Goal: Task Accomplishment & Management: Complete application form

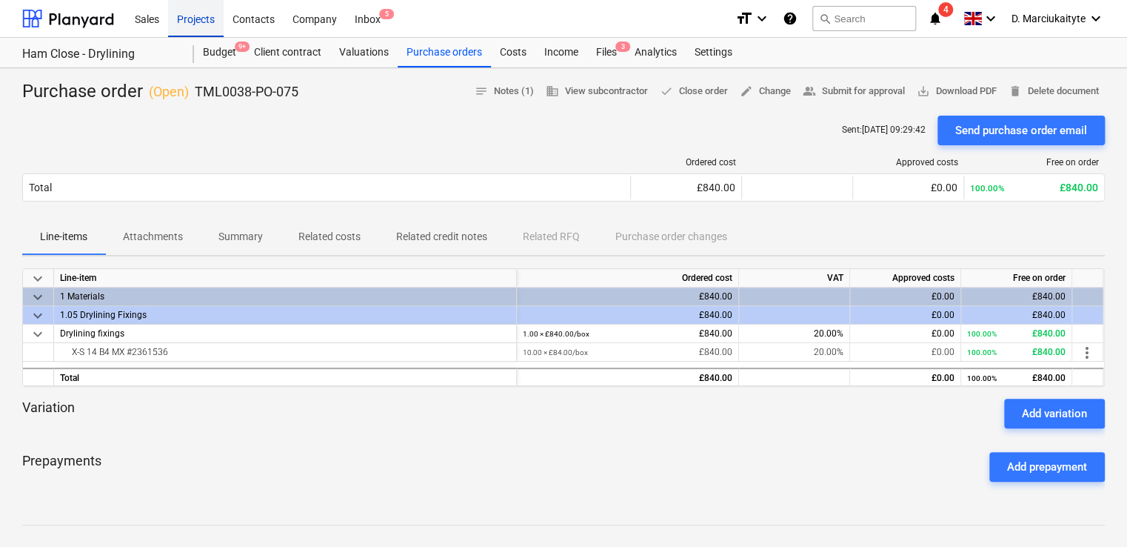
click at [204, 21] on div "Projects" at bounding box center [196, 18] width 56 height 38
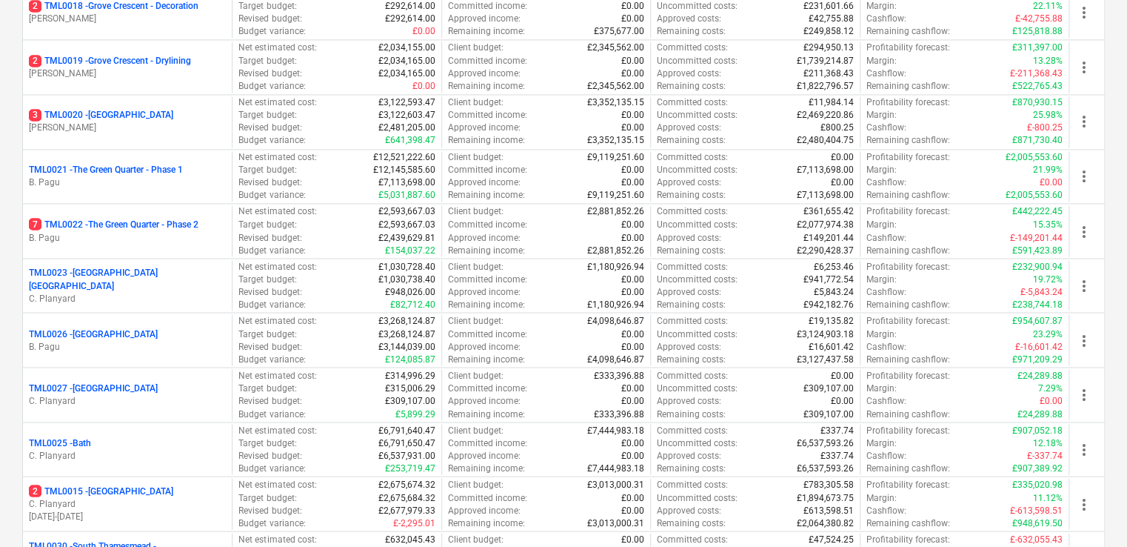
scroll to position [1185, 0]
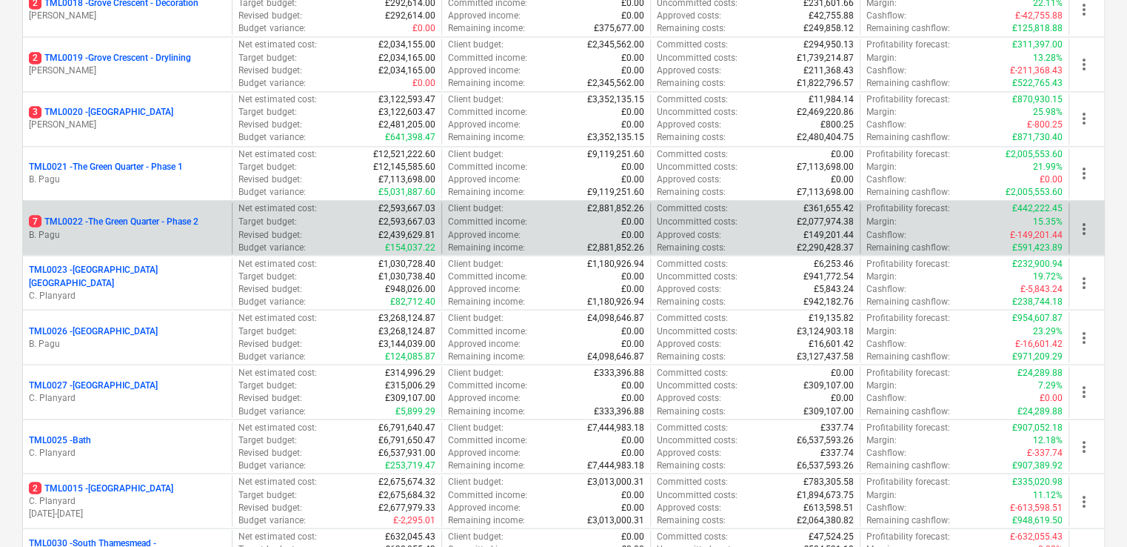
click at [148, 215] on p "7 TML0022 - The Green Quarter - Phase 2" at bounding box center [114, 221] width 170 height 13
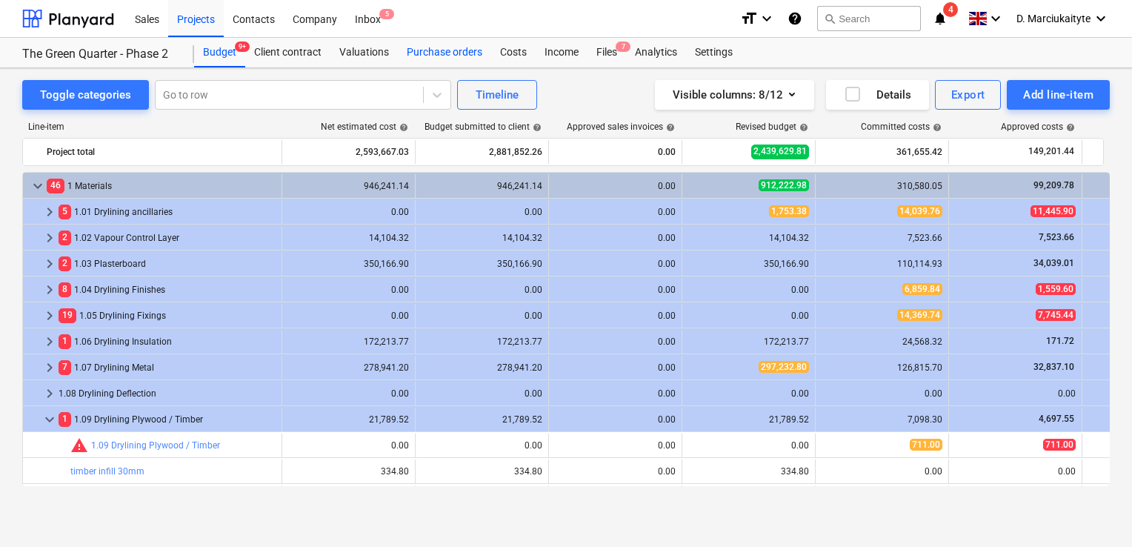
click at [459, 57] on div "Purchase orders" at bounding box center [444, 53] width 93 height 30
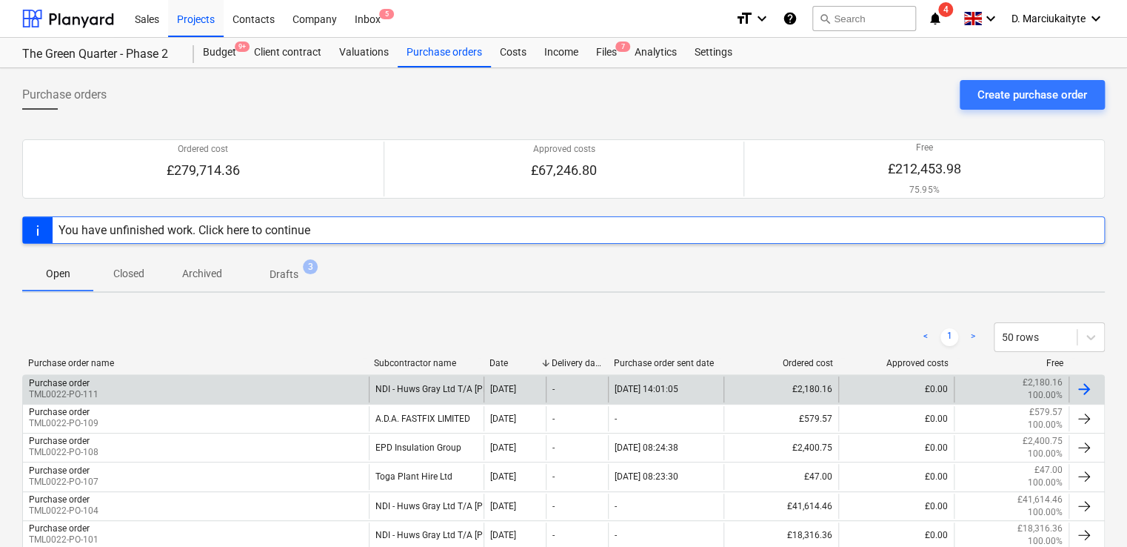
click at [197, 390] on div "Purchase order TML0022-PO-111" at bounding box center [196, 388] width 346 height 25
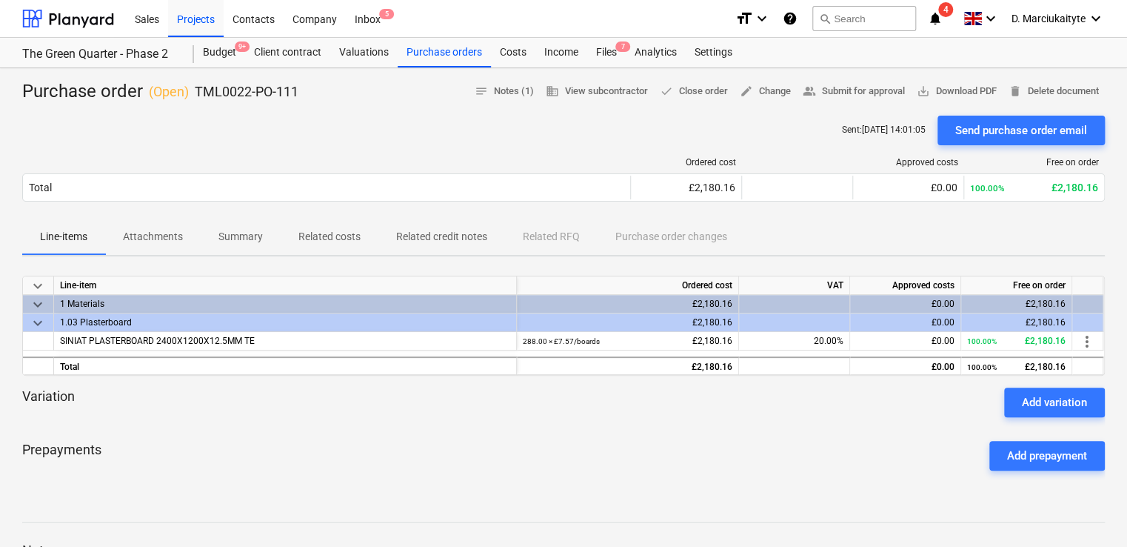
scroll to position [148, 0]
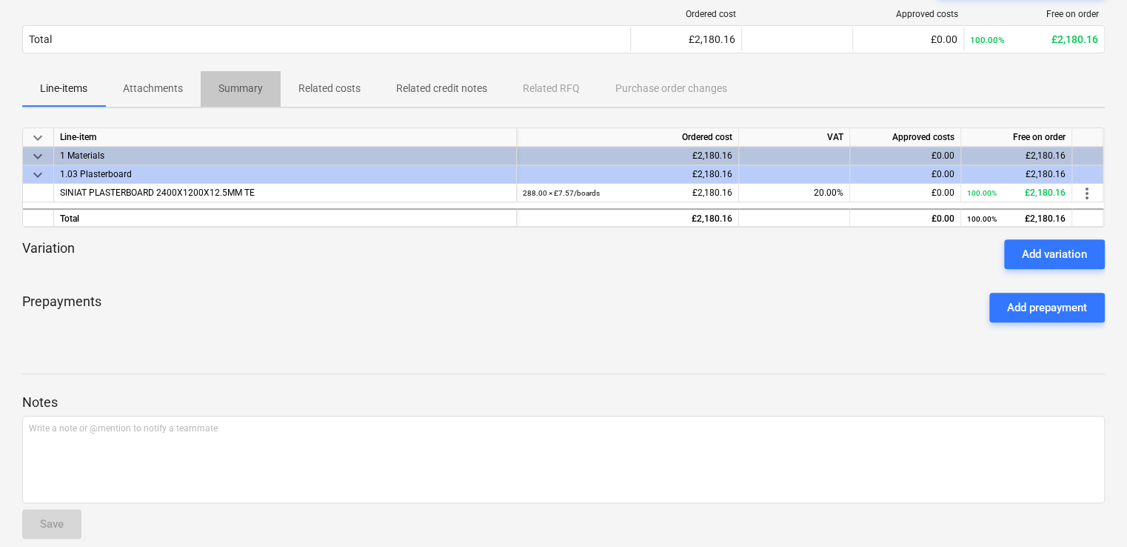
click at [244, 88] on p "Summary" at bounding box center [240, 89] width 44 height 16
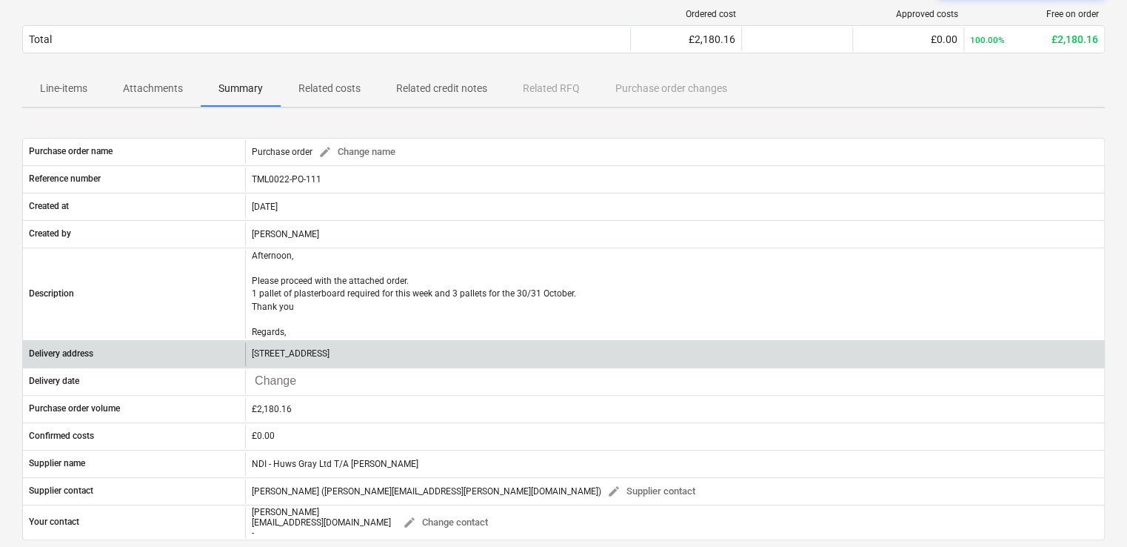
drag, startPoint x: 451, startPoint y: 353, endPoint x: 227, endPoint y: 351, distance: 224.4
click at [227, 351] on div "Delivery address The Green Quarter, Gate 4, Pump Ln, UB3 3NF" at bounding box center [563, 354] width 1081 height 24
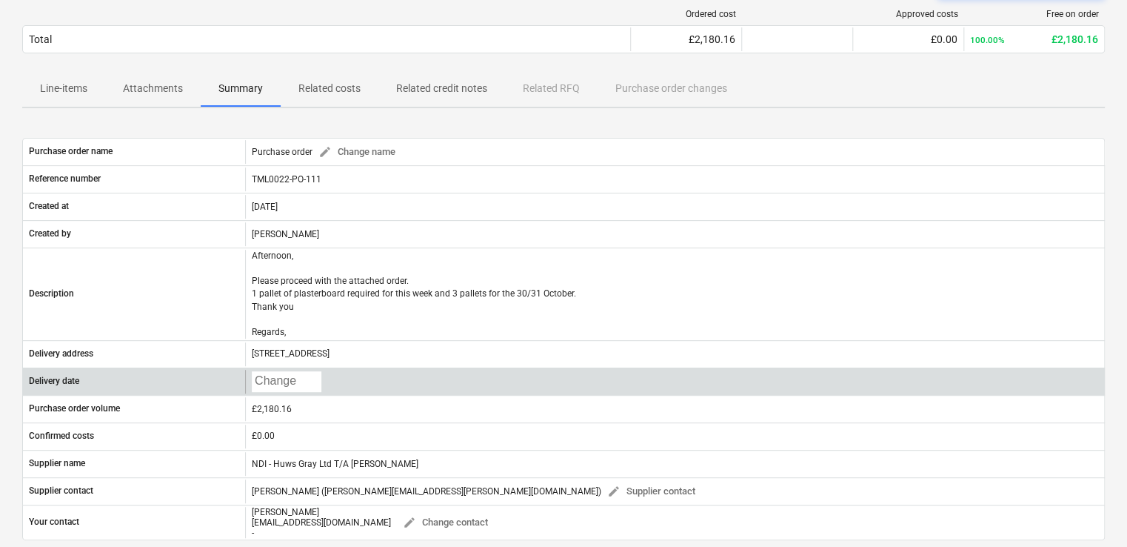
copy div "The Green Quarter, Gate 4, Pump Ln, UB3 3NF"
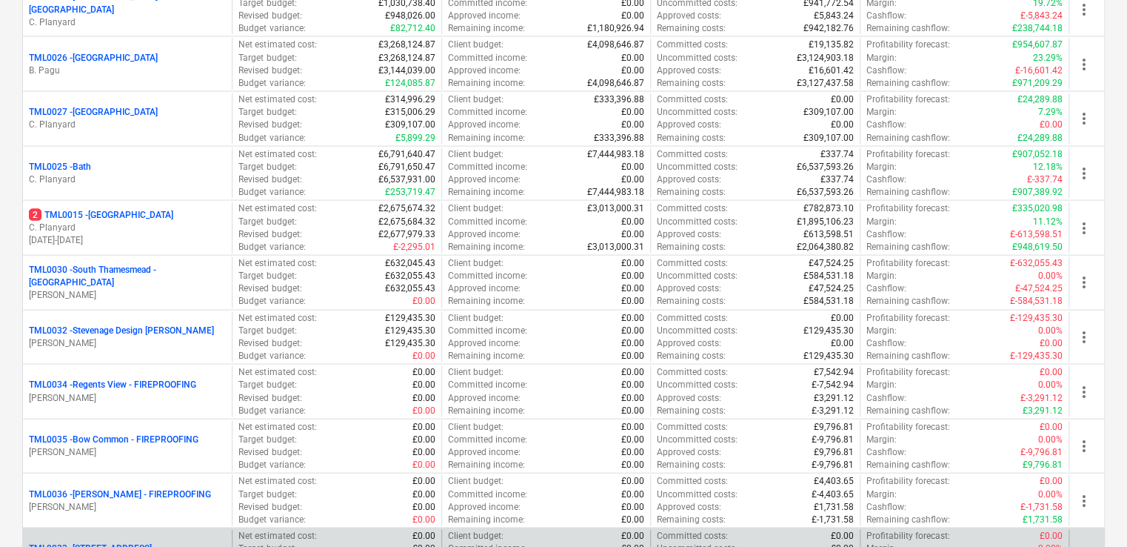
scroll to position [1660, 0]
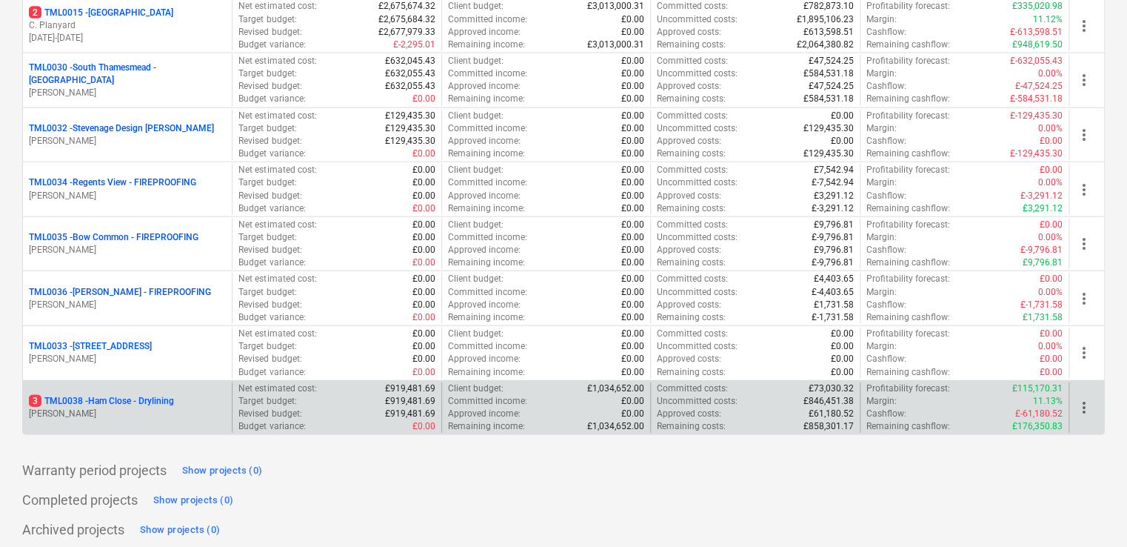
click at [151, 395] on p "3 TML0038 - Ham Close - Drylining" at bounding box center [101, 401] width 145 height 13
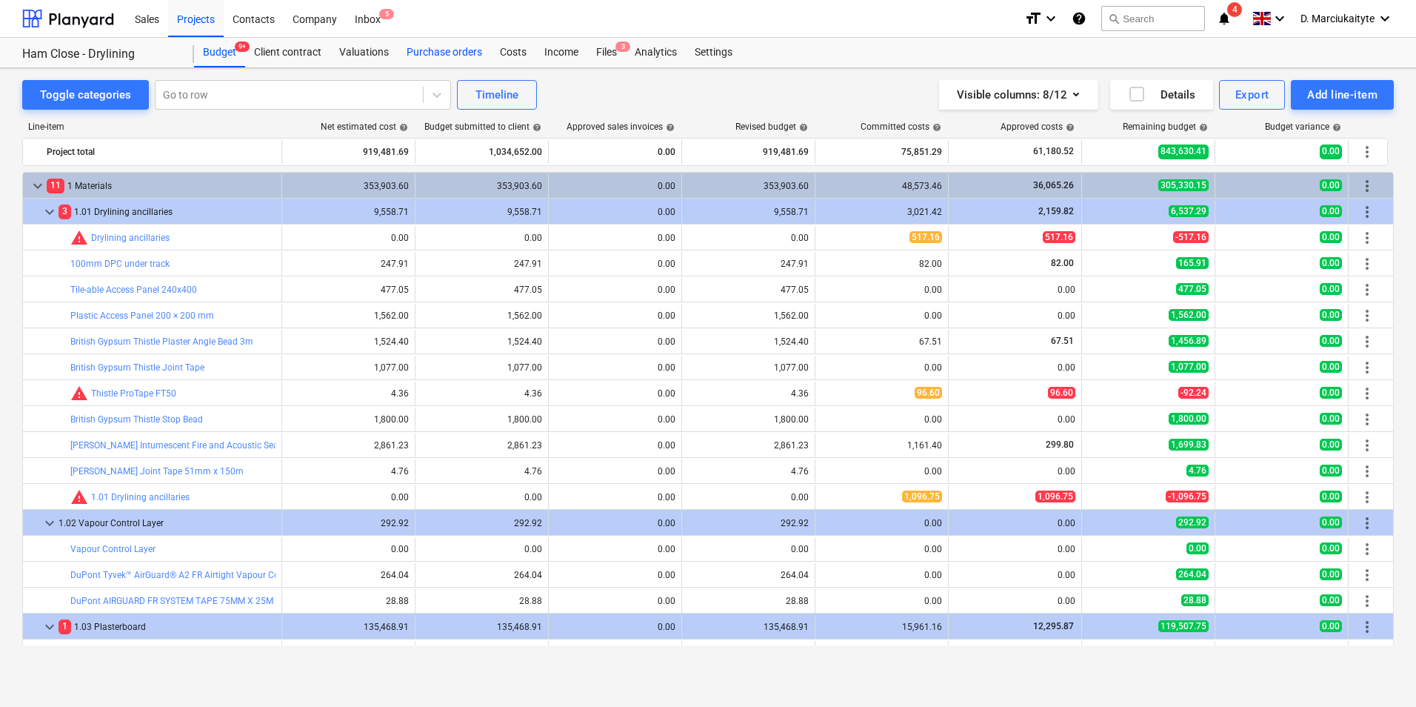
click at [462, 49] on div "Purchase orders" at bounding box center [444, 53] width 93 height 30
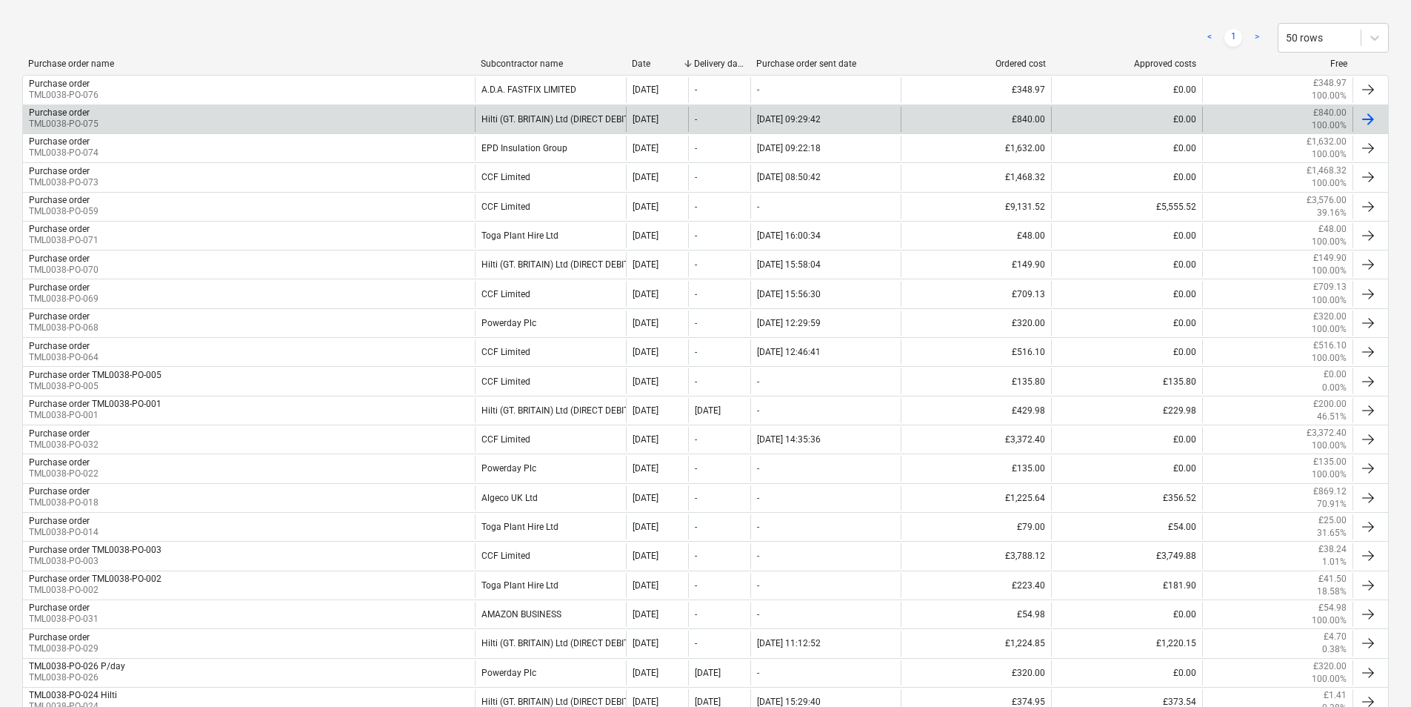
scroll to position [74, 0]
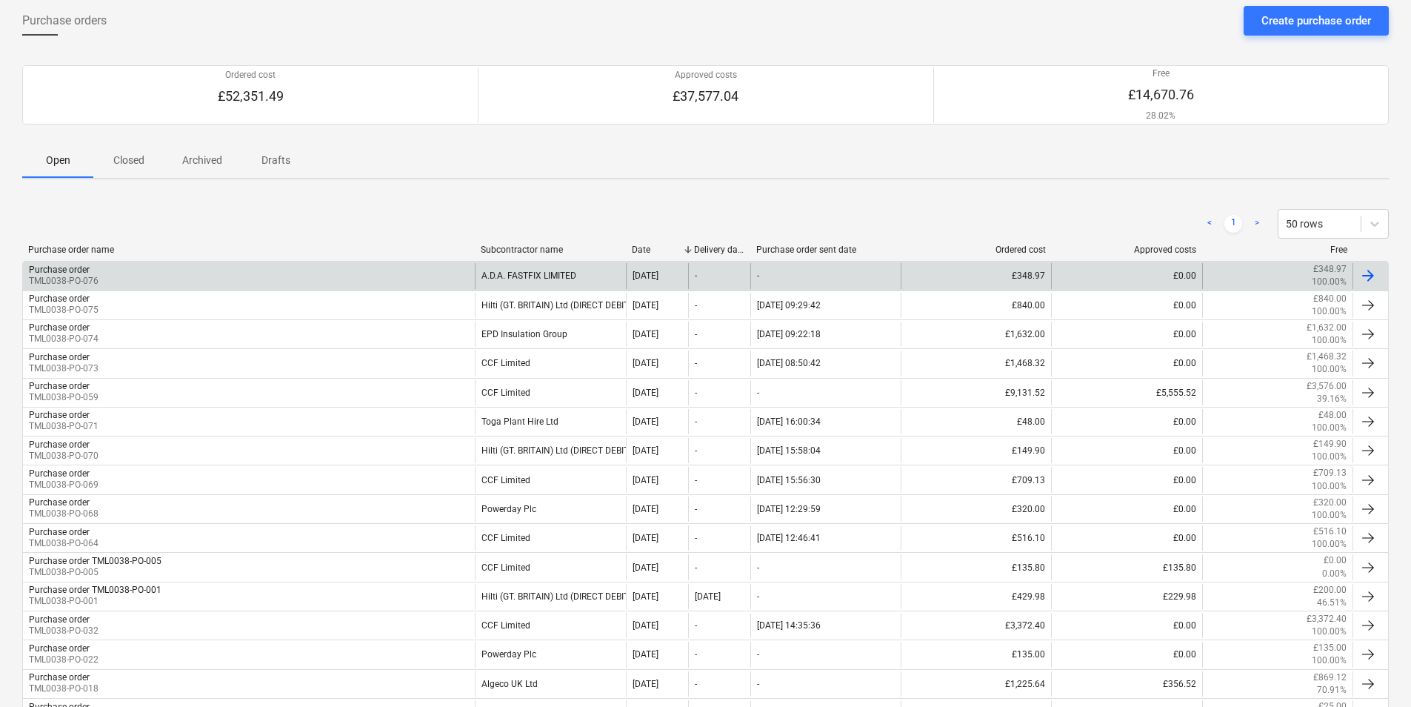
click at [410, 278] on div "Purchase order TML0038-PO-076" at bounding box center [249, 275] width 452 height 25
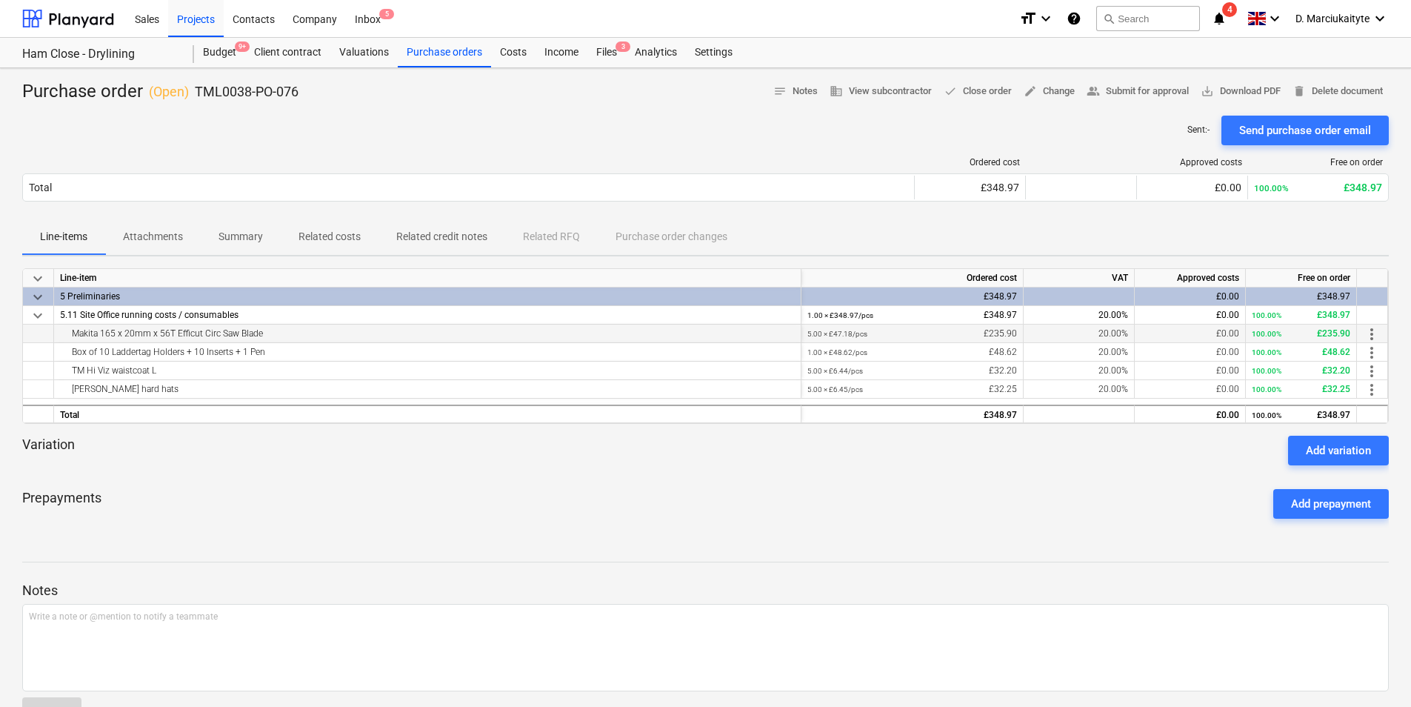
drag, startPoint x: 296, startPoint y: 336, endPoint x: 63, endPoint y: 336, distance: 232.6
click at [63, 336] on div "Makita 165 x 20mm x 56T Efficut Circ Saw Blade" at bounding box center [427, 333] width 735 height 18
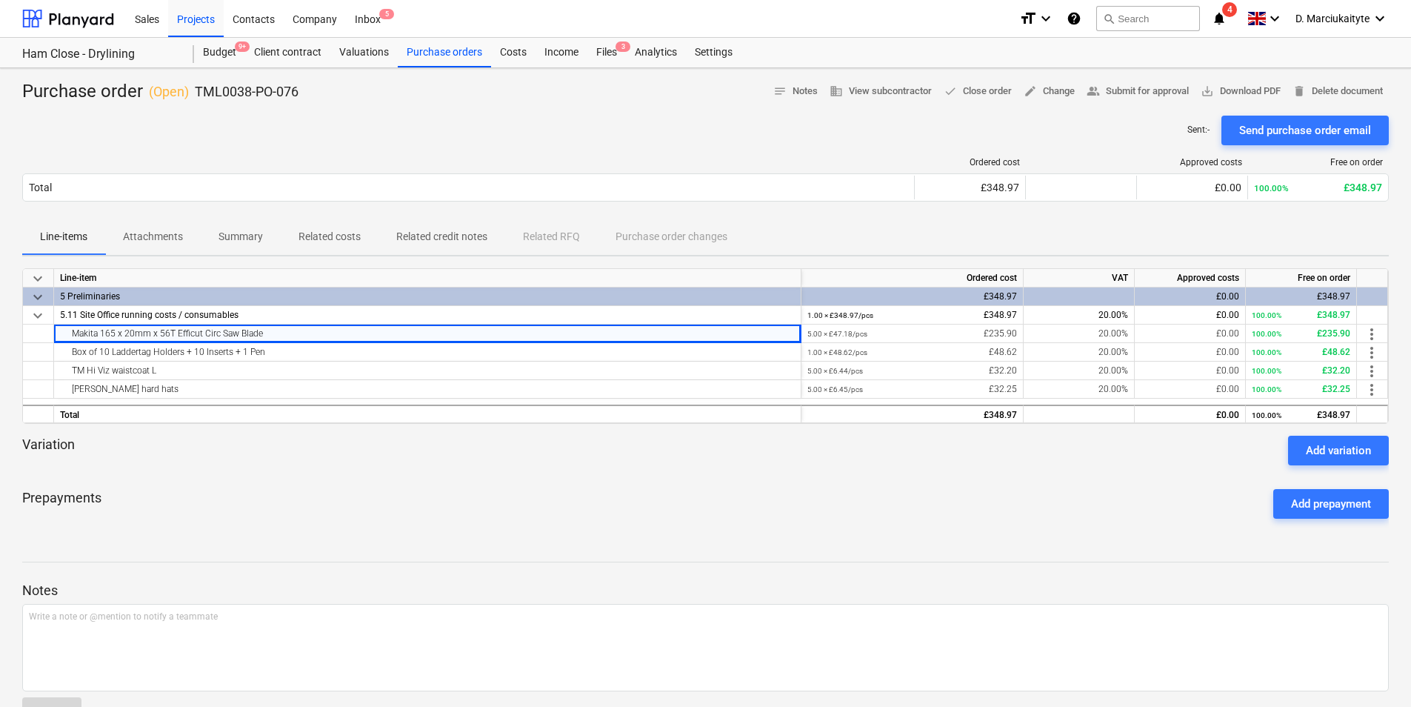
copy div "Makita 165 x 20mm x 56T Efficut Circ Saw Blade"
click at [244, 356] on div "Box of 10 Laddertag Holders + 10 Inserts + 1 Pen" at bounding box center [427, 352] width 735 height 18
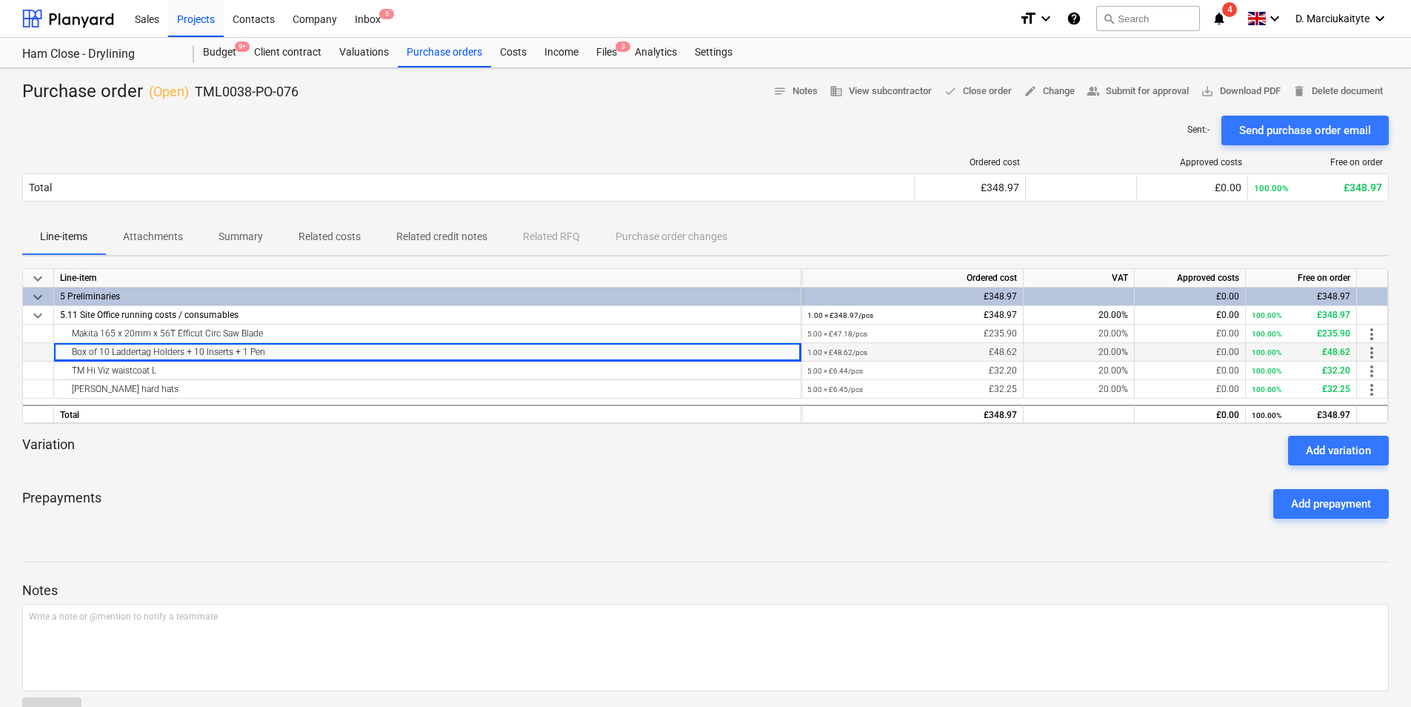
drag, startPoint x: 293, startPoint y: 353, endPoint x: 53, endPoint y: 360, distance: 239.3
click at [0, 0] on div "Box of 10 Laddertag Holders + 10 Inserts + 1 Pen 1.00 × £48.62 / pcs £48.62 20.…" at bounding box center [0, 0] width 0 height 0
copy div "Box of 10 Laddertag Holders + 10 Inserts + 1 Pen"
click at [195, 374] on div "TM Hi Viz waistcoat L" at bounding box center [427, 370] width 735 height 18
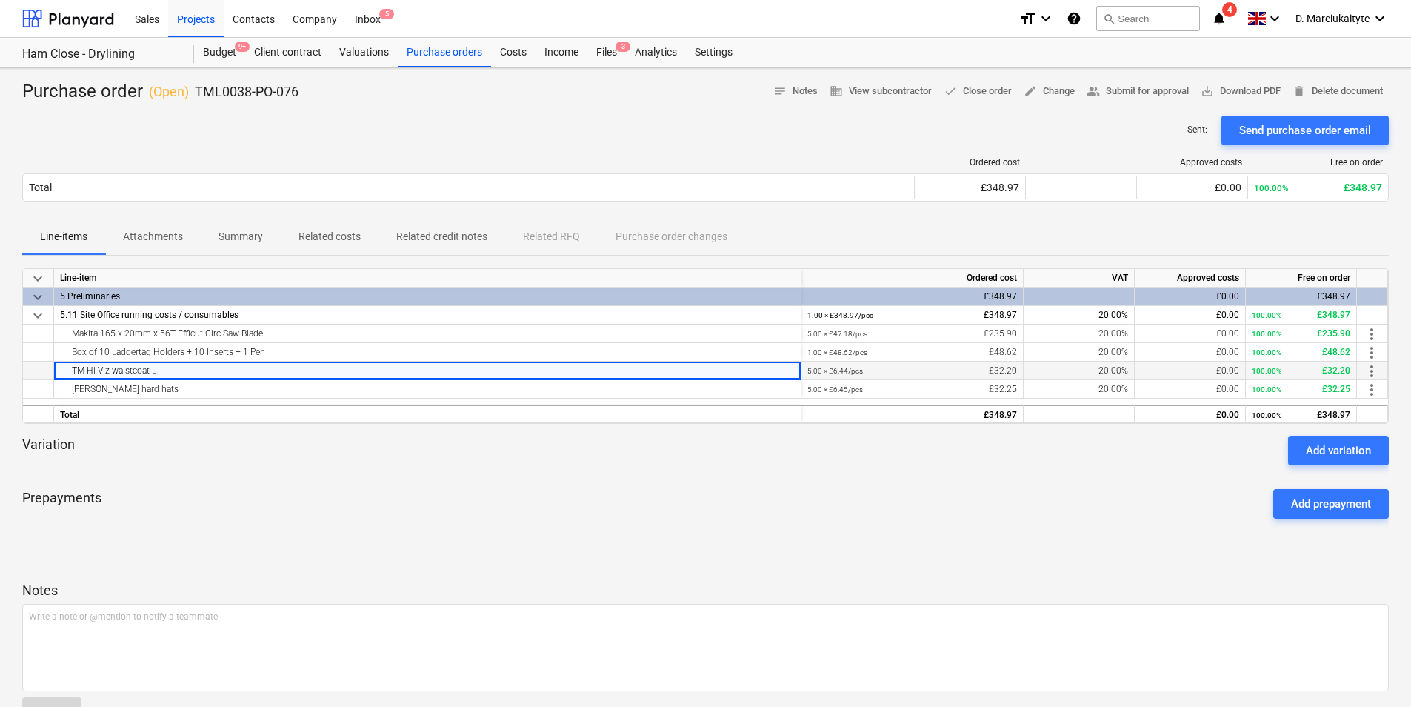
drag, startPoint x: 127, startPoint y: 370, endPoint x: 39, endPoint y: 370, distance: 88.1
click at [0, 0] on div "TM Hi Viz waistcoat L 5.00 × £6.44 / pcs £32.20 20.00% £0.00 100.00% £32.20 mor…" at bounding box center [0, 0] width 0 height 0
copy div "TM Hi Viz waistcoat L"
click at [137, 384] on div "[PERSON_NAME] hard hats" at bounding box center [427, 389] width 735 height 18
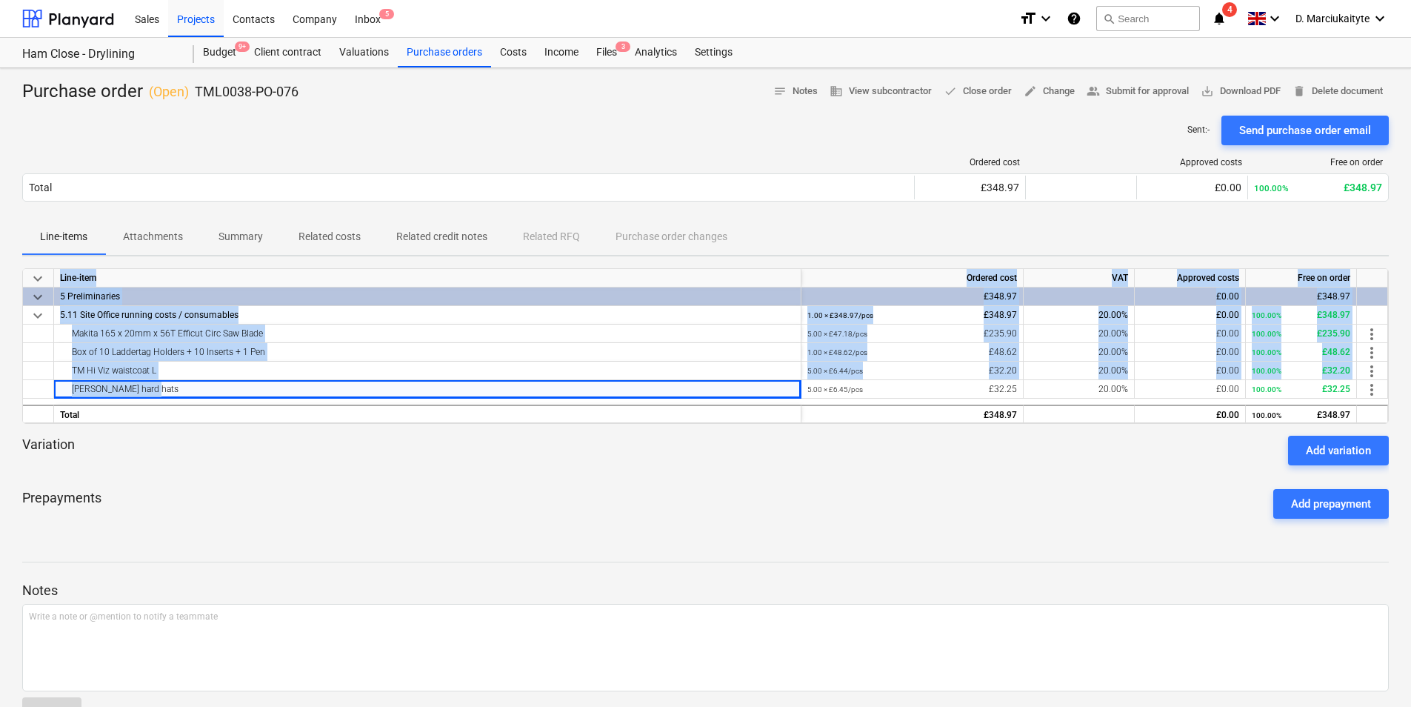
drag, startPoint x: 173, startPoint y: 395, endPoint x: -3, endPoint y: 396, distance: 176.3
click at [0, 396] on html "Sales Projects Contacts Company Inbox 5 format_size keyboard_arrow_down help se…" at bounding box center [705, 353] width 1411 height 707
click at [241, 385] on div "TM white hard hats" at bounding box center [427, 389] width 735 height 18
click at [240, 355] on div "Box of 10 Laddertag Holders + 10 Inserts + 1 Pen" at bounding box center [427, 352] width 735 height 18
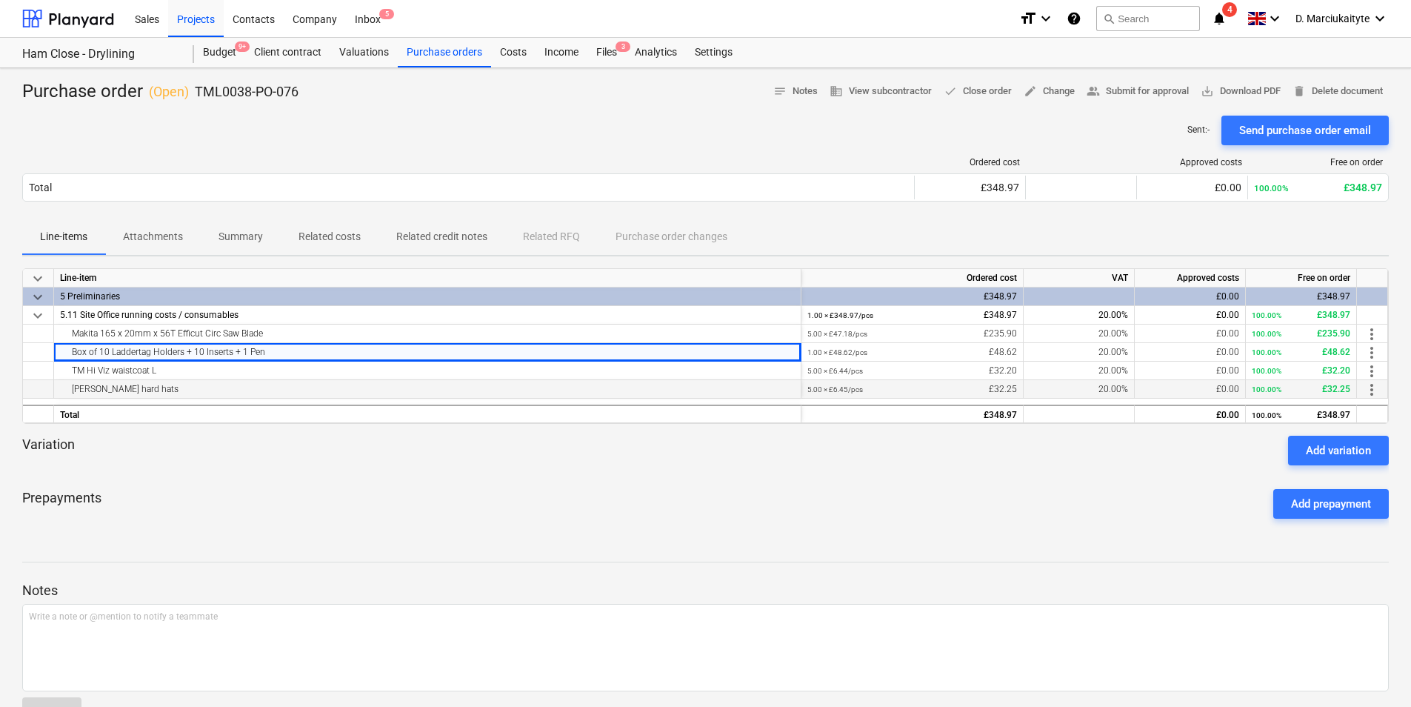
click at [176, 384] on div "TM white hard hats" at bounding box center [427, 389] width 735 height 18
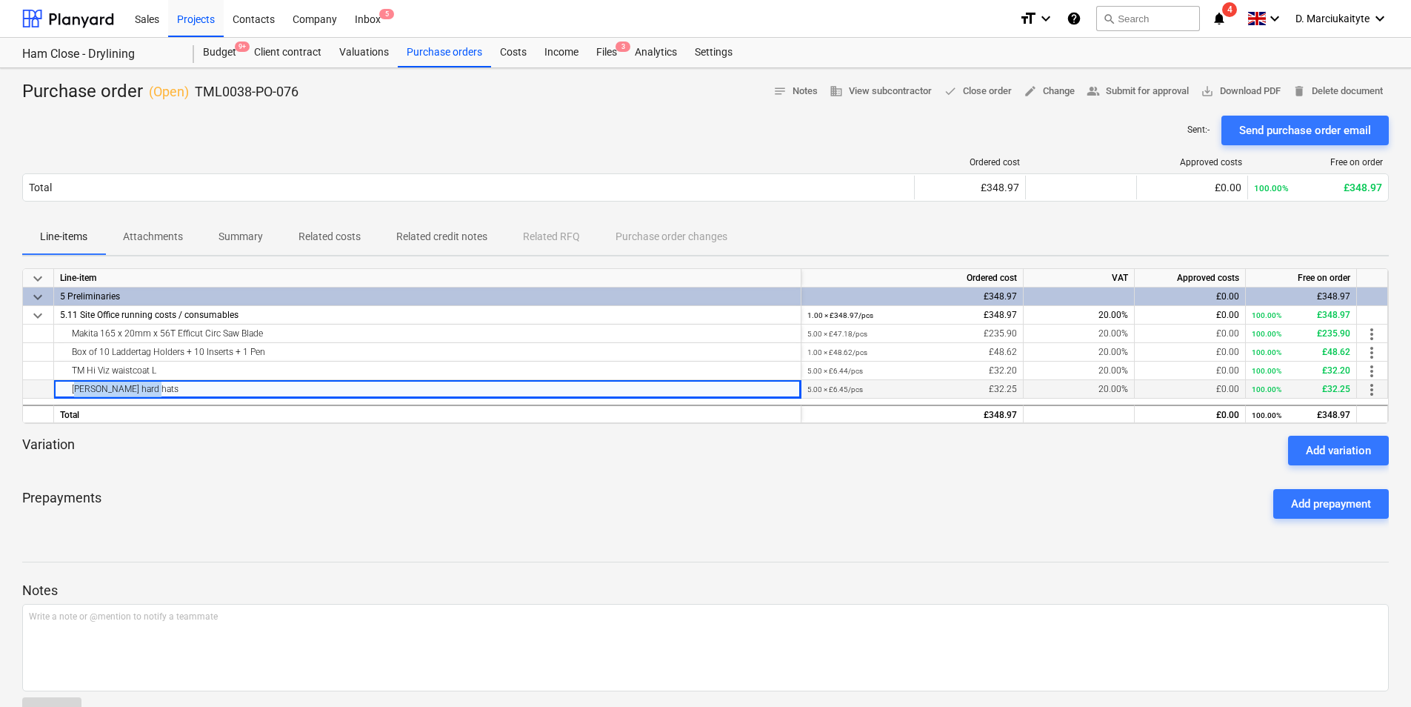
drag, startPoint x: 119, startPoint y: 388, endPoint x: 69, endPoint y: 388, distance: 50.4
click at [69, 388] on div "TM white hard hats" at bounding box center [427, 389] width 735 height 18
copy div "TM white hard hats"
drag, startPoint x: 289, startPoint y: 90, endPoint x: 196, endPoint y: 93, distance: 92.6
click at [196, 93] on div "Purchase order ( Open ) TML0038-PO-076 notes Notes business View subcontractor …" at bounding box center [705, 92] width 1366 height 24
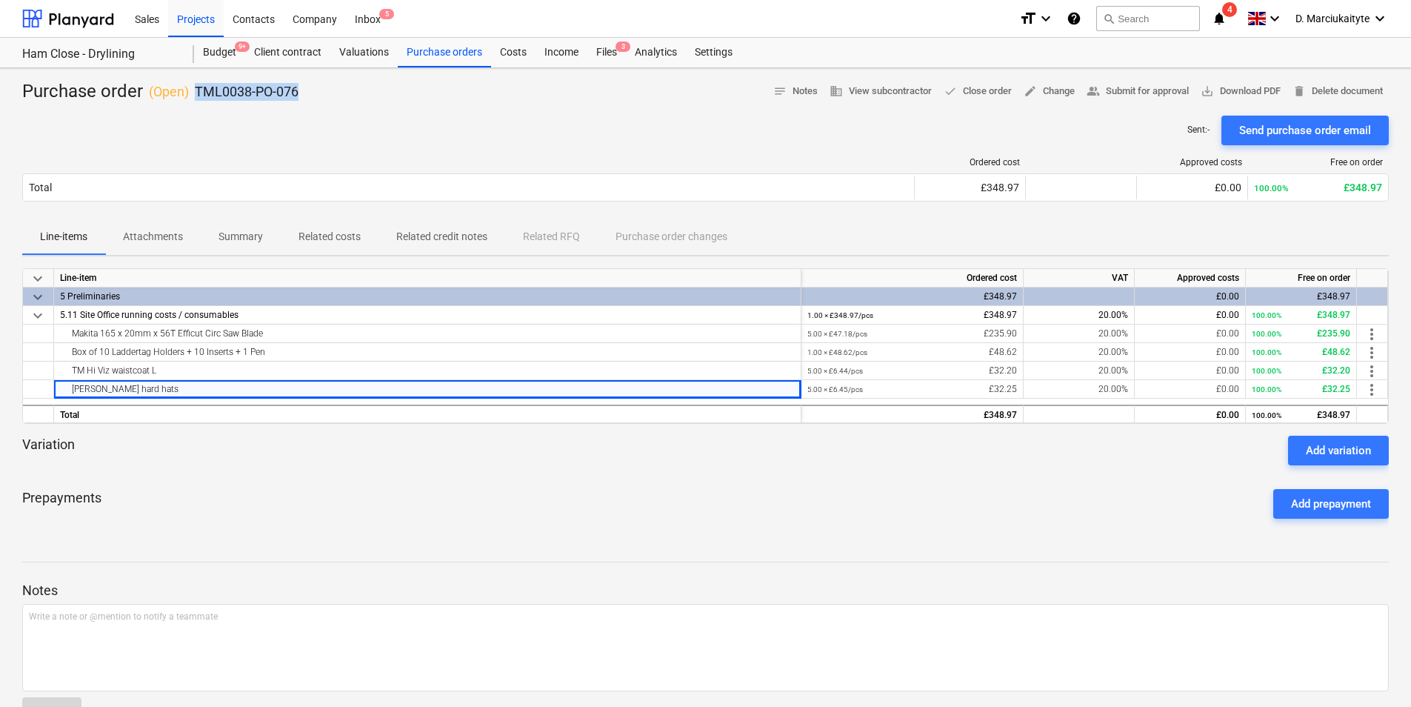
copy p "TML0038-PO-076"
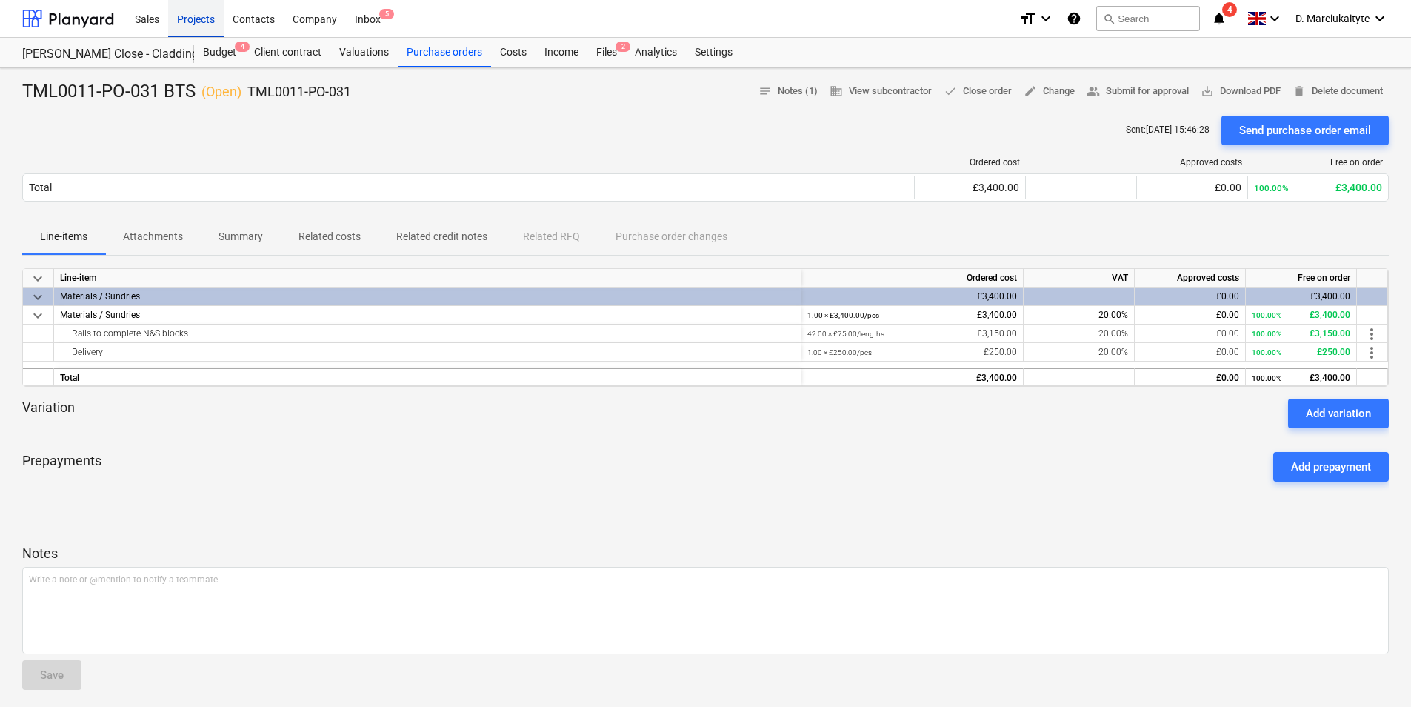
click at [204, 16] on div "Projects" at bounding box center [196, 18] width 56 height 38
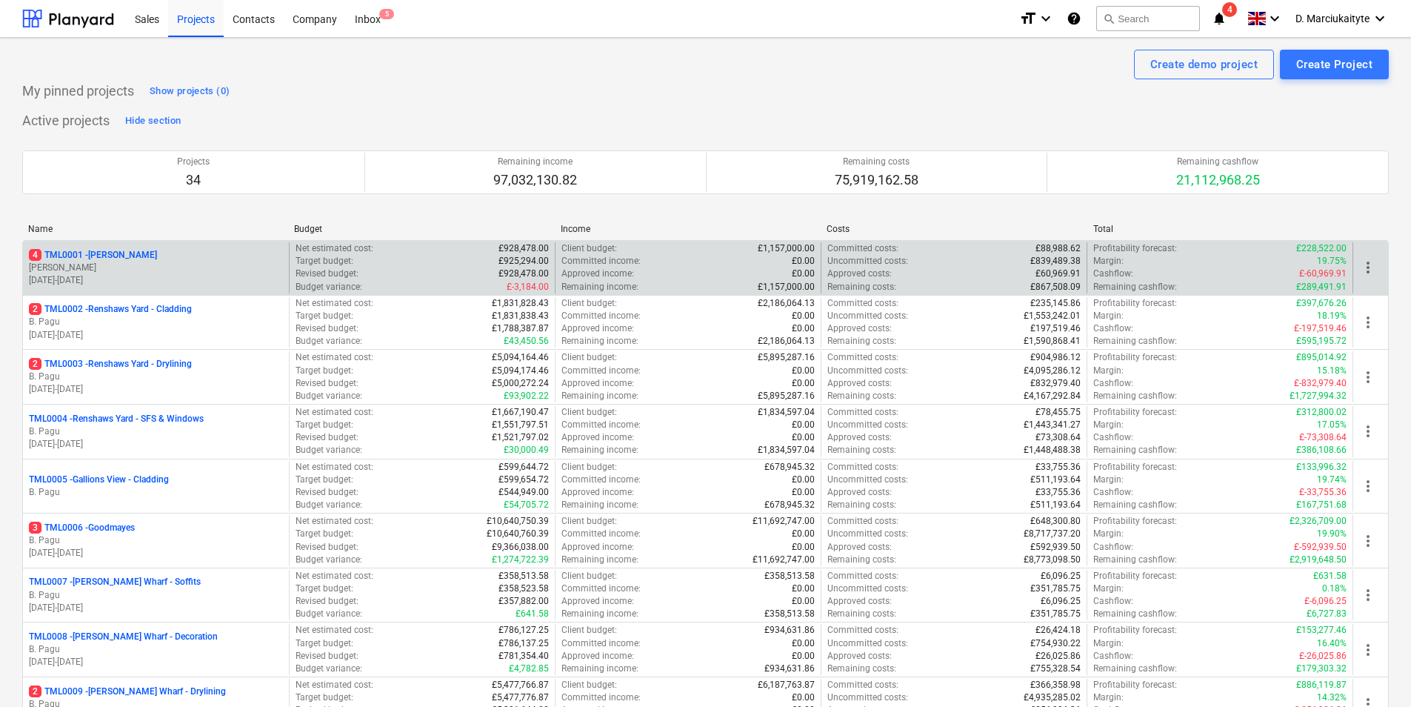
click at [176, 260] on div "4 TML0001 - Trent Park" at bounding box center [156, 255] width 254 height 13
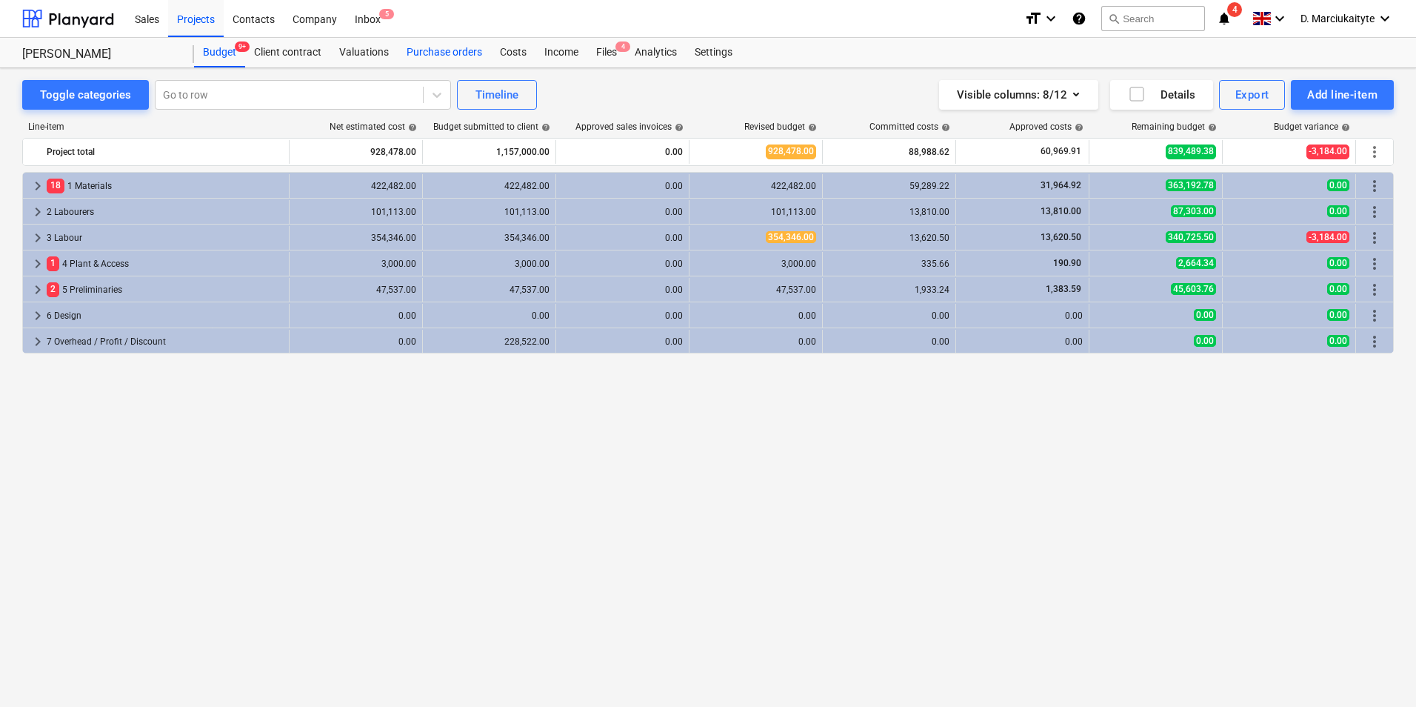
click at [465, 50] on div "Purchase orders" at bounding box center [444, 53] width 93 height 30
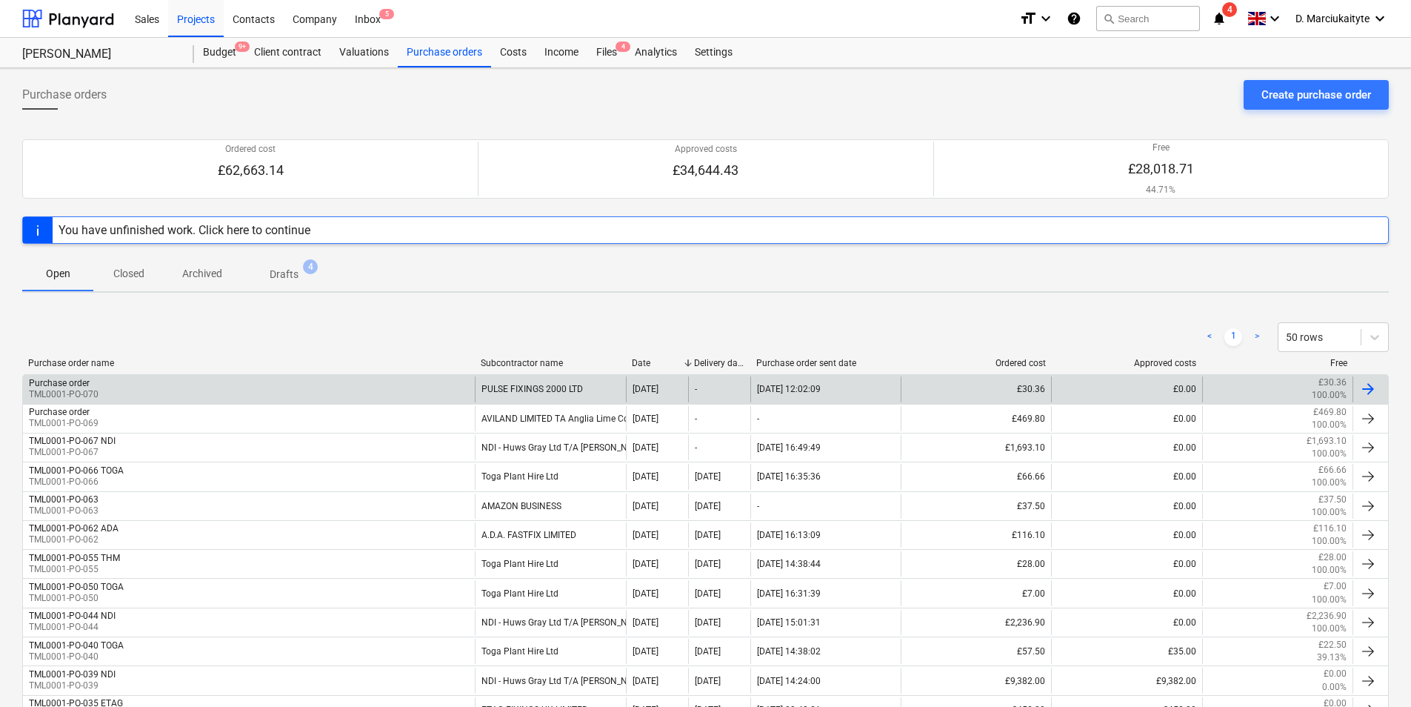
click at [253, 389] on div "Purchase order TML0001-PO-070" at bounding box center [249, 388] width 452 height 25
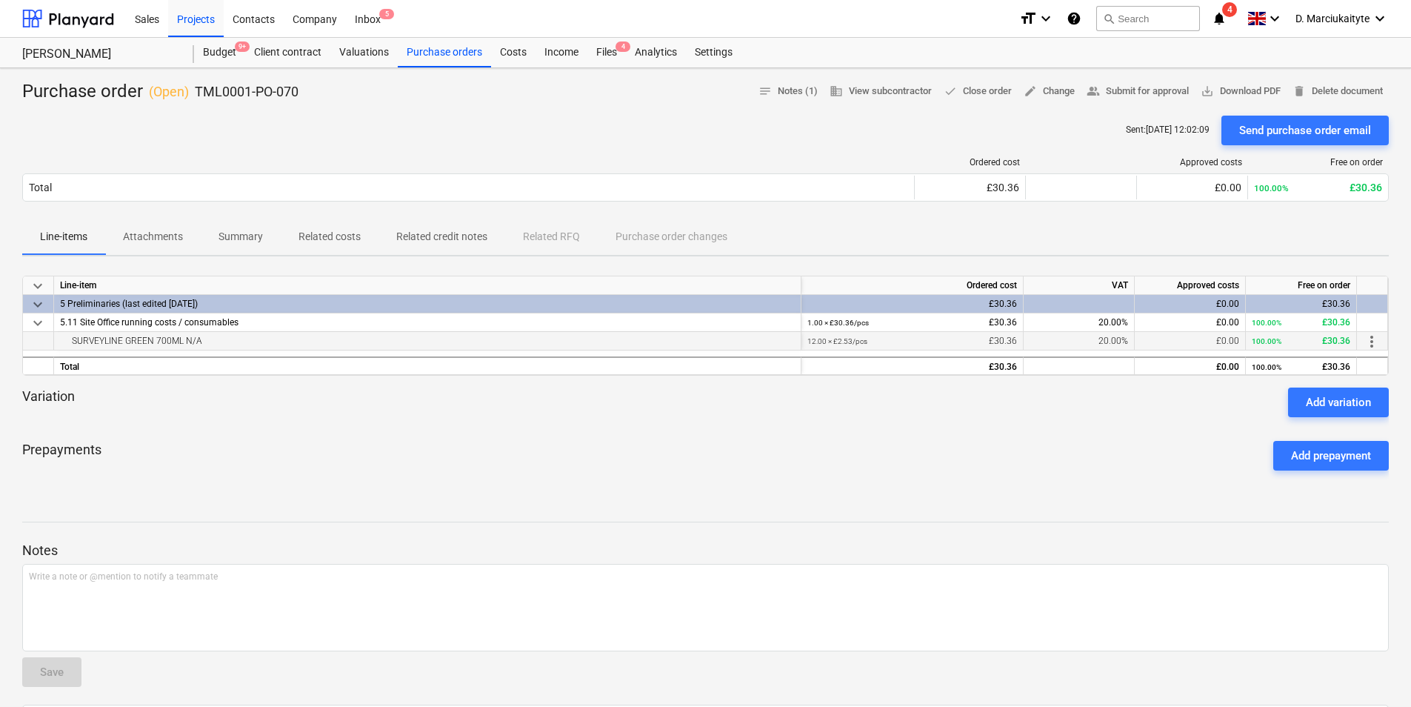
drag, startPoint x: 270, startPoint y: 344, endPoint x: 71, endPoint y: 344, distance: 198.5
click at [71, 344] on div "SURVEYLINE GREEN 700ML N/A" at bounding box center [427, 341] width 735 height 18
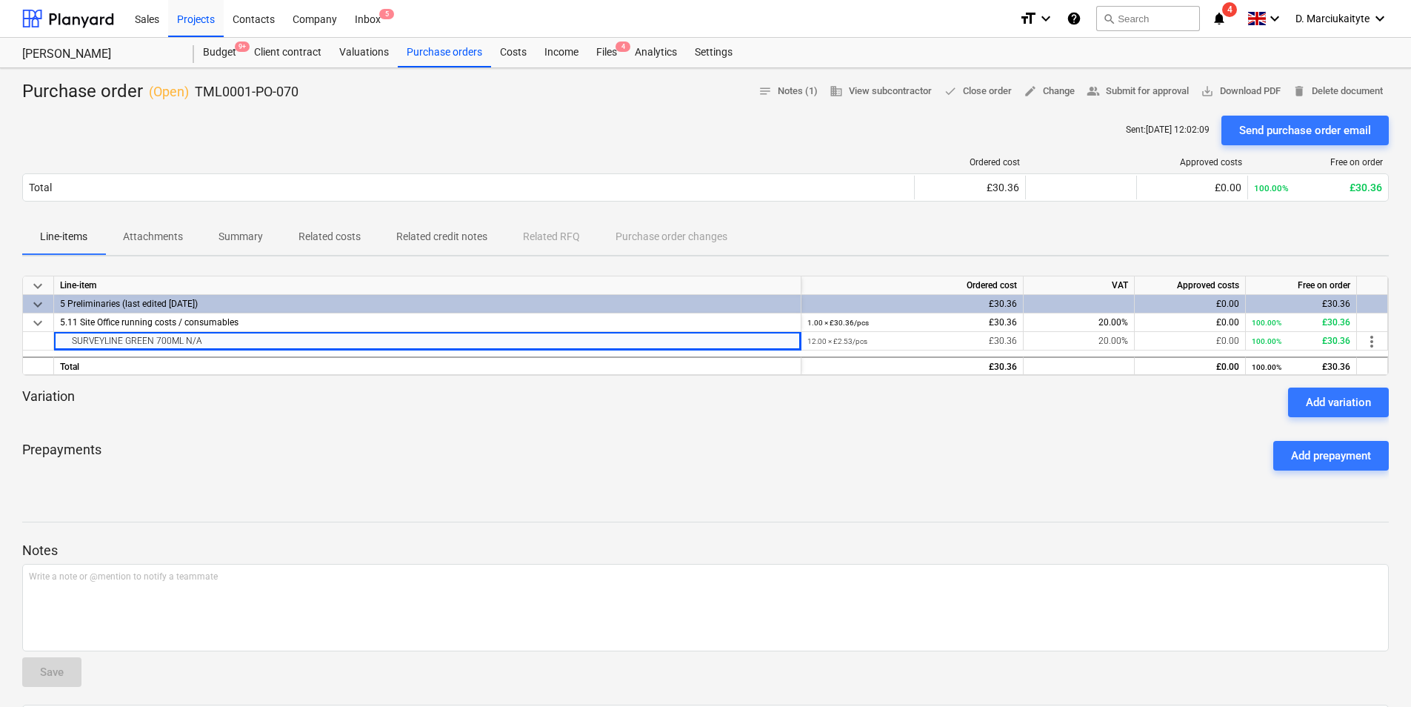
copy div "SURVEYLINE GREEN 700ML N/A"
click at [450, 48] on div "Purchase orders" at bounding box center [444, 53] width 93 height 30
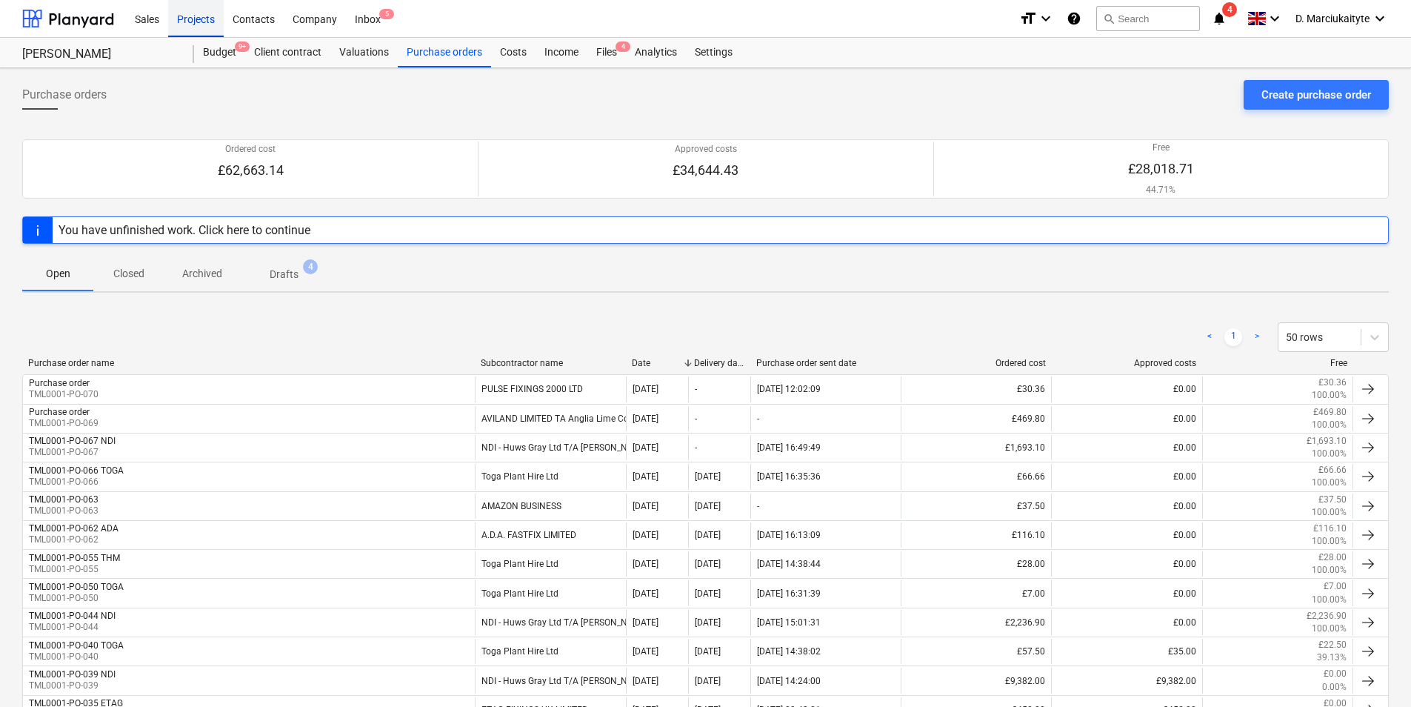
click at [193, 20] on div "Projects" at bounding box center [196, 18] width 56 height 38
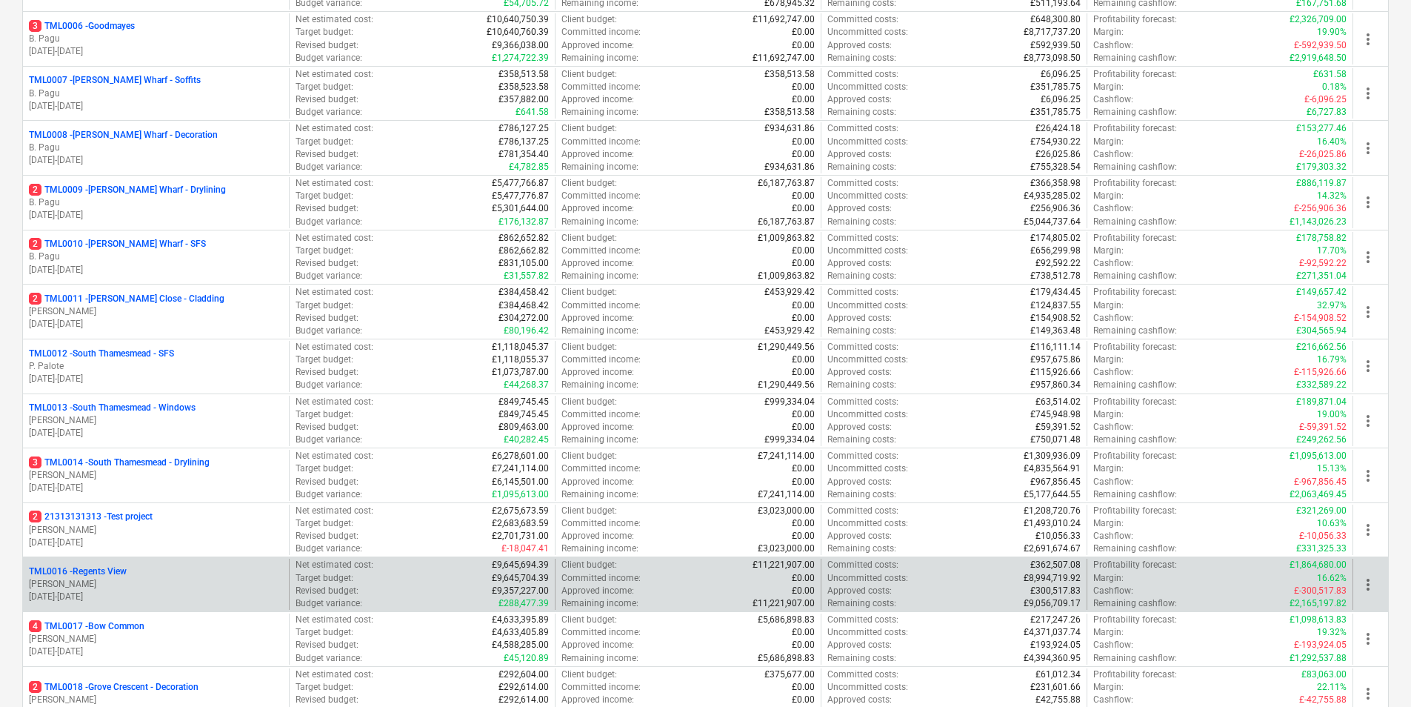
scroll to position [518, 0]
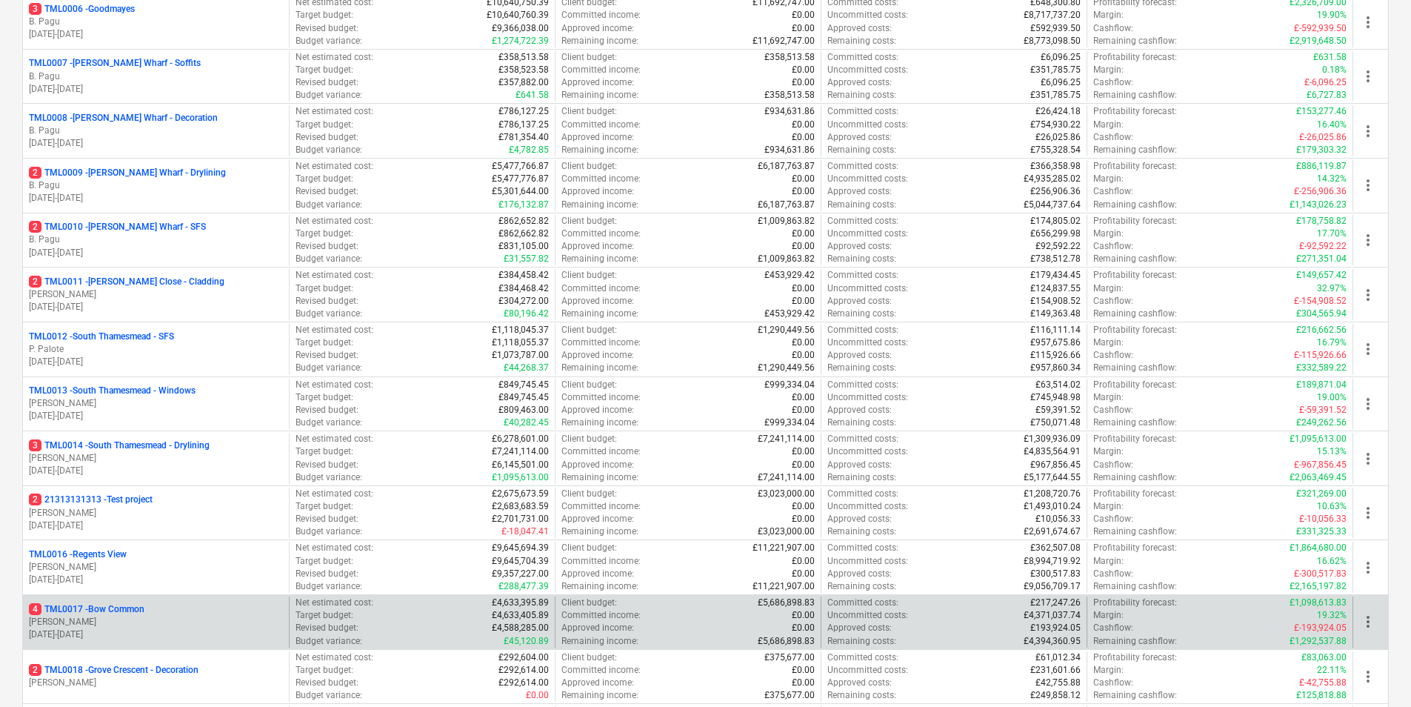
click at [116, 595] on div "4 TML0017 - Bow Common R. Williamson 04.03.2024 - 20.10.2025 Net estimated cost…" at bounding box center [705, 621] width 1366 height 55
click at [121, 601] on div "4 TML0017 - Bow Common R. Williamson 04.03.2024 - 20.10.2025" at bounding box center [156, 621] width 266 height 51
click at [138, 611] on p "4 TML0017 - Bow Common" at bounding box center [87, 609] width 116 height 13
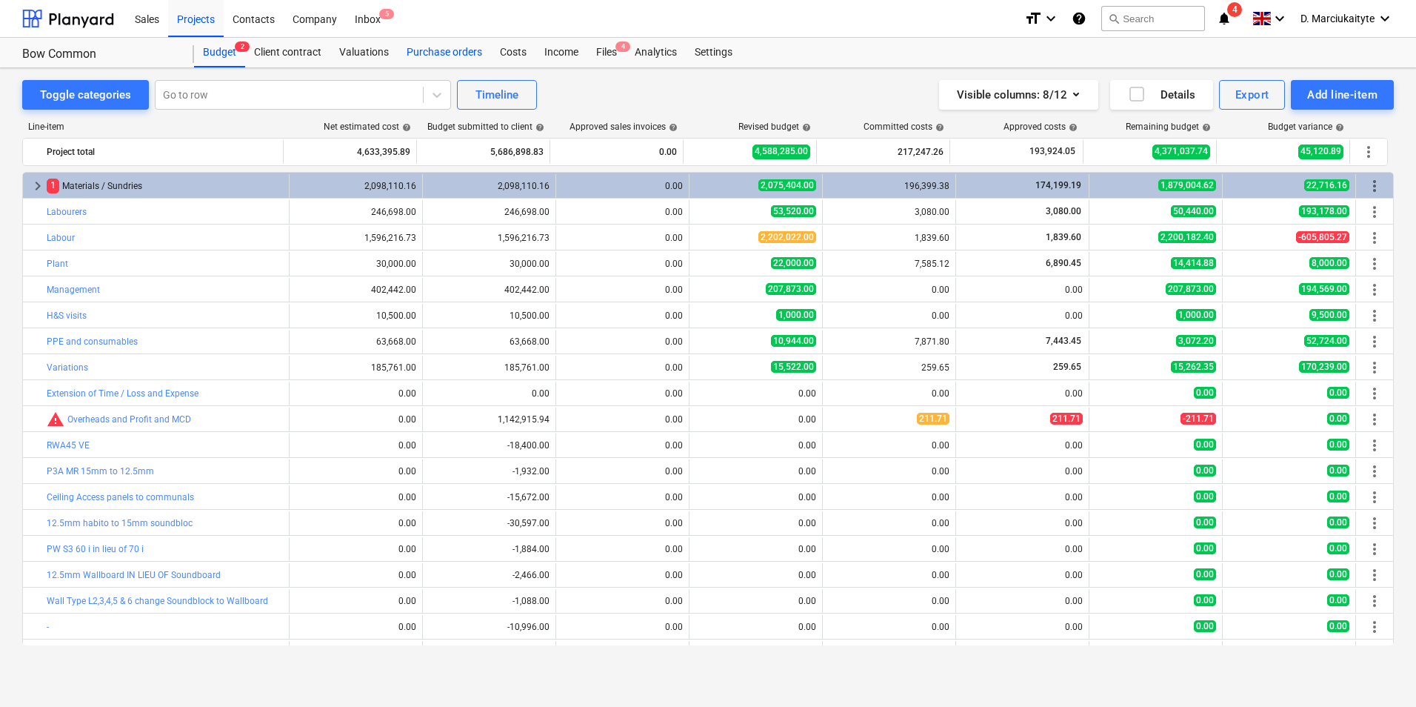
click at [453, 55] on div "Purchase orders" at bounding box center [444, 53] width 93 height 30
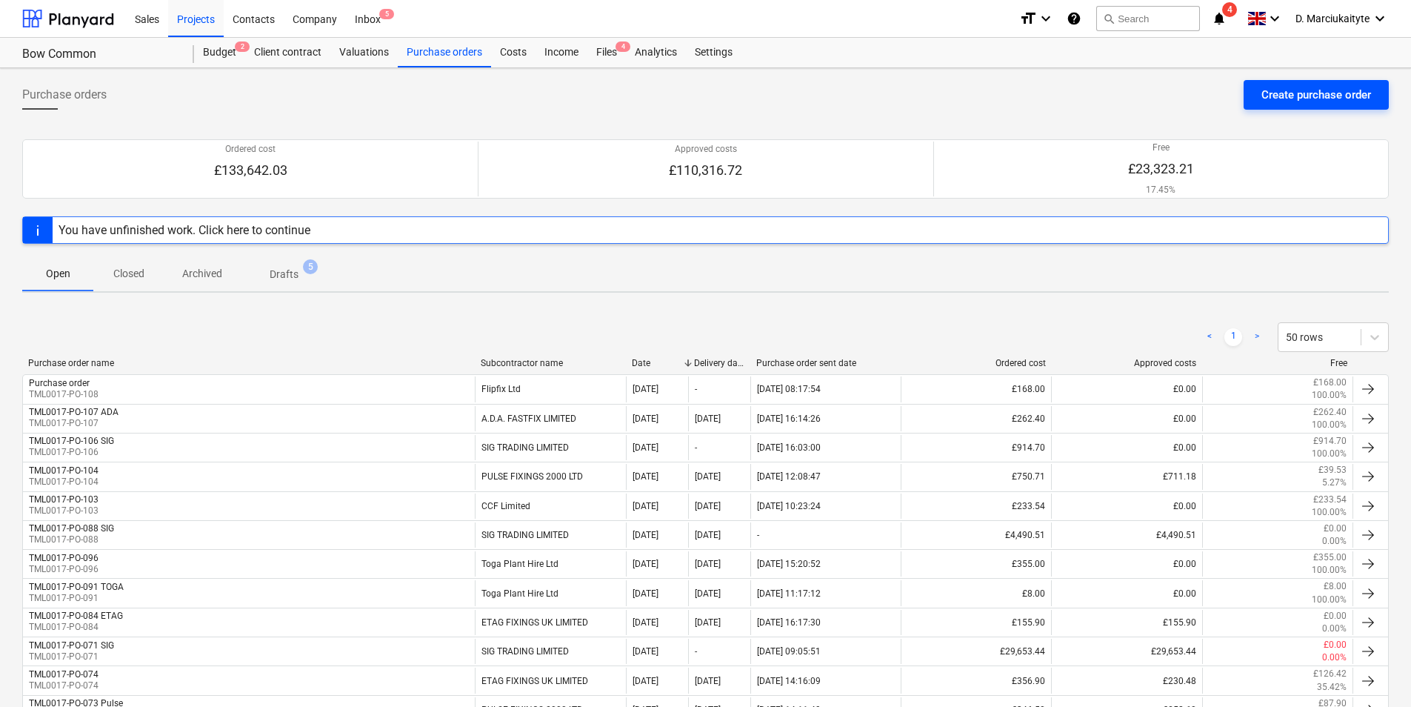
click at [1310, 96] on div "Create purchase order" at bounding box center [1316, 94] width 110 height 19
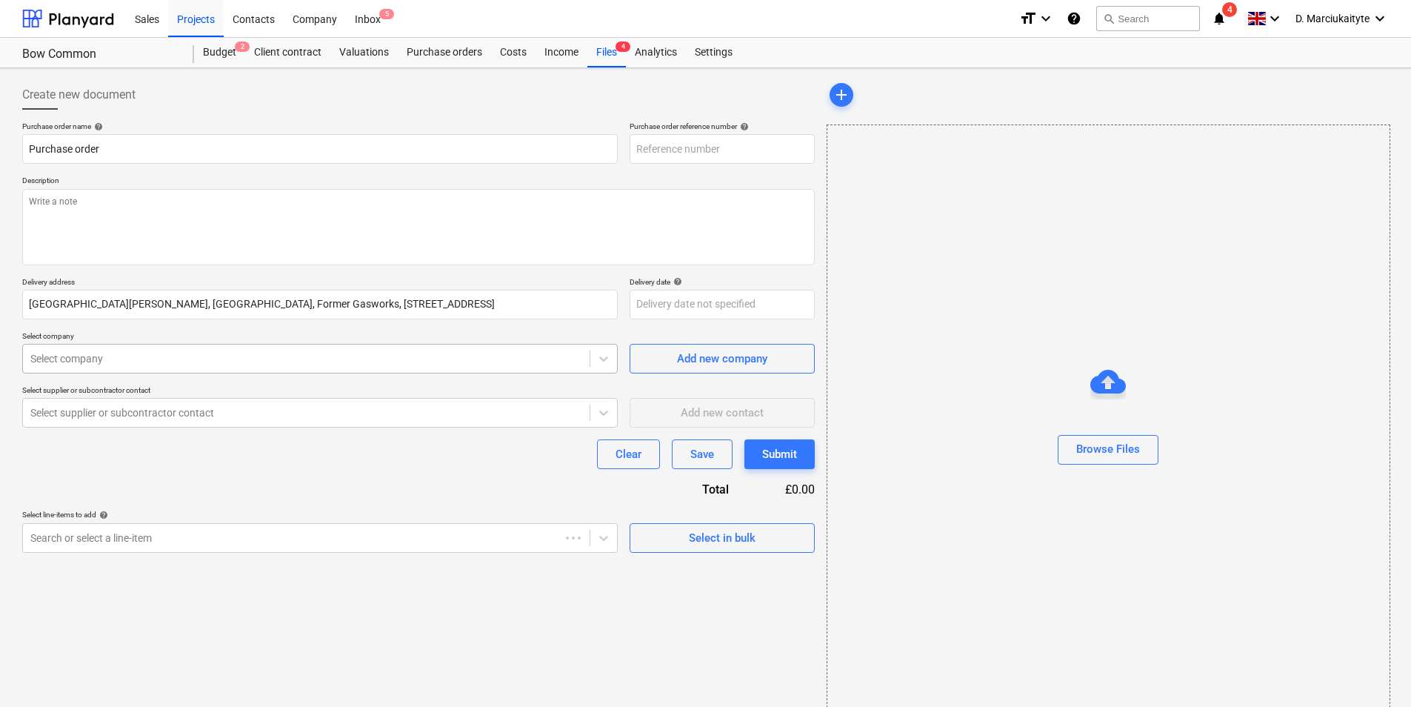
type textarea "x"
type input "TML0017-PO-109"
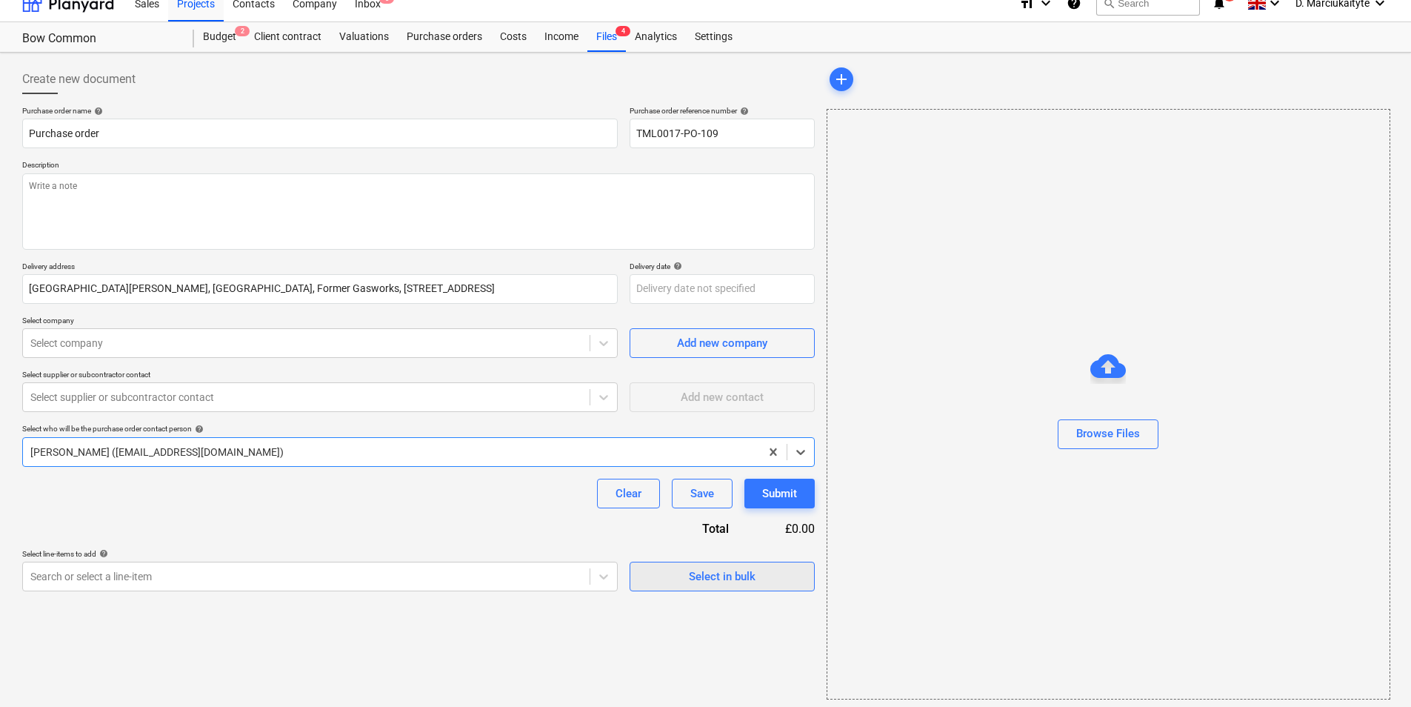
scroll to position [20, 0]
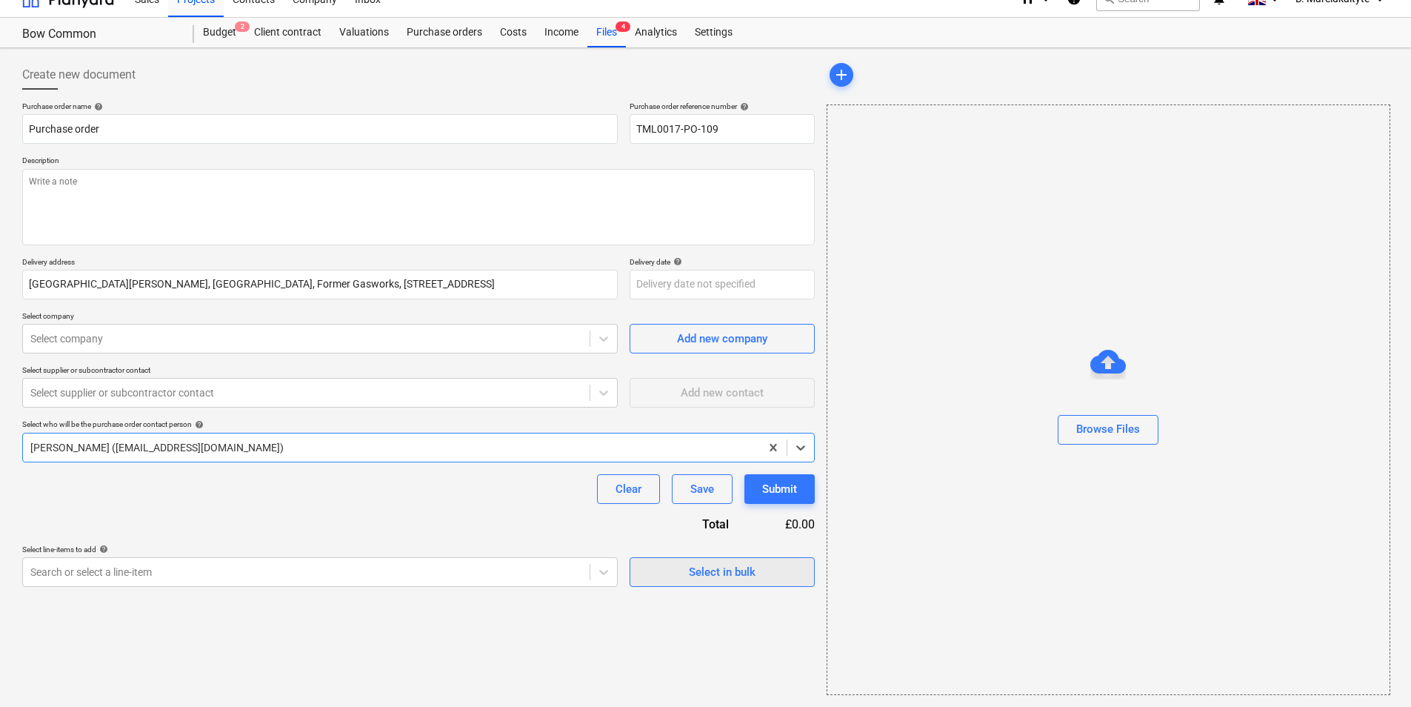
click at [709, 568] on div "Select in bulk" at bounding box center [722, 571] width 67 height 19
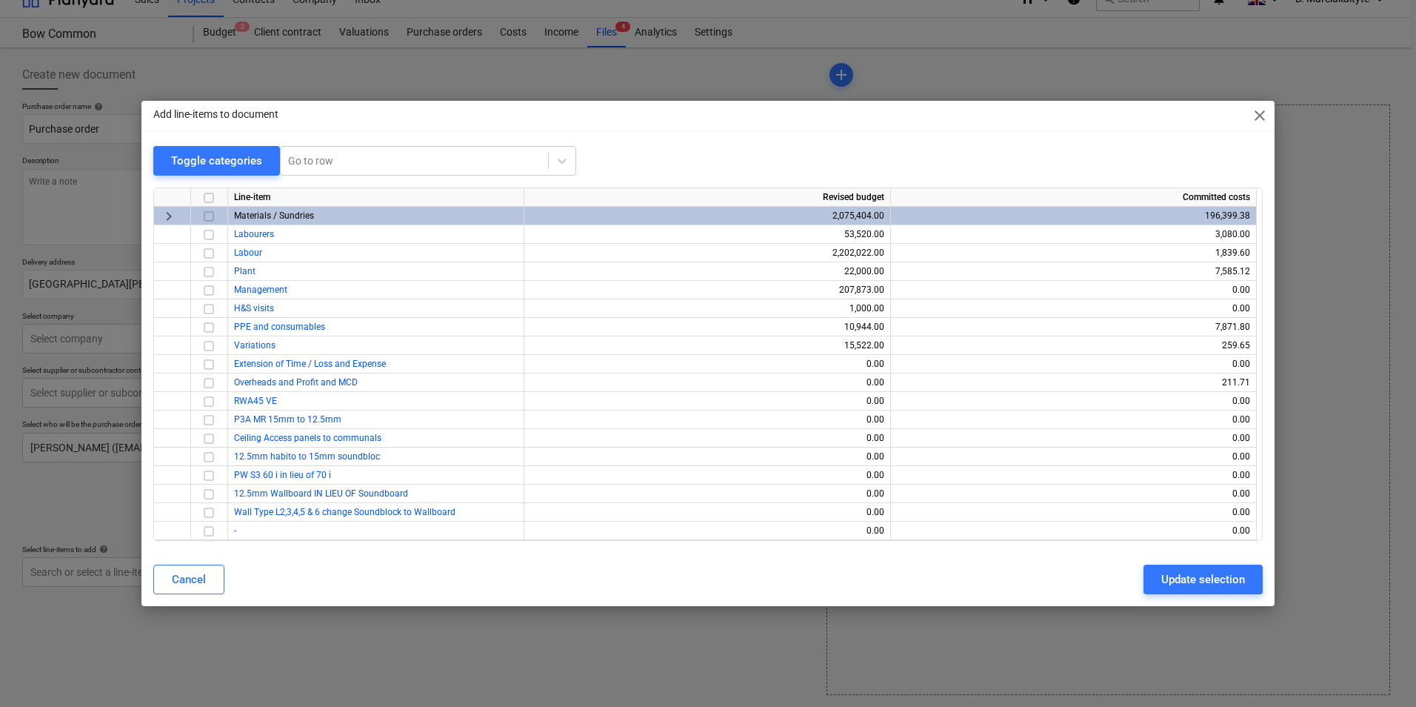
click at [210, 213] on input "checkbox" at bounding box center [209, 216] width 18 height 18
drag, startPoint x: 1137, startPoint y: 572, endPoint x: 1163, endPoint y: 574, distance: 26.0
click at [1161, 574] on div "Cancel Update selection" at bounding box center [707, 579] width 1109 height 30
click at [1163, 574] on div "Update selection" at bounding box center [1203, 579] width 84 height 19
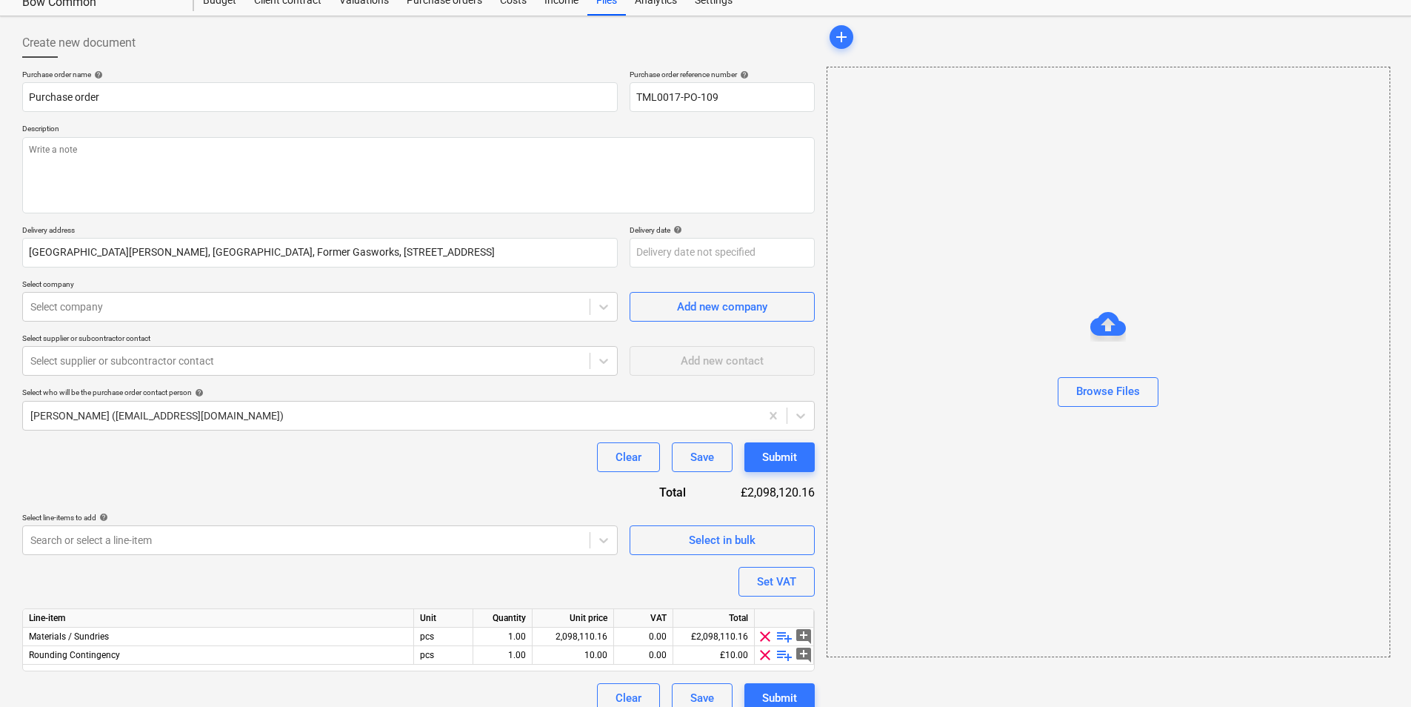
scroll to position [70, 0]
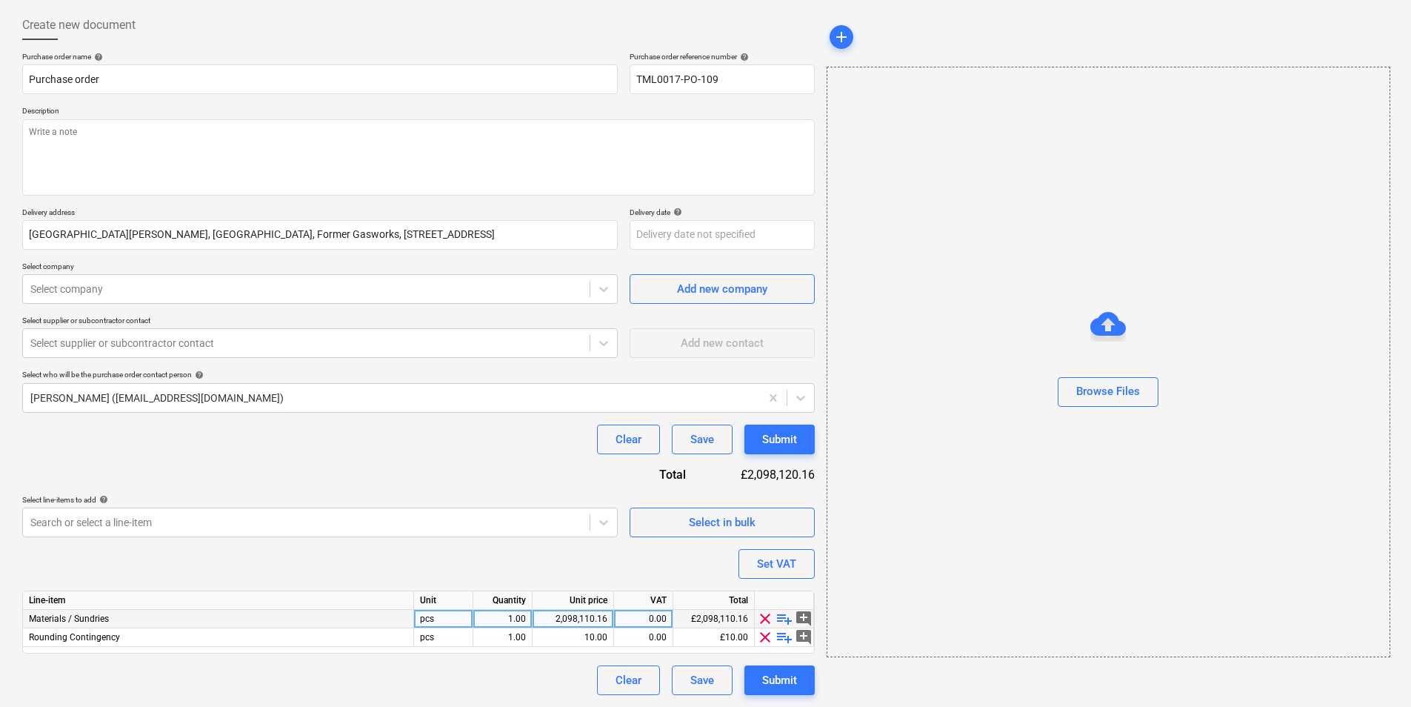
click at [787, 617] on span "playlist_add" at bounding box center [784, 619] width 18 height 18
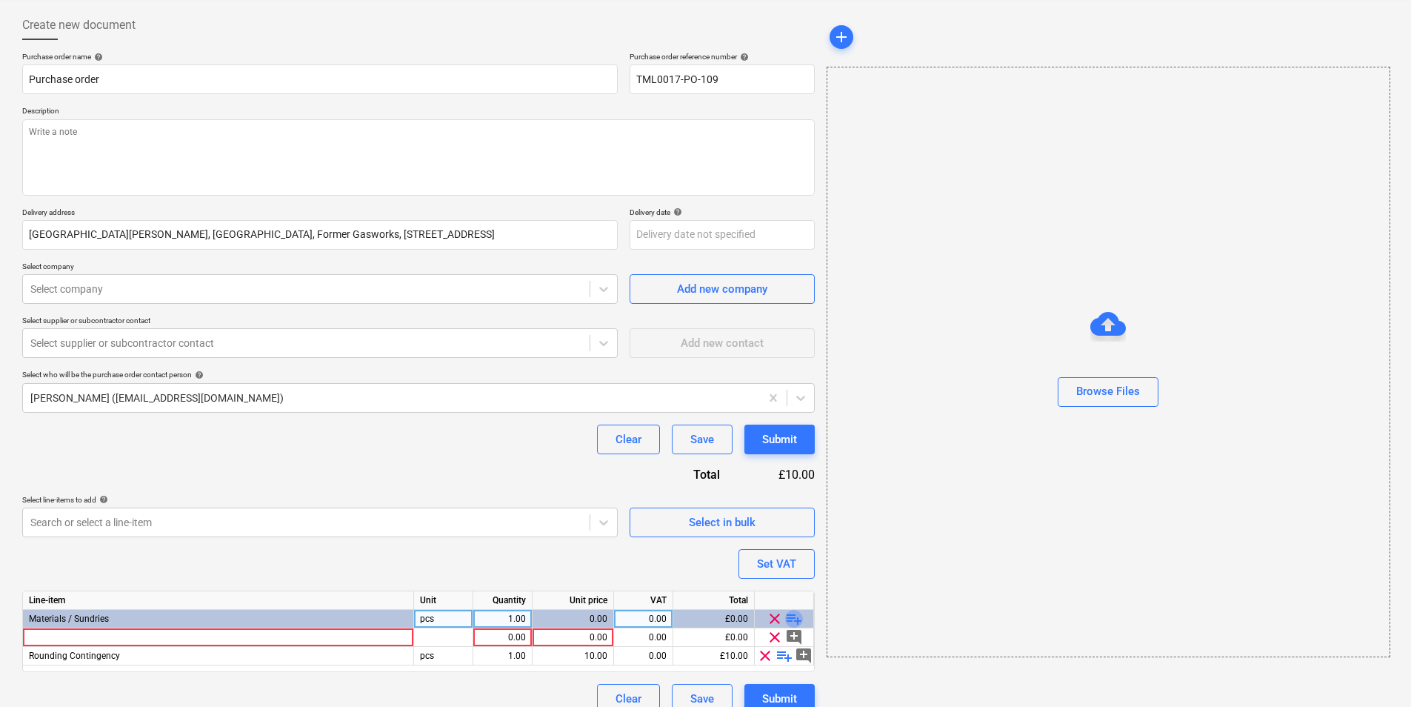
click at [788, 617] on span "playlist_add" at bounding box center [794, 619] width 18 height 18
type textarea "x"
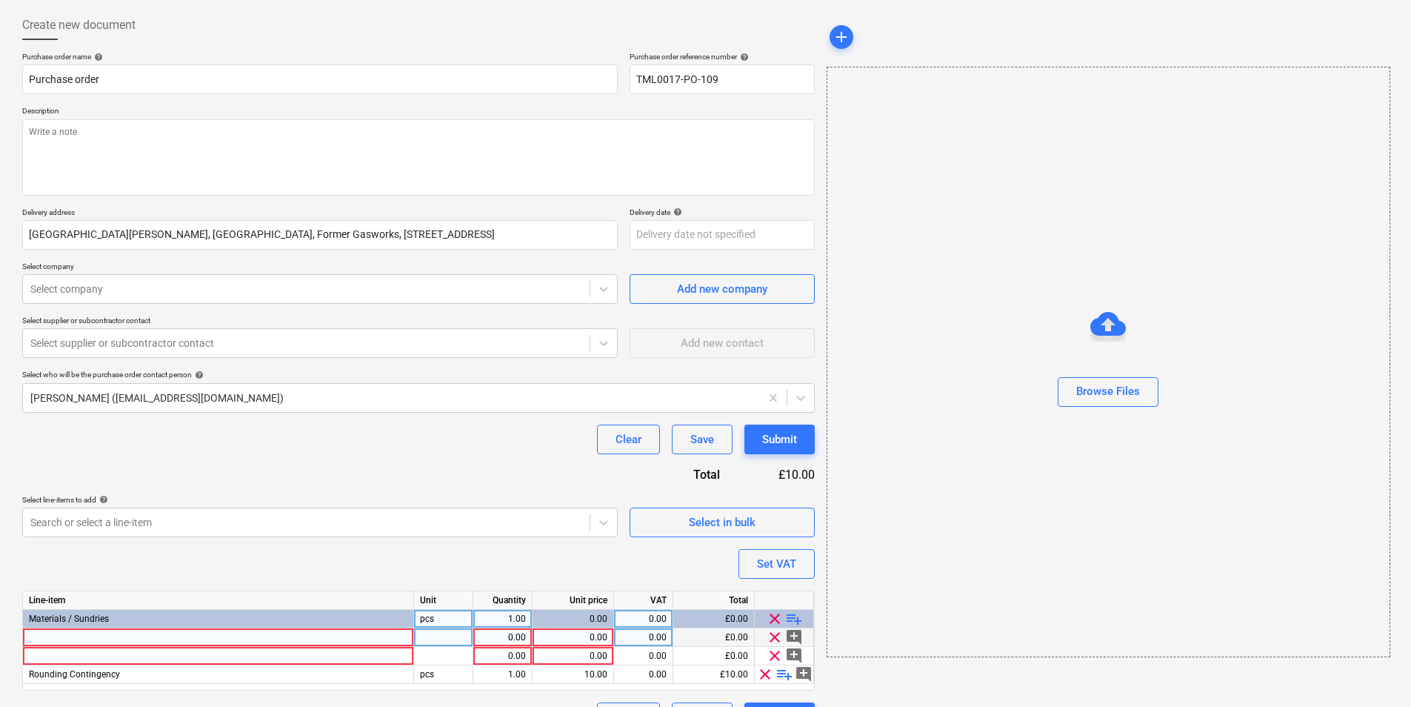
click at [373, 634] on div at bounding box center [218, 637] width 391 height 19
type input "Knauf 322195 Coated Nonius Hanger C5 (50)"
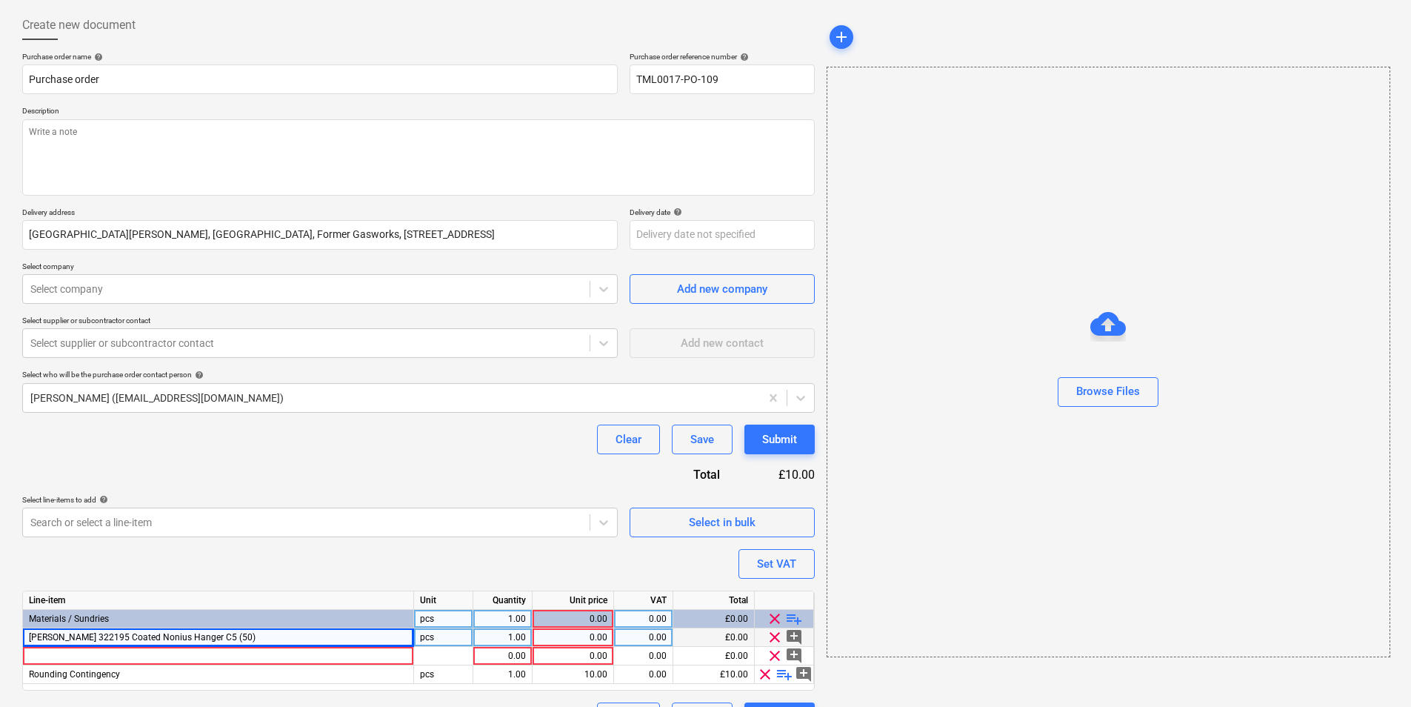
click at [442, 636] on div "pcs" at bounding box center [443, 637] width 59 height 19
click at [592, 633] on div "0.00" at bounding box center [572, 637] width 69 height 19
type textarea "x"
type input "135"
type textarea "x"
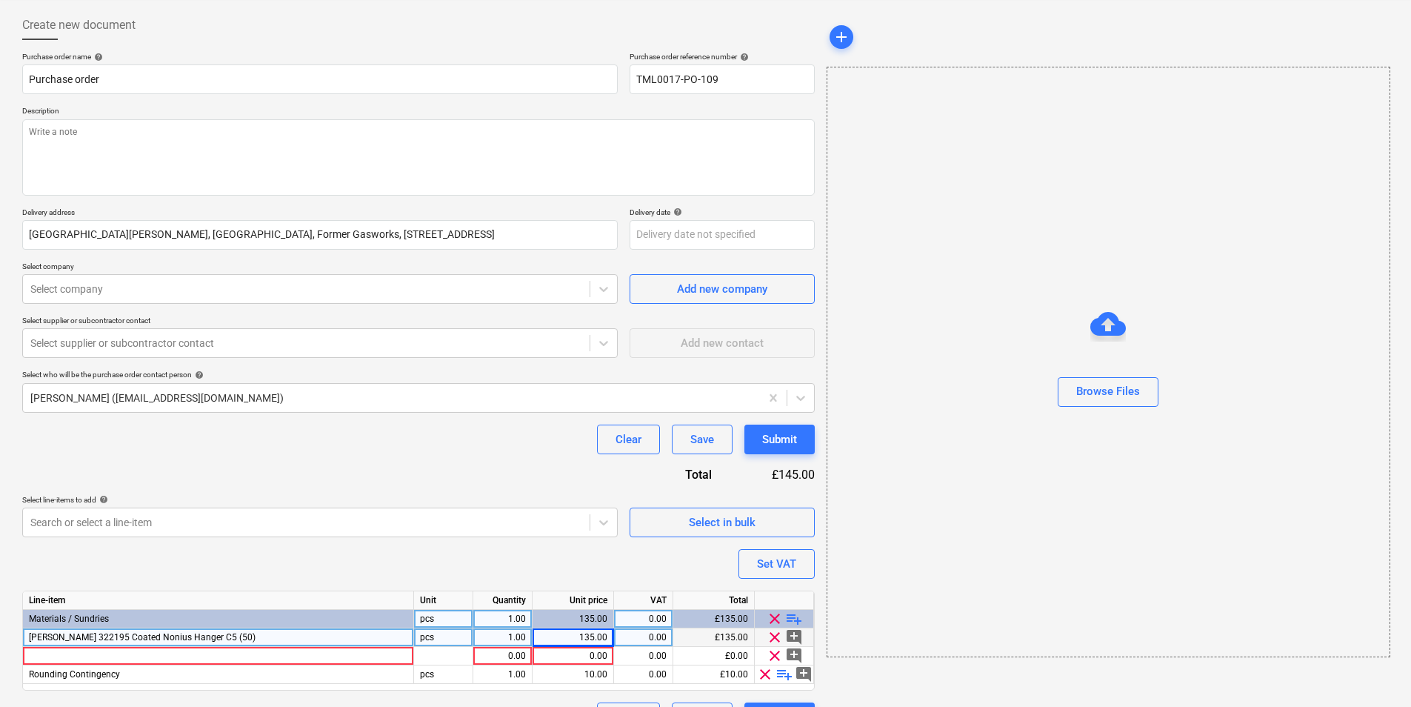
click at [503, 632] on div "1.00" at bounding box center [502, 637] width 47 height 19
type input "4"
type textarea "x"
type input "boxes"
type textarea "x"
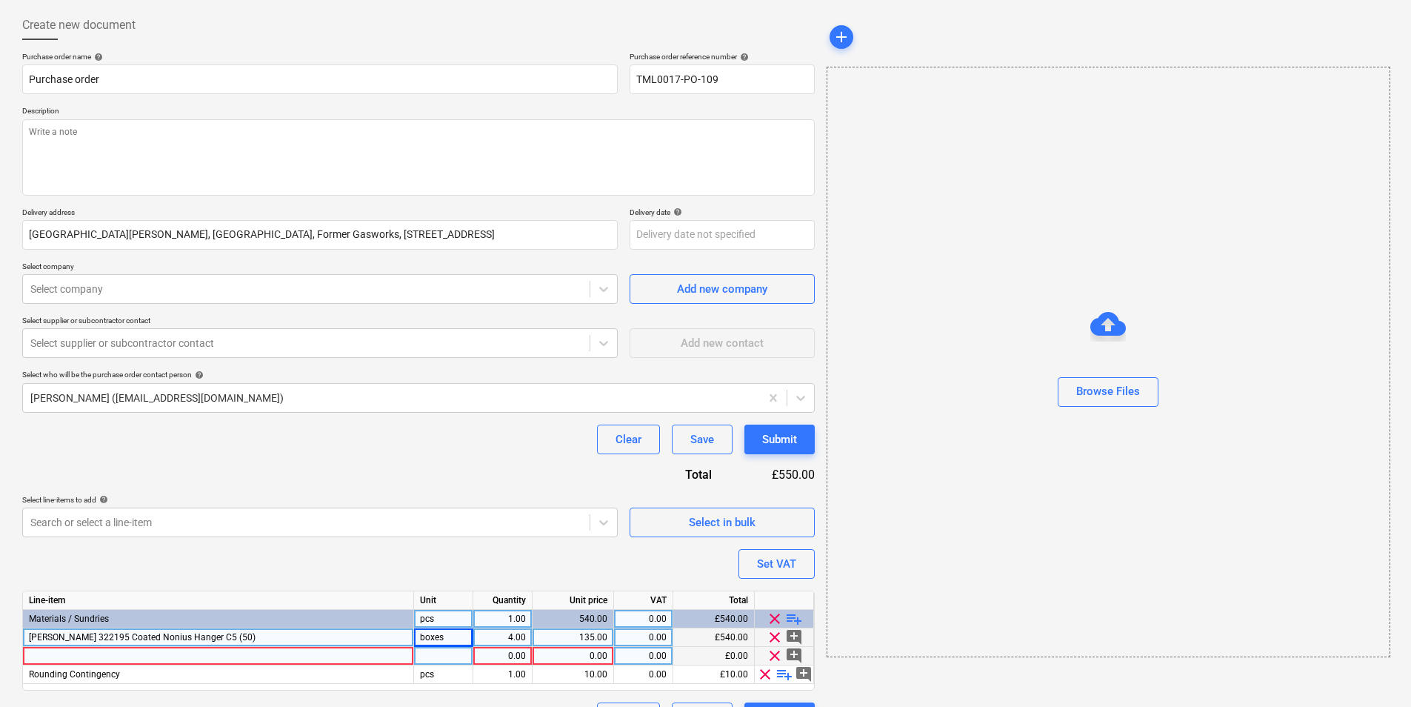
click at [102, 655] on div at bounding box center [218, 656] width 391 height 19
type input "Your shopping cart is empty! Quote List Your quote list is empty! Product Compa…"
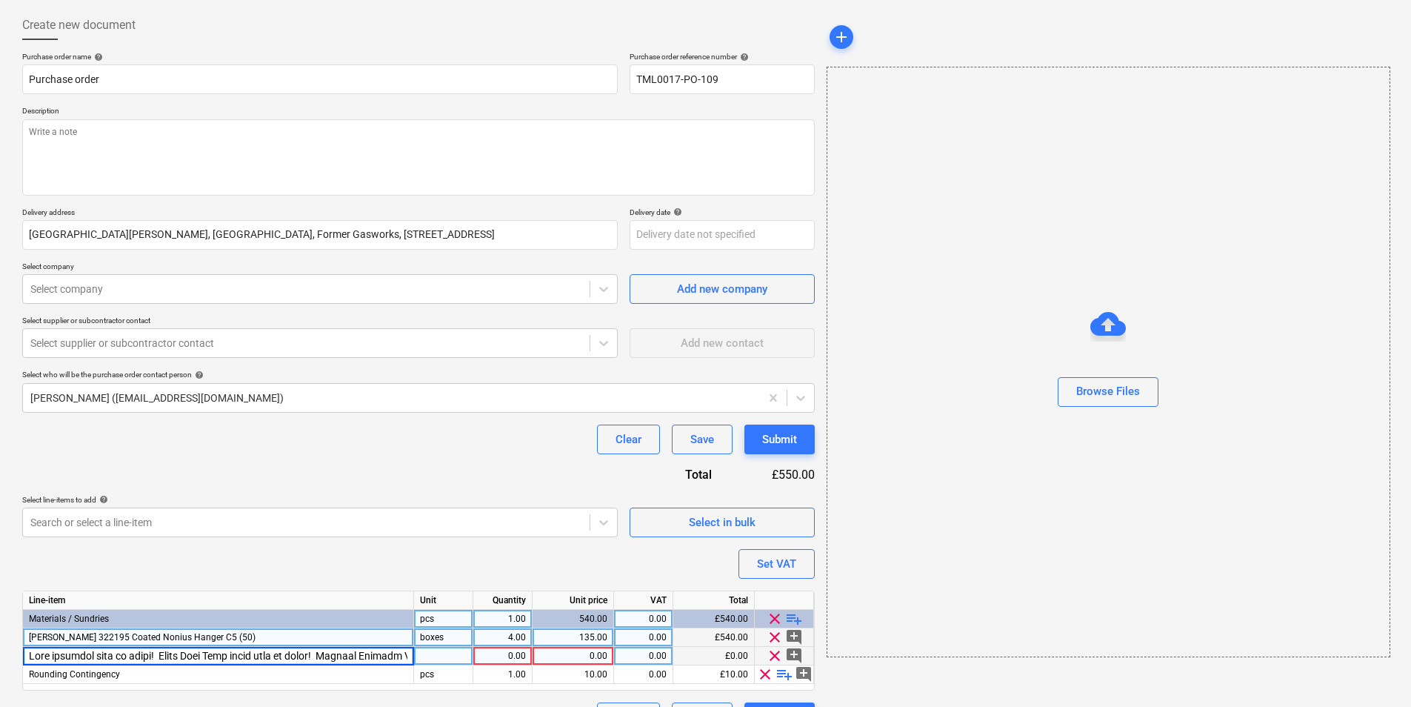
scroll to position [0, 6572]
type textarea "x"
click at [427, 654] on div at bounding box center [443, 656] width 59 height 19
type input "boxes"
type textarea "x"
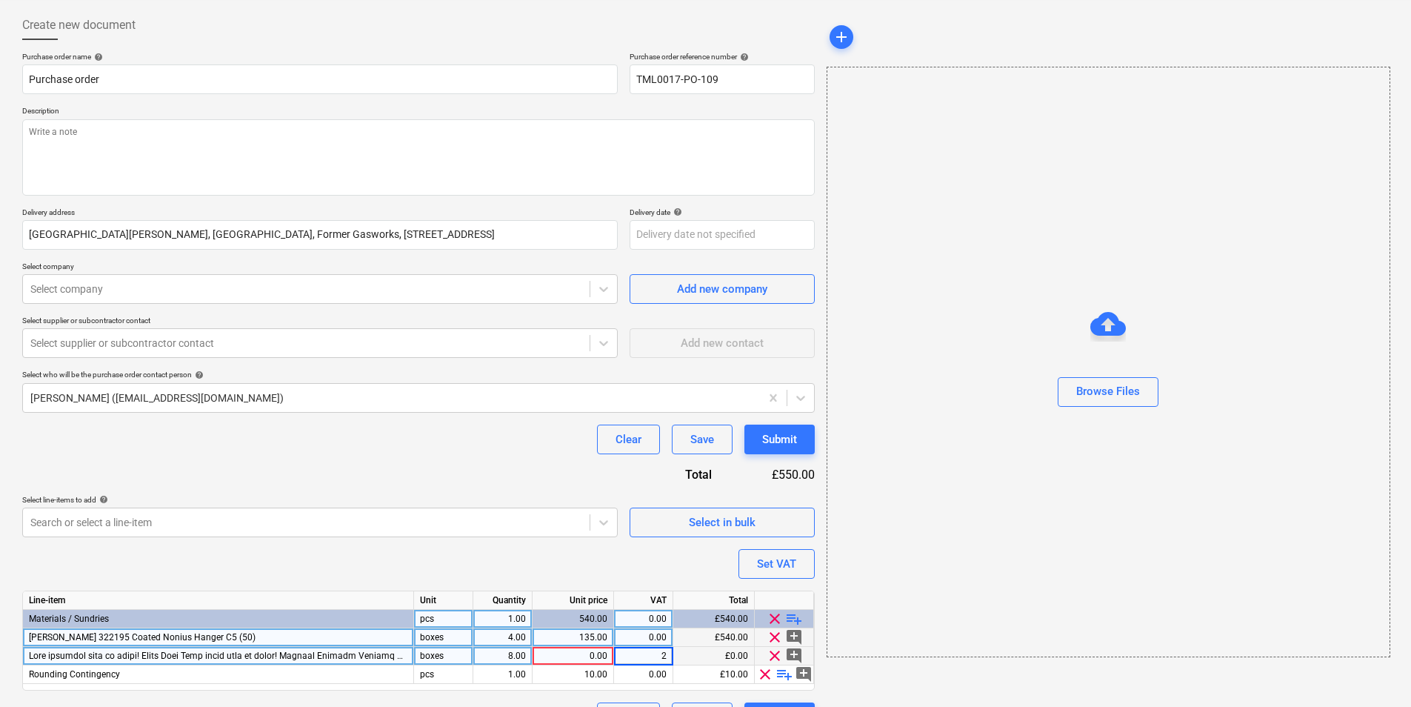
type input "20"
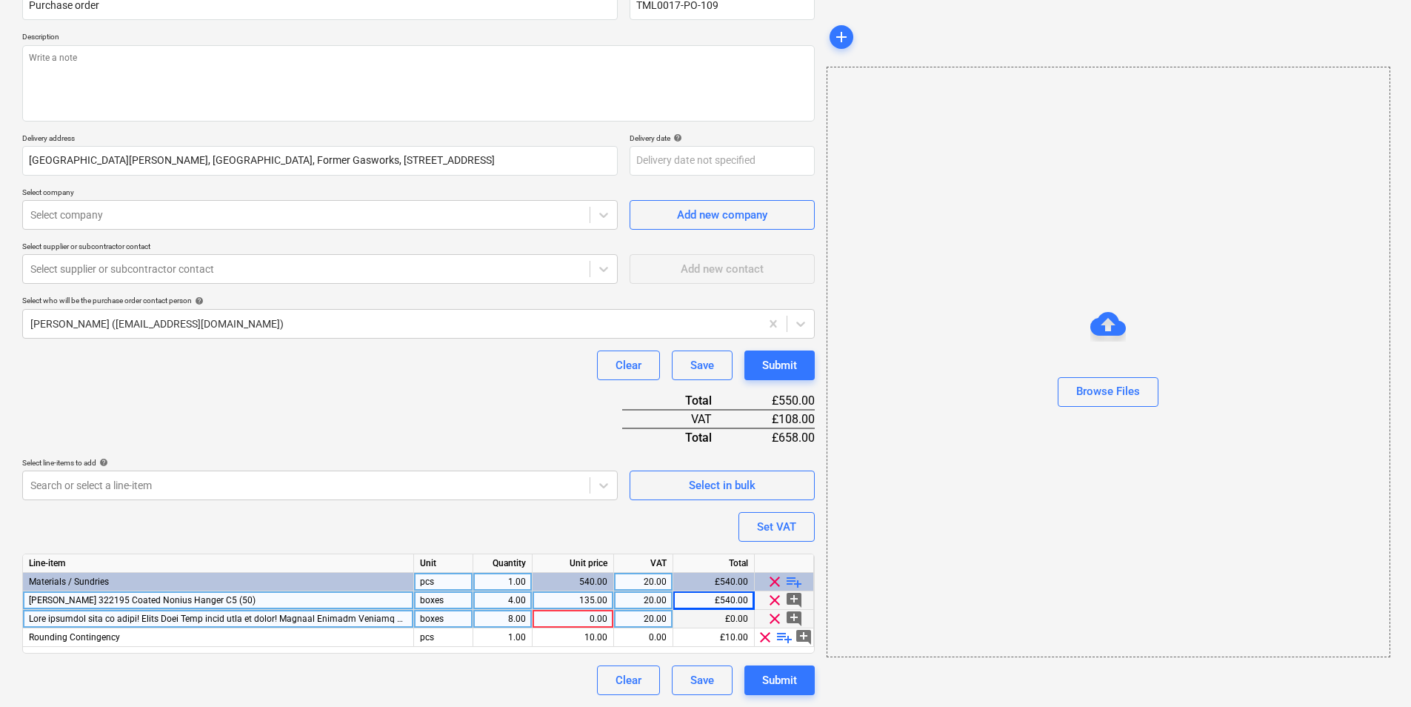
click at [762, 631] on span "clear" at bounding box center [765, 637] width 18 height 18
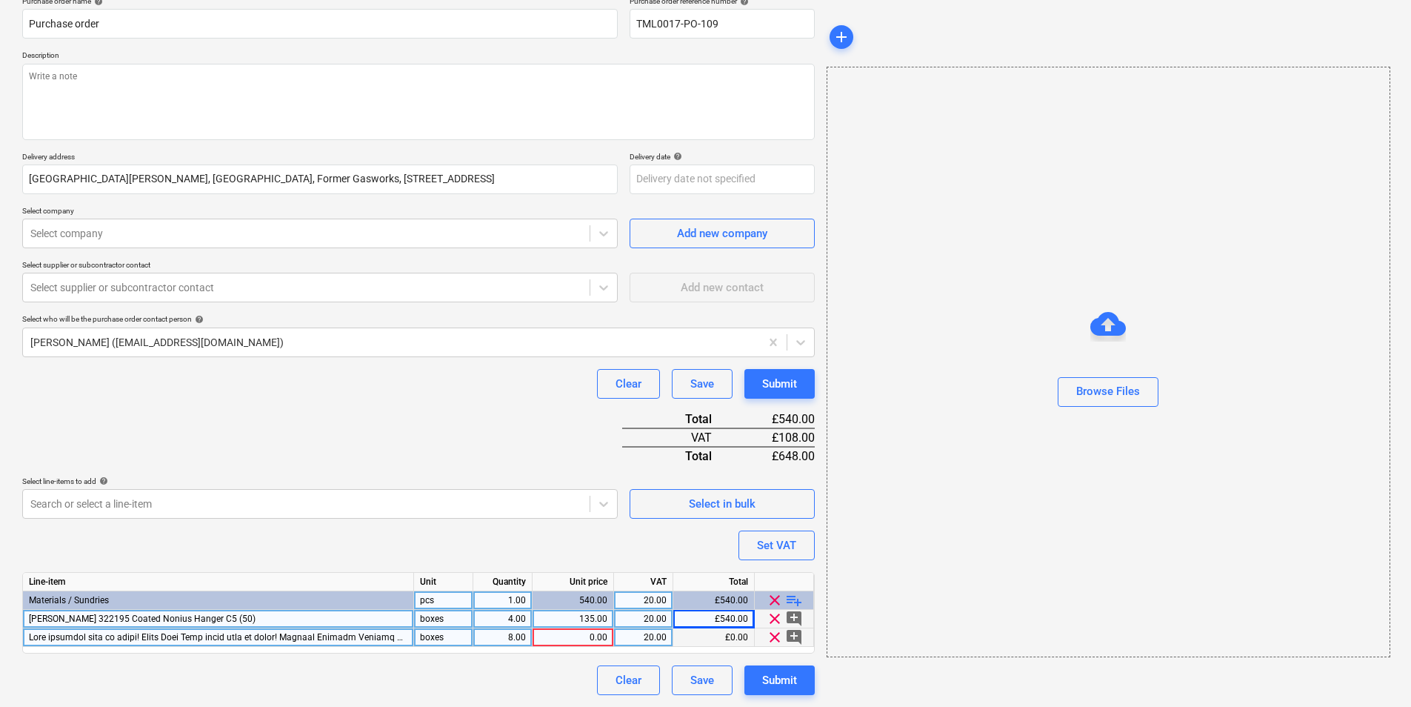
scroll to position [125, 0]
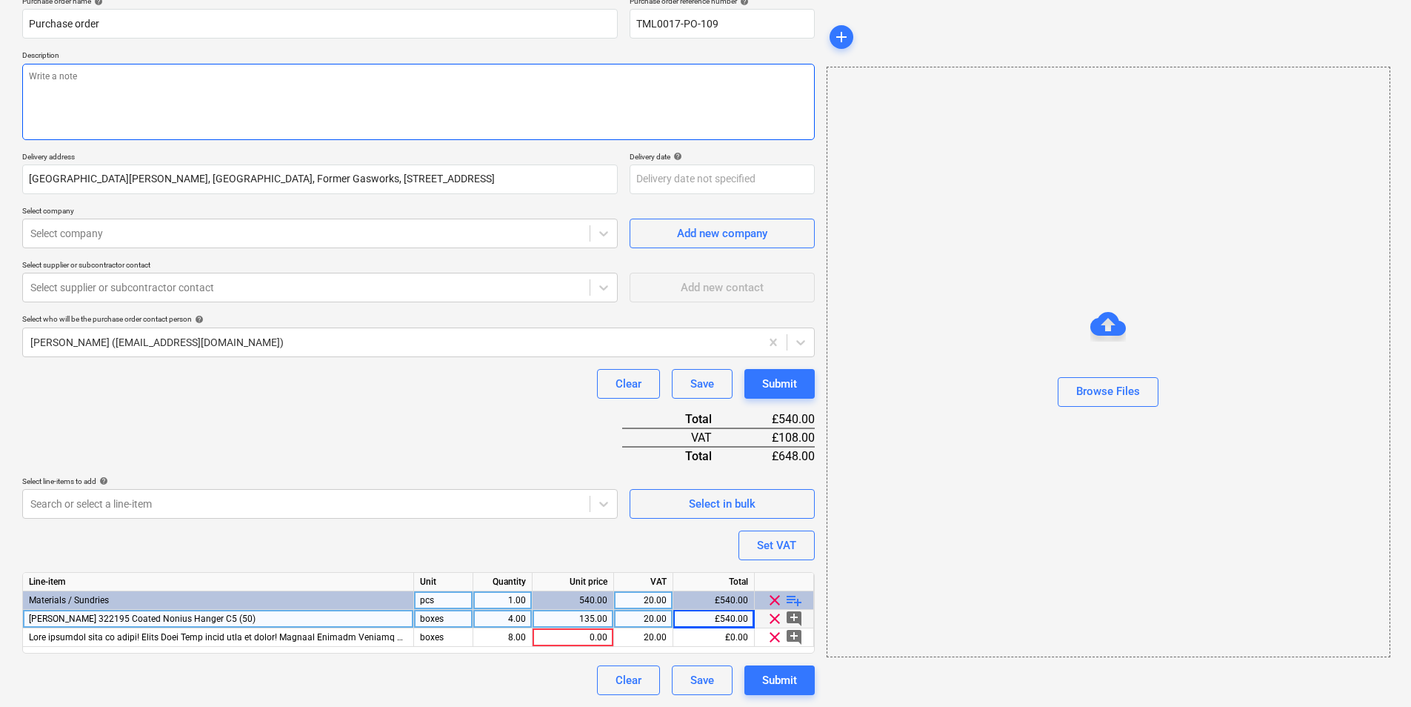
click at [290, 117] on textarea at bounding box center [418, 102] width 792 height 76
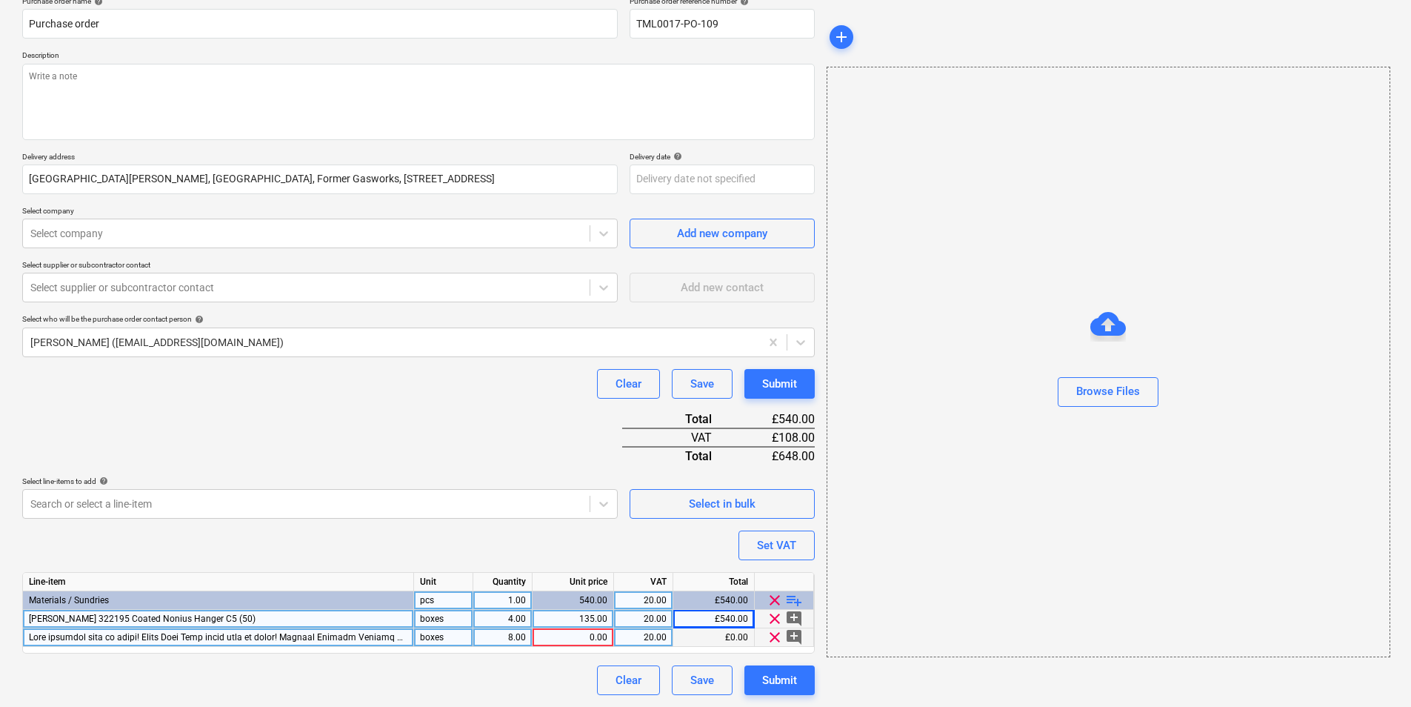
type textarea "x"
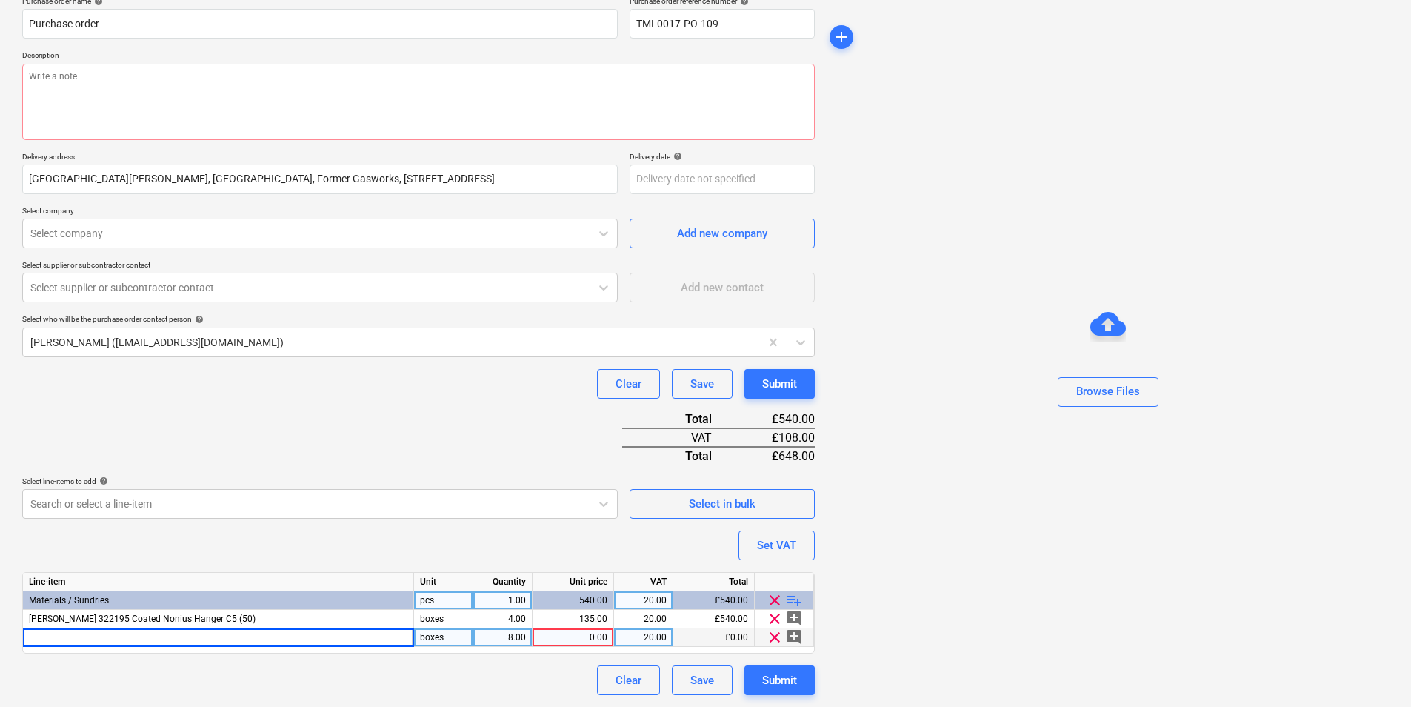
scroll to position [0, 0]
type textarea "x"
click at [179, 634] on div at bounding box center [218, 637] width 391 height 19
drag, startPoint x: 369, startPoint y: 640, endPoint x: 336, endPoint y: 637, distance: 32.7
click at [336, 637] on input "4.2mm x 40mm Knauf Aquapanel Rustproofed Maxi Screws SN40 - box of 250" at bounding box center [218, 637] width 390 height 18
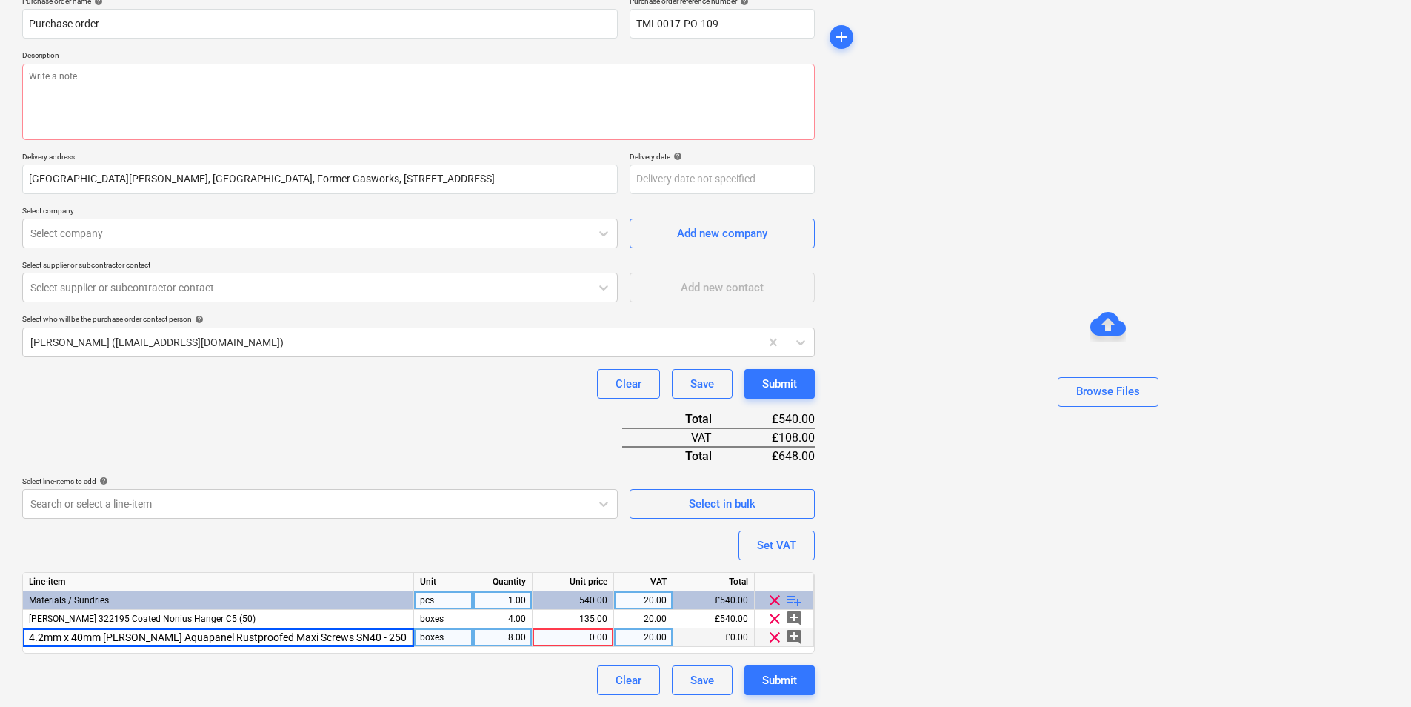
type input "4.2mm x 40mm Knauf Aquapanel Rustproofed Maxi Screws SN40 250"
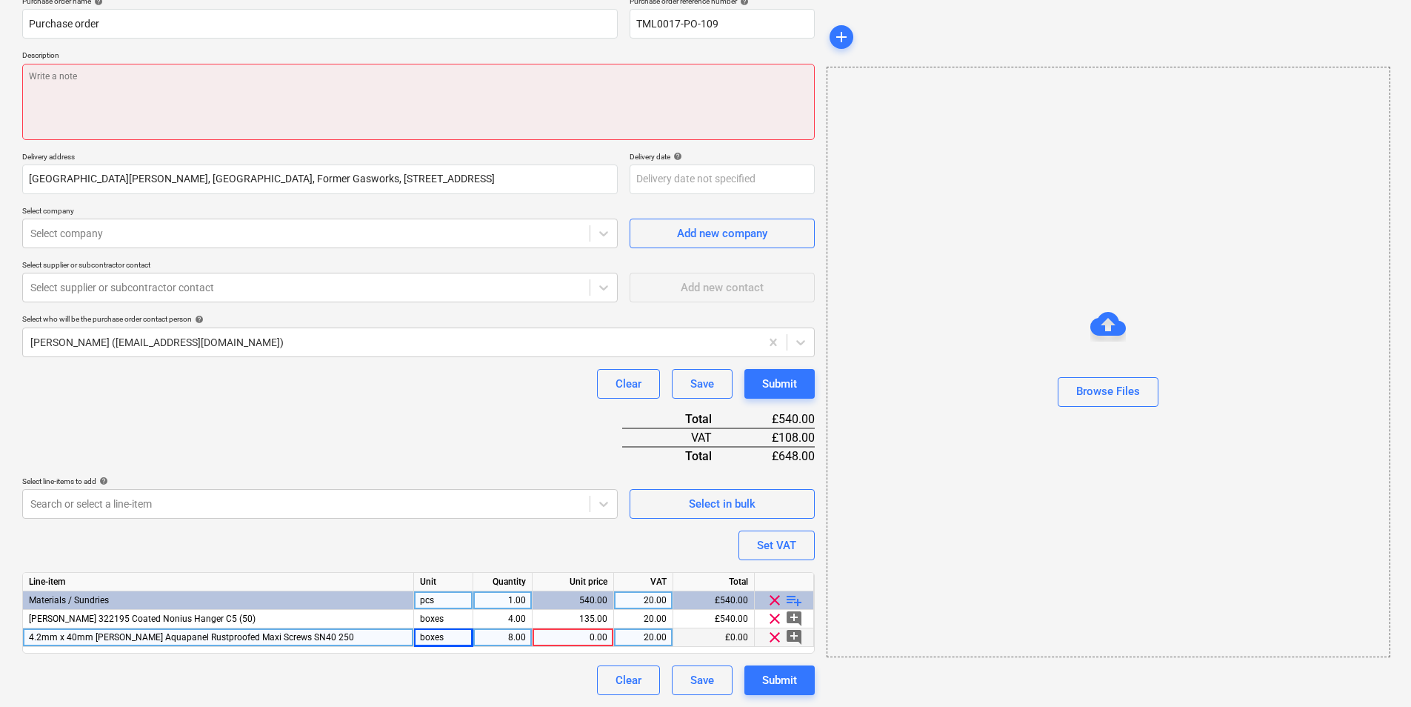
click at [341, 87] on textarea at bounding box center [418, 102] width 792 height 76
type textarea "x"
type textarea "H"
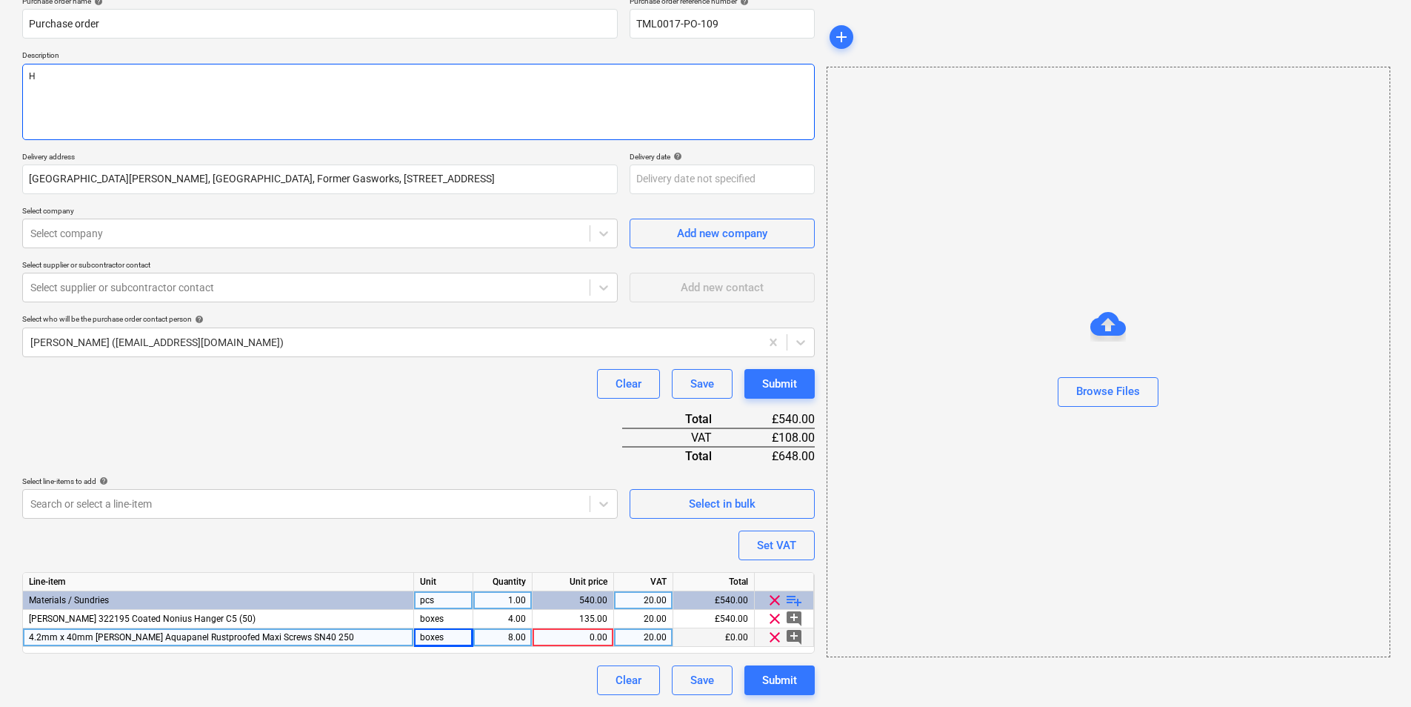
type textarea "x"
type textarea "Hi"
type textarea "x"
type textarea "Hi"
type textarea "x"
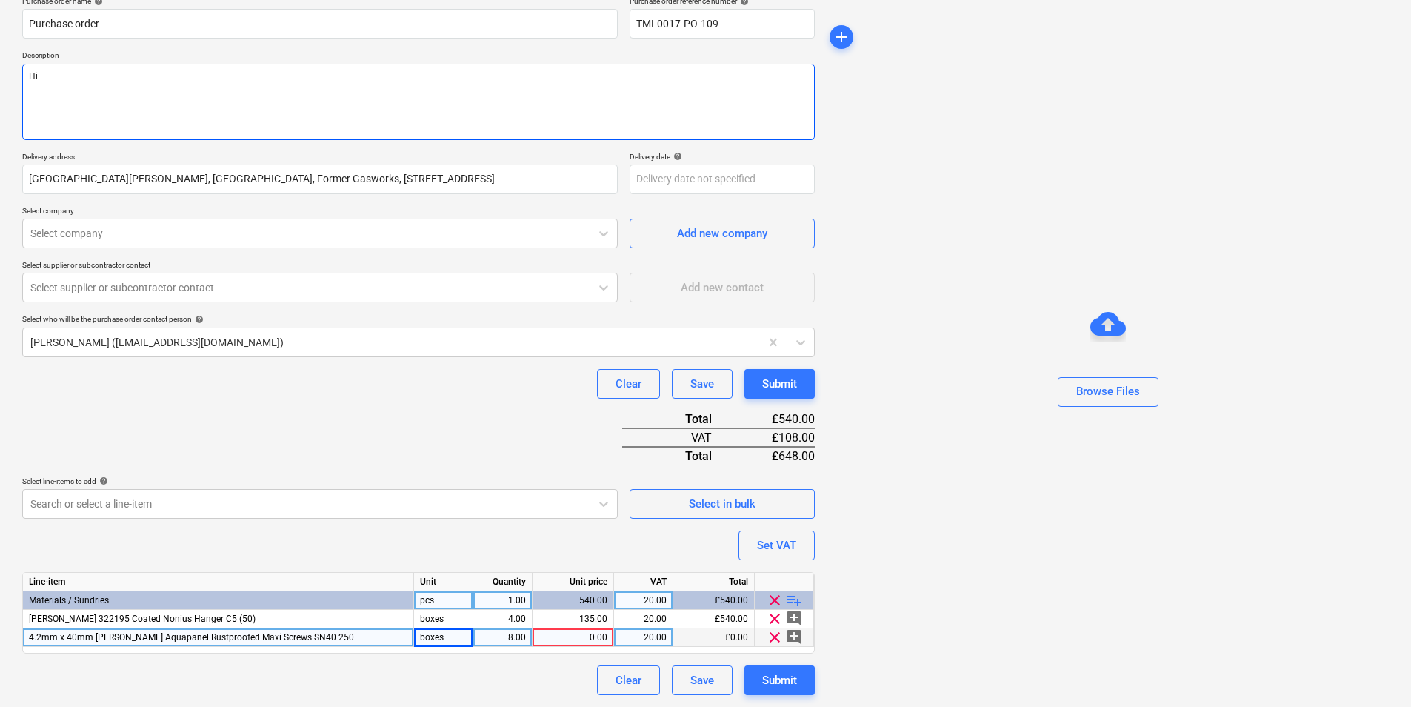
type textarea "Hi"
type textarea "x"
type textarea "Hi,"
type textarea "x"
type textarea "Hi,"
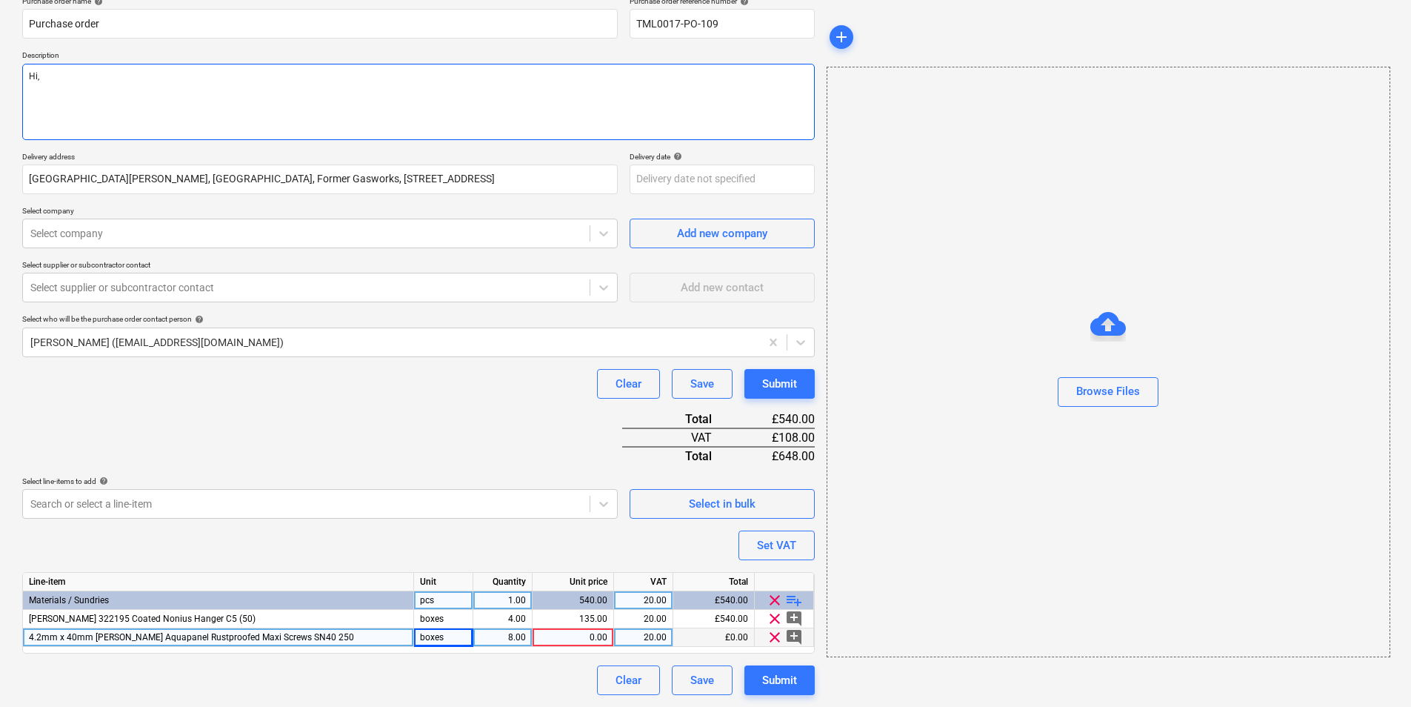
type textarea "x"
type textarea "Hi,"
type textarea "x"
type textarea "Hi, P"
type textarea "x"
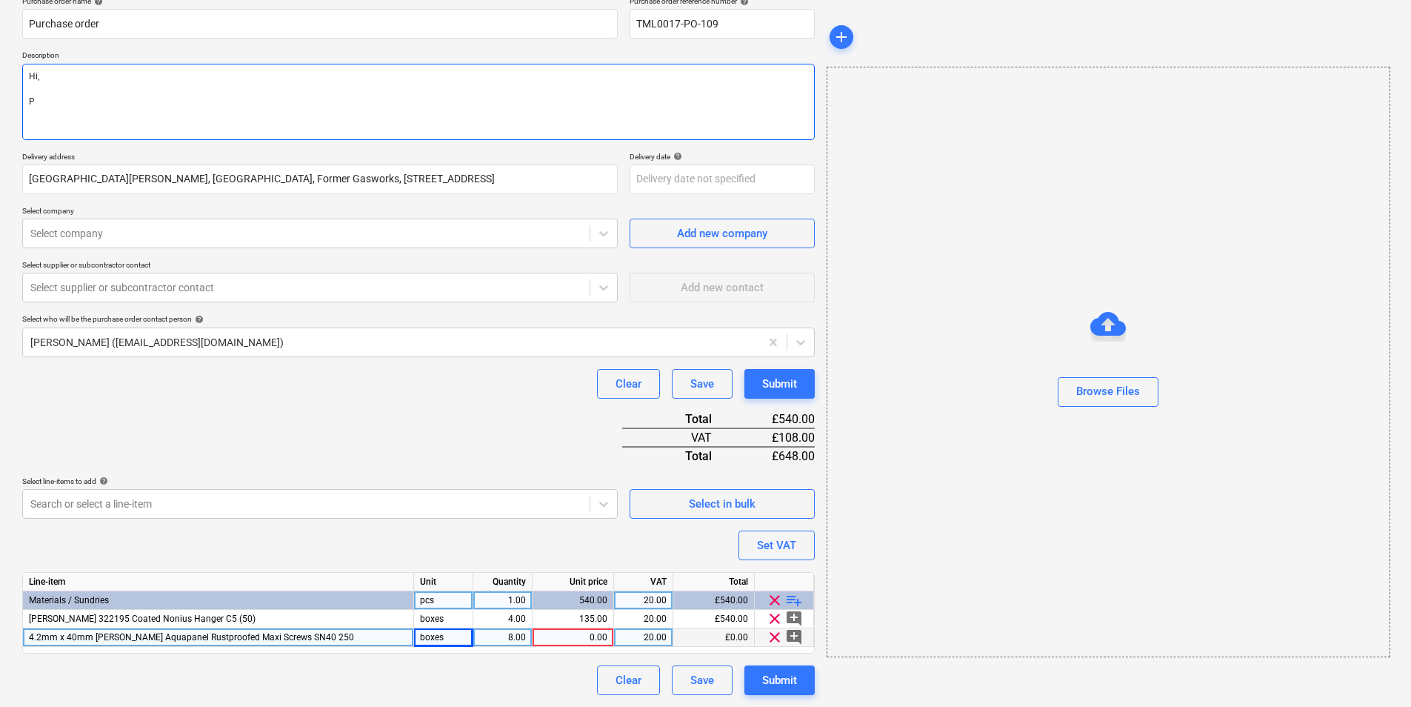
type textarea "Hi, Pl"
type textarea "x"
type textarea "Hi, Ple"
type textarea "x"
type textarea "Hi, [GEOGRAPHIC_DATA]"
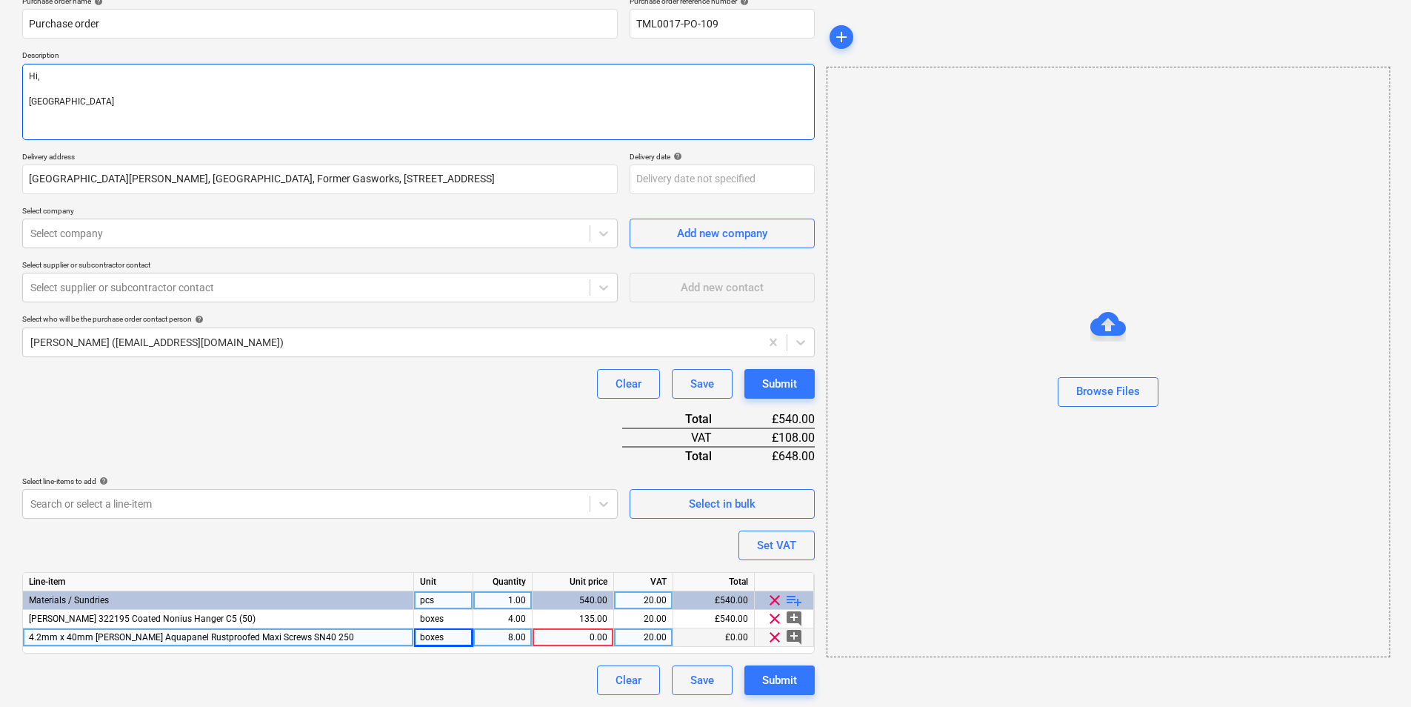
type textarea "x"
type textarea "Hi, Pleas"
type textarea "x"
type textarea "Hi, Please"
type textarea "x"
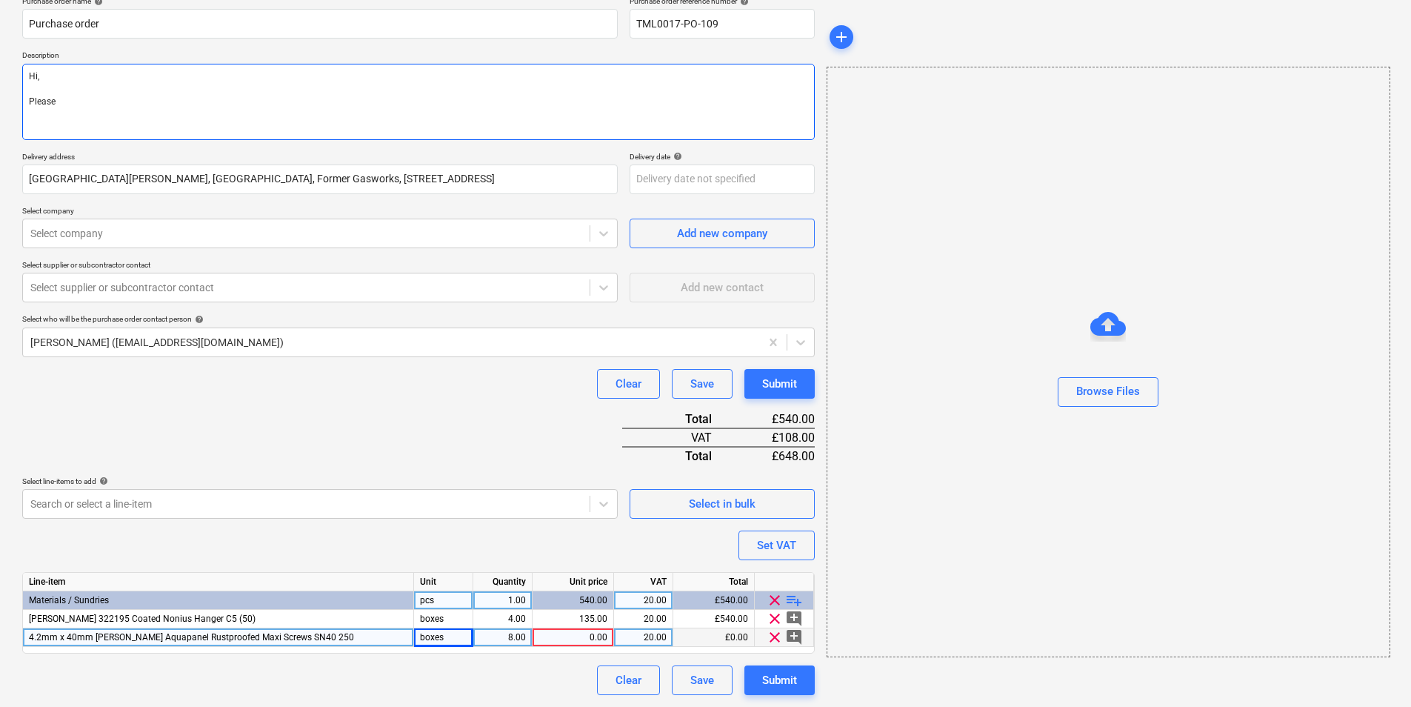
type textarea "Hi, Please p"
type textarea "x"
type textarea "Hi, Please pr"
type textarea "x"
type textarea "Hi, Please pro"
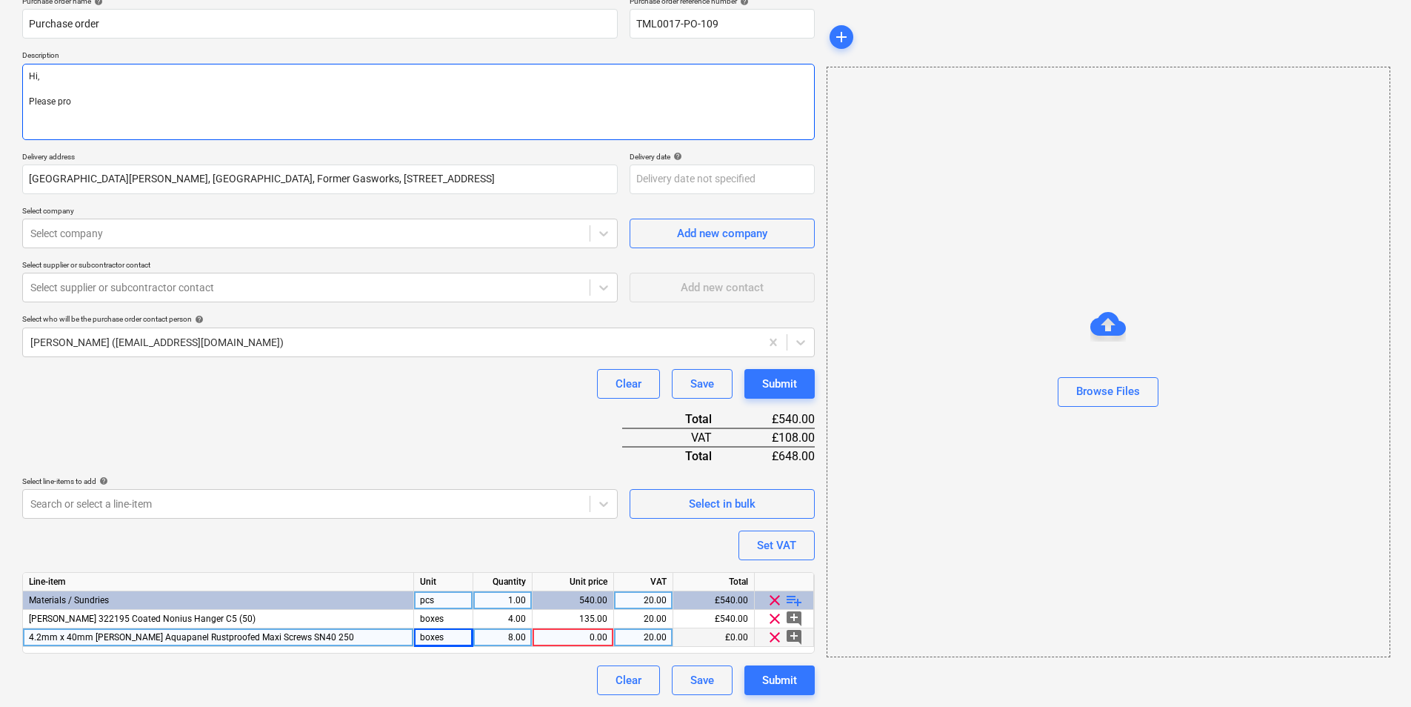
type textarea "x"
type textarea "Hi, Please proc"
type textarea "x"
type textarea "Hi, Please proce"
type textarea "x"
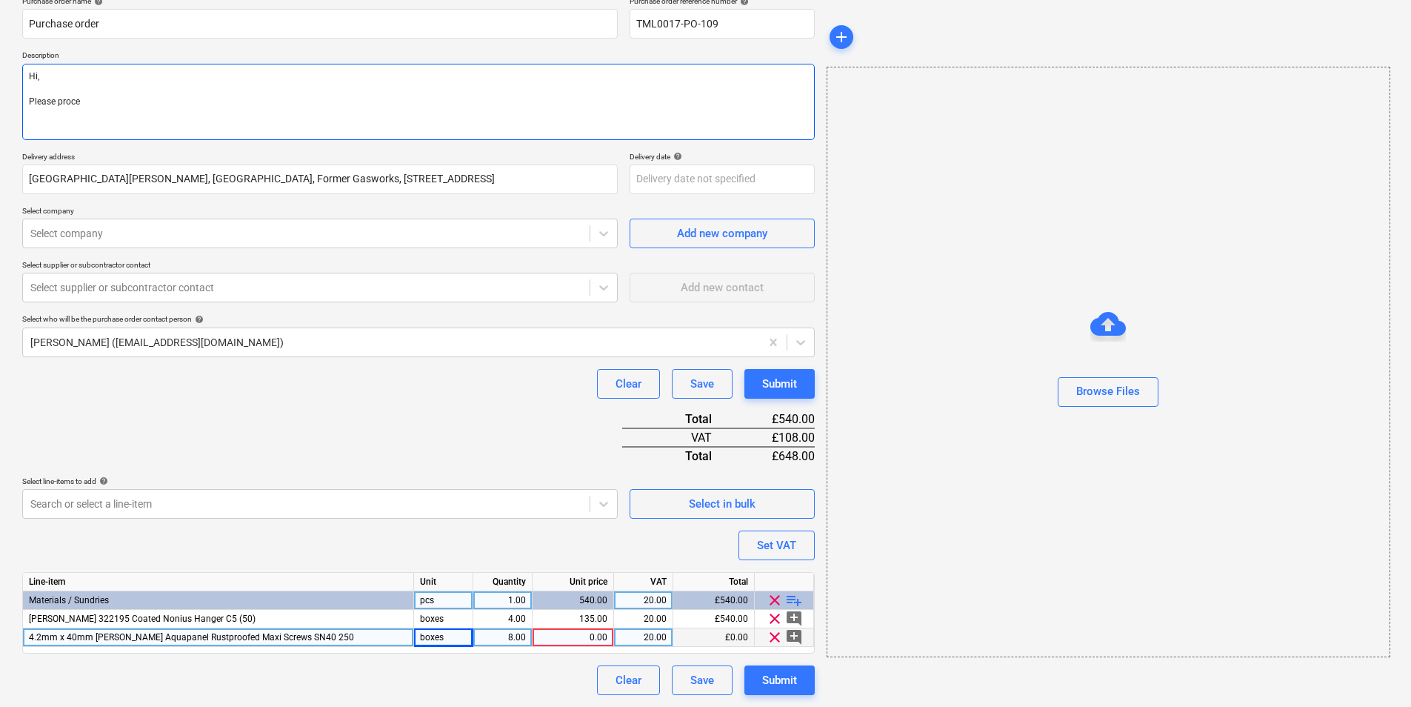
type textarea "Hi, Please procee"
type textarea "x"
type textarea "Hi, Please proceed"
type textarea "x"
type textarea "Hi, Please proceed"
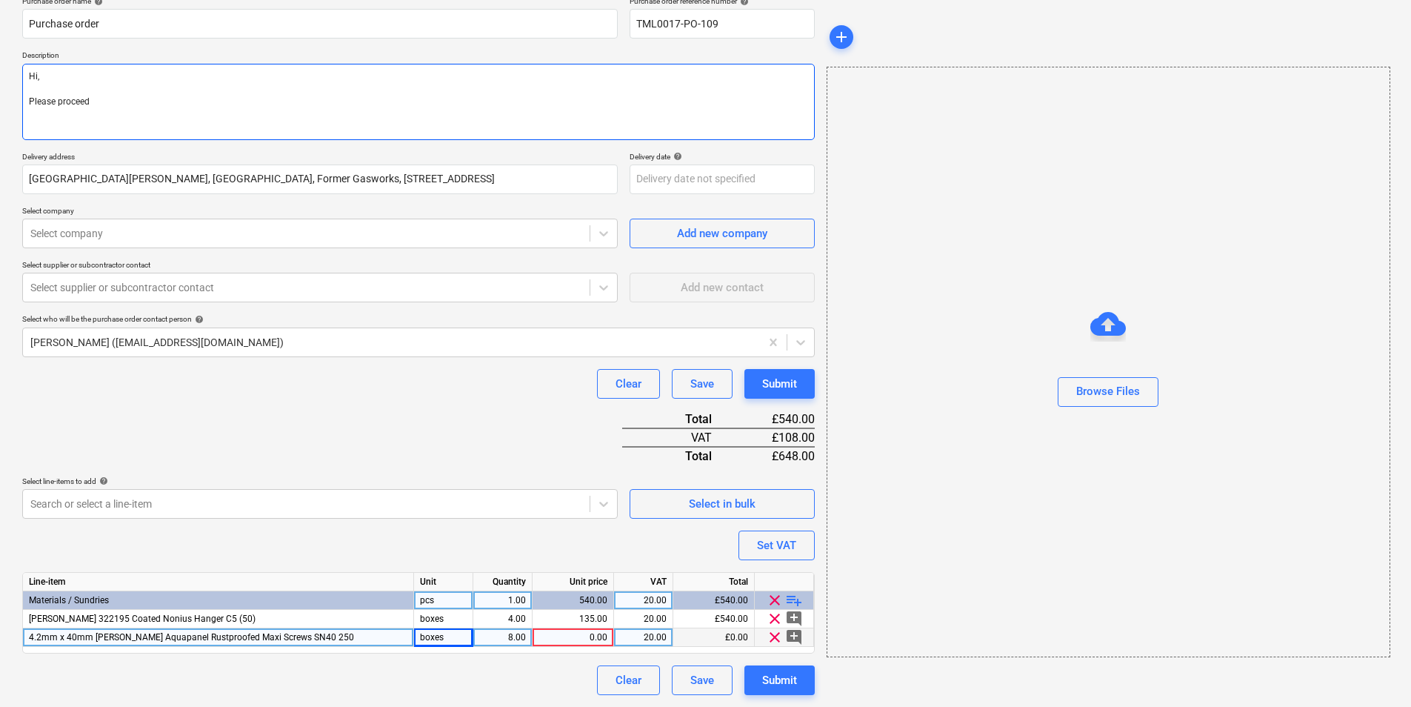
type textarea "x"
type textarea "Hi, Please proceed w"
type textarea "x"
type textarea "Hi, Please proceed wi"
type textarea "x"
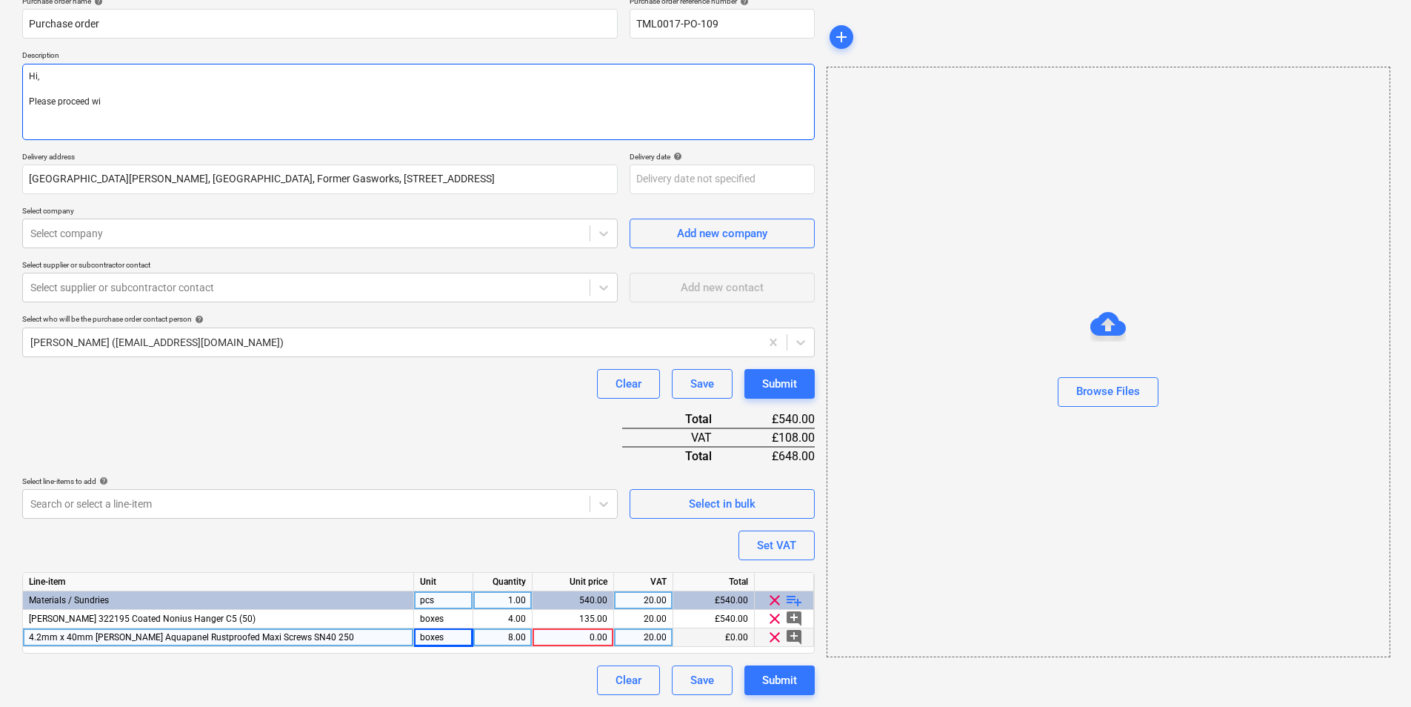
type textarea "Hi, Please proceed wit"
type textarea "x"
type textarea "Hi, Please proceed with"
type textarea "x"
type textarea "Hi, Please proceed with"
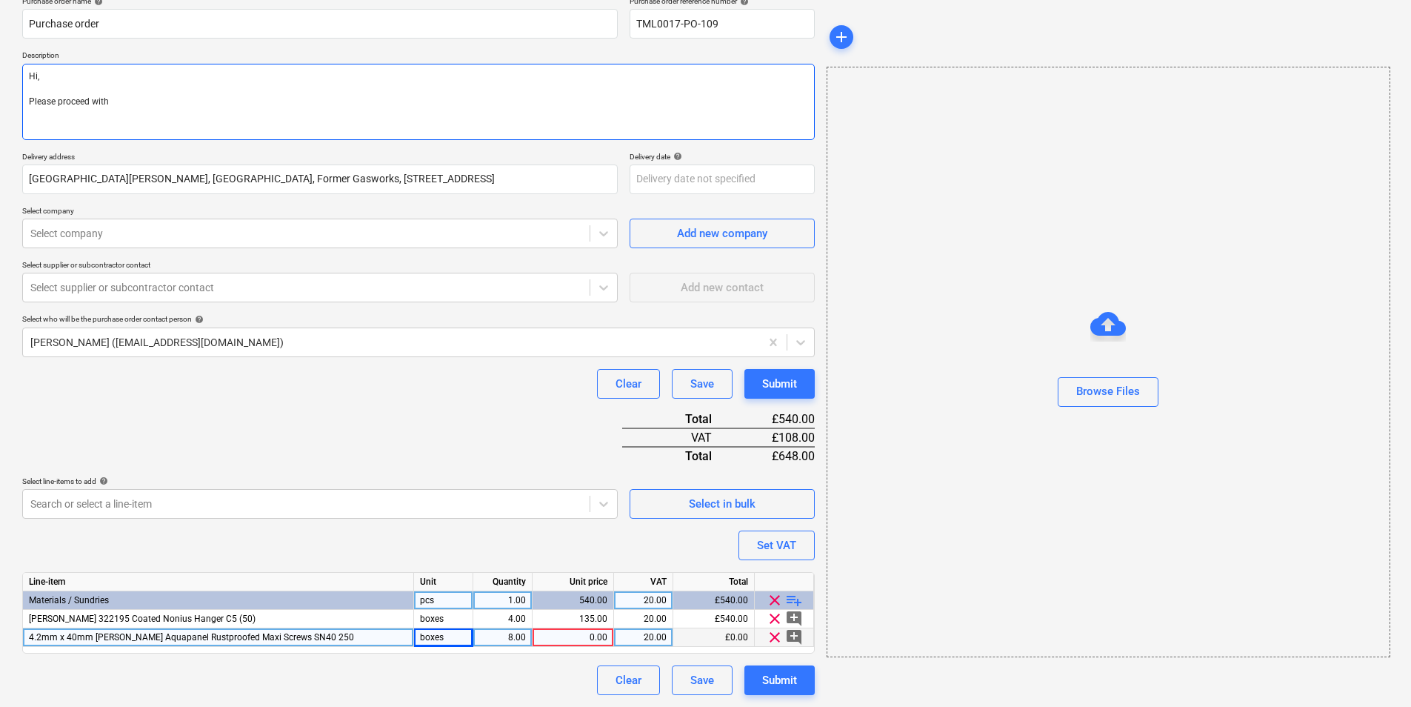
type textarea "x"
type textarea "Hi, Please proceed with a"
type textarea "x"
type textarea "Hi, Please proceed with at"
type textarea "x"
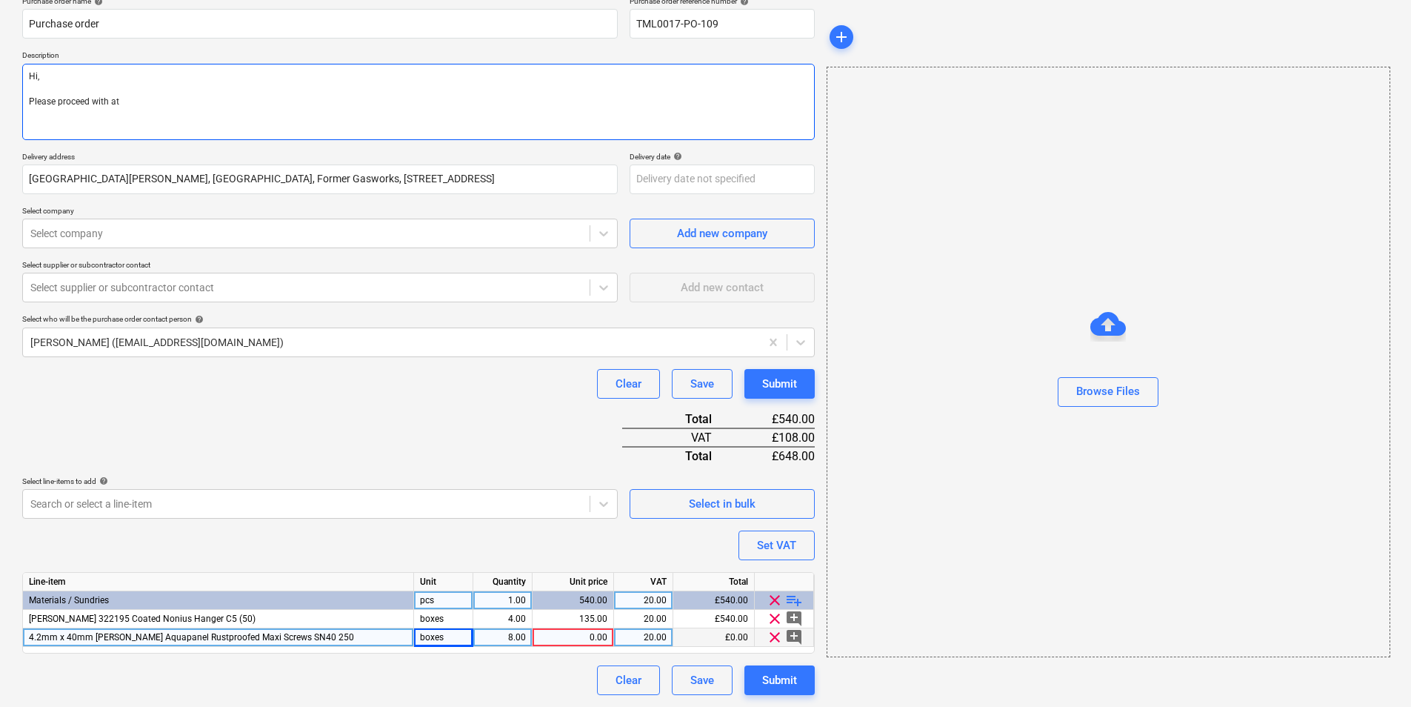
type textarea "Hi, Please proceed with att"
type textarea "x"
type textarea "Hi, Please proceed with attac"
type textarea "x"
type textarea "Hi, Please proceed with attache"
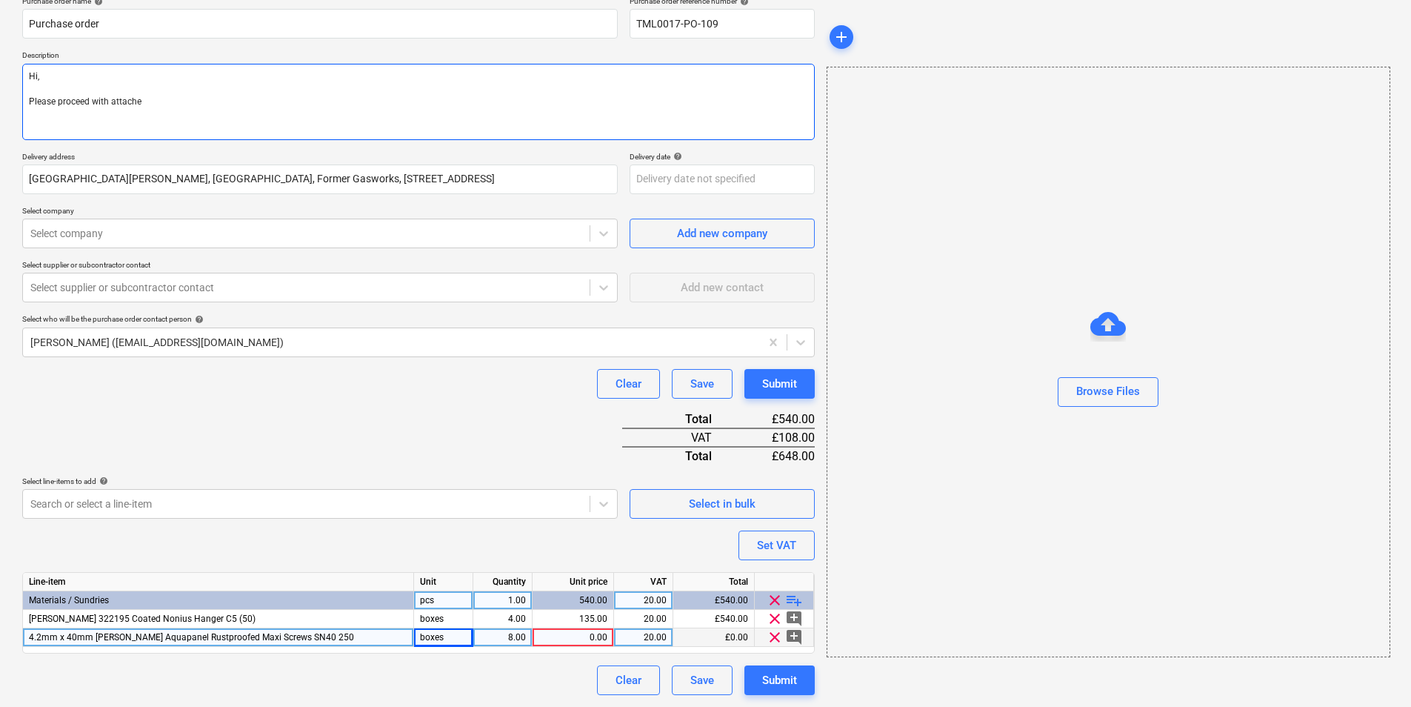
type textarea "x"
type textarea "Hi, Please proceed with attached"
type textarea "x"
type textarea "Hi, Please proceed with attached"
type textarea "x"
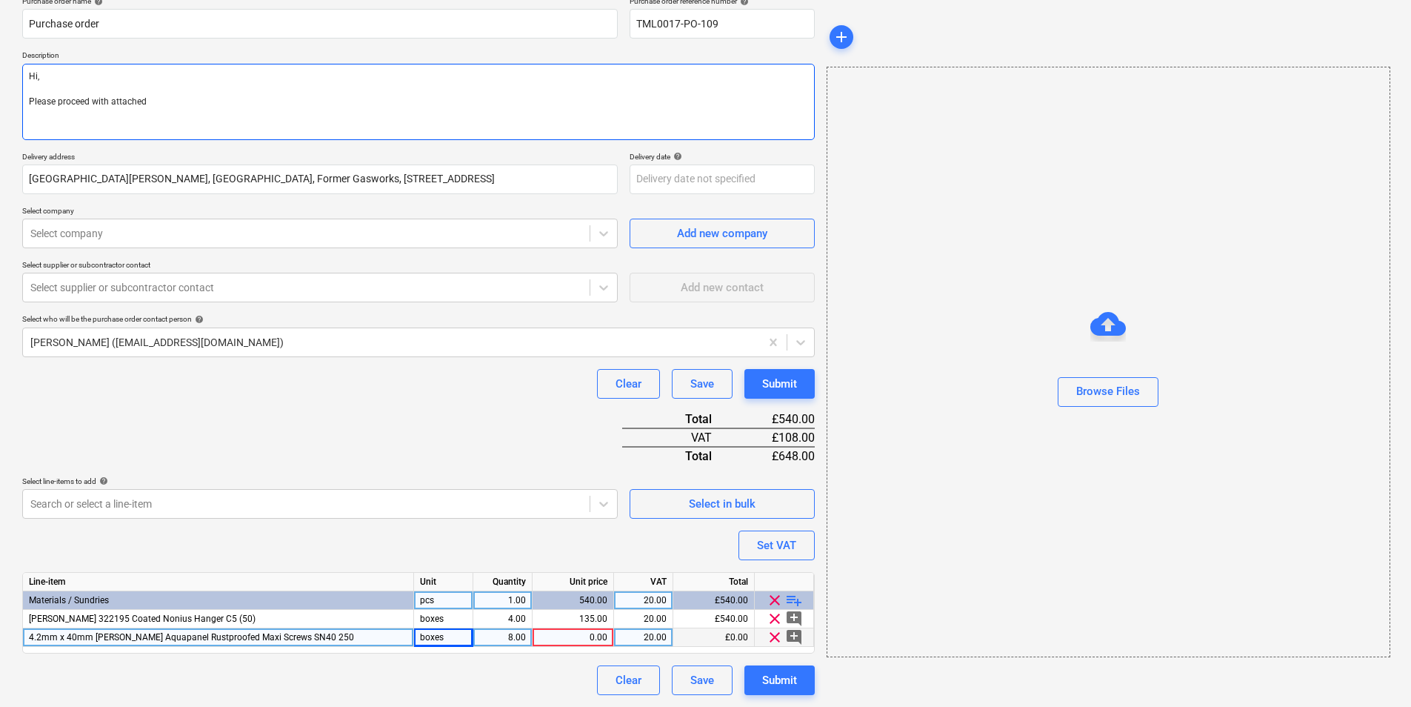
type textarea "Hi, Please proceed with attached o"
type textarea "x"
type textarea "Hi, Please proceed with attached or"
type textarea "x"
type textarea "Hi, Please proceed with attached ord"
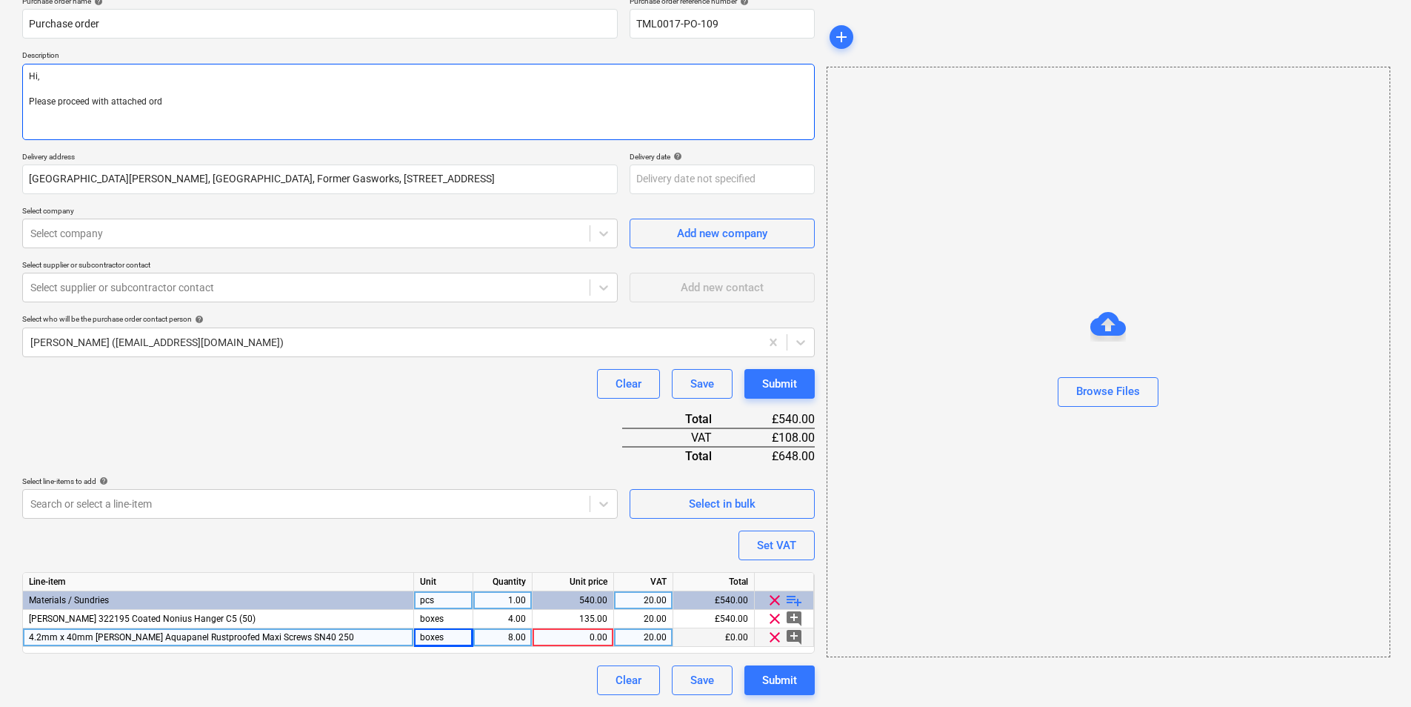
type textarea "x"
type textarea "Hi, Please proceed with attached orde"
type textarea "x"
type textarea "Hi, Please proceed with attached order"
type textarea "x"
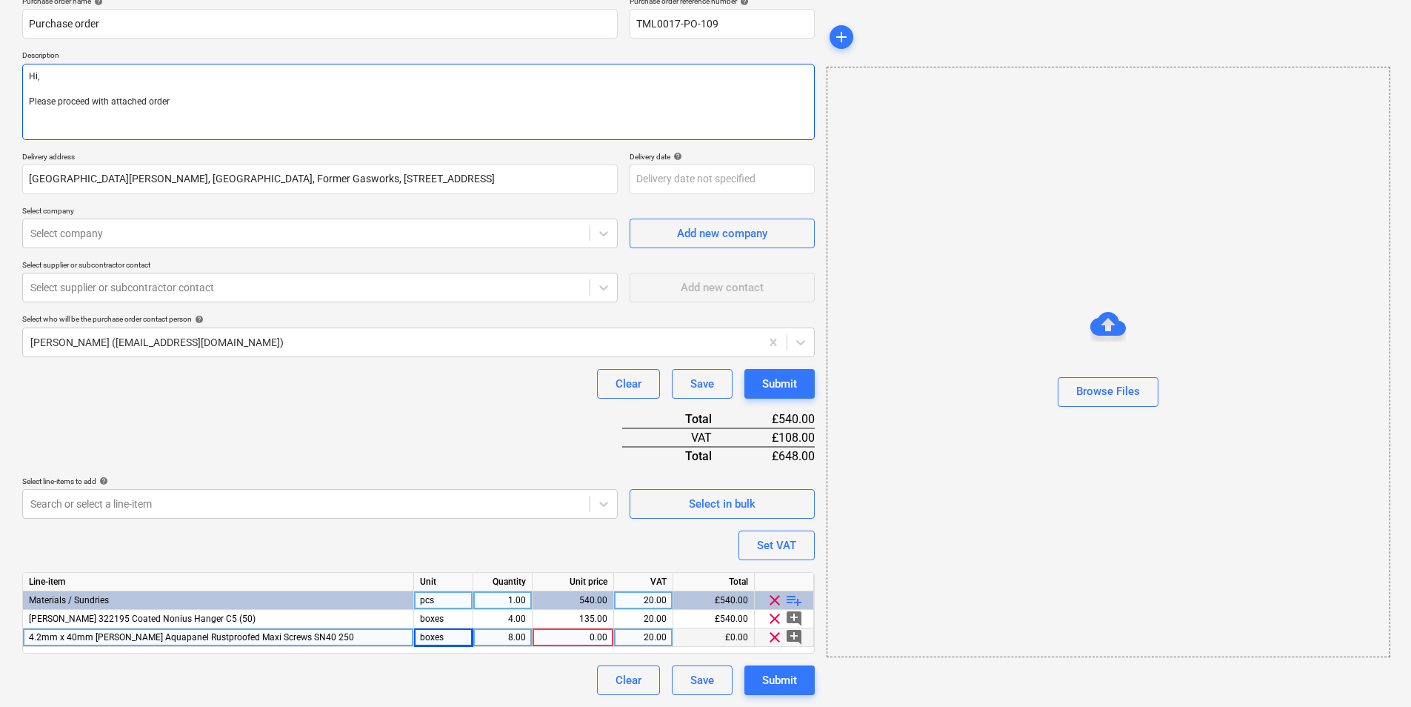
type textarea "Hi, Please proceed with attached order."
type textarea "x"
type textarea "Hi, Please proceed with attached order. E"
type textarea "x"
type textarea "Hi, Please proceed with attached order. EW"
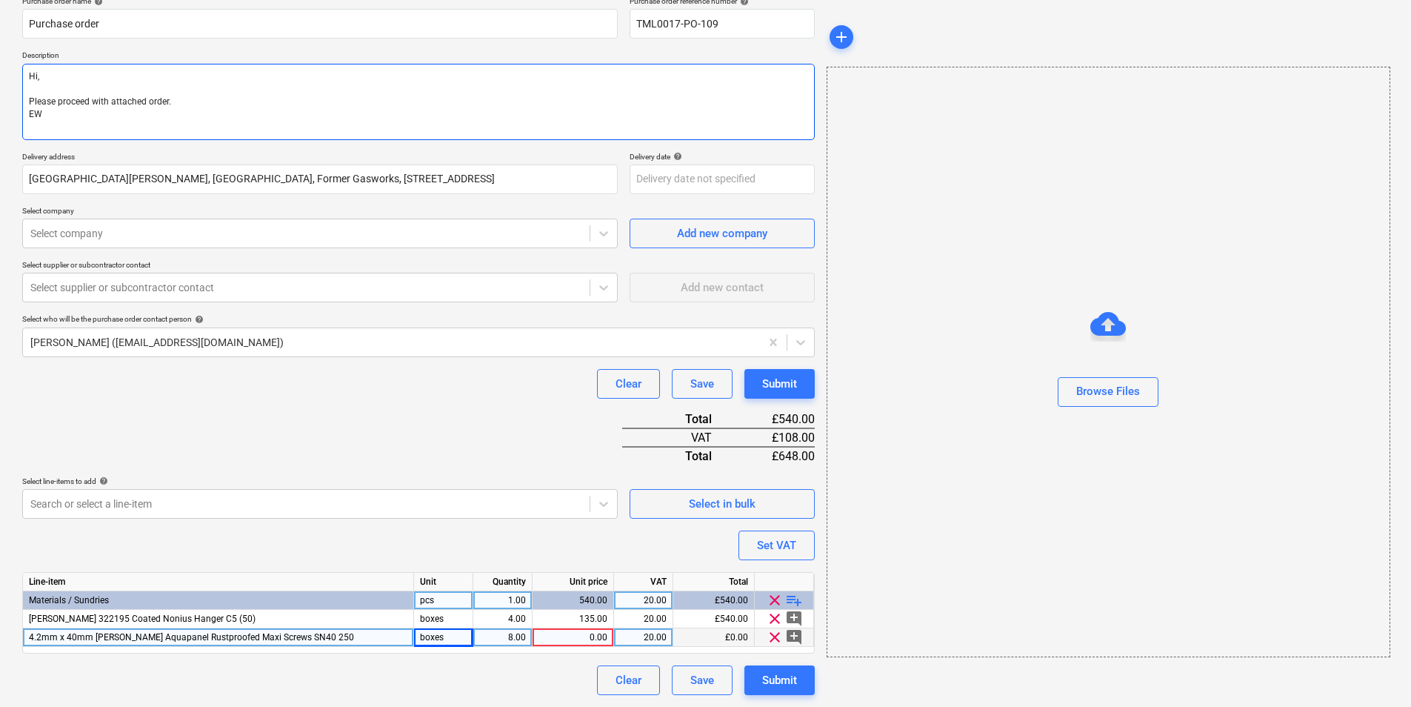
type textarea "x"
type textarea "Hi, Please proceed with attached order. EWe"
type textarea "x"
type textarea "Hi, Please proceed with attached order. EW"
type textarea "x"
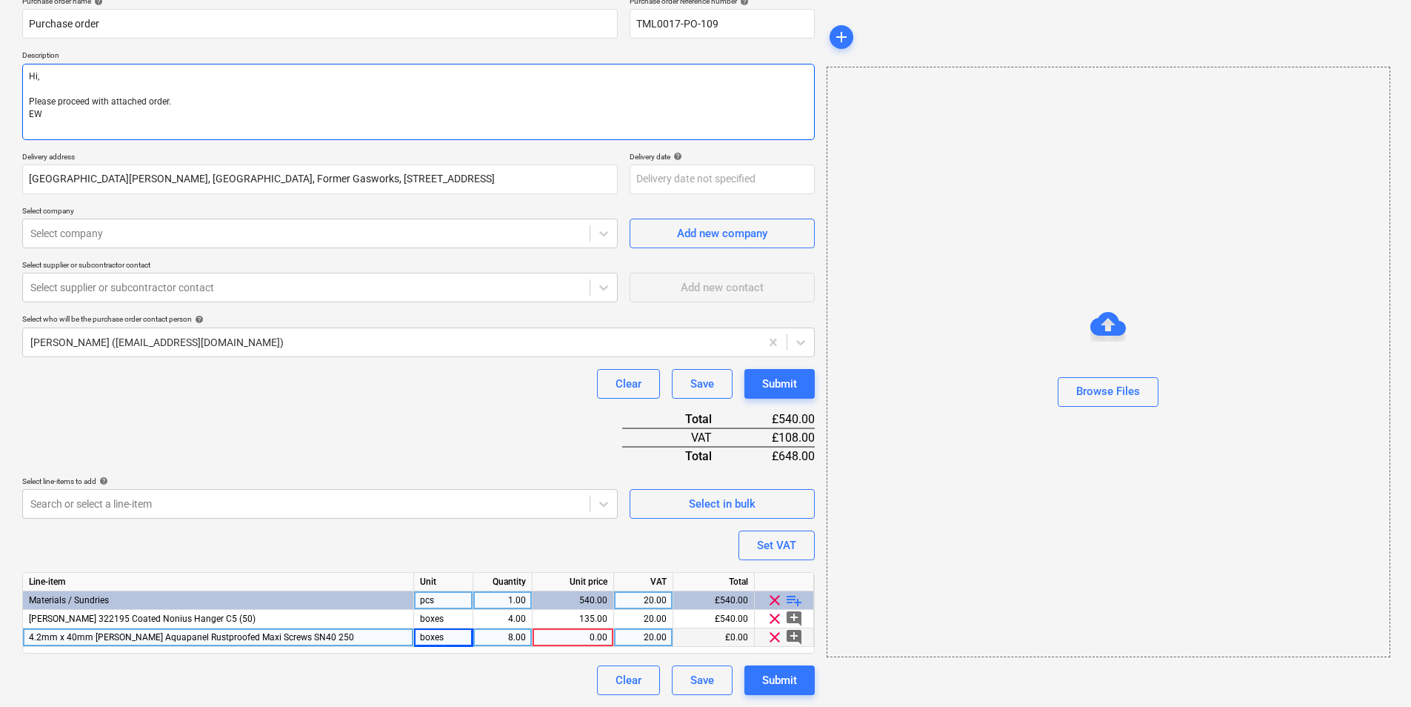
type textarea "Hi, Please proceed with attached order. E"
type textarea "x"
type textarea "Hi, Please proceed with attached order."
type textarea "x"
type textarea "Hi, Please proceed with attached order. w"
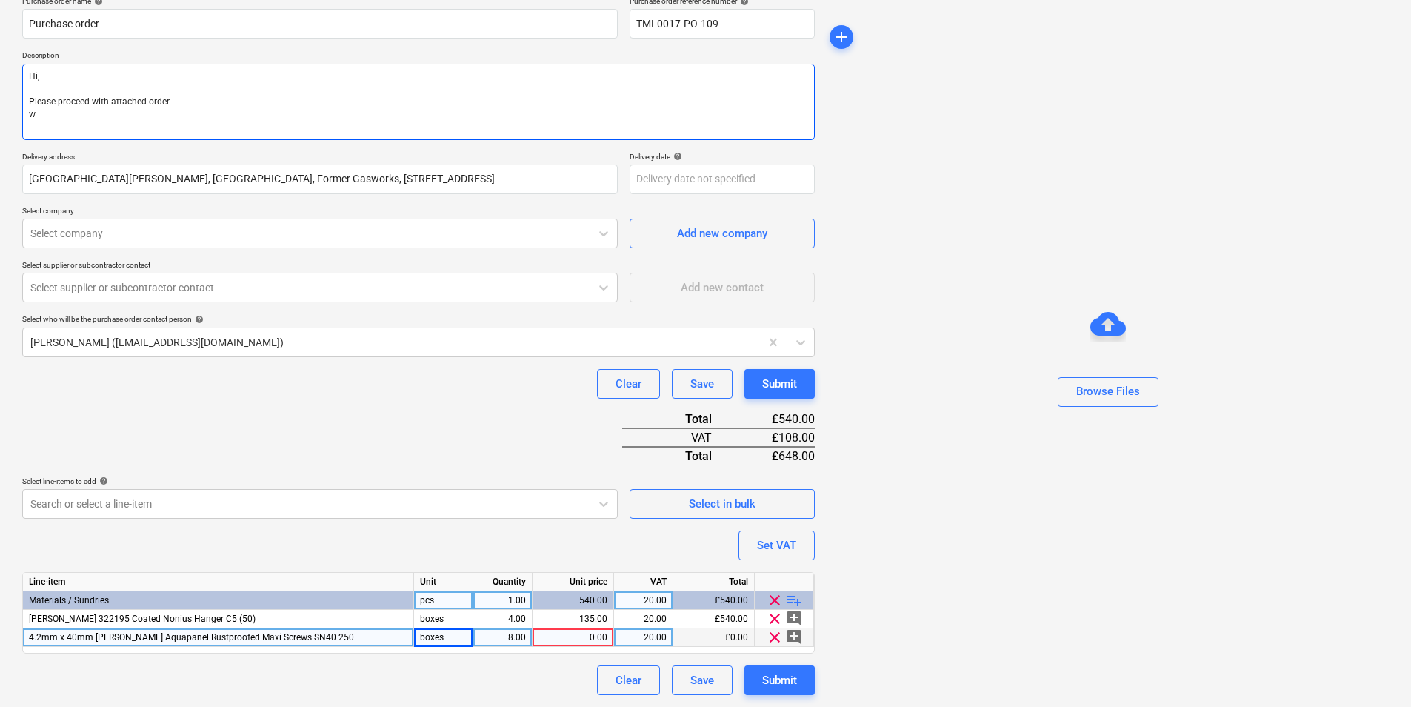
type textarea "x"
type textarea "Hi, Please proceed with attached order. we"
type textarea "x"
type textarea "Hi, Please proceed with attached order. w"
type textarea "x"
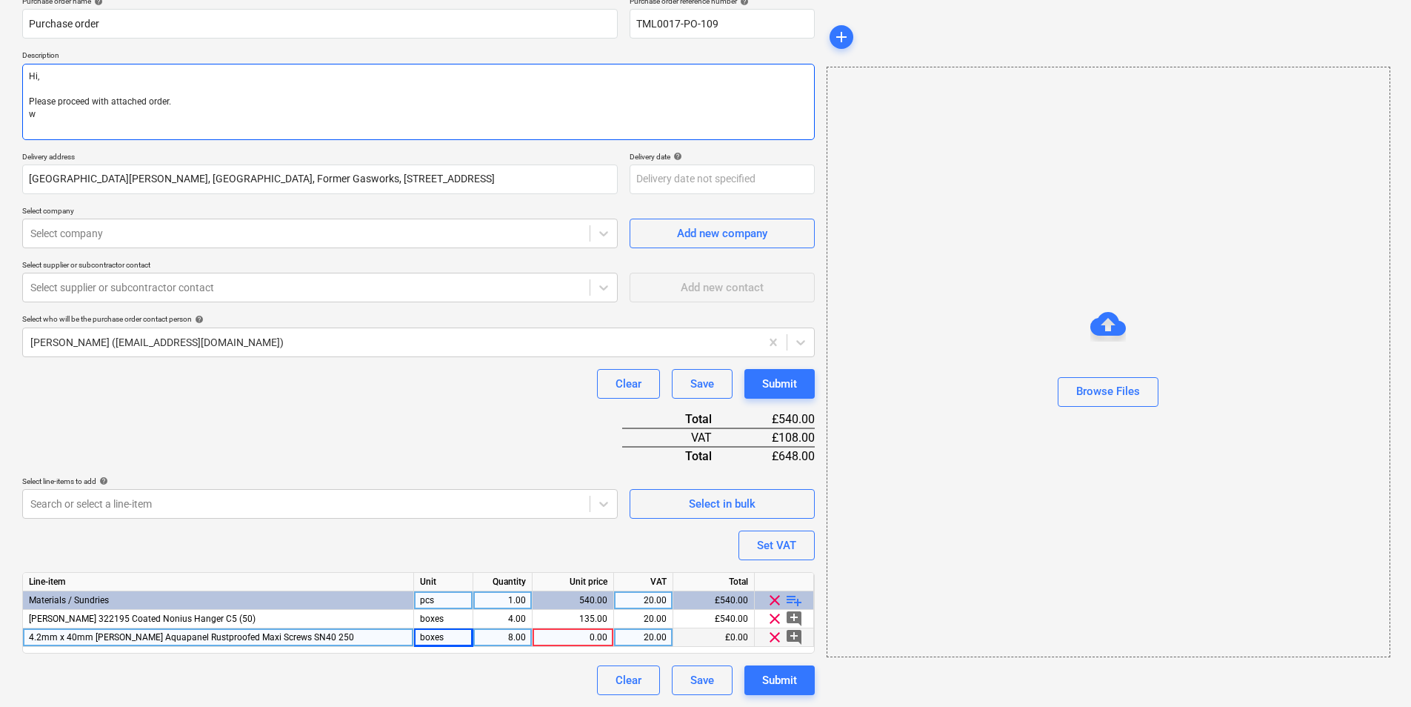
type textarea "Hi, Please proceed with attached order."
type textarea "x"
type textarea "Hi, Please proceed with attached order. C"
type textarea "x"
type textarea "Hi, Please proceed with attached order. Co"
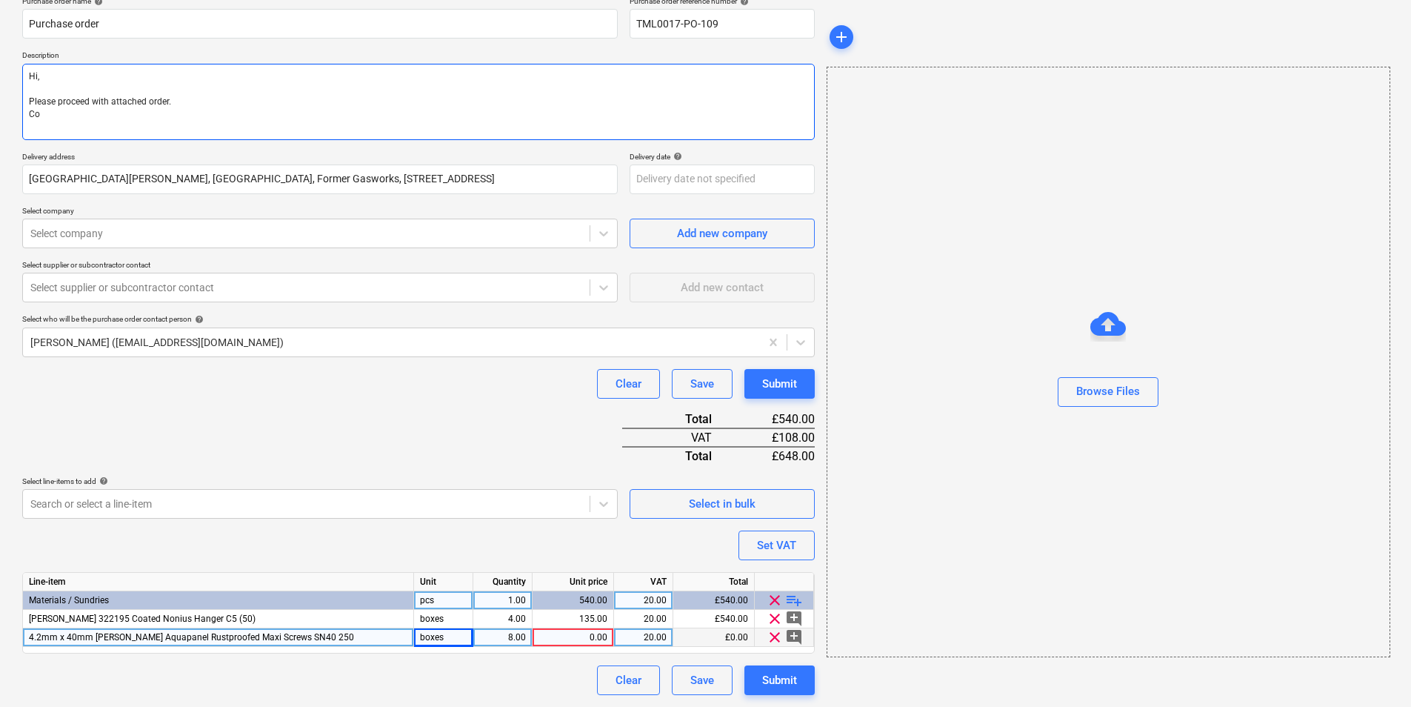
type textarea "x"
type textarea "Hi, Please proceed with attached order. Cou"
type textarea "x"
type textarea "Hi, Please proceed with attached order. Coul"
type textarea "x"
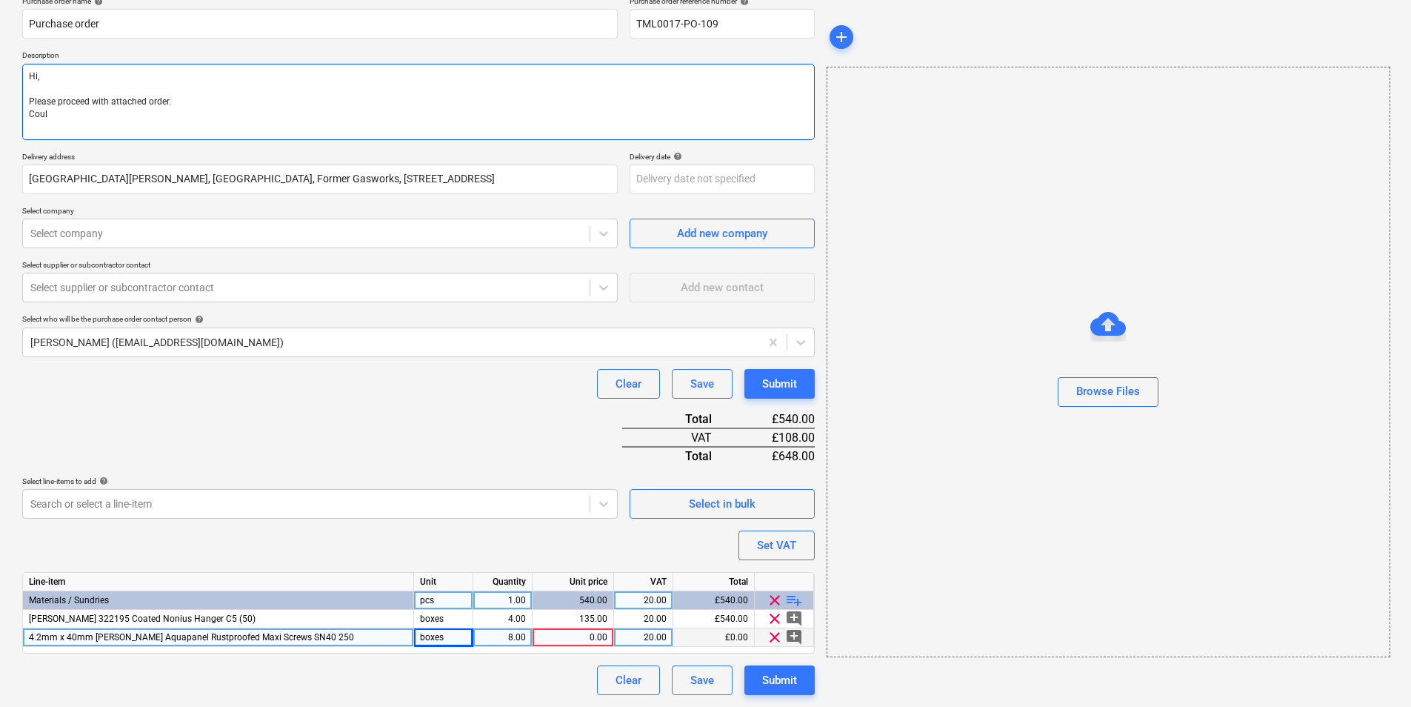
type textarea "Hi, Please proceed with attached order. Could"
type textarea "x"
type textarea "Hi, Please proceed with attached order. Could"
type textarea "x"
type textarea "Hi, Please proceed with attached order. Could w"
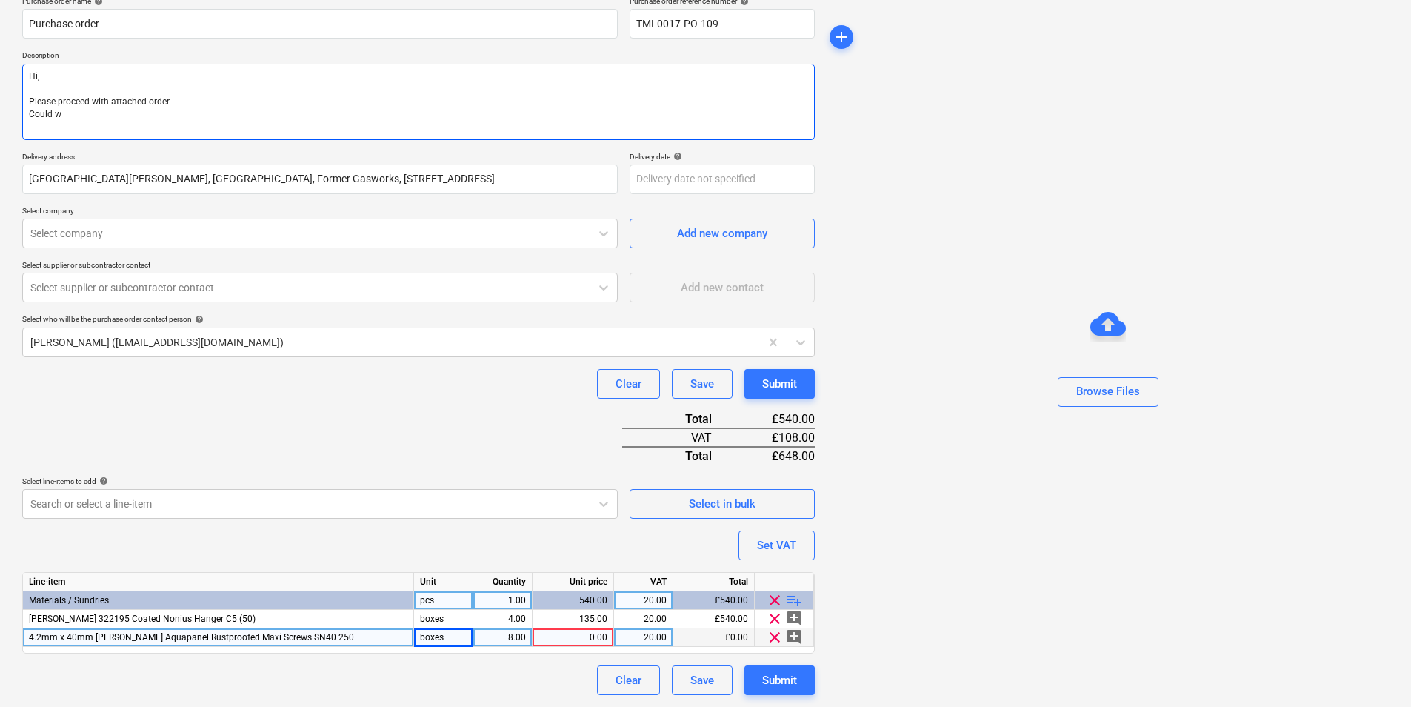
type textarea "x"
type textarea "Hi, Please proceed with attached order. Could we"
type textarea "x"
type textarea "Hi, Please proceed with attached order. Could we"
type textarea "x"
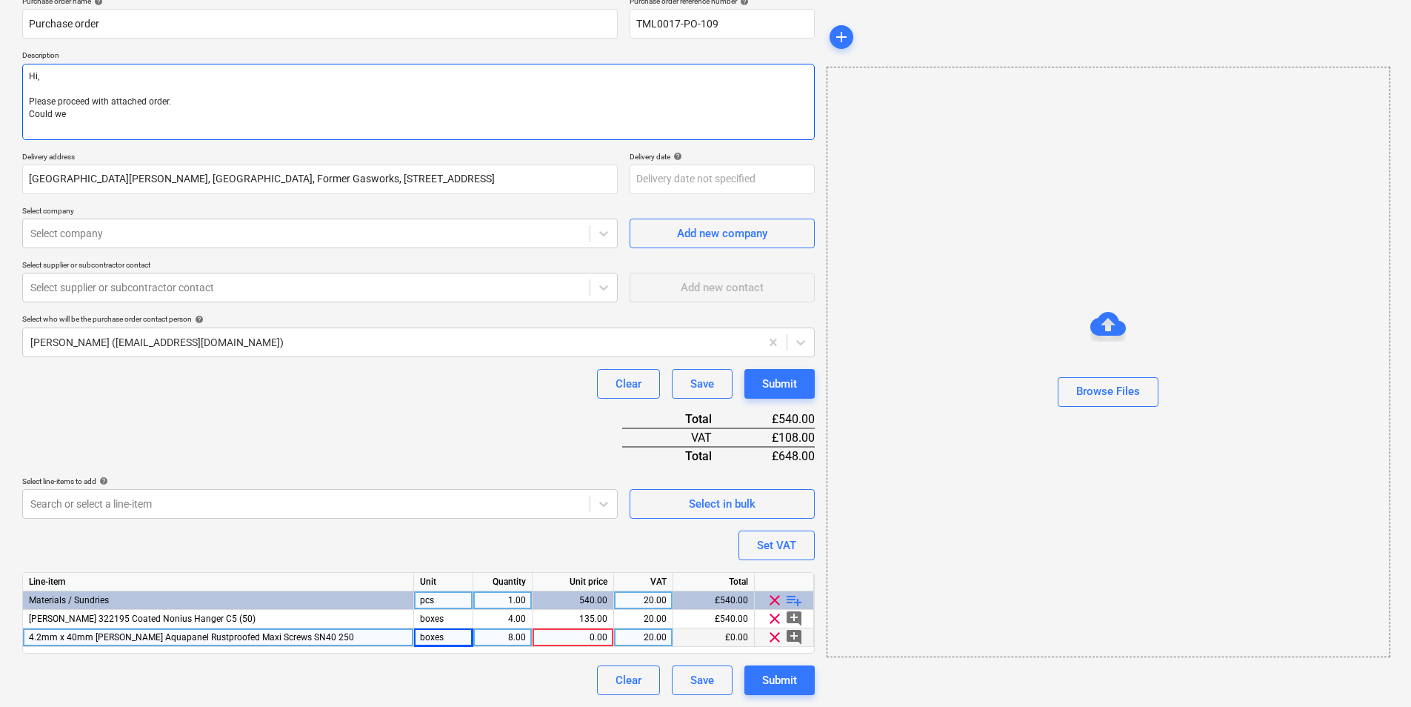
type textarea "Hi, Please proceed with attached order. Could we g"
type textarea "x"
type textarea "Hi, Please proceed with attached order. Could we ge"
type textarea "x"
type textarea "Hi, Please proceed with attached order. Could we get"
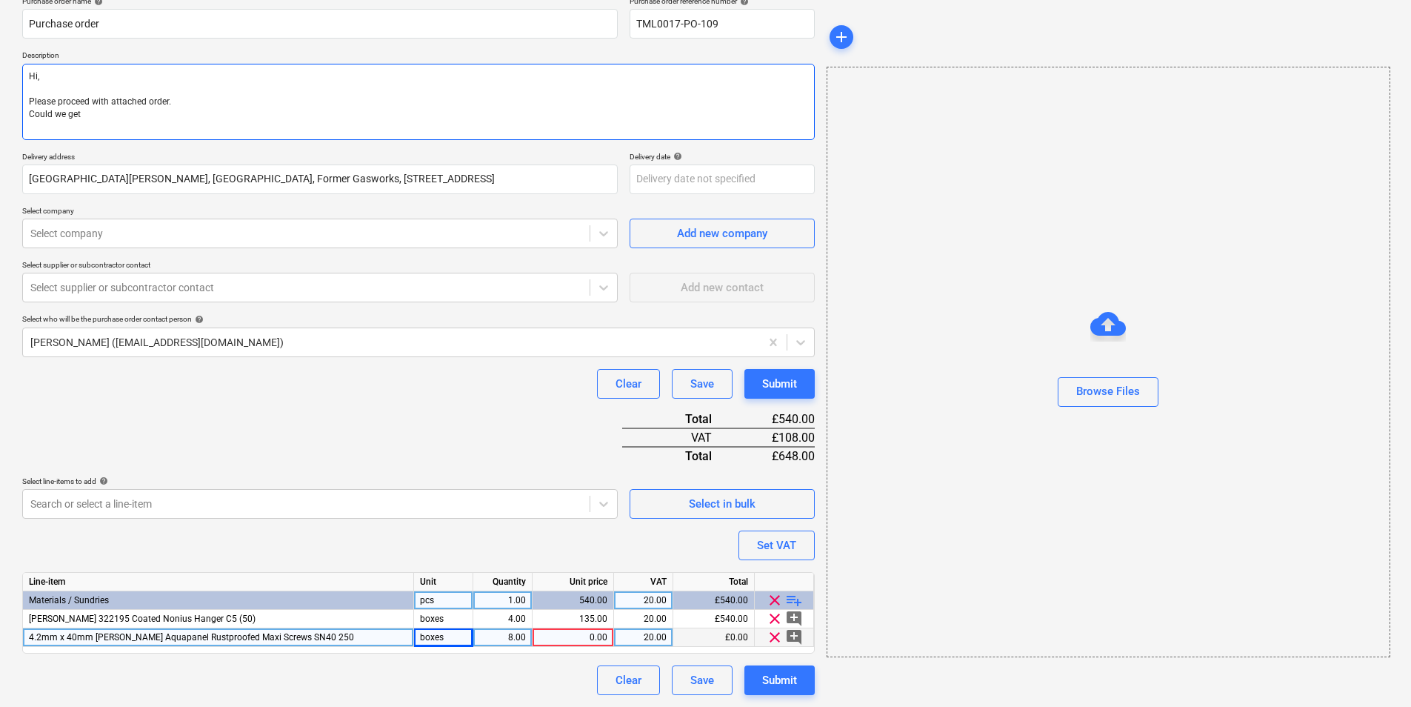
type textarea "x"
type textarea "Hi, Please proceed with attached order. Could we get"
type textarea "x"
type textarea "Hi, Please proceed with attached order. Could we get s"
type textarea "x"
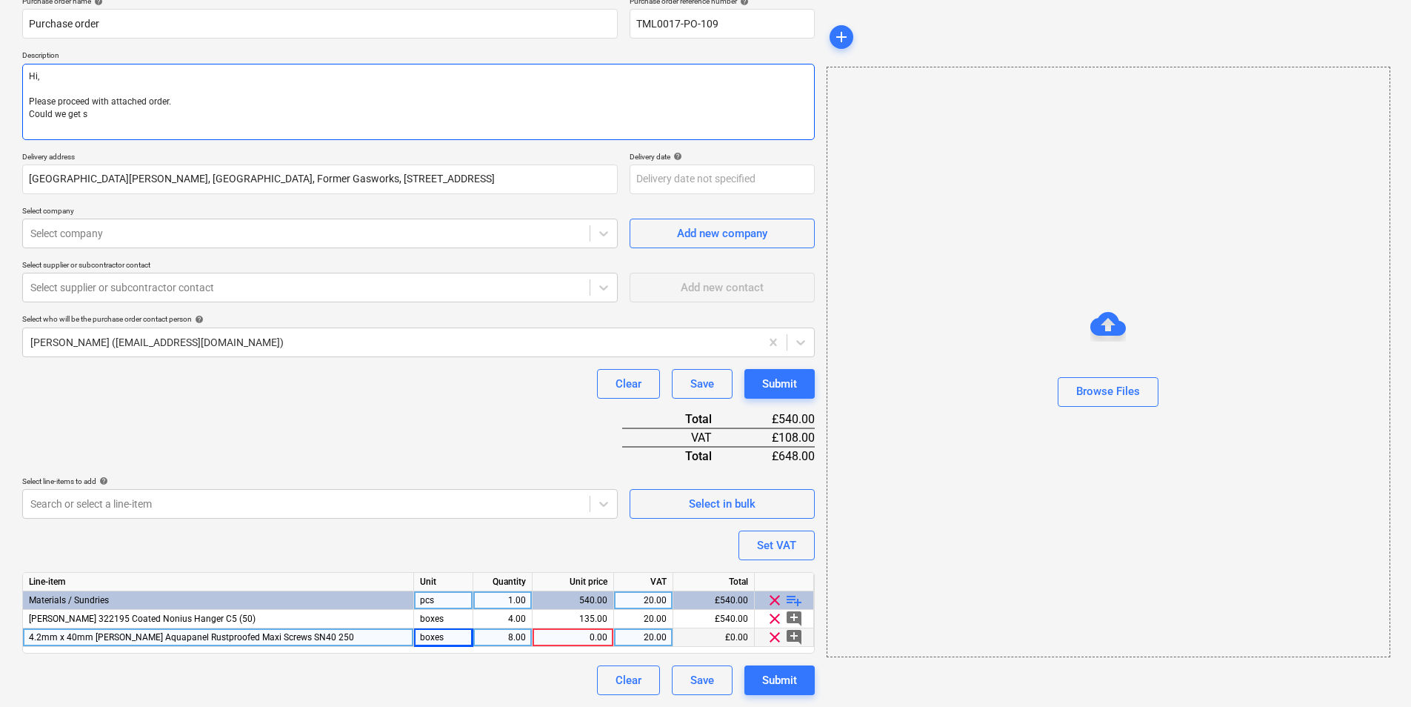
type textarea "Hi, Please proceed with attached order. Could we get sc"
type textarea "x"
type textarea "Hi, Please proceed with attached order. Could we get scr"
type textarea "x"
type textarea "Hi, Please proceed with attached order. Could we get scre"
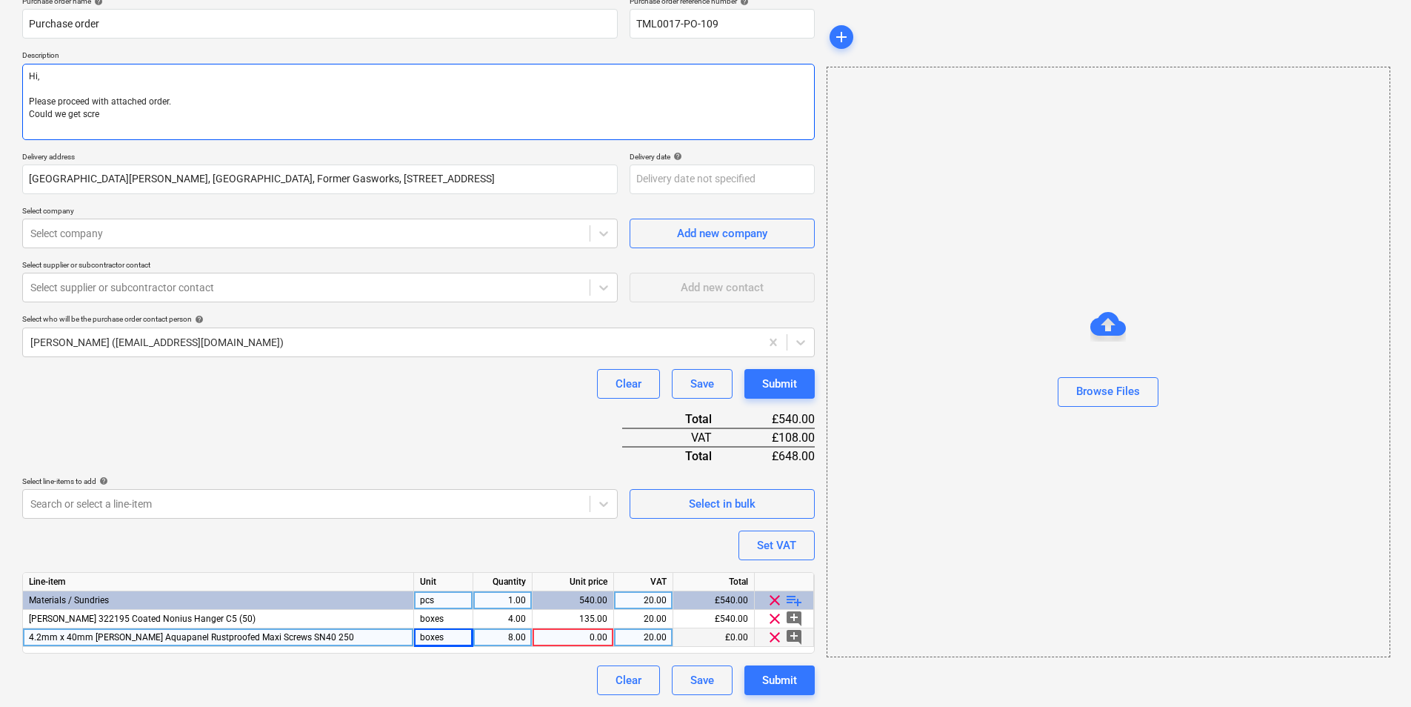
type textarea "x"
type textarea "Hi, Please proceed with attached order. Could we get screw"
type textarea "x"
type textarea "Hi, Please proceed with attached order. Could we get screws"
type textarea "x"
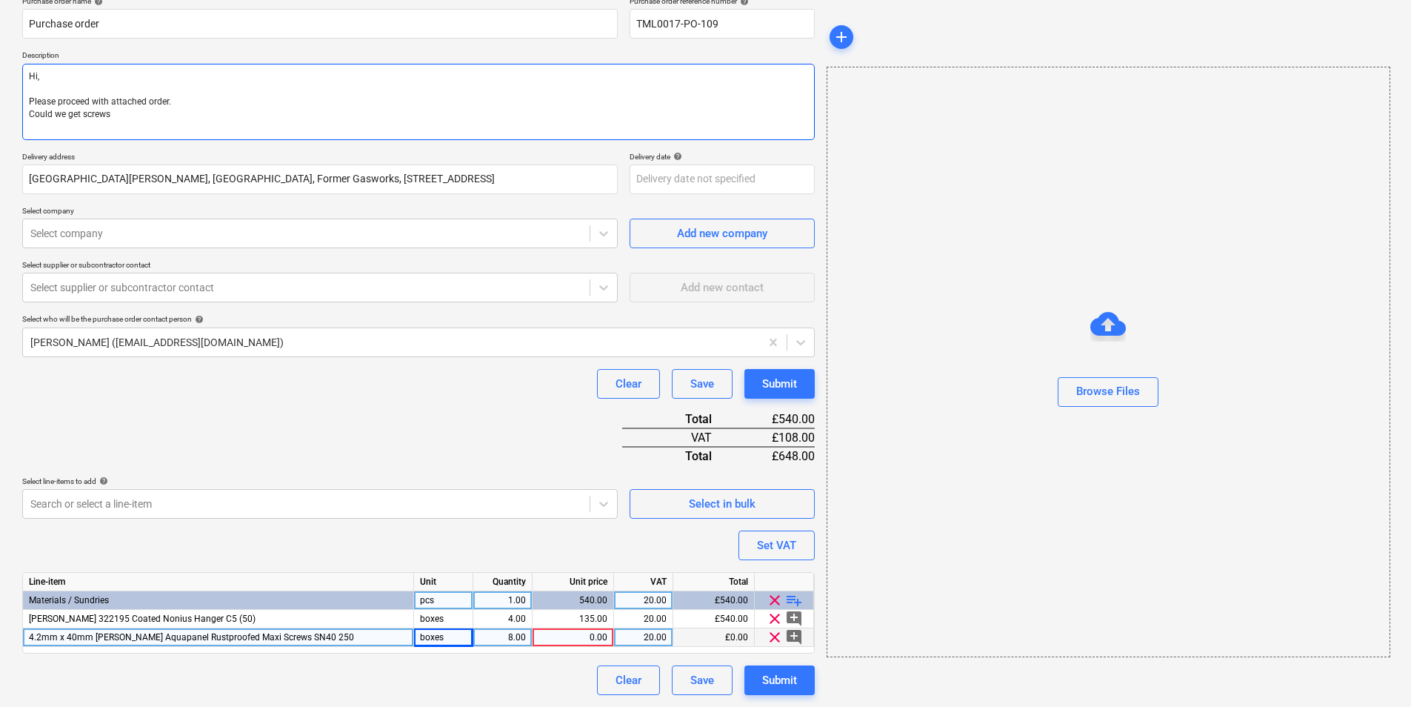
type textarea "Hi, Please proceed with attached order. Could we get screws A"
type textarea "x"
type textarea "Hi, Please proceed with attached order. Could we get screws AS"
type textarea "x"
type textarea "Hi, Please proceed with attached order. Could we get screws ASA"
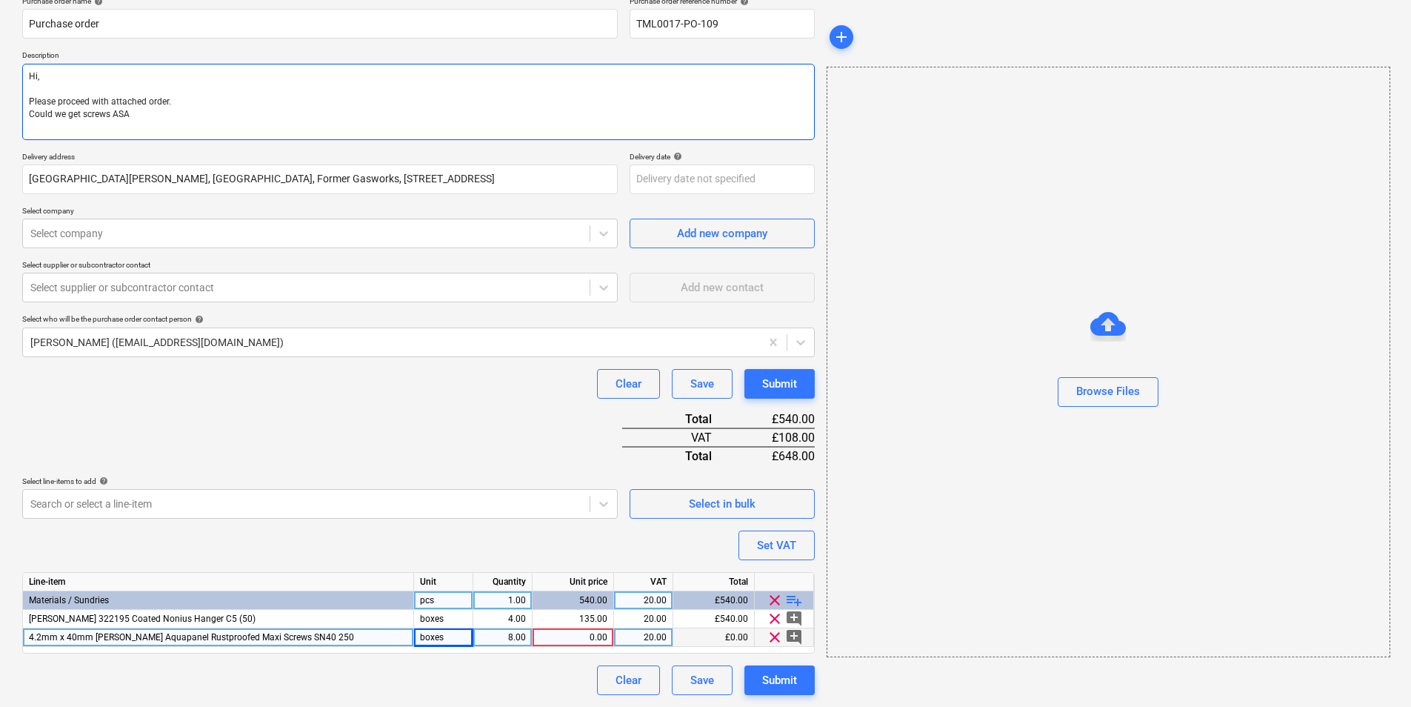
type textarea "x"
type textarea "Hi, Please proceed with attached order. Could we get screws ASAP"
type textarea "x"
type textarea "Hi, Please proceed with attached order. Could we get screws ASAP"
type textarea "x"
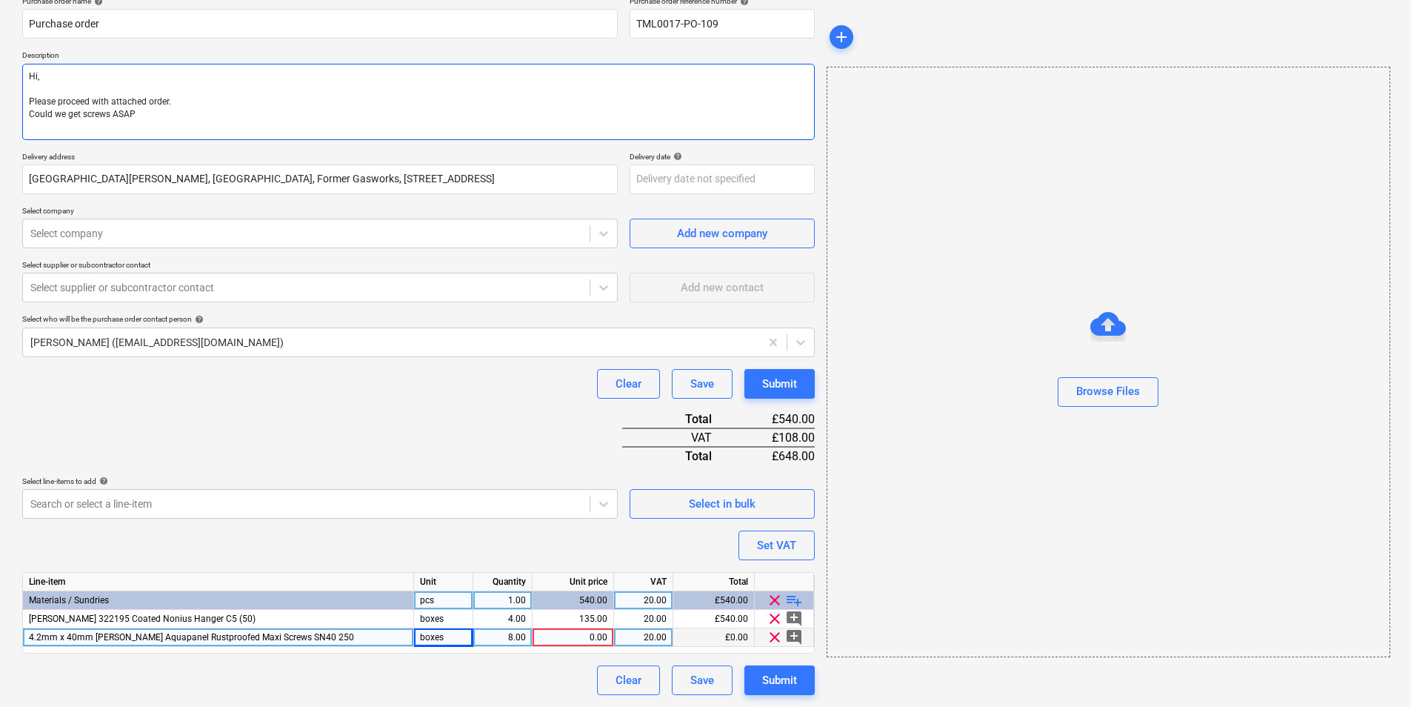
type textarea "Hi, Please proceed with attached order. Could we get screws ASAP p"
type textarea "x"
type textarea "Hi, Please proceed with attached order. Could we get screws ASAP pl"
type textarea "x"
type textarea "Hi, Please proceed with attached order. Could we get screws ASAP ple"
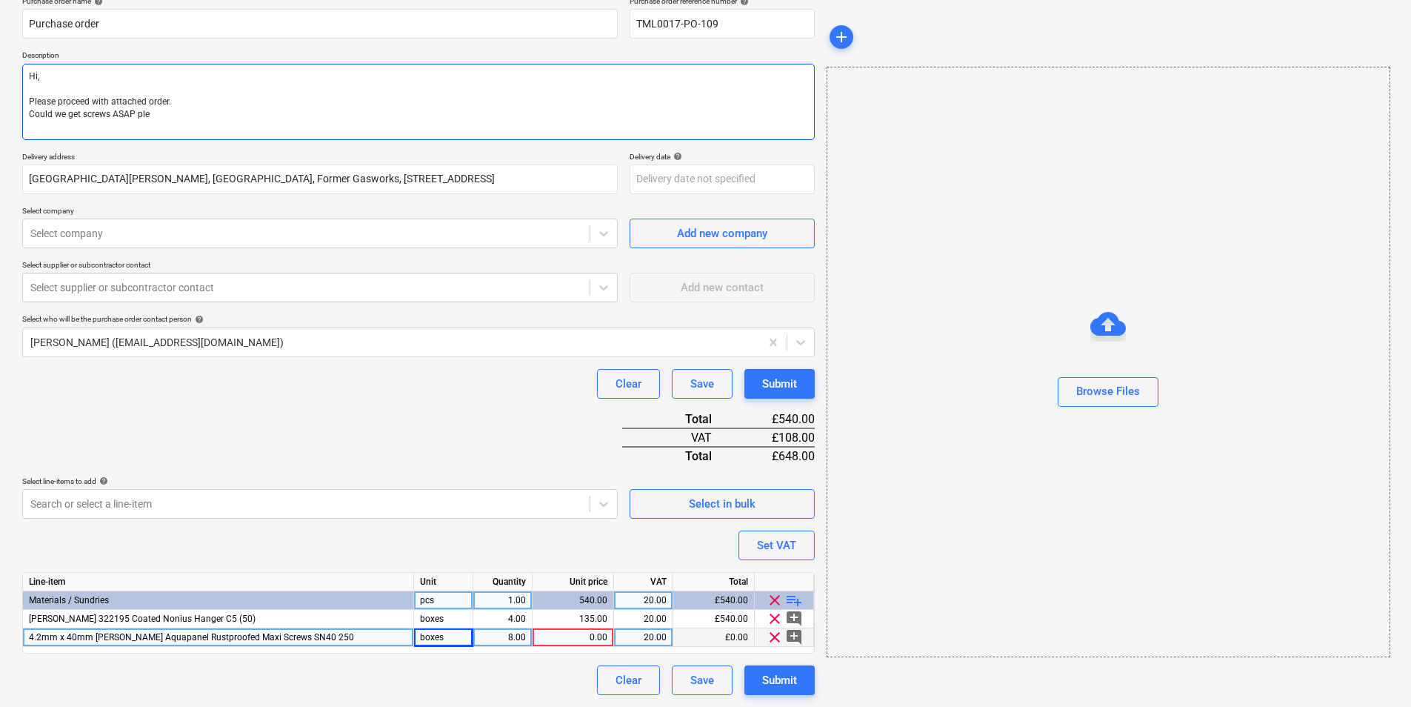
type textarea "x"
type textarea "Hi, Please proceed with attached order. Could we get screws ASAP plea"
type textarea "x"
type textarea "Hi, Please proceed with attached order. Could we get screws ASAP pleas"
type textarea "x"
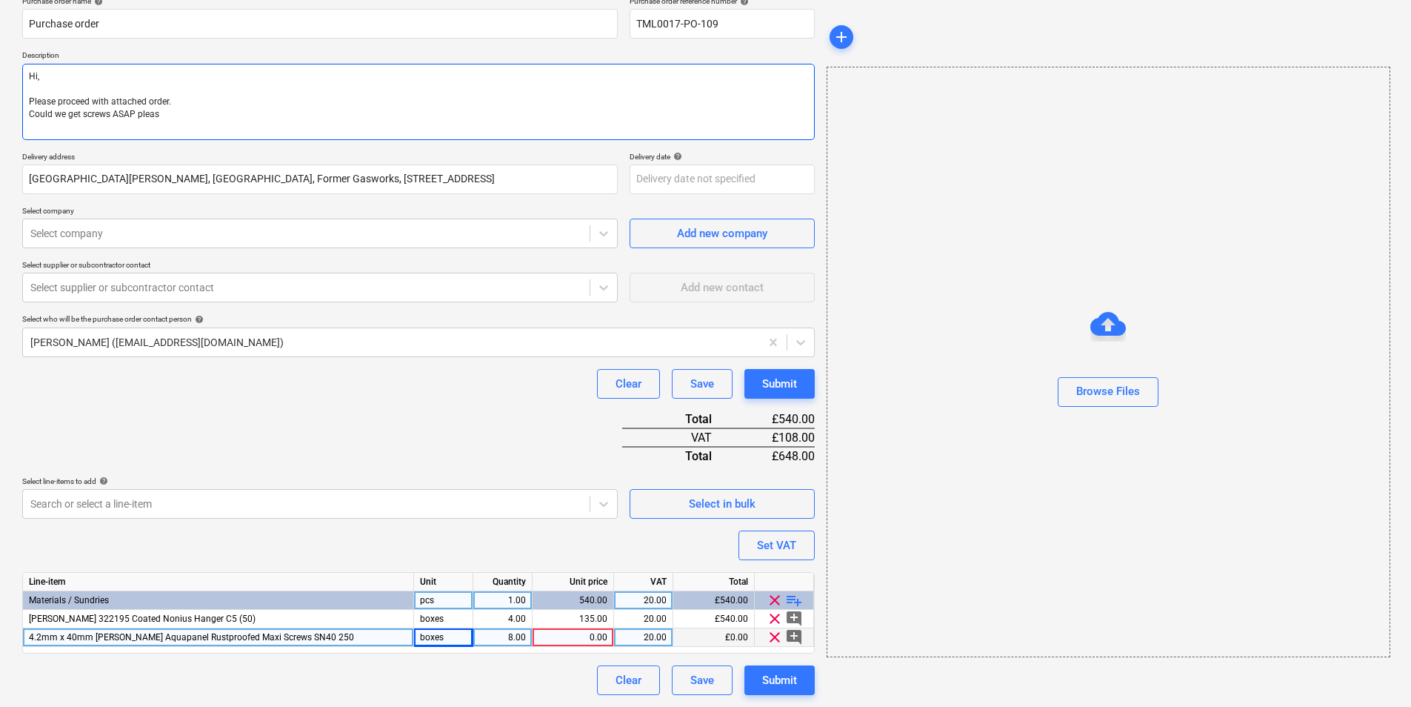
type textarea "Hi, Please proceed with attached order. Could we get screws ASAP please"
type textarea "x"
type textarea "Hi, Please proceed with attached order. Could we get screws ASAP please?"
type textarea "x"
type textarea "Hi, Please proceed with attached order. Could we get screws ASAP please?"
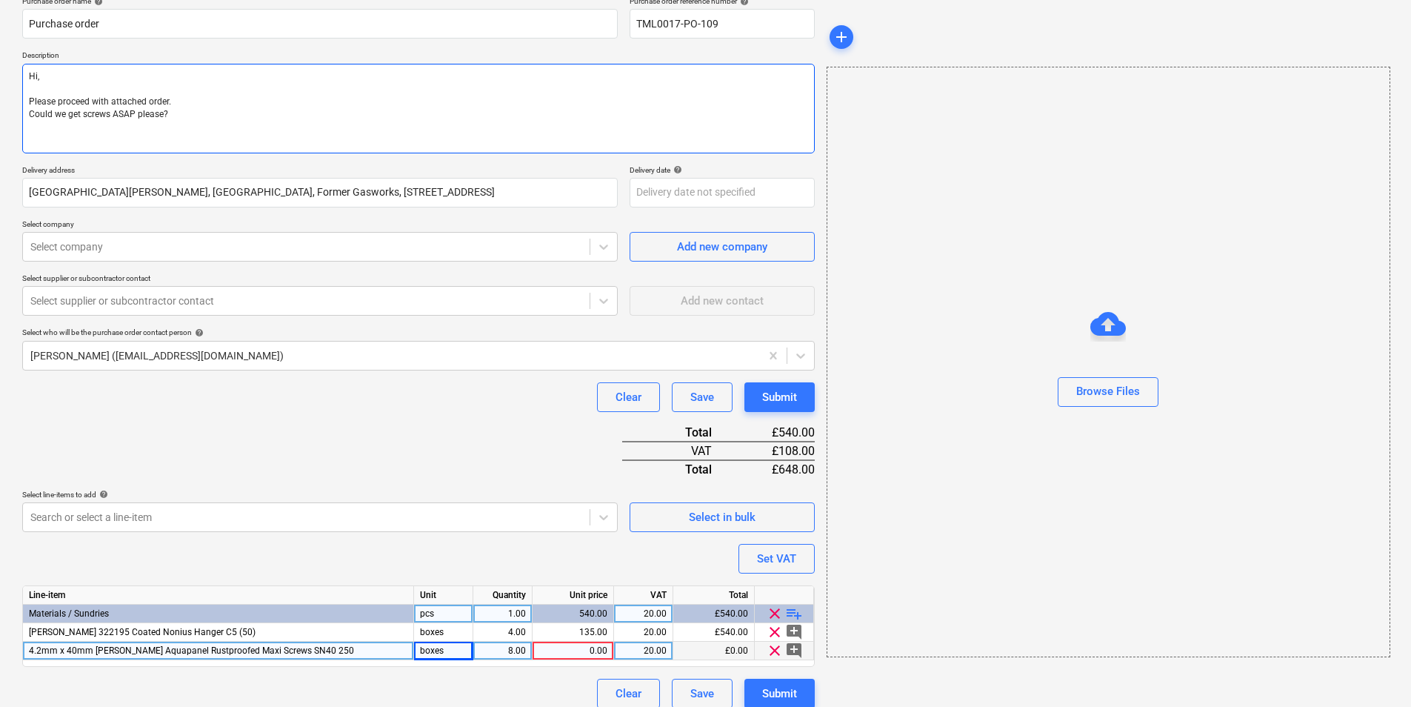
type textarea "x"
type textarea "Hi, Please proceed with attached order. Could we get screws ASAP please?"
type textarea "x"
type textarea "Hi, Please proceed with attached order. Could we get screws ASAP please? R"
type textarea "x"
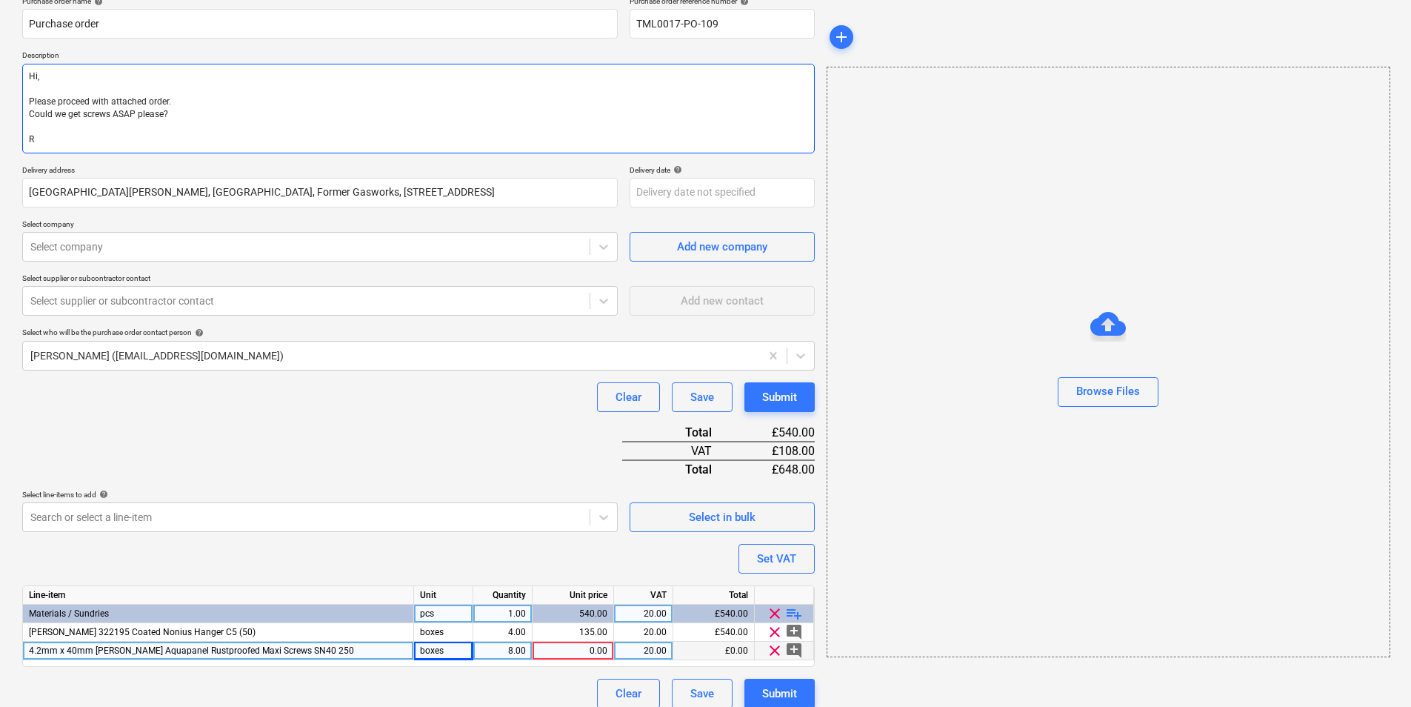
type textarea "Hi, Please proceed with attached order. Could we get screws ASAP please? Re"
type textarea "x"
type textarea "Hi, Please proceed with attached order. Could we get screws ASAP please? Reg"
type textarea "x"
type textarea "Hi, Please proceed with attached order. Could we get screws ASAP please? Rega"
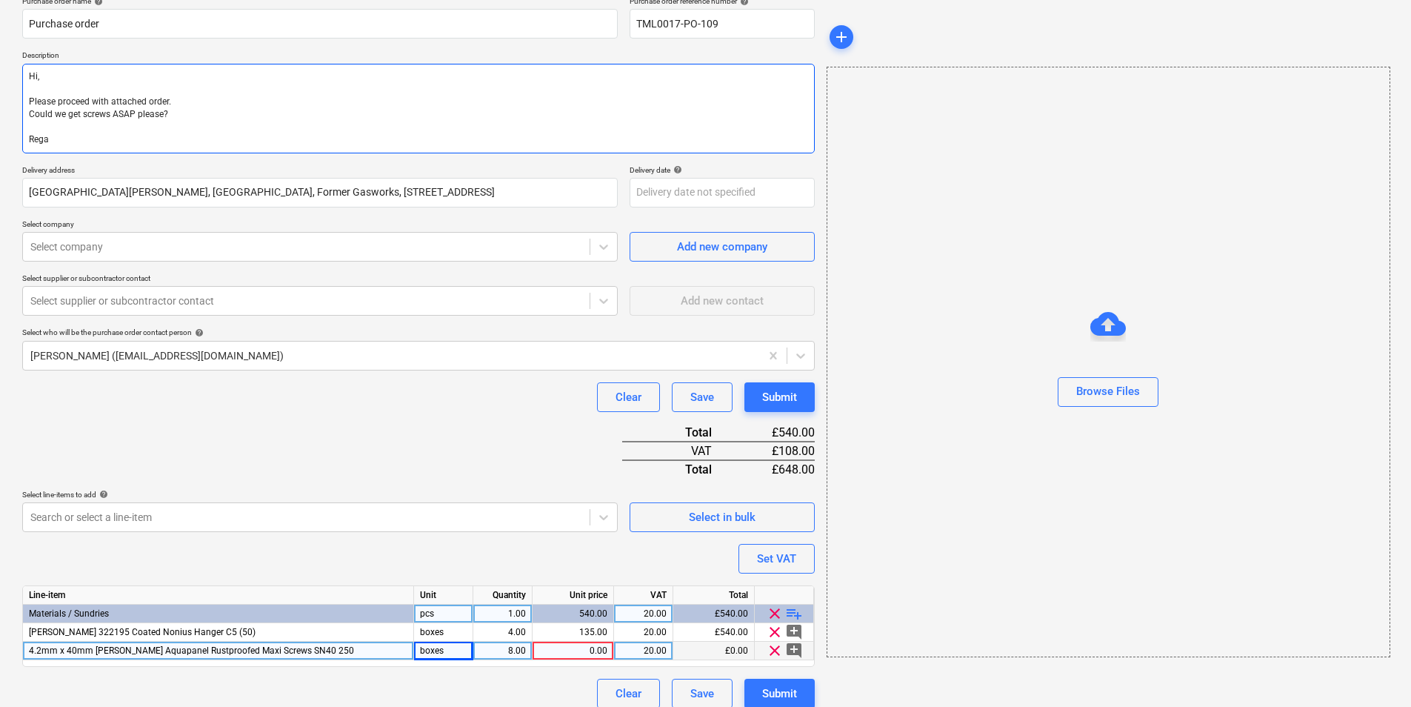
type textarea "x"
type textarea "Hi, Please proceed with attached order. Could we get screws ASAP please? Regar"
type textarea "x"
type textarea "Hi, Please proceed with attached order. Could we get screws ASAP please? Regard"
type textarea "x"
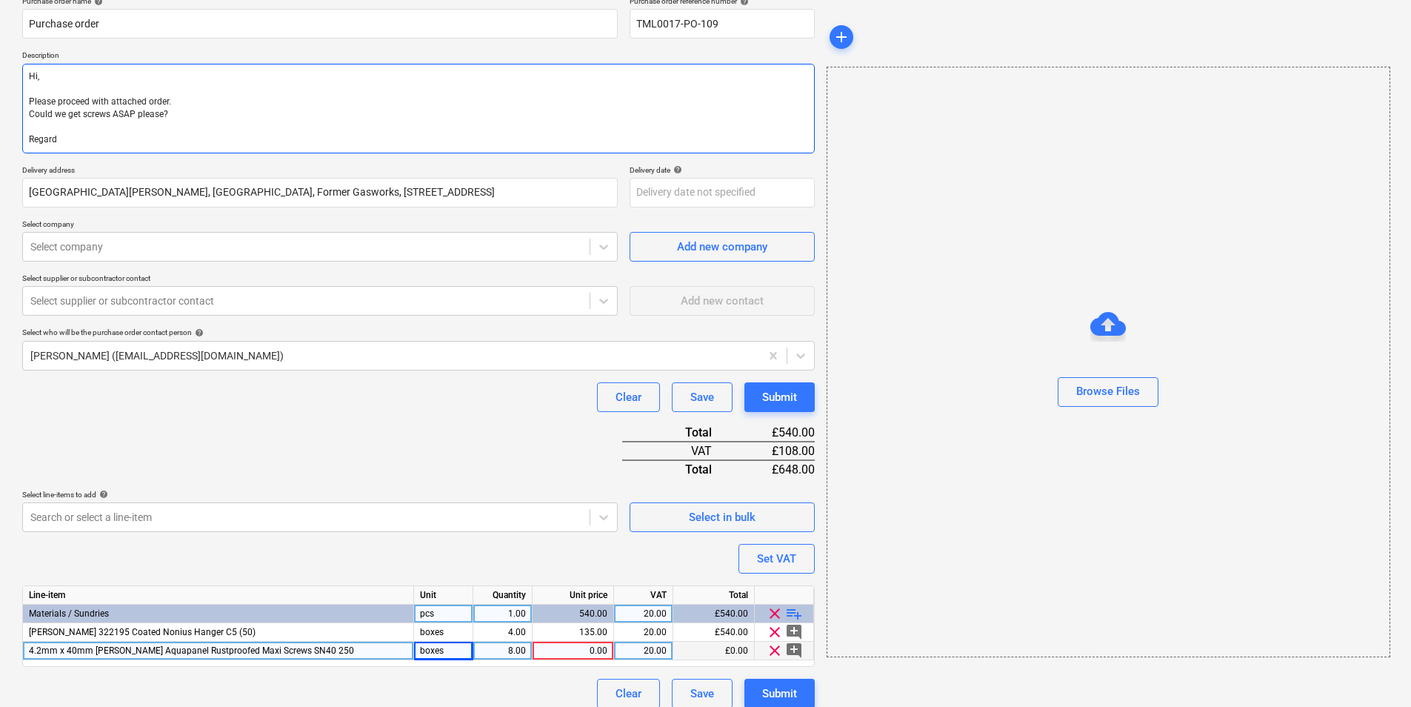
type textarea "Hi, Please proceed with attached order. Could we get screws ASAP please? Regards"
type textarea "x"
type textarea "Hi, Please proceed with attached order. Could we get screws ASAP please? Regard…"
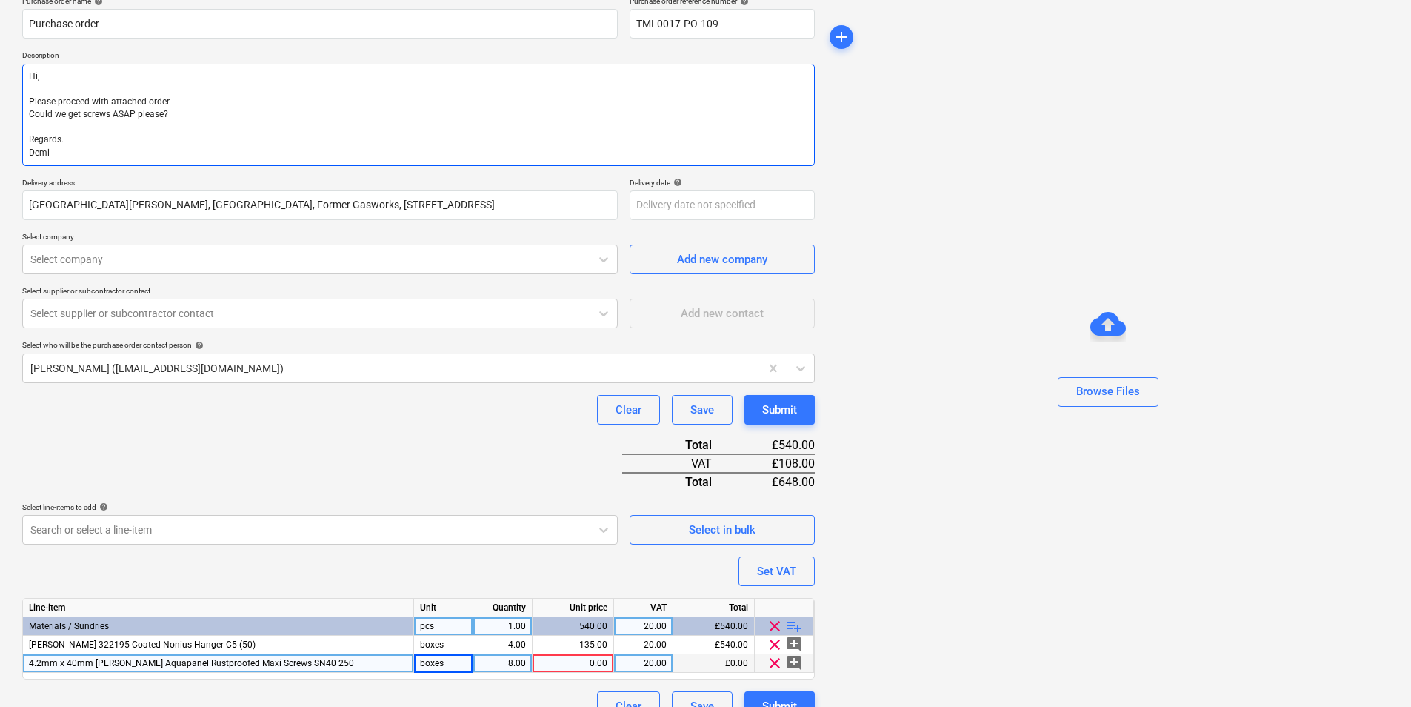
click at [224, 108] on textarea "Hi, Please proceed with attached order. Could we get screws ASAP please? Regard…" at bounding box center [418, 115] width 792 height 102
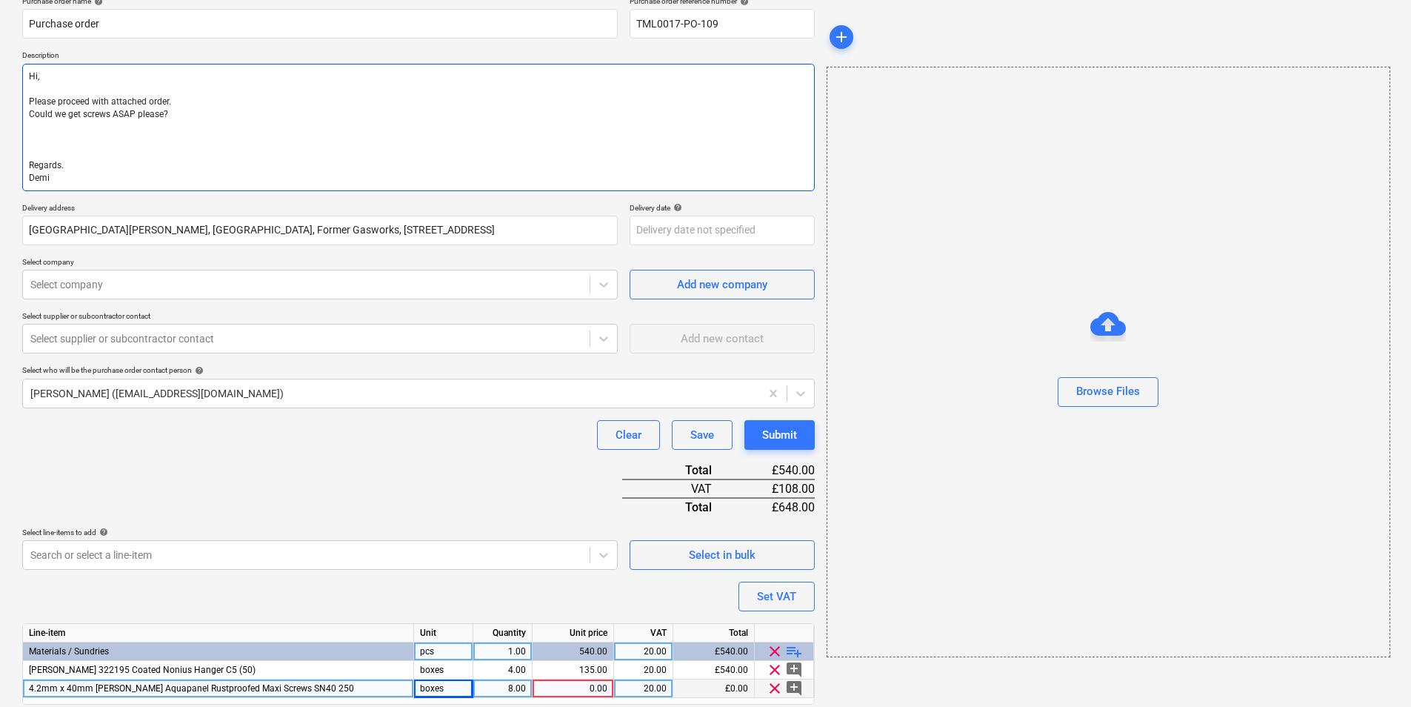
paste textarea "Site contact Teddy 07359 993035"
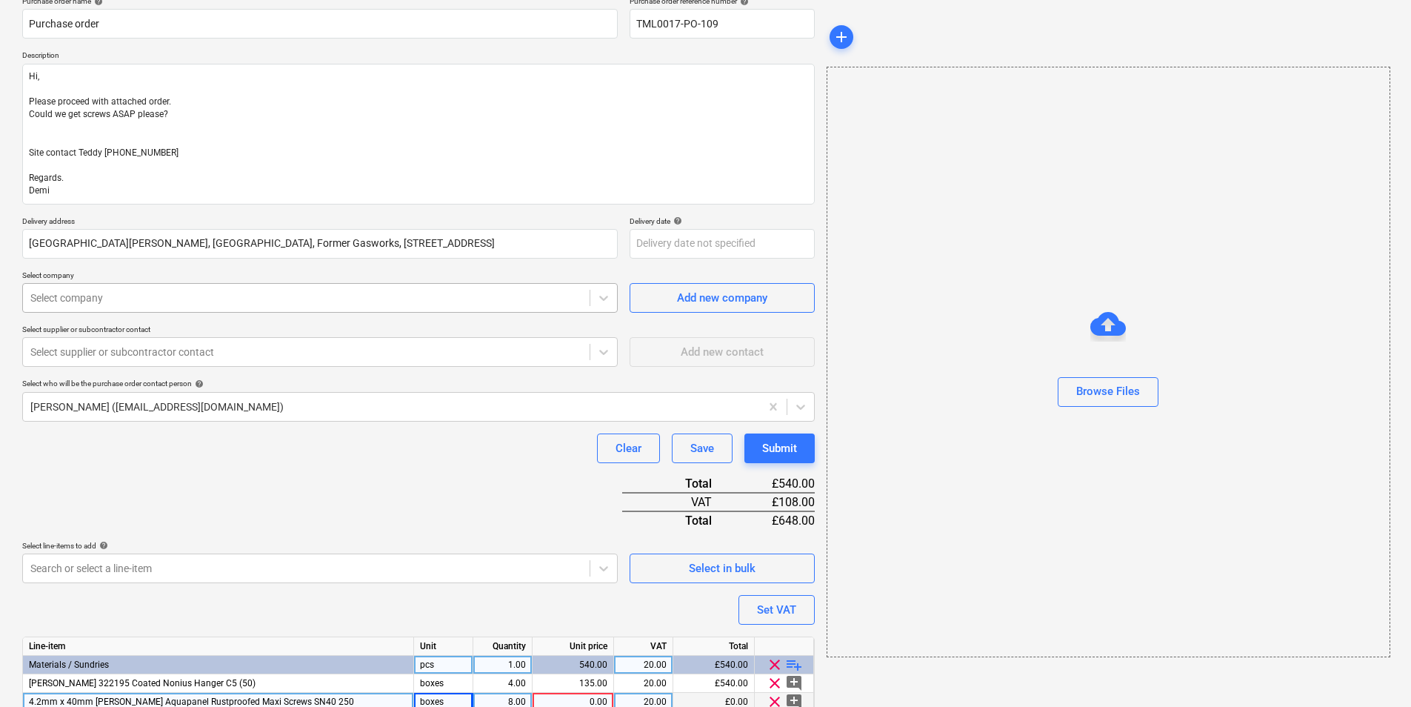
click at [323, 302] on div at bounding box center [306, 297] width 552 height 15
click at [319, 351] on div at bounding box center [306, 351] width 552 height 15
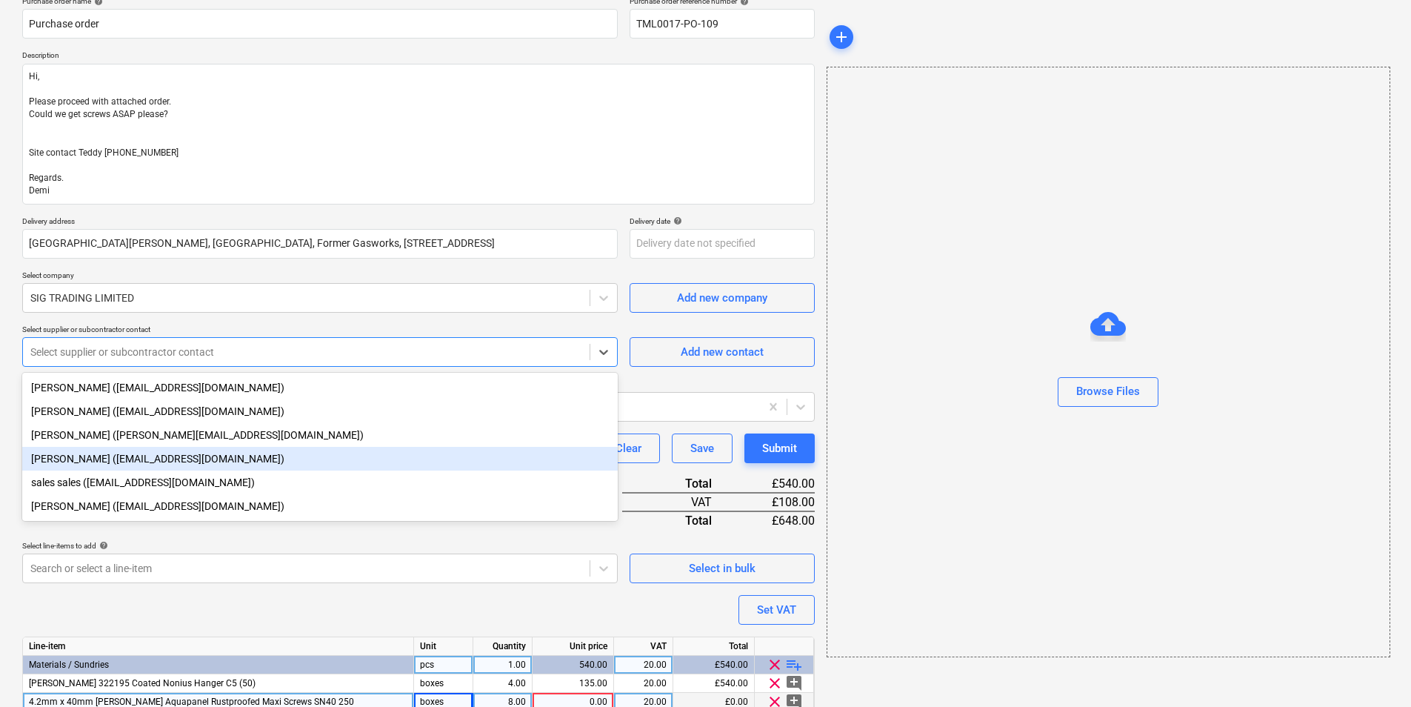
click at [140, 457] on div "Sam Richardson (samrichardson@sigplc.com)" at bounding box center [319, 459] width 595 height 24
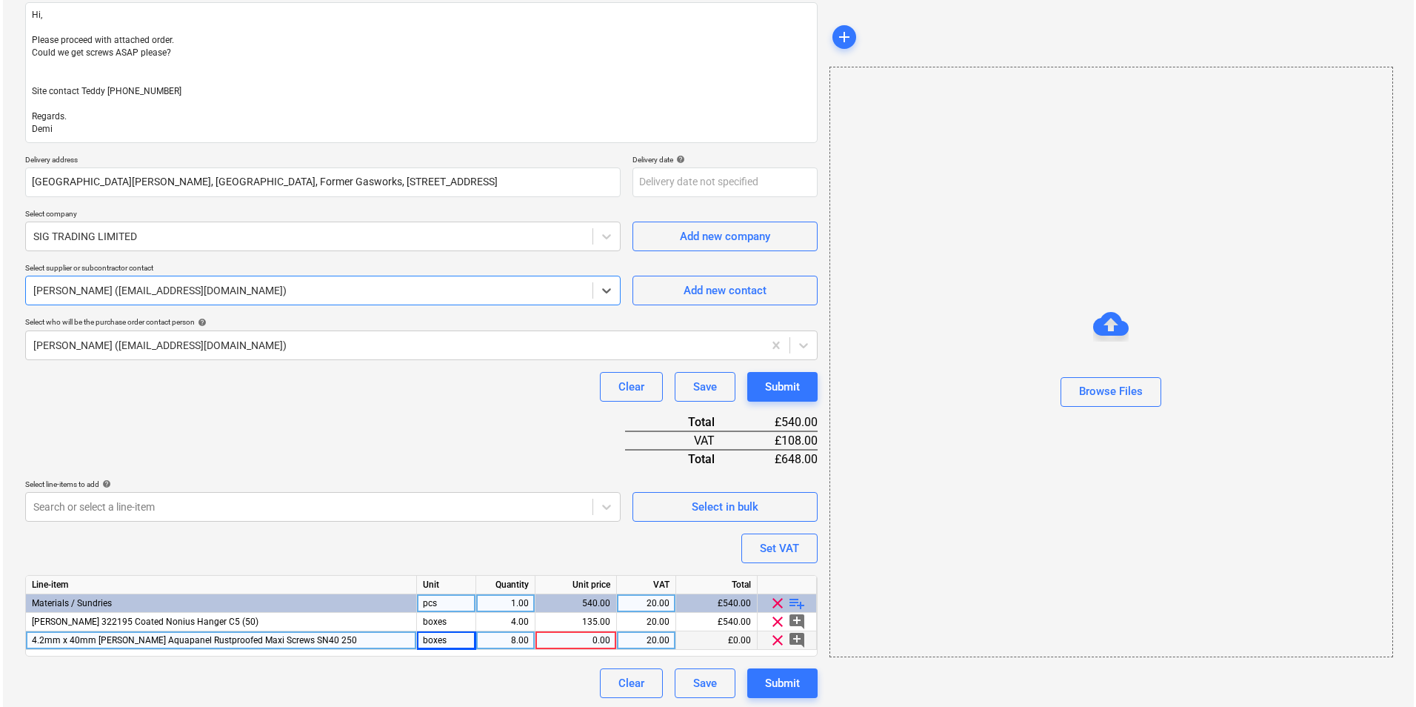
scroll to position [190, 0]
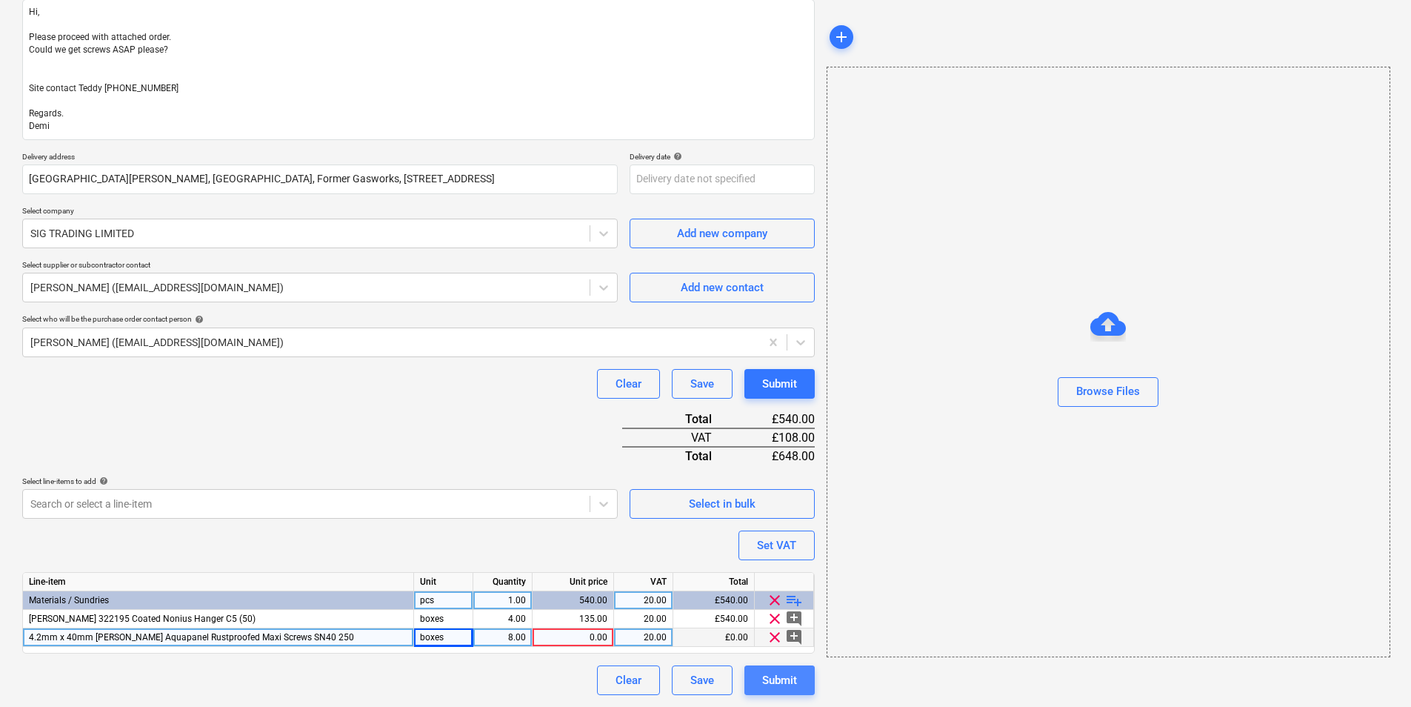
click at [792, 678] on div "Submit" at bounding box center [779, 679] width 35 height 19
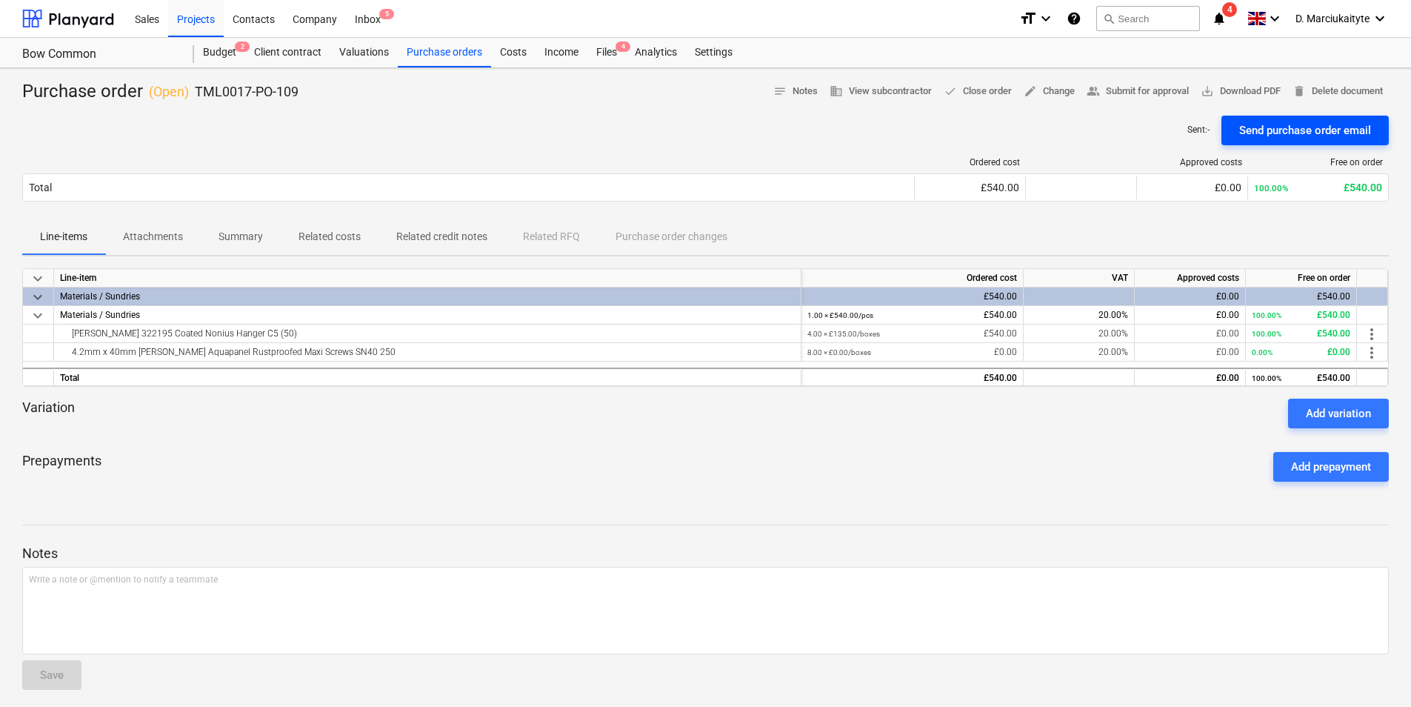
click at [1245, 132] on div "Send purchase order email" at bounding box center [1305, 130] width 132 height 19
click at [450, 56] on div "Purchase orders" at bounding box center [444, 53] width 93 height 30
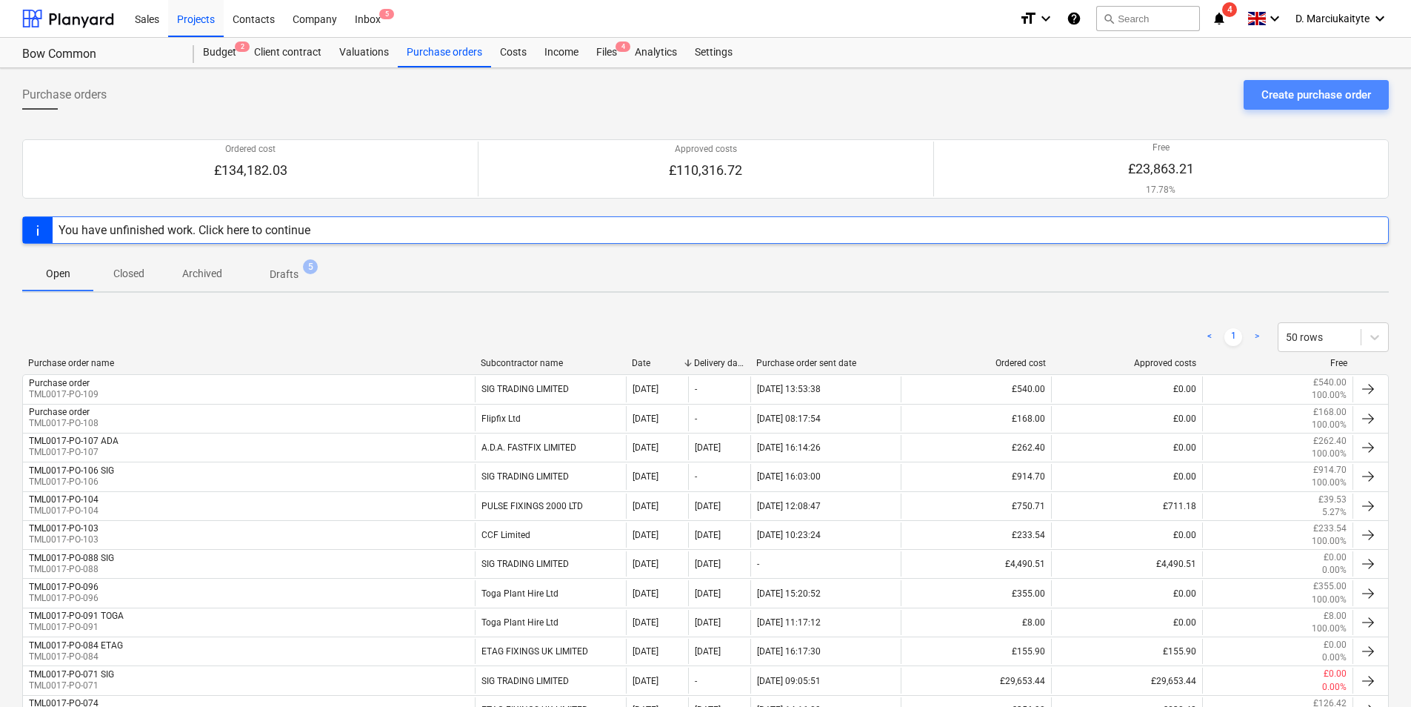
click at [1275, 96] on div "Create purchase order" at bounding box center [1316, 94] width 110 height 19
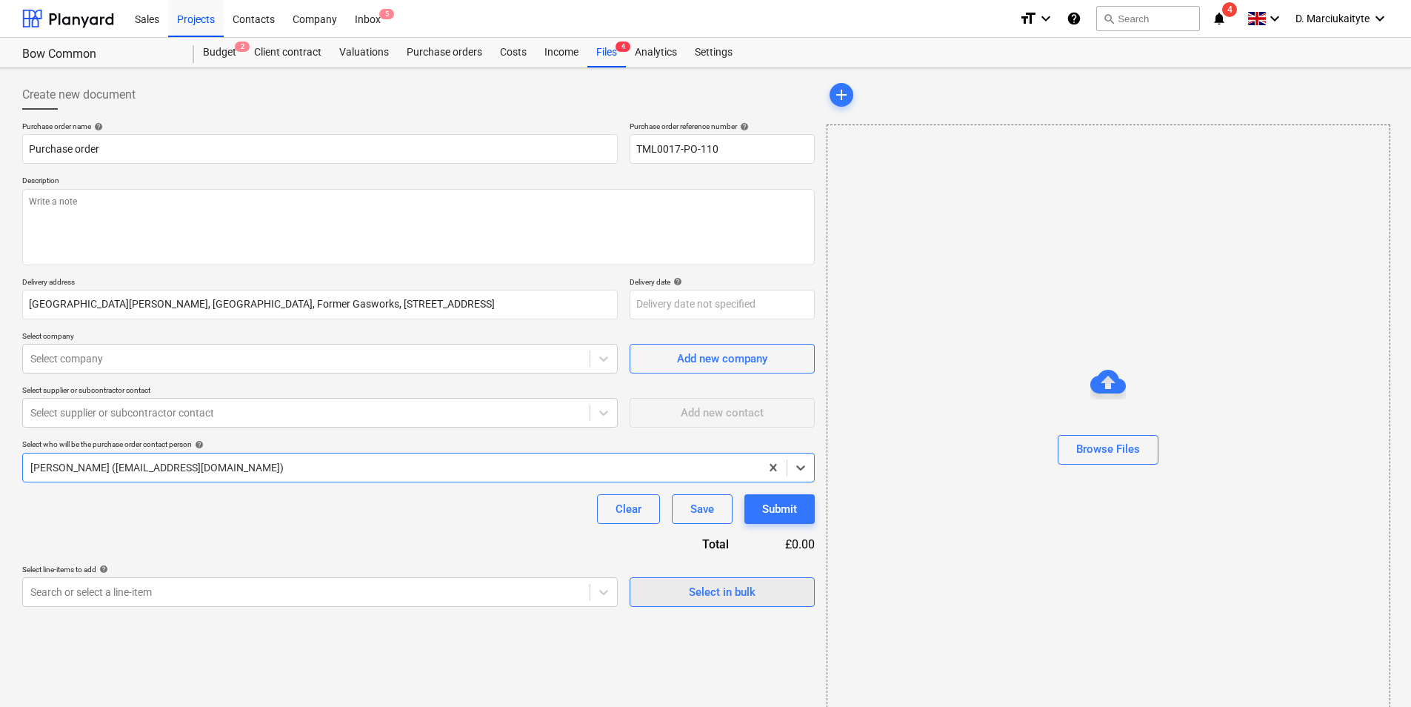
click at [754, 594] on div "Select in bulk" at bounding box center [722, 591] width 67 height 19
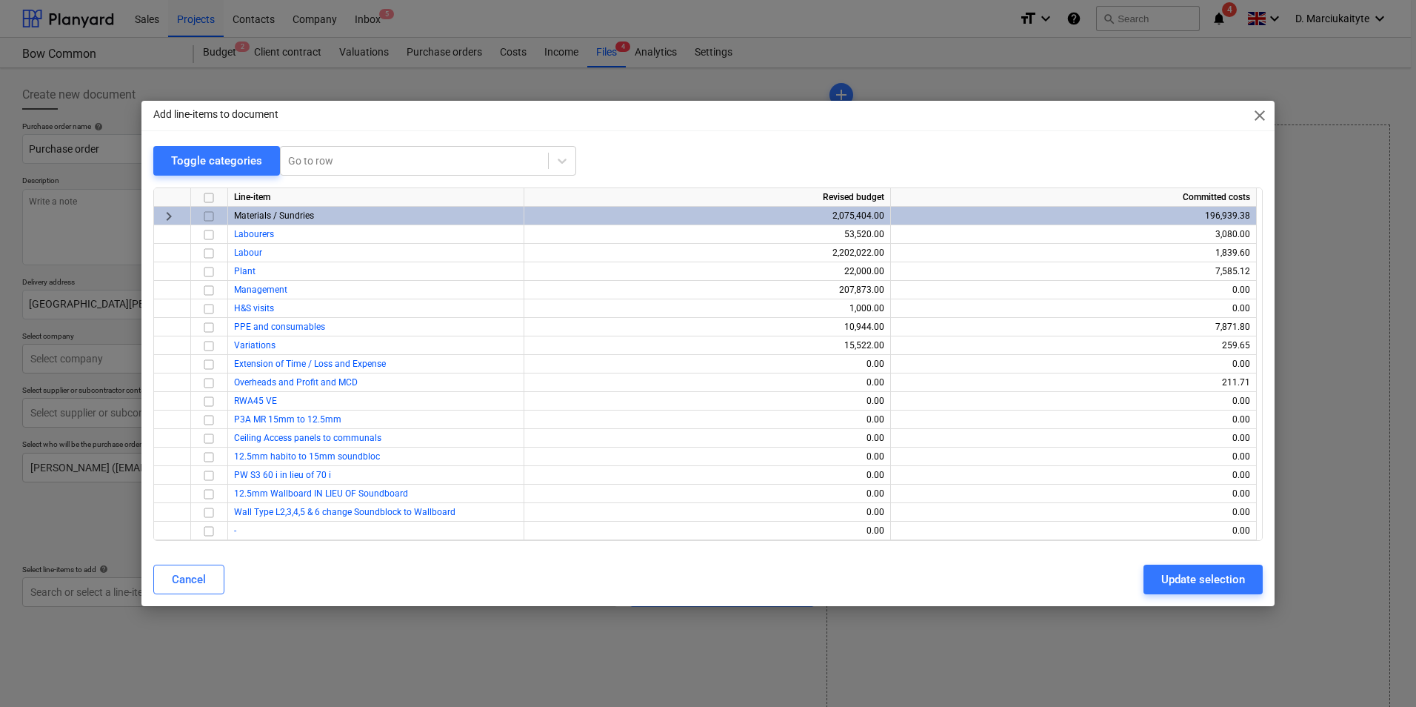
click at [213, 218] on input "checkbox" at bounding box center [209, 216] width 18 height 18
drag, startPoint x: 1195, startPoint y: 569, endPoint x: 1179, endPoint y: 567, distance: 15.7
click at [1194, 569] on button "Update selection" at bounding box center [1203, 579] width 119 height 30
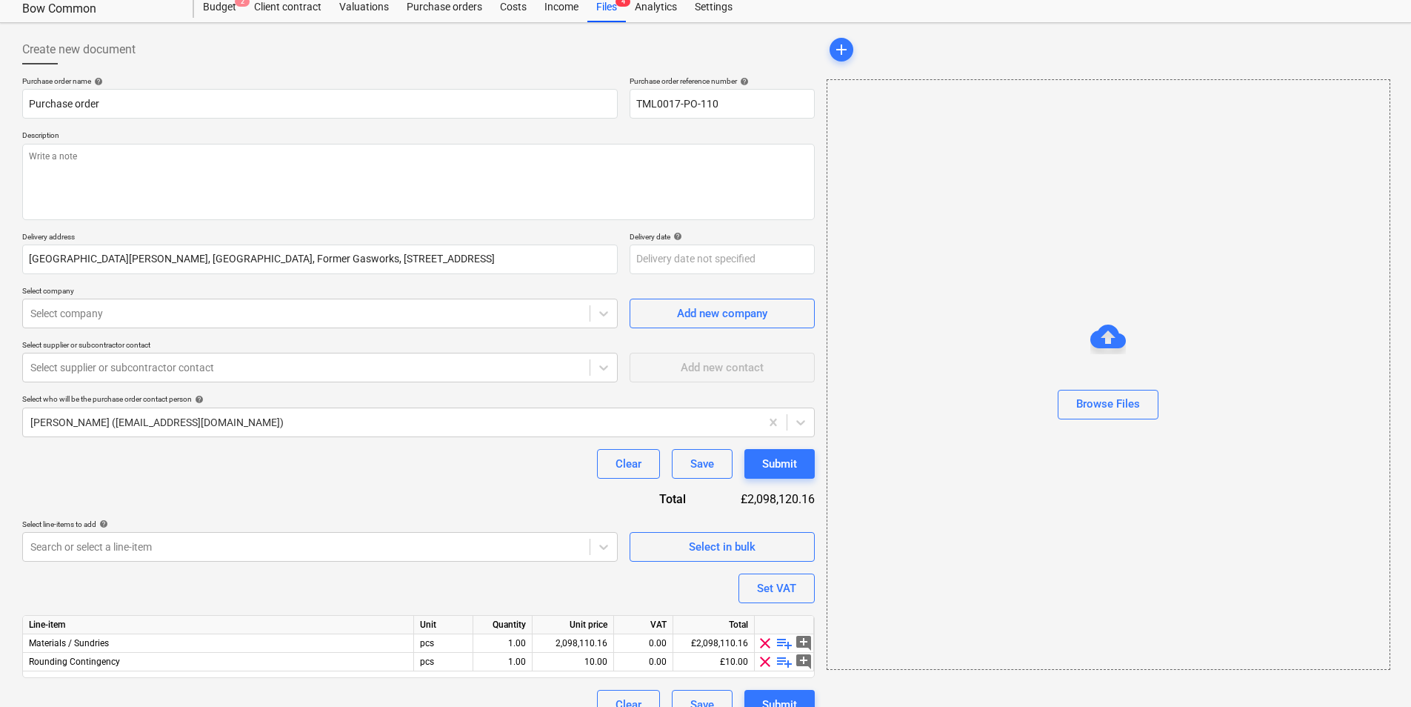
scroll to position [70, 0]
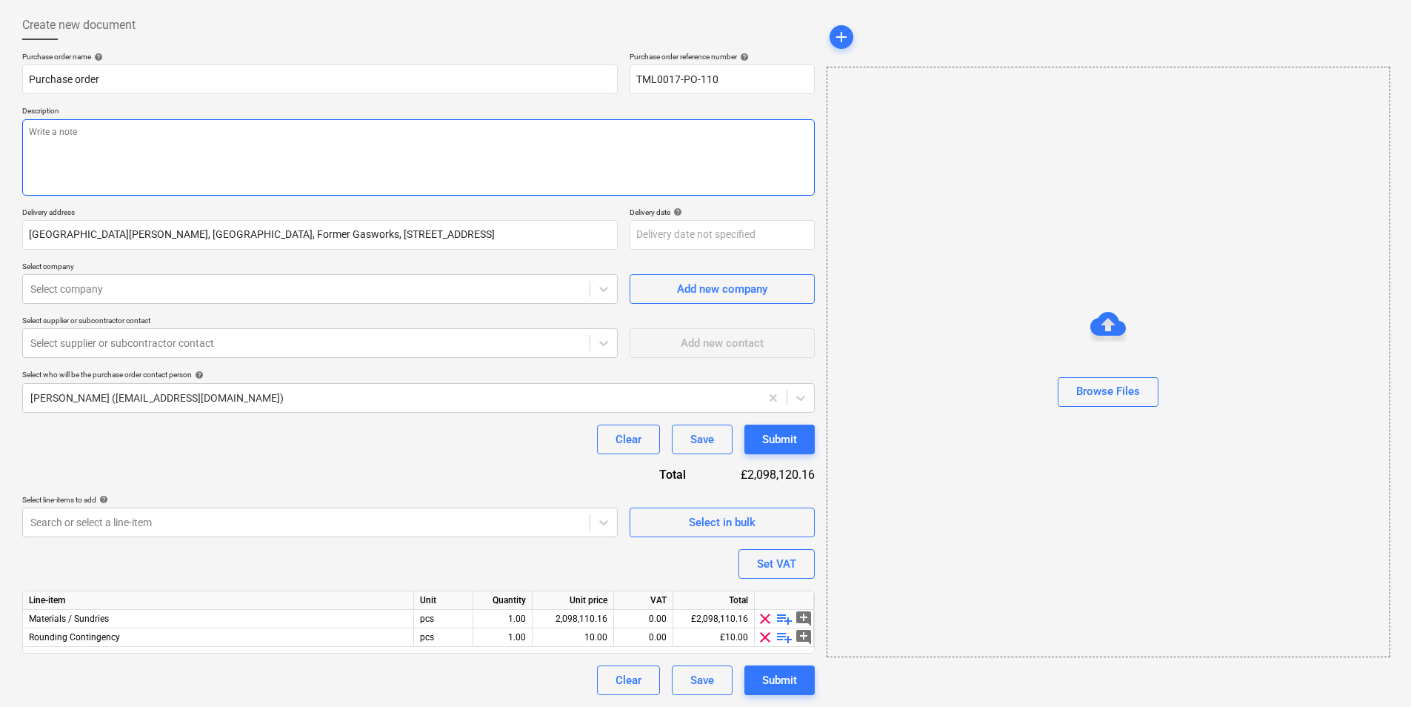
click at [336, 124] on textarea at bounding box center [418, 157] width 792 height 76
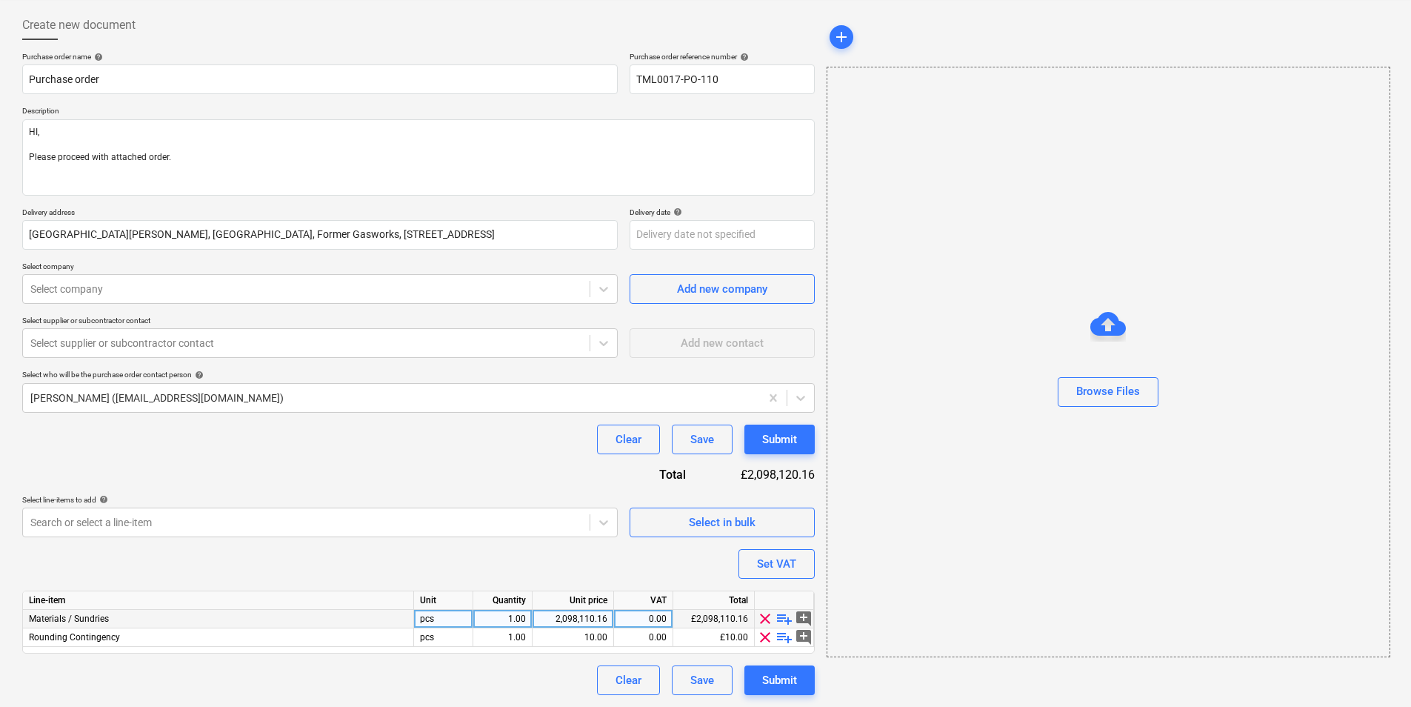
click at [789, 615] on span "playlist_add" at bounding box center [784, 619] width 18 height 18
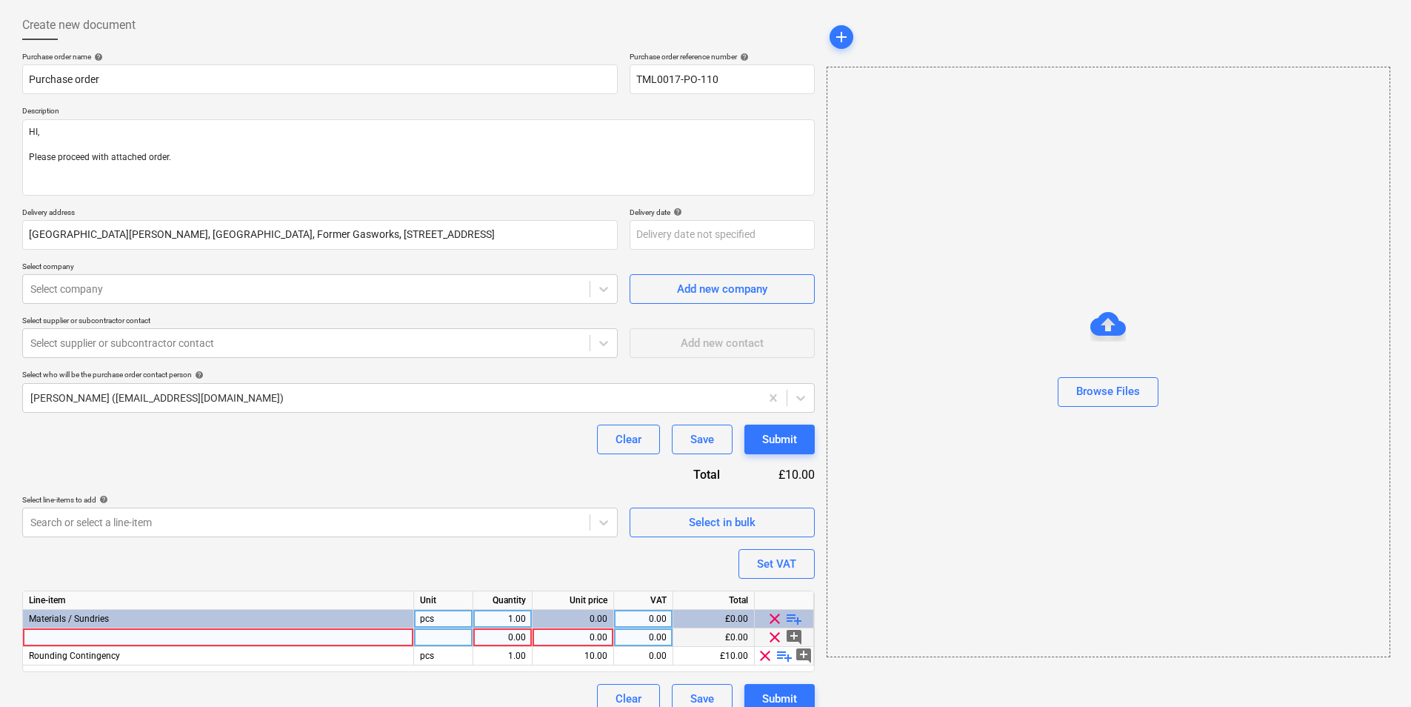
click at [184, 643] on div at bounding box center [218, 637] width 391 height 19
click at [283, 641] on div at bounding box center [218, 637] width 391 height 19
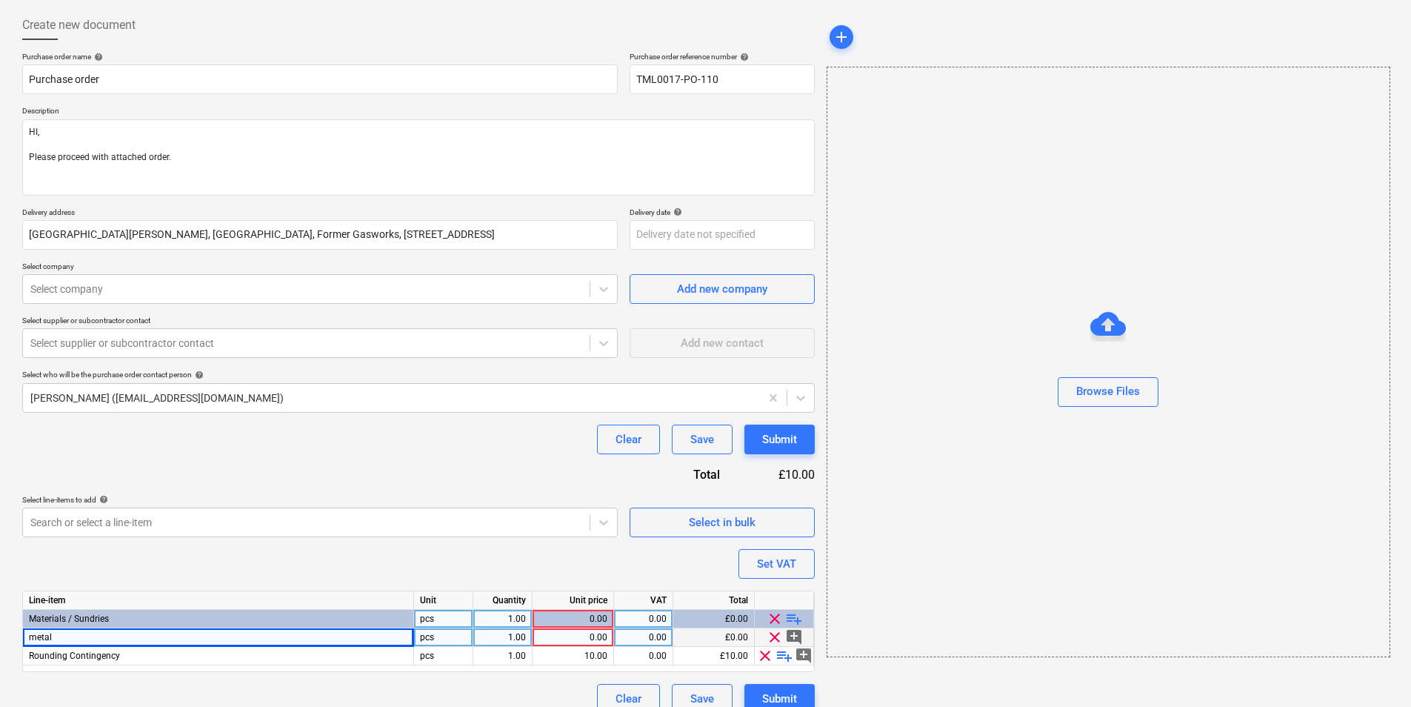
click at [287, 637] on div "metal" at bounding box center [218, 637] width 391 height 19
click at [591, 640] on div "0.00" at bounding box center [572, 637] width 69 height 19
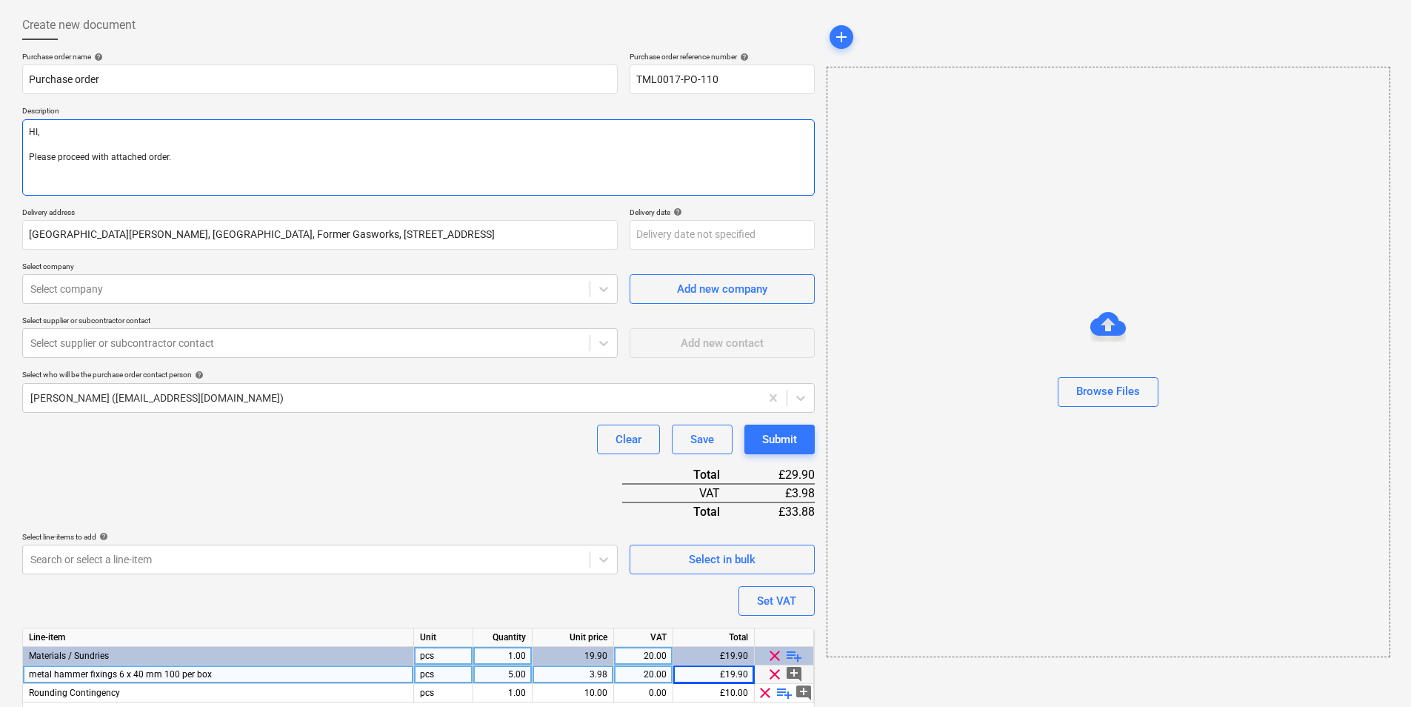
click at [254, 158] on textarea "HI, Please proceed with attached order." at bounding box center [418, 157] width 792 height 76
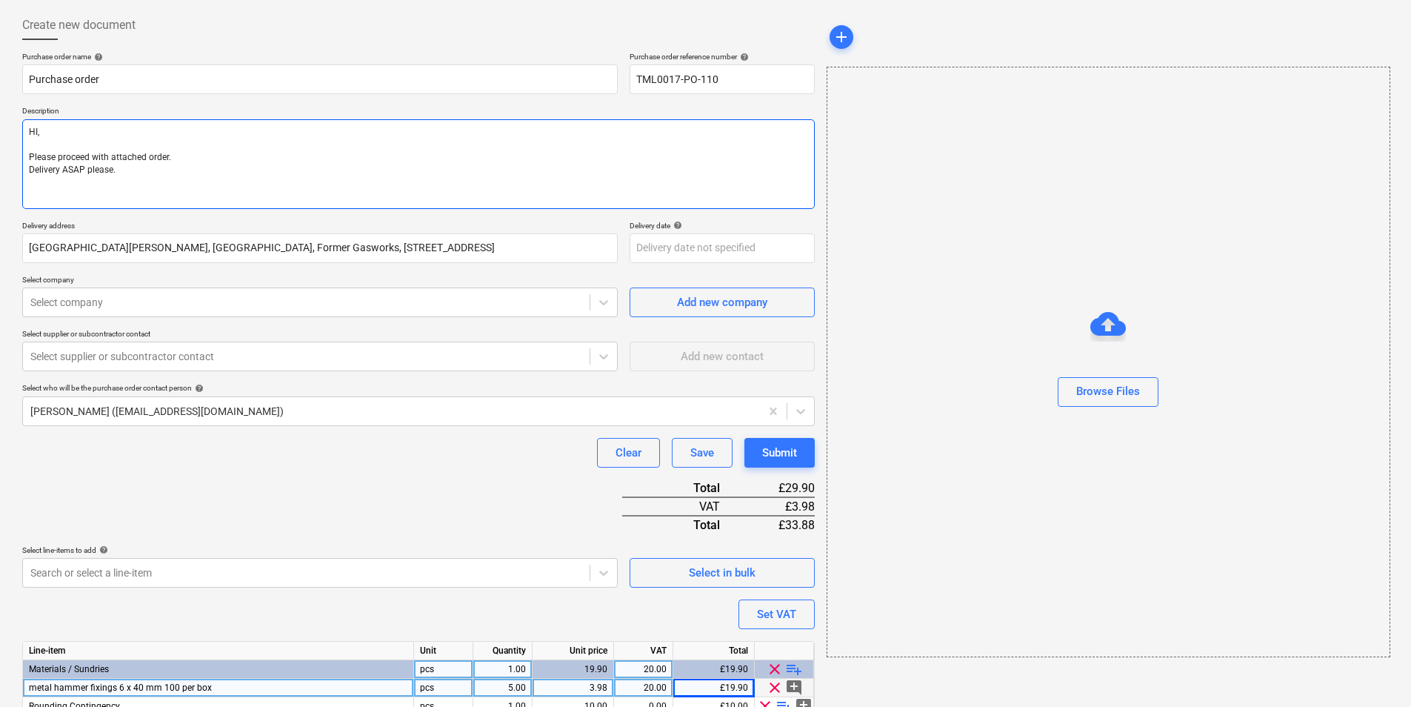
paste textarea "Site contact Teddy 07359 993035 Regards. Demi"
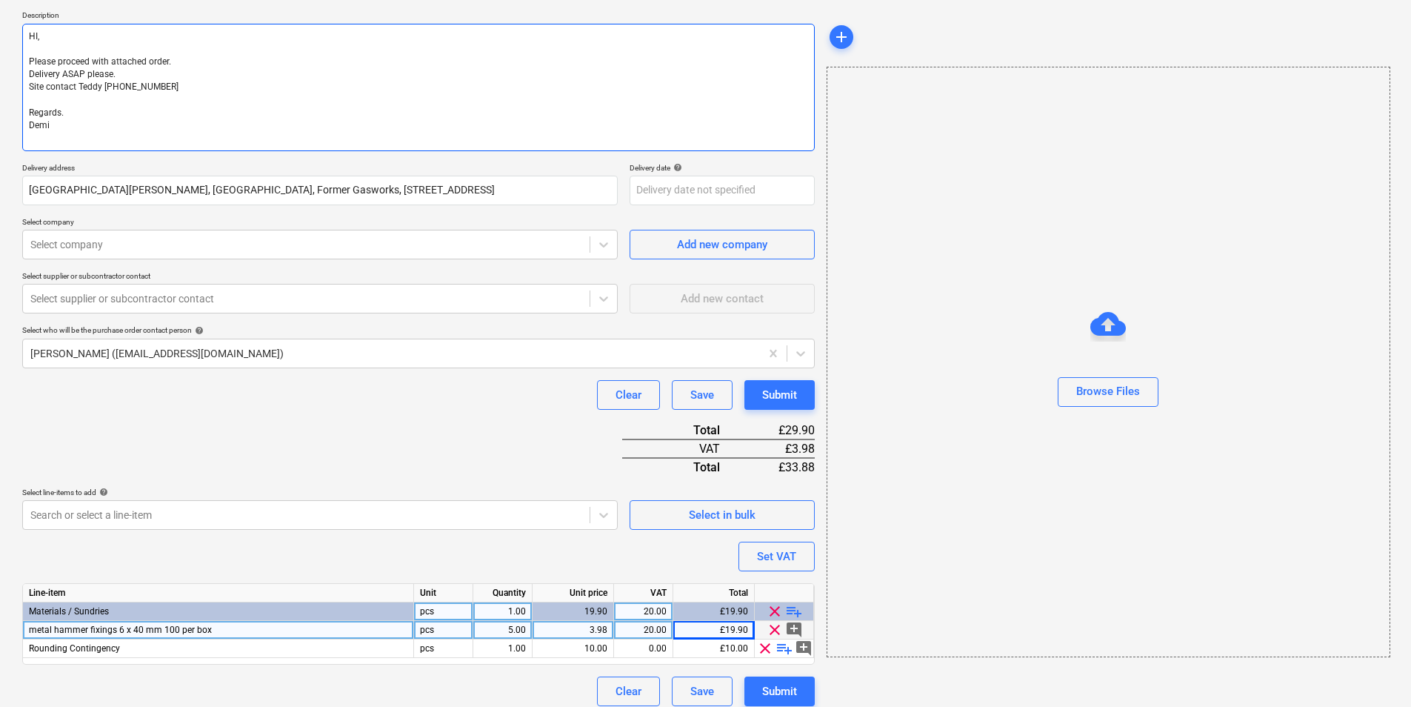
scroll to position [176, 0]
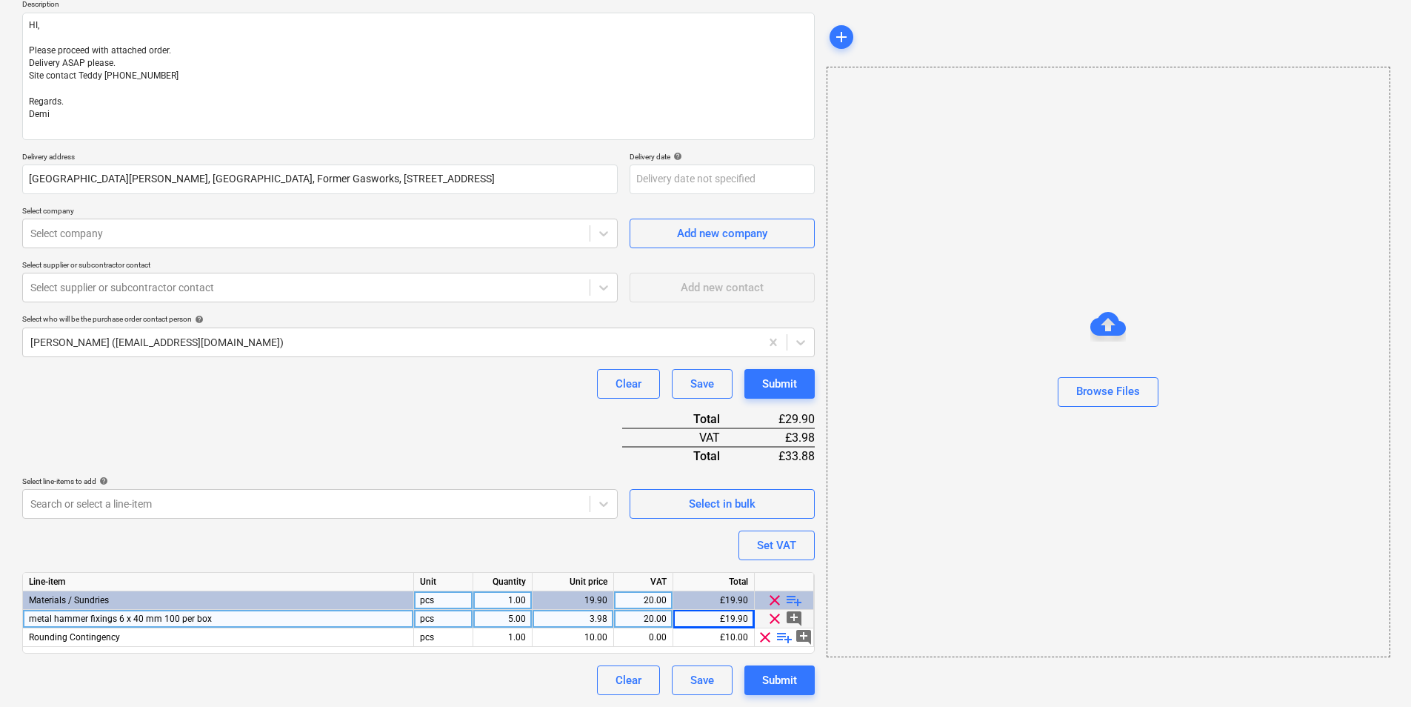
click at [345, 213] on p "Select company" at bounding box center [319, 212] width 595 height 13
click at [344, 224] on div "Select company" at bounding box center [306, 233] width 567 height 21
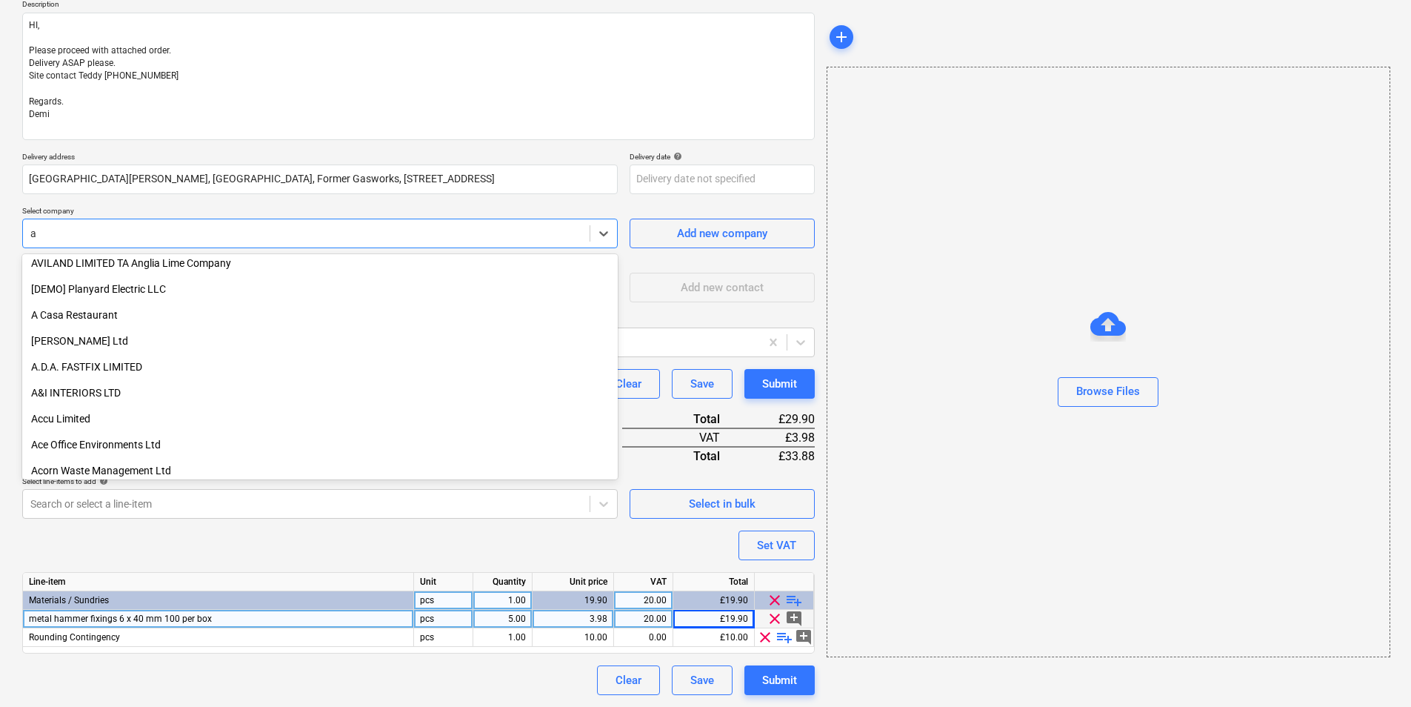
scroll to position [0, 0]
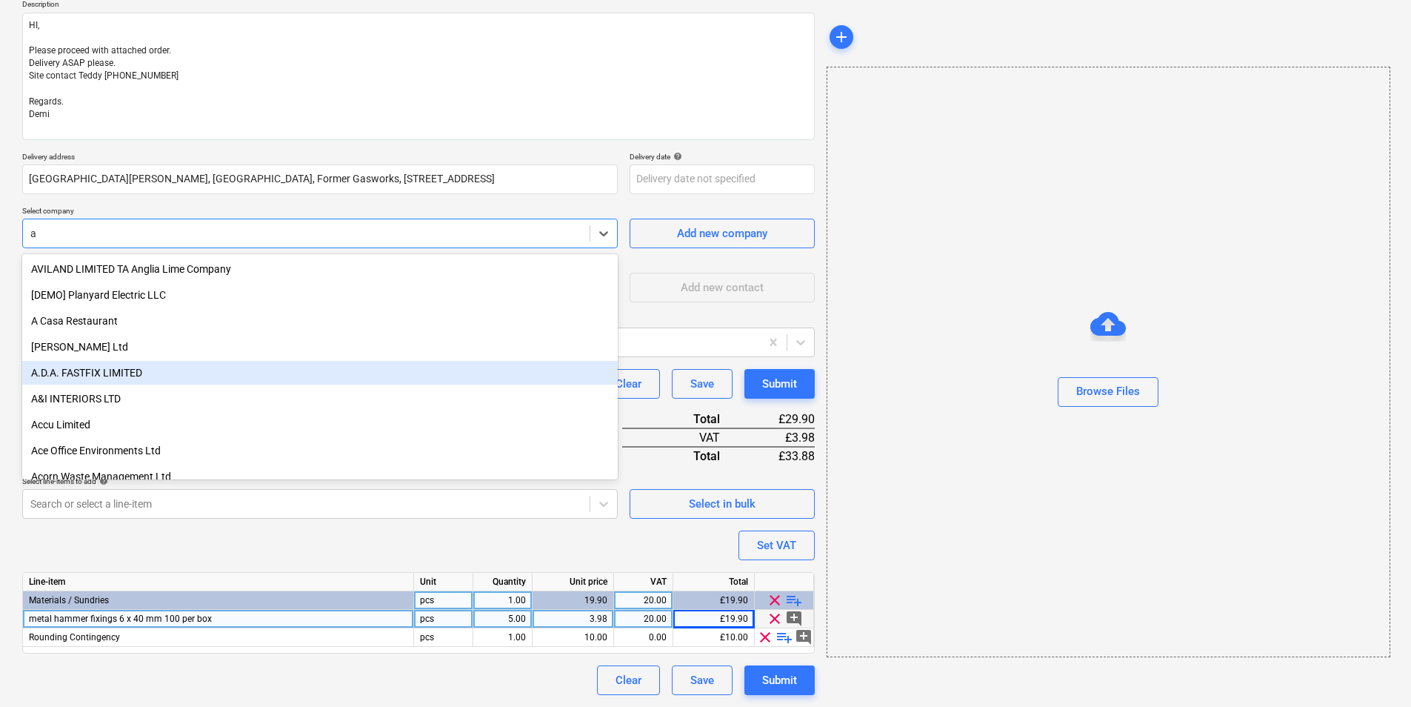
click at [96, 373] on div "A.D.A. FASTFIX LIMITED" at bounding box center [319, 373] width 595 height 24
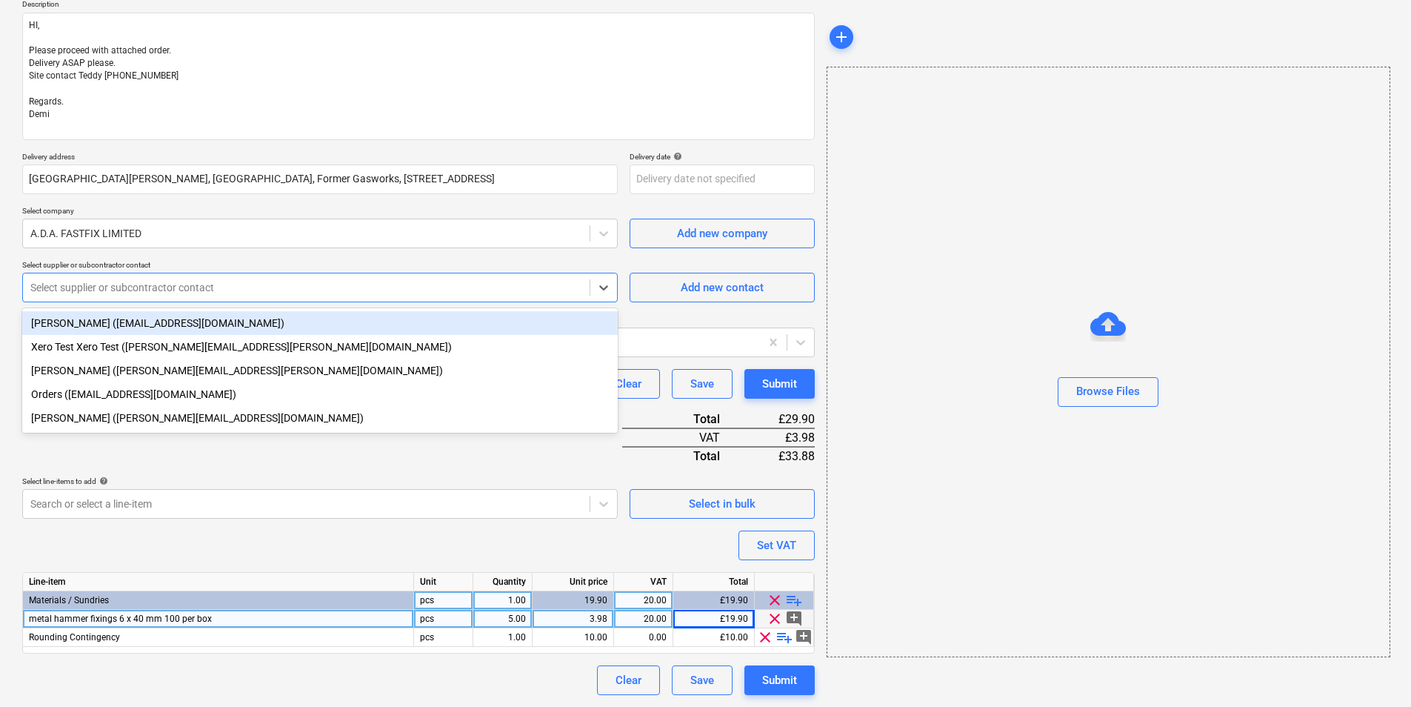
click at [196, 287] on div at bounding box center [306, 287] width 552 height 15
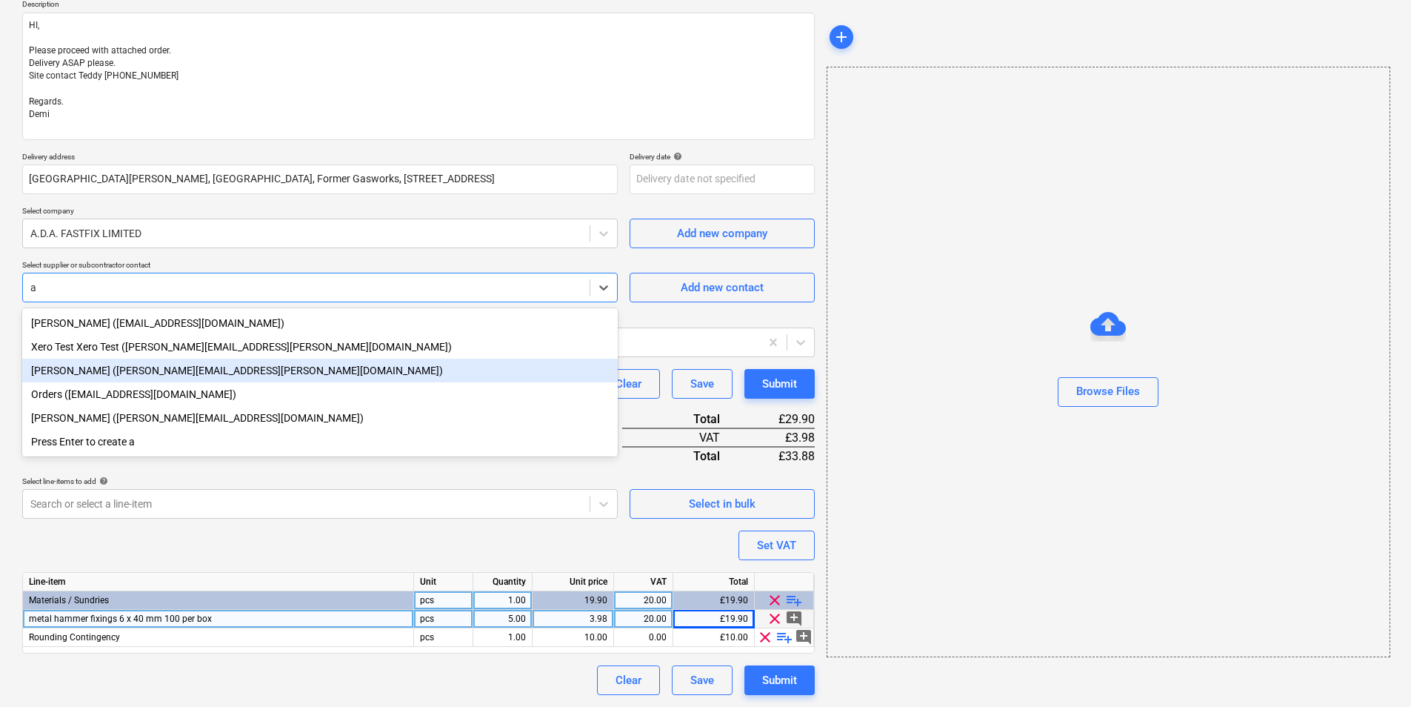
drag, startPoint x: 229, startPoint y: 356, endPoint x: 233, endPoint y: 380, distance: 24.0
click at [233, 380] on div "Leanne James (accounts@adafastfix.co.uk) Xero Test Xero Test (carol.stevens@tud…" at bounding box center [319, 382] width 595 height 148
click at [232, 380] on div "[PERSON_NAME] ([PERSON_NAME][EMAIL_ADDRESS][PERSON_NAME][DOMAIN_NAME])" at bounding box center [319, 370] width 595 height 24
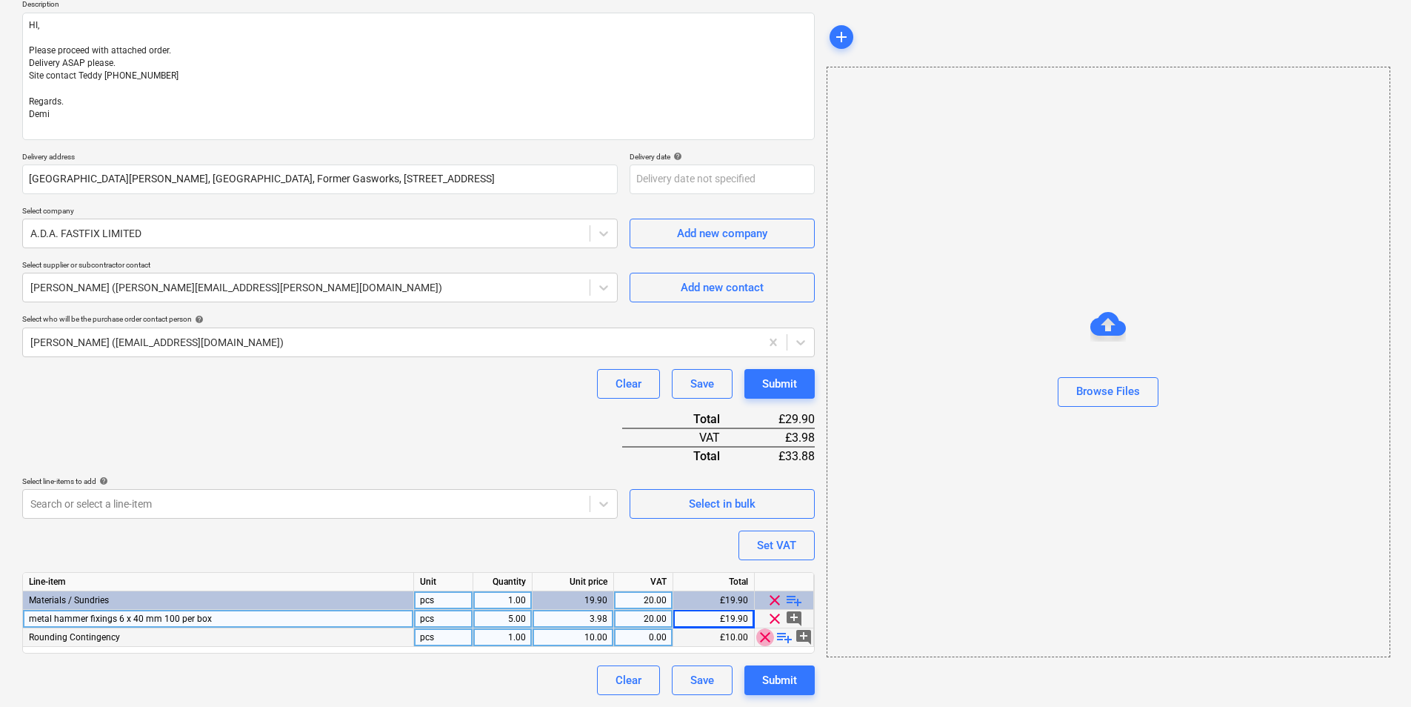
click at [761, 635] on span "clear" at bounding box center [765, 637] width 18 height 18
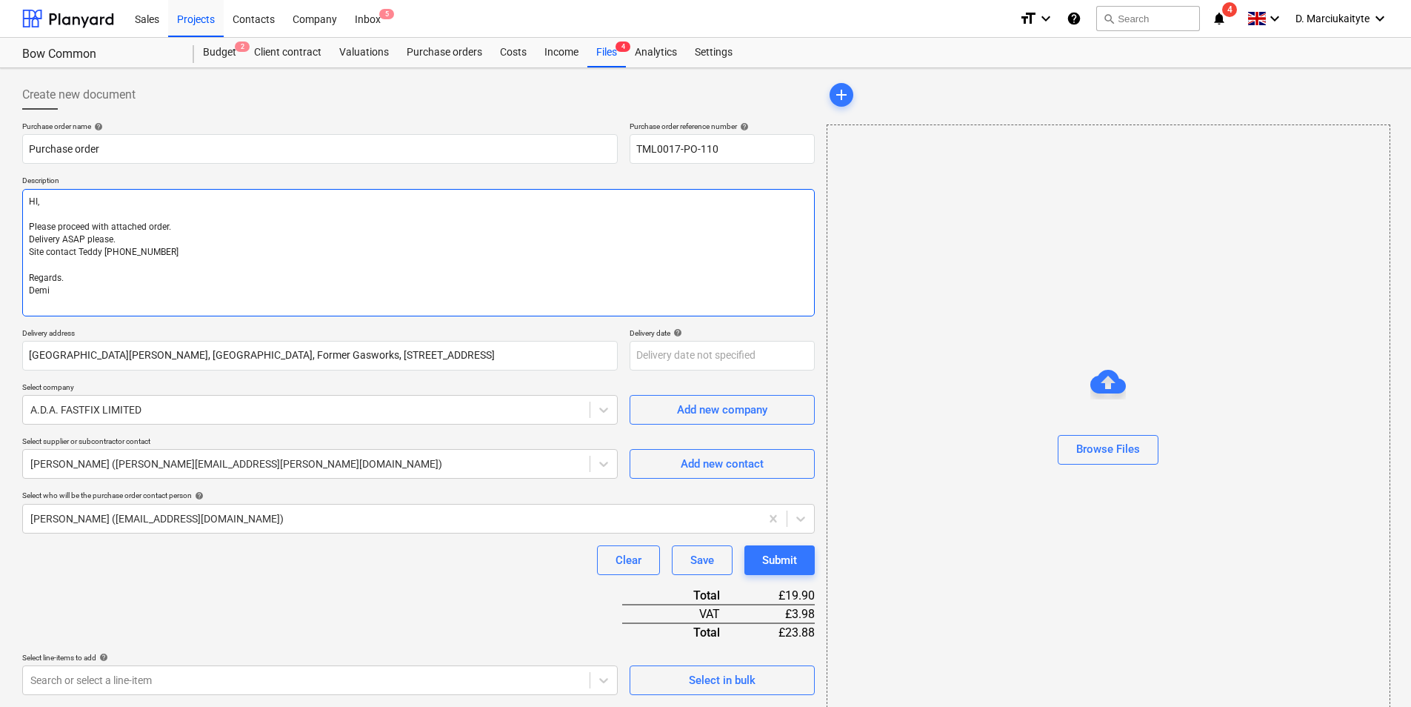
drag, startPoint x: 67, startPoint y: 300, endPoint x: 5, endPoint y: 178, distance: 137.1
click at [5, 178] on div "Create new document Purchase order name help Purchase order Purchase order refe…" at bounding box center [705, 466] width 1411 height 796
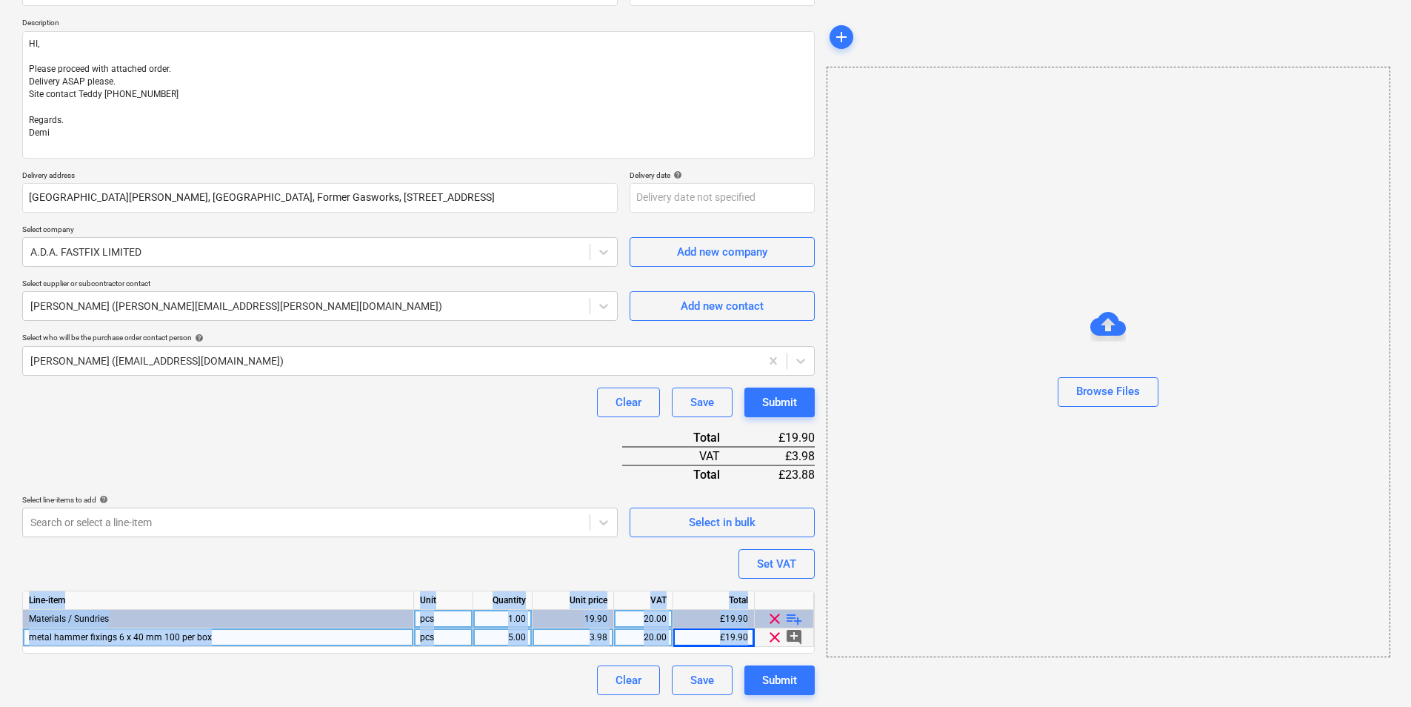
click at [778, 661] on div "Purchase order name help Purchase order Purchase order reference number help TM…" at bounding box center [418, 329] width 792 height 731
drag, startPoint x: 778, startPoint y: 661, endPoint x: 778, endPoint y: 680, distance: 19.3
click at [778, 680] on div "Submit" at bounding box center [779, 679] width 35 height 19
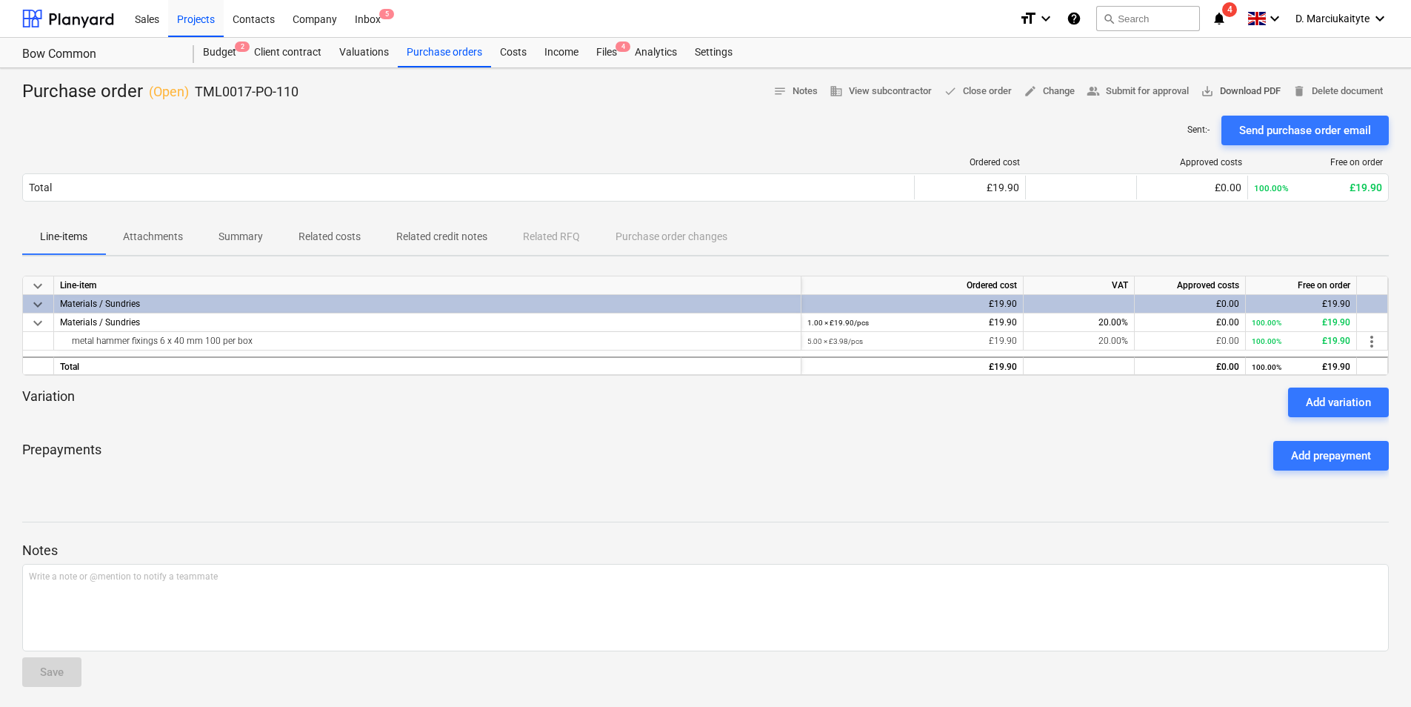
click at [1223, 85] on span "save_alt Download PDF" at bounding box center [1241, 91] width 80 height 17
drag, startPoint x: 303, startPoint y: 97, endPoint x: 196, endPoint y: 99, distance: 106.7
click at [196, 99] on div "Purchase order ( Open ) TML0017-PO-110 notes Notes business View subcontractor …" at bounding box center [705, 92] width 1366 height 24
drag, startPoint x: 275, startPoint y: 338, endPoint x: 58, endPoint y: 343, distance: 217.0
click at [58, 343] on div "metal hammer fixings 6 x 40 mm 100 per box" at bounding box center [427, 341] width 747 height 19
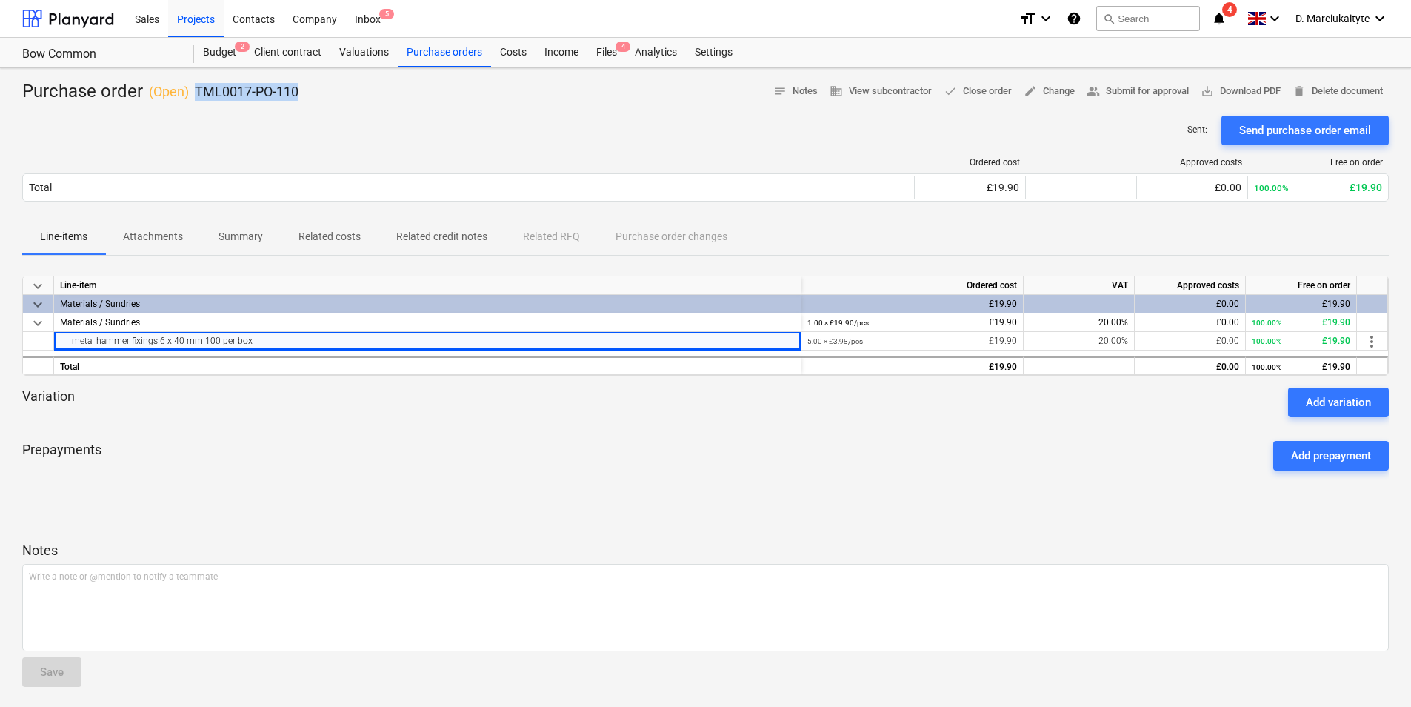
copy div "metal hammer fixings 6 x 40 mm 100 per box"
click at [437, 45] on div "Purchase orders" at bounding box center [444, 53] width 93 height 30
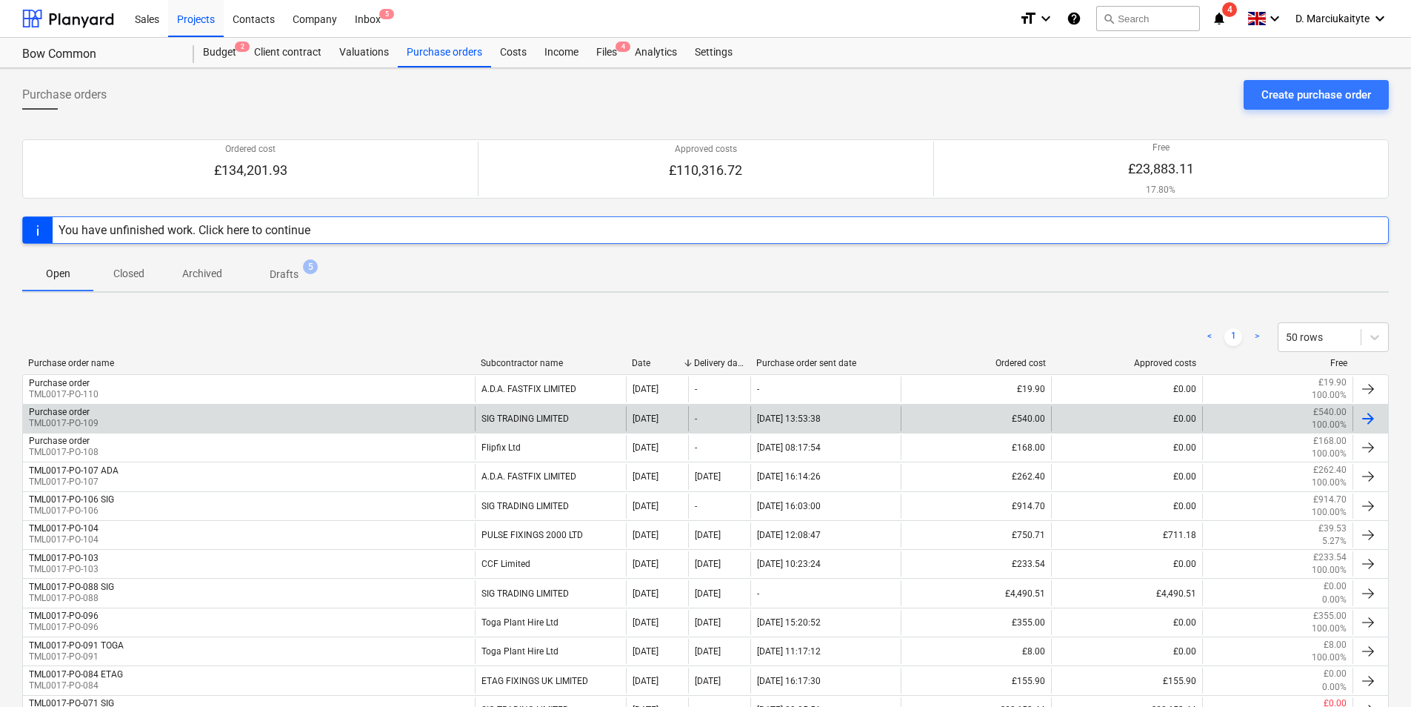
click at [429, 422] on div "Purchase order TML0017-PO-109" at bounding box center [249, 418] width 452 height 25
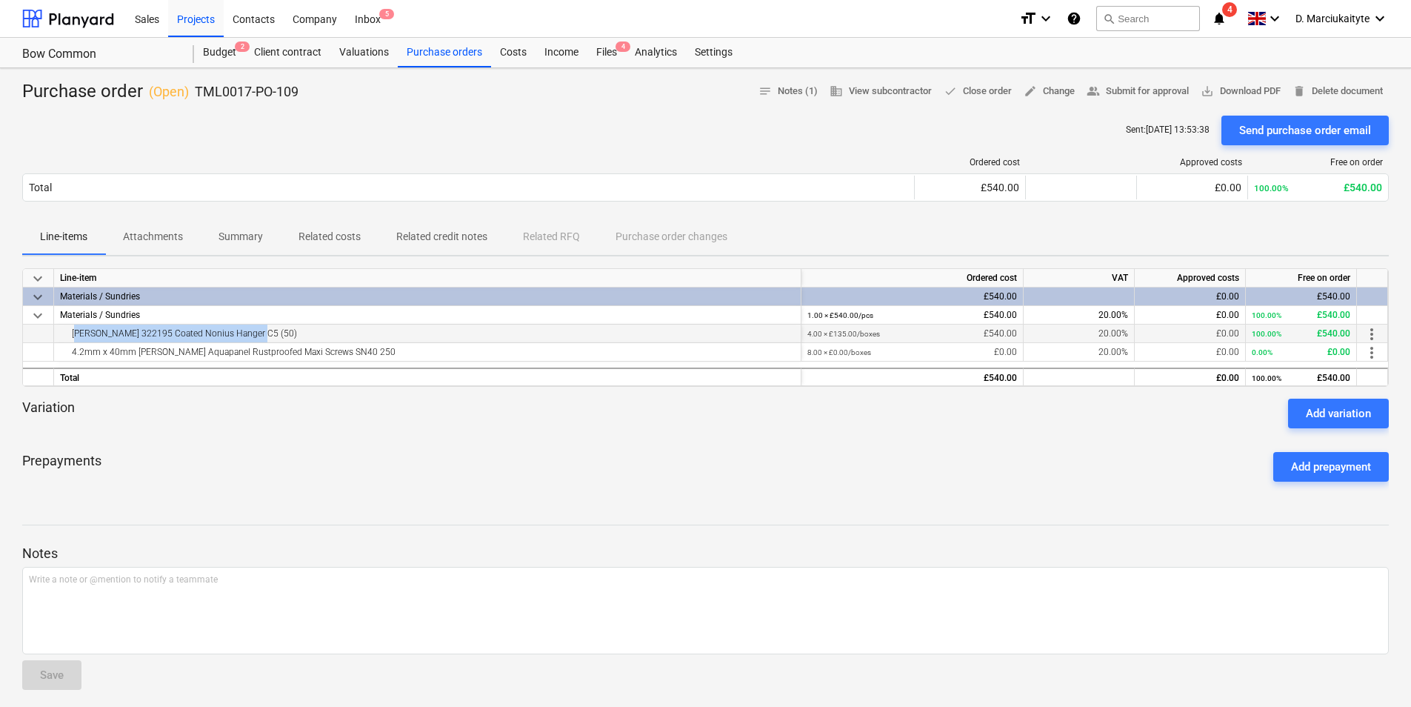
drag, startPoint x: 312, startPoint y: 334, endPoint x: 63, endPoint y: 330, distance: 248.9
click at [63, 330] on div "Knauf 322195 Coated Nonius Hanger C5 (50)" at bounding box center [427, 333] width 735 height 18
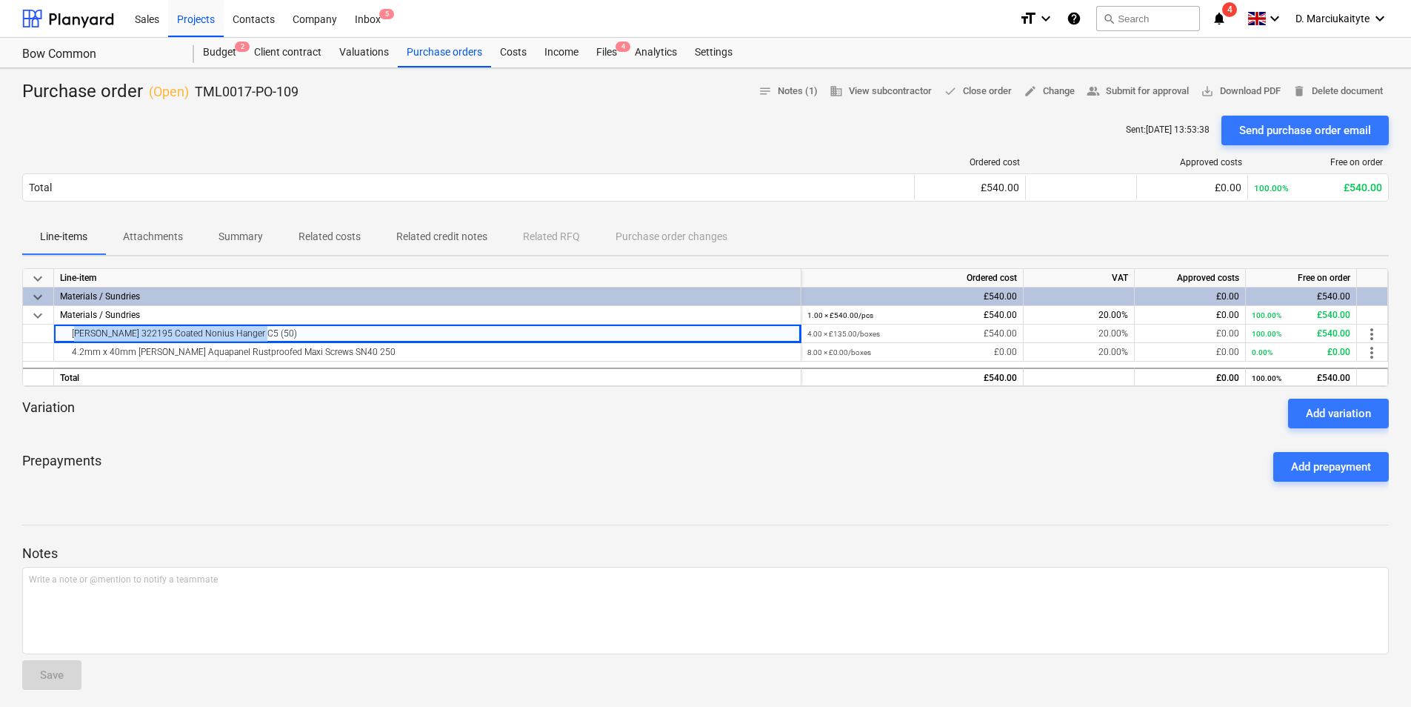
copy div "Knauf 322195 Coated Nonius Hanger C5 (50)"
click at [418, 354] on div "4.2mm x 40mm Knauf Aquapanel Rustproofed Maxi Screws SN40 250" at bounding box center [427, 352] width 735 height 18
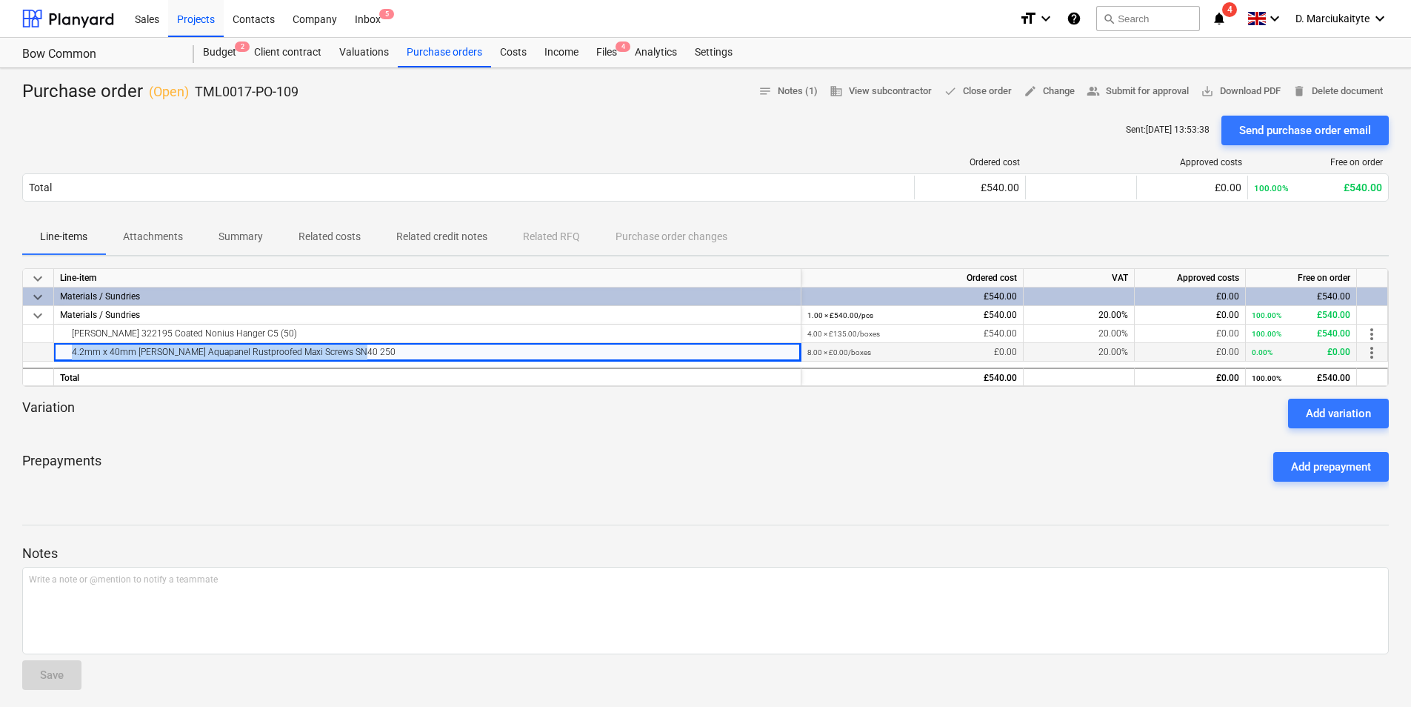
drag, startPoint x: 395, startPoint y: 351, endPoint x: 50, endPoint y: 354, distance: 345.1
click at [0, 0] on div "4.2mm x 40mm Knauf Aquapanel Rustproofed Maxi Screws SN40 250 8.00 × £0.00 / bo…" at bounding box center [0, 0] width 0 height 0
copy div "4.2mm x 40mm Knauf Aquapanel Rustproofed Maxi Screws SN40 250"
drag, startPoint x: 335, startPoint y: 86, endPoint x: 195, endPoint y: 91, distance: 140.1
click at [195, 91] on div "Purchase order ( Open ) TML0017-PO-109 notes Notes (1) business View subcontrac…" at bounding box center [705, 92] width 1366 height 24
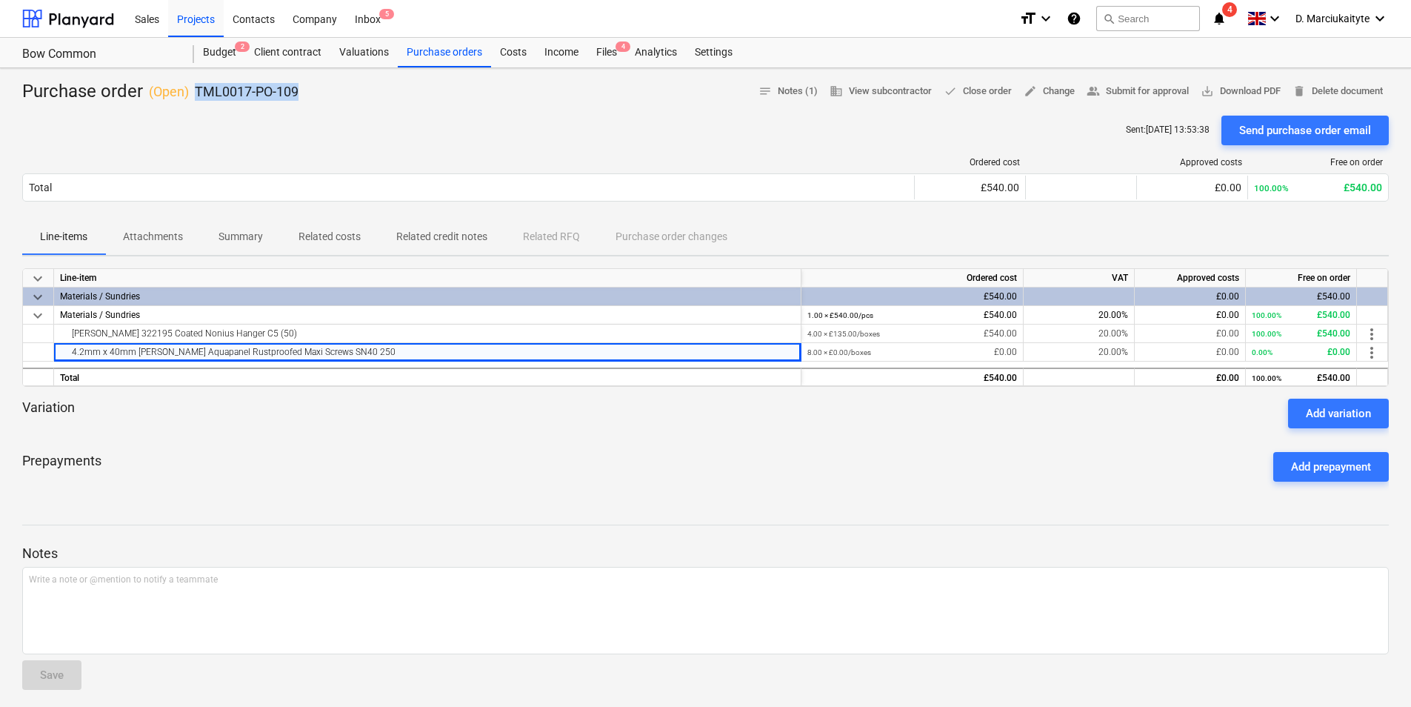
copy p "TML0017-PO-109"
drag, startPoint x: 460, startPoint y: 53, endPoint x: 462, endPoint y: 60, distance: 7.7
click at [460, 53] on div "Purchase orders" at bounding box center [444, 53] width 93 height 30
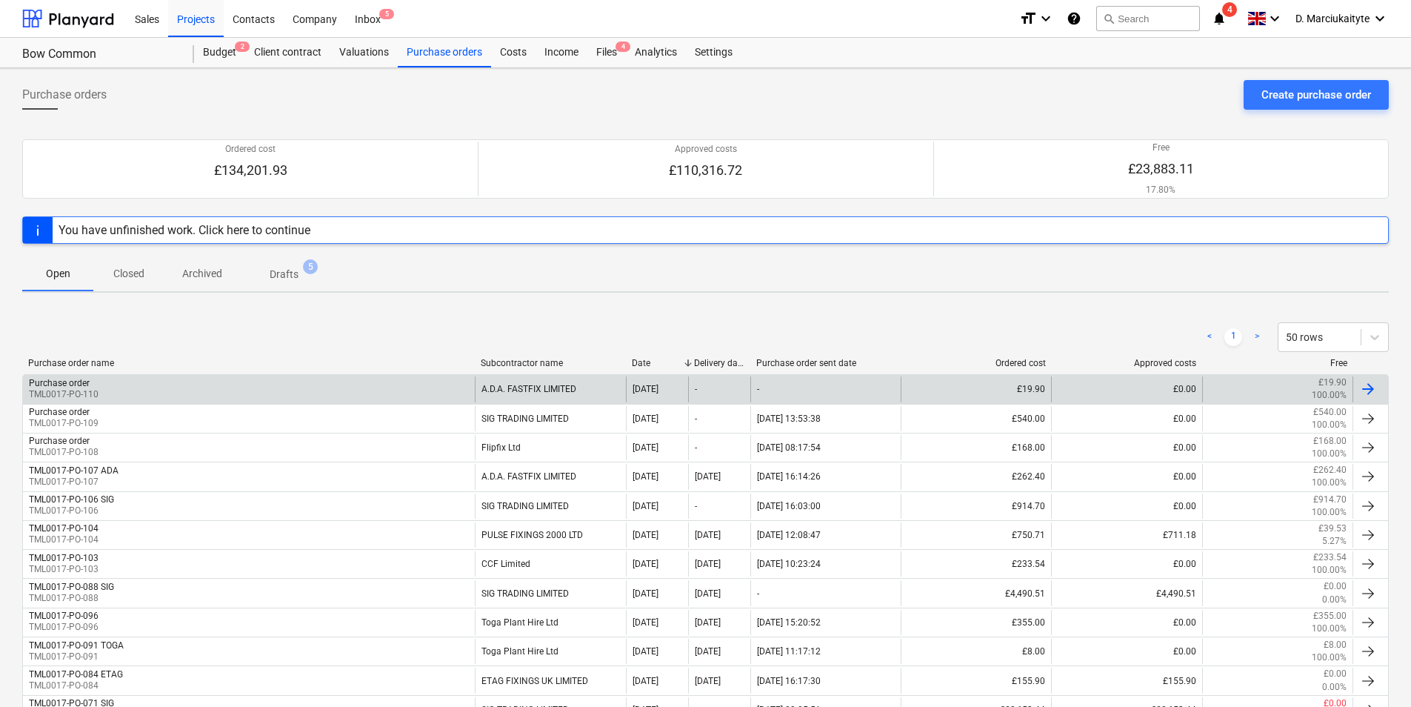
click at [406, 392] on div "Purchase order TML0017-PO-110" at bounding box center [249, 388] width 452 height 25
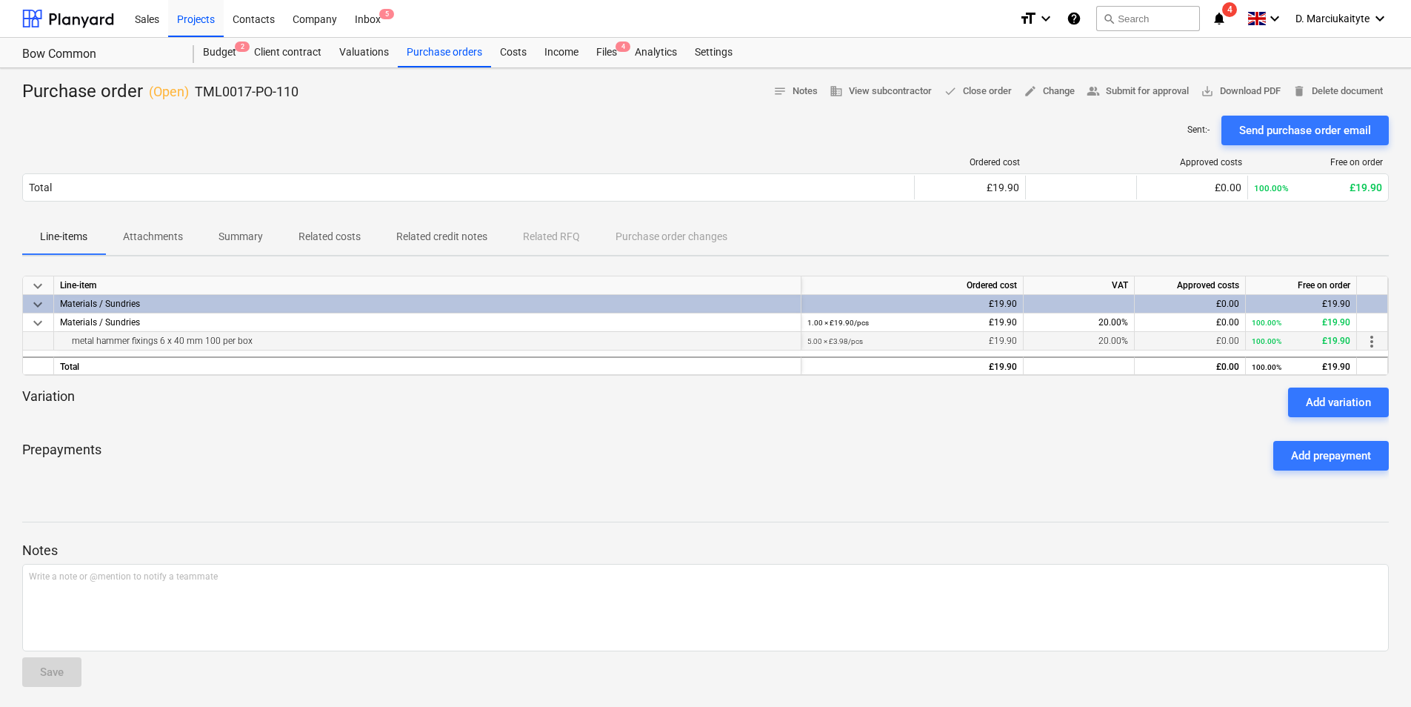
drag, startPoint x: 279, startPoint y: 341, endPoint x: 64, endPoint y: 347, distance: 214.9
click at [64, 347] on div "metal hammer fixings 6 x 40 mm 100 per box" at bounding box center [427, 341] width 735 height 18
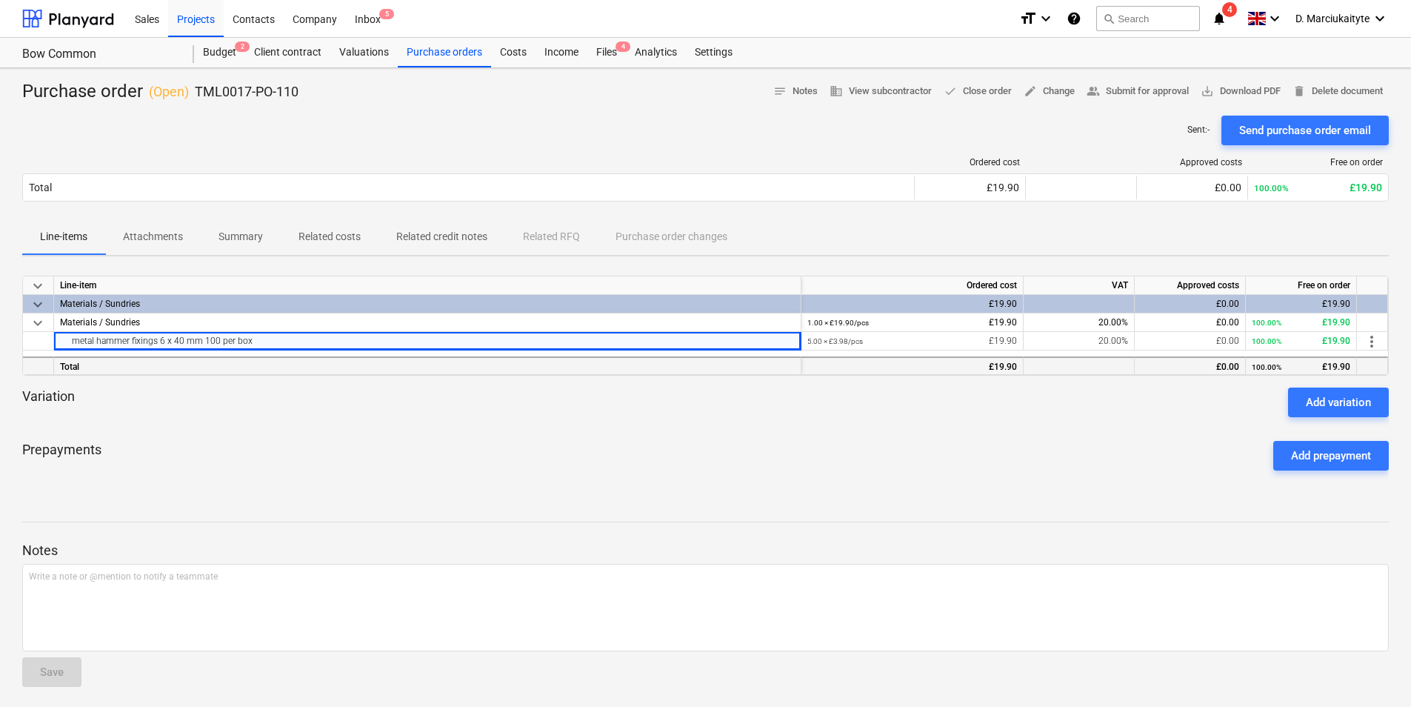
copy div "metal hammer fixings 6 x 40 mm 100 per box"
drag, startPoint x: 307, startPoint y: 98, endPoint x: 195, endPoint y: 98, distance: 112.6
click at [195, 98] on div "Purchase order ( Open ) TML0017-PO-110 notes Notes business View subcontractor …" at bounding box center [705, 92] width 1366 height 24
copy p "TML0017-PO-110"
click at [430, 50] on div "Purchase orders" at bounding box center [444, 53] width 93 height 30
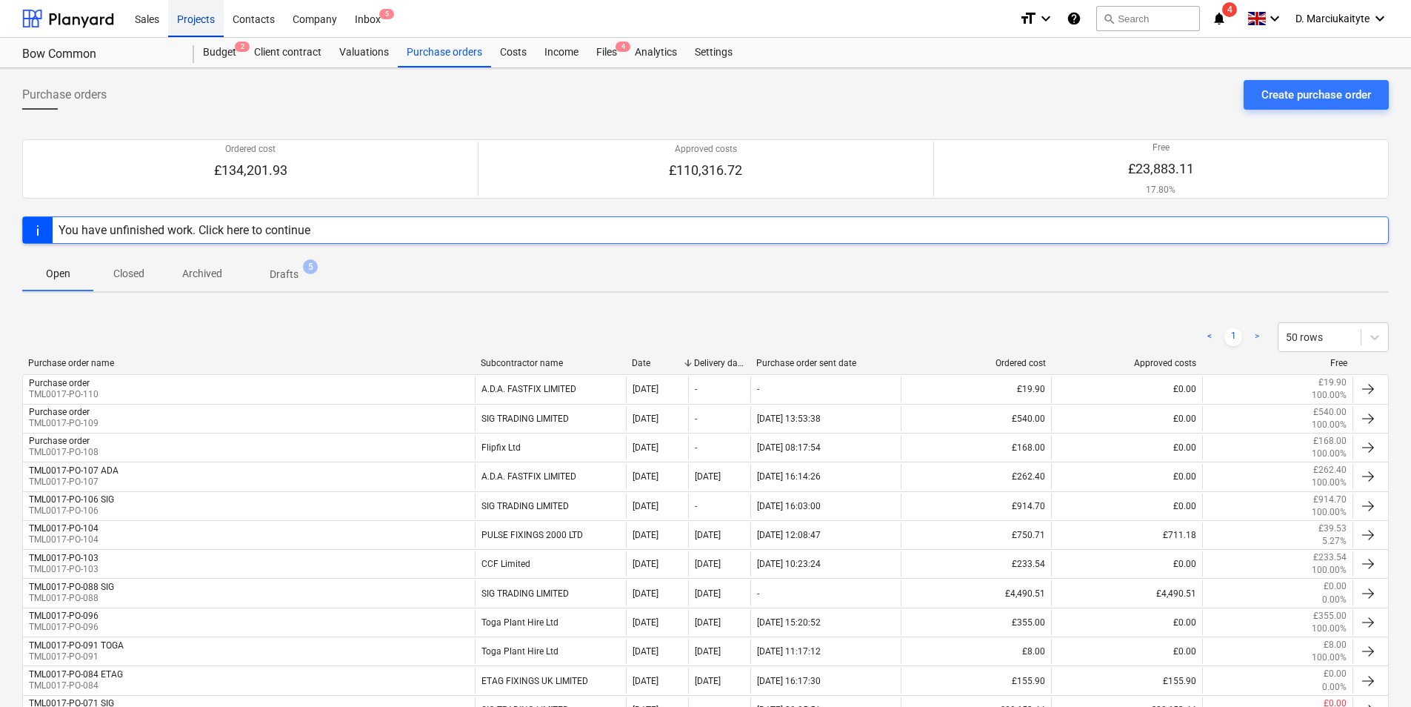
click at [201, 20] on div "Projects" at bounding box center [196, 18] width 56 height 38
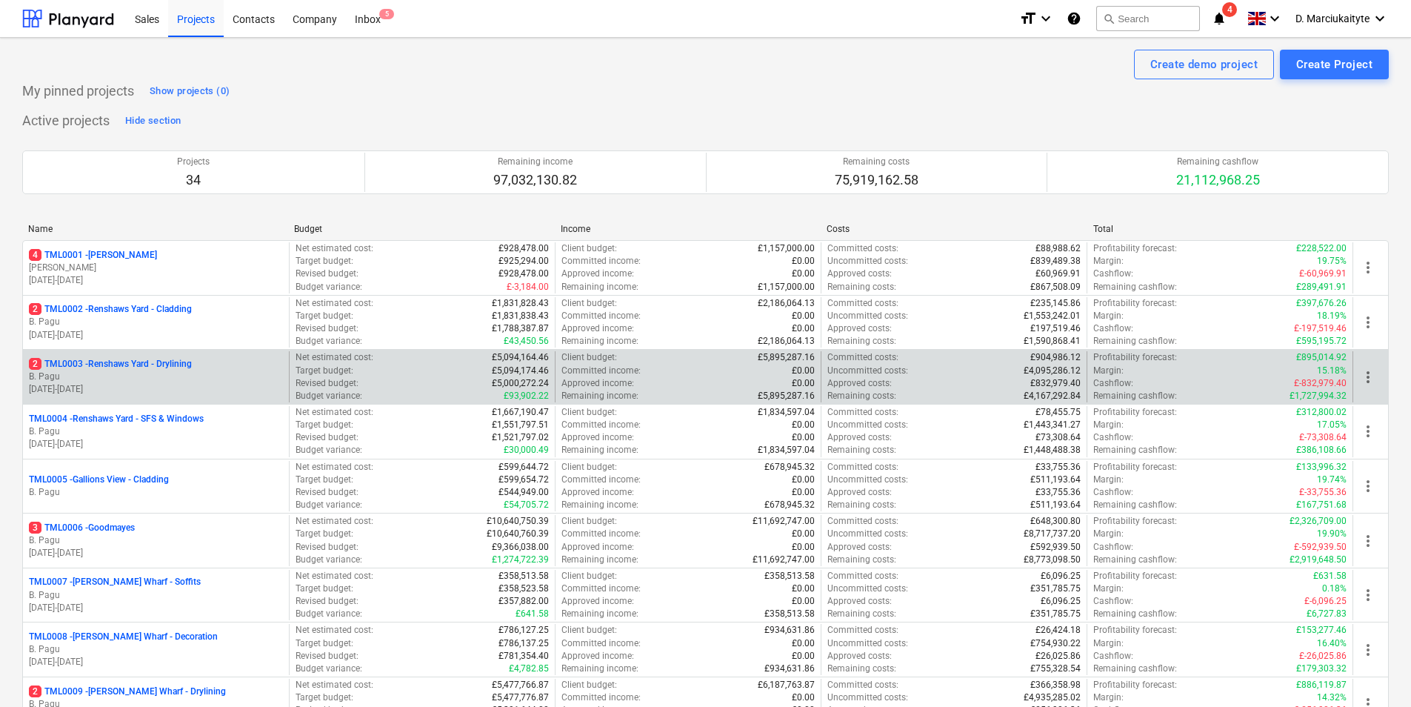
click at [164, 366] on p "2 TML0003 - Renshaws Yard - Drylining" at bounding box center [110, 364] width 163 height 13
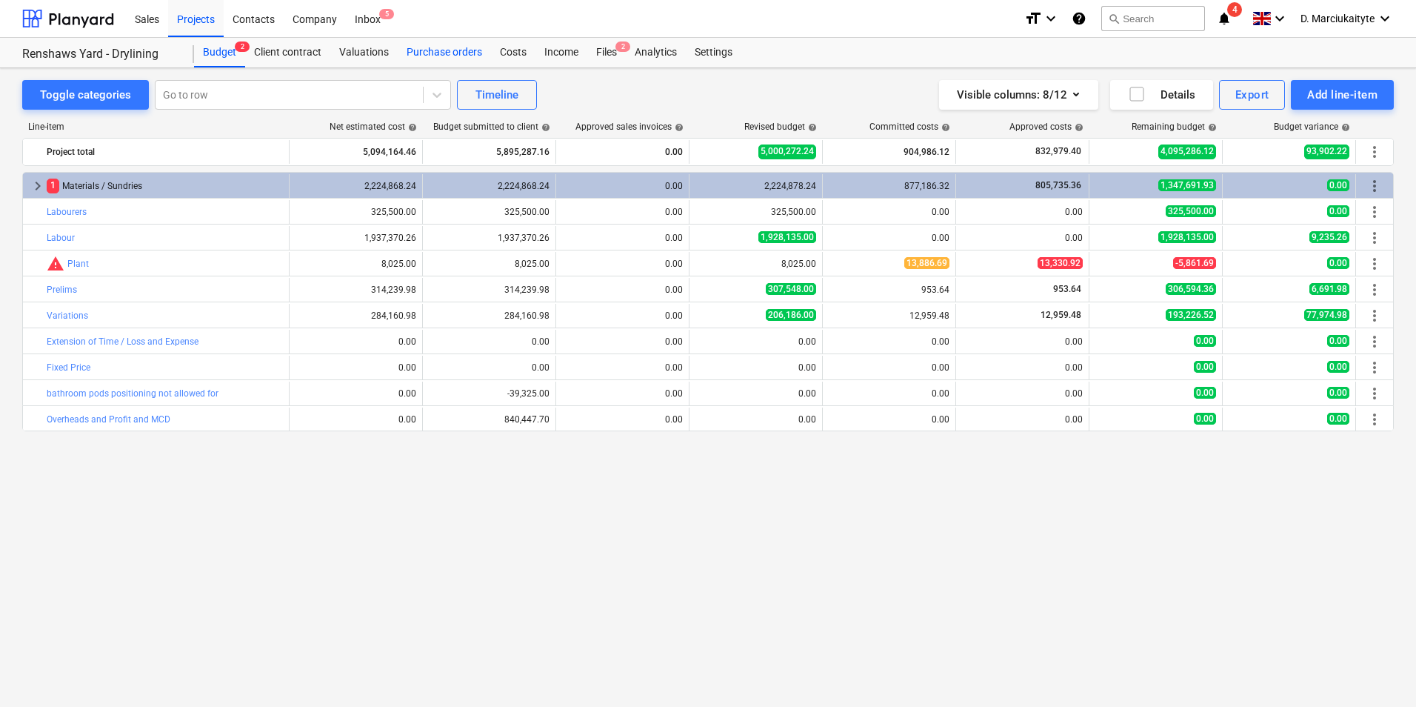
click at [458, 47] on div "Purchase orders" at bounding box center [444, 53] width 93 height 30
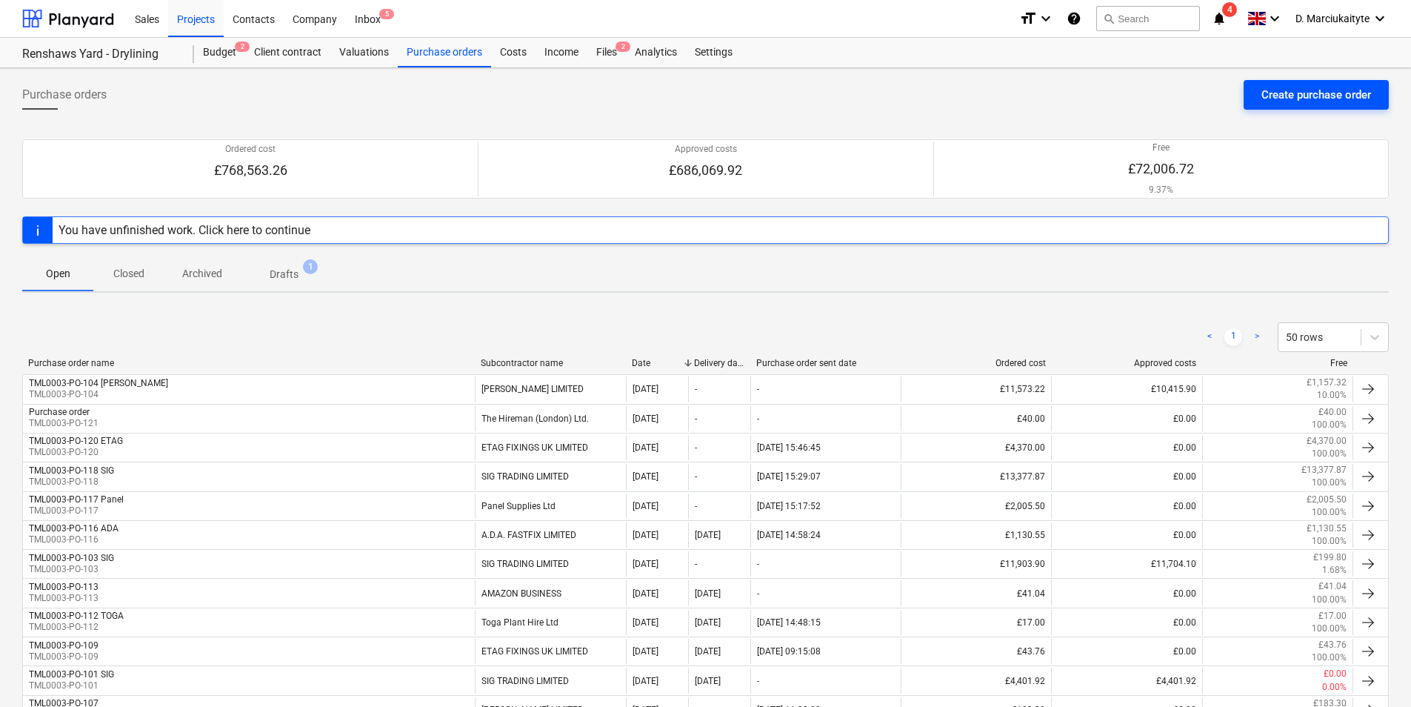
click at [1291, 98] on div "Create purchase order" at bounding box center [1316, 94] width 110 height 19
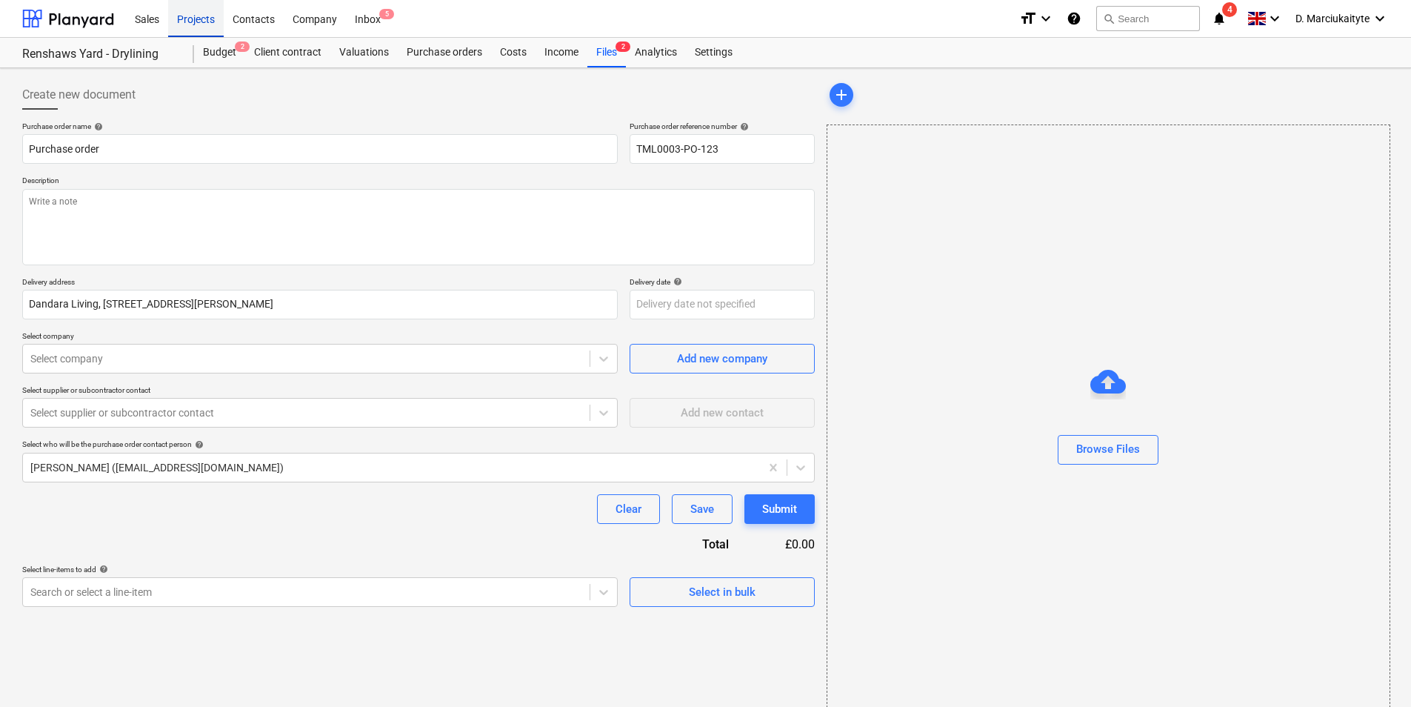
click at [200, 21] on div "Projects" at bounding box center [196, 18] width 56 height 38
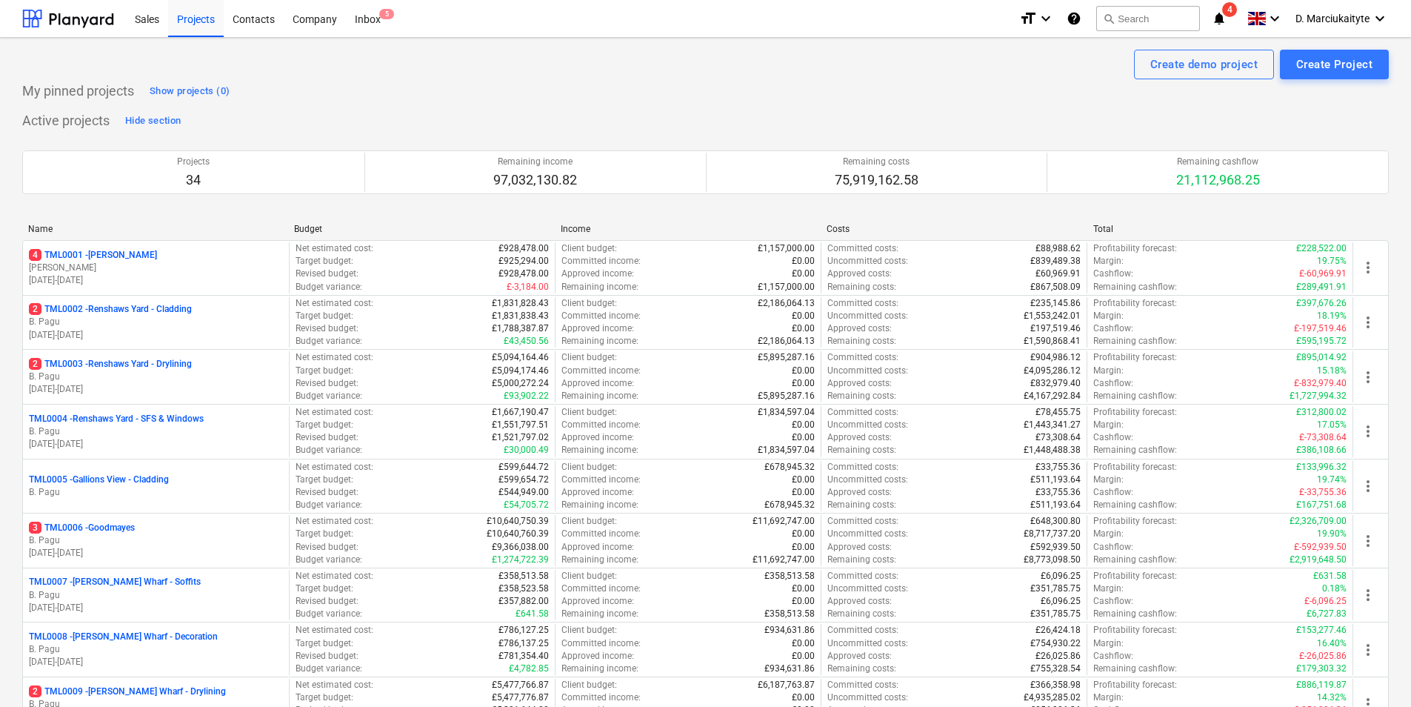
click at [207, 321] on p "B. Pagu" at bounding box center [156, 322] width 254 height 13
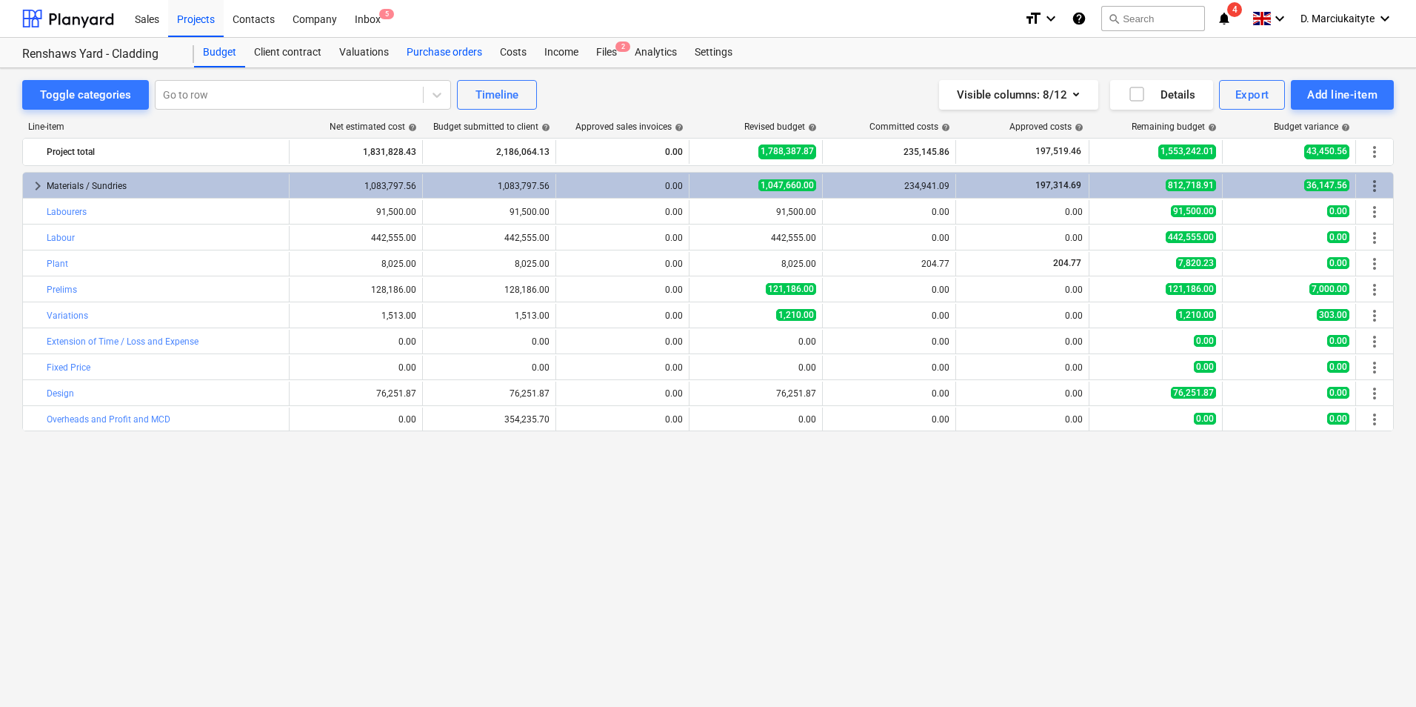
click at [460, 53] on div "Purchase orders" at bounding box center [444, 53] width 93 height 30
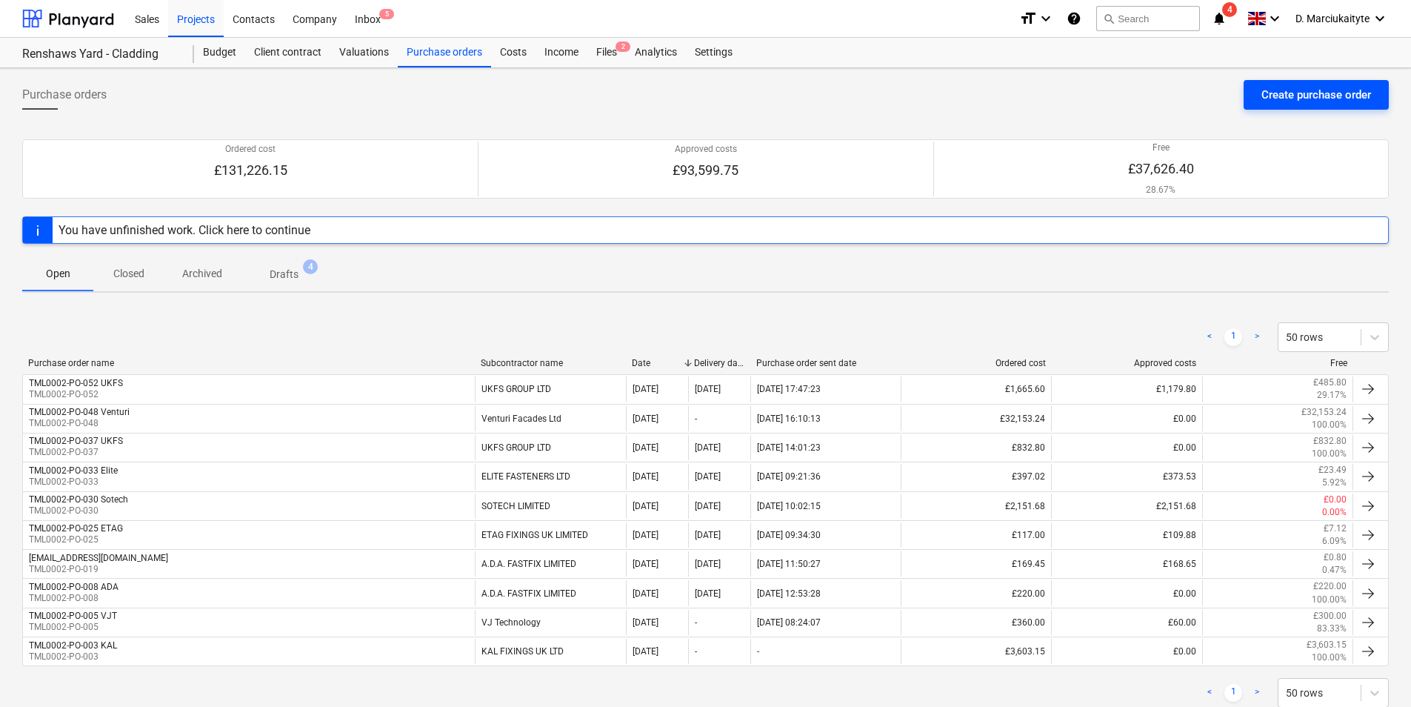
click at [1294, 90] on div "Create purchase order" at bounding box center [1316, 94] width 110 height 19
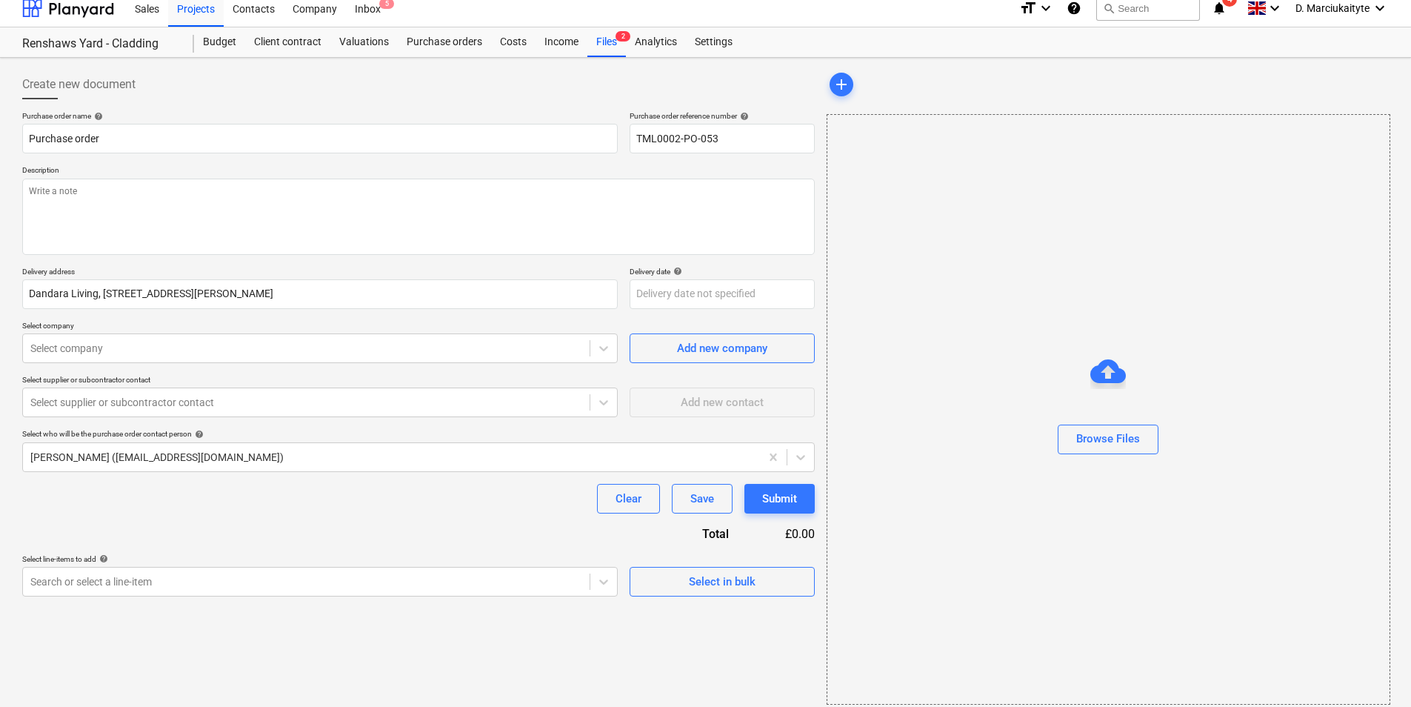
scroll to position [20, 0]
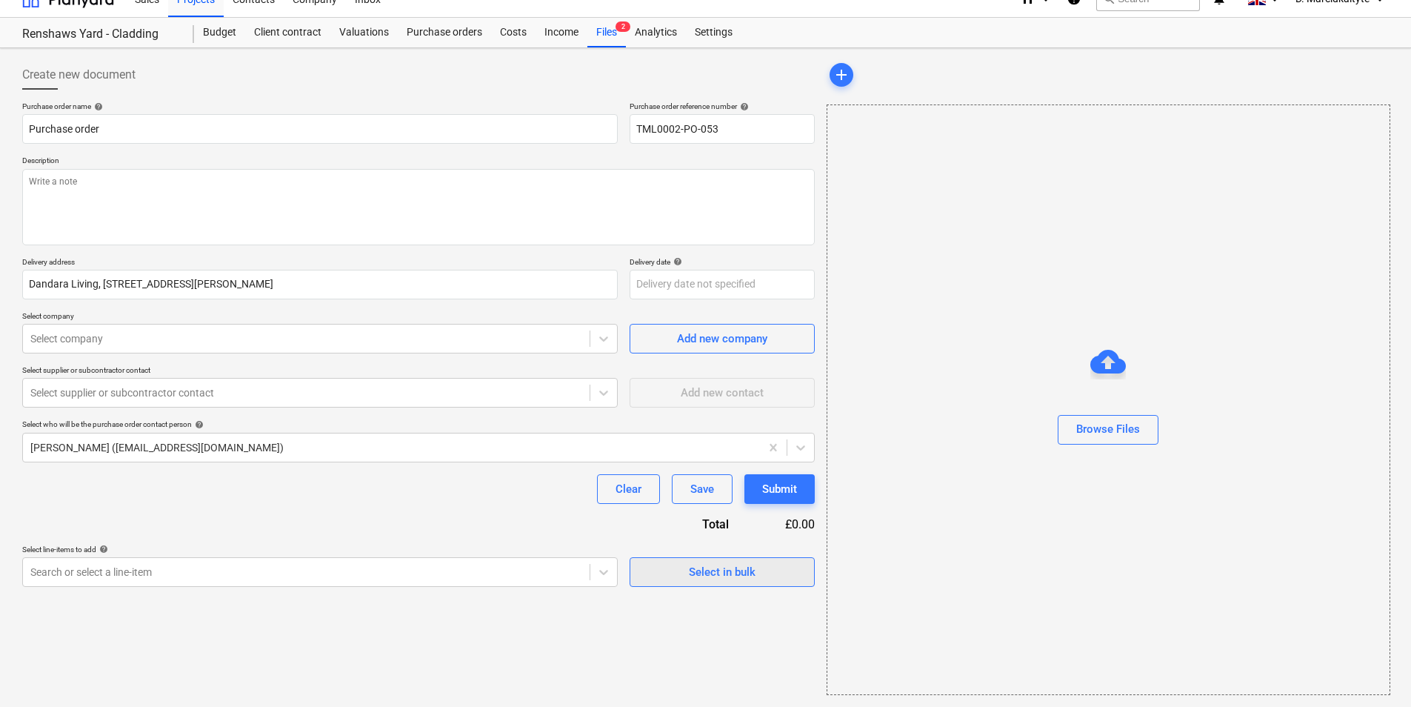
click at [741, 575] on div "Select in bulk" at bounding box center [722, 571] width 67 height 19
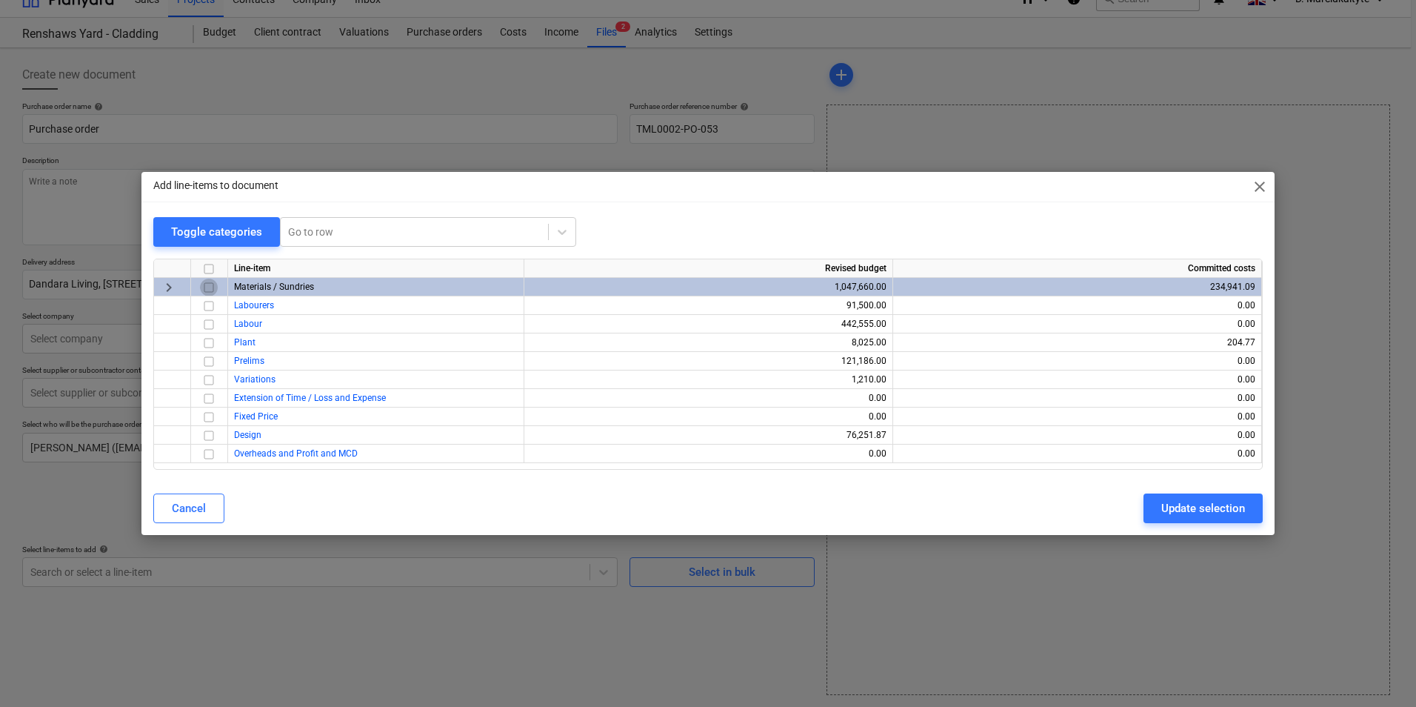
drag, startPoint x: 213, startPoint y: 285, endPoint x: 231, endPoint y: 311, distance: 31.9
click at [213, 286] on input "checkbox" at bounding box center [209, 287] width 18 height 18
click at [163, 280] on span "keyboard_arrow_right" at bounding box center [169, 287] width 18 height 18
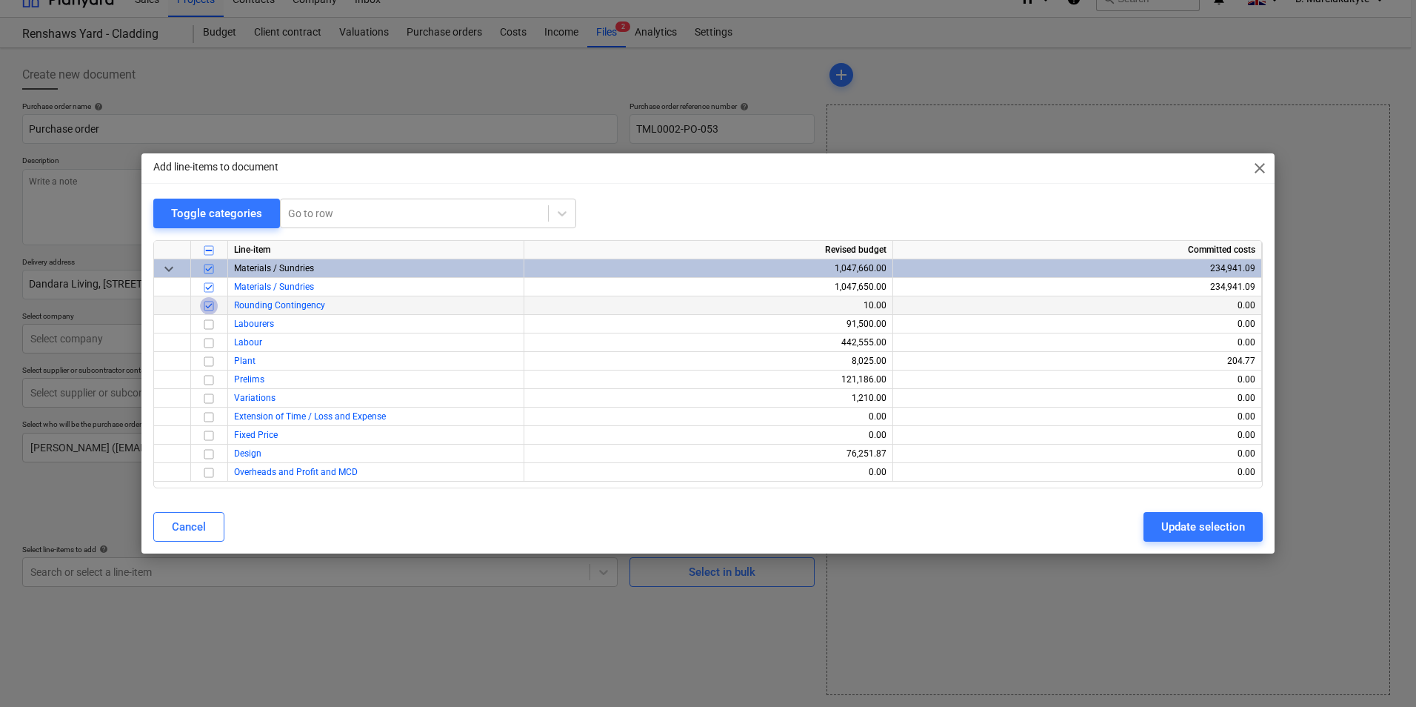
click at [204, 303] on input "checkbox" at bounding box center [209, 306] width 18 height 18
click at [1166, 521] on div "Update selection" at bounding box center [1203, 526] width 84 height 19
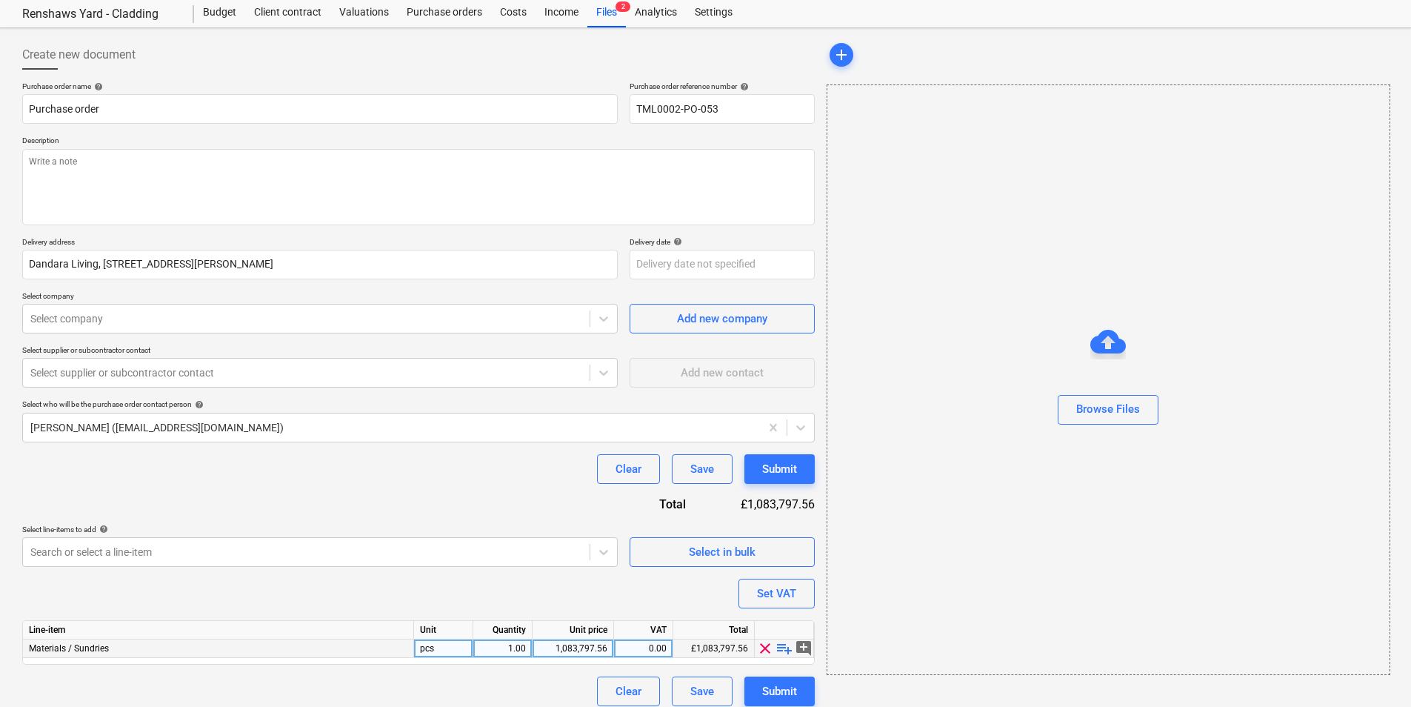
scroll to position [51, 0]
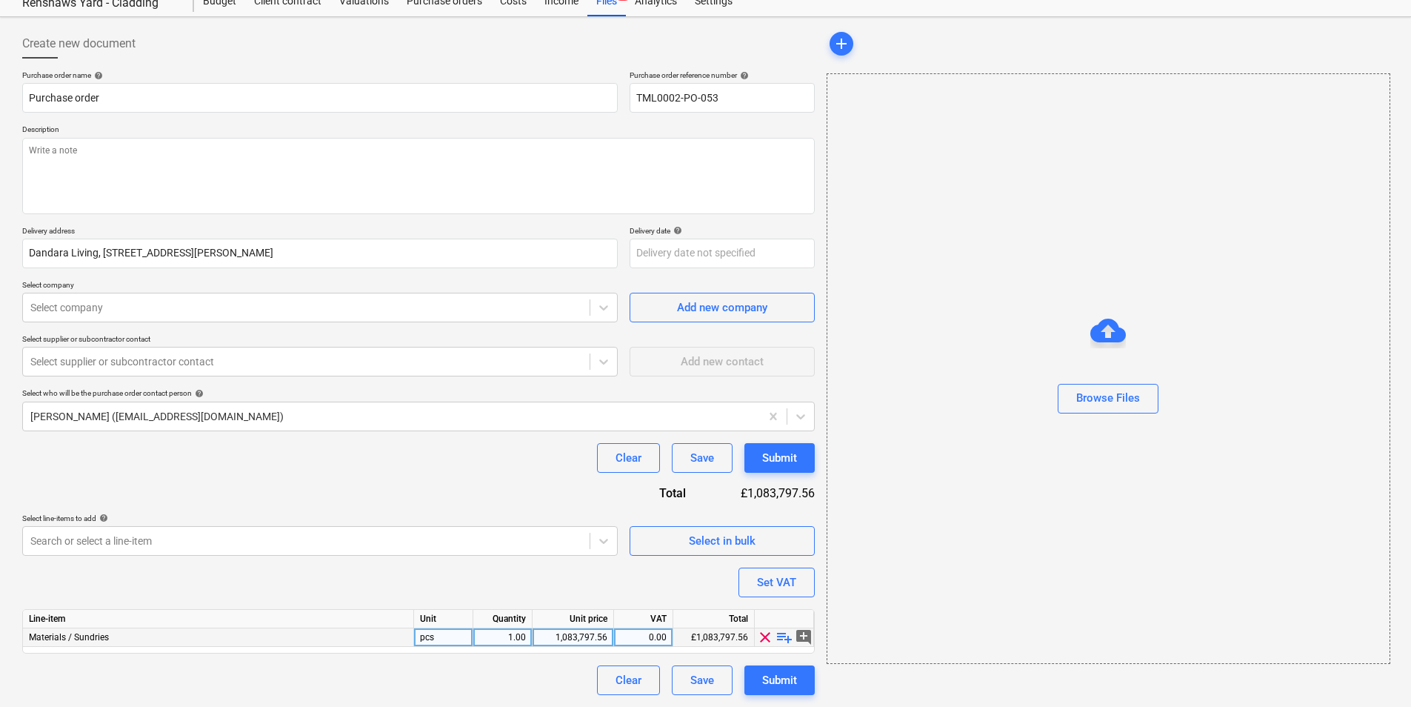
click at [781, 635] on span "playlist_add" at bounding box center [784, 637] width 18 height 18
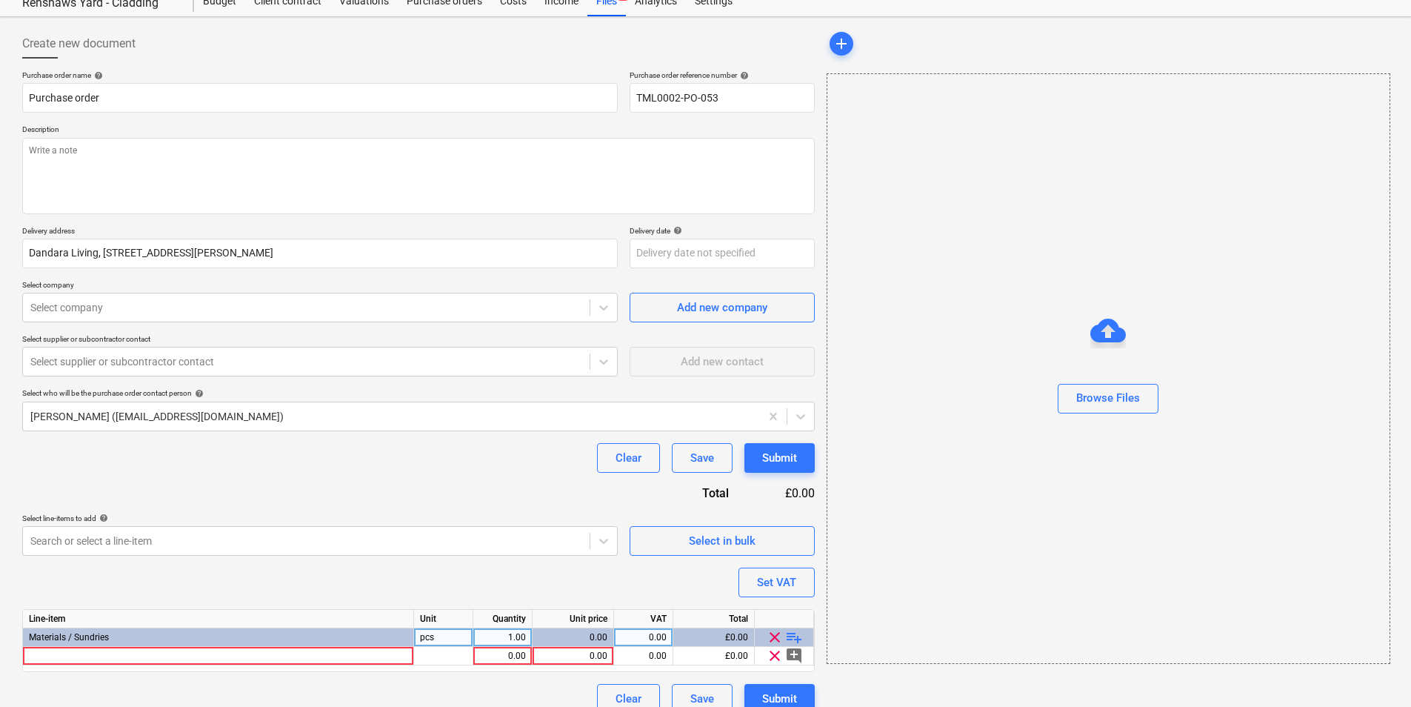
click at [781, 635] on span "clear" at bounding box center [775, 637] width 18 height 18
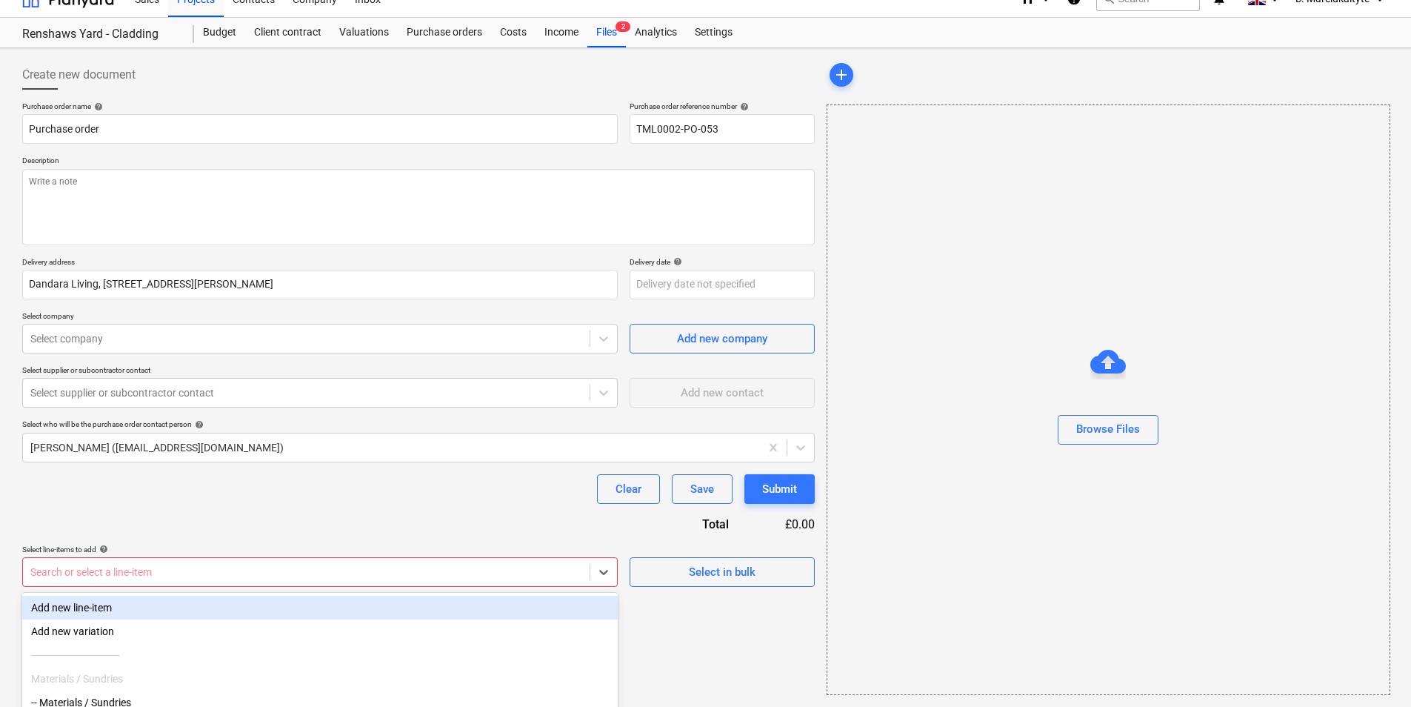
scroll to position [128, 0]
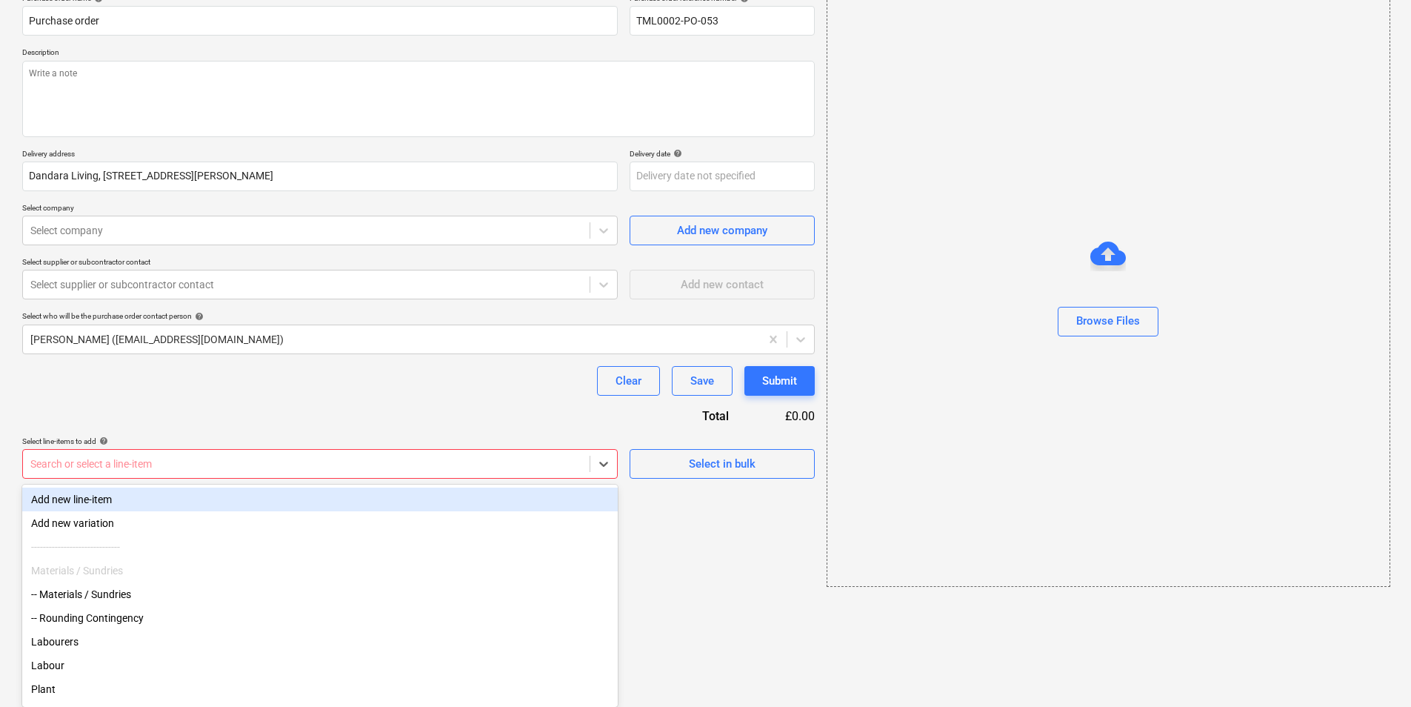
drag, startPoint x: 614, startPoint y: 573, endPoint x: 595, endPoint y: 579, distance: 19.4
click at [612, 574] on body "Sales Projects Contacts Company Inbox 5 format_size keyboard_arrow_down help se…" at bounding box center [705, 225] width 1411 height 707
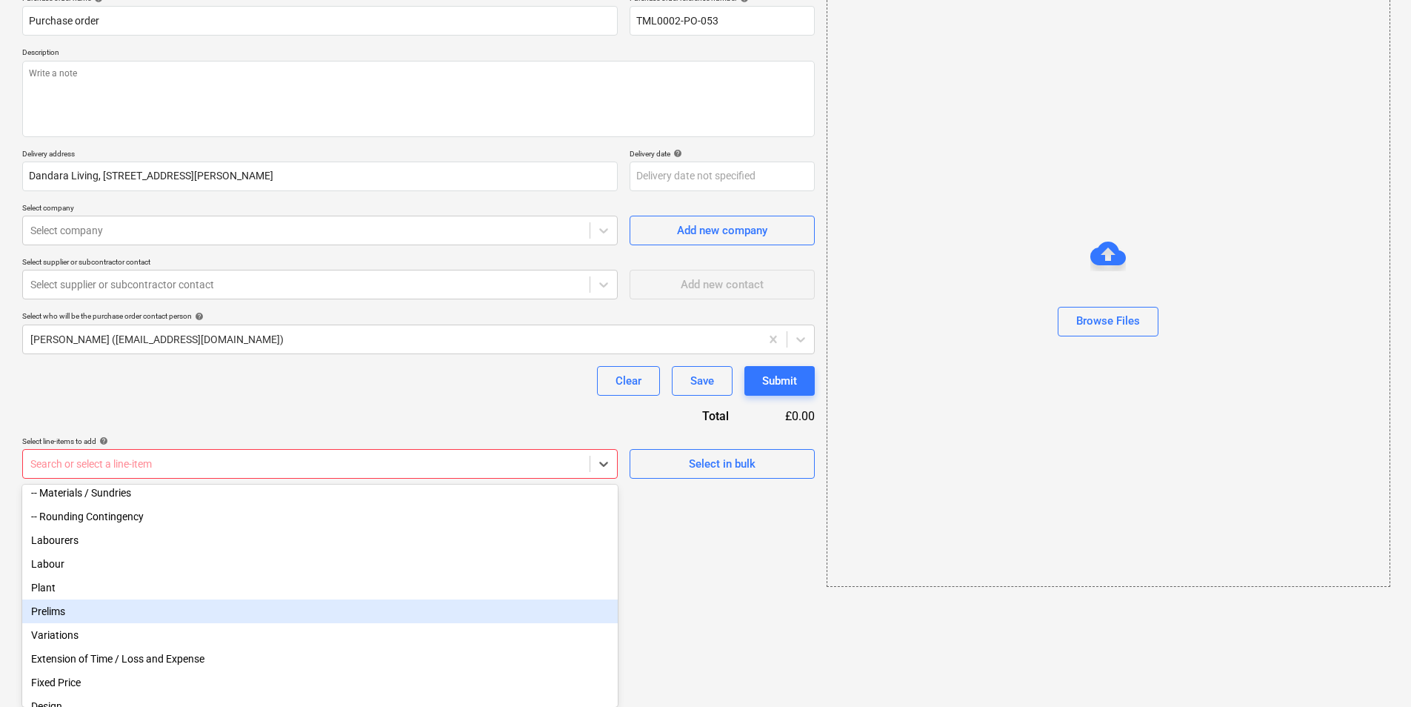
scroll to position [0, 0]
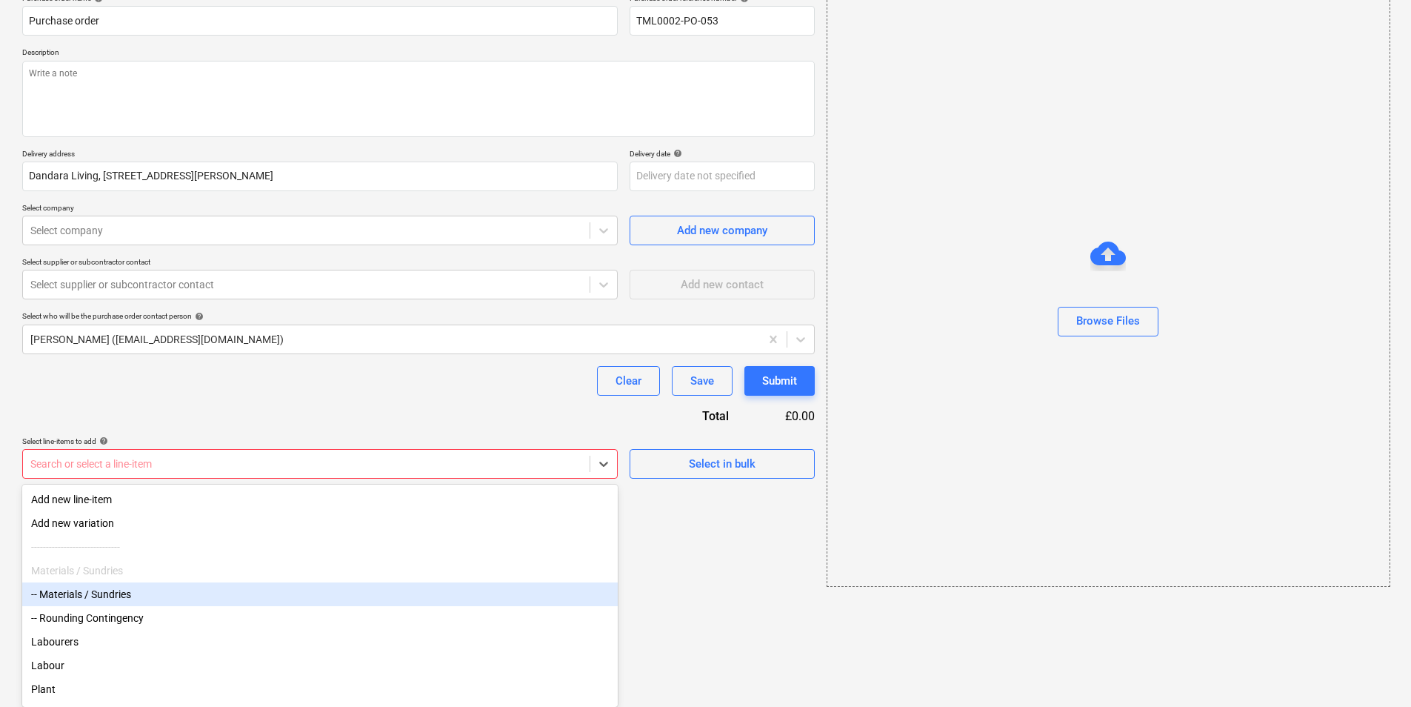
click at [130, 592] on div "-- Materials / Sundries" at bounding box center [319, 594] width 595 height 24
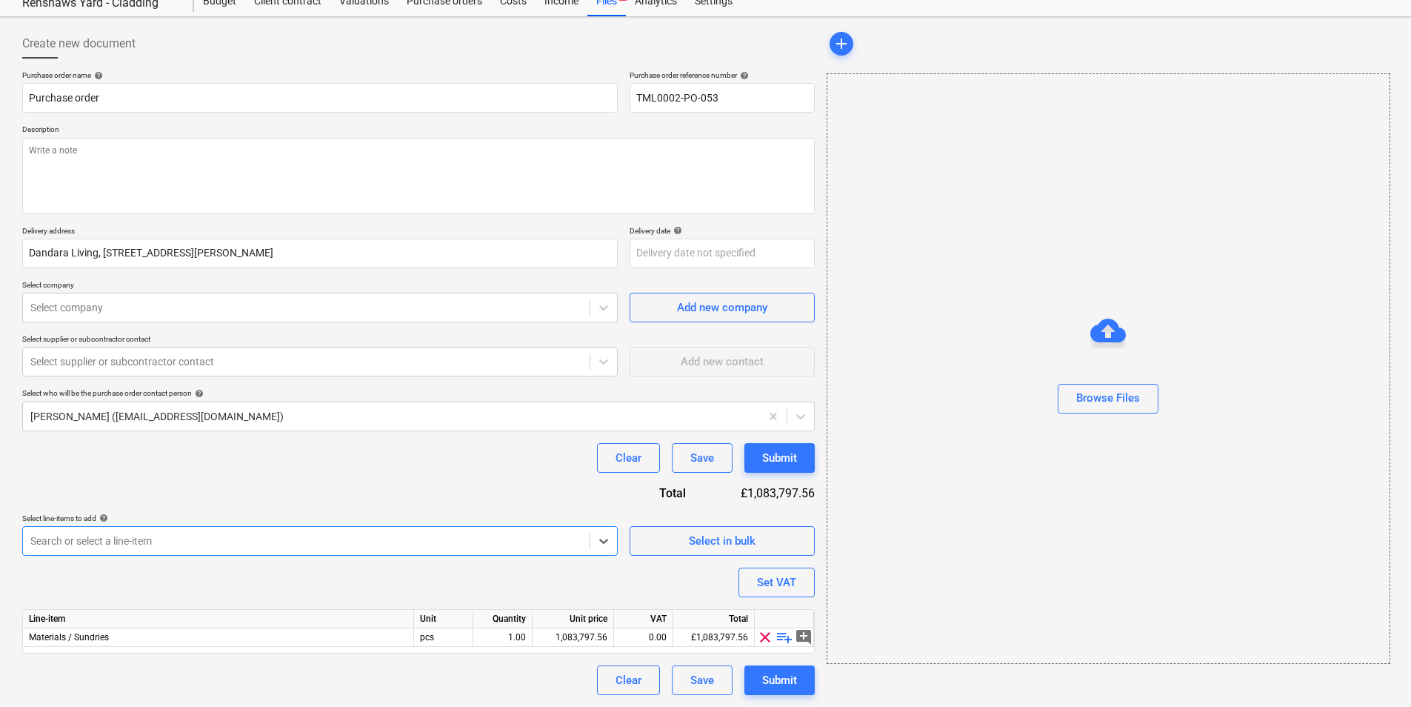
scroll to position [51, 0]
click at [782, 638] on span "playlist_add" at bounding box center [784, 637] width 18 height 18
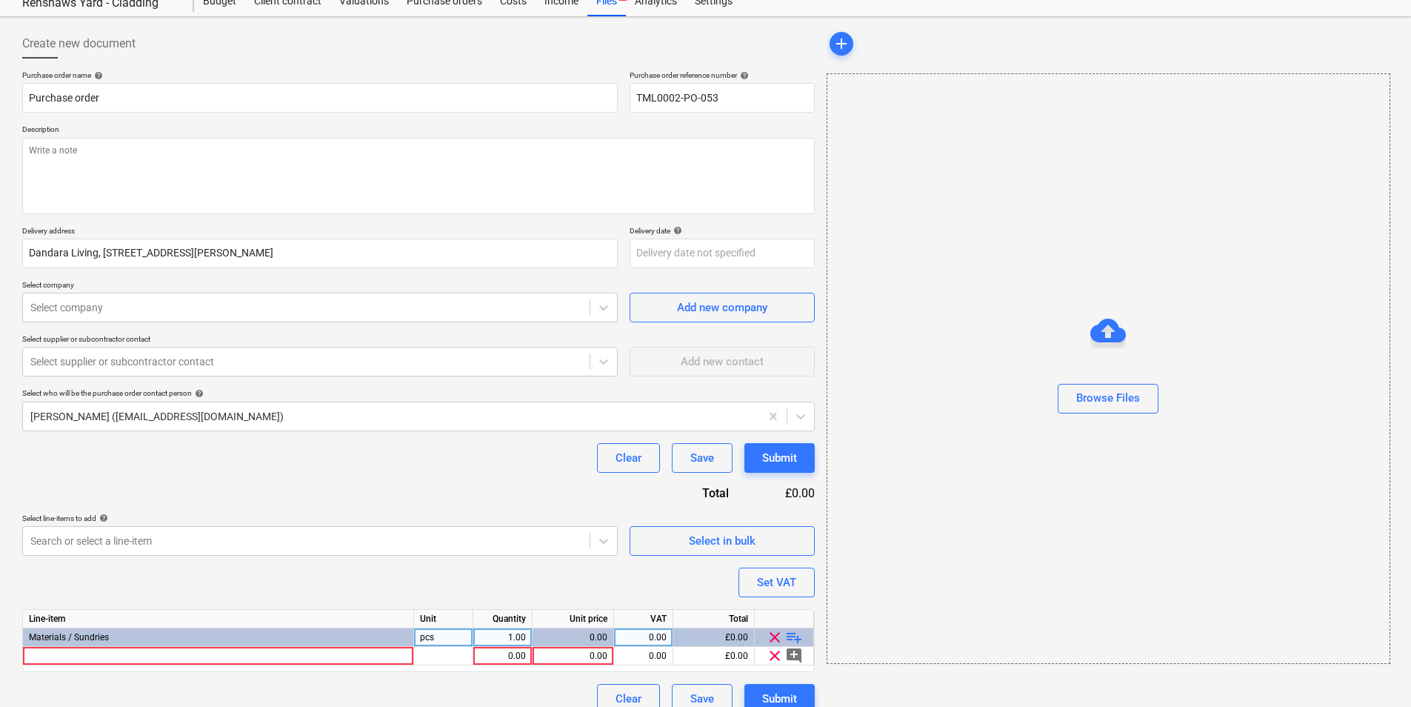
click at [782, 637] on span "clear" at bounding box center [775, 637] width 18 height 18
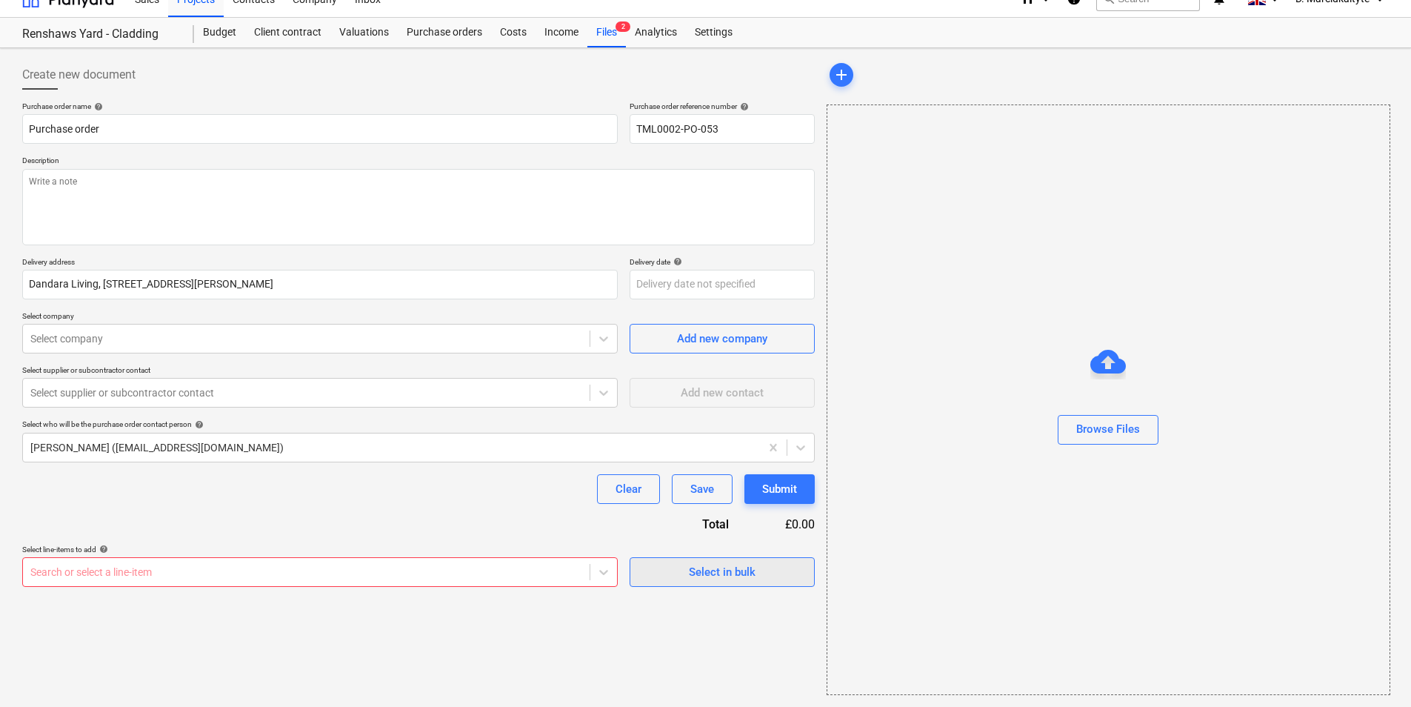
click at [752, 567] on div "Select in bulk" at bounding box center [722, 571] width 67 height 19
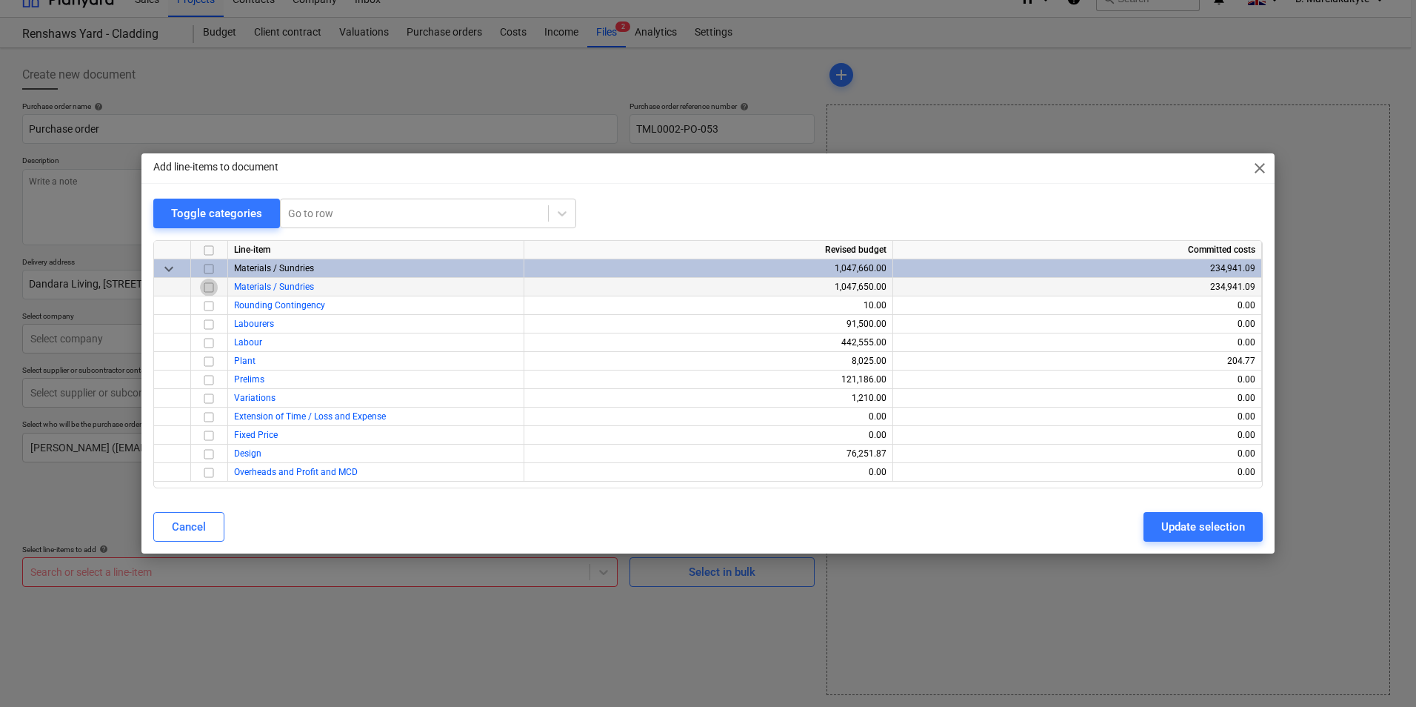
click at [212, 286] on input "checkbox" at bounding box center [209, 287] width 18 height 18
click at [1164, 530] on div "Update selection" at bounding box center [1203, 526] width 84 height 19
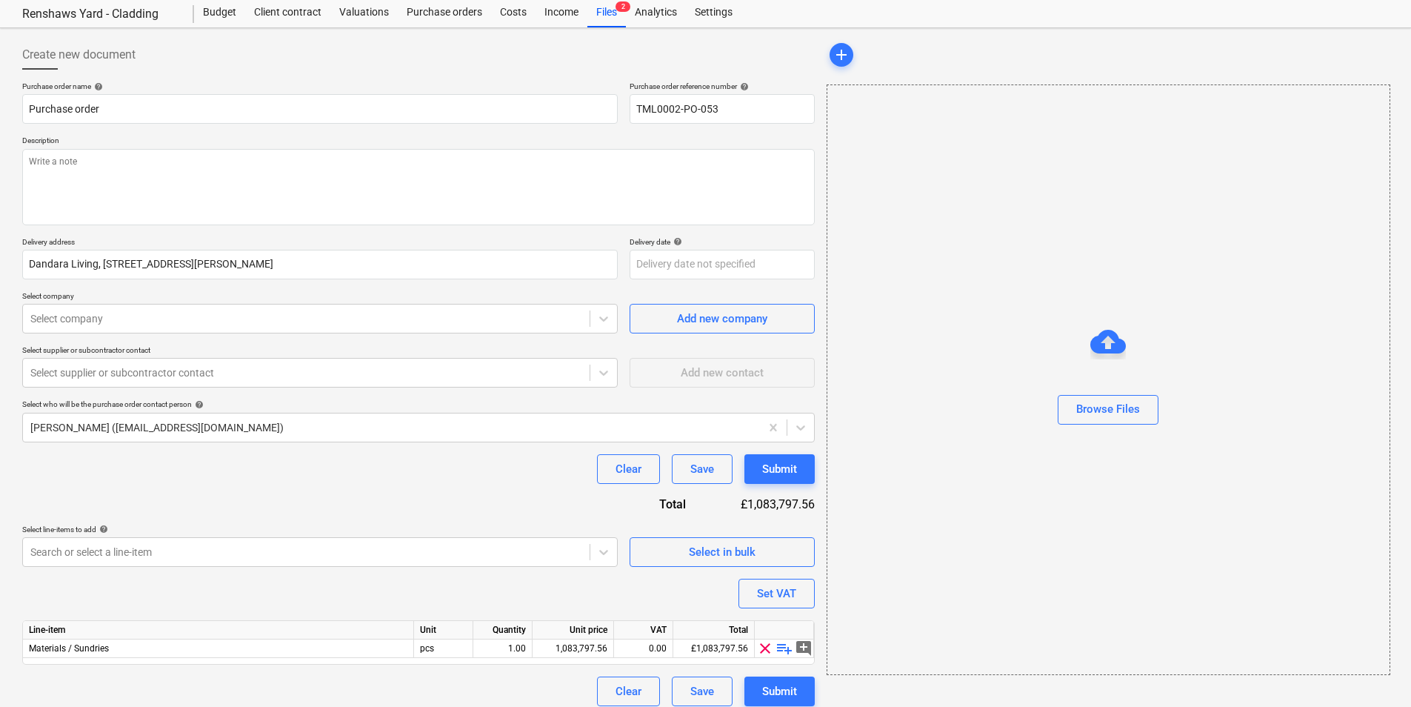
scroll to position [51, 0]
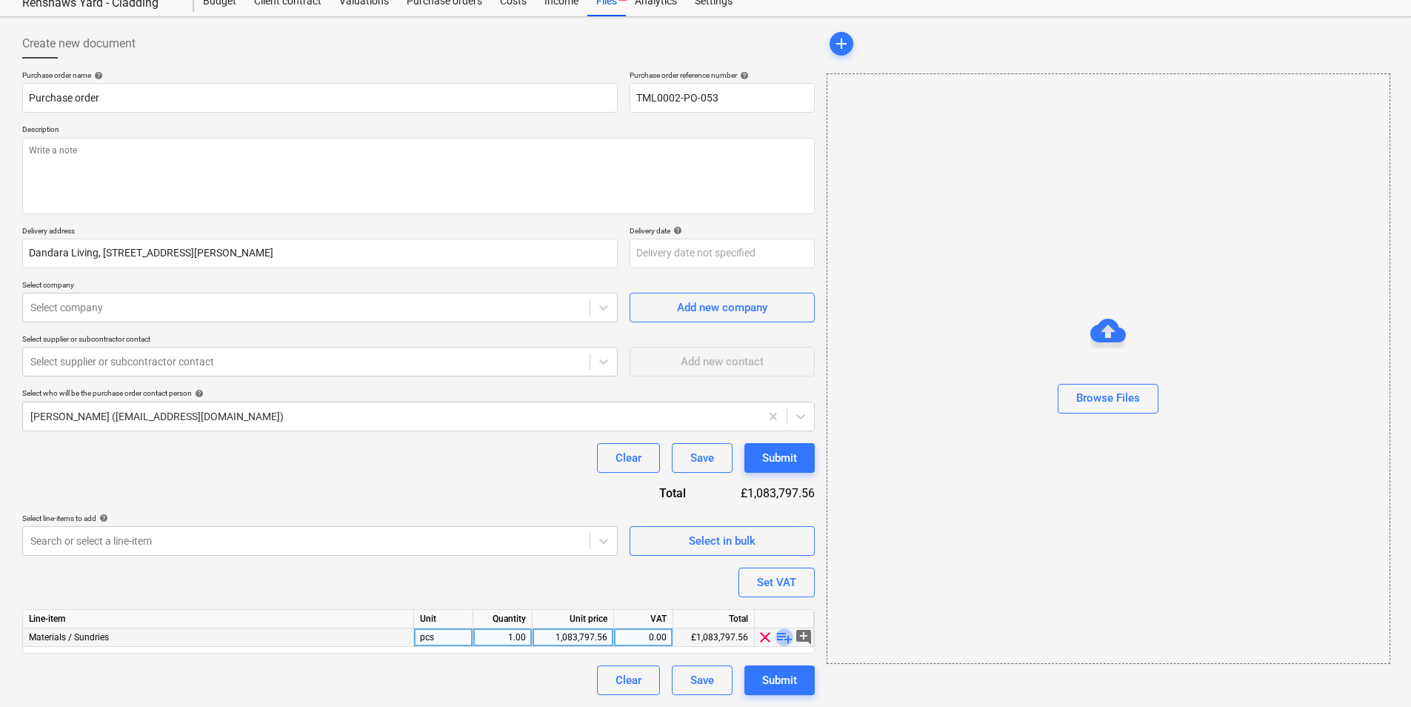
click at [780, 635] on span "playlist_add" at bounding box center [784, 637] width 18 height 18
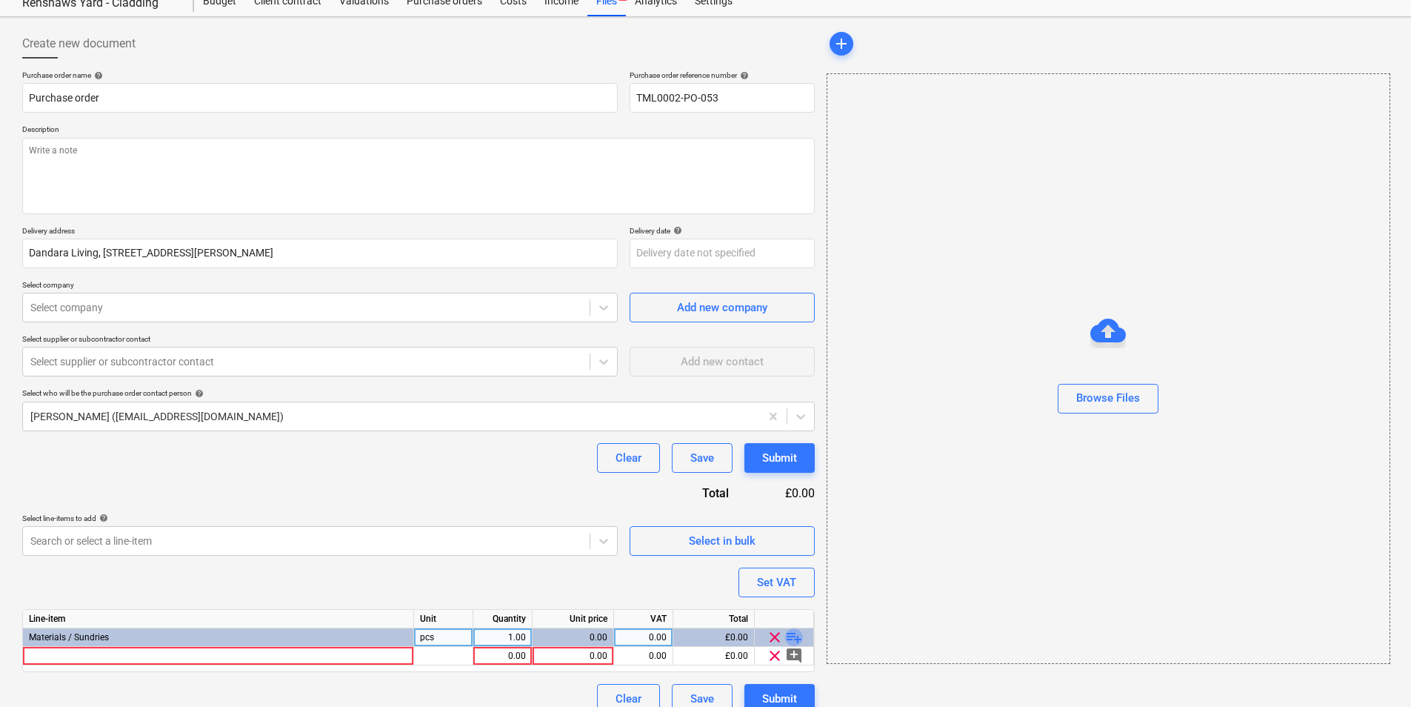
click at [792, 635] on span "playlist_add" at bounding box center [794, 637] width 18 height 18
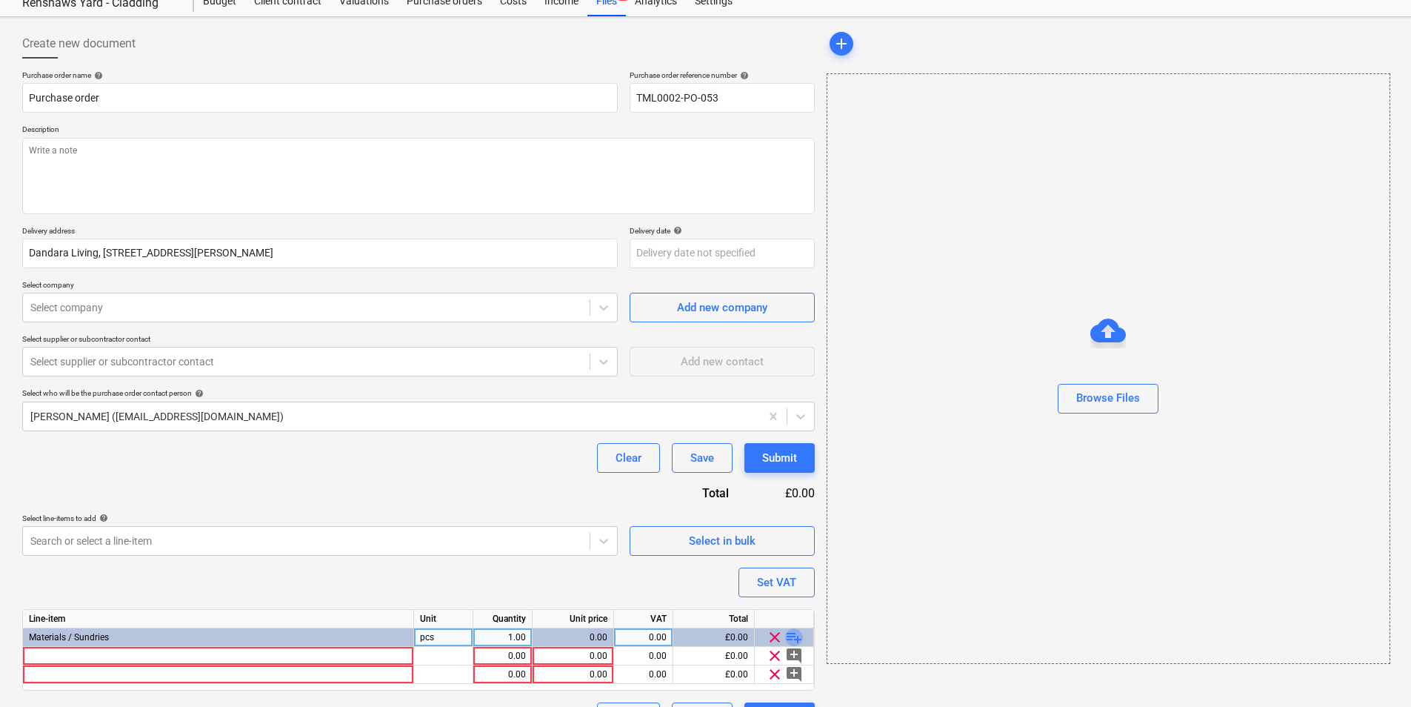
click at [795, 635] on span "playlist_add" at bounding box center [794, 637] width 18 height 18
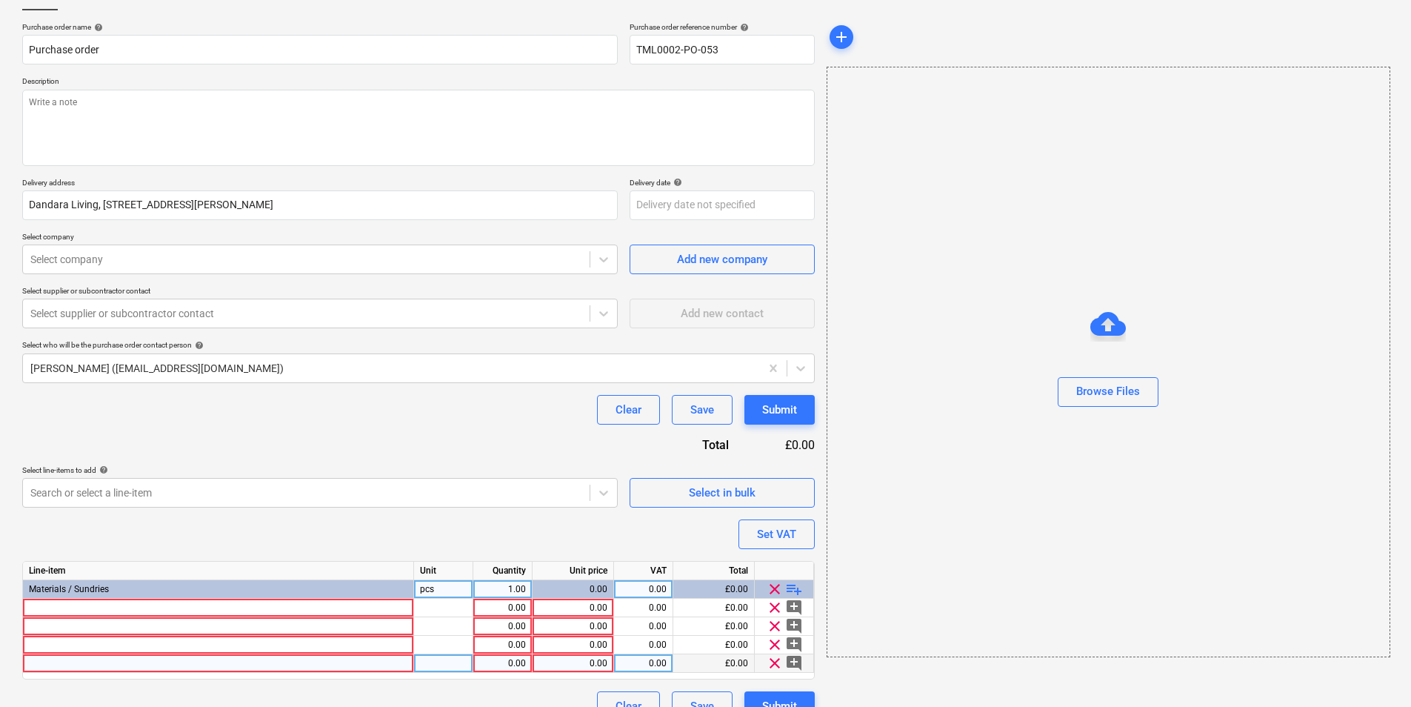
scroll to position [125, 0]
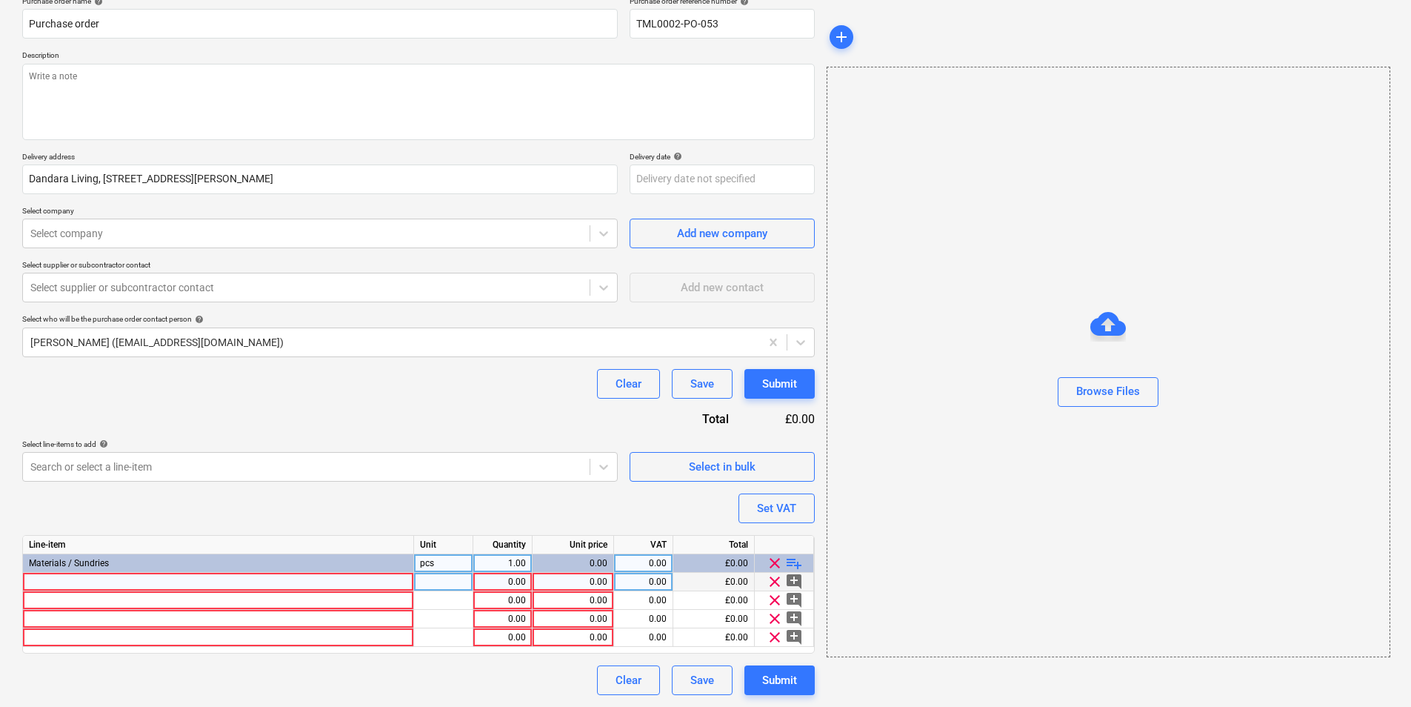
click at [183, 584] on div at bounding box center [218, 582] width 391 height 19
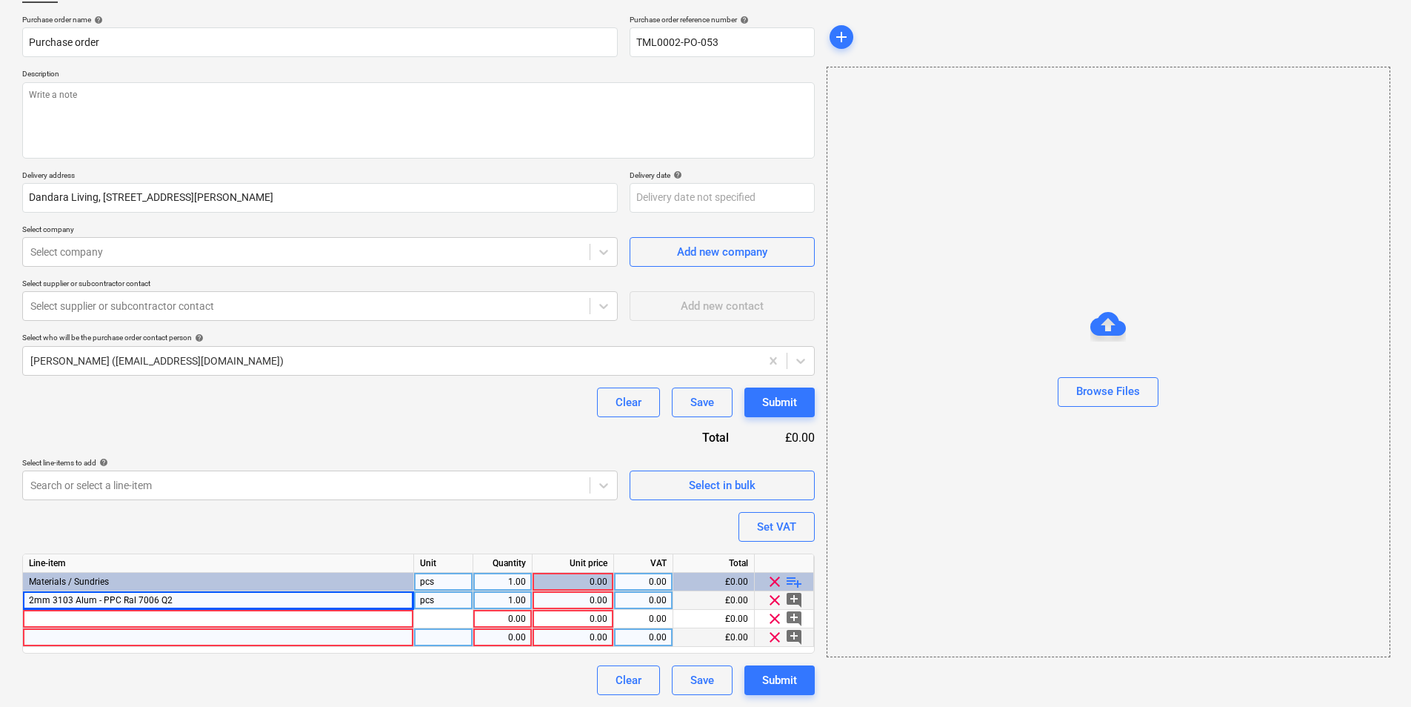
click at [771, 635] on span "clear" at bounding box center [775, 637] width 18 height 18
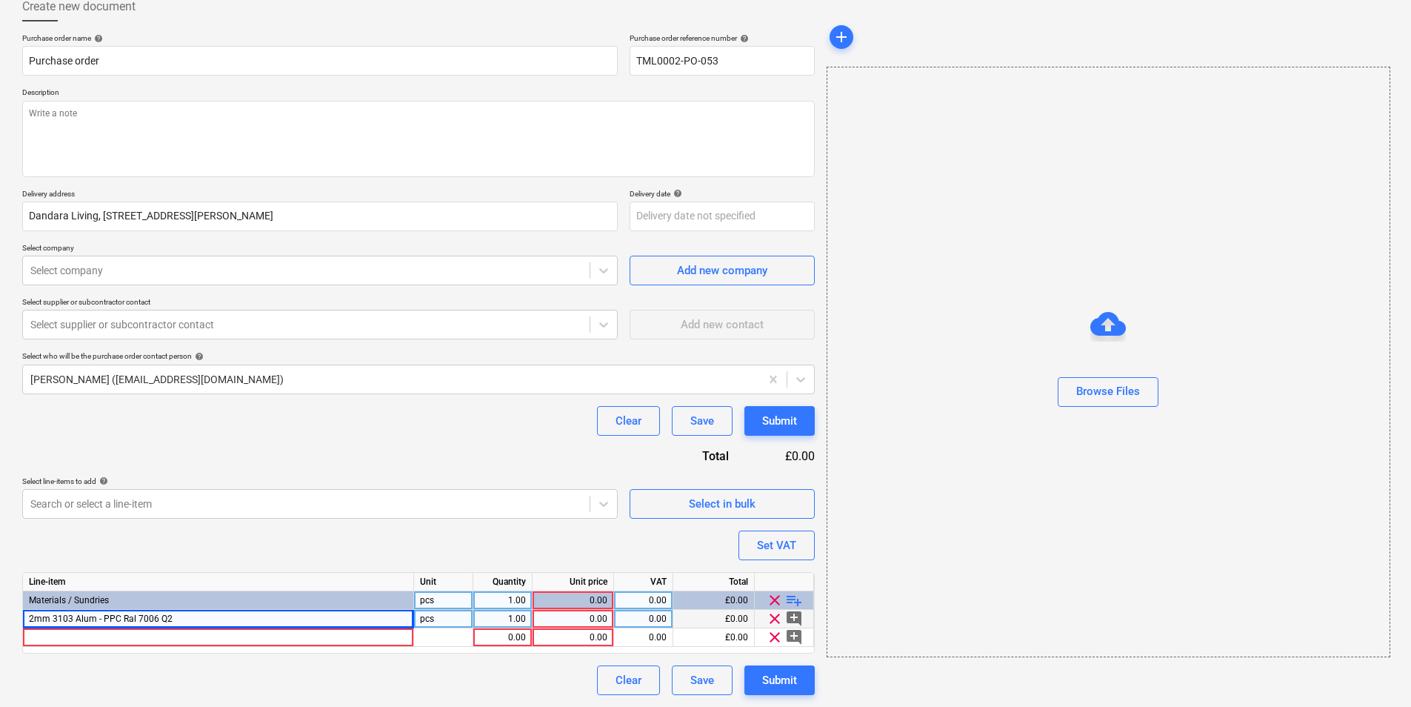
scroll to position [88, 0]
click at [773, 631] on span "clear" at bounding box center [775, 637] width 18 height 18
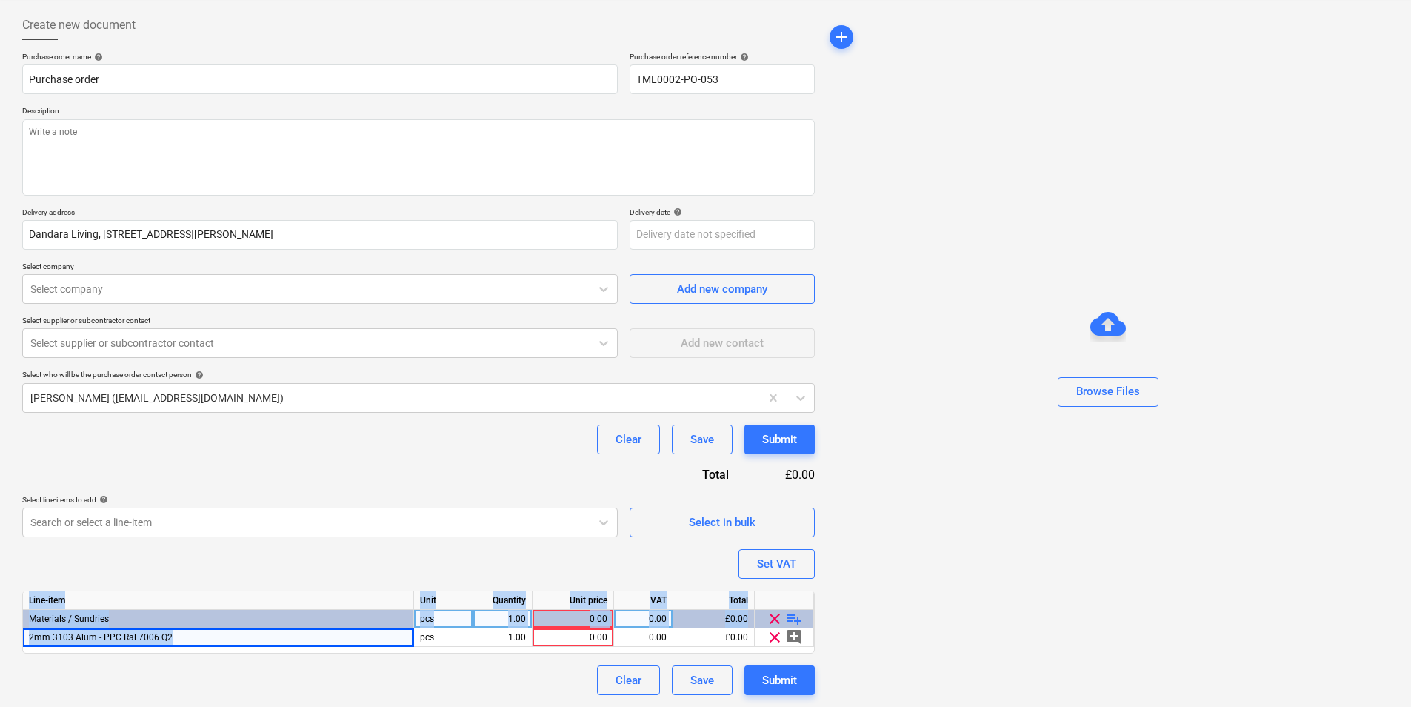
drag, startPoint x: 270, startPoint y: 641, endPoint x: -3, endPoint y: 646, distance: 272.6
click at [0, 637] on html "Sales Projects Contacts Company Inbox 5 format_size keyboard_arrow_down help se…" at bounding box center [705, 283] width 1411 height 707
click at [256, 638] on div "2mm 3103 Alum - PPC Ral 7006 Q2" at bounding box center [218, 637] width 391 height 19
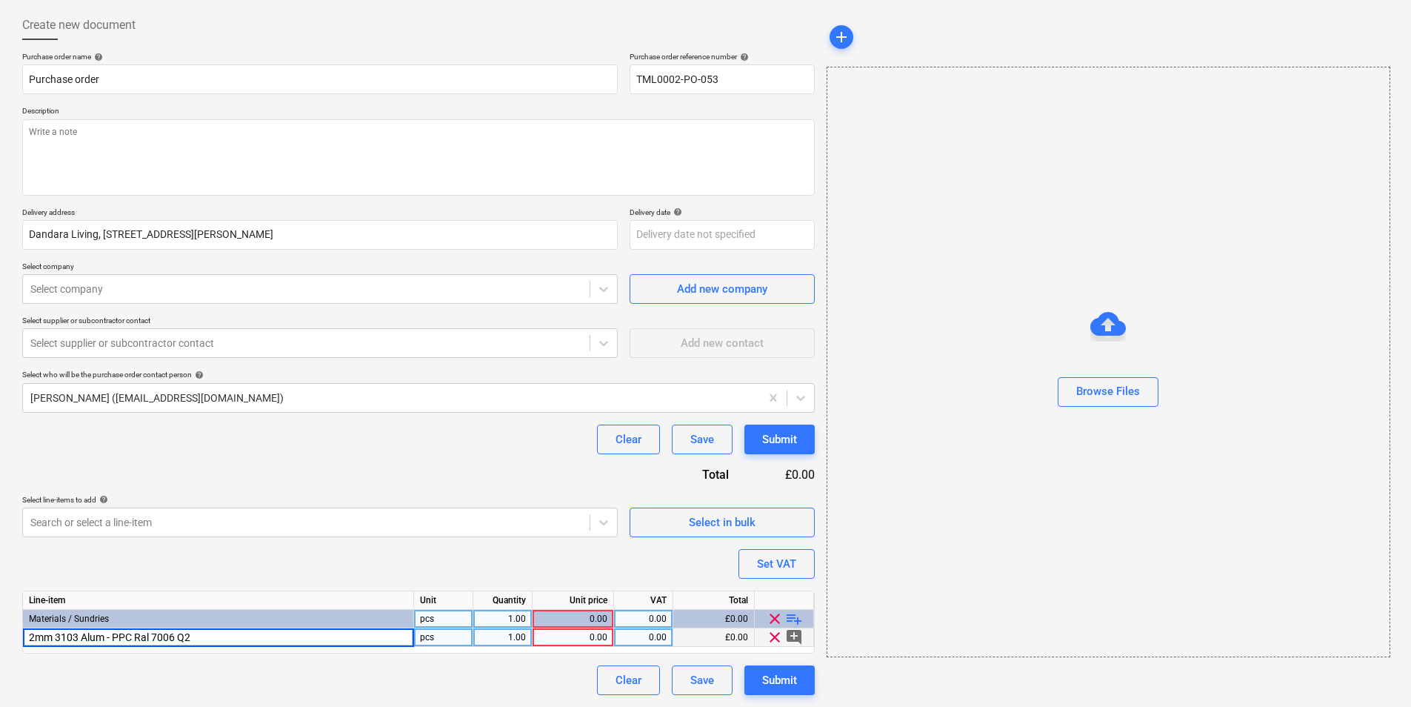
click at [298, 638] on input "2mm 3103 Alum - PPC Ral 7006 Q2" at bounding box center [218, 637] width 390 height 18
click at [68, 636] on span "Renshaw Block B Cills" at bounding box center [88, 637] width 118 height 10
click at [68, 636] on input "Renshaw Block B Cills" at bounding box center [218, 637] width 390 height 18
click at [82, 635] on input "Renshaw Block B Cills" at bounding box center [218, 637] width 390 height 18
click at [576, 637] on div "0.00" at bounding box center [572, 637] width 69 height 19
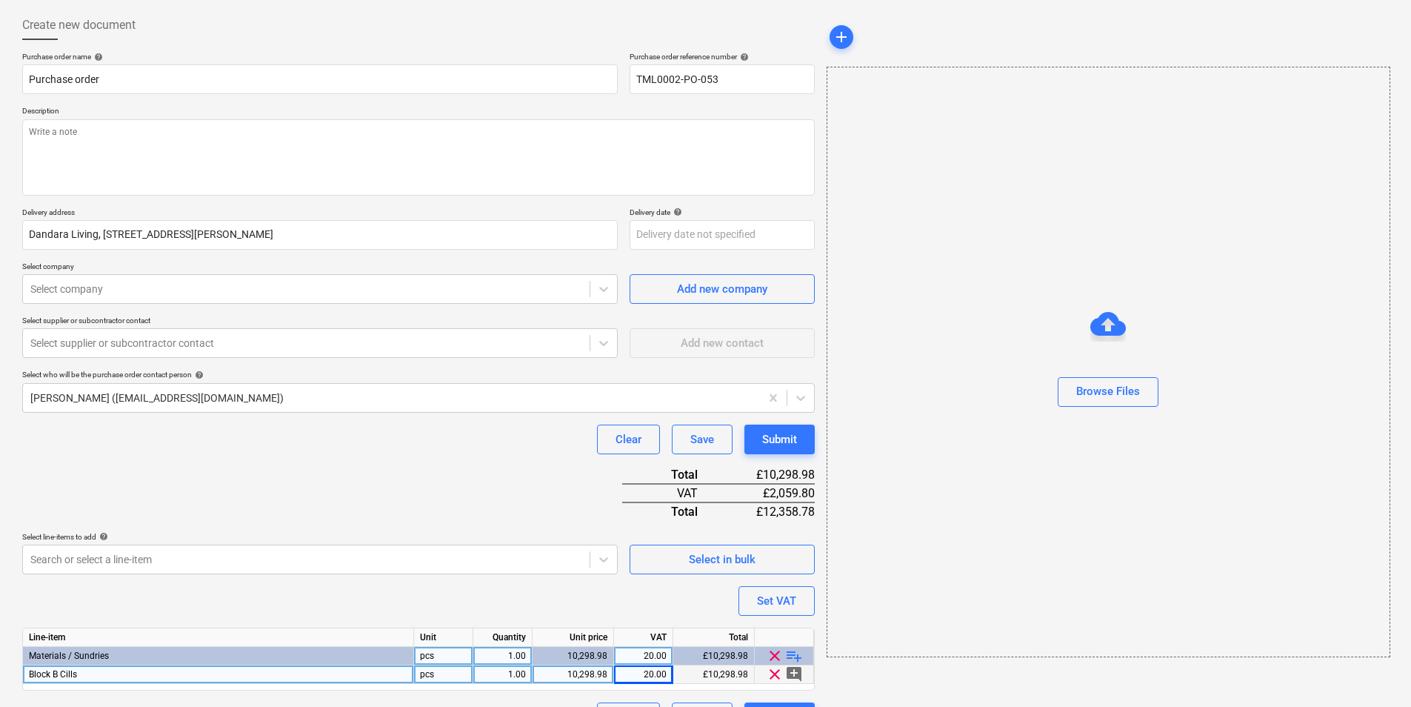
scroll to position [107, 0]
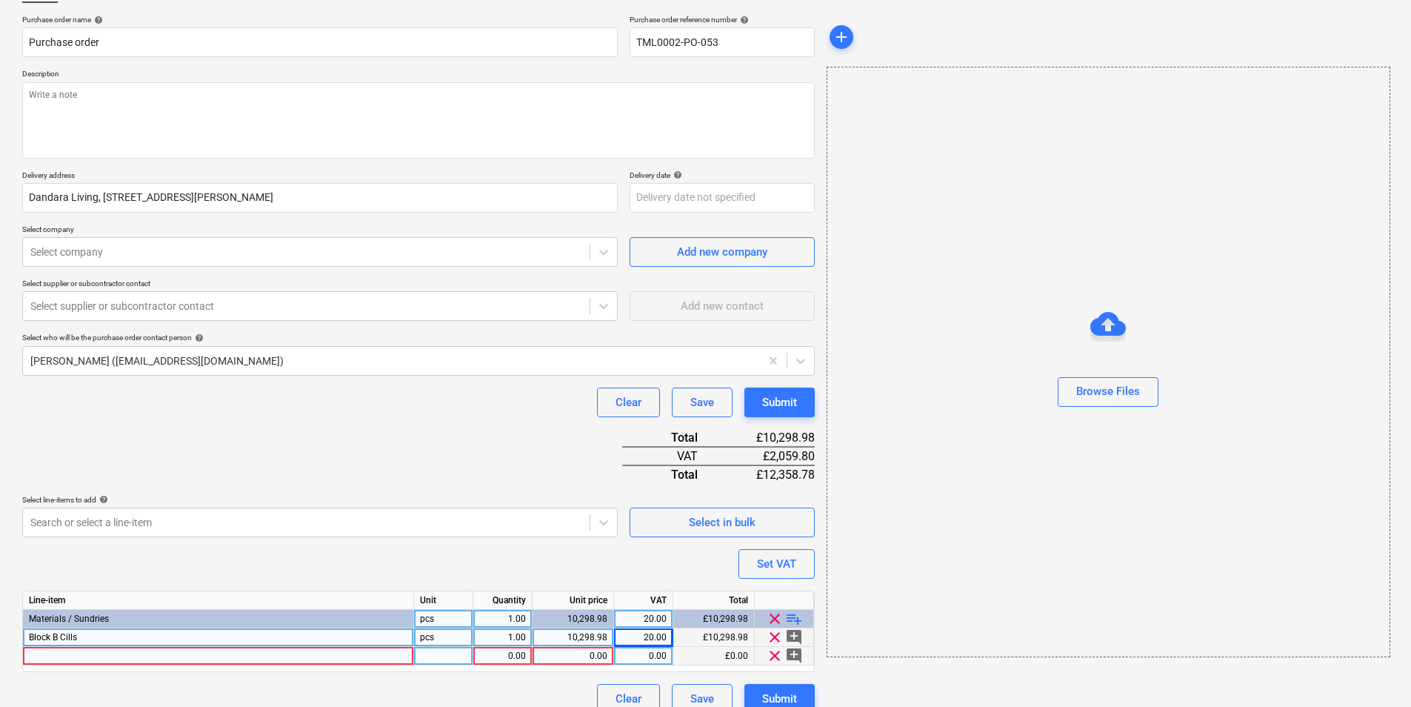
click at [278, 655] on div at bounding box center [218, 656] width 391 height 19
click at [454, 652] on div at bounding box center [443, 656] width 59 height 19
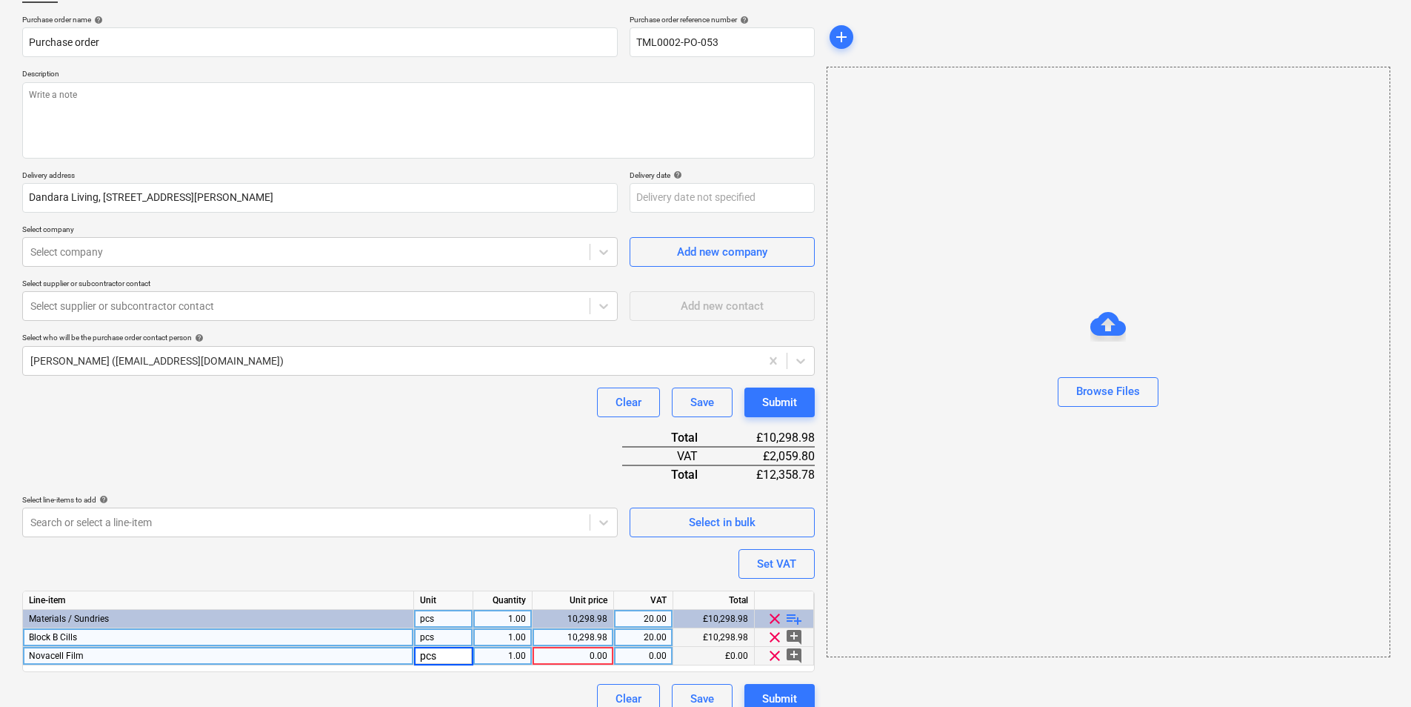
click at [528, 659] on div "1.00" at bounding box center [502, 656] width 59 height 19
click at [575, 657] on div "0.00" at bounding box center [572, 656] width 69 height 19
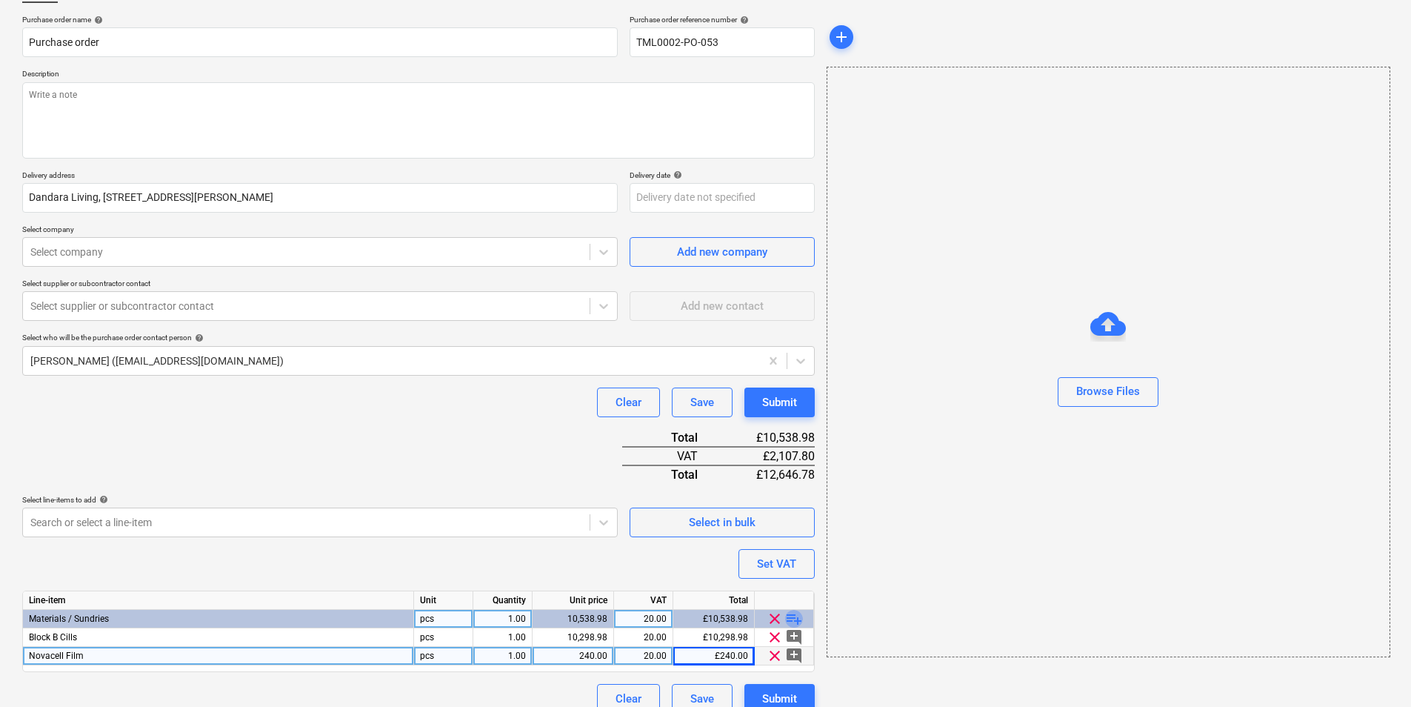
click at [795, 618] on span "playlist_add" at bounding box center [794, 619] width 18 height 18
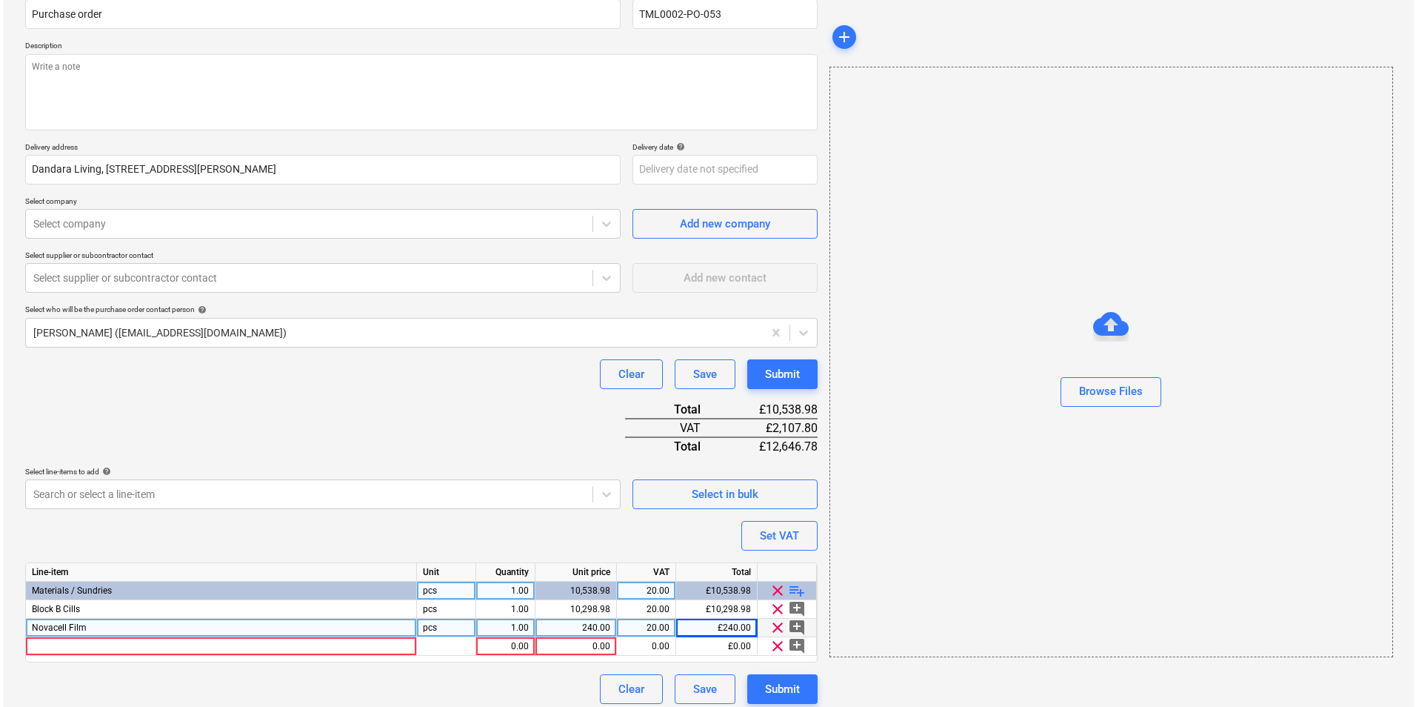
scroll to position [144, 0]
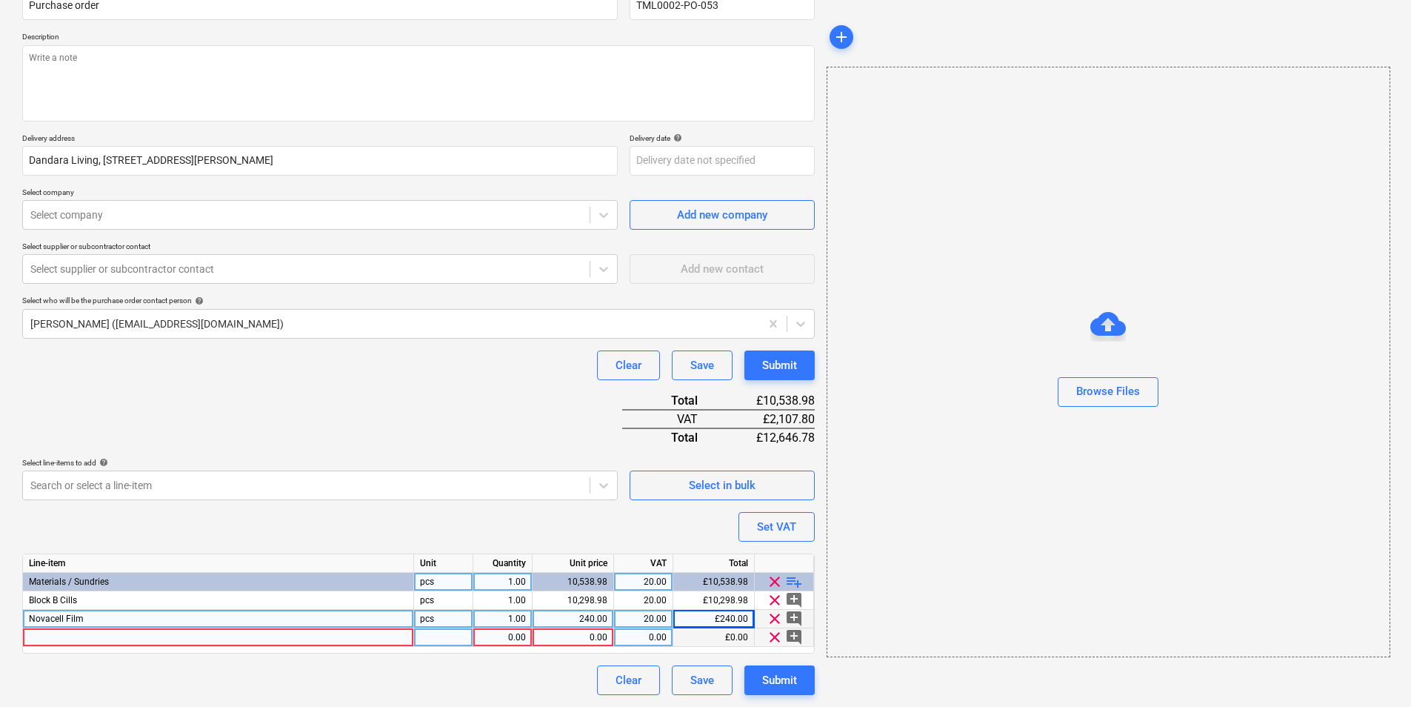
click at [348, 635] on div at bounding box center [218, 637] width 391 height 19
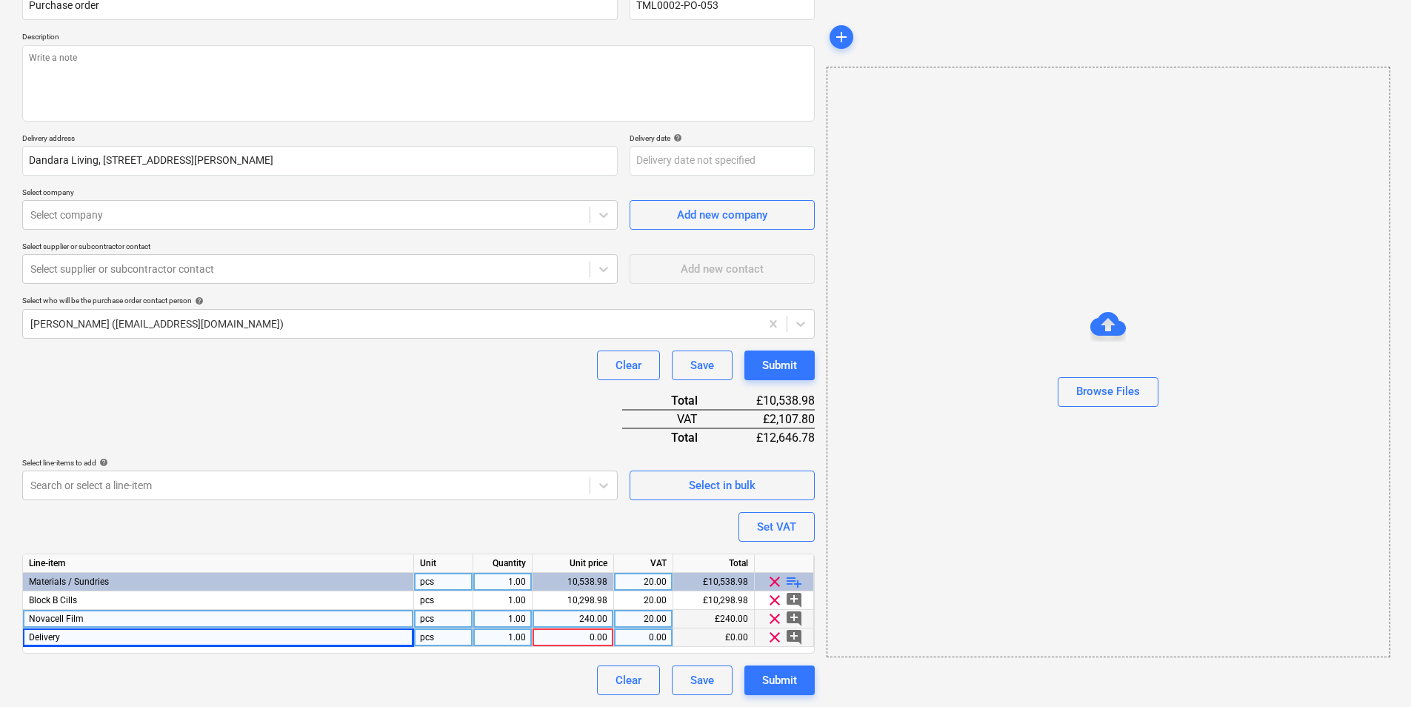
click at [581, 638] on div "0.00" at bounding box center [572, 637] width 69 height 19
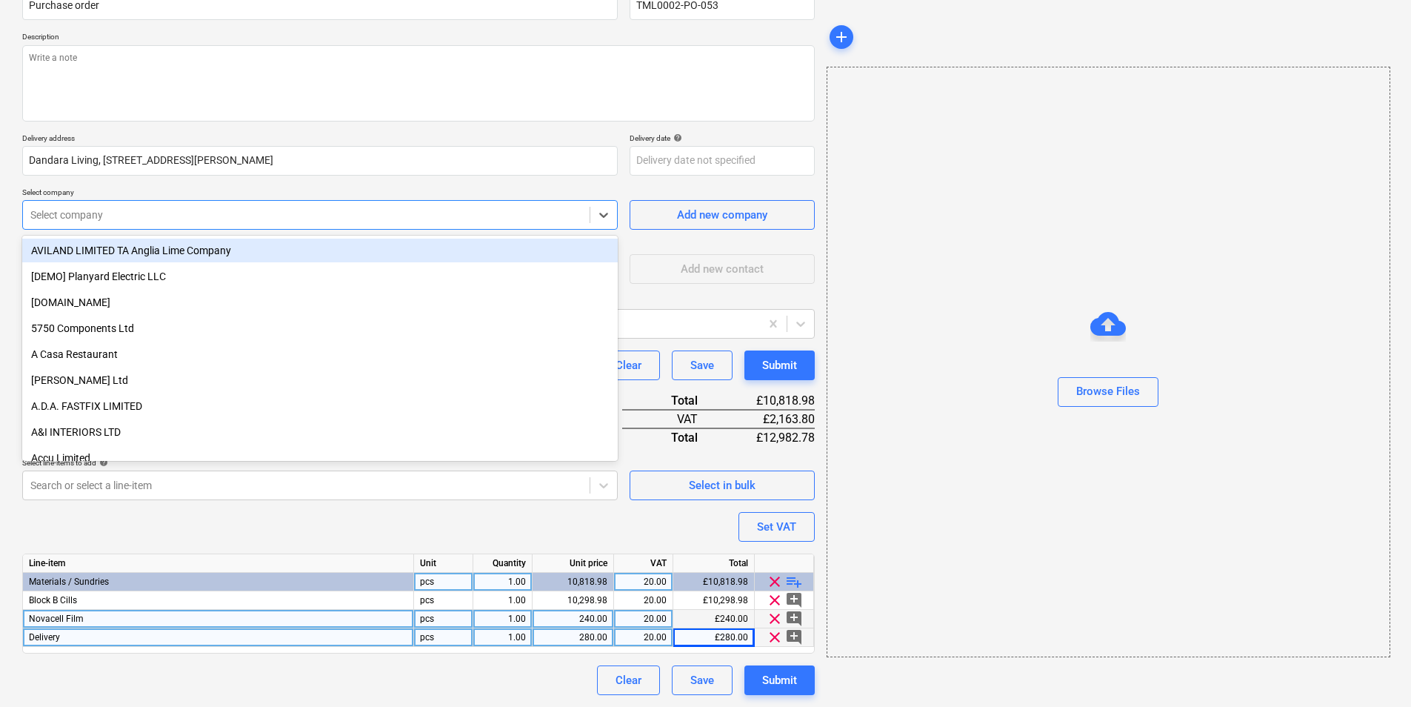
click at [579, 226] on div "Select company" at bounding box center [319, 215] width 595 height 30
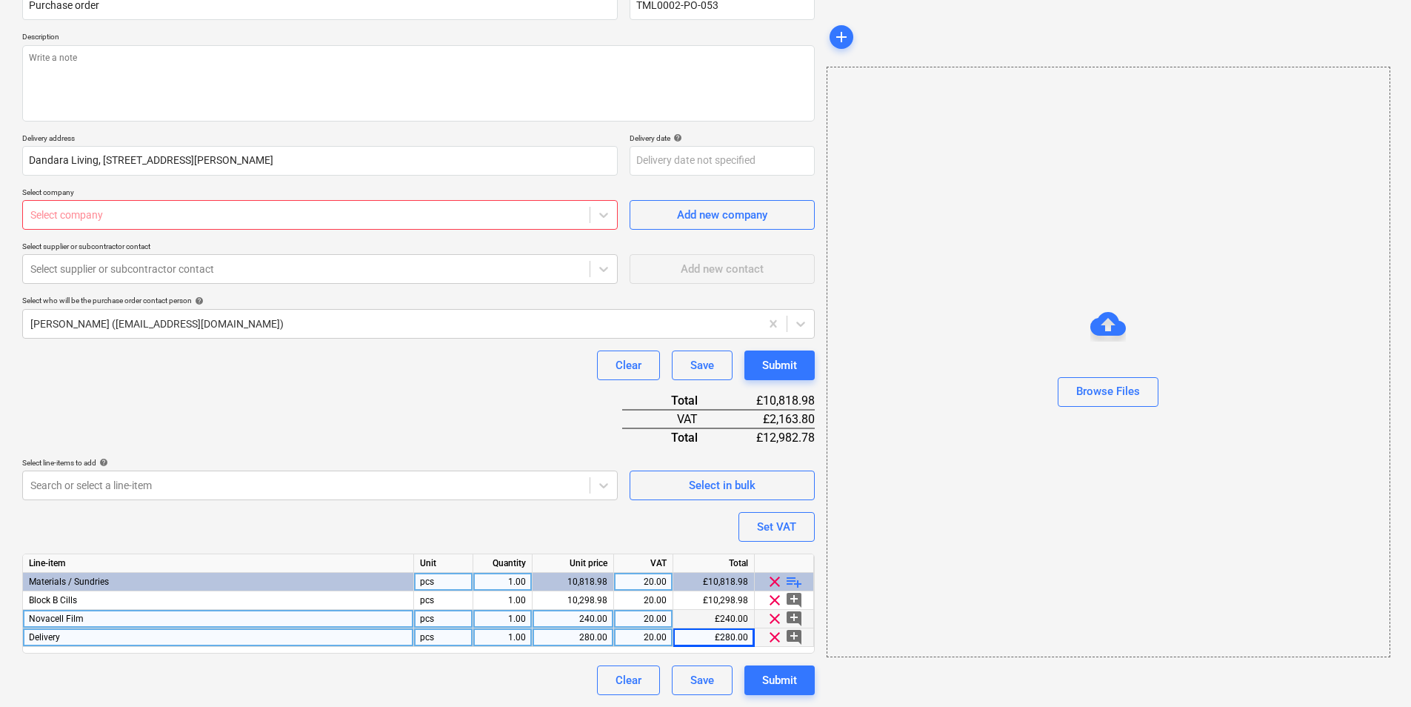
click at [277, 217] on div at bounding box center [306, 214] width 552 height 15
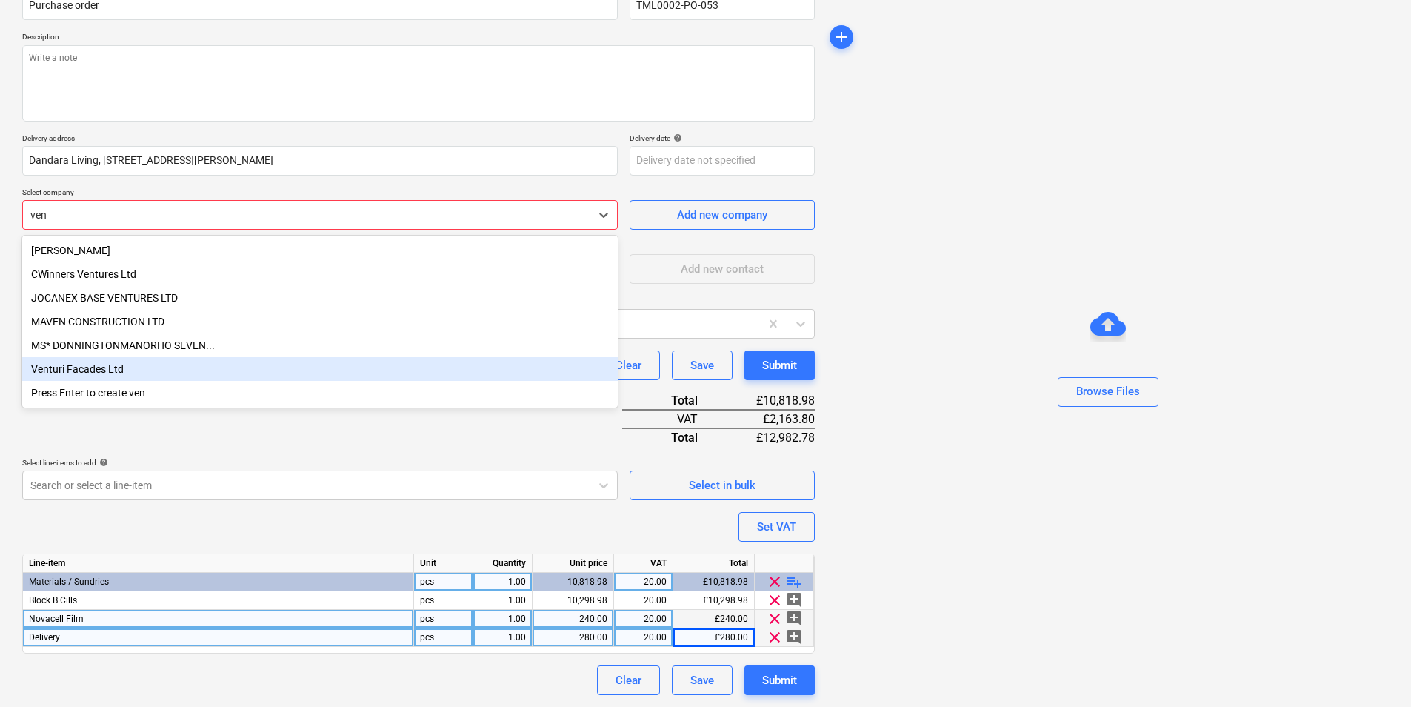
click at [212, 373] on div "Venturi Facades Ltd" at bounding box center [319, 369] width 595 height 24
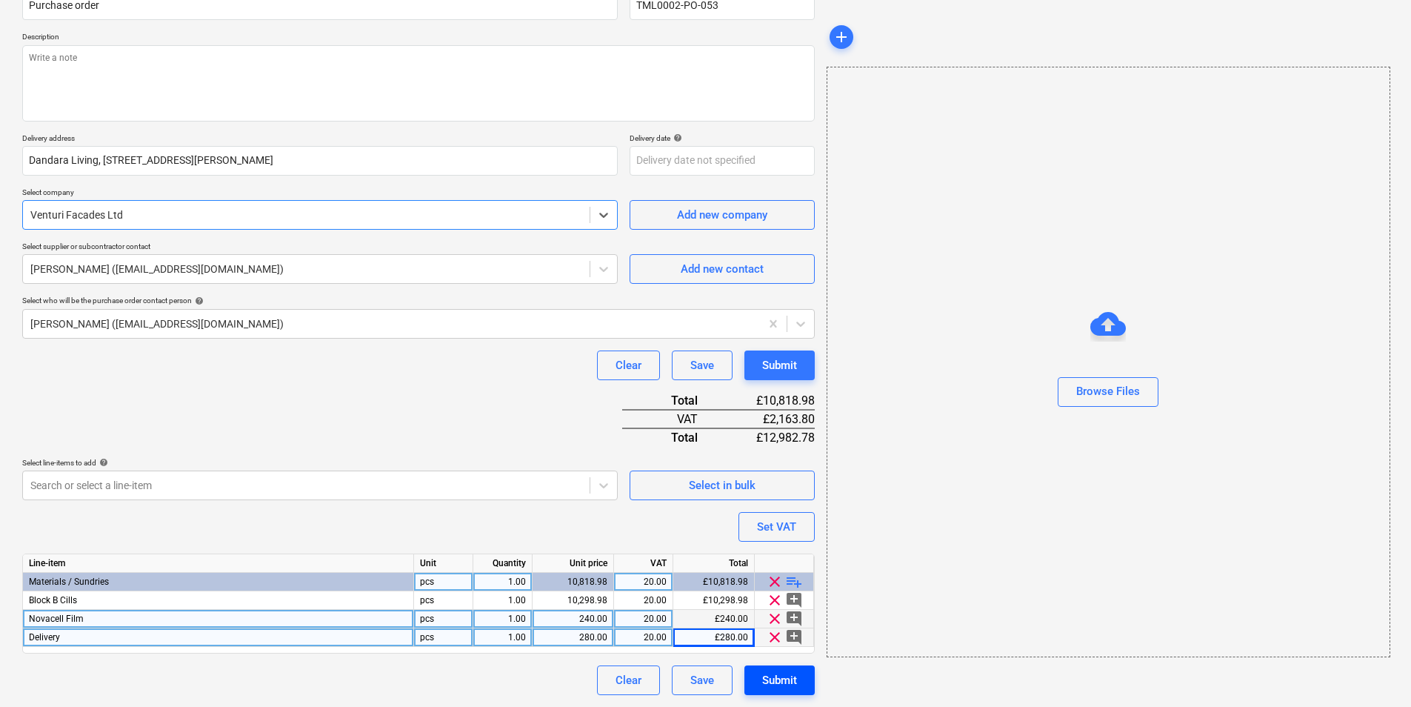
click at [789, 675] on div "Submit" at bounding box center [779, 679] width 35 height 19
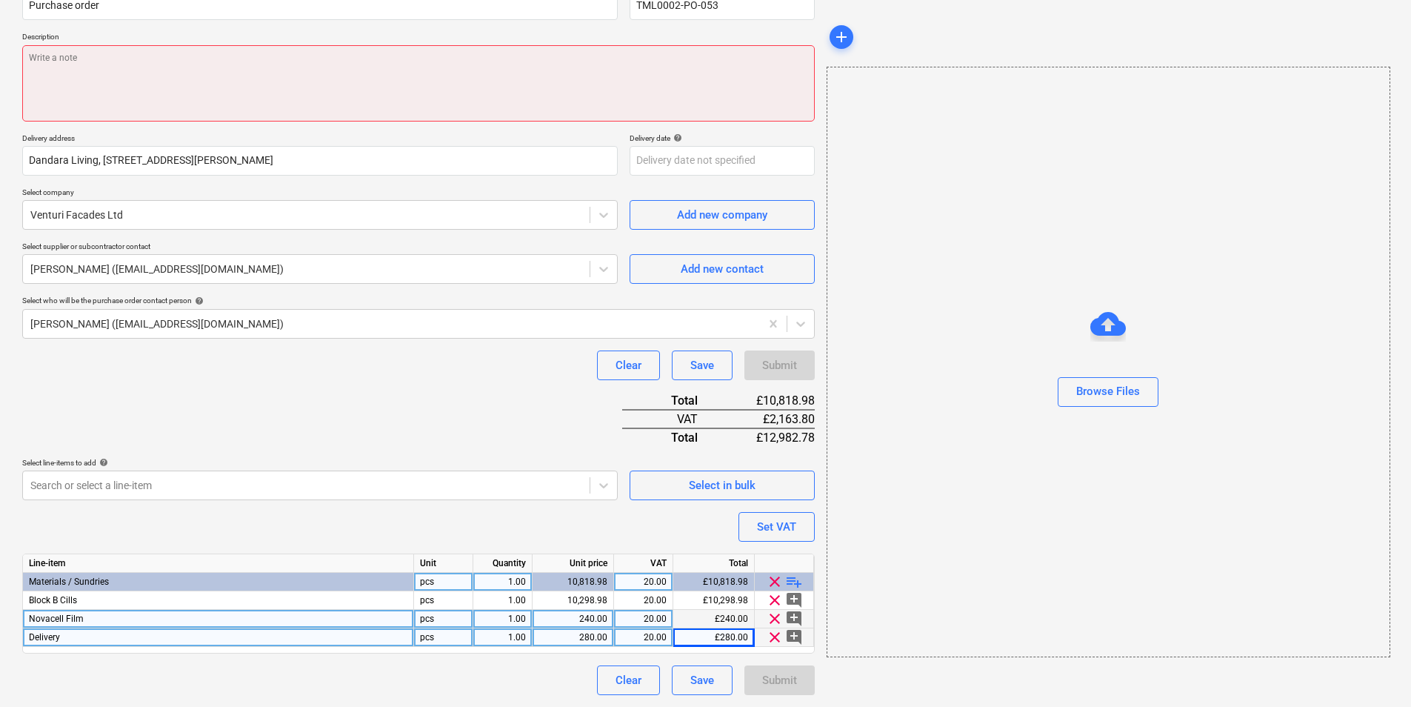
click at [211, 63] on textarea at bounding box center [418, 83] width 792 height 76
paste textarea "Site contact Pedzi [PHONE_NUMBER]"
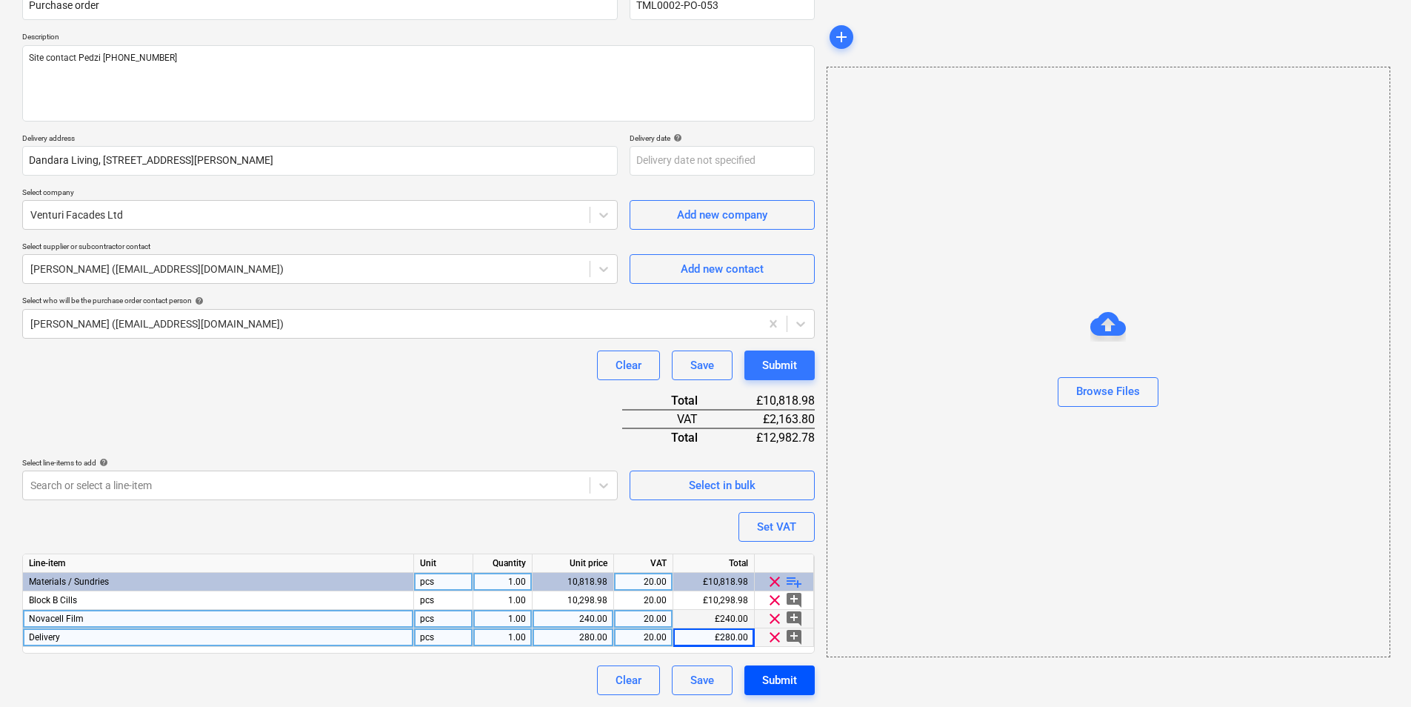
click at [782, 672] on div "Submit" at bounding box center [779, 679] width 35 height 19
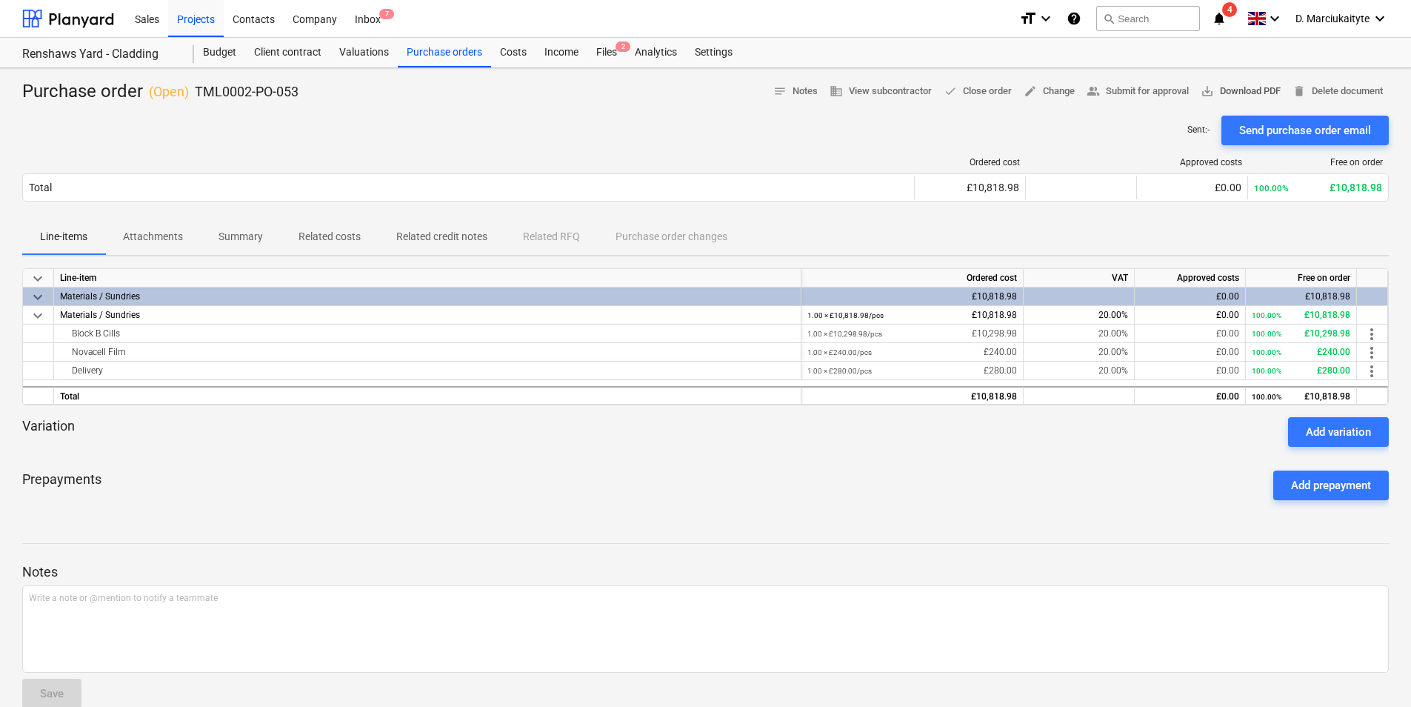
click at [1218, 81] on button "save_alt Download PDF" at bounding box center [1241, 91] width 92 height 23
click at [182, 20] on div "Projects" at bounding box center [196, 18] width 56 height 38
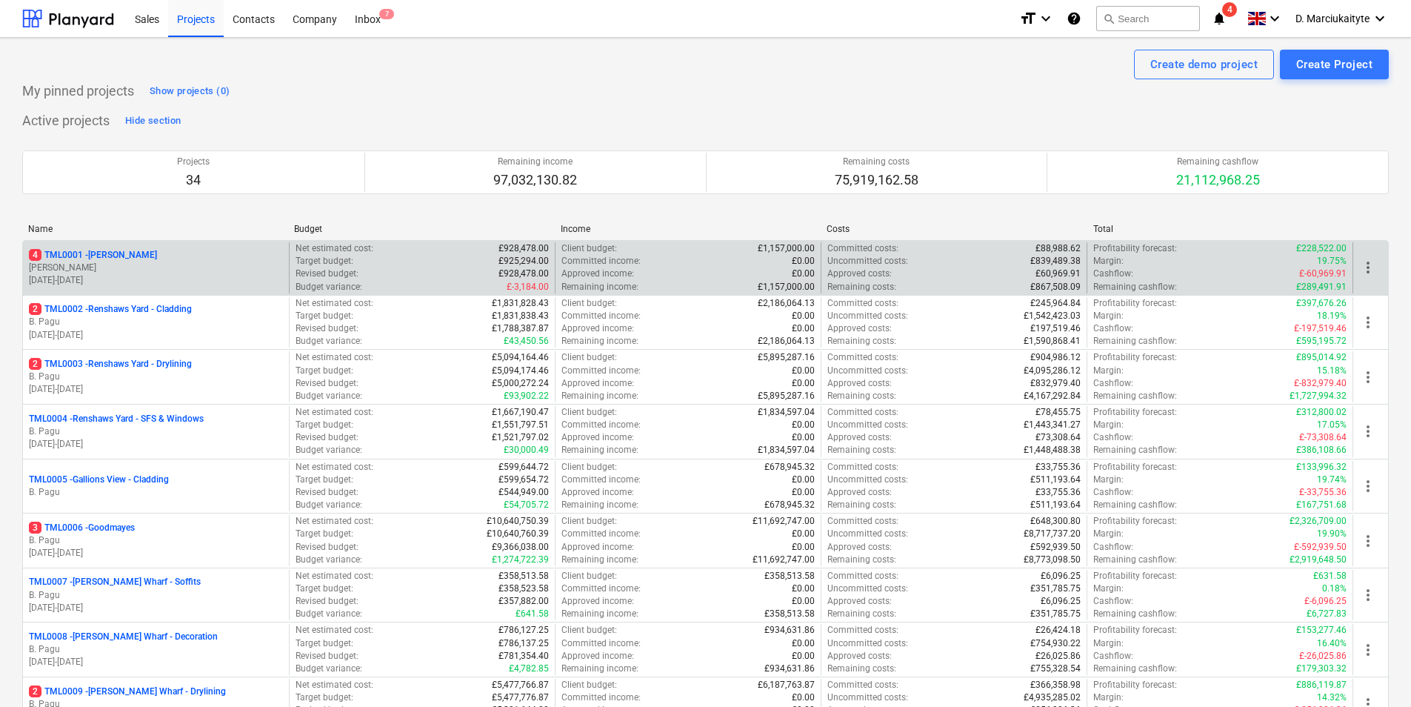
click at [143, 261] on p "[PERSON_NAME]" at bounding box center [156, 267] width 254 height 13
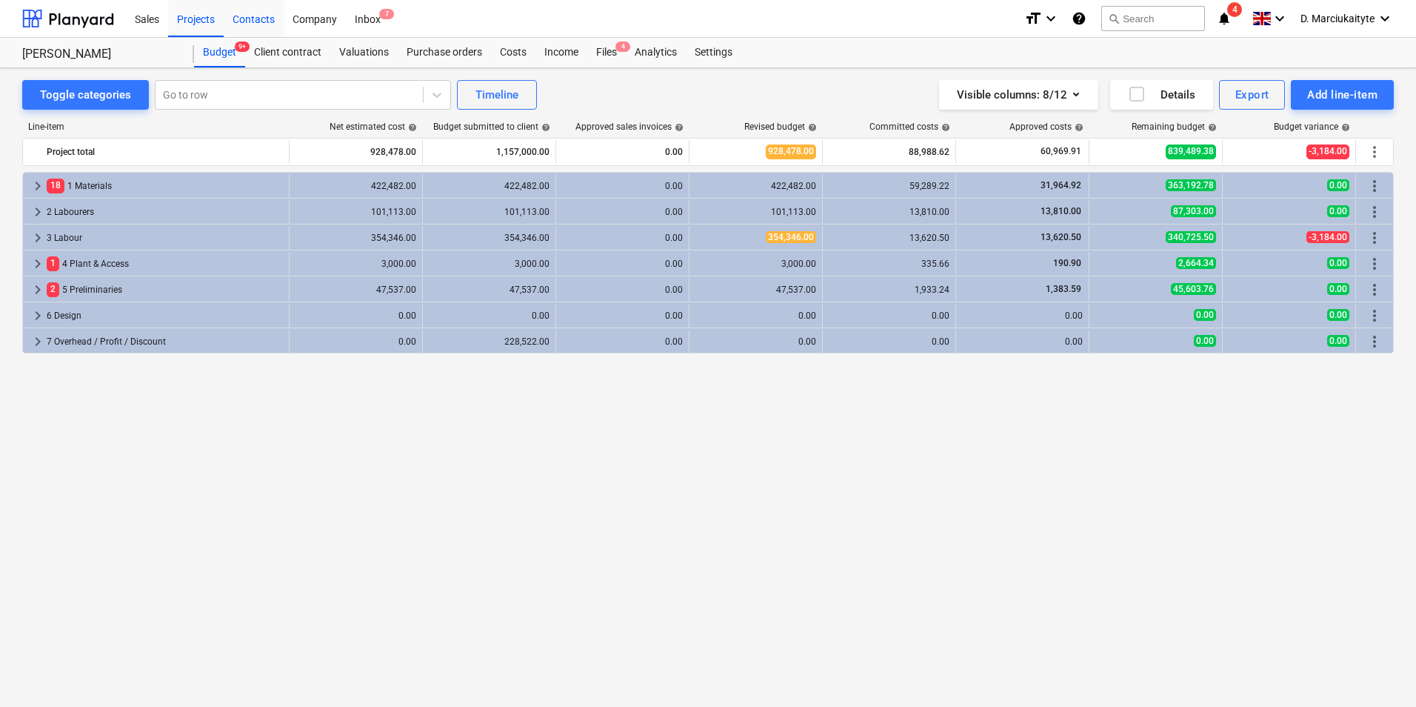
click at [264, 11] on div "Contacts" at bounding box center [254, 18] width 60 height 38
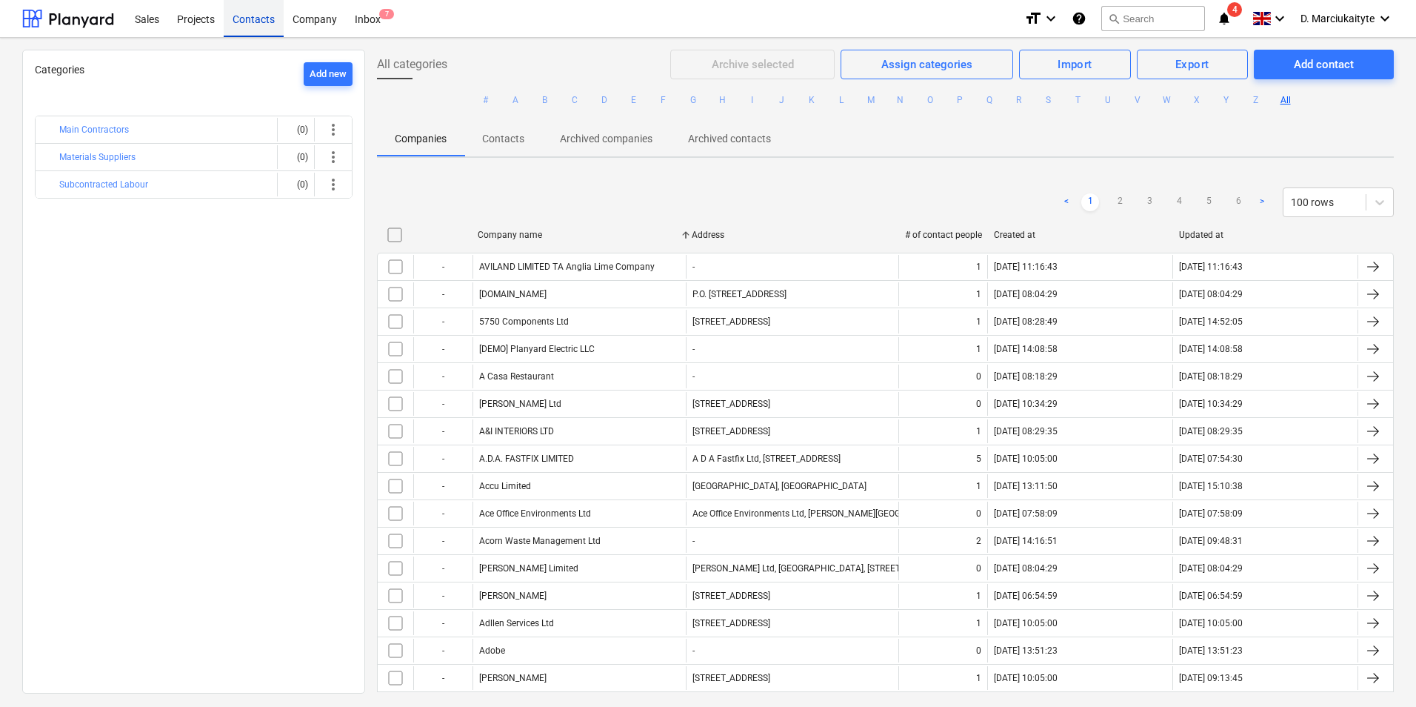
click at [252, 19] on div "Contacts" at bounding box center [254, 18] width 60 height 38
click at [204, 21] on div "Projects" at bounding box center [196, 18] width 56 height 38
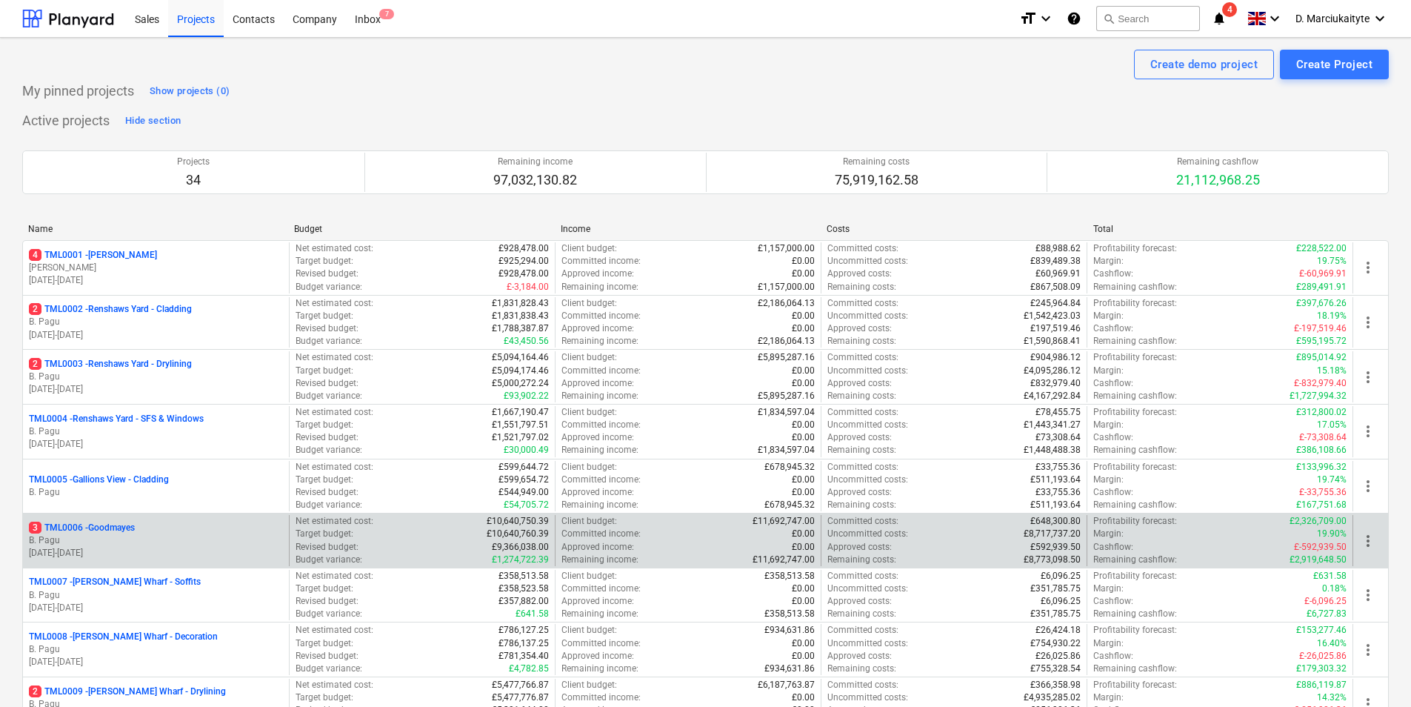
click at [118, 541] on p "B. Pagu" at bounding box center [156, 540] width 254 height 13
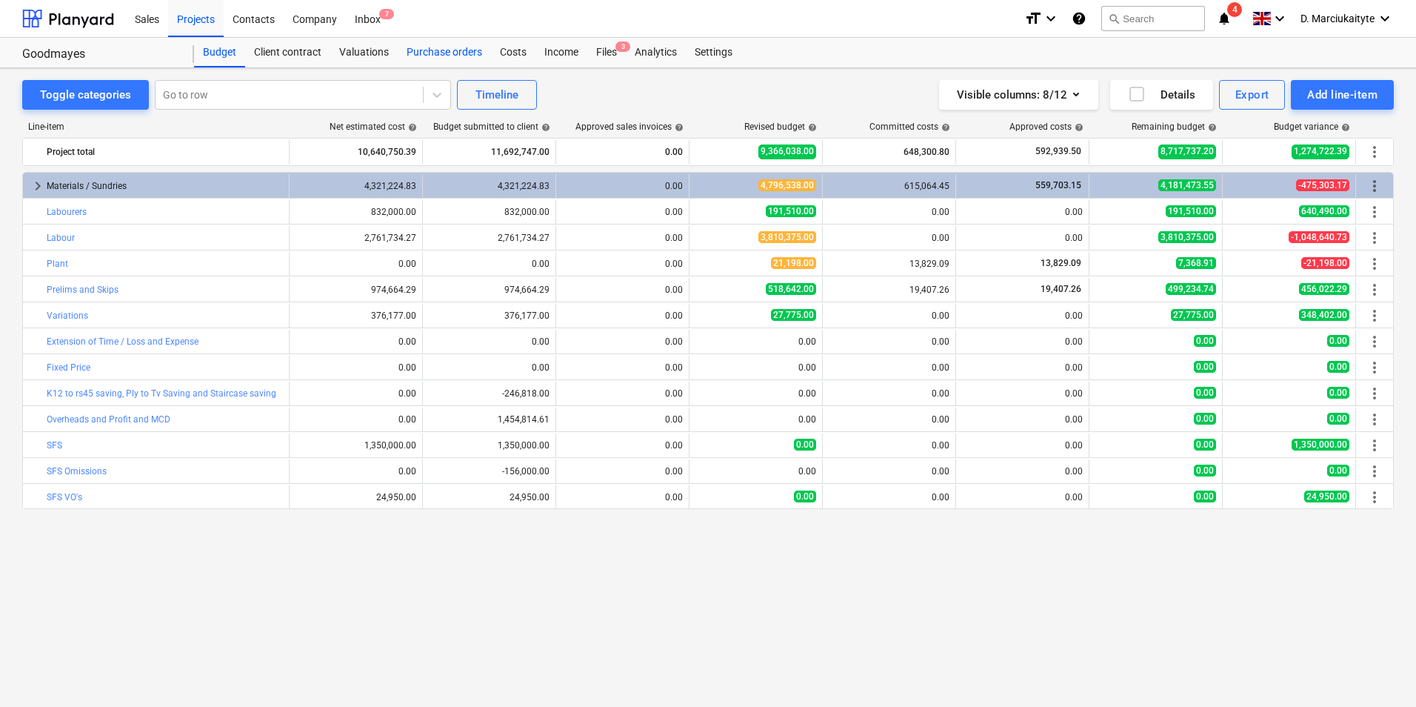
click at [433, 56] on div "Purchase orders" at bounding box center [444, 53] width 93 height 30
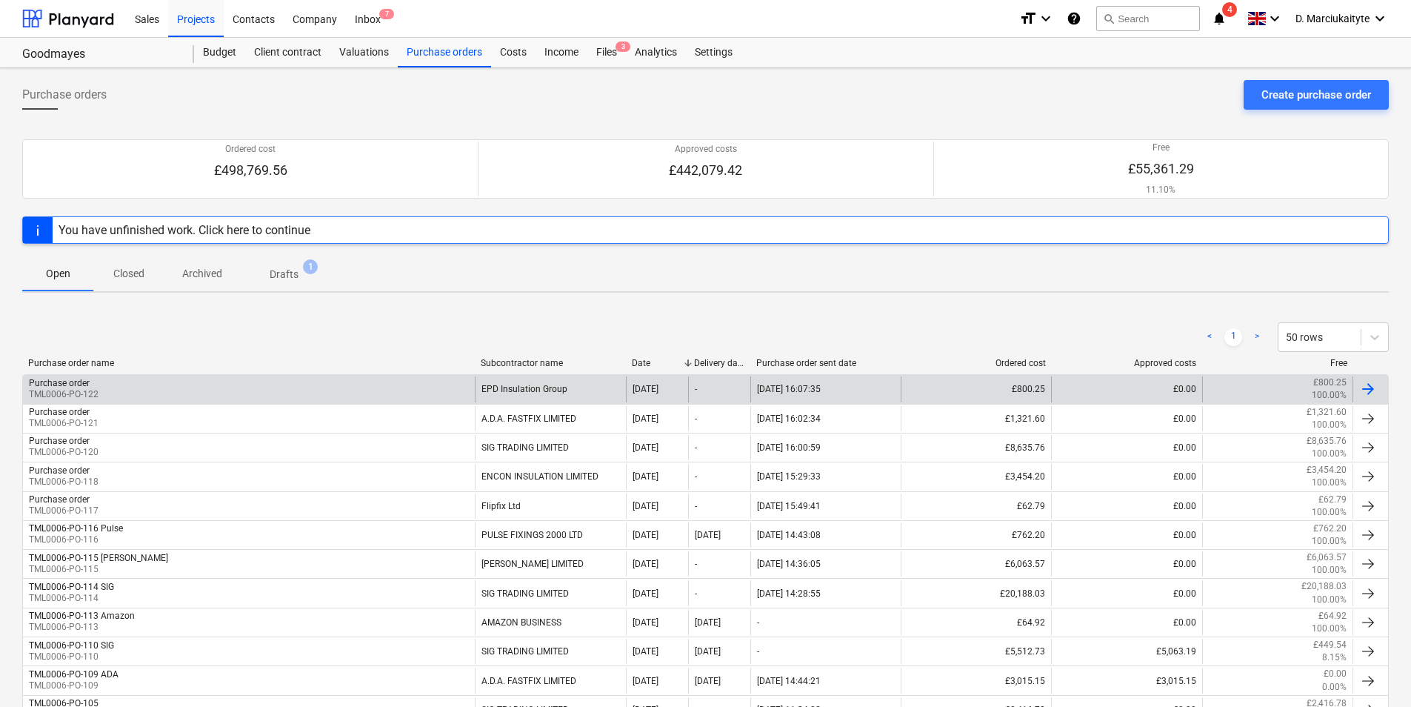
click at [266, 393] on div "Purchase order TML0006-PO-122" at bounding box center [249, 388] width 452 height 25
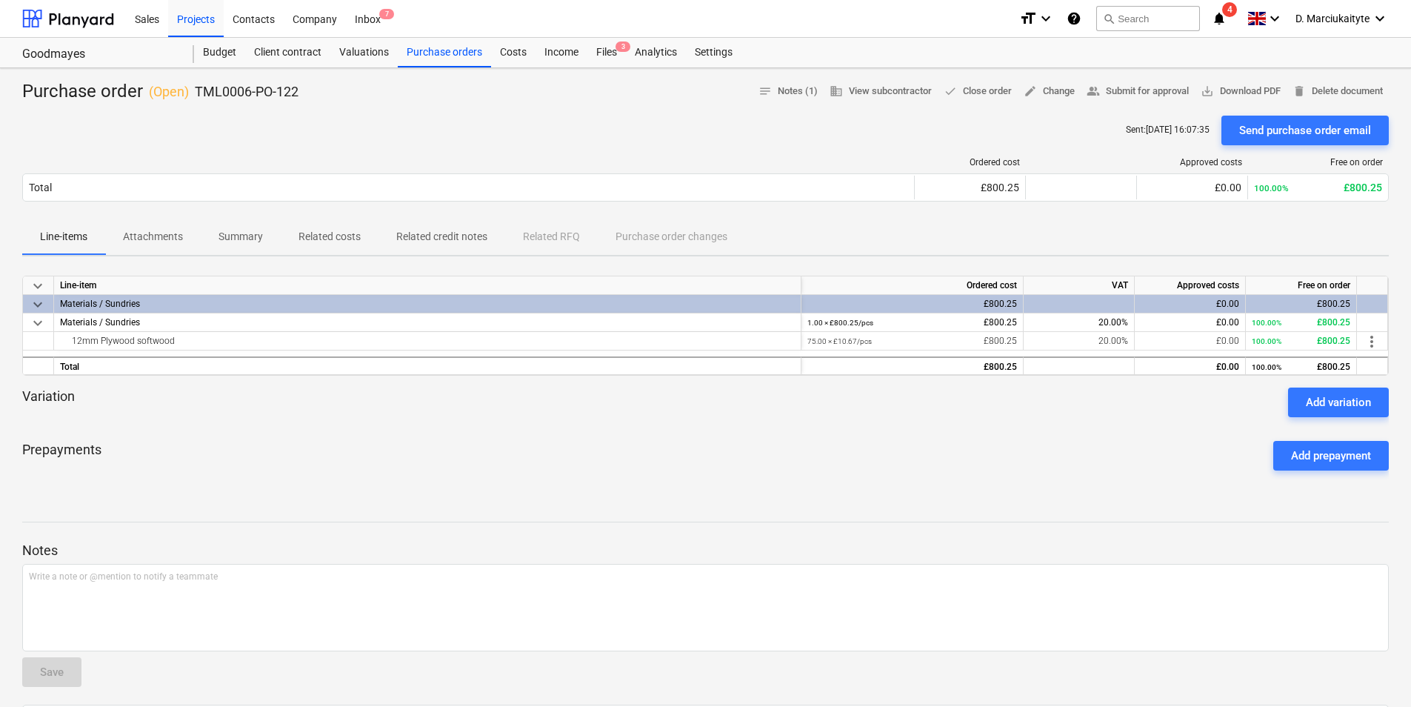
click at [238, 245] on span "Summary" at bounding box center [241, 236] width 80 height 24
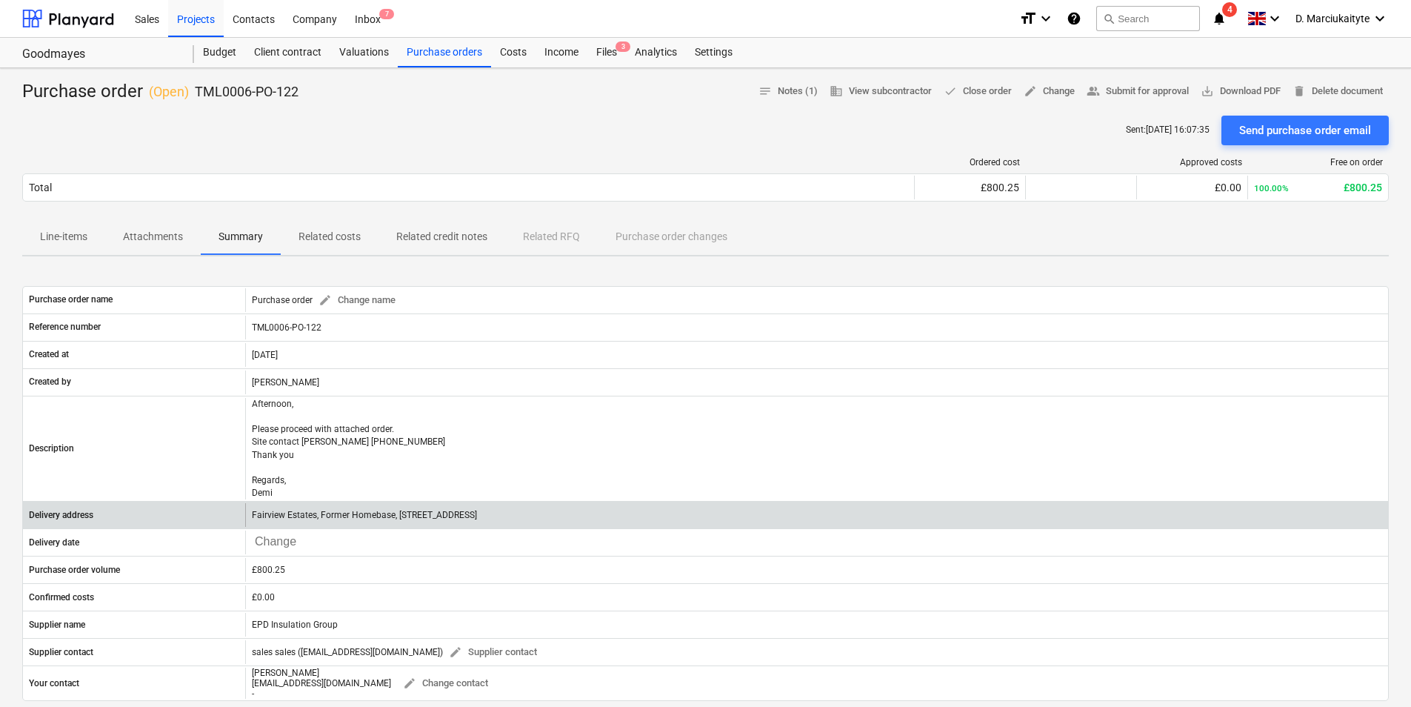
drag, startPoint x: 575, startPoint y: 510, endPoint x: 533, endPoint y: 519, distance: 43.3
click at [533, 519] on div "Fairview Estates, Former Homebase, 708 - 720 High Road, Goodmayes, IG3 8RS" at bounding box center [816, 515] width 1143 height 24
copy p "IG3 8RS"
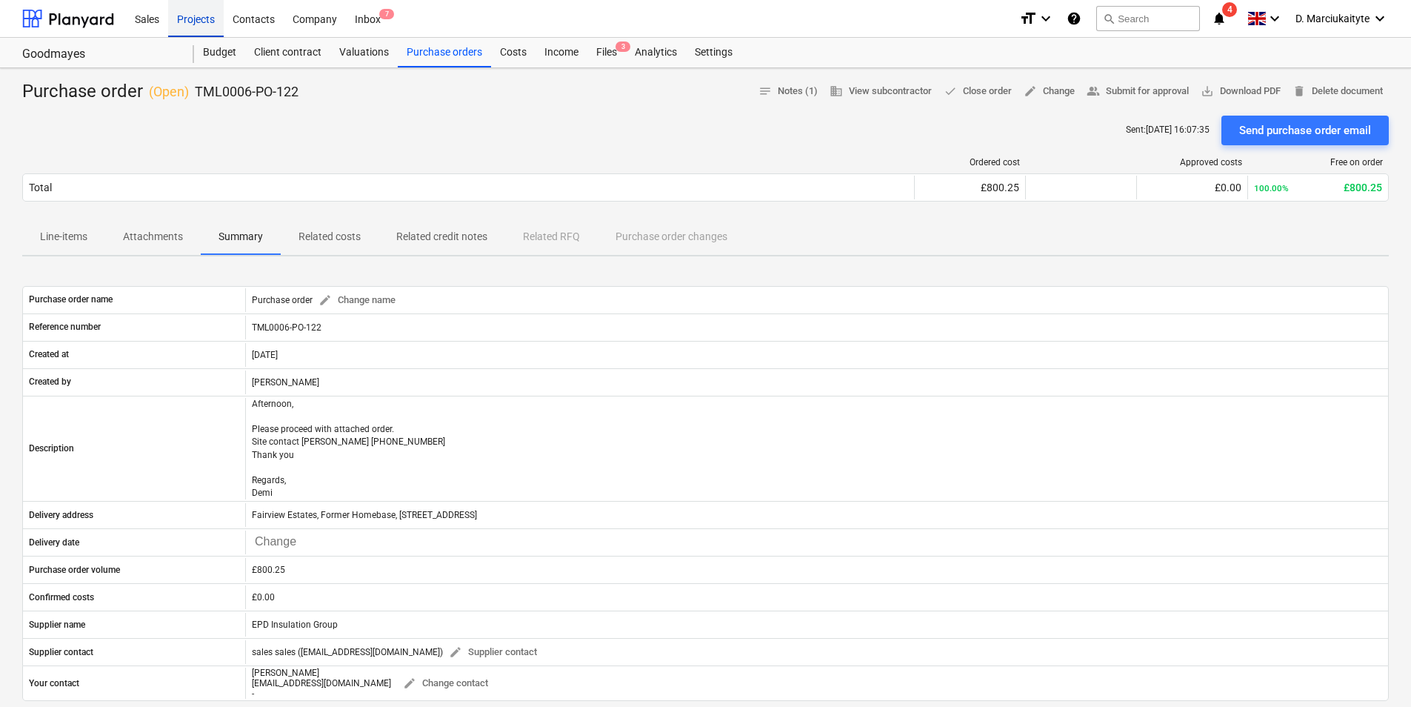
click at [191, 22] on div "Projects" at bounding box center [196, 18] width 56 height 38
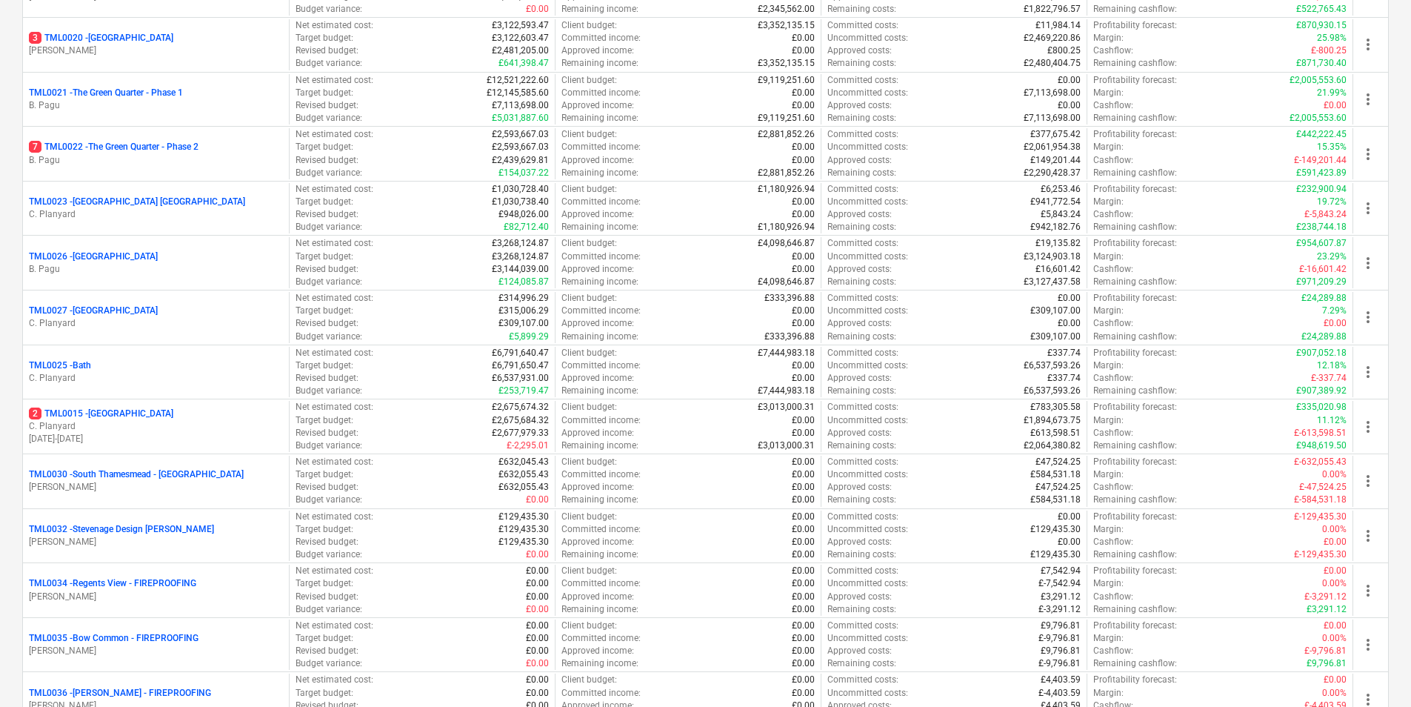
scroll to position [1506, 0]
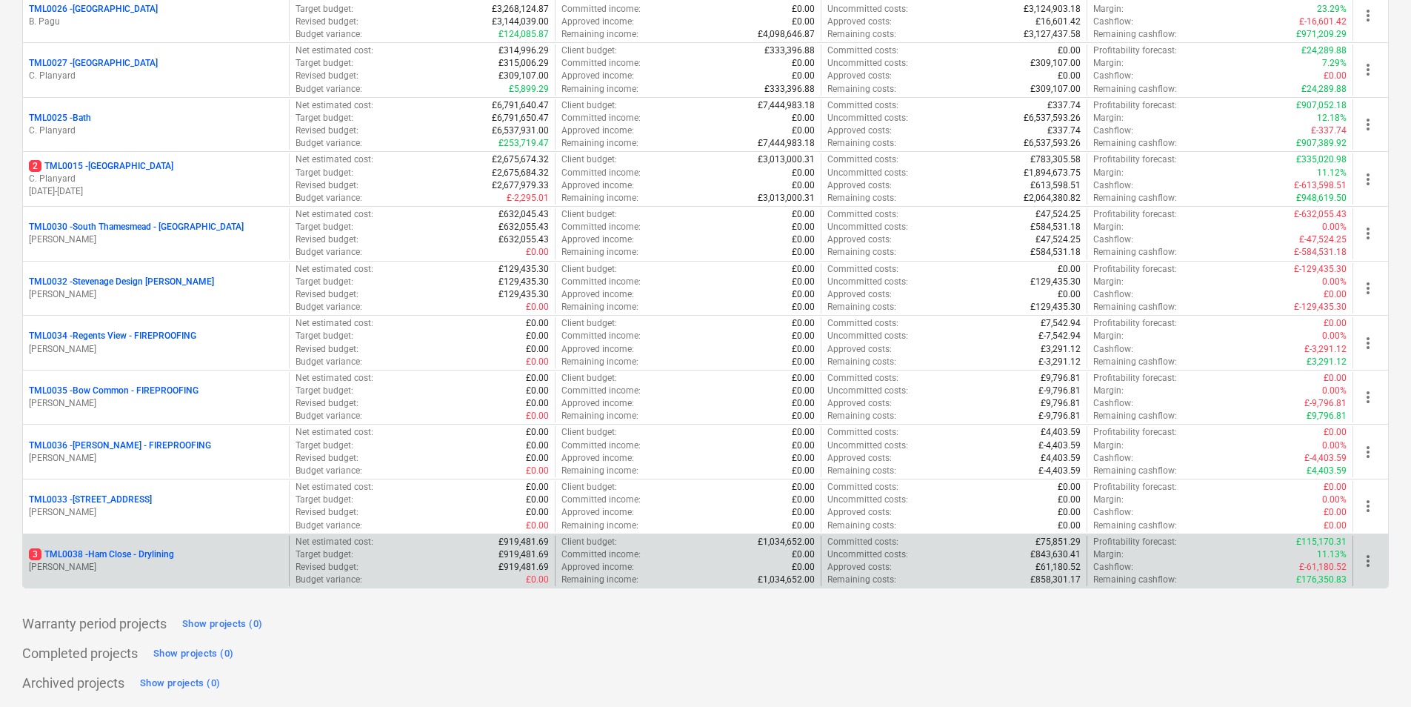
click at [158, 557] on p "3 TML0038 - Ham Close - Drylining" at bounding box center [101, 554] width 145 height 13
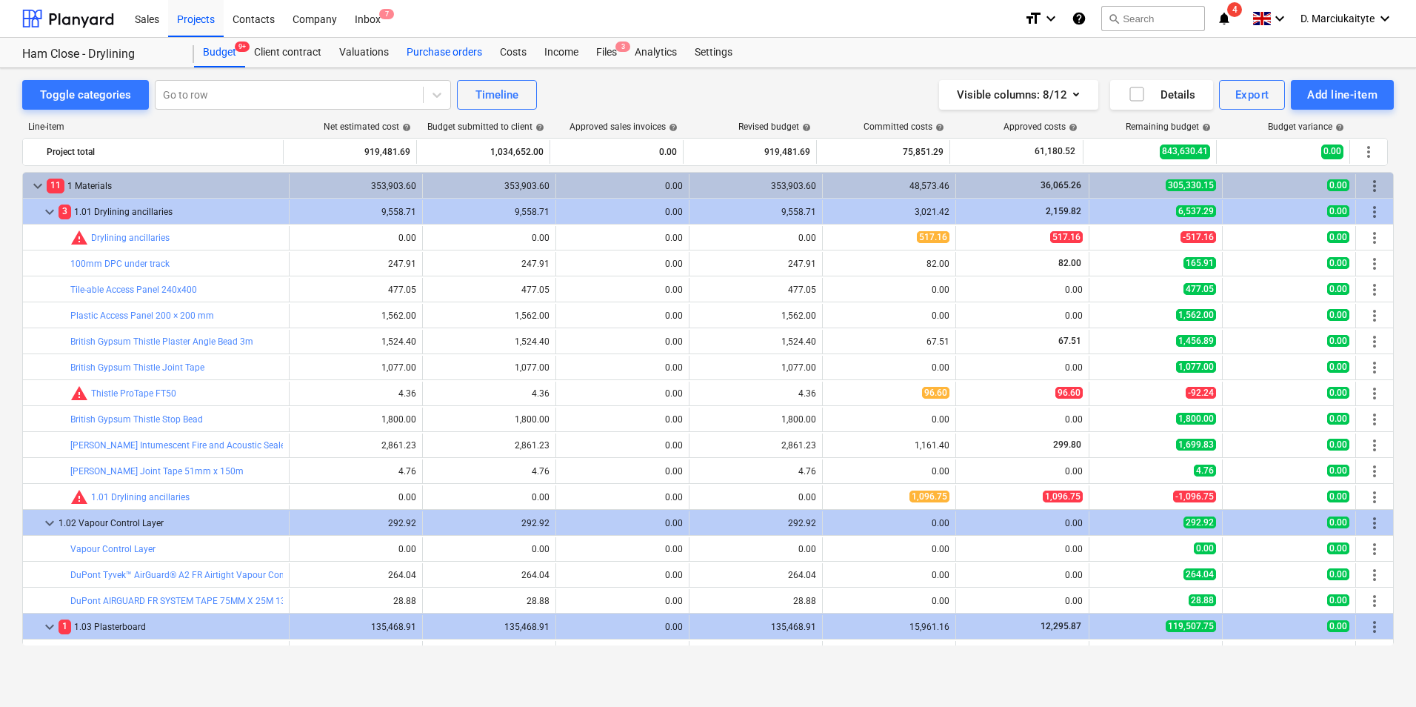
click at [442, 56] on div "Purchase orders" at bounding box center [444, 53] width 93 height 30
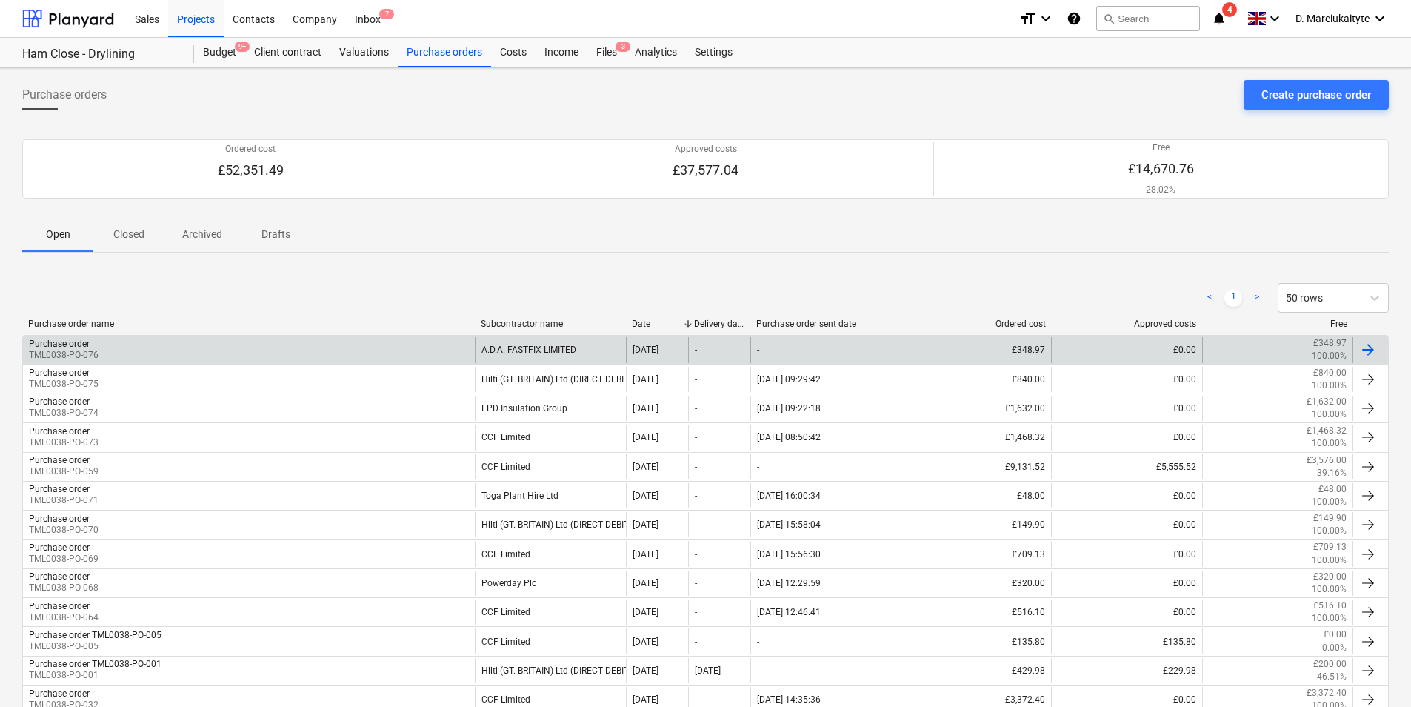
click at [375, 337] on div "Purchase order TML0038-PO-076" at bounding box center [249, 349] width 452 height 25
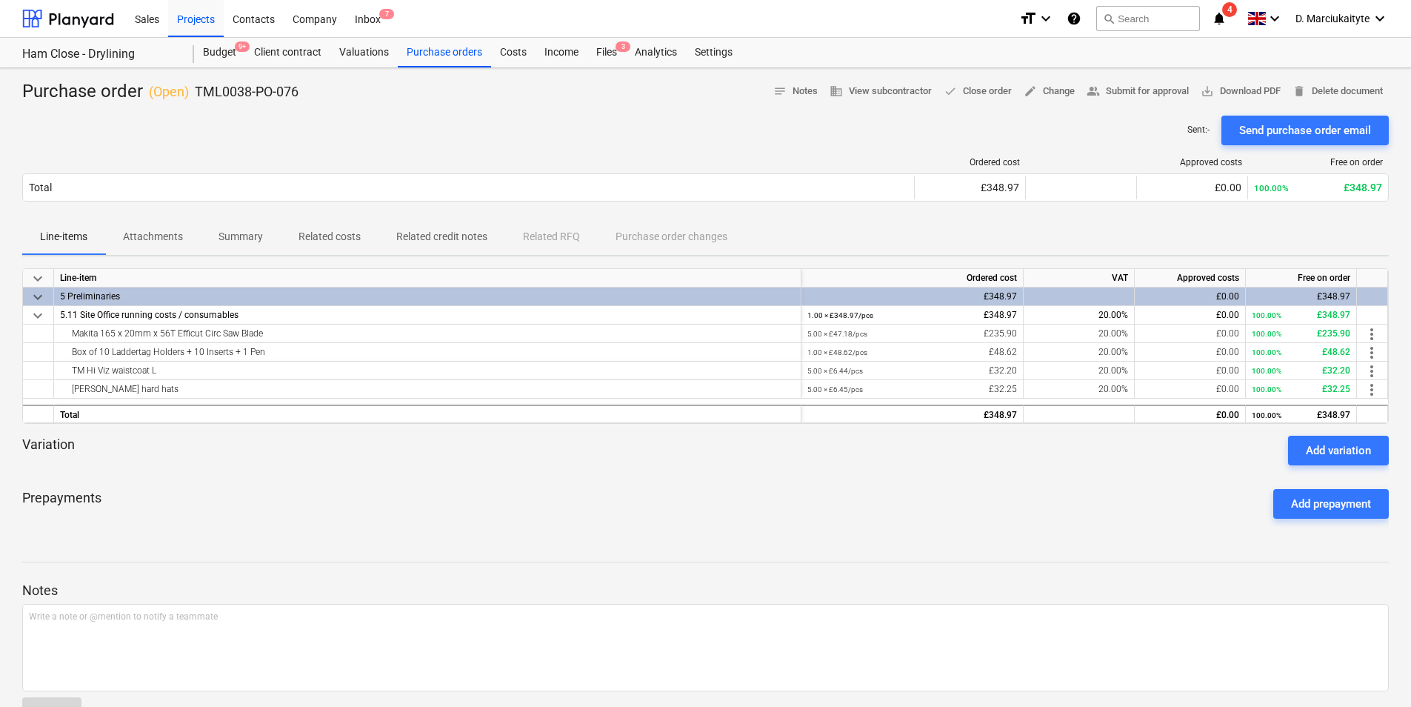
click at [238, 239] on p "Summary" at bounding box center [240, 237] width 44 height 16
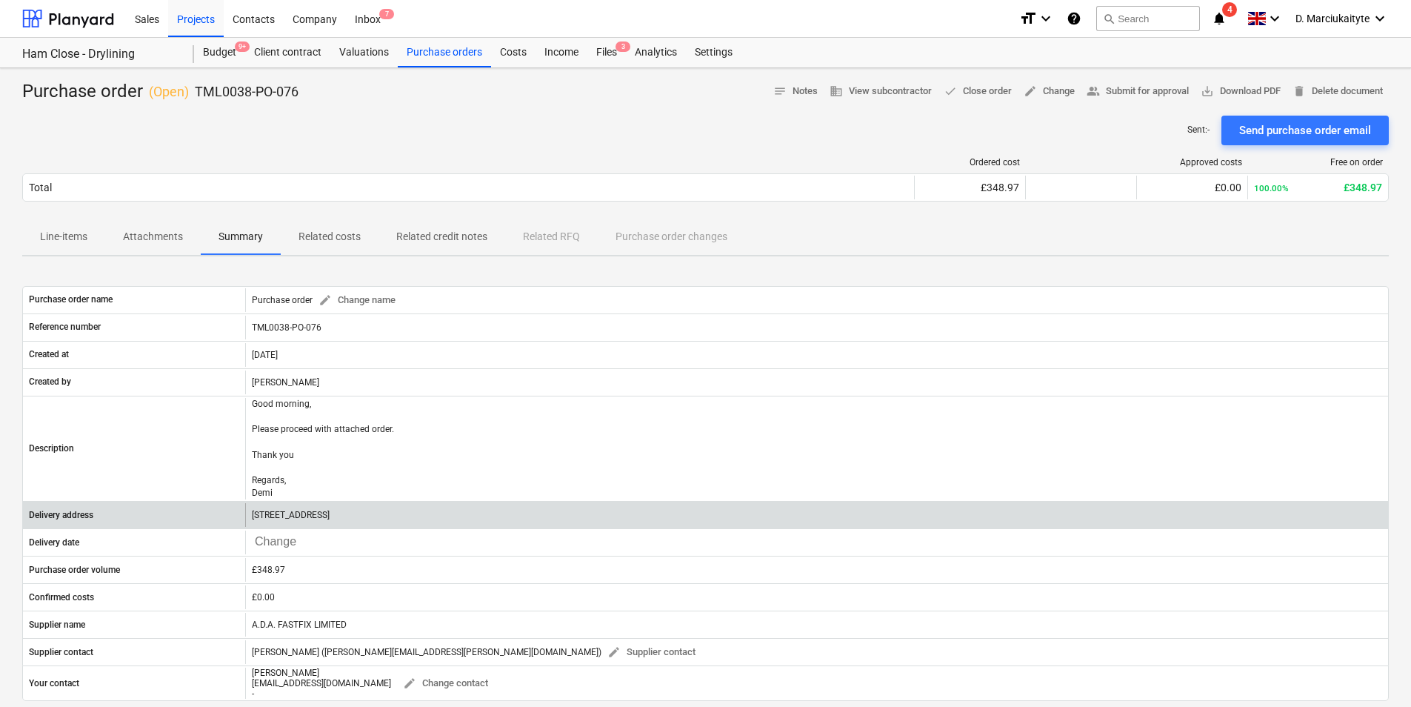
drag, startPoint x: 406, startPoint y: 513, endPoint x: 348, endPoint y: 517, distance: 57.9
click at [348, 517] on div "[STREET_ADDRESS]" at bounding box center [816, 515] width 1143 height 24
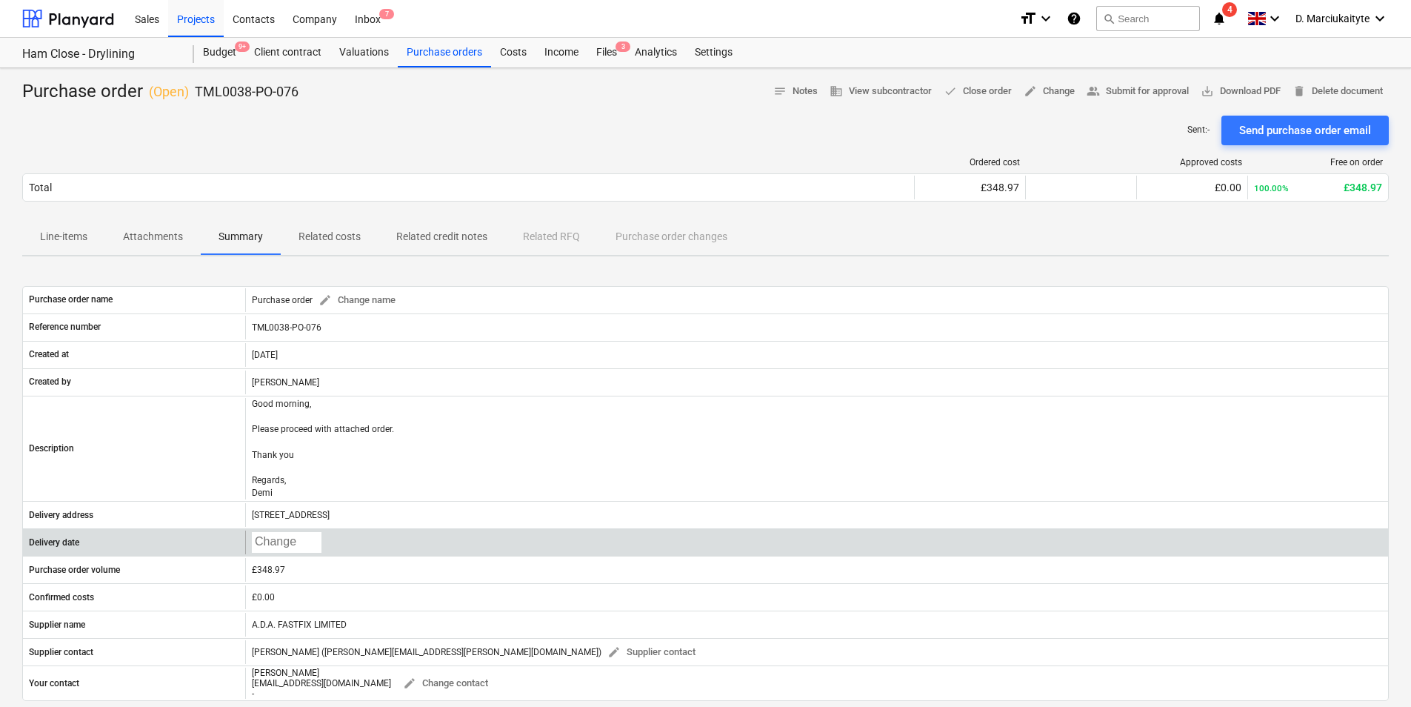
copy p "TW10 7PL"
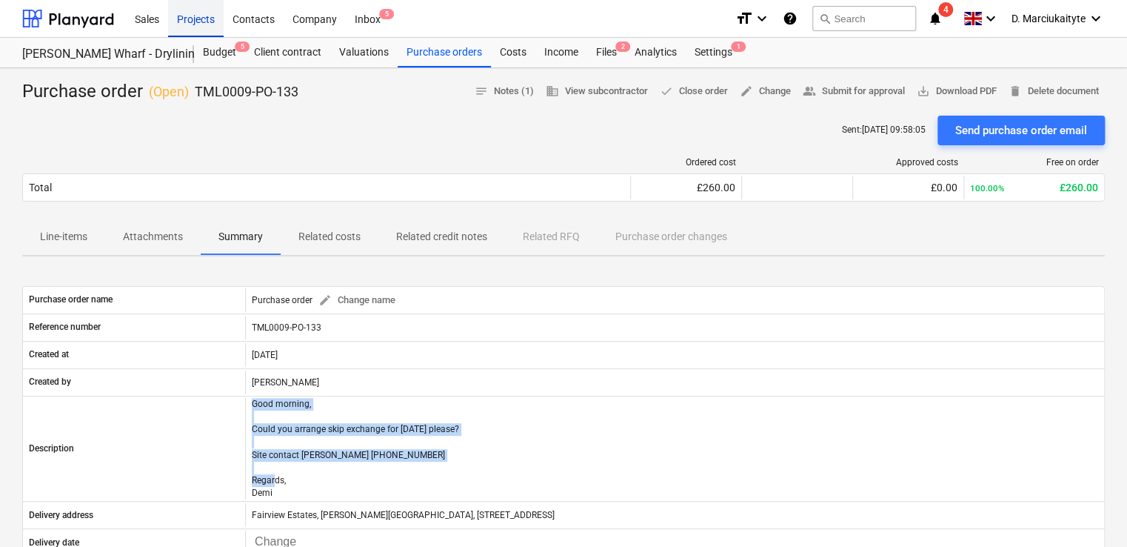
click at [207, 18] on div "Projects" at bounding box center [196, 18] width 56 height 38
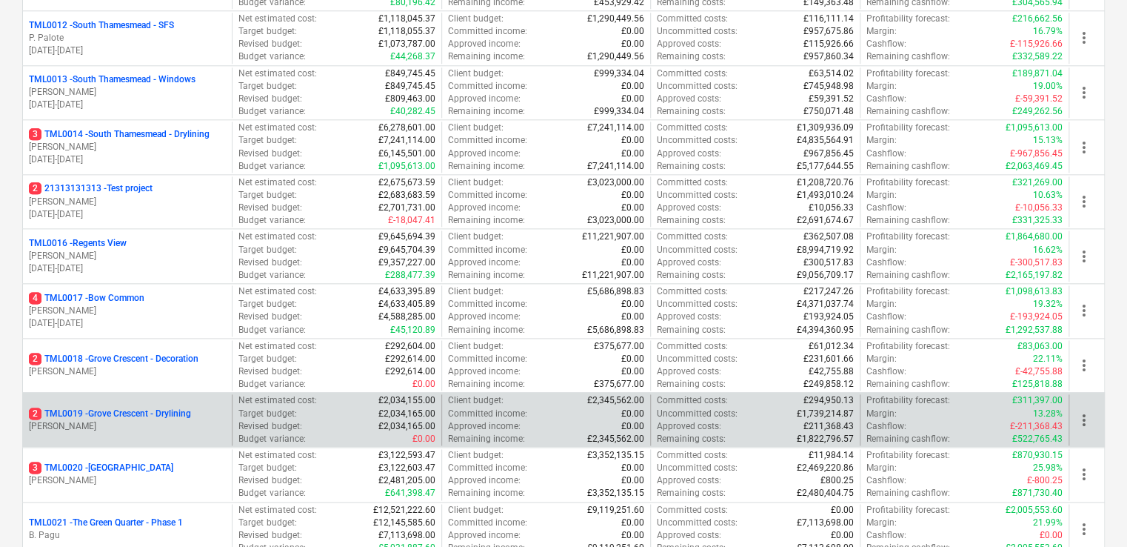
scroll to position [889, 0]
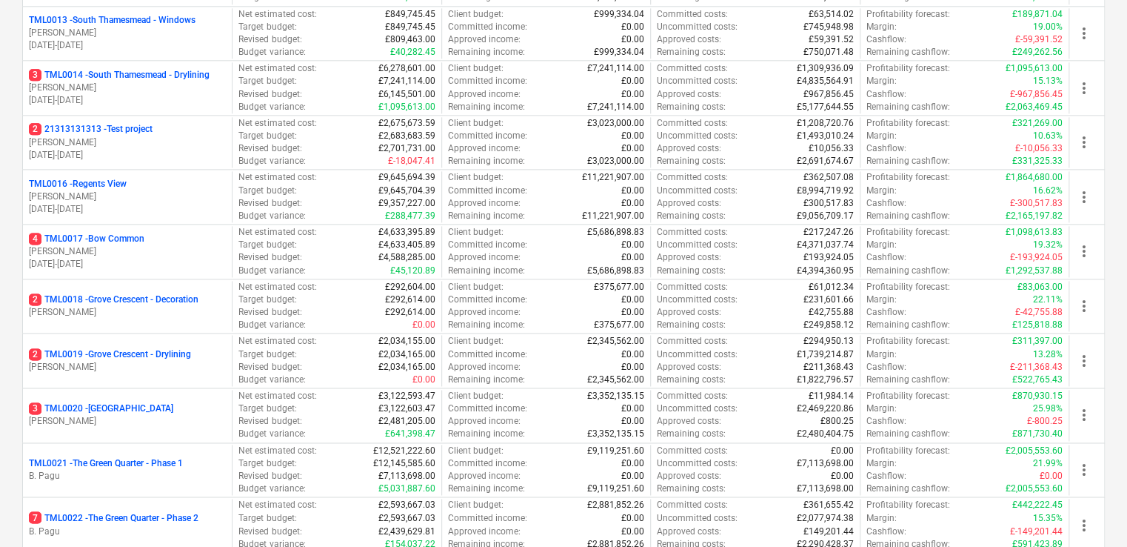
click at [99, 247] on p "[PERSON_NAME]" at bounding box center [127, 251] width 197 height 13
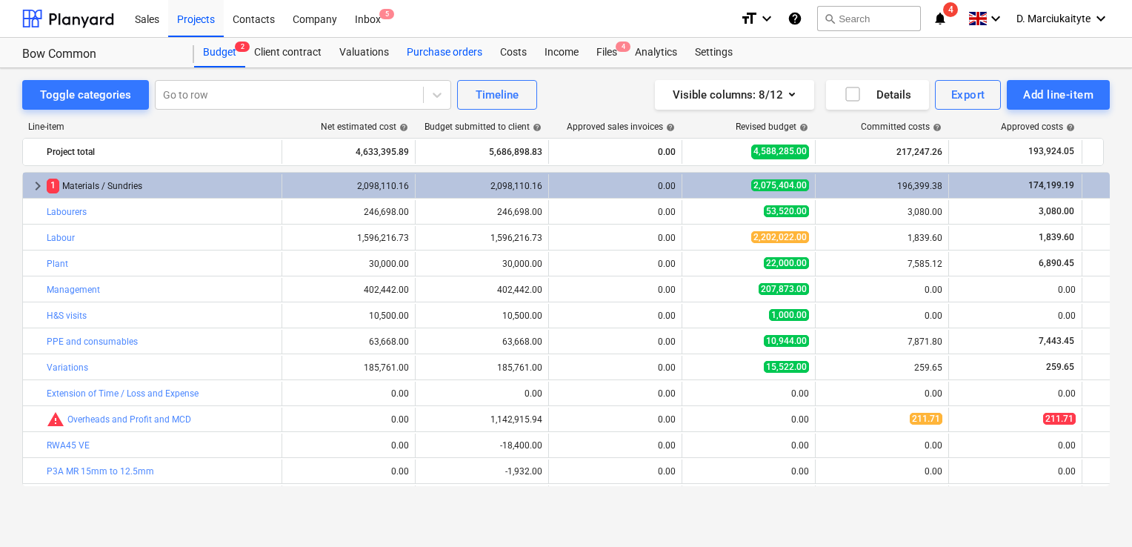
click at [441, 48] on div "Purchase orders" at bounding box center [444, 53] width 93 height 30
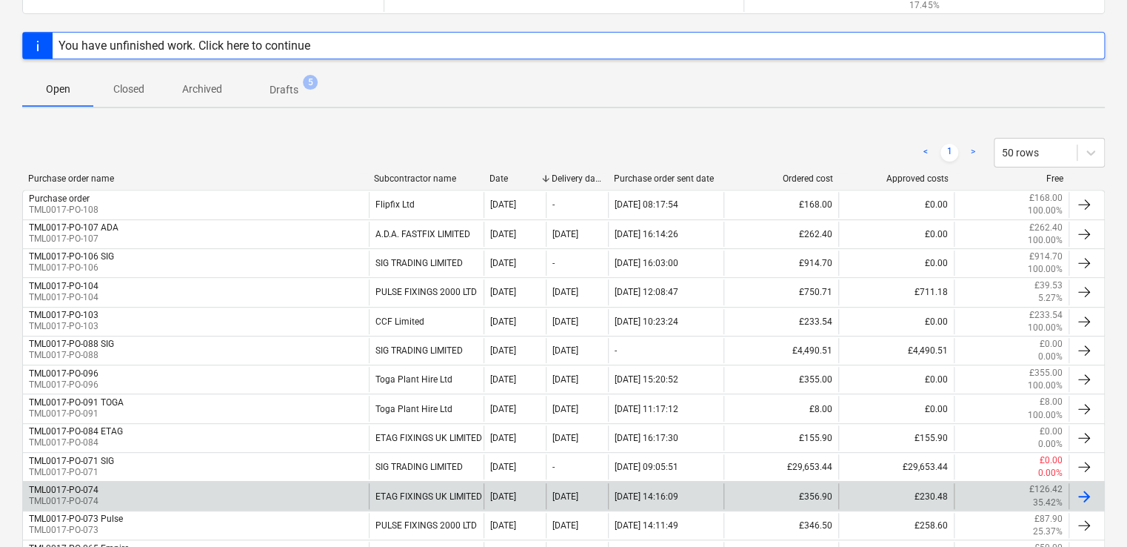
scroll to position [298, 0]
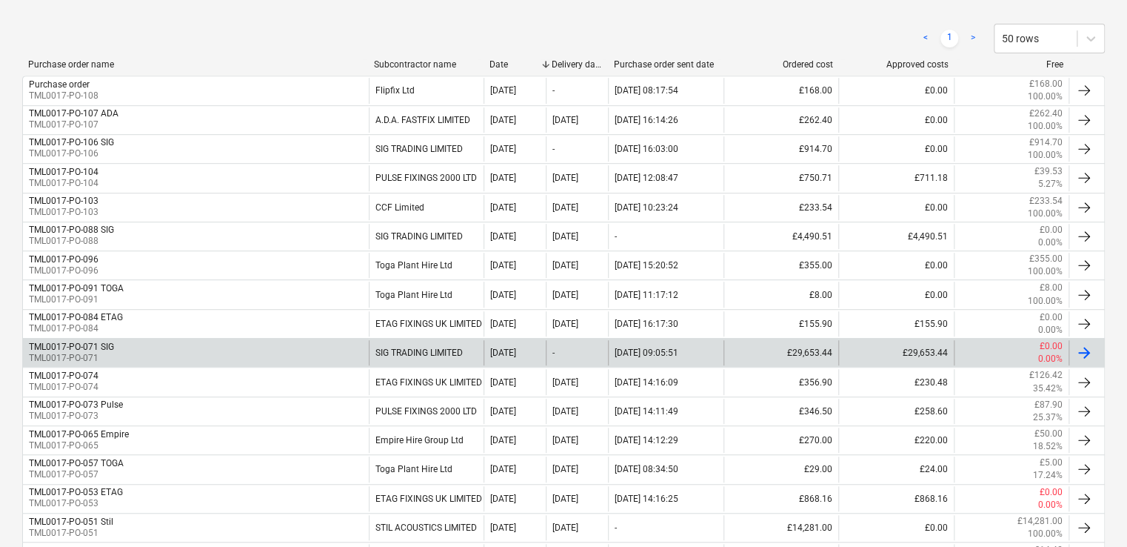
click at [190, 328] on div "TML0017-PO-071 SIG TML0017-PO-071" at bounding box center [196, 352] width 346 height 25
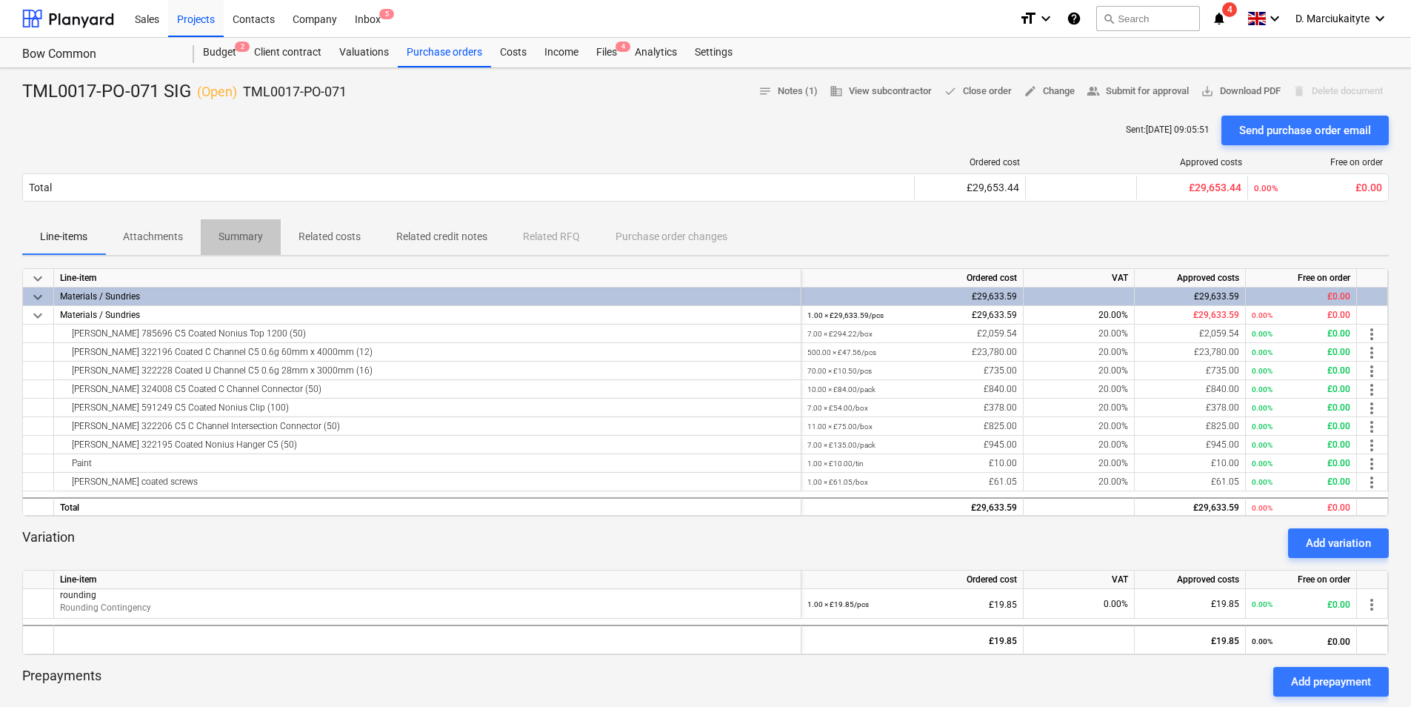
click at [236, 239] on p "Summary" at bounding box center [240, 237] width 44 height 16
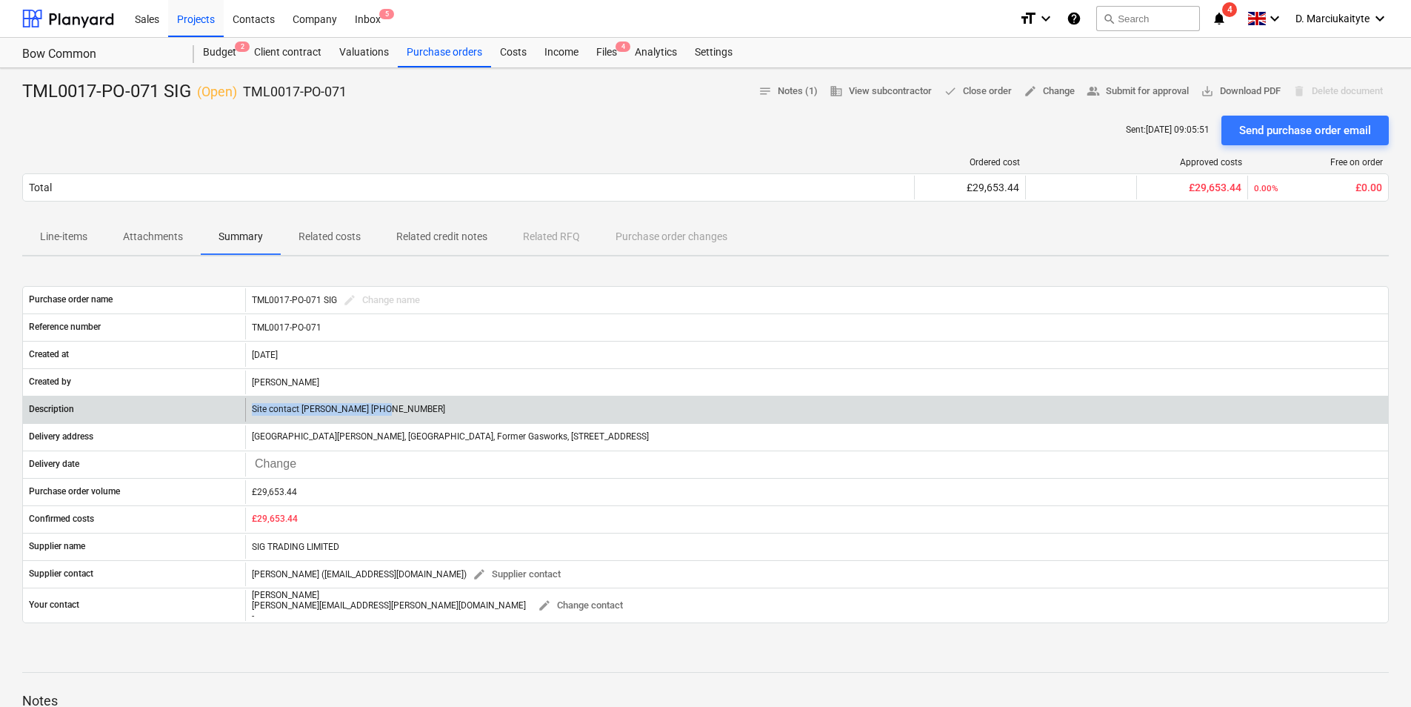
drag, startPoint x: 375, startPoint y: 405, endPoint x: 222, endPoint y: 406, distance: 152.6
click at [222, 328] on div "Description Site contact Teddy 07359 993035" at bounding box center [705, 410] width 1365 height 24
copy div "Site contact Teddy 07359 993035"
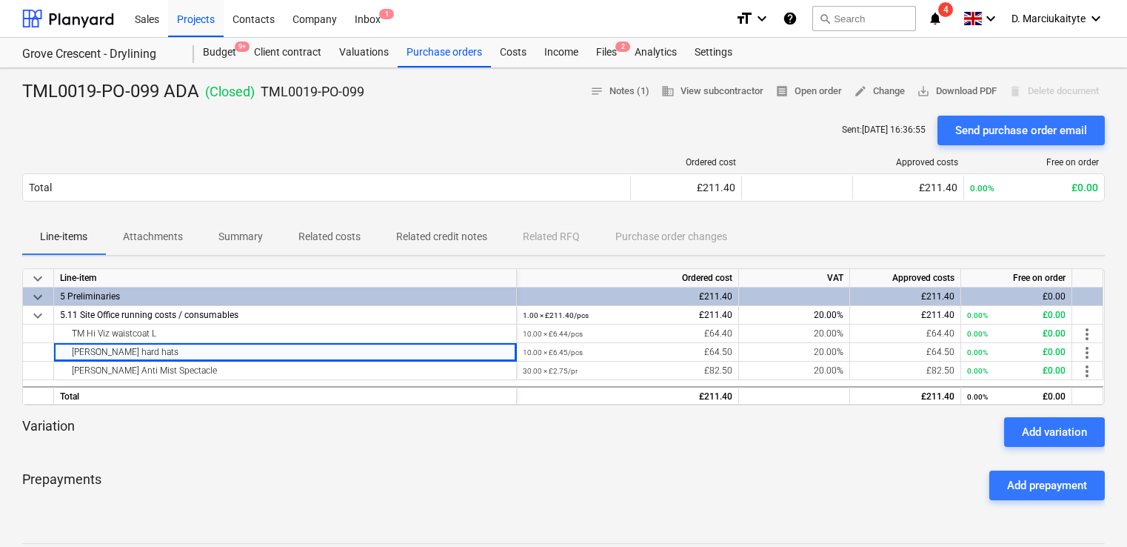
scroll to position [222, 0]
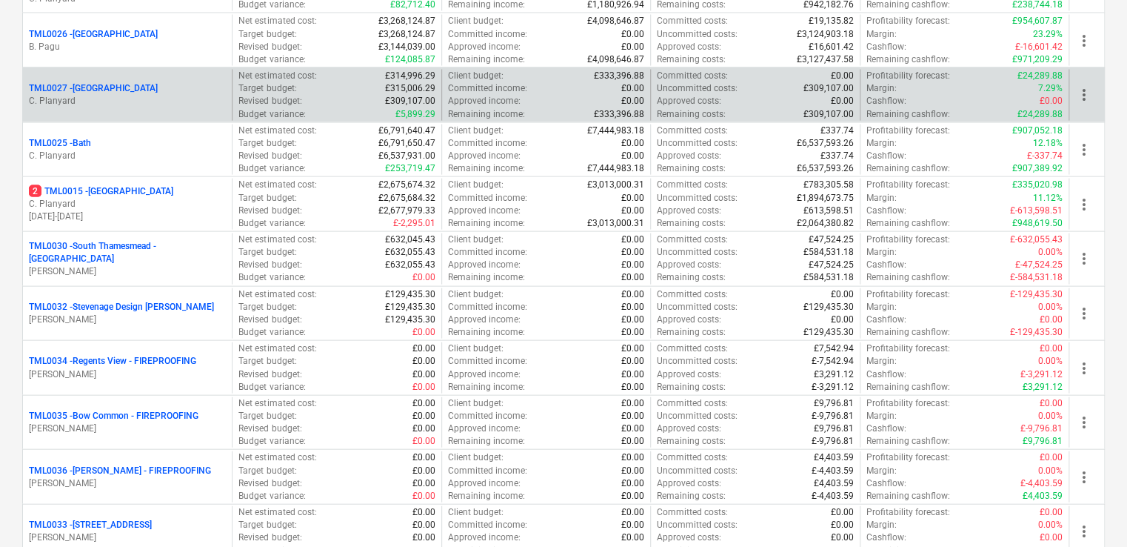
scroll to position [1037, 0]
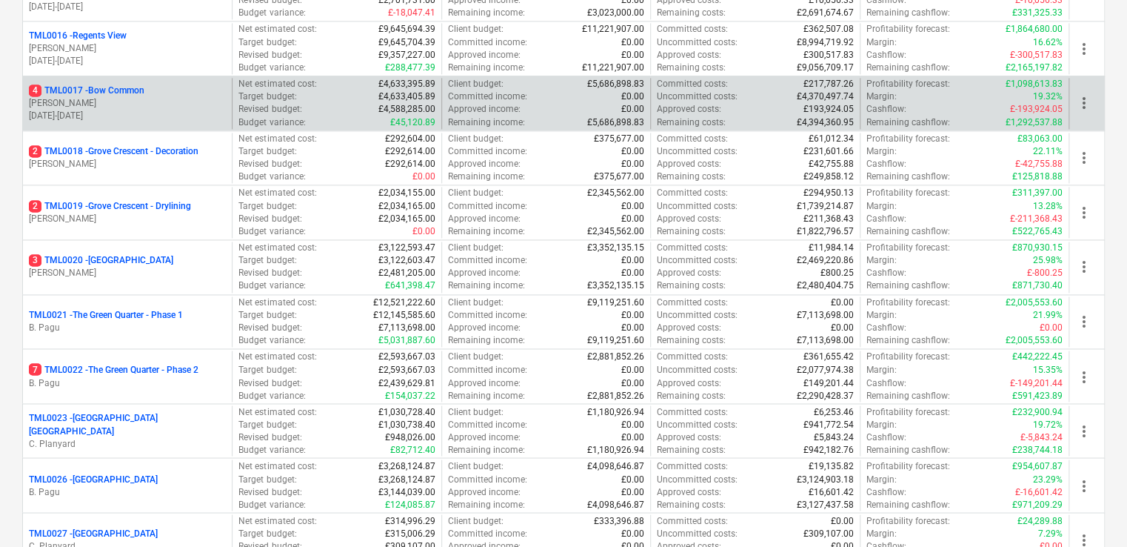
click at [124, 99] on p "[PERSON_NAME]" at bounding box center [127, 103] width 197 height 13
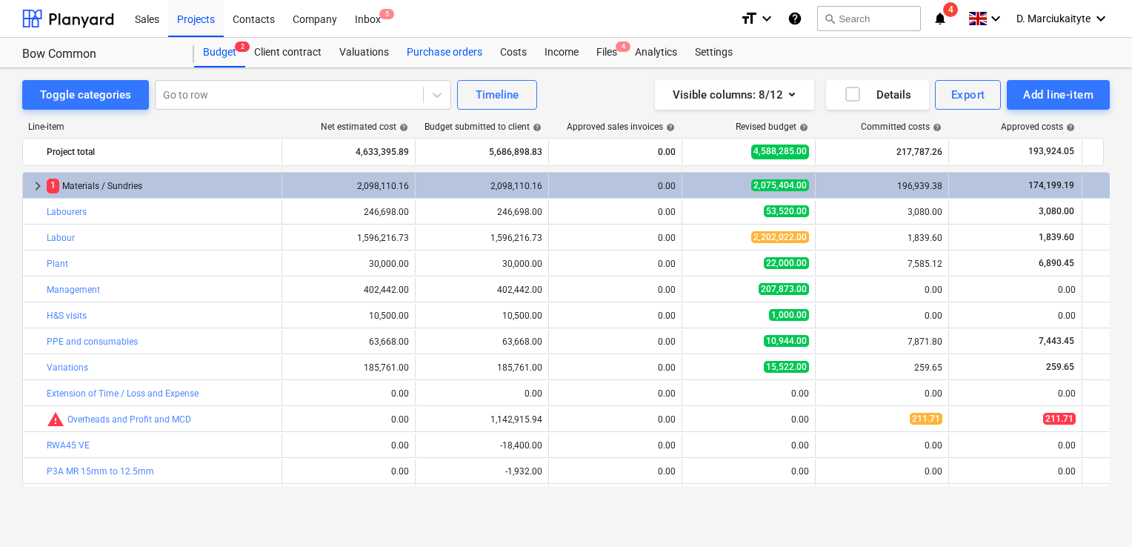
click at [415, 49] on div "Purchase orders" at bounding box center [444, 53] width 93 height 30
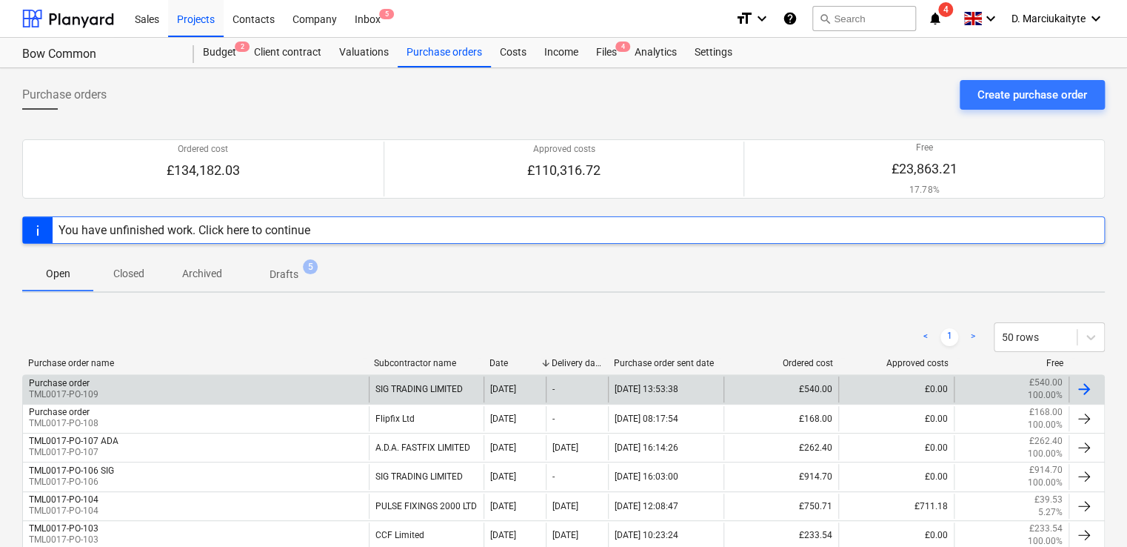
click at [220, 395] on div "Purchase order TML0017-PO-109" at bounding box center [196, 388] width 346 height 25
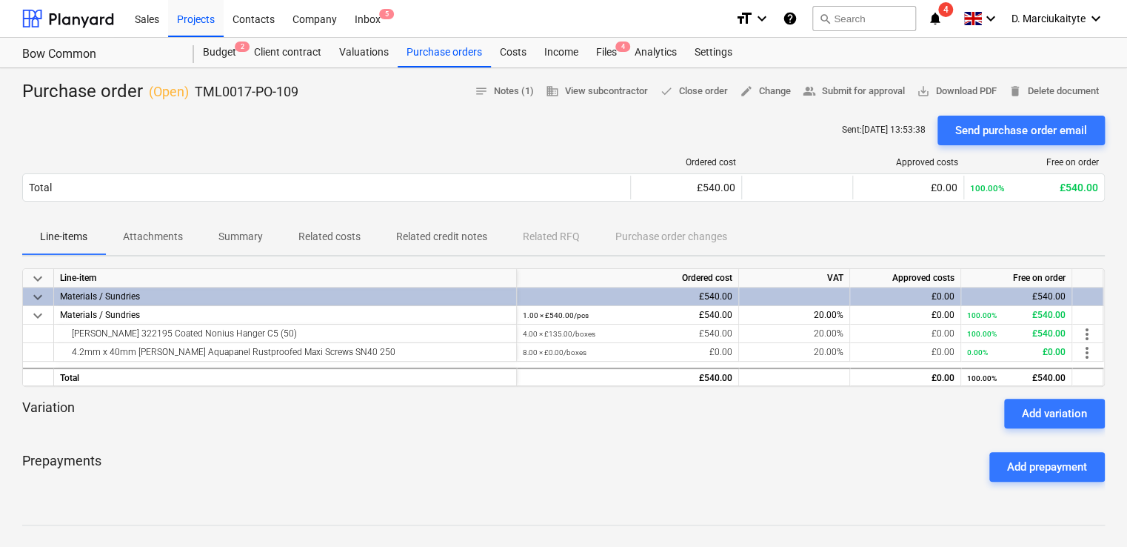
click at [239, 236] on p "Summary" at bounding box center [240, 237] width 44 height 16
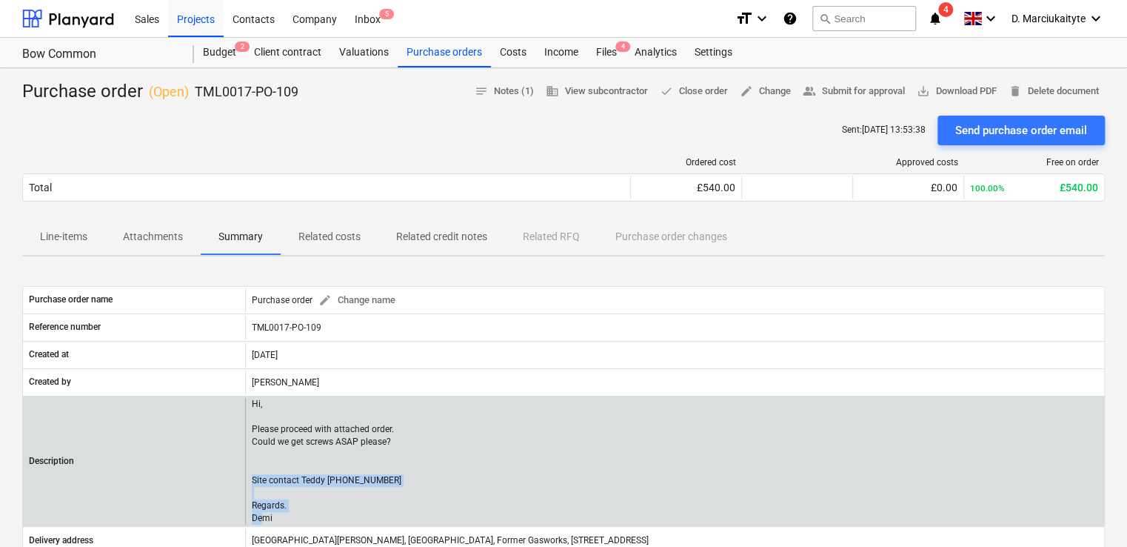
drag, startPoint x: 291, startPoint y: 512, endPoint x: 248, endPoint y: 477, distance: 55.3
click at [248, 477] on div "Hi, Please proceed with attached order. Could we get screws ASAP please? Site c…" at bounding box center [674, 461] width 859 height 127
copy p "Site contact [PERSON_NAME] [PHONE_NUMBER] Regards. Demi"
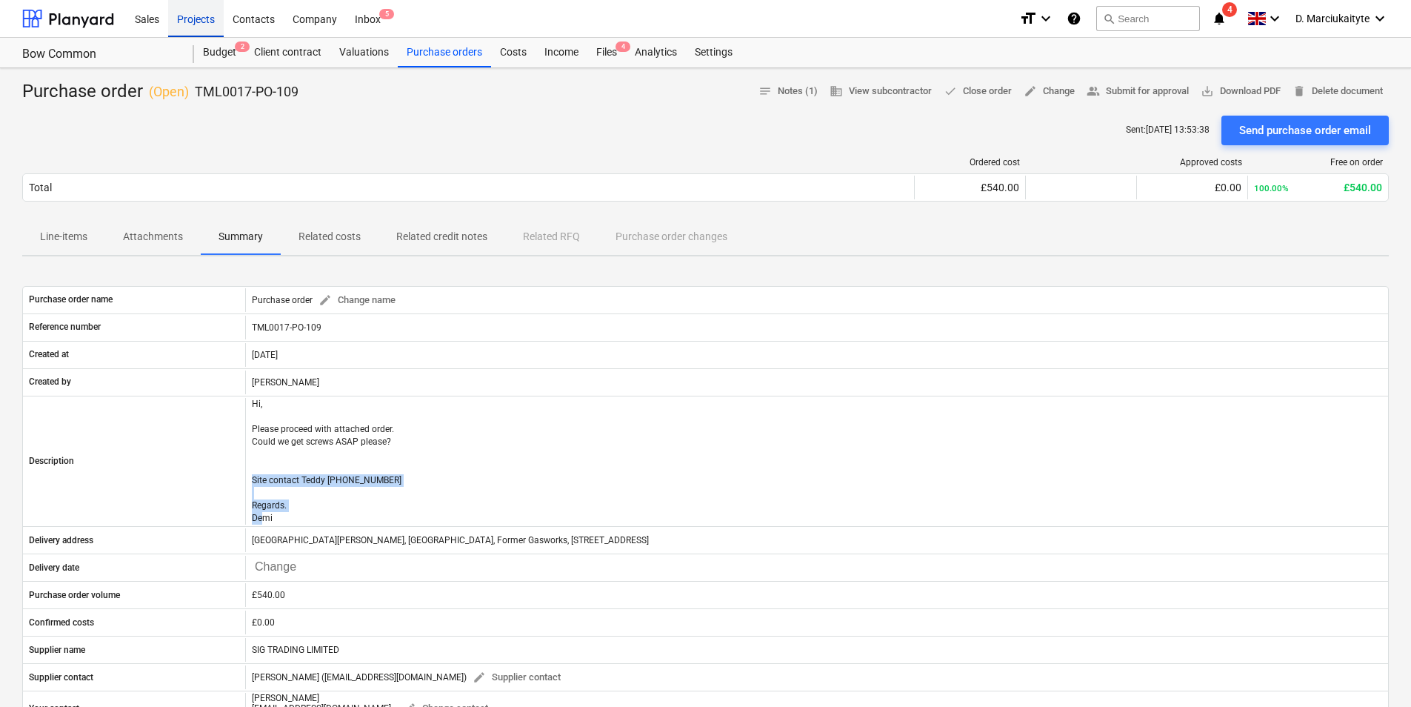
click at [218, 20] on div "Projects" at bounding box center [196, 18] width 56 height 38
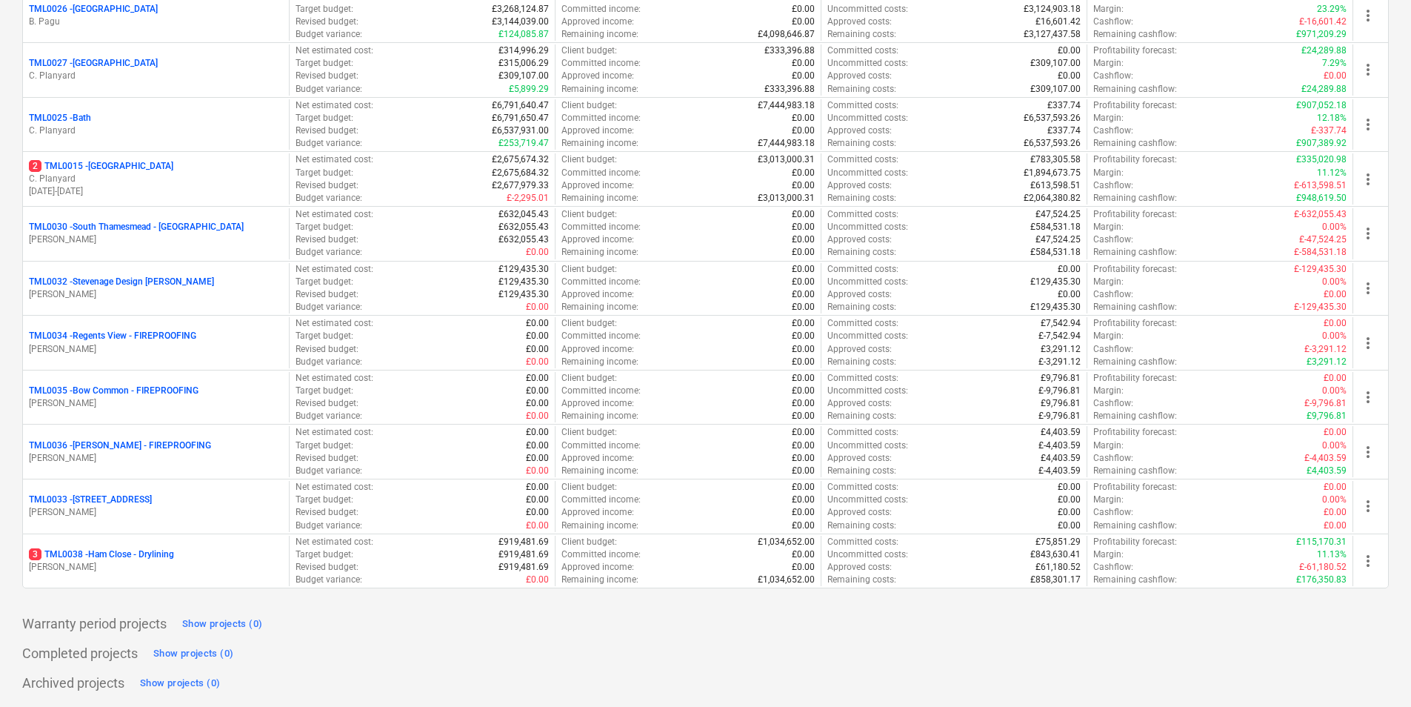
scroll to position [1210, 0]
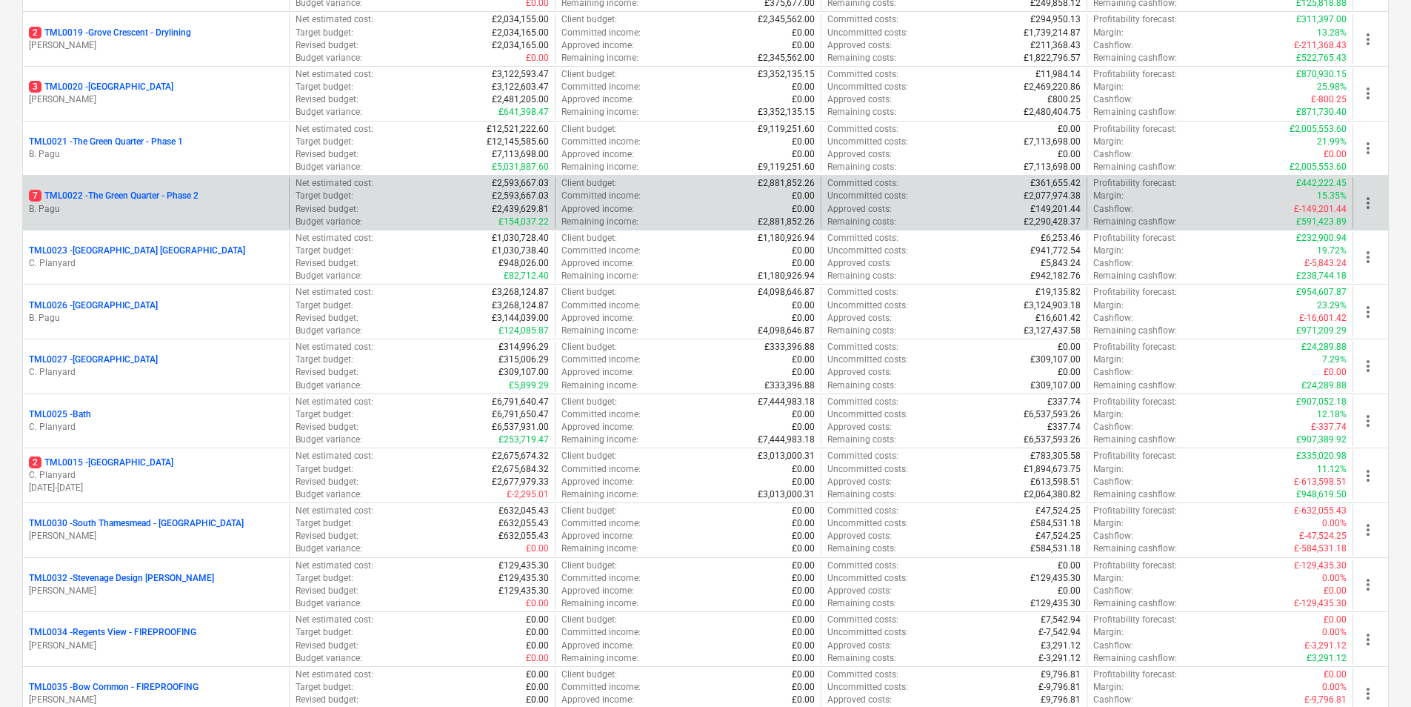
click at [113, 196] on p "7 TML0022 - The Green Quarter - Phase 2" at bounding box center [114, 196] width 170 height 13
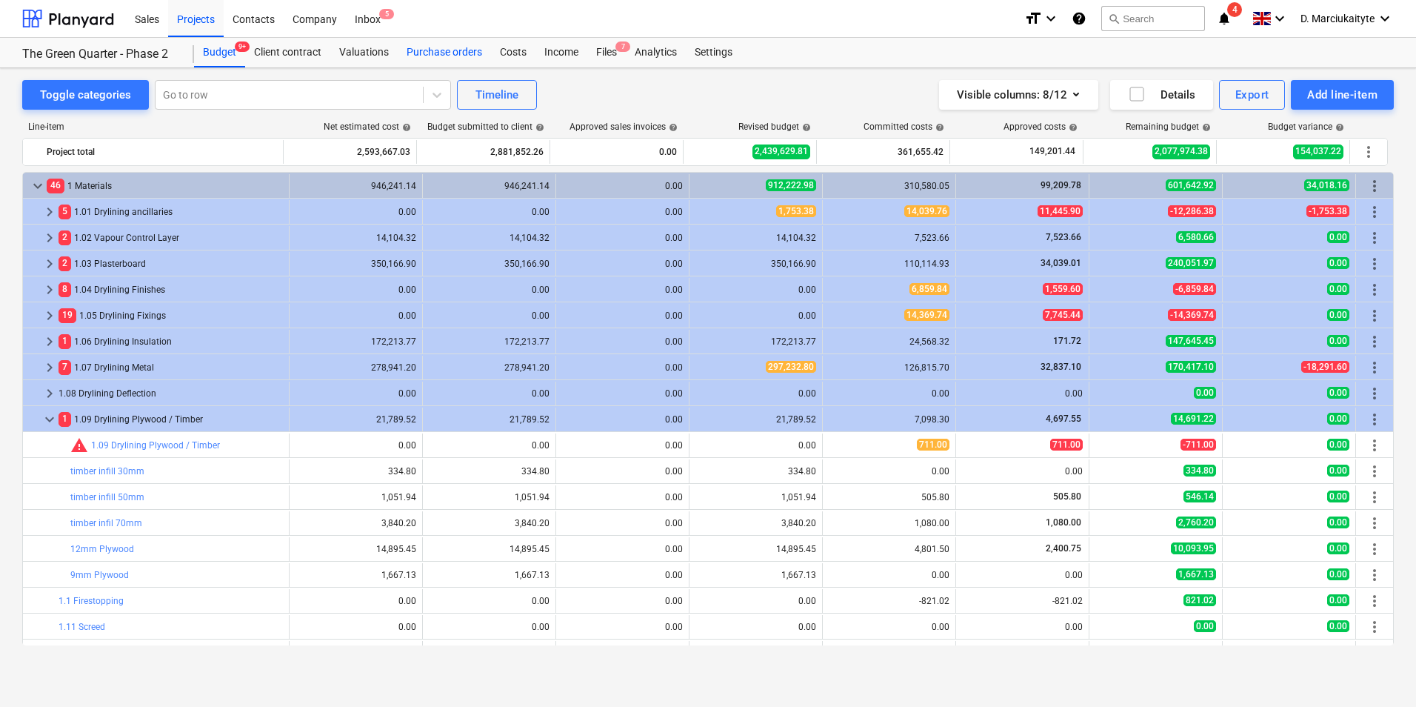
click at [447, 50] on div "Purchase orders" at bounding box center [444, 53] width 93 height 30
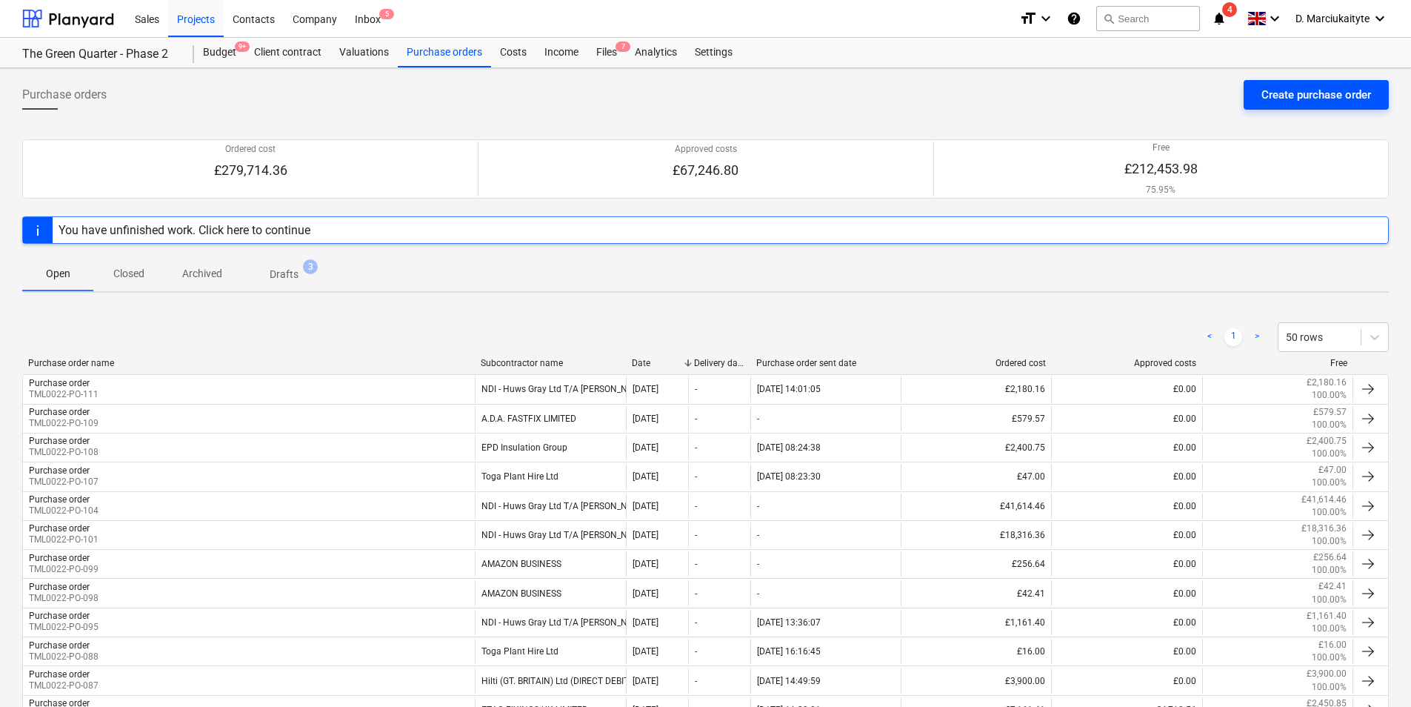
click at [1296, 88] on div "Create purchase order" at bounding box center [1316, 94] width 110 height 19
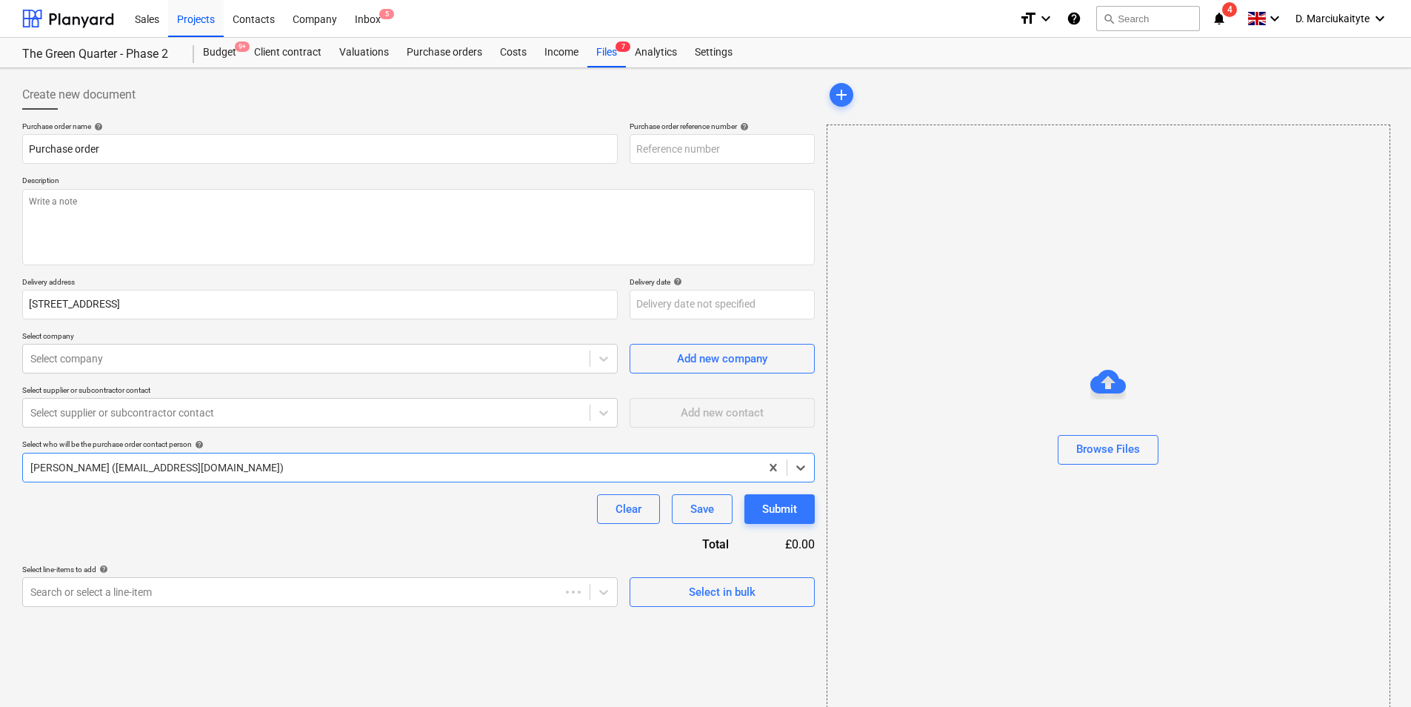
type textarea "x"
type input "TML0022-PO-112"
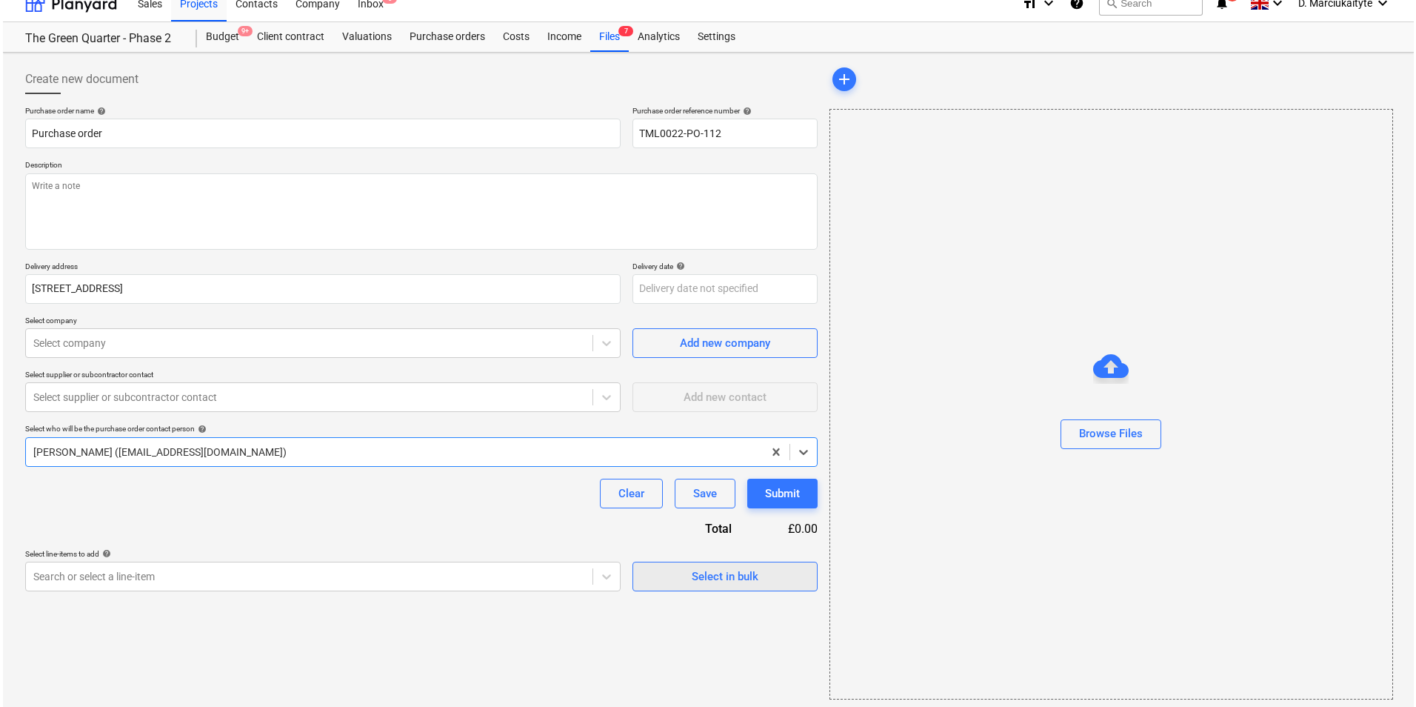
scroll to position [20, 0]
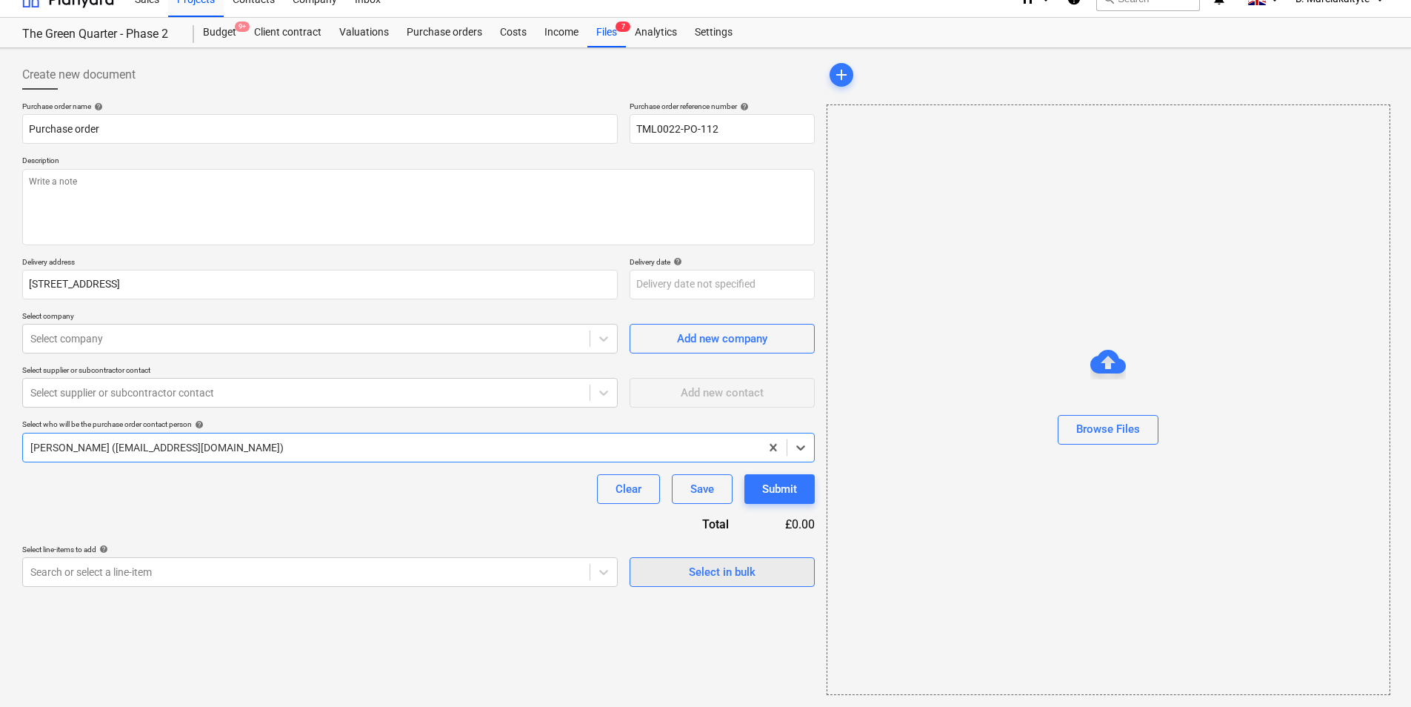
click at [690, 573] on div "Select in bulk" at bounding box center [722, 571] width 67 height 19
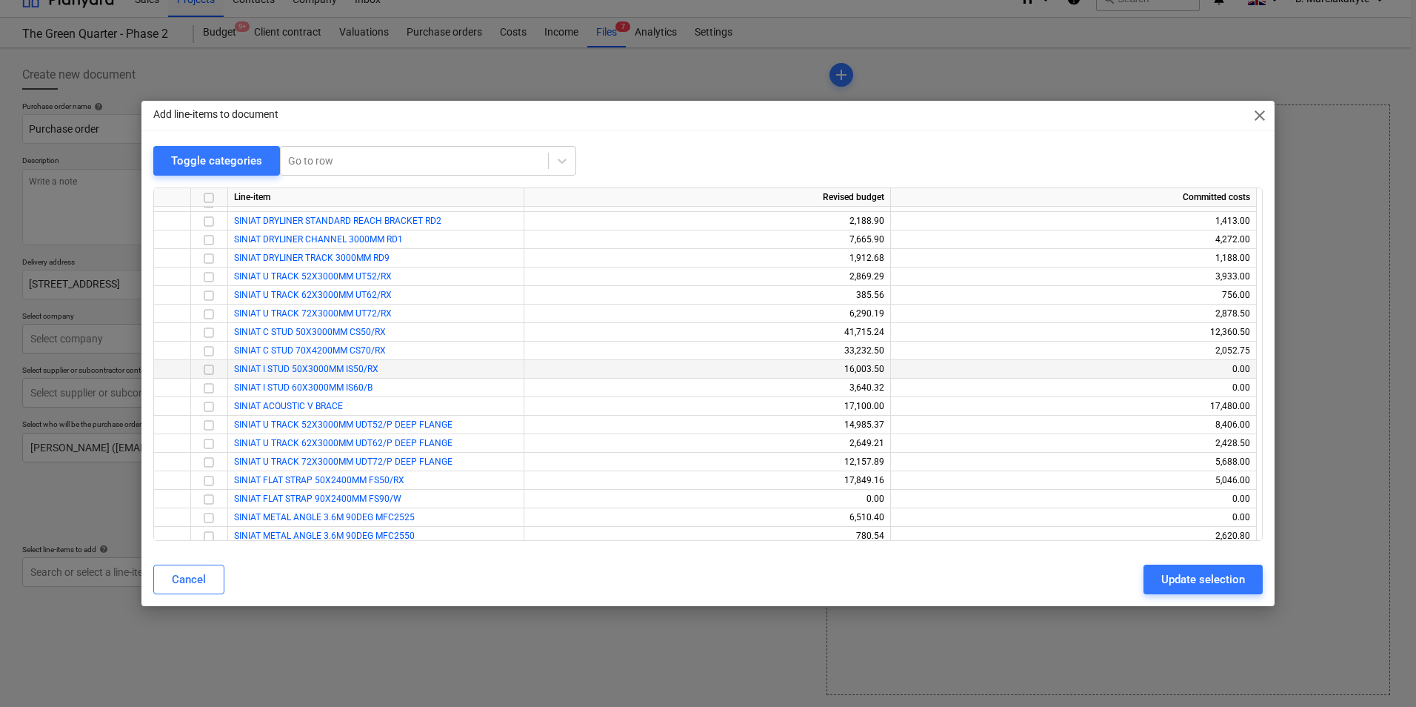
scroll to position [2000, 0]
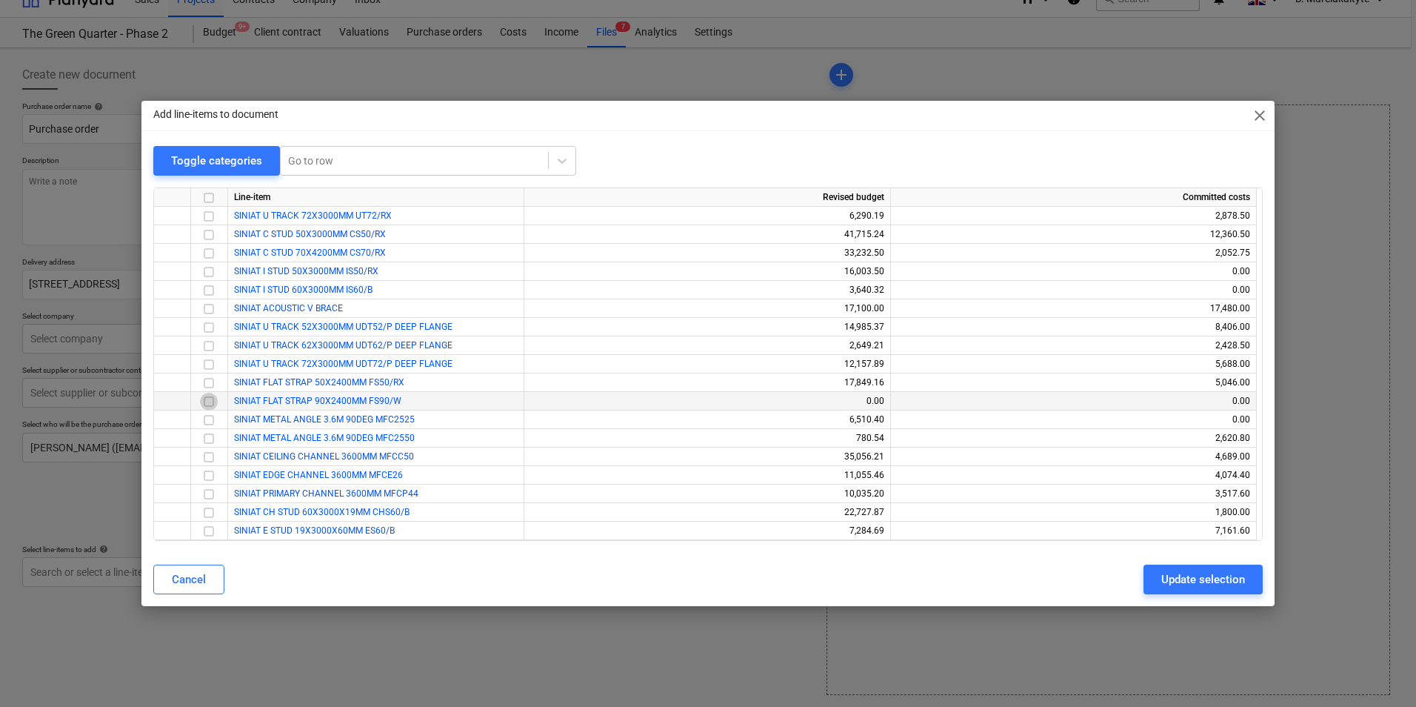
click at [210, 400] on input "checkbox" at bounding box center [209, 402] width 18 height 18
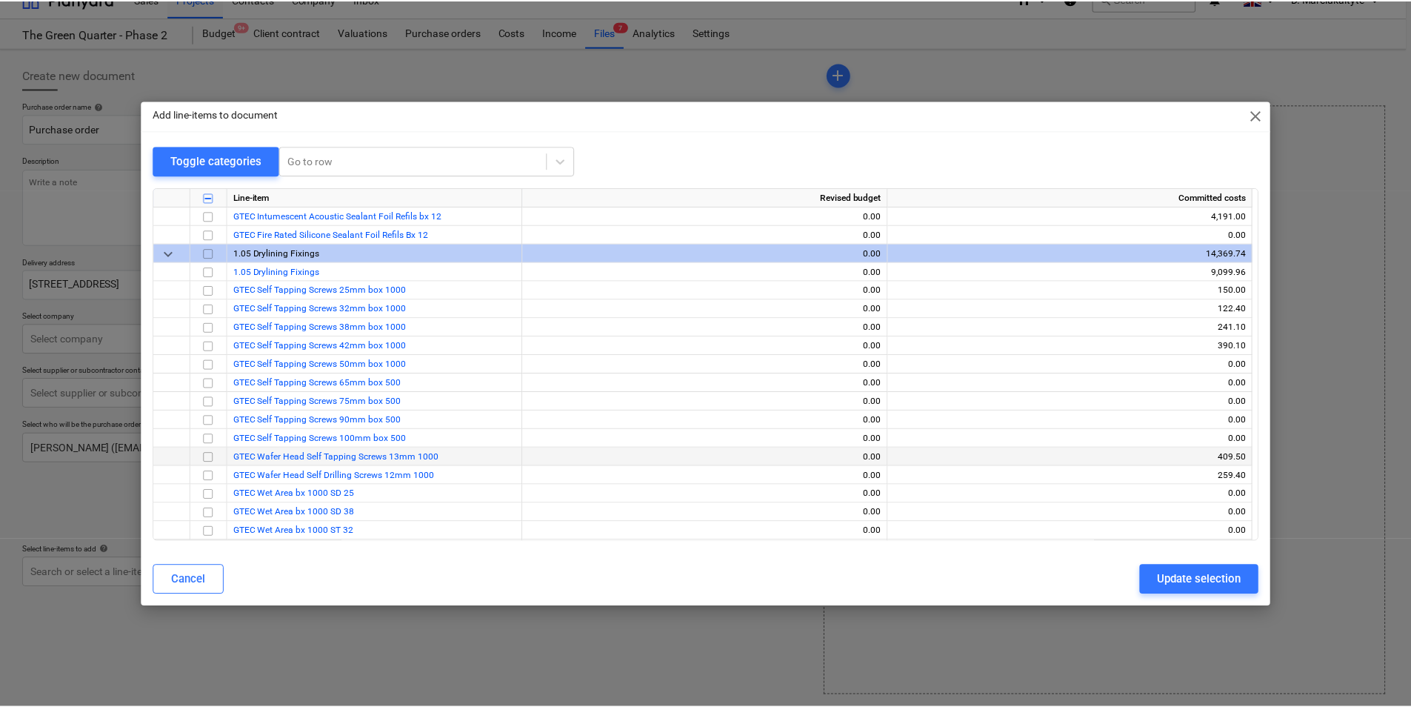
scroll to position [741, 0]
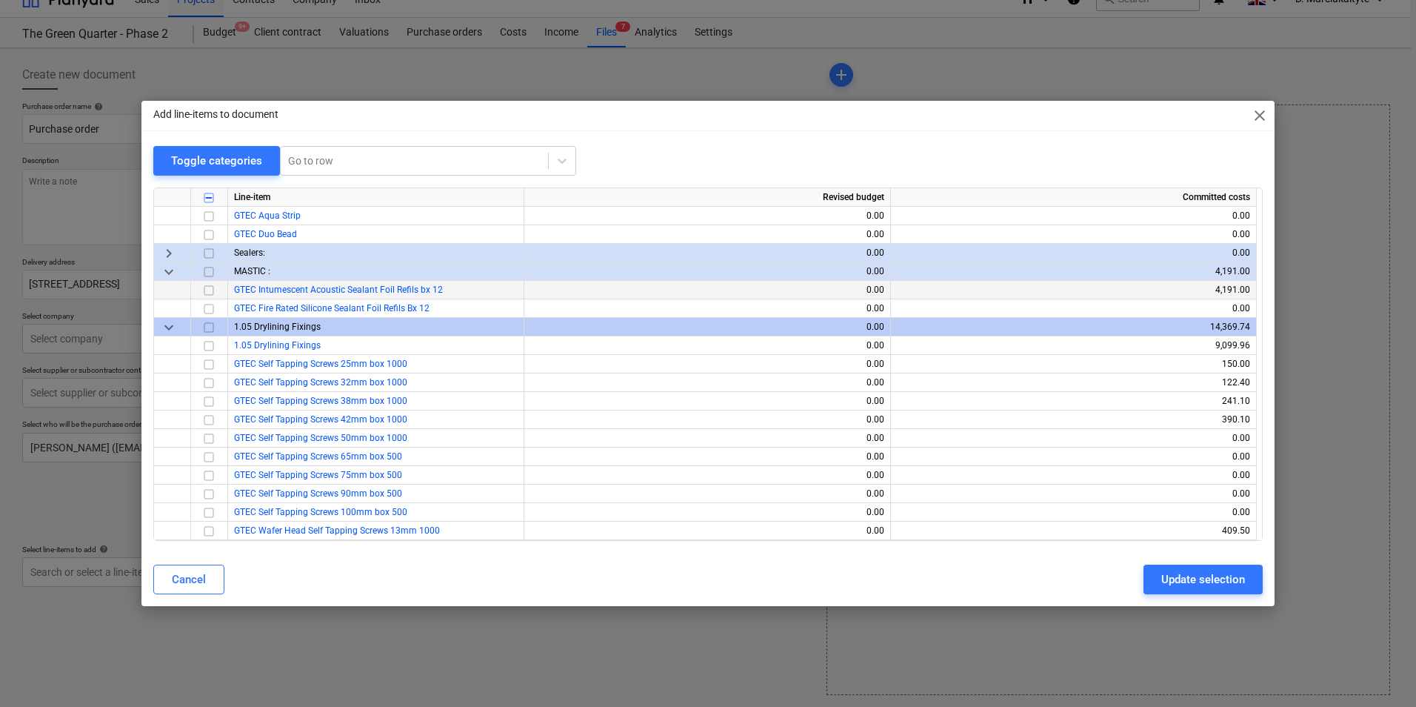
click at [210, 290] on input "checkbox" at bounding box center [209, 290] width 18 height 18
click at [1166, 580] on div "Update selection" at bounding box center [1203, 579] width 84 height 19
type textarea "x"
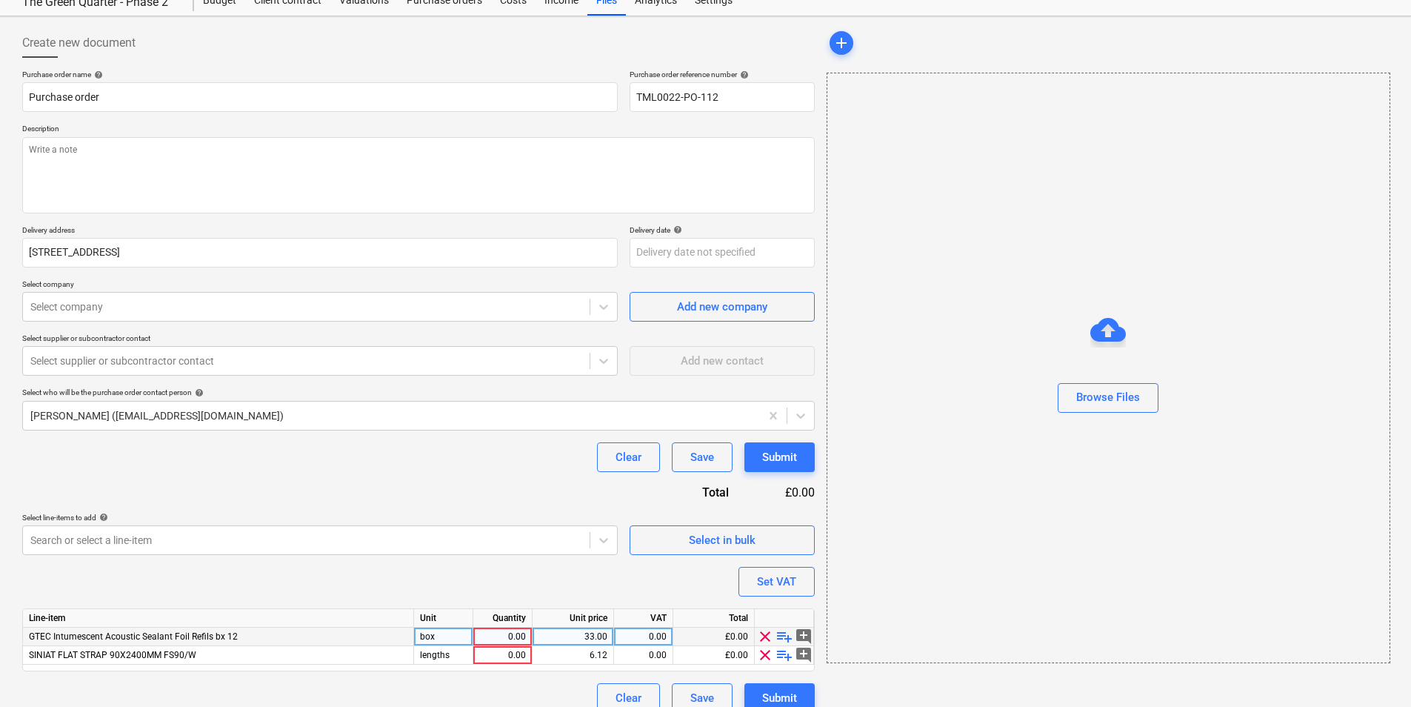
scroll to position [70, 0]
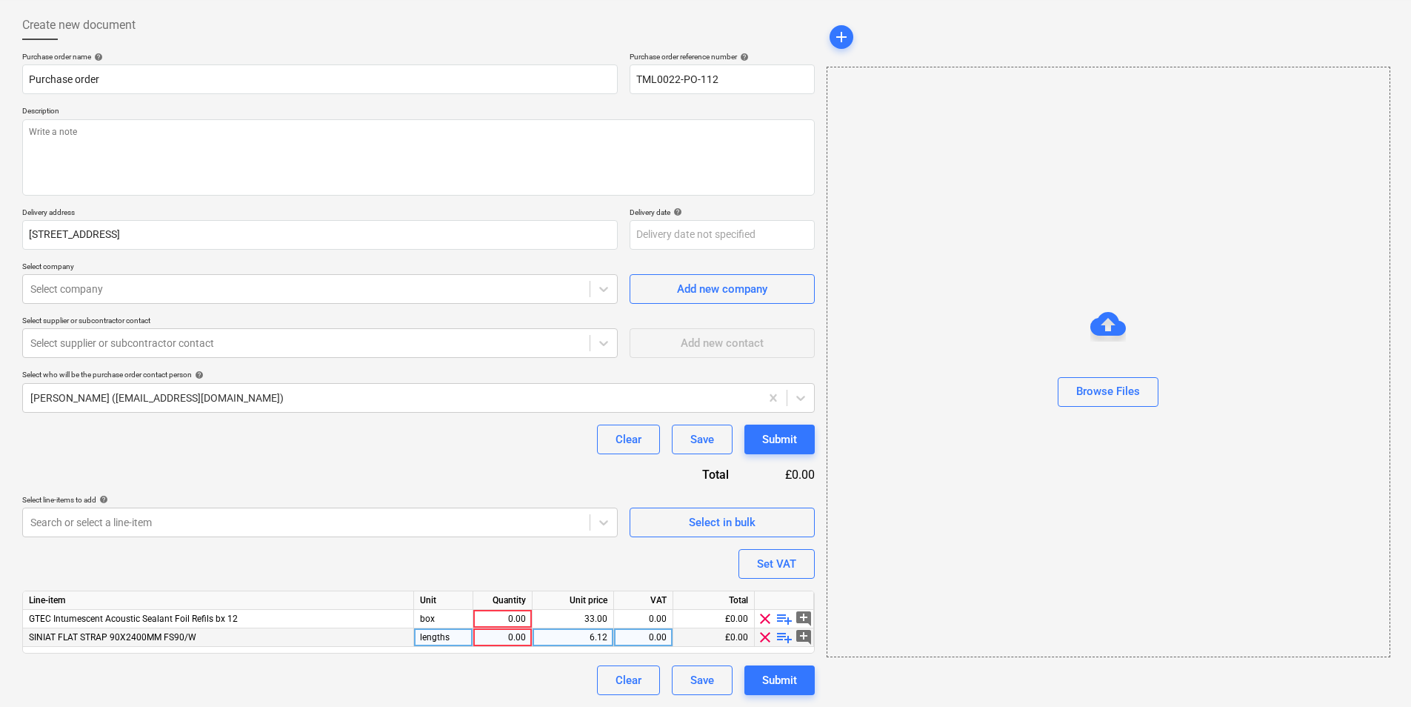
click at [510, 628] on div "0.00" at bounding box center [502, 637] width 47 height 19
type input "1000"
type textarea "x"
click at [507, 612] on div "0.00" at bounding box center [502, 619] width 47 height 19
type input "75"
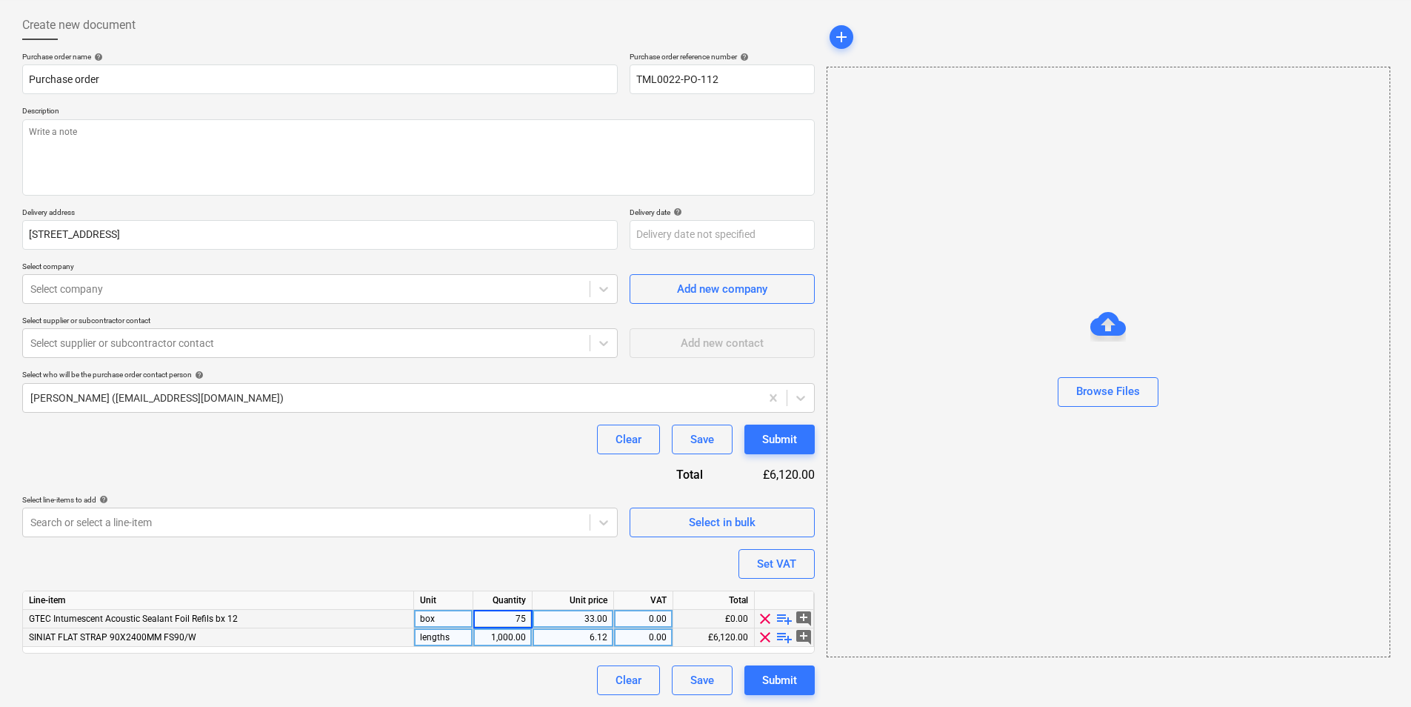
type textarea "x"
type input "20"
type textarea "x"
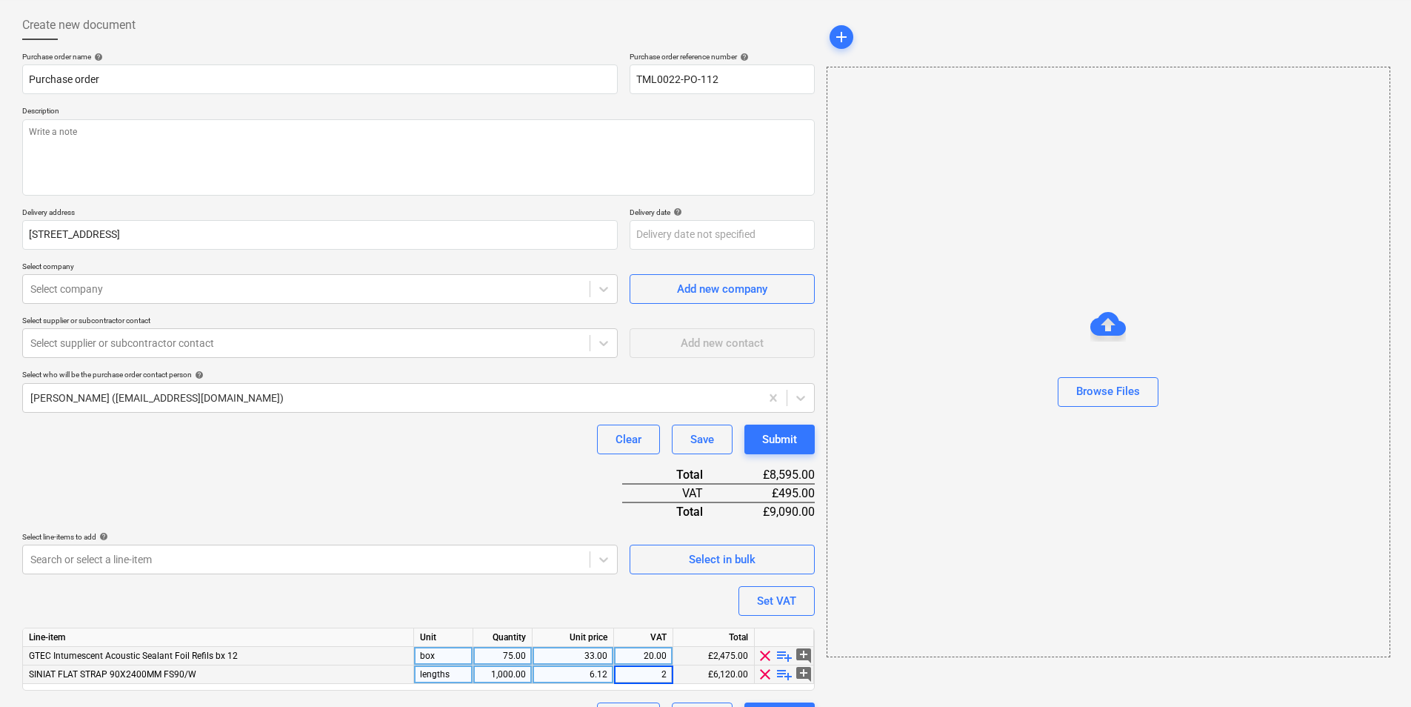
type input "20"
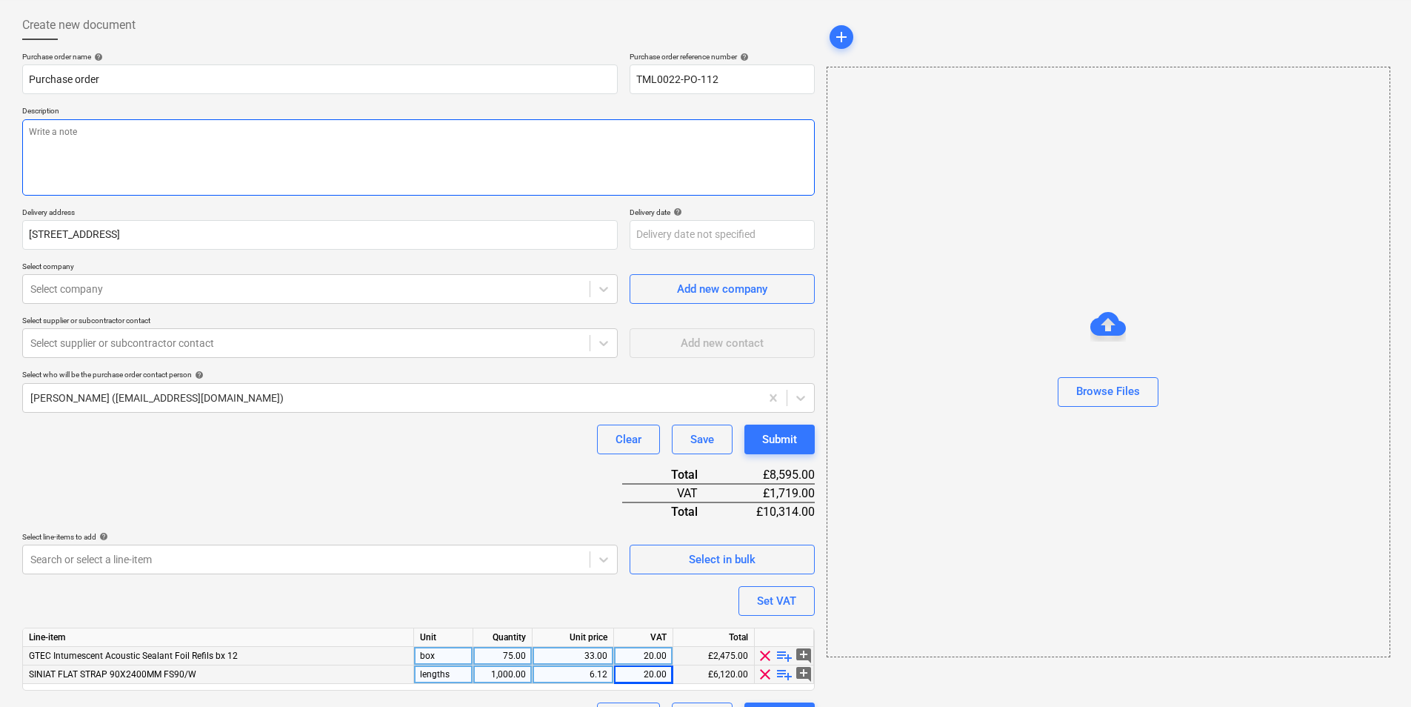
click at [274, 133] on textarea at bounding box center [418, 157] width 792 height 76
type textarea "x"
type textarea "A"
type textarea "x"
type textarea "Af"
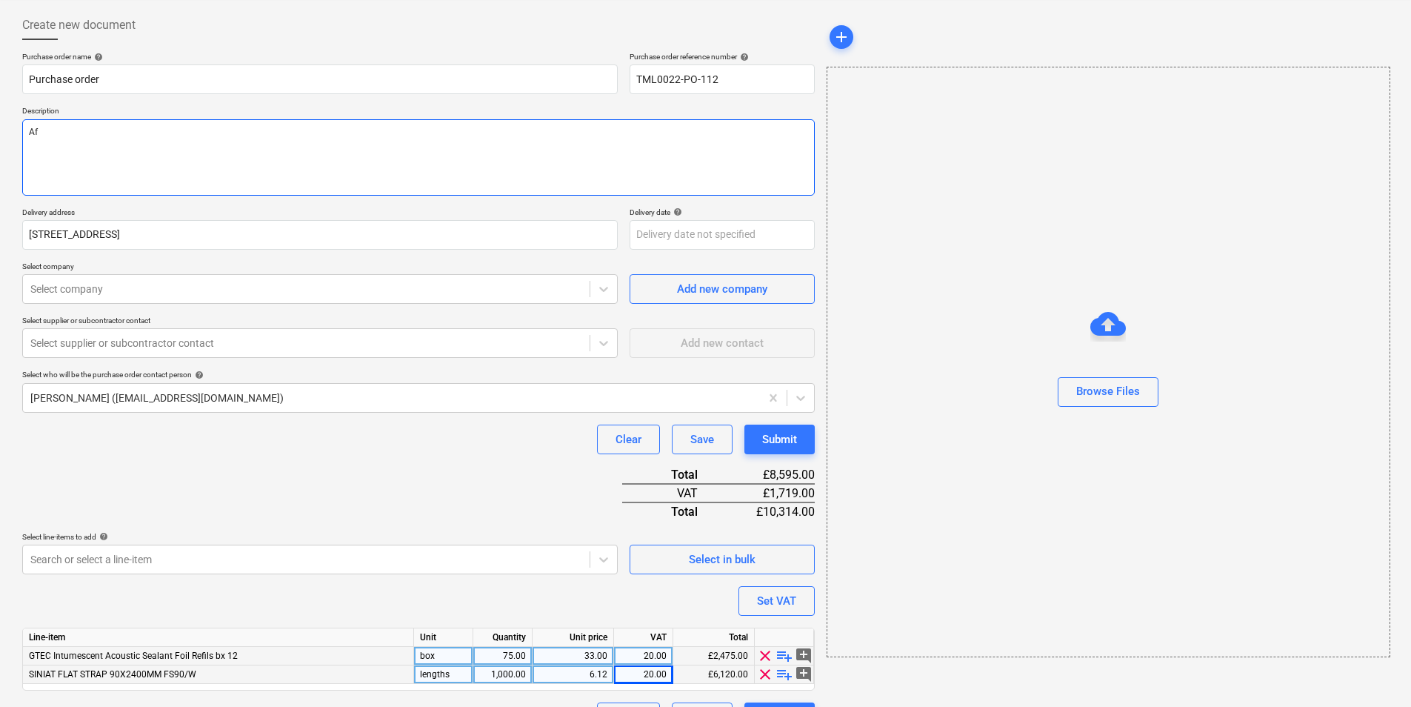
type textarea "x"
type textarea "Afr"
type textarea "x"
type textarea "Afr="
type textarea "x"
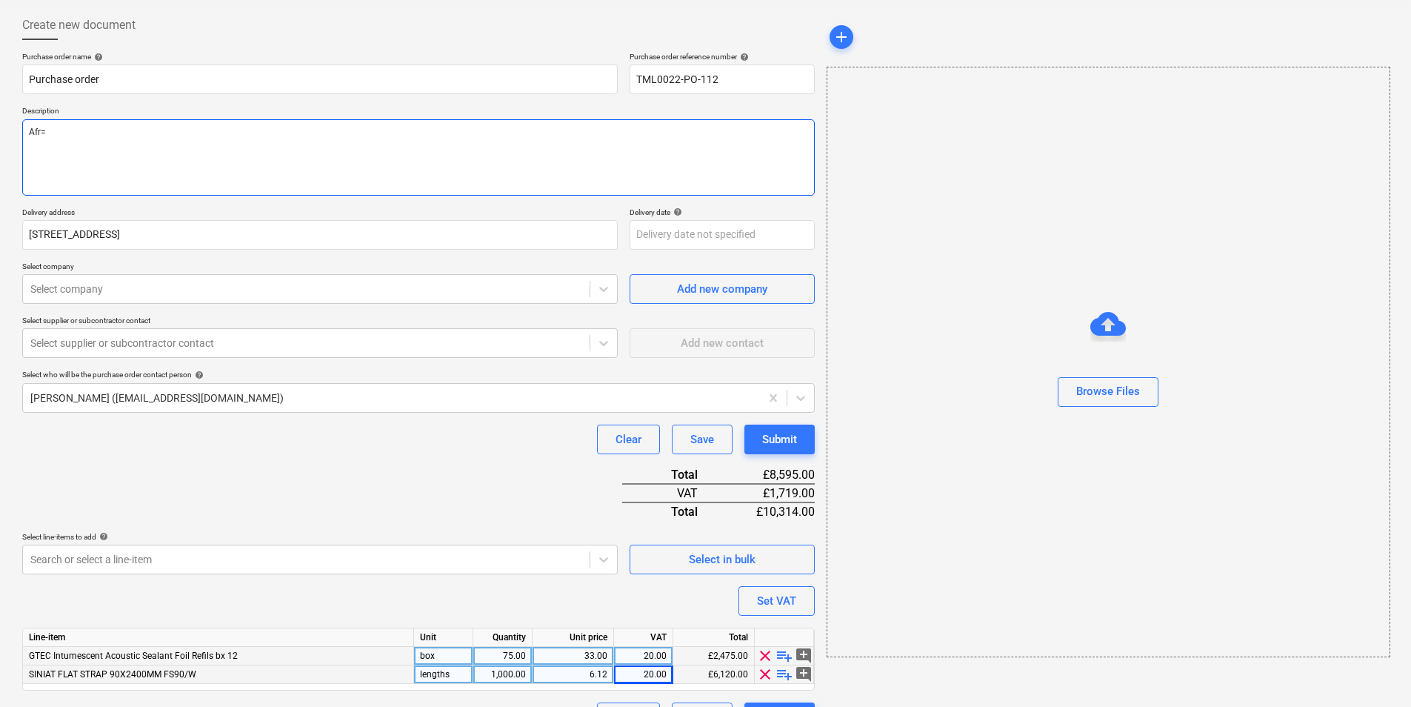
type textarea "Afr"
type textarea "x"
type textarea "Af"
type textarea "x"
type textarea "Aft"
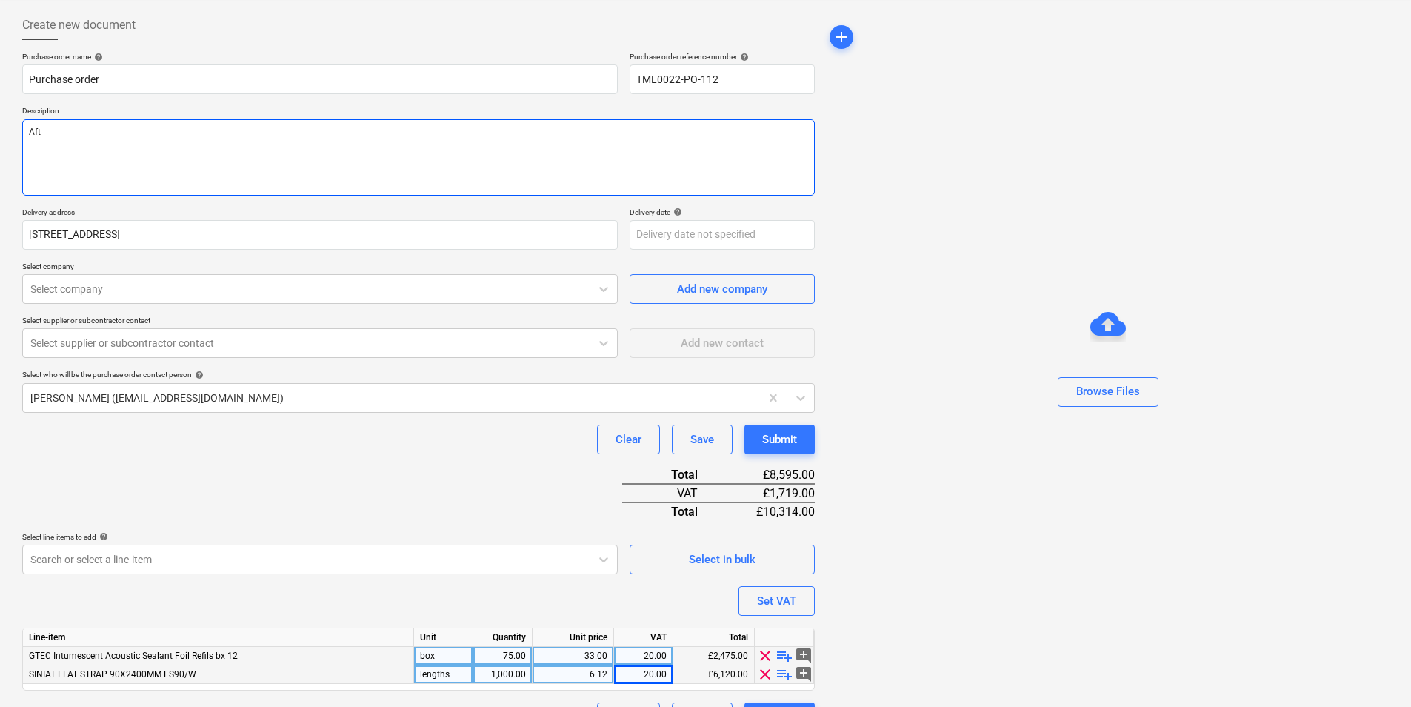
type textarea "x"
type textarea "Afte"
type textarea "x"
type textarea "After"
type textarea "x"
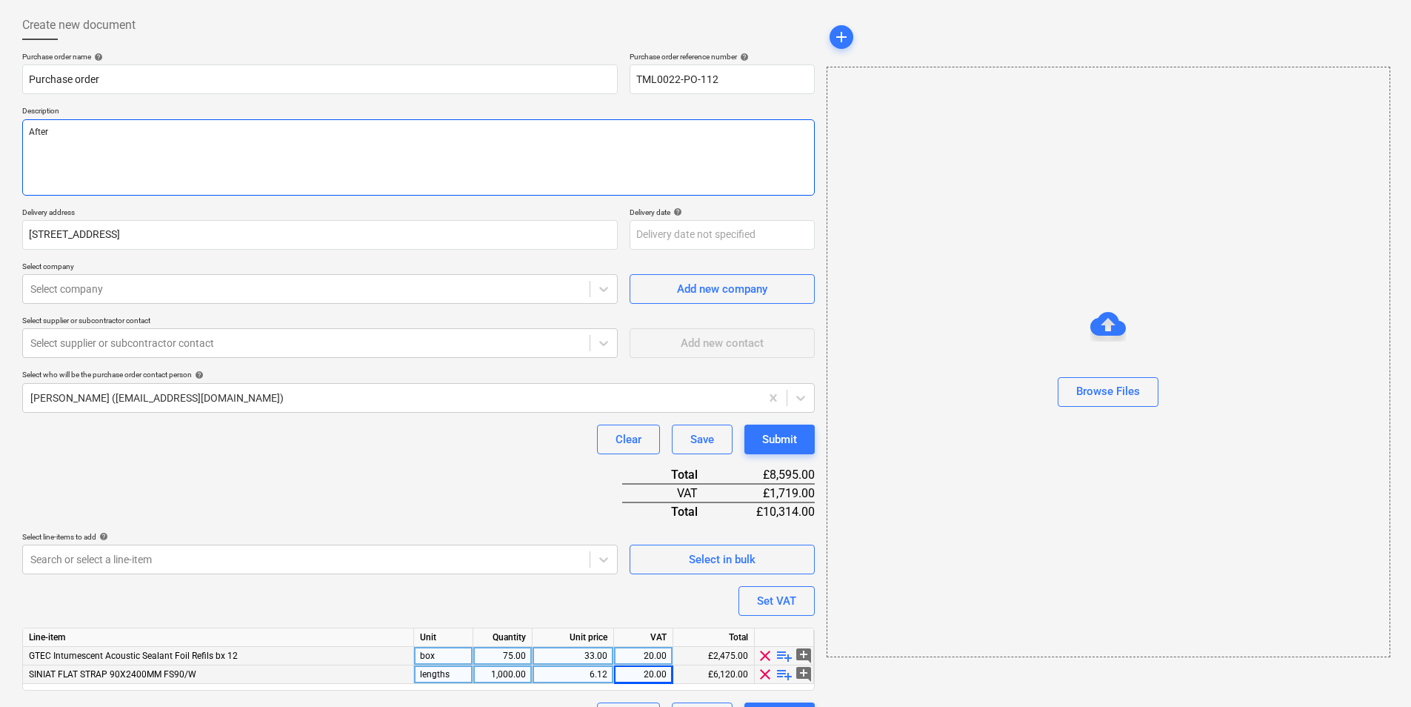
type textarea "Aftern"
type textarea "x"
type textarea "Afterno"
type textarea "x"
type textarea "Afternoo"
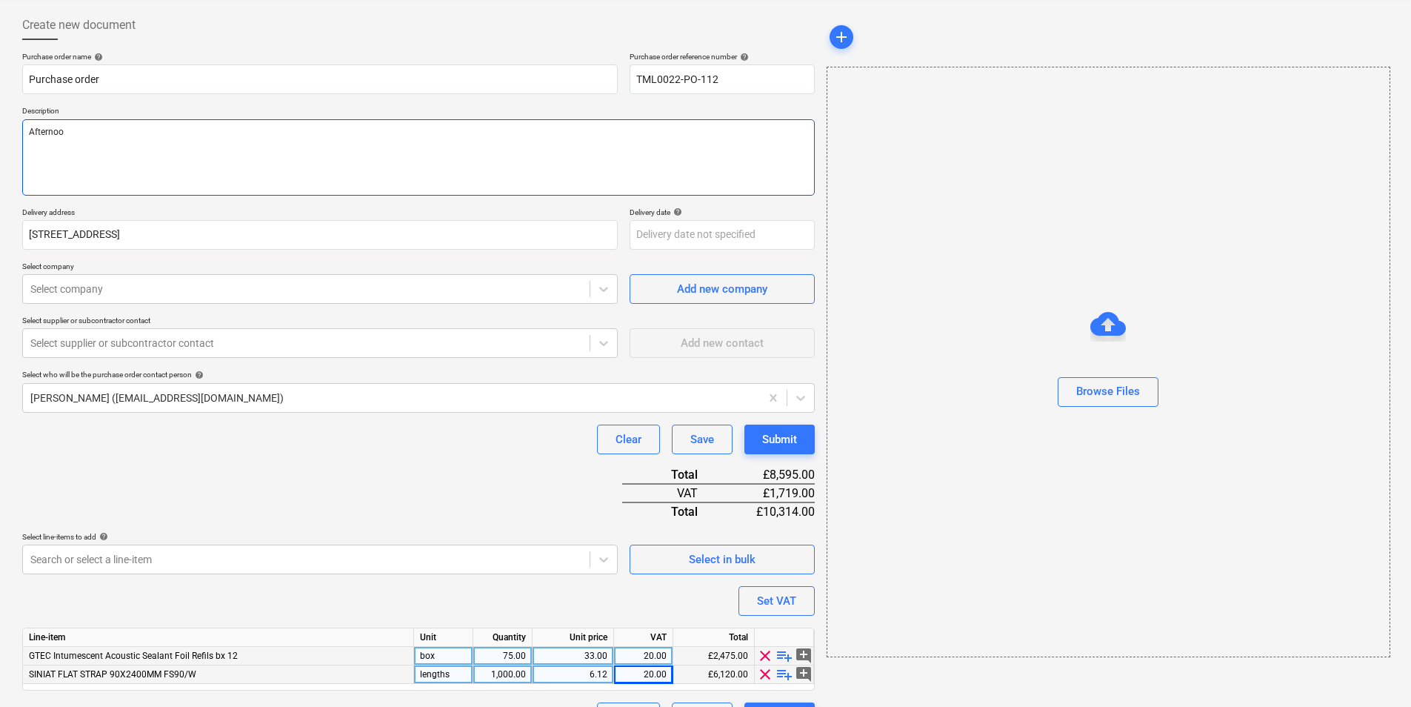
type textarea "x"
type textarea "Afternoon"
type textarea "x"
type textarea "Afternoonn"
type textarea "x"
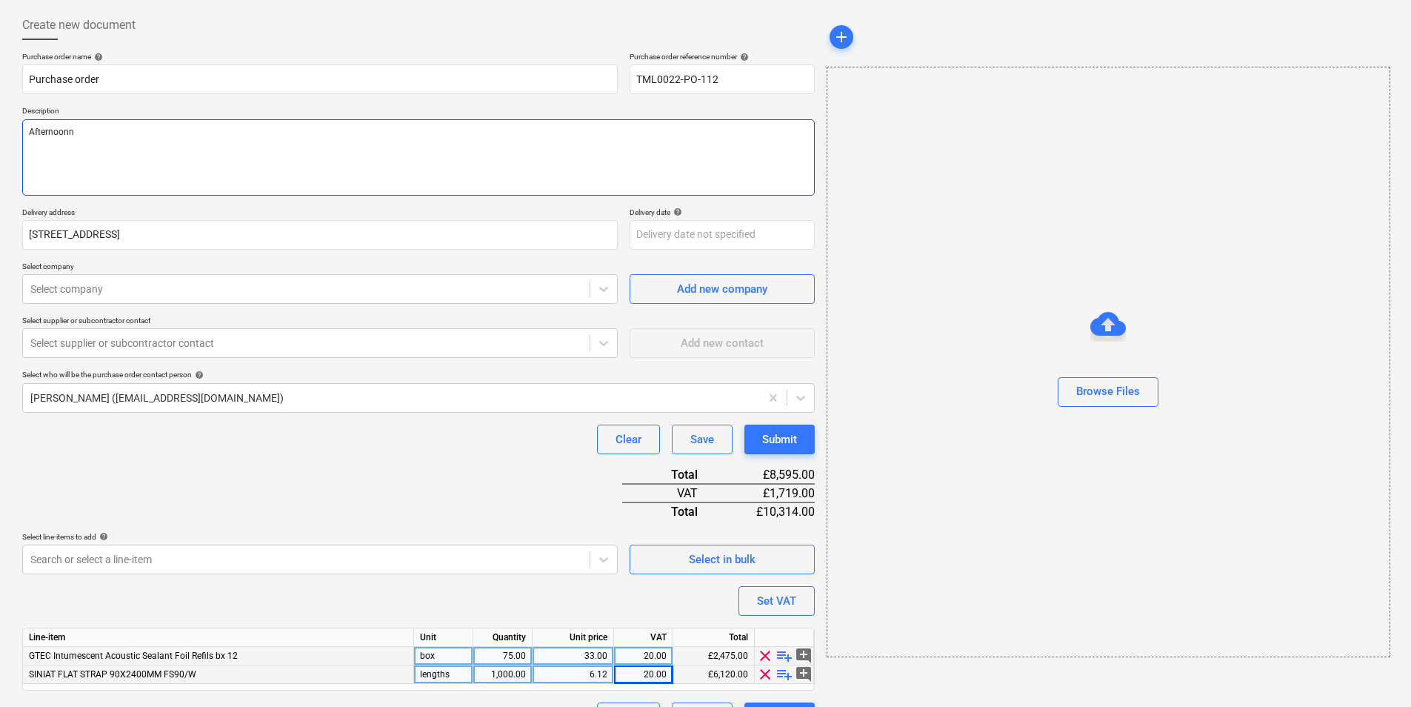
type textarea "Afternoonn,"
type textarea "x"
type textarea "Afternoonn,"
type textarea "x"
type textarea "Afternoonn, {;"
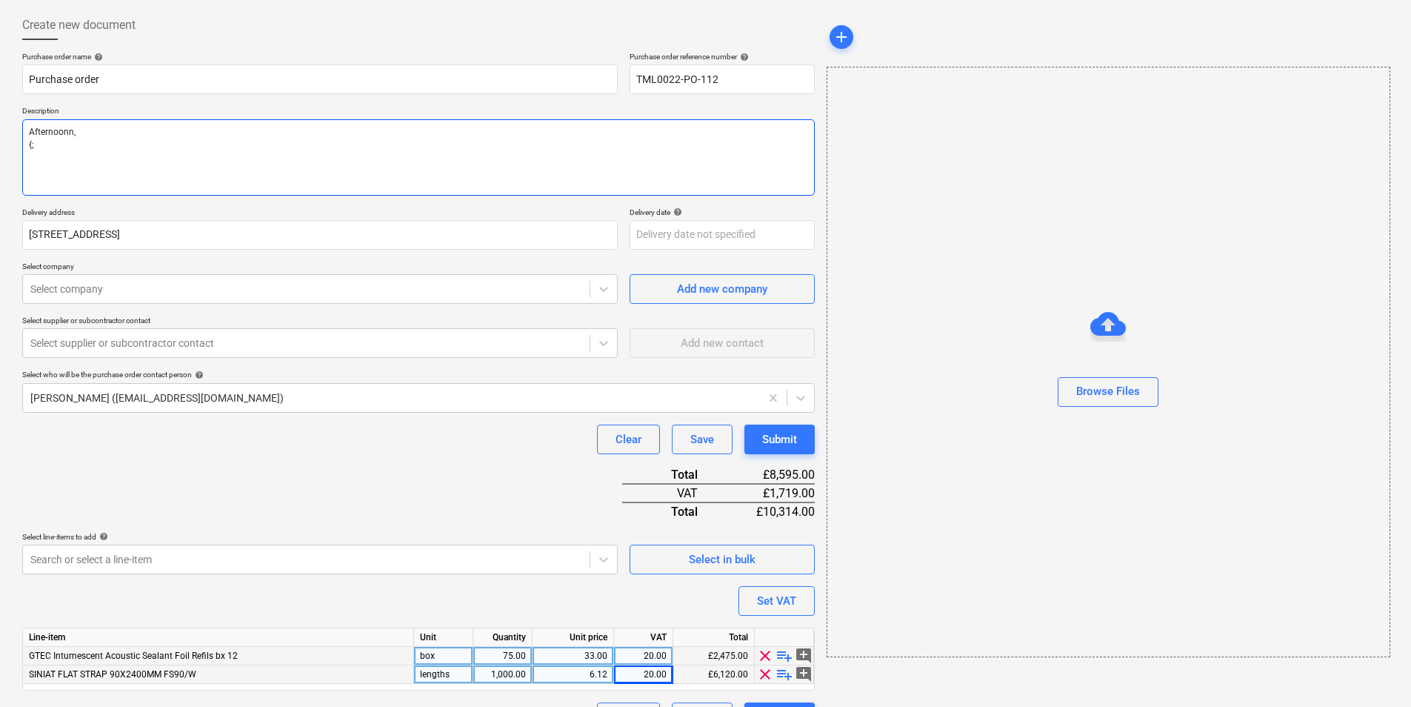
type textarea "x"
type textarea "Afternoonn, {"
type textarea "x"
type textarea "Afternoonn,"
type textarea "x"
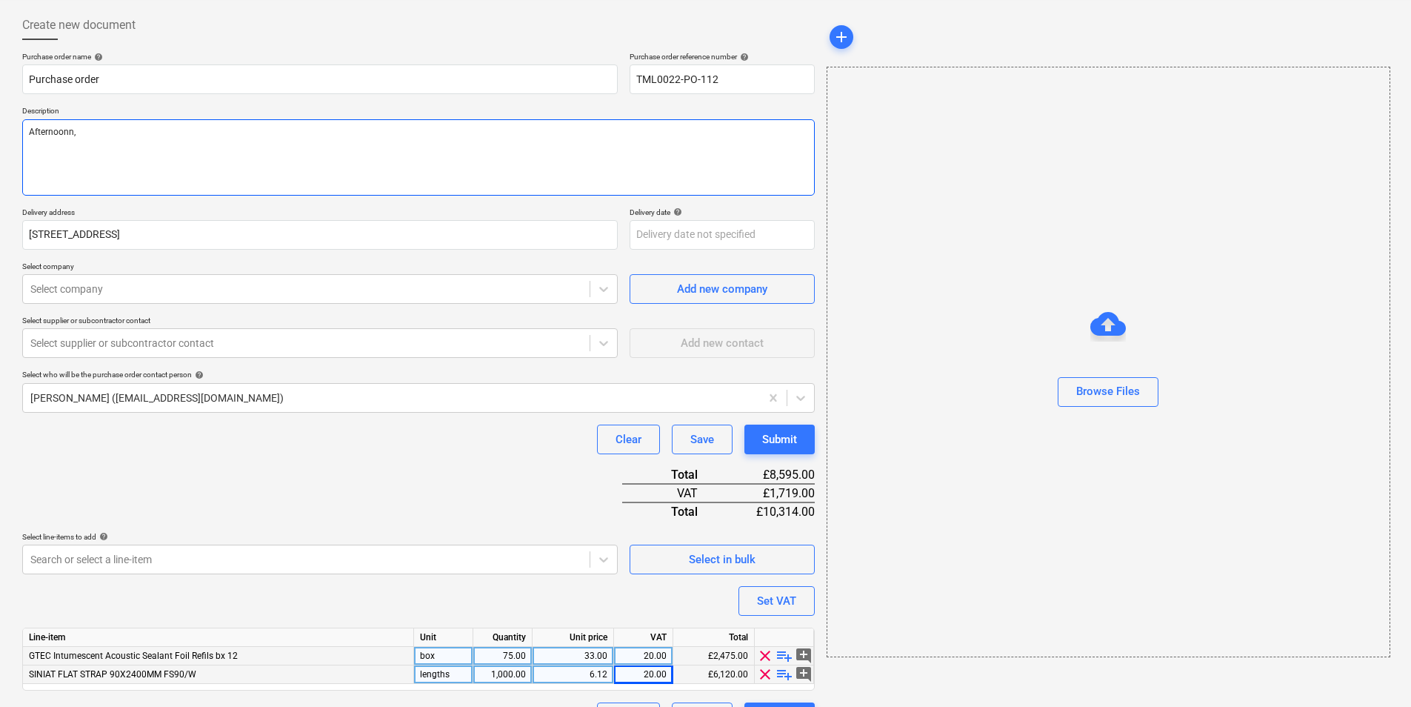
type textarea "Afternoonn,"
type textarea "x"
type textarea "Afternoonn"
type textarea "x"
type textarea "Afternoon"
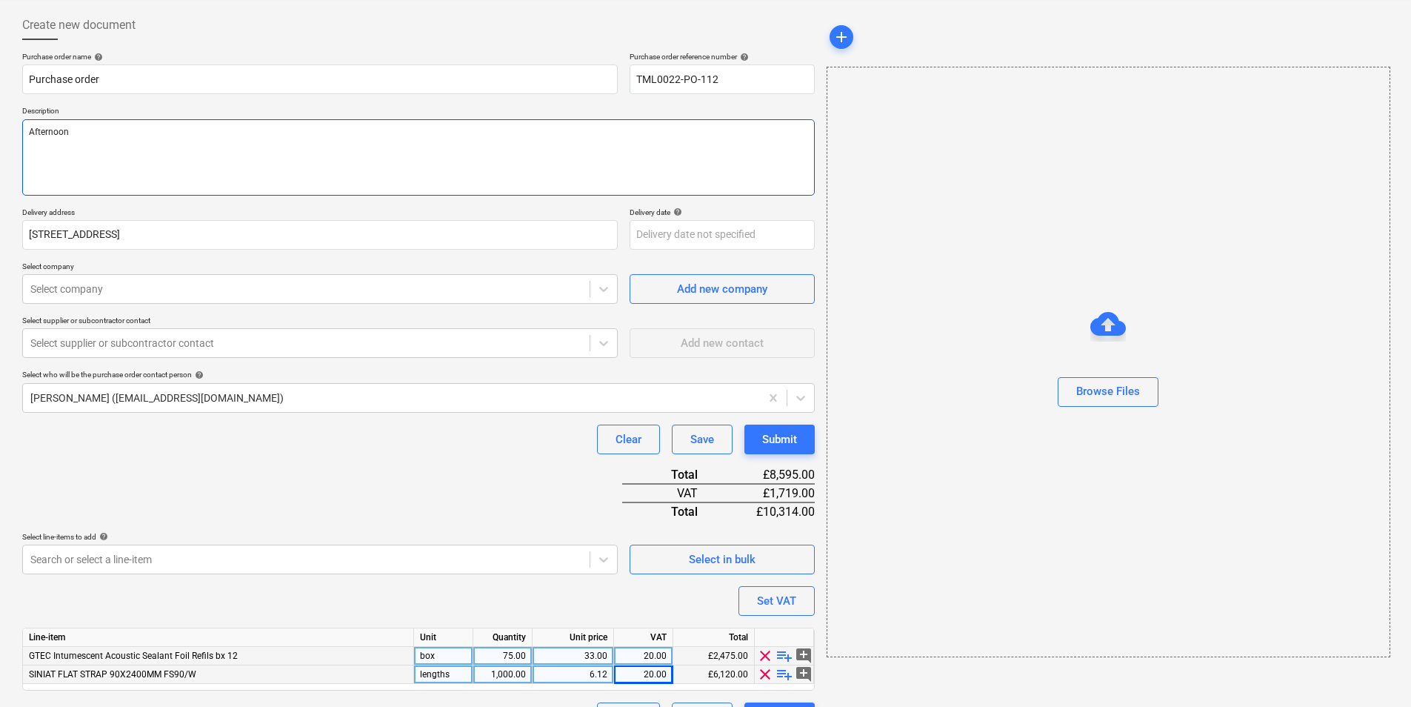
type textarea "x"
type textarea "Afternoo"
type textarea "x"
type textarea "Afterno"
type textarea "x"
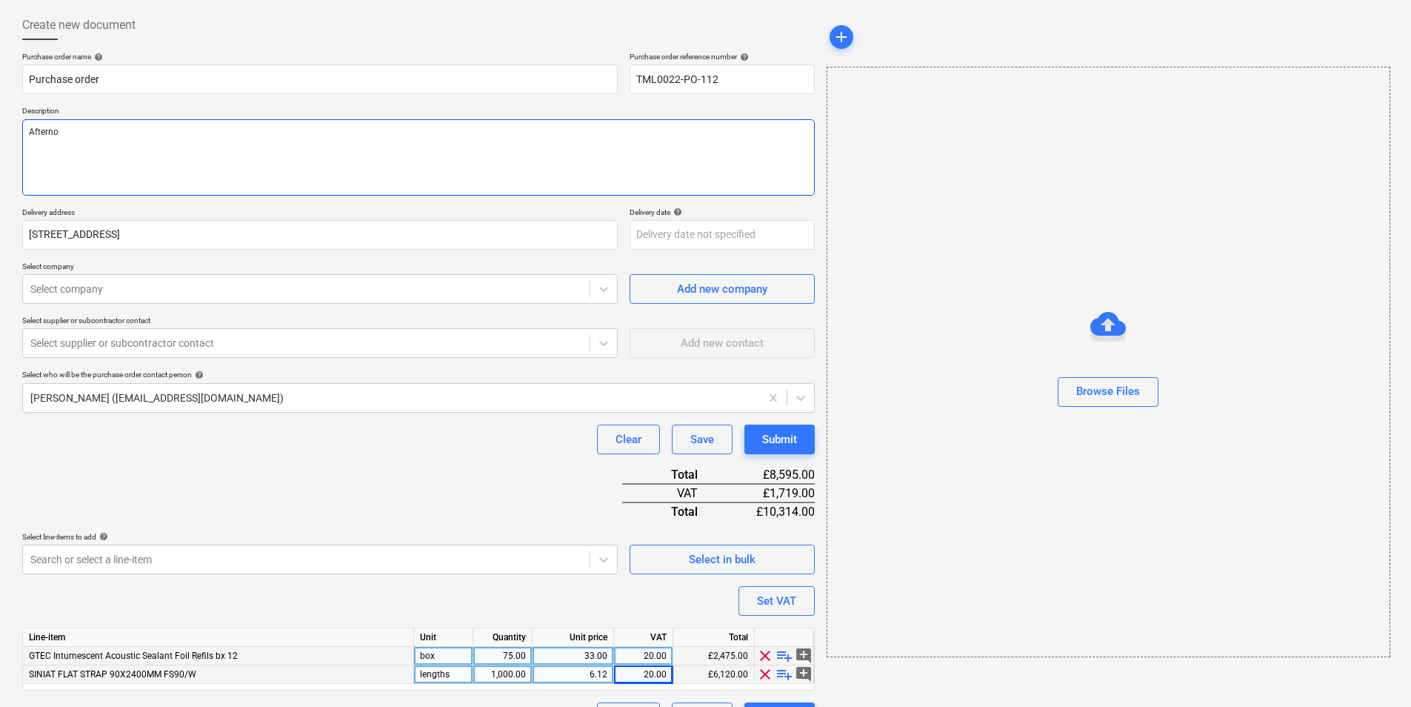
type textarea "Aftern"
type textarea "x"
type textarea "Afte"
type textarea "x"
type textarea "Aft"
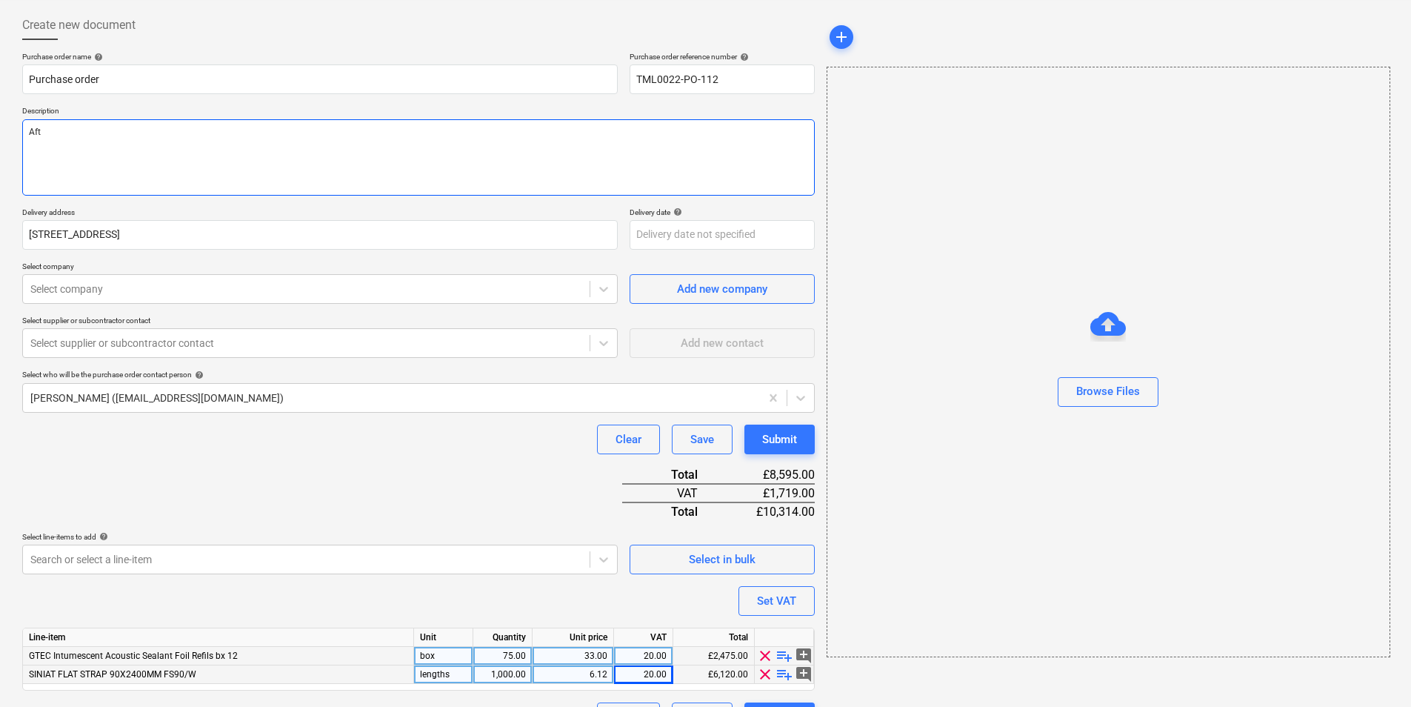
type textarea "x"
type textarea "Af"
type textarea "x"
type textarea "Aft"
type textarea "x"
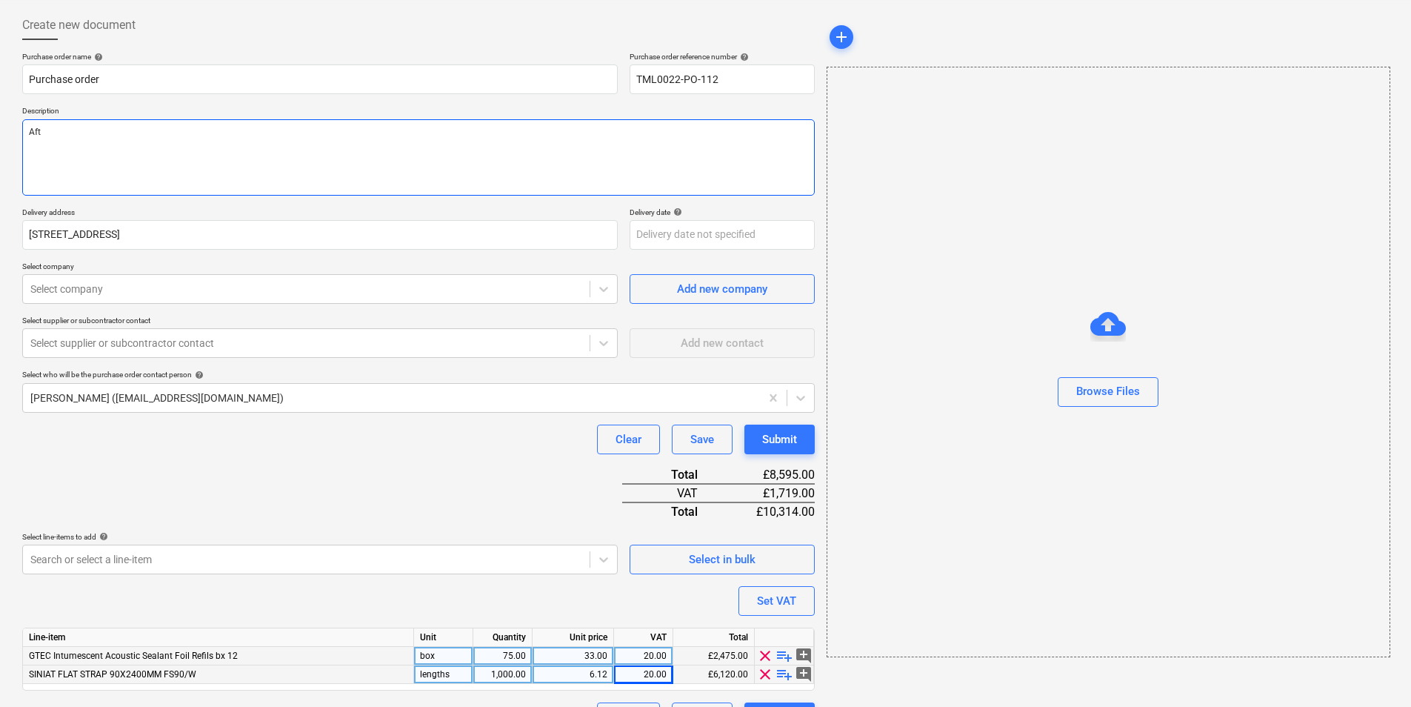
type textarea "Afte"
type textarea "x"
type textarea "After"
type textarea "x"
type textarea "Aftern"
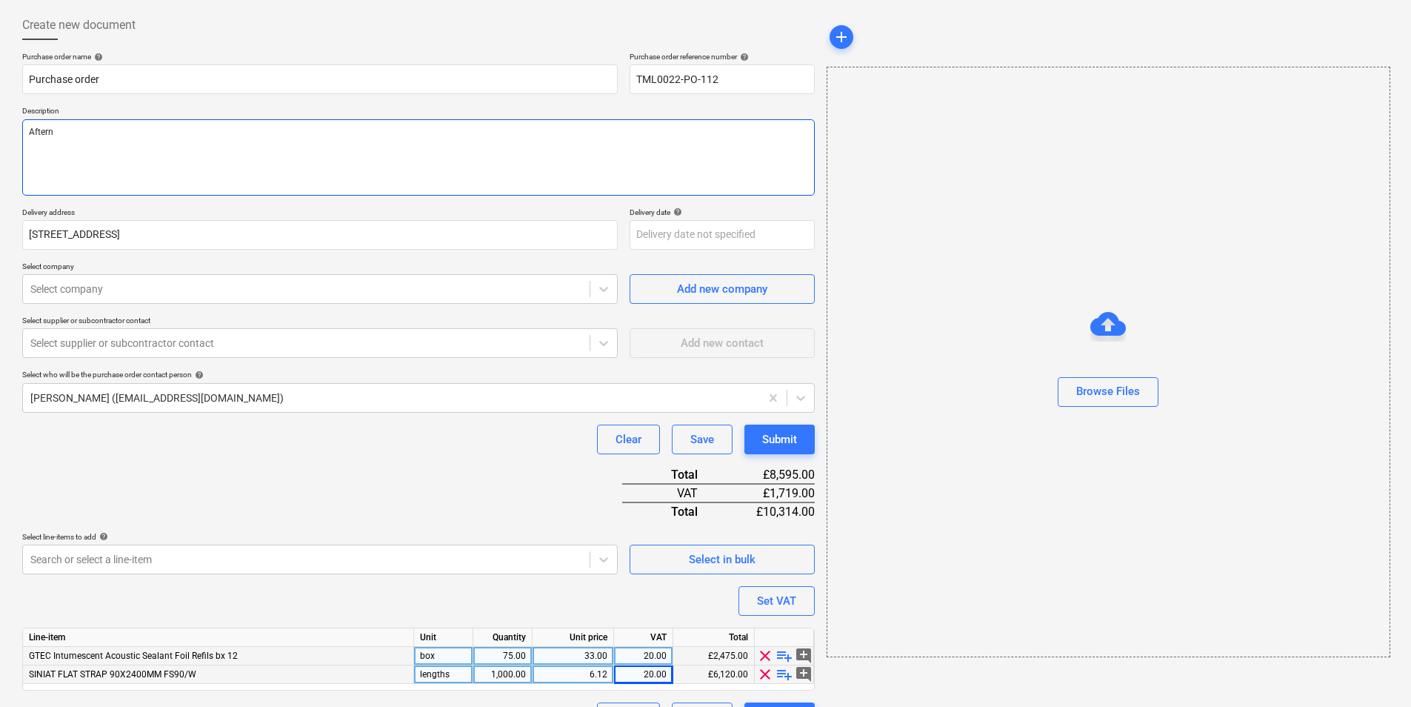
type textarea "x"
type textarea "Afterno"
type textarea "x"
type textarea "Afternoo"
type textarea "x"
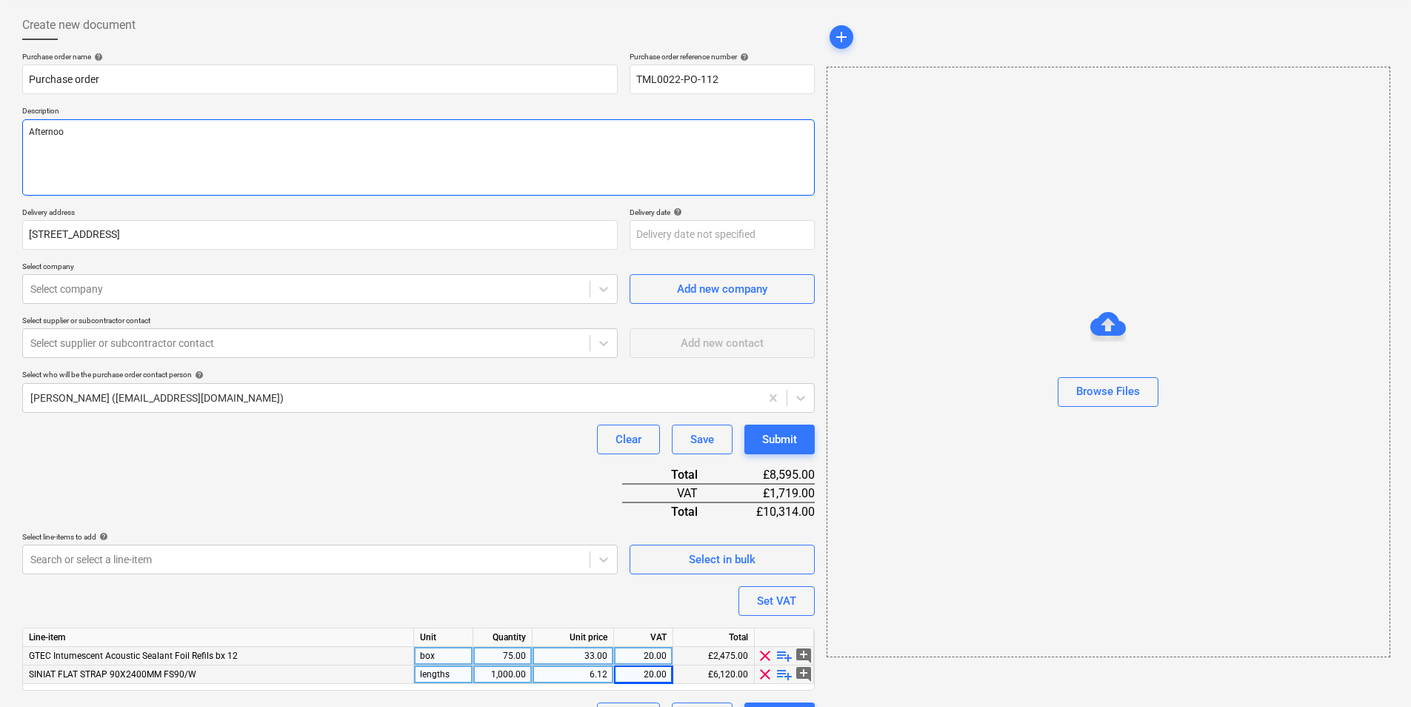
type textarea "Afternoon"
type textarea "x"
type textarea "Afternoon,"
type textarea "x"
type textarea "Afternoon,"
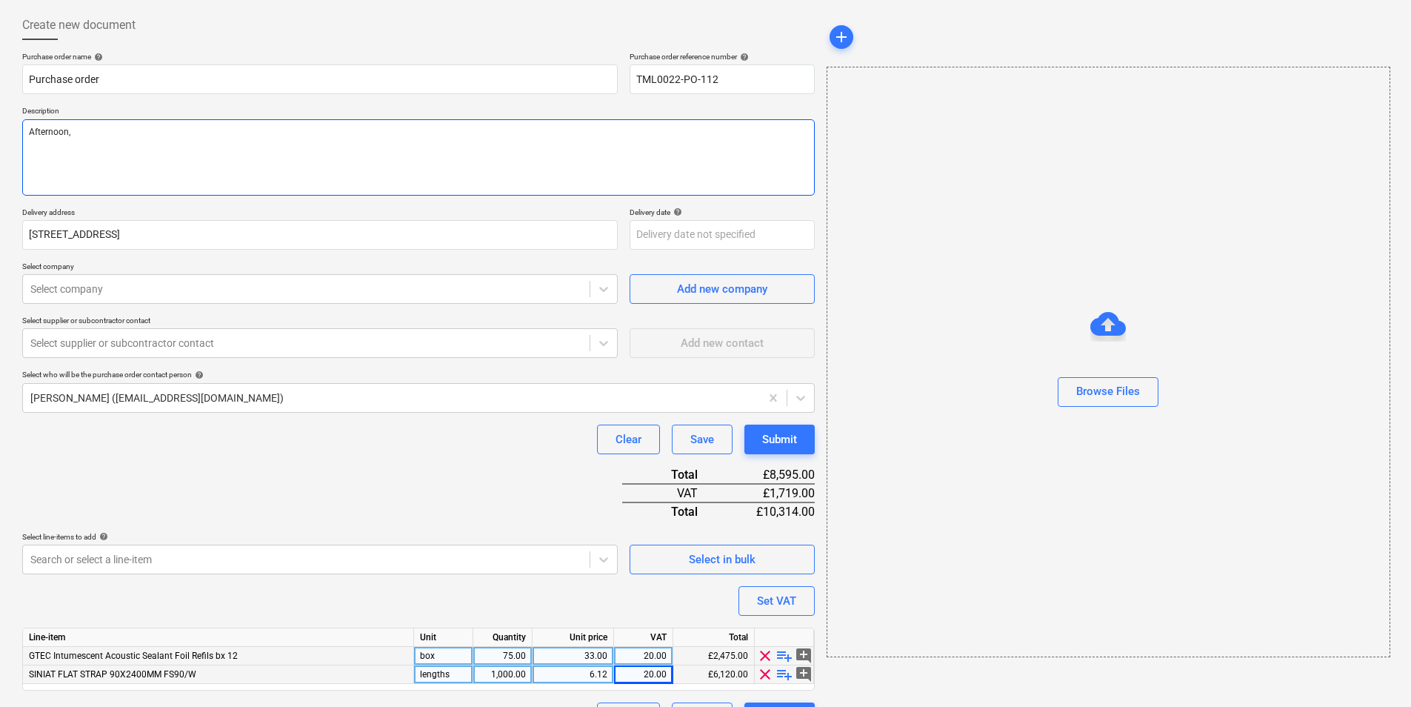
type textarea "x"
type textarea "Afternoon,"
type textarea "x"
type textarea "Afternoon, P"
type textarea "x"
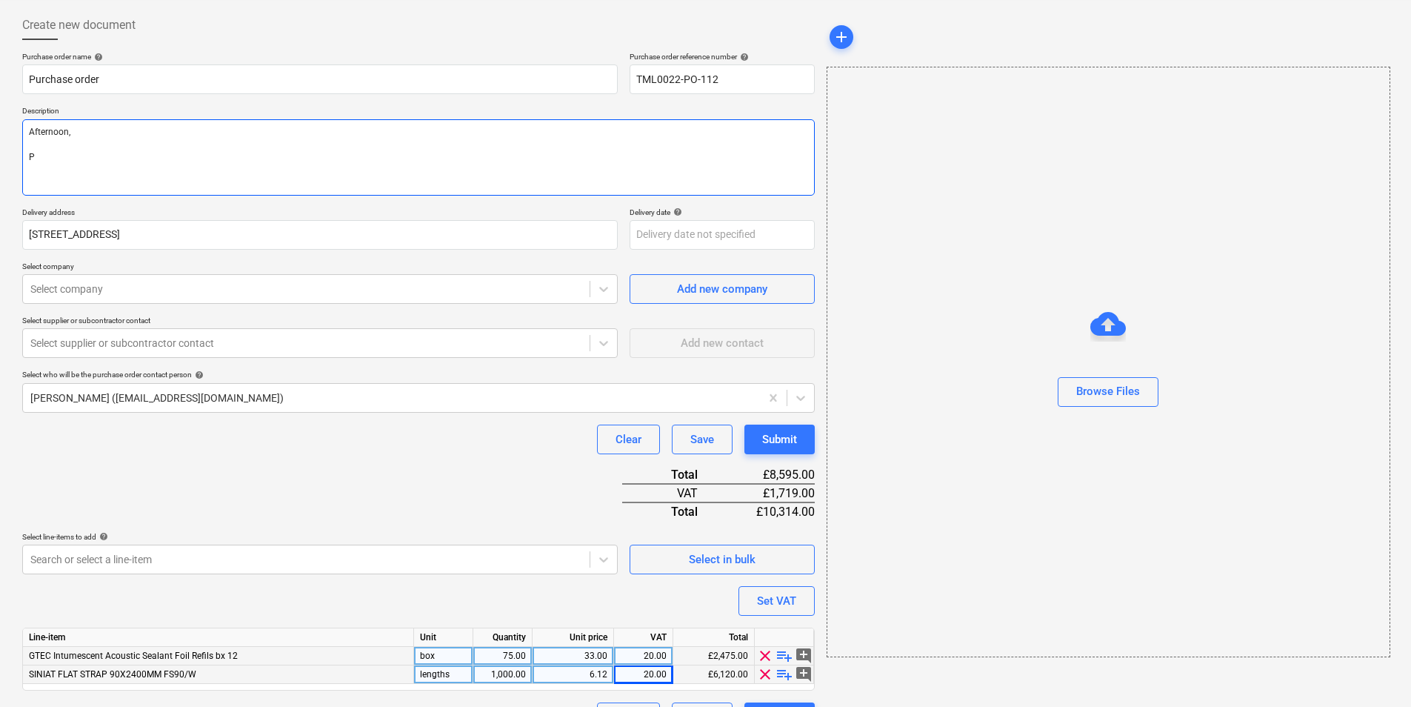
type textarea "Afternoon, Pl"
type textarea "x"
type textarea "Afternoon, Ple"
type textarea "x"
type textarea "Afternoon, Plea"
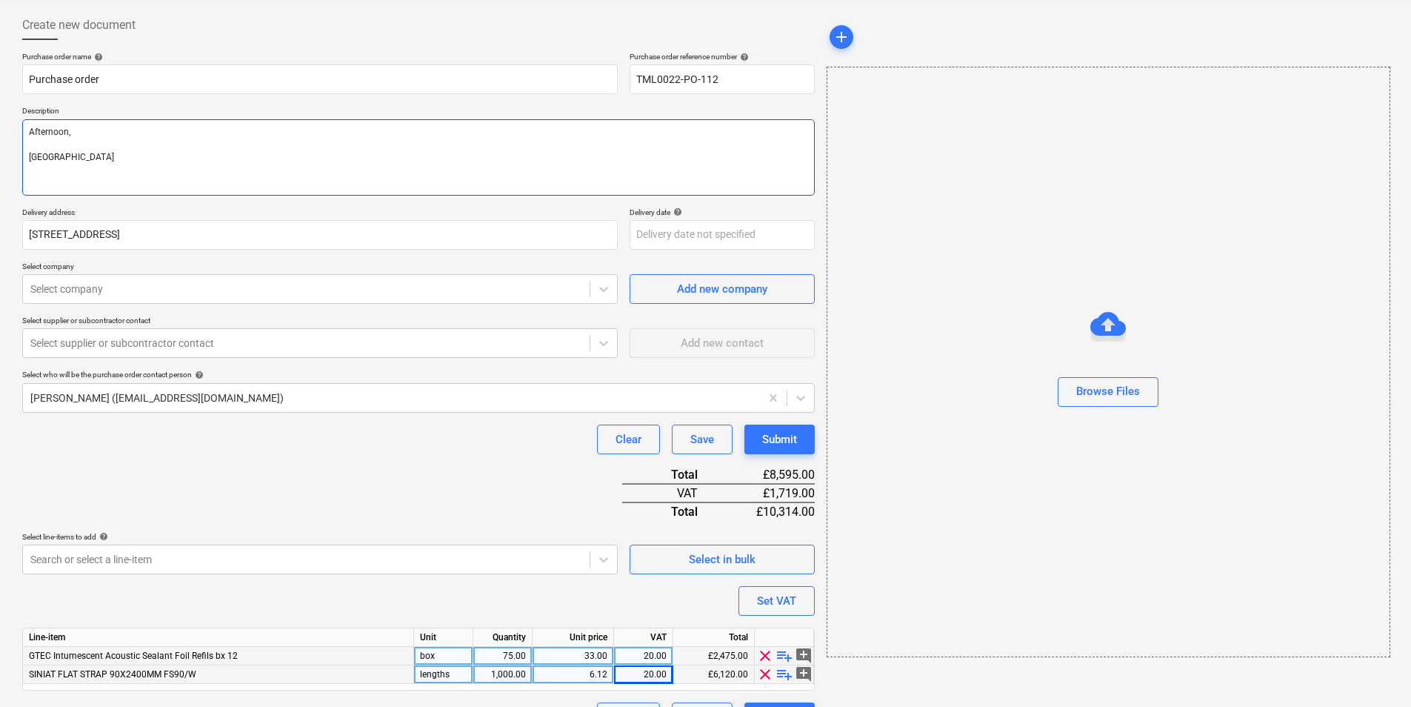
type textarea "x"
type textarea "Afternoon, Pleas"
type textarea "x"
type textarea "Afternoon, Please"
type textarea "x"
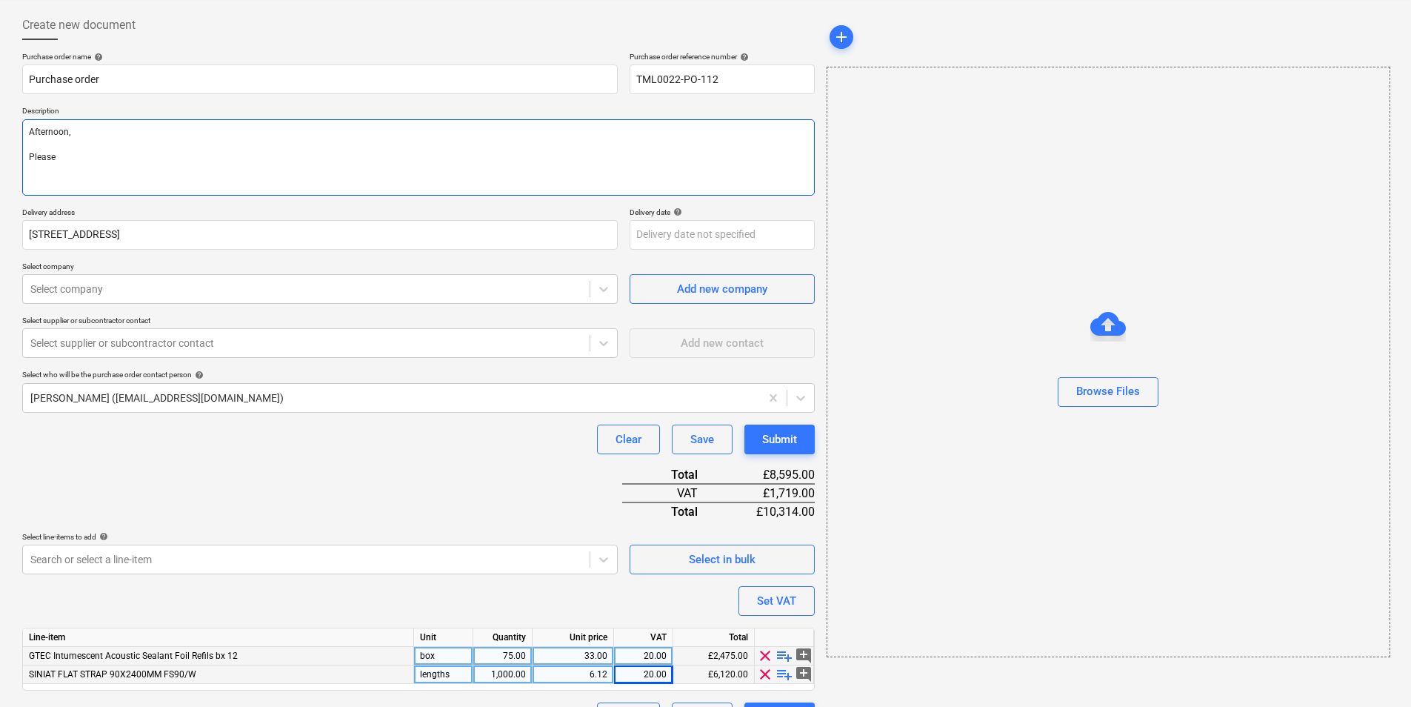
type textarea "Afternoon, Please"
type textarea "x"
type textarea "Afternoon, Please p"
type textarea "x"
type textarea "Afternoon, Please pr"
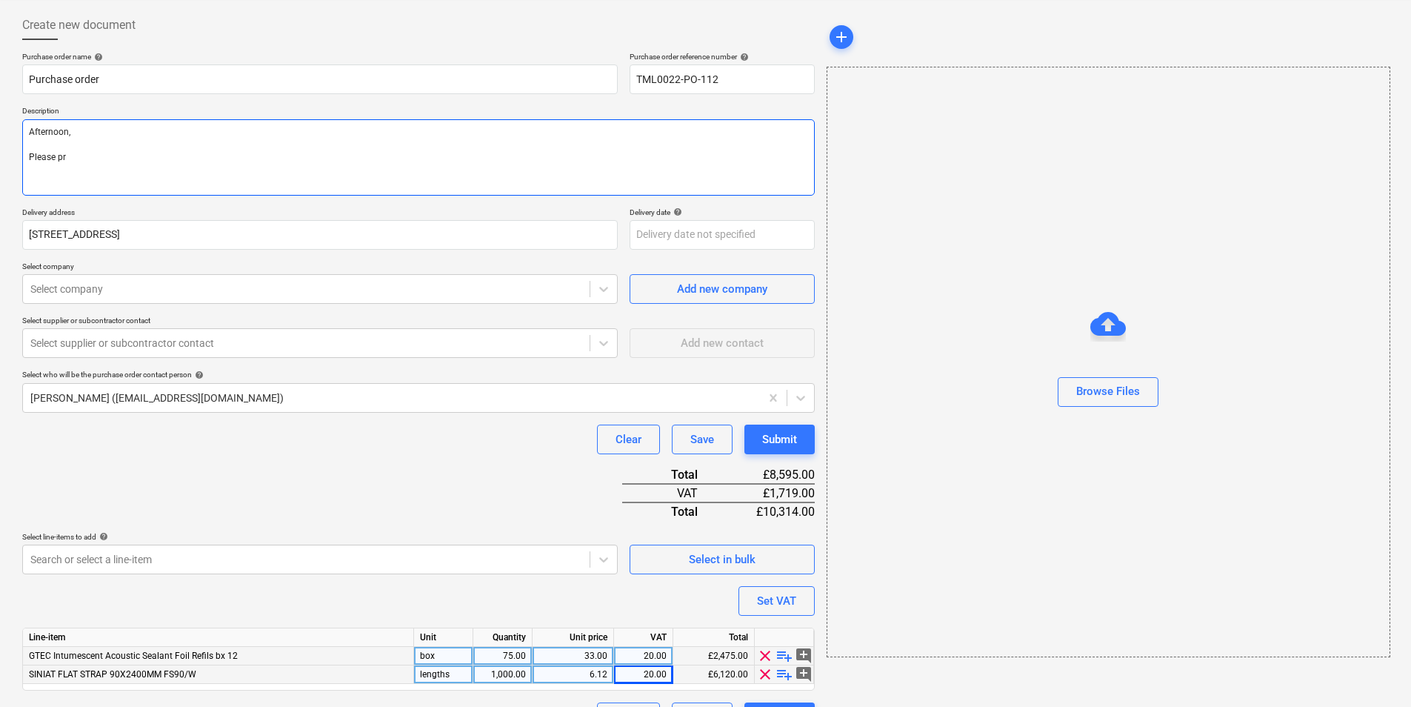
type textarea "x"
type textarea "Afternoon, Please pro"
type textarea "x"
type textarea "Afternoon, Please proc"
type textarea "x"
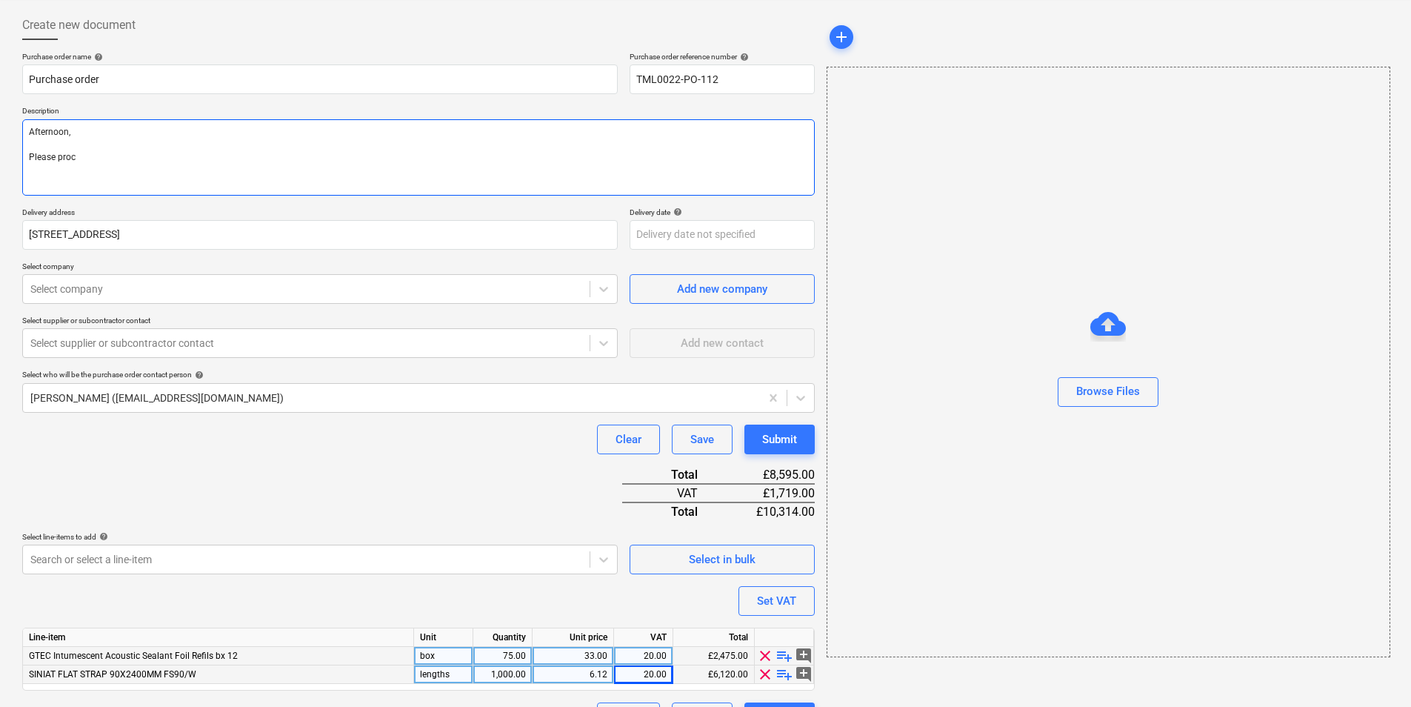
type textarea "Afternoon, Please proce"
type textarea "x"
type textarea "Afternoon, Please procee"
type textarea "x"
type textarea "Afternoon, Please proceed"
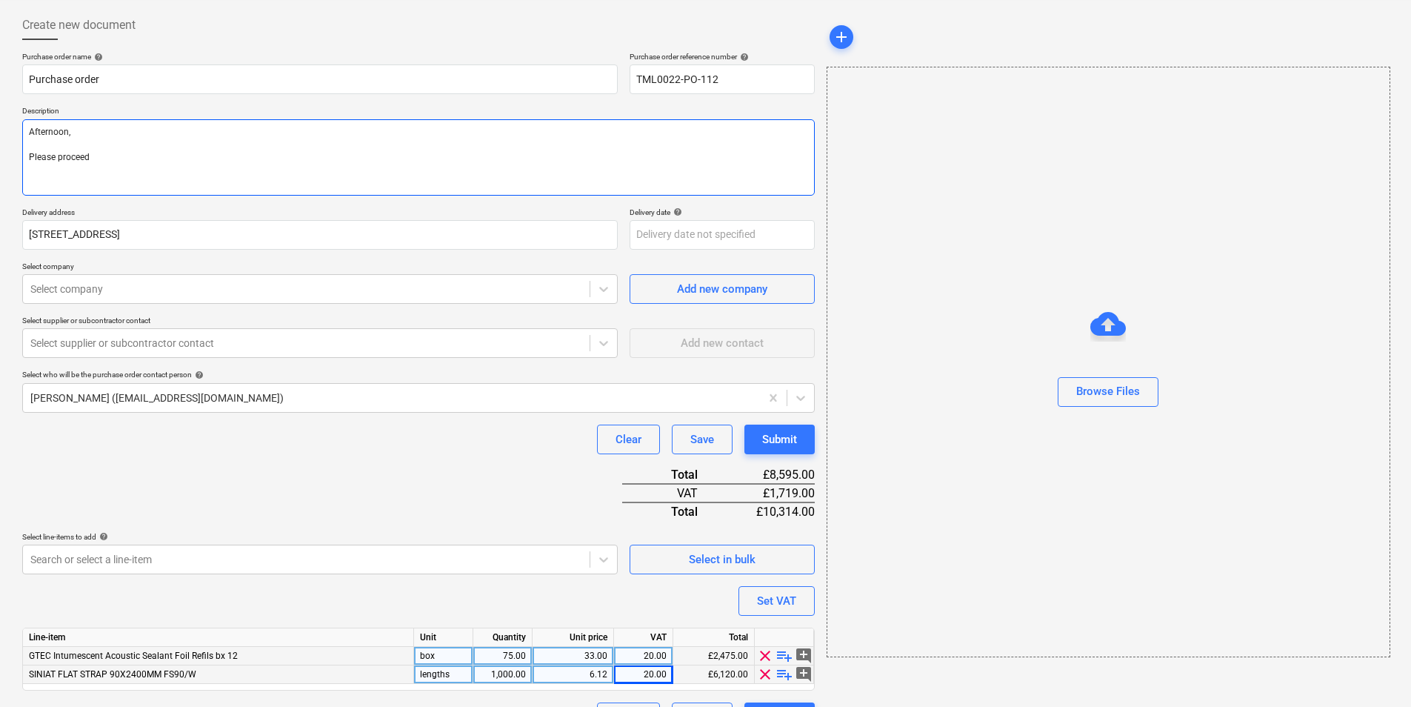
type textarea "x"
type textarea "Afternoon, Please proceed"
type textarea "x"
type textarea "Afternoon, Please proceed w"
type textarea "x"
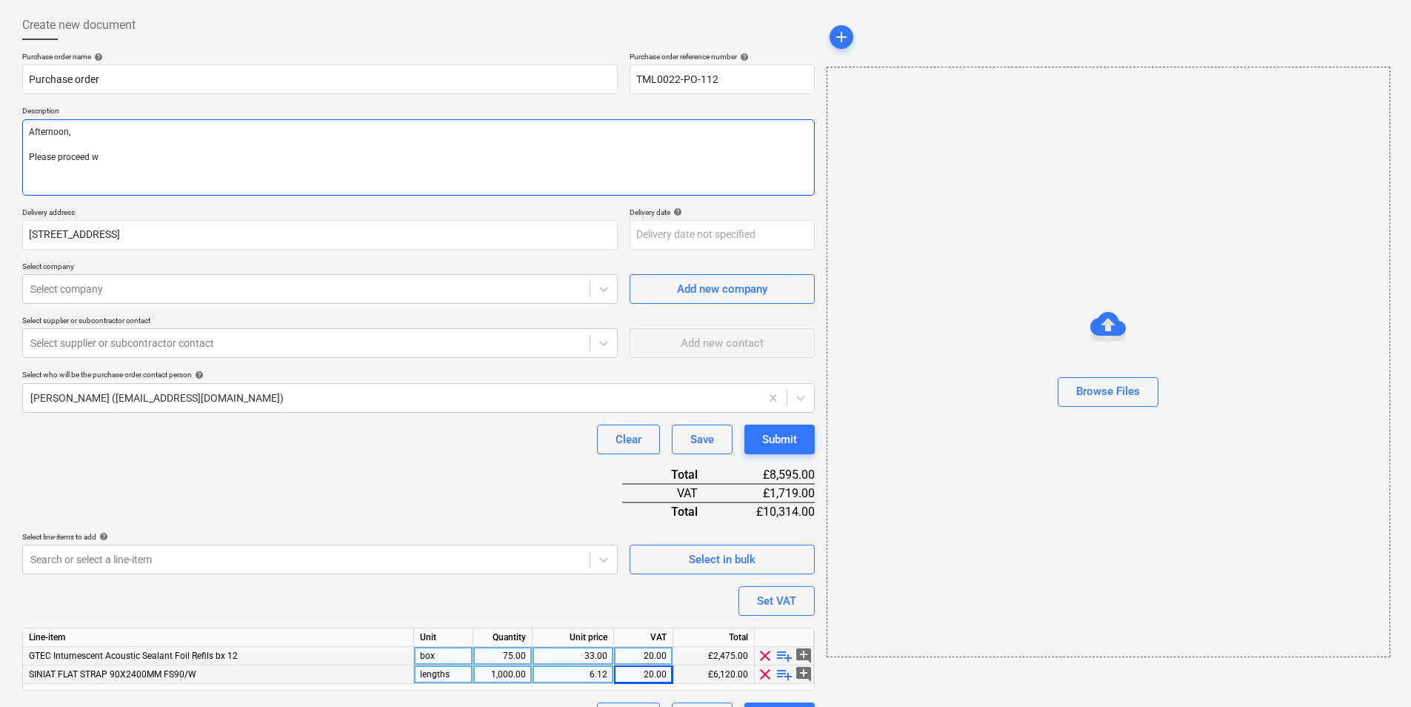
type textarea "Afternoon, Please proceed wi"
type textarea "x"
type textarea "Afternoon, Please proceed wit"
type textarea "x"
type textarea "Afternoon, Please proceed with"
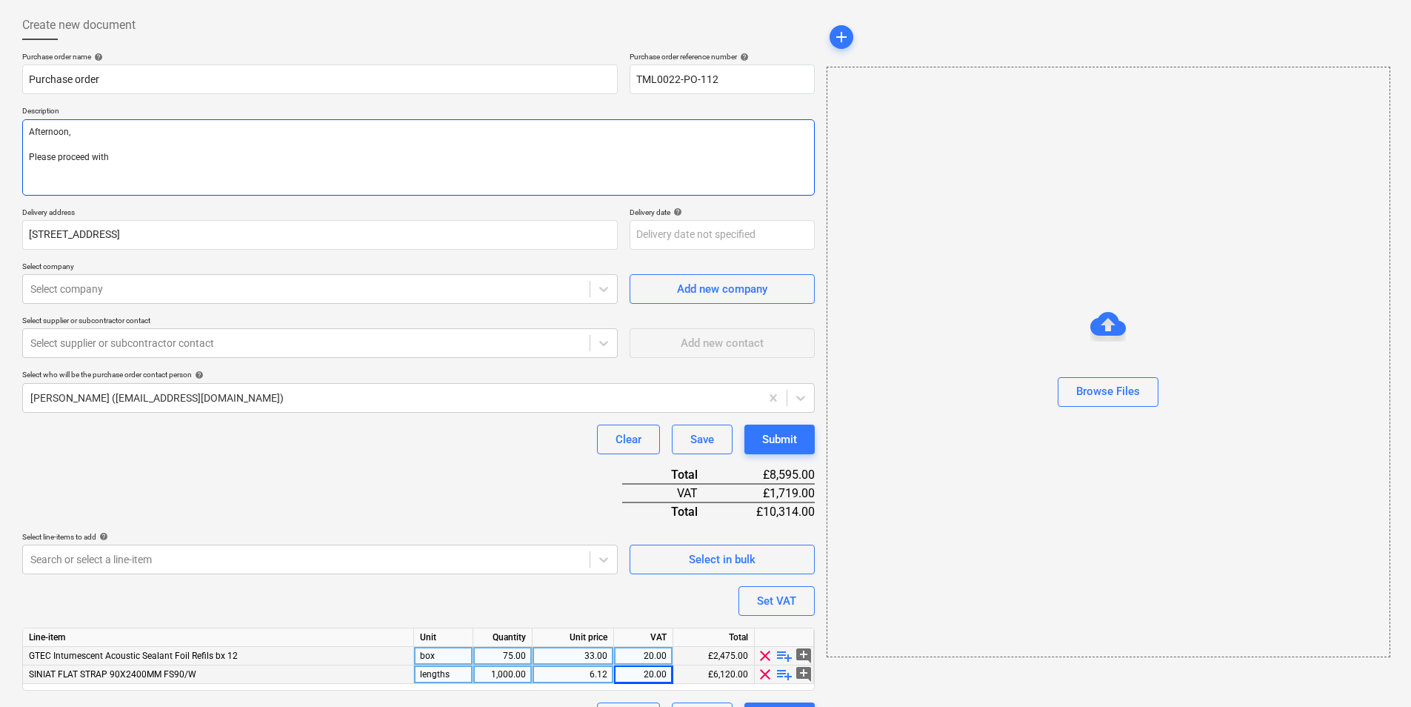
type textarea "x"
type textarea "Afternoon, Please proceed with"
type textarea "x"
type textarea "Afternoon, Please proceed with a"
type textarea "x"
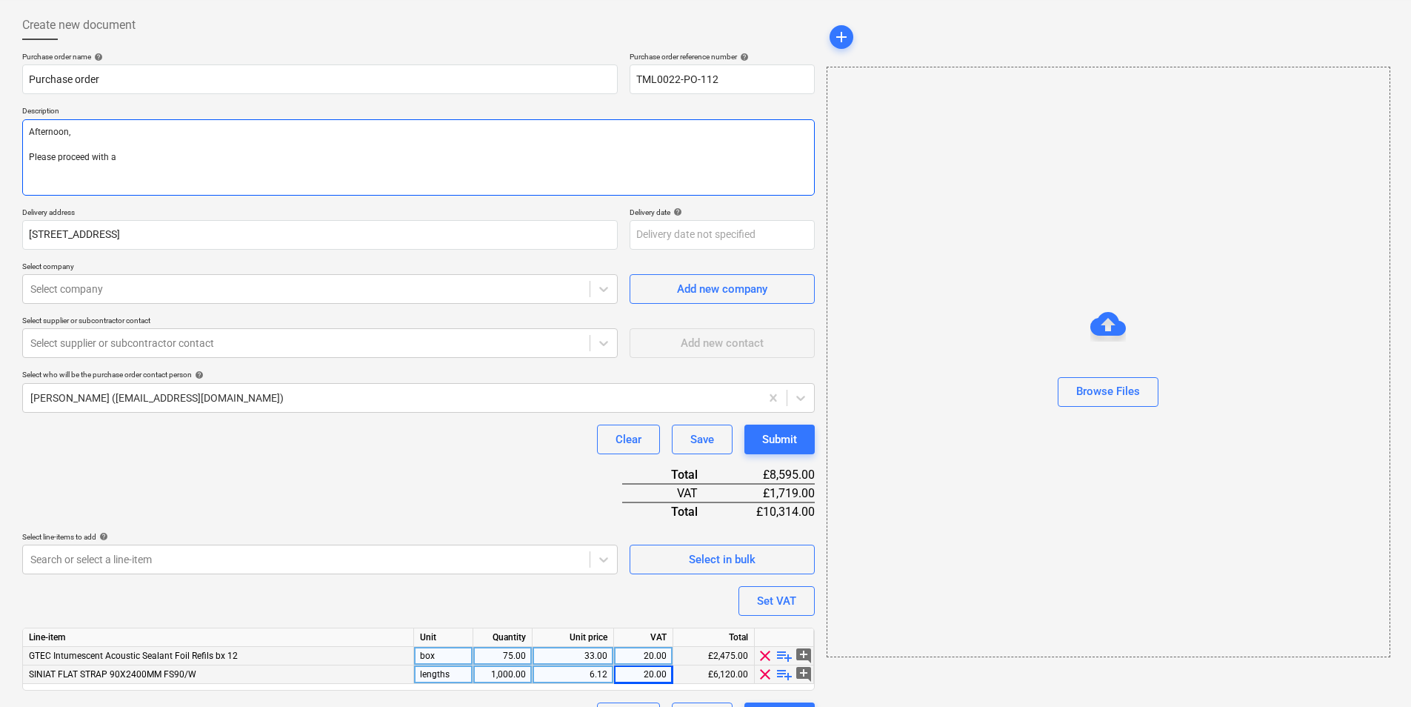
type textarea "Afternoon, Please proceed with at"
type textarea "x"
type textarea "Afternoon, Please proceed with att"
type textarea "x"
type textarea "Afternoon, Please proceed with atta"
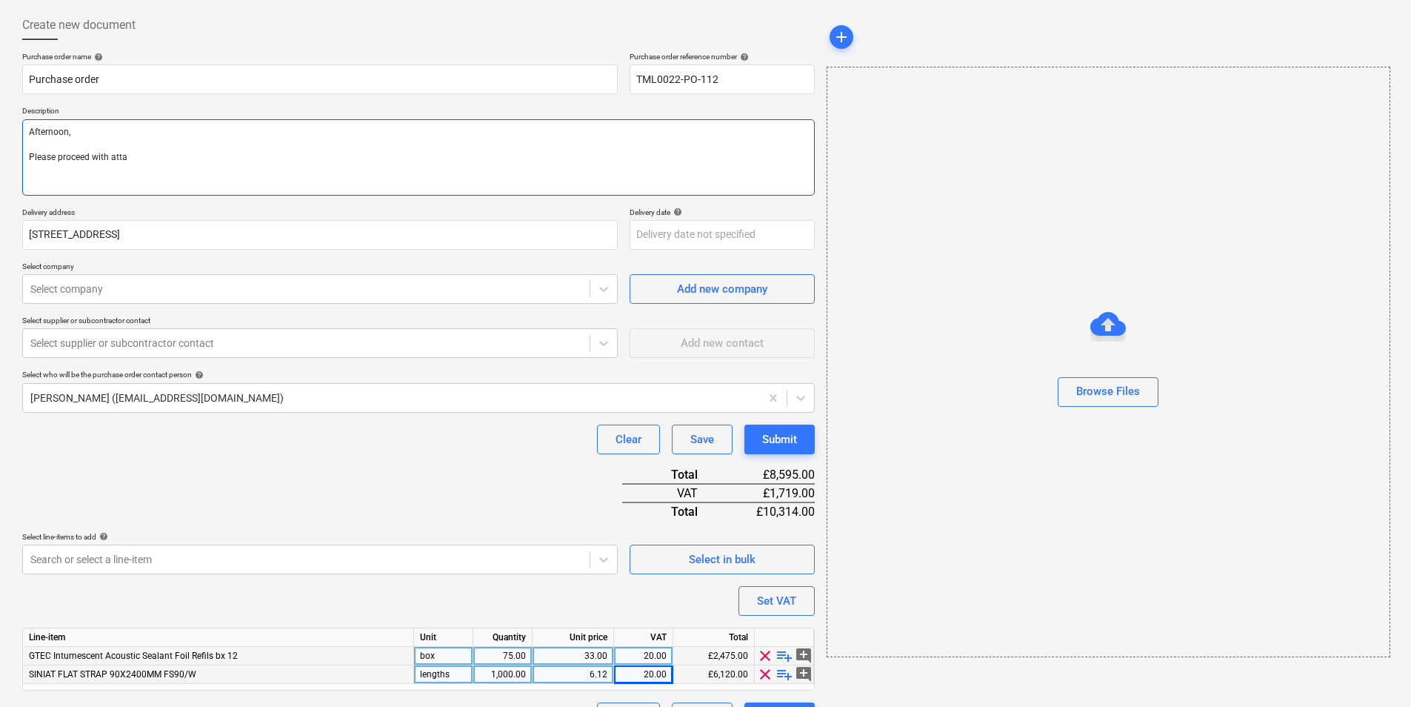
type textarea "x"
type textarea "Afternoon, Please proceed with attach"
type textarea "x"
type textarea "Afternoon, Please proceed with attache"
type textarea "x"
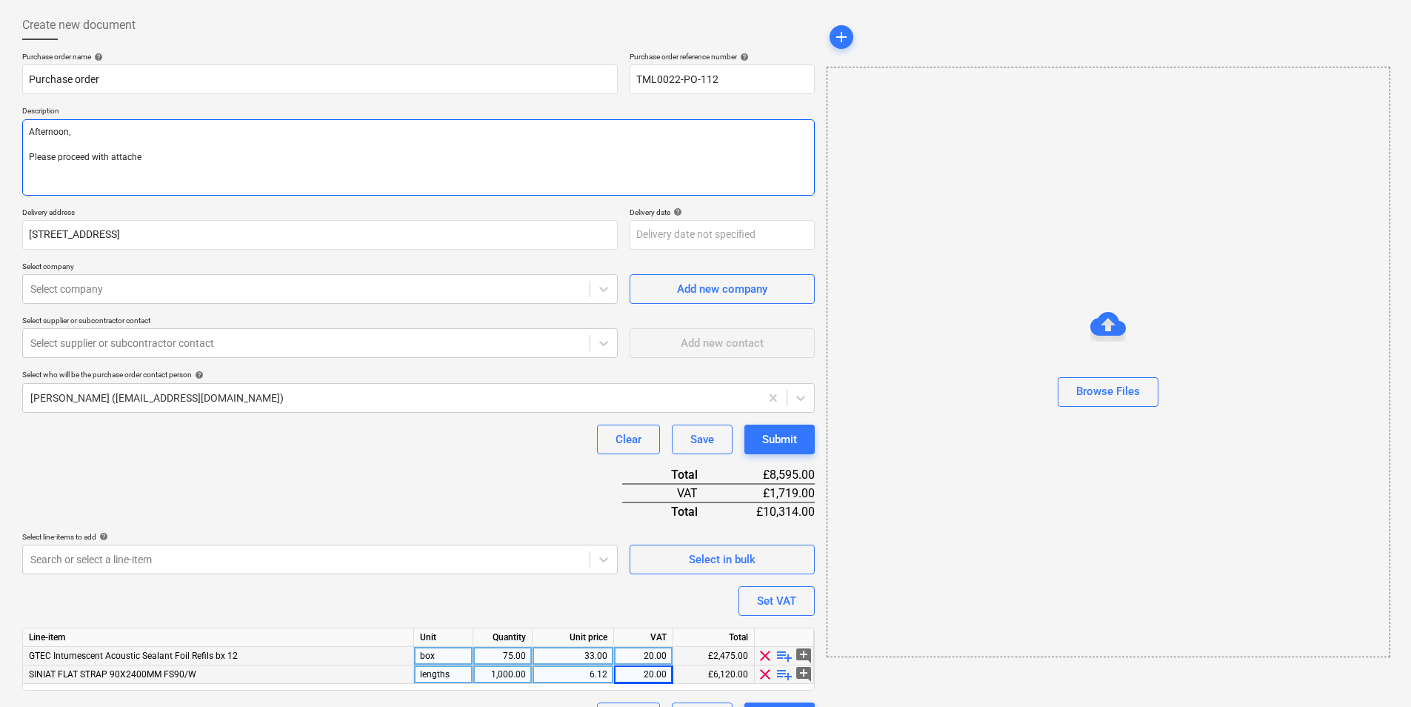
type textarea "Afternoon, Please proceed with attached"
type textarea "x"
type textarea "Afternoon, Please proceed with attached"
type textarea "x"
type textarea "Afternoon, Please proceed with attached o"
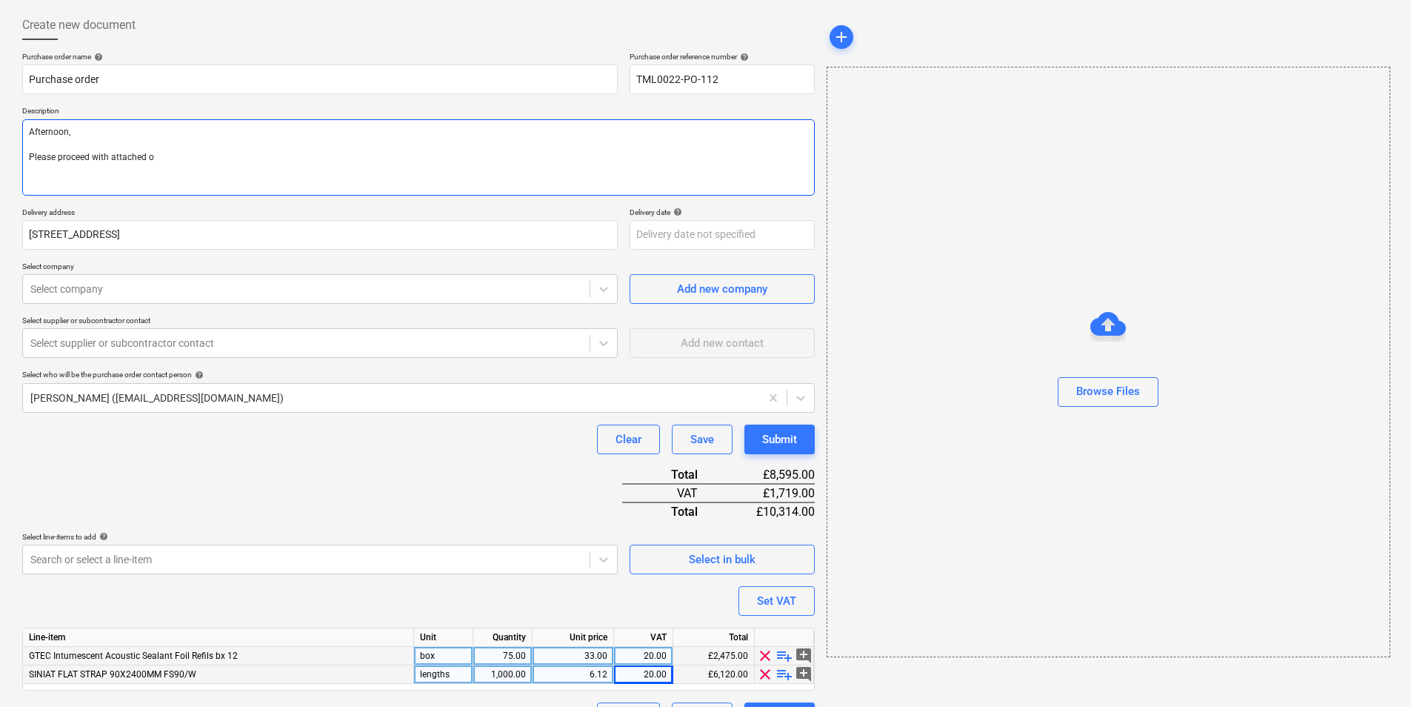
type textarea "x"
type textarea "Afternoon, Please proceed with attached or"
type textarea "x"
type textarea "Afternoon, Please proceed with attached ord"
type textarea "x"
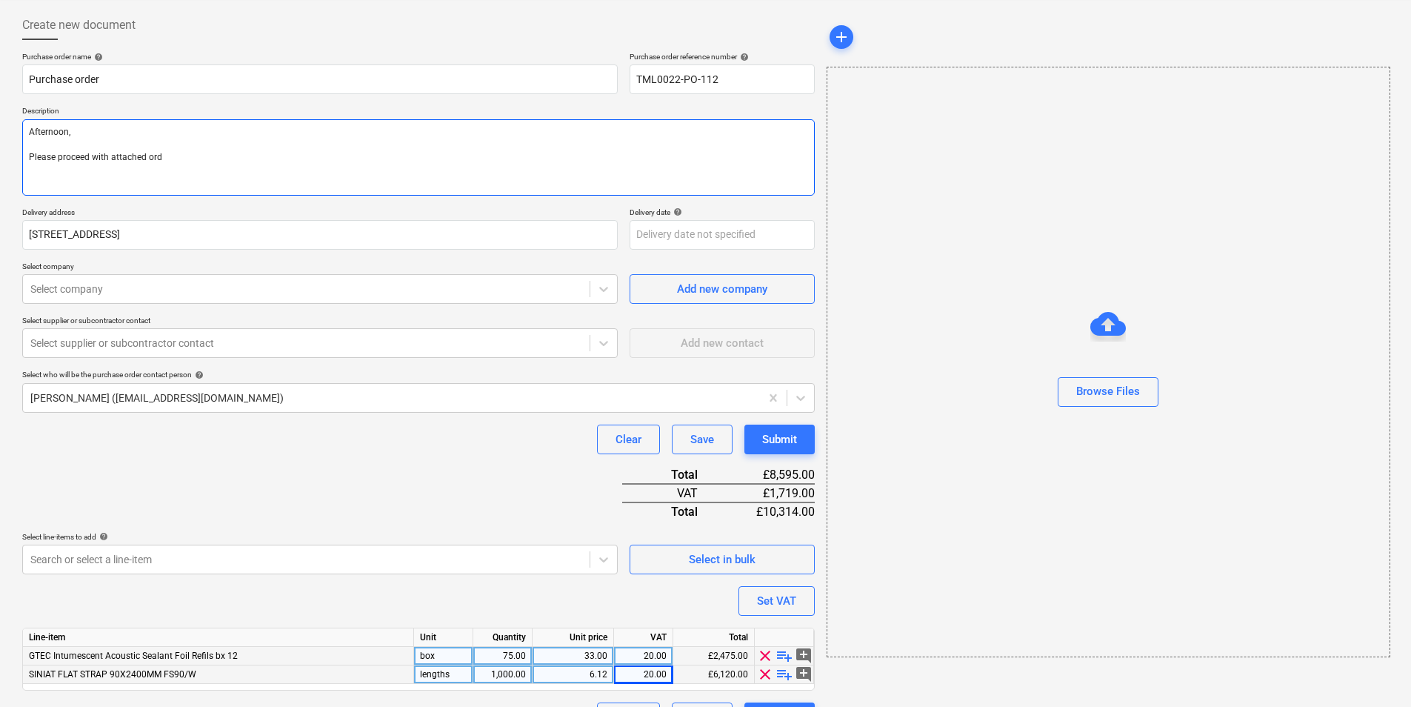
type textarea "Afternoon, Please proceed with attached orde"
type textarea "x"
type textarea "Afternoon, Please proceed with attached order"
type textarea "x"
type textarea "Afternoon, Please proceed with attached order"
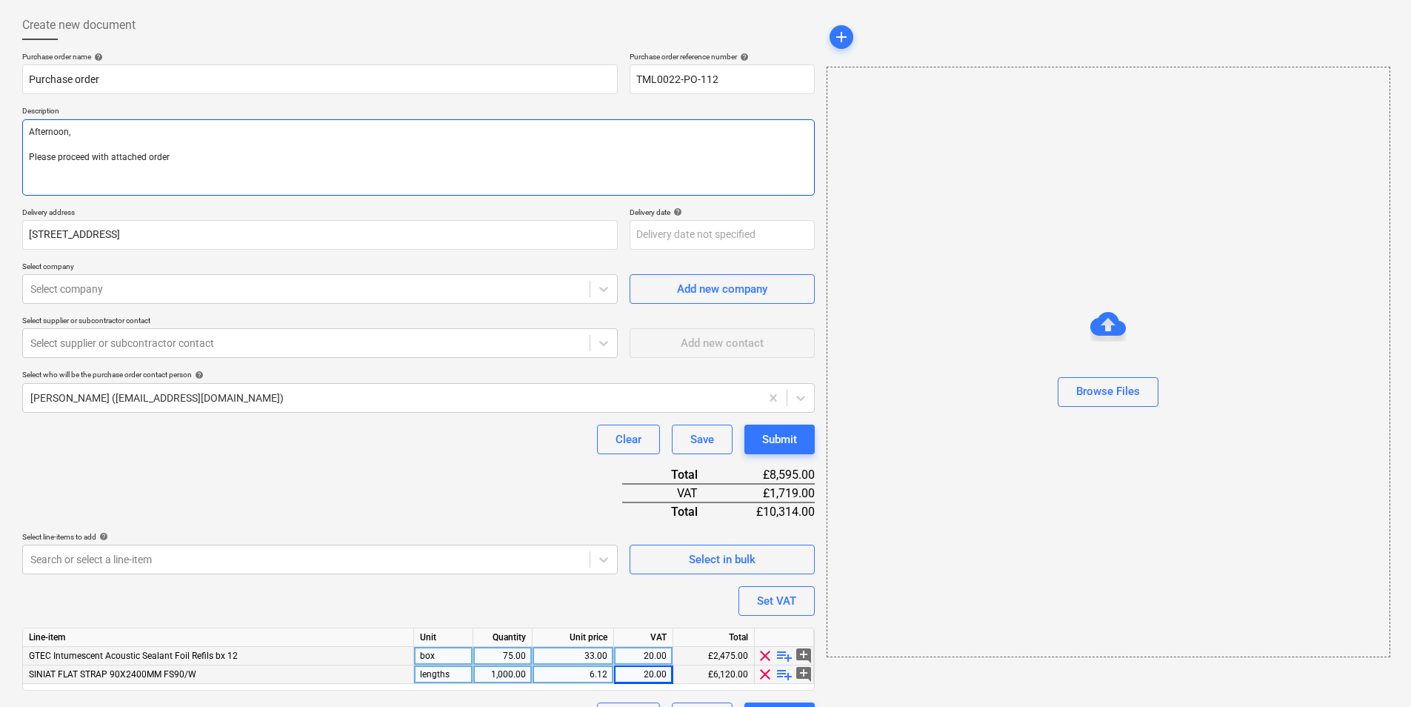
type textarea "x"
type textarea "Afternoon, Please proceed with attached order"
type textarea "x"
type textarea "Afternoon, Please proceed with attached order."
type textarea "x"
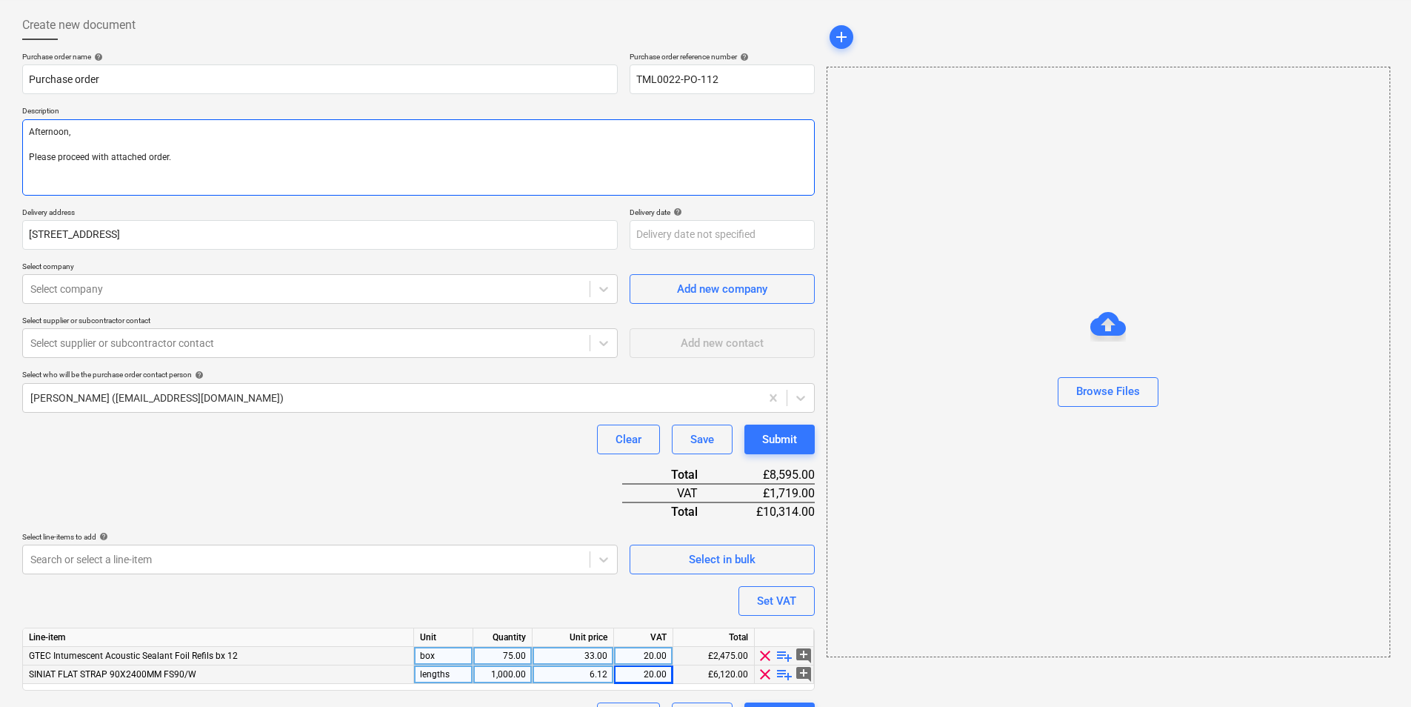
type textarea "Afternoon, Please proceed with attached order."
type textarea "x"
type textarea "Afternoon, Please proceed with attached order. RE"
type textarea "x"
type textarea "Afternoon, Please proceed with attached order. REe"
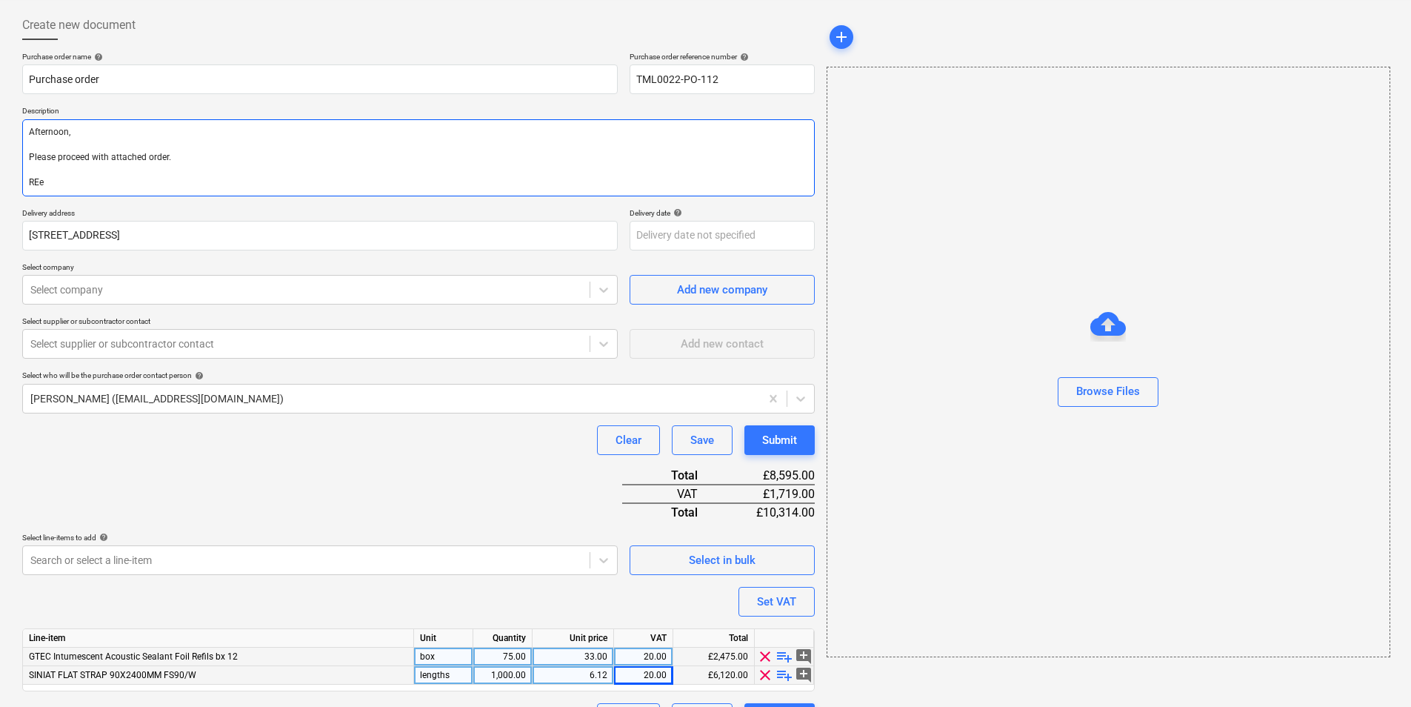
type textarea "x"
type textarea "Afternoon, Please proceed with attached order. RE"
type textarea "x"
type textarea "Afternoon, Please proceed with attached order. R"
type textarea "x"
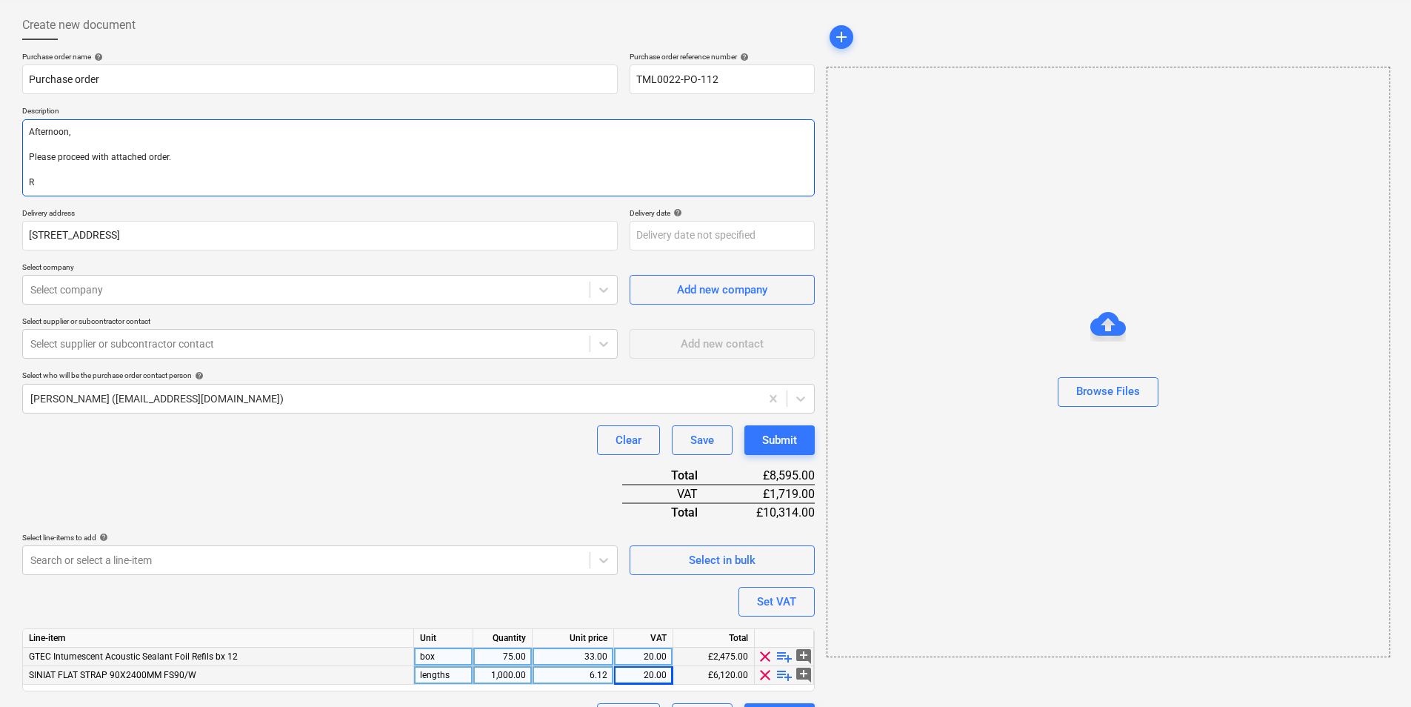
type textarea "Afternoon, Please proceed with attached order. Re"
type textarea "x"
type textarea "Afternoon, Please proceed with attached order. Reg"
type textarea "x"
type textarea "Afternoon, Please proceed with attached order. Rega"
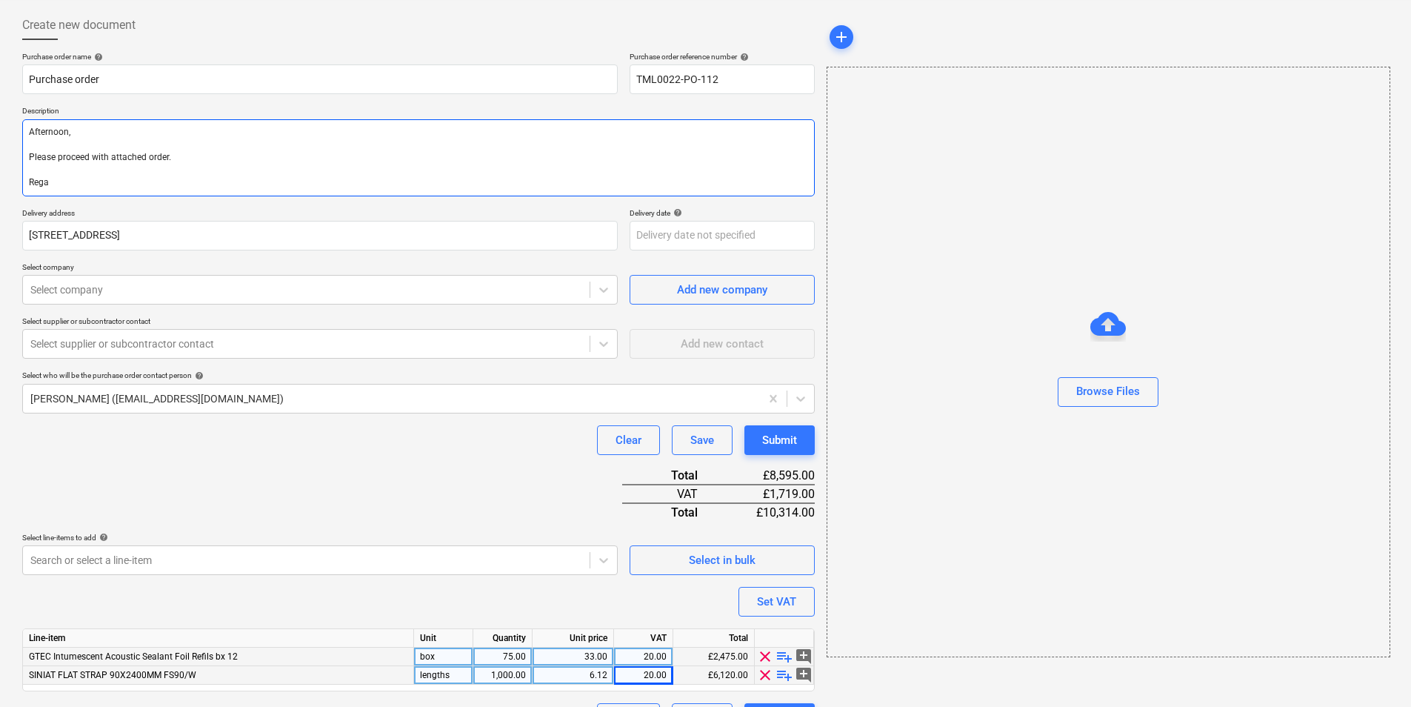
type textarea "x"
type textarea "Afternoon, Please proceed with attached order. Regar"
type textarea "x"
type textarea "Afternoon, Please proceed with attached order. Regard"
type textarea "x"
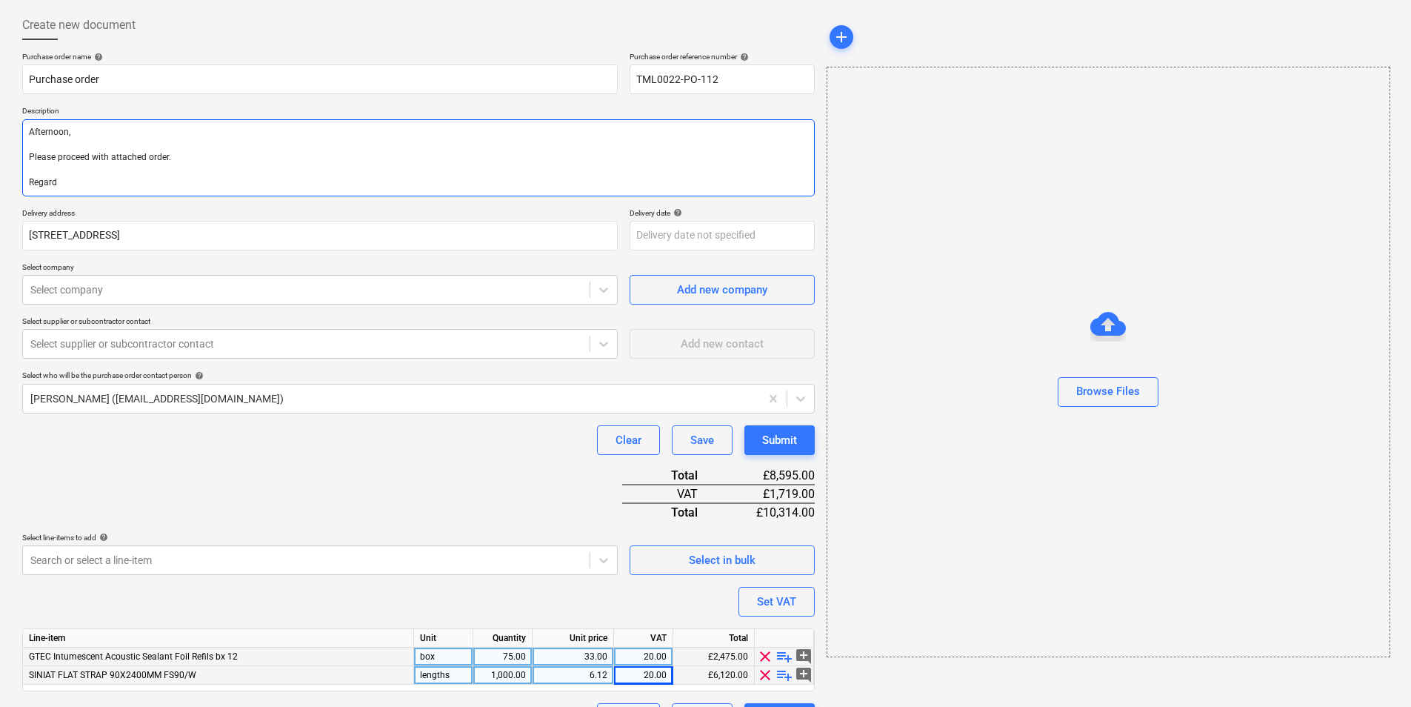
type textarea "Afternoon, Please proceed with attached order. Regards"
type textarea "x"
type textarea "Afternoon, Please proceed with attached order. Regards,"
type textarea "x"
type textarea "Afternoon, Please proceed with attached order. Regards,"
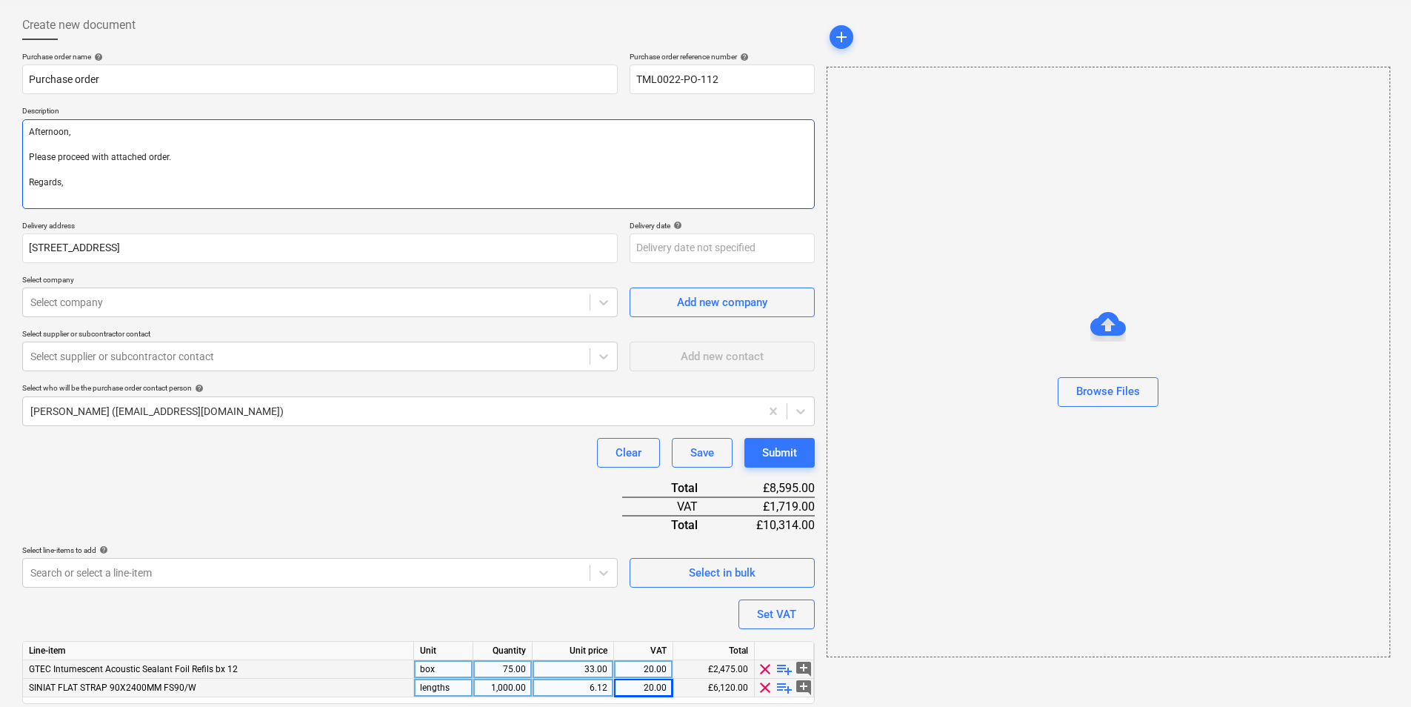
type textarea "x"
type textarea "Afternoon, Please proceed with attached order. Regards, D"
type textarea "x"
type textarea "Afternoon, Please proceed with attached order. Regards, De"
type textarea "x"
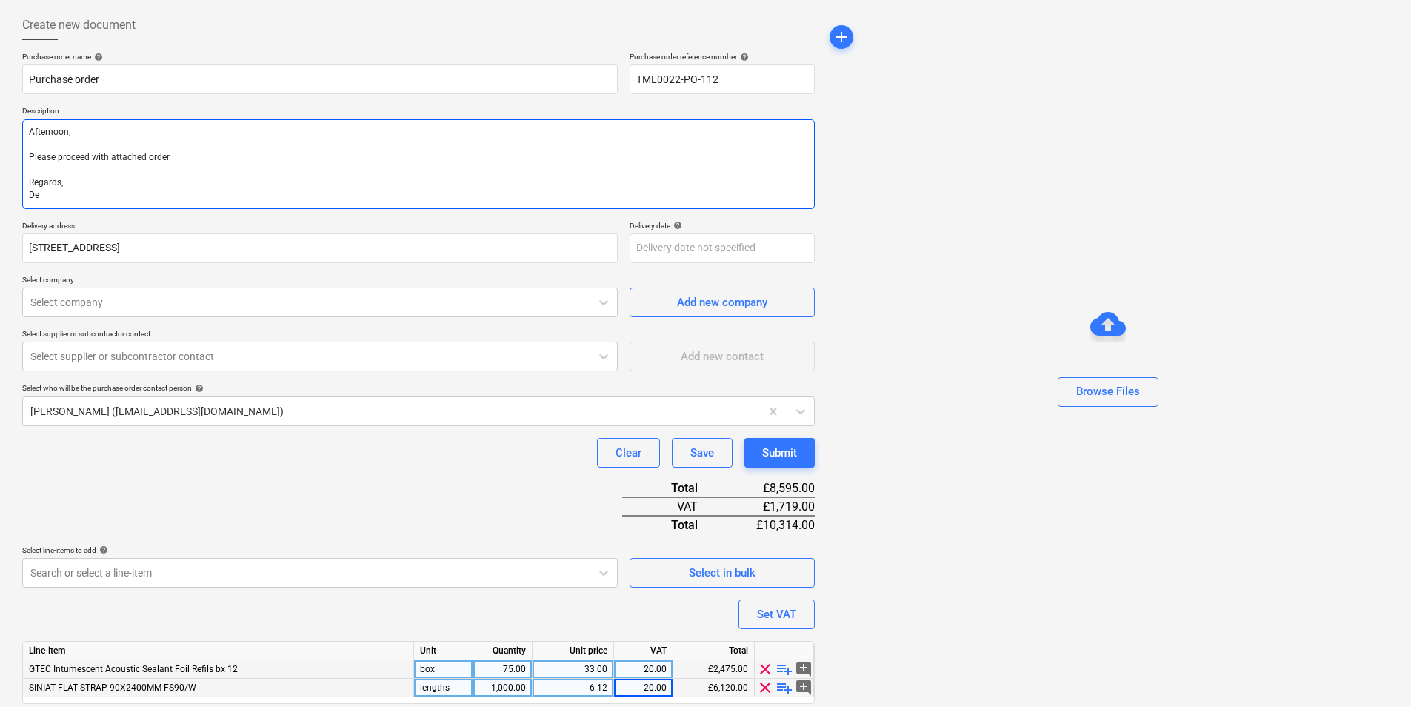
type textarea "Afternoon, Please proceed with attached order. Regards, Dem"
type textarea "x"
type textarea "Afternoon, Please proceed with attached order. Regards, Demi"
type textarea "x"
click at [299, 316] on div "Select company" at bounding box center [319, 302] width 595 height 30
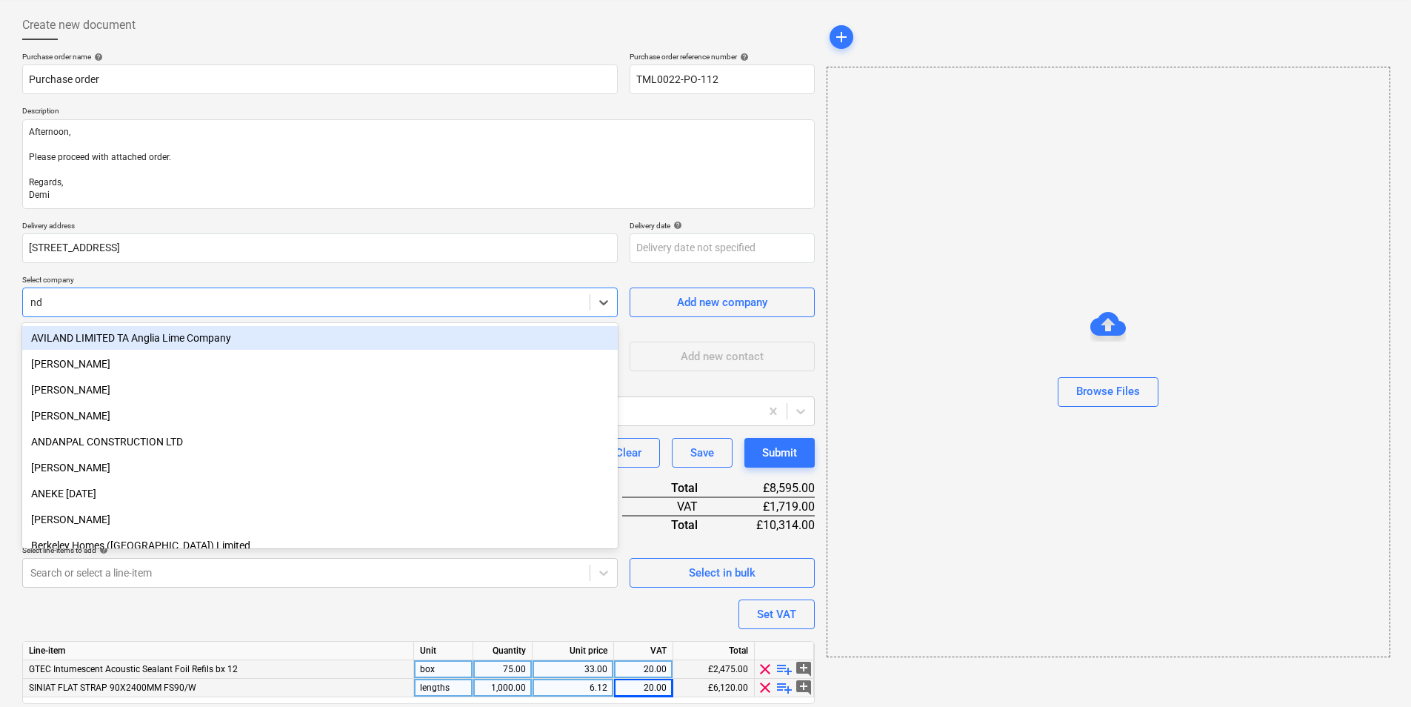
type input "ndi"
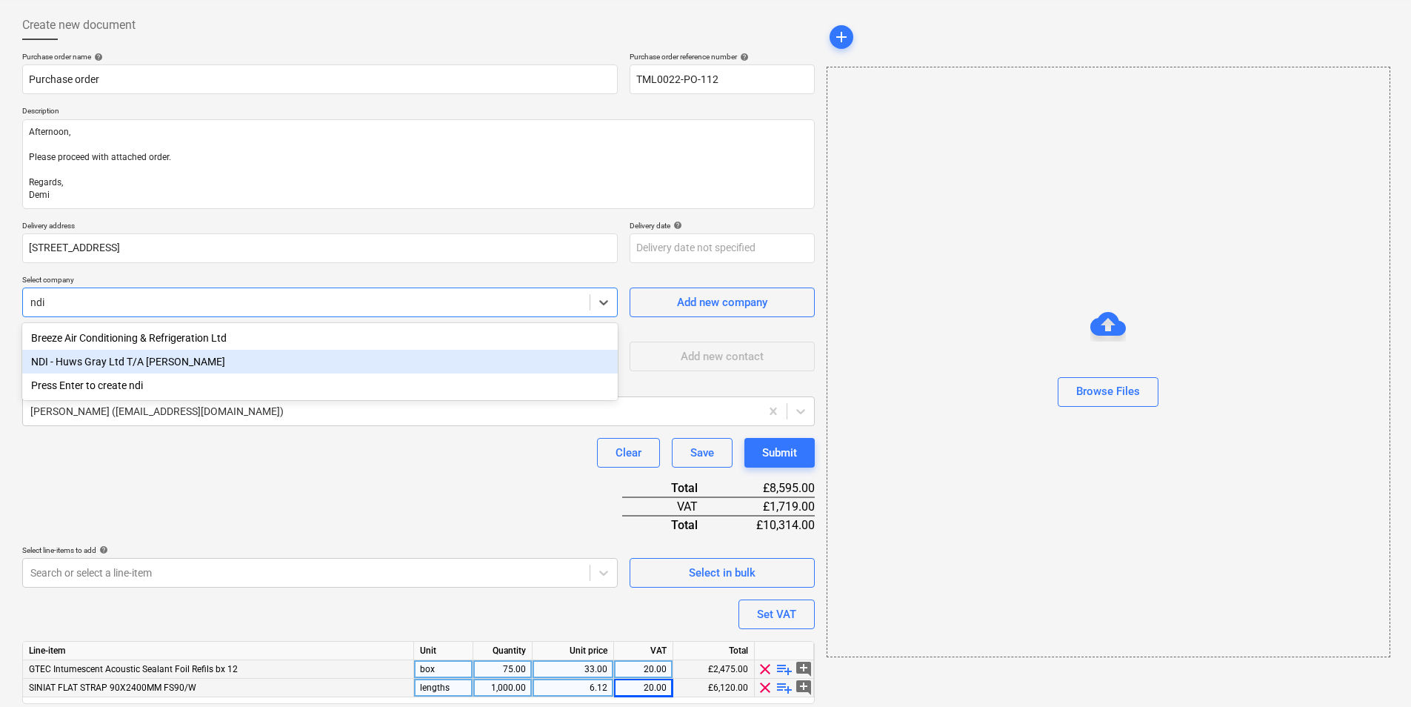
type textarea "x"
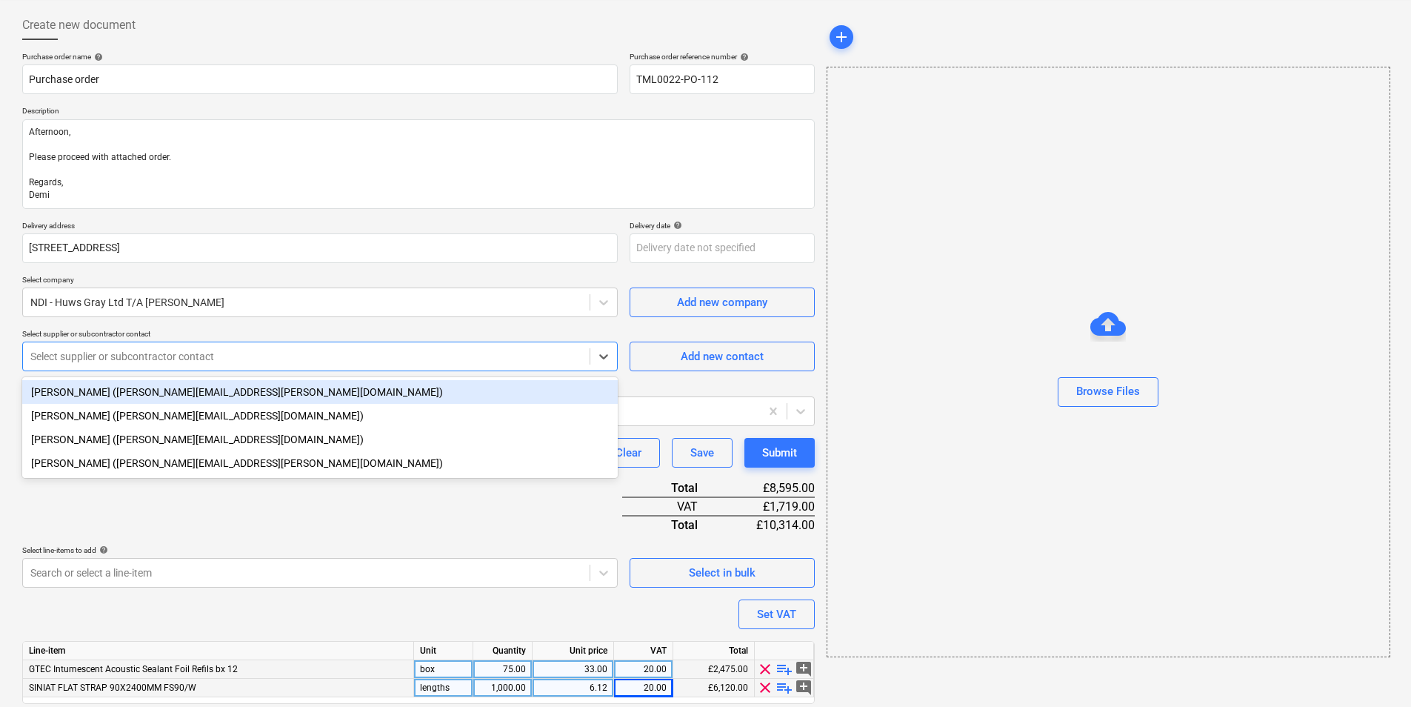
click at [379, 355] on div at bounding box center [306, 356] width 552 height 15
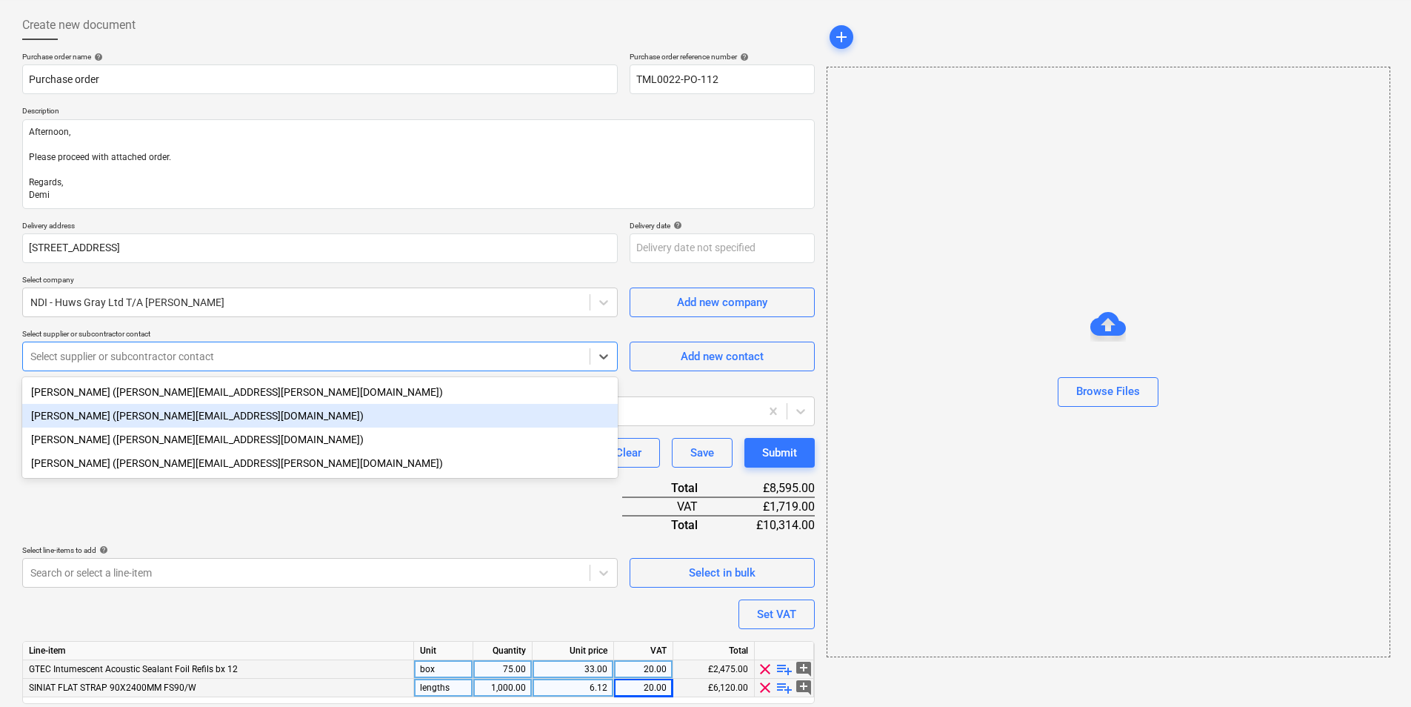
click at [93, 414] on div "[PERSON_NAME] ([PERSON_NAME][EMAIL_ADDRESS][DOMAIN_NAME])" at bounding box center [319, 416] width 595 height 24
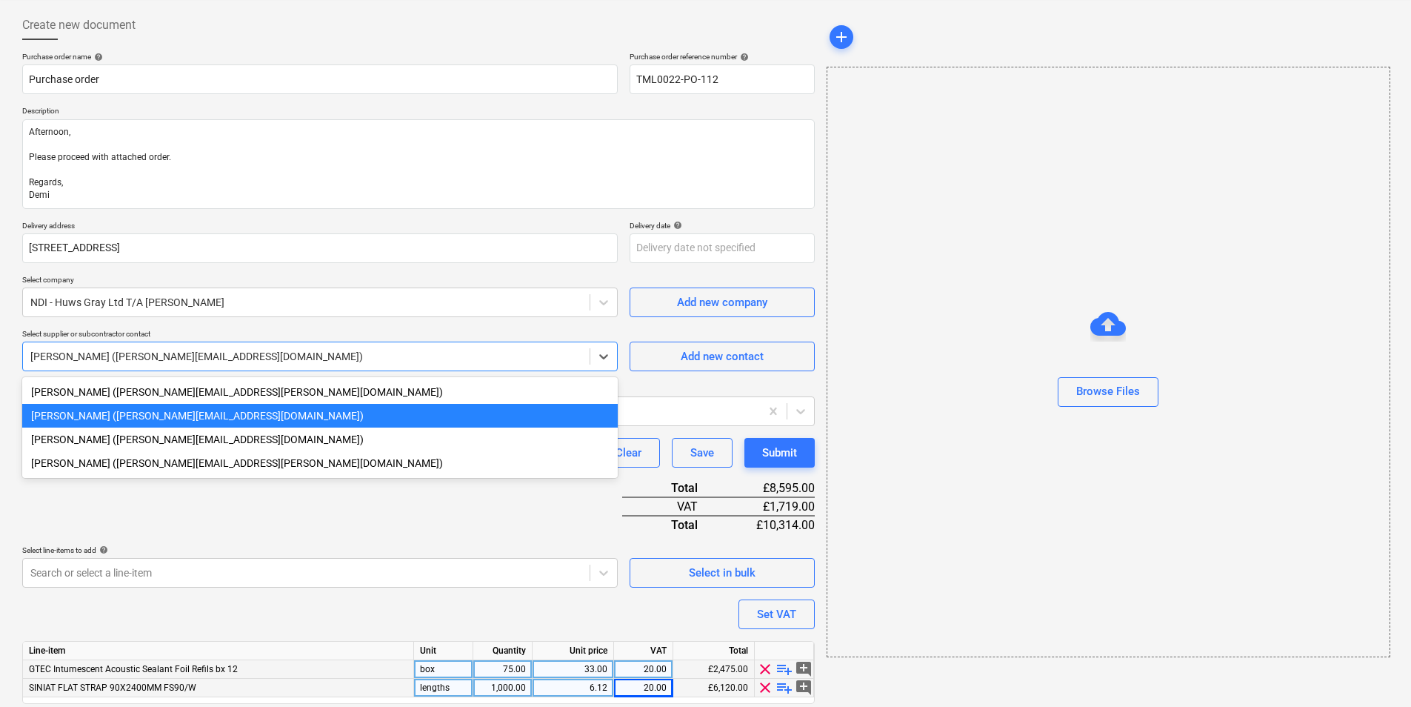
click at [132, 351] on div at bounding box center [306, 356] width 552 height 15
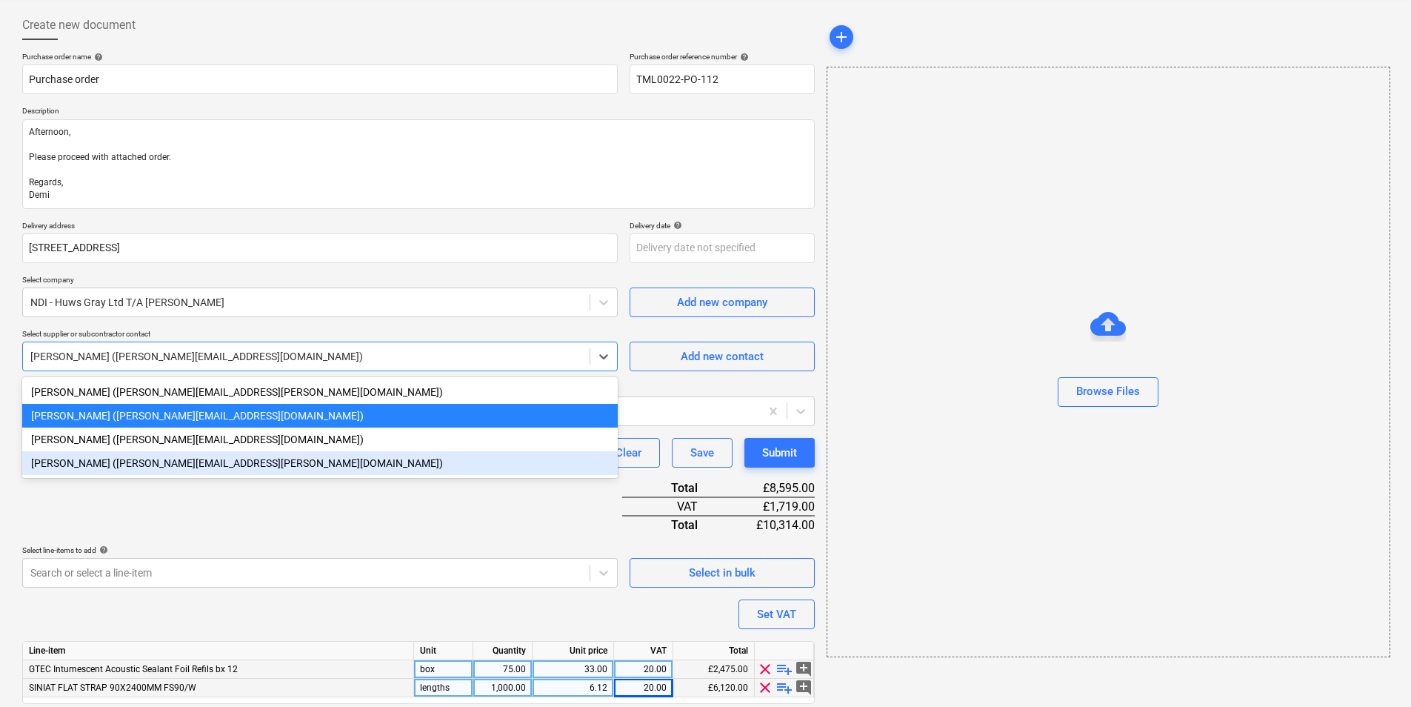
click at [94, 462] on div "[PERSON_NAME] ([PERSON_NAME][EMAIL_ADDRESS][PERSON_NAME][DOMAIN_NAME])" at bounding box center [319, 463] width 595 height 24
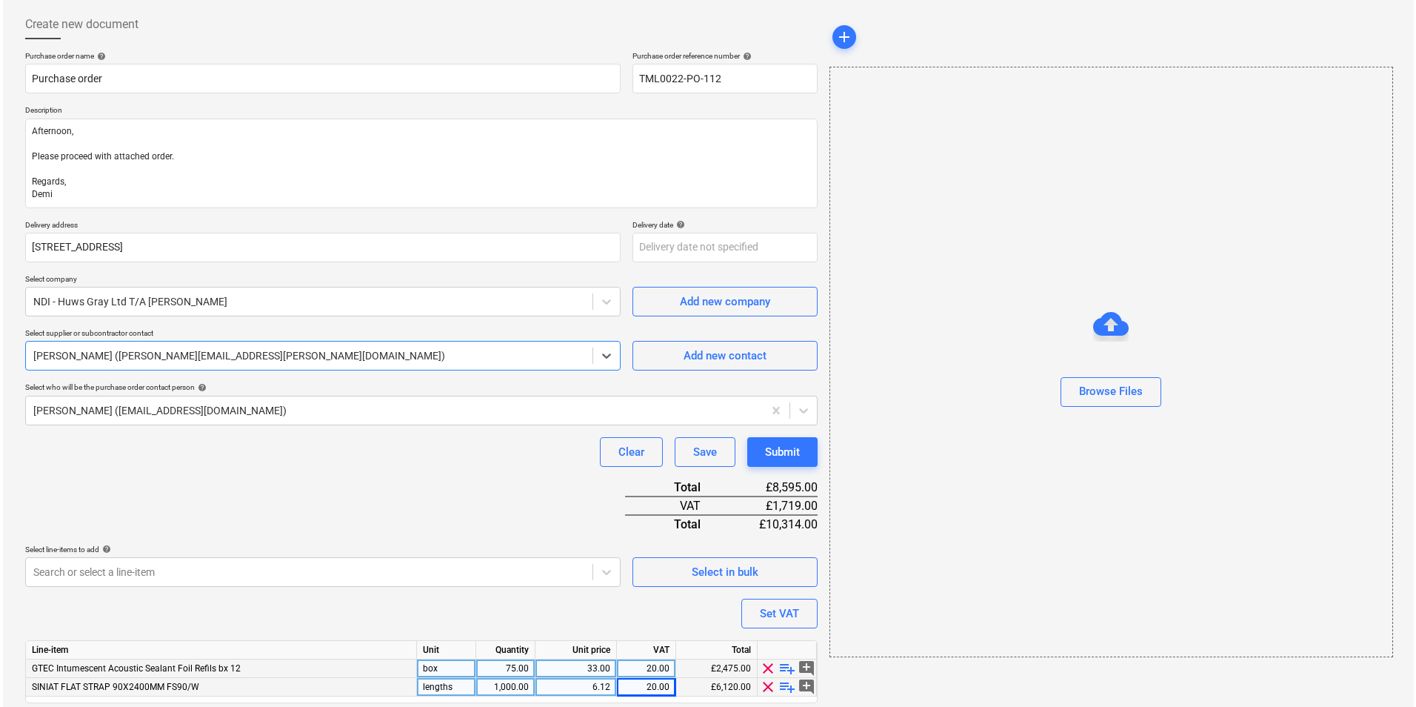
scroll to position [120, 0]
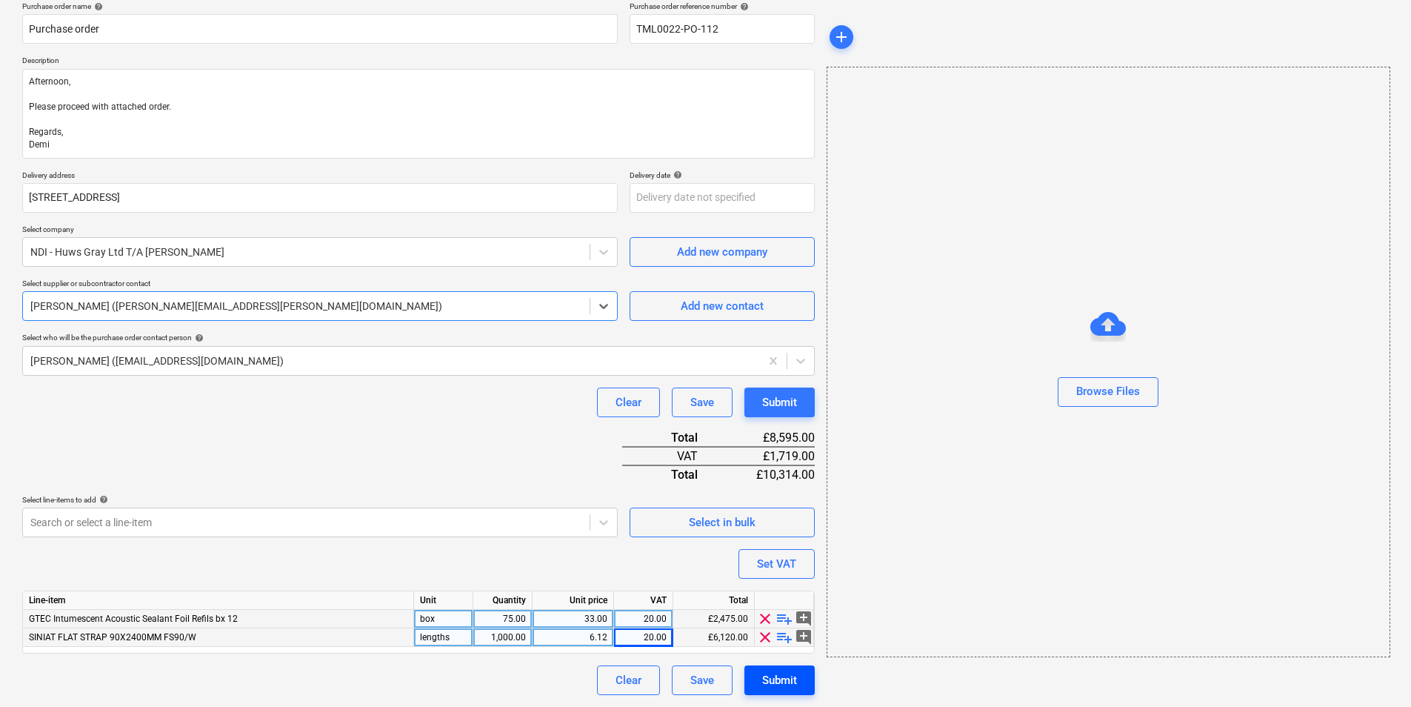
click at [788, 678] on div "Submit" at bounding box center [779, 679] width 35 height 19
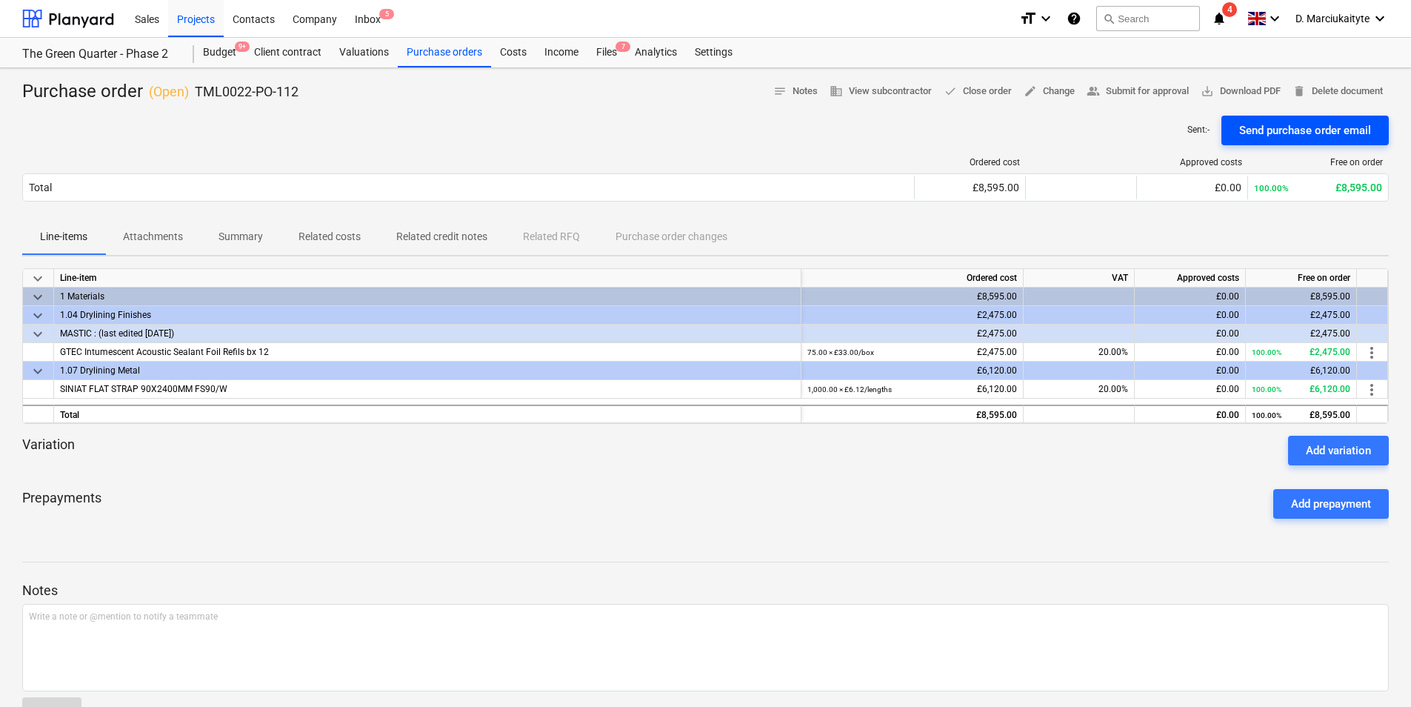
click at [1252, 130] on div "Send purchase order email" at bounding box center [1305, 130] width 132 height 19
click at [1038, 91] on span "edit Change" at bounding box center [1049, 91] width 51 height 17
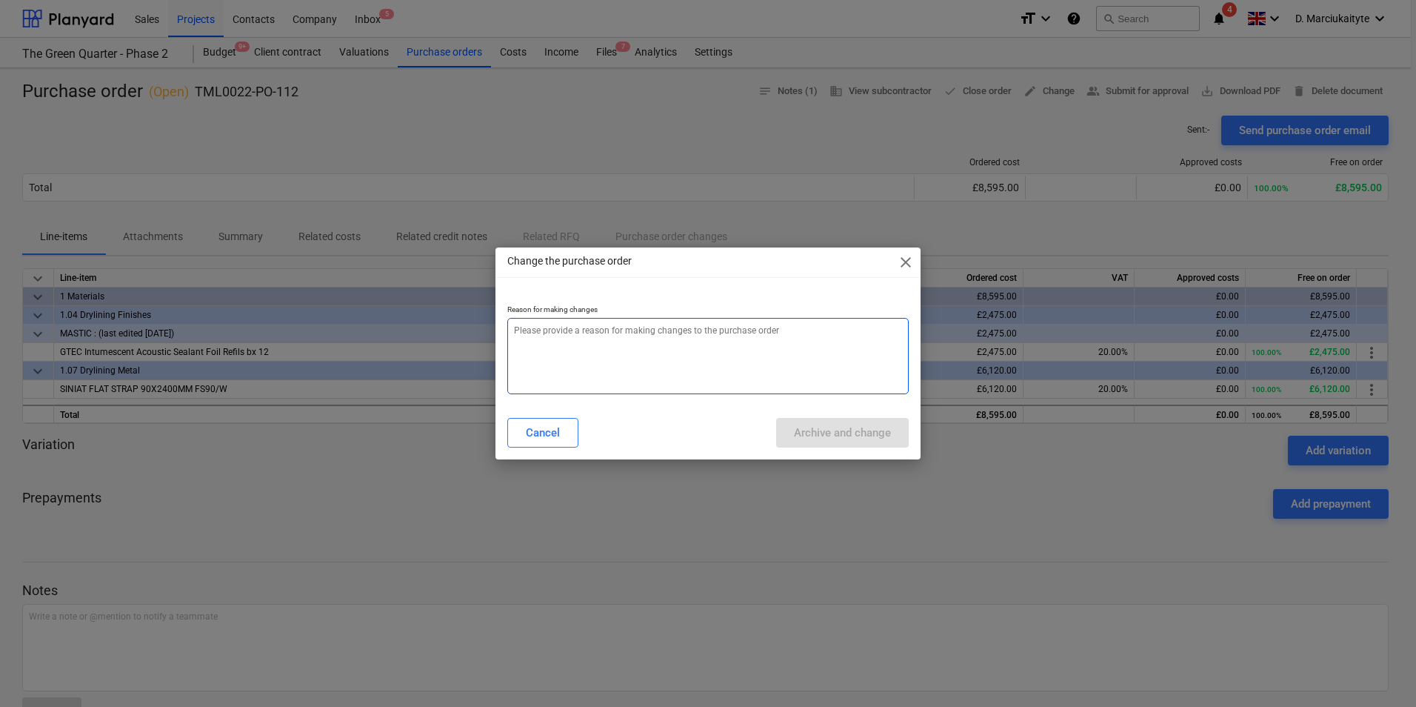
click at [702, 332] on textarea at bounding box center [707, 356] width 401 height 76
type textarea "x"
type textarea "e"
type textarea "x"
type textarea "er"
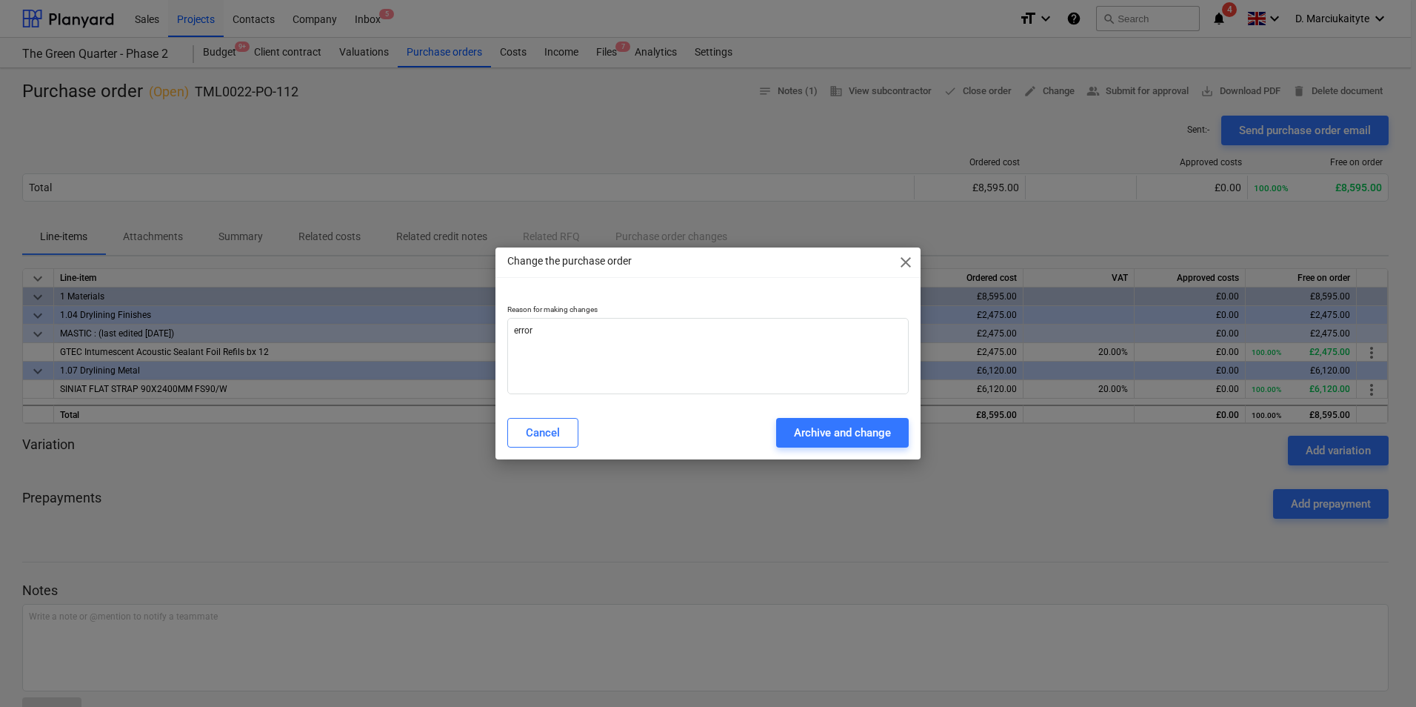
click at [840, 415] on div "Cancel Archive and change" at bounding box center [707, 432] width 419 height 41
click at [848, 435] on div "Archive and change" at bounding box center [842, 432] width 97 height 19
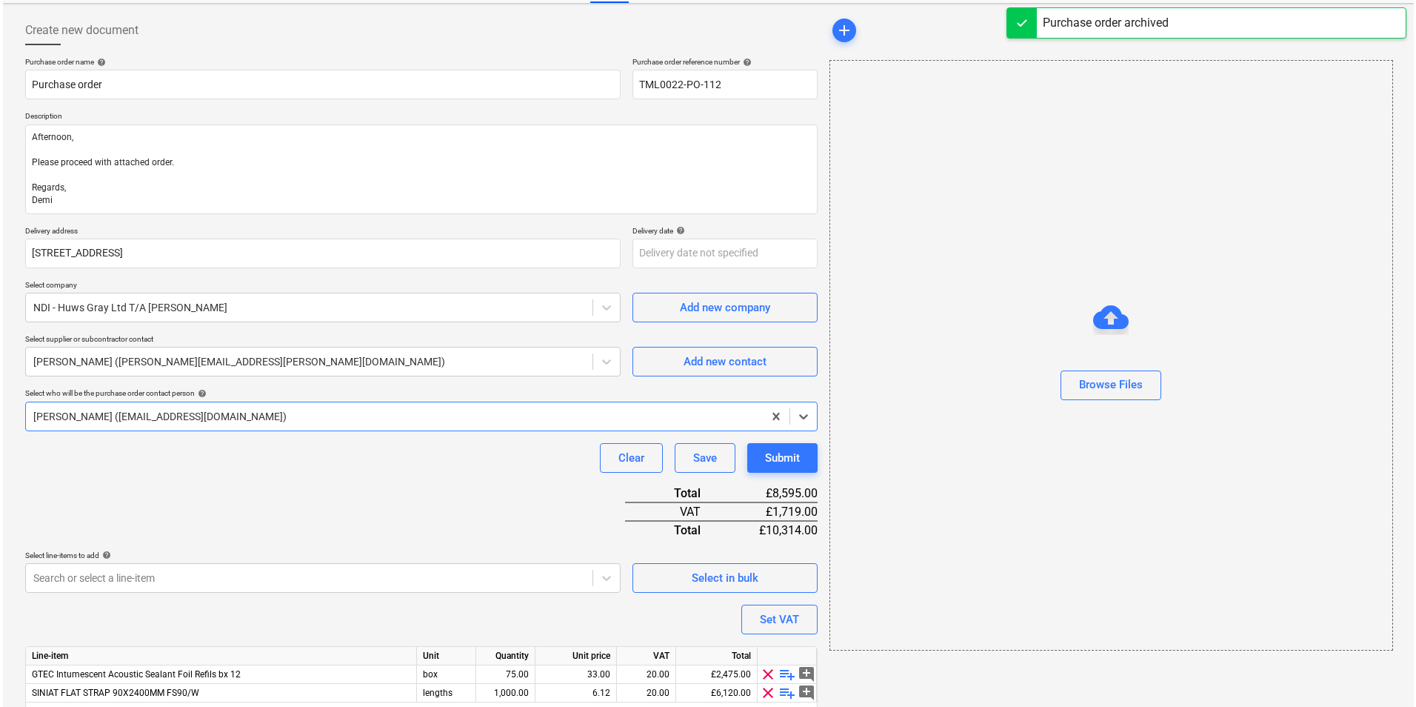
scroll to position [120, 0]
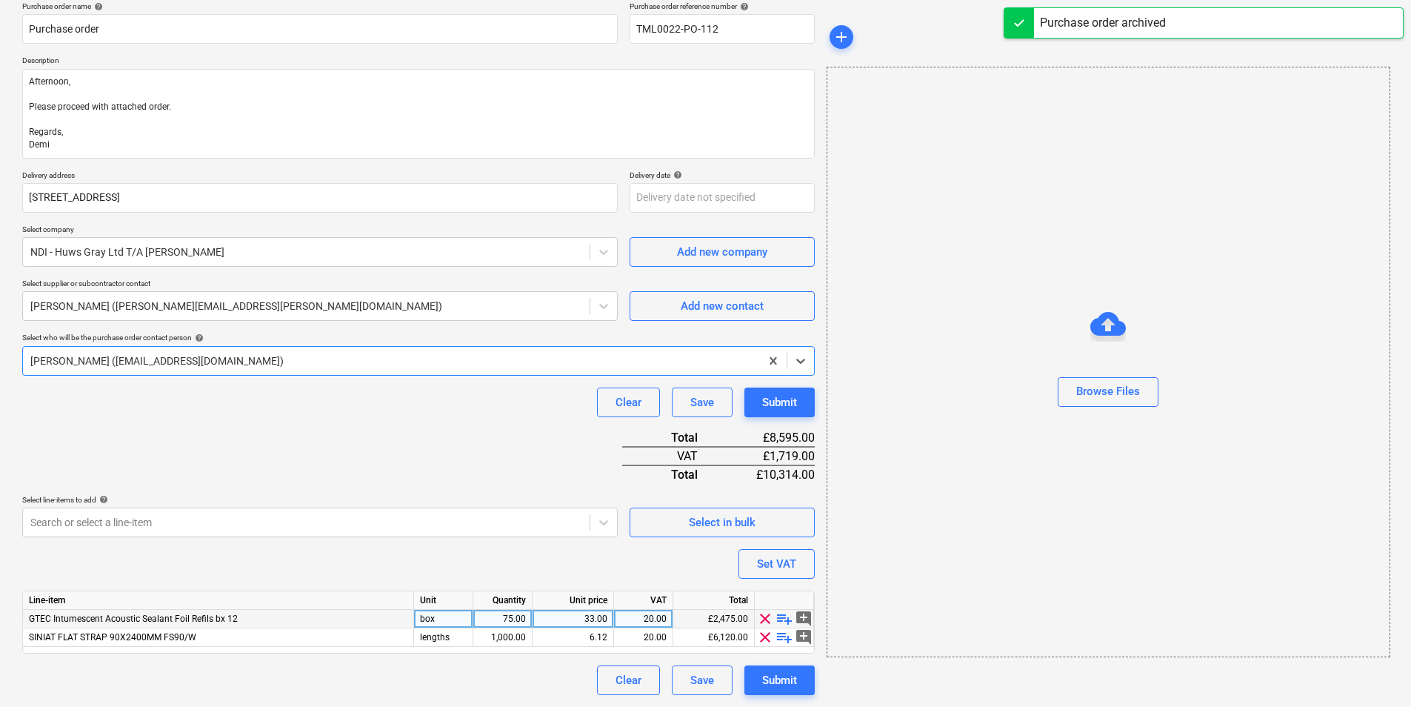
click at [517, 617] on div "75.00" at bounding box center [502, 619] width 47 height 19
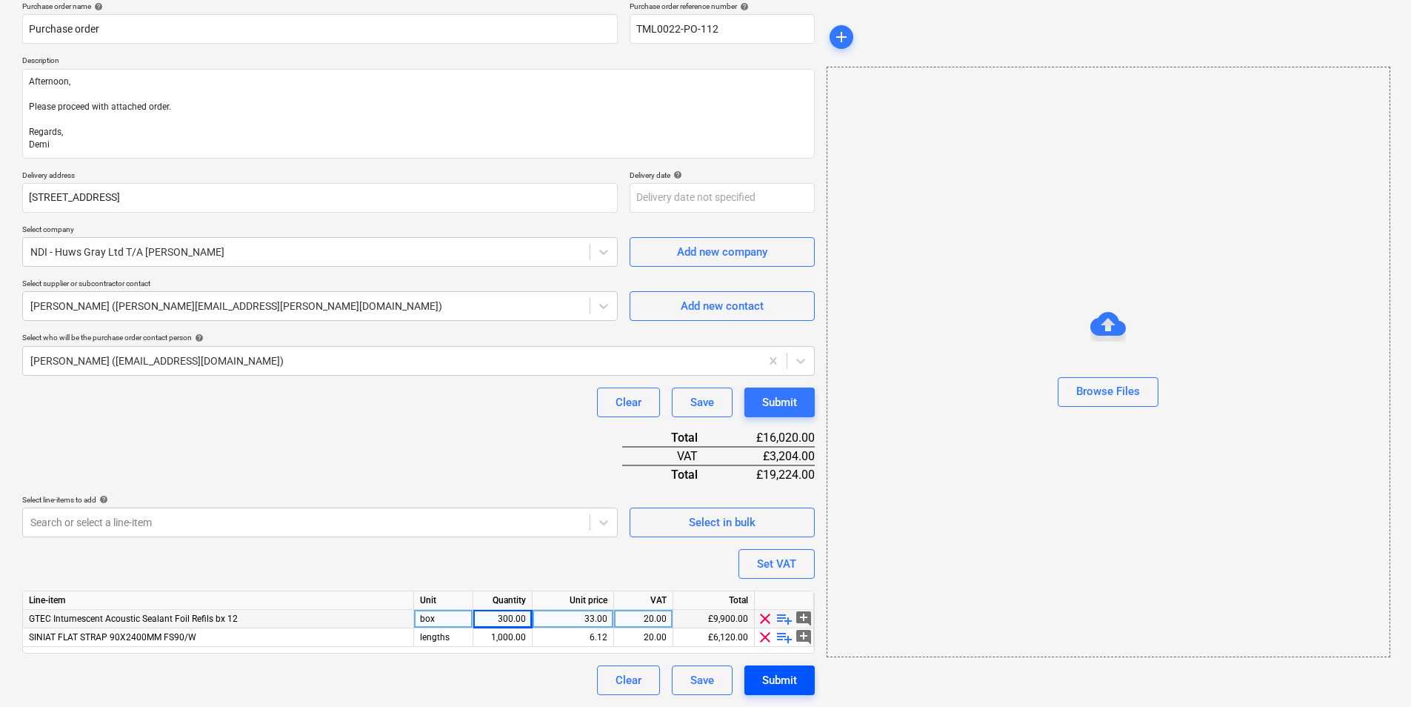
click at [768, 676] on div "Submit" at bounding box center [779, 679] width 35 height 19
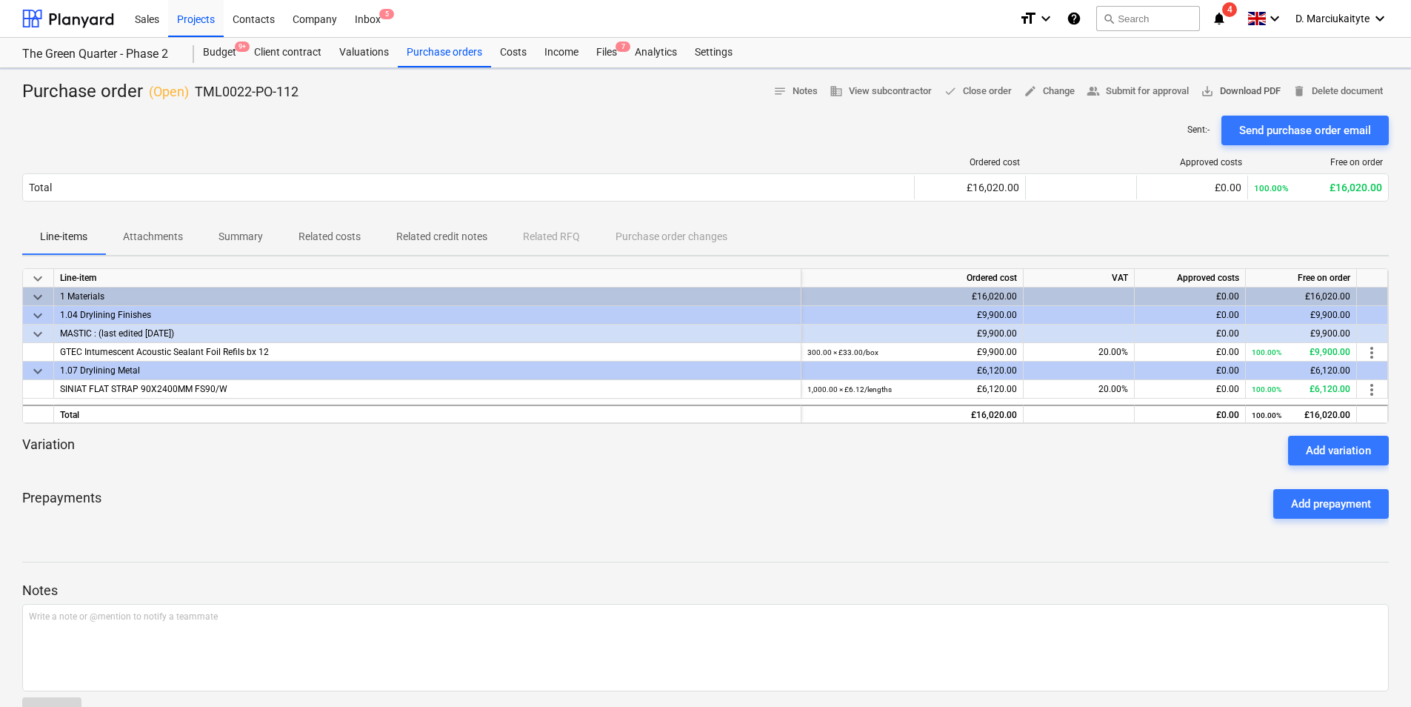
click at [1231, 93] on span "save_alt Download PDF" at bounding box center [1241, 91] width 80 height 17
drag, startPoint x: 312, startPoint y: 90, endPoint x: 187, endPoint y: 95, distance: 125.2
click at [187, 95] on div "Purchase order ( Open ) TML0022-PO-112 notes Notes business View subcontractor …" at bounding box center [705, 92] width 1366 height 24
click at [305, 347] on div "GTEC Intumescent Acoustic Sealant Foil Refils bx 12" at bounding box center [427, 352] width 747 height 19
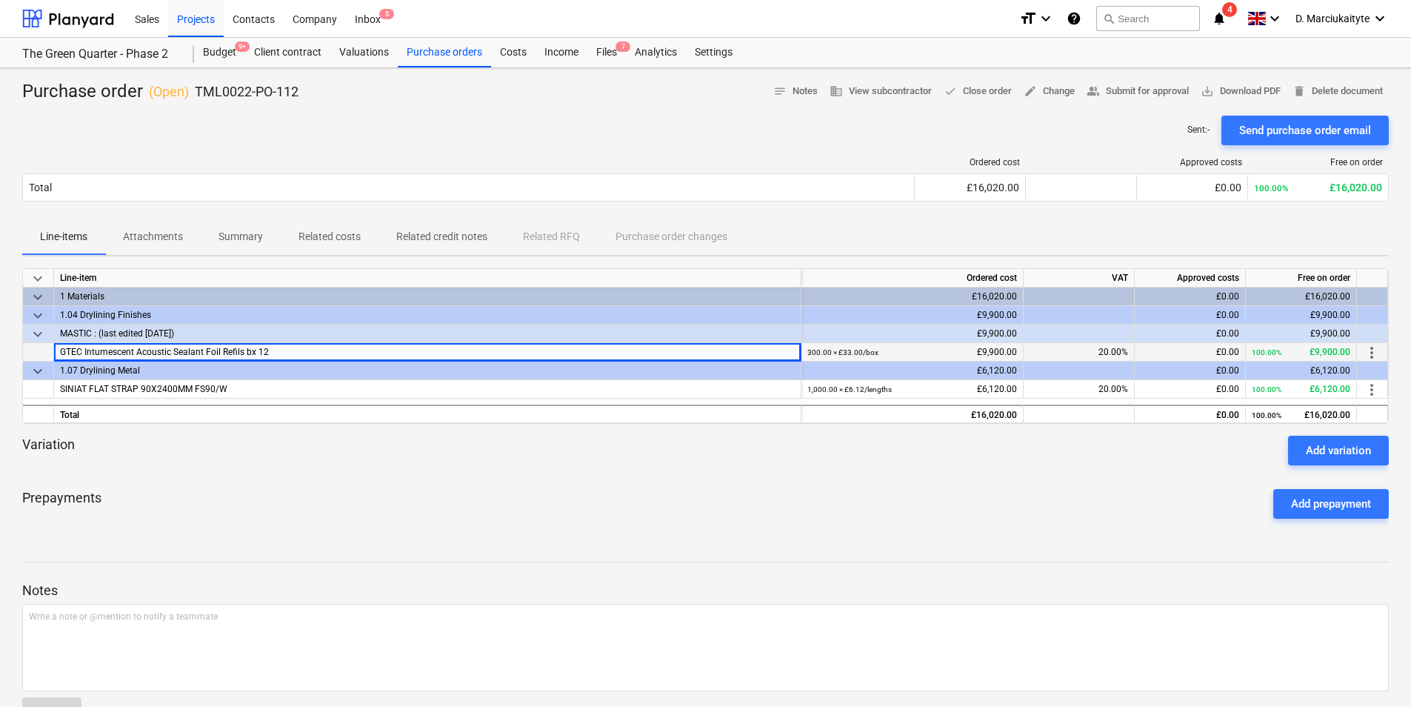
drag, startPoint x: 296, startPoint y: 353, endPoint x: 53, endPoint y: 354, distance: 243.7
click at [0, 0] on div "GTEC Intumescent Acoustic Sealant Foil Refils bx 12 300.00 × £33.00 / box £9,90…" at bounding box center [0, 0] width 0 height 0
copy div "GTEC Intumescent Acoustic Sealant Foil Refils bx 12"
click at [343, 388] on div "SINIAT FLAT STRAP 90X2400MM FS90/W" at bounding box center [427, 389] width 747 height 19
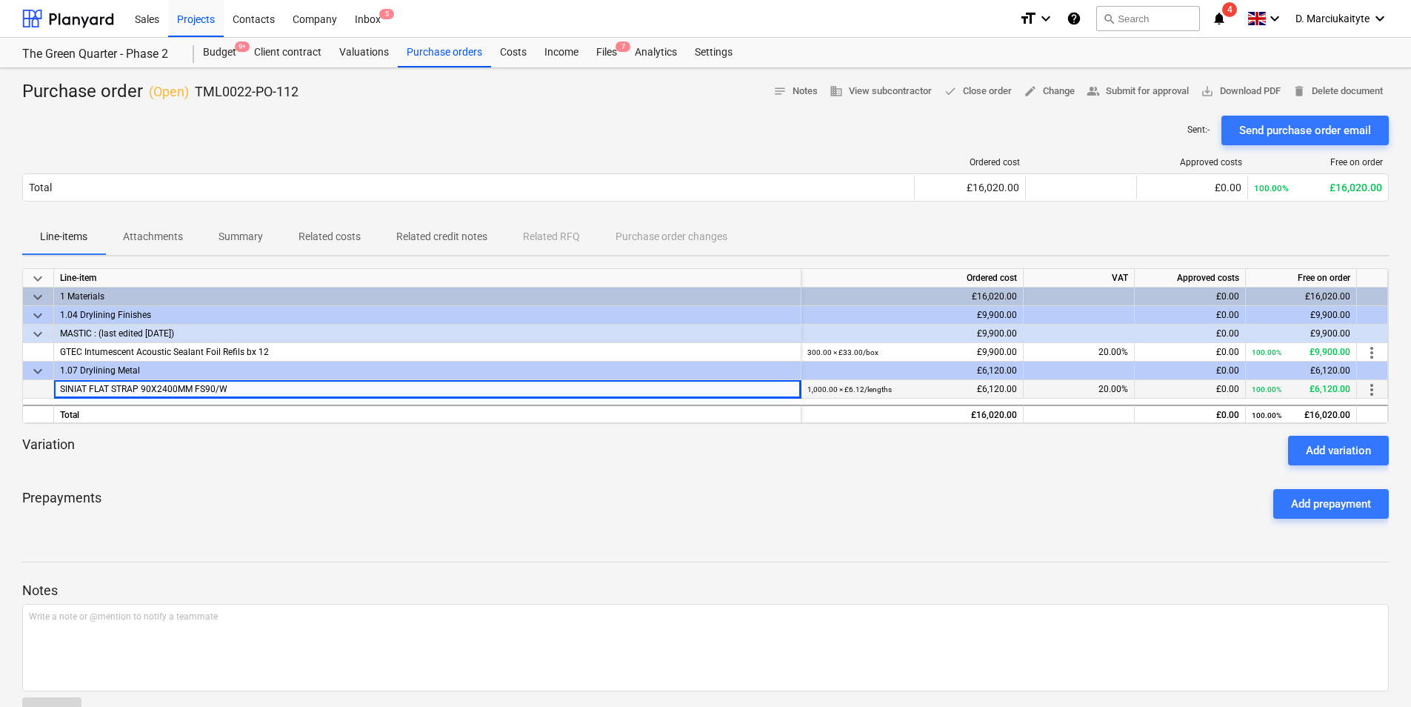
drag, startPoint x: 333, startPoint y: 392, endPoint x: 39, endPoint y: 385, distance: 294.1
click at [0, 0] on div "SINIAT FLAT STRAP 90X2400MM FS90/W 1,000.00 × £6.12 / lengths £6,120.00 20.00% …" at bounding box center [0, 0] width 0 height 0
copy div "SINIAT FLAT STRAP 90X2400MM FS90/W"
drag, startPoint x: 314, startPoint y: 99, endPoint x: 198, endPoint y: 91, distance: 116.6
click at [198, 91] on div "Purchase order ( Open ) TML0022-PO-112 notes Notes business View subcontractor …" at bounding box center [705, 92] width 1366 height 24
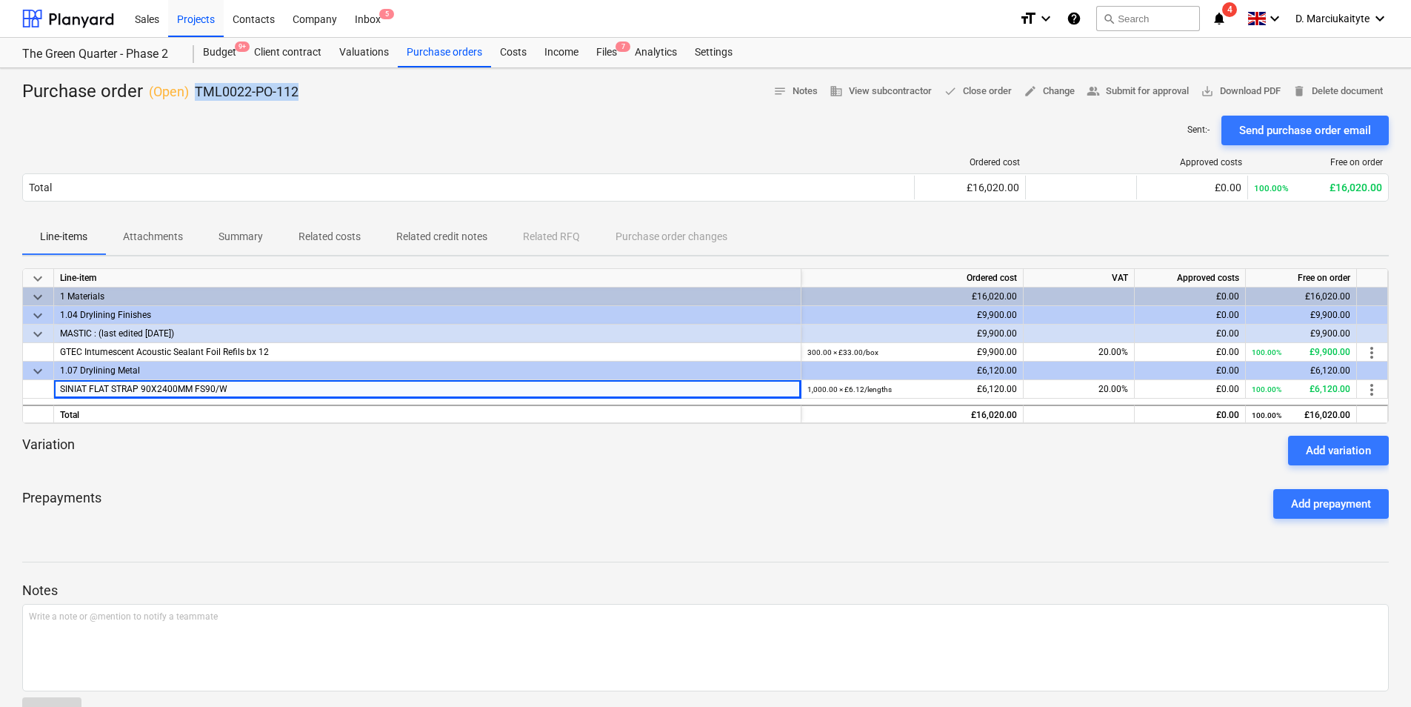
copy p "TML0022-PO-112"
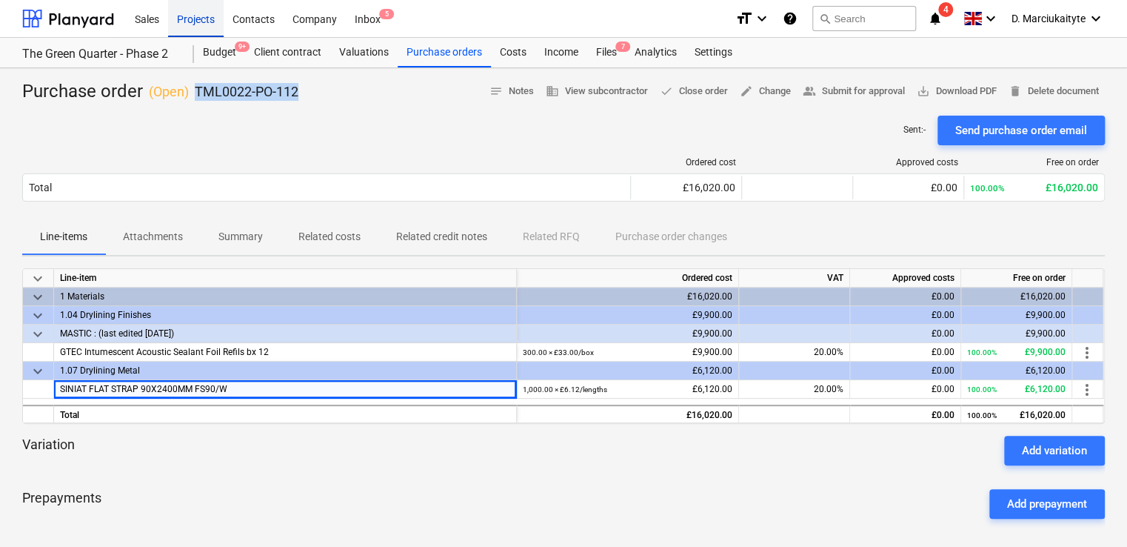
click at [187, 26] on div "Projects" at bounding box center [196, 18] width 56 height 38
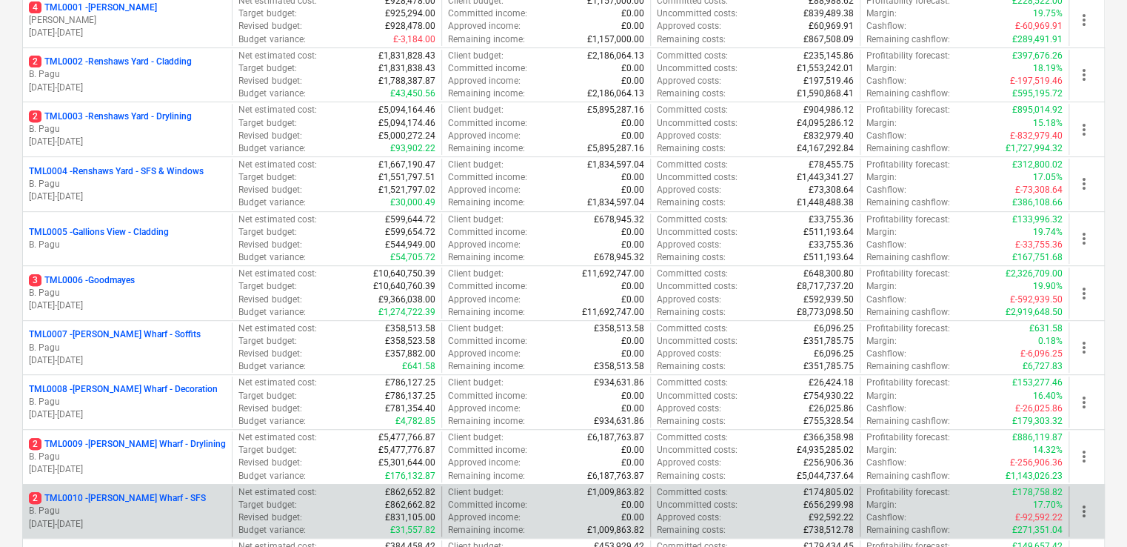
scroll to position [592, 0]
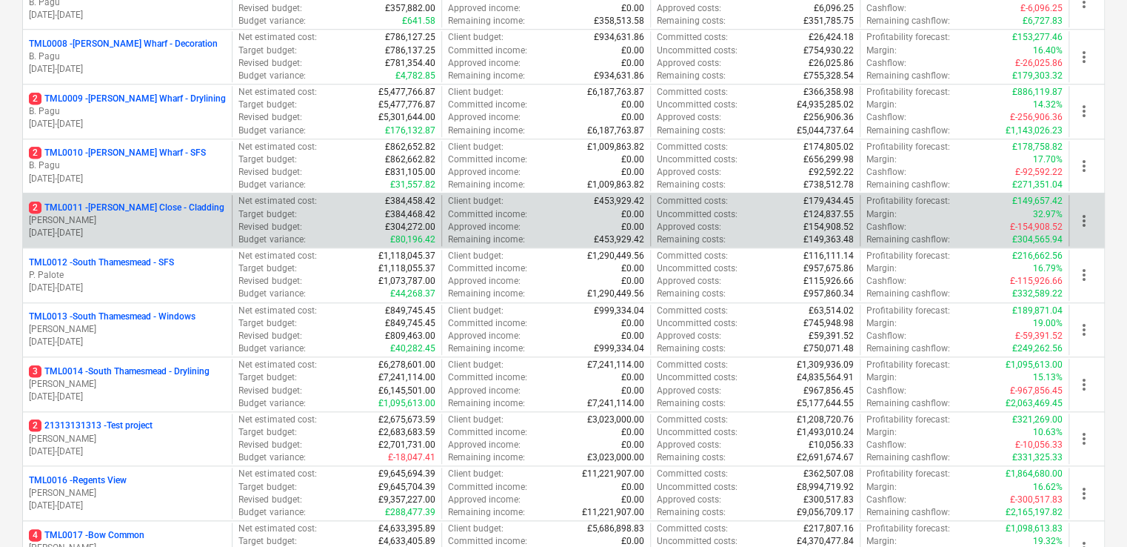
click at [136, 203] on p "2 TML0011 - Newton Close - Cladding" at bounding box center [127, 207] width 196 height 13
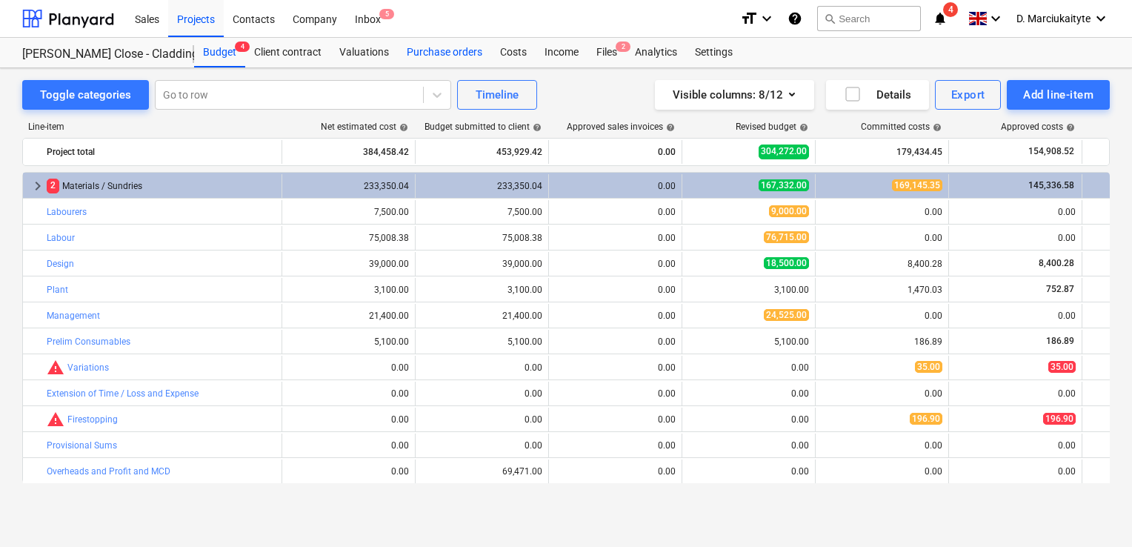
click at [436, 48] on div "Purchase orders" at bounding box center [444, 53] width 93 height 30
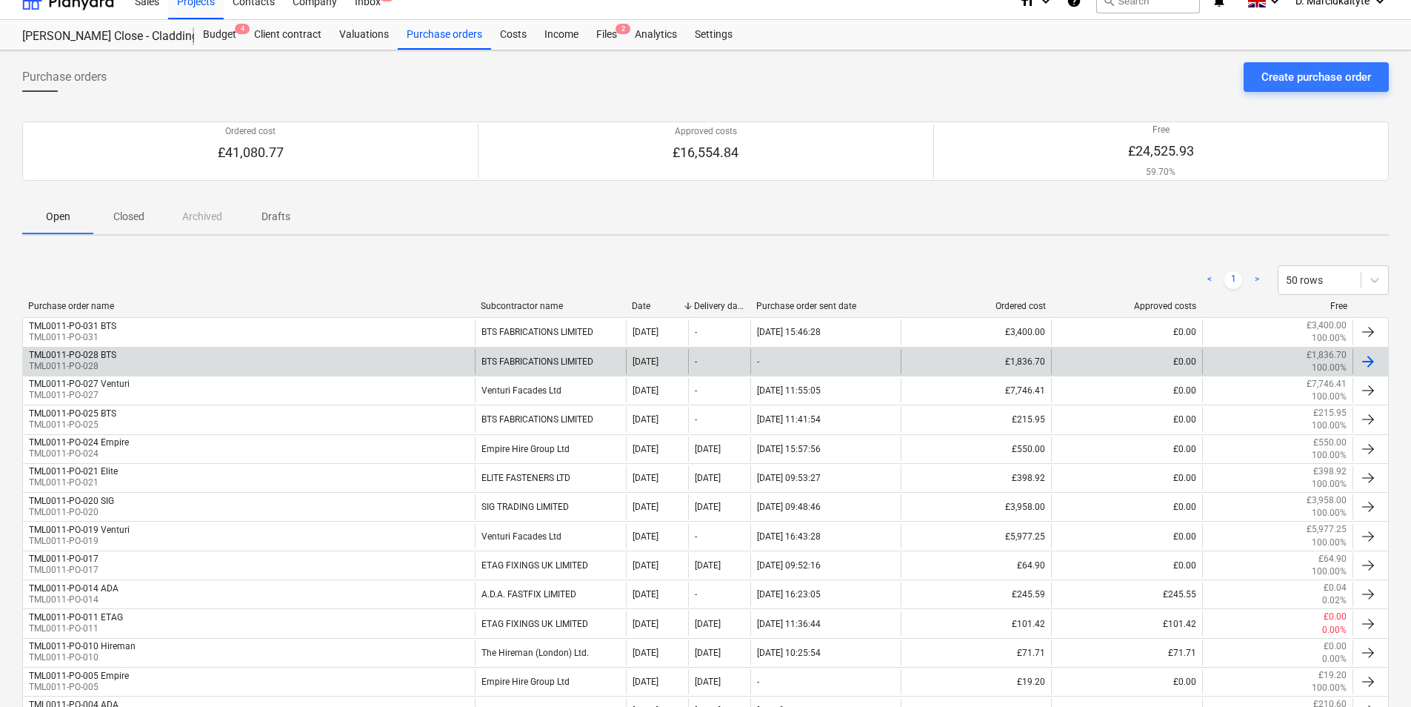
scroll to position [148, 0]
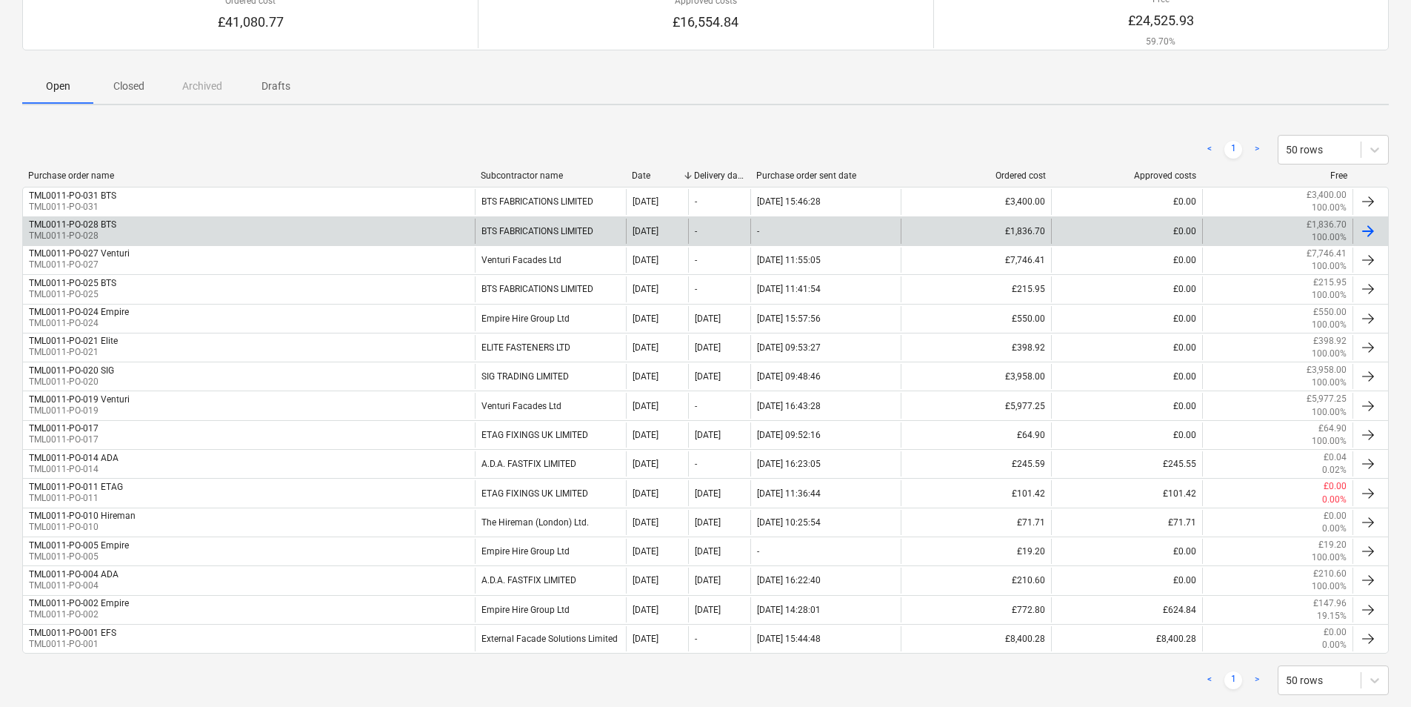
click at [537, 238] on div "BTS FABRICATIONS LIMITED" at bounding box center [550, 230] width 150 height 25
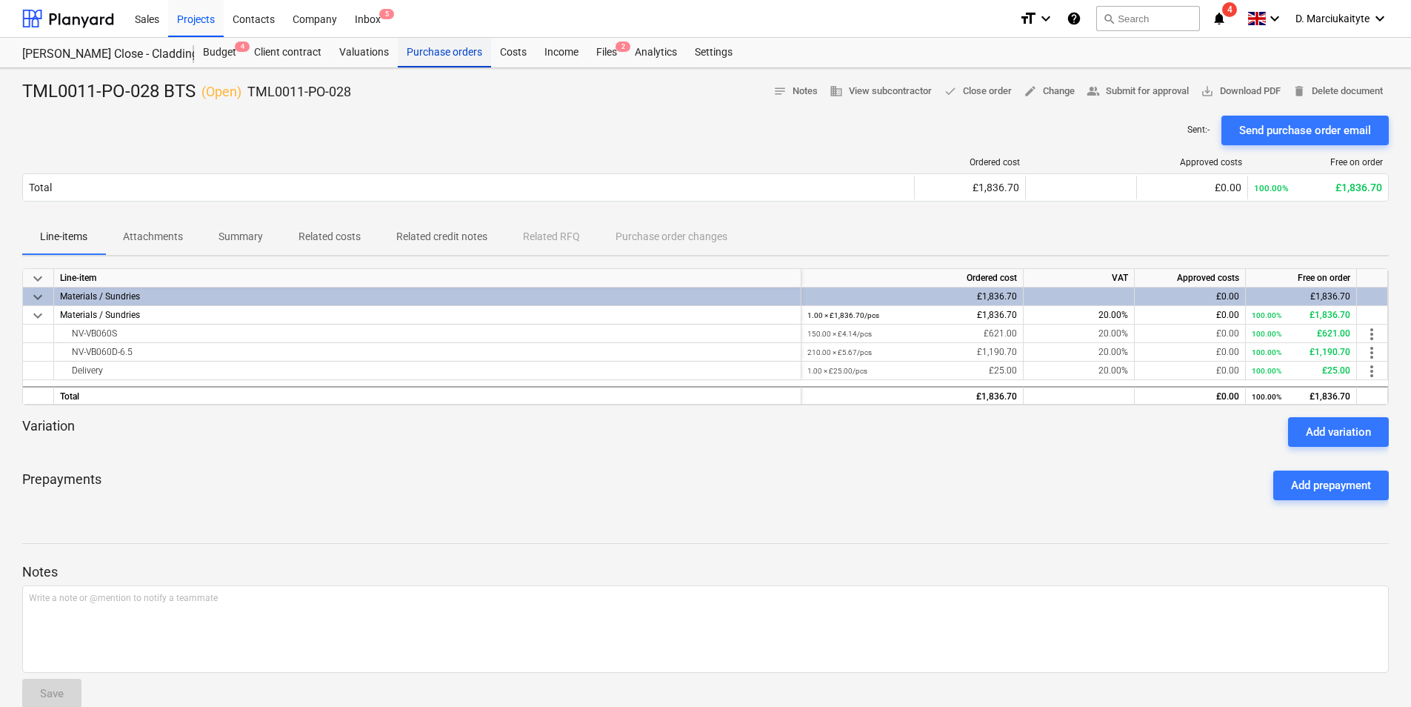
click at [449, 50] on div "Purchase orders" at bounding box center [444, 53] width 93 height 30
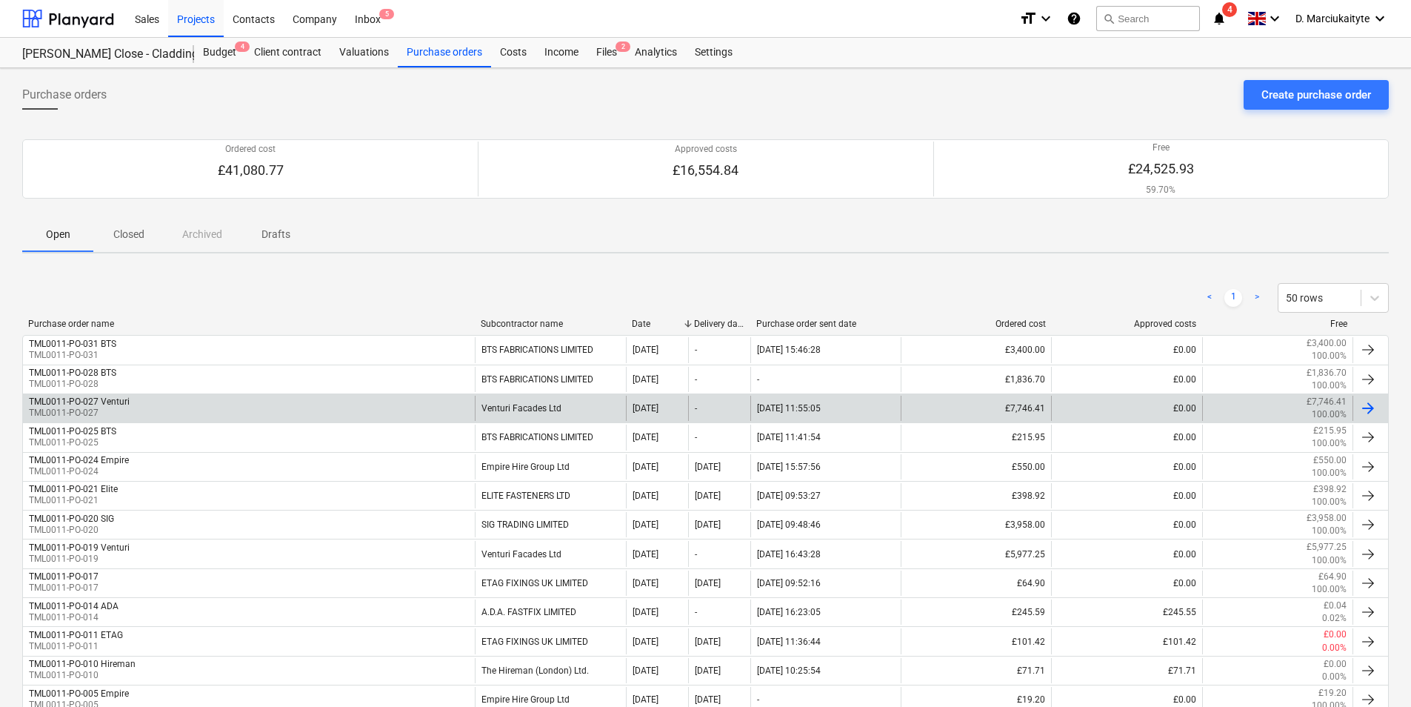
click at [541, 412] on div "Venturi Facades Ltd" at bounding box center [550, 407] width 150 height 25
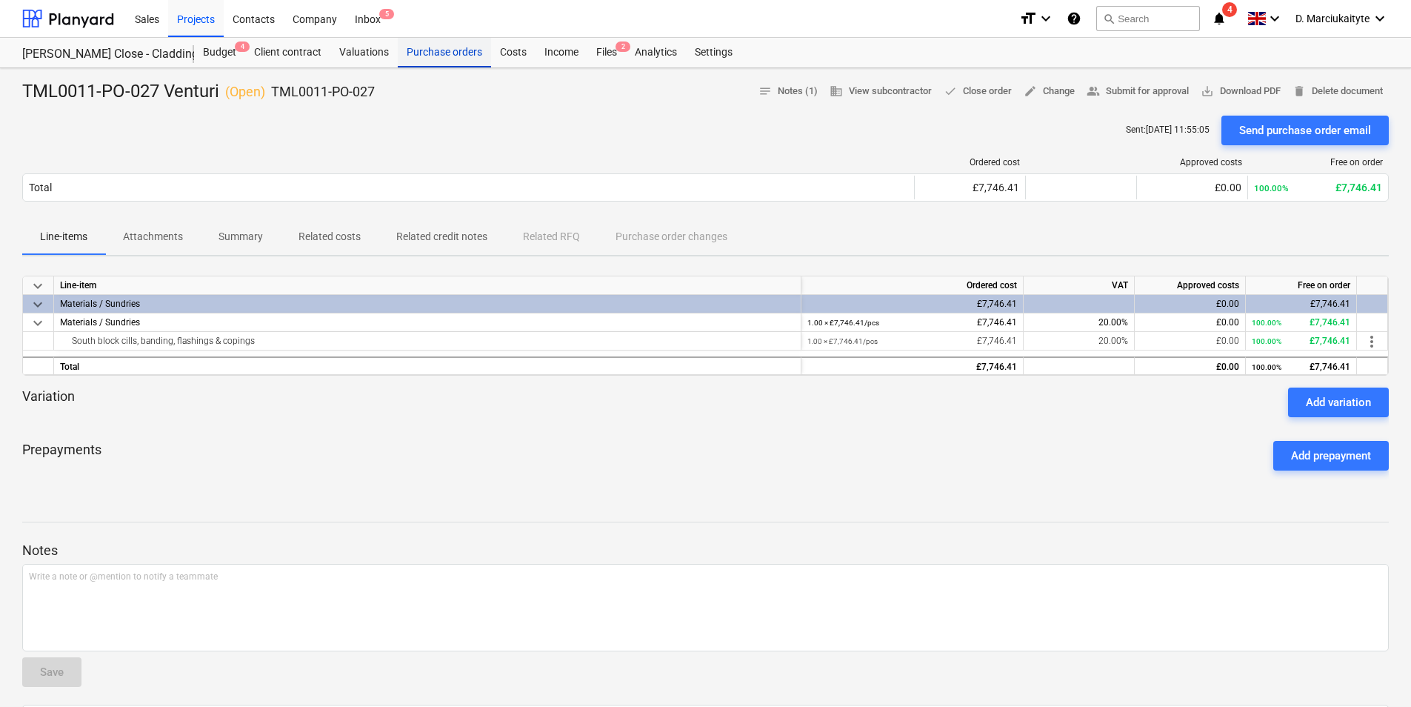
click at [454, 53] on div "Purchase orders" at bounding box center [444, 53] width 93 height 30
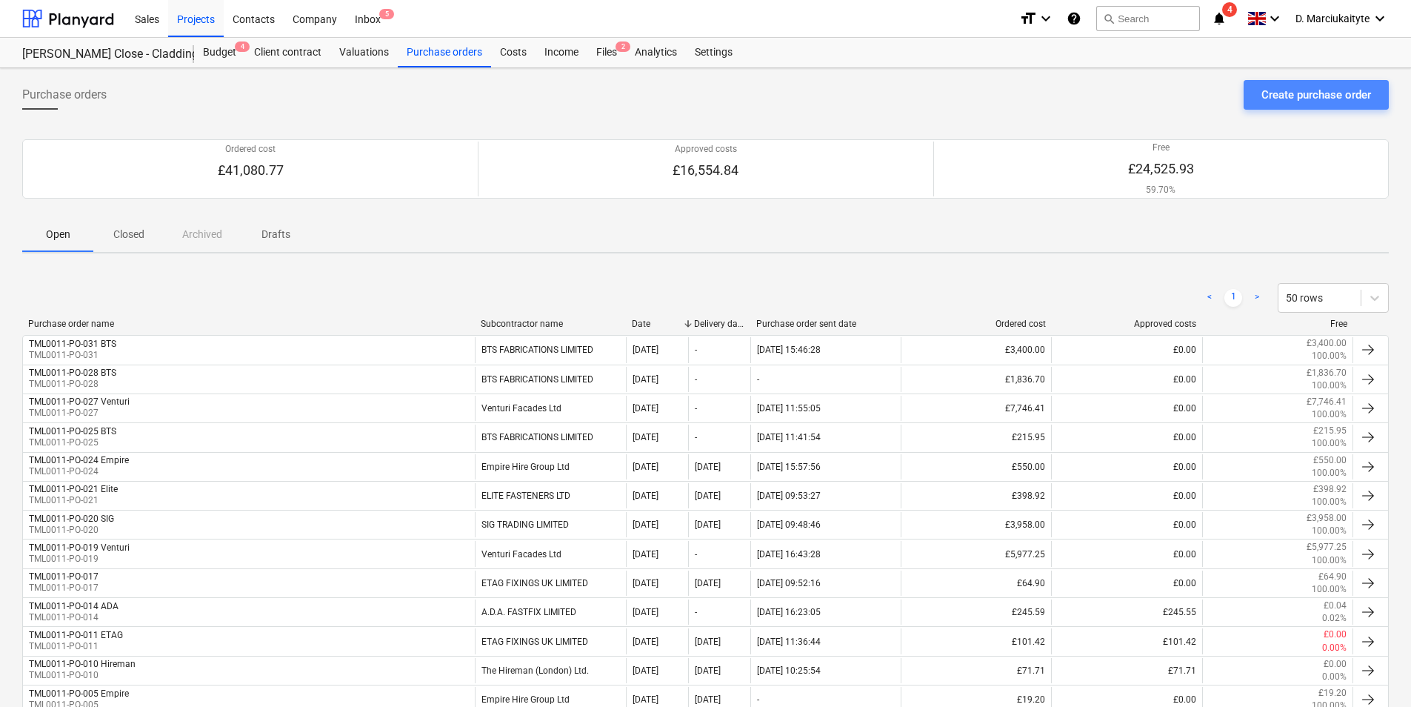
click at [1255, 90] on button "Create purchase order" at bounding box center [1316, 95] width 145 height 30
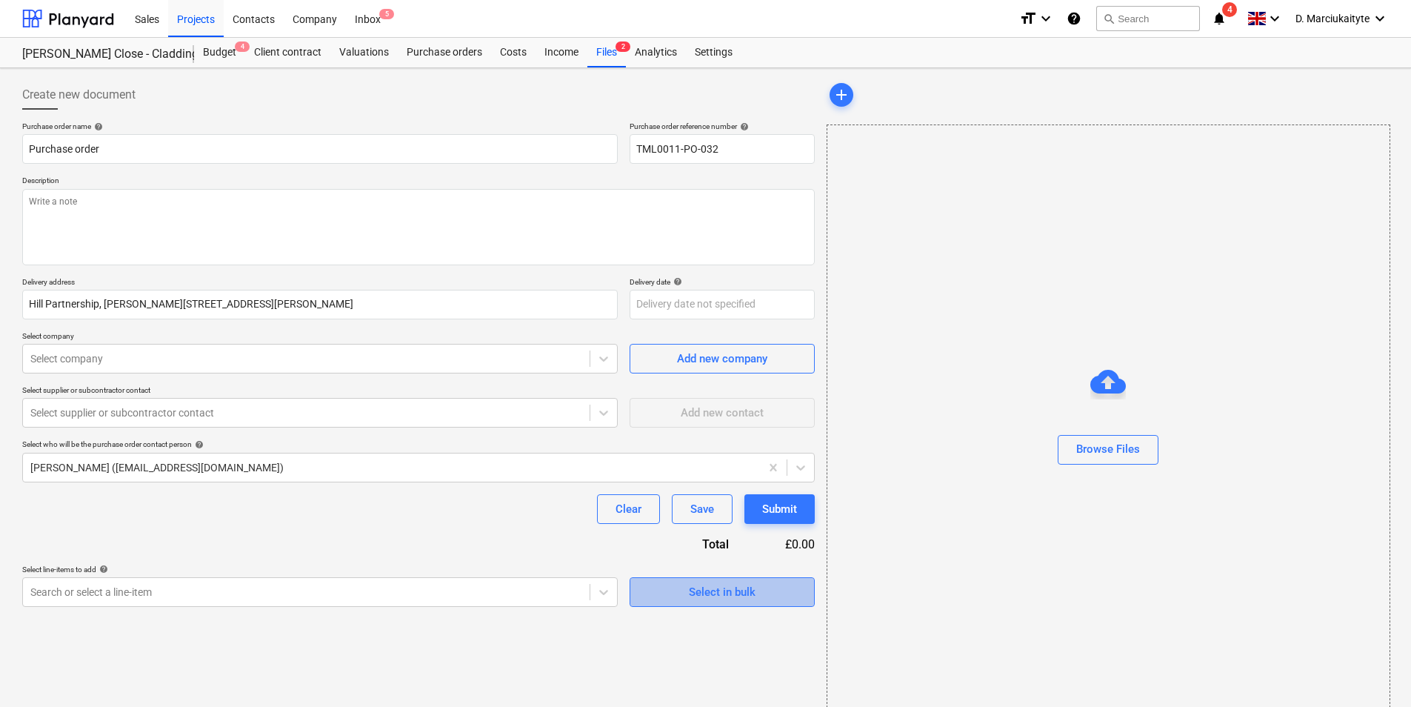
click at [675, 581] on button "Select in bulk" at bounding box center [722, 592] width 185 height 30
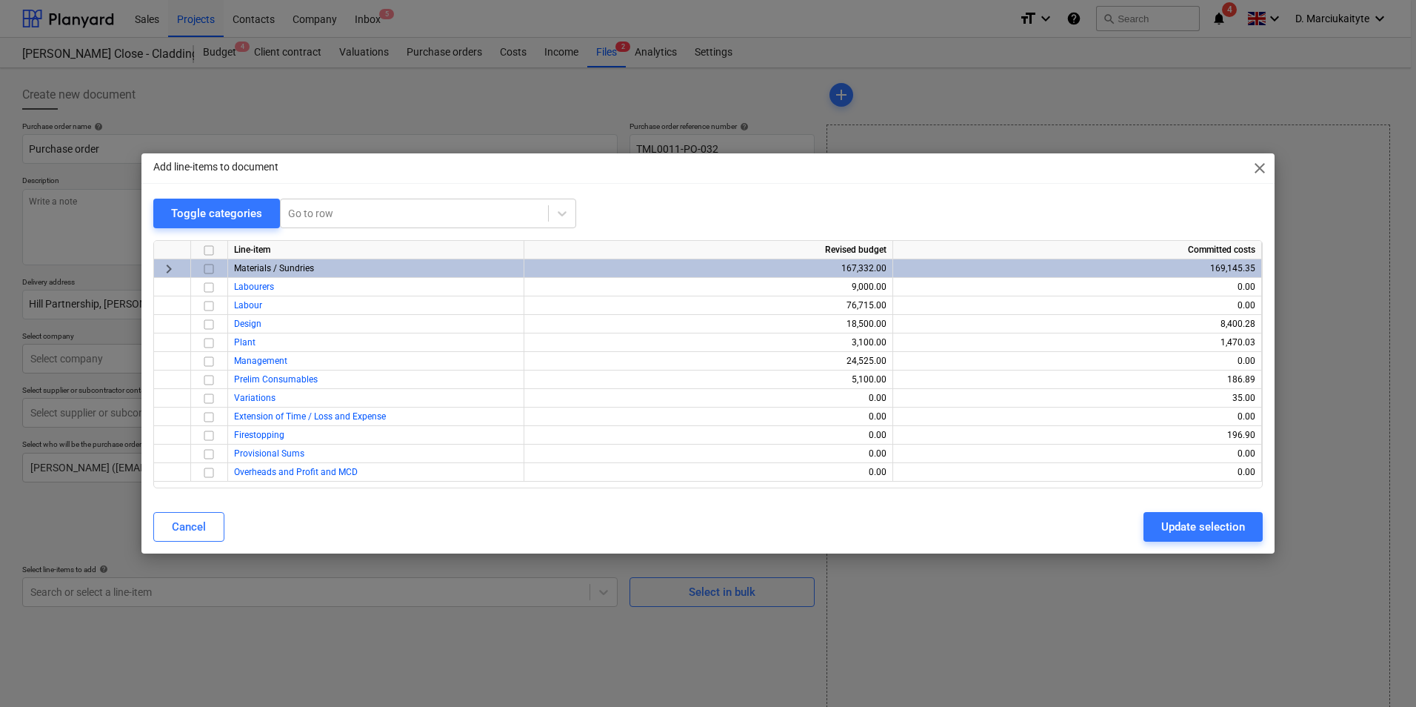
click at [175, 268] on span "keyboard_arrow_right" at bounding box center [169, 269] width 18 height 18
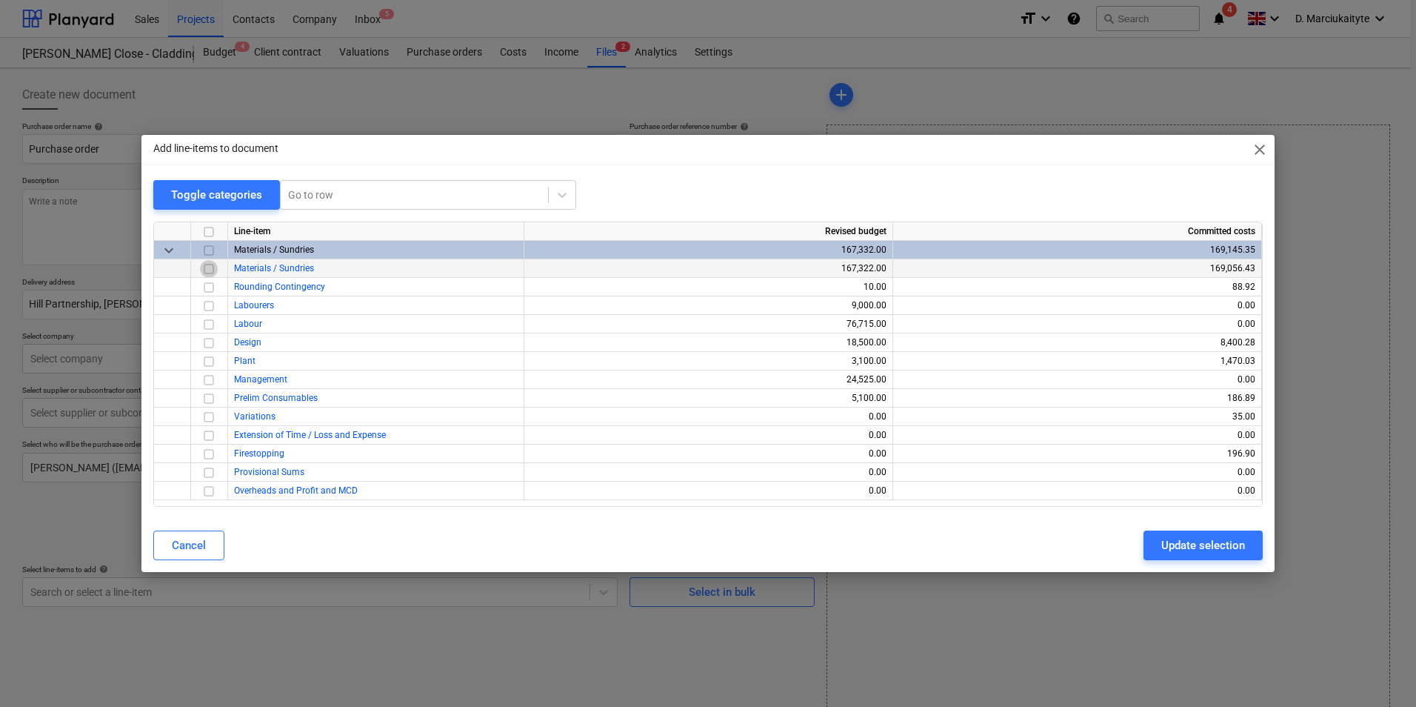
click at [207, 267] on input "checkbox" at bounding box center [209, 269] width 18 height 18
drag, startPoint x: 1154, startPoint y: 536, endPoint x: 1144, endPoint y: 540, distance: 11.0
click at [1155, 536] on button "Update selection" at bounding box center [1203, 545] width 119 height 30
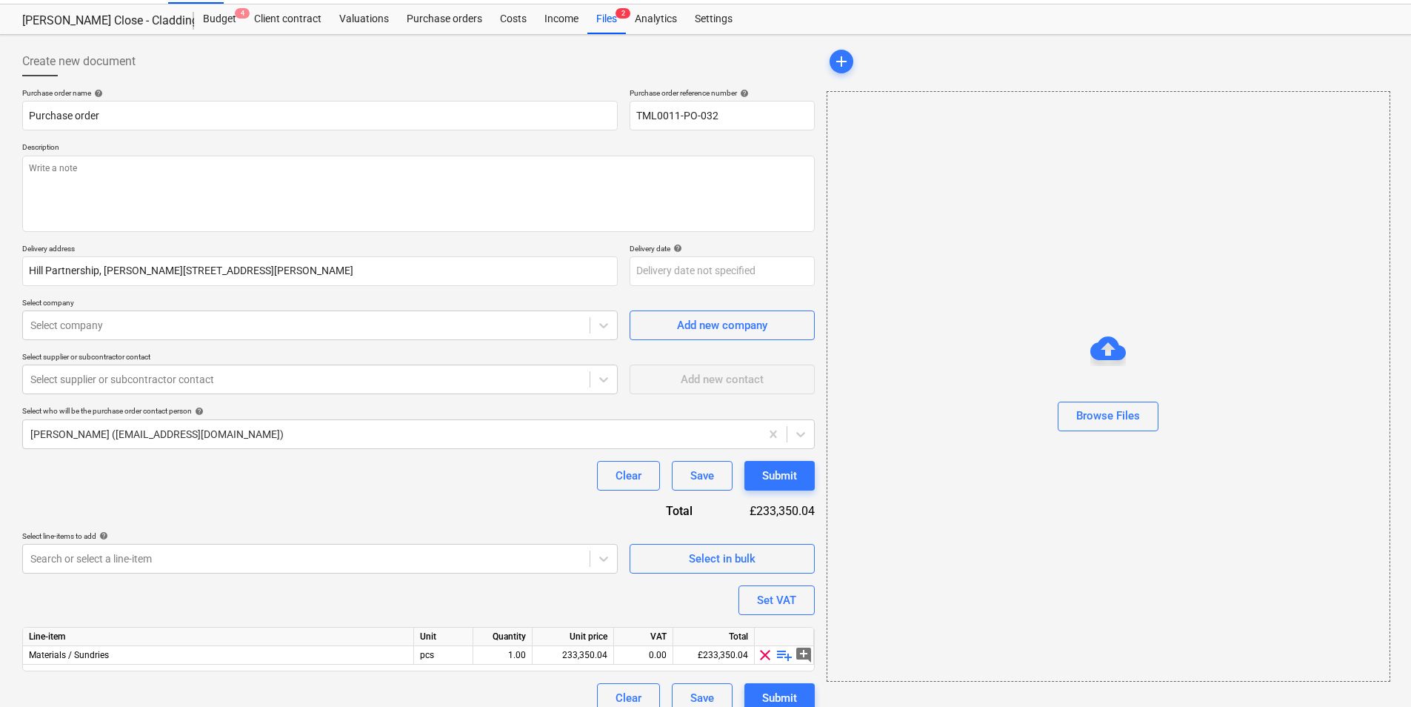
scroll to position [51, 0]
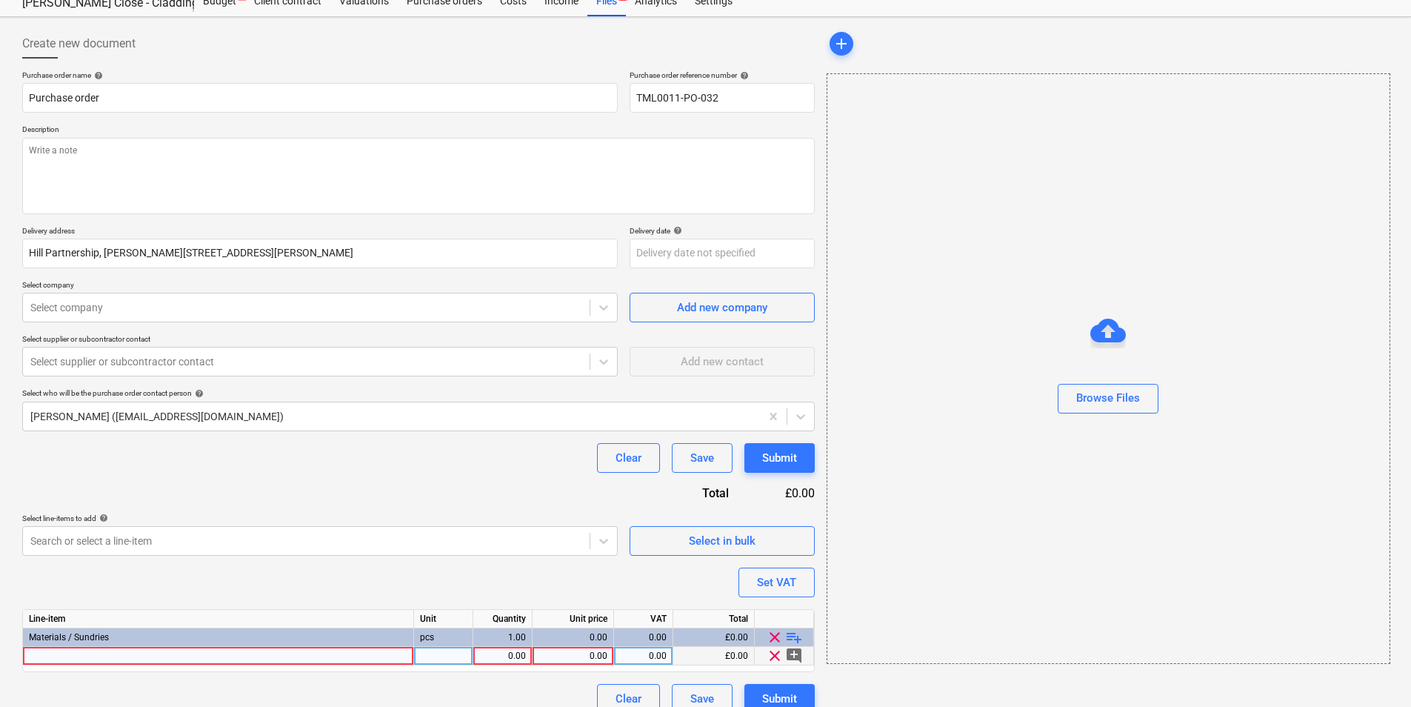
click at [265, 656] on div at bounding box center [218, 656] width 391 height 19
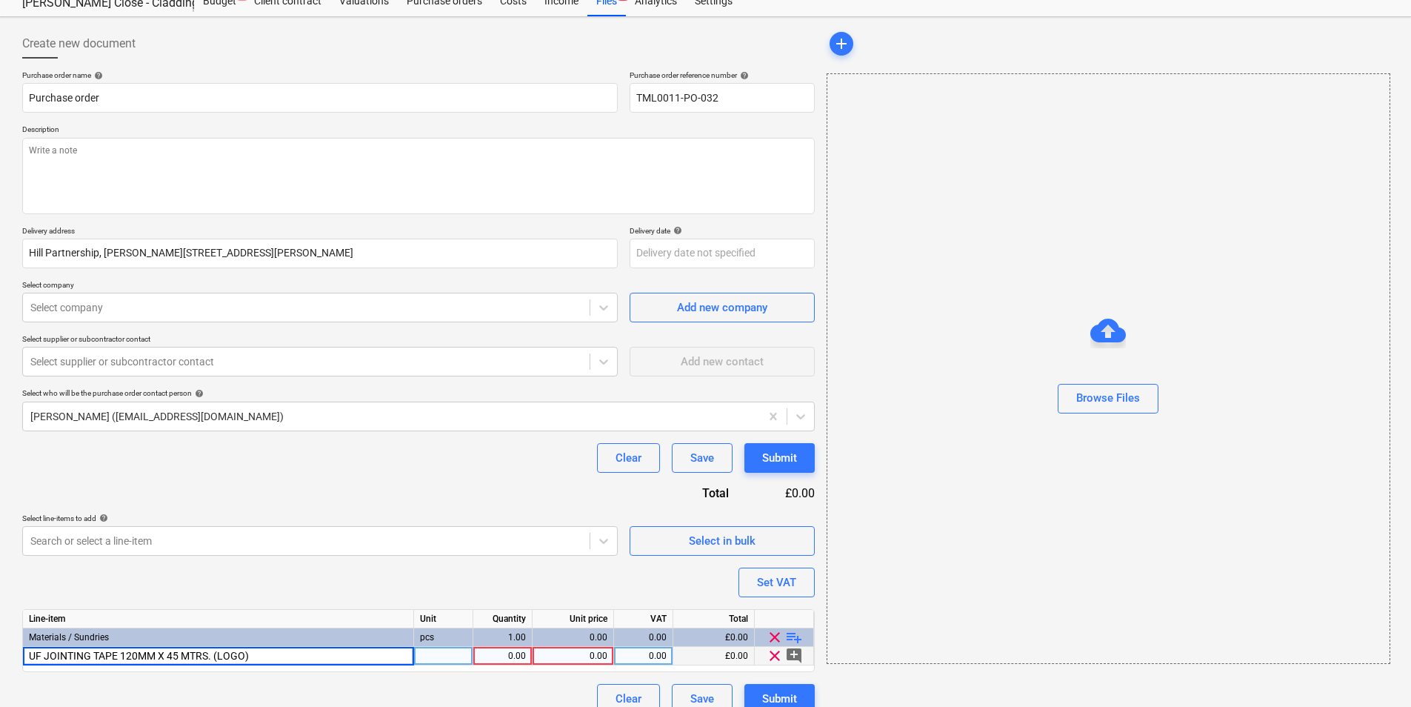
click at [433, 658] on div at bounding box center [443, 656] width 59 height 19
click at [513, 657] on div "1.00" at bounding box center [502, 656] width 47 height 19
click at [452, 654] on div "pcs" at bounding box center [443, 656] width 59 height 19
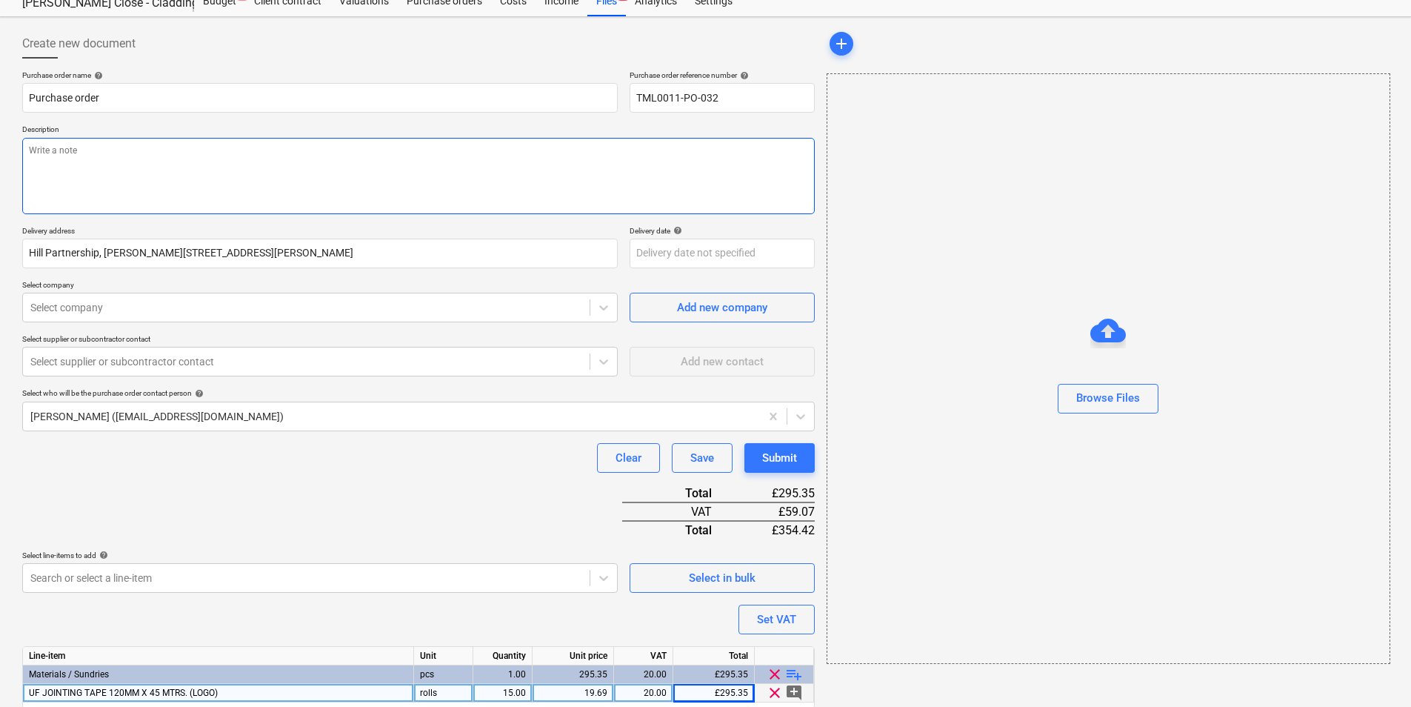
click at [443, 161] on textarea at bounding box center [418, 176] width 792 height 76
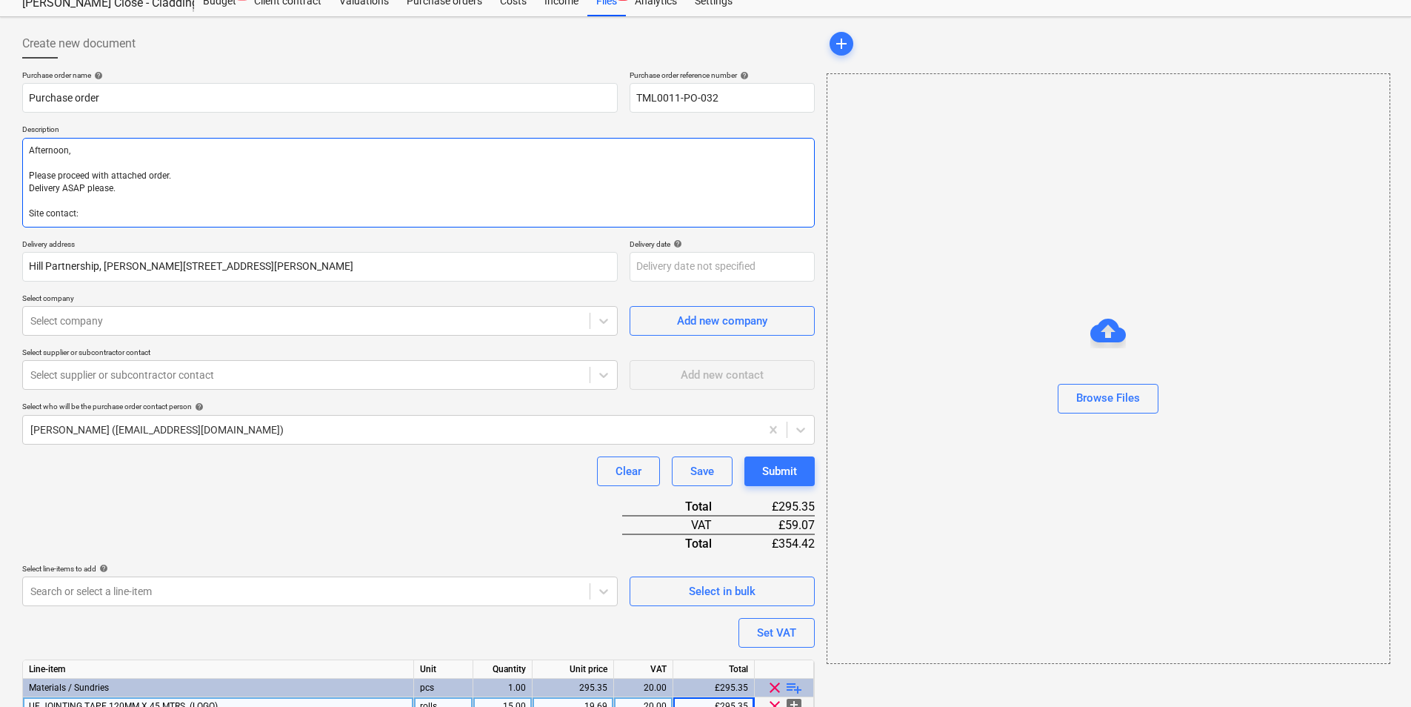
click at [132, 213] on textarea "Afternoon, Please proceed with attached order. Delivery ASAP please. Site conta…" at bounding box center [418, 183] width 792 height 90
paste textarea "07869 747 487"
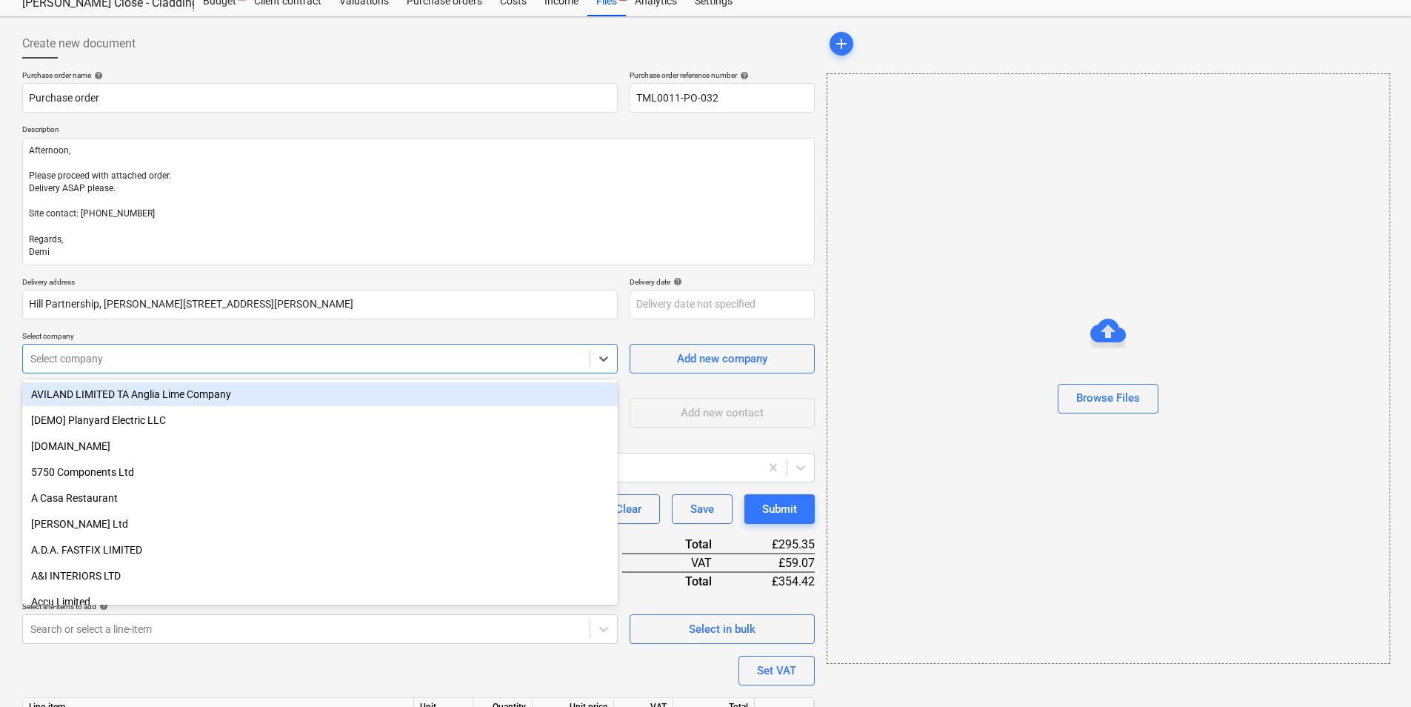
click at [487, 361] on div at bounding box center [306, 358] width 552 height 15
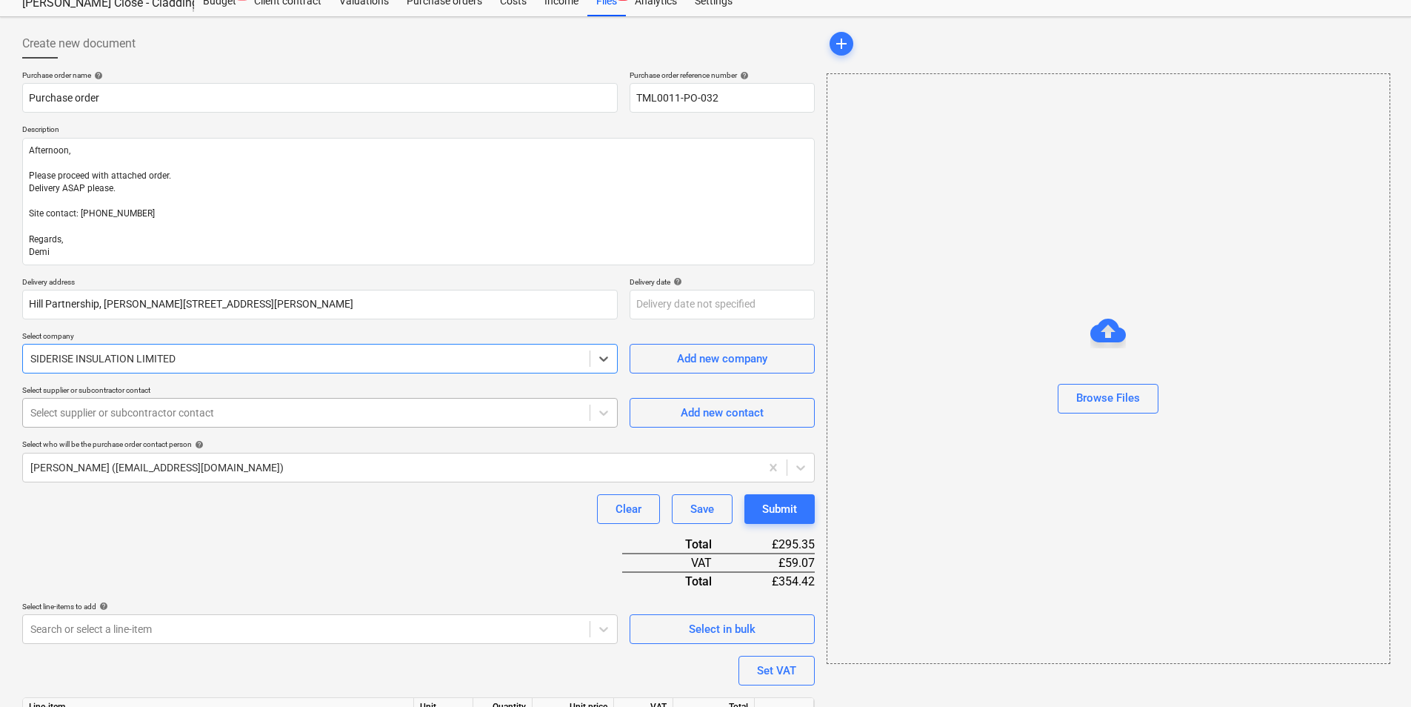
click at [339, 413] on div at bounding box center [306, 412] width 552 height 15
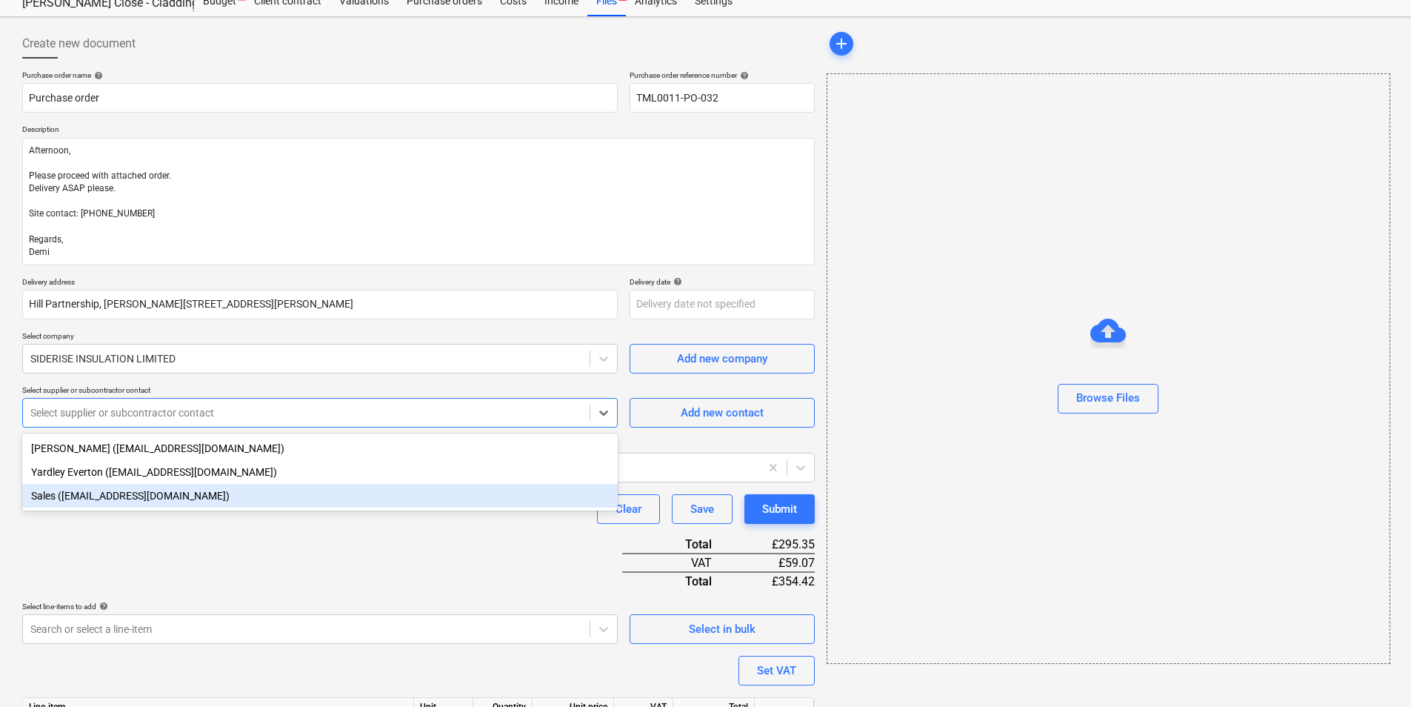
click at [192, 502] on div "Sales (salesteam@siderise.com)" at bounding box center [319, 496] width 595 height 24
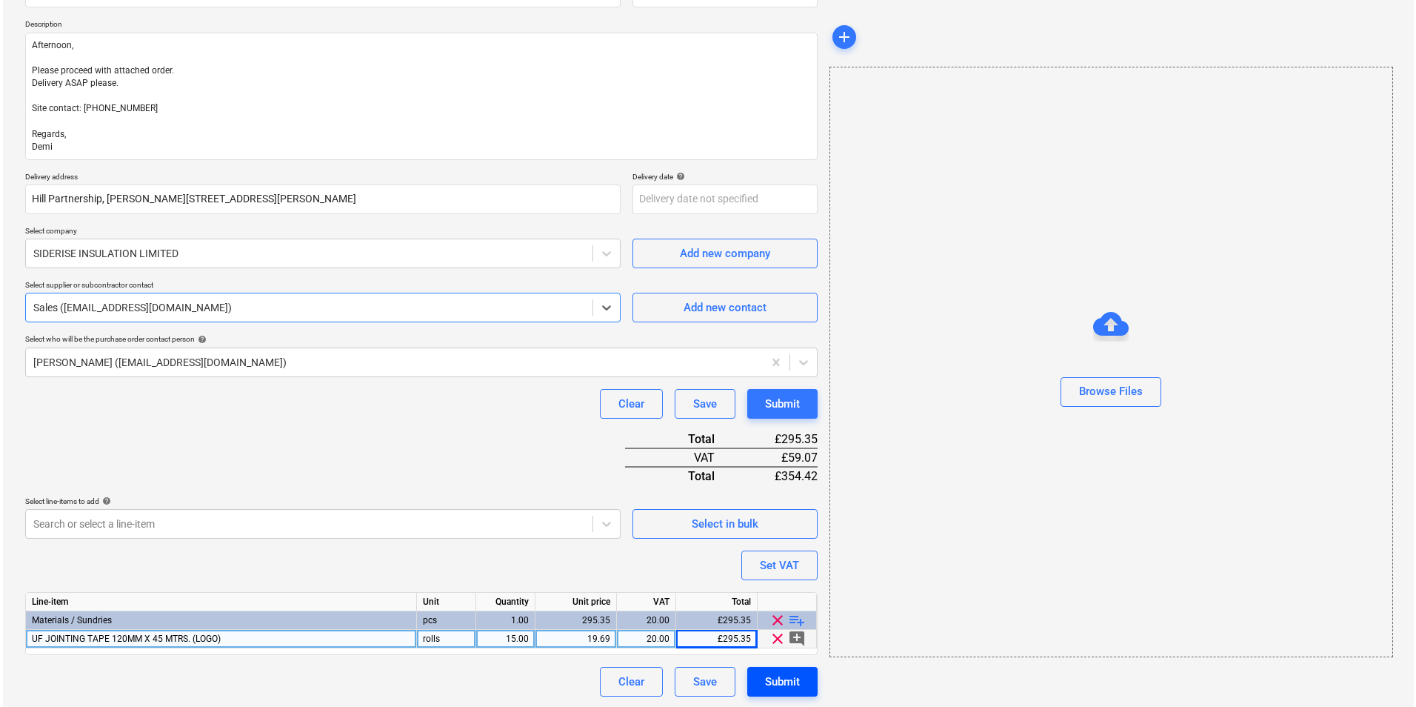
scroll to position [158, 0]
click at [762, 678] on div "Submit" at bounding box center [779, 679] width 35 height 19
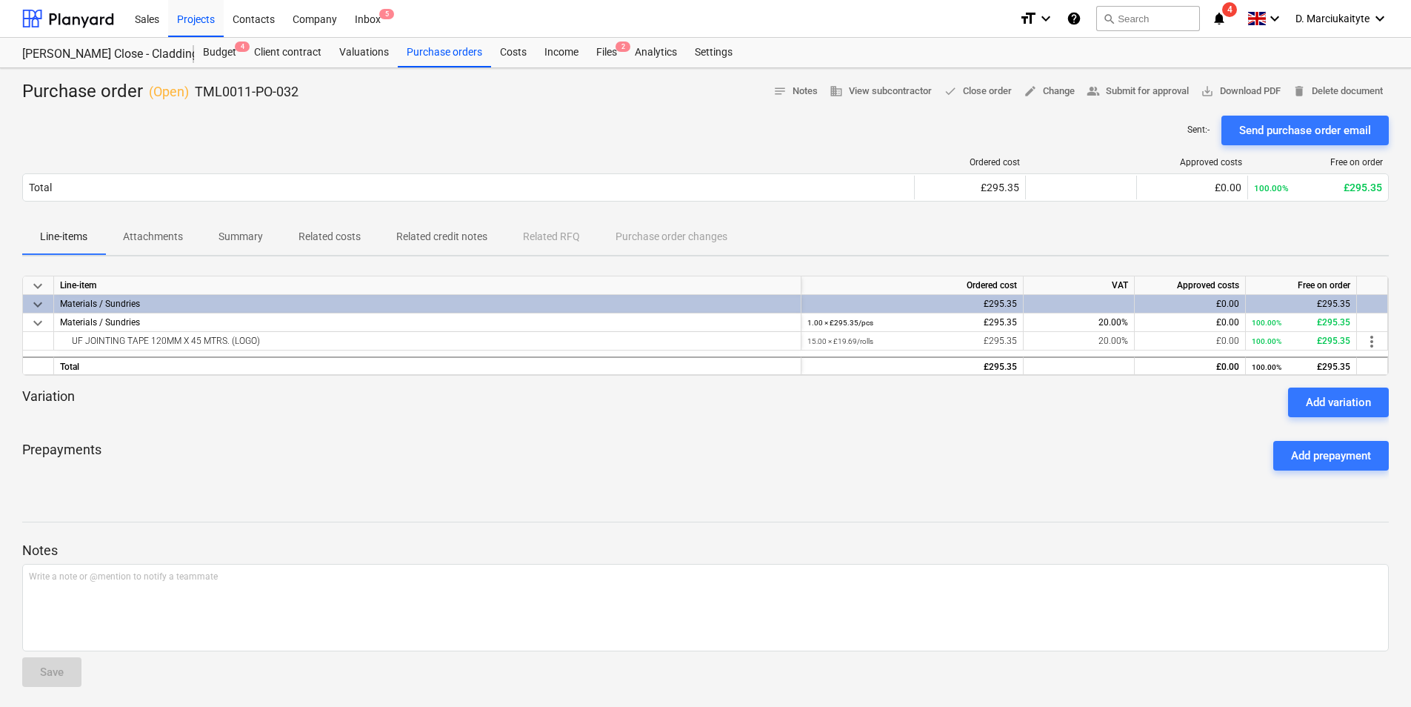
click at [230, 237] on p "Summary" at bounding box center [240, 237] width 44 height 16
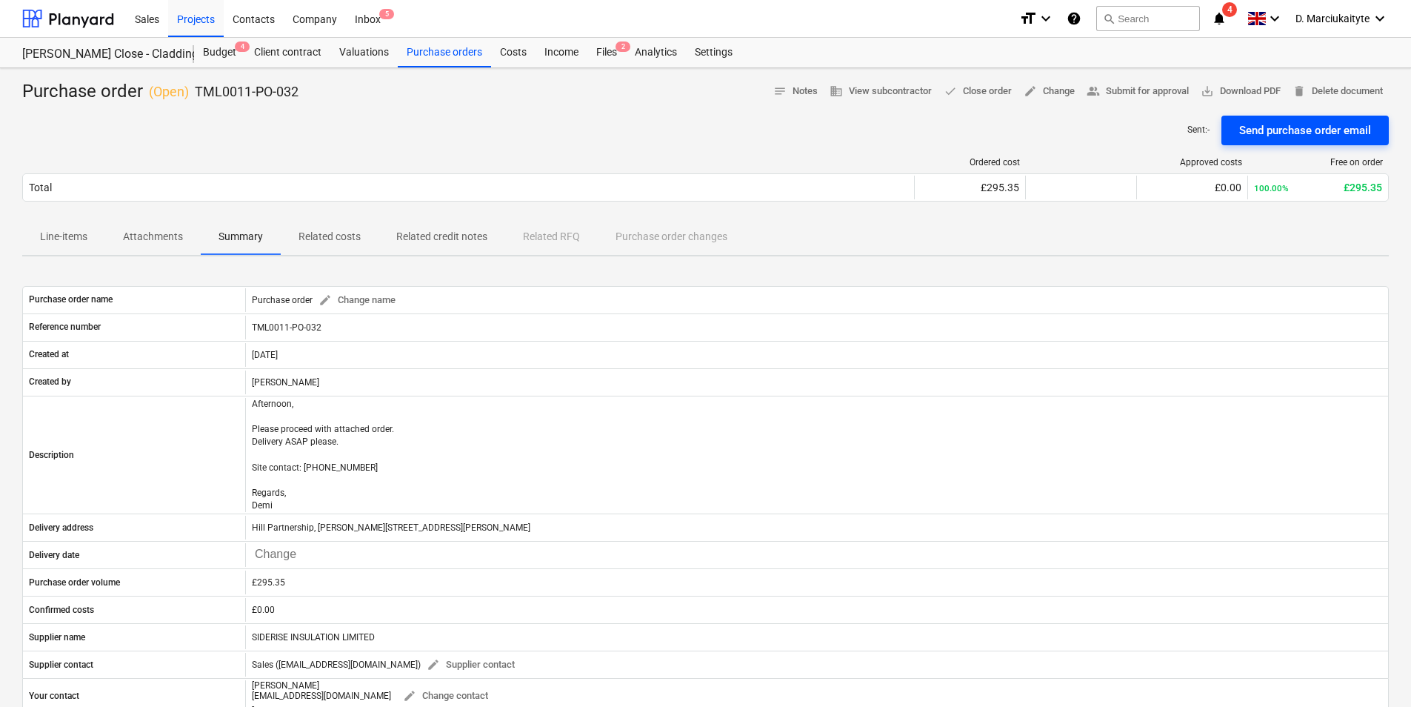
click at [1306, 123] on div "Send purchase order email" at bounding box center [1305, 130] width 132 height 19
click at [426, 49] on div "Purchase orders" at bounding box center [444, 53] width 93 height 30
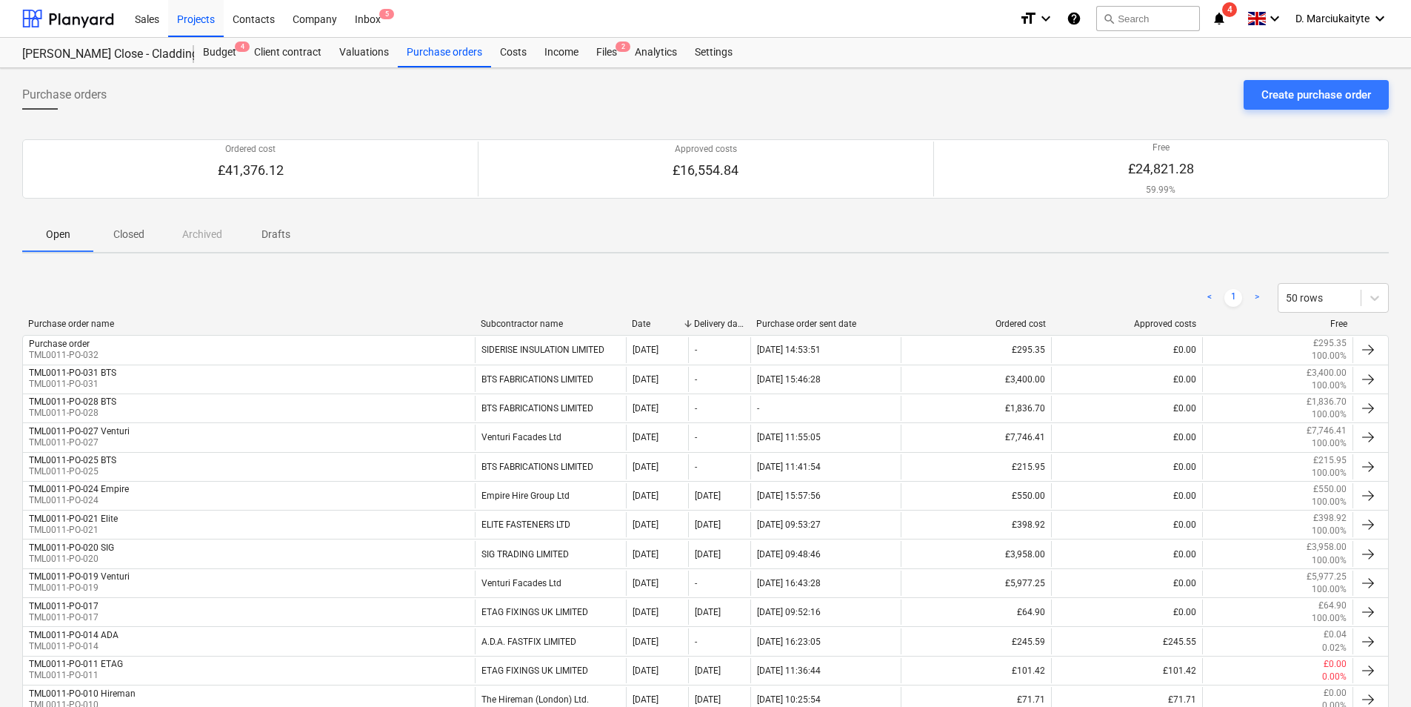
click at [115, 228] on p "Closed" at bounding box center [129, 235] width 36 height 16
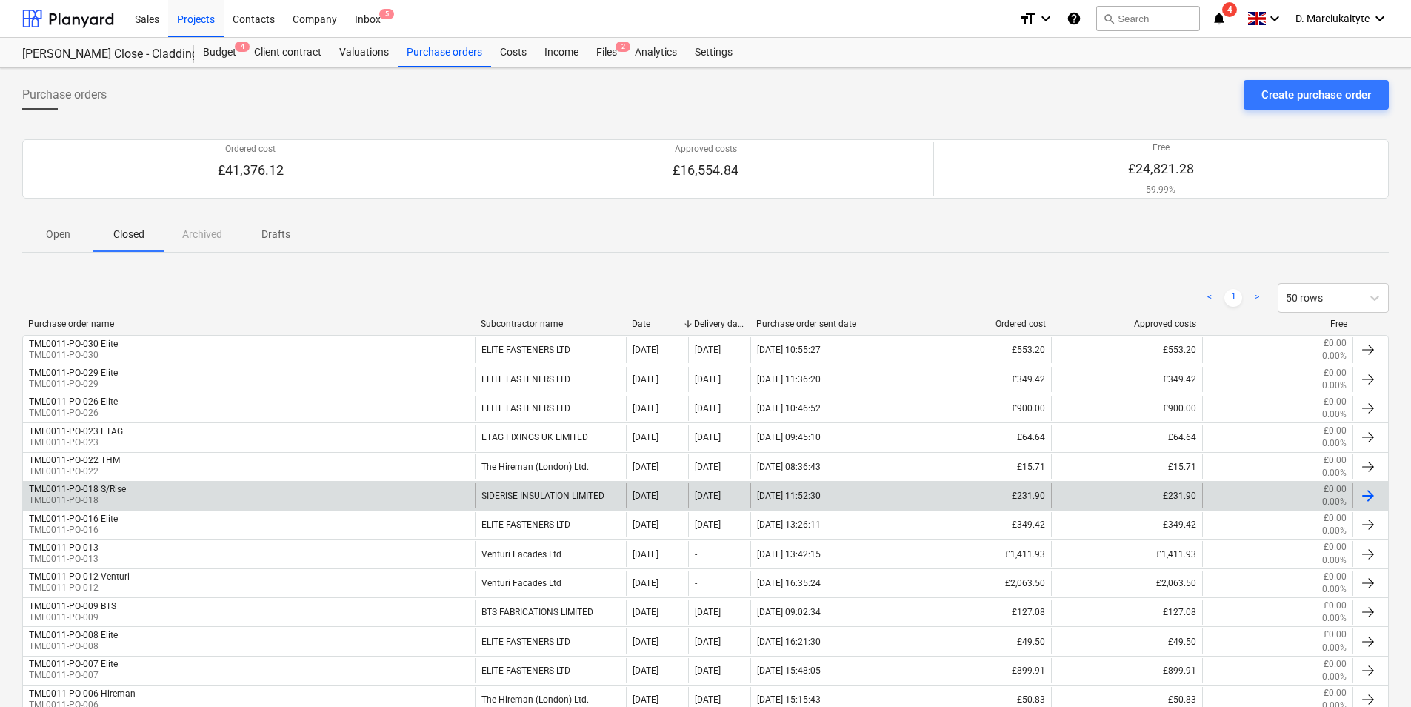
click at [411, 488] on div "TML0011-PO-018 S/Rise TML0011-PO-018" at bounding box center [249, 495] width 452 height 25
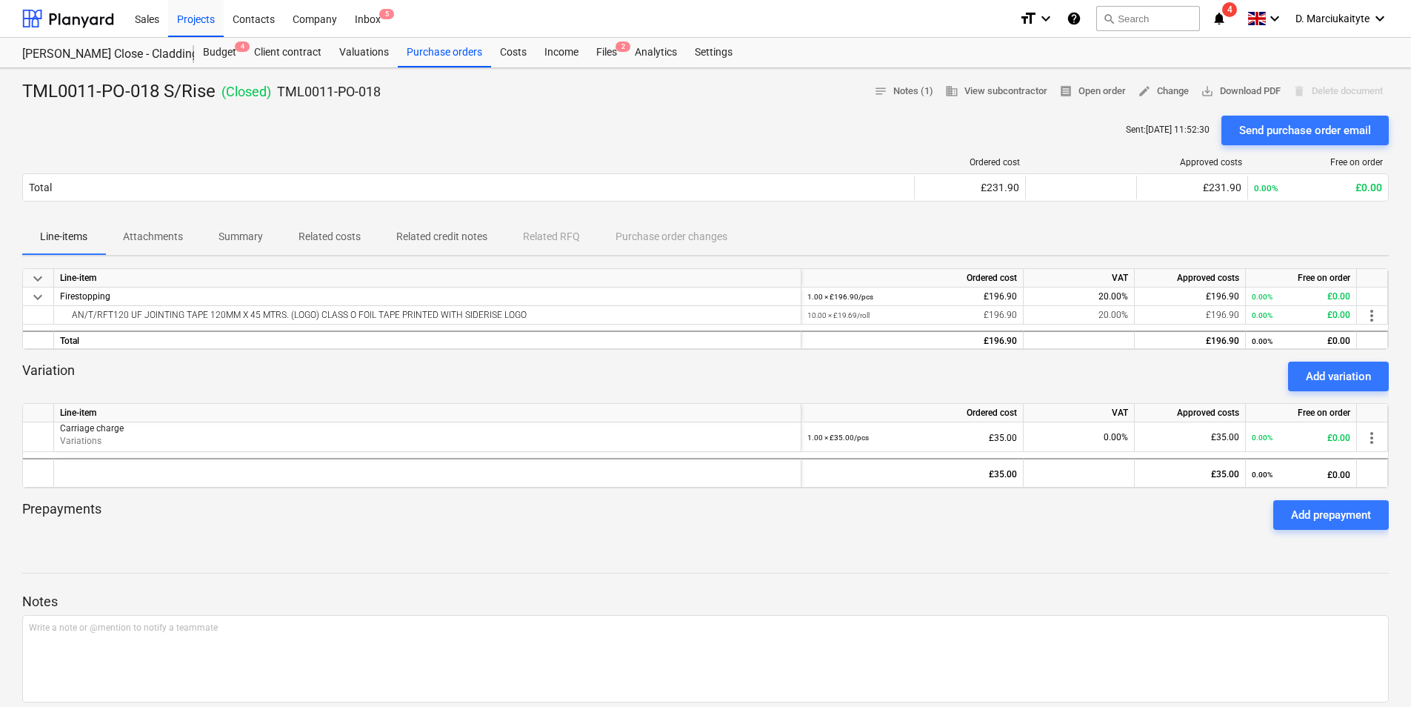
click at [177, 248] on button "Attachments" at bounding box center [153, 237] width 96 height 36
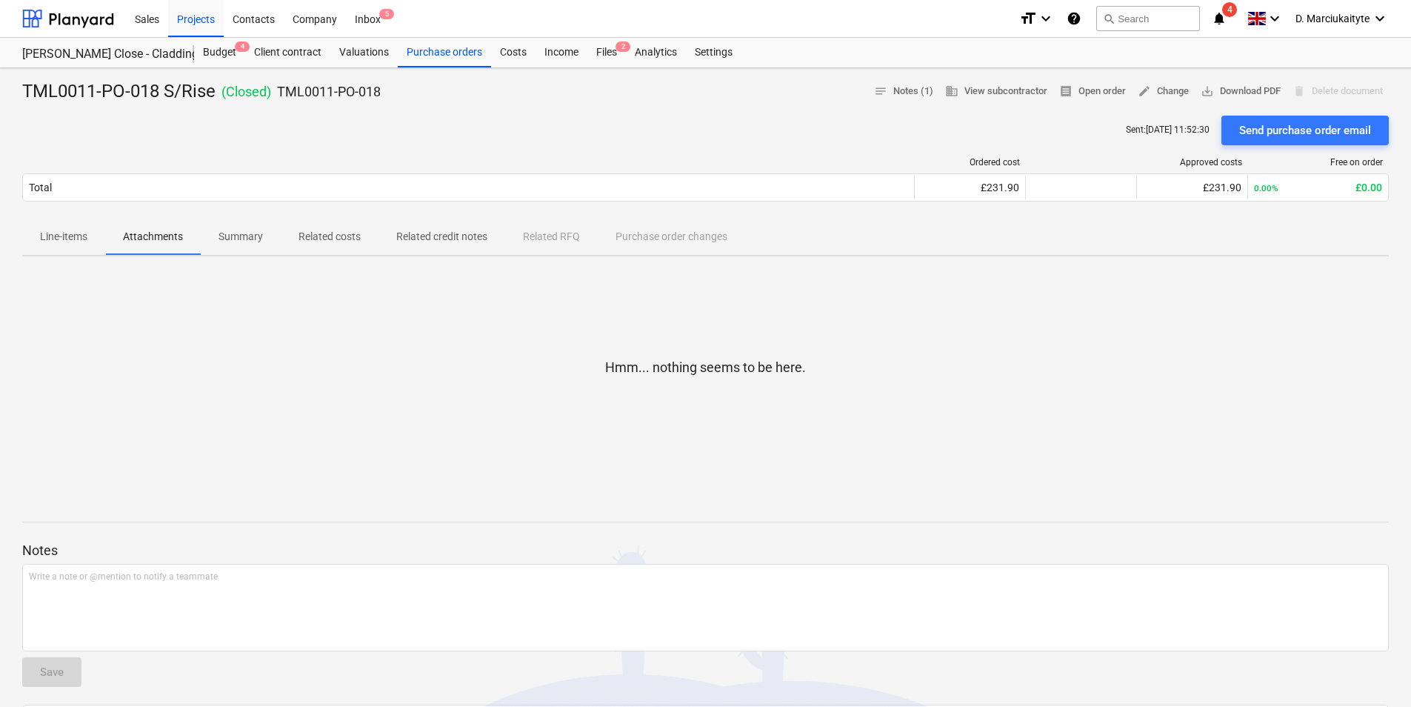
click at [246, 236] on p "Summary" at bounding box center [240, 237] width 44 height 16
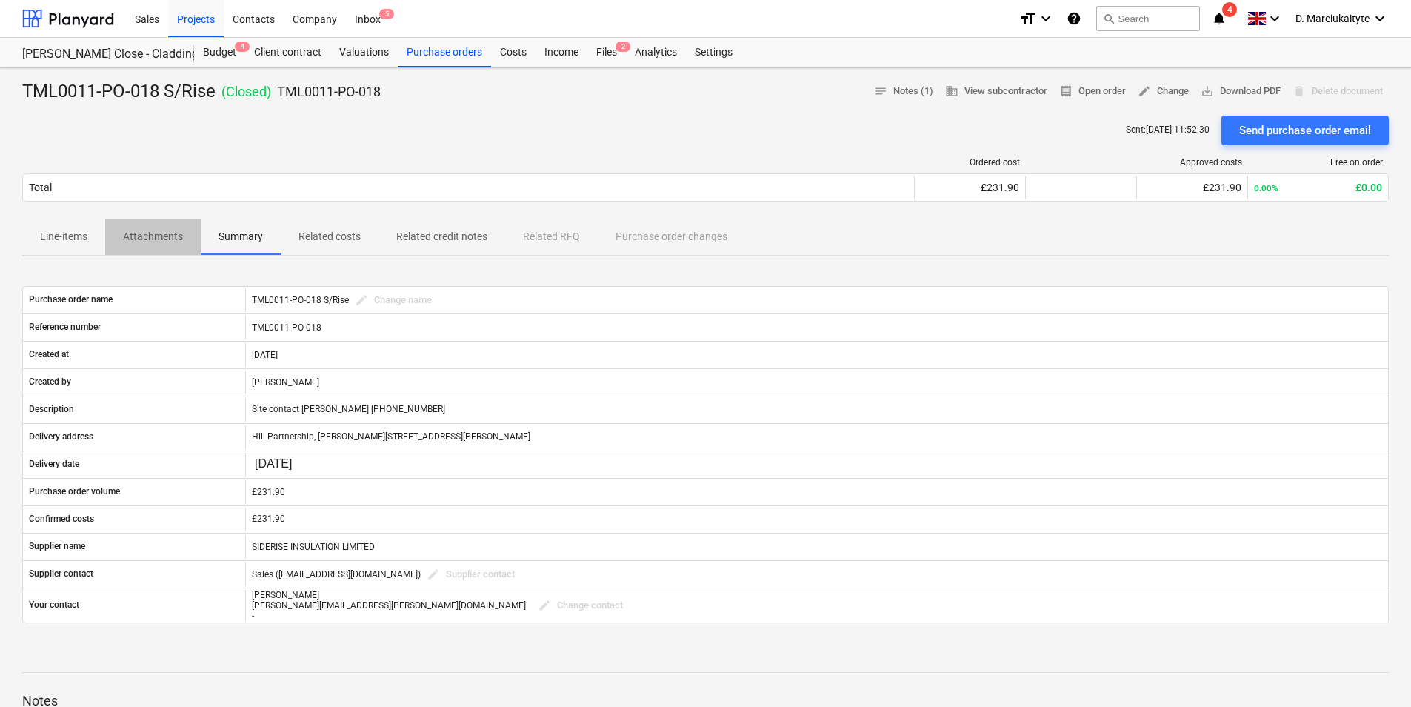
click at [155, 234] on p "Attachments" at bounding box center [153, 237] width 60 height 16
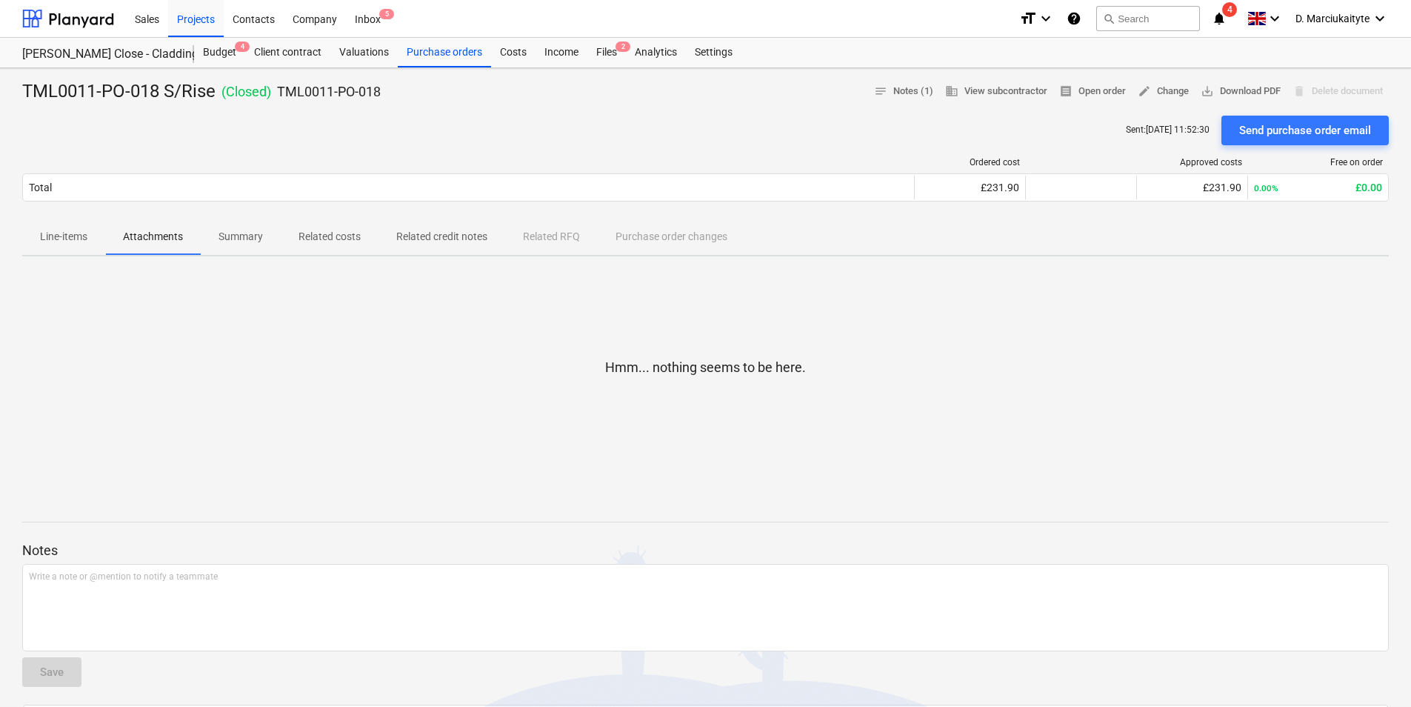
click at [59, 230] on p "Line-items" at bounding box center [63, 237] width 47 height 16
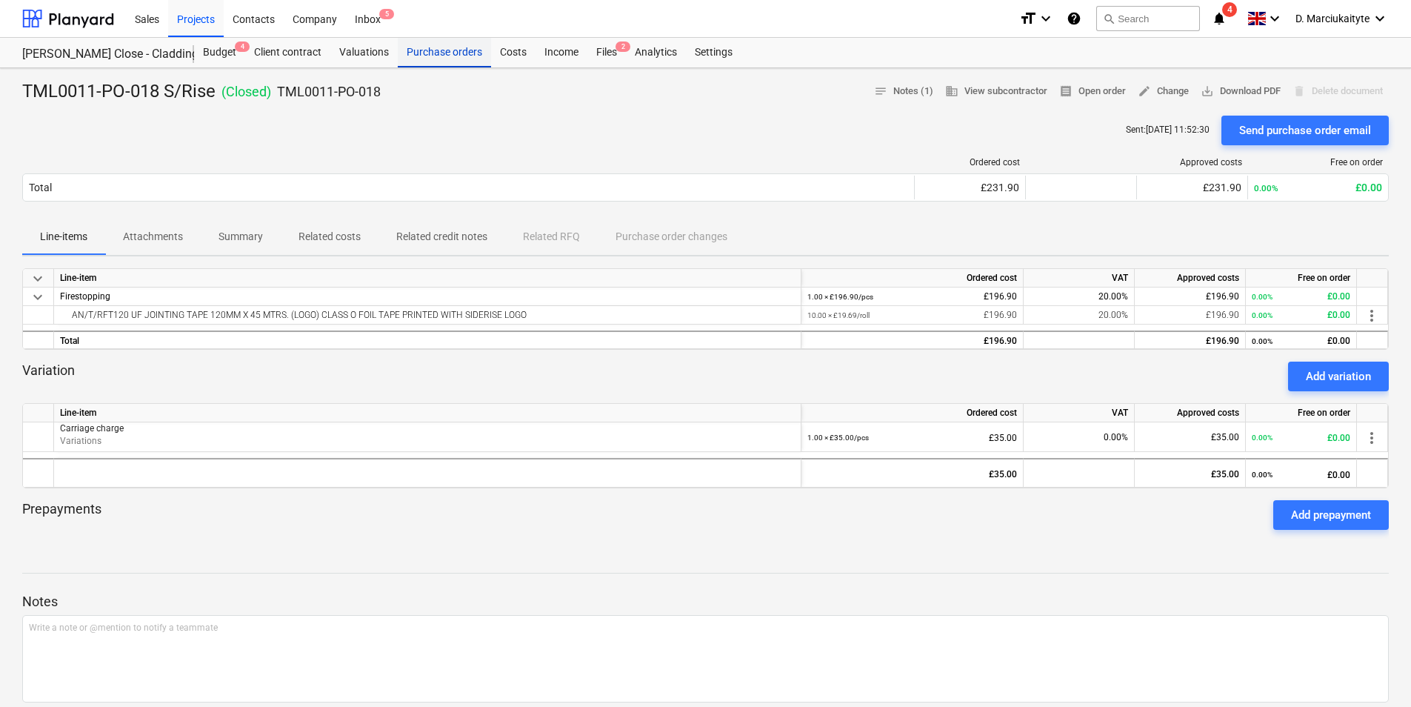
click at [461, 56] on div "Purchase orders" at bounding box center [444, 53] width 93 height 30
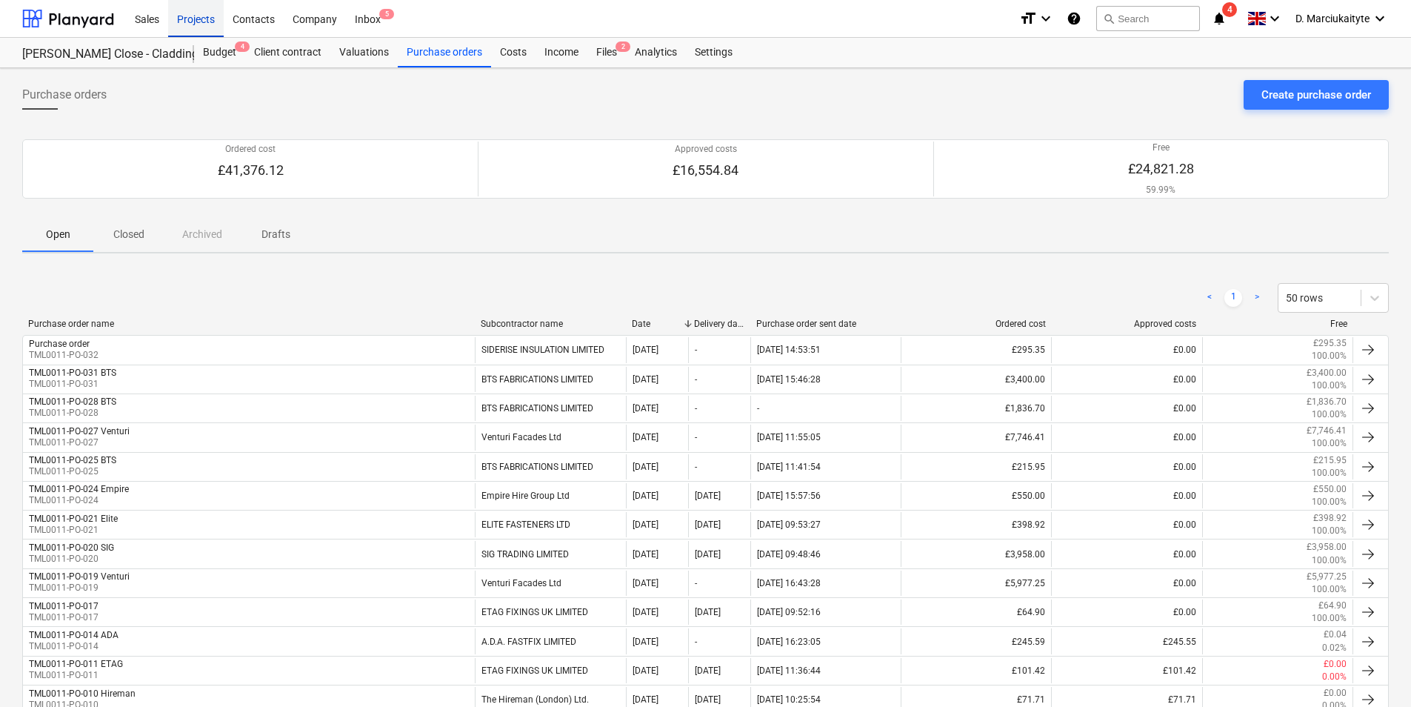
click at [188, 16] on div "Projects" at bounding box center [196, 18] width 56 height 38
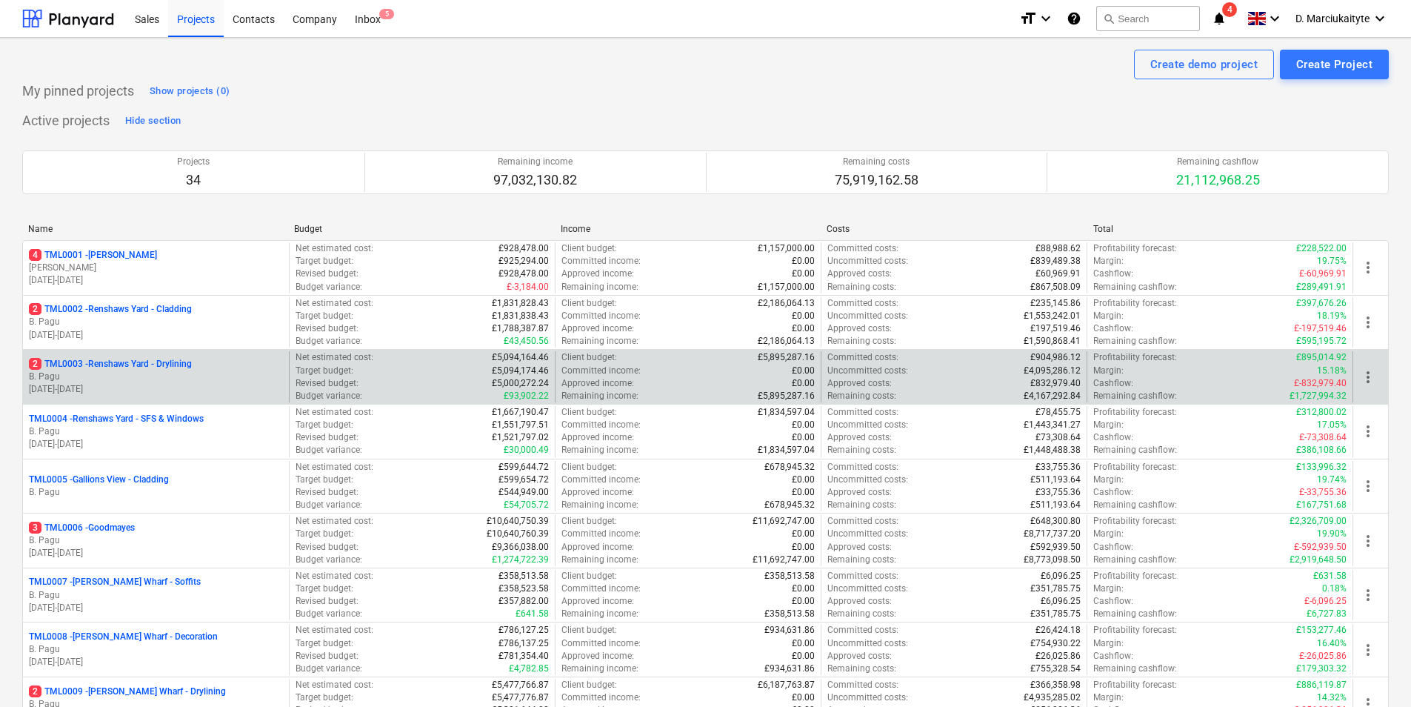
click at [144, 390] on p "30.09.2024 - 27.04.2026" at bounding box center [156, 389] width 254 height 13
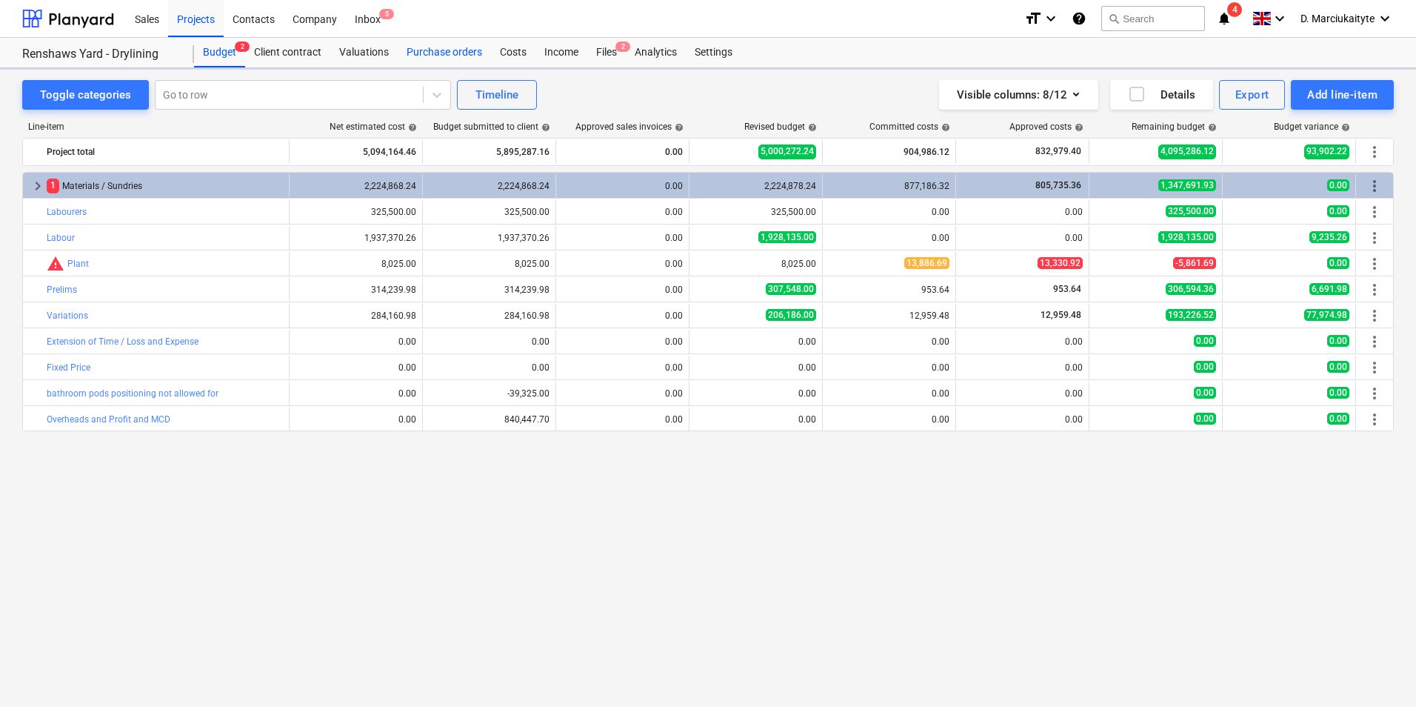
click at [438, 56] on div "Purchase orders" at bounding box center [444, 53] width 93 height 30
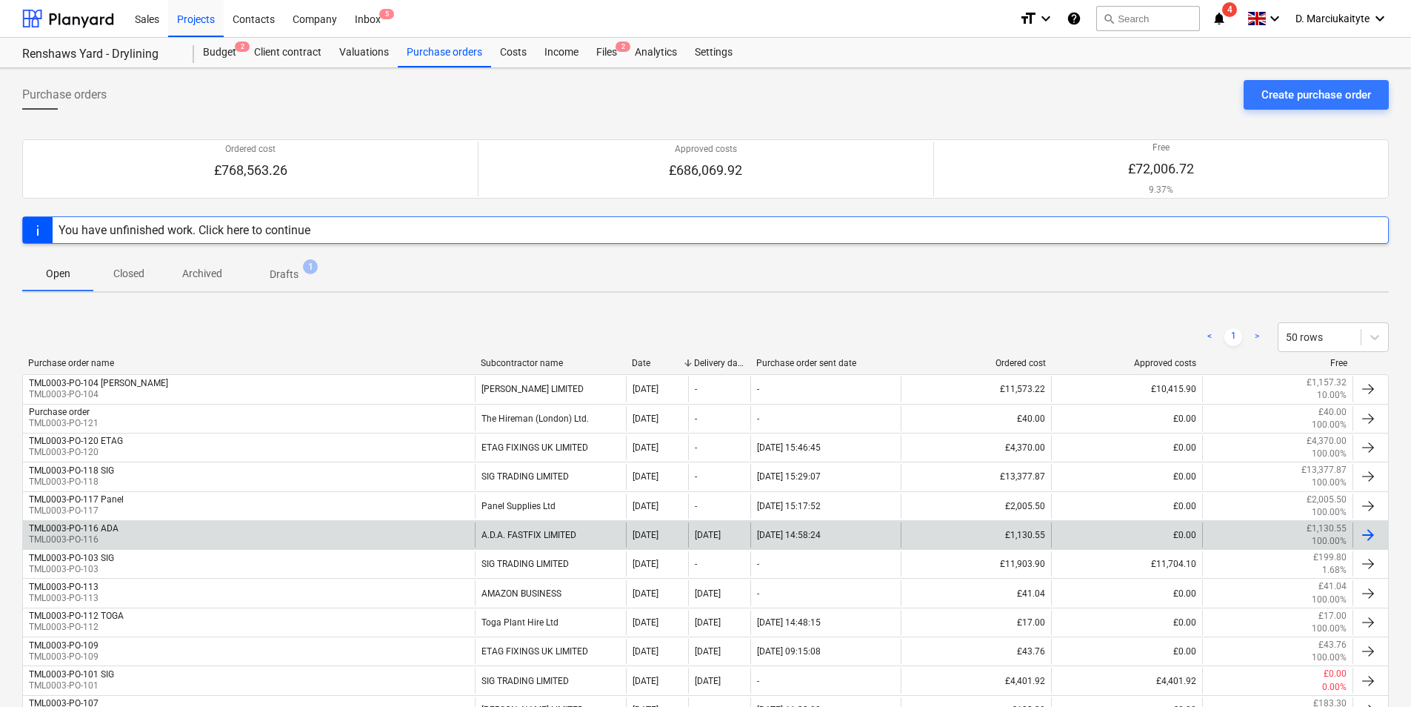
click at [503, 526] on div "A.D.A. FASTFIX LIMITED" at bounding box center [550, 534] width 150 height 25
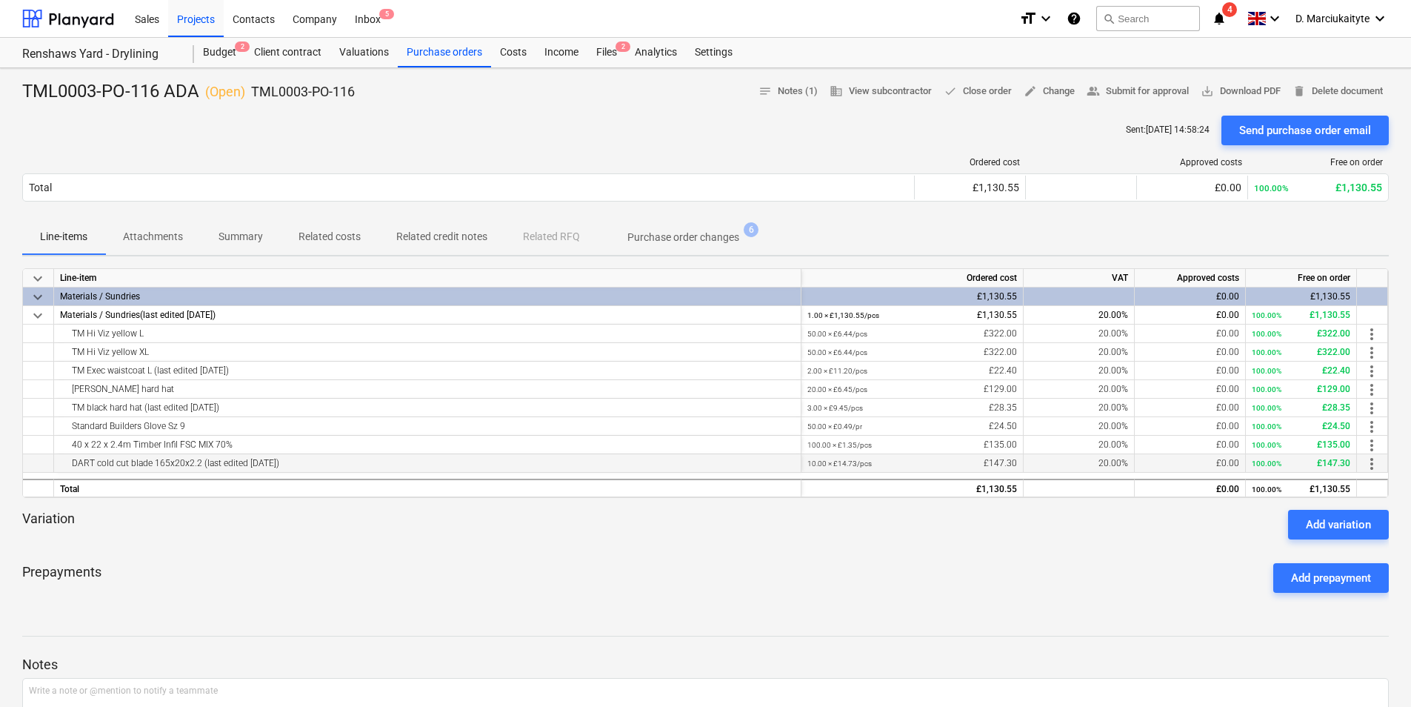
drag, startPoint x: 62, startPoint y: 462, endPoint x: 330, endPoint y: 466, distance: 267.4
click at [330, 466] on div "DART cold cut blade 165x20x2.2 (last edited 09 Oct 2025)" at bounding box center [427, 463] width 735 height 18
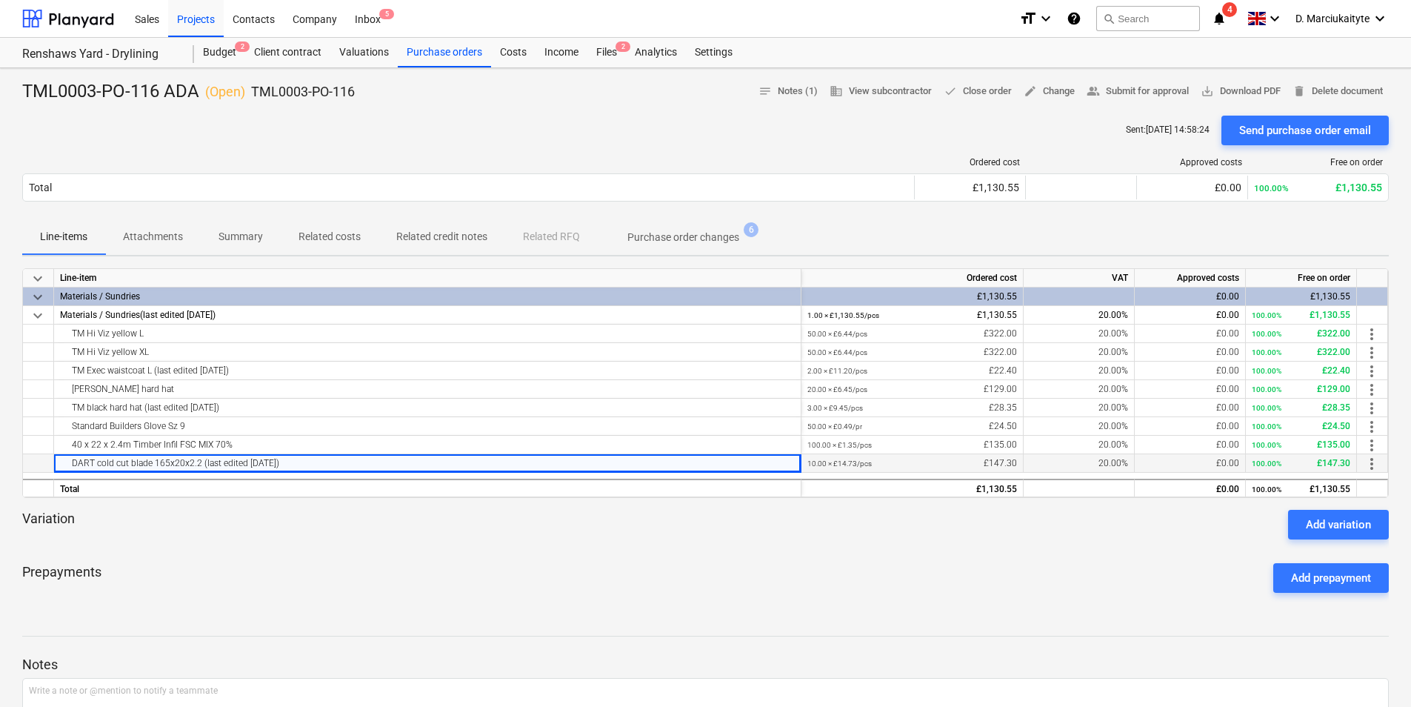
click at [316, 467] on div "keyboard_arrow_down Line-item Ordered cost VAT Approved costs Free on order key…" at bounding box center [705, 383] width 1366 height 230
drag, startPoint x: 316, startPoint y: 467, endPoint x: 220, endPoint y: 464, distance: 96.3
click at [220, 464] on div "DART cold cut blade 165x20x2.2 (last edited 09 Oct 2025)" at bounding box center [427, 463] width 735 height 18
drag, startPoint x: 196, startPoint y: 467, endPoint x: 39, endPoint y: 470, distance: 157.0
click at [0, 0] on div "DART cold cut blade 165x20x2.2 (last edited 09 Oct 2025) 10.00 × £14.73 / pcs £…" at bounding box center [0, 0] width 0 height 0
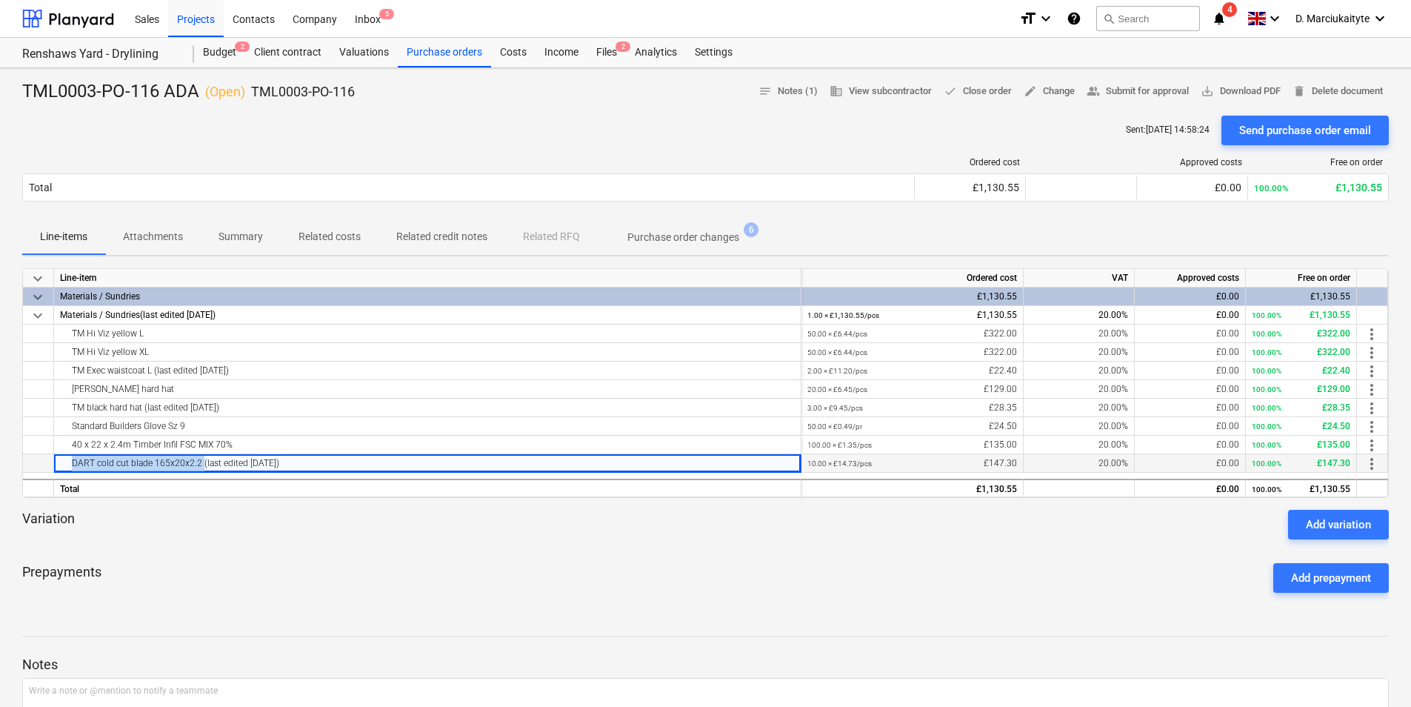
copy div "DART cold cut blade 165x20x2.2"
click at [190, 22] on div "Projects" at bounding box center [196, 18] width 56 height 38
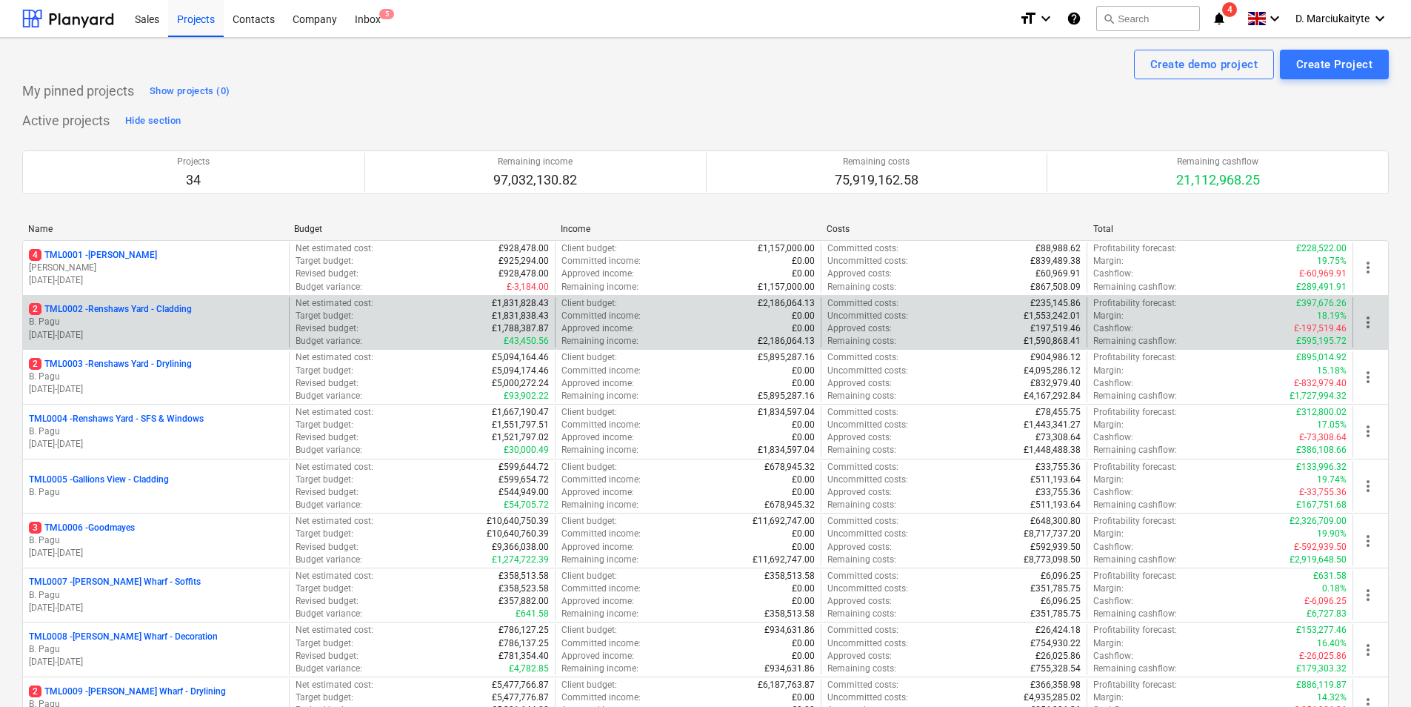
click at [165, 311] on p "2 TML0002 - Renshaws Yard - Cladding" at bounding box center [110, 309] width 163 height 13
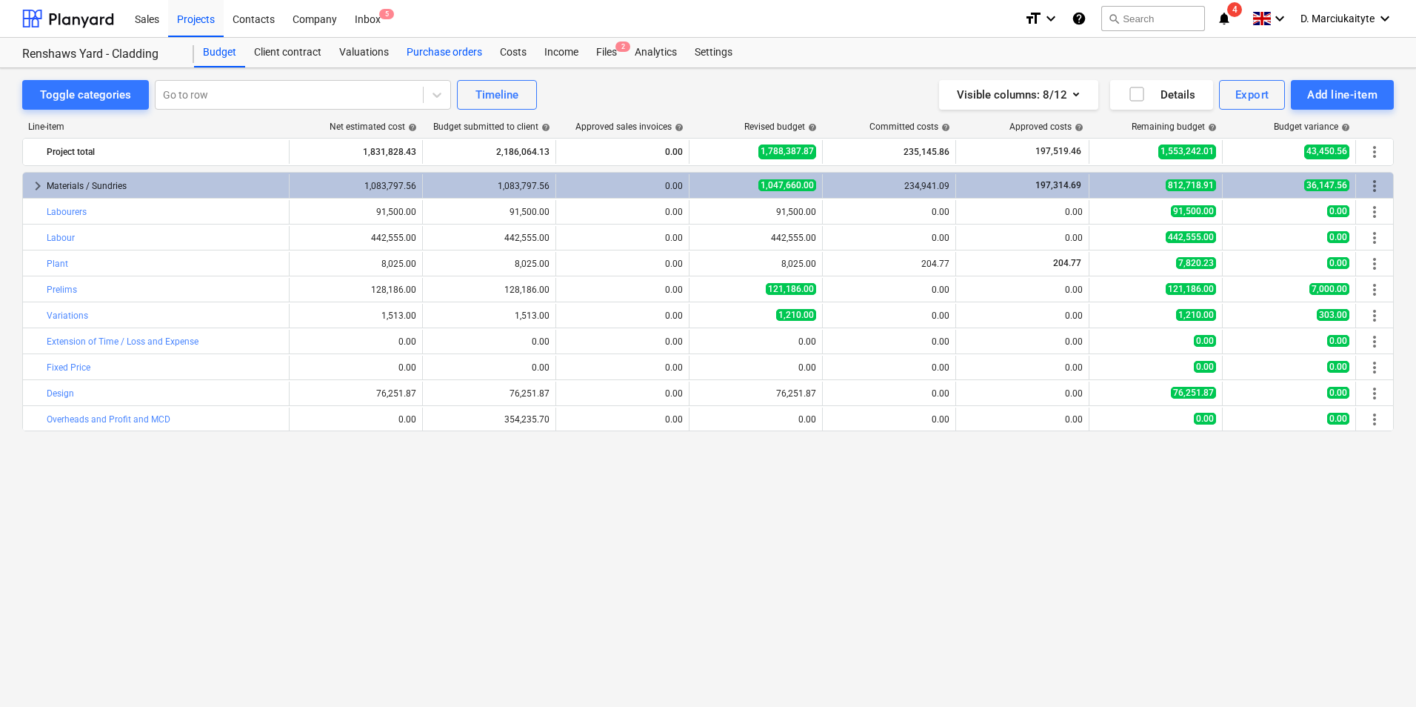
click at [439, 59] on div "Purchase orders" at bounding box center [444, 53] width 93 height 30
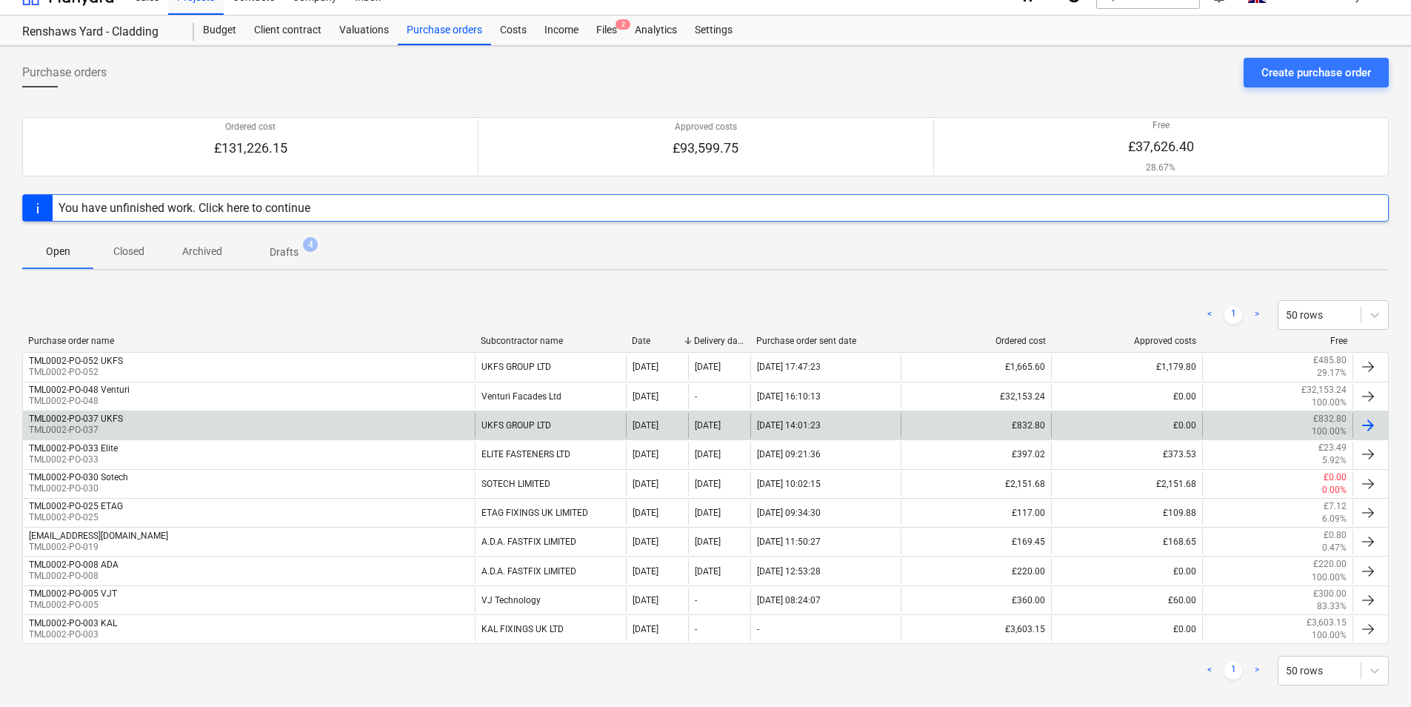
scroll to position [42, 0]
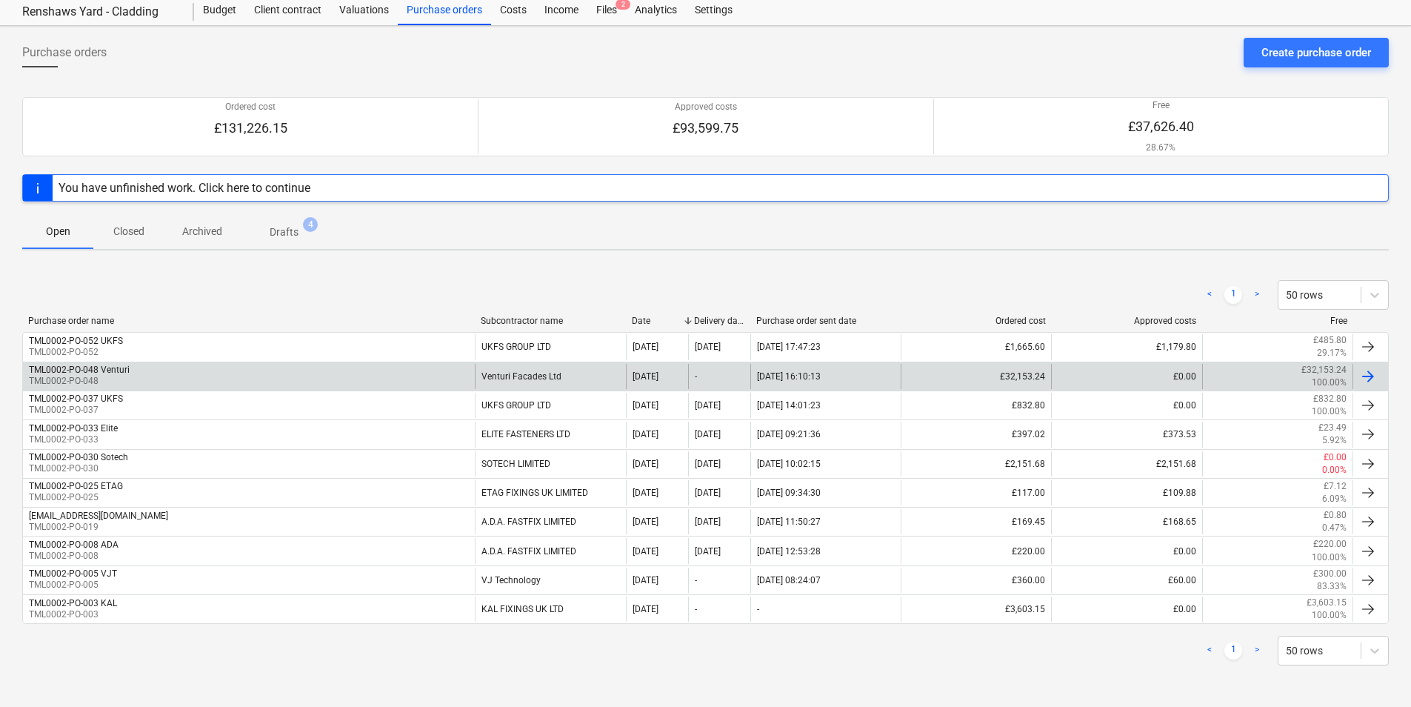
click at [531, 374] on div "Venturi Facades Ltd" at bounding box center [550, 376] width 150 height 25
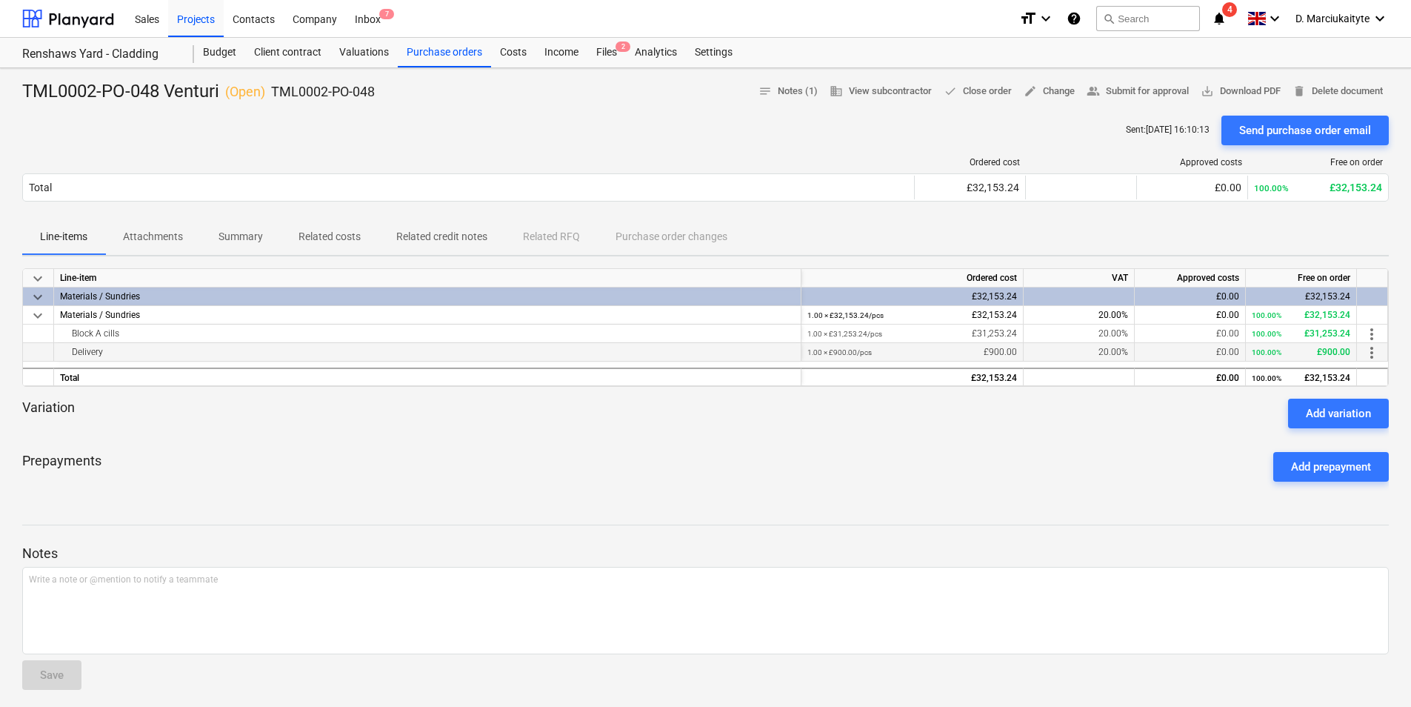
click at [133, 356] on div "Delivery" at bounding box center [427, 352] width 735 height 18
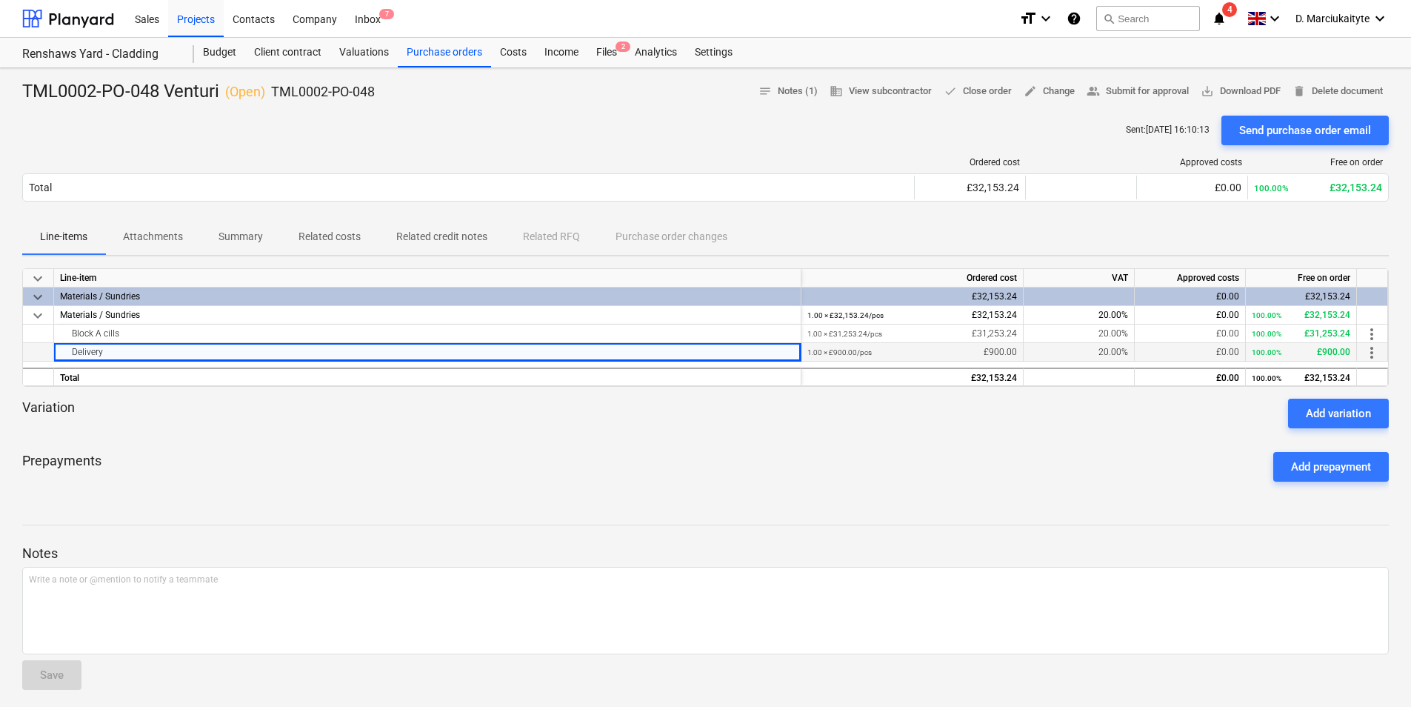
drag, startPoint x: 116, startPoint y: 354, endPoint x: 52, endPoint y: 352, distance: 64.5
click at [0, 0] on div "Delivery 1.00 × £900.00 / pcs £900.00 20.00% £0.00 100.00% £900.00 more_vert" at bounding box center [0, 0] width 0 height 0
copy div "Delivery"
drag, startPoint x: 161, startPoint y: 237, endPoint x: 243, endPoint y: 232, distance: 81.6
click at [162, 236] on p "Attachments" at bounding box center [153, 237] width 60 height 16
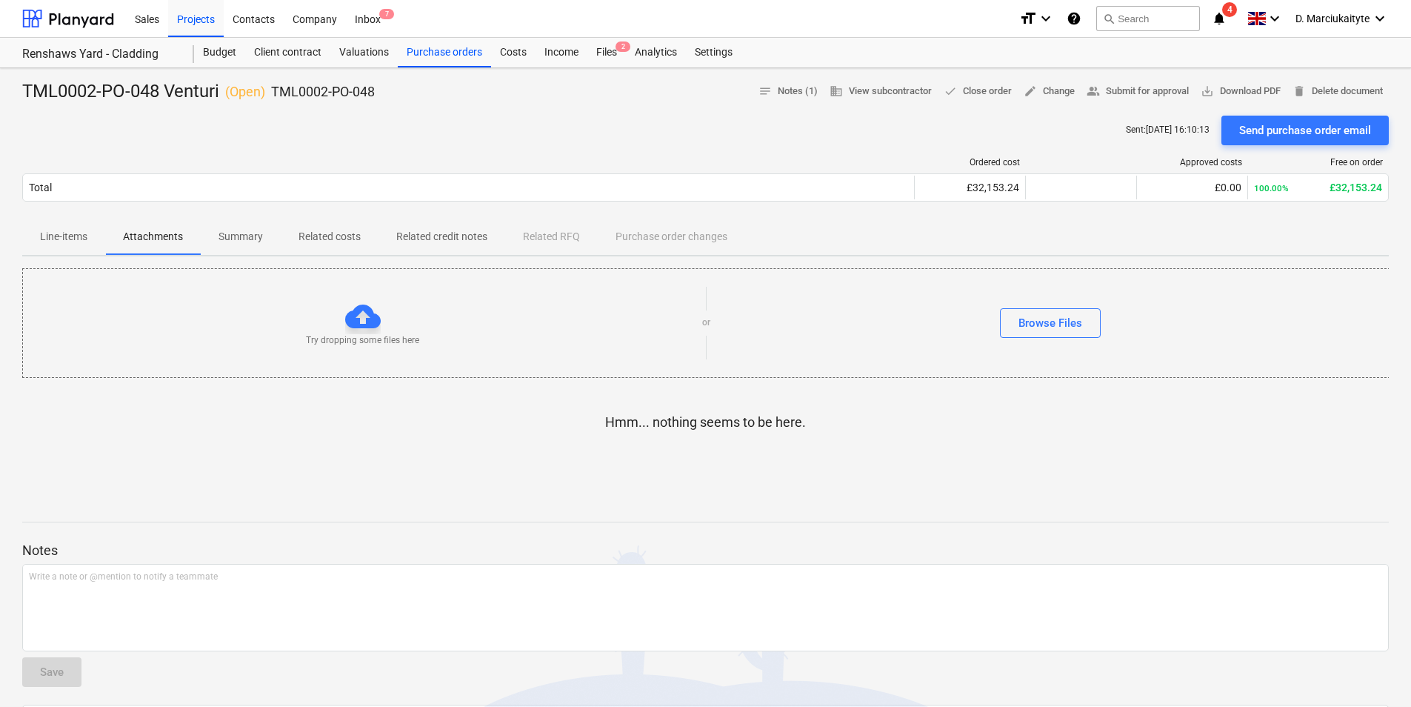
click at [246, 232] on p "Summary" at bounding box center [240, 237] width 44 height 16
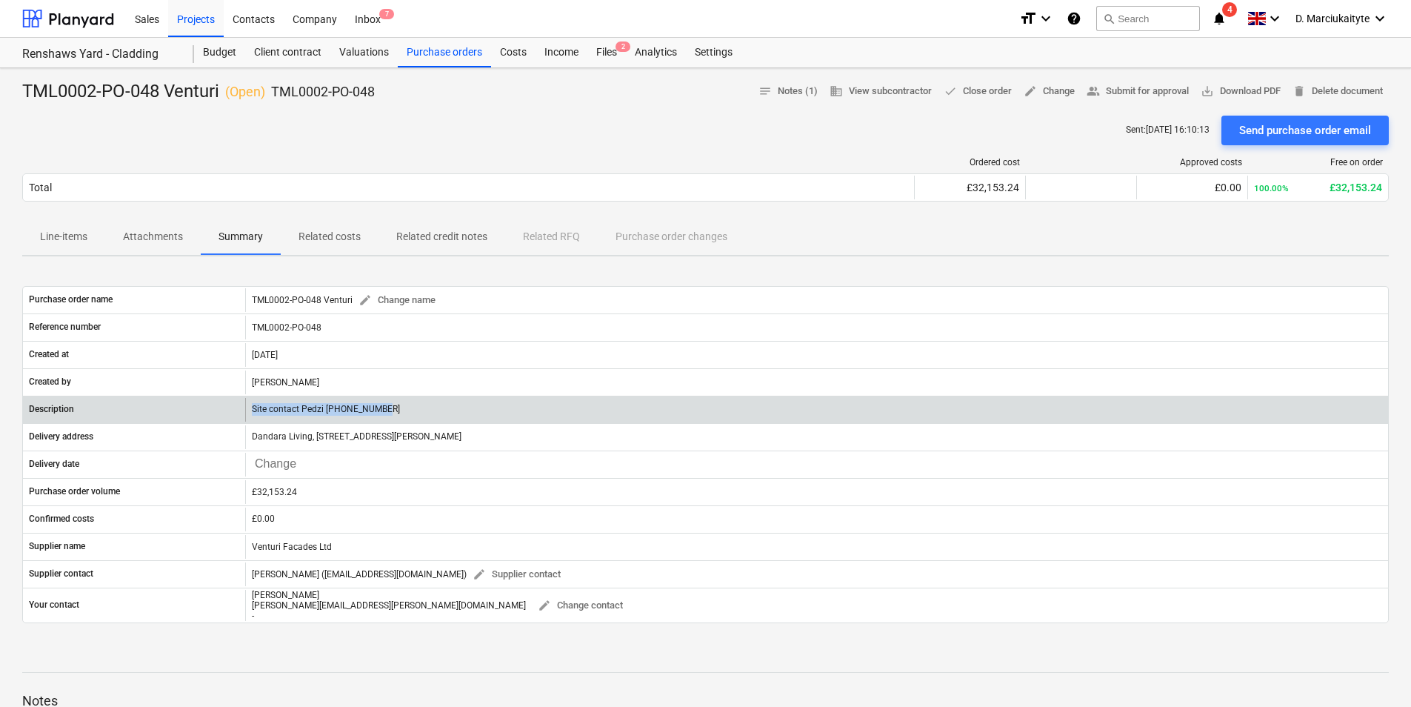
drag, startPoint x: 404, startPoint y: 405, endPoint x: 201, endPoint y: 405, distance: 203.7
click at [201, 405] on div "Description Site contact Pedzi 07547 691710" at bounding box center [705, 410] width 1365 height 24
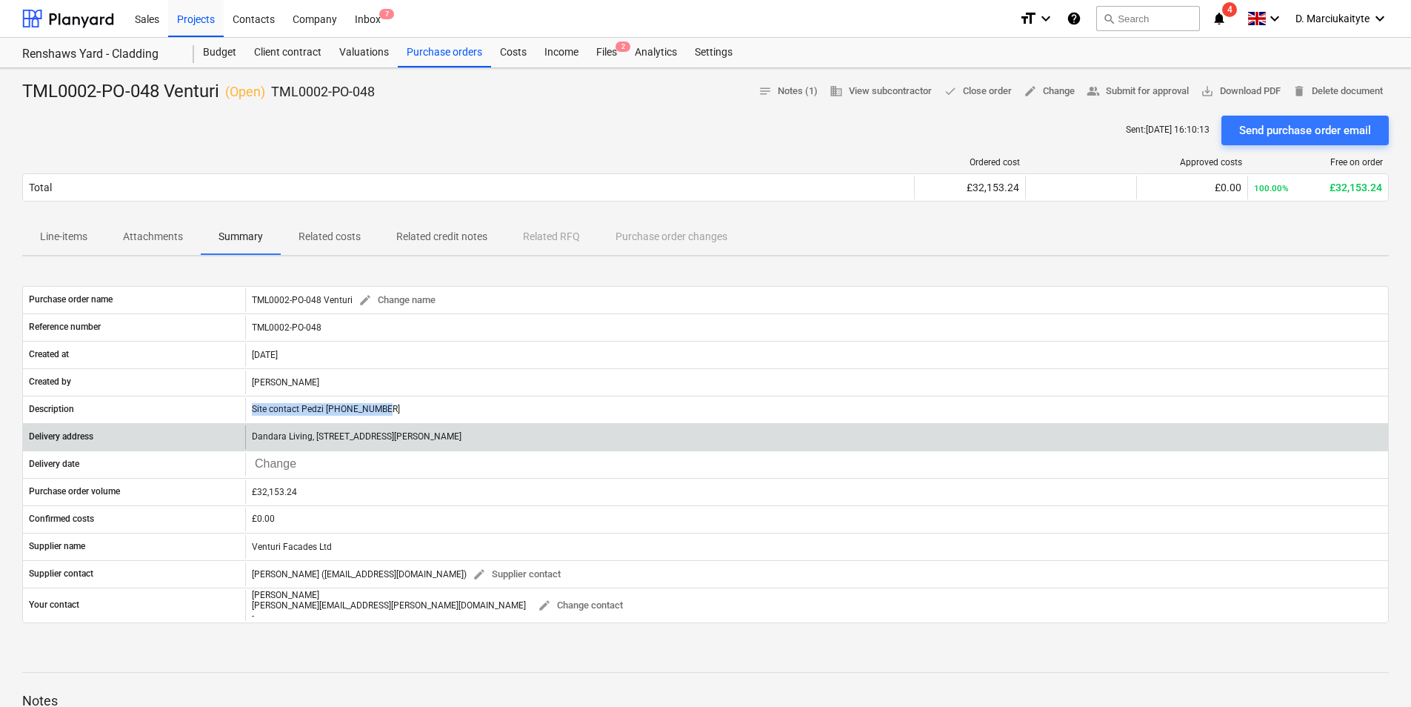
copy div "Site contact Pedzi [PHONE_NUMBER]"
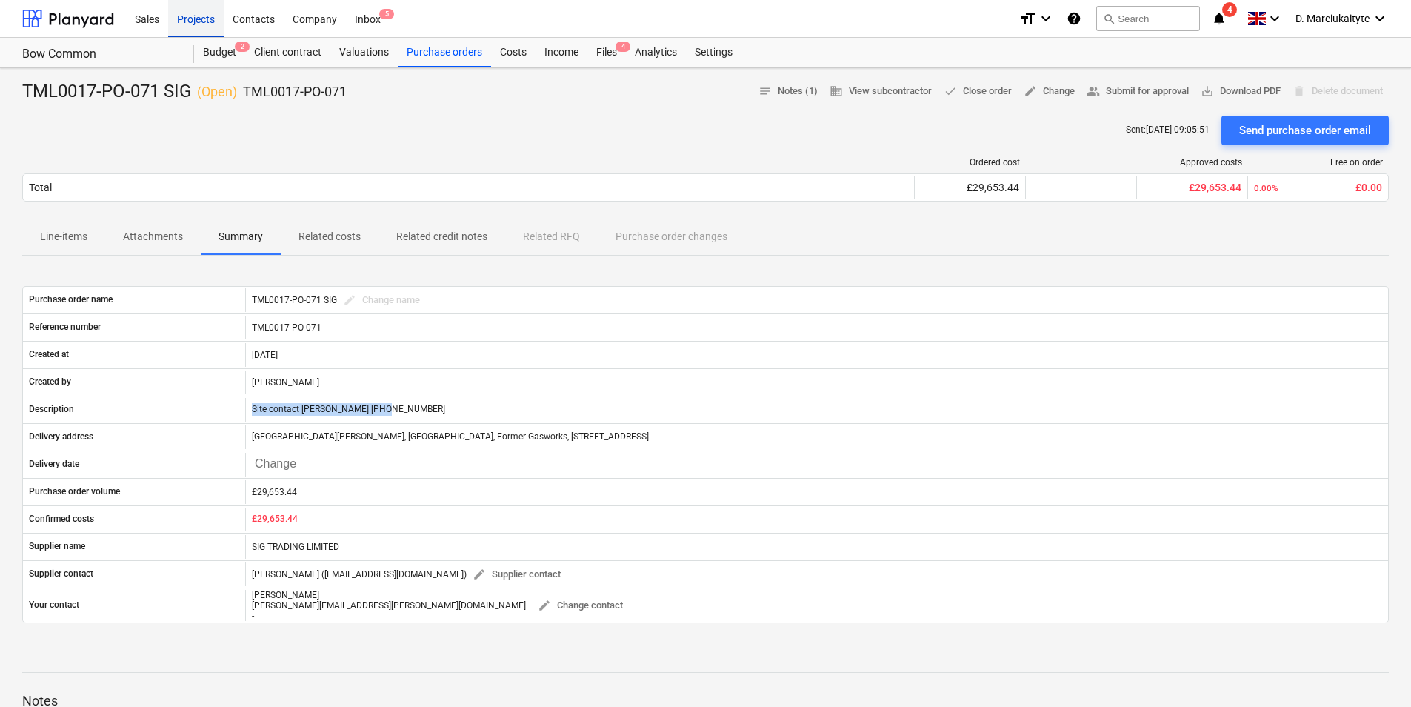
click at [188, 16] on div "Projects" at bounding box center [196, 18] width 56 height 38
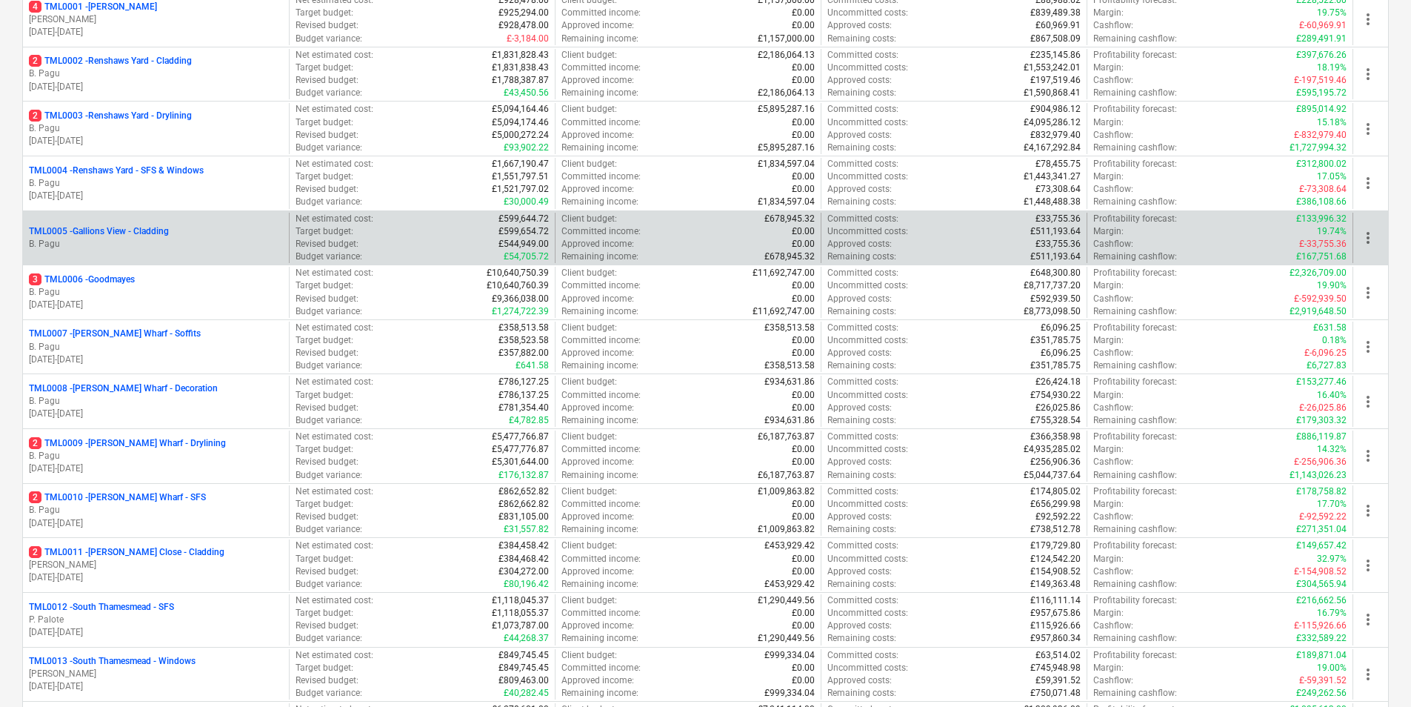
scroll to position [222, 0]
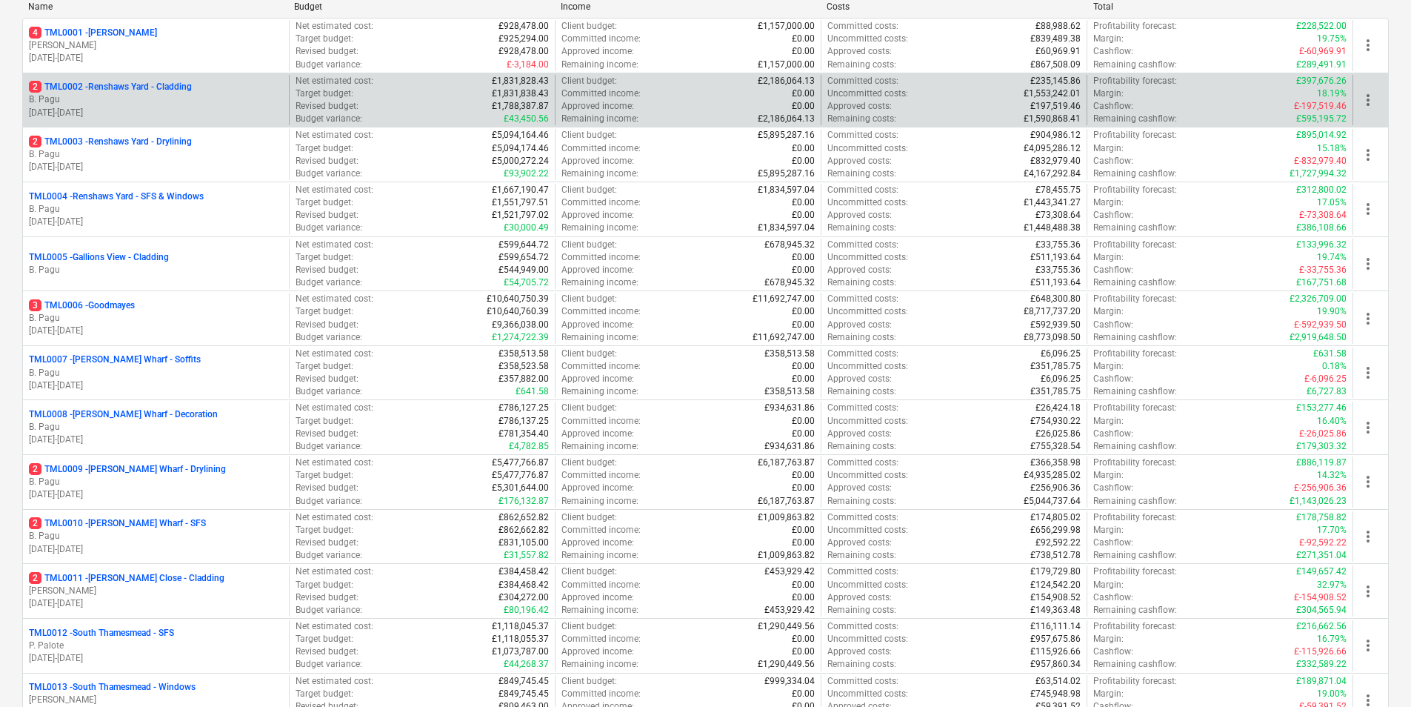
click at [193, 107] on p "[DATE] - [DATE]" at bounding box center [156, 113] width 254 height 13
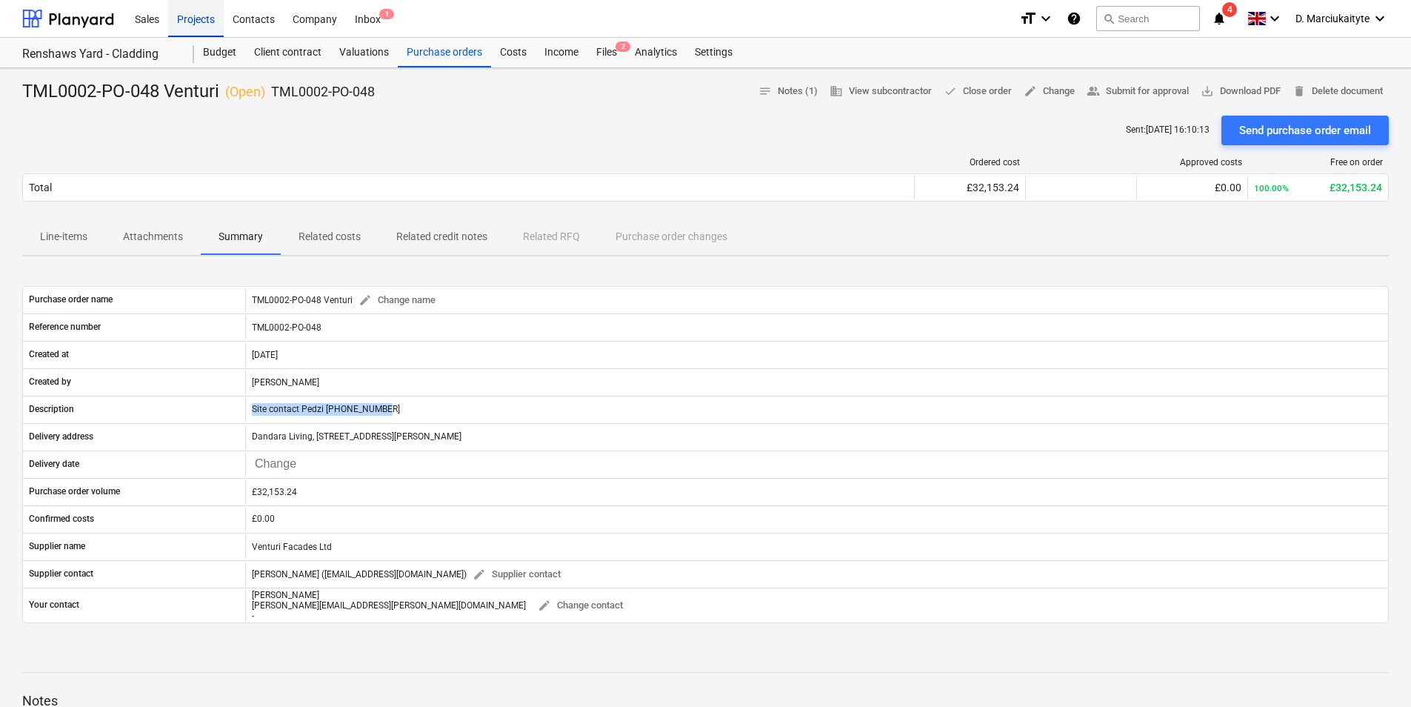
click at [205, 23] on div "Projects" at bounding box center [196, 18] width 56 height 38
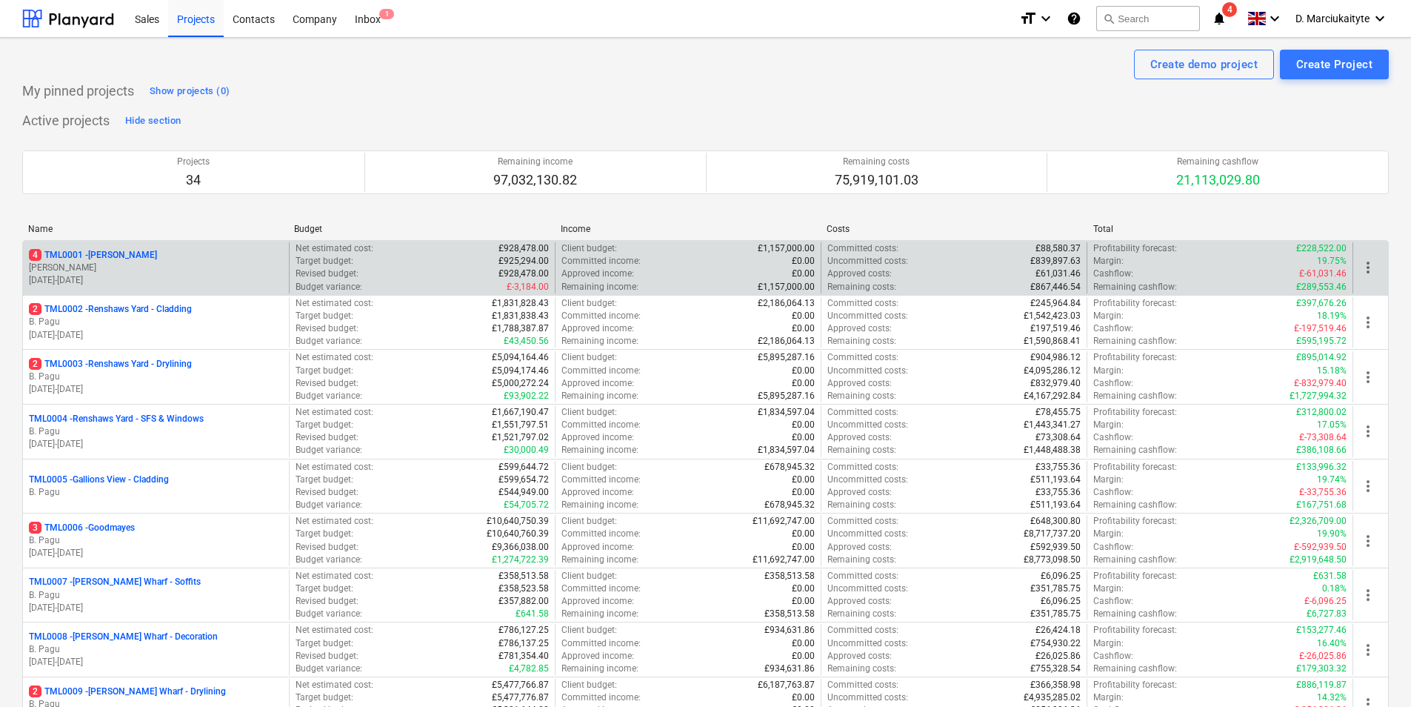
click at [200, 264] on p "[PERSON_NAME]" at bounding box center [156, 267] width 254 height 13
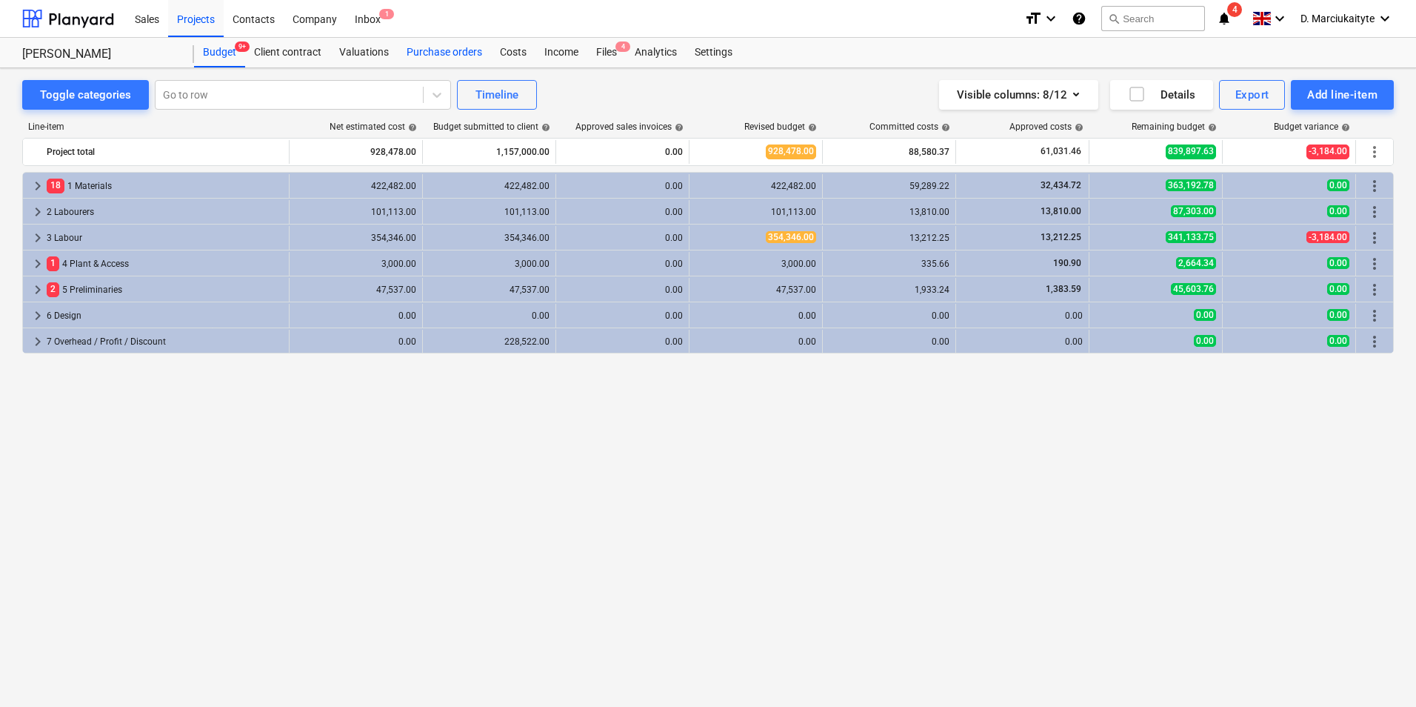
click at [461, 53] on div "Purchase orders" at bounding box center [444, 53] width 93 height 30
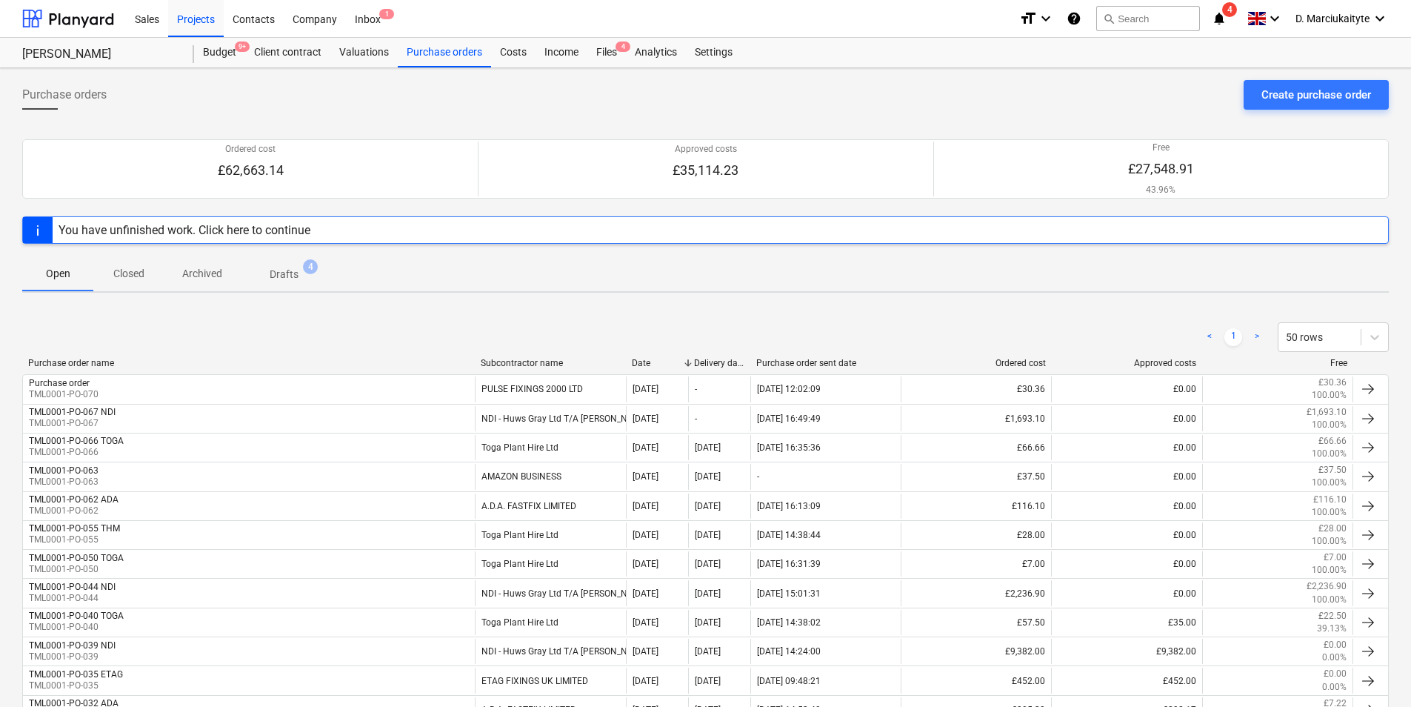
click at [145, 275] on p "Closed" at bounding box center [129, 274] width 36 height 16
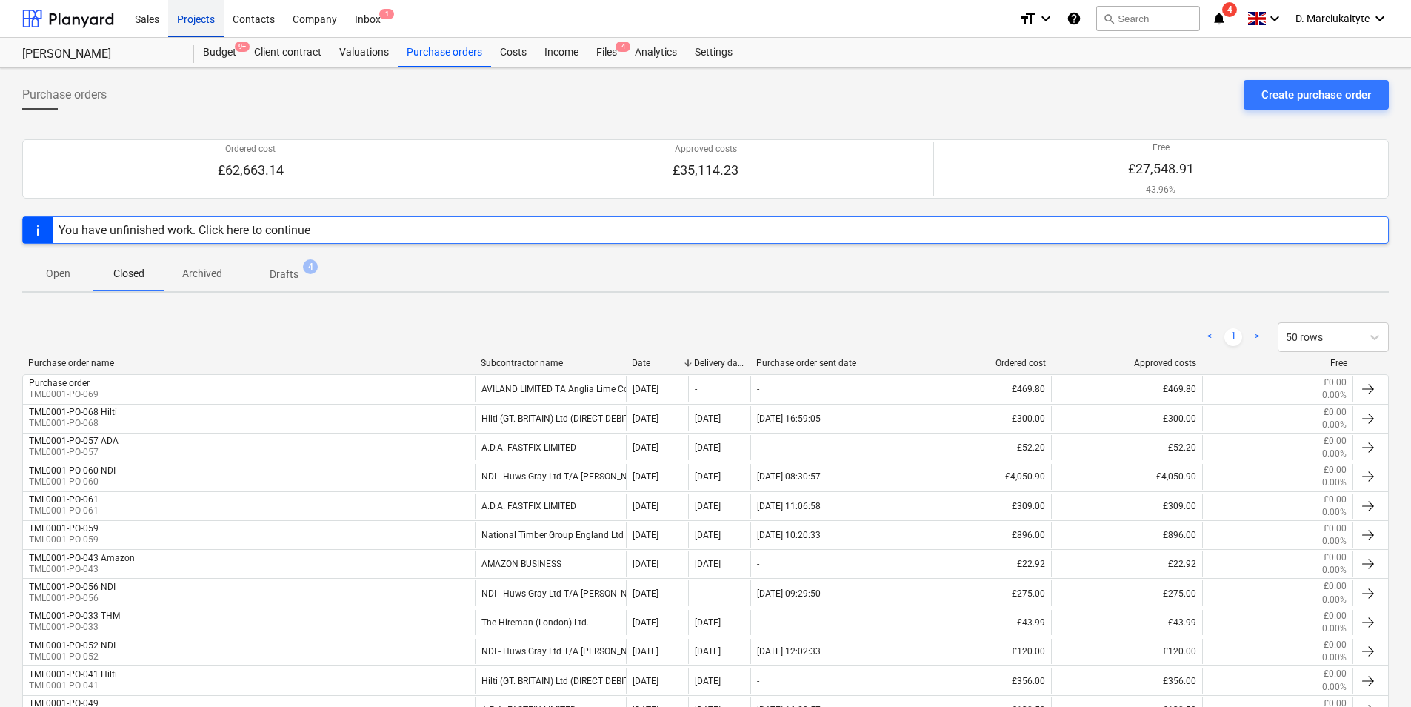
click at [194, 17] on div "Projects" at bounding box center [196, 18] width 56 height 38
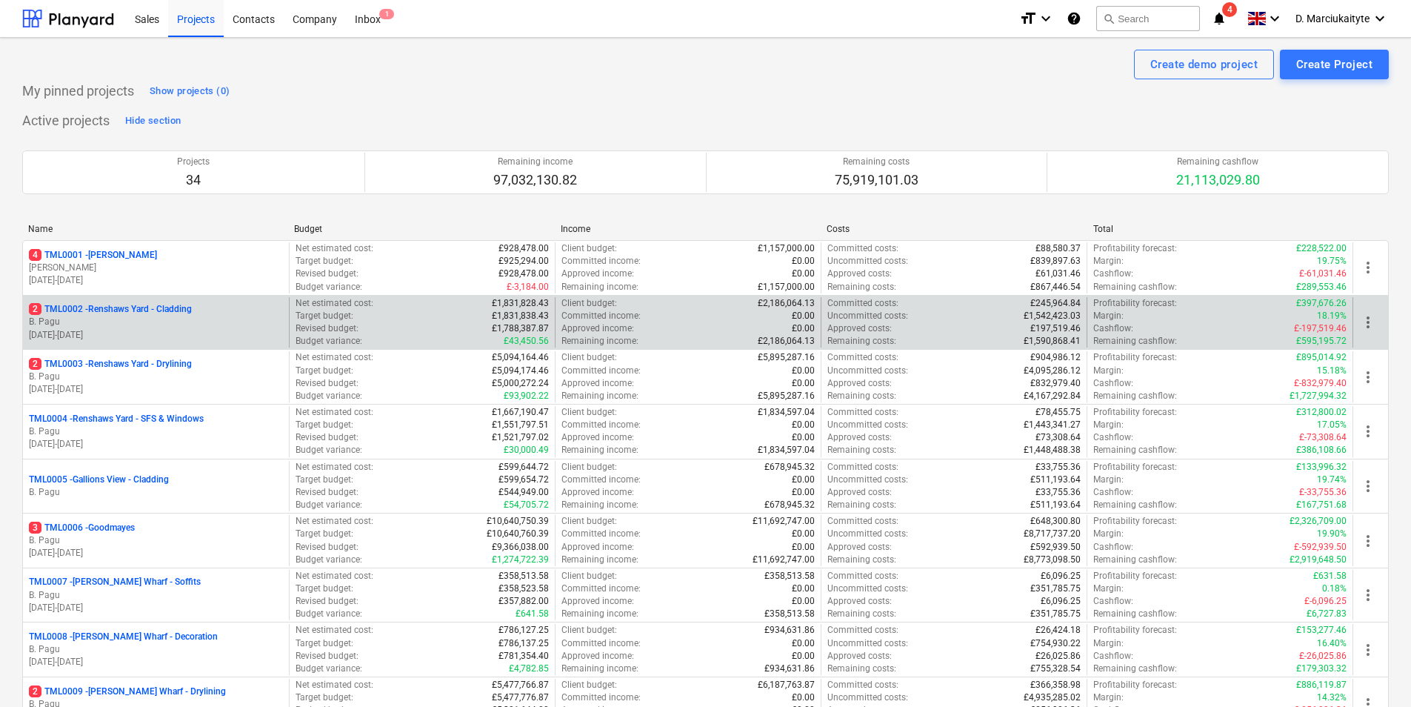
click at [168, 318] on p "B. Pagu" at bounding box center [156, 322] width 254 height 13
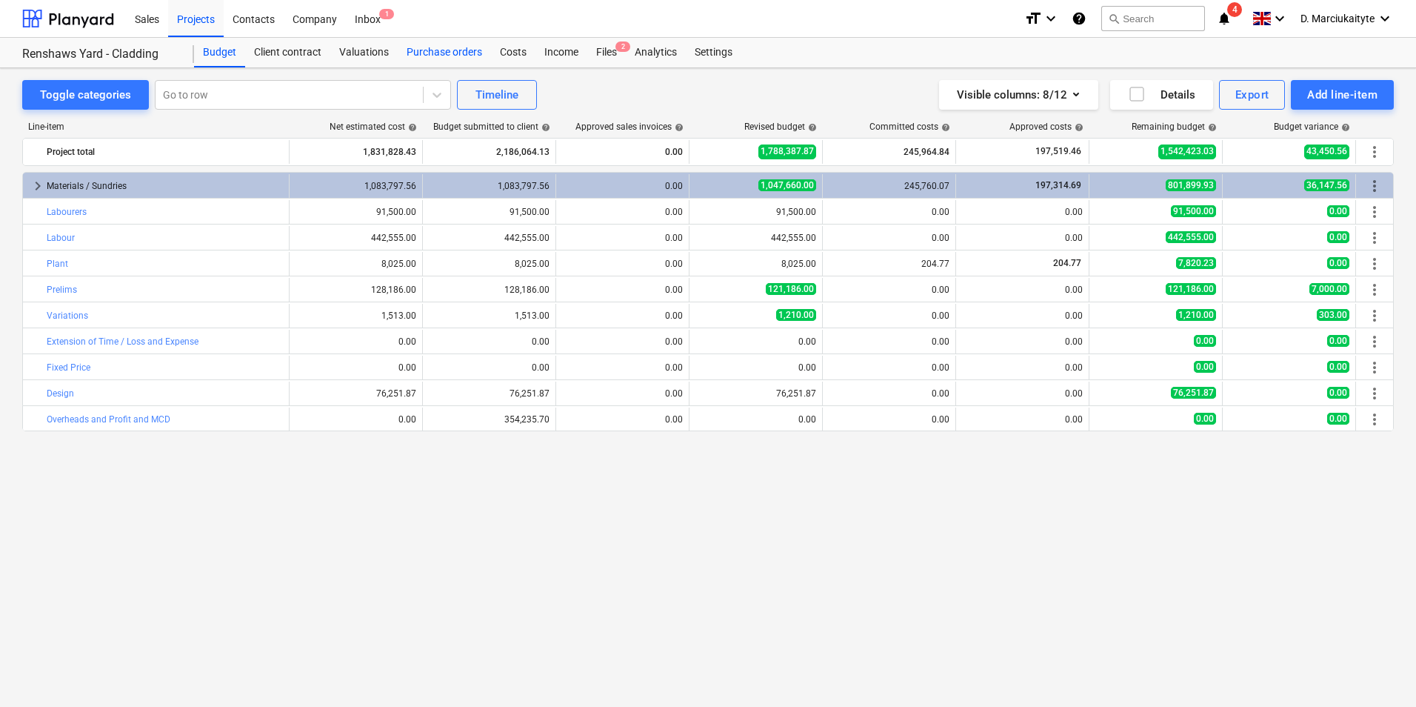
click at [438, 53] on div "Purchase orders" at bounding box center [444, 53] width 93 height 30
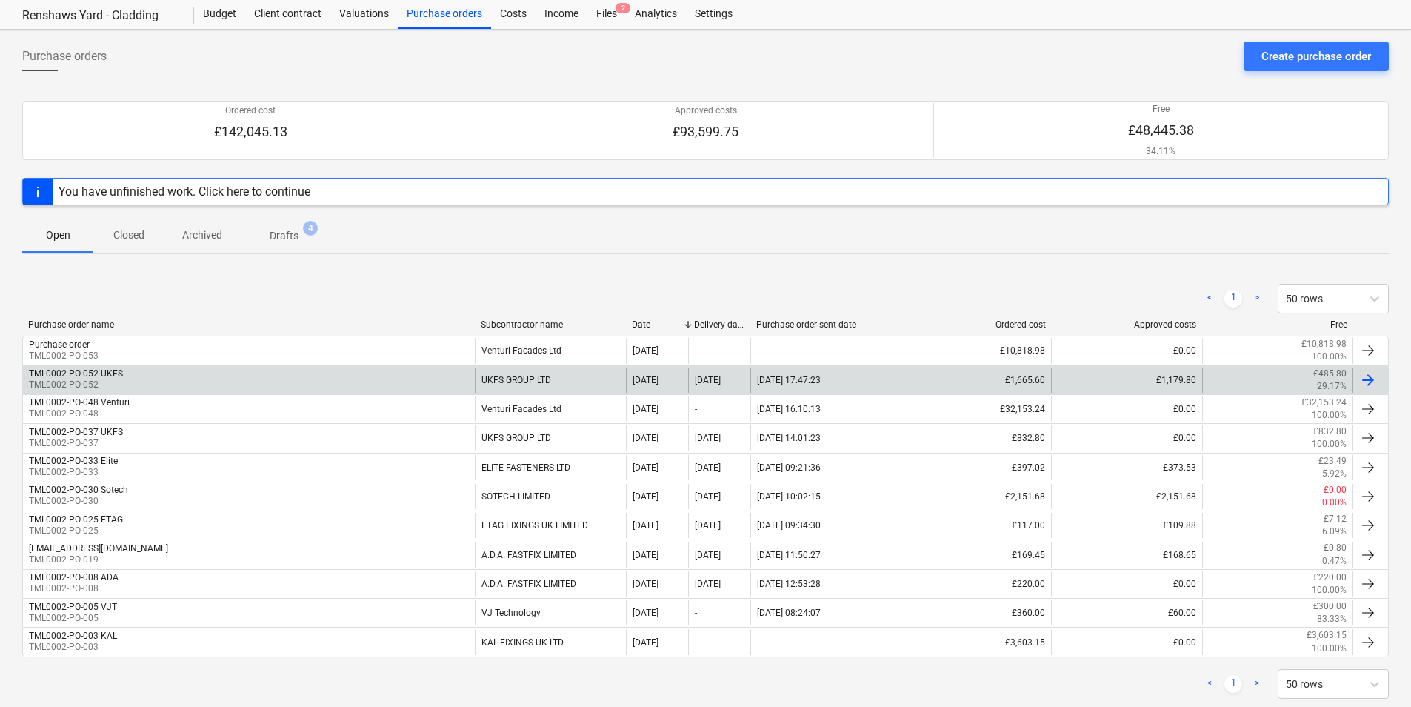
scroll to position [72, 0]
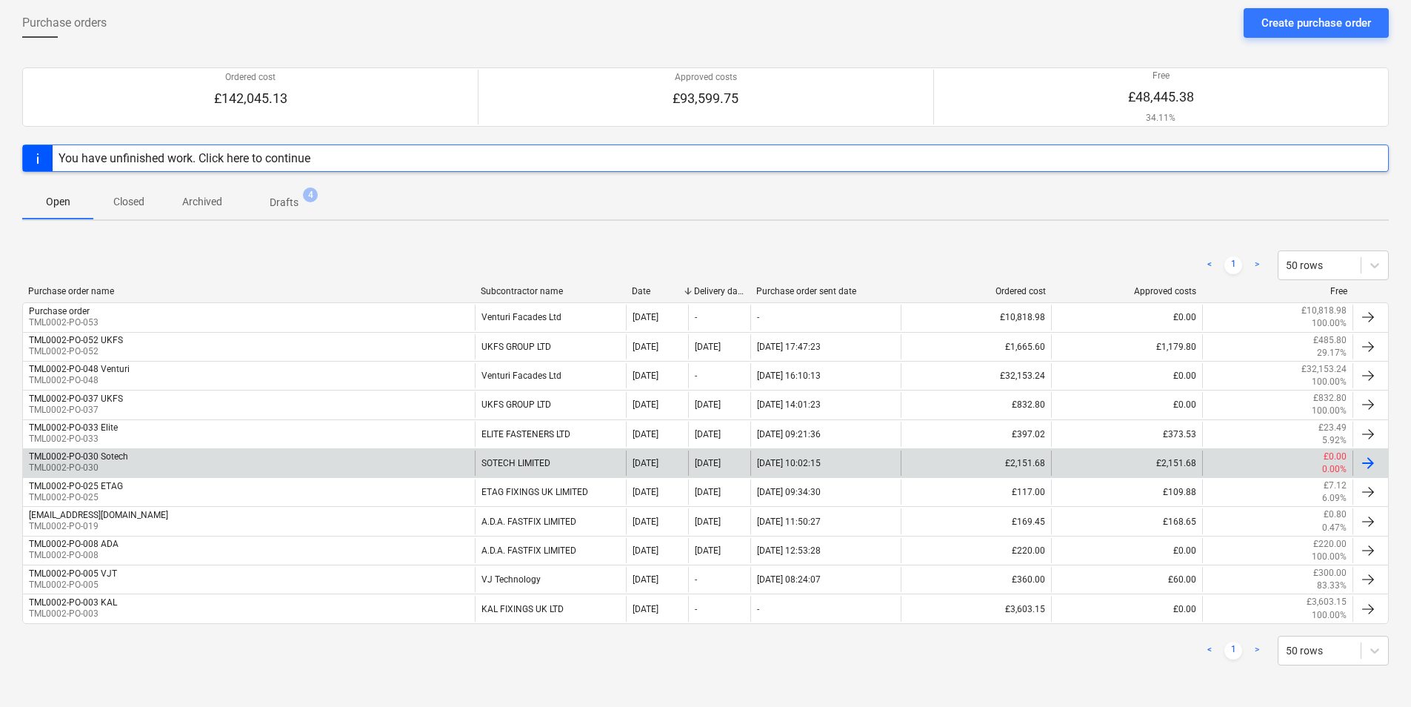
click at [150, 455] on div "TML0002-PO-030 Sotech TML0002-PO-030" at bounding box center [249, 462] width 452 height 25
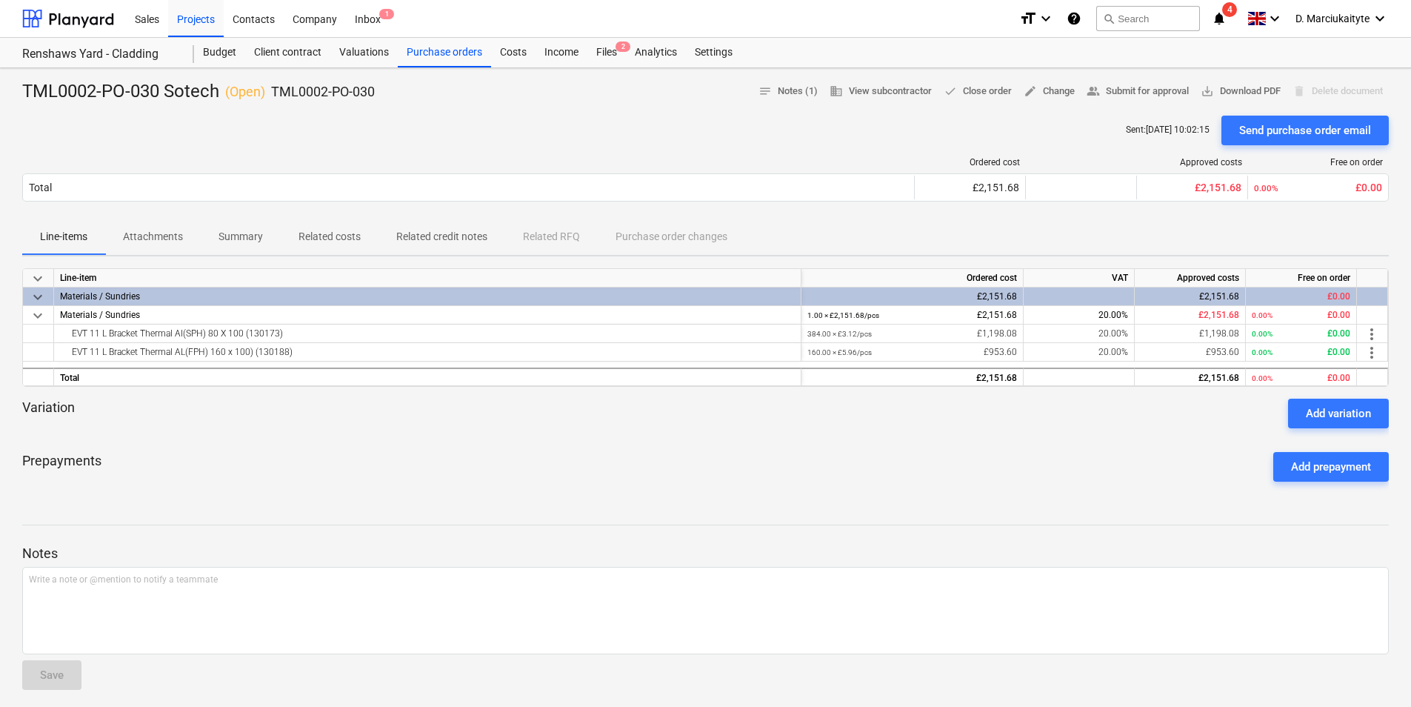
click at [437, 34] on div "Sales Projects Contacts Company Inbox 1" at bounding box center [566, 18] width 881 height 37
click at [441, 50] on div "Purchase orders" at bounding box center [444, 53] width 93 height 30
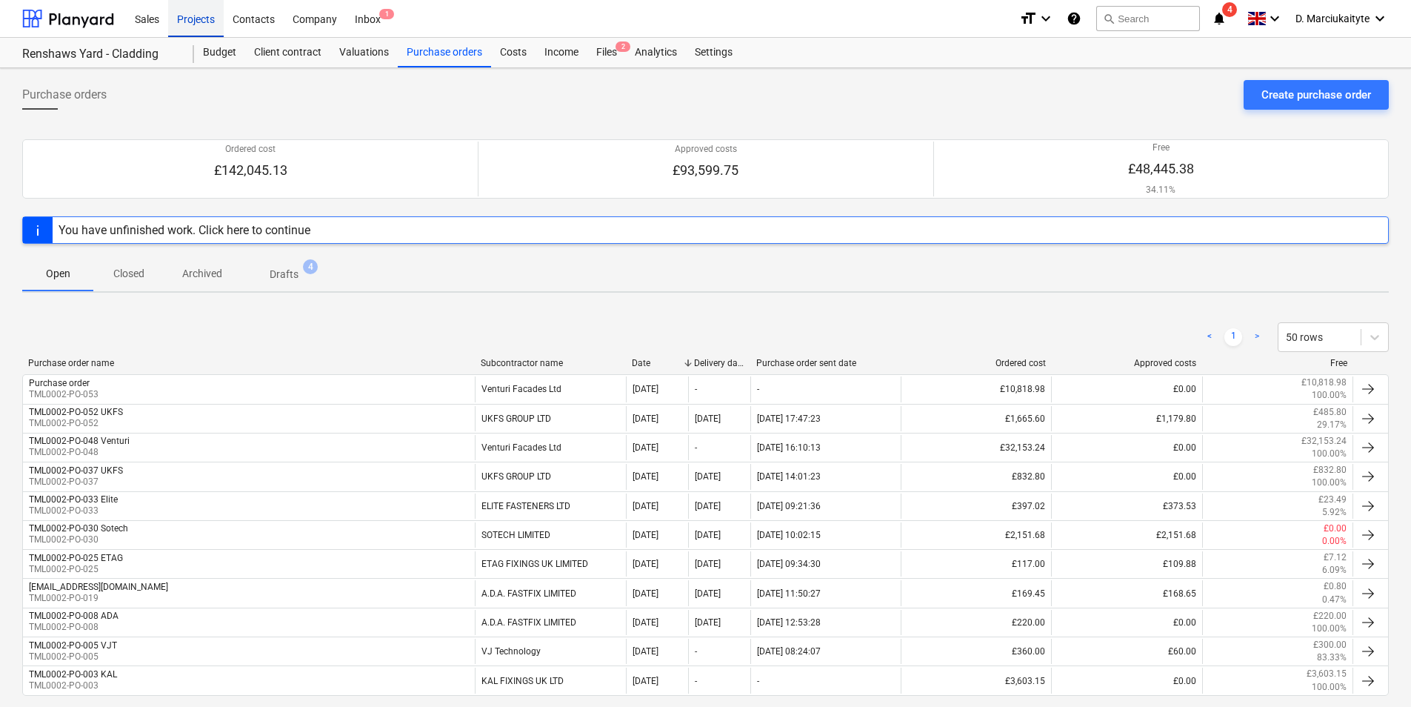
click at [197, 21] on div "Projects" at bounding box center [196, 18] width 56 height 38
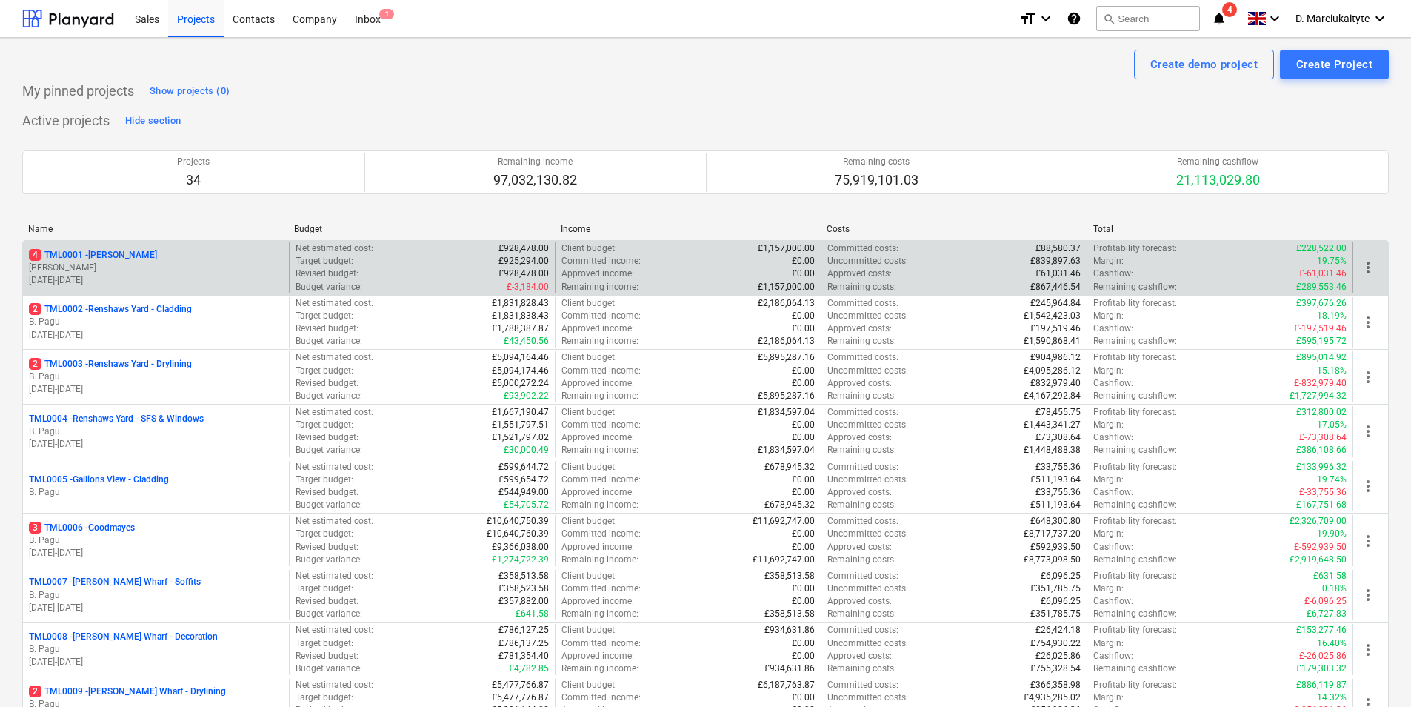
click at [183, 257] on div "4 TML0001 - [PERSON_NAME]" at bounding box center [156, 255] width 254 height 13
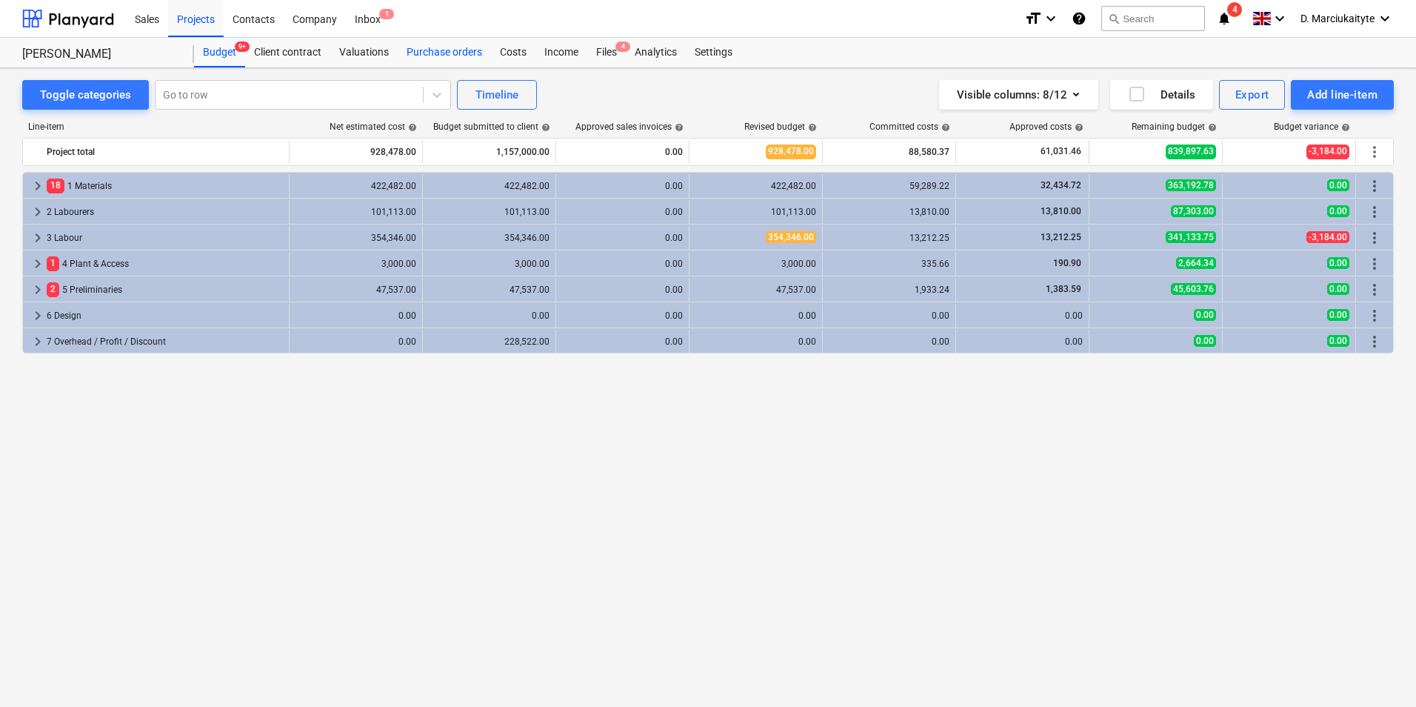
click at [427, 48] on div "Purchase orders" at bounding box center [444, 53] width 93 height 30
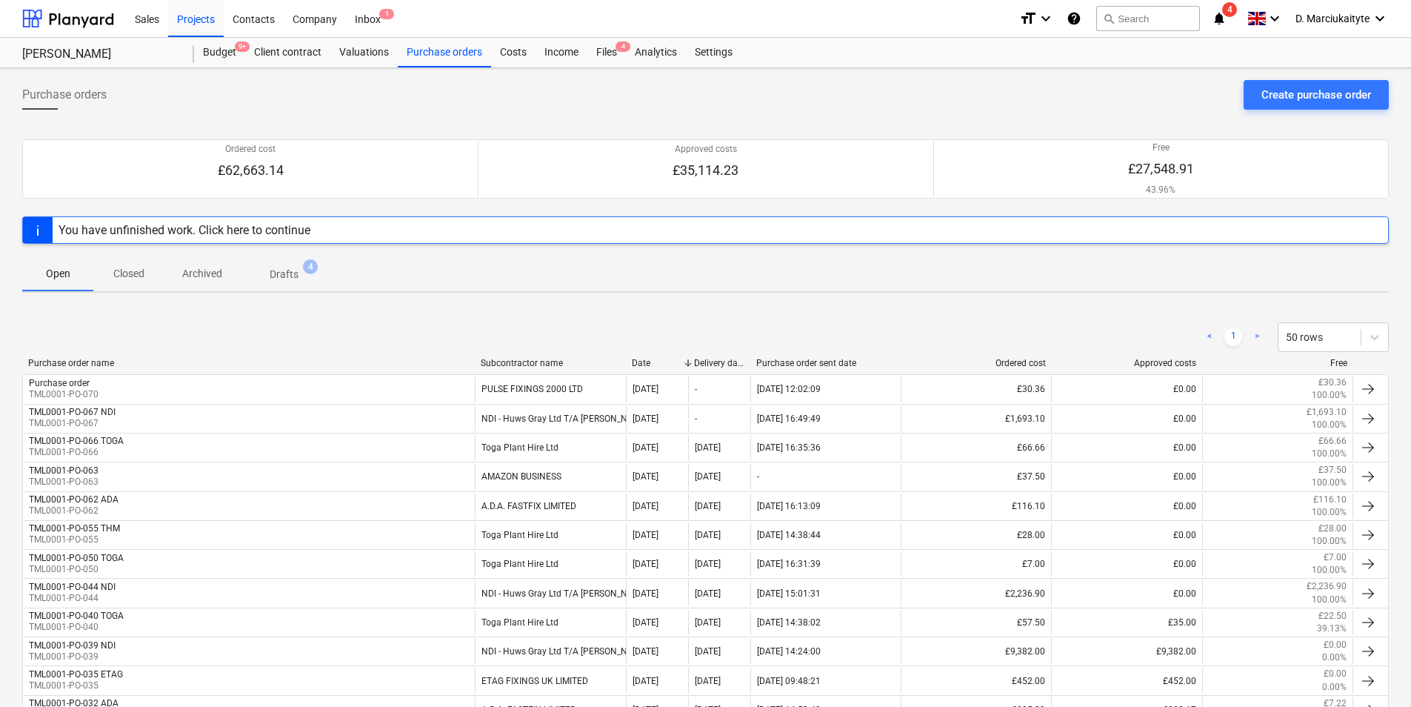
click at [144, 275] on p "Closed" at bounding box center [129, 274] width 36 height 16
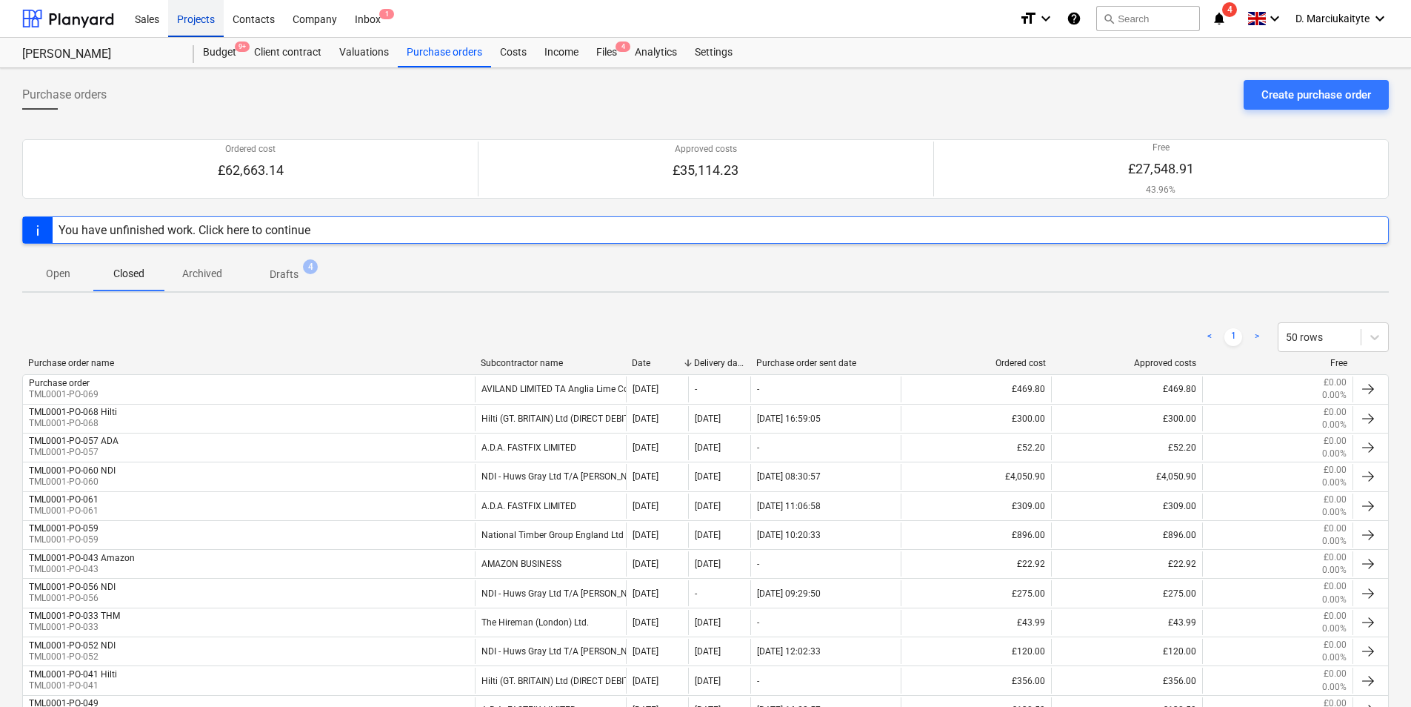
click at [193, 21] on div "Projects" at bounding box center [196, 18] width 56 height 38
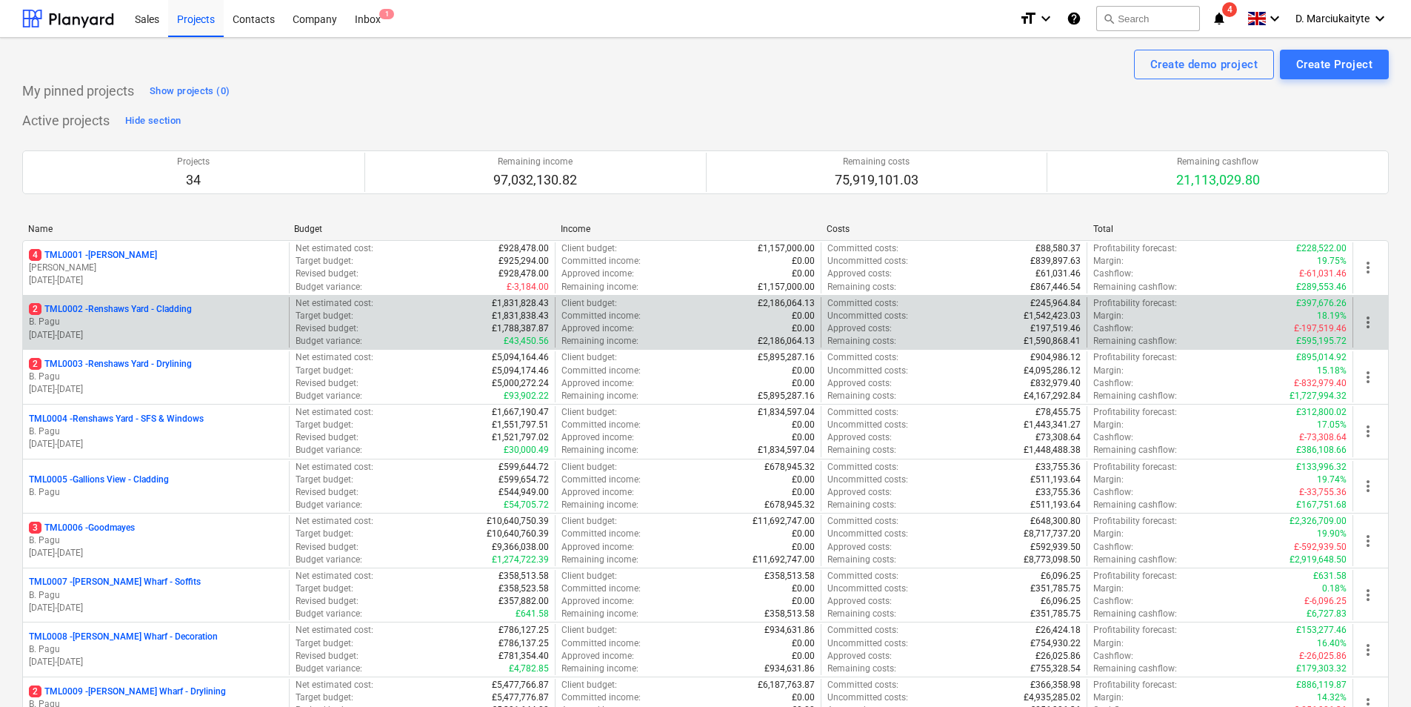
drag, startPoint x: 143, startPoint y: 372, endPoint x: 158, endPoint y: 335, distance: 39.9
click at [160, 330] on p "30.09.2024 - 14.01.2026" at bounding box center [156, 335] width 254 height 13
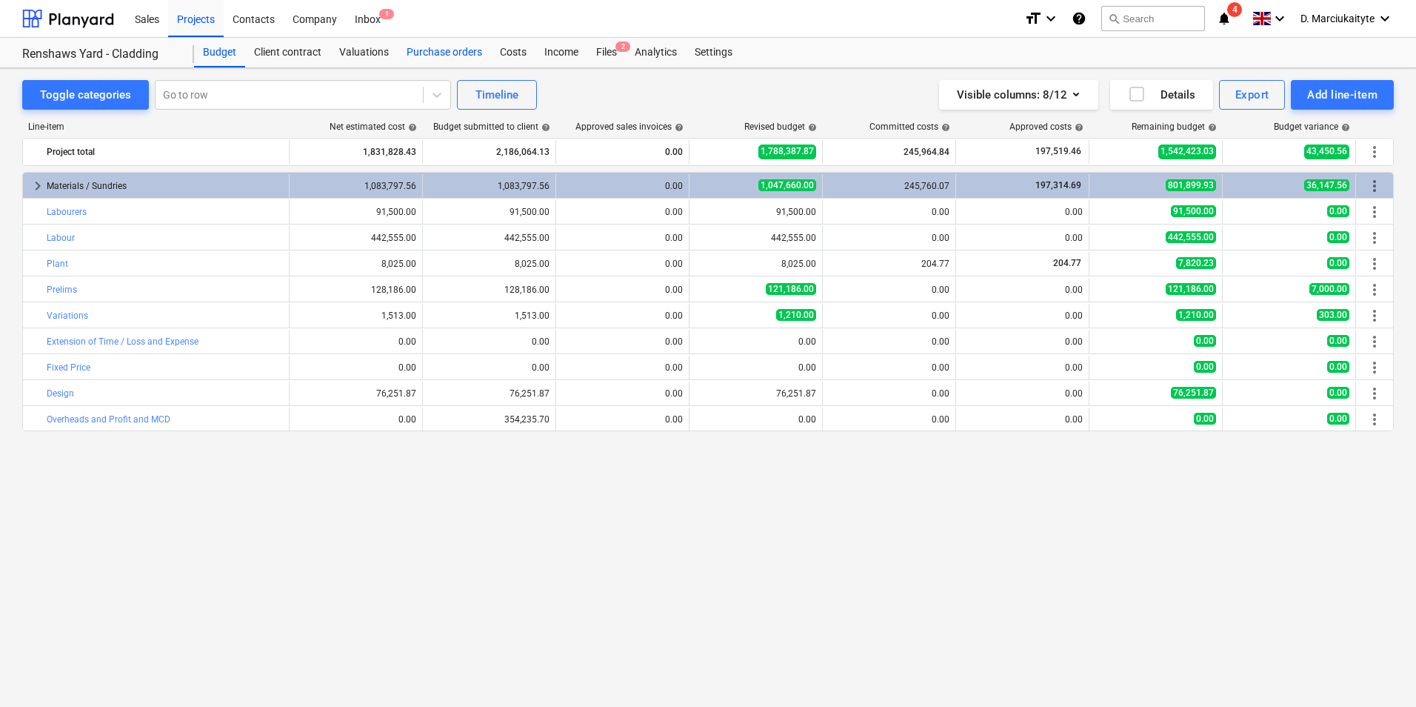
click at [447, 47] on div "Purchase orders" at bounding box center [444, 53] width 93 height 30
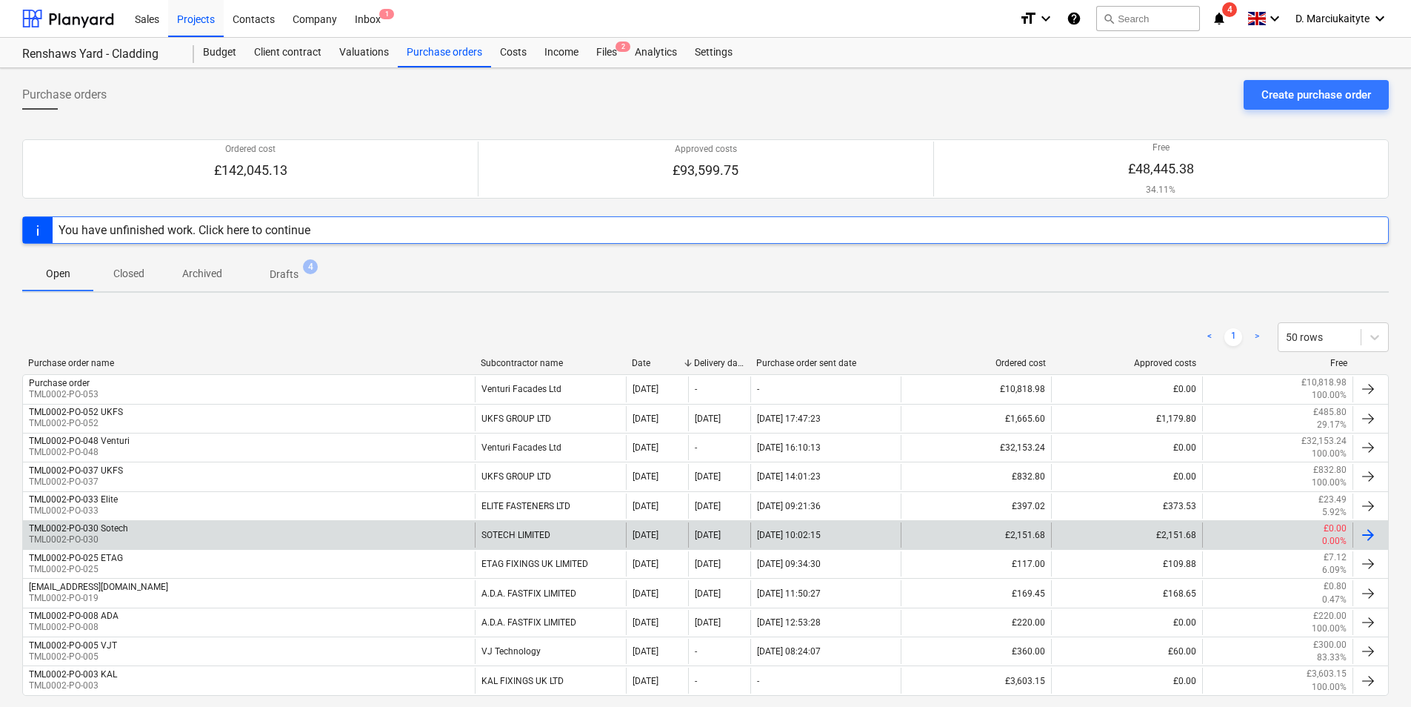
click at [255, 530] on div "TML0002-PO-030 Sotech TML0002-PO-030" at bounding box center [249, 534] width 452 height 25
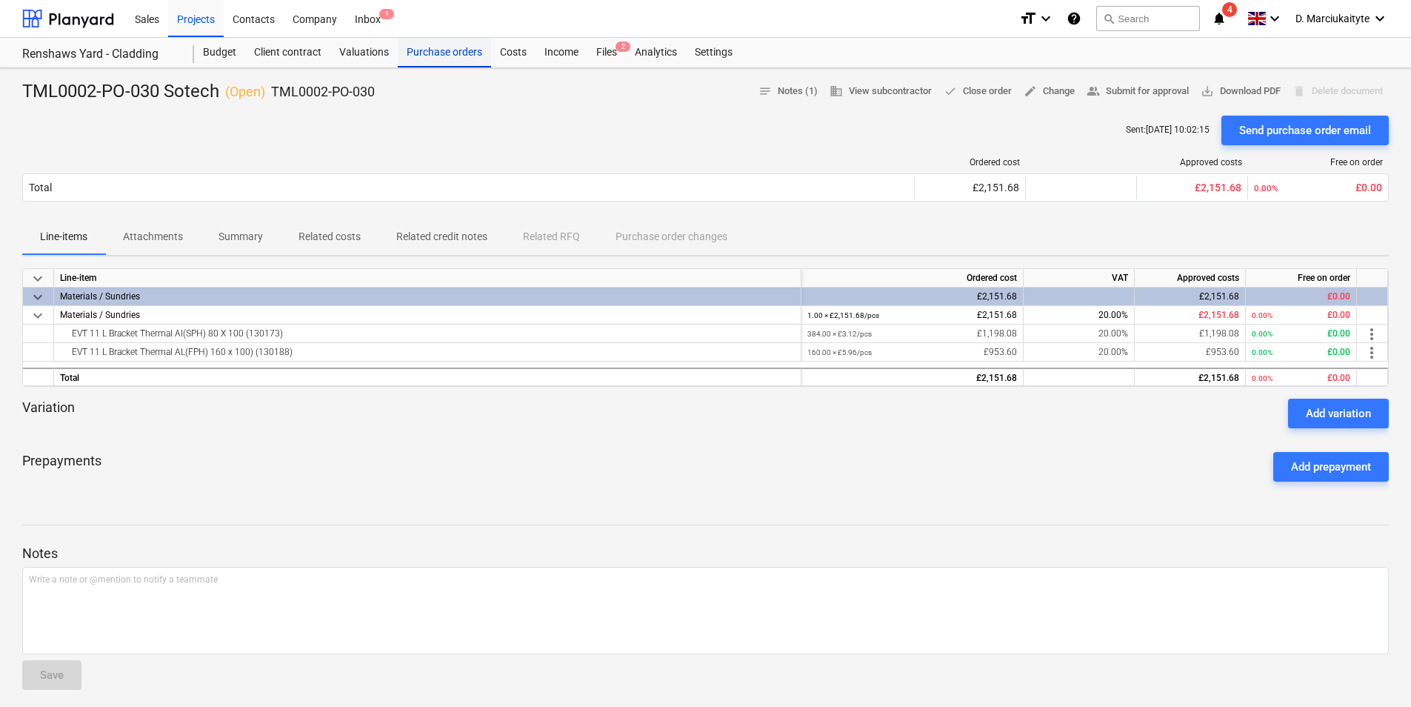
click at [423, 47] on div "Purchase orders" at bounding box center [444, 53] width 93 height 30
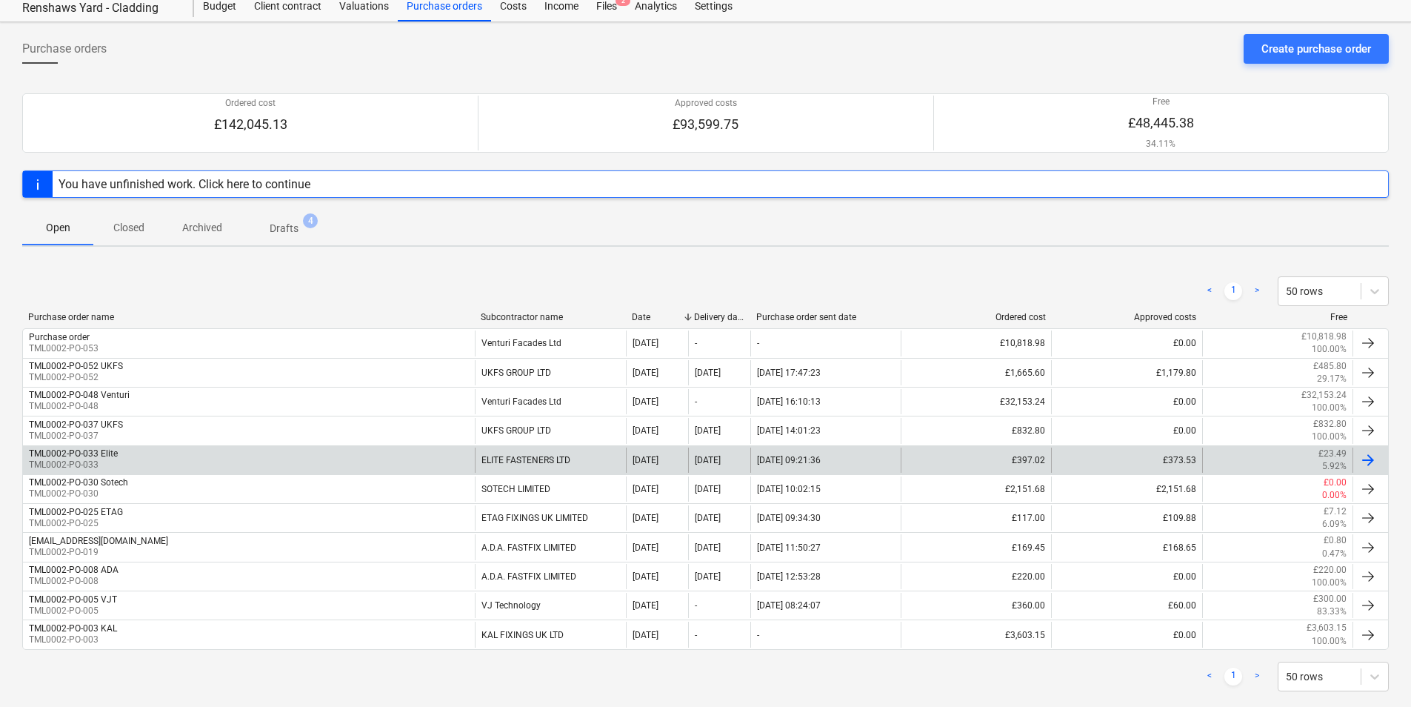
scroll to position [72, 0]
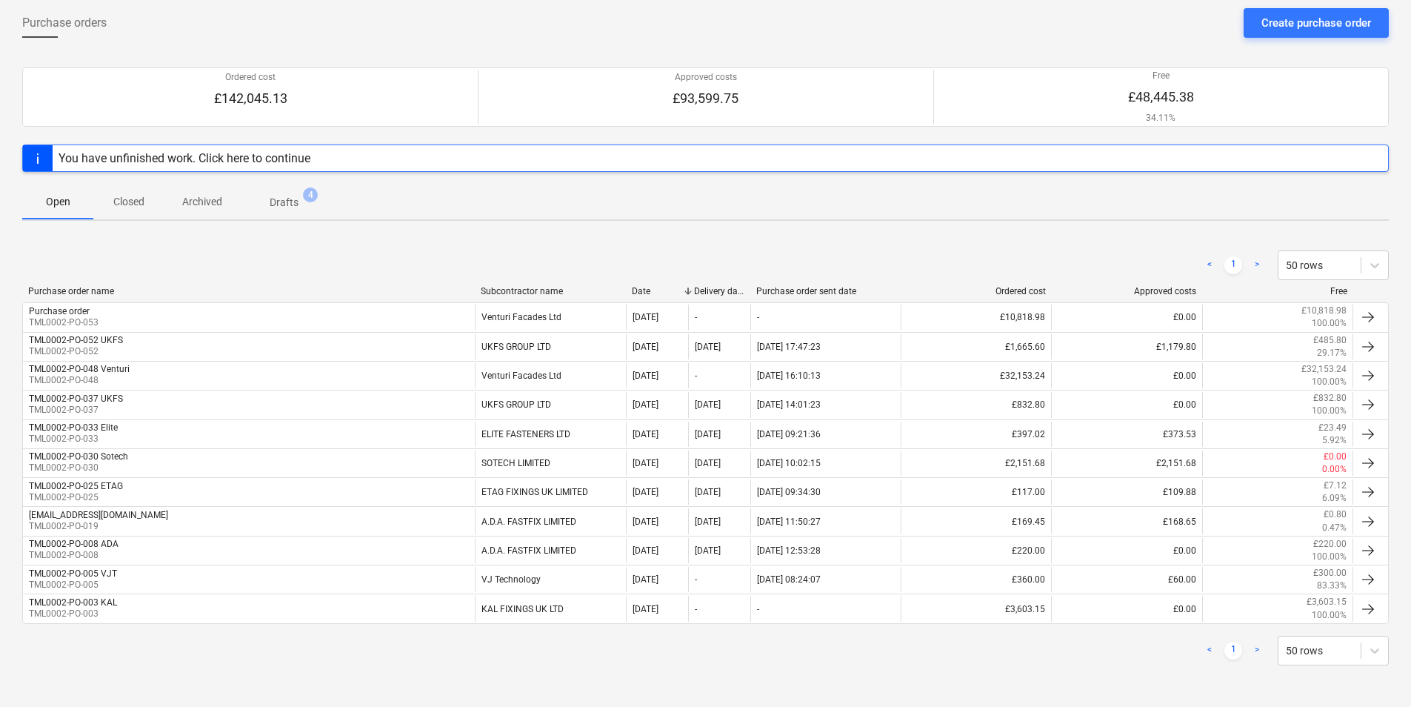
click at [114, 204] on p "Closed" at bounding box center [129, 202] width 36 height 16
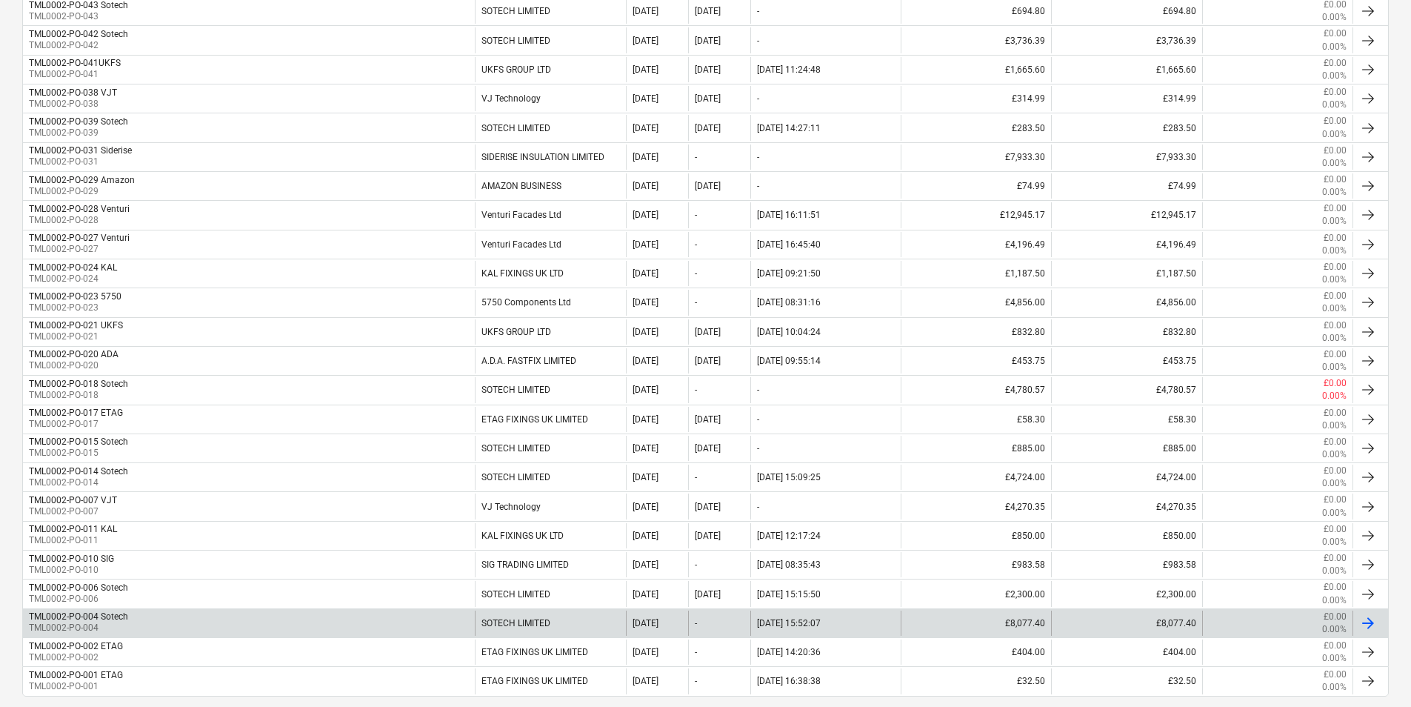
scroll to position [590, 0]
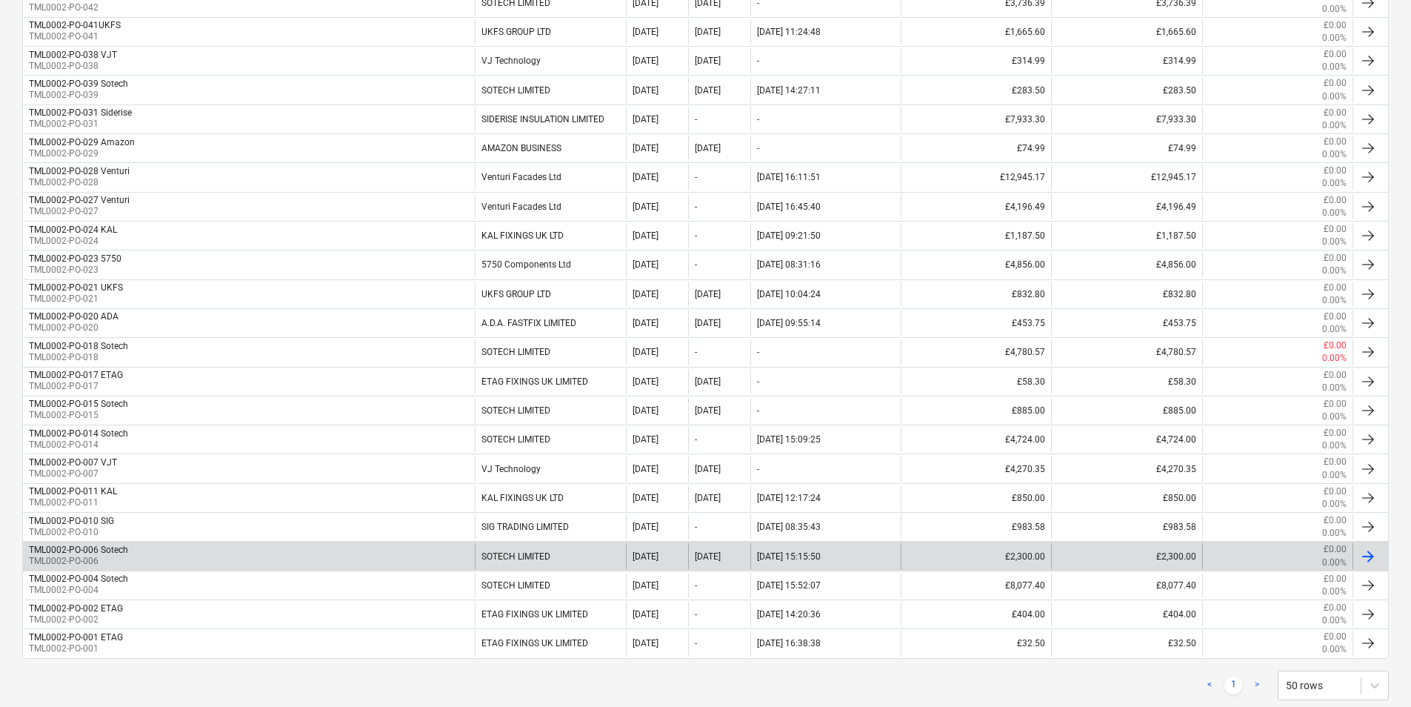
click at [513, 549] on div "SOTECH LIMITED" at bounding box center [550, 555] width 150 height 25
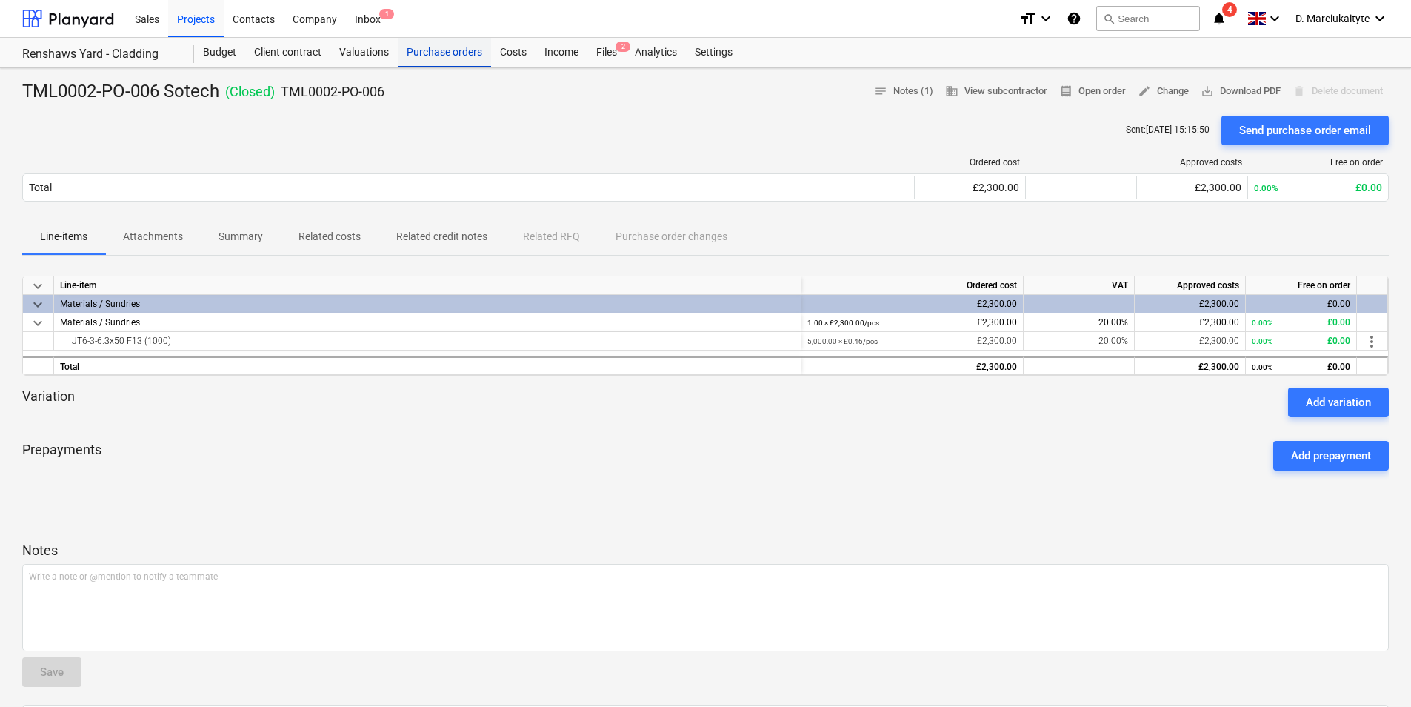
click at [428, 47] on div "Purchase orders" at bounding box center [444, 53] width 93 height 30
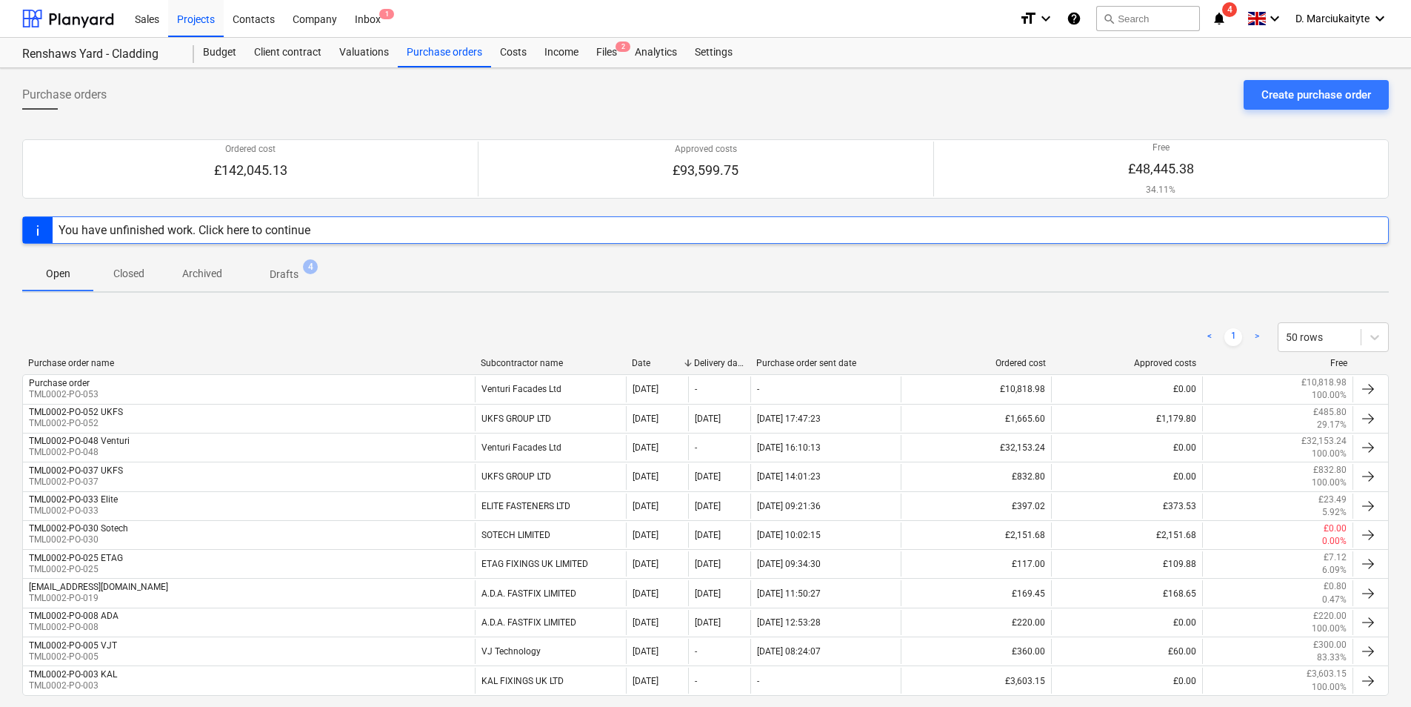
drag, startPoint x: 129, startPoint y: 269, endPoint x: 251, endPoint y: 358, distance: 151.5
click at [128, 270] on p "Closed" at bounding box center [129, 274] width 36 height 16
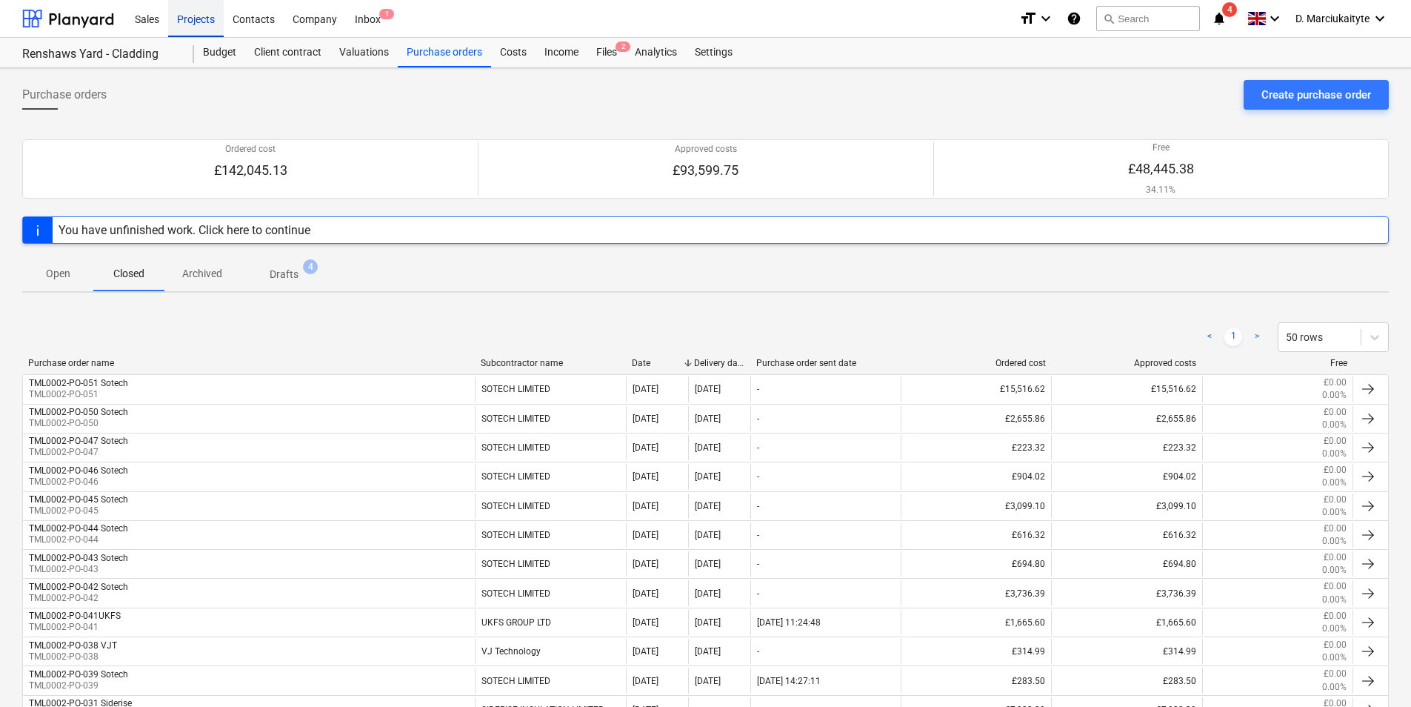
click at [195, 17] on div "Projects" at bounding box center [196, 18] width 56 height 38
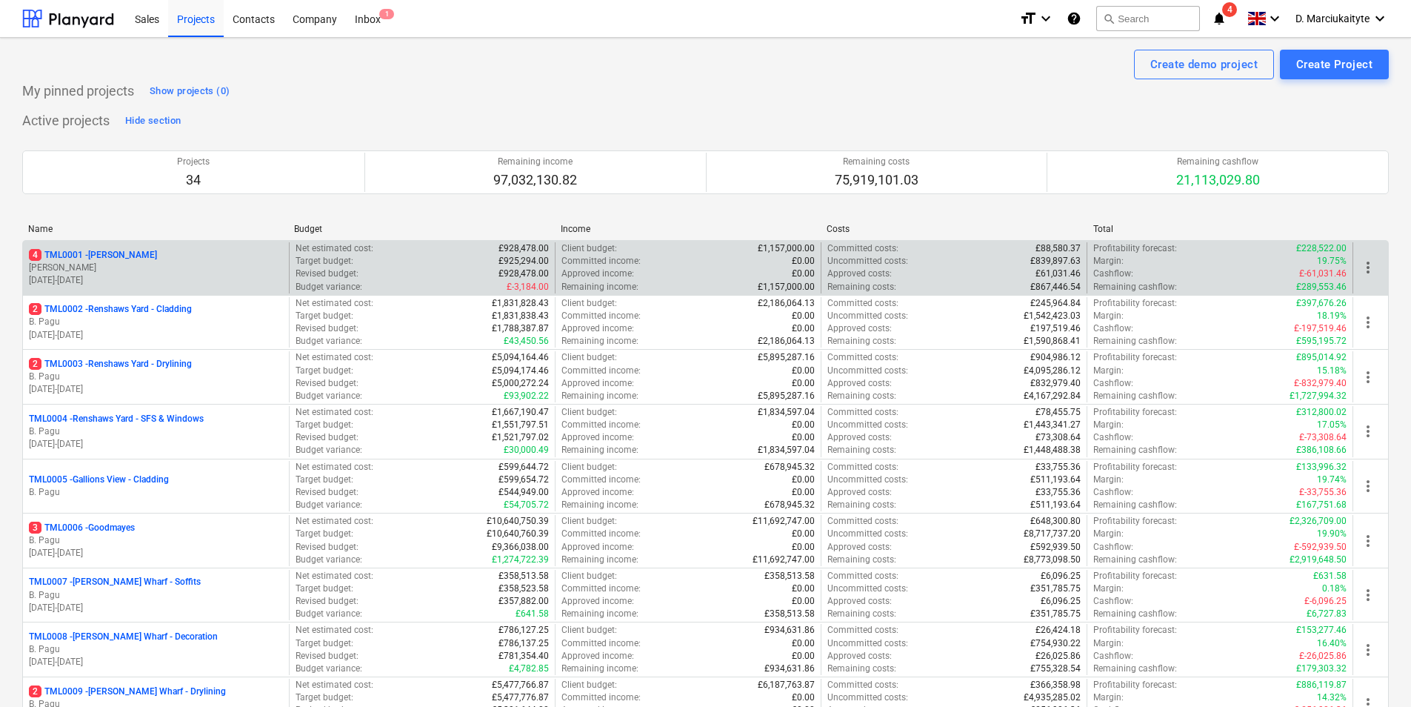
click at [174, 269] on p "[PERSON_NAME]" at bounding box center [156, 267] width 254 height 13
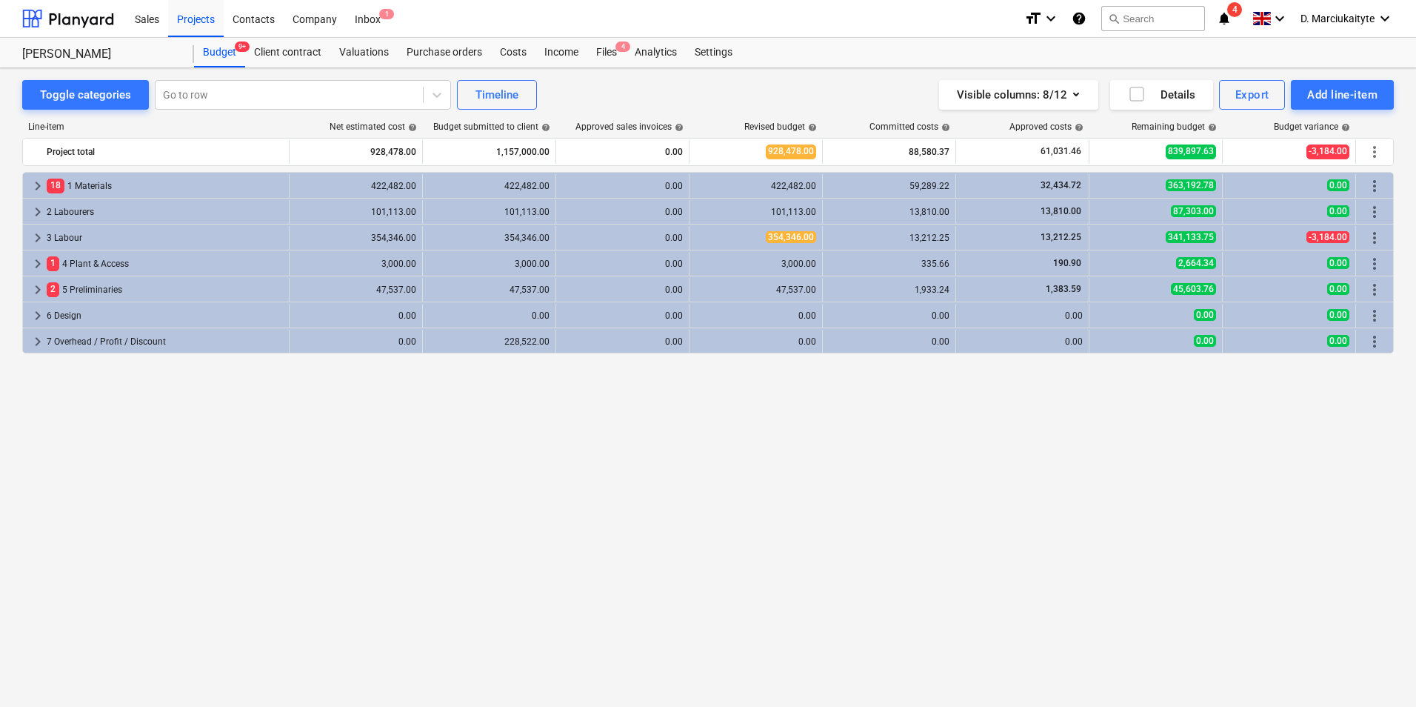
click at [455, 36] on div "Sales Projects Contacts Company Inbox 1" at bounding box center [569, 18] width 887 height 37
click at [451, 55] on div "Purchase orders" at bounding box center [444, 53] width 93 height 30
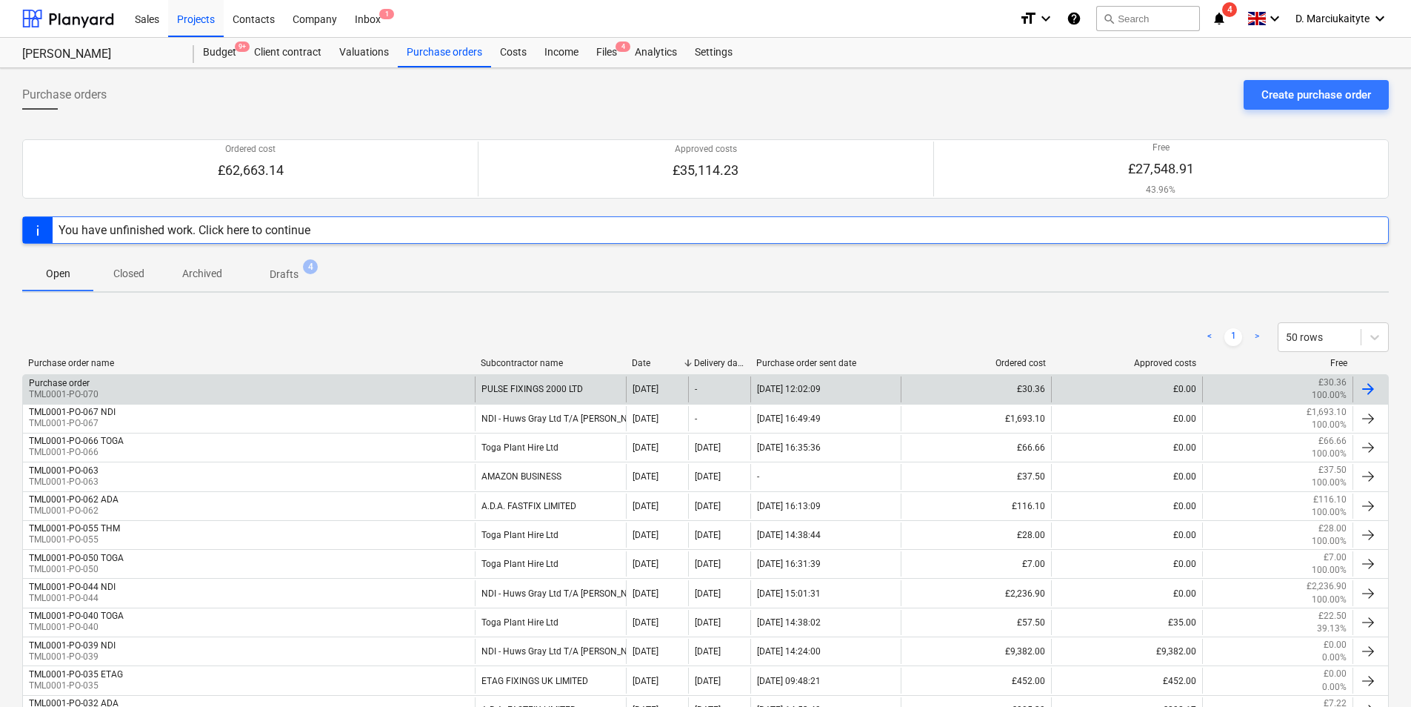
click at [307, 384] on div "Purchase order TML0001-PO-070" at bounding box center [249, 388] width 452 height 25
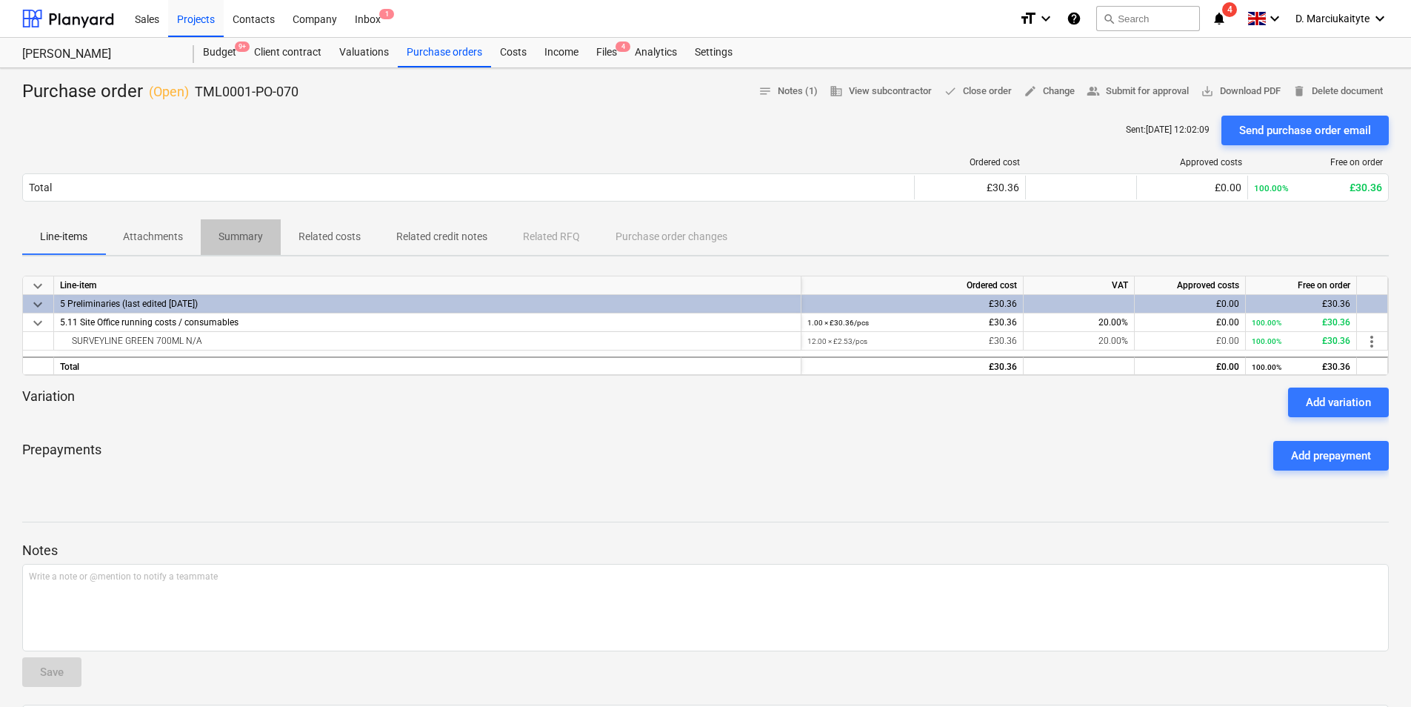
click at [230, 238] on p "Summary" at bounding box center [240, 237] width 44 height 16
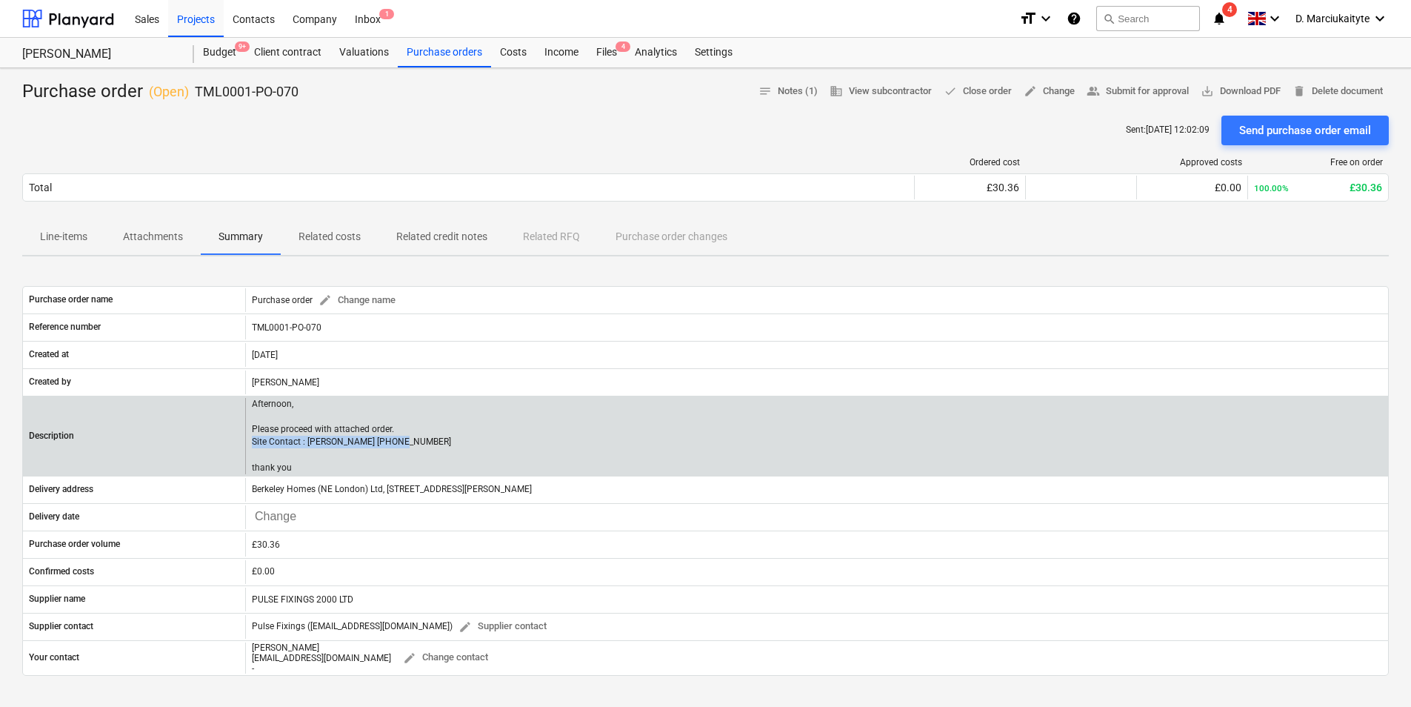
drag, startPoint x: 402, startPoint y: 444, endPoint x: 250, endPoint y: 448, distance: 152.6
click at [250, 448] on div "Afternoon, Please proceed with attached order. Site Contact : Malcolm 07479 382…" at bounding box center [816, 436] width 1143 height 76
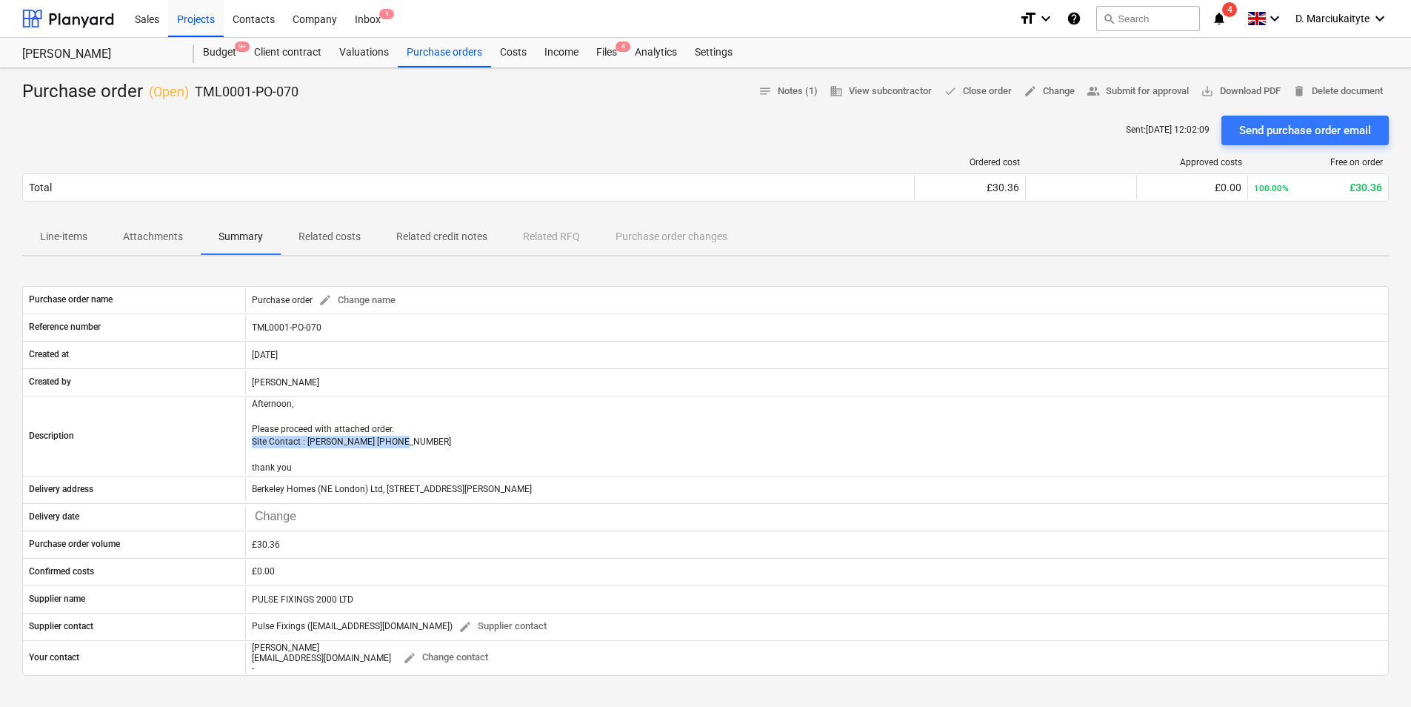
copy p "Site Contact : Malcolm 07479 382881"
click at [421, 56] on div "Purchase orders" at bounding box center [444, 53] width 93 height 30
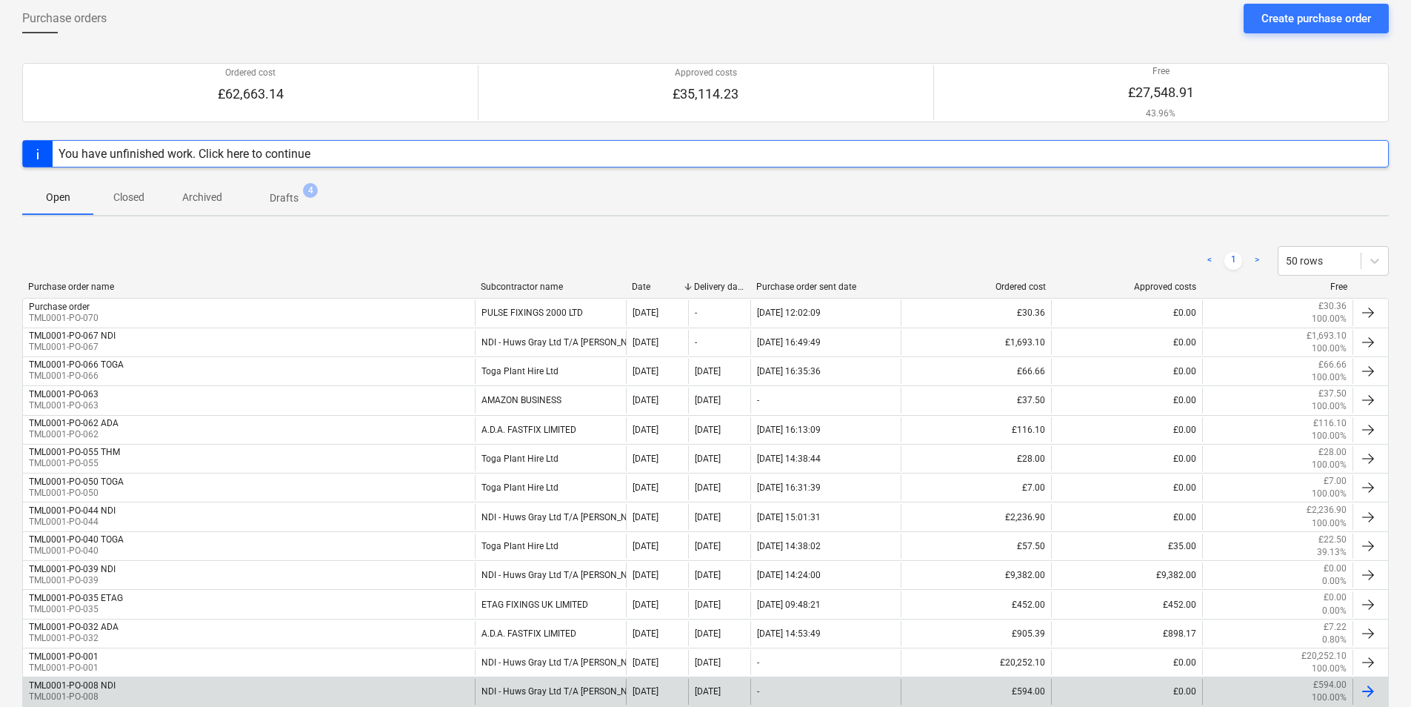
scroll to position [222, 0]
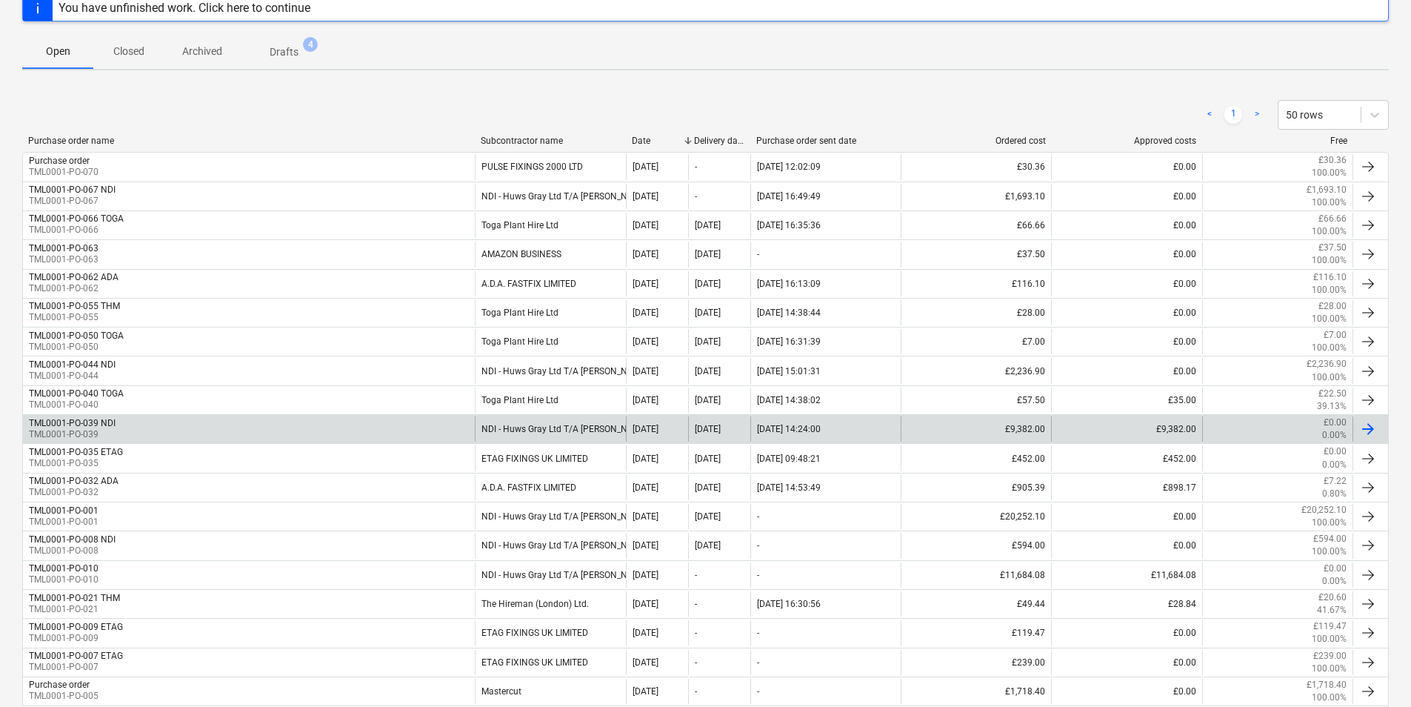
click at [497, 430] on div "NDI - Huws Gray Ltd T/A Lloyd Worrall" at bounding box center [550, 428] width 150 height 25
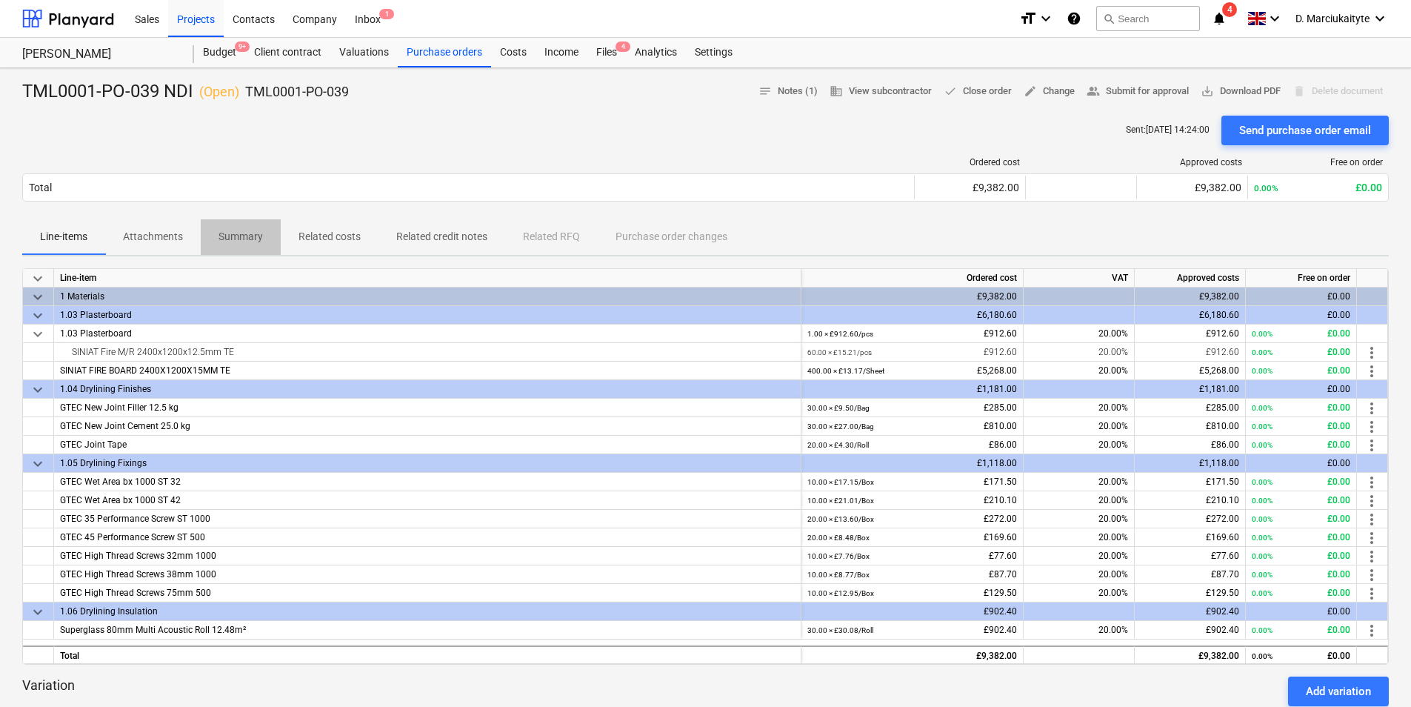
click at [228, 236] on p "Summary" at bounding box center [240, 237] width 44 height 16
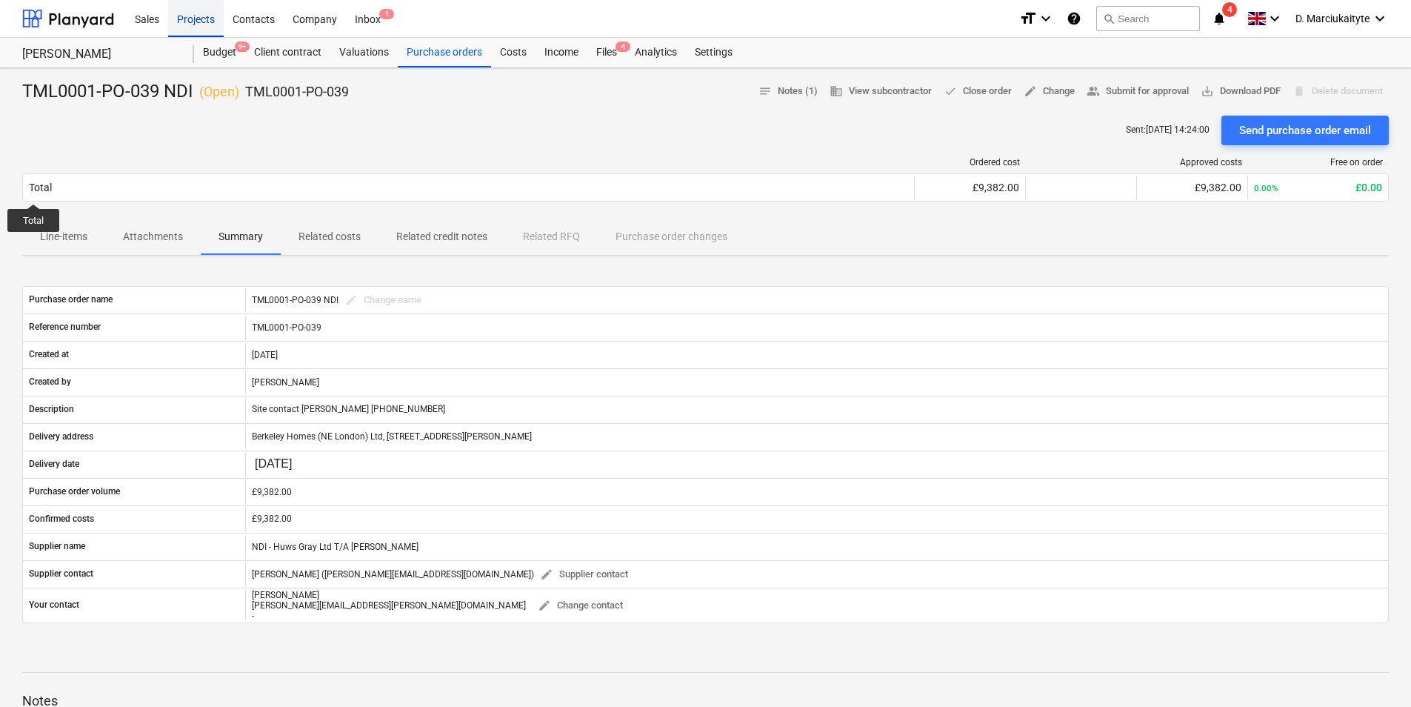
click at [206, 18] on div "Projects" at bounding box center [196, 18] width 56 height 38
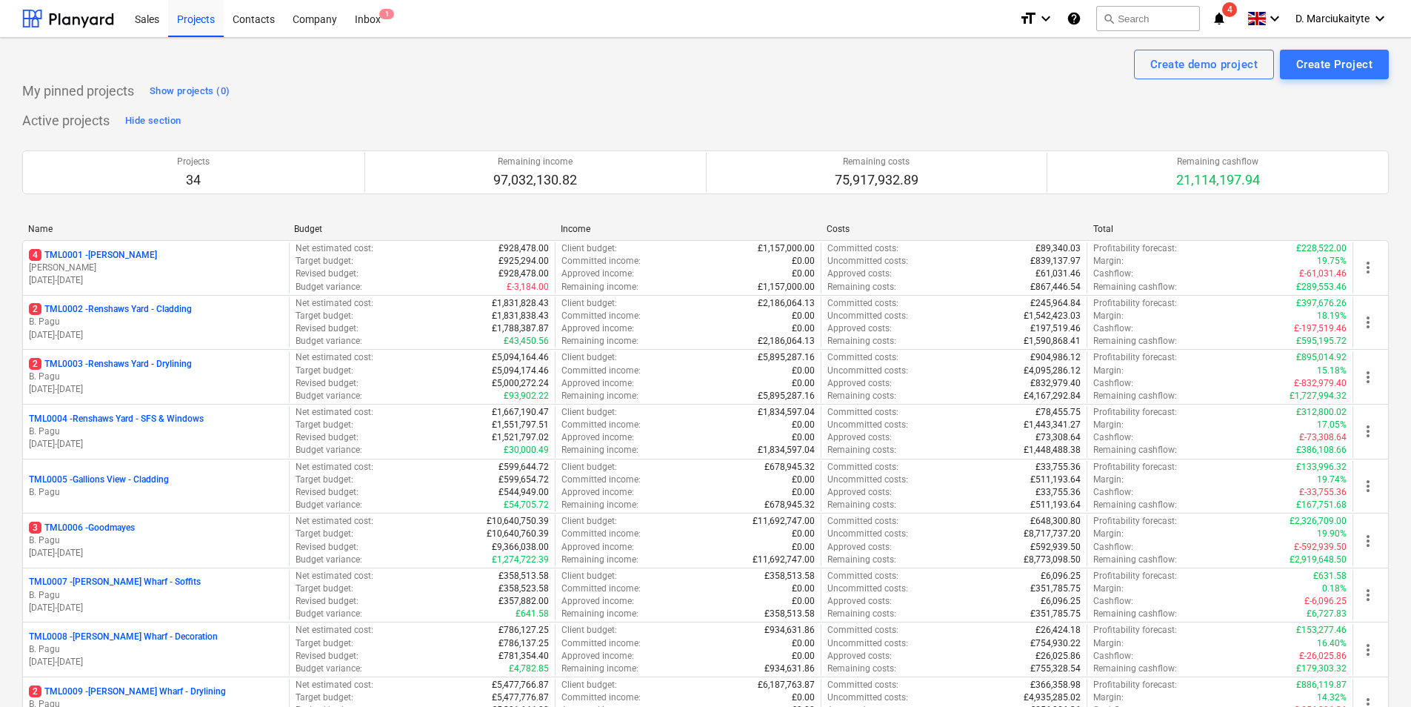
drag, startPoint x: 133, startPoint y: 294, endPoint x: 148, endPoint y: 328, distance: 37.5
click at [145, 330] on p "30.09.2024 - 14.01.2026" at bounding box center [156, 335] width 254 height 13
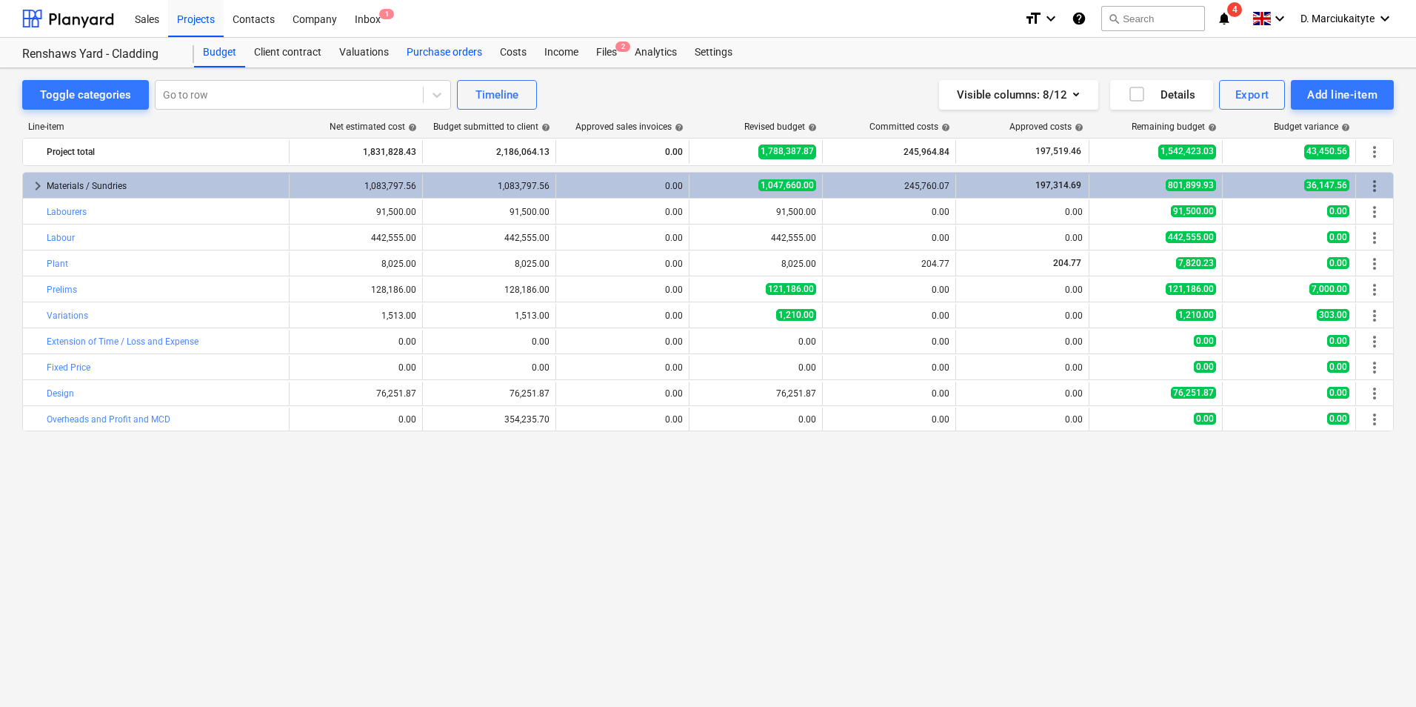
click at [426, 59] on div "Purchase orders" at bounding box center [444, 53] width 93 height 30
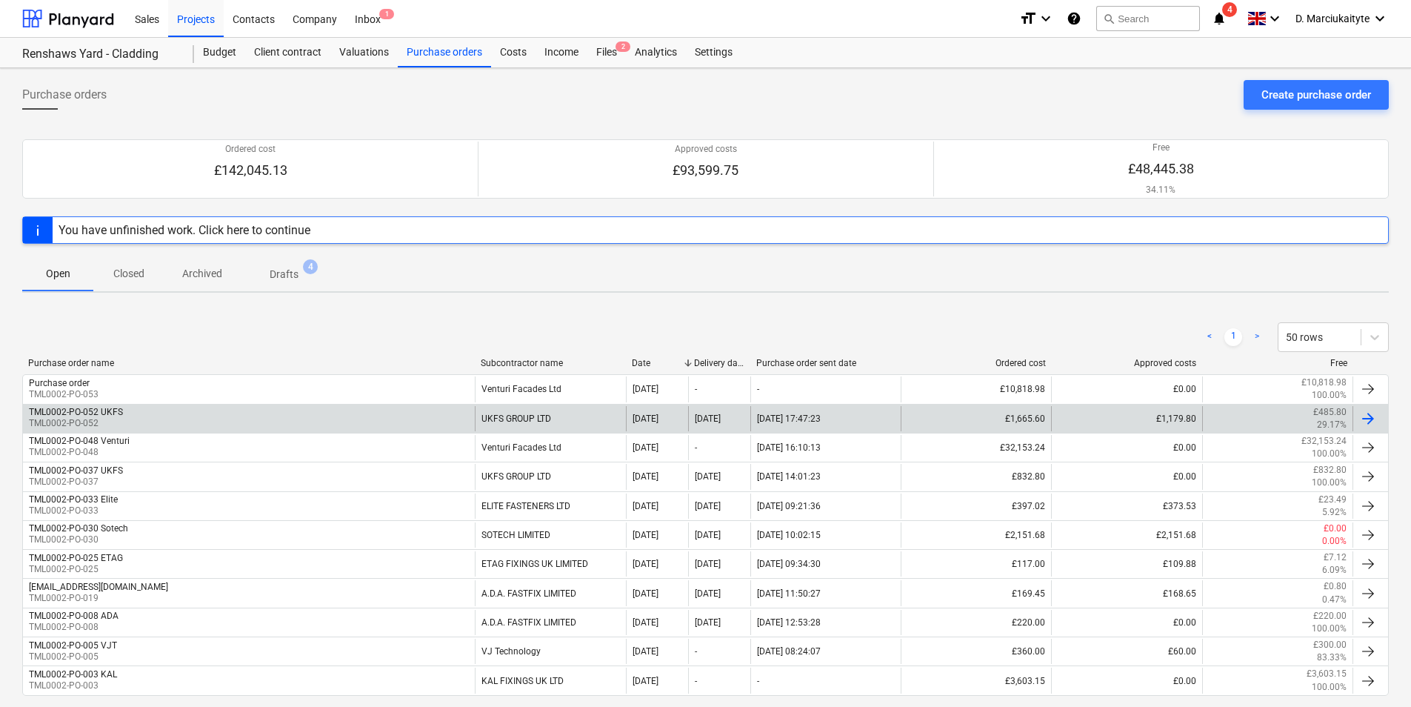
click at [230, 408] on div "TML0002-PO-052 UKFS TML0002-PO-052" at bounding box center [249, 418] width 452 height 25
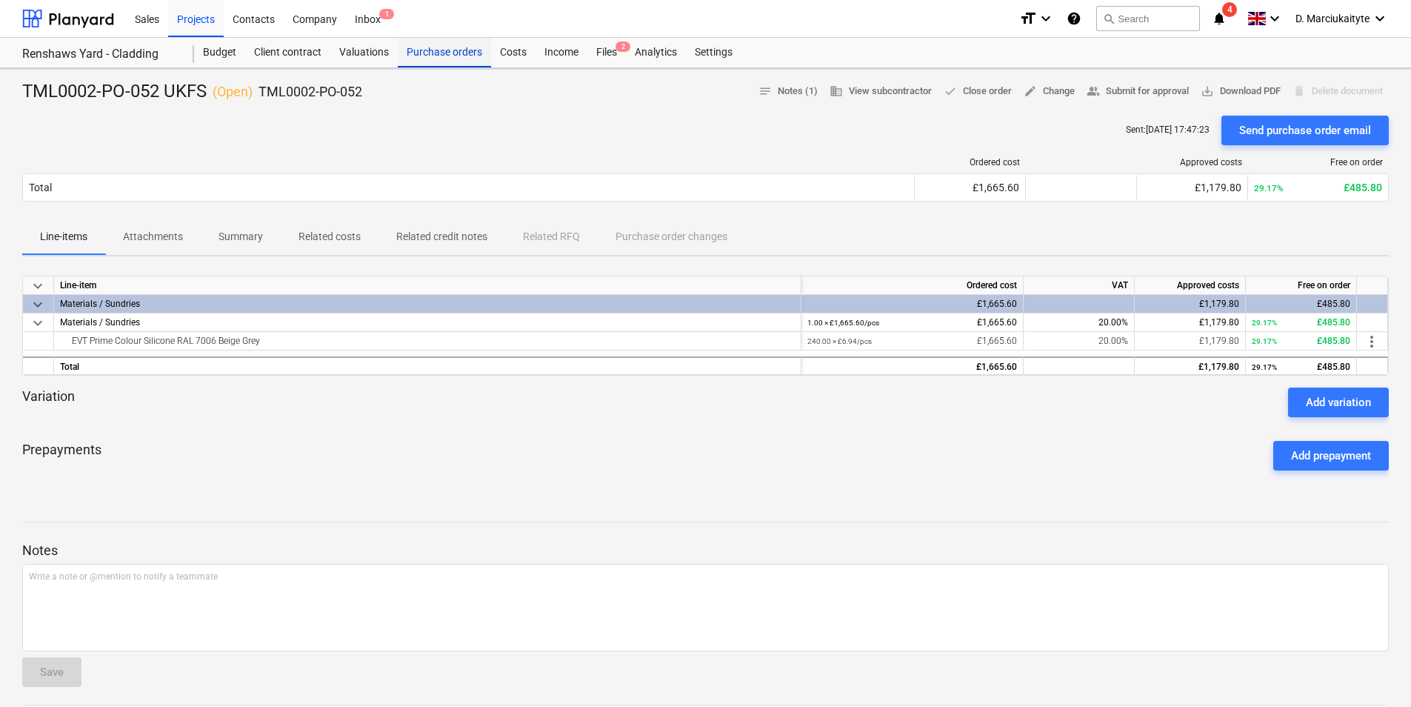
click at [440, 58] on div "Purchase orders" at bounding box center [444, 53] width 93 height 30
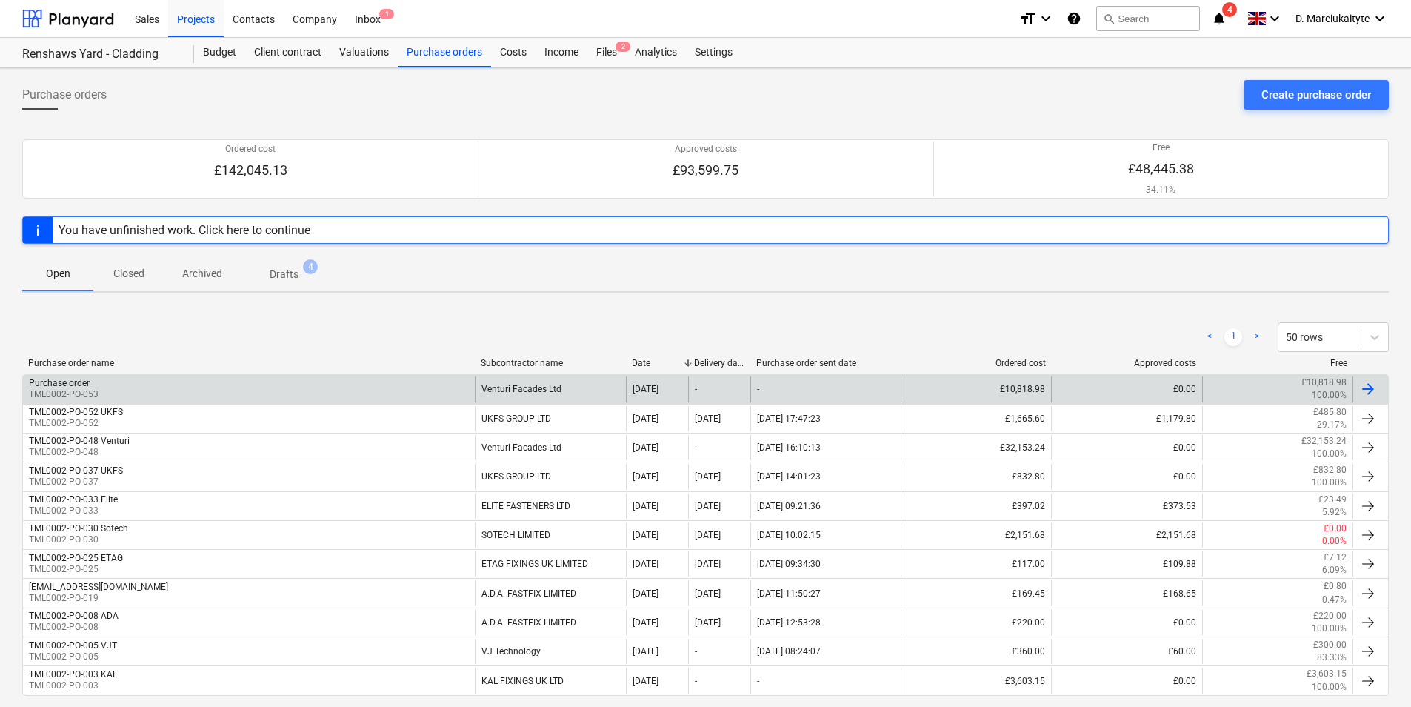
click at [388, 392] on div "Purchase order TML0002-PO-053" at bounding box center [249, 388] width 452 height 25
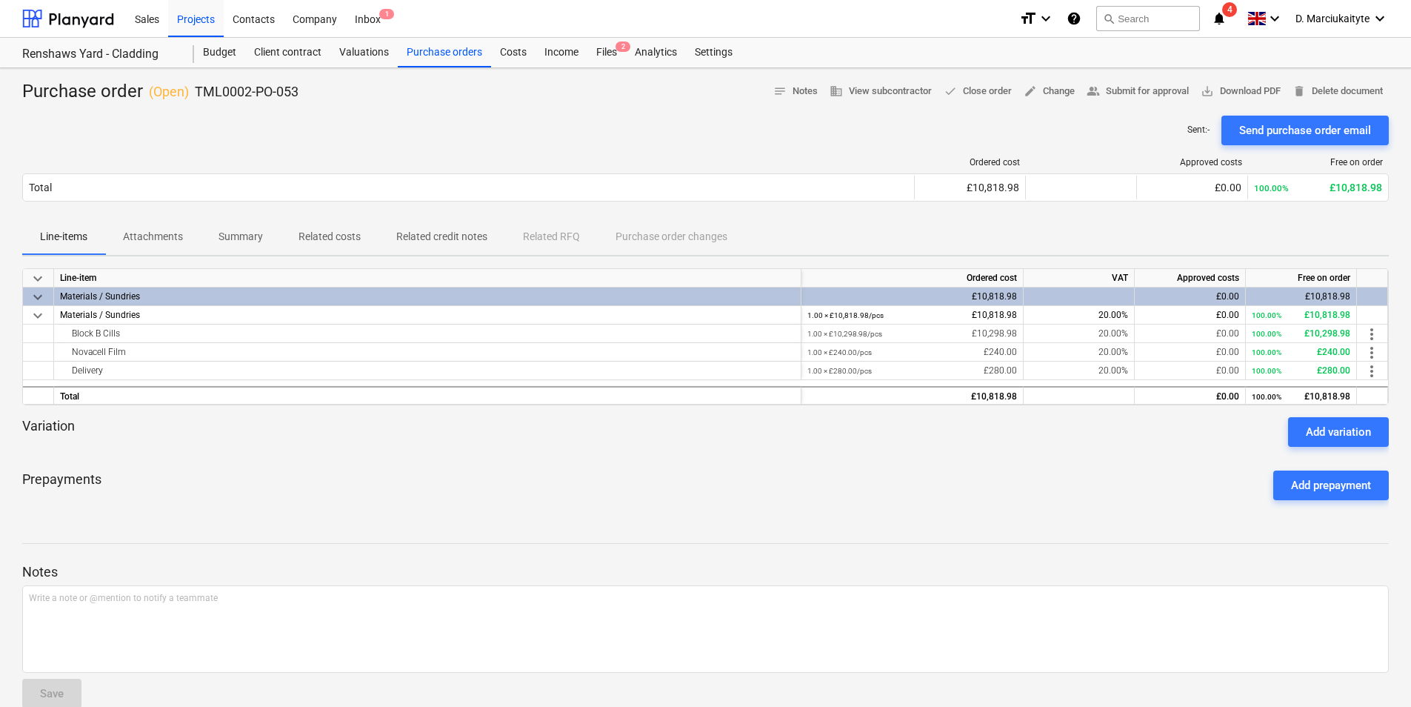
click at [228, 244] on p "Summary" at bounding box center [240, 237] width 44 height 16
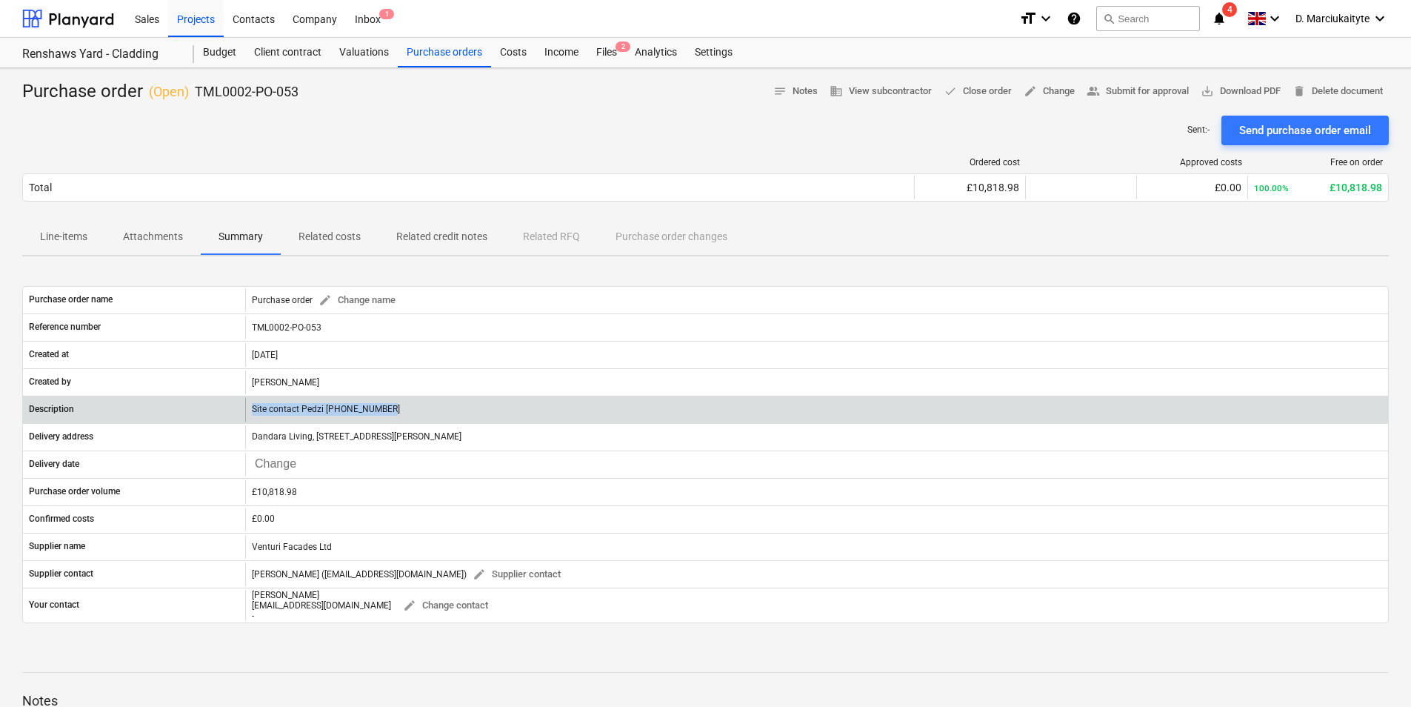
drag, startPoint x: 398, startPoint y: 416, endPoint x: 211, endPoint y: 418, distance: 186.6
click at [211, 418] on div "Description Site contact Pedzi 07547 691710" at bounding box center [705, 410] width 1365 height 24
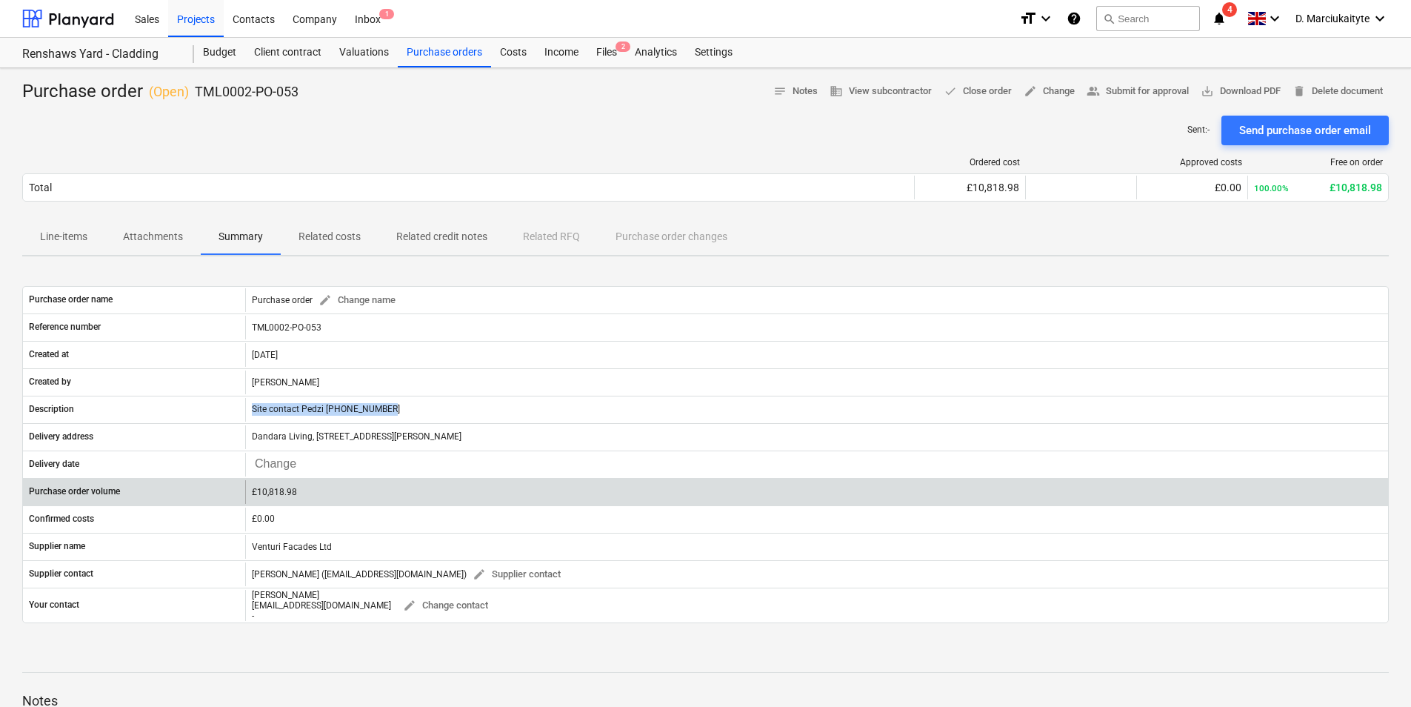
copy div "Site contact Pedzi [PHONE_NUMBER]"
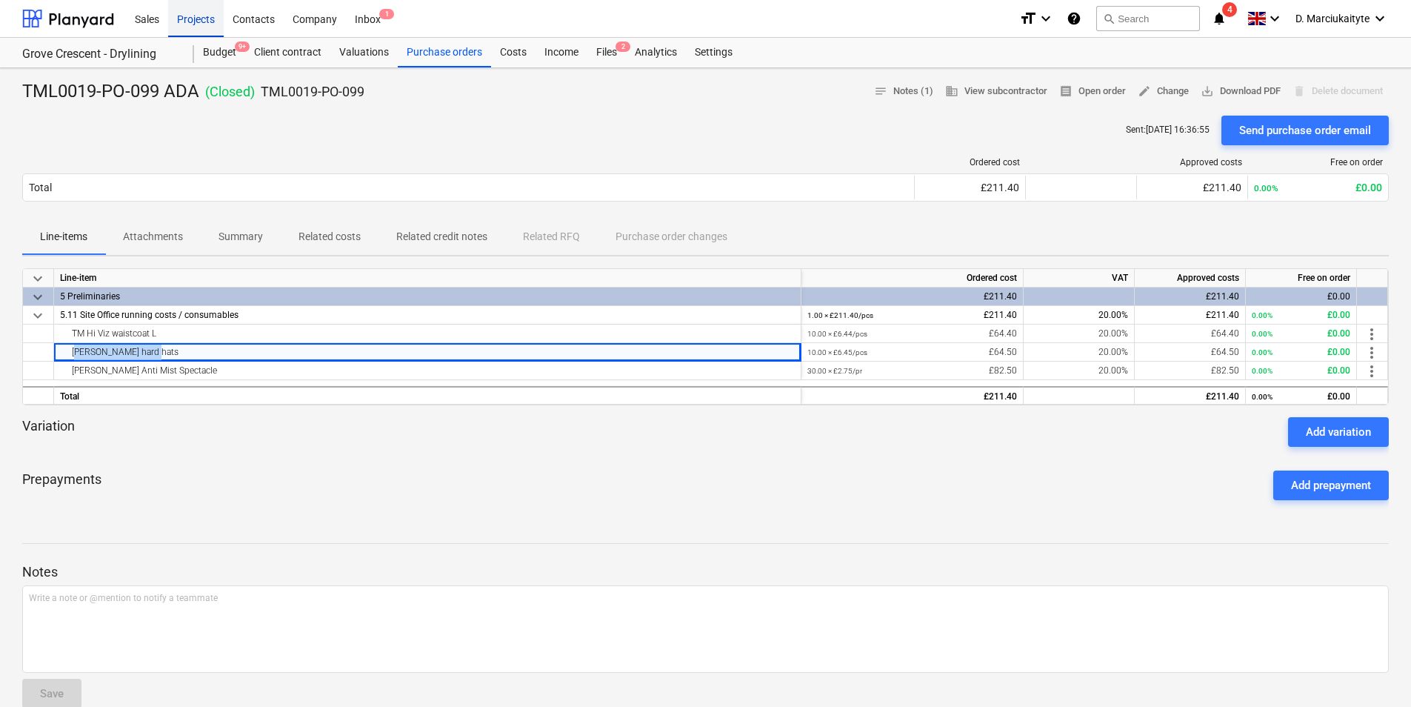
click at [190, 20] on div "Projects" at bounding box center [196, 18] width 56 height 38
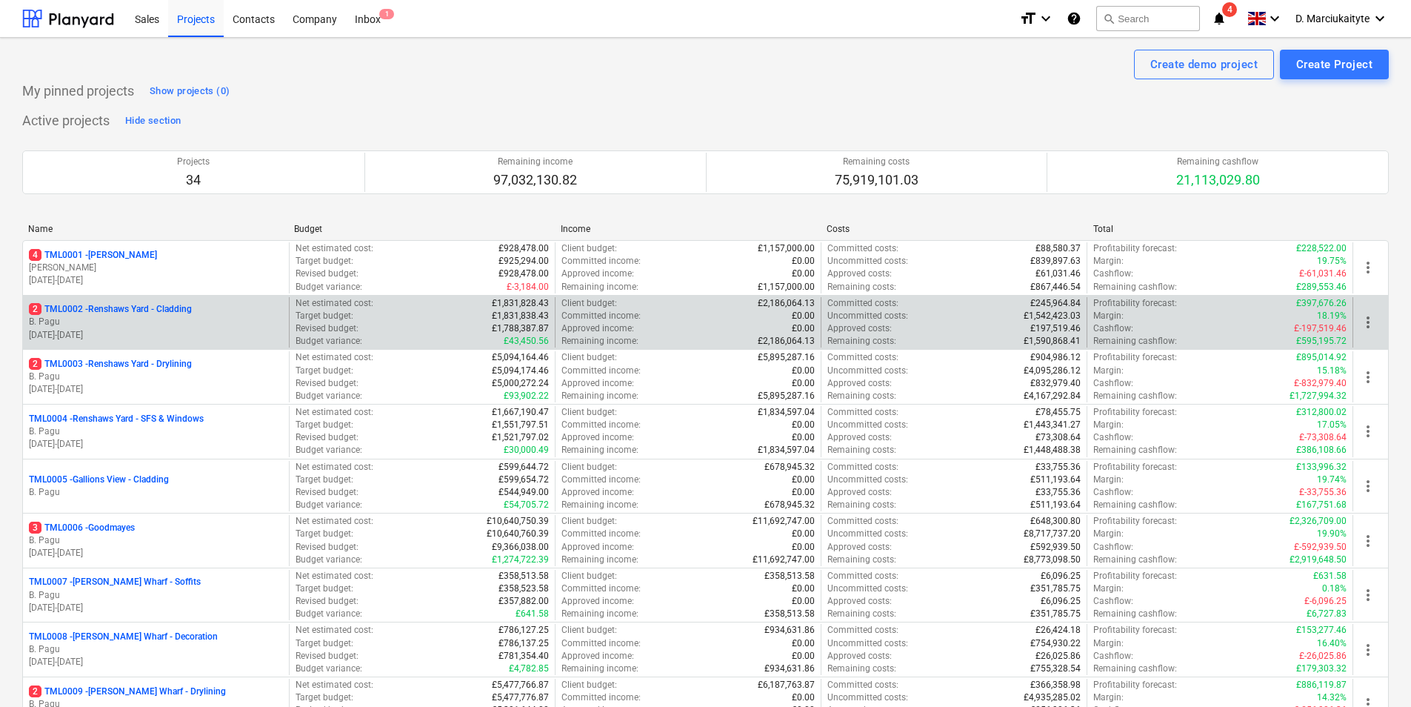
click at [175, 321] on p "B. Pagu" at bounding box center [156, 322] width 254 height 13
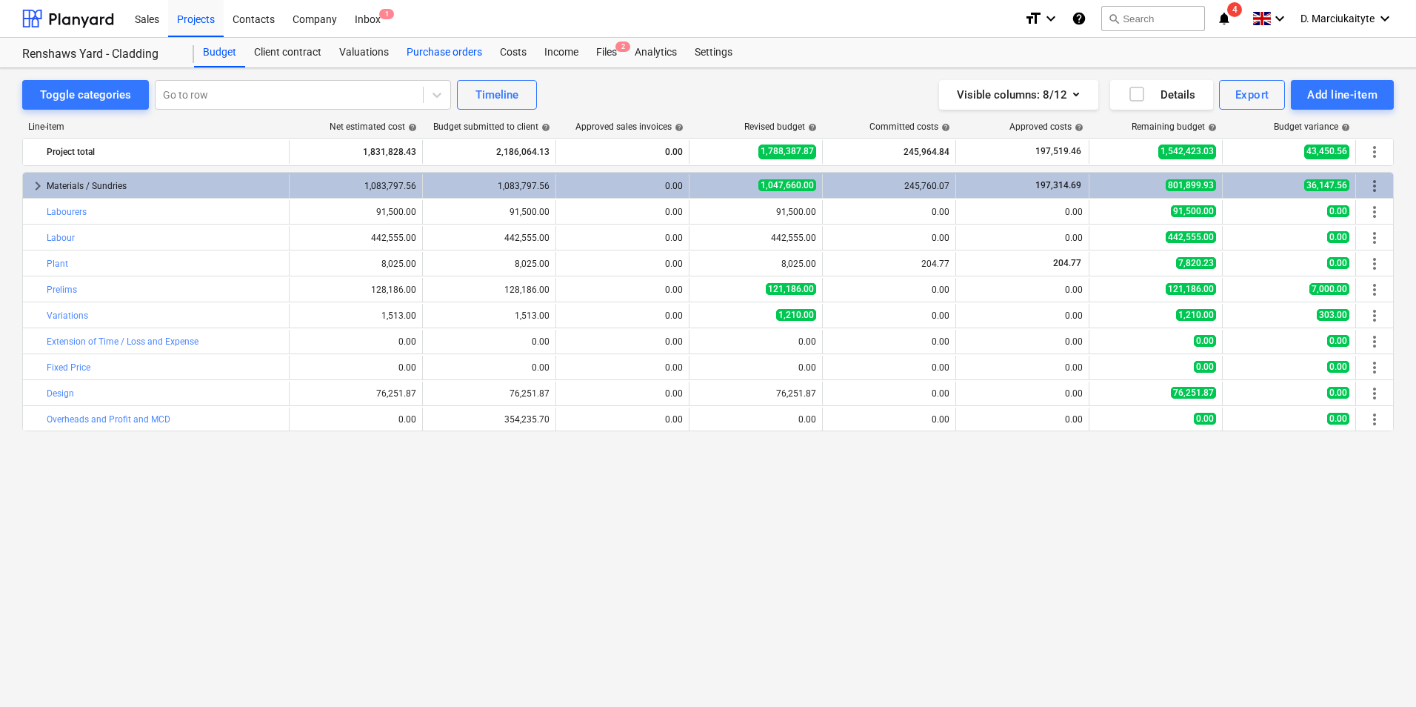
click at [460, 53] on div "Purchase orders" at bounding box center [444, 53] width 93 height 30
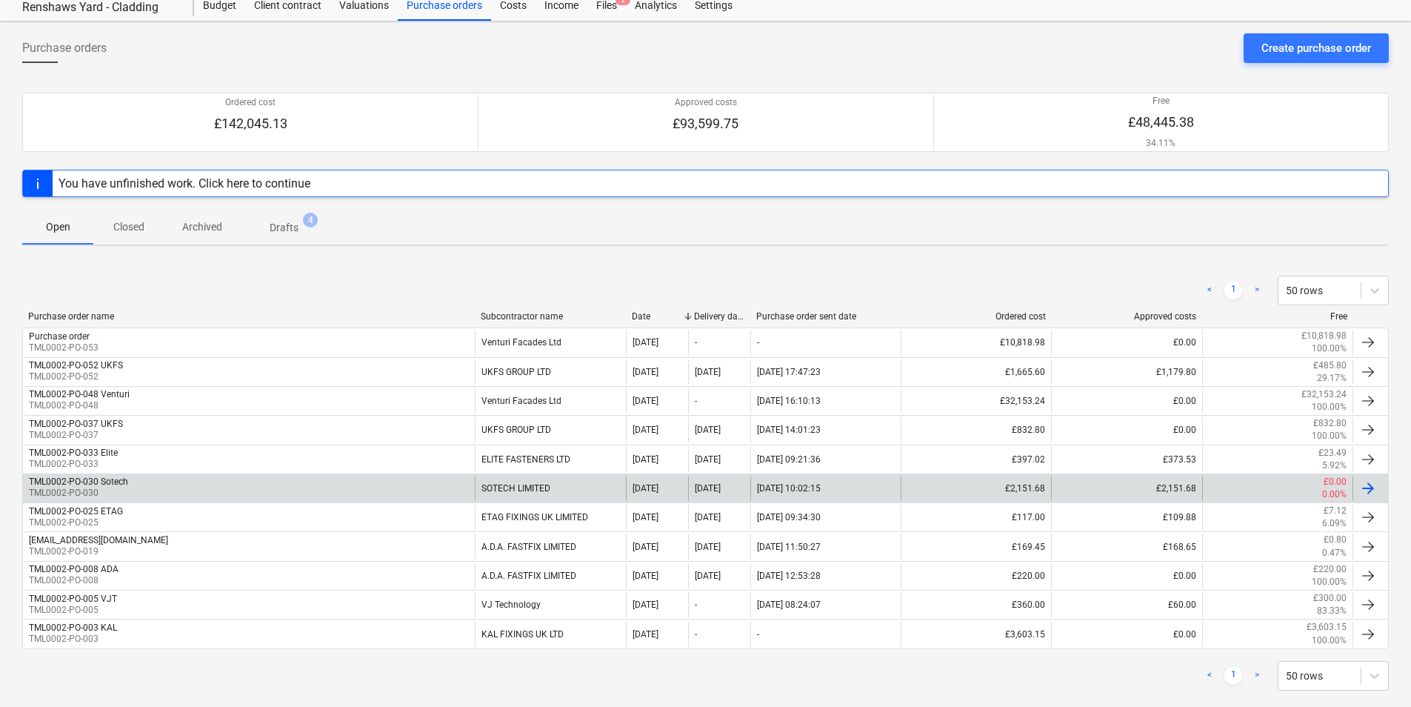
scroll to position [72, 0]
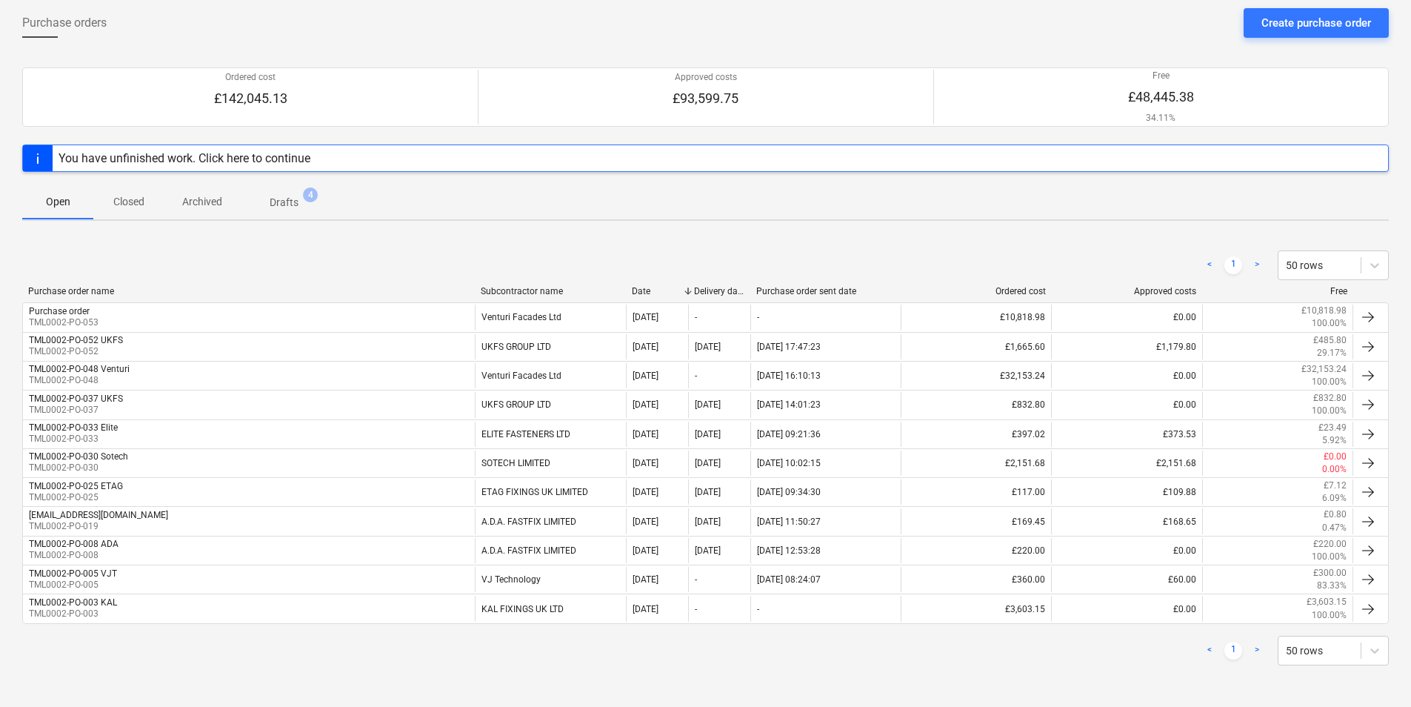
click at [136, 198] on p "Closed" at bounding box center [129, 202] width 36 height 16
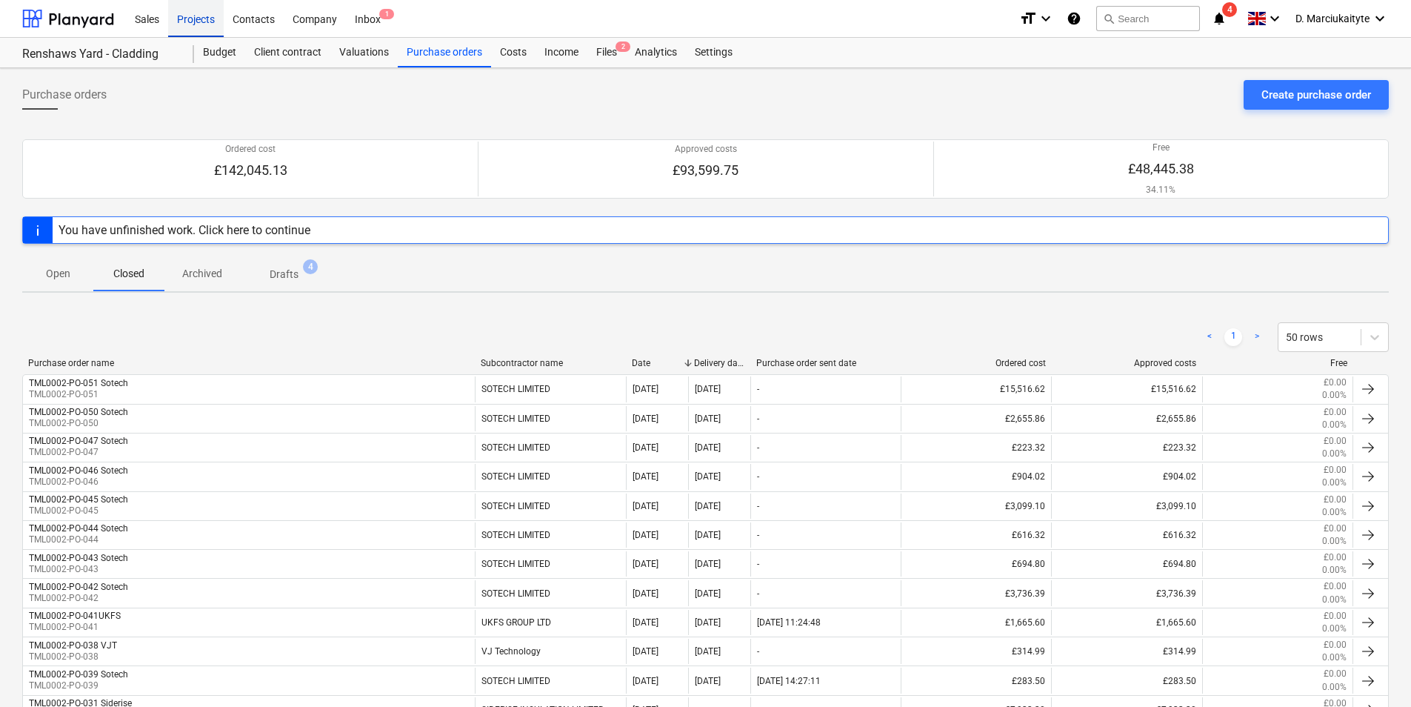
click at [212, 13] on div "Projects" at bounding box center [196, 18] width 56 height 38
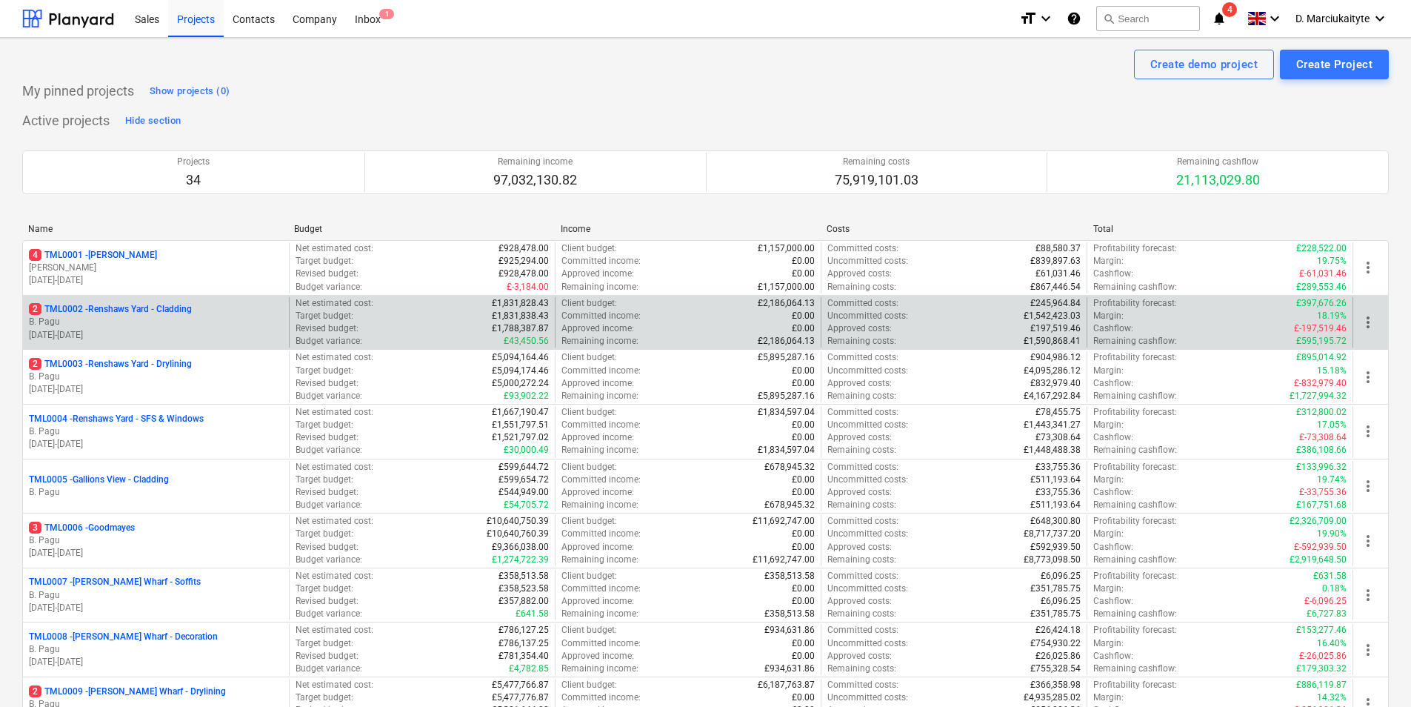
click at [156, 315] on p "2 TML0002 - Renshaws Yard - Cladding" at bounding box center [110, 309] width 163 height 13
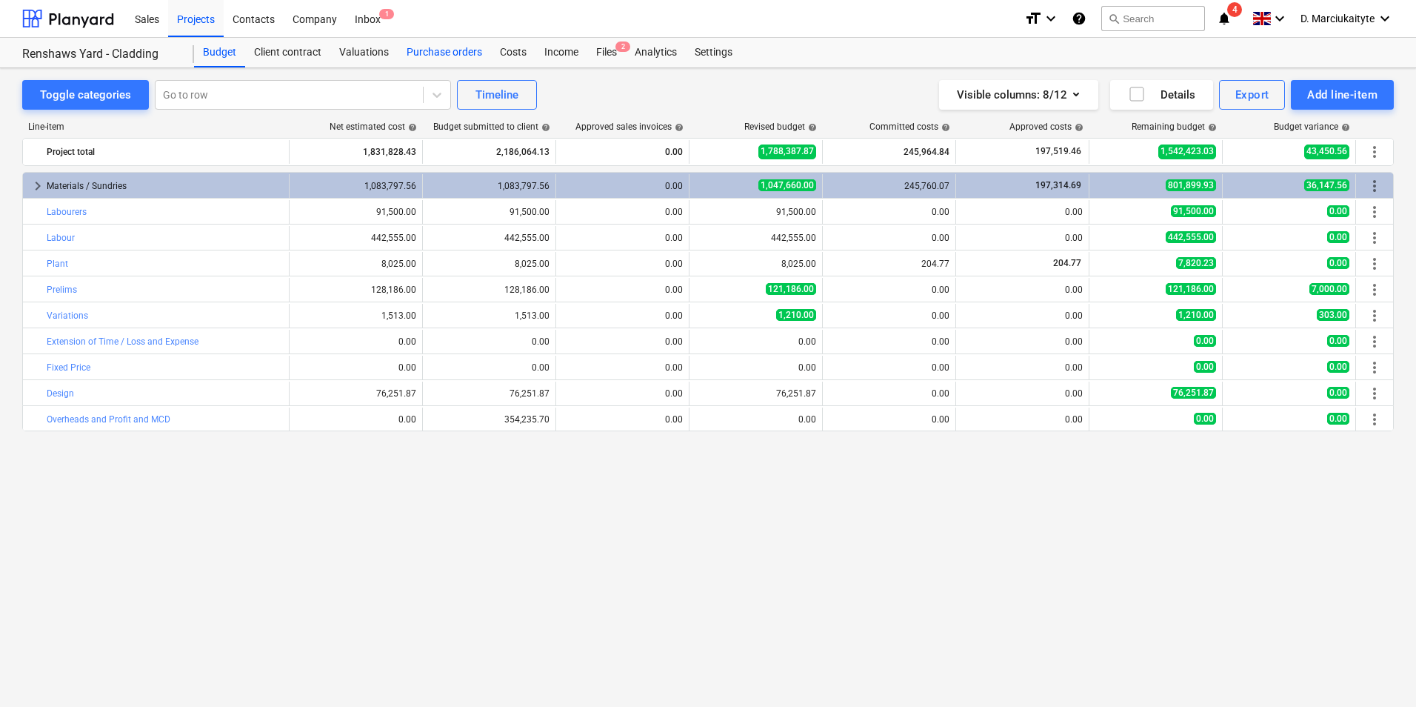
click at [474, 56] on div "Purchase orders" at bounding box center [444, 53] width 93 height 30
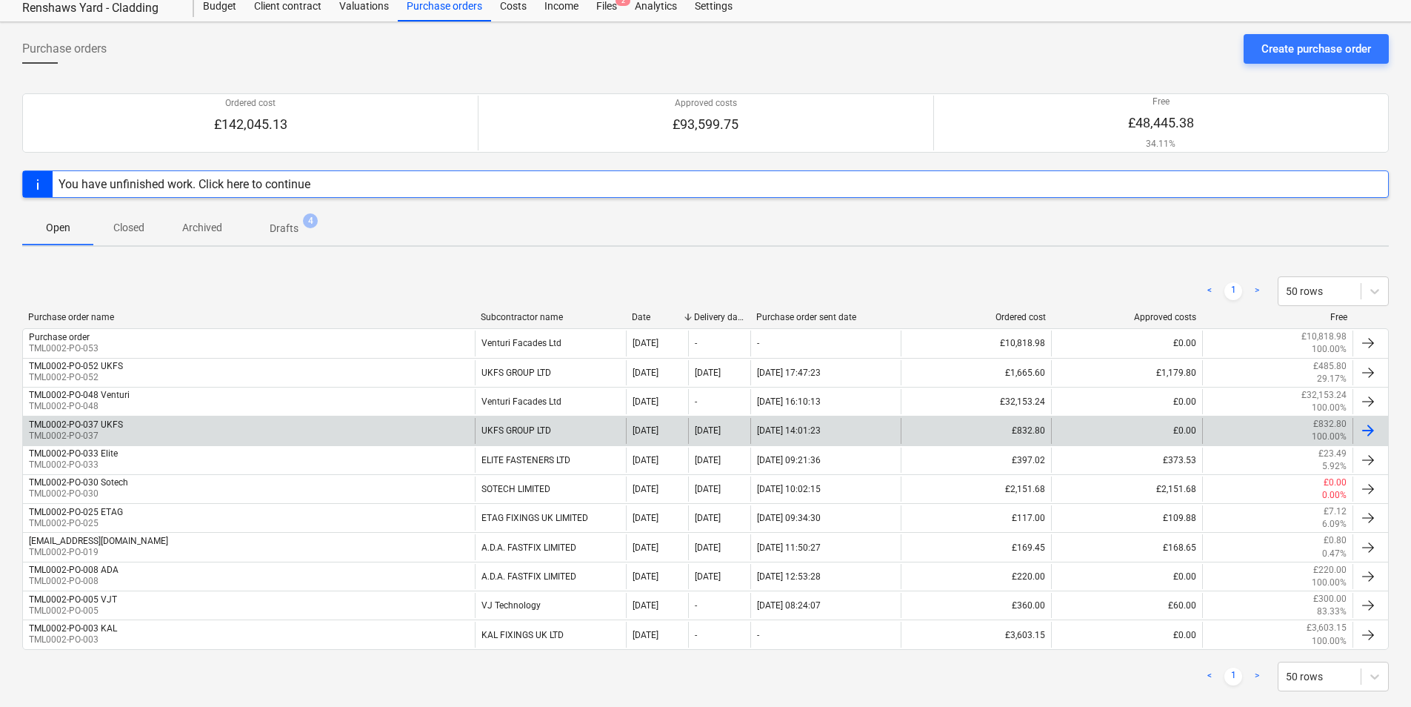
scroll to position [72, 0]
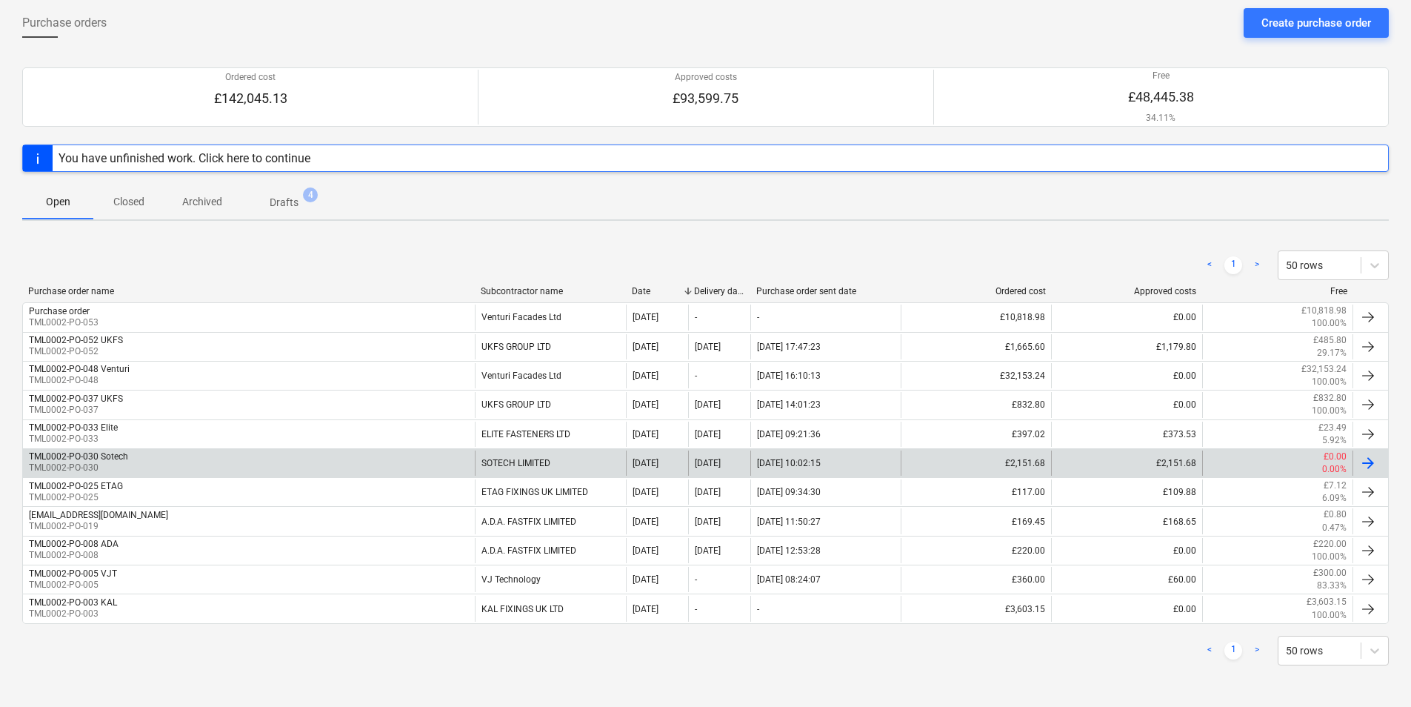
click at [514, 462] on div "SOTECH LIMITED" at bounding box center [550, 462] width 150 height 25
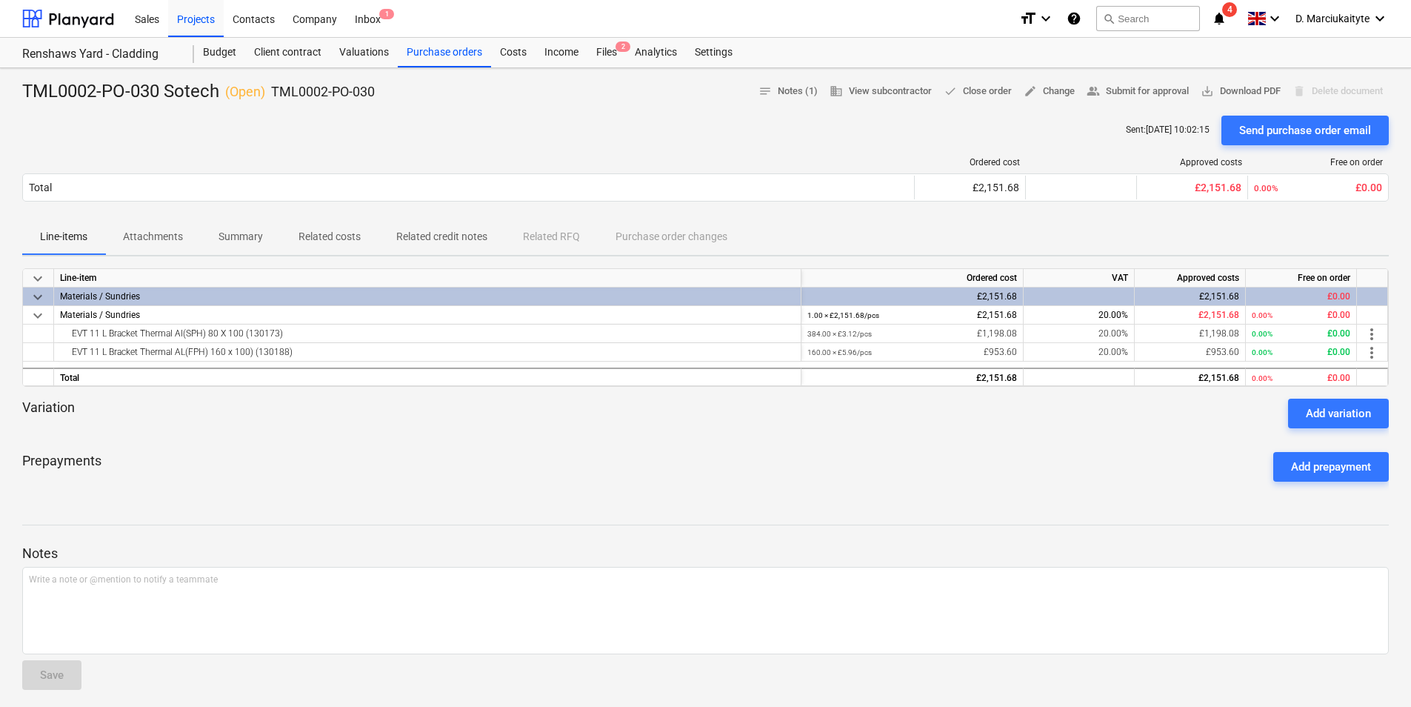
click at [241, 238] on span "Summary" at bounding box center [241, 236] width 80 height 24
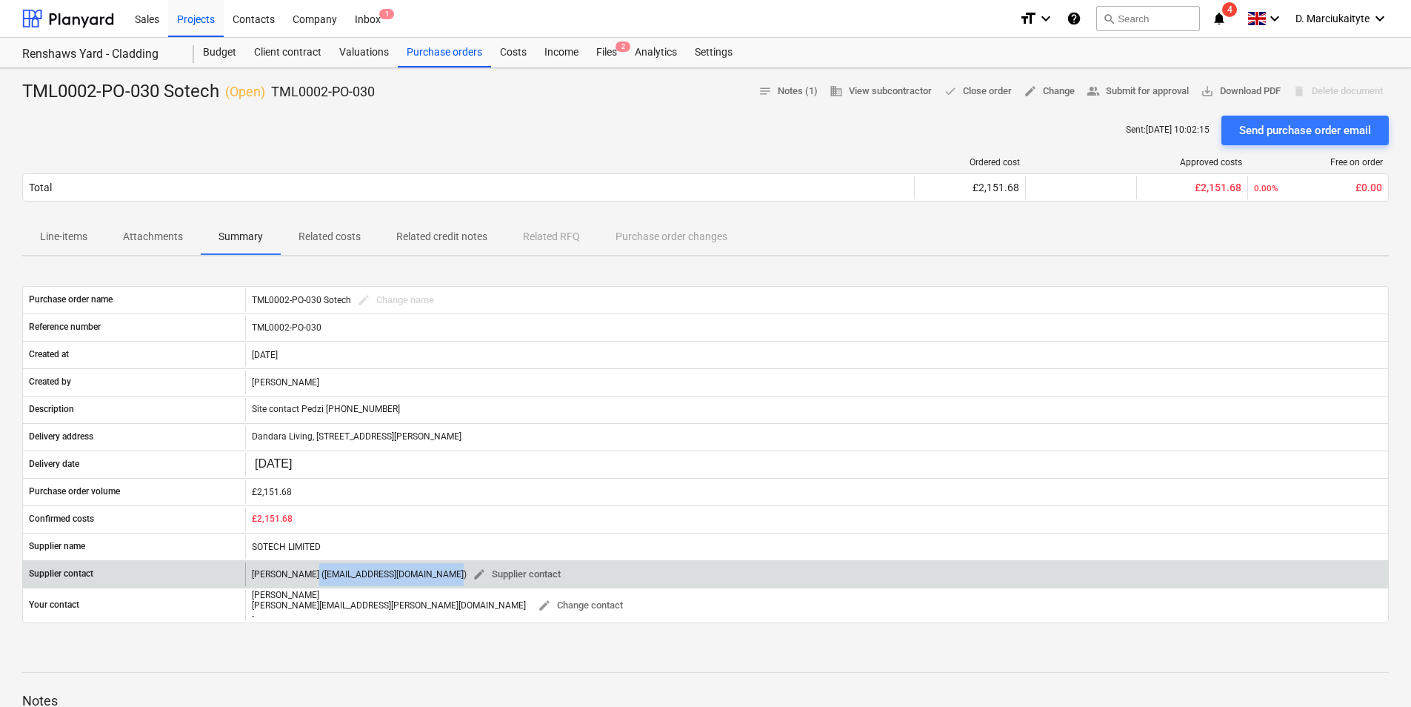
drag, startPoint x: 443, startPoint y: 577, endPoint x: 309, endPoint y: 574, distance: 134.1
click at [309, 546] on div "[PERSON_NAME] ([EMAIL_ADDRESS][DOMAIN_NAME]) edit Supplier contact" at bounding box center [409, 574] width 315 height 23
copy div "[EMAIL_ADDRESS][DOMAIN_NAME]"
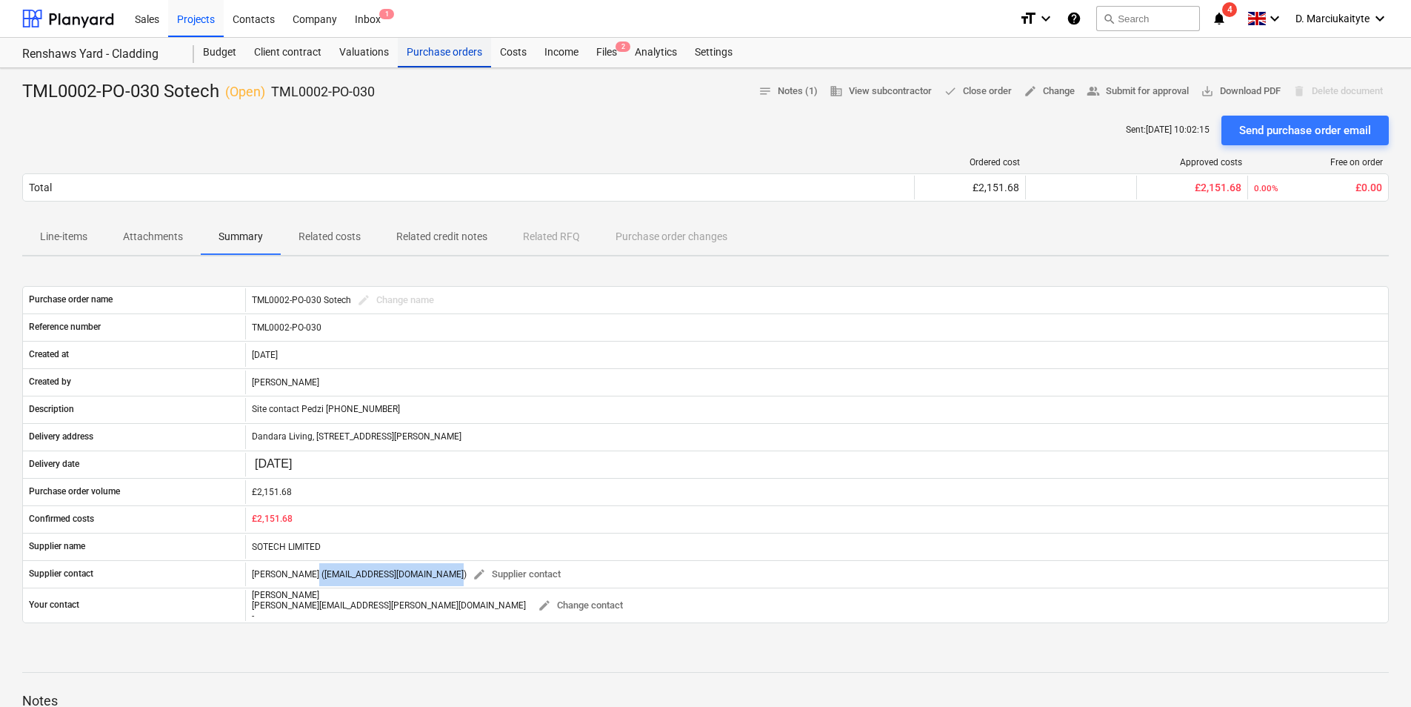
click at [439, 57] on div "Purchase orders" at bounding box center [444, 53] width 93 height 30
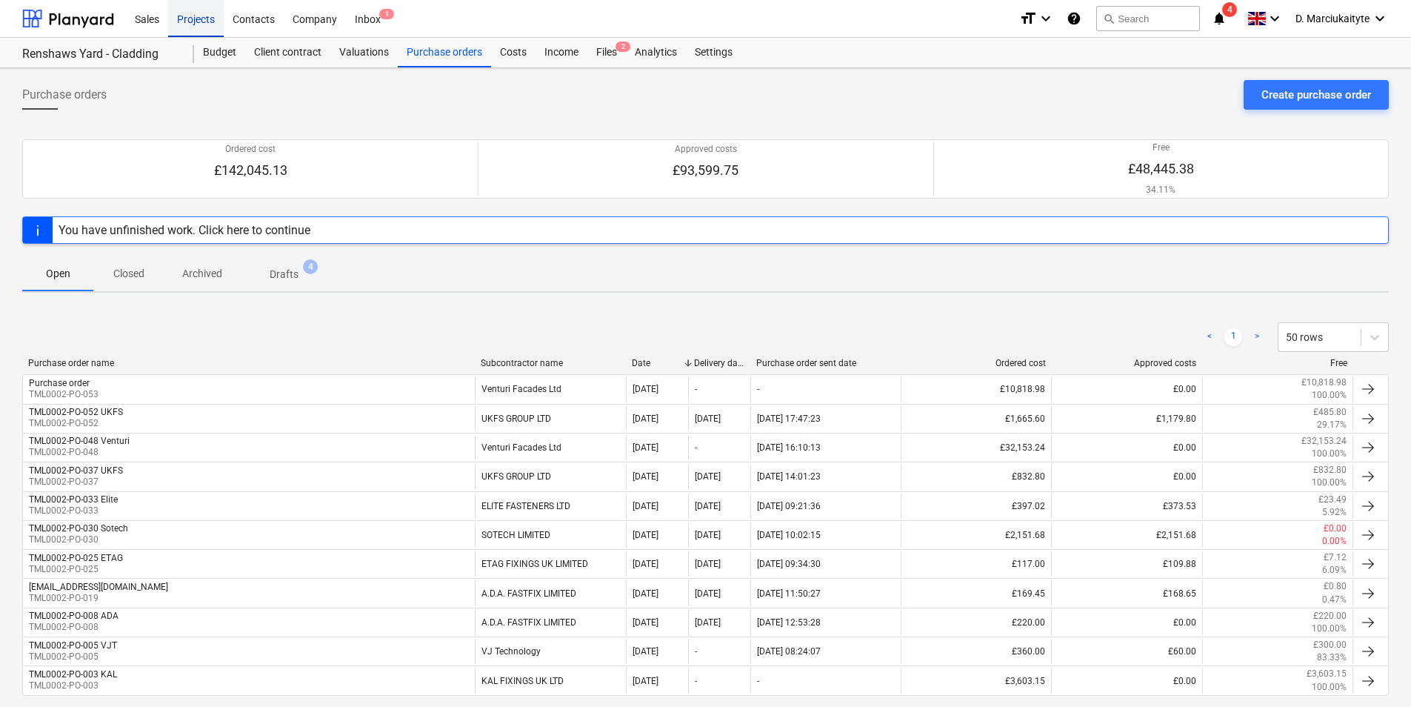
click at [211, 23] on div "Projects" at bounding box center [196, 18] width 56 height 38
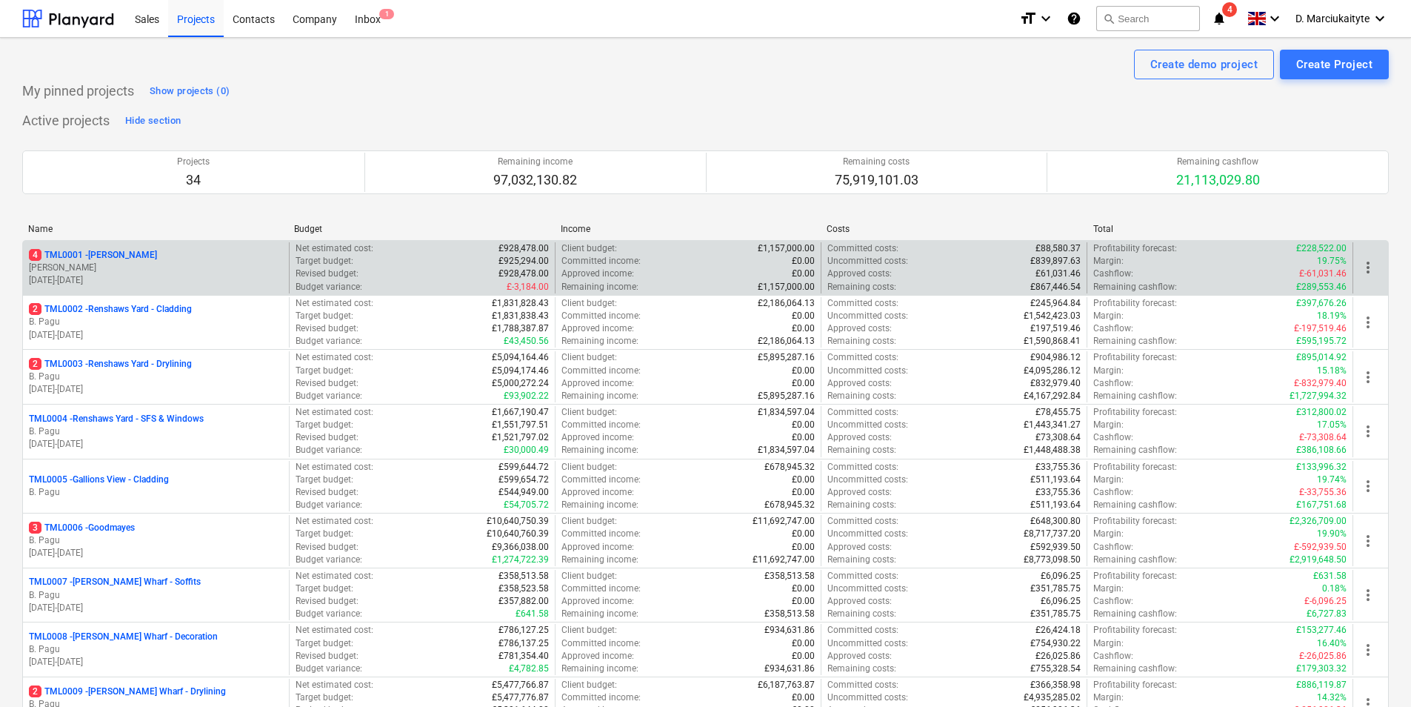
click at [147, 258] on div "4 TML0001 - [PERSON_NAME]" at bounding box center [156, 255] width 254 height 13
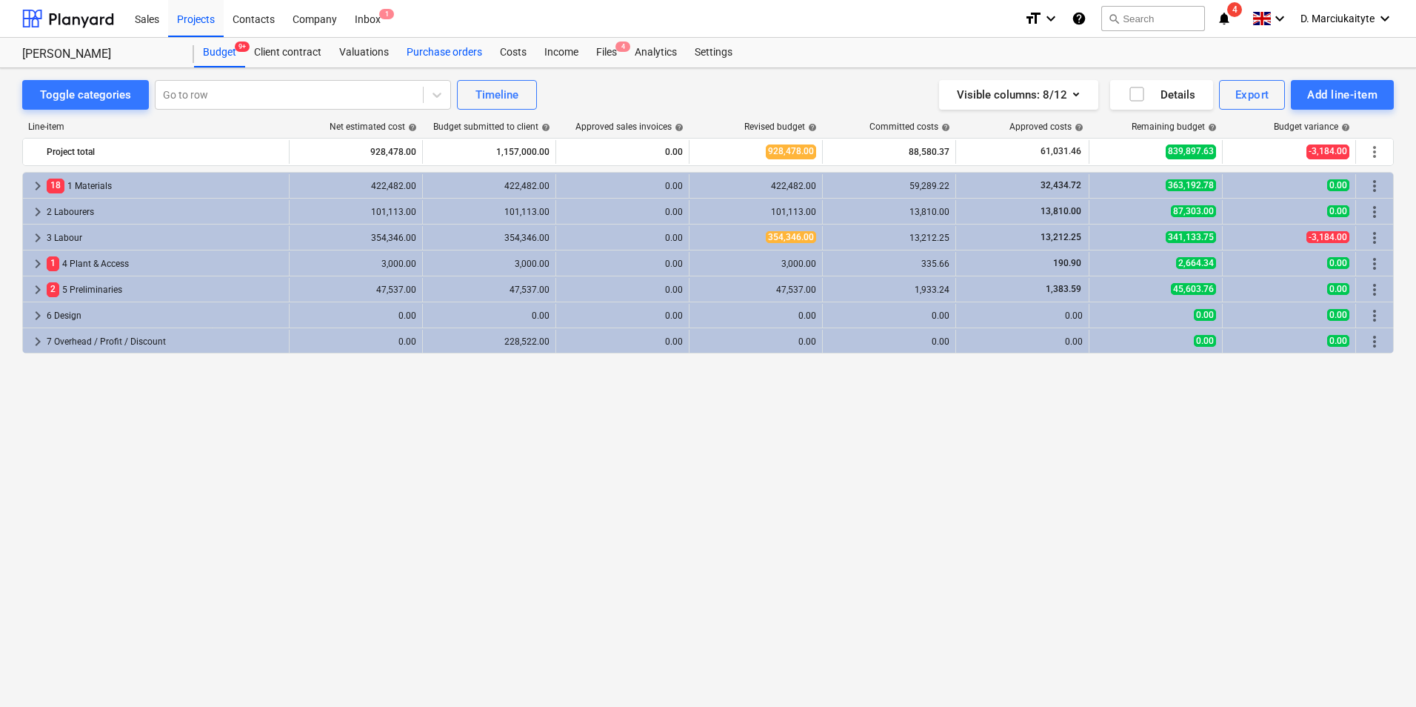
click at [428, 56] on div "Purchase orders" at bounding box center [444, 53] width 93 height 30
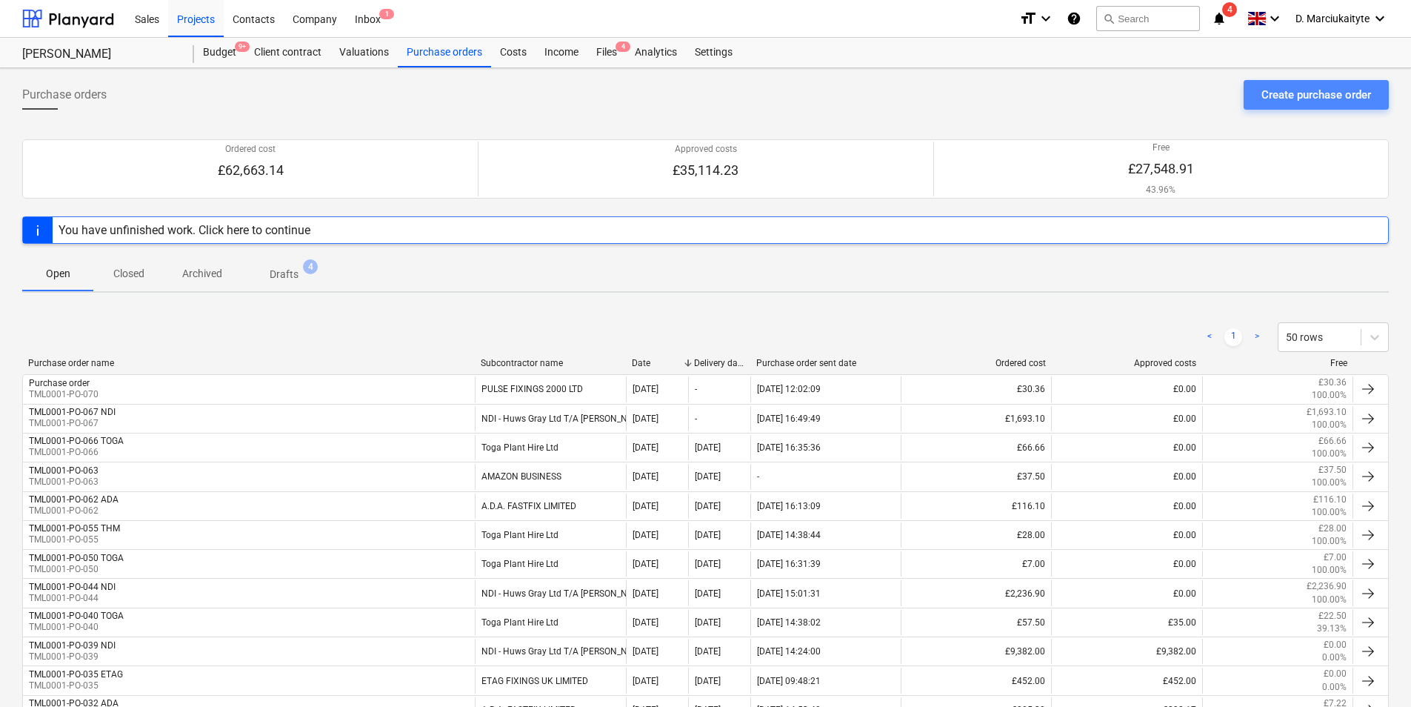
click at [1126, 96] on div "Create purchase order" at bounding box center [1316, 94] width 110 height 19
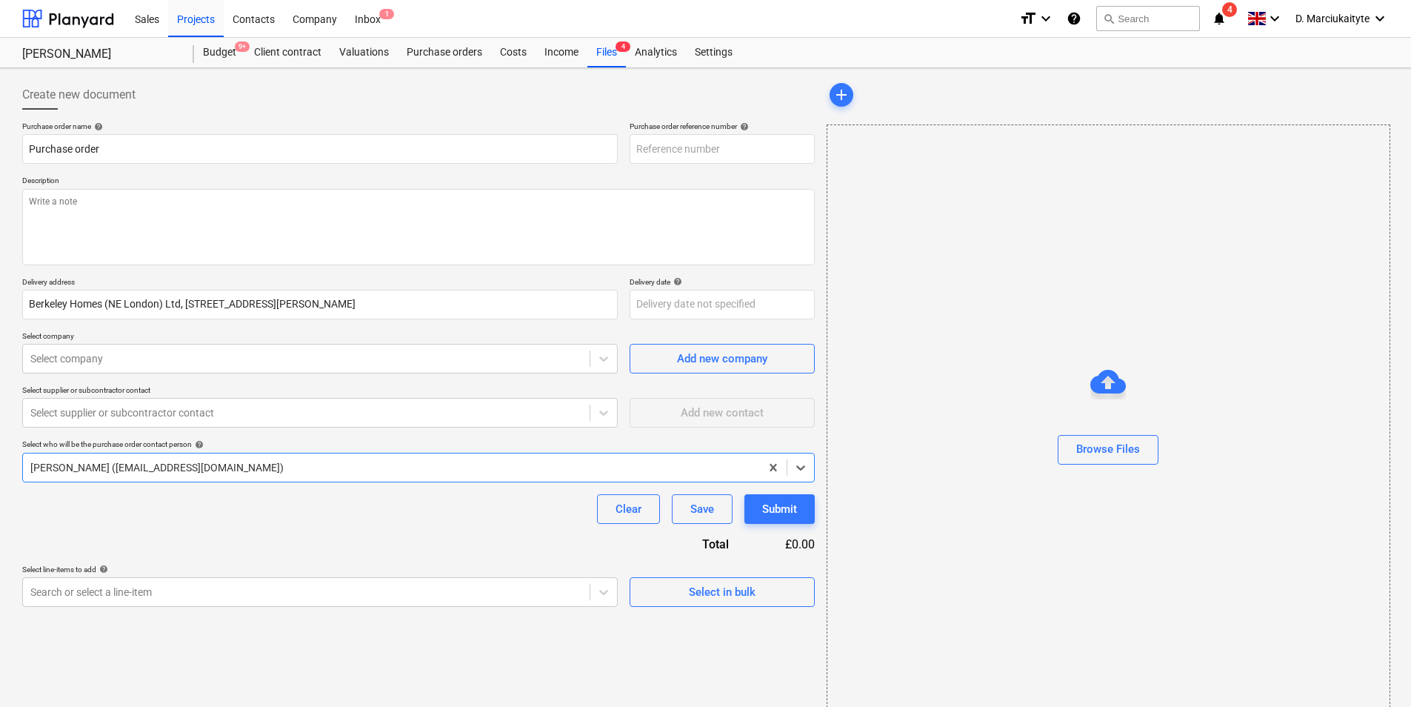
type textarea "x"
type input "TML0001-PO-071"
click at [681, 546] on span "Select in bulk" at bounding box center [722, 591] width 148 height 19
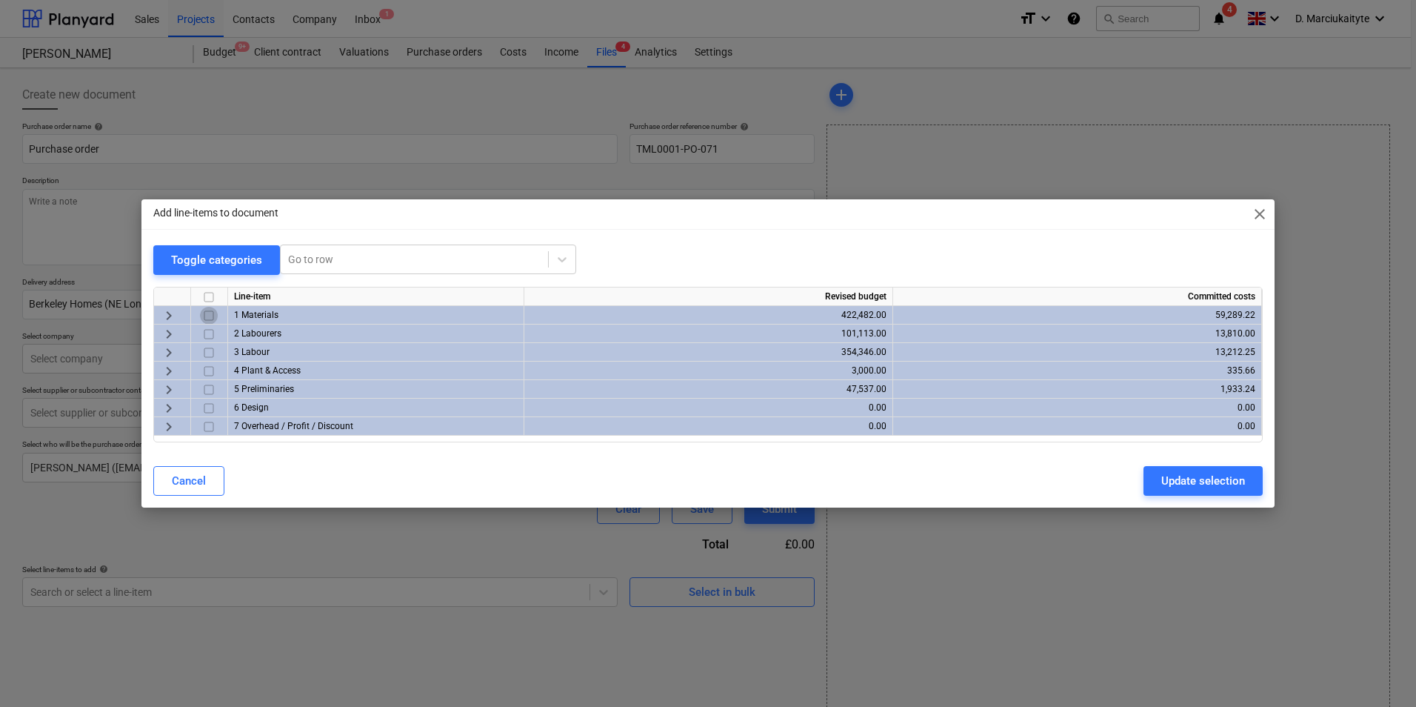
click at [216, 313] on input "checkbox" at bounding box center [209, 316] width 18 height 18
click at [170, 315] on span "keyboard_arrow_right" at bounding box center [169, 316] width 18 height 18
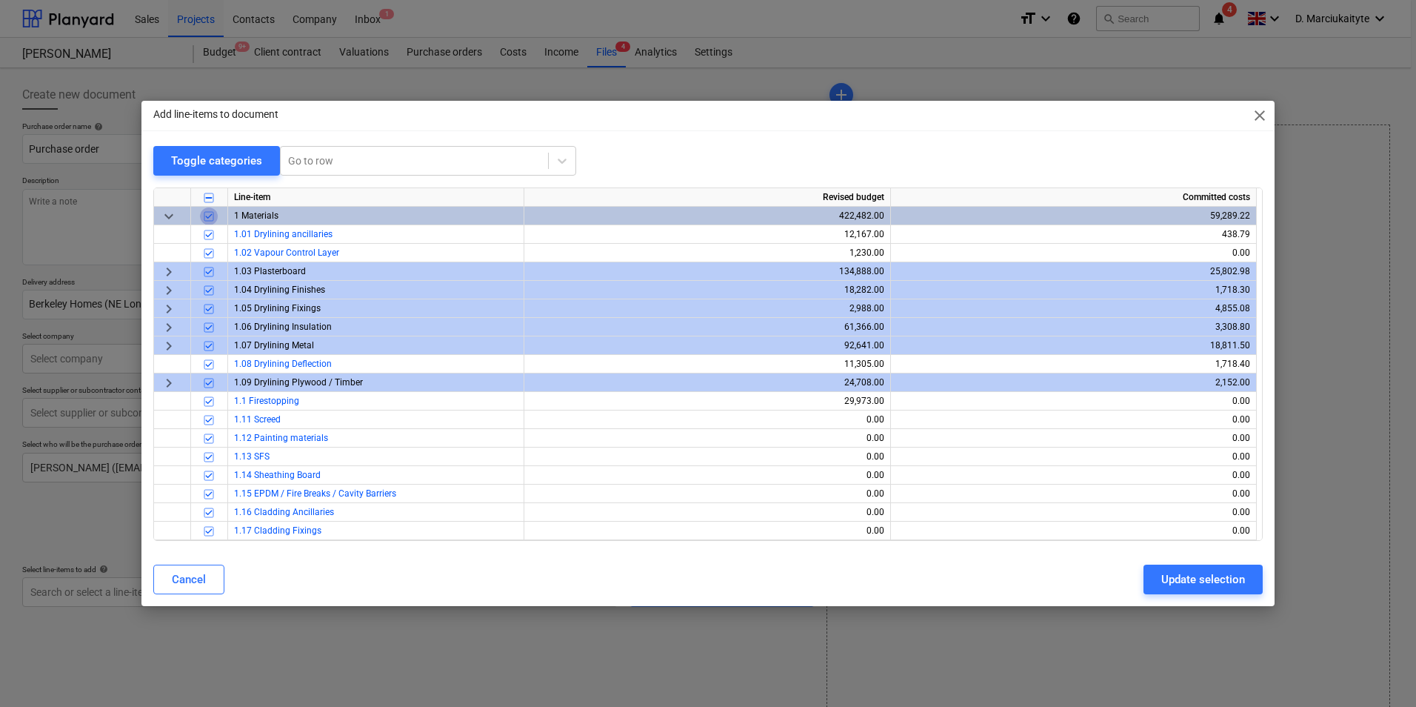
click at [209, 218] on input "checkbox" at bounding box center [209, 216] width 18 height 18
click at [173, 305] on span "keyboard_arrow_right" at bounding box center [169, 309] width 18 height 18
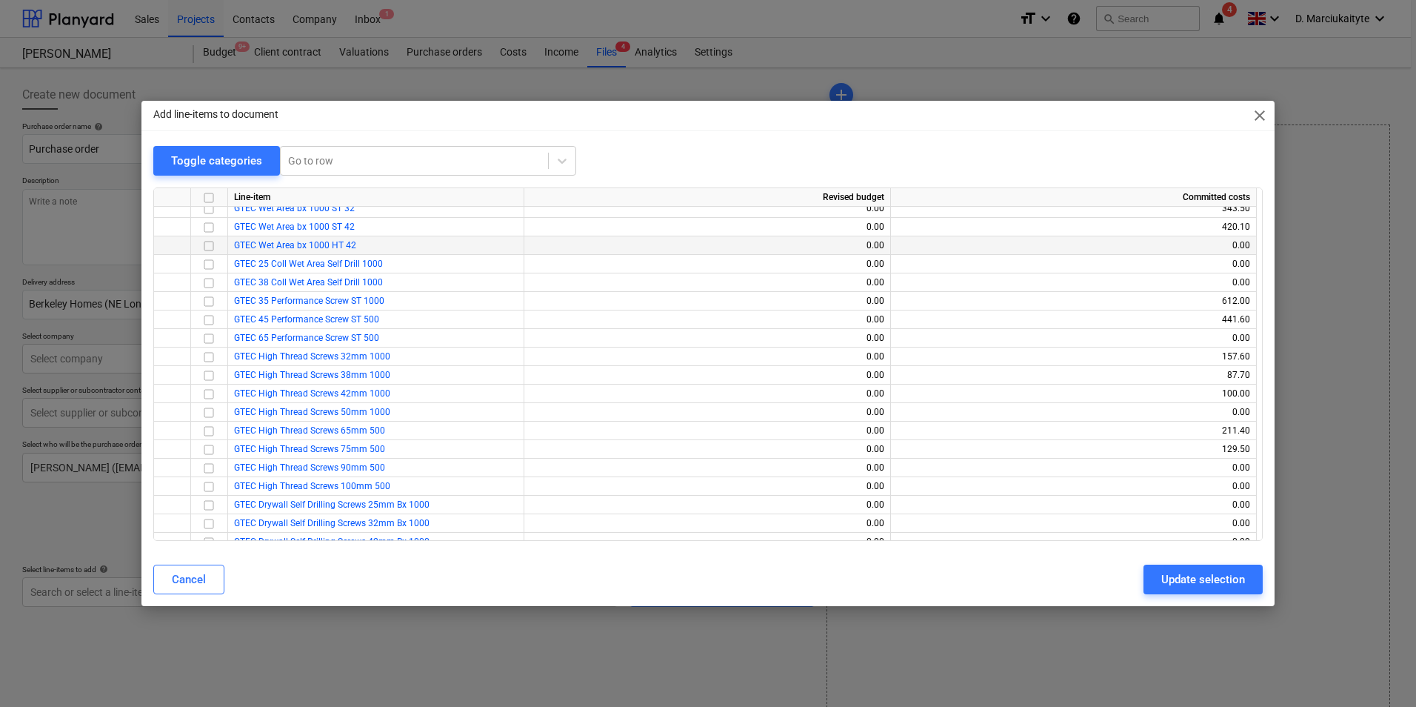
scroll to position [444, 0]
click at [209, 253] on input "checkbox" at bounding box center [209, 253] width 18 height 18
click at [209, 307] on input "checkbox" at bounding box center [209, 309] width 18 height 18
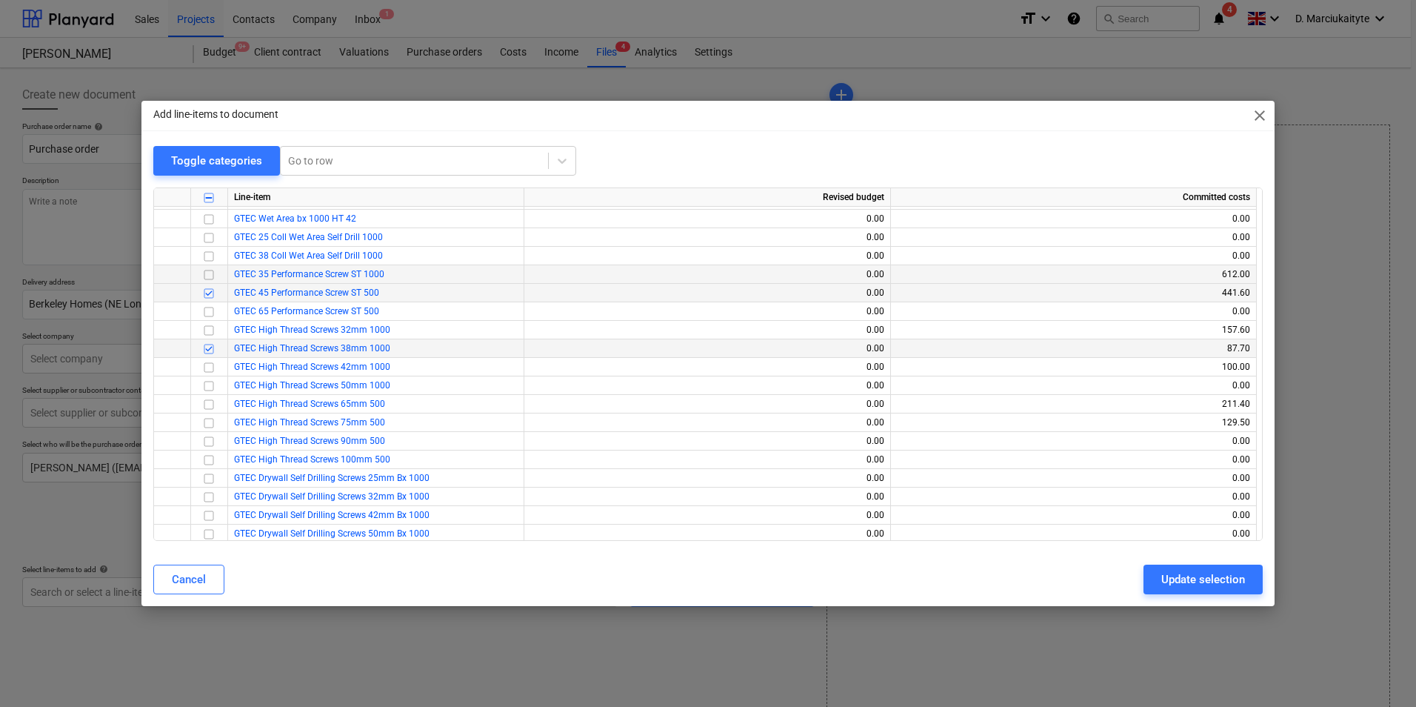
scroll to position [370, 0]
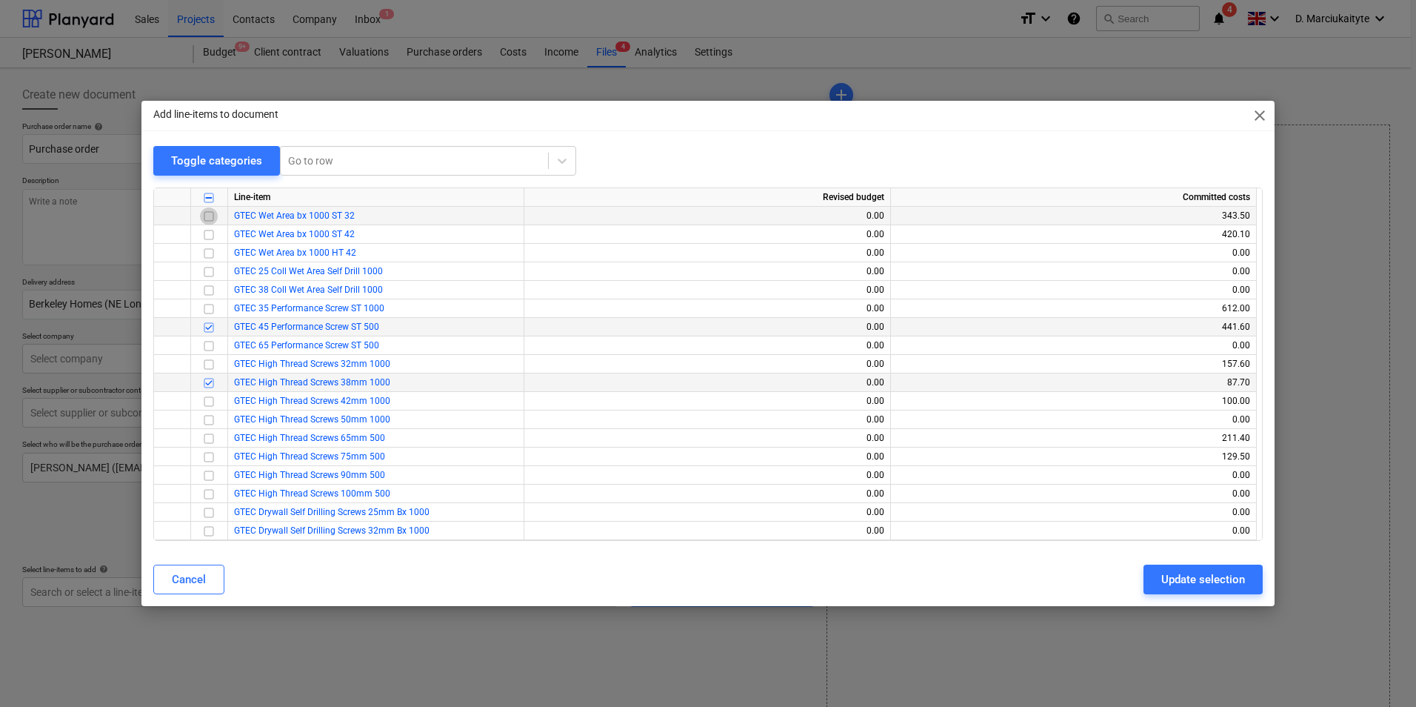
click at [211, 215] on input "checkbox" at bounding box center [209, 216] width 18 height 18
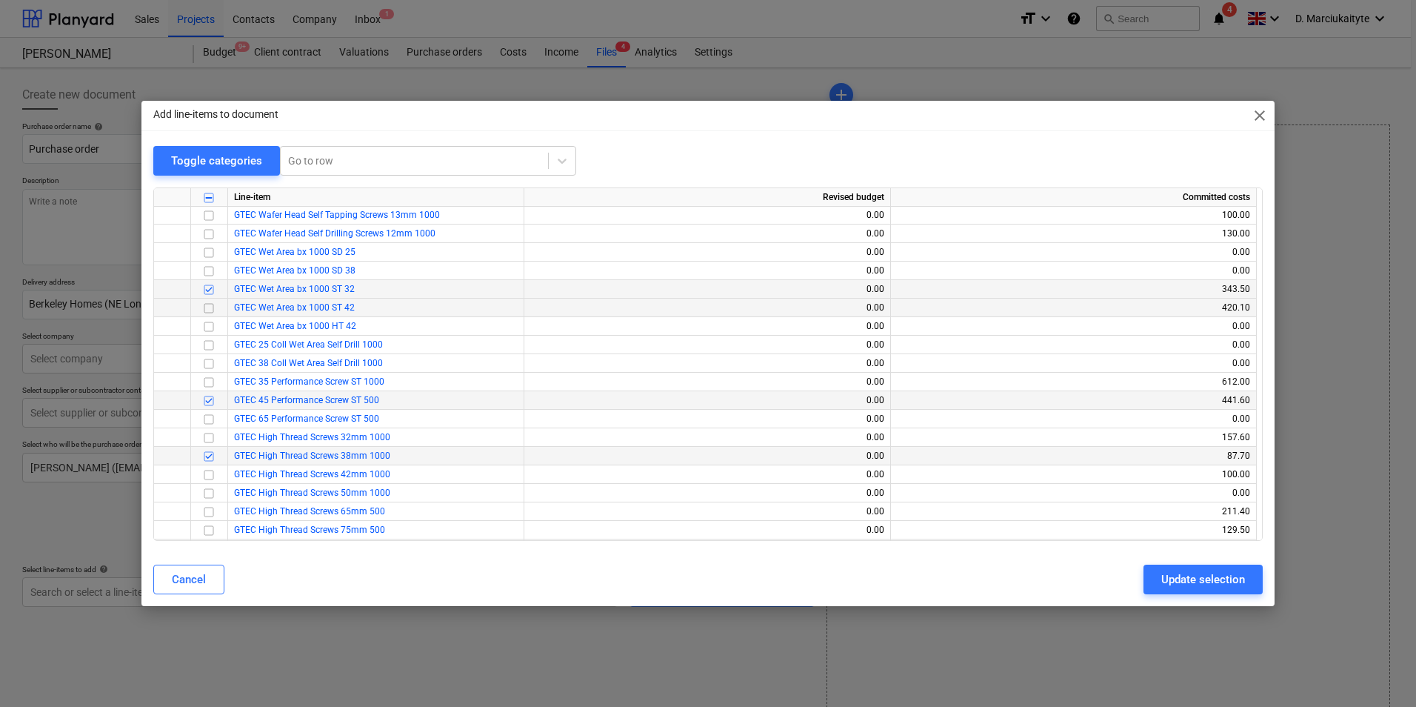
scroll to position [296, 0]
click at [209, 310] on input "checkbox" at bounding box center [209, 309] width 18 height 18
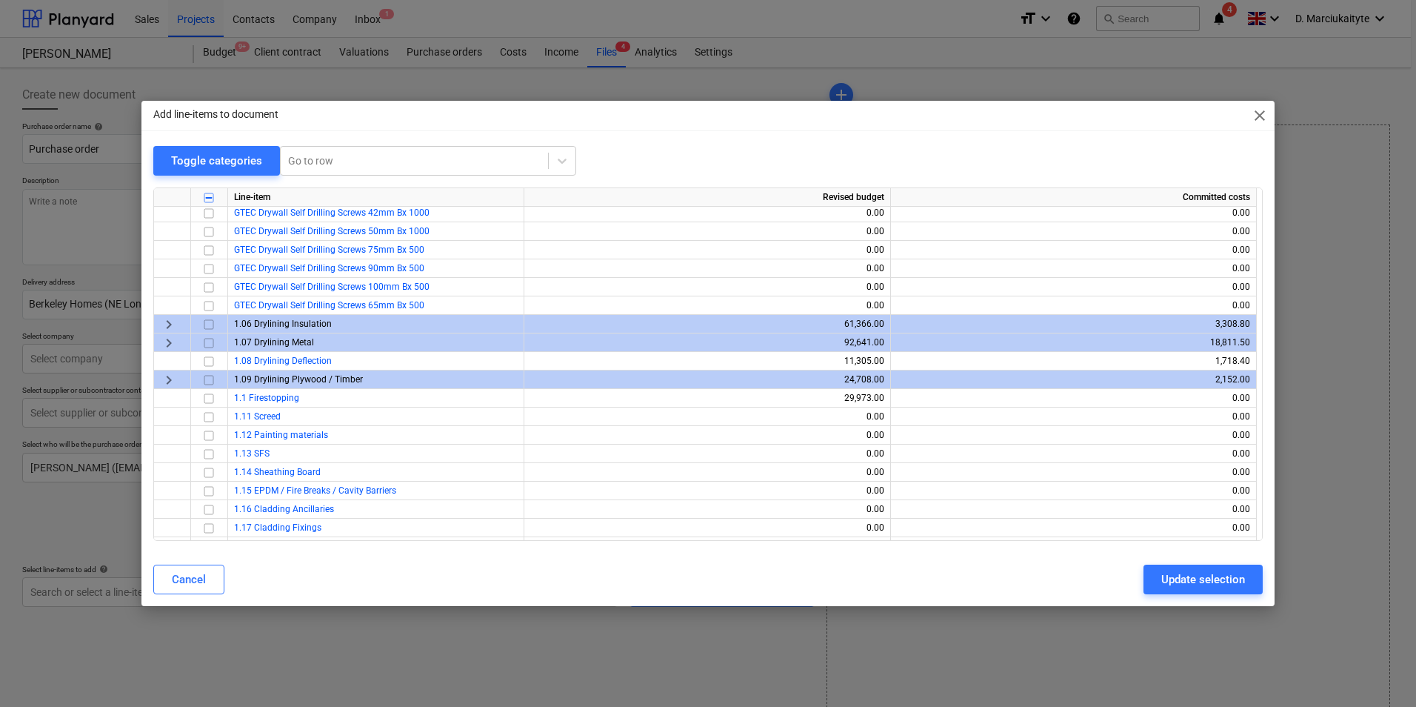
scroll to position [741, 0]
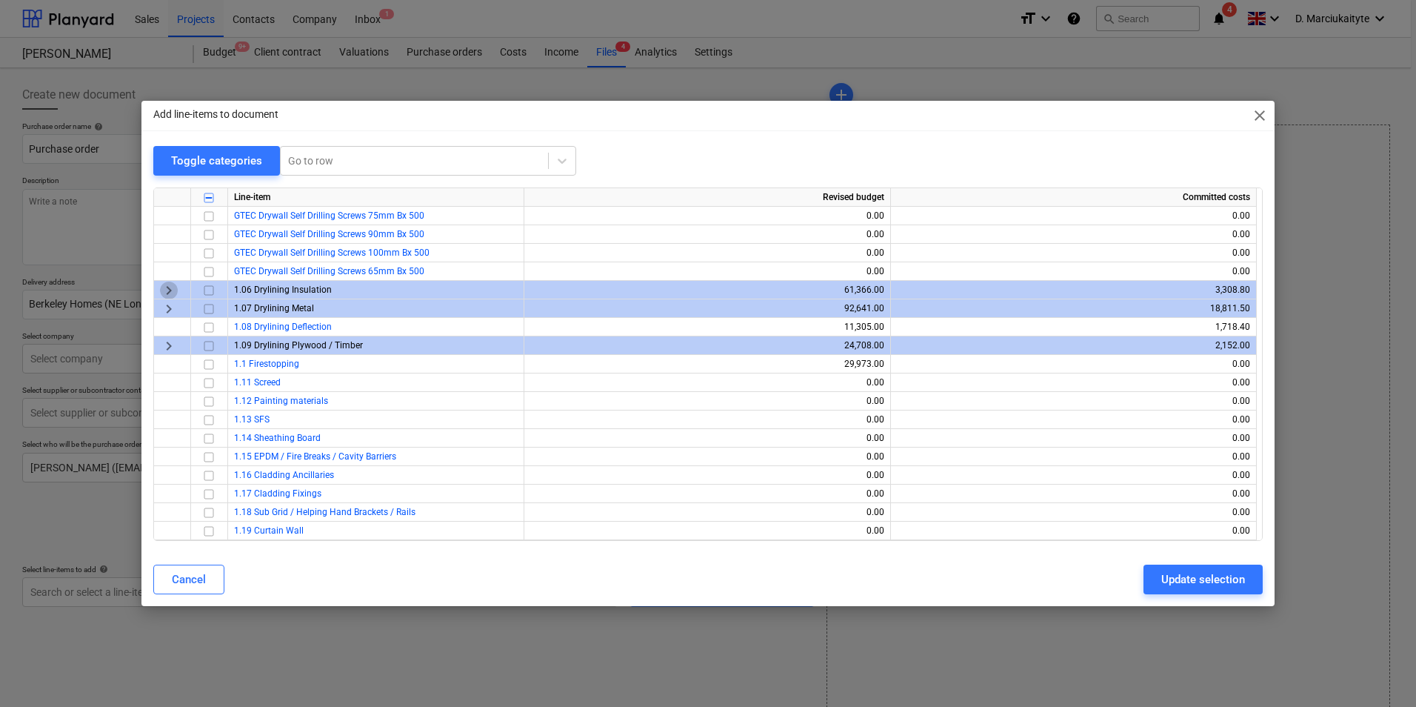
click at [168, 294] on span "keyboard_arrow_right" at bounding box center [169, 290] width 18 height 18
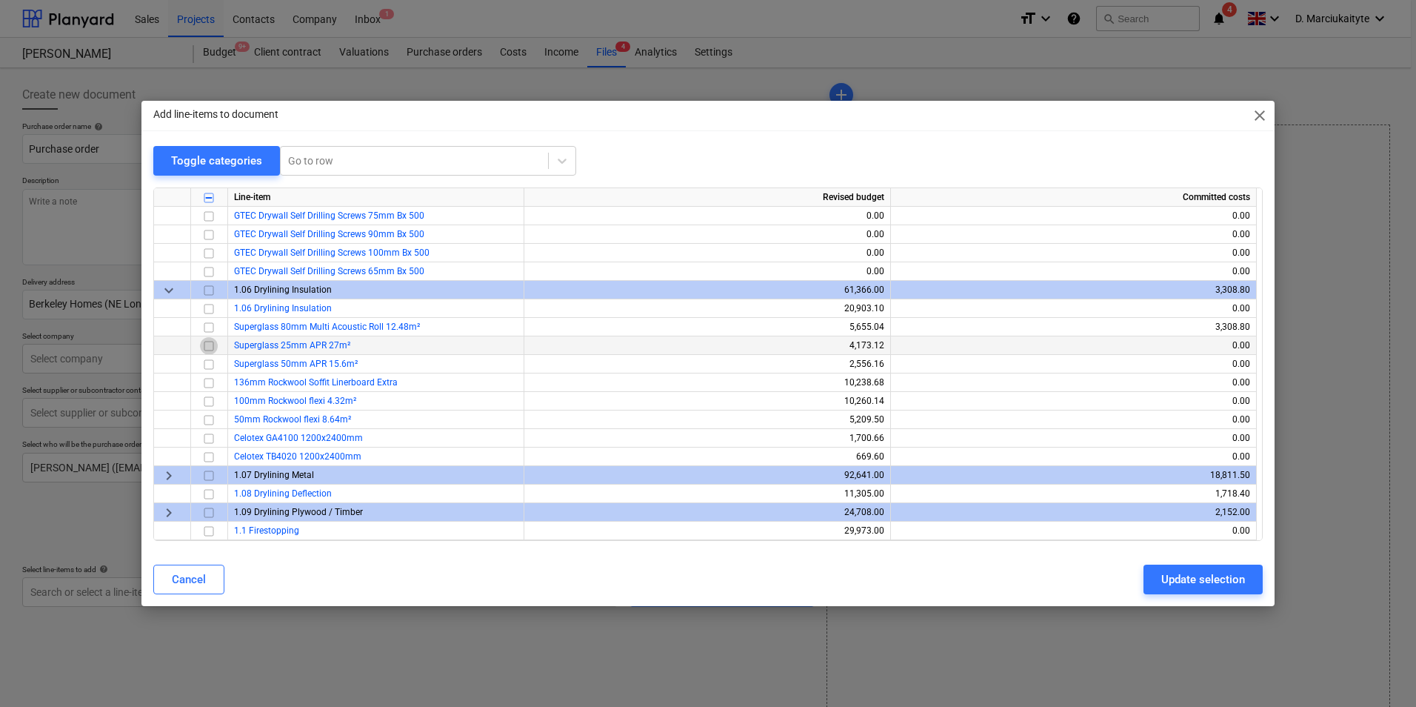
click at [210, 345] on input "checkbox" at bounding box center [209, 346] width 18 height 18
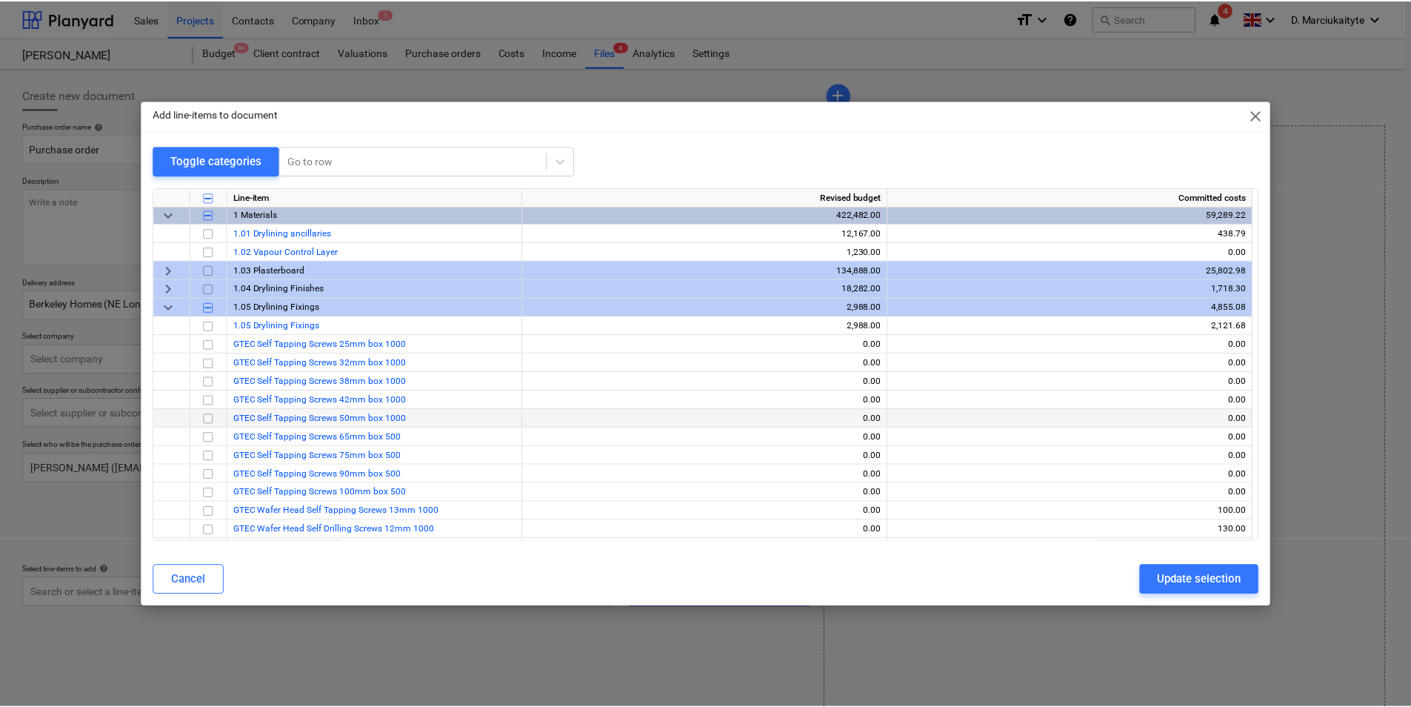
scroll to position [0, 0]
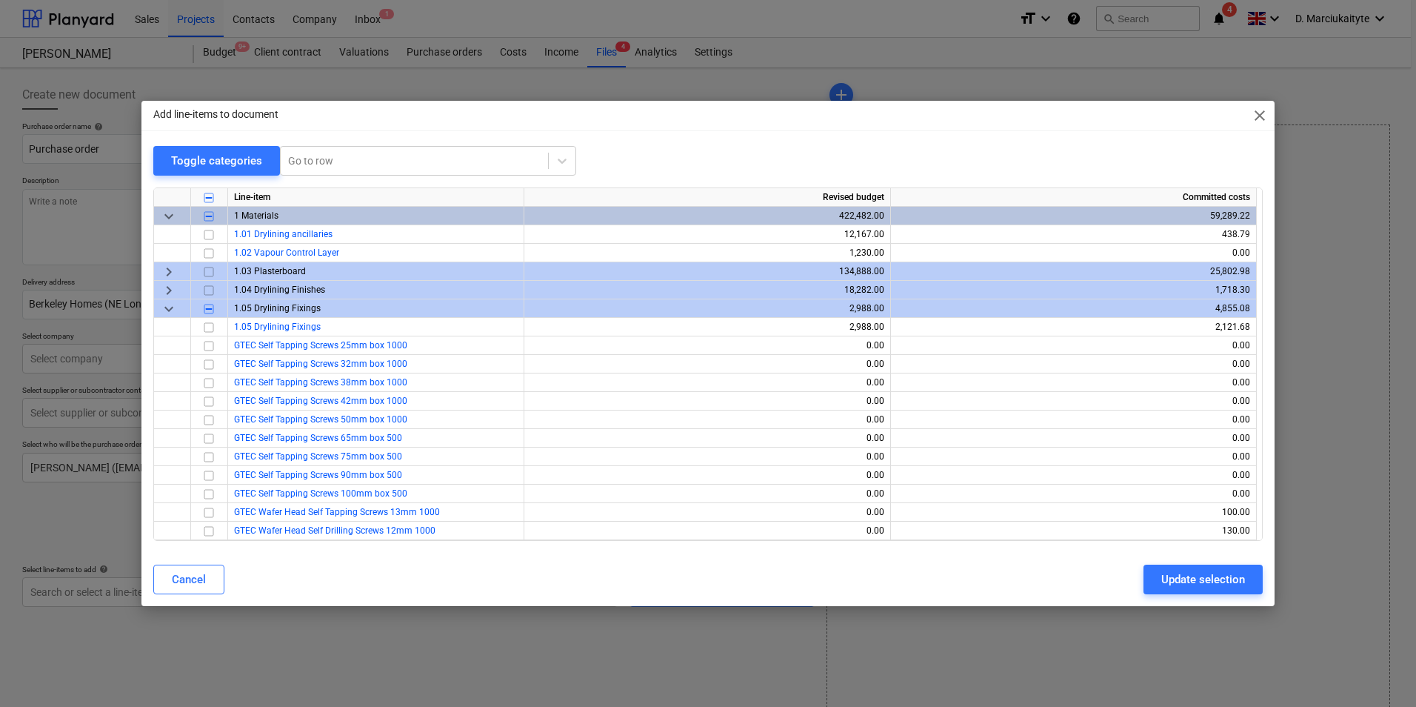
click at [173, 290] on span "keyboard_arrow_right" at bounding box center [169, 290] width 18 height 18
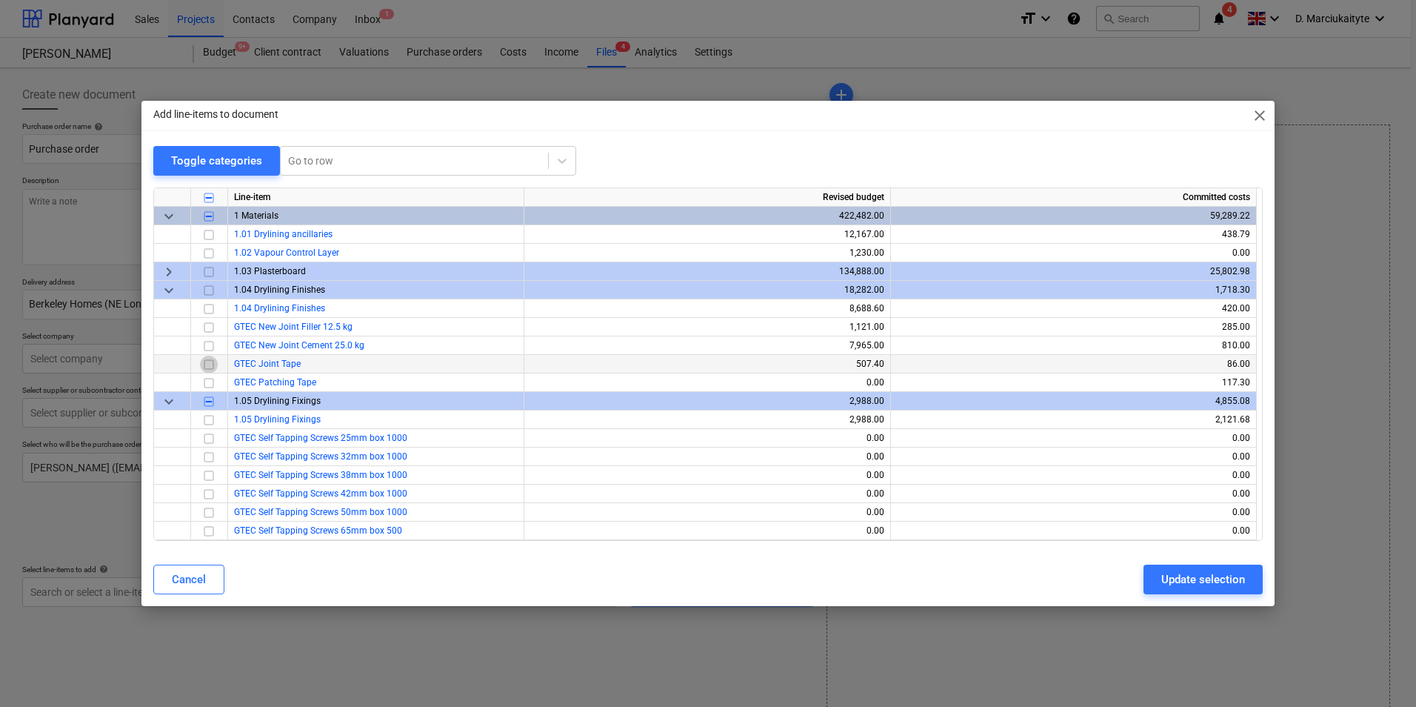
click at [216, 367] on input "checkbox" at bounding box center [209, 364] width 18 height 18
click at [1126, 546] on div "Update selection" at bounding box center [1203, 579] width 84 height 19
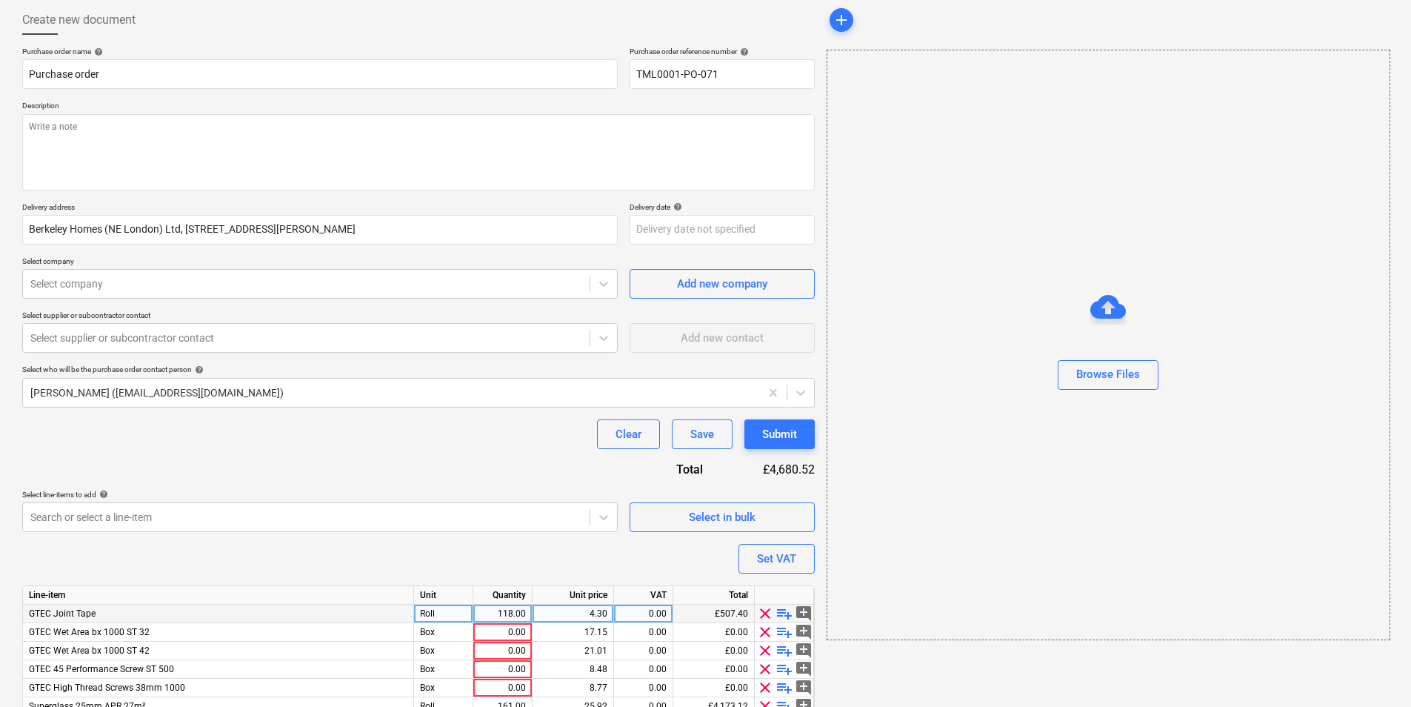
scroll to position [144, 0]
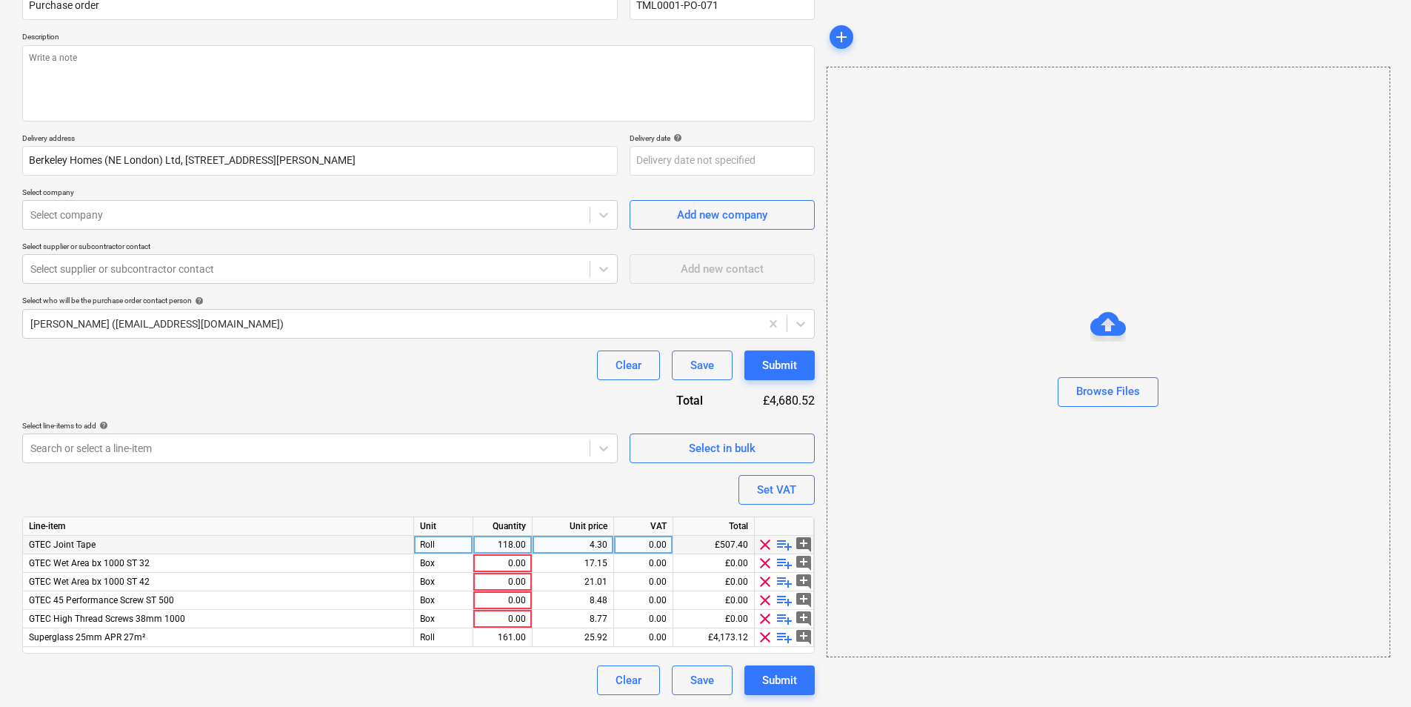
click at [510, 546] on div "118.00" at bounding box center [502, 544] width 47 height 19
type textarea "x"
click at [504, 540] on div "118.00" at bounding box center [502, 544] width 47 height 19
type input "10"
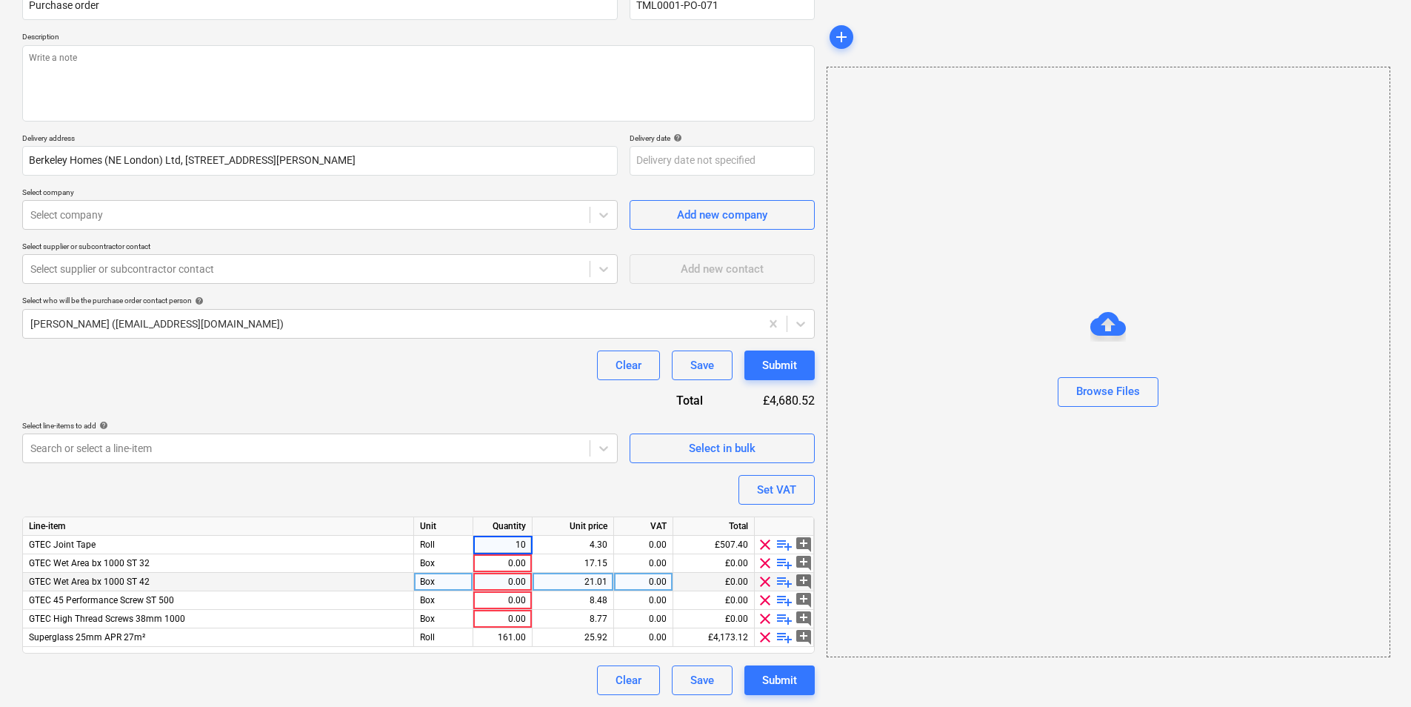
type textarea "x"
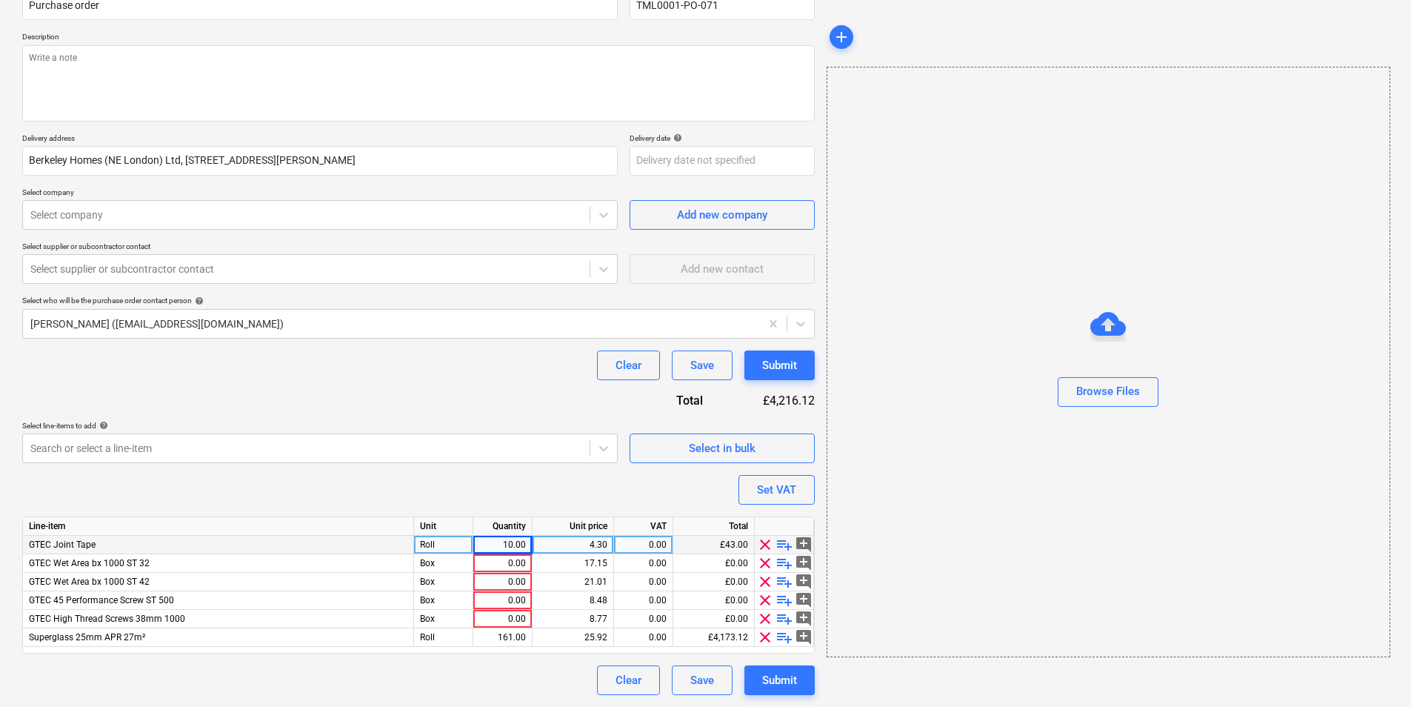
click at [660, 546] on div "0.00" at bounding box center [643, 544] width 47 height 19
type input "20"
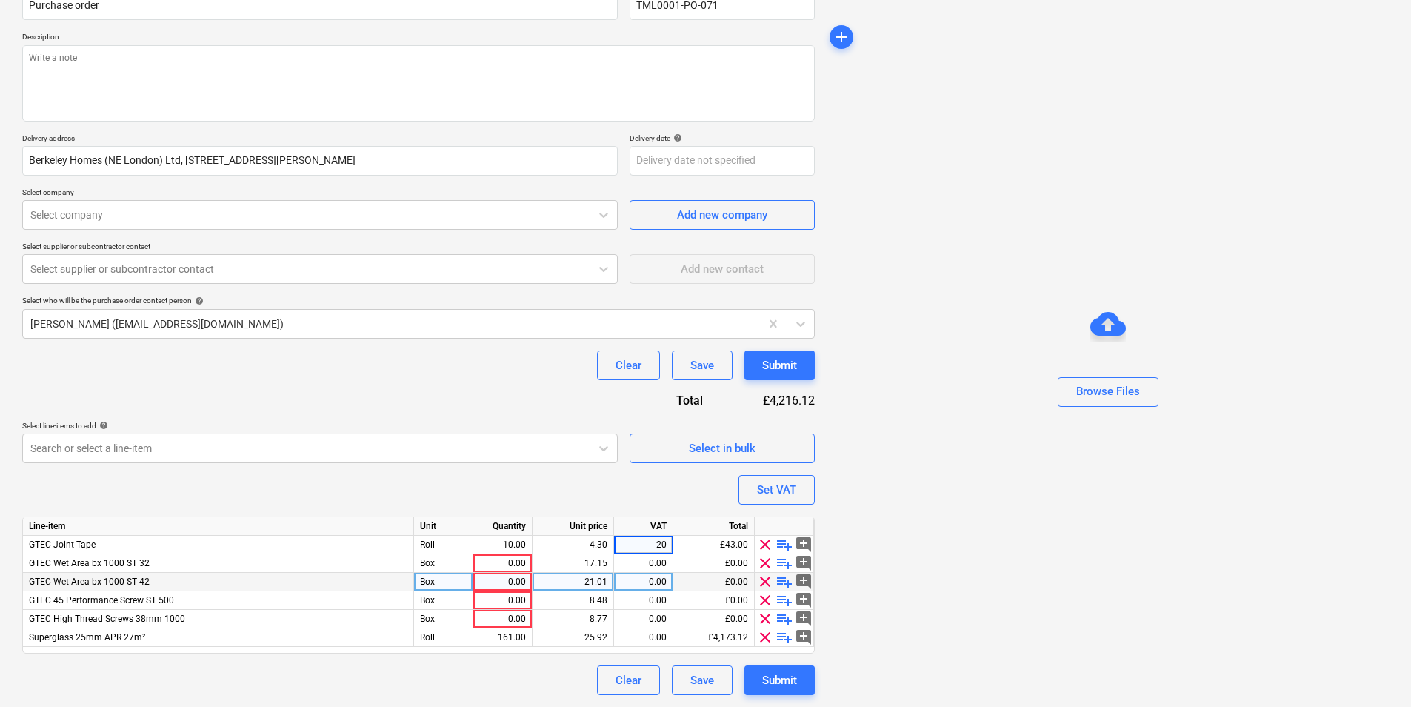
type textarea "x"
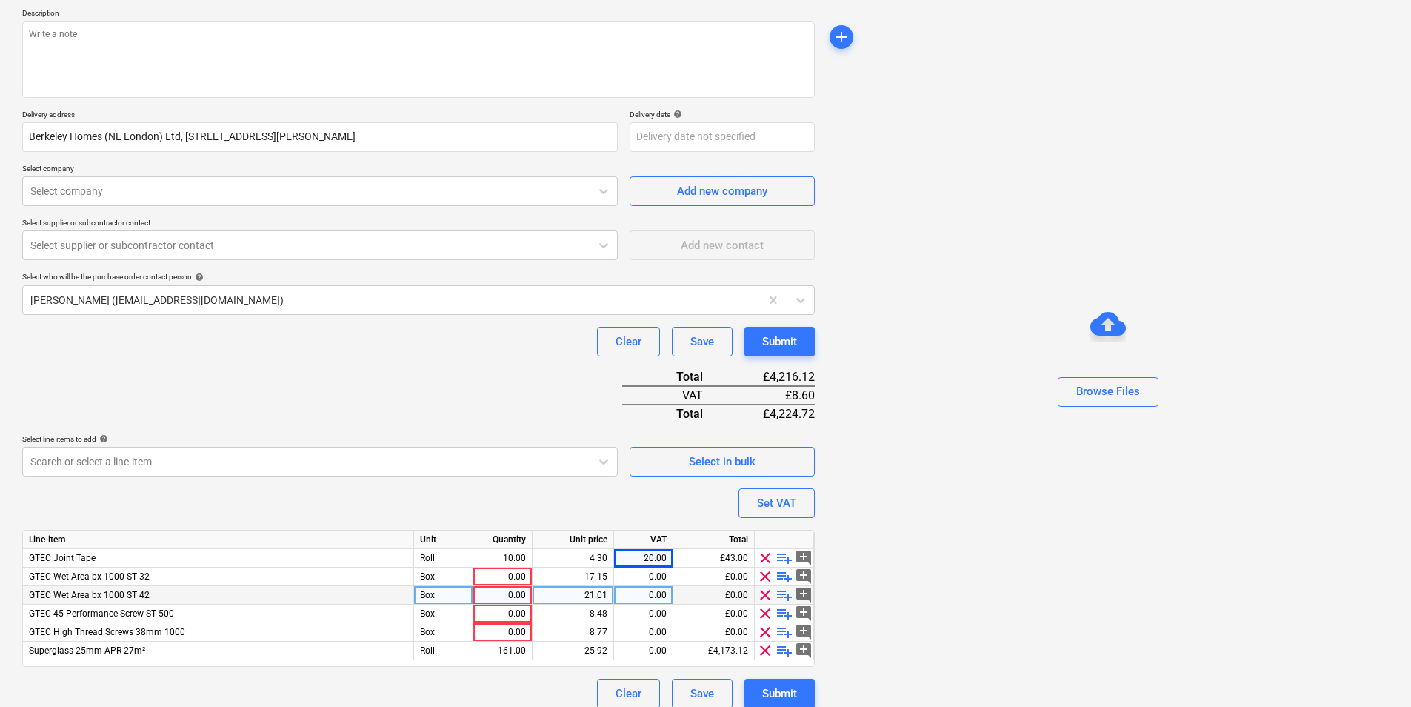
scroll to position [181, 0]
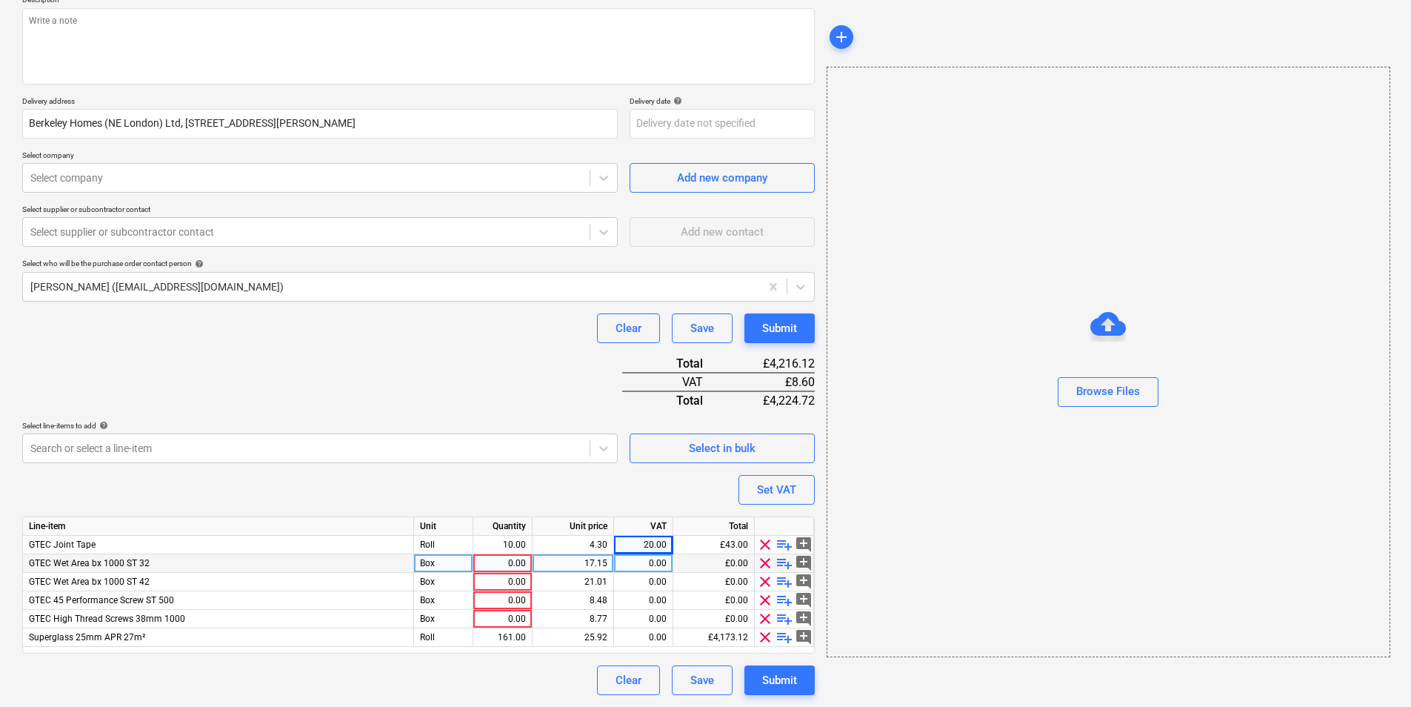
click at [509, 546] on div "0.00" at bounding box center [502, 563] width 47 height 19
type input "10"
type textarea "x"
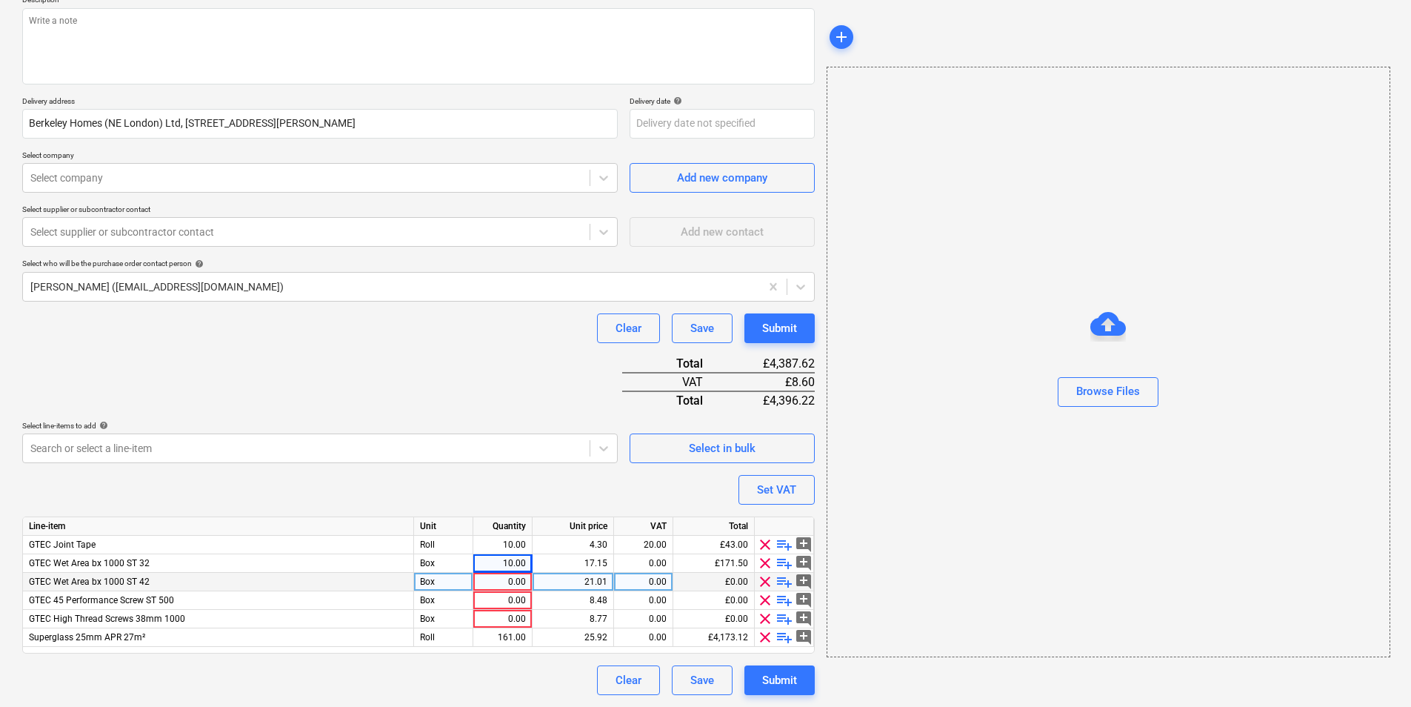
click at [494, 546] on div "0.00" at bounding box center [502, 582] width 47 height 19
type input "10"
type textarea "x"
click at [495, 546] on div "0.00" at bounding box center [502, 600] width 47 height 19
type input "3"
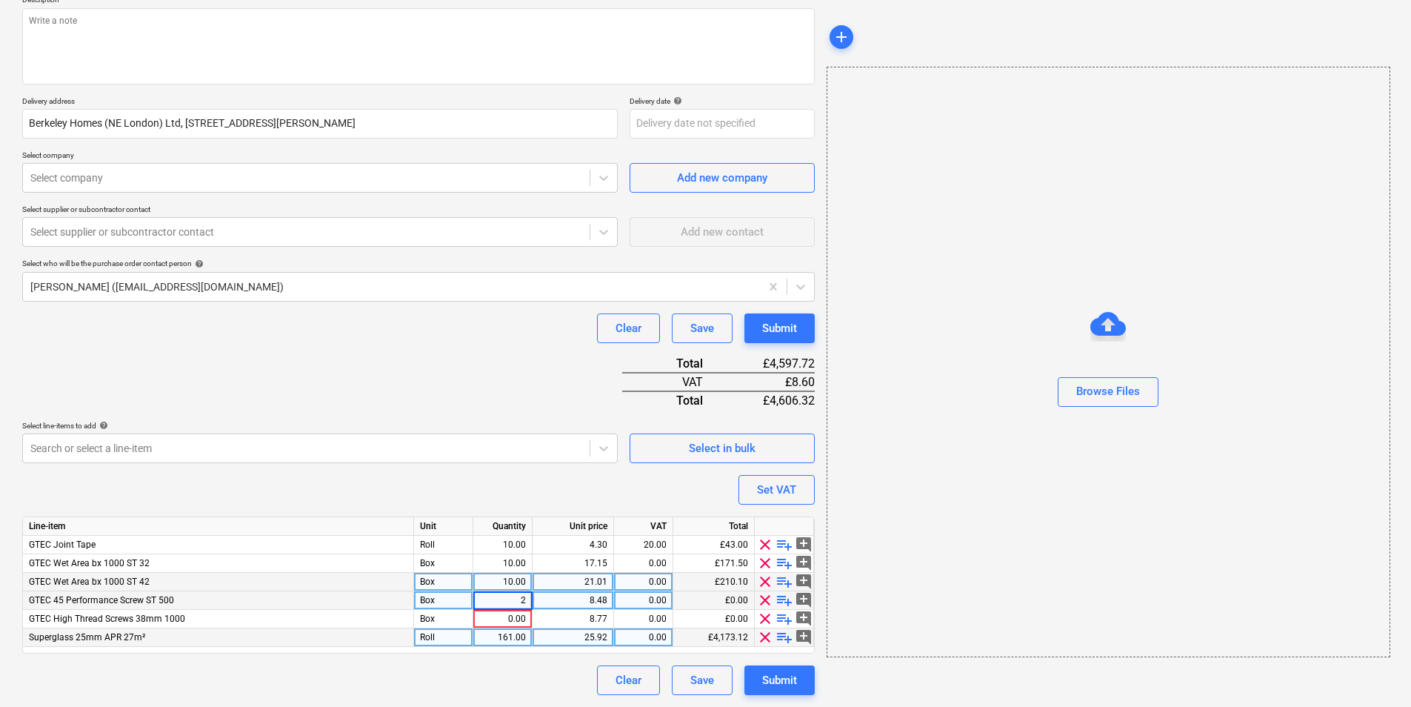
type input "20"
type textarea "x"
click at [510, 546] on div "0.00" at bounding box center [502, 619] width 47 height 19
type input "10"
type textarea "x"
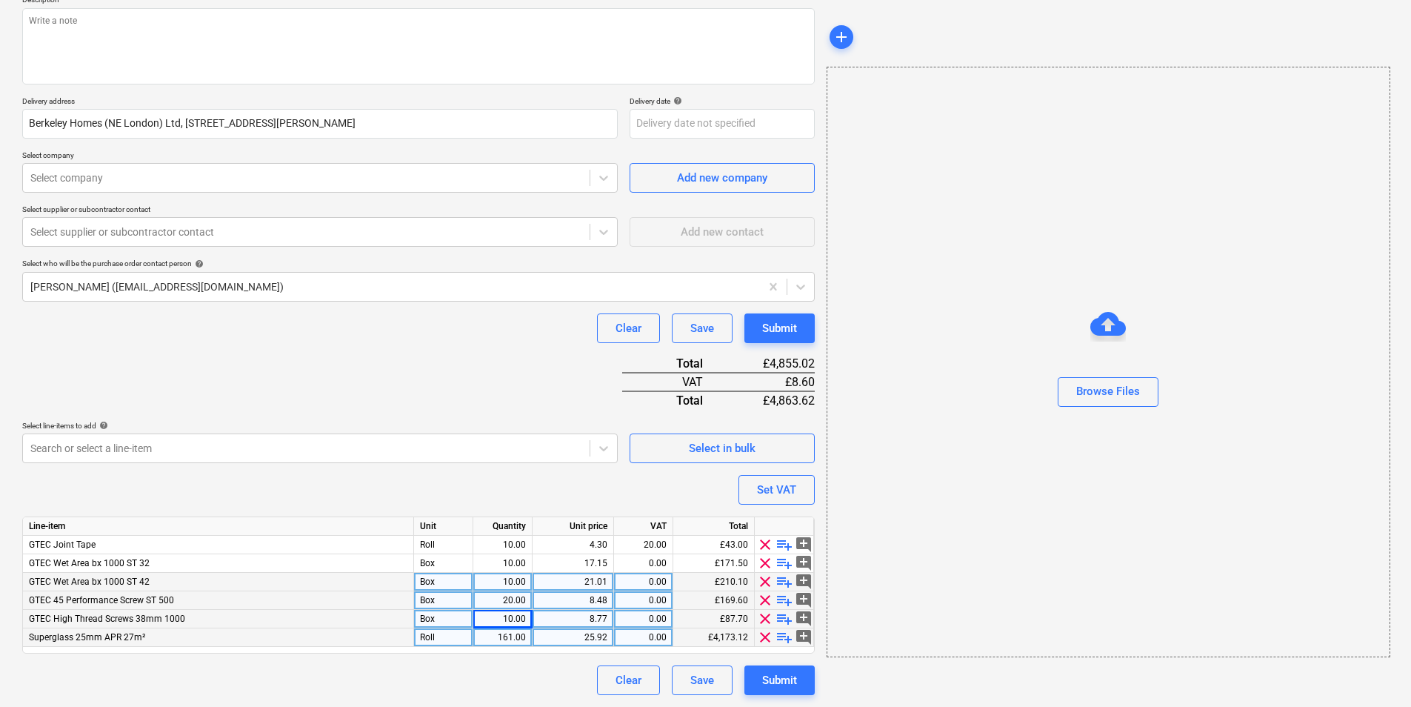
click at [516, 546] on div "161.00" at bounding box center [502, 637] width 47 height 19
type input "3"
click at [659, 546] on div "0.00" at bounding box center [643, 563] width 47 height 19
type textarea "x"
type input "20"
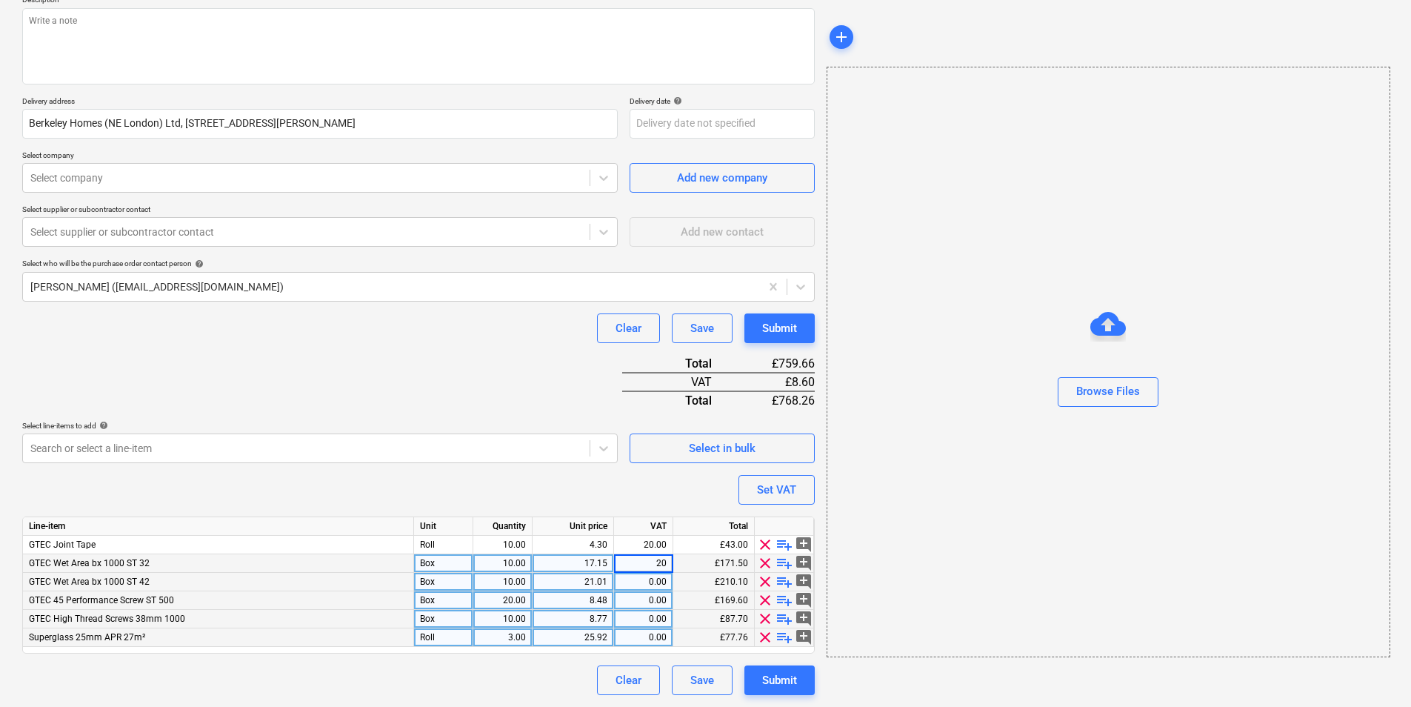
type textarea "x"
type input "20"
type textarea "x"
type input "020"
type textarea "x"
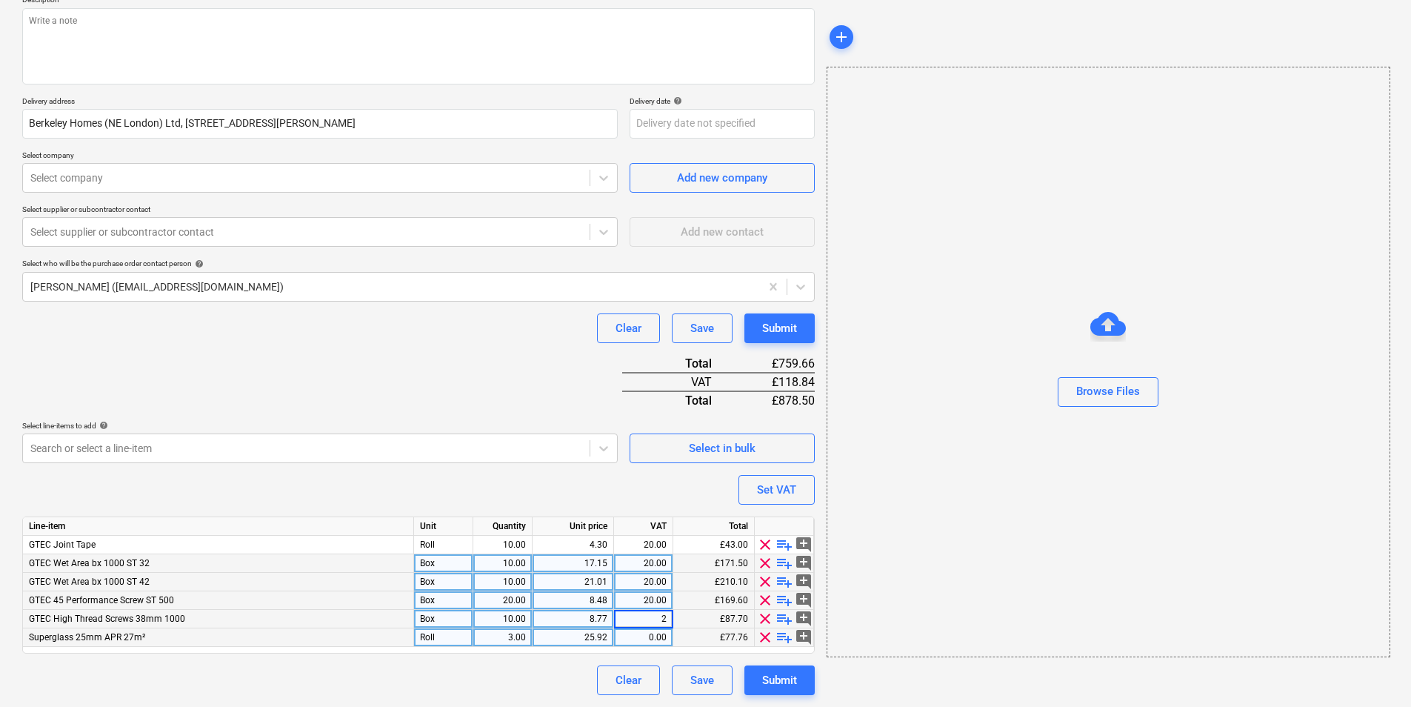
type input "20"
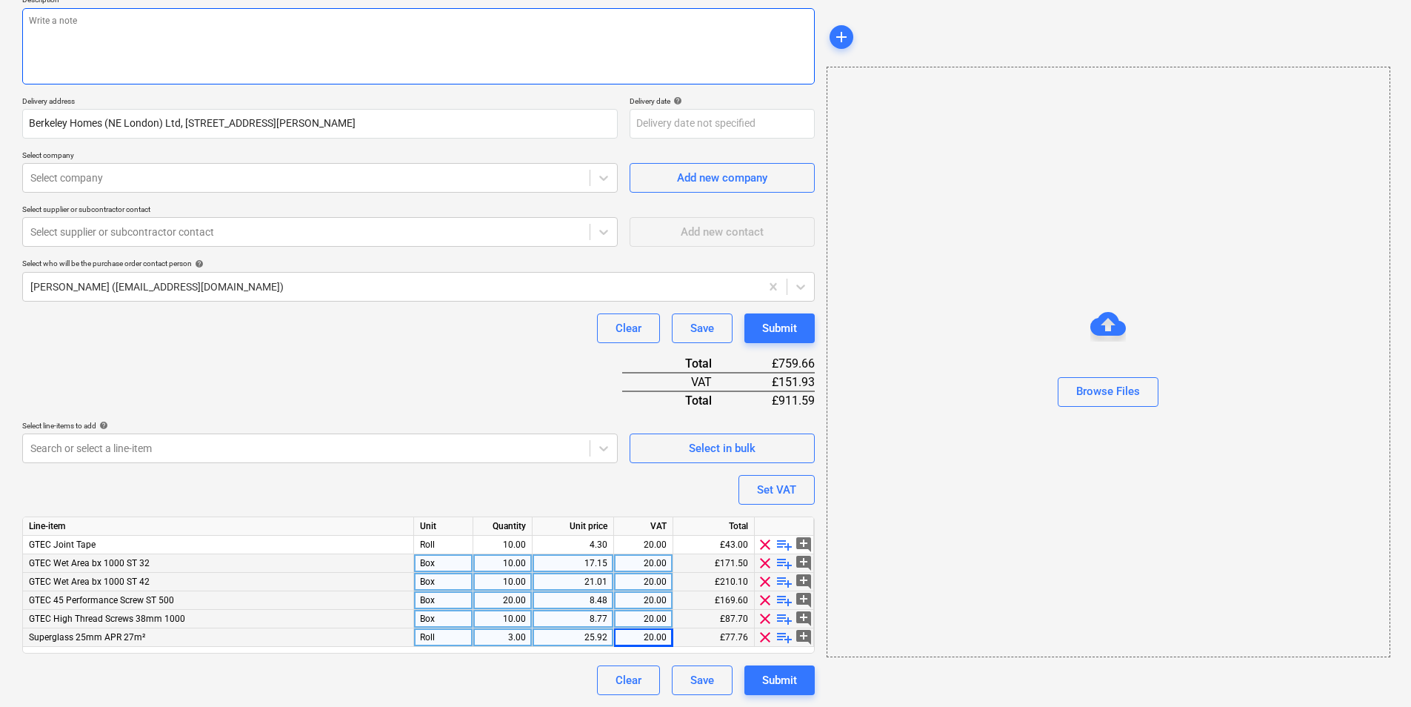
click at [230, 27] on textarea at bounding box center [418, 46] width 792 height 76
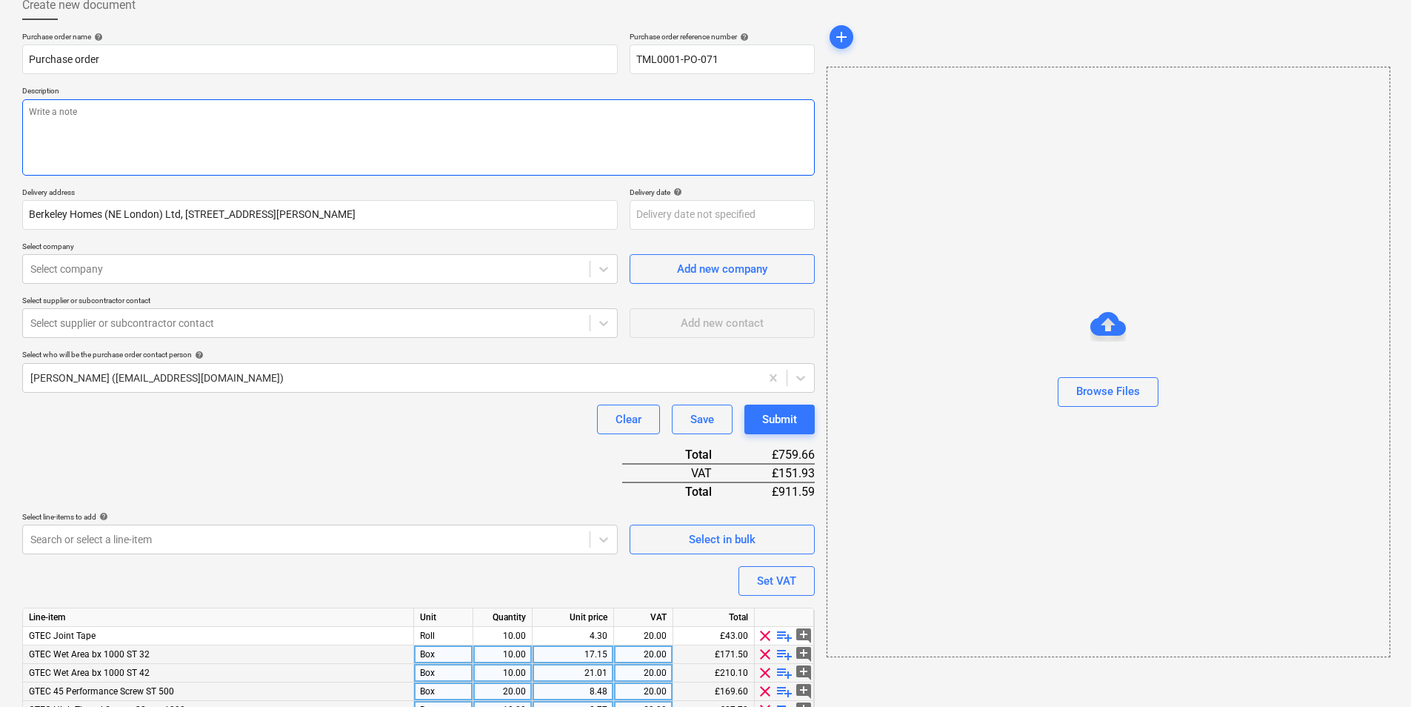
scroll to position [0, 0]
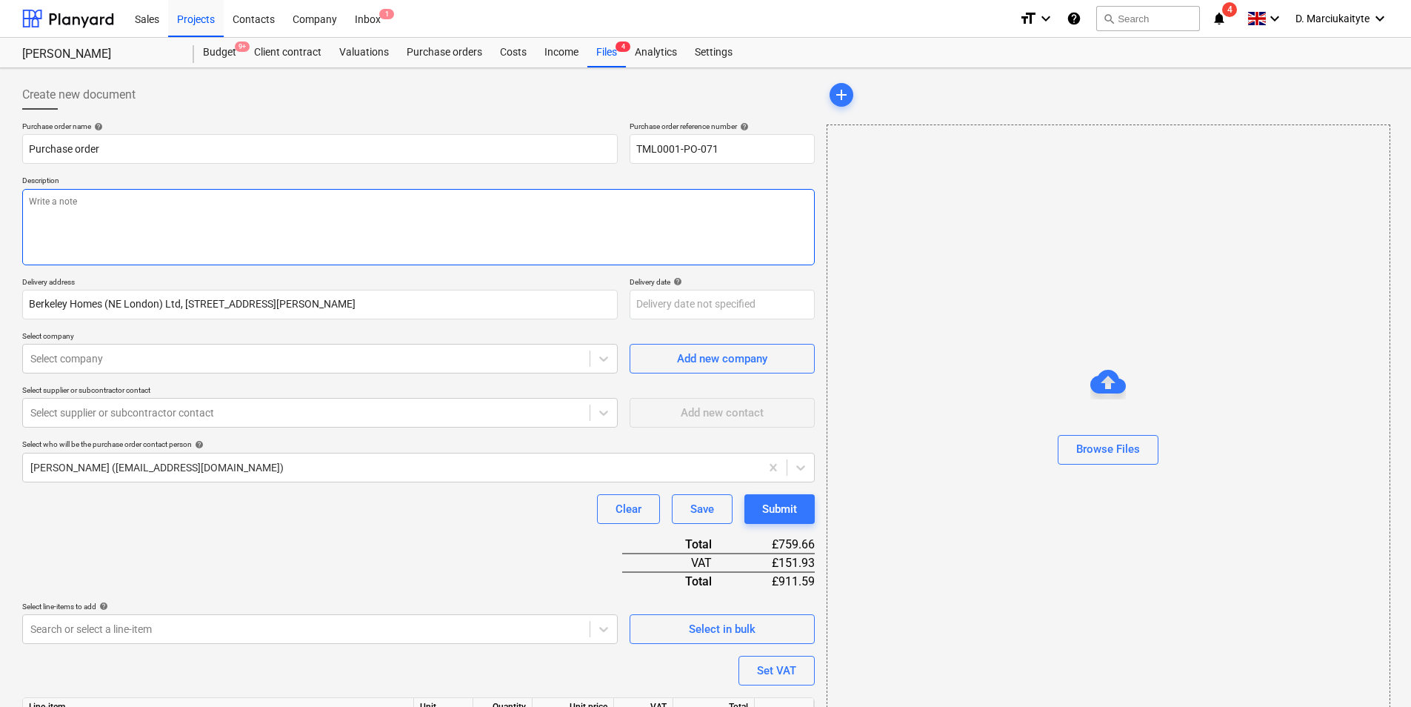
type textarea "x"
type textarea "J"
type textarea "x"
type textarea "Hi"
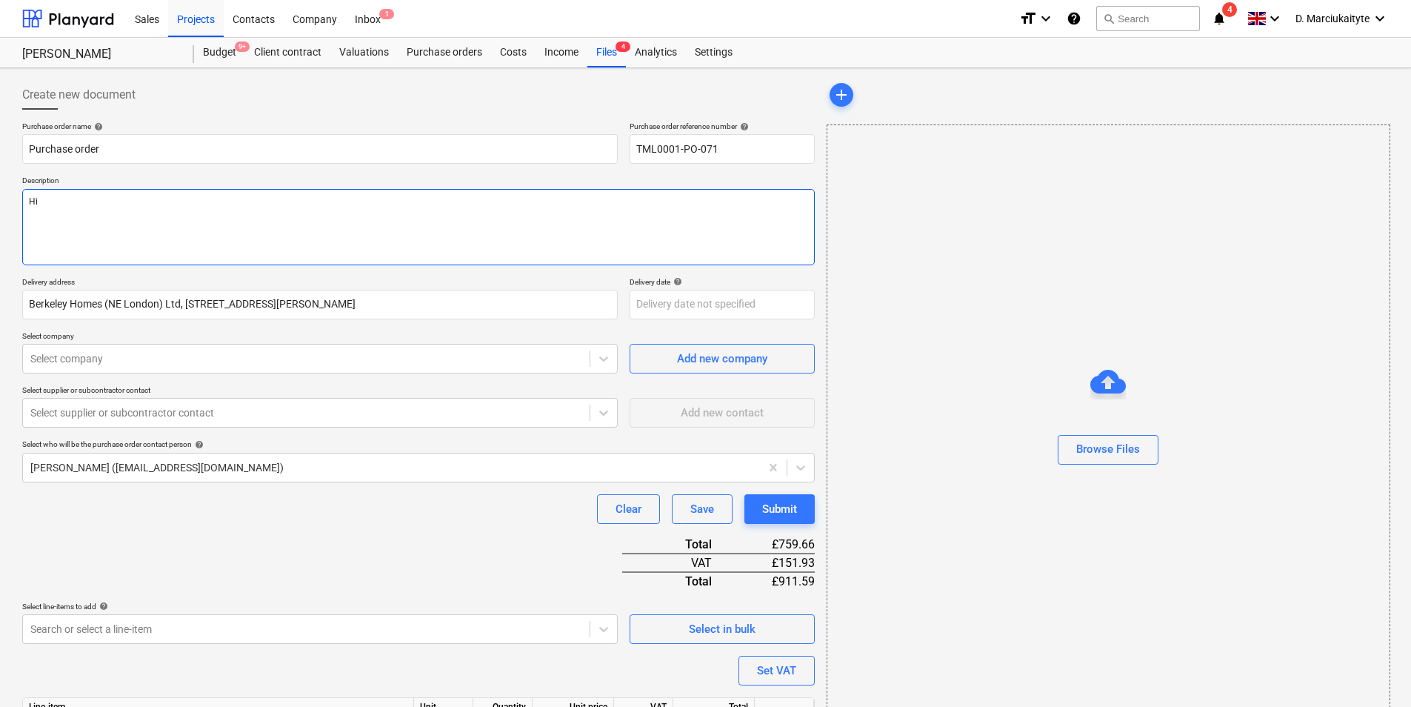
type textarea "x"
type textarea "Hi,"
type textarea "x"
type textarea "Hi,"
type textarea "x"
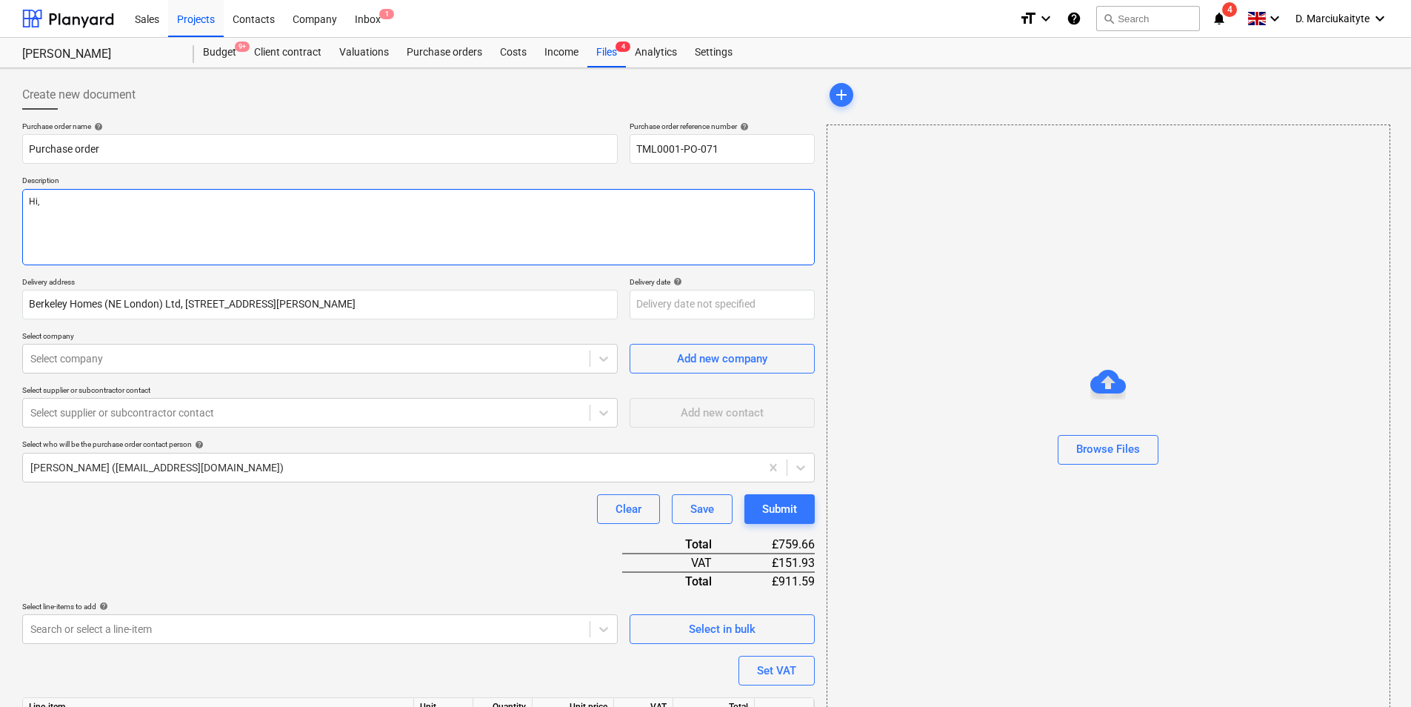
type textarea "Hi,"
type textarea "x"
type textarea "Hi, Pl"
type textarea "x"
type textarea "Hi, Ple"
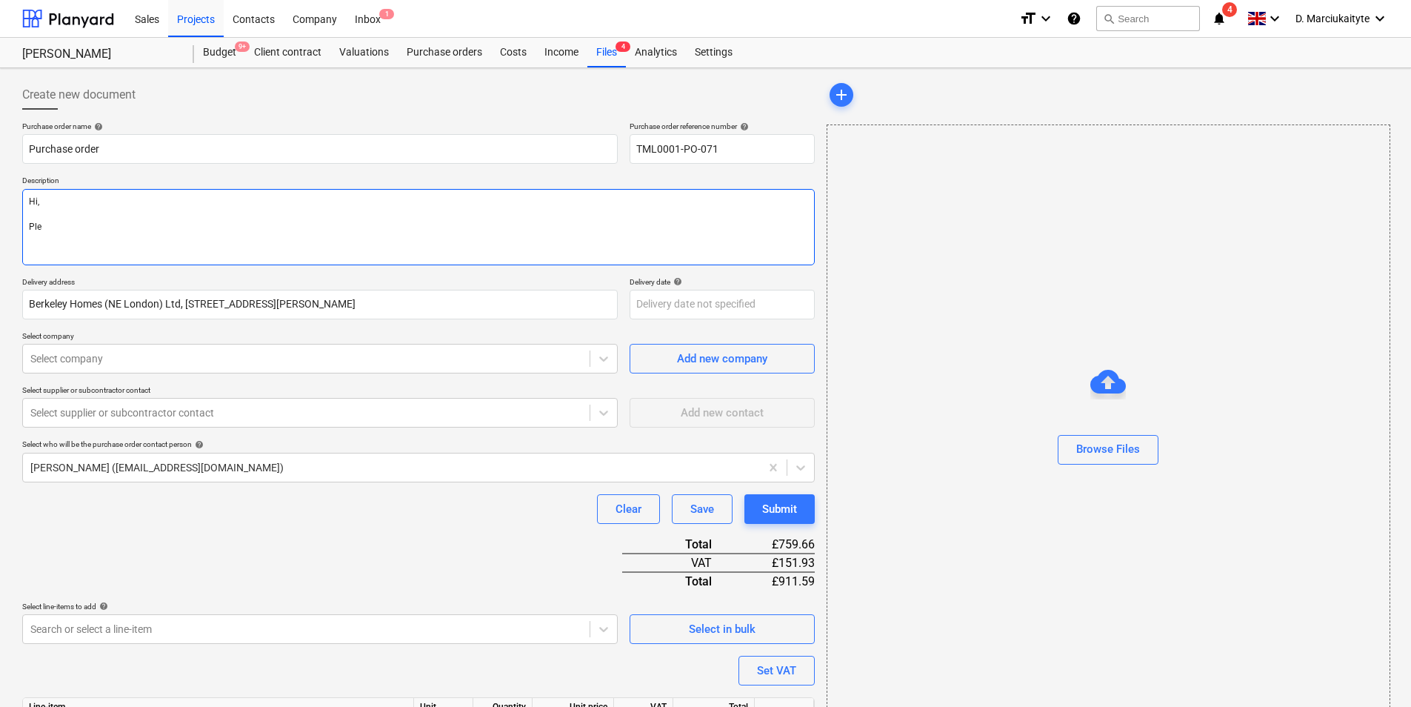
type textarea "x"
type textarea "Hi, Pleas"
type textarea "x"
type textarea "Hi, Please"
type textarea "x"
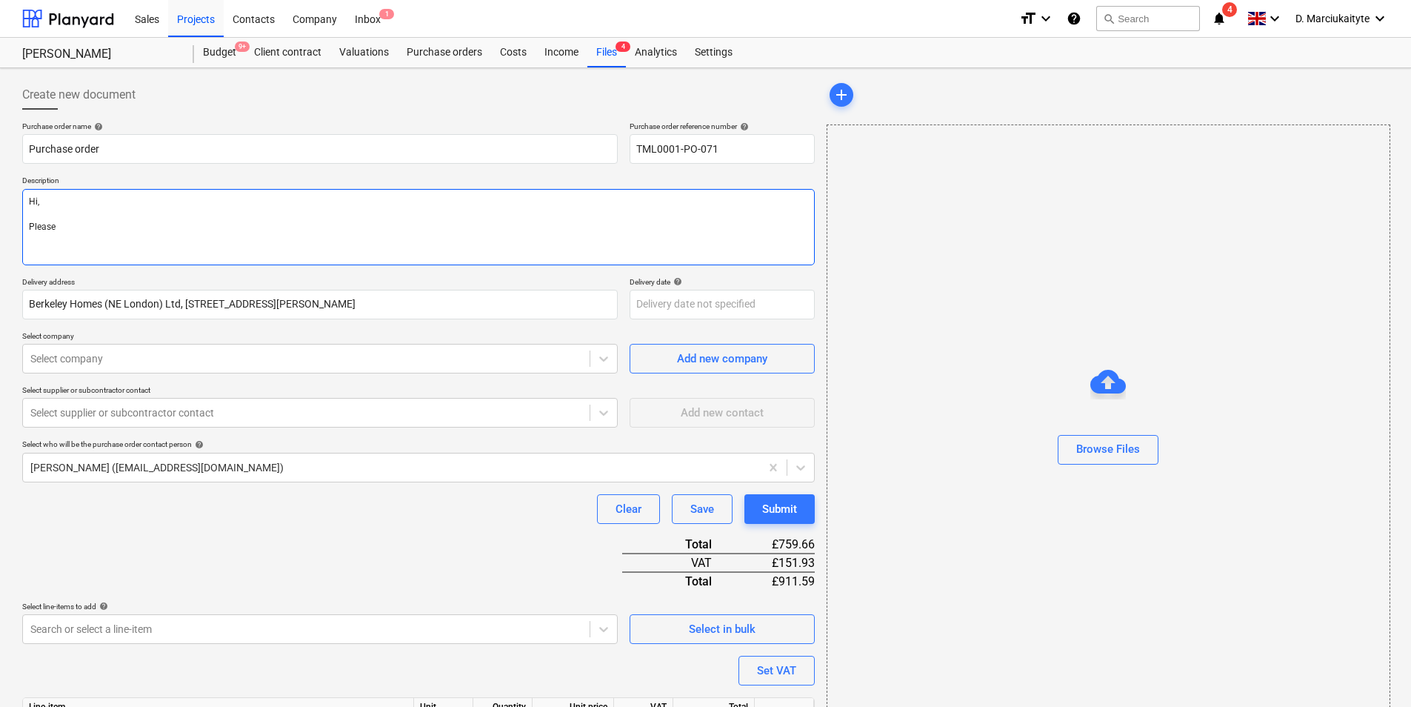
type textarea "Hi, Please"
type textarea "x"
type textarea "Hi, Please pr"
type textarea "x"
type textarea "Hi, Please pro"
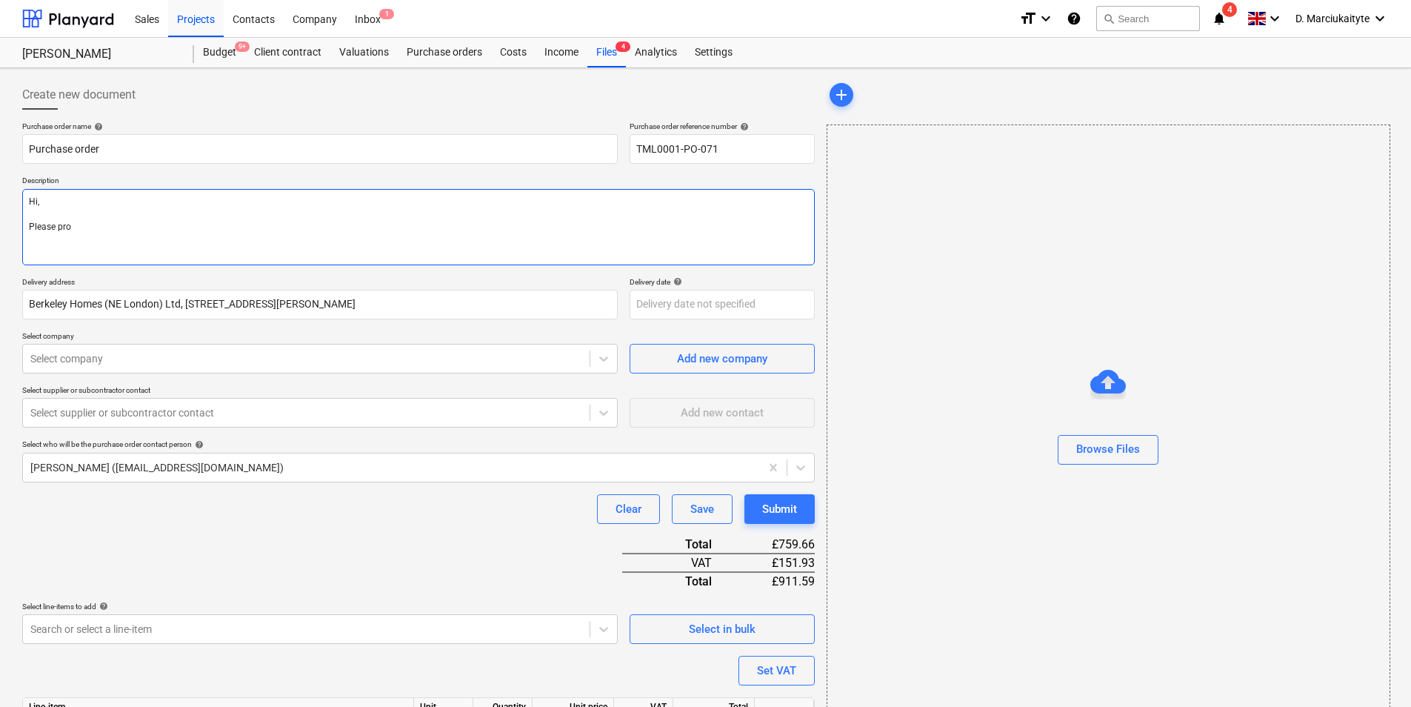
type textarea "x"
type textarea "Hi, Please proc"
type textarea "x"
type textarea "Hi, Please proce"
type textarea "x"
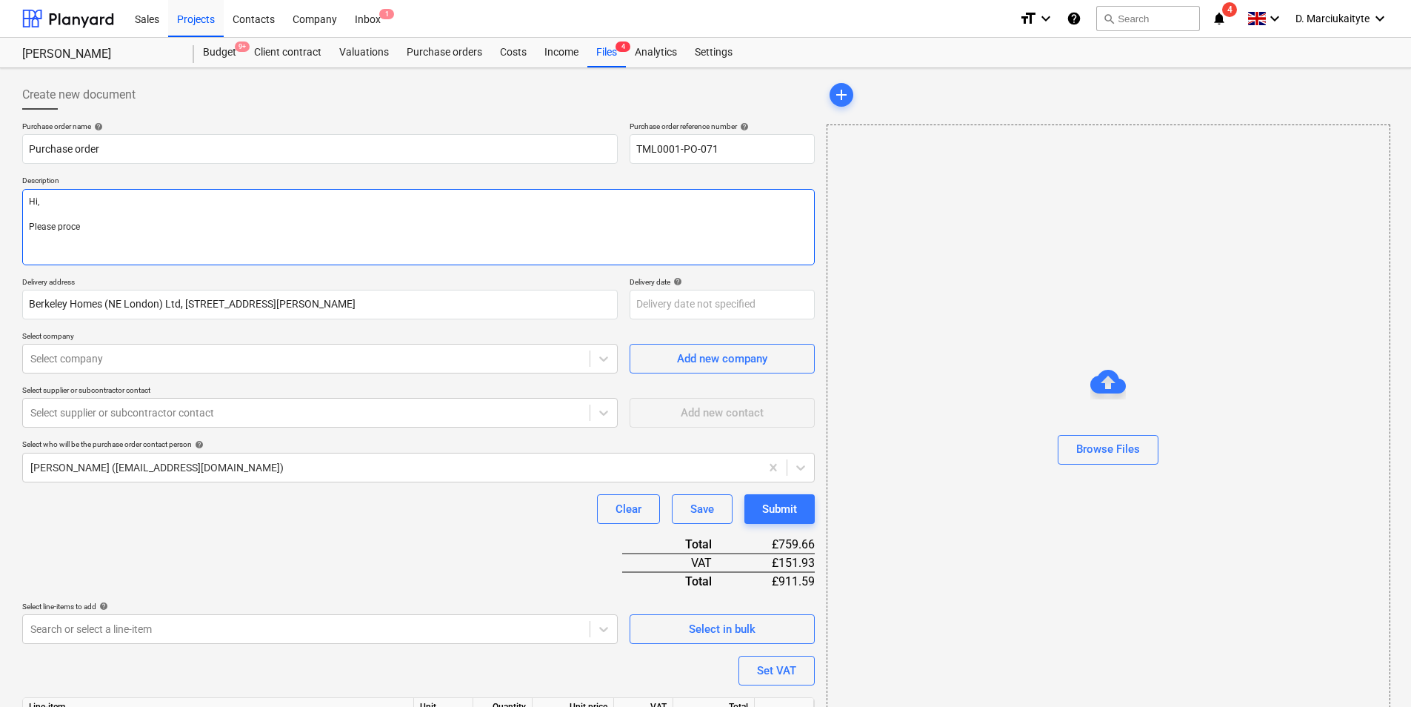
type textarea "Hi, Please procee"
type textarea "x"
type textarea "Hi, Please proceed"
type textarea "x"
type textarea "Hi, Please proceed"
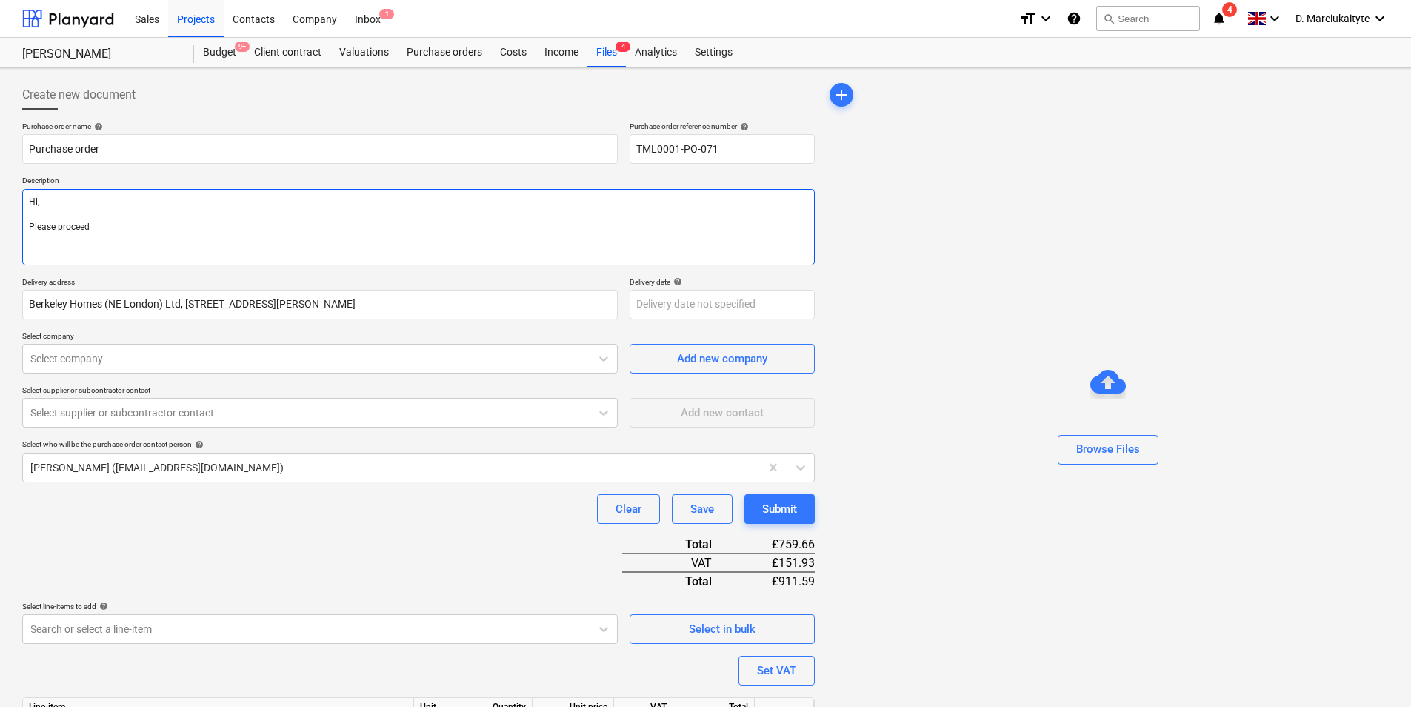
type textarea "x"
type textarea "Hi, Please proceed w"
type textarea "x"
type textarea "Hi, Please proceed wu"
type textarea "x"
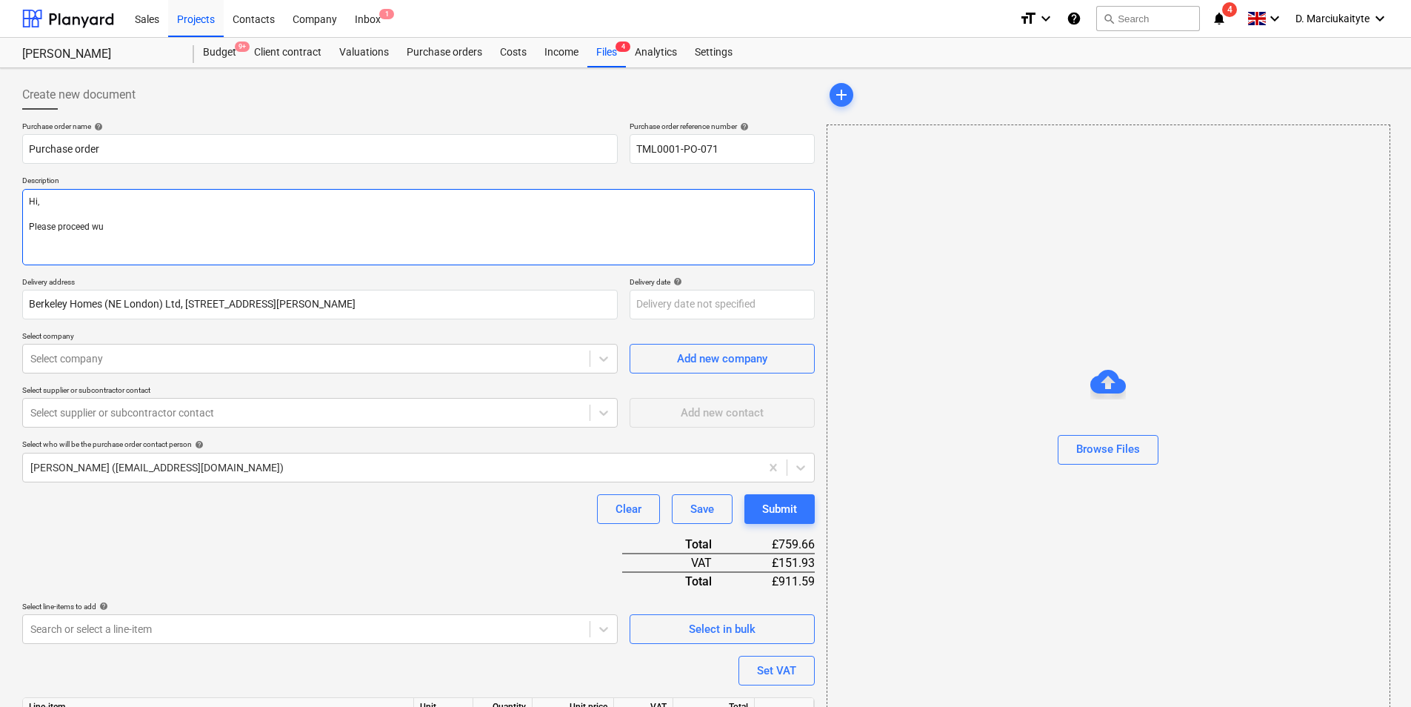
type textarea "Hi, Please proceed w"
type textarea "x"
type textarea "Hi, Please proceed wi"
type textarea "x"
type textarea "Hi, Please proceed wit"
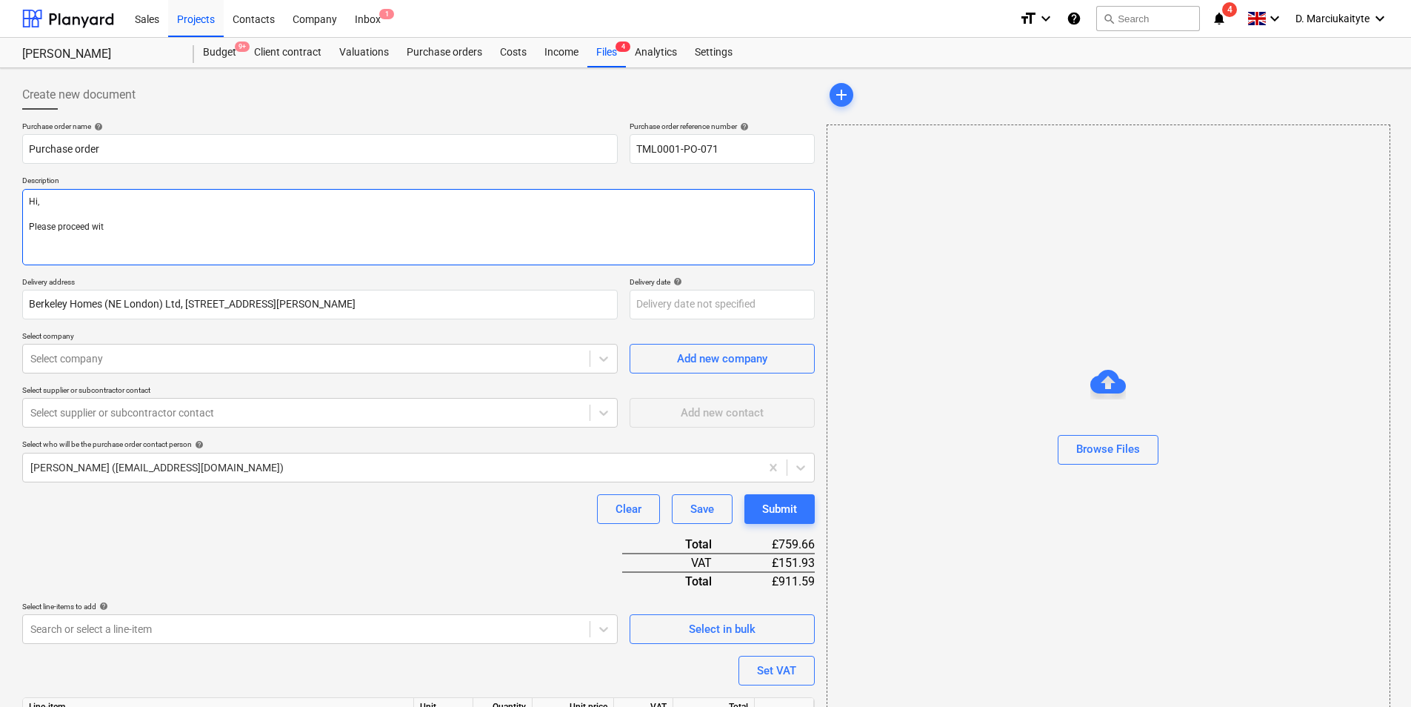
type textarea "x"
type textarea "Hi, Please proceed with"
type textarea "x"
type textarea "Hi, Please proceed with"
type textarea "x"
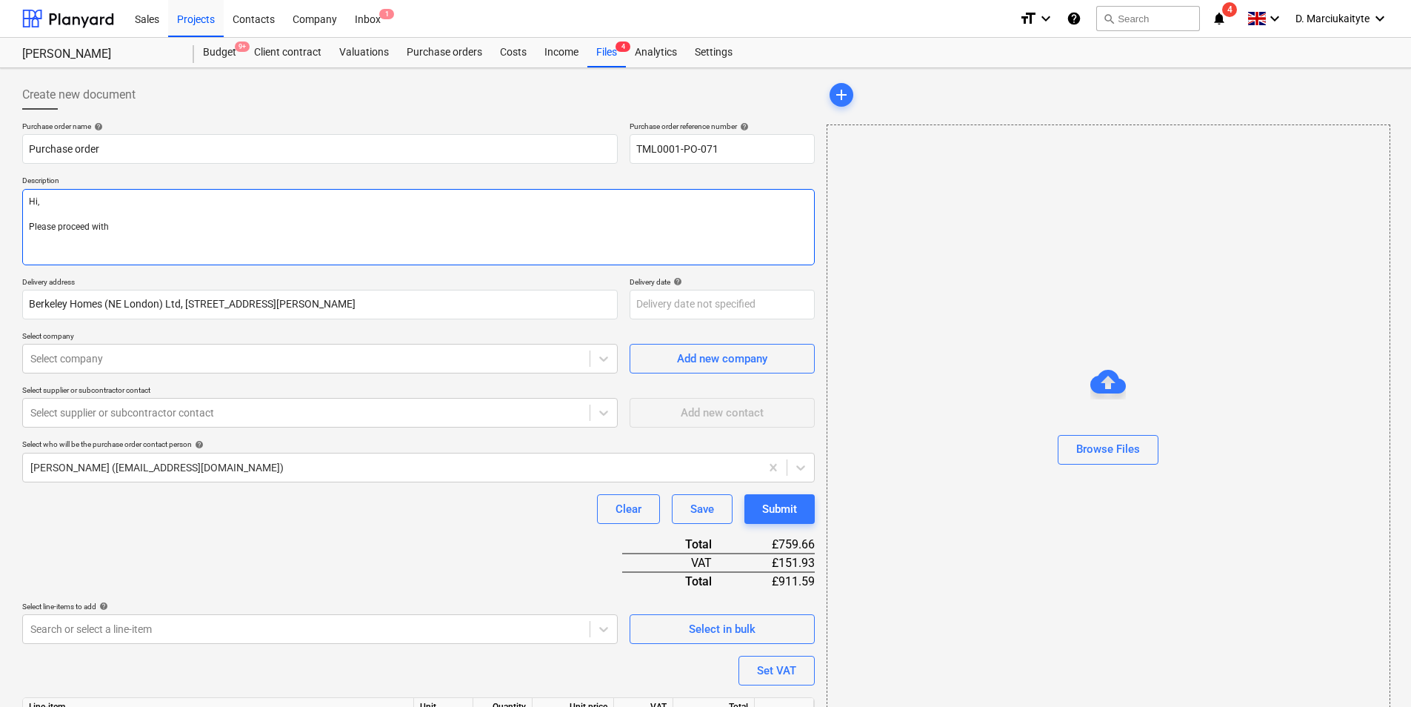
type textarea "Hi, Please proceed with a"
type textarea "x"
type textarea "Hi, Please proceed with at"
type textarea "x"
type textarea "Hi, Please proceed with att"
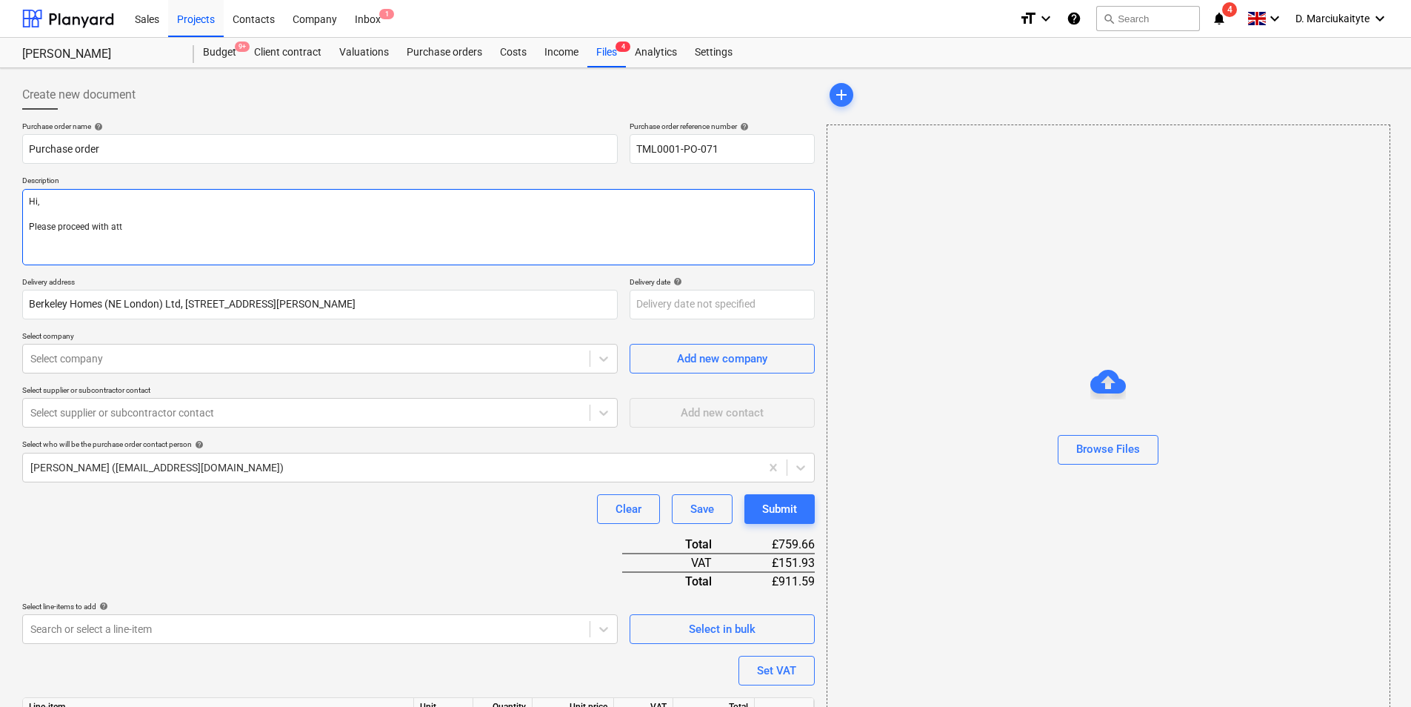
type textarea "x"
type textarea "Hi, Please proceed with atta"
type textarea "x"
type textarea "Hi, Please proceed with attac"
type textarea "x"
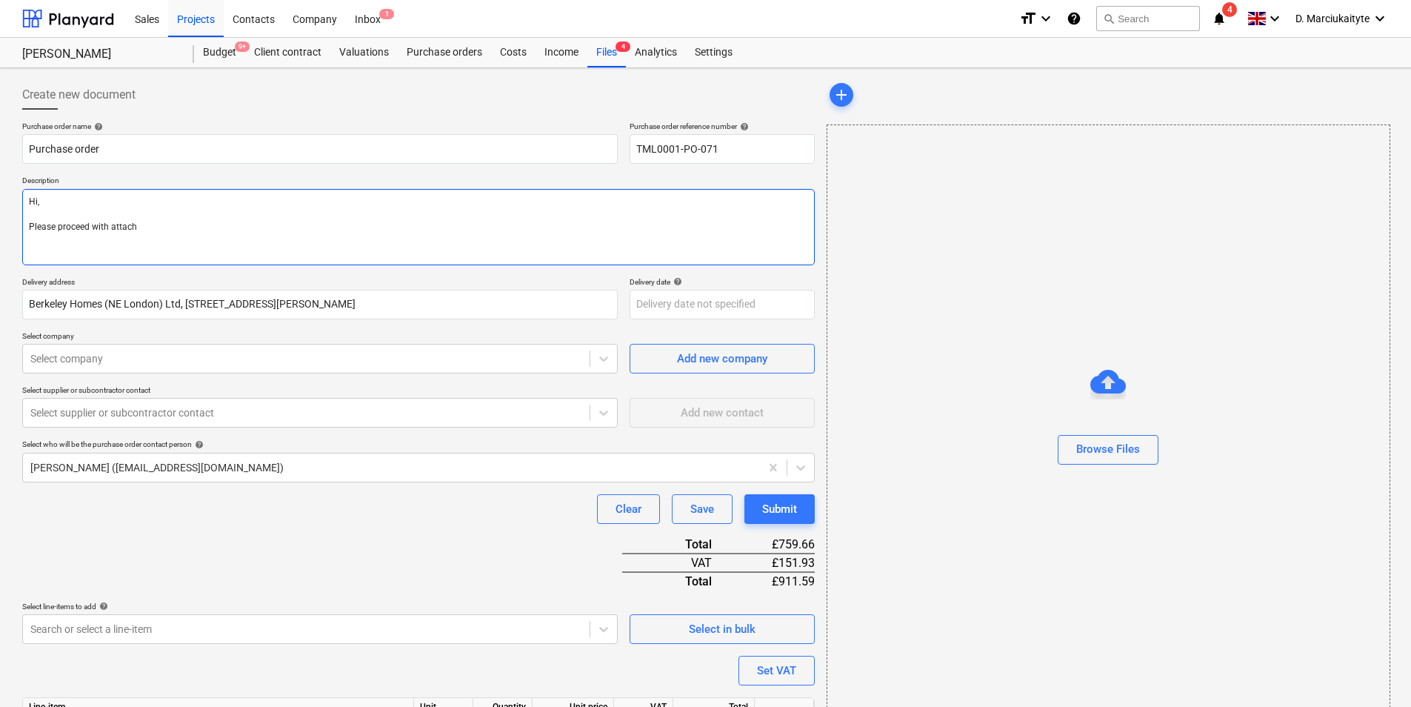
type textarea "Hi, Please proceed with attache"
type textarea "x"
type textarea "Hi, Please proceed with attached"
type textarea "x"
type textarea "Hi, Please proceed with attached"
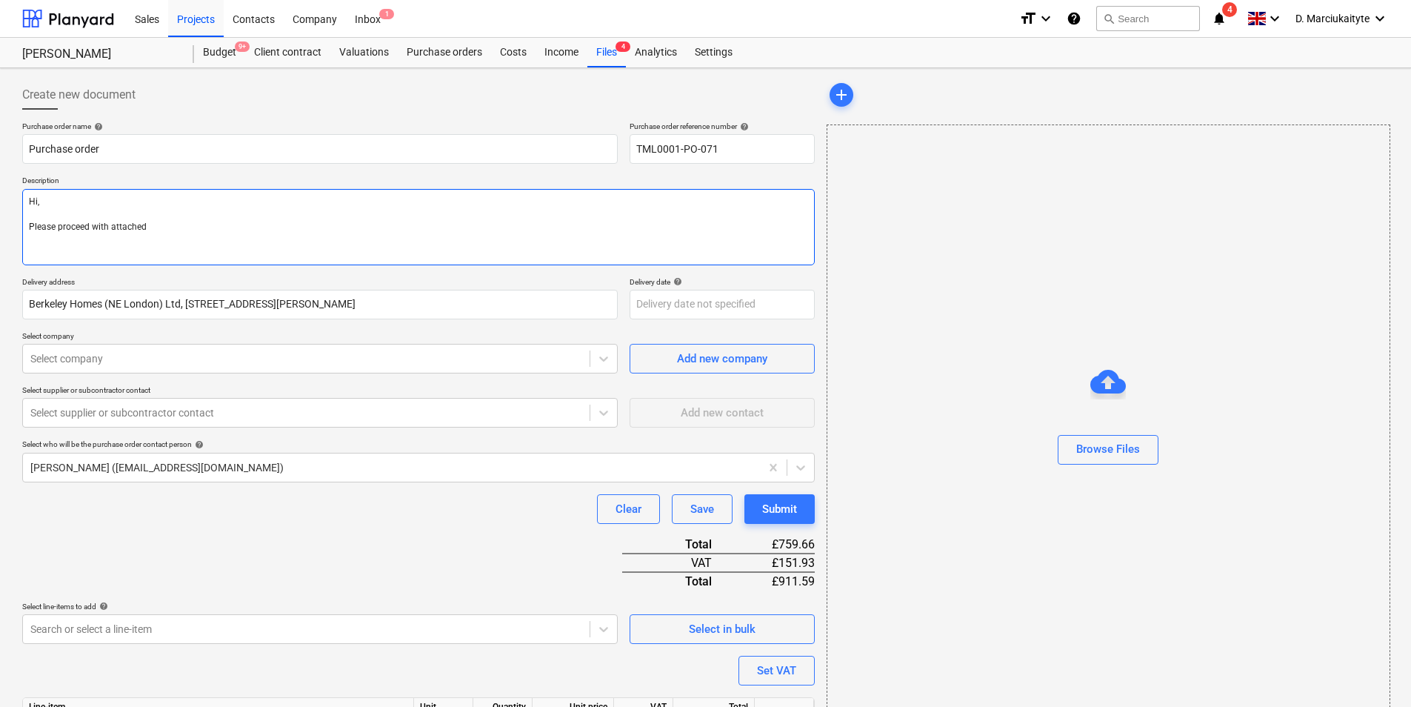
type textarea "x"
type textarea "Hi, Please proceed with attached o"
type textarea "x"
type textarea "Hi, Please proceed with attached or"
type textarea "x"
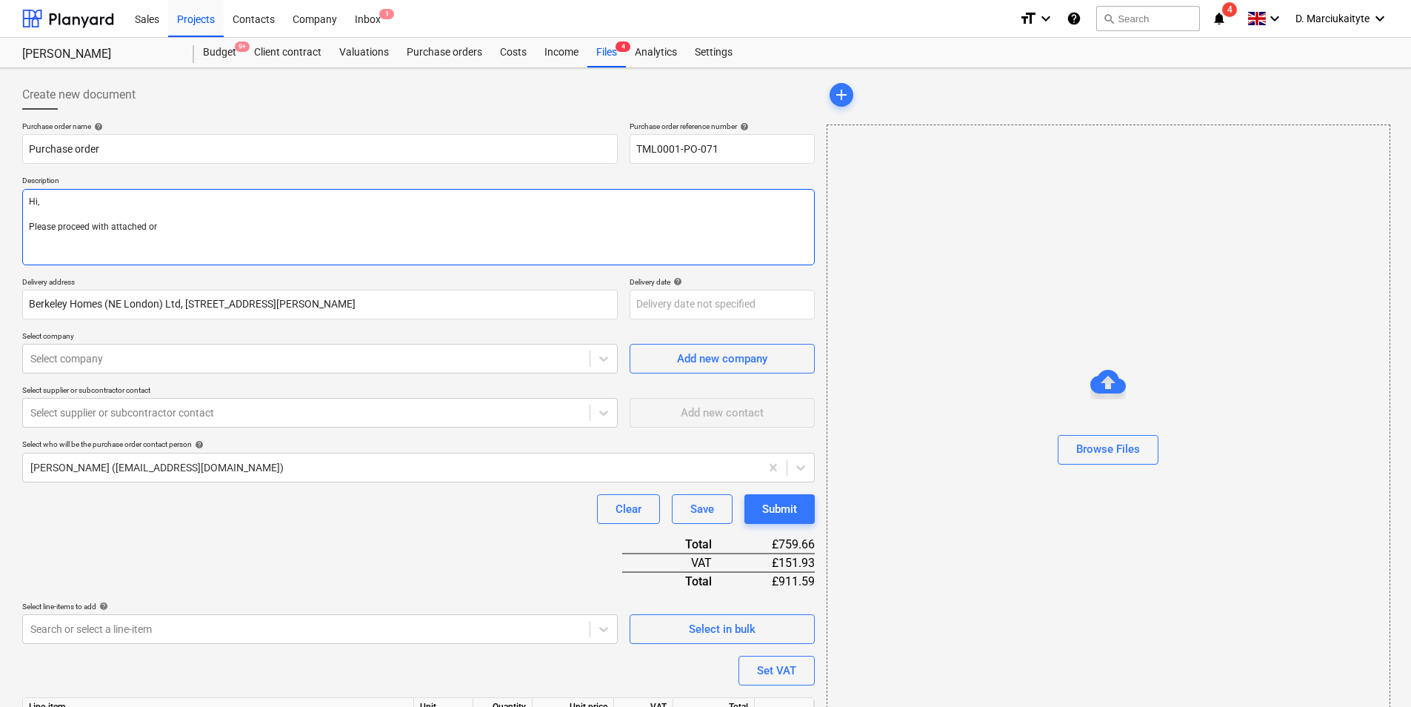
type textarea "Hi, Please proceed with attached ord"
type textarea "x"
type textarea "Hi, Please proceed with attached orde"
type textarea "x"
type textarea "Hi, Please proceed with attached order"
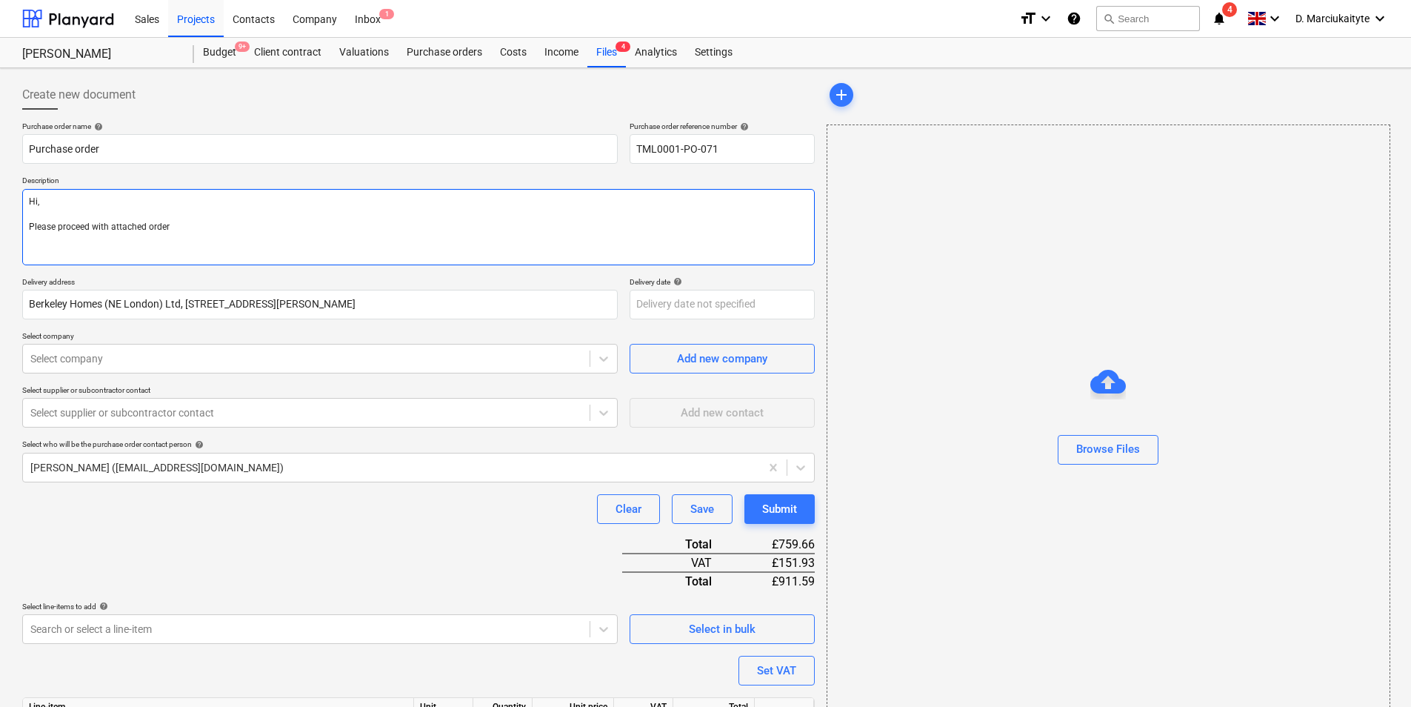
type textarea "x"
type textarea "Hi, Please proceed with attached order."
type textarea "x"
type textarea "Hi, Please proceed with attached order."
type textarea "x"
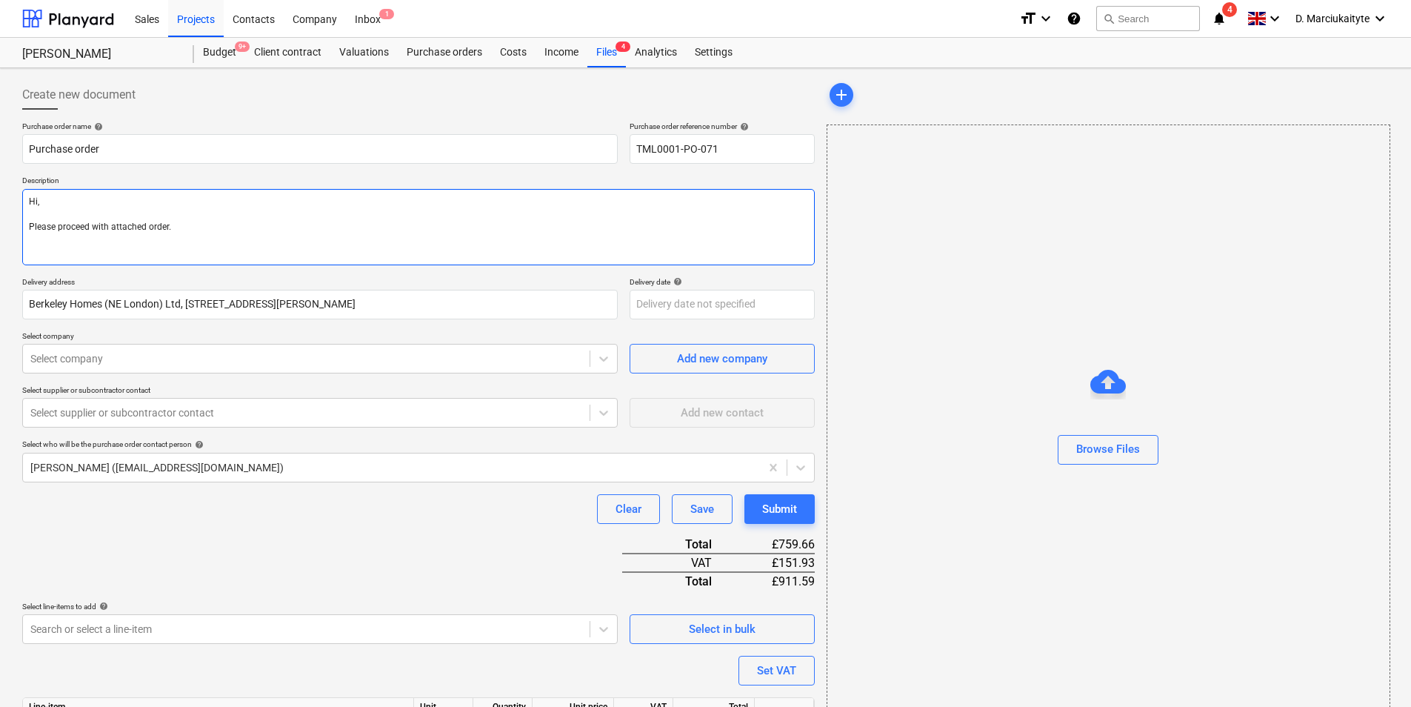
type textarea "Hi, Please proceed with attached order."
click at [73, 245] on textarea "Hi, Please proceed with attached order." at bounding box center [418, 227] width 792 height 76
paste textarea "Site Contact : Malcolm 07479 382881"
type textarea "x"
type textarea "Hi, Please proceed with attached order. Site Contact : Malcolm 07479 382881"
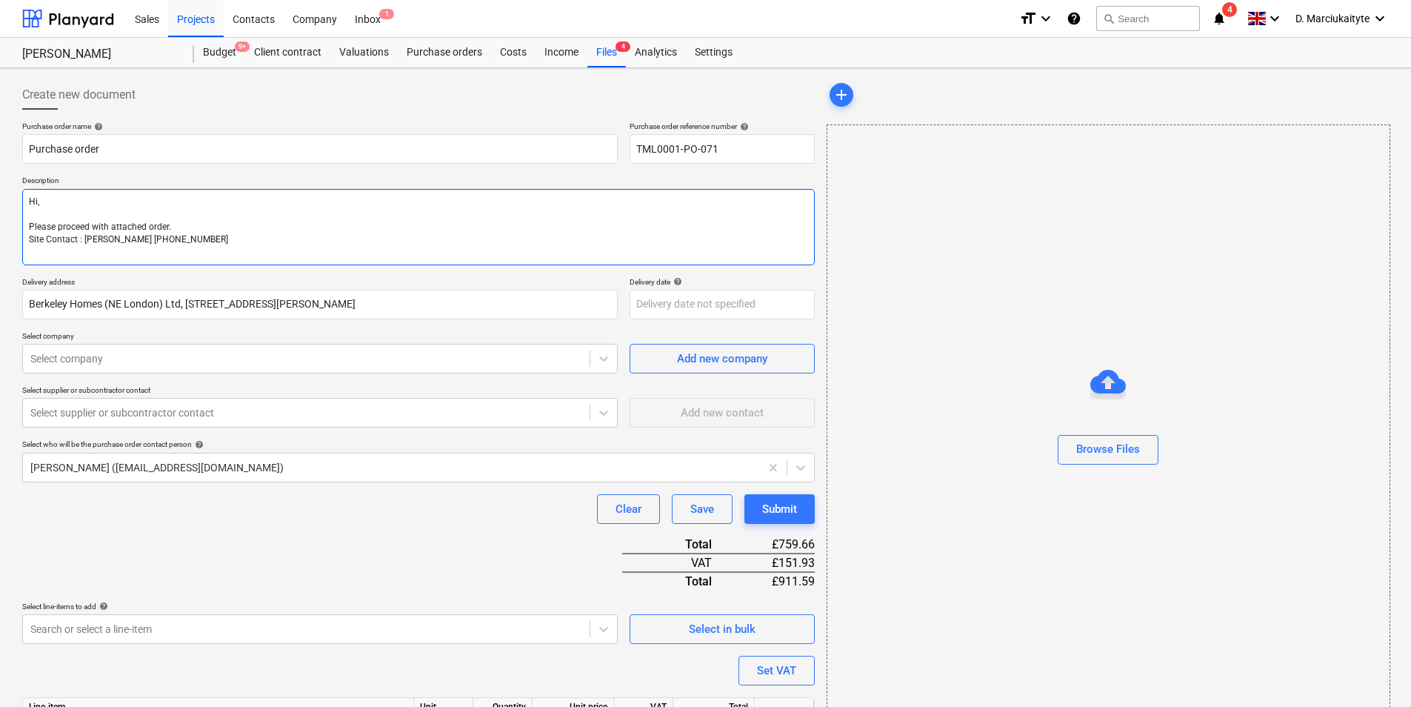
type textarea "x"
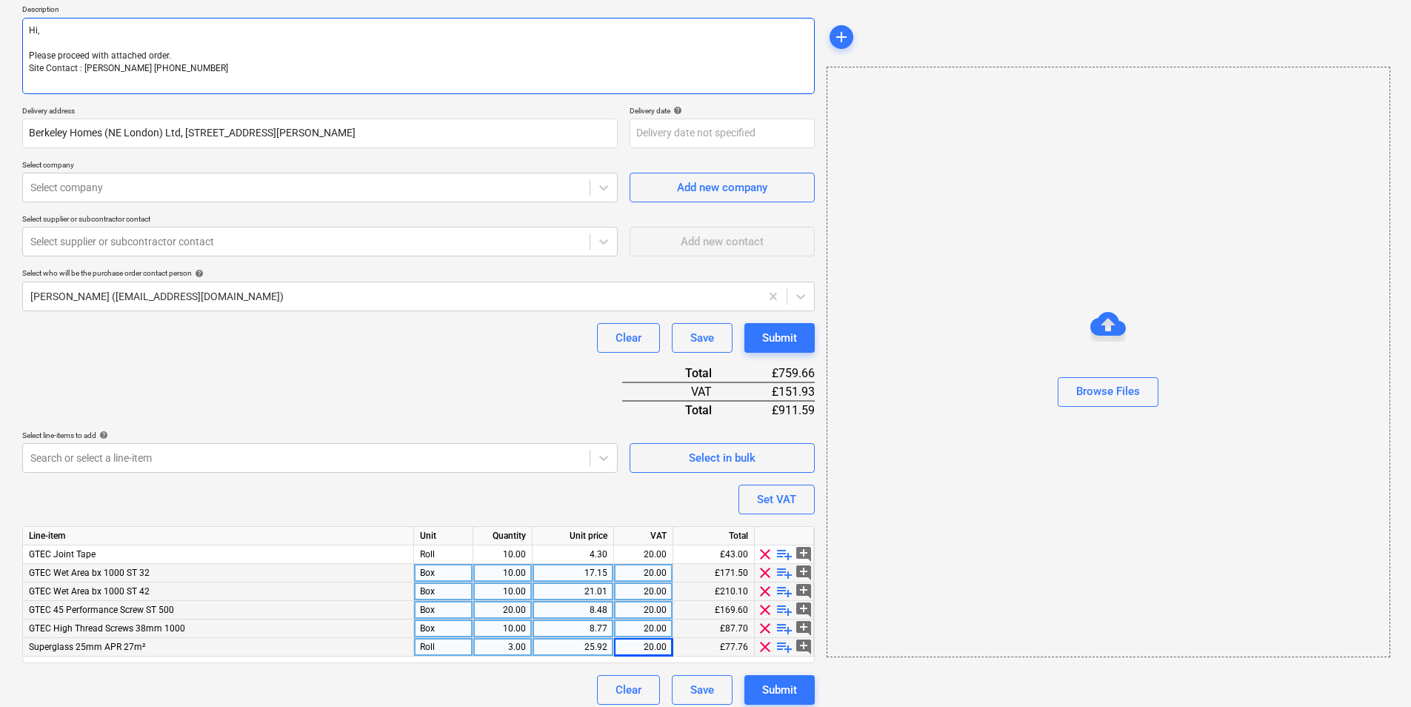
scroll to position [181, 0]
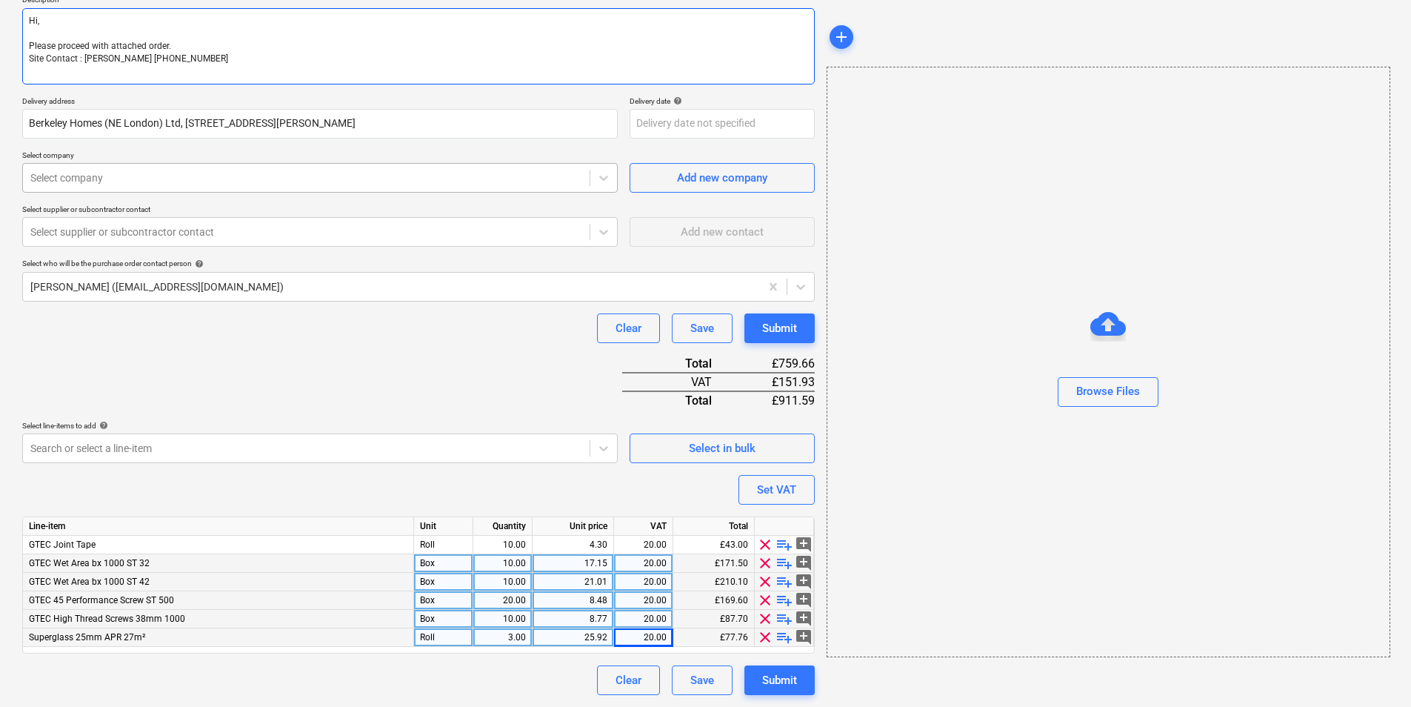
type textarea "Hi, Please proceed with attached order. Site Contact : Malcolm 07479 382881"
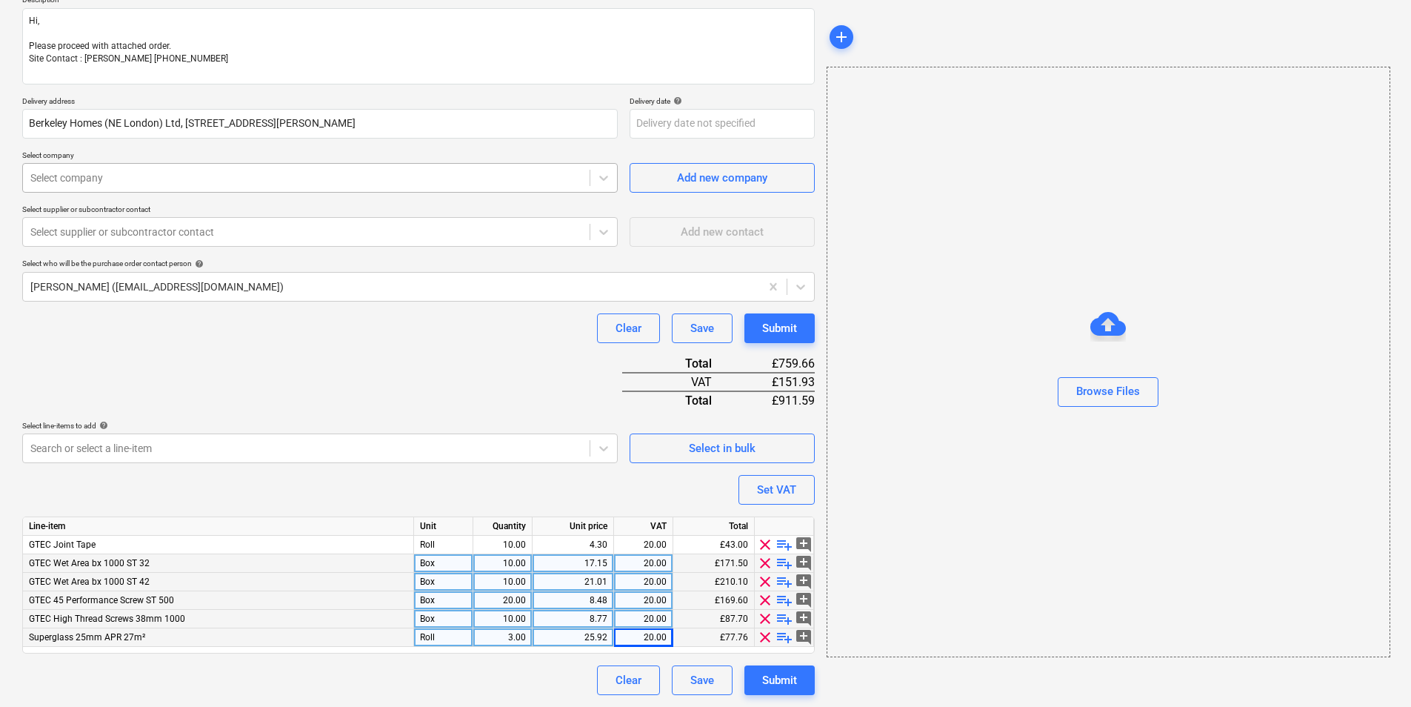
type textarea "x"
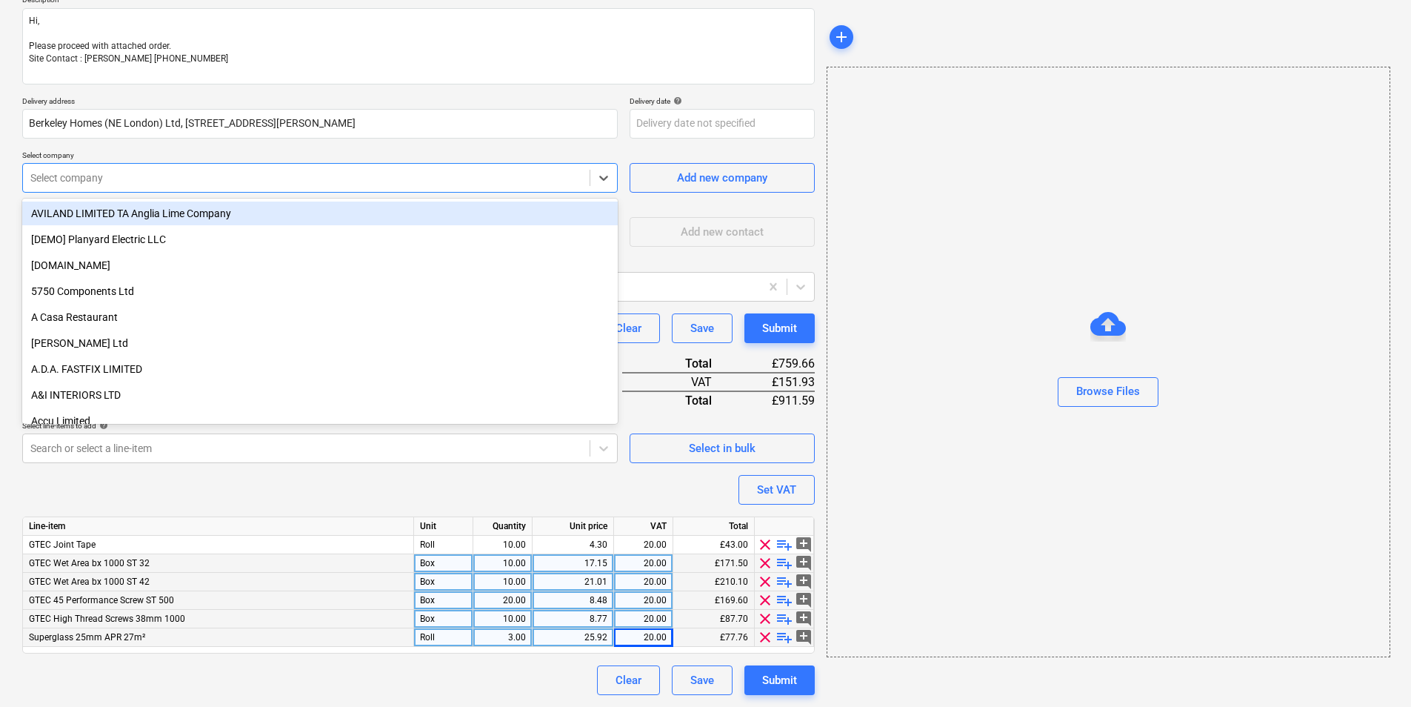
click at [370, 176] on div at bounding box center [306, 177] width 552 height 15
type input "ndi"
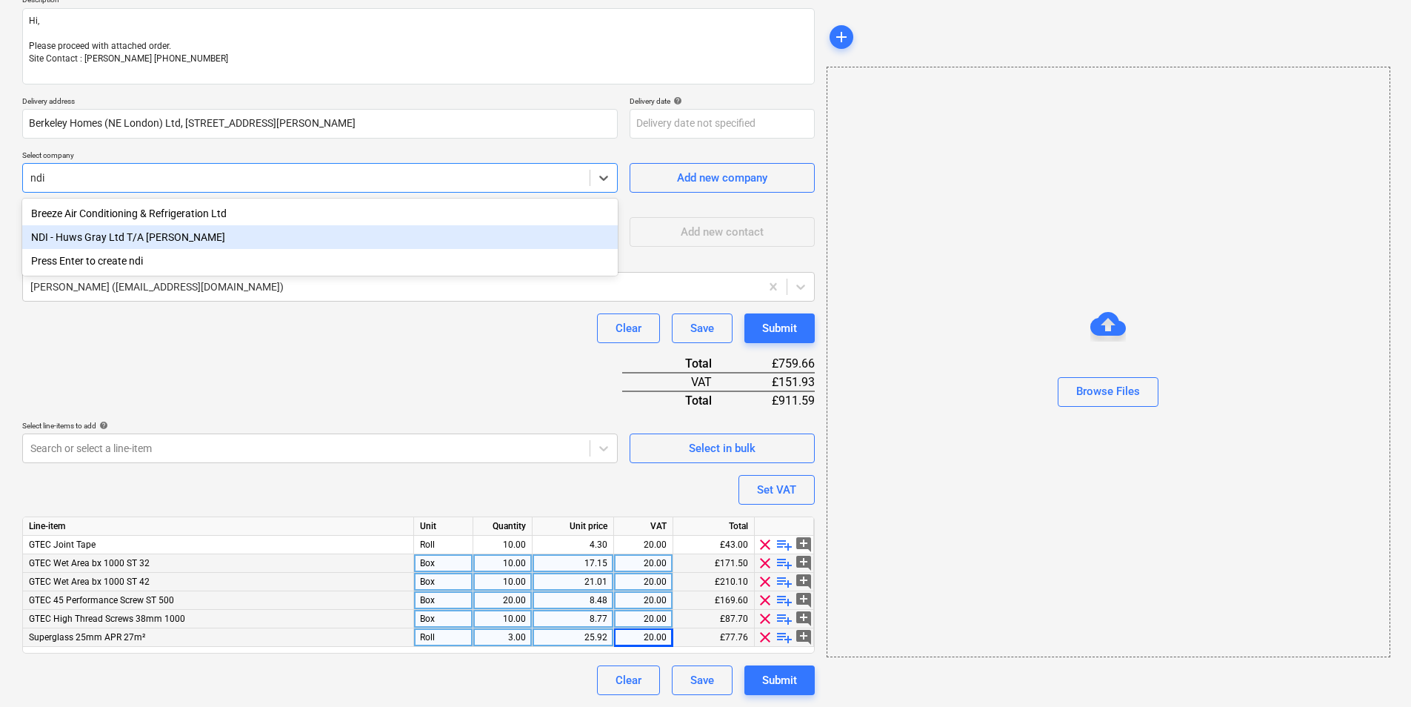
click at [153, 233] on div "NDI - Huws Gray Ltd T/A Lloyd Worrall" at bounding box center [319, 237] width 595 height 24
type textarea "x"
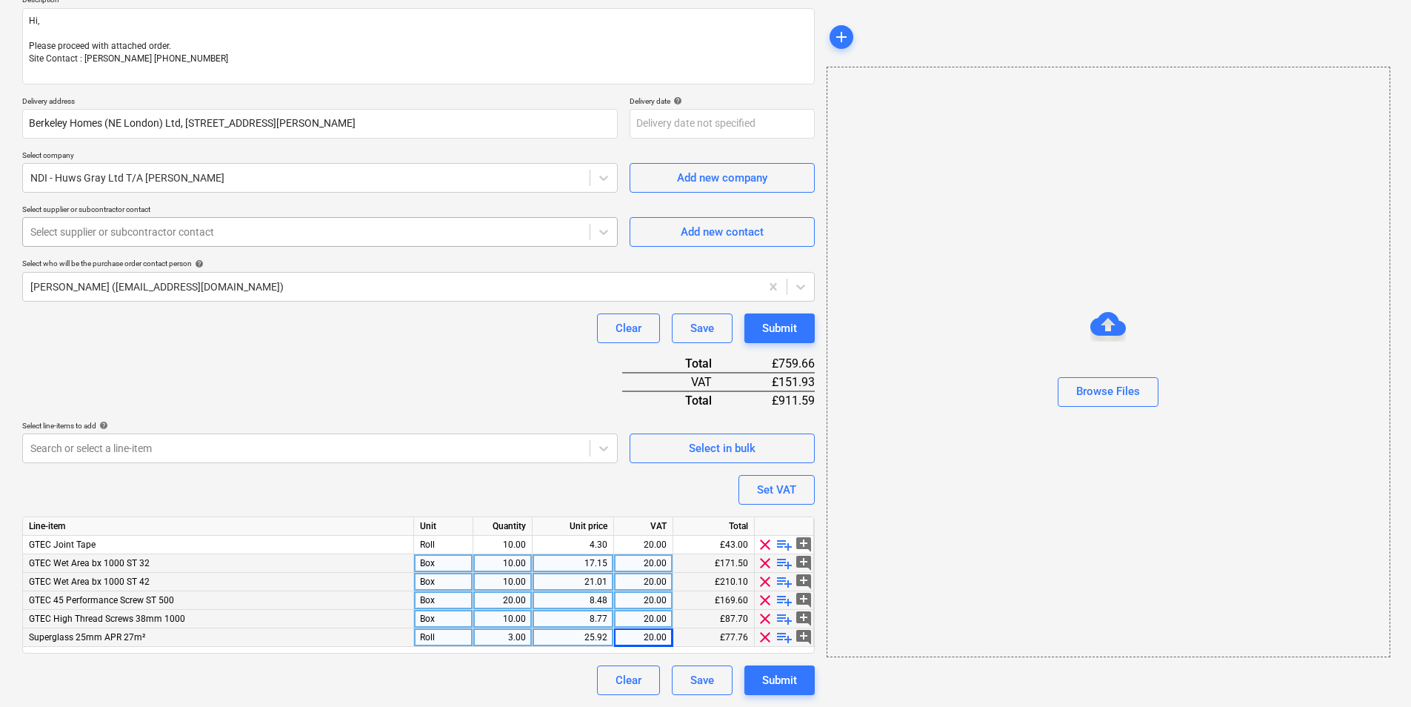
click at [248, 227] on div "Select supplier or subcontractor contact" at bounding box center [306, 231] width 567 height 21
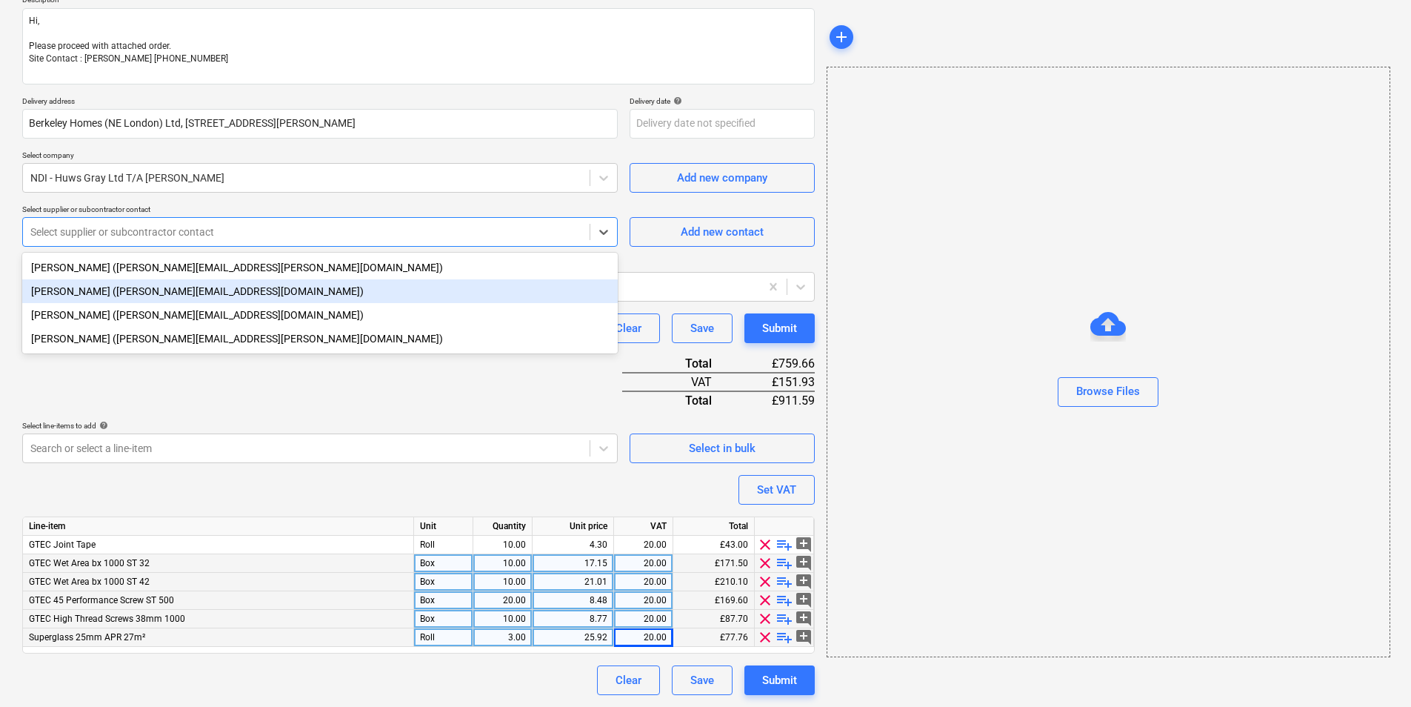
click at [168, 288] on div "Christopher Brandham (christopher.brandham@ndi.co.uk)" at bounding box center [319, 291] width 595 height 24
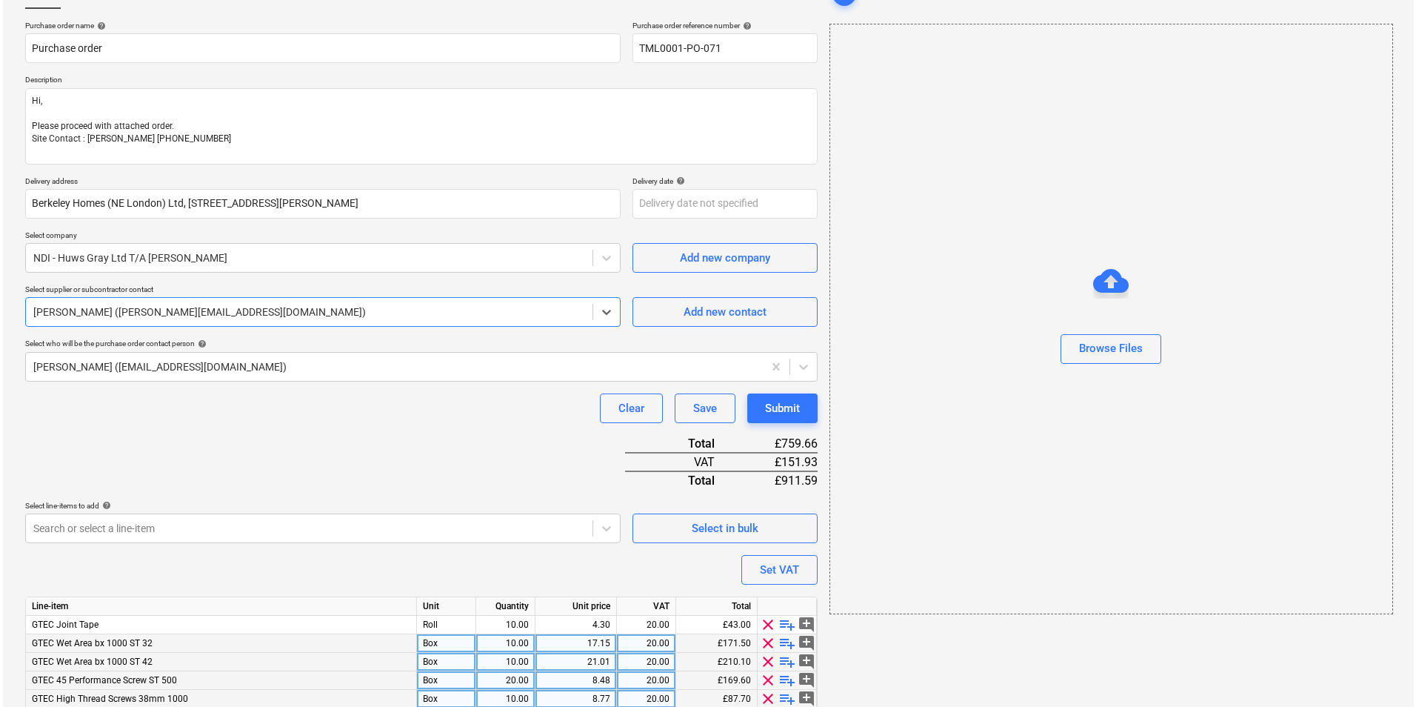
scroll to position [181, 0]
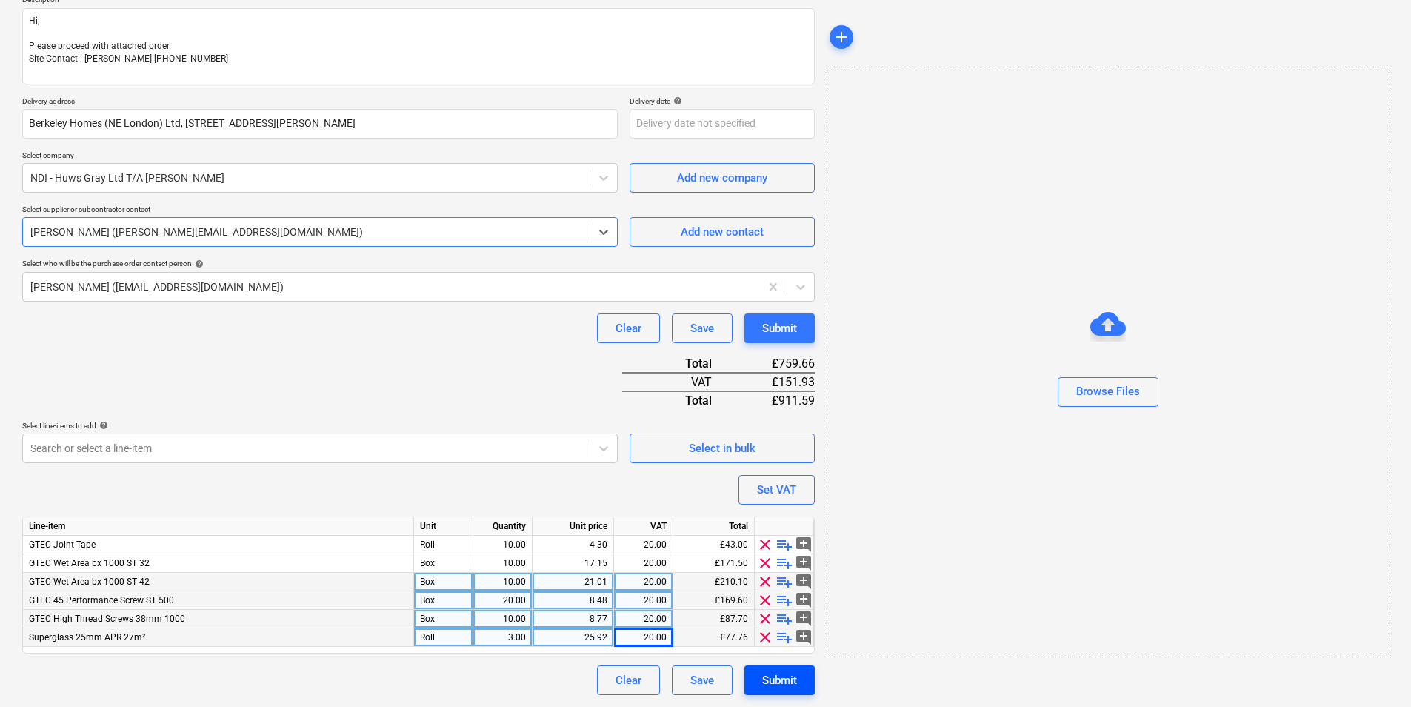
click at [777, 546] on div "Submit" at bounding box center [779, 679] width 35 height 19
type textarea "x"
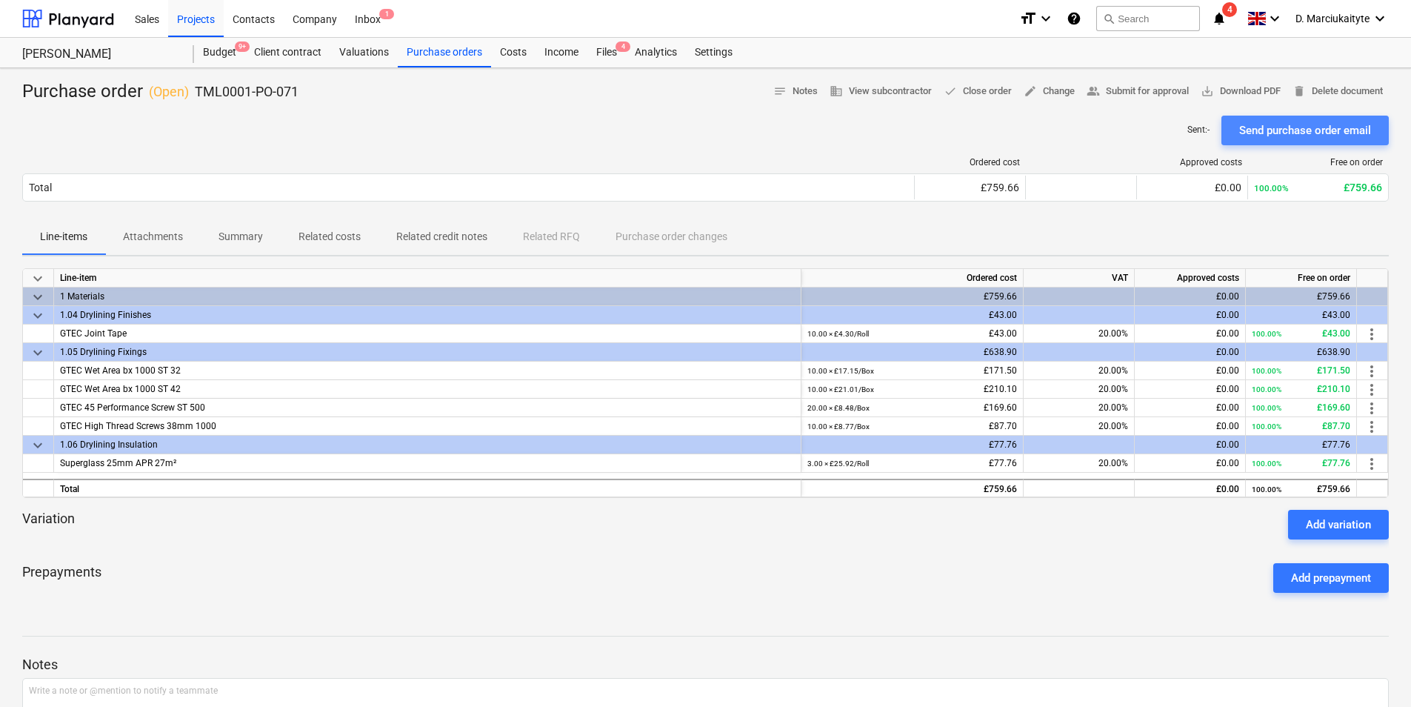
click at [1126, 119] on button "Send purchase order email" at bounding box center [1304, 131] width 167 height 30
drag, startPoint x: 153, startPoint y: 334, endPoint x: 55, endPoint y: 330, distance: 98.6
click at [55, 330] on div "GTEC Joint Tape" at bounding box center [427, 333] width 747 height 19
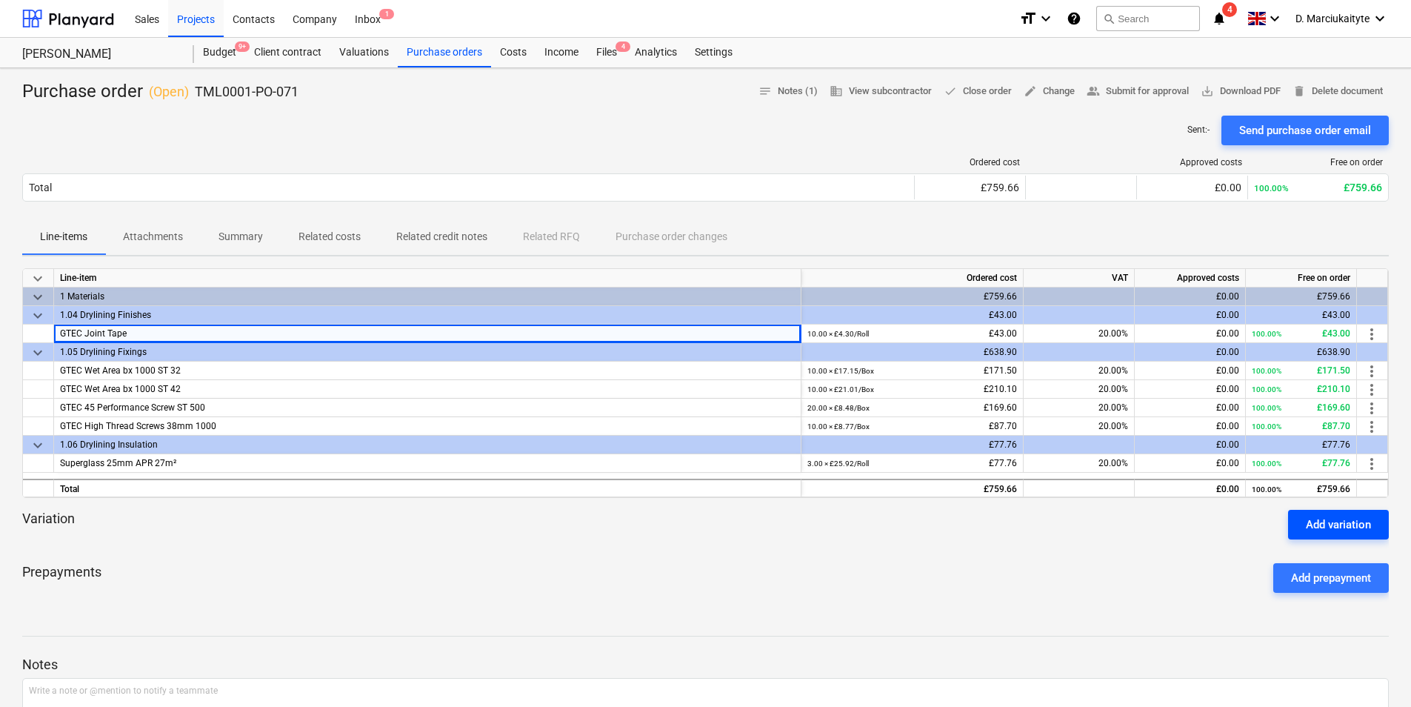
copy span "GTEC Joint Tape"
click at [190, 367] on div "GTEC Wet Area bx 1000 ST 32" at bounding box center [427, 370] width 747 height 19
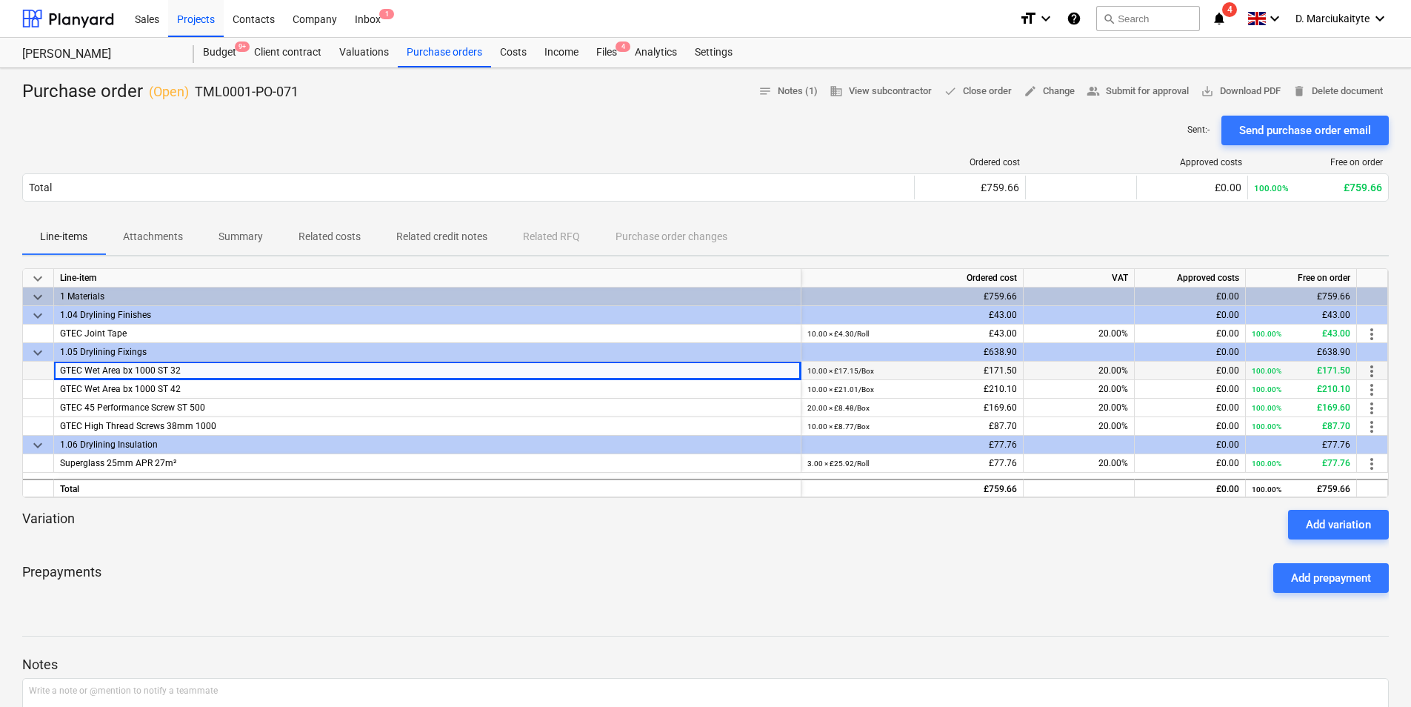
drag, startPoint x: 158, startPoint y: 374, endPoint x: 30, endPoint y: 375, distance: 128.1
click at [0, 0] on div "GTEC Wet Area bx 1000 ST 32 10.00 × £17.15 / Box £171.50 20.00% £0.00 100.00% £…" at bounding box center [0, 0] width 0 height 0
copy div "GTEC Wet Area bx 1000 ST 32"
click at [255, 377] on div "GTEC Wet Area bx 1000 ST 32" at bounding box center [427, 370] width 747 height 19
click at [247, 387] on div "GTEC Wet Area bx 1000 ST 42" at bounding box center [427, 389] width 747 height 19
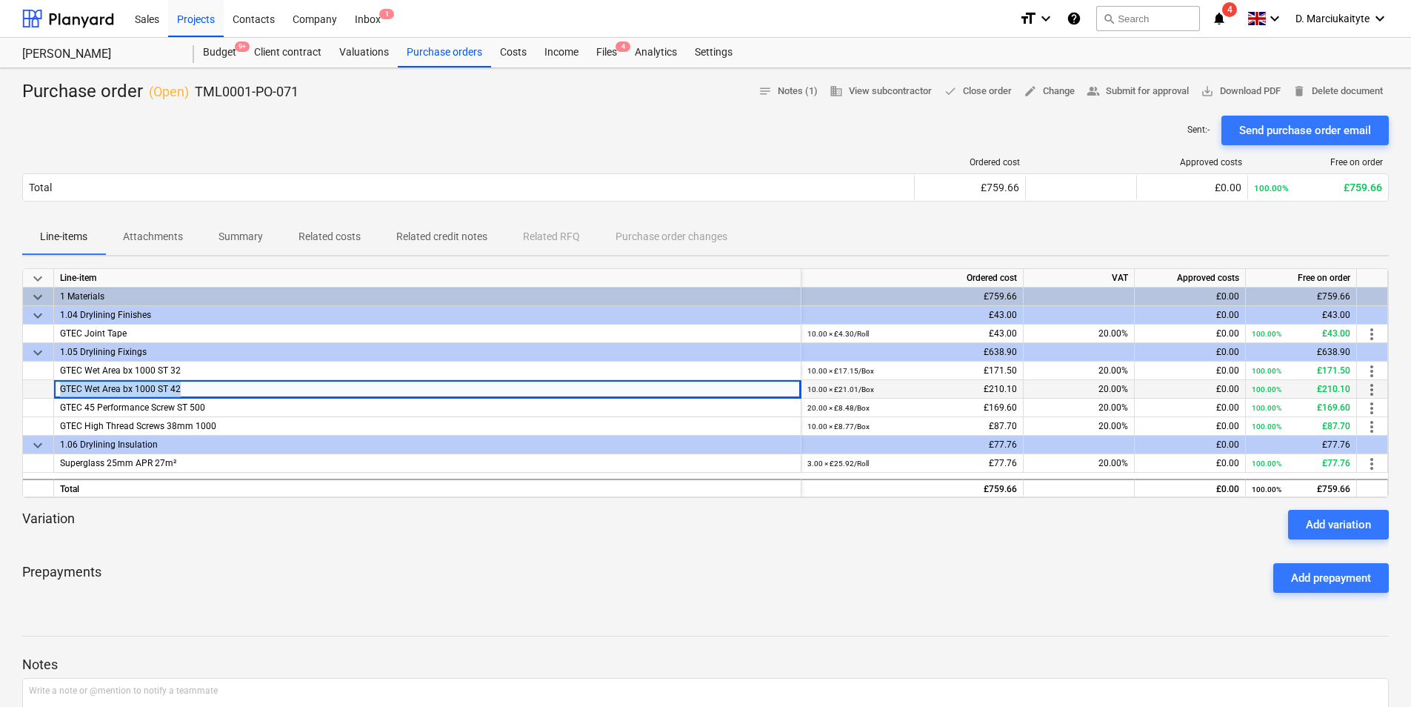
drag, startPoint x: 231, startPoint y: 390, endPoint x: 24, endPoint y: 390, distance: 206.6
click at [0, 0] on div "GTEC Wet Area bx 1000 ST 42 10.00 × £21.01 / Box £210.10 20.00% £0.00 100.00% £…" at bounding box center [0, 0] width 0 height 0
copy div "GTEC Wet Area bx 1000 ST 42"
click at [267, 405] on div "GTEC 45 Performance Screw ST 500" at bounding box center [427, 407] width 747 height 19
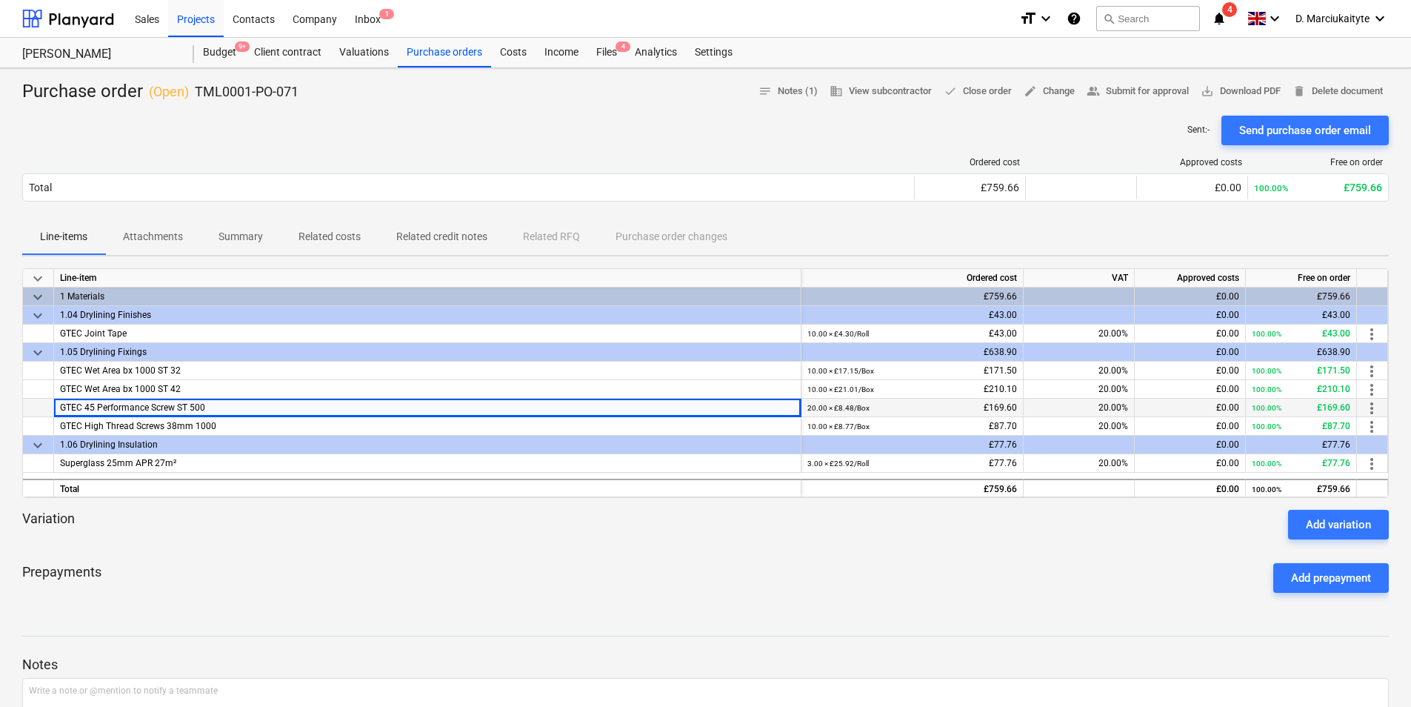
drag, startPoint x: 247, startPoint y: 407, endPoint x: 56, endPoint y: 406, distance: 190.3
click at [56, 406] on div "GTEC 45 Performance Screw ST 500" at bounding box center [427, 407] width 747 height 19
copy span "GTEC 45 Performance Screw ST 500"
click at [267, 425] on div "GTEC High Thread Screws 38mm 1000" at bounding box center [427, 426] width 747 height 19
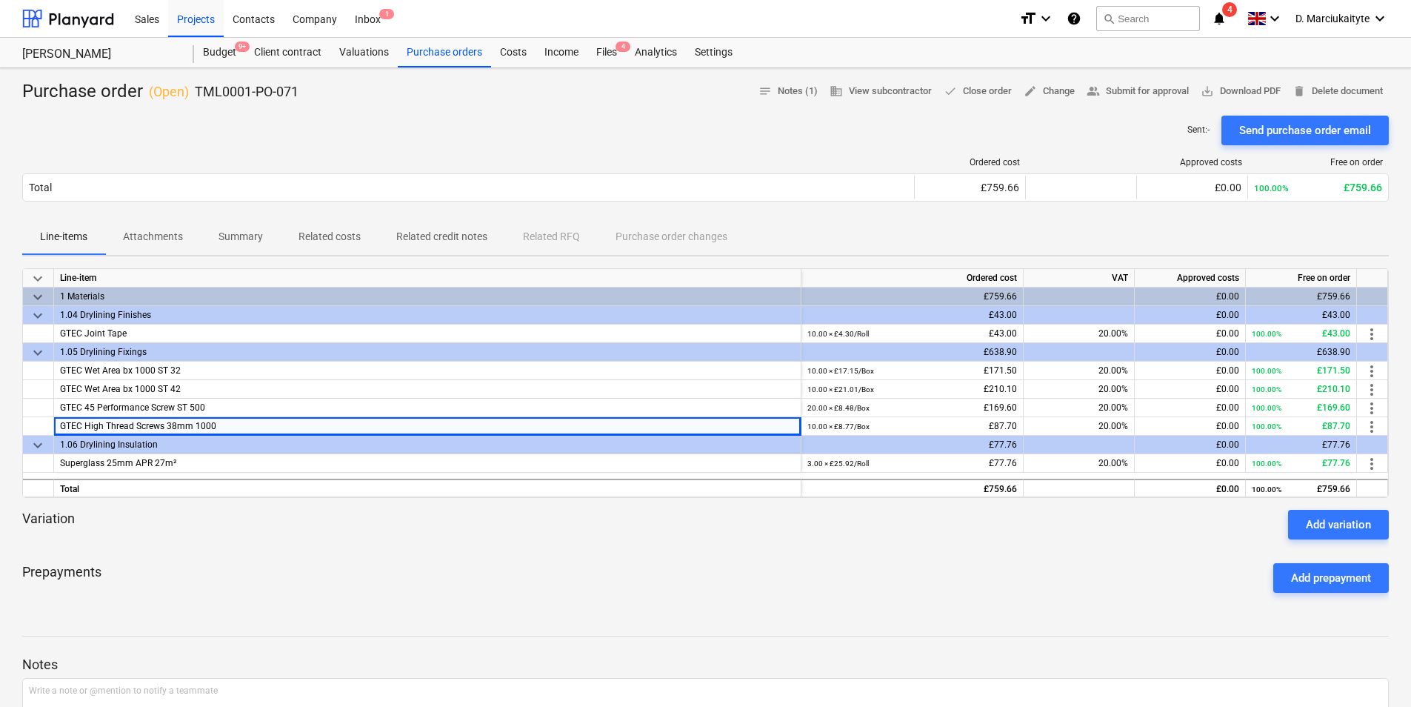
drag, startPoint x: 195, startPoint y: 430, endPoint x: 18, endPoint y: 427, distance: 177.0
click at [18, 427] on div "Purchase order ( Open ) TML0001-PO-071 notes Notes (1) business View subcontrac…" at bounding box center [705, 527] width 1411 height 919
drag, startPoint x: 18, startPoint y: 427, endPoint x: 310, endPoint y: 406, distance: 293.3
click at [310, 406] on div "GTEC 45 Performance Screw ST 500" at bounding box center [427, 407] width 747 height 19
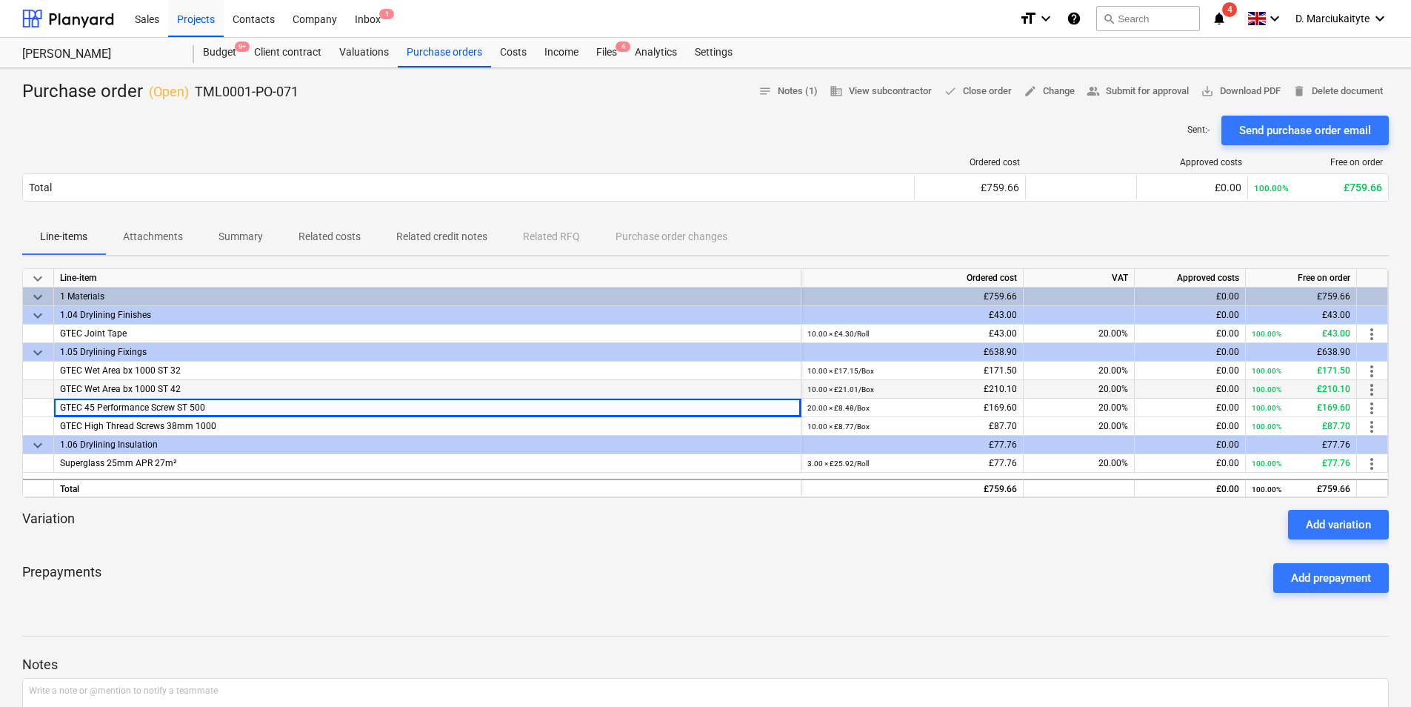
click at [250, 387] on div "GTEC Wet Area bx 1000 ST 42" at bounding box center [427, 389] width 747 height 19
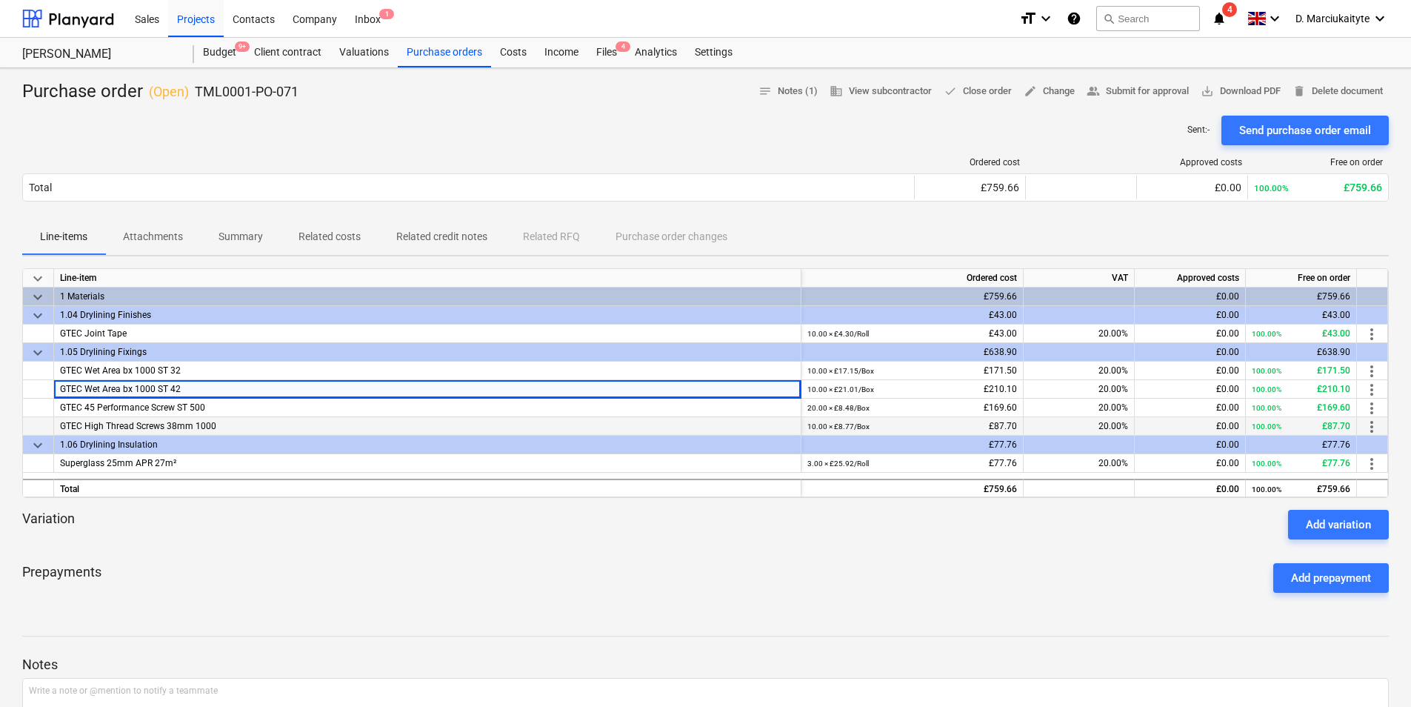
click at [227, 419] on div "GTEC High Thread Screws 38mm 1000" at bounding box center [427, 426] width 747 height 19
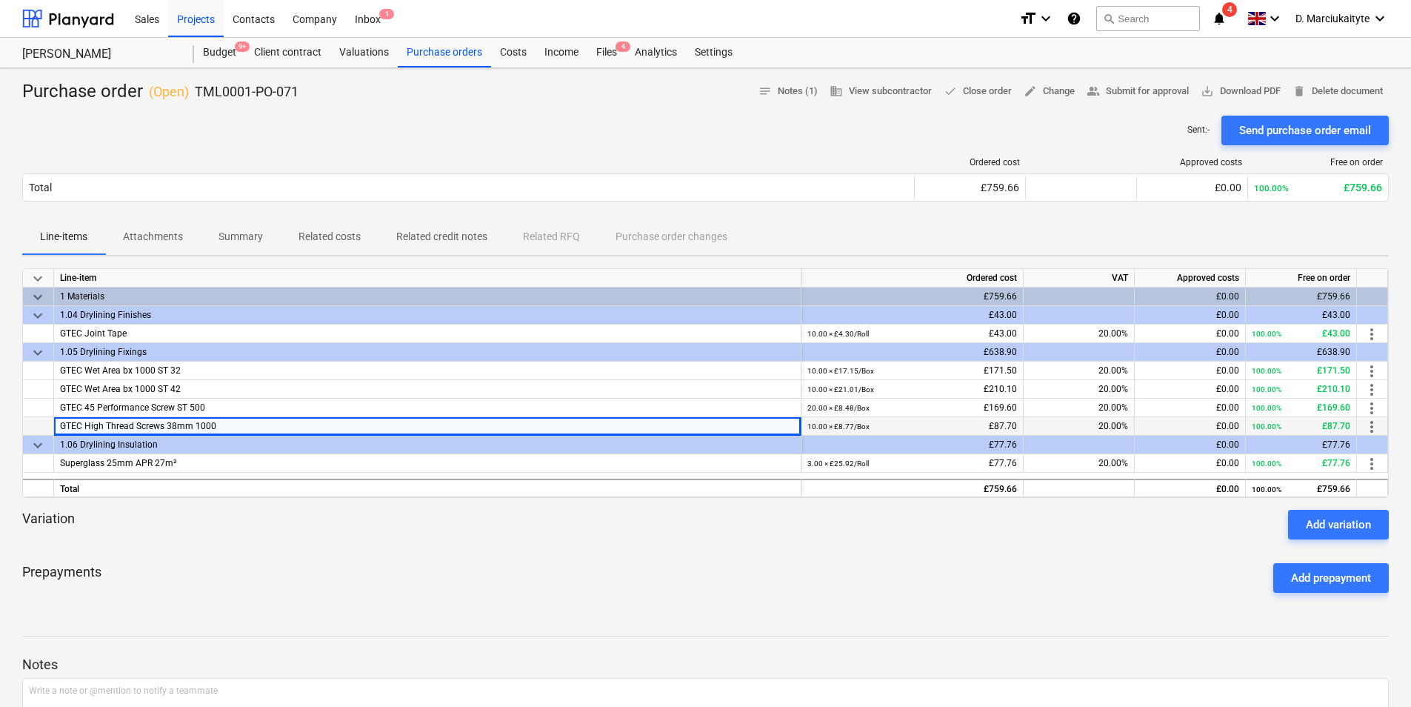
drag, startPoint x: 221, startPoint y: 429, endPoint x: 56, endPoint y: 428, distance: 165.2
click at [56, 428] on div "GTEC High Thread Screws 38mm 1000" at bounding box center [427, 426] width 747 height 19
copy span "GTEC High Thread Screws 38mm 1000"
click at [184, 463] on div "Superglass 25mm APR 27m²" at bounding box center [427, 463] width 747 height 19
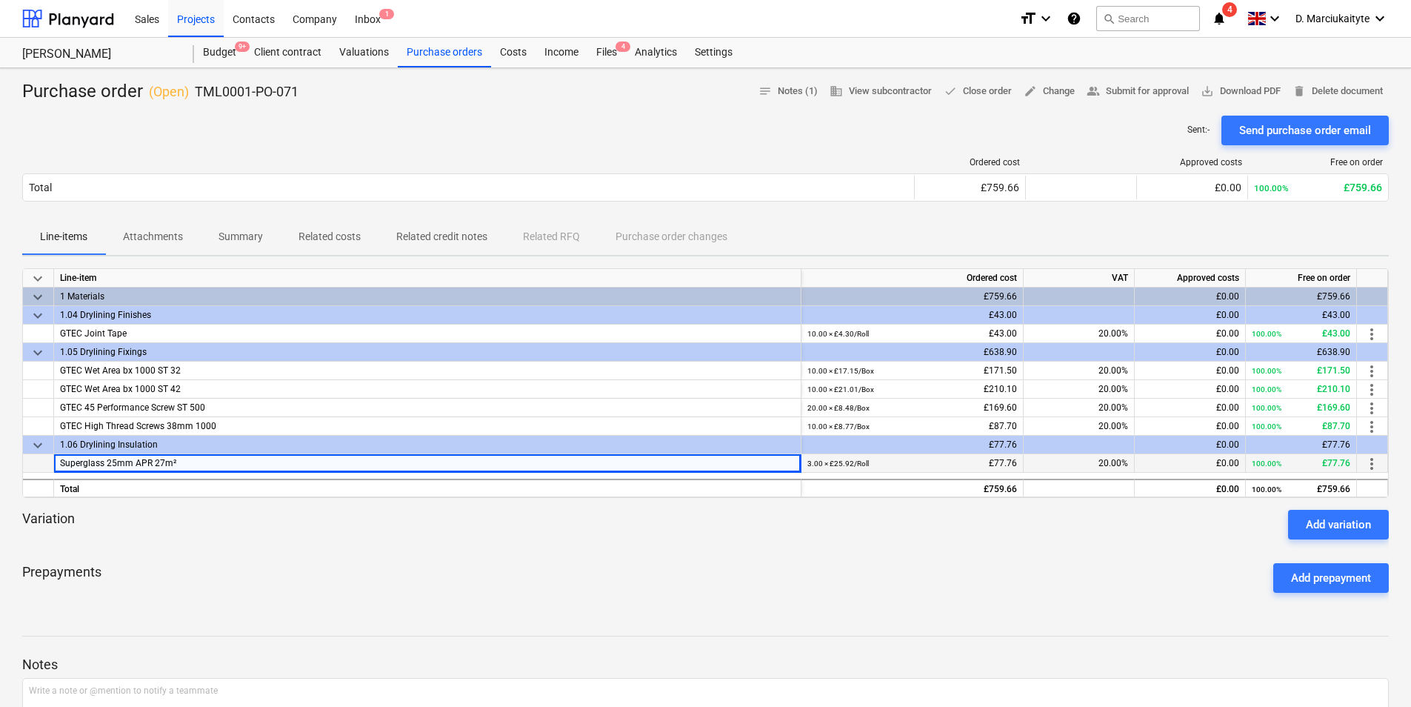
drag, startPoint x: 123, startPoint y: 461, endPoint x: 34, endPoint y: 461, distance: 88.9
click at [0, 0] on div "Superglass 25mm APR 27m² 3.00 × £25.92 / Roll £77.76 20.00% £0.00 100.00% £77.7…" at bounding box center [0, 0] width 0 height 0
copy div "Superglass 25mm APR 27m²"
drag, startPoint x: 312, startPoint y: 91, endPoint x: 196, endPoint y: 90, distance: 115.5
click at [196, 90] on div "Purchase order ( Open ) TML0001-PO-071 notes Notes (1) business View subcontrac…" at bounding box center [705, 92] width 1366 height 24
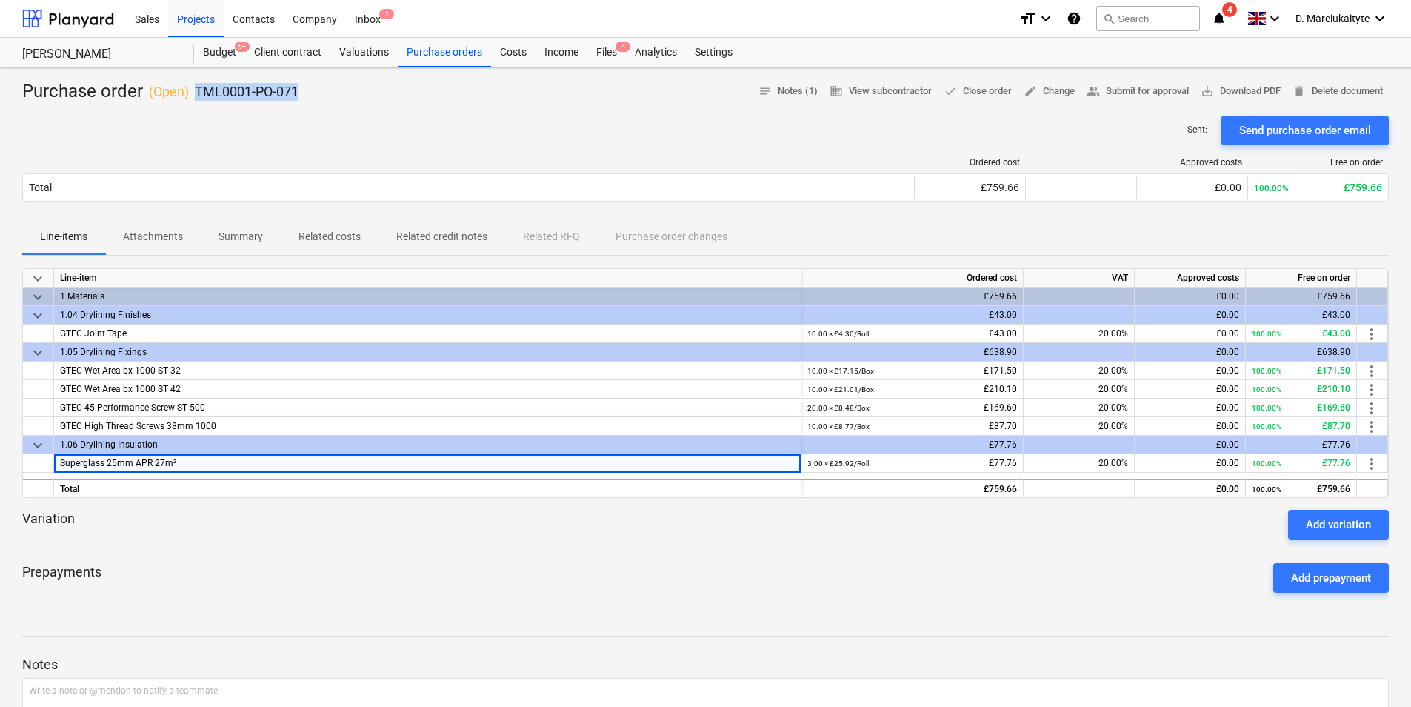
copy p "TML0001-PO-071"
click at [171, 11] on div "Projects" at bounding box center [196, 18] width 56 height 38
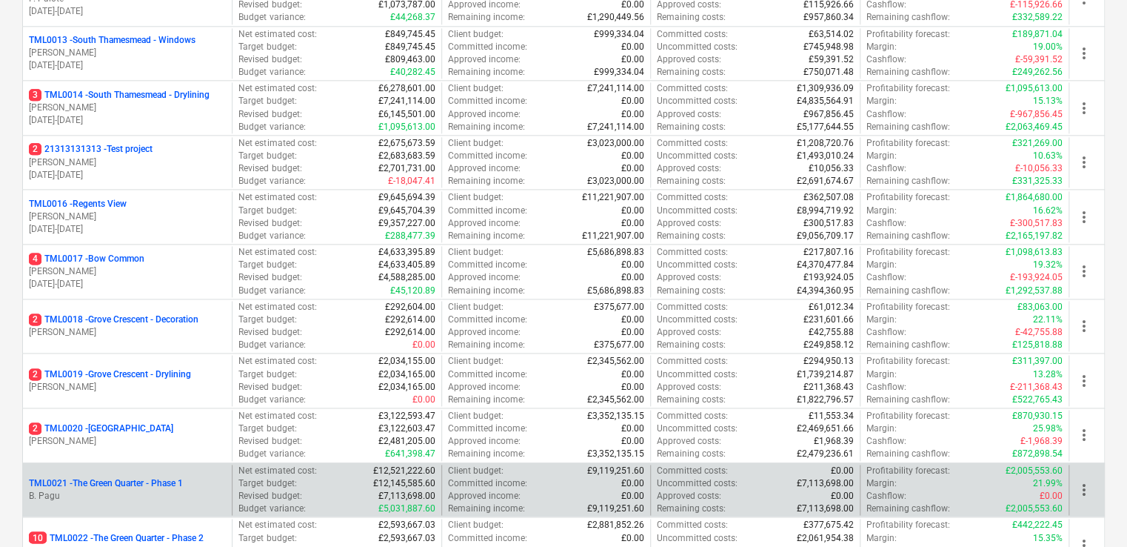
scroll to position [963, 0]
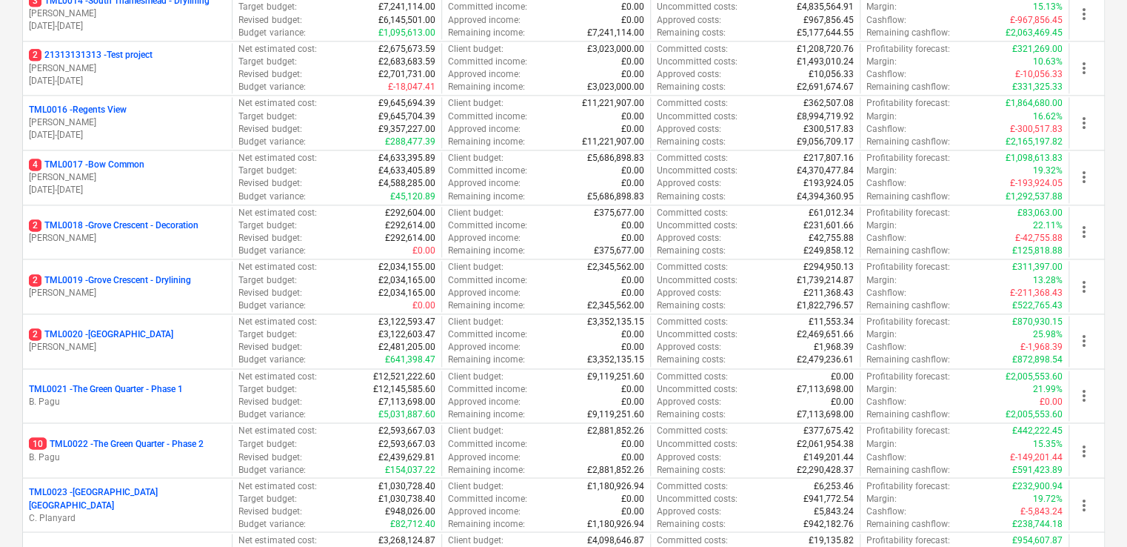
click at [174, 290] on p "[PERSON_NAME]" at bounding box center [127, 293] width 197 height 13
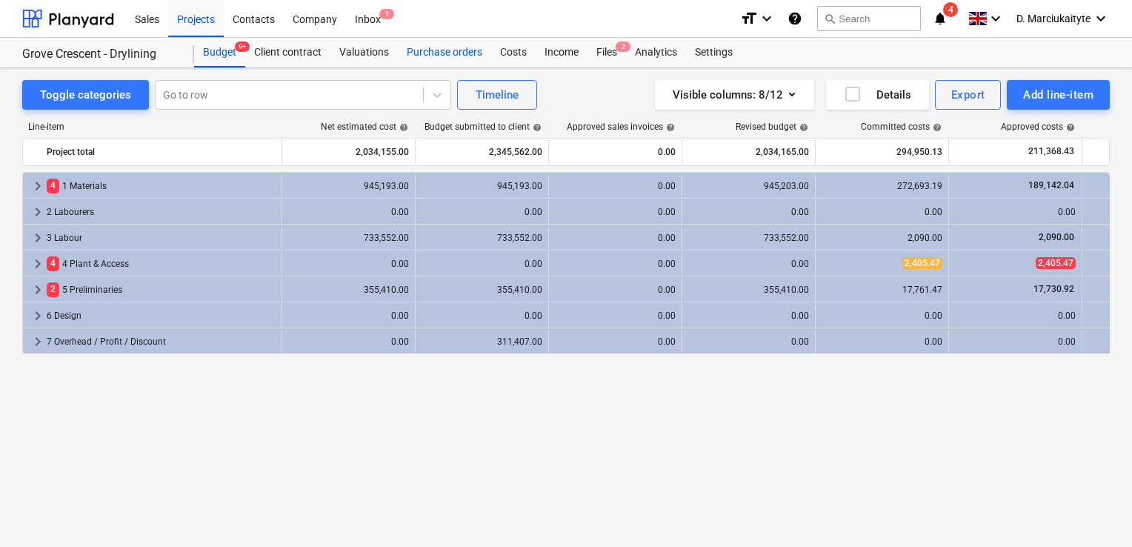
click at [429, 55] on div "Purchase orders" at bounding box center [444, 53] width 93 height 30
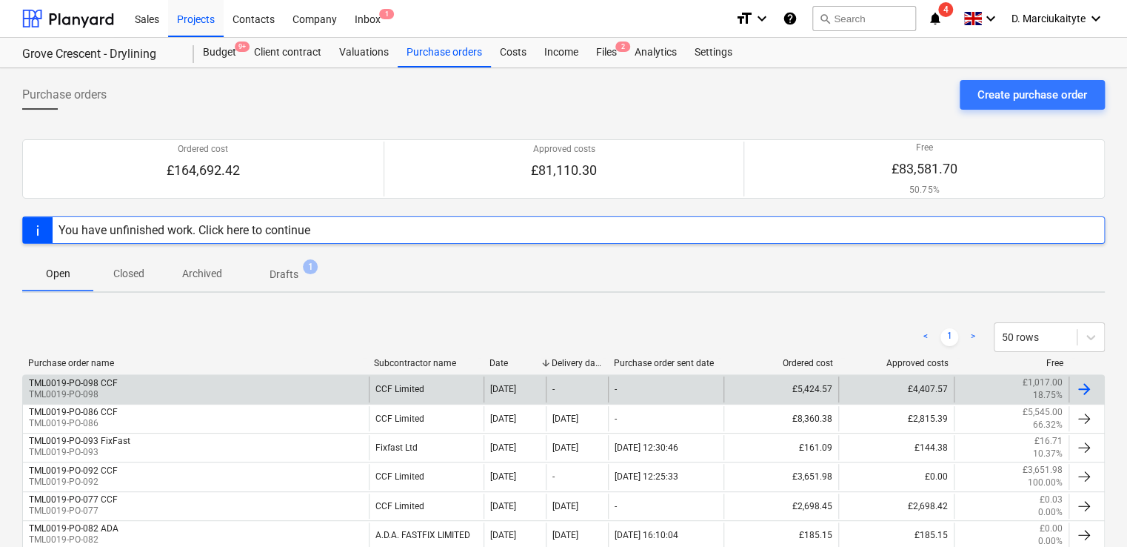
click at [194, 393] on div "TML0019-PO-098 CCF TML0019-PO-098" at bounding box center [196, 388] width 346 height 25
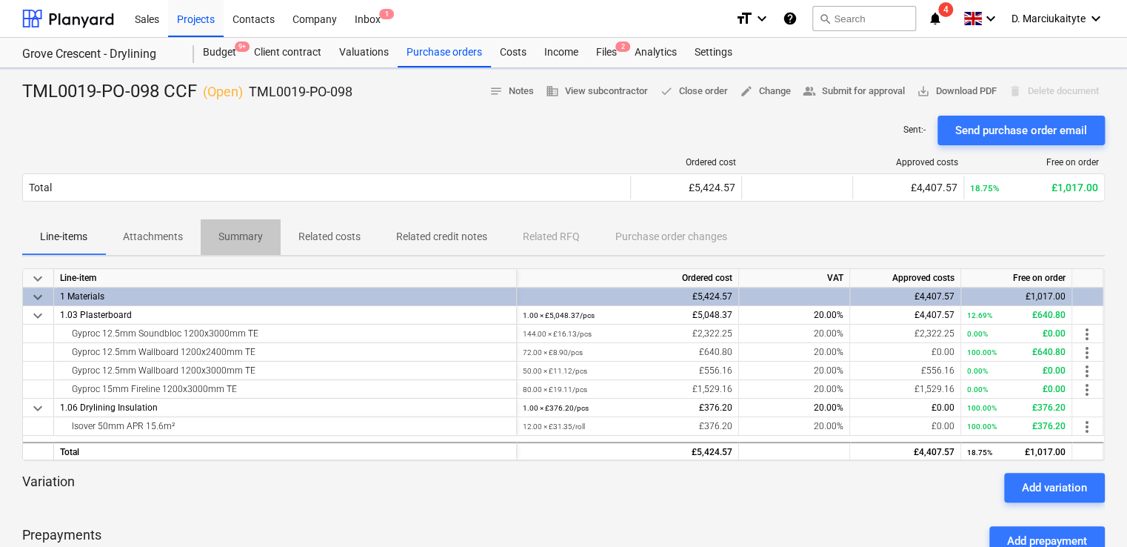
click at [258, 240] on p "Summary" at bounding box center [240, 237] width 44 height 16
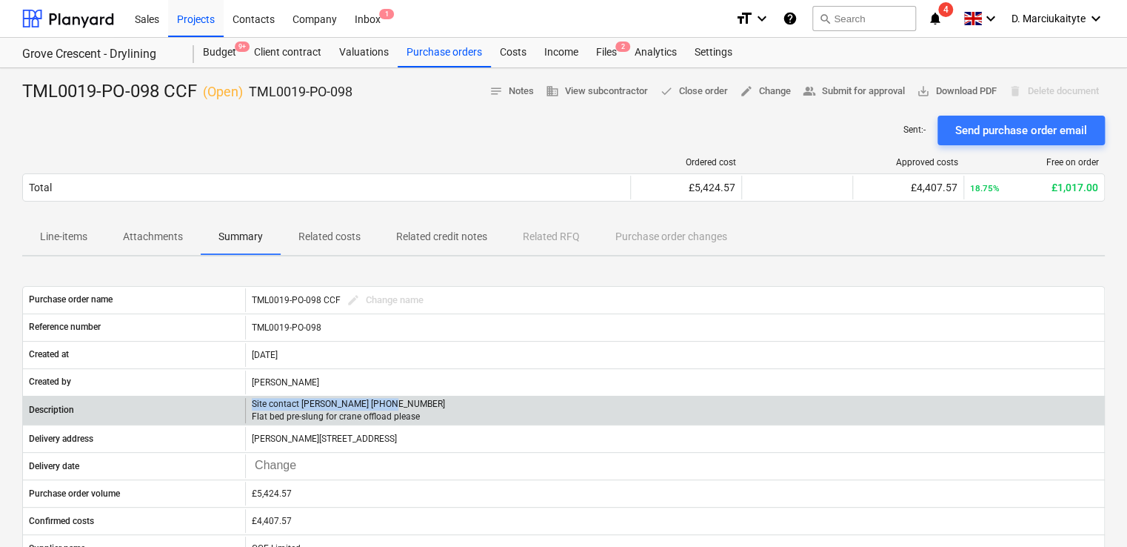
drag, startPoint x: 409, startPoint y: 407, endPoint x: 245, endPoint y: 401, distance: 163.8
click at [245, 401] on div "Site contact Cornel 07853 351191 Flat bed pre-slung for crane offload please" at bounding box center [674, 410] width 859 height 25
copy p "Site contact [PERSON_NAME] [PHONE_NUMBER]"
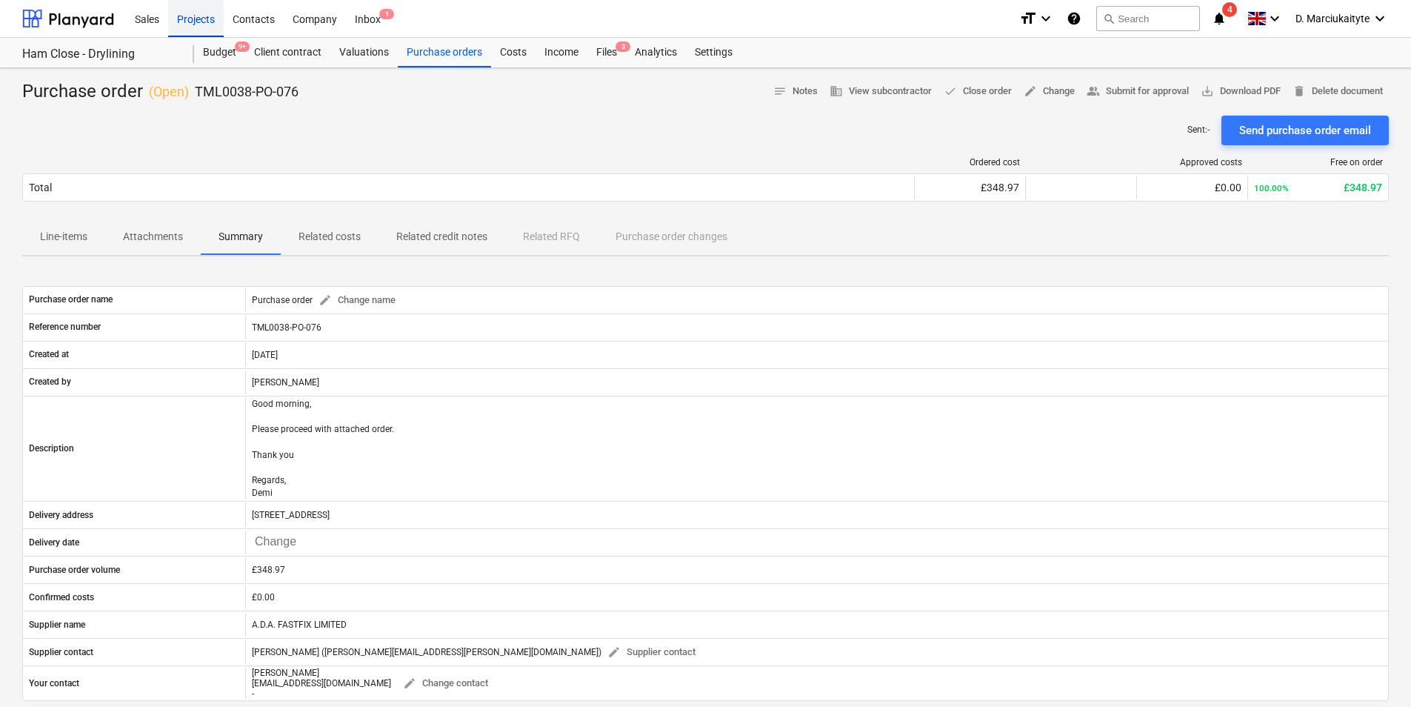
click at [197, 19] on div "Projects" at bounding box center [196, 18] width 56 height 38
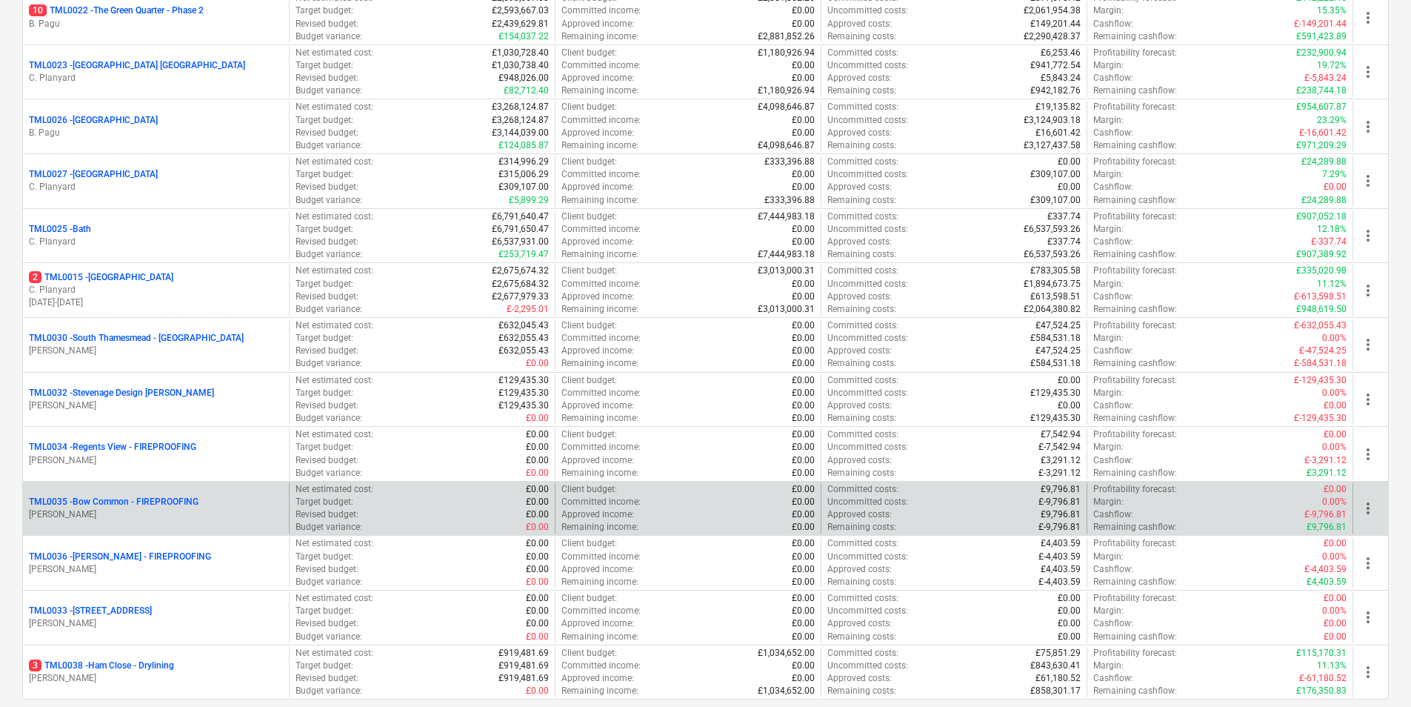
scroll to position [1481, 0]
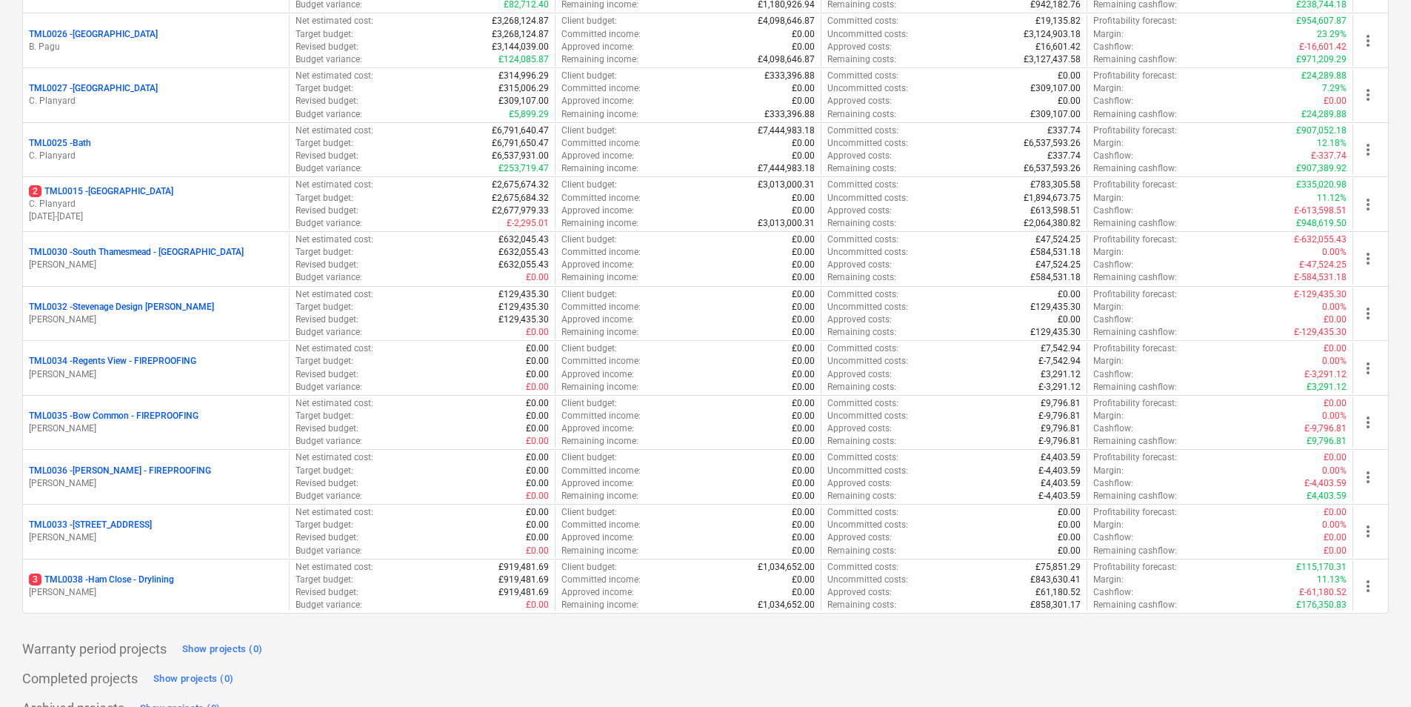
click at [134, 206] on p "C. Planyard" at bounding box center [156, 204] width 254 height 13
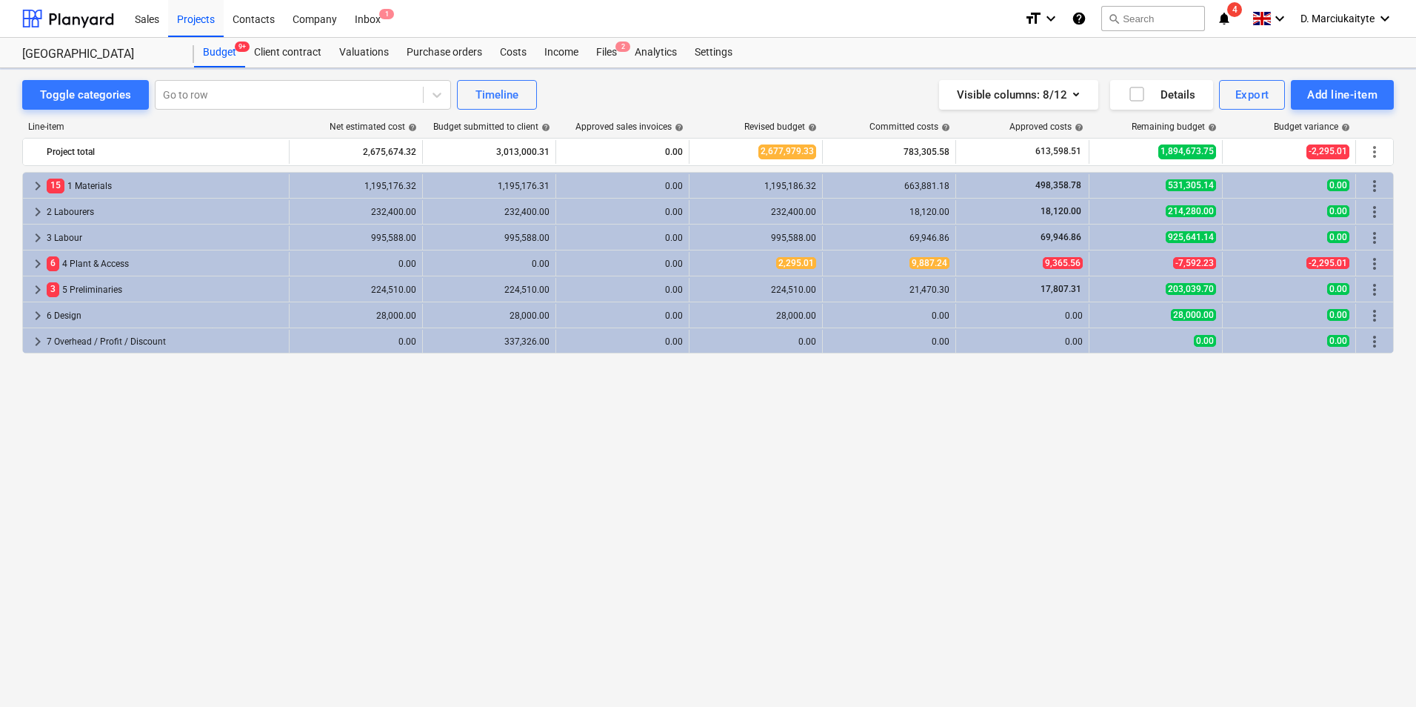
drag, startPoint x: 443, startPoint y: 55, endPoint x: 447, endPoint y: 67, distance: 13.1
click at [444, 56] on div "Purchase orders" at bounding box center [444, 53] width 93 height 30
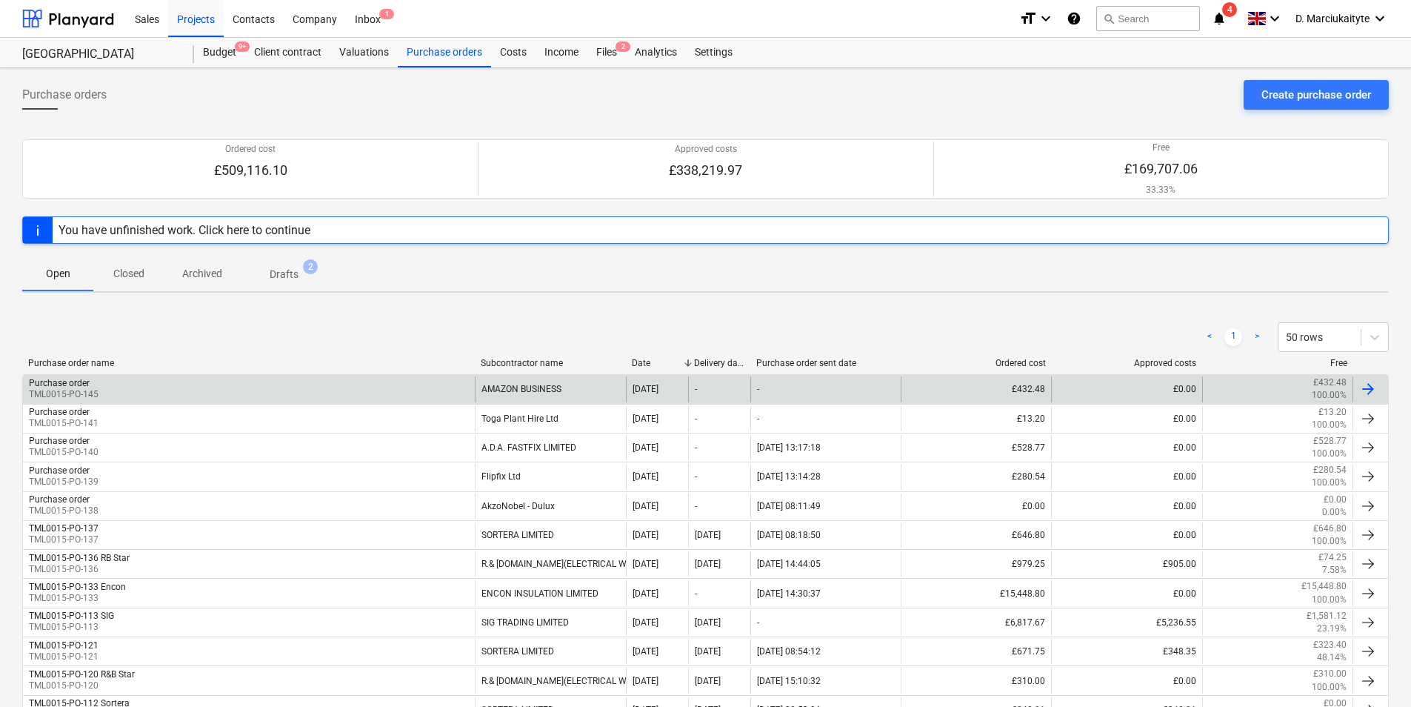
click at [534, 388] on div "AMAZON BUSINESS" at bounding box center [550, 388] width 150 height 25
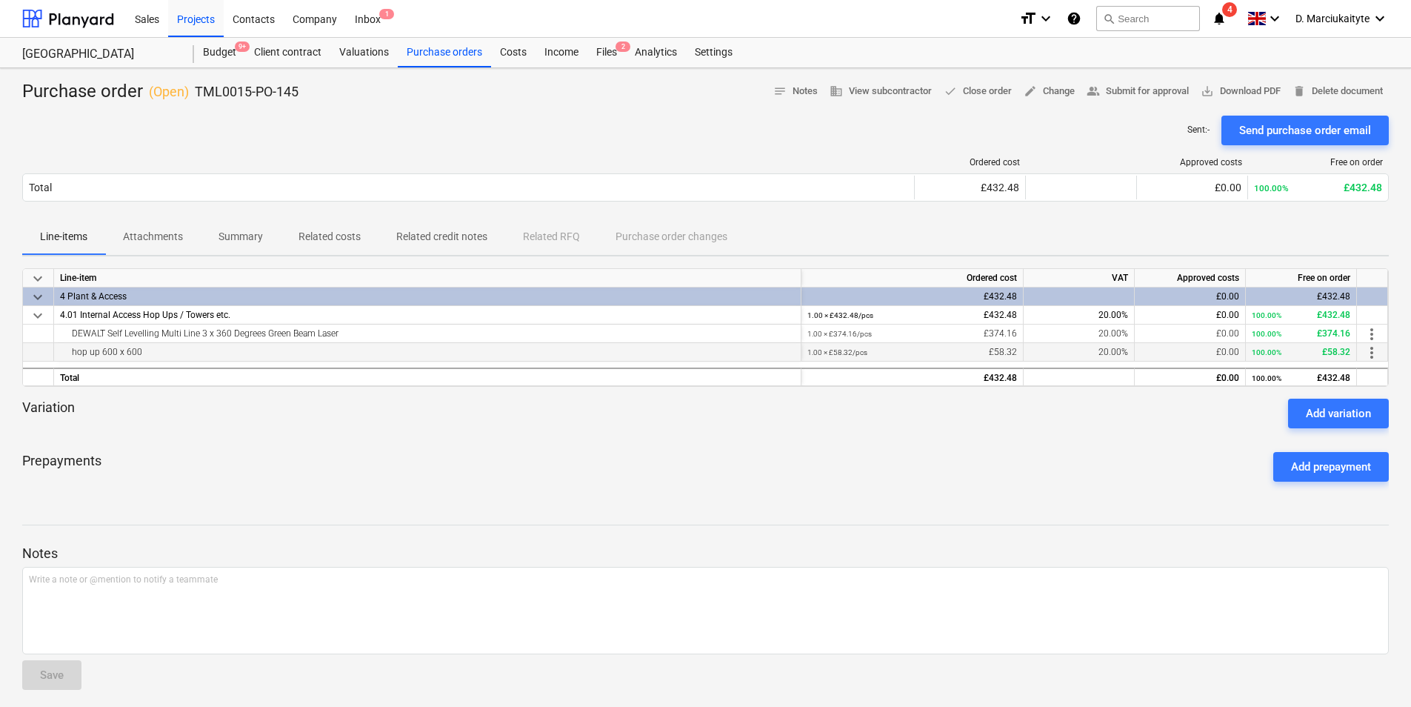
drag, startPoint x: 300, startPoint y: 350, endPoint x: 70, endPoint y: 348, distance: 229.6
click at [70, 348] on div "hop up 600 x 600" at bounding box center [427, 352] width 735 height 18
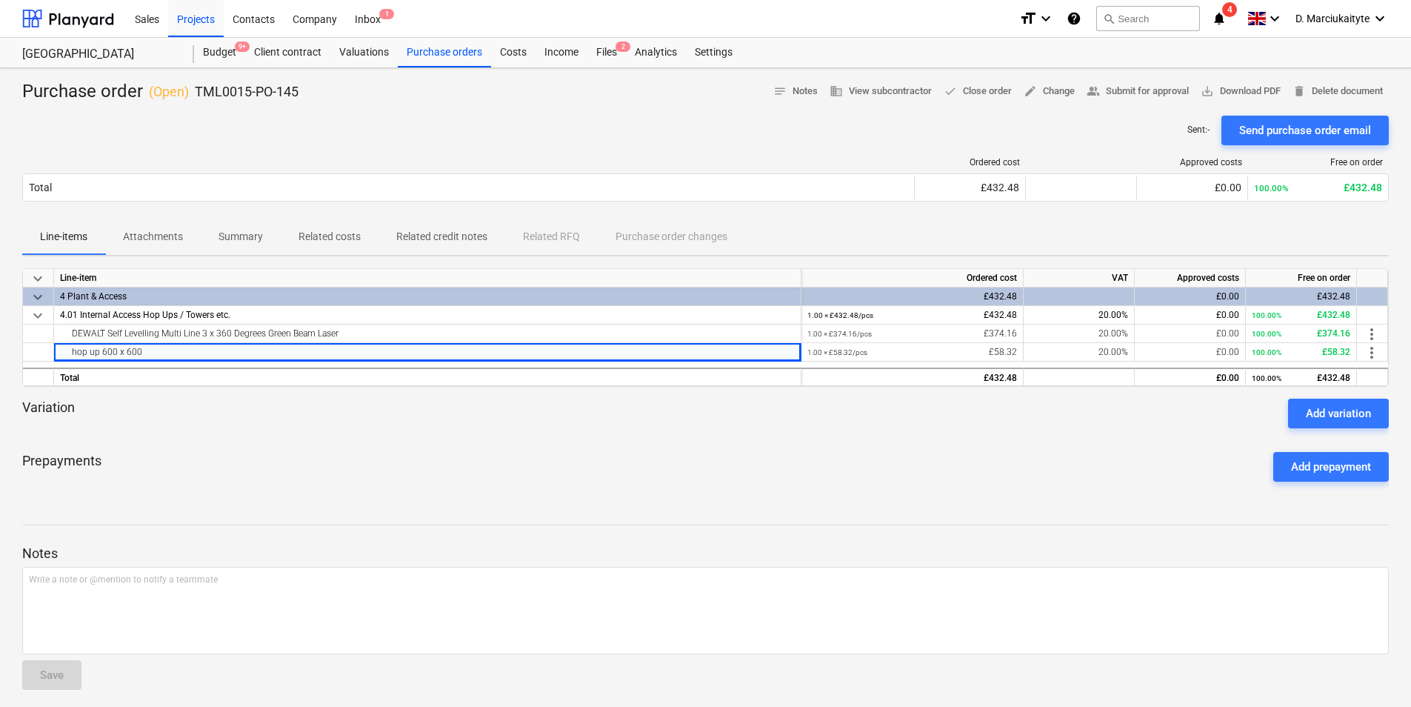
copy div "hop up 600 x 600"
drag, startPoint x: 310, startPoint y: 89, endPoint x: 195, endPoint y: 92, distance: 114.8
click at [195, 92] on div "Purchase order ( Open ) TML0015-PO-145 notes Notes business View subcontractor …" at bounding box center [705, 92] width 1366 height 24
copy p "TML0015-PO-145"
drag, startPoint x: 193, startPoint y: 11, endPoint x: 206, endPoint y: 31, distance: 23.6
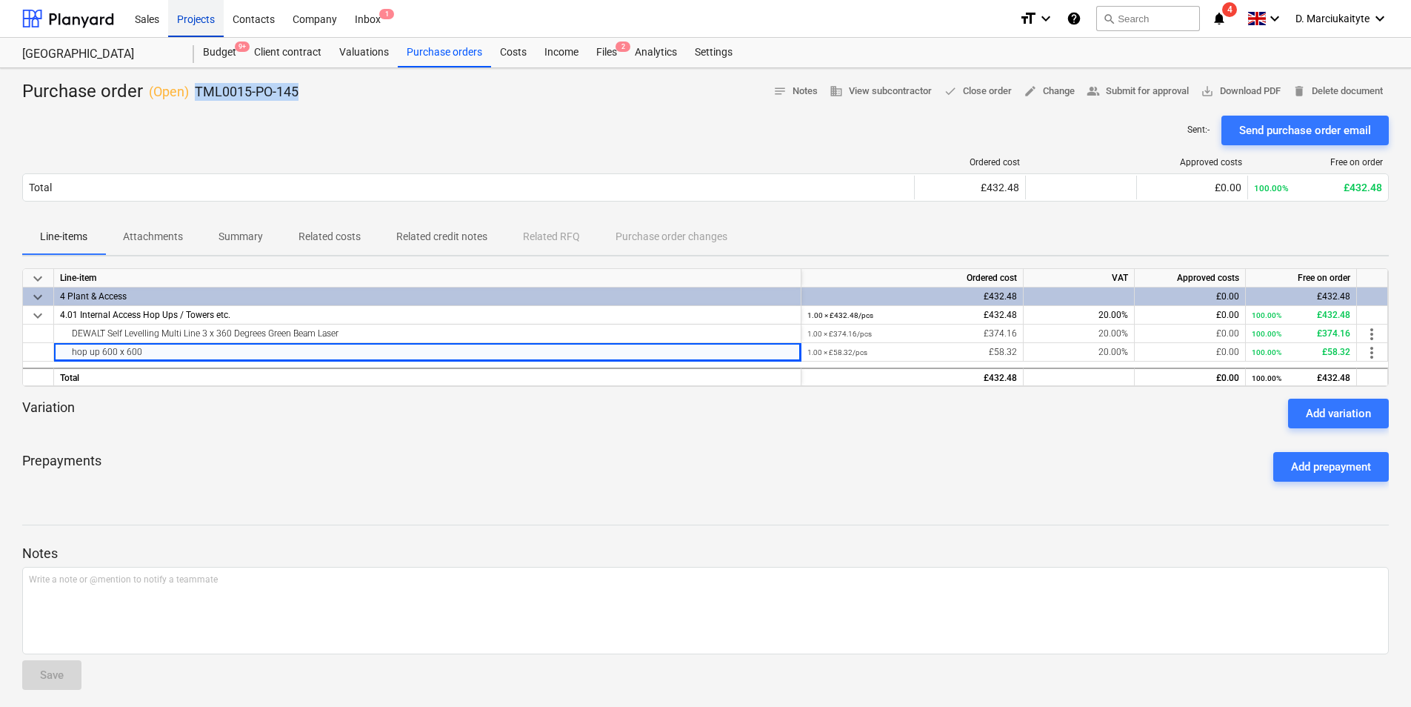
click at [194, 11] on div "Projects" at bounding box center [196, 18] width 56 height 38
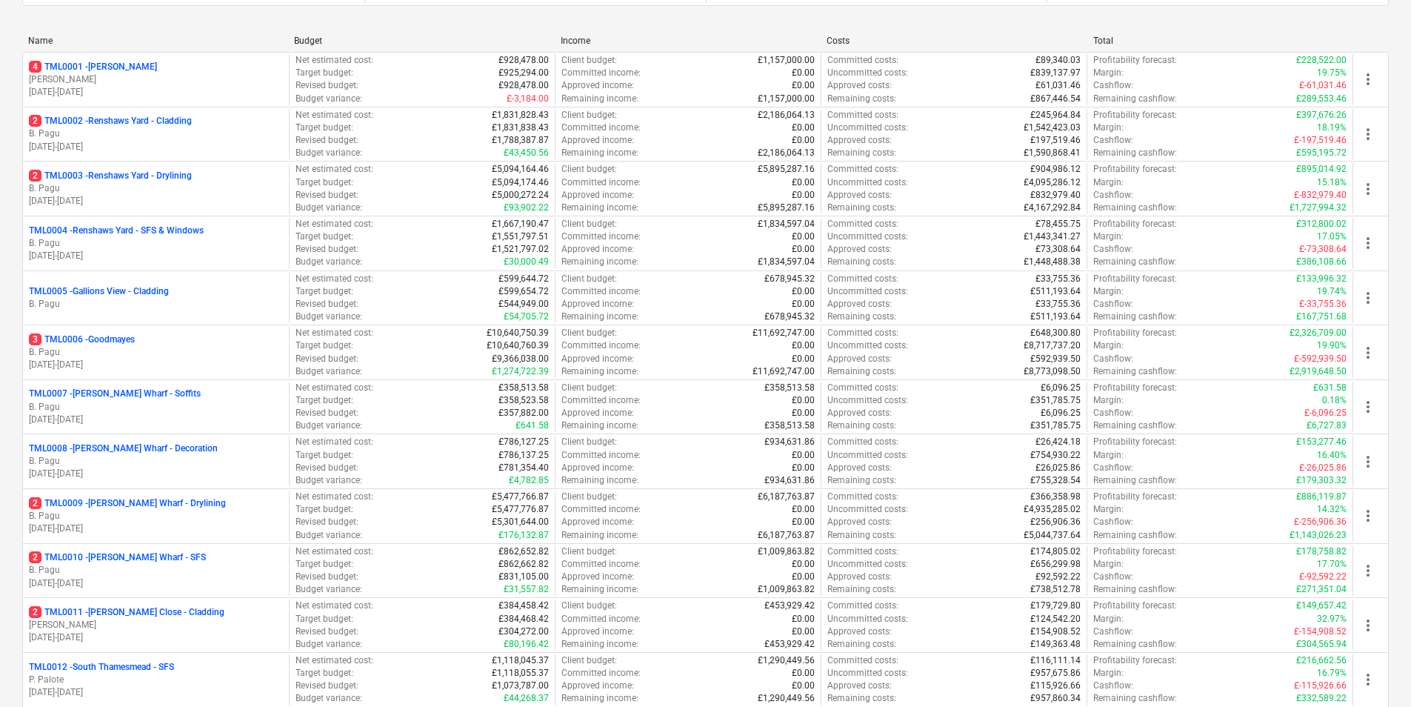
scroll to position [667, 0]
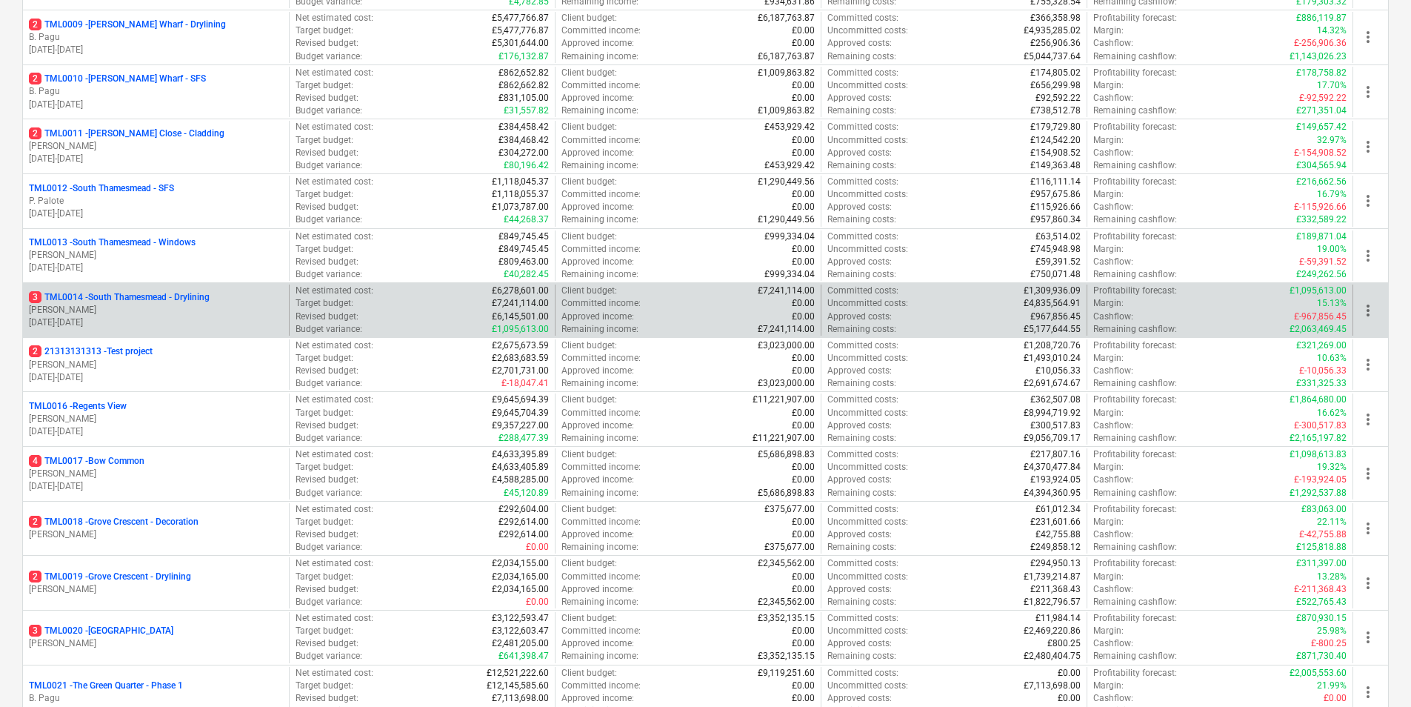
click at [130, 294] on p "3 TML0014 - [GEOGRAPHIC_DATA] - Drylining" at bounding box center [119, 297] width 181 height 13
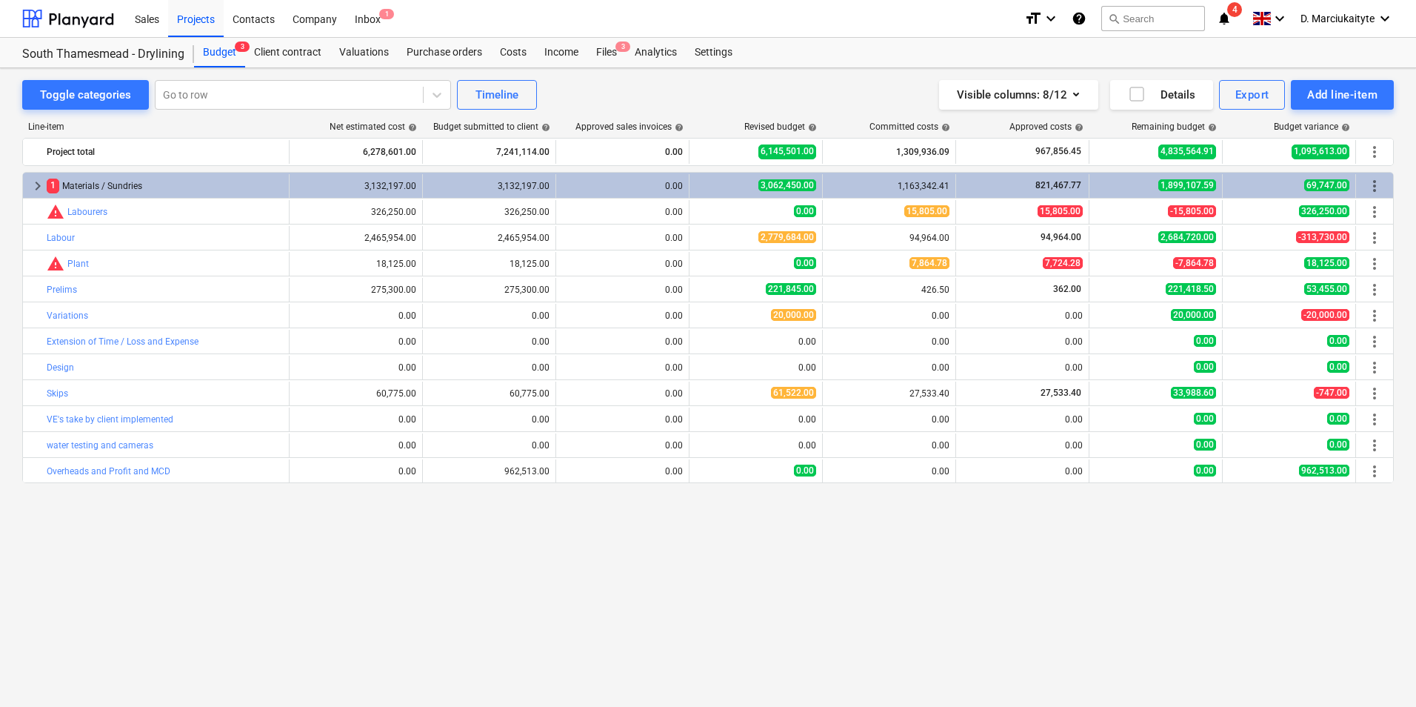
click at [438, 33] on div "Sales Projects Contacts Company Inbox 1" at bounding box center [569, 18] width 887 height 37
click at [443, 45] on div "Purchase orders" at bounding box center [444, 53] width 93 height 30
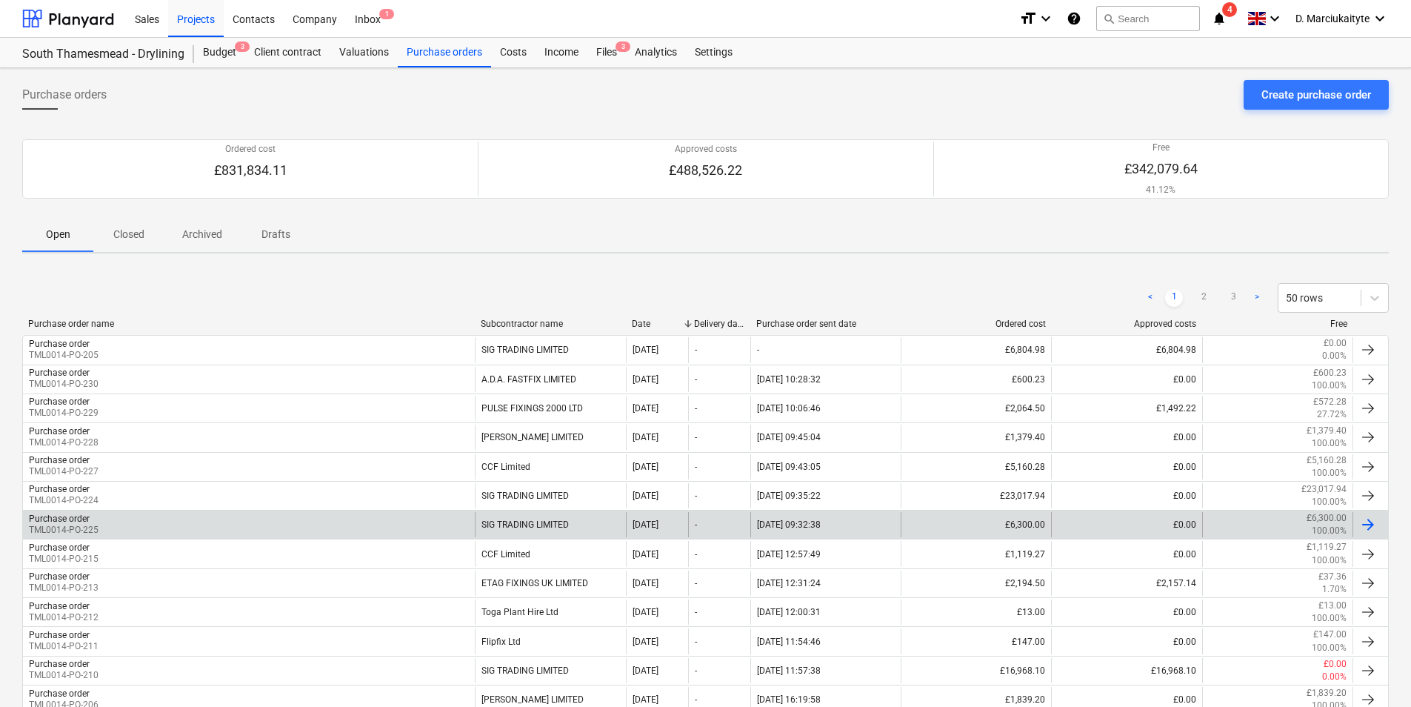
click at [197, 521] on div "Purchase order TML0014-PO-225" at bounding box center [249, 524] width 452 height 25
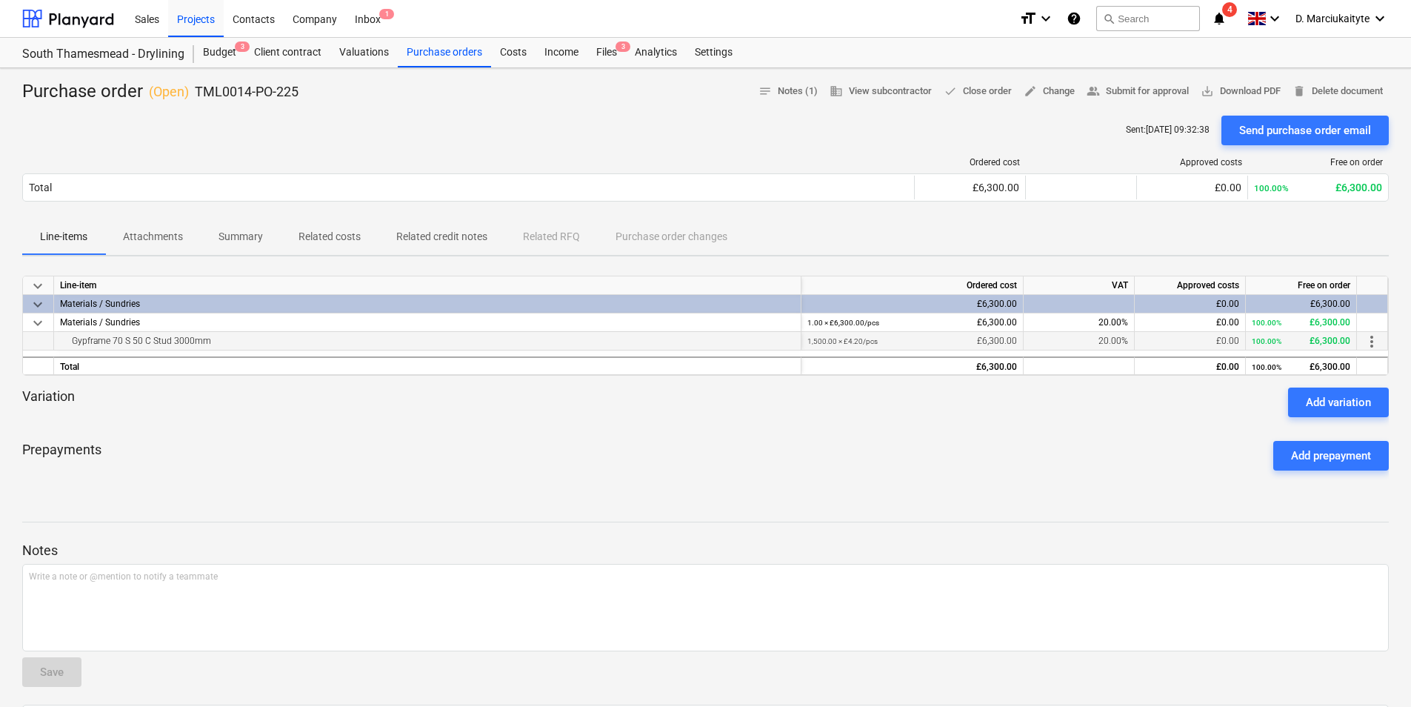
drag, startPoint x: 268, startPoint y: 331, endPoint x: 284, endPoint y: 344, distance: 20.5
click at [284, 344] on div "keyboard_arrow_down Line-item Ordered cost VAT Approved costs Free on order key…" at bounding box center [705, 326] width 1366 height 100
copy div "1.00 × £6,300.00 / pcs £6,300.00 20.00% £0.00 100.00% £6,300.00 Gypframe 70 S 5…"
drag, startPoint x: 466, startPoint y: 397, endPoint x: 451, endPoint y: 404, distance: 16.2
click at [465, 398] on div "Variation Add variation" at bounding box center [705, 402] width 1366 height 30
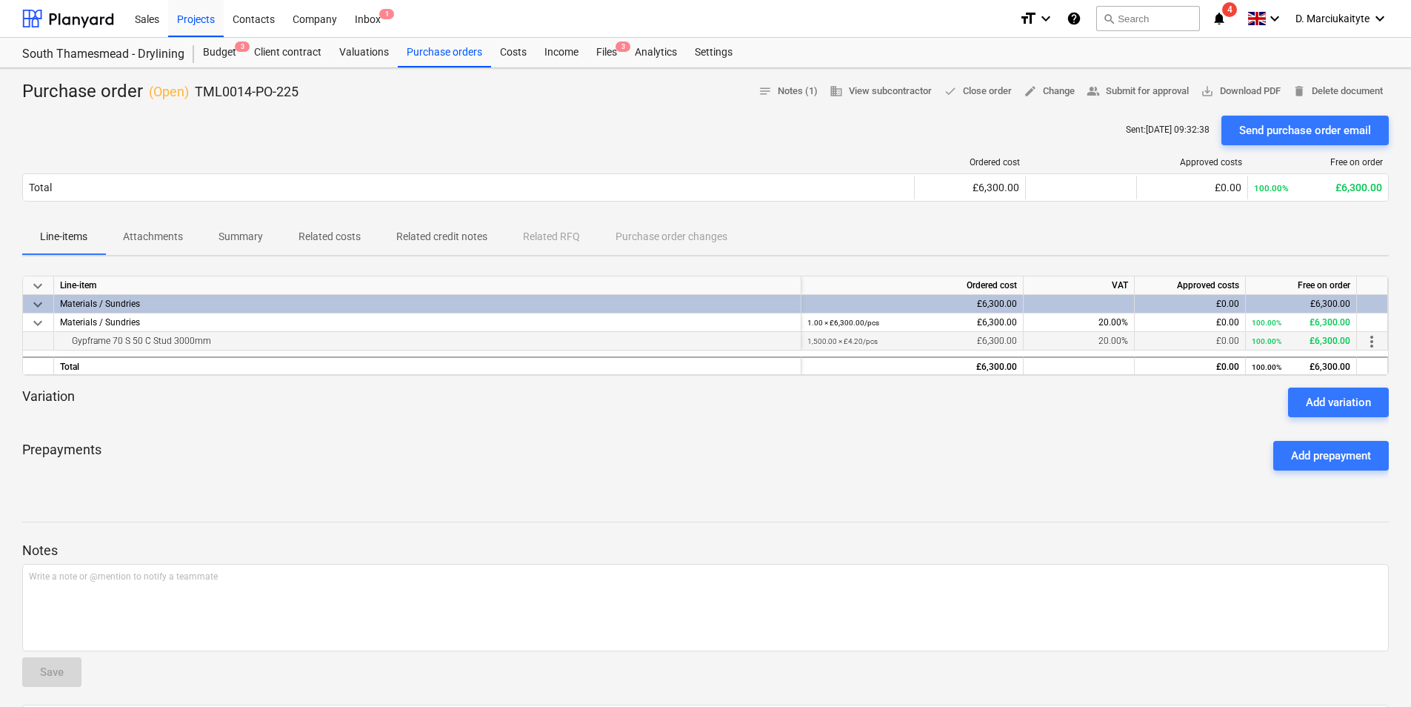
drag, startPoint x: 220, startPoint y: 341, endPoint x: 50, endPoint y: 339, distance: 170.3
click at [0, 0] on div "Gypframe 70 S 50 C Stud 3000mm 1,500.00 × £4.20 / pcs £6,300.00 20.00% £0.00 10…" at bounding box center [0, 0] width 0 height 0
copy div "Gypframe 70 S 50 C Stud 3000mm"
drag, startPoint x: 307, startPoint y: 91, endPoint x: 197, endPoint y: 93, distance: 109.6
click at [197, 93] on div "Purchase order ( Open ) TML0014-PO-225 notes Notes (1) business View subcontrac…" at bounding box center [705, 92] width 1366 height 24
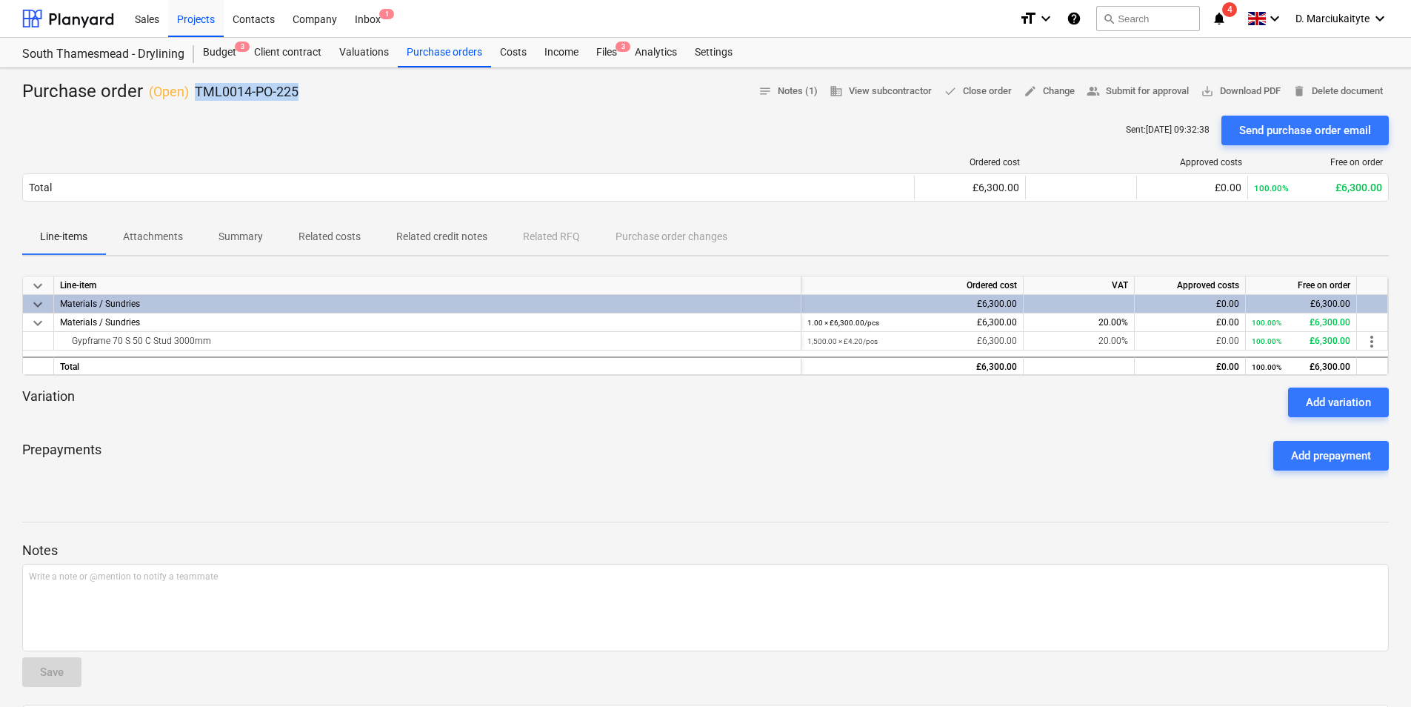
copy p "TML0014-PO-225"
click at [201, 19] on div "Projects" at bounding box center [196, 18] width 56 height 38
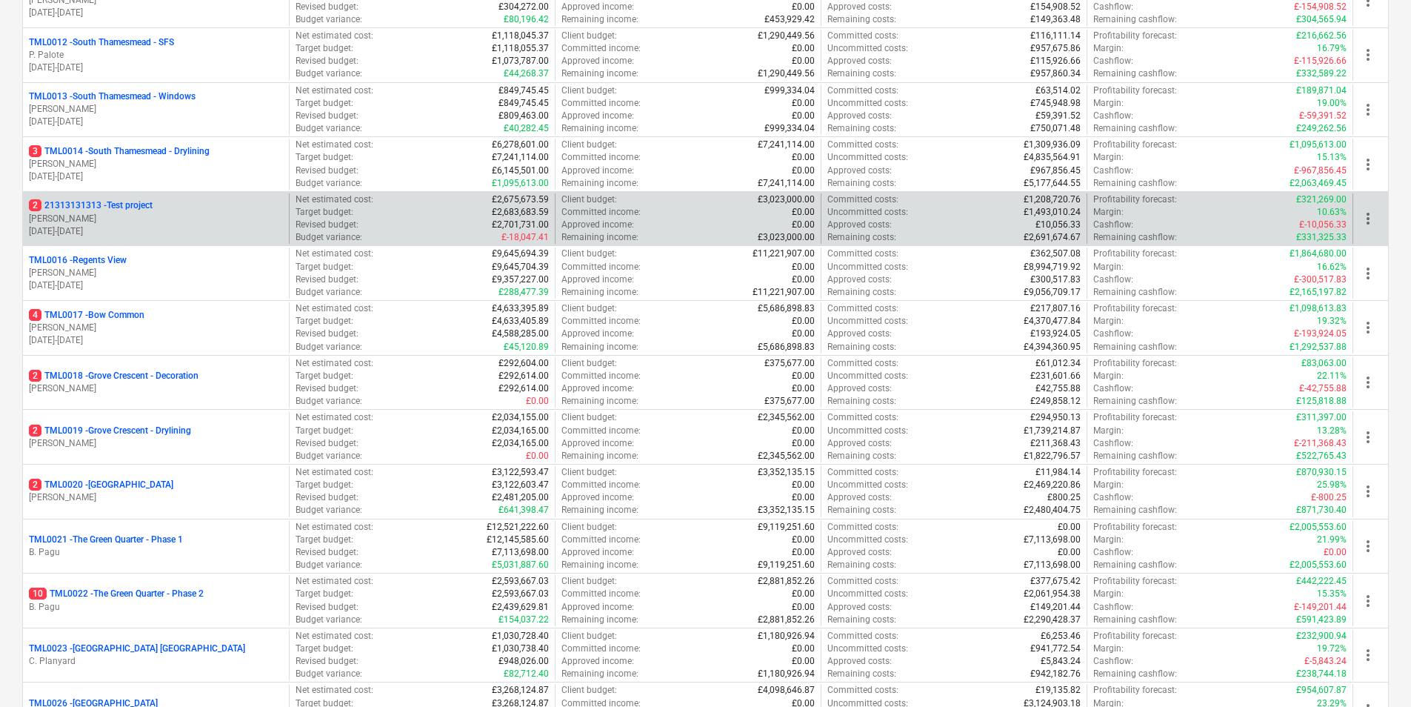
scroll to position [815, 0]
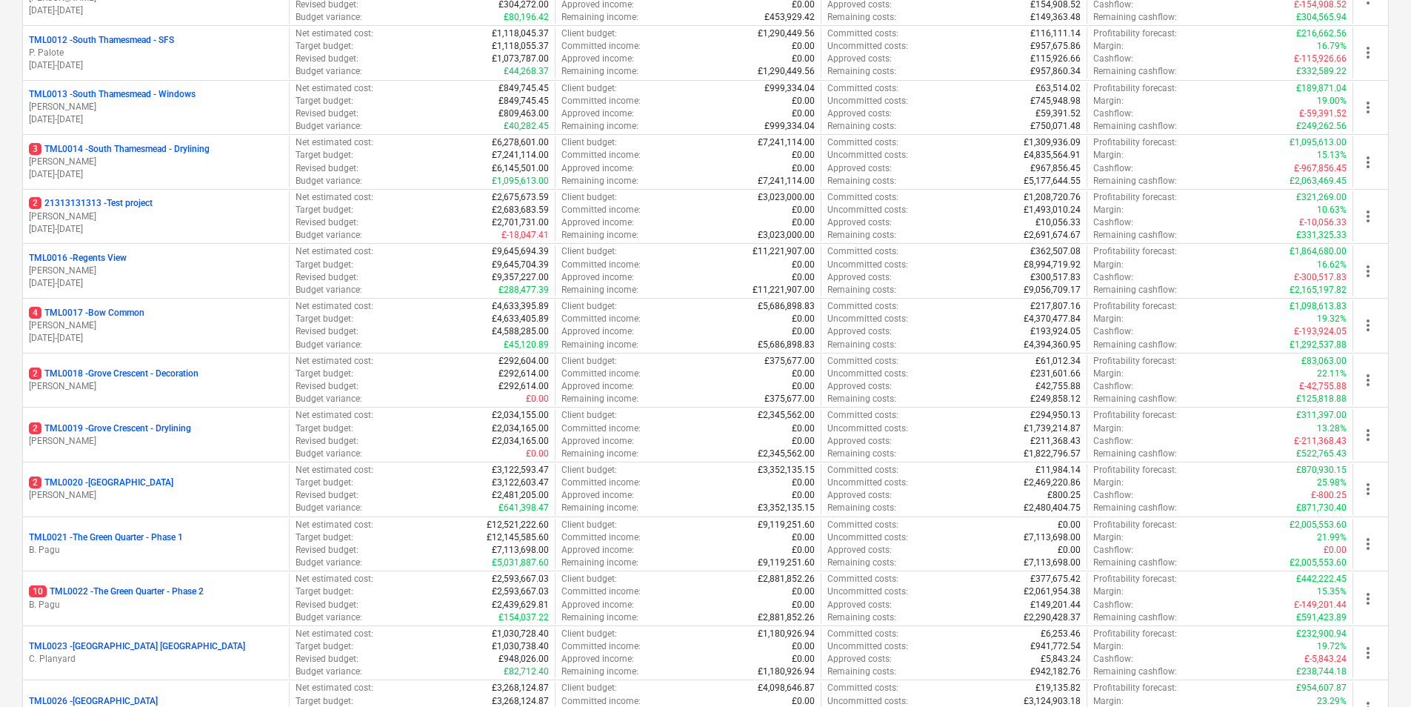
click at [158, 429] on p "2 TML0019 - [GEOGRAPHIC_DATA] - Drylining" at bounding box center [110, 428] width 162 height 13
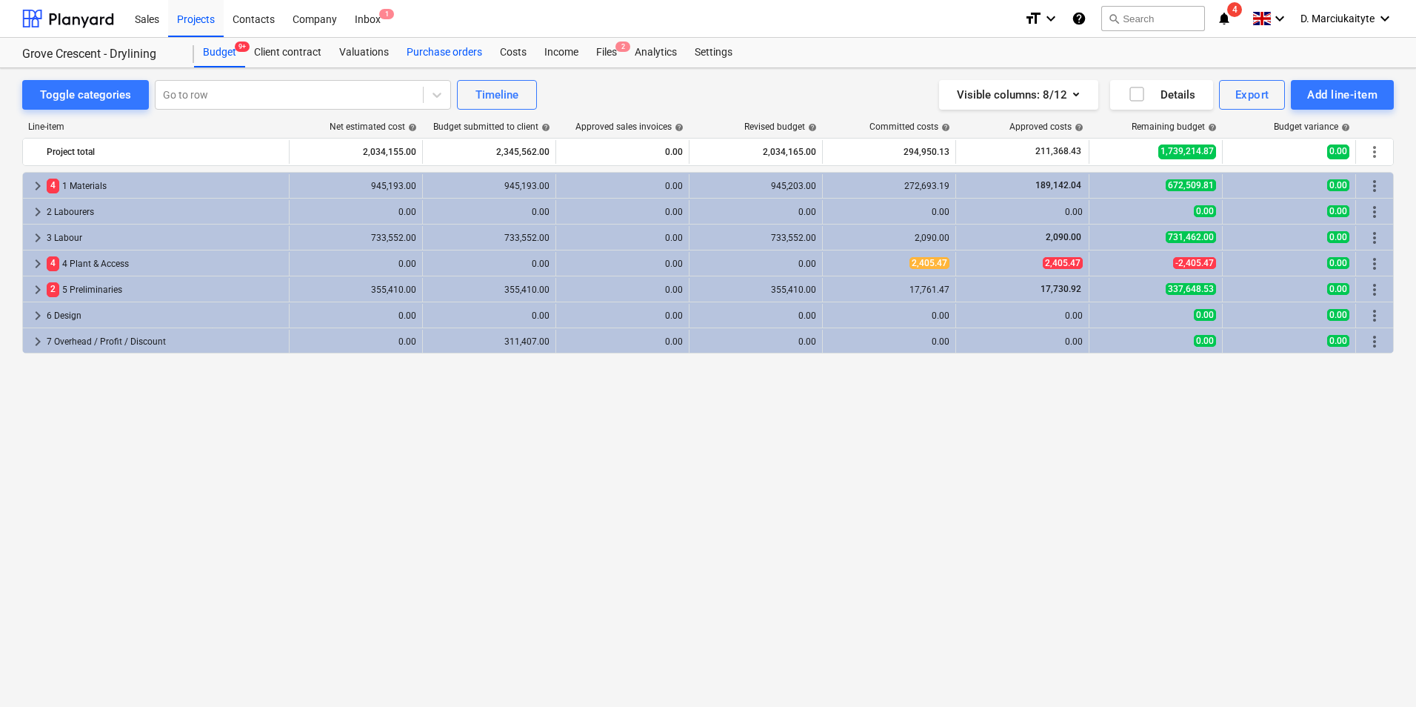
click at [418, 53] on div "Purchase orders" at bounding box center [444, 53] width 93 height 30
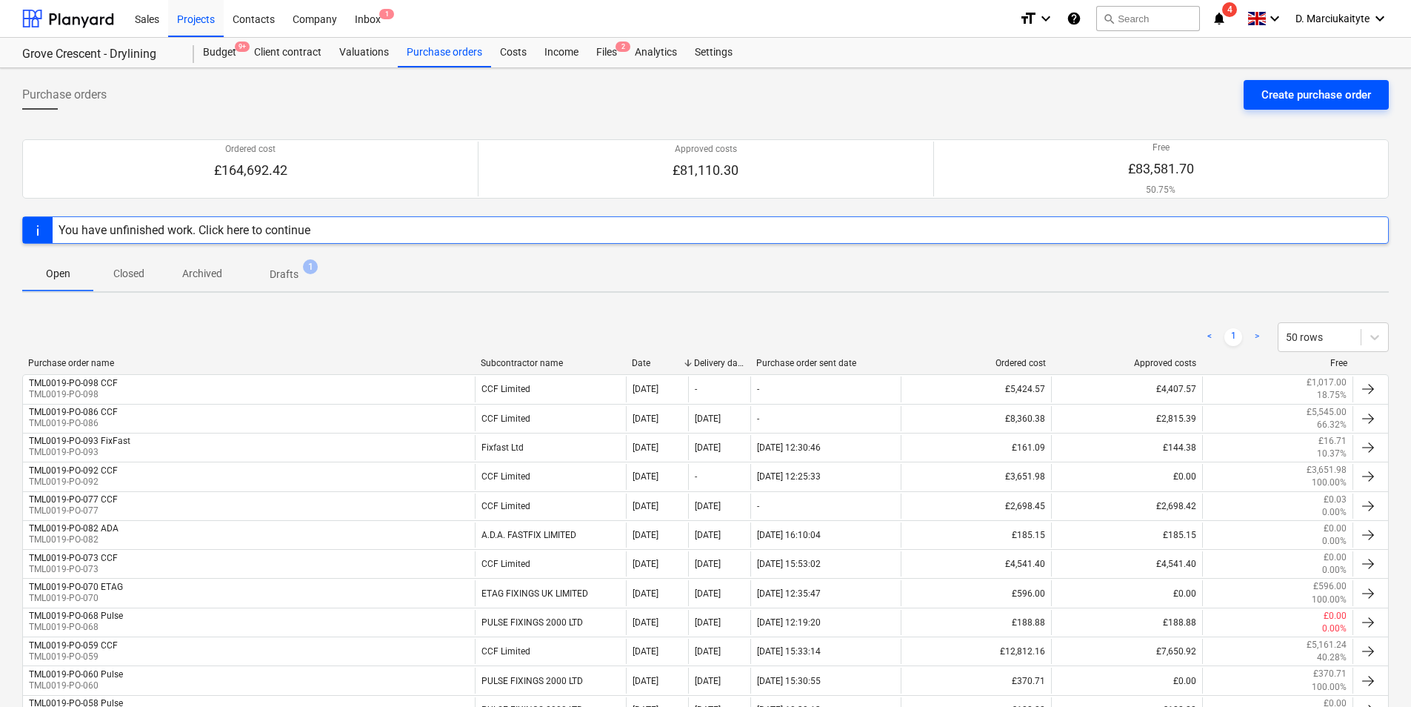
click at [1275, 101] on div "Create purchase order" at bounding box center [1316, 94] width 110 height 19
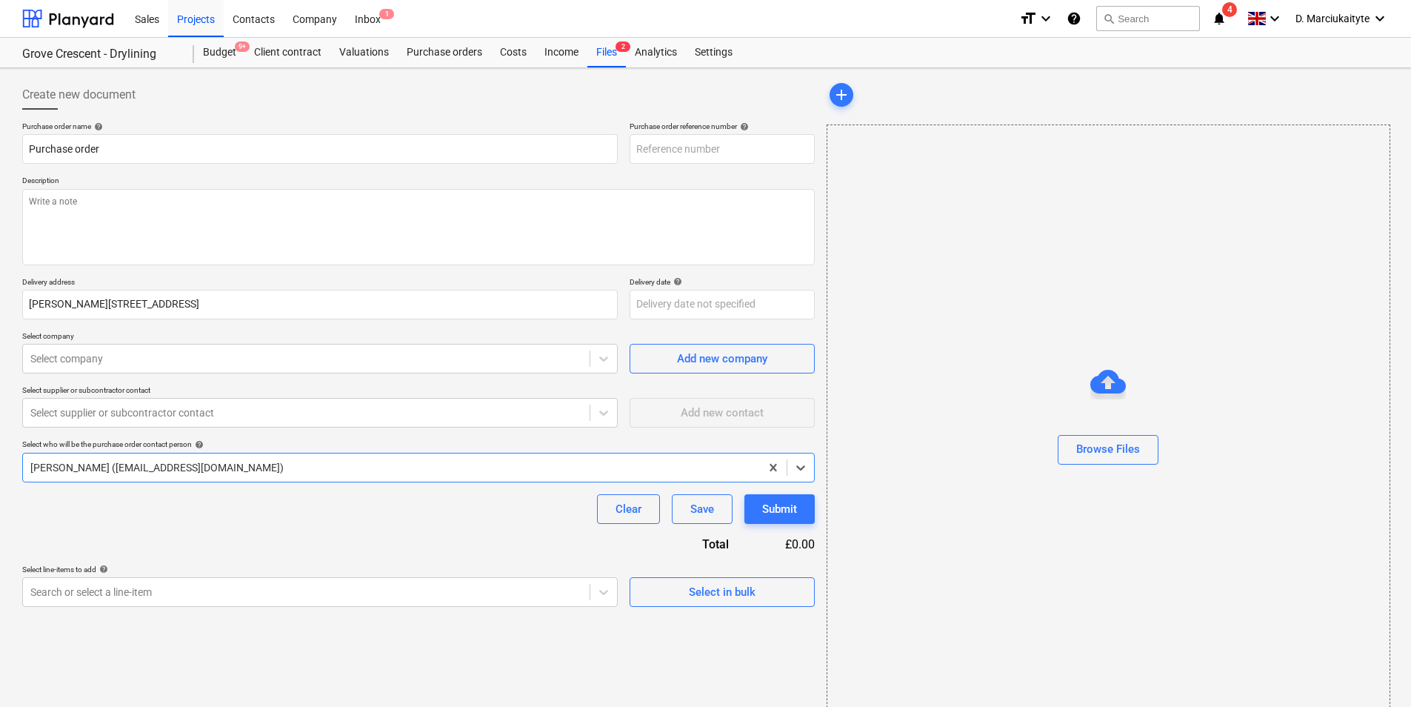
type textarea "x"
type input "TML0019-PO-101"
click at [687, 586] on span "Select in bulk" at bounding box center [722, 591] width 148 height 19
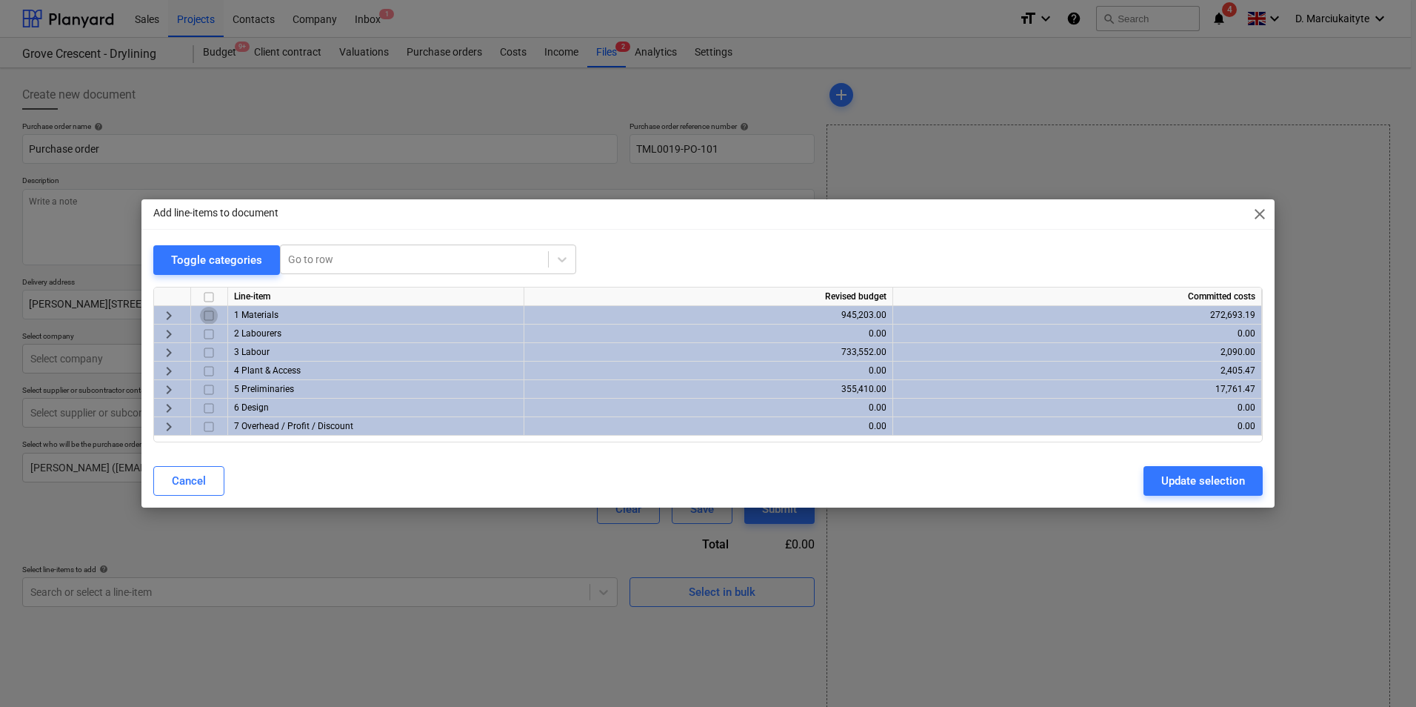
click at [216, 315] on input "checkbox" at bounding box center [209, 316] width 18 height 18
click at [1164, 473] on button "Update selection" at bounding box center [1203, 481] width 119 height 30
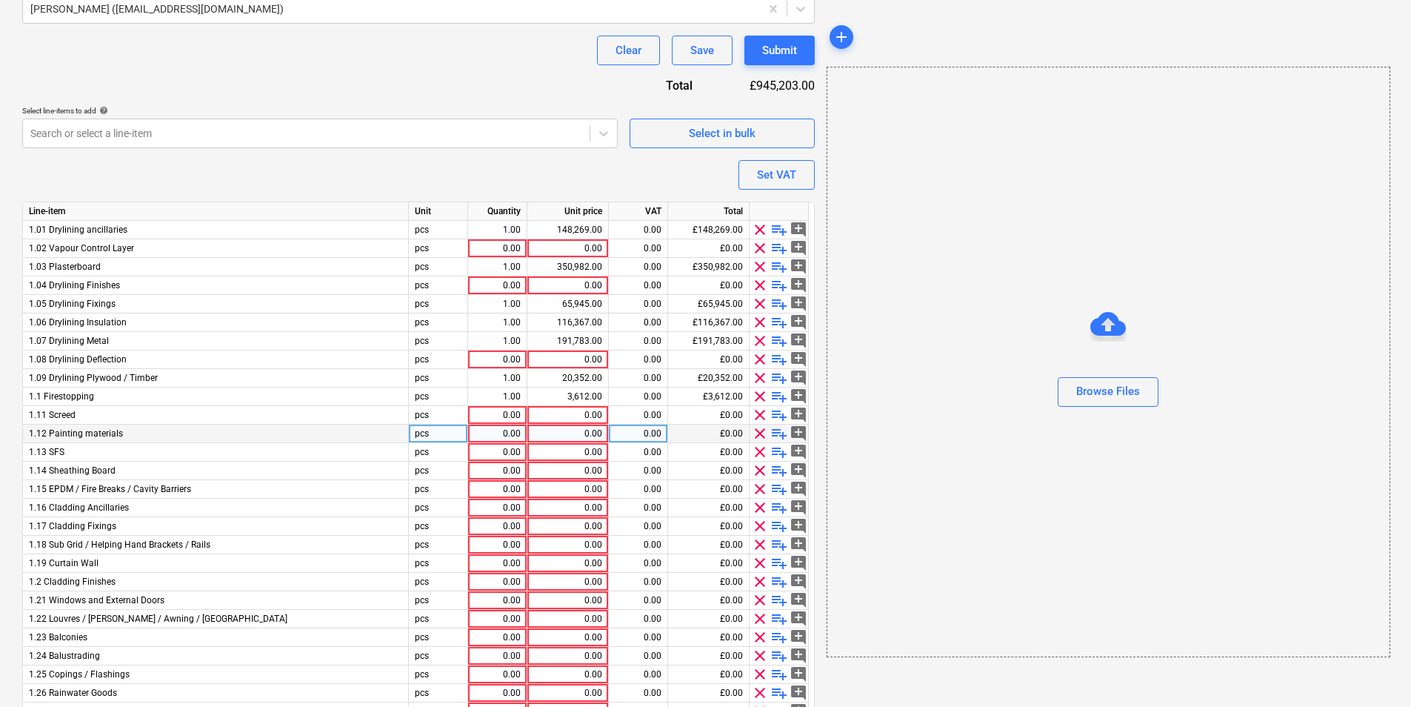
scroll to position [572, 0]
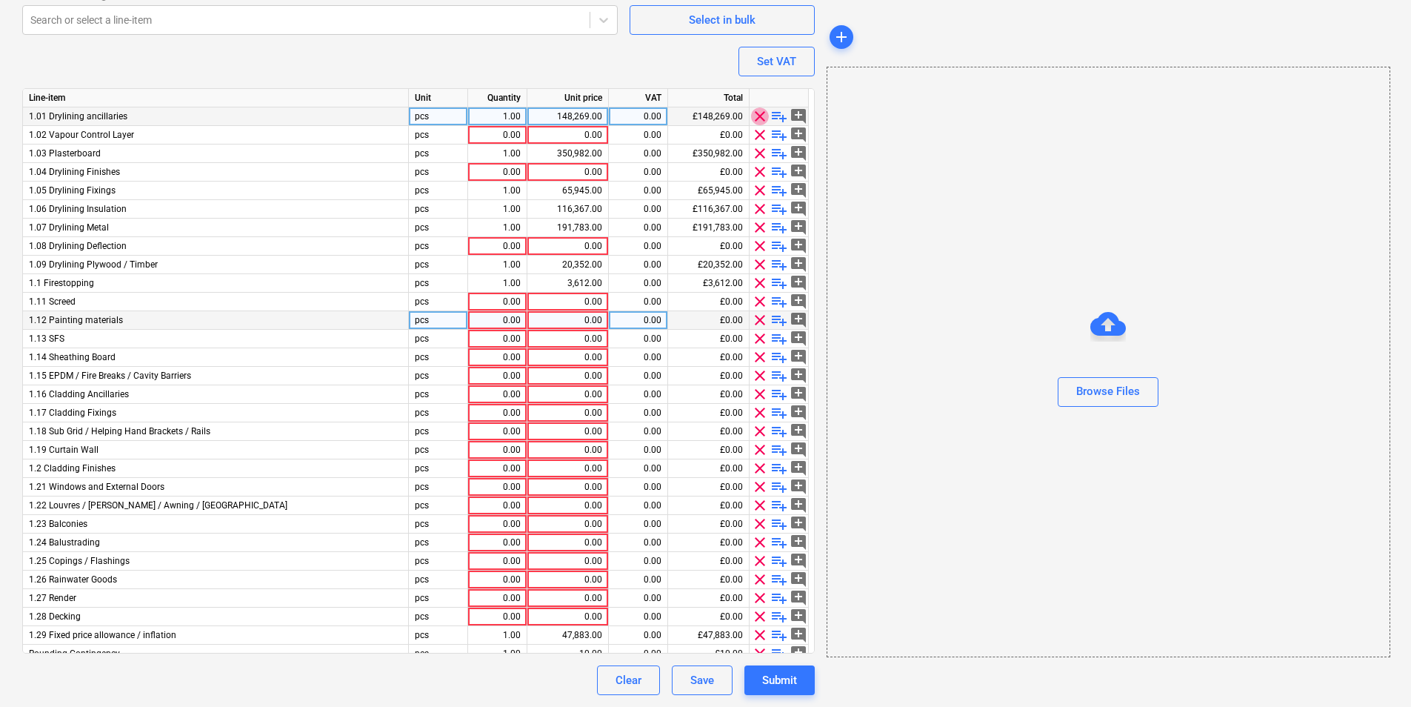
click at [758, 121] on span "clear" at bounding box center [760, 116] width 18 height 18
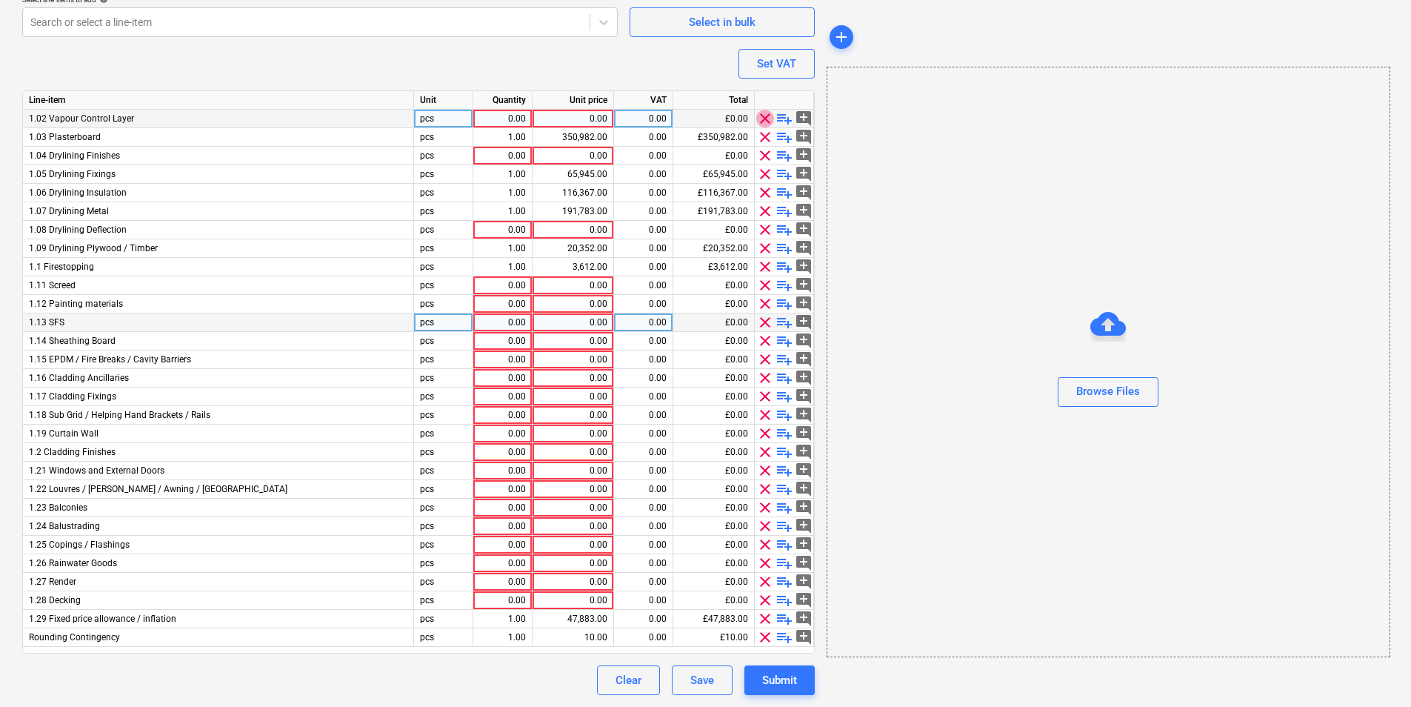
click at [758, 121] on span "clear" at bounding box center [765, 119] width 18 height 18
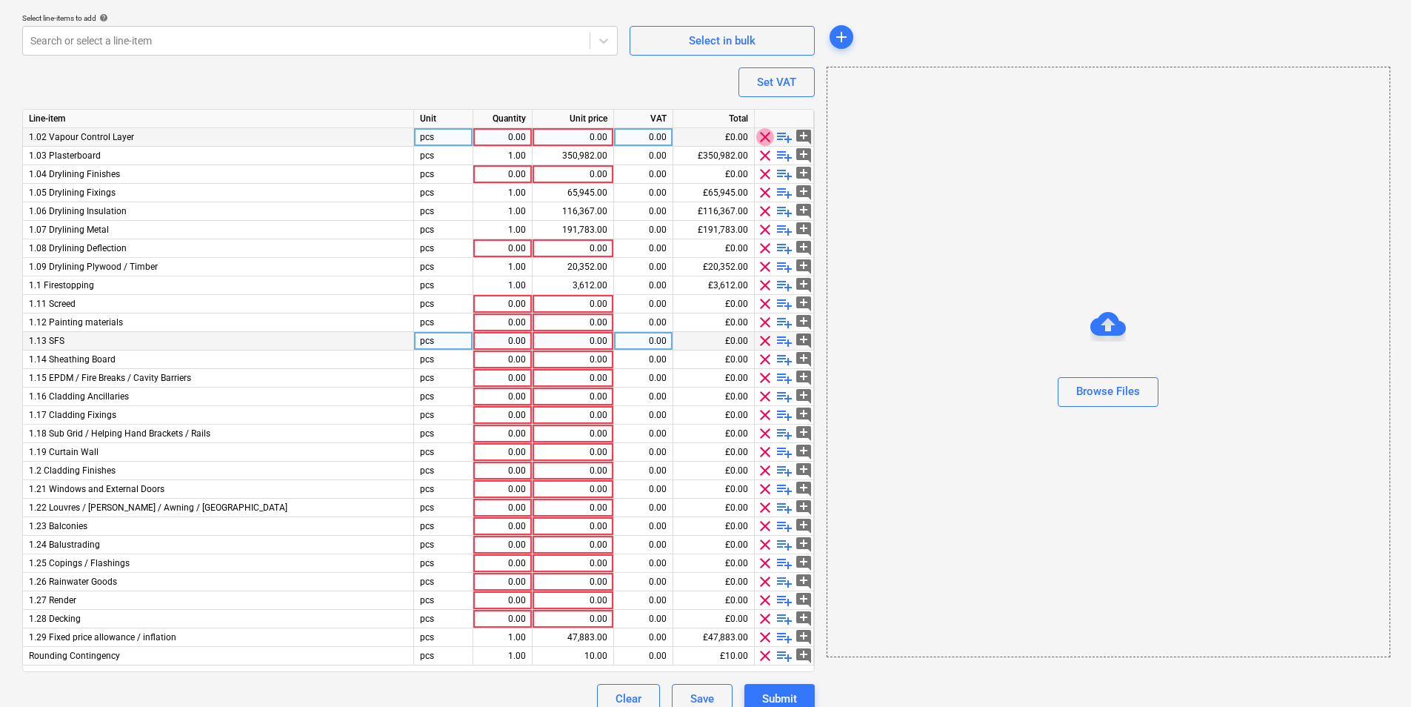
click at [758, 121] on div at bounding box center [784, 119] width 59 height 19
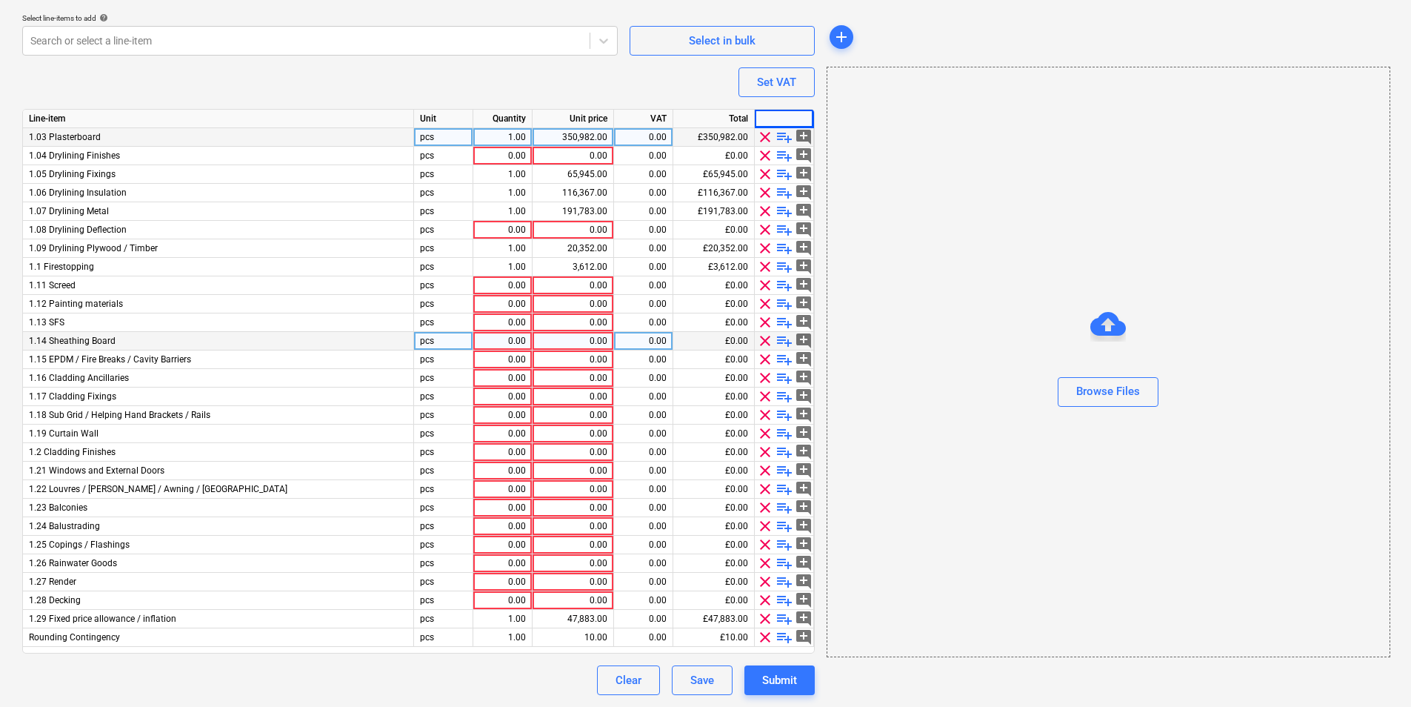
click at [763, 127] on div at bounding box center [784, 119] width 59 height 19
click at [768, 140] on span "clear" at bounding box center [765, 137] width 18 height 18
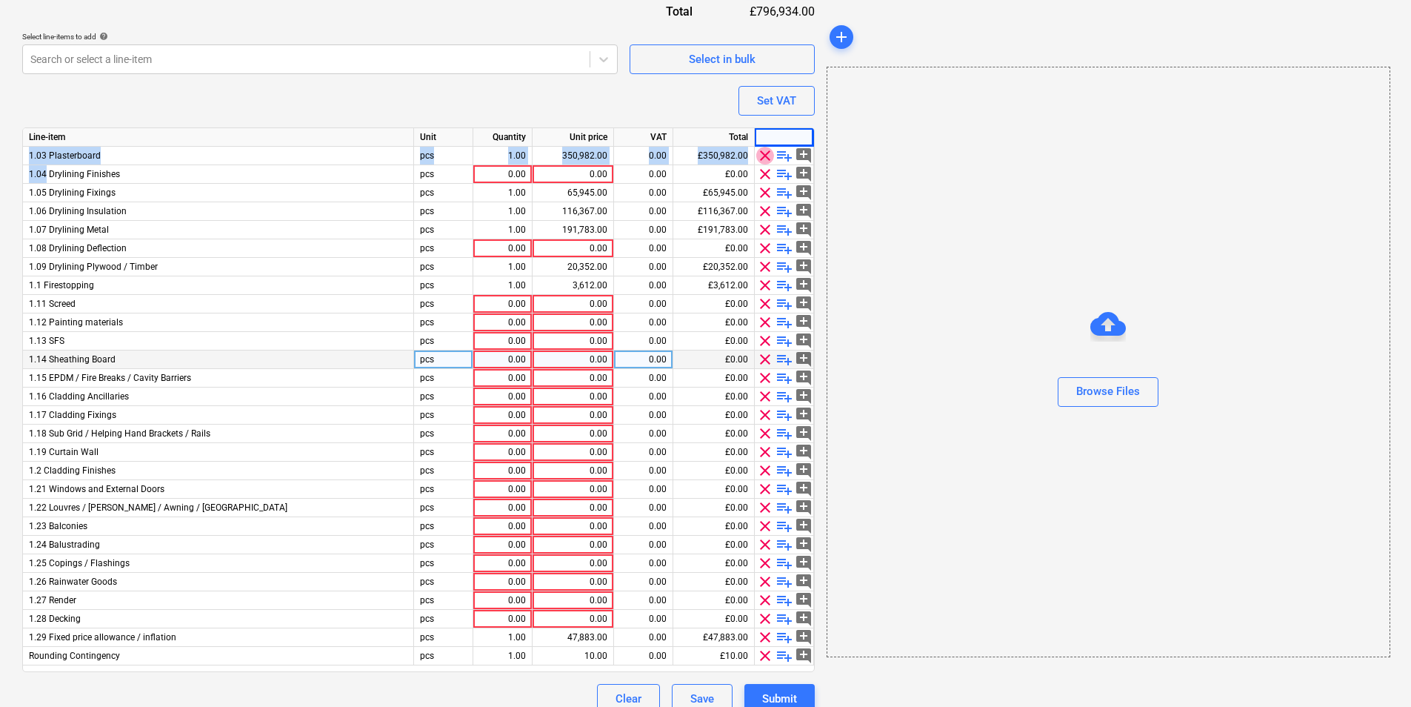
click at [769, 153] on div "Line-item Unit Quantity Unit price VAT Total 1.03 Plasterboard pcs 1.00 350,982…" at bounding box center [418, 399] width 792 height 544
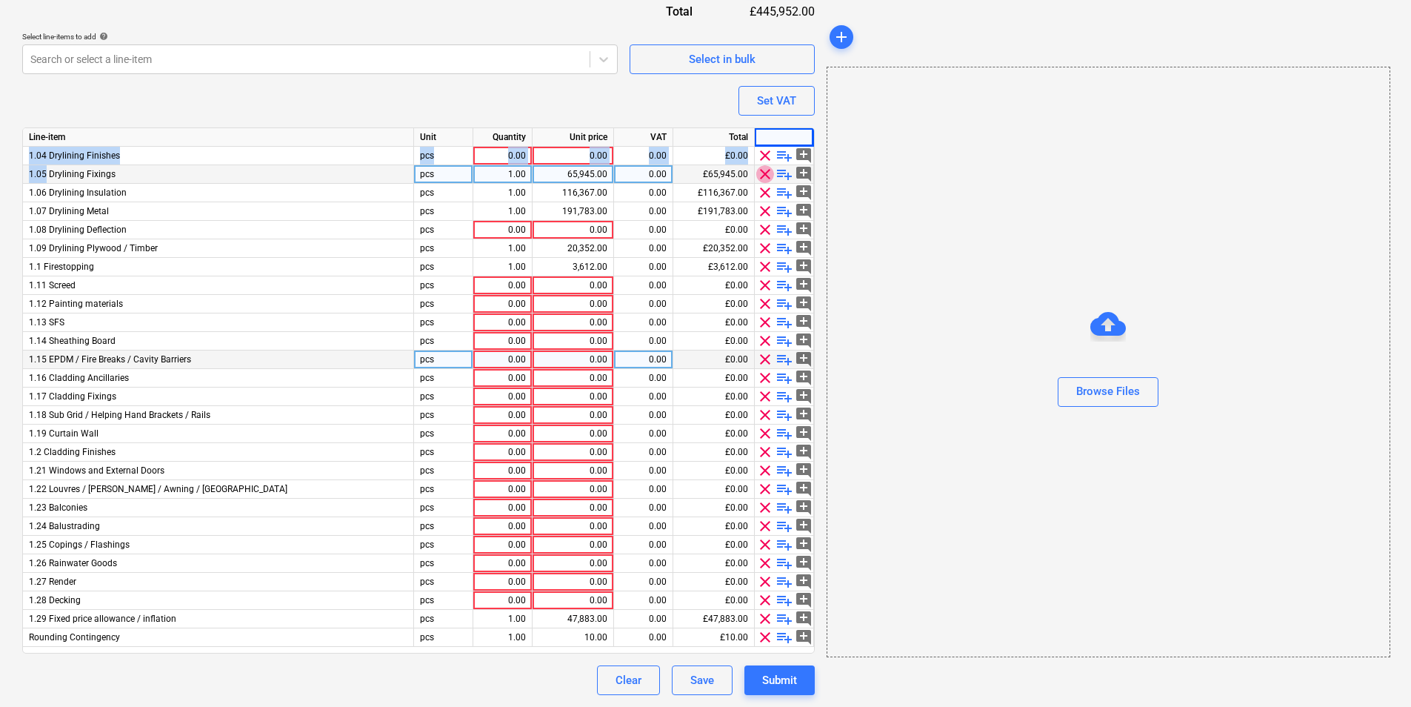
drag, startPoint x: 768, startPoint y: 145, endPoint x: 769, endPoint y: 172, distance: 26.7
click at [769, 172] on span "clear" at bounding box center [765, 174] width 18 height 18
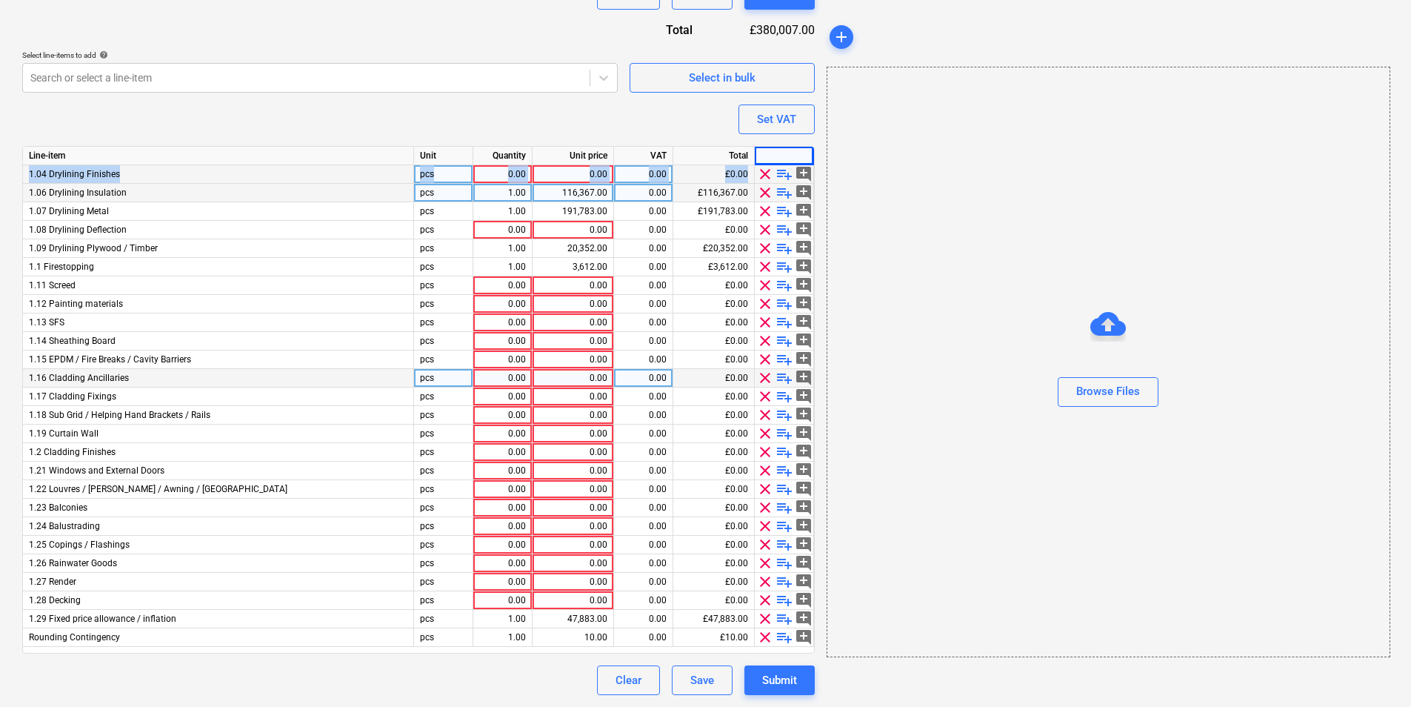
click at [767, 176] on span "clear" at bounding box center [765, 174] width 18 height 18
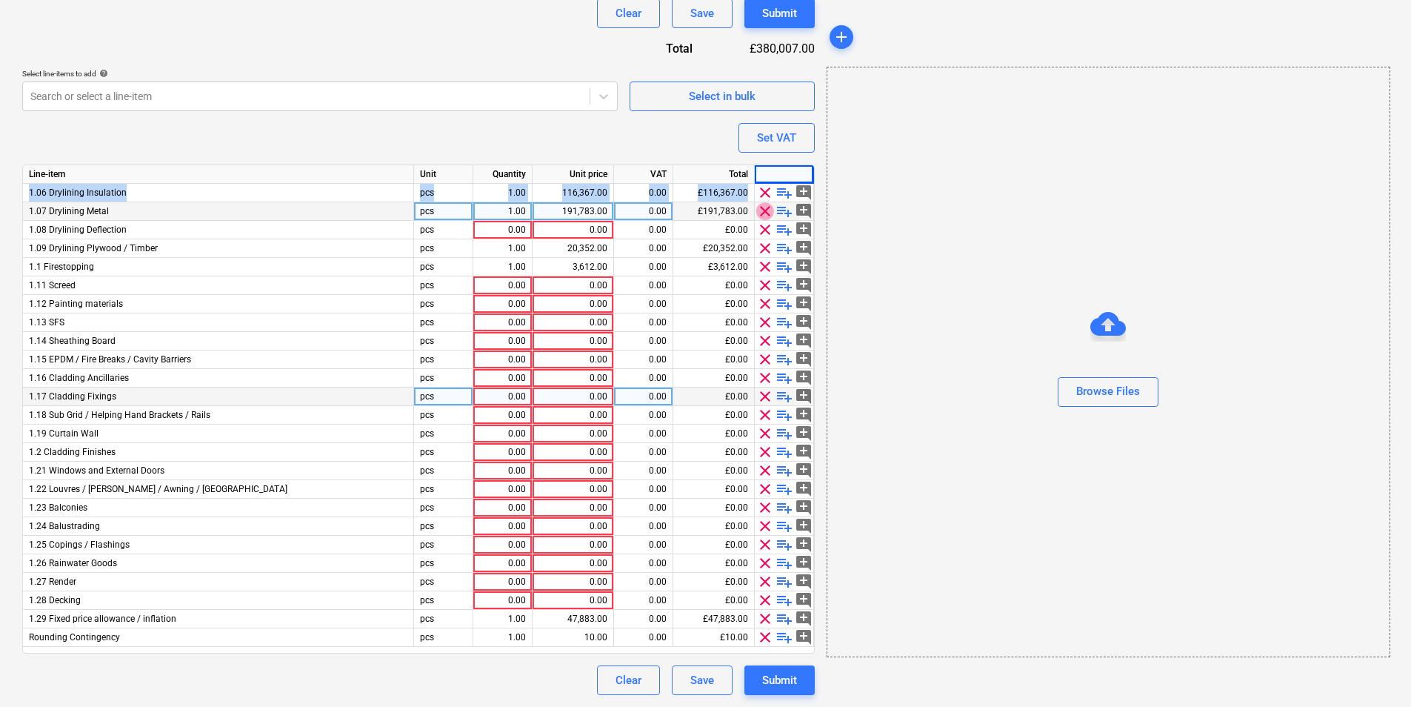
click at [768, 218] on span "clear" at bounding box center [765, 211] width 18 height 18
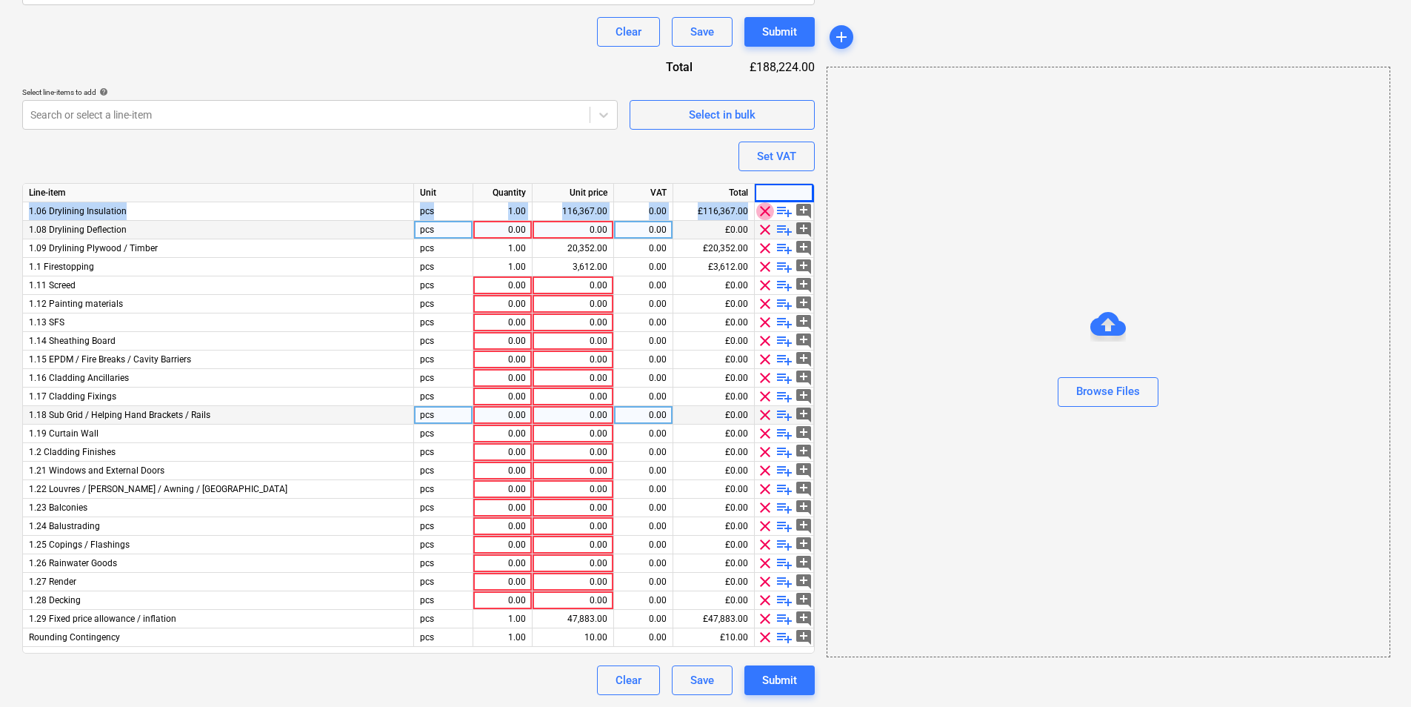
click at [768, 218] on span "clear" at bounding box center [765, 211] width 18 height 18
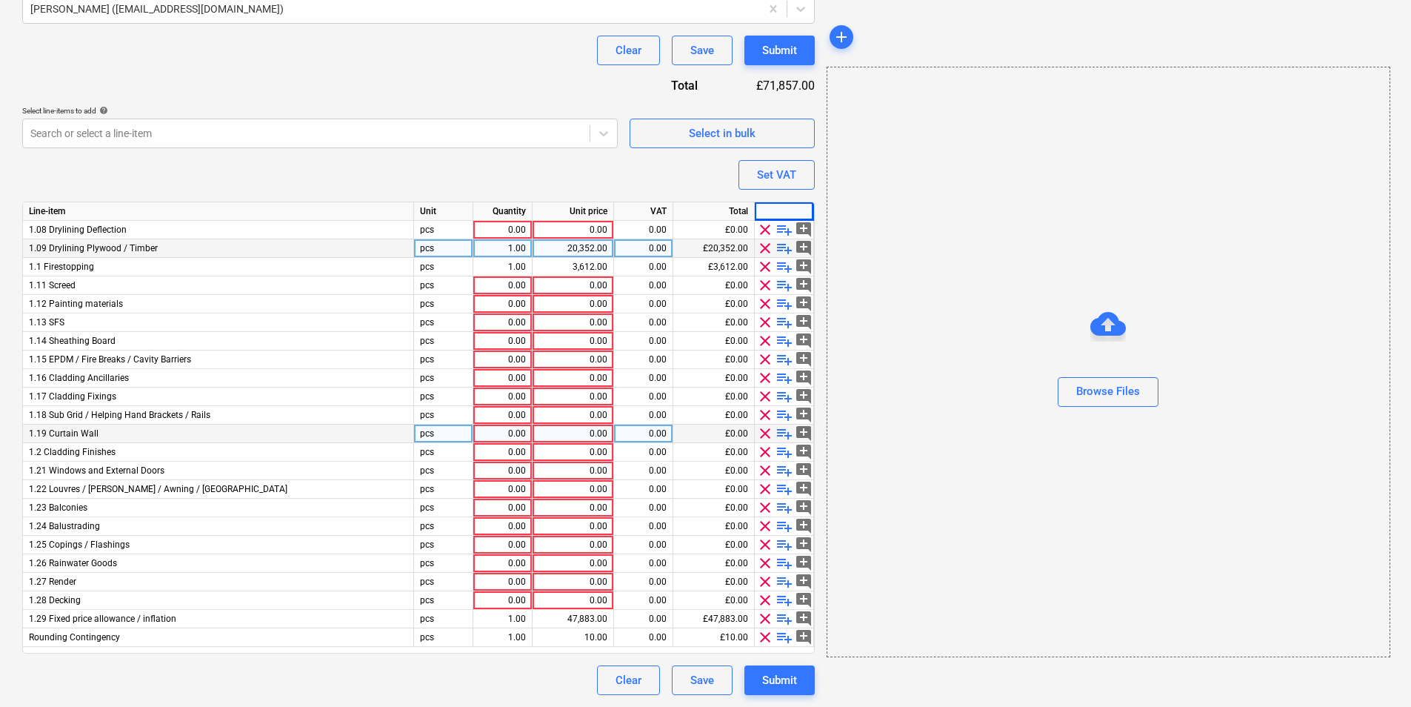
click at [767, 225] on div "Line-item Unit Quantity Unit price VAT Total 1.08 Drylining Deflection pcs 0.00…" at bounding box center [418, 427] width 792 height 452
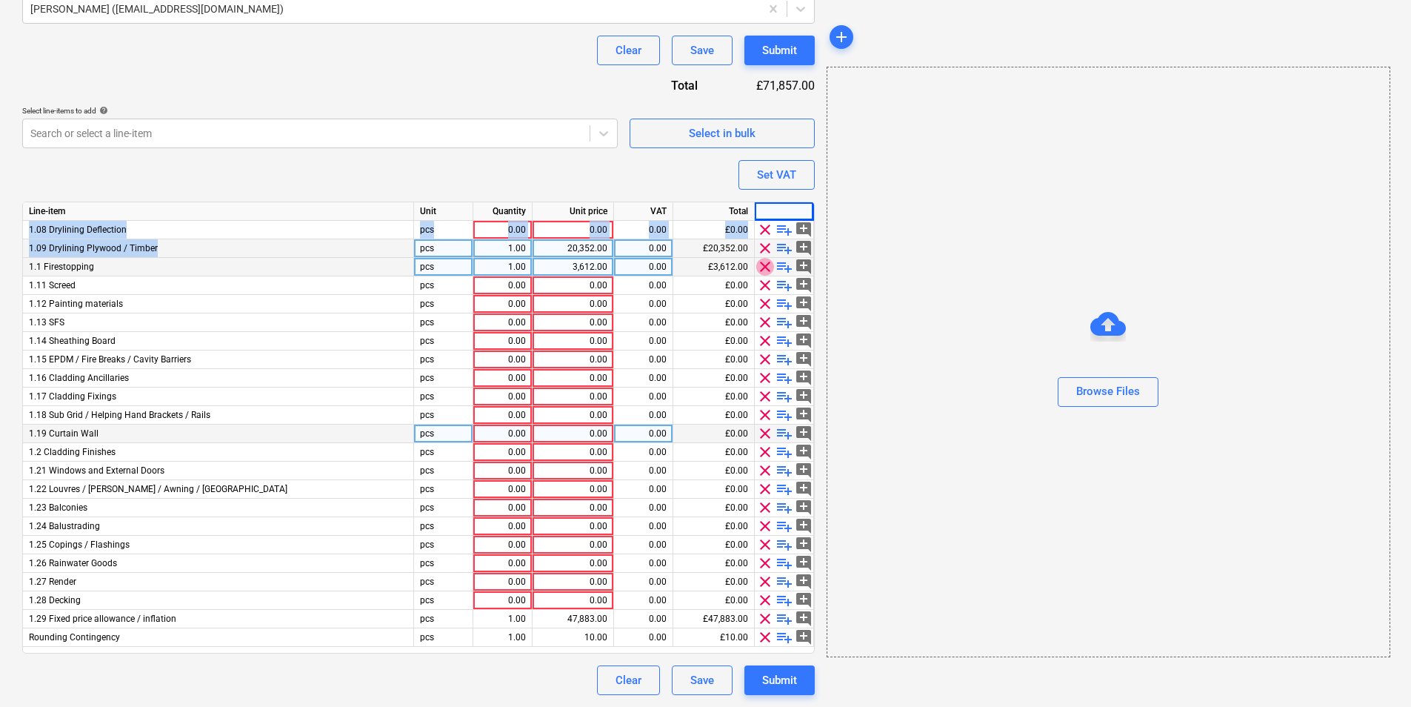
drag, startPoint x: 768, startPoint y: 220, endPoint x: 765, endPoint y: 258, distance: 37.9
click at [765, 258] on span "clear" at bounding box center [765, 267] width 18 height 18
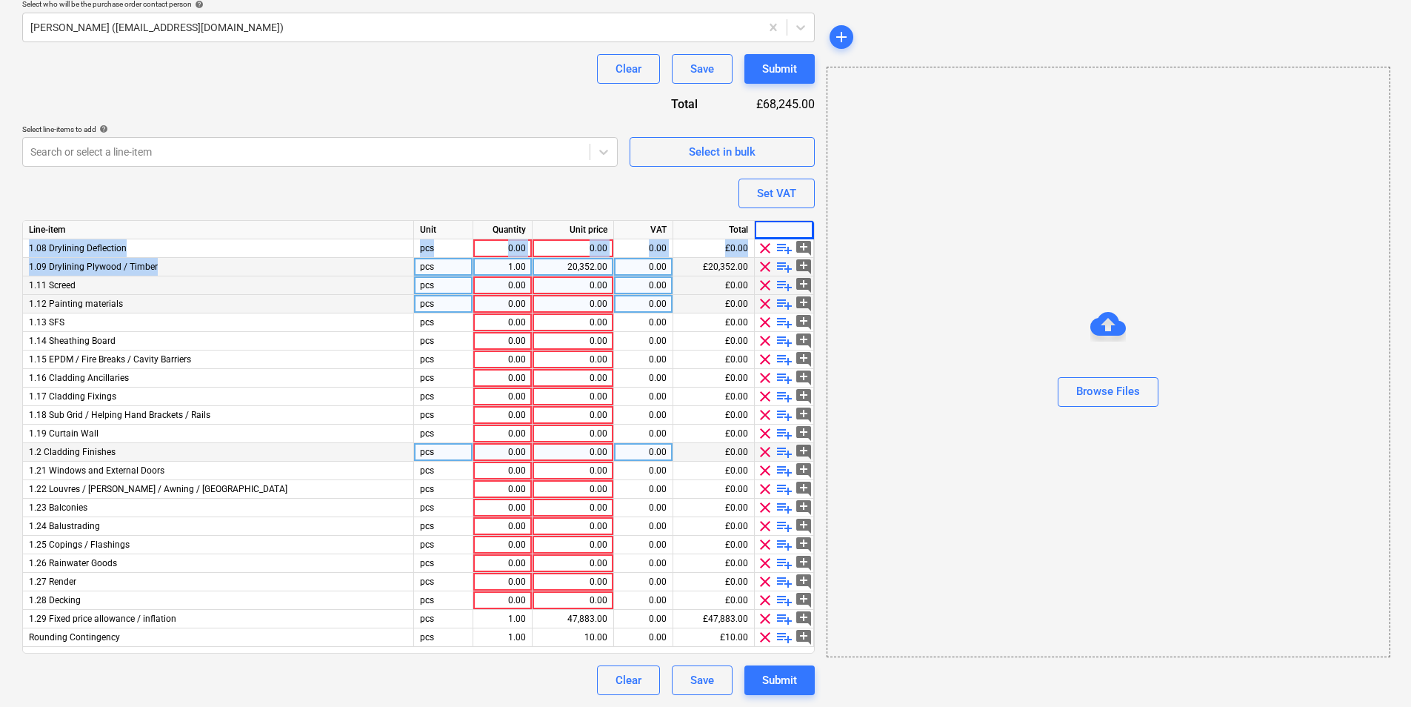
click at [764, 301] on span "clear" at bounding box center [765, 304] width 18 height 18
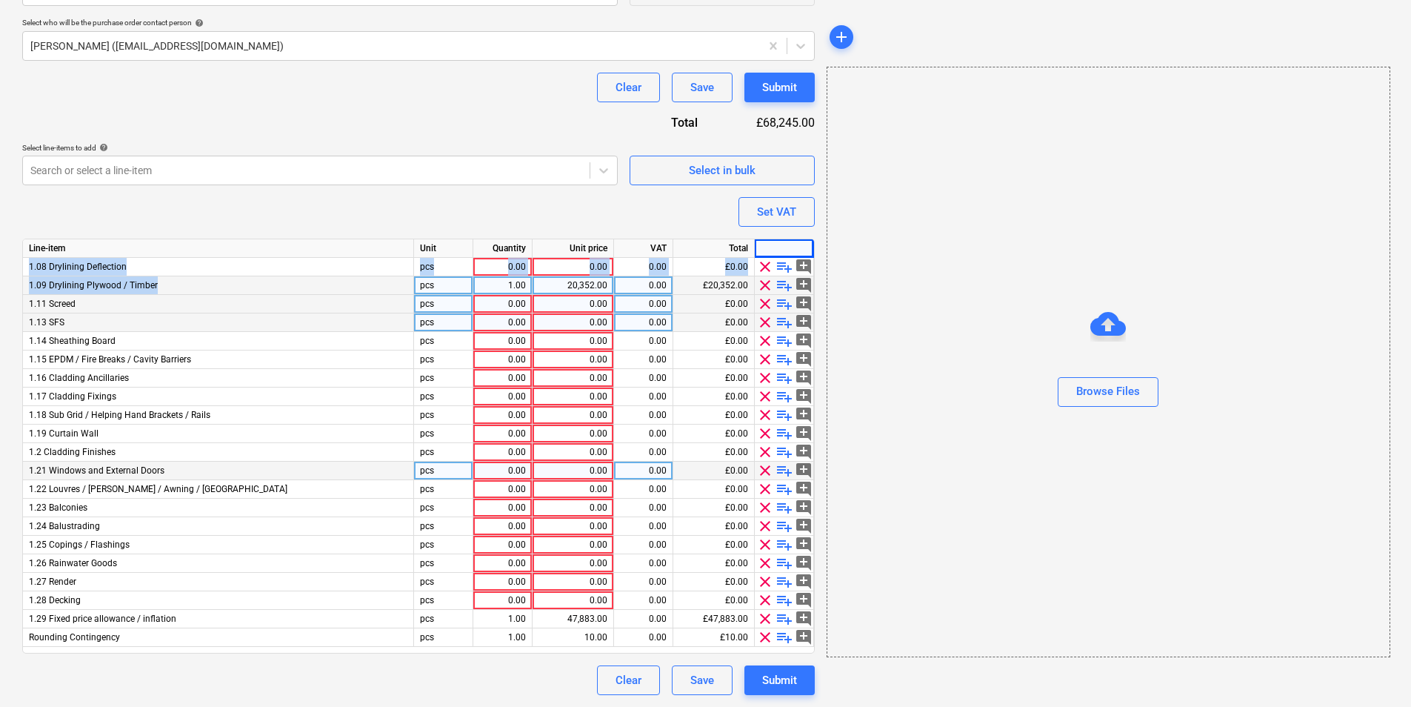
click at [764, 301] on span "clear" at bounding box center [765, 304] width 18 height 18
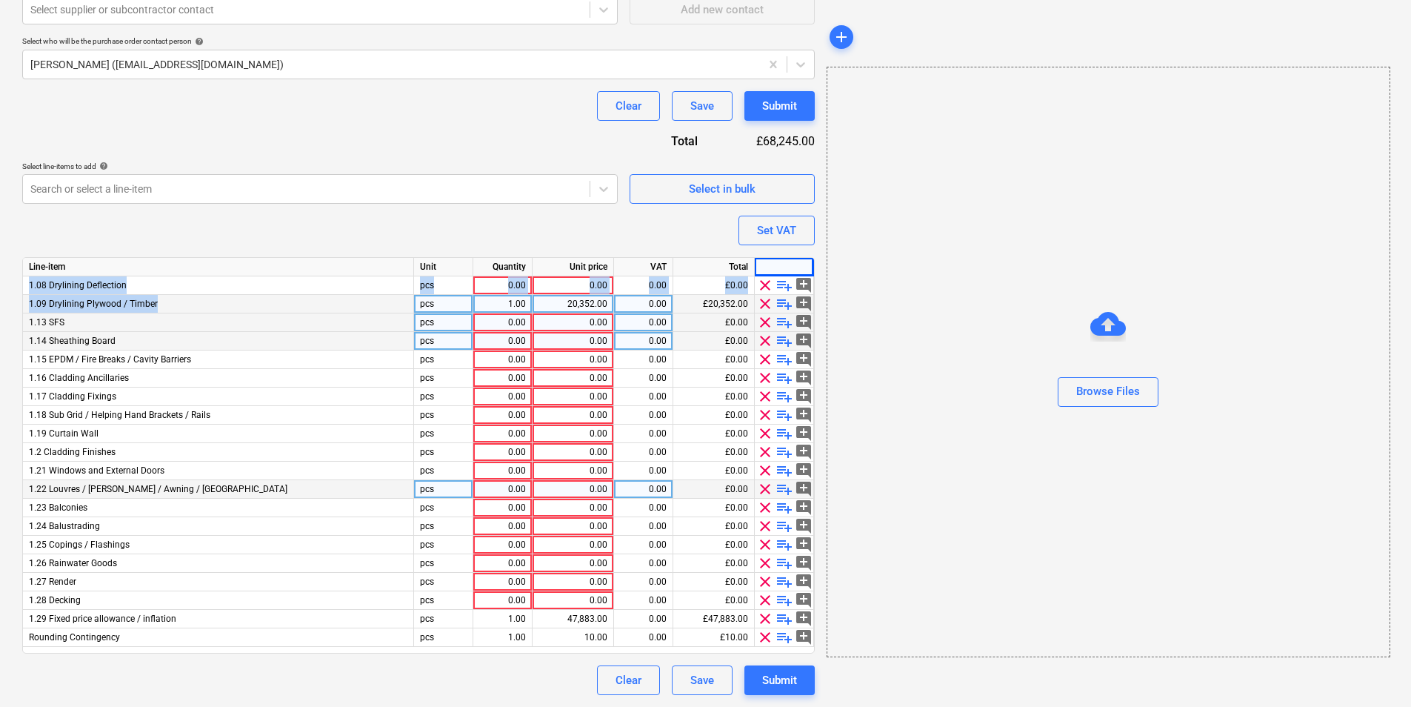
click at [764, 301] on span "clear" at bounding box center [765, 304] width 18 height 18
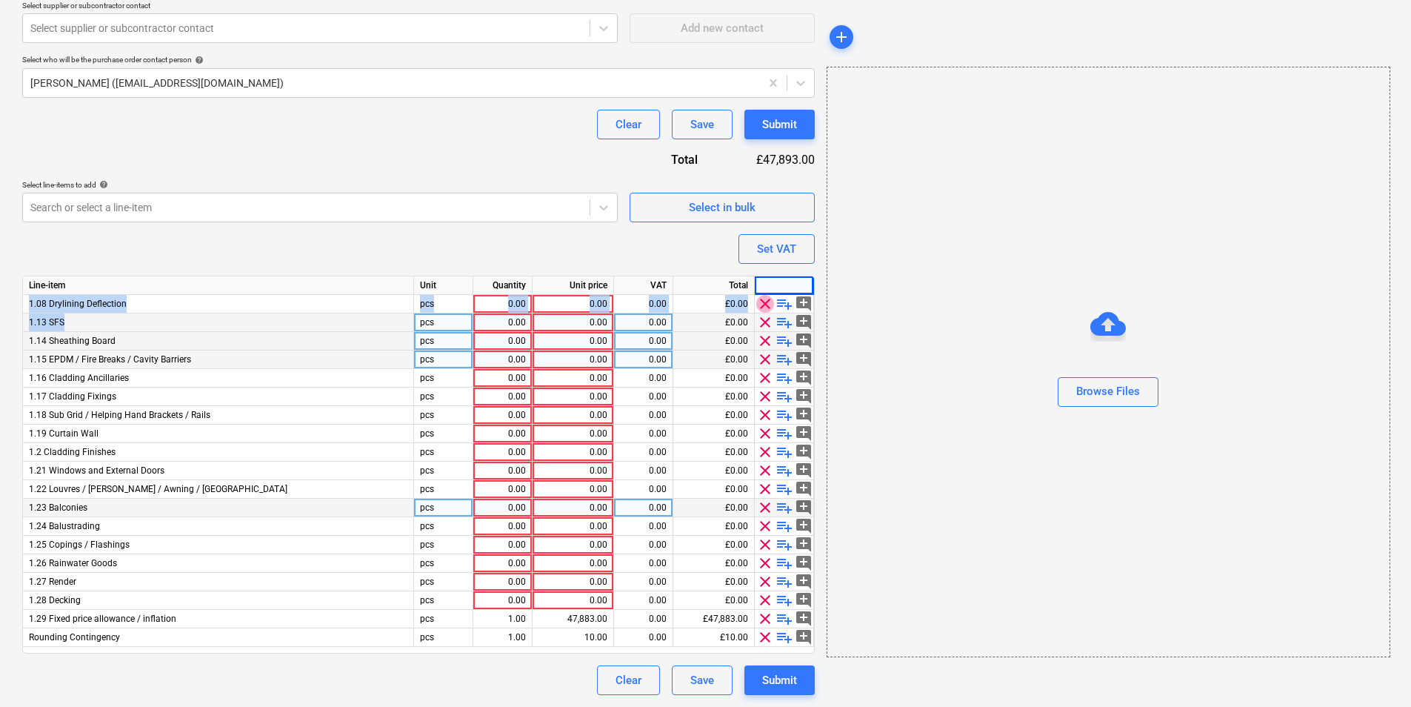
click at [764, 301] on span "clear" at bounding box center [765, 304] width 18 height 18
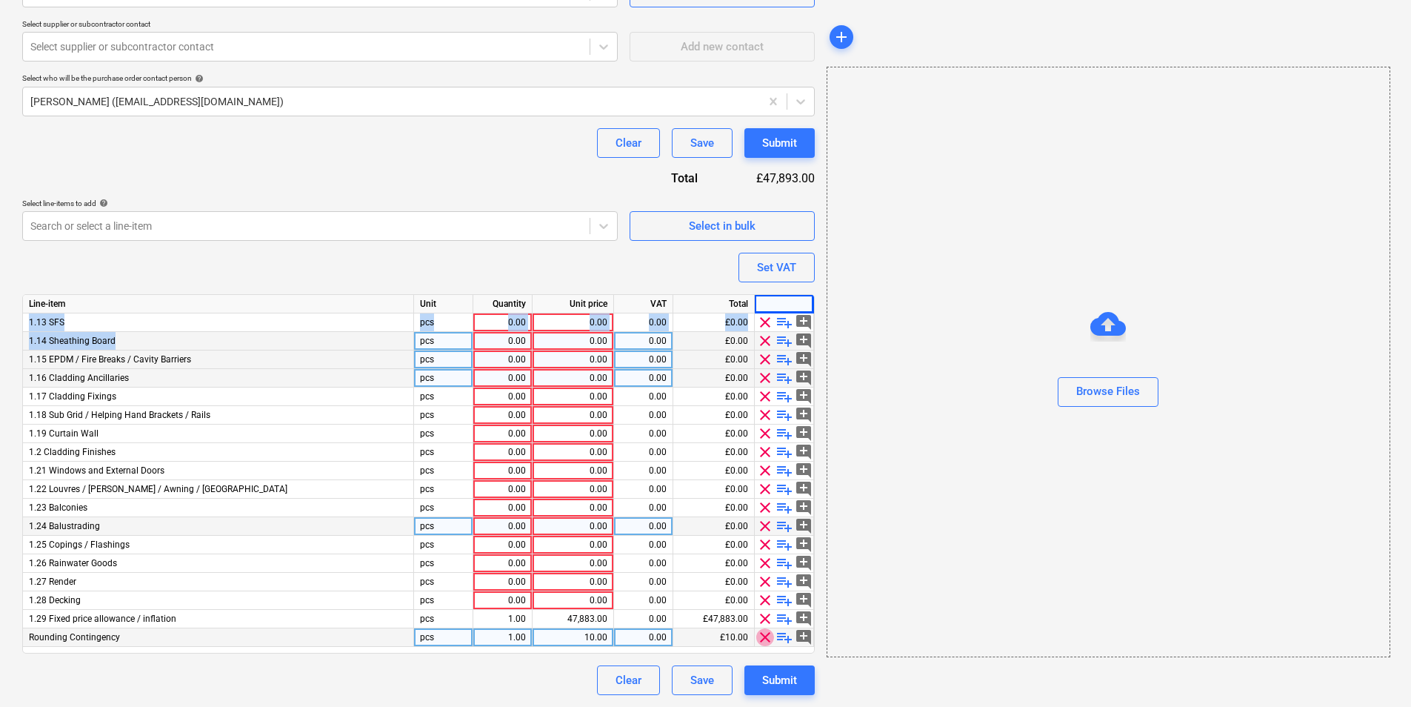
click at [767, 639] on span "clear" at bounding box center [765, 637] width 18 height 18
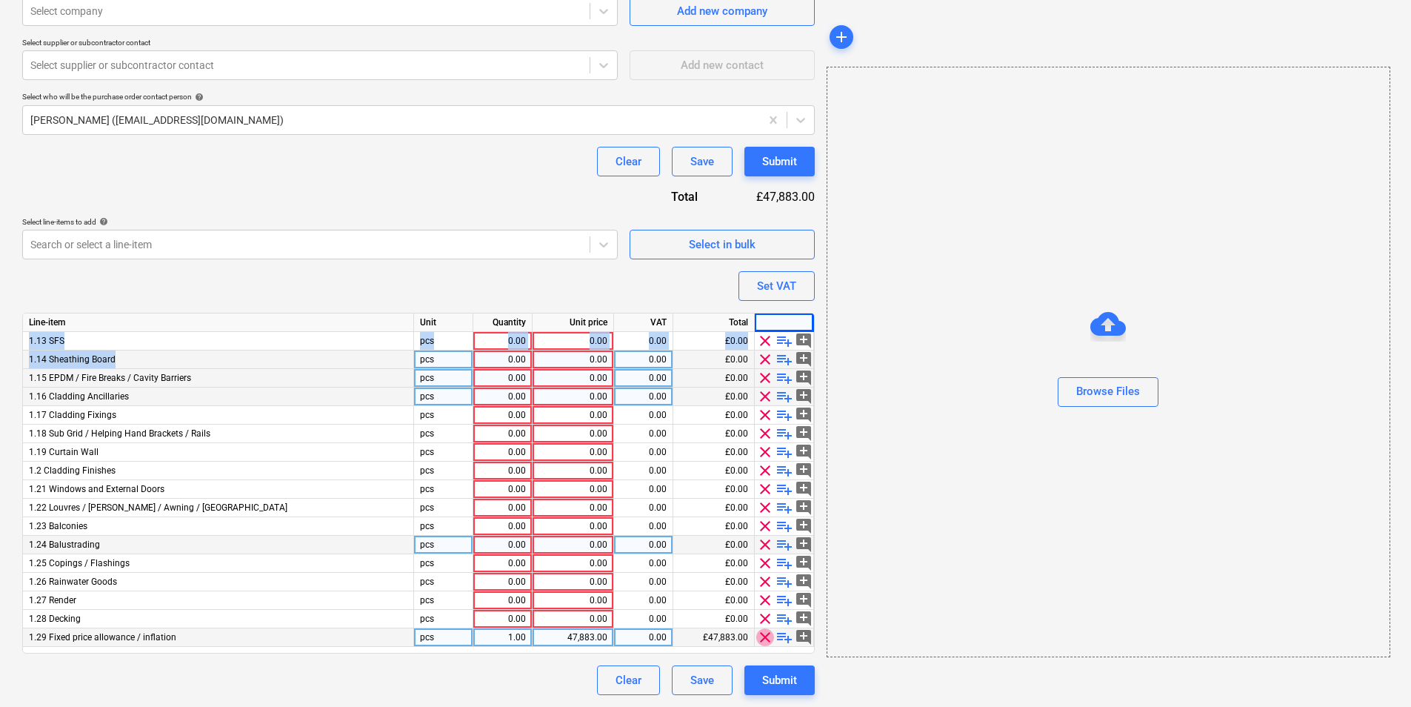
click at [766, 637] on span "clear" at bounding box center [765, 637] width 18 height 18
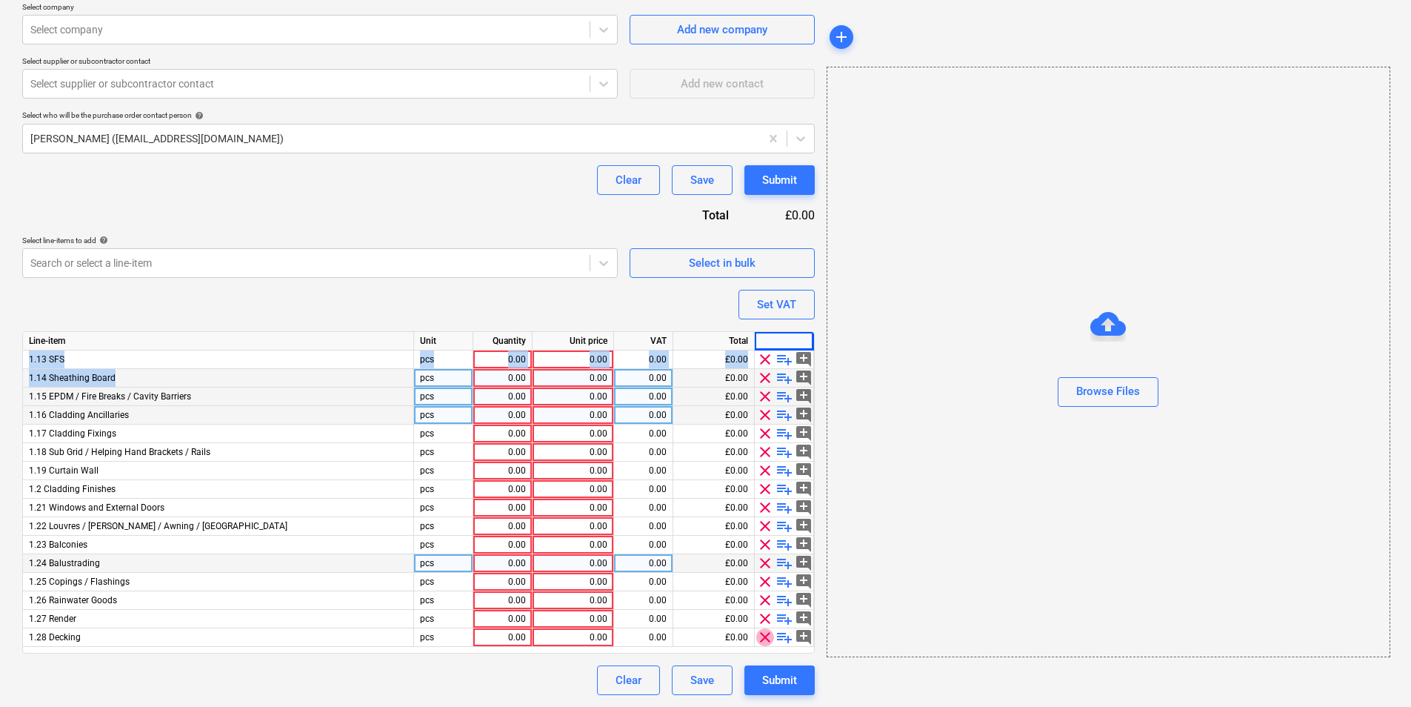
click at [765, 636] on span "clear" at bounding box center [765, 637] width 18 height 18
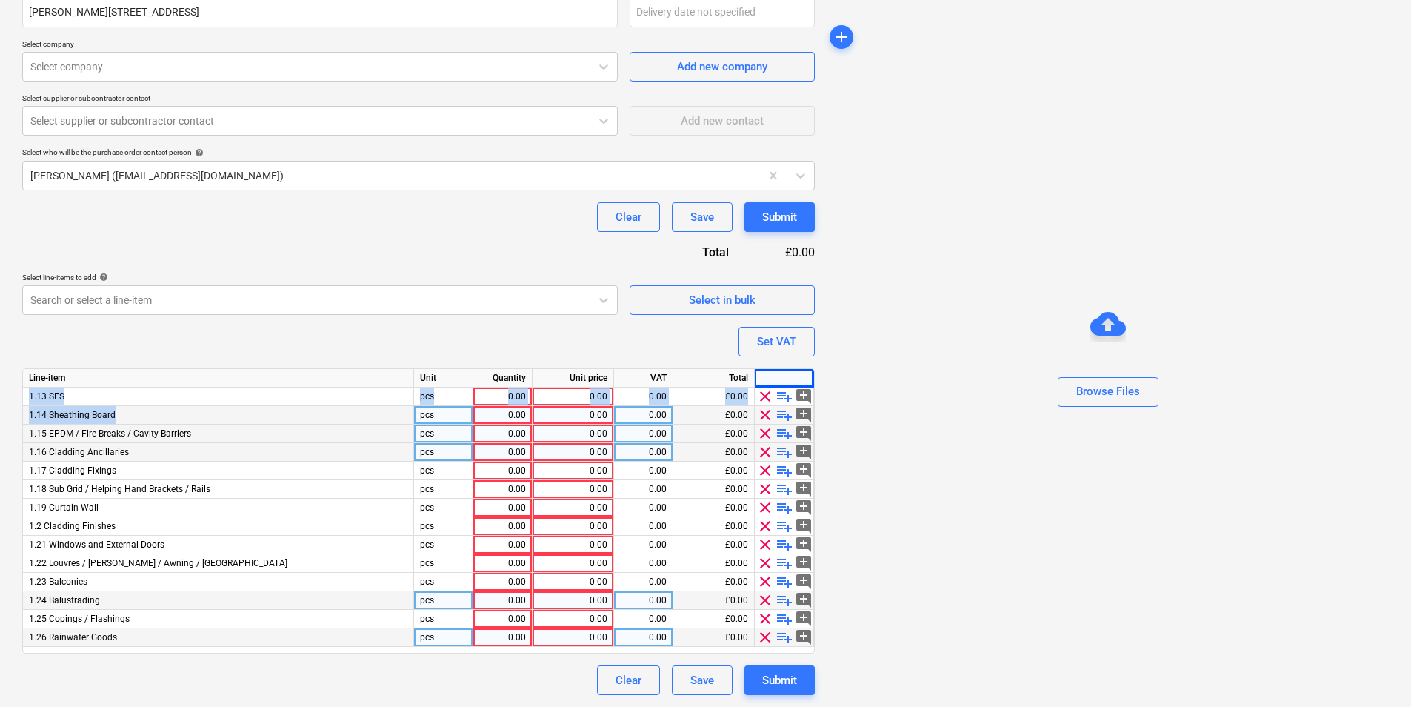
click at [765, 636] on span "clear" at bounding box center [765, 637] width 18 height 18
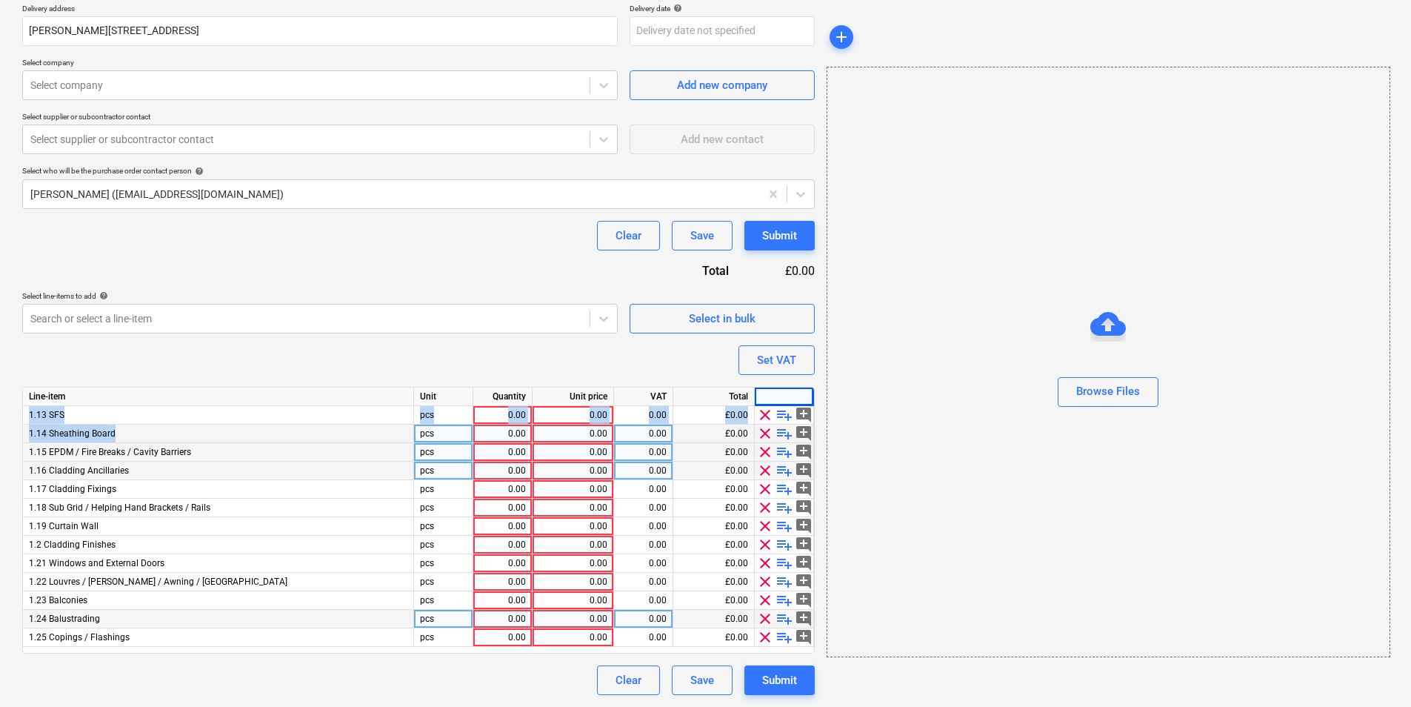
click at [765, 636] on span "clear" at bounding box center [765, 637] width 18 height 18
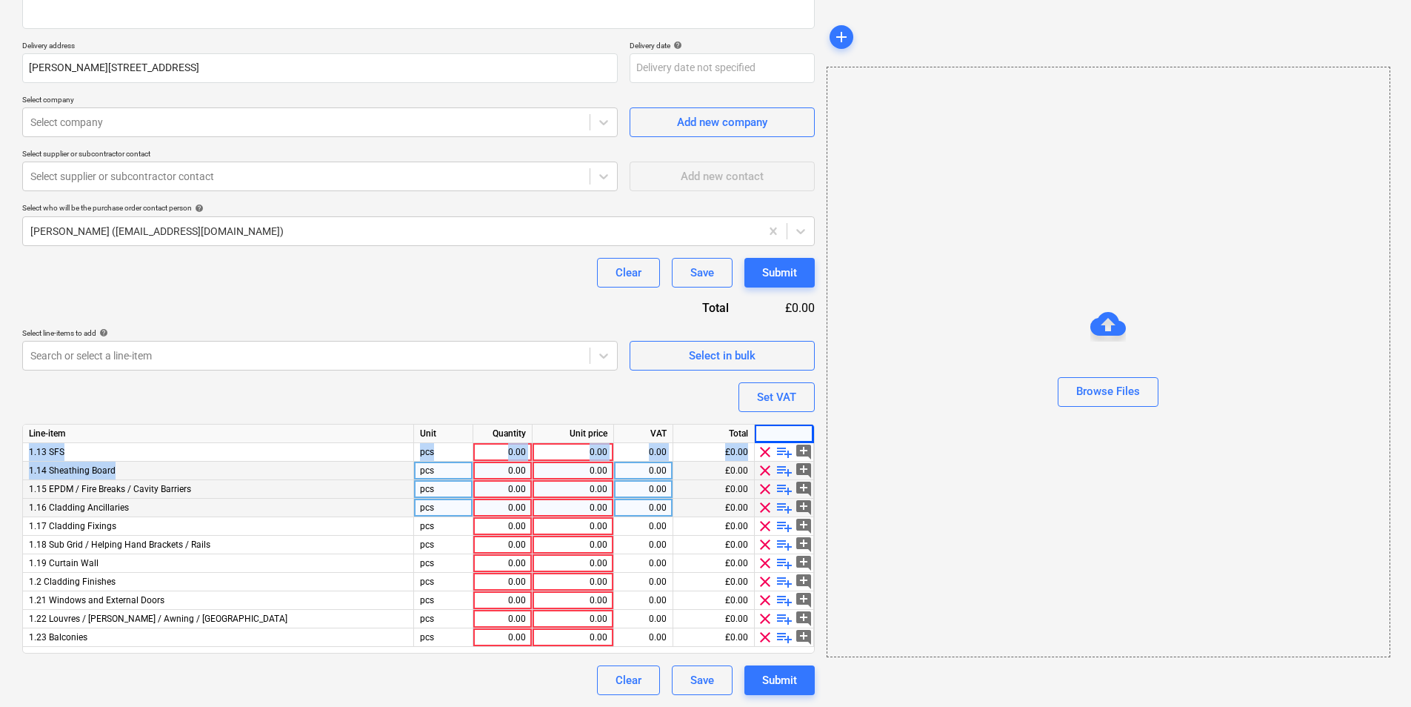
click at [765, 635] on span "clear" at bounding box center [765, 637] width 18 height 18
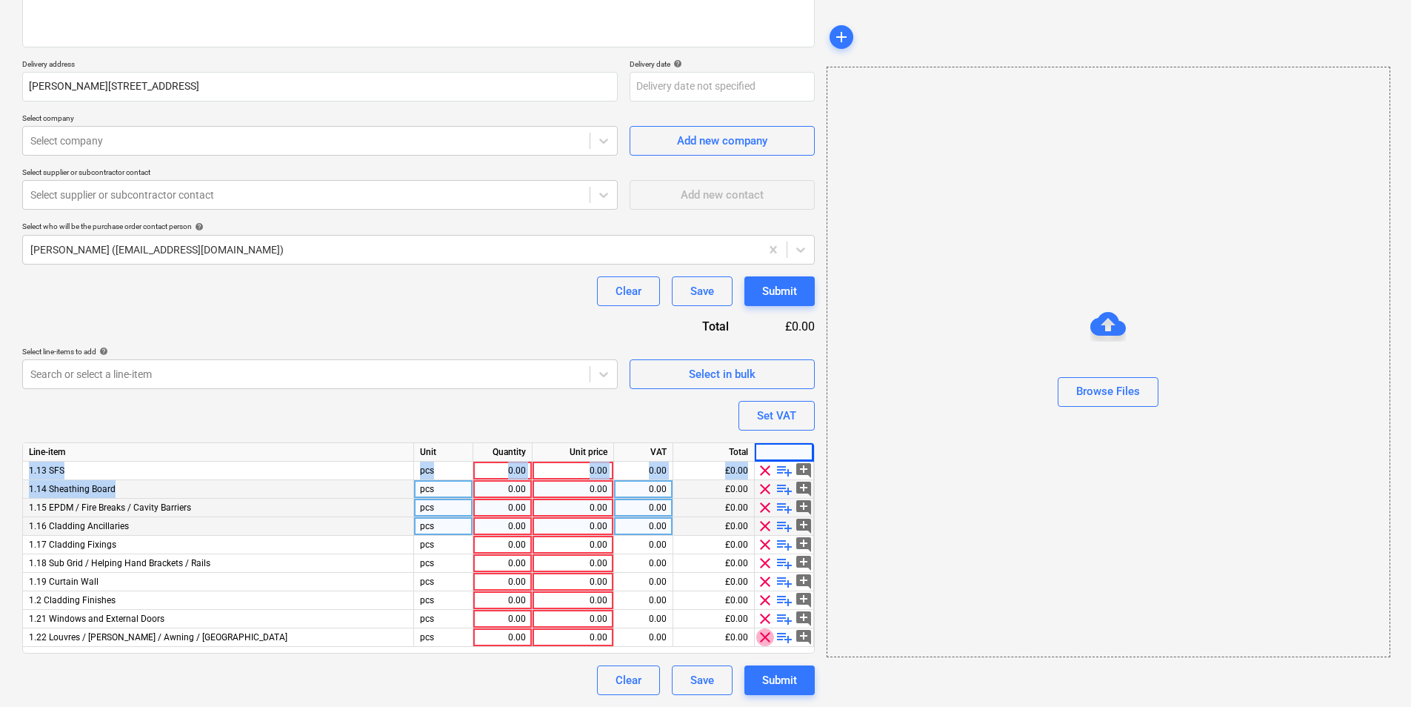
click at [765, 635] on span "clear" at bounding box center [765, 637] width 18 height 18
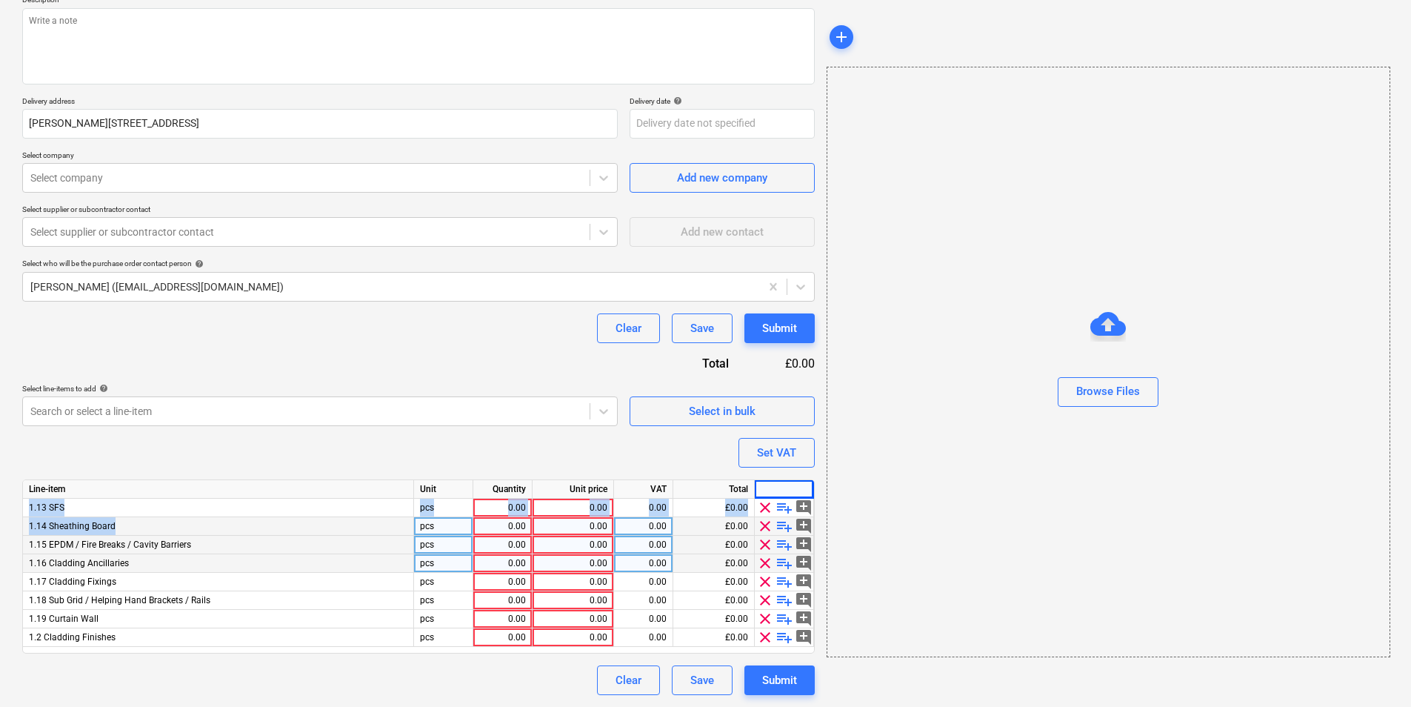
click at [765, 634] on span "clear" at bounding box center [765, 637] width 18 height 18
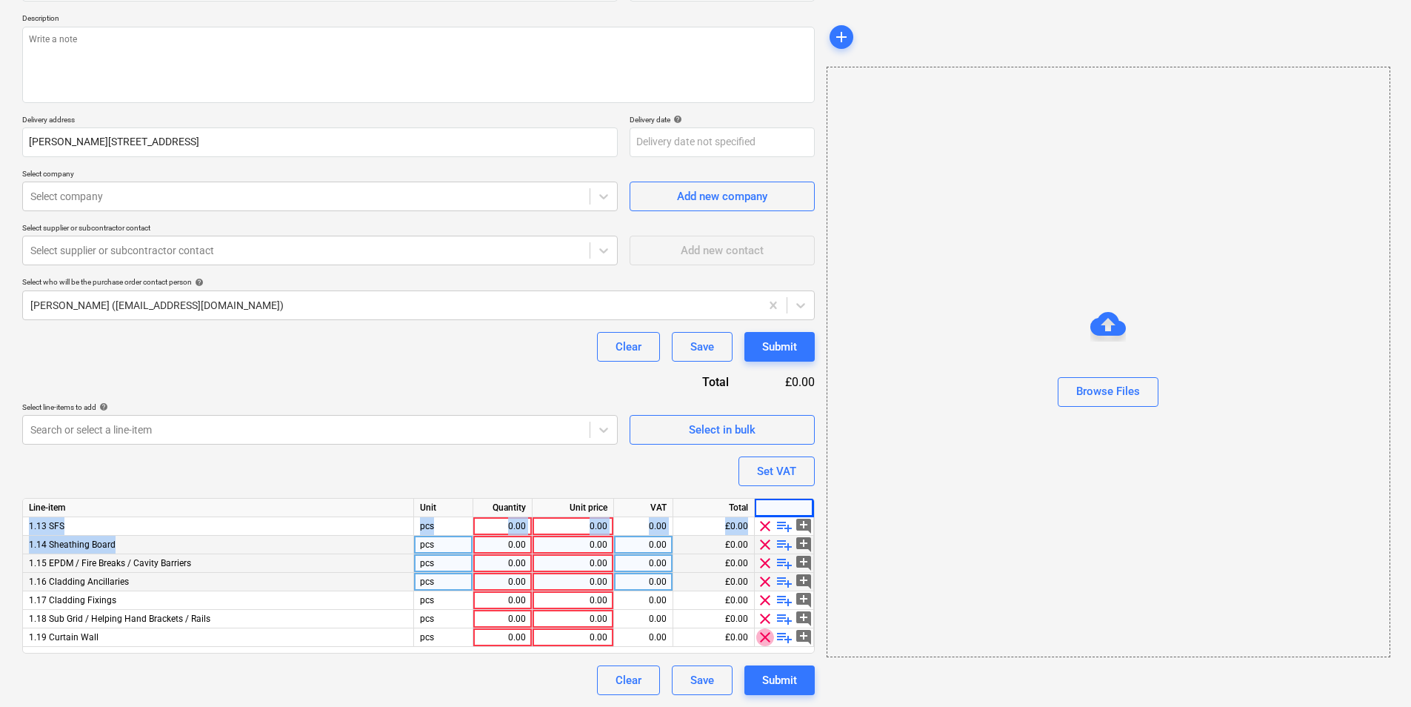
click at [765, 634] on span "clear" at bounding box center [765, 637] width 18 height 18
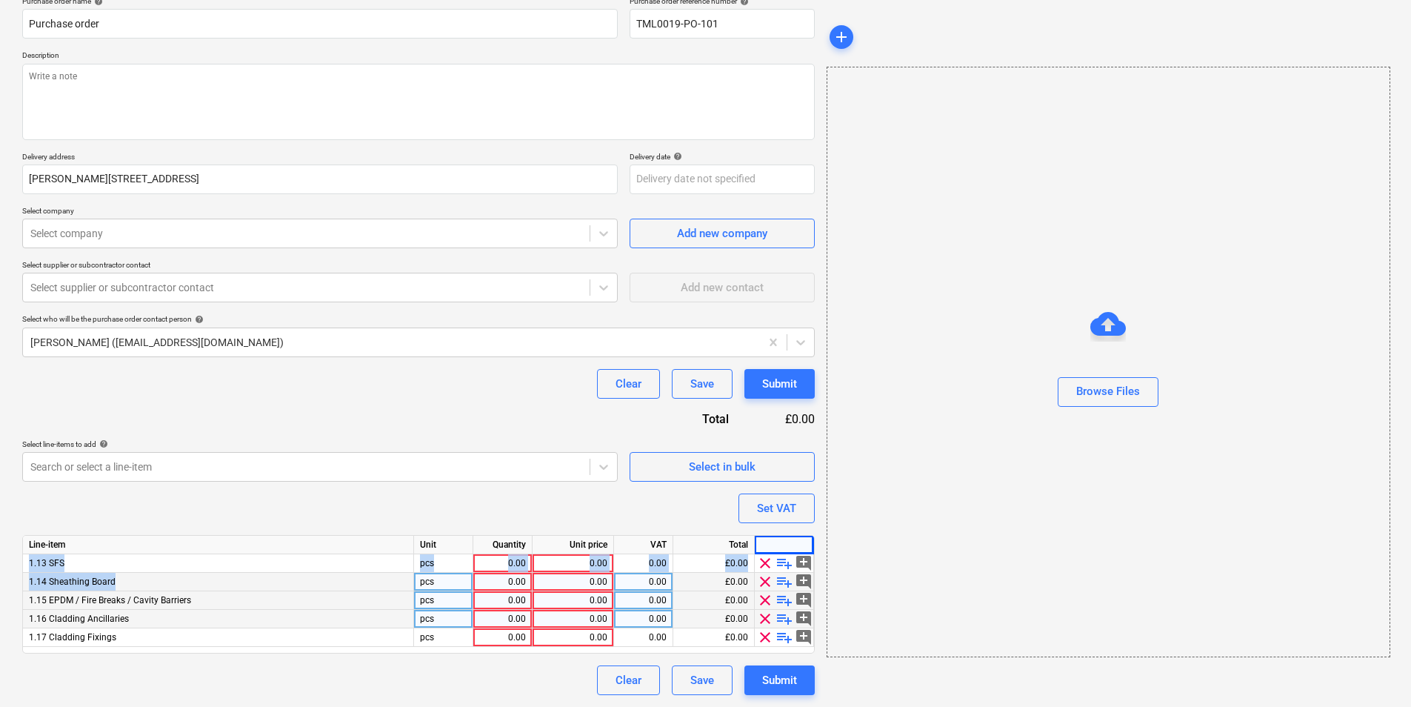
click at [765, 634] on span "clear" at bounding box center [765, 637] width 18 height 18
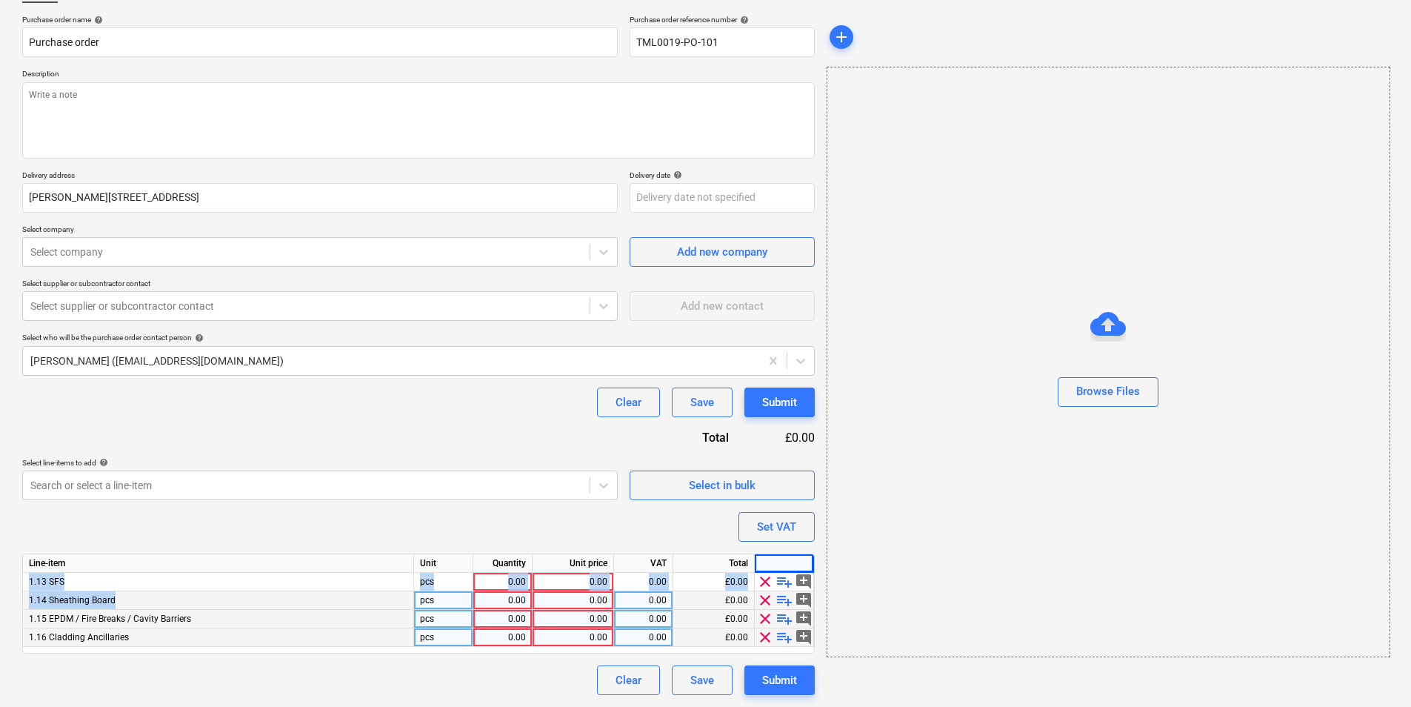
click at [765, 633] on span "clear" at bounding box center [765, 637] width 18 height 18
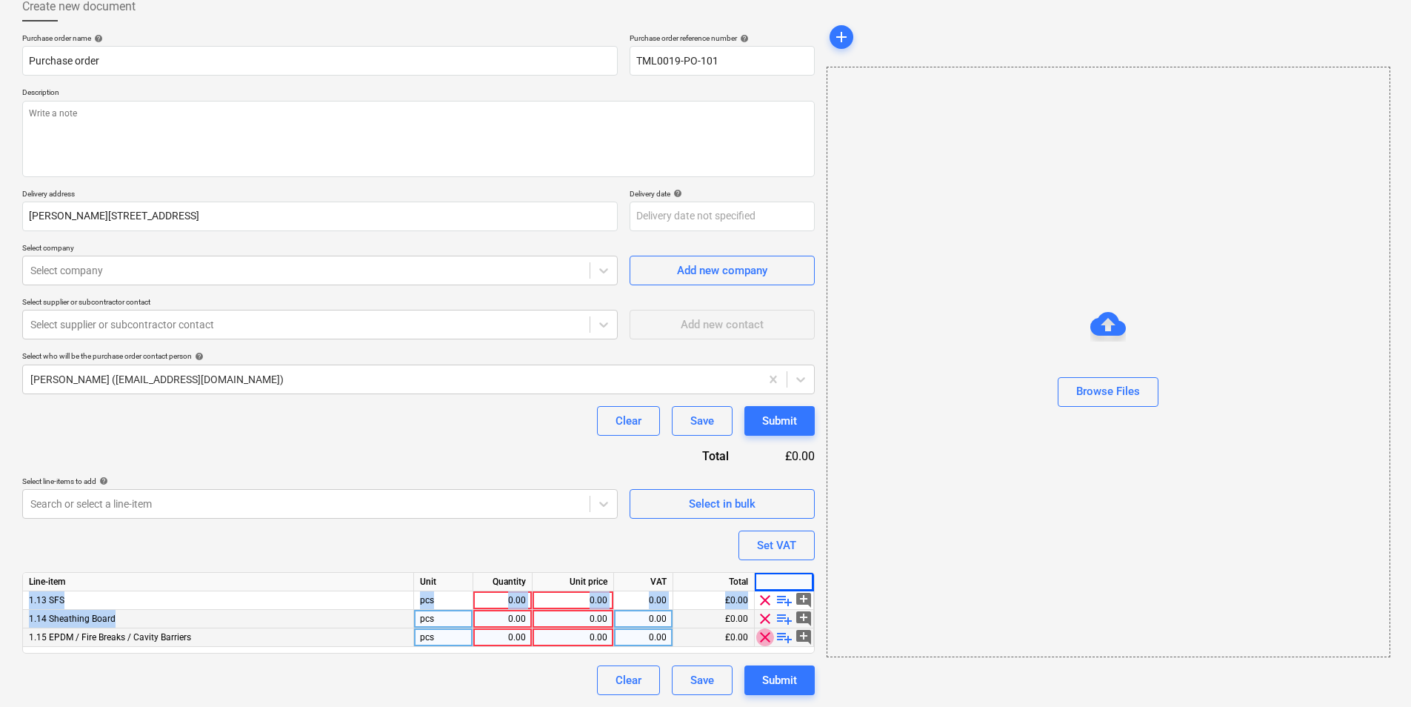
click at [765, 633] on span "clear" at bounding box center [765, 637] width 18 height 18
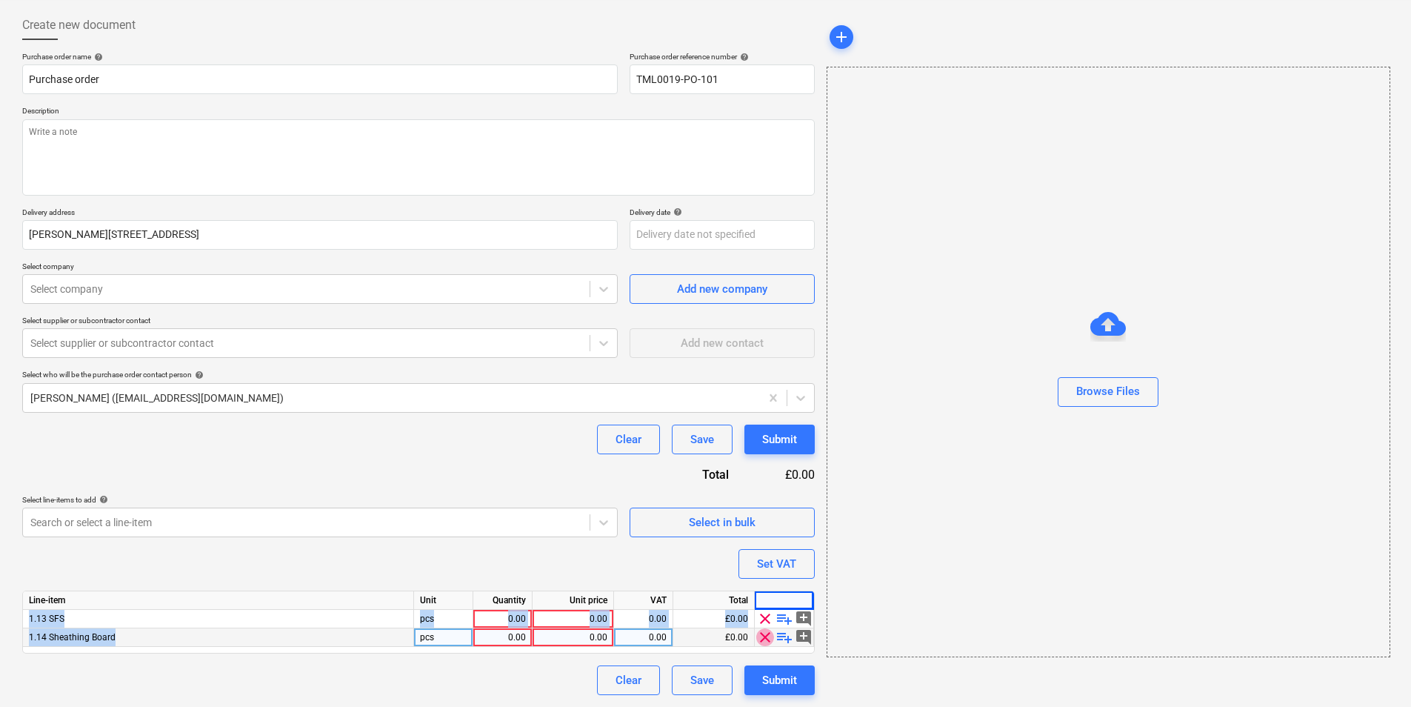
click at [765, 633] on span "clear" at bounding box center [765, 637] width 18 height 18
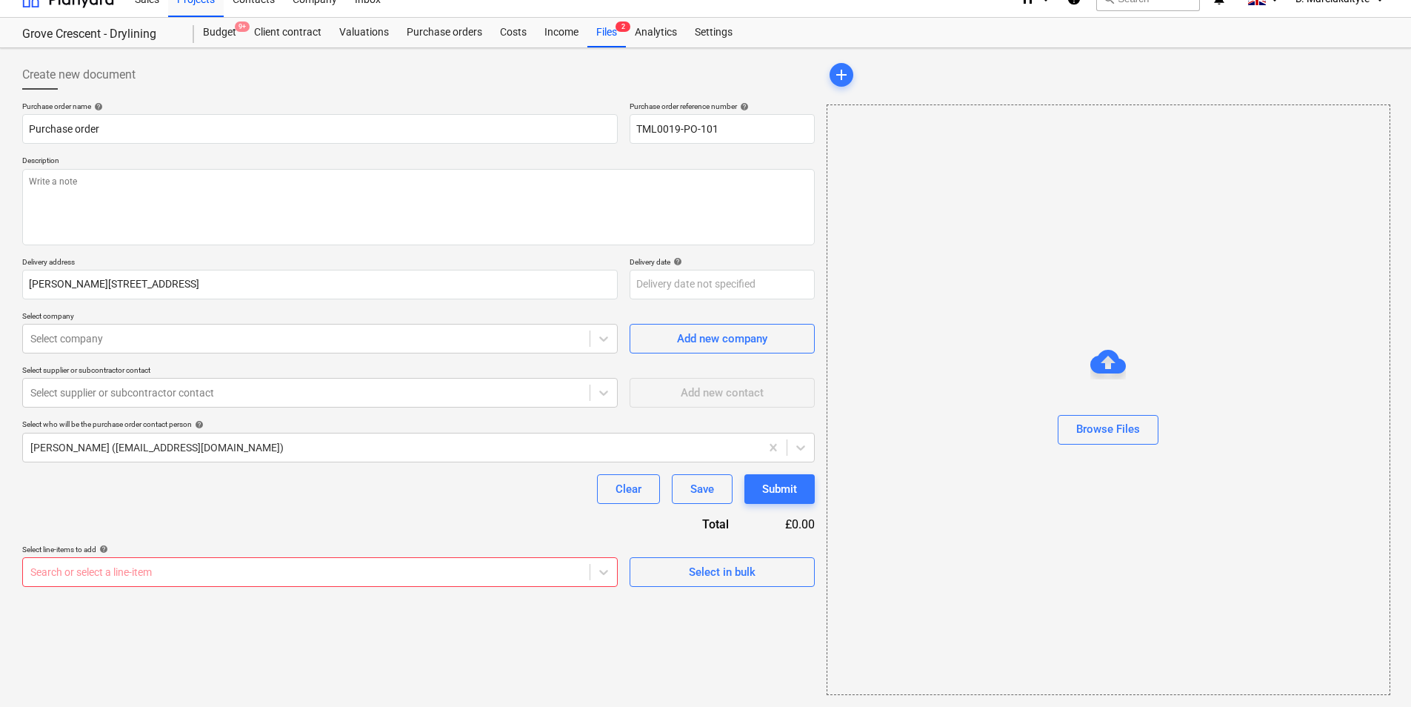
scroll to position [20, 0]
click at [596, 573] on body "Sales Projects Contacts Company Inbox 1 format_size keyboard_arrow_down help se…" at bounding box center [705, 333] width 1411 height 707
click at [215, 459] on div "Purchase order name help Purchase order Purchase order reference number help TM…" at bounding box center [418, 343] width 792 height 485
click at [612, 564] on body "Sales Projects Contacts Company Inbox 1 format_size keyboard_arrow_down help se…" at bounding box center [705, 333] width 1411 height 707
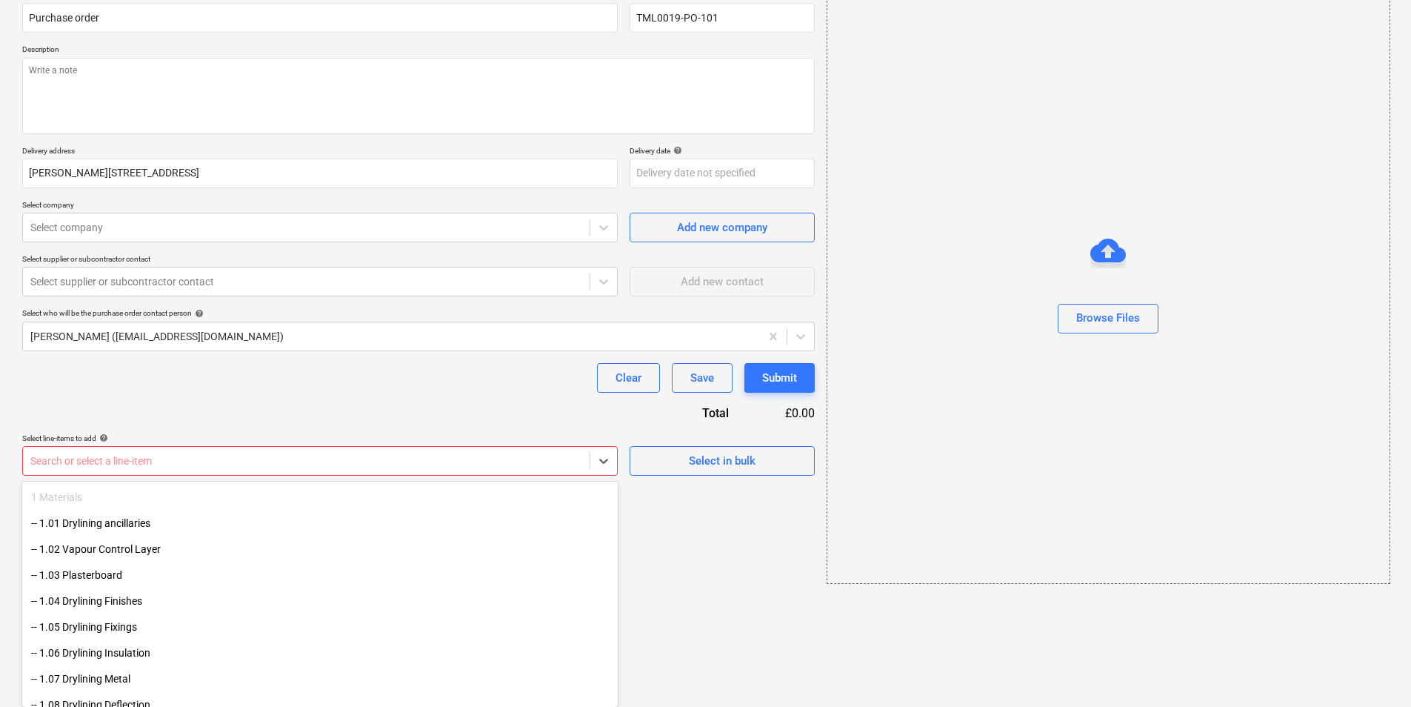
scroll to position [74, 0]
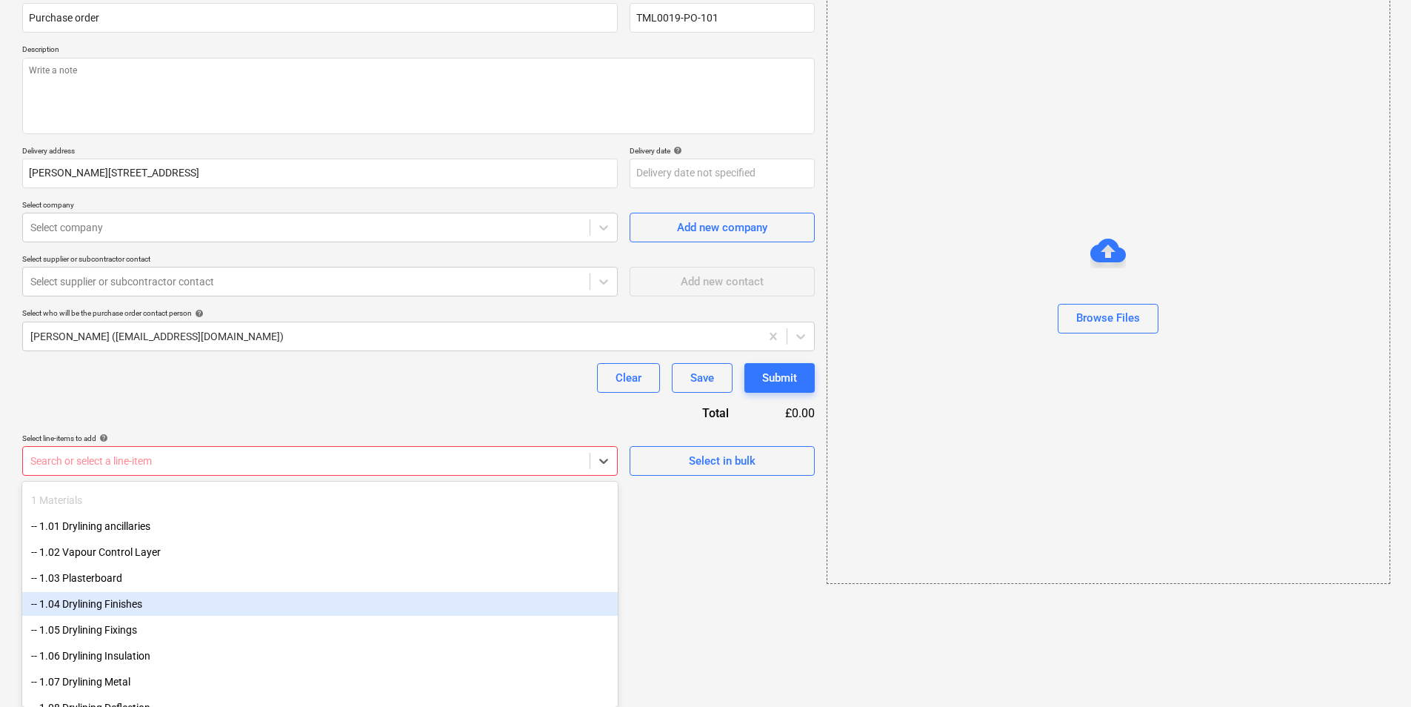
click at [109, 601] on div "-- 1.04 Drylining Finishes" at bounding box center [319, 604] width 595 height 24
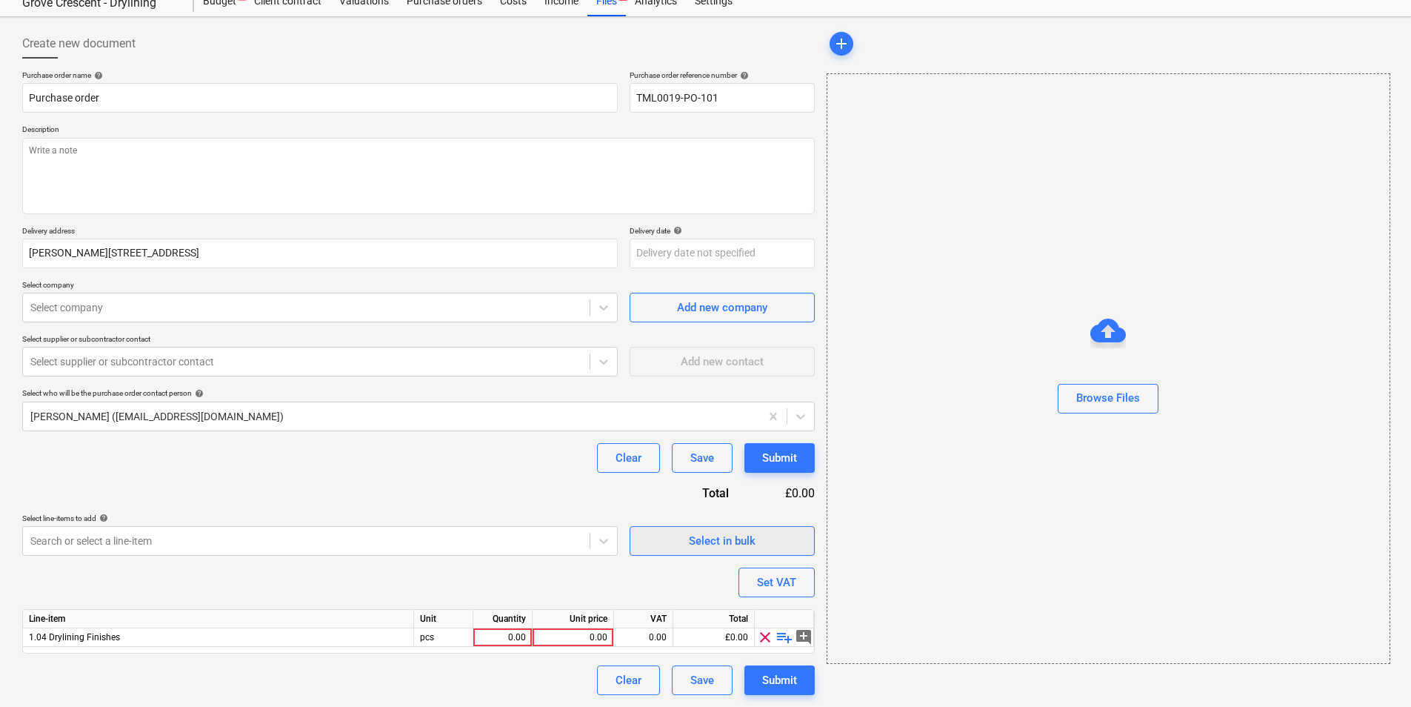
click at [716, 535] on div "Select in bulk" at bounding box center [722, 540] width 67 height 19
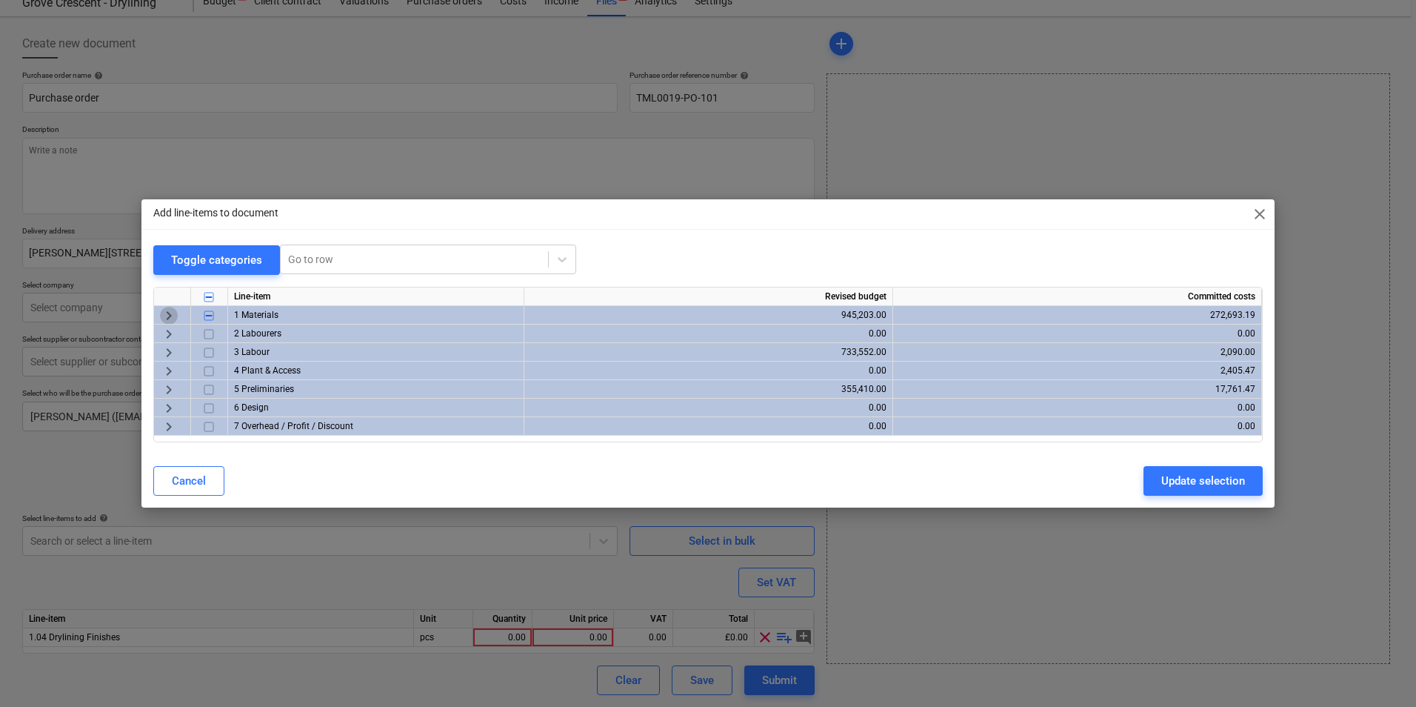
click at [169, 316] on span "keyboard_arrow_right" at bounding box center [169, 316] width 18 height 18
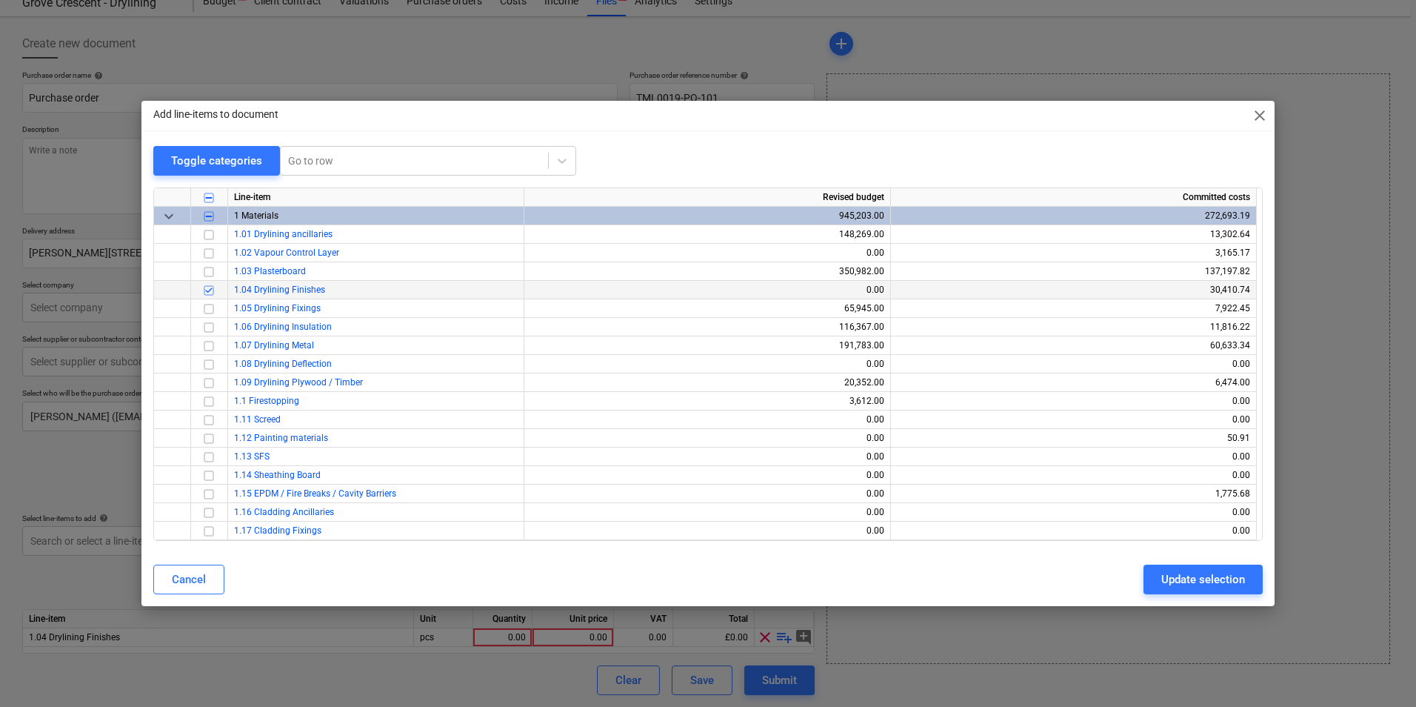
click at [213, 291] on input "checkbox" at bounding box center [209, 290] width 18 height 18
click at [212, 234] on input "checkbox" at bounding box center [209, 235] width 18 height 18
click at [1236, 587] on div "Update selection" at bounding box center [1203, 579] width 84 height 19
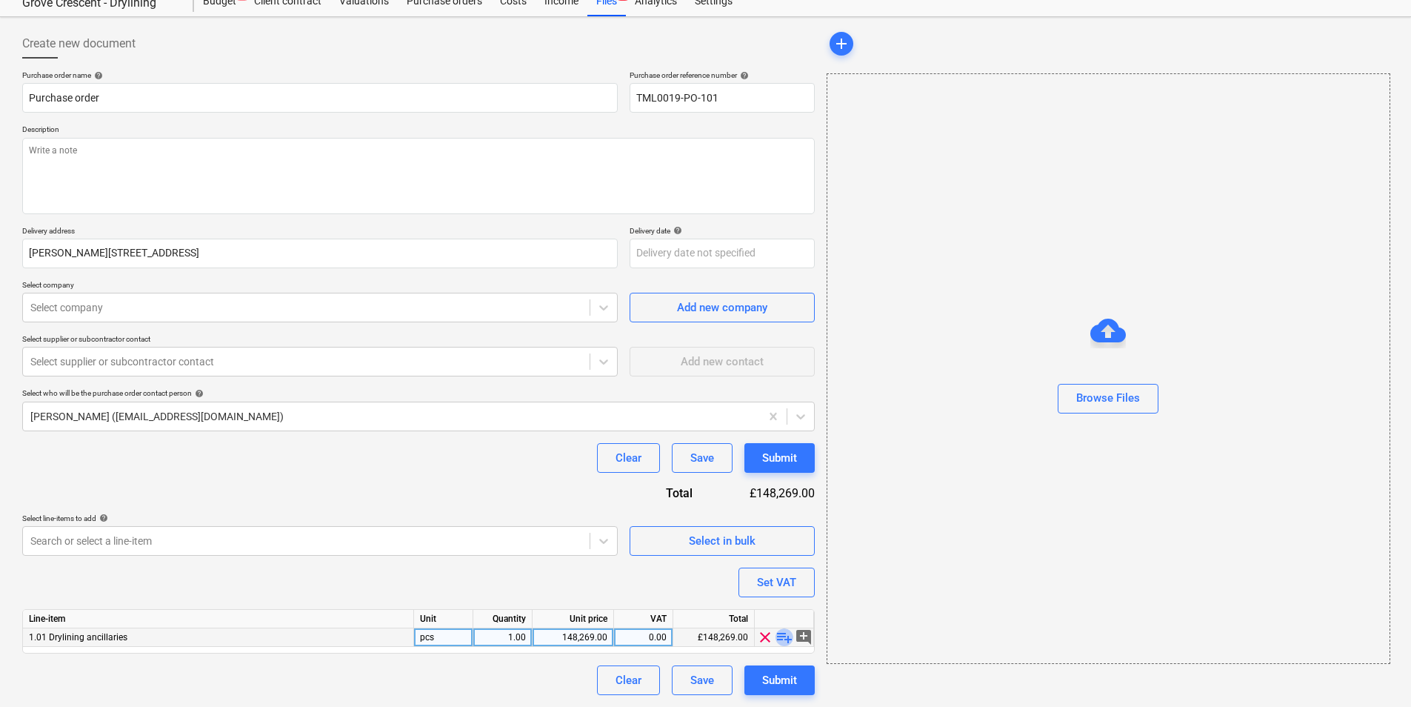
click at [783, 636] on span "playlist_add" at bounding box center [784, 637] width 18 height 18
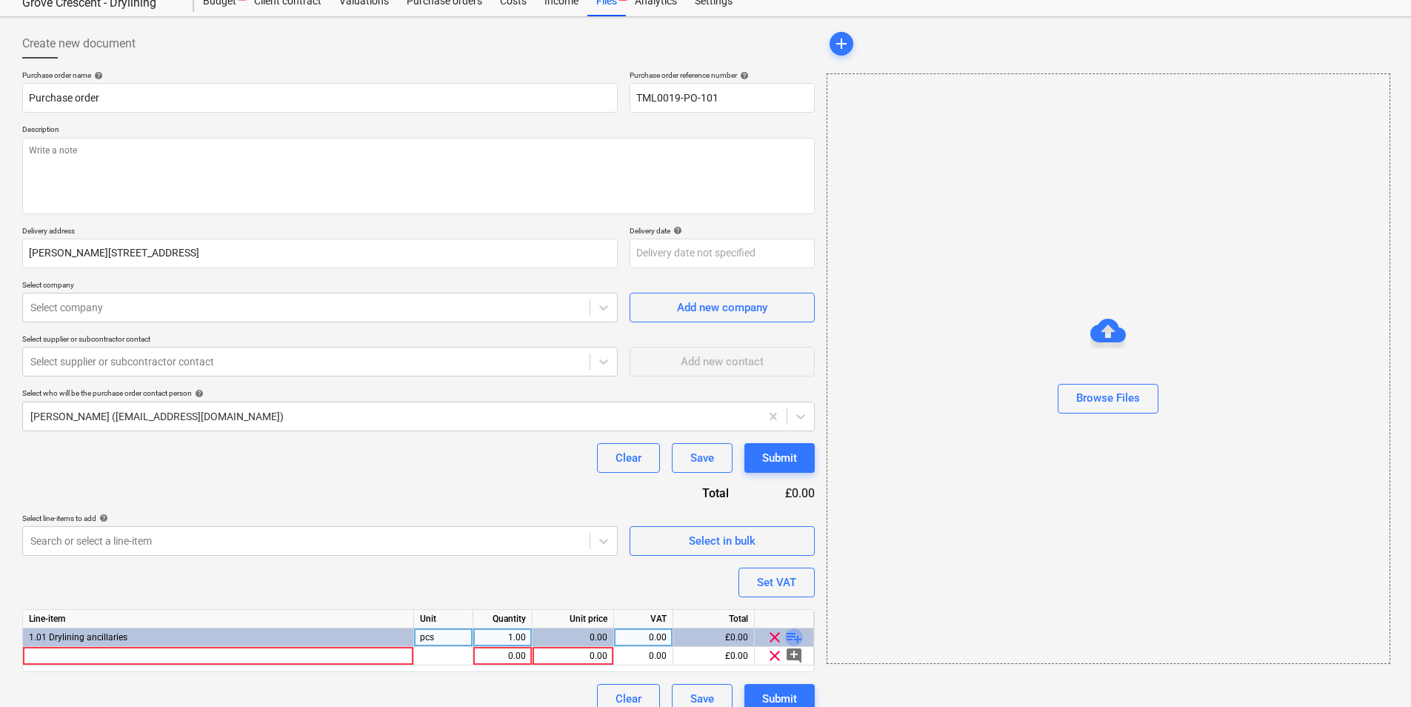
click at [792, 634] on span "playlist_add" at bounding box center [794, 637] width 18 height 18
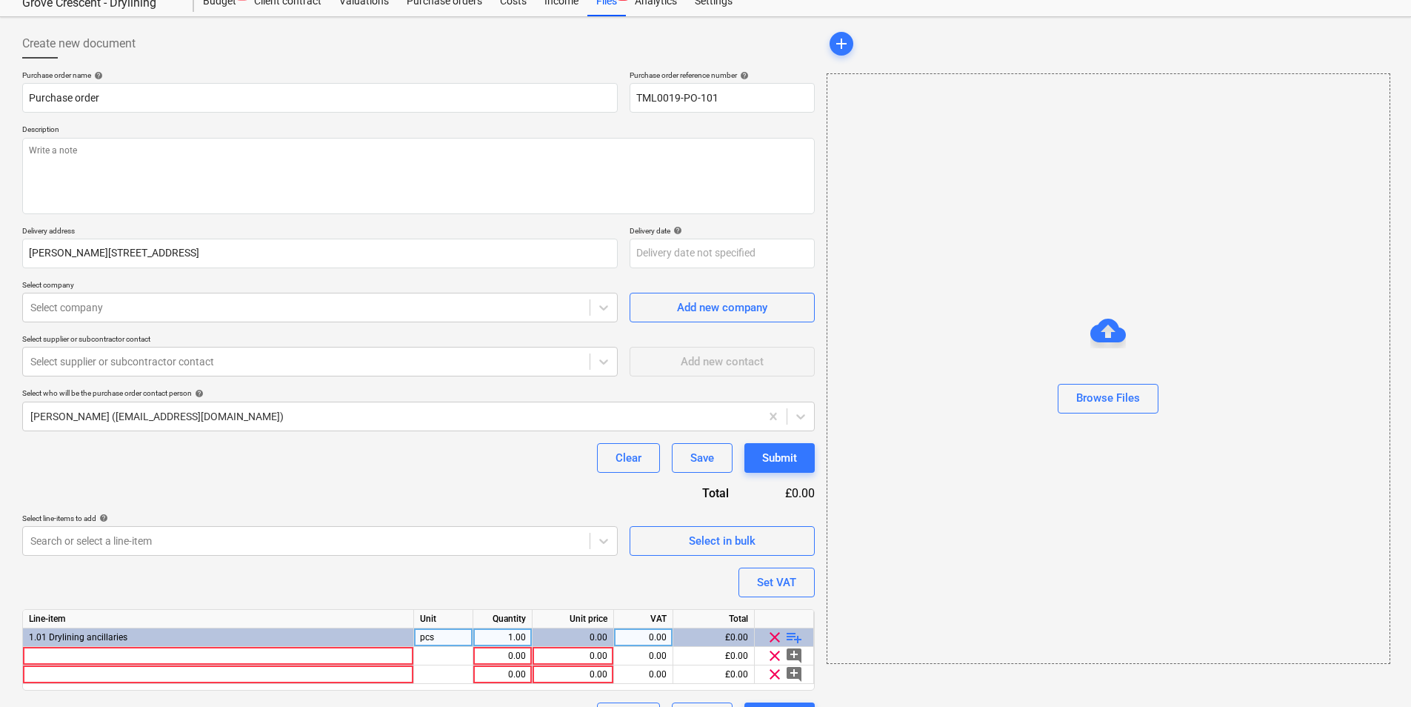
click at [794, 634] on span "playlist_add" at bounding box center [794, 637] width 18 height 18
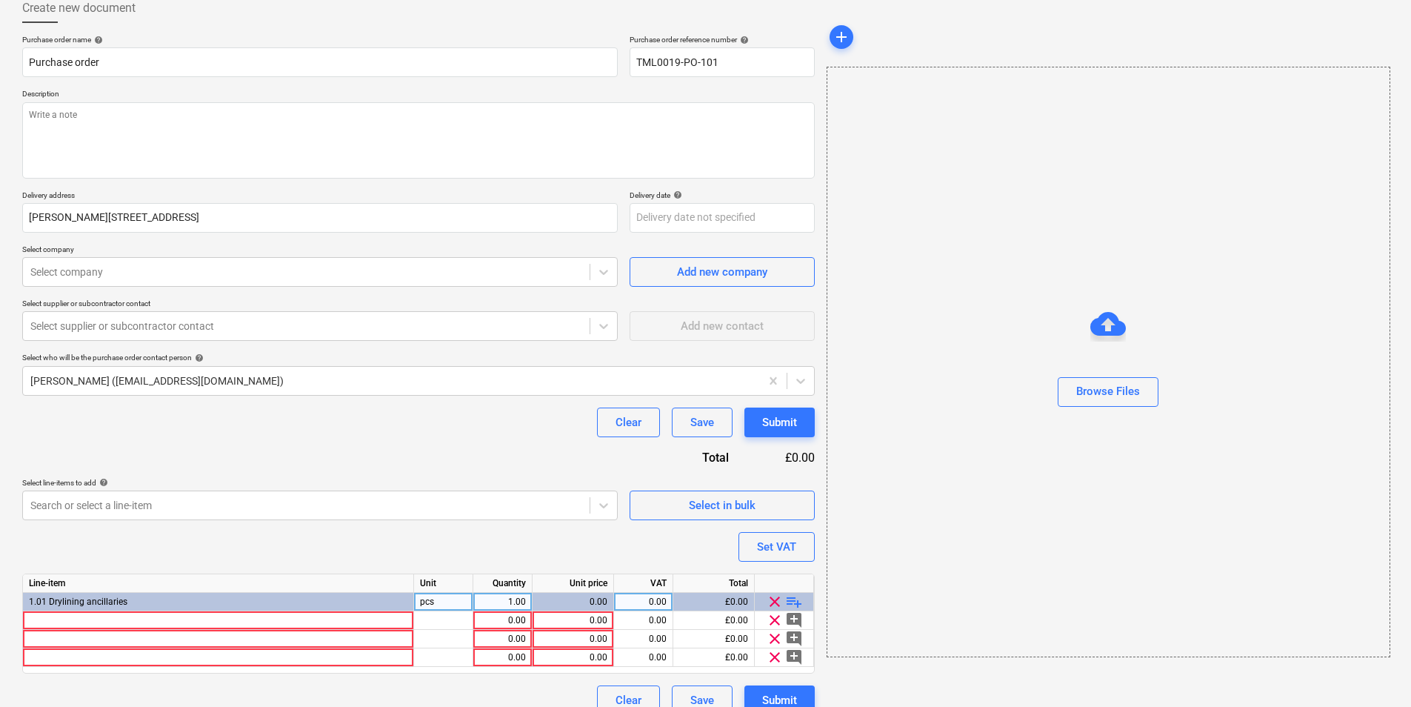
scroll to position [107, 0]
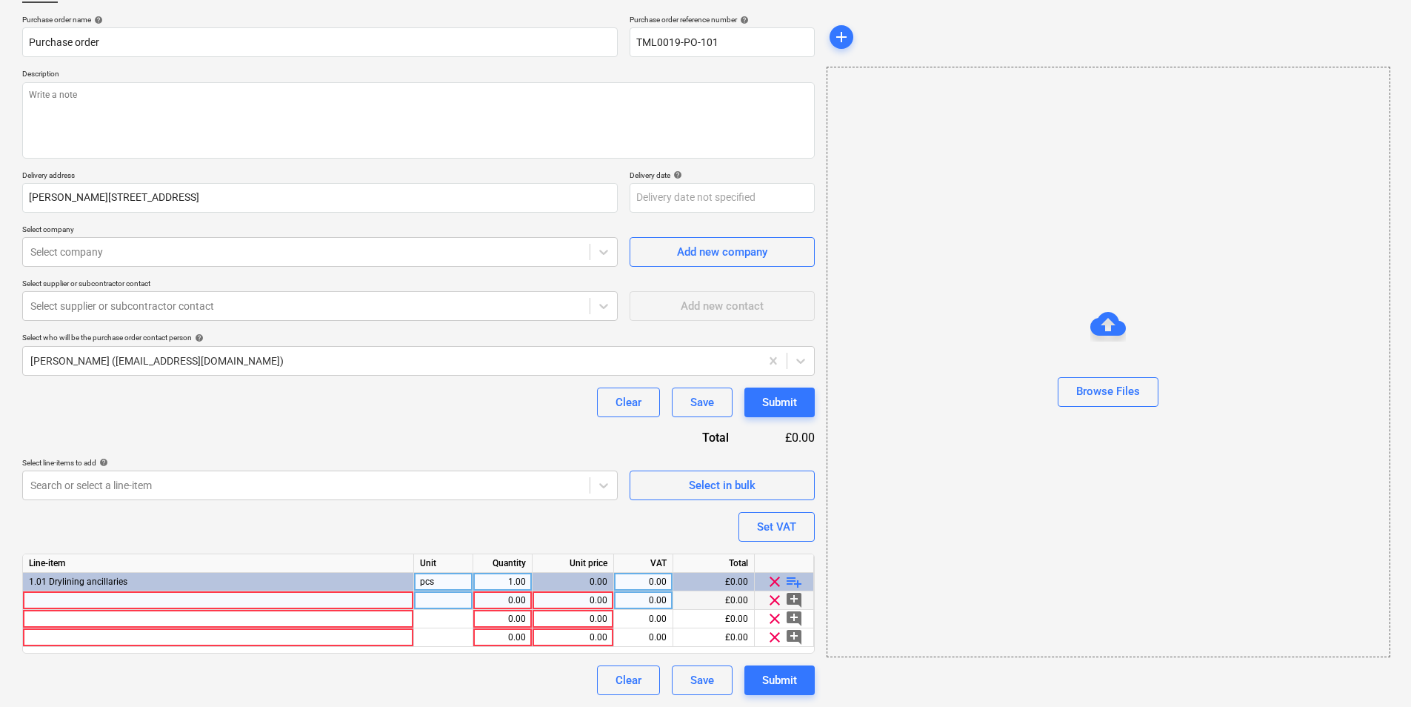
click at [233, 604] on div at bounding box center [218, 600] width 391 height 19
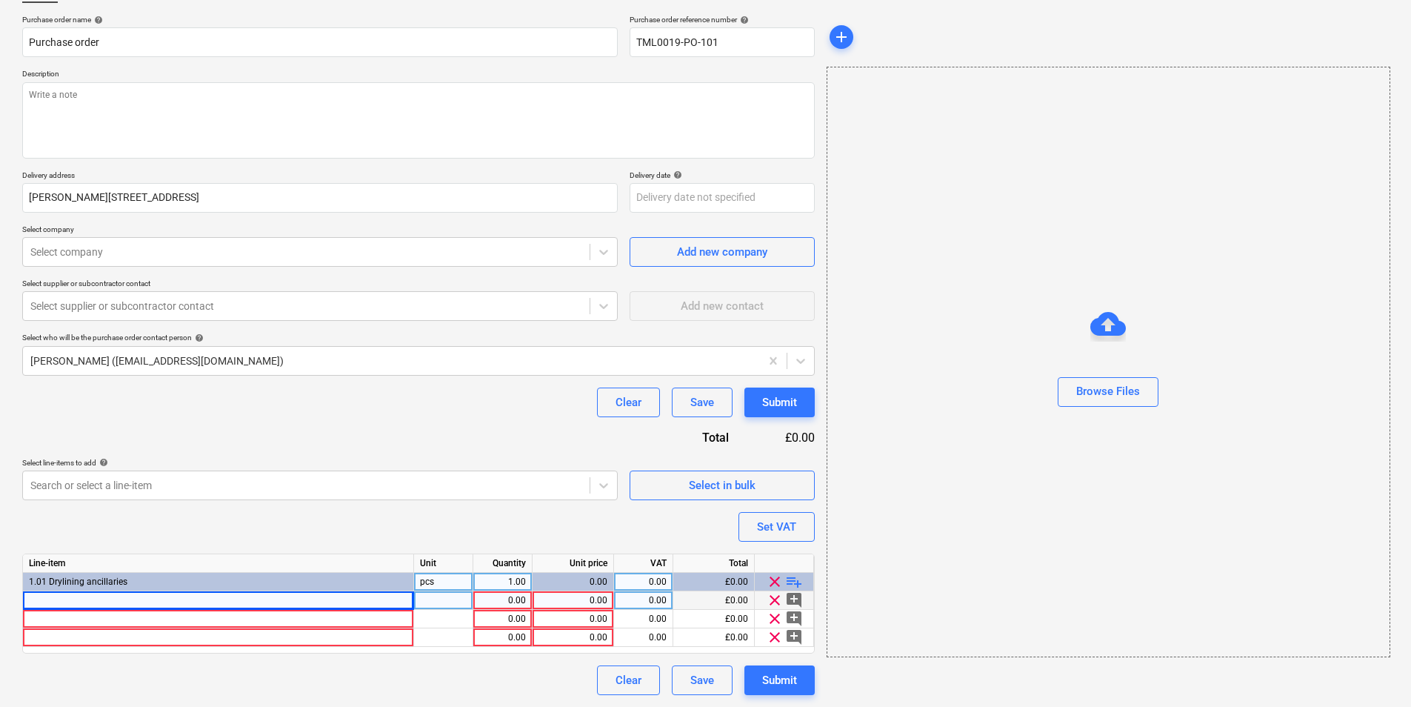
type textarea "x"
click at [307, 602] on div at bounding box center [218, 600] width 391 height 19
type input "5.5x450mm SDS Drill bits"
click at [195, 623] on div at bounding box center [218, 619] width 391 height 19
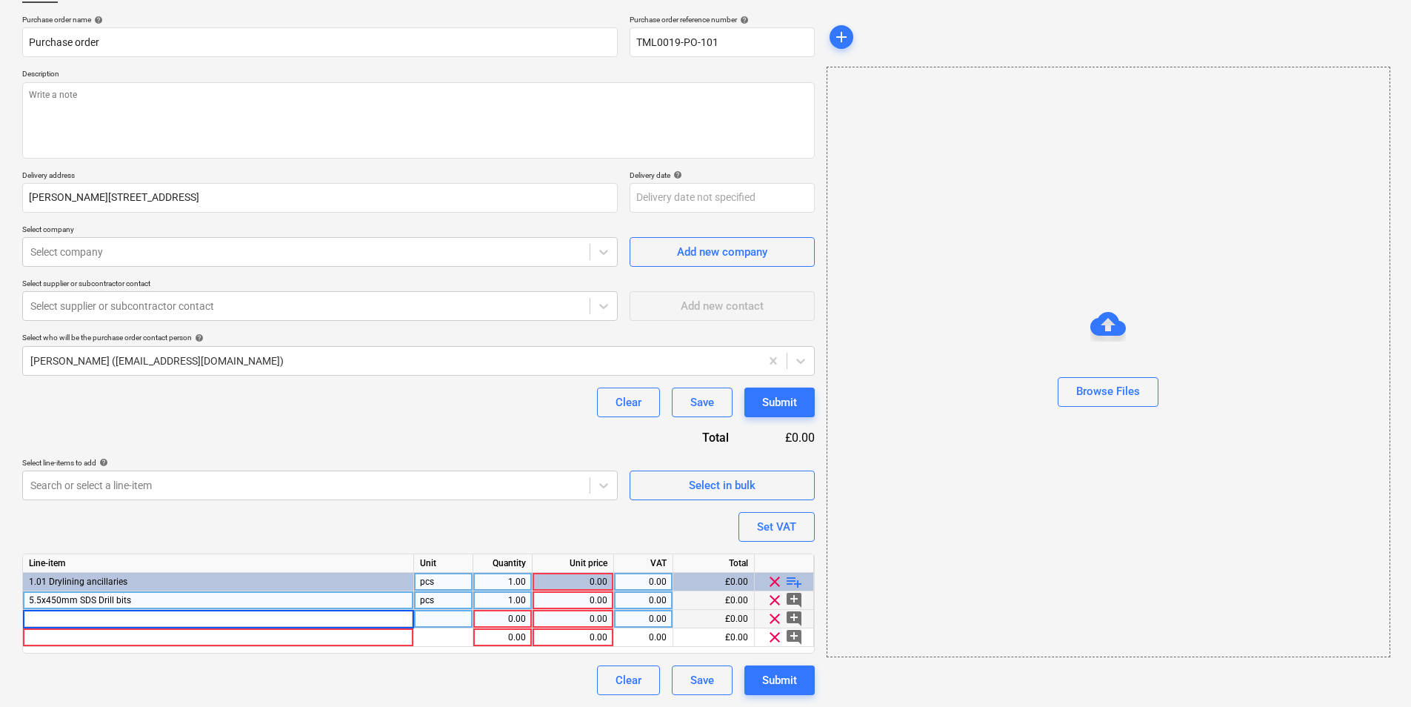
type textarea "x"
type input "12,5mm Edge bead"
click at [197, 635] on div at bounding box center [218, 637] width 391 height 19
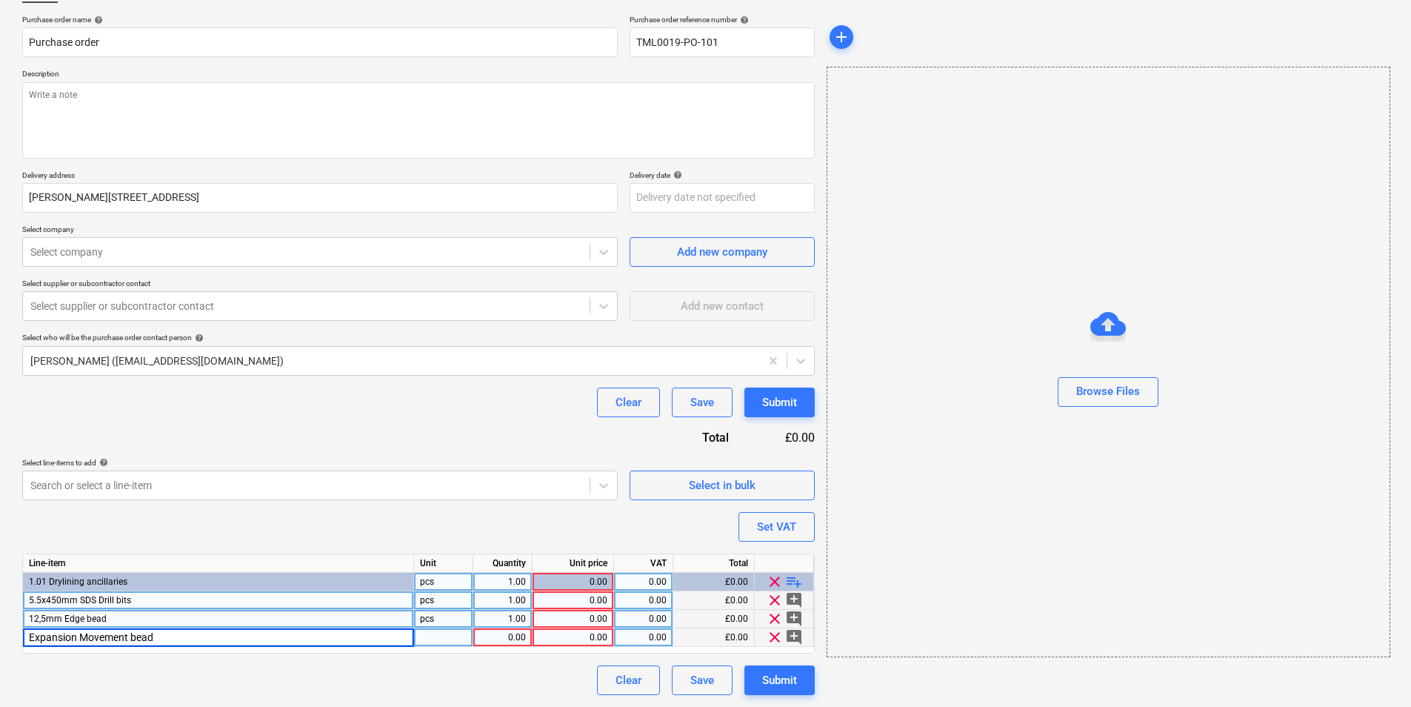
type textarea "x"
type input "Expansion Movement bead 10mm"
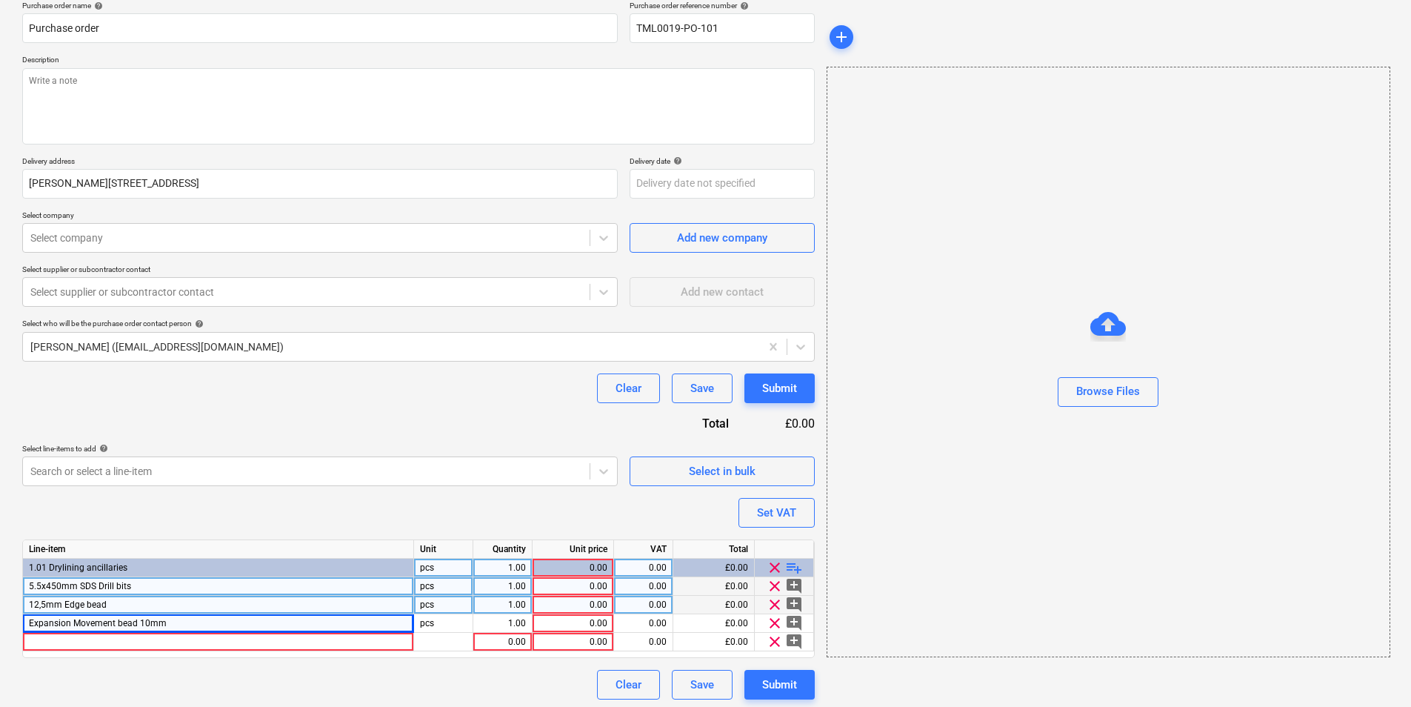
scroll to position [125, 0]
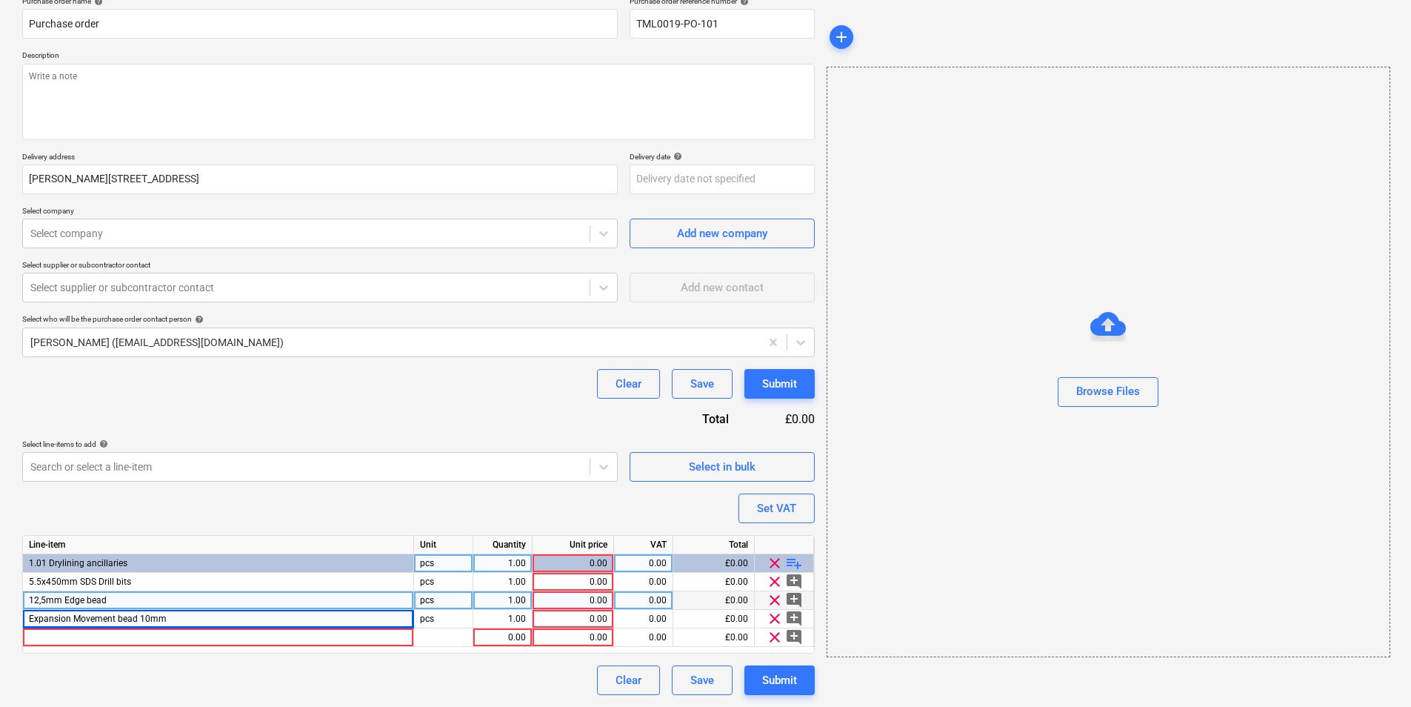
type textarea "x"
click at [314, 640] on div at bounding box center [218, 637] width 391 height 19
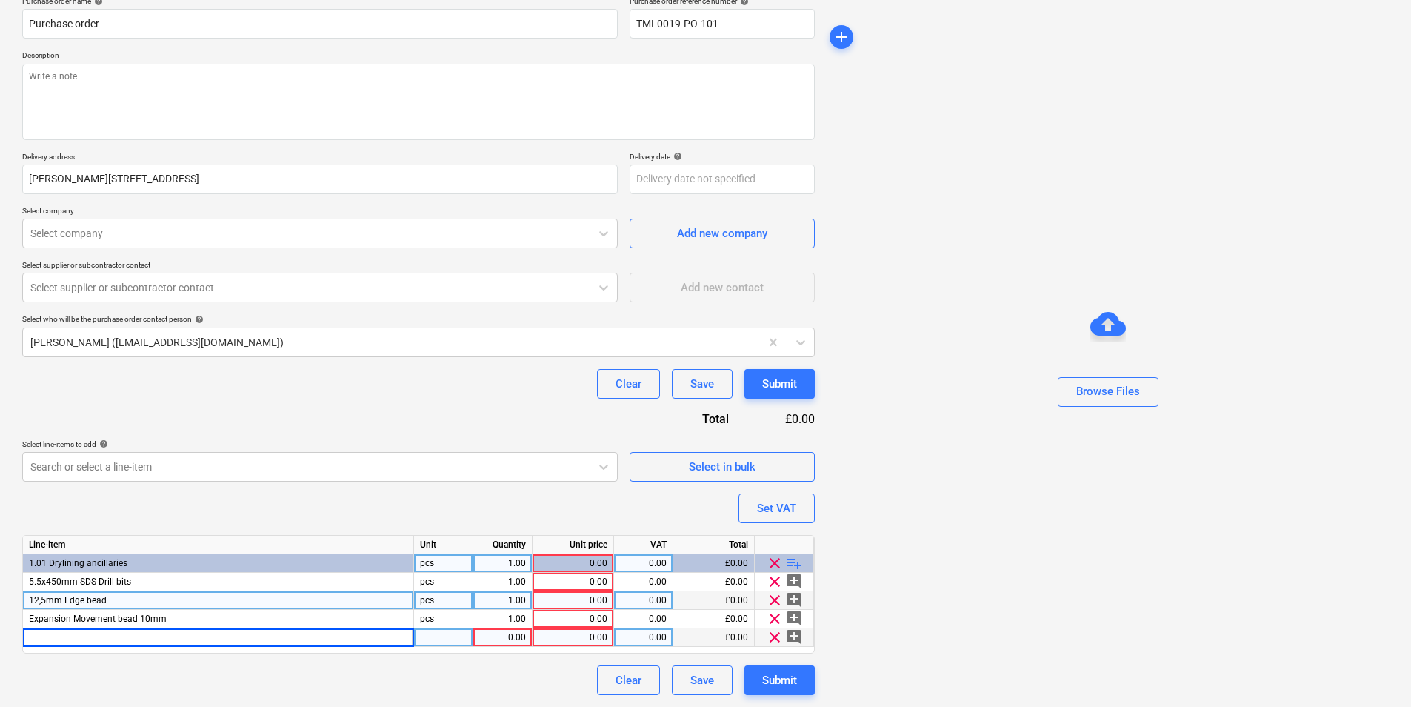
type input "BG 45mm Drywall screws"
type textarea "x"
click at [456, 631] on div "pcs" at bounding box center [443, 637] width 59 height 19
type input "box"
type textarea "x"
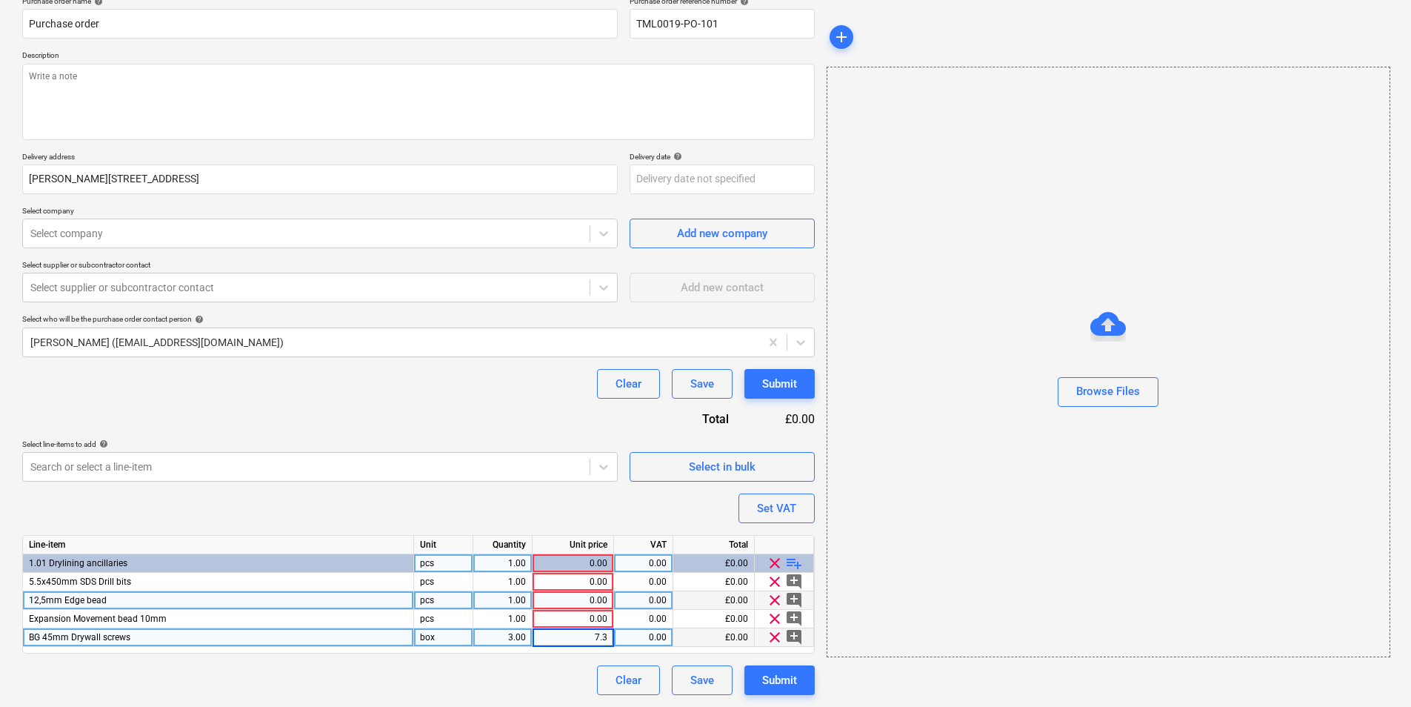
type input "7.35"
type textarea "x"
type input "1"
type input "7.35"
type textarea "x"
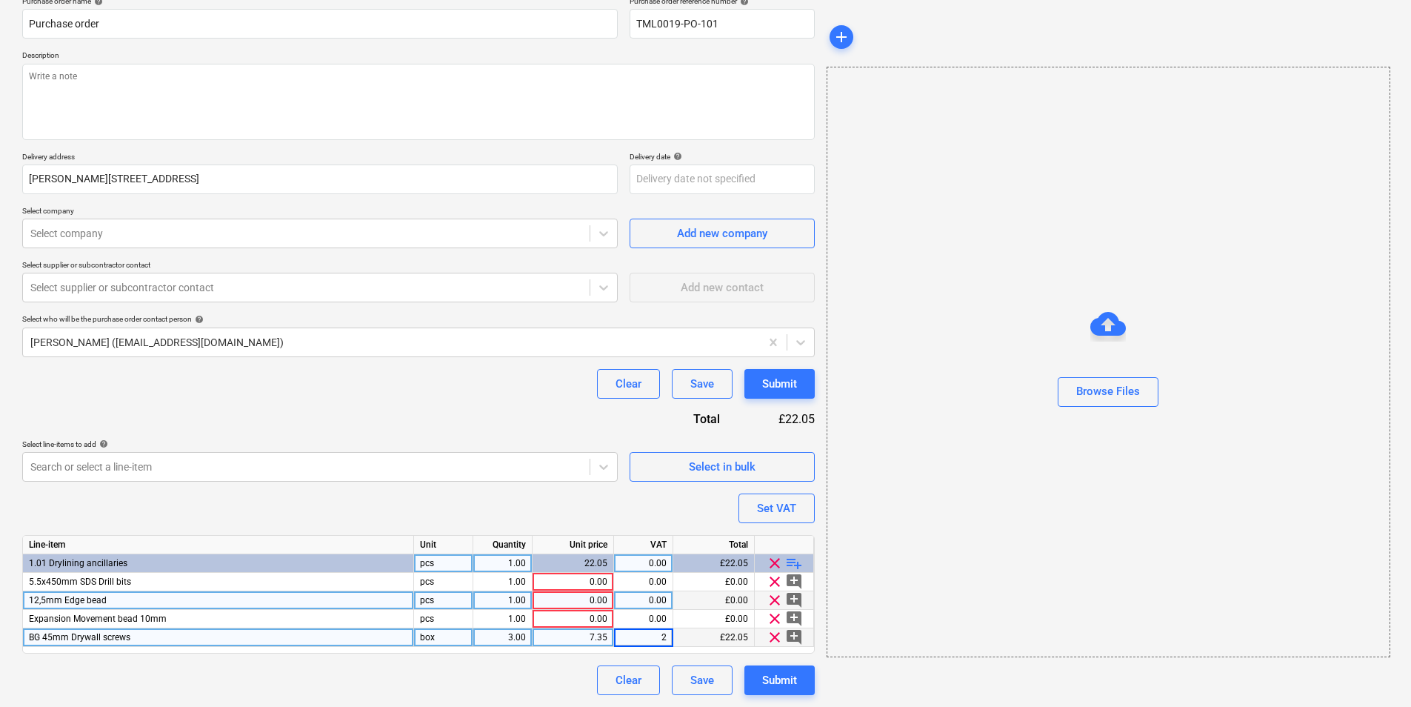
type input "20"
type textarea "x"
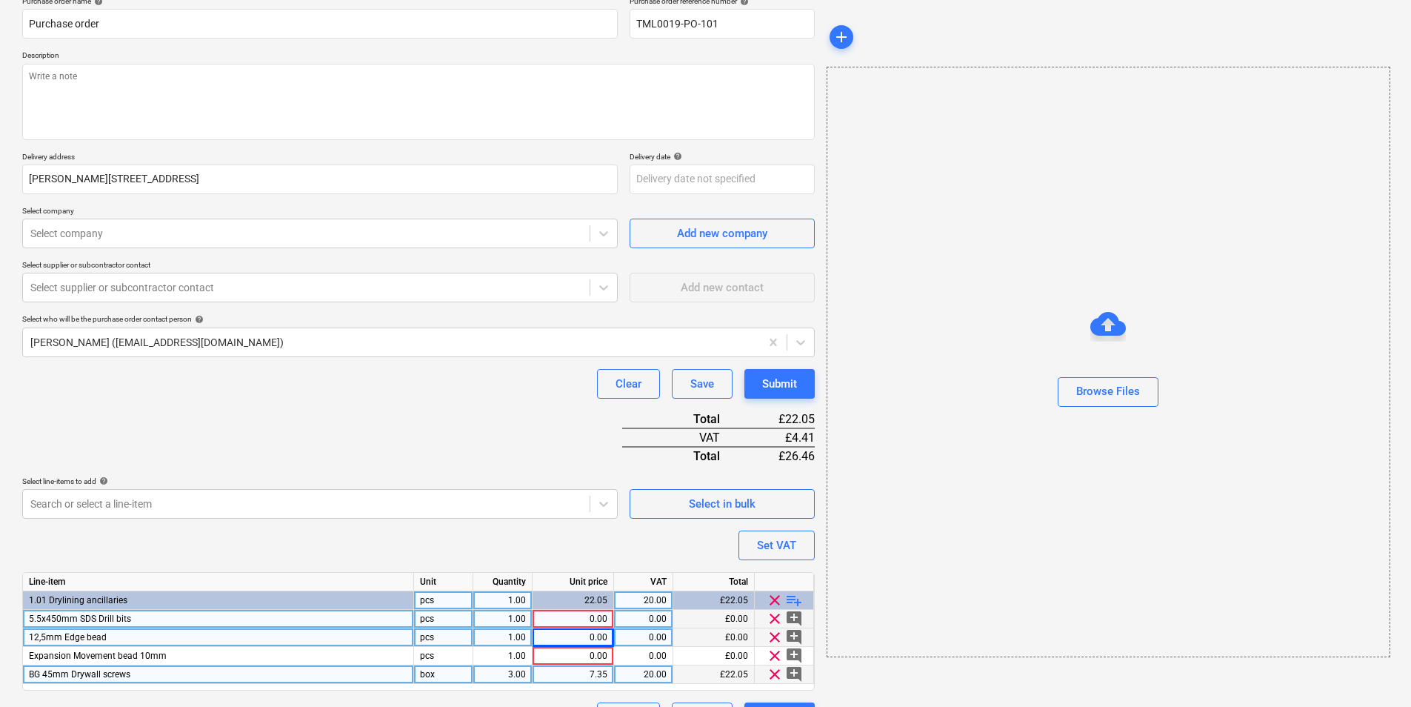
click at [526, 614] on div "1.00" at bounding box center [502, 619] width 59 height 19
type input "30"
type textarea "x"
type input "7068"
type textarea "x"
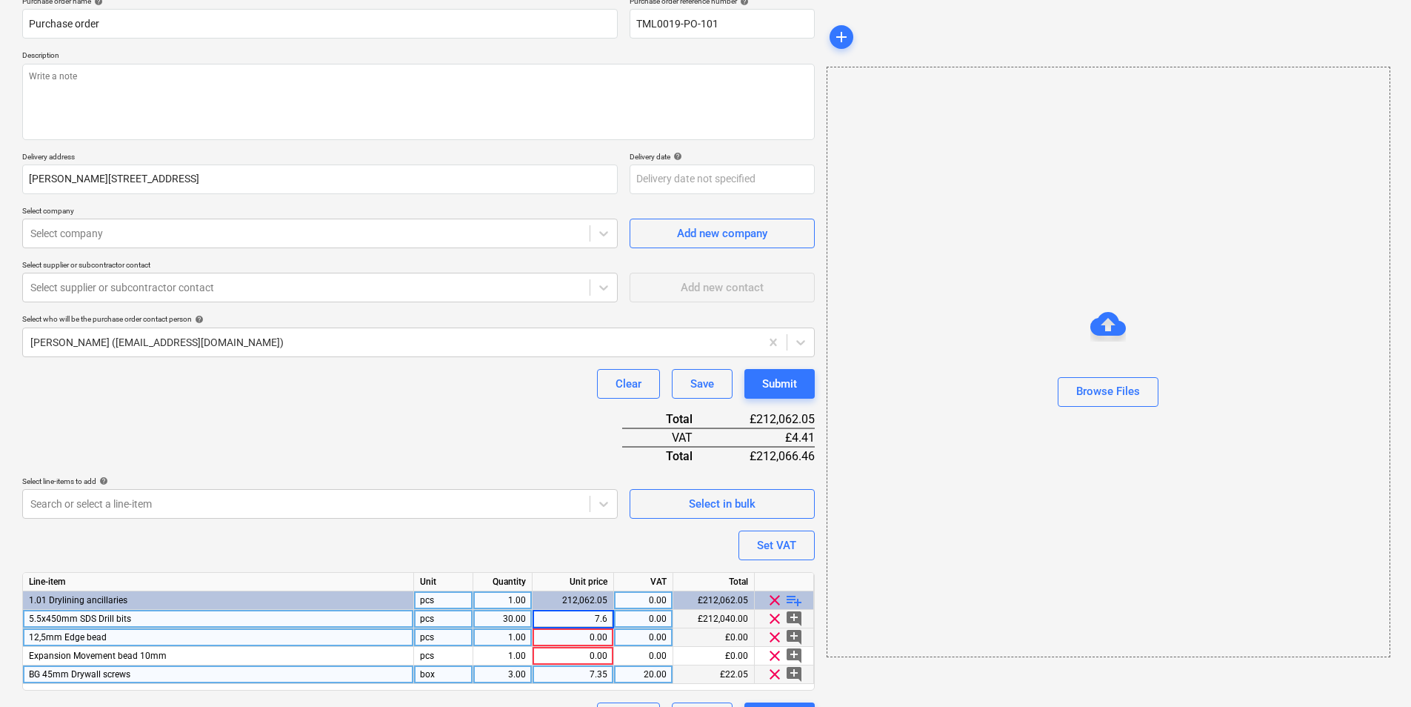
type input "7.68"
type textarea "x"
type input "20"
type textarea "x"
type input "100"
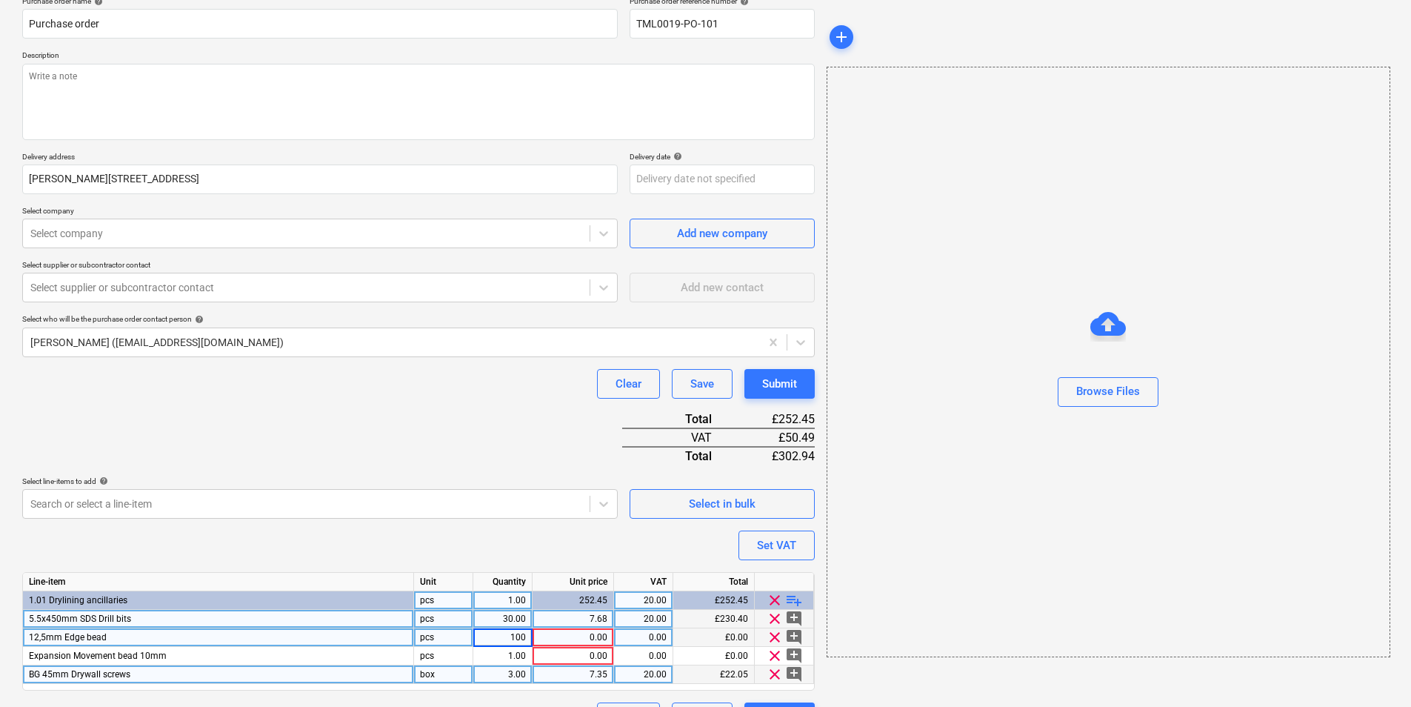
type textarea "x"
type input "box"
type textarea "x"
type input "65.49"
type textarea "x"
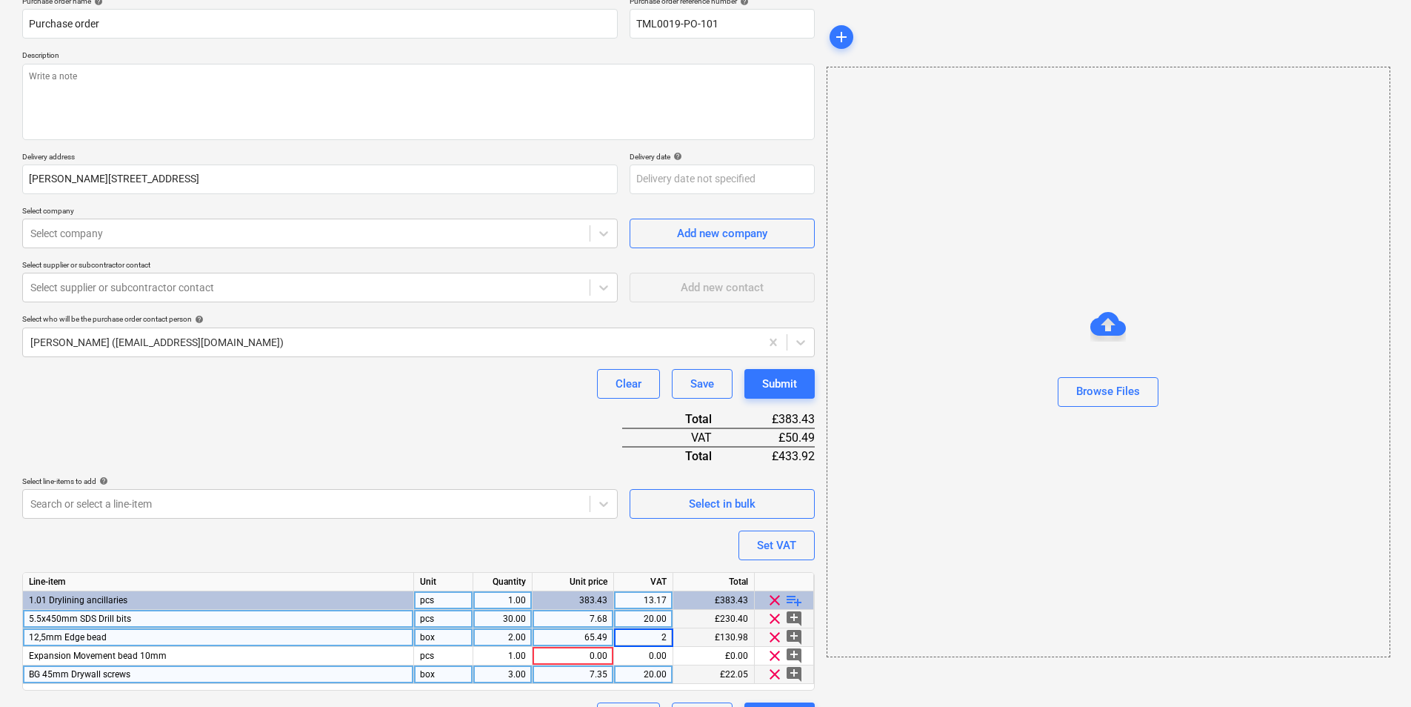
type input "20"
type textarea "x"
type input "1"
type textarea "x"
type input "box"
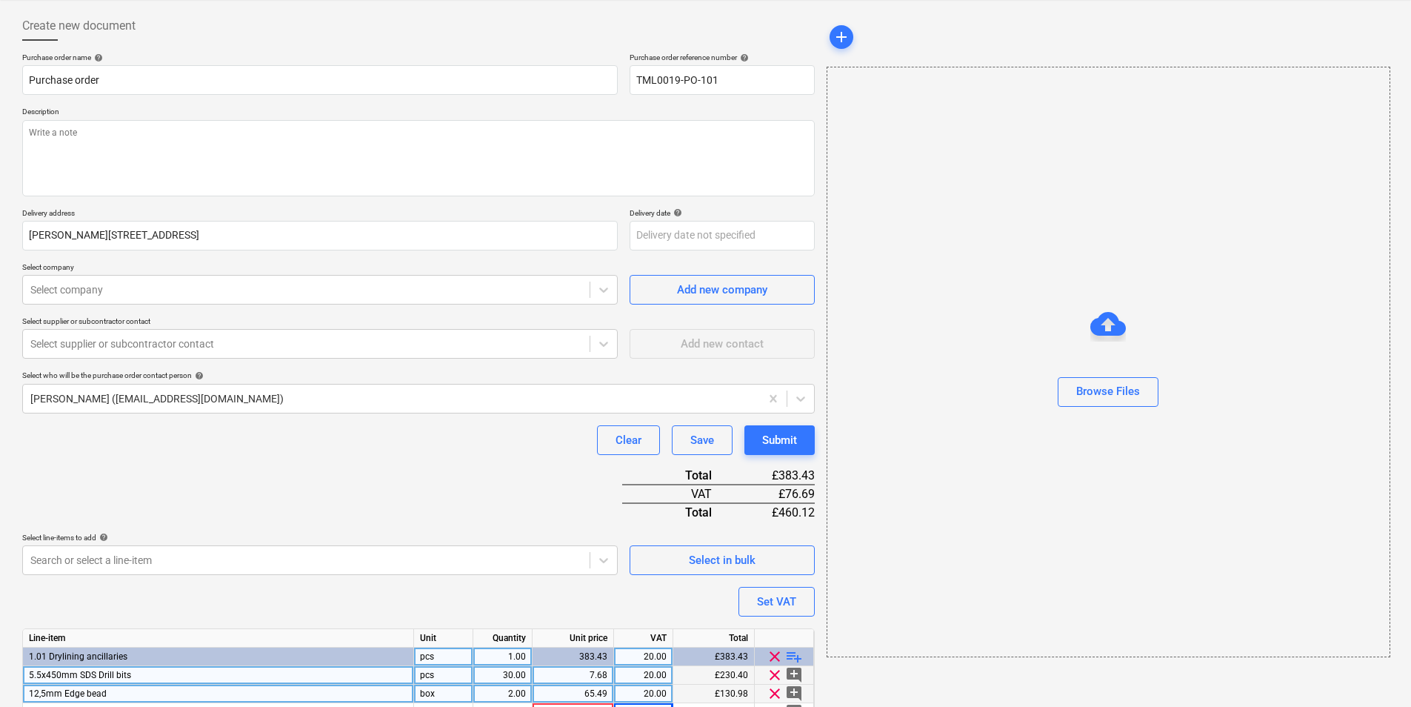
scroll to position [0, 0]
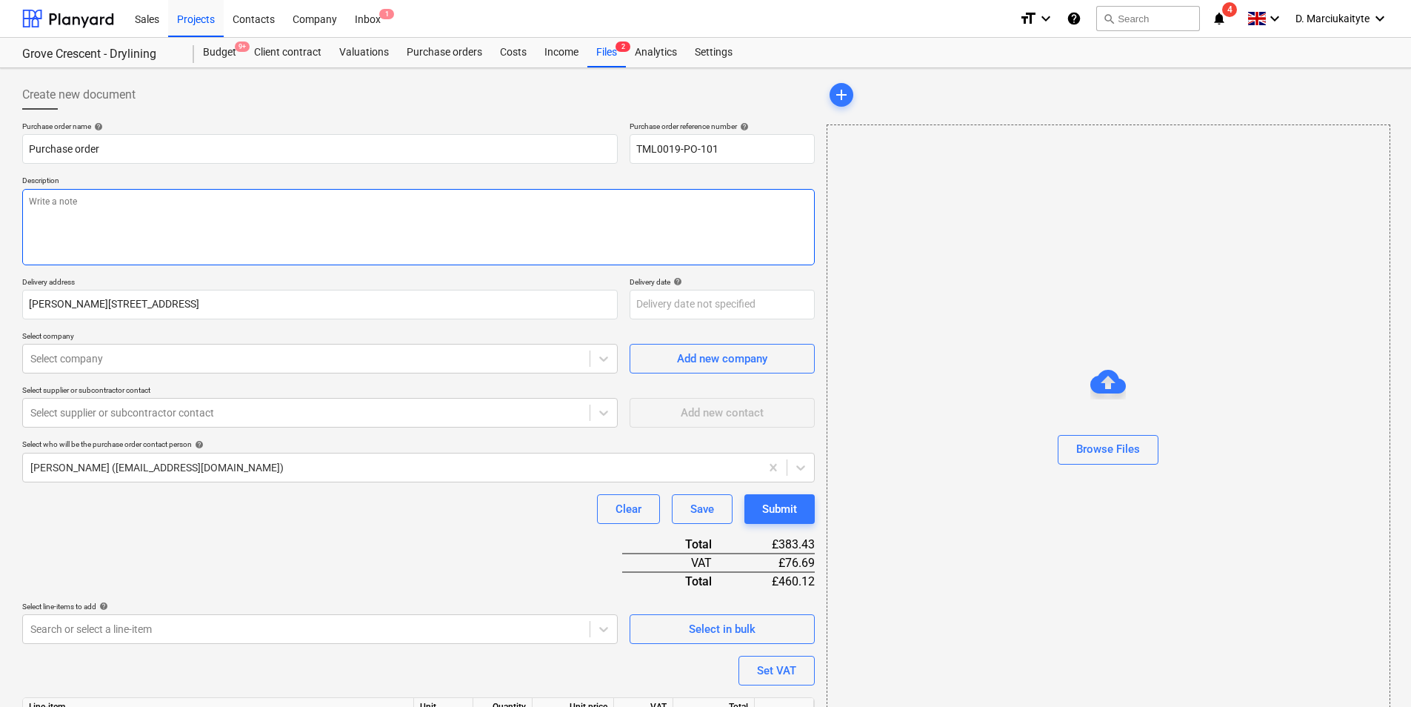
click at [262, 208] on textarea at bounding box center [418, 227] width 792 height 76
type textarea "x"
type textarea "A"
type textarea "x"
type textarea "Aft"
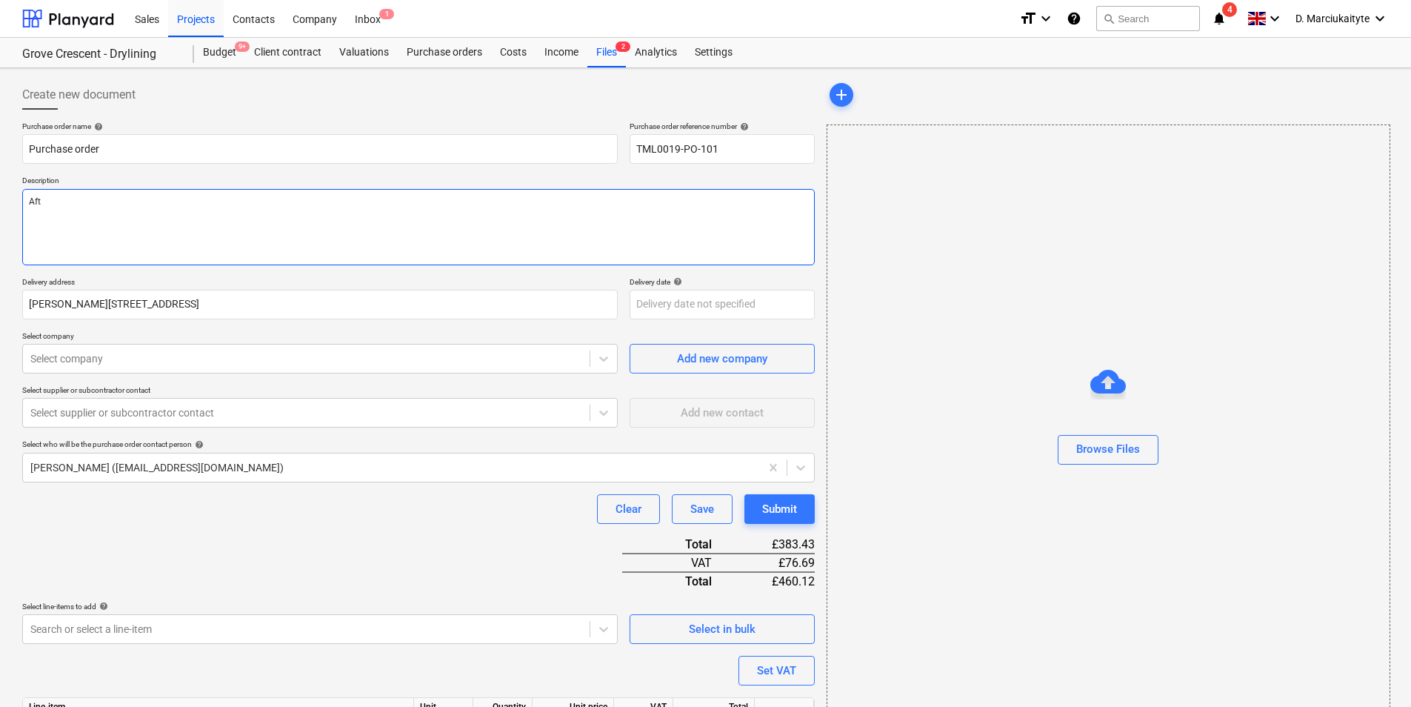
type textarea "x"
type textarea "Afte"
type textarea "x"
type textarea "After"
type textarea "x"
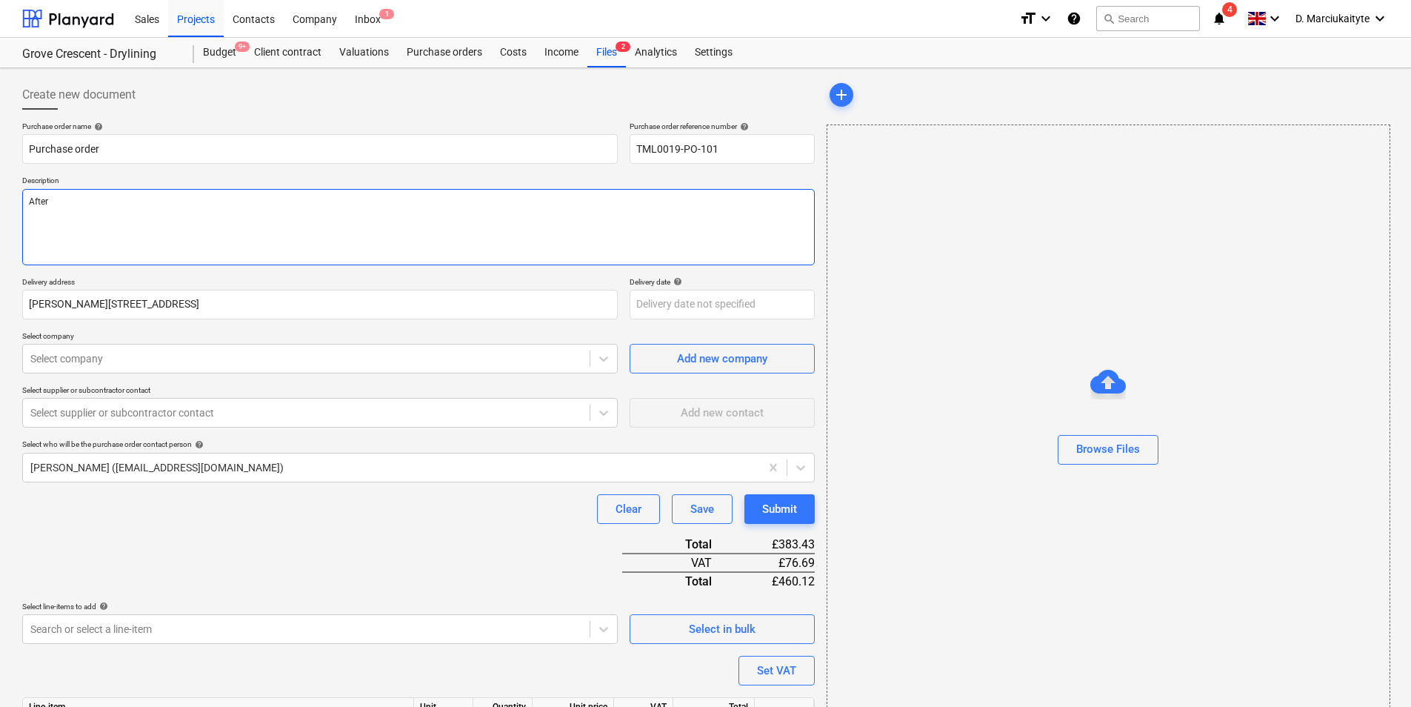
type textarea "Aftern"
type textarea "x"
type textarea "Afterno"
type textarea "x"
type textarea "Afternoo"
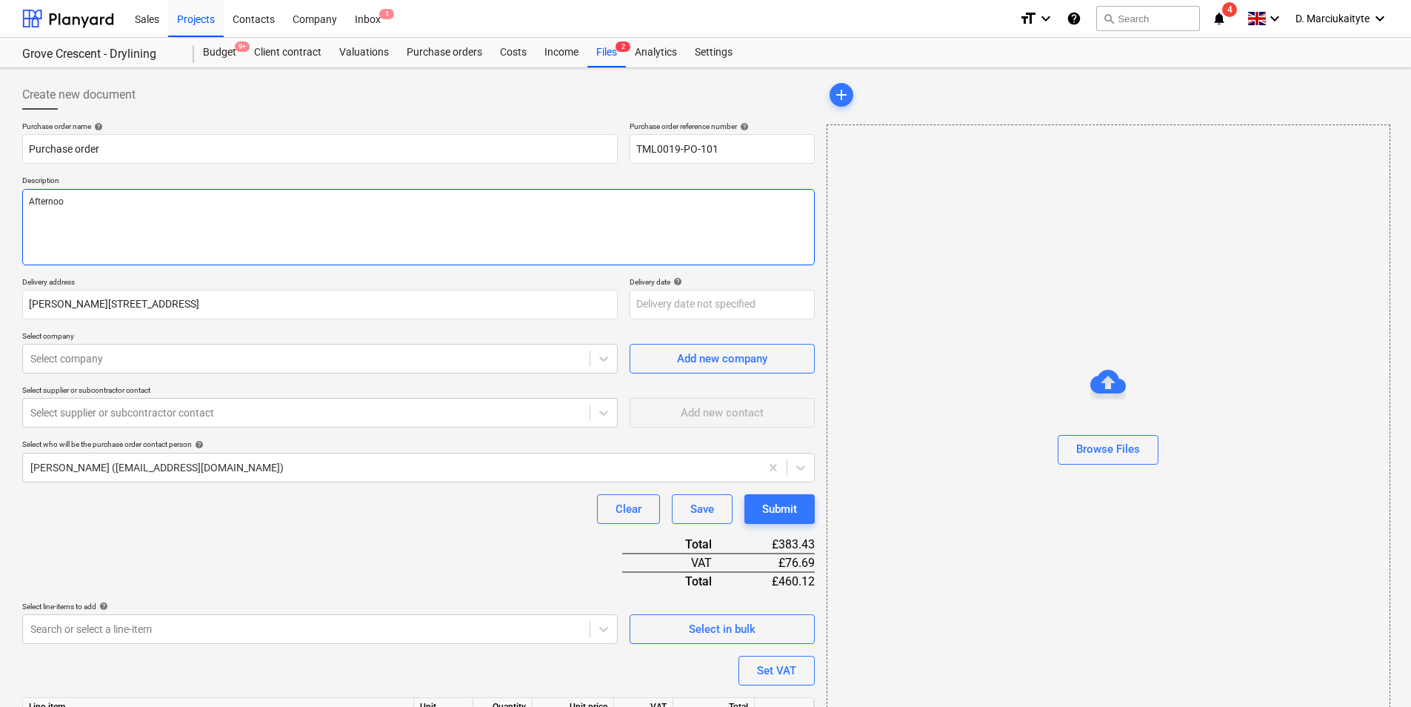
type textarea "x"
type textarea "Afternoon"
type textarea "x"
type textarea "Afternoon,"
type textarea "x"
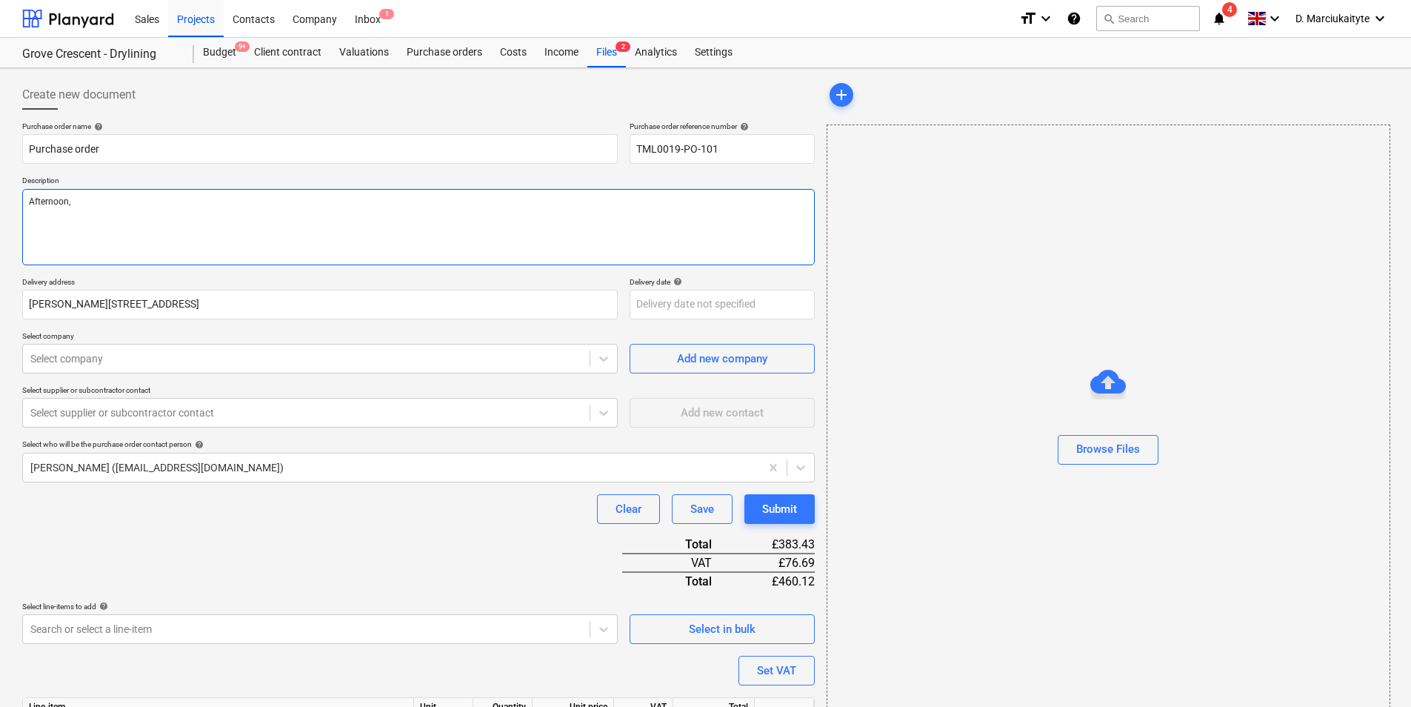
type textarea "Afternoon,"
type textarea "x"
type textarea "Afternoon,"
type textarea "x"
type textarea "Afternoon, P"
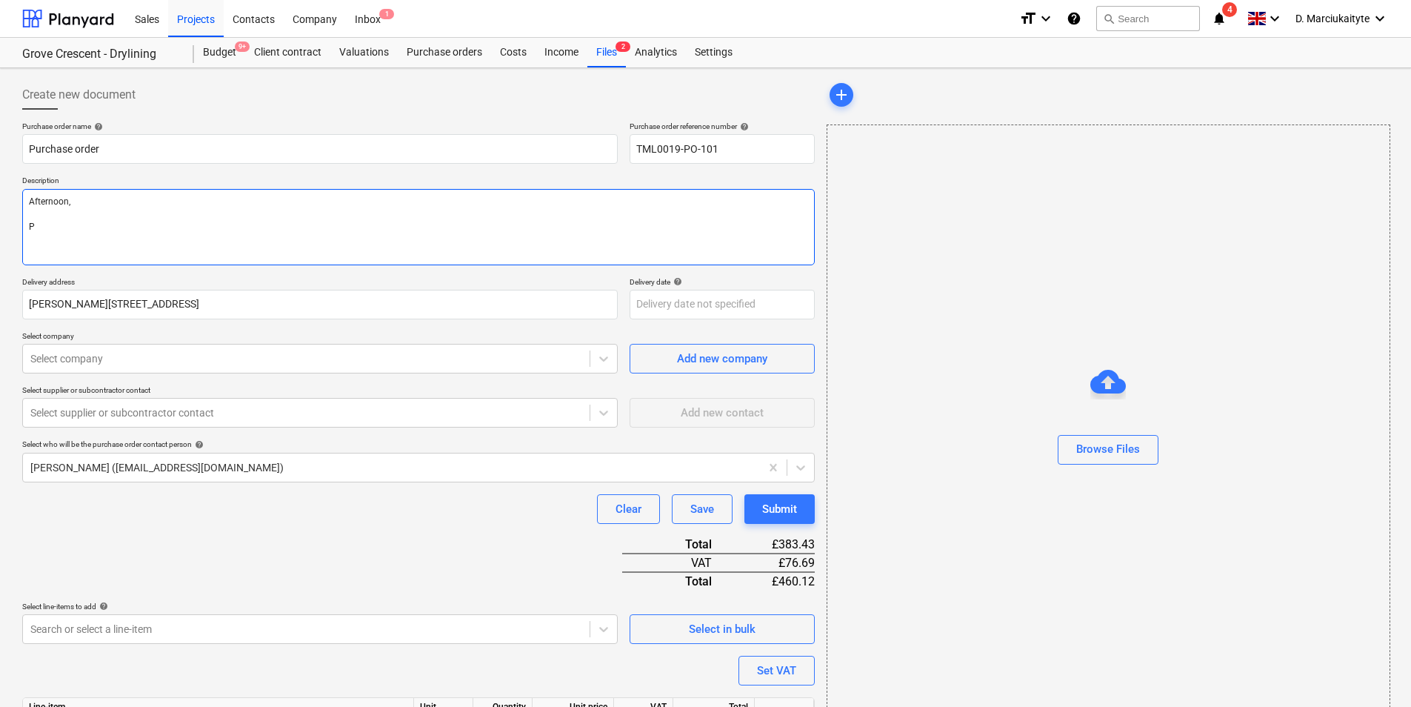
type textarea "x"
type textarea "Afternoon, Pl"
type textarea "x"
type textarea "Afternoon, Ple"
type textarea "x"
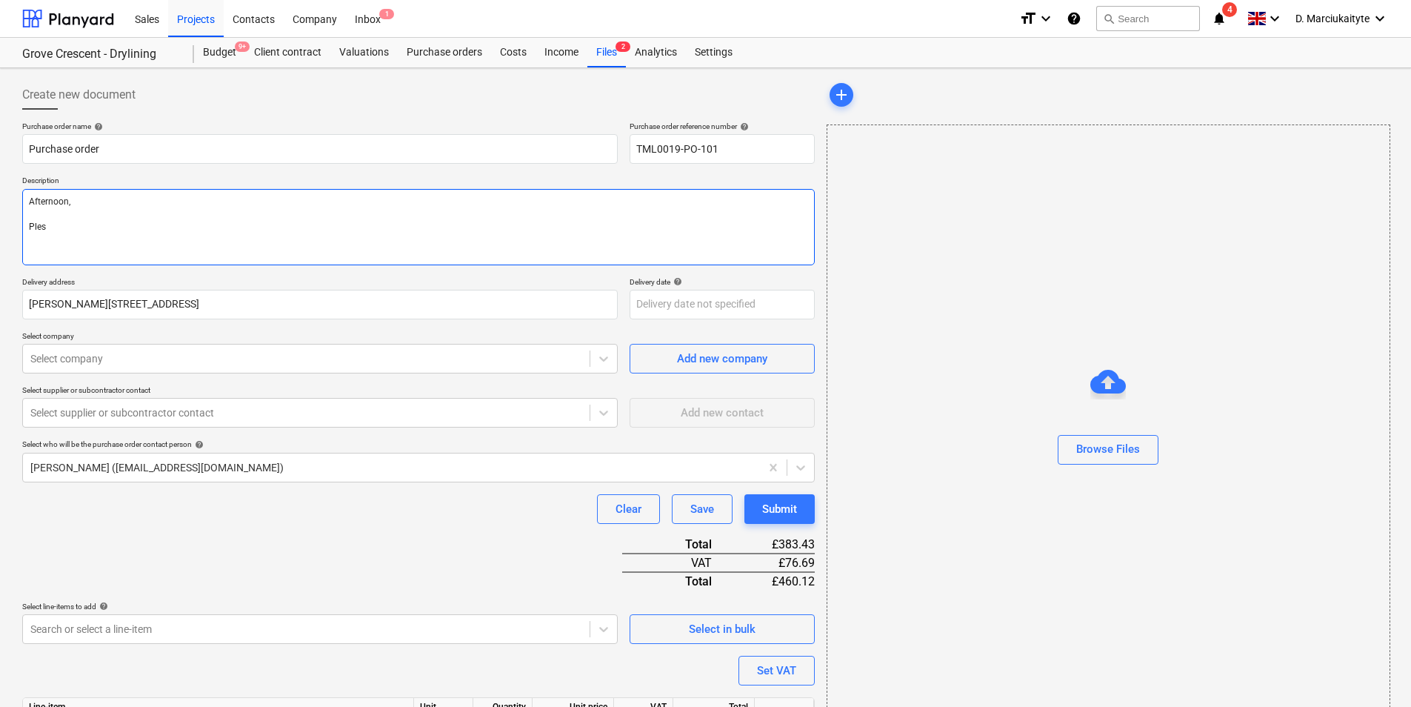
type textarea "Afternoon, [GEOGRAPHIC_DATA]"
type textarea "x"
type textarea "Afternoon, [GEOGRAPHIC_DATA]"
type textarea "x"
type textarea "Afternoon, [GEOGRAPHIC_DATA]"
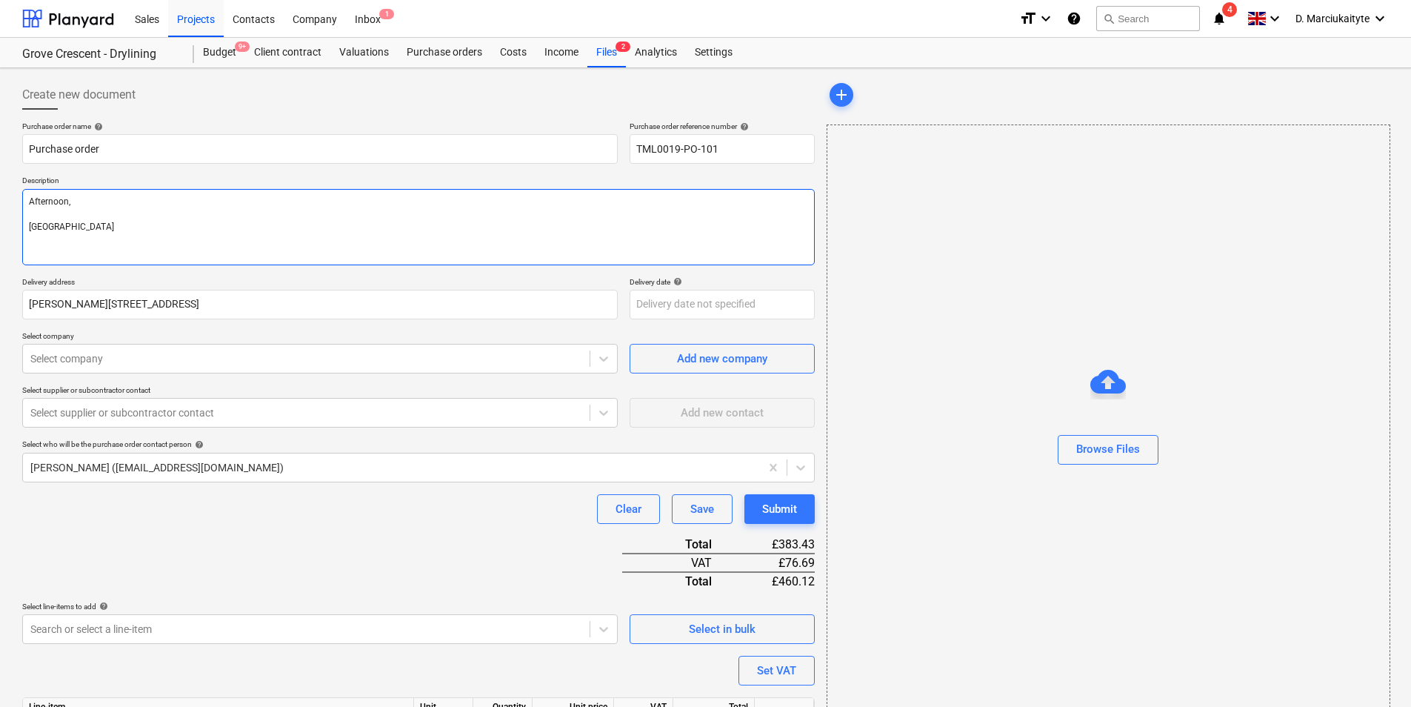
type textarea "x"
type textarea "Afternoon, Ples"
type textarea "x"
type textarea "Afternoon, Plese"
type textarea "x"
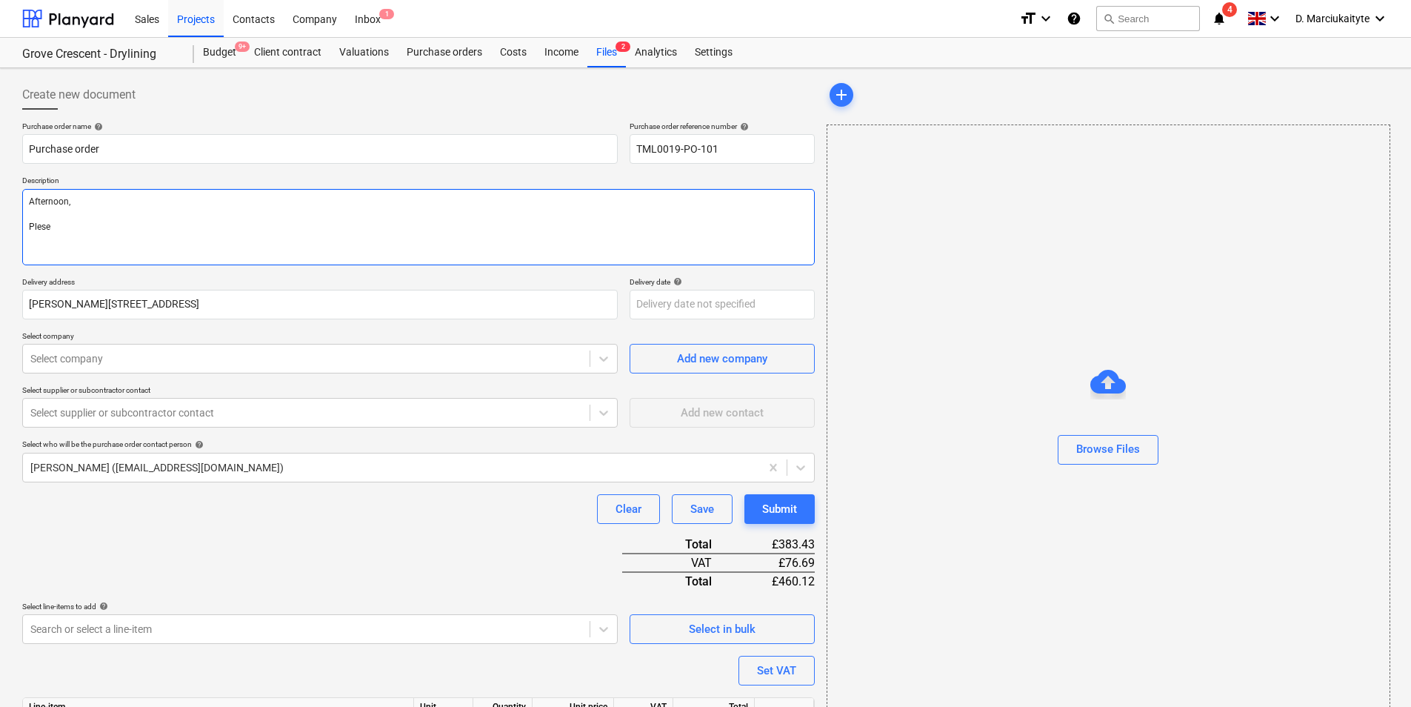
type textarea "Afternoon, Ples"
type textarea "x"
type textarea "Afternoon, Ple"
type textarea "x"
type textarea "Afternoon, Pl"
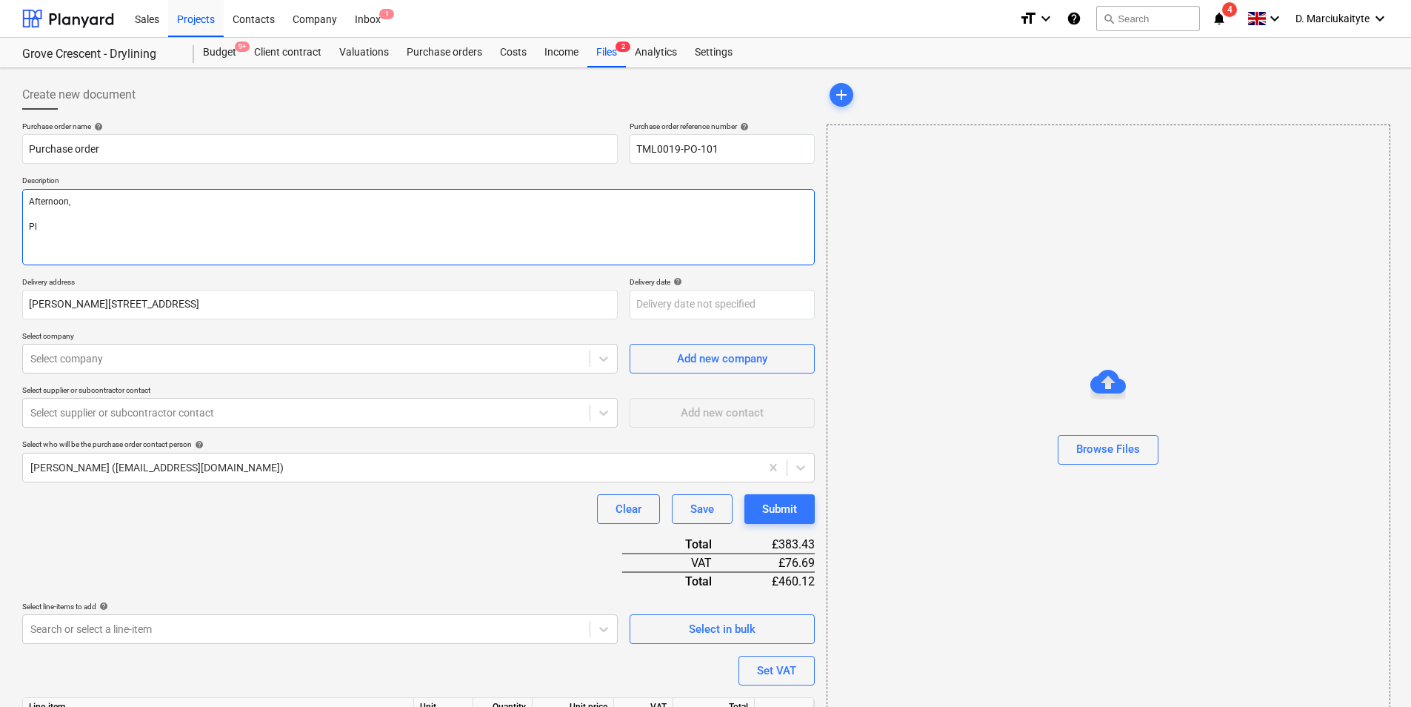
type textarea "x"
type textarea "Afternoon, Pla"
type textarea "x"
type textarea "Afternoon, Pl"
type textarea "x"
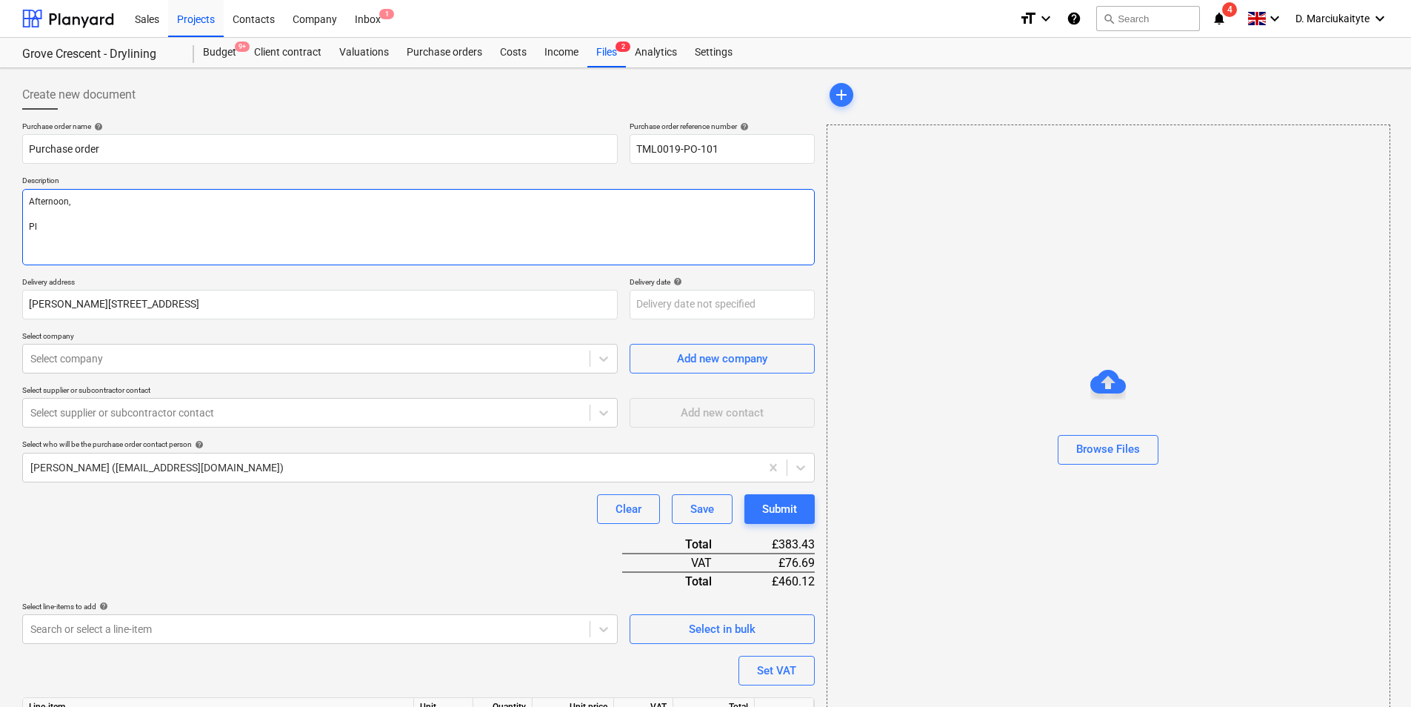
type textarea "Afternoon, Ple"
type textarea "x"
type textarea "Afternoon, [GEOGRAPHIC_DATA]"
type textarea "x"
type textarea "Afternoon, Pleas"
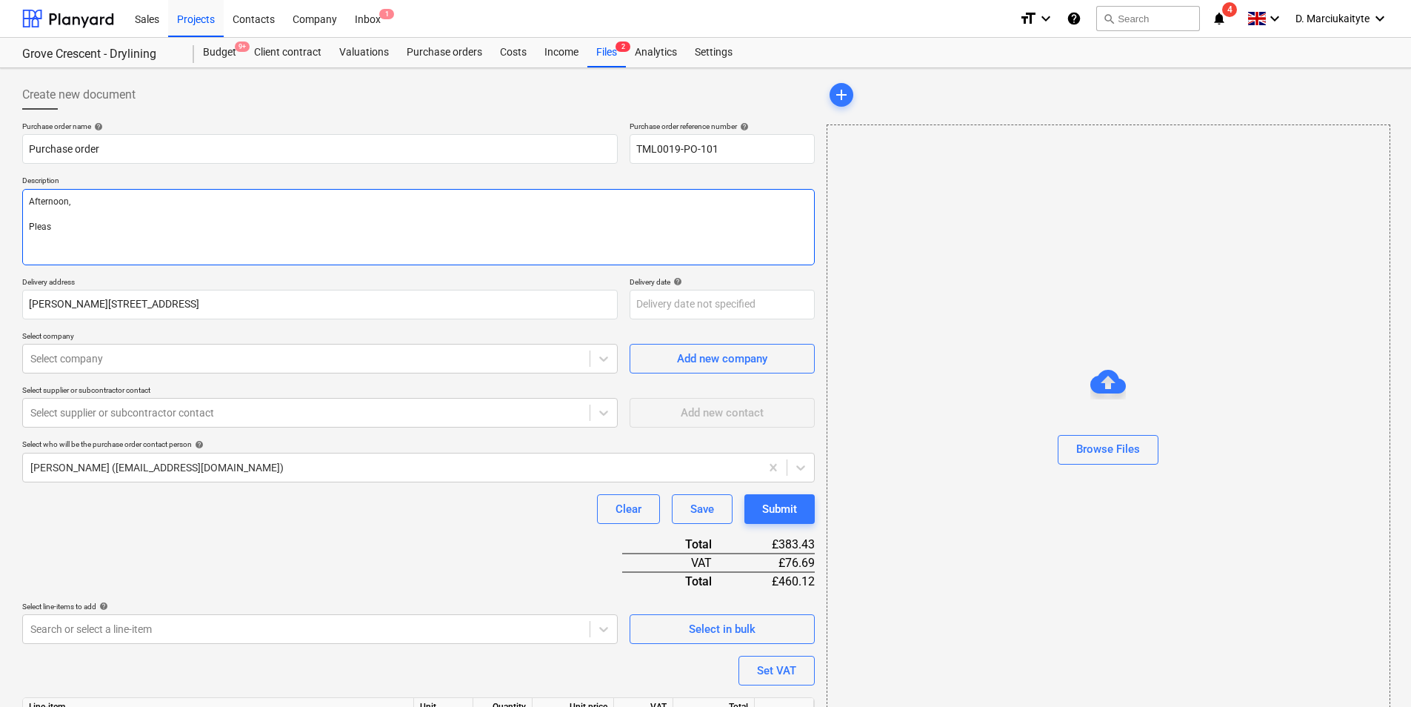
type textarea "x"
type textarea "Afternoon, Please"
type textarea "x"
type textarea "Afternoon, Please"
type textarea "x"
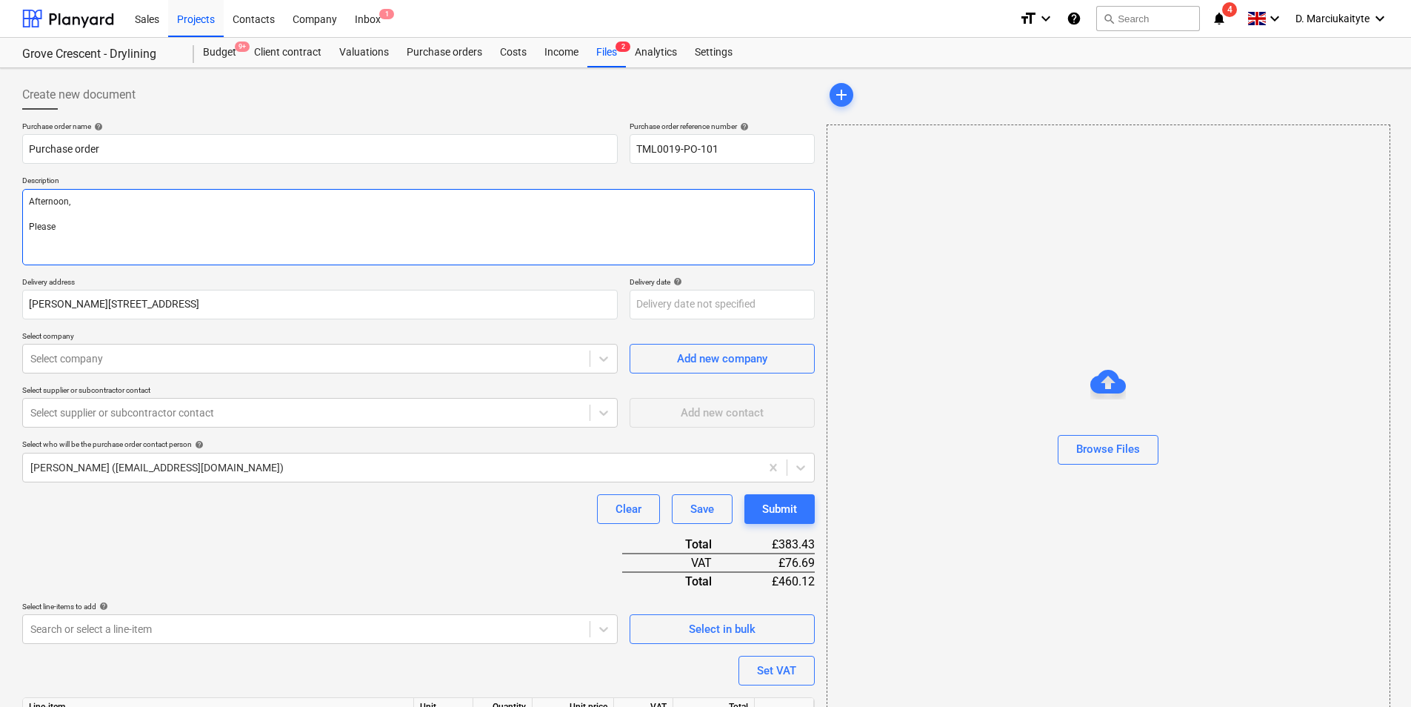
type textarea "Afternoon, Please p"
type textarea "x"
type textarea "Afternoon, Please pr"
type textarea "x"
type textarea "Afternoon, Please proc"
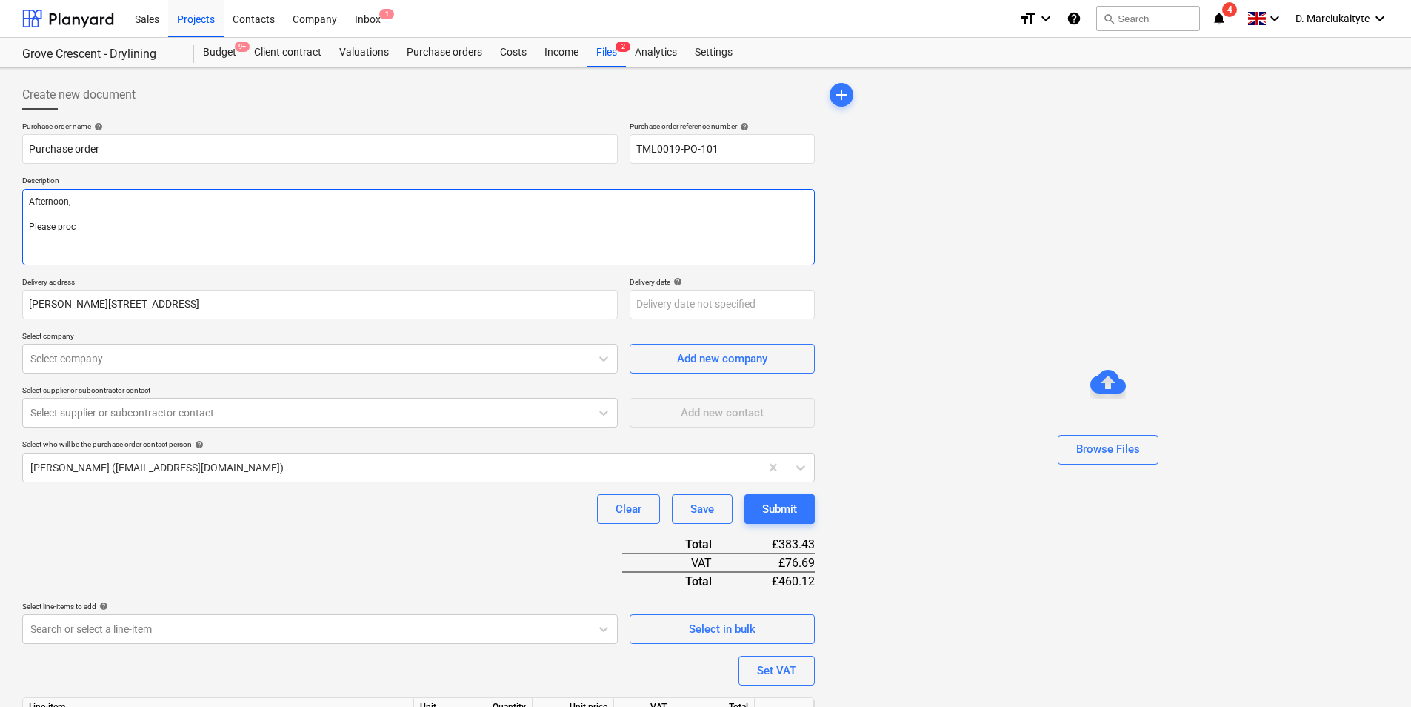
type textarea "x"
type textarea "Afternoon, Please proce"
type textarea "x"
type textarea "Afternoon, Please procee"
type textarea "x"
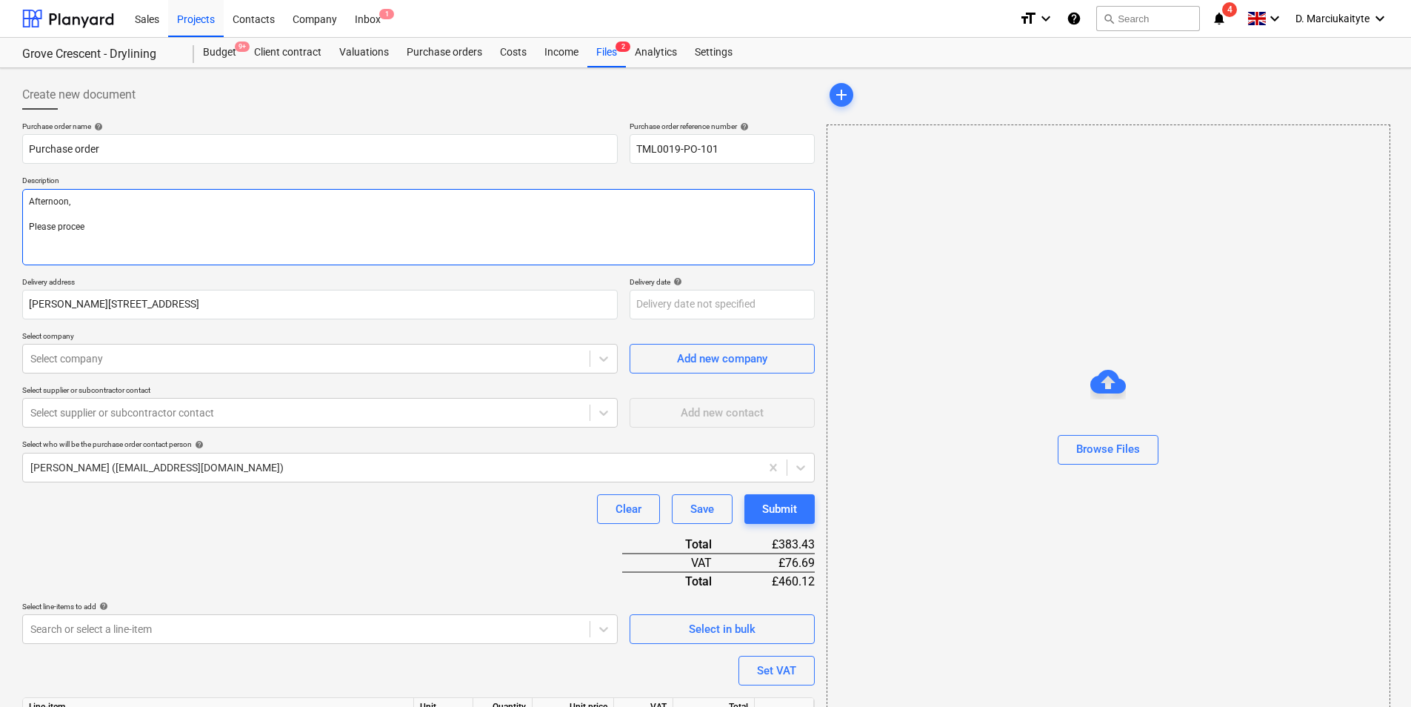
type textarea "Afternoon, Please proceed"
type textarea "x"
type textarea "Afternoon, Please proceed"
type textarea "x"
type textarea "Afternoon, Please proceed w"
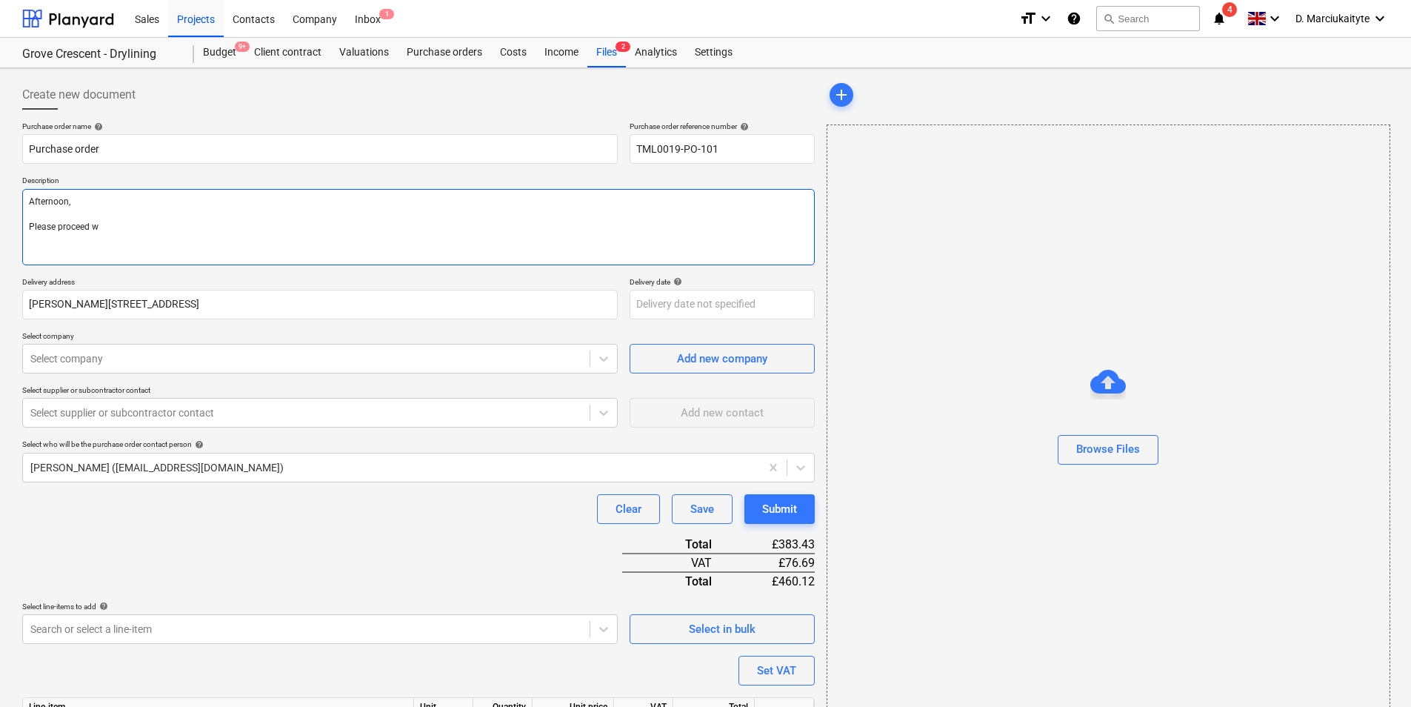
type textarea "x"
type textarea "Afternoon, Please proceed wi"
type textarea "x"
type textarea "Afternoon, Please proceed wit"
type textarea "x"
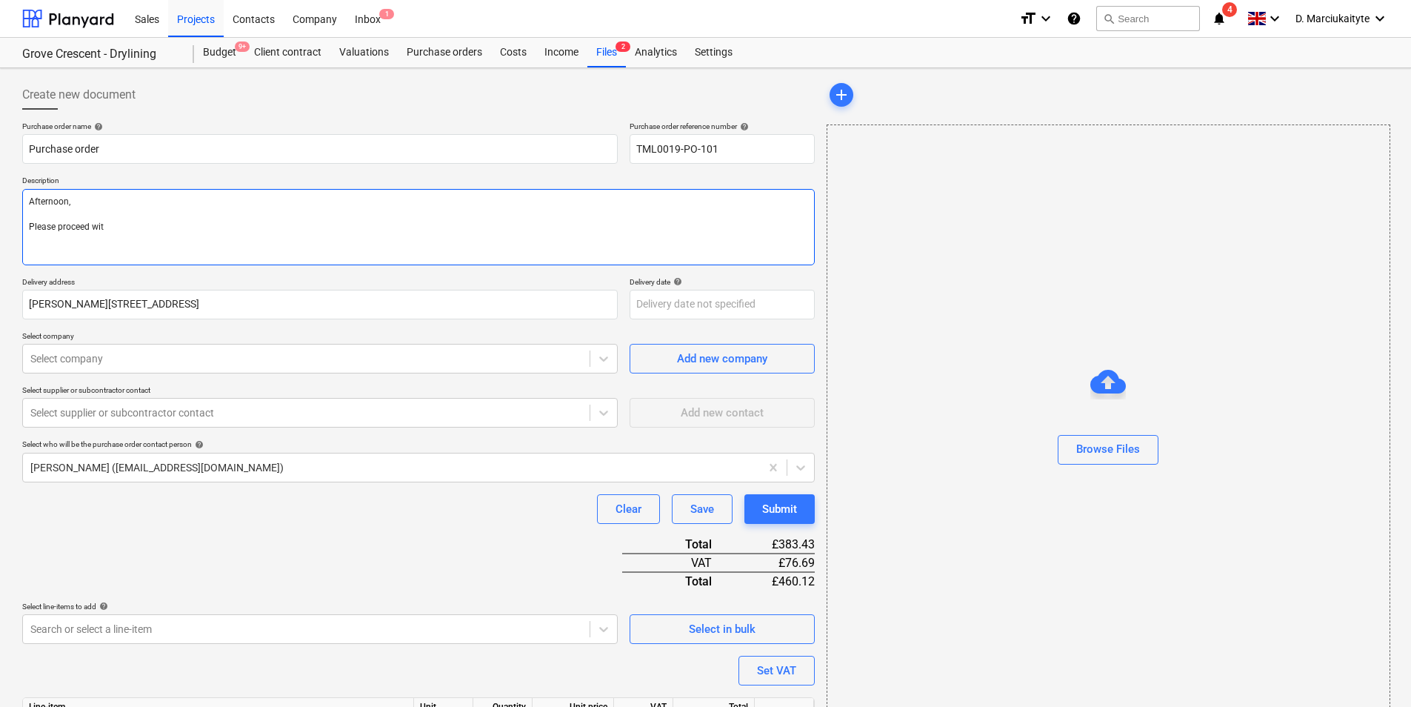
type textarea "Afternoon, Please proceed with"
type textarea "x"
type textarea "Afternoon, Please proceed with"
type textarea "x"
type textarea "Afternoon, Please proceed with a"
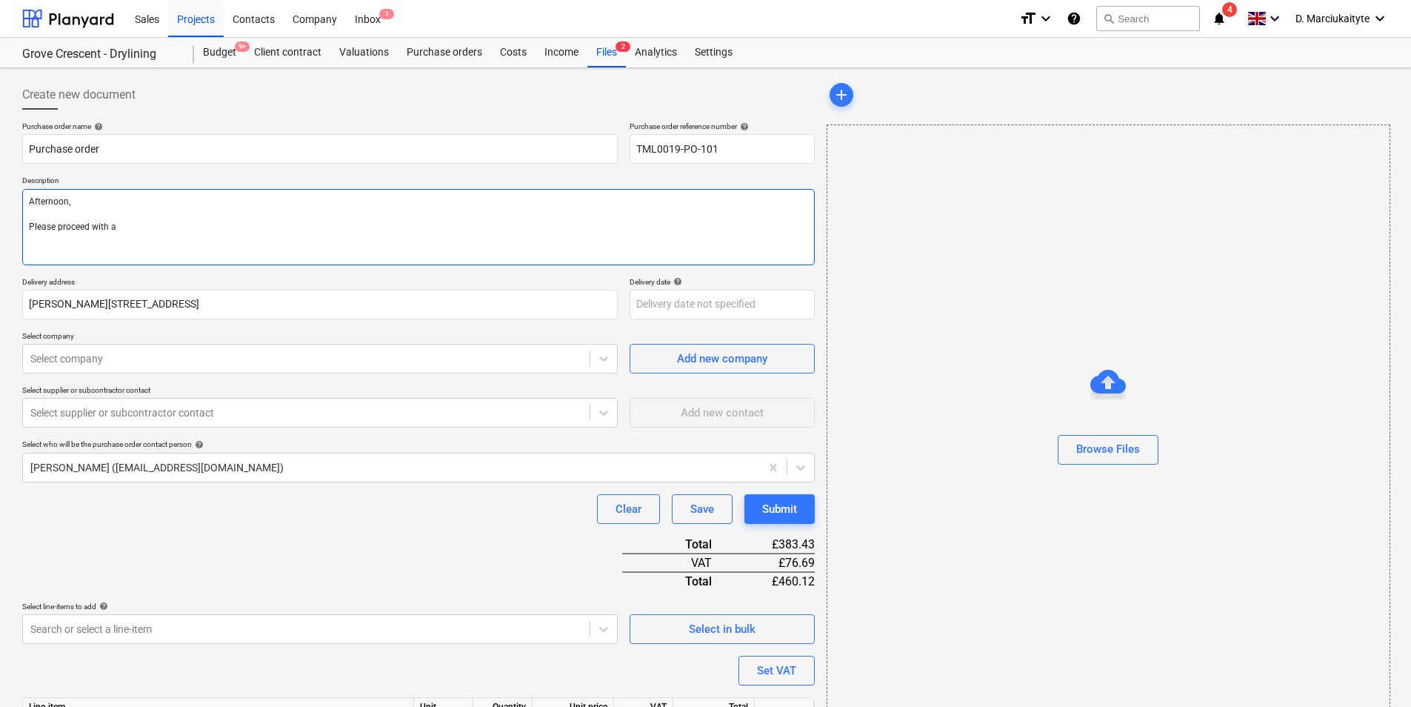
type textarea "x"
type textarea "Afternoon, Please proceed with at"
type textarea "x"
type textarea "Afternoon, Please proceed with att"
type textarea "x"
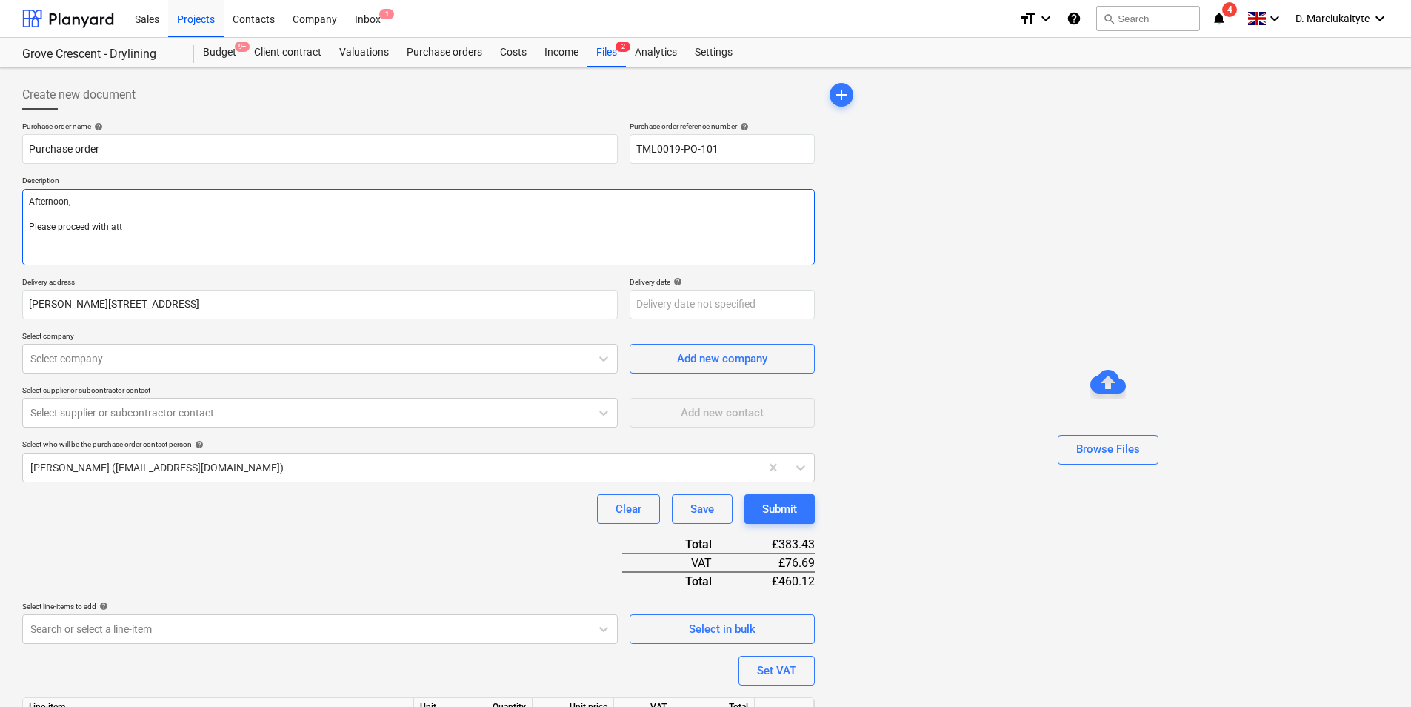
type textarea "Afternoon, Please proceed with atta"
type textarea "x"
type textarea "Afternoon, Please proceed with attac"
type textarea "x"
type textarea "Afternoon, Please proceed with attace"
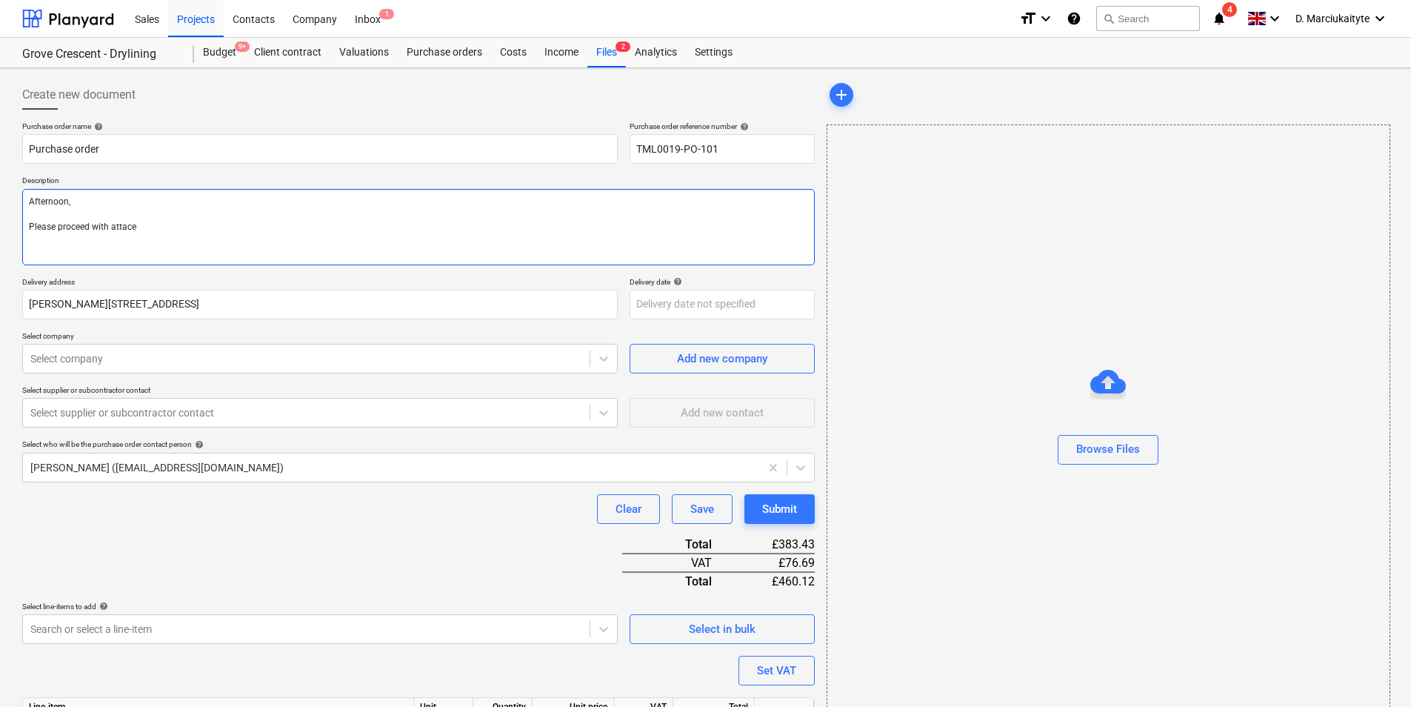
type textarea "x"
type textarea "Afternoon, Please proceed with attaceh"
type textarea "x"
type textarea "Afternoon, Please proceed with attacehd"
type textarea "x"
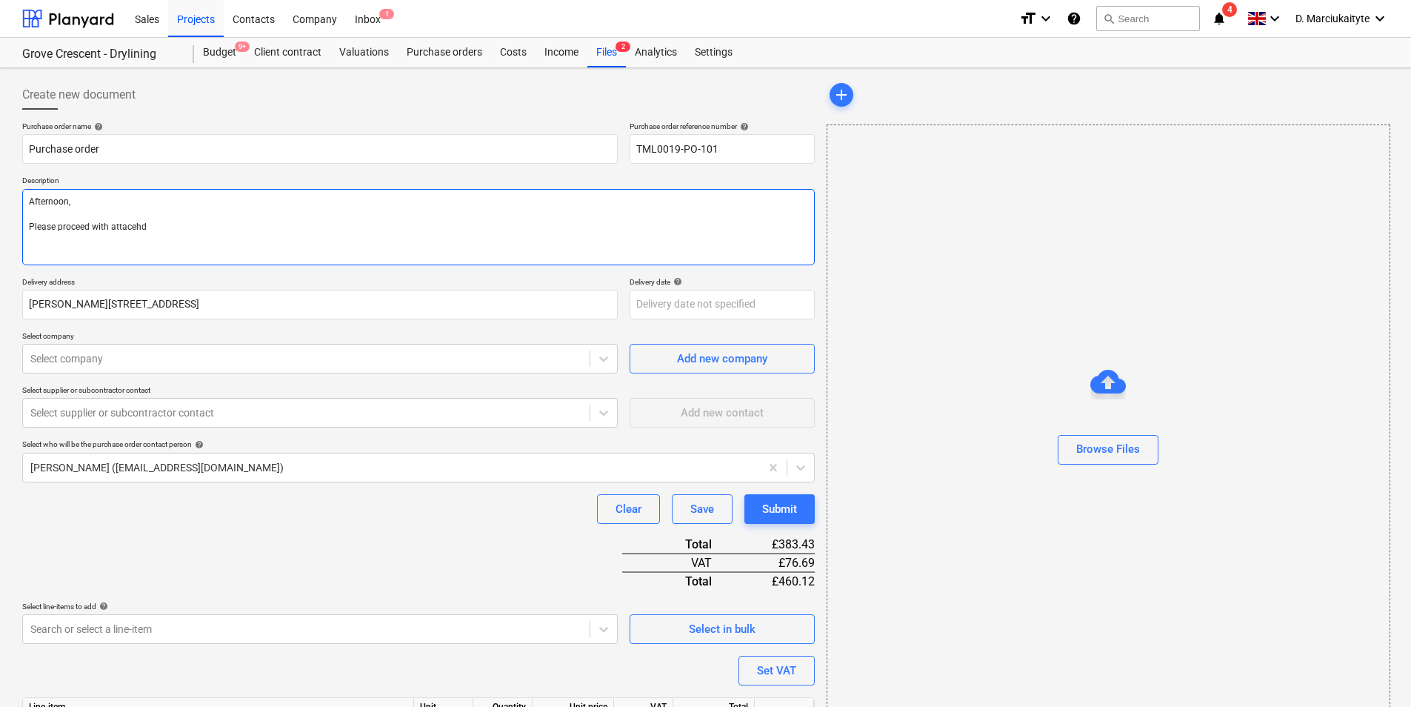
type textarea "Afternoon, Please proceed with attacehd"
type textarea "x"
type textarea "Afternoon, Please proceed with attacehd"
type textarea "x"
type textarea "Afternoon, Please proceed with attaceh"
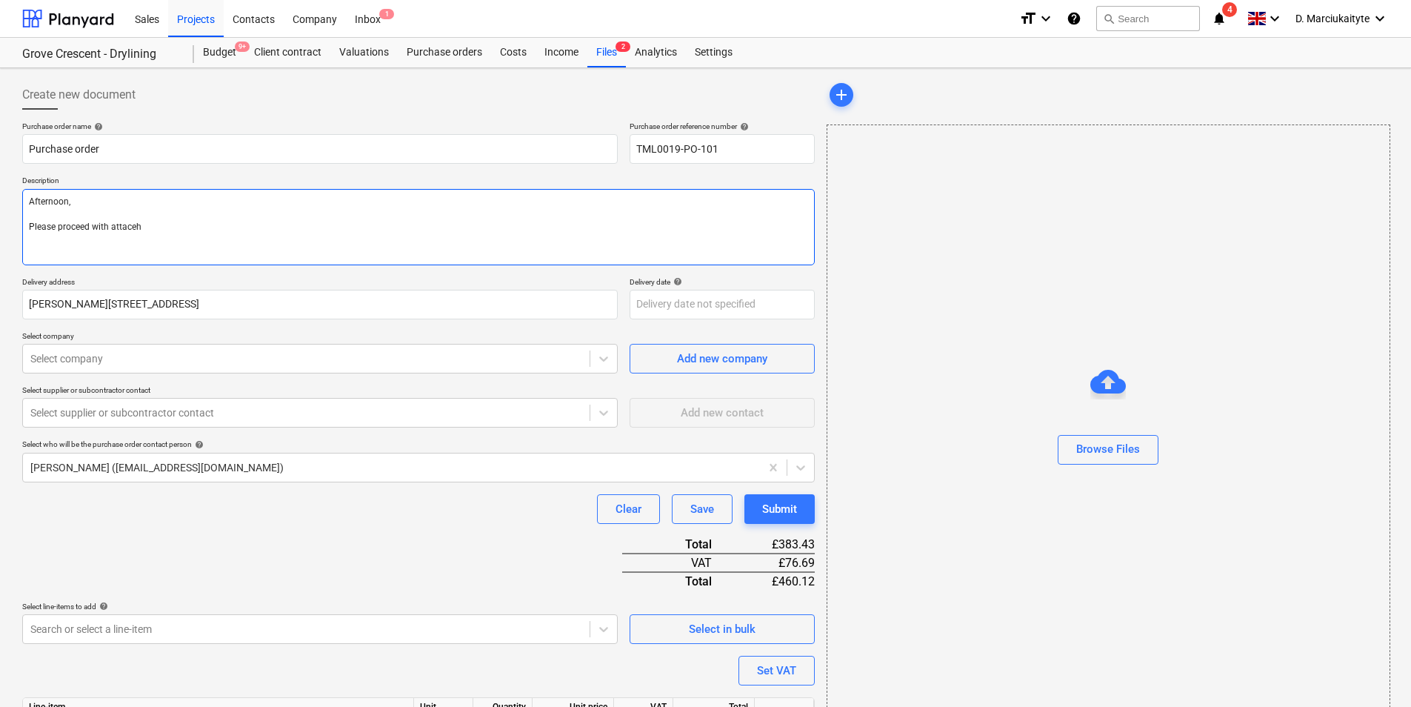
type textarea "x"
type textarea "Afternoon, Please proceed with attace"
type textarea "x"
type textarea "Afternoon, Please proceed with attac"
type textarea "x"
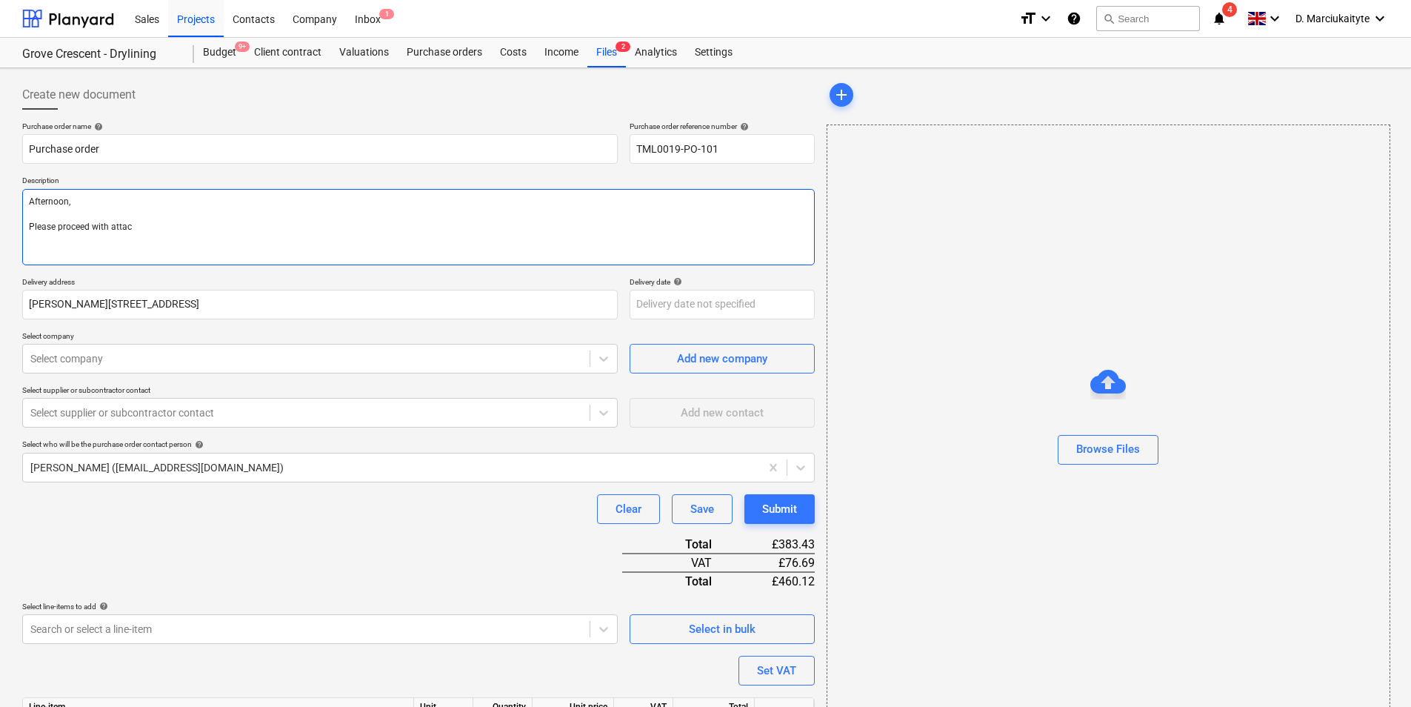
type textarea "Afternoon, Please proceed with atta"
type textarea "x"
type textarea "Afternoon, Please proceed with attac"
type textarea "x"
type textarea "Afternoon, Please proceed with attach"
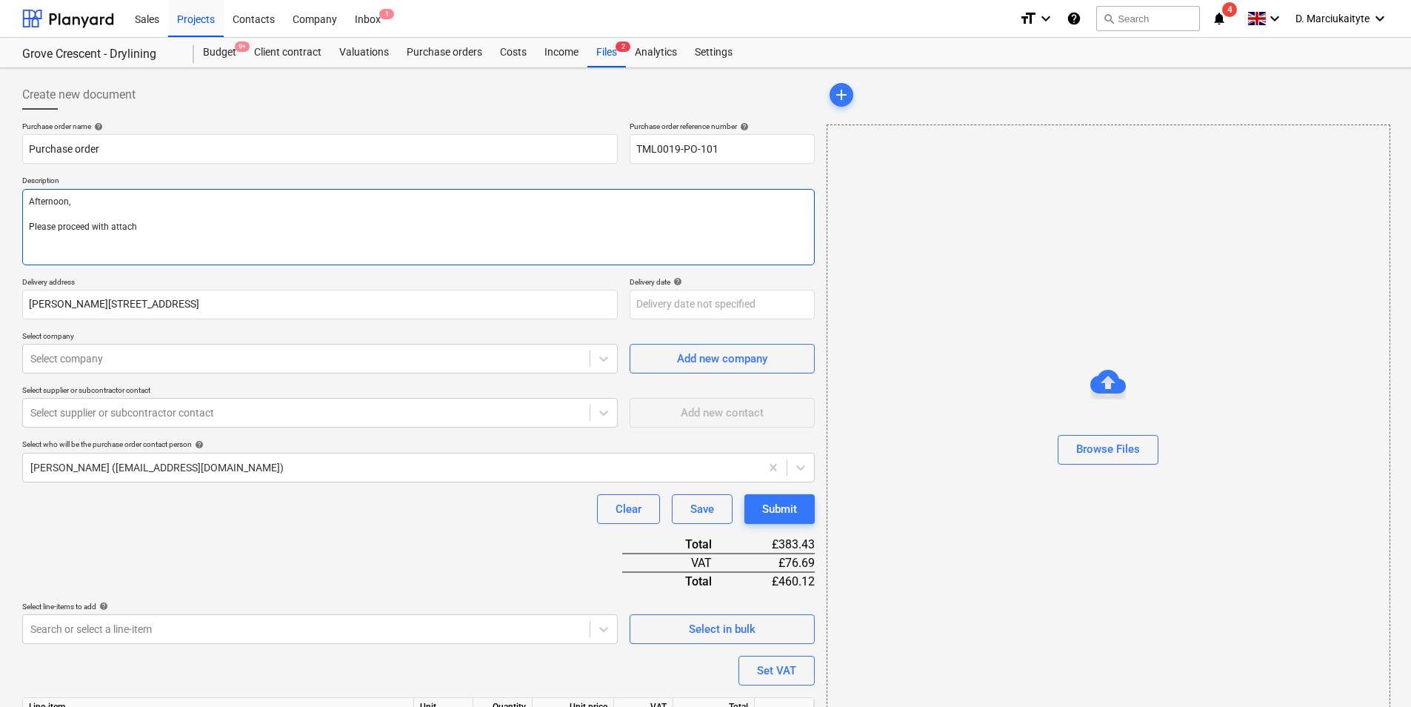
type textarea "x"
type textarea "Afternoon, Please proceed with attache"
type textarea "x"
type textarea "Afternoon, Please proceed with attached"
type textarea "x"
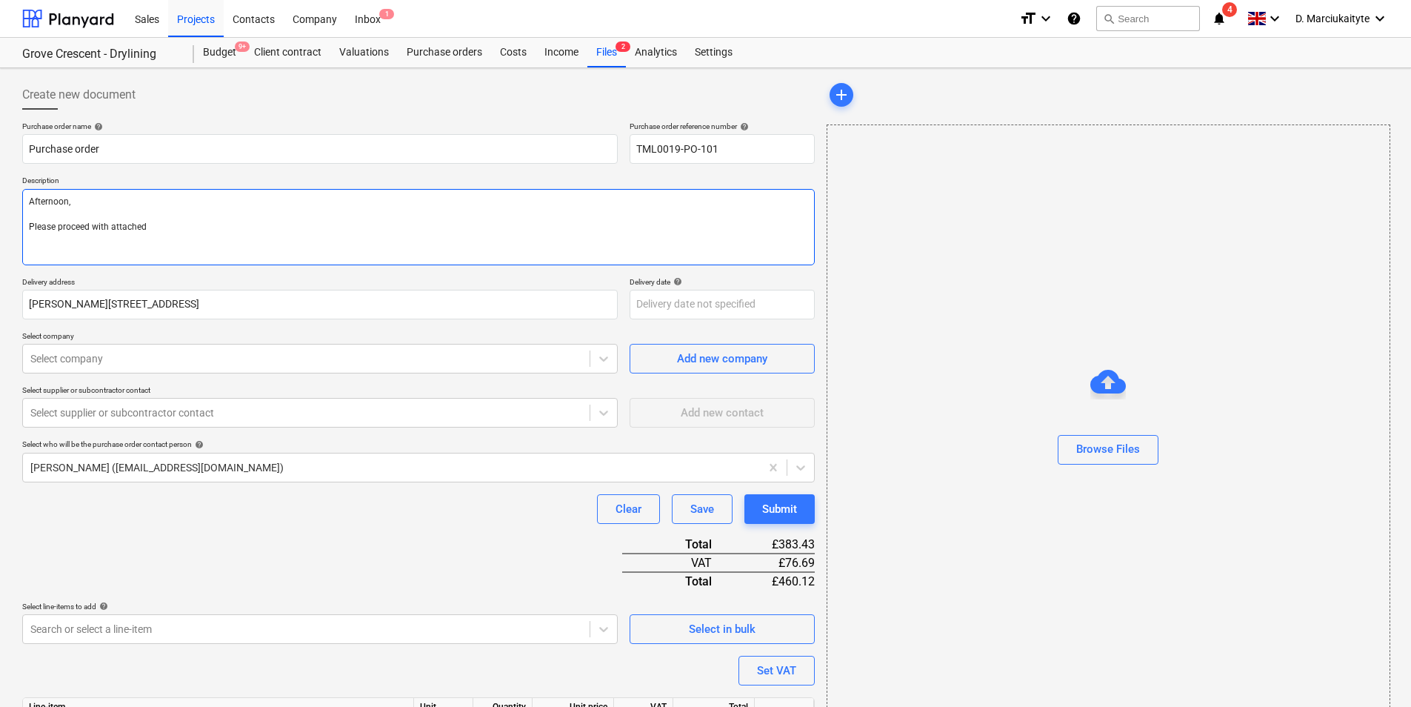
type textarea "Afternoon, Please proceed with attached o"
type textarea "x"
type textarea "Afternoon, Please proceed with attached or"
type textarea "x"
type textarea "Afternoon, Please proceed with attached orde"
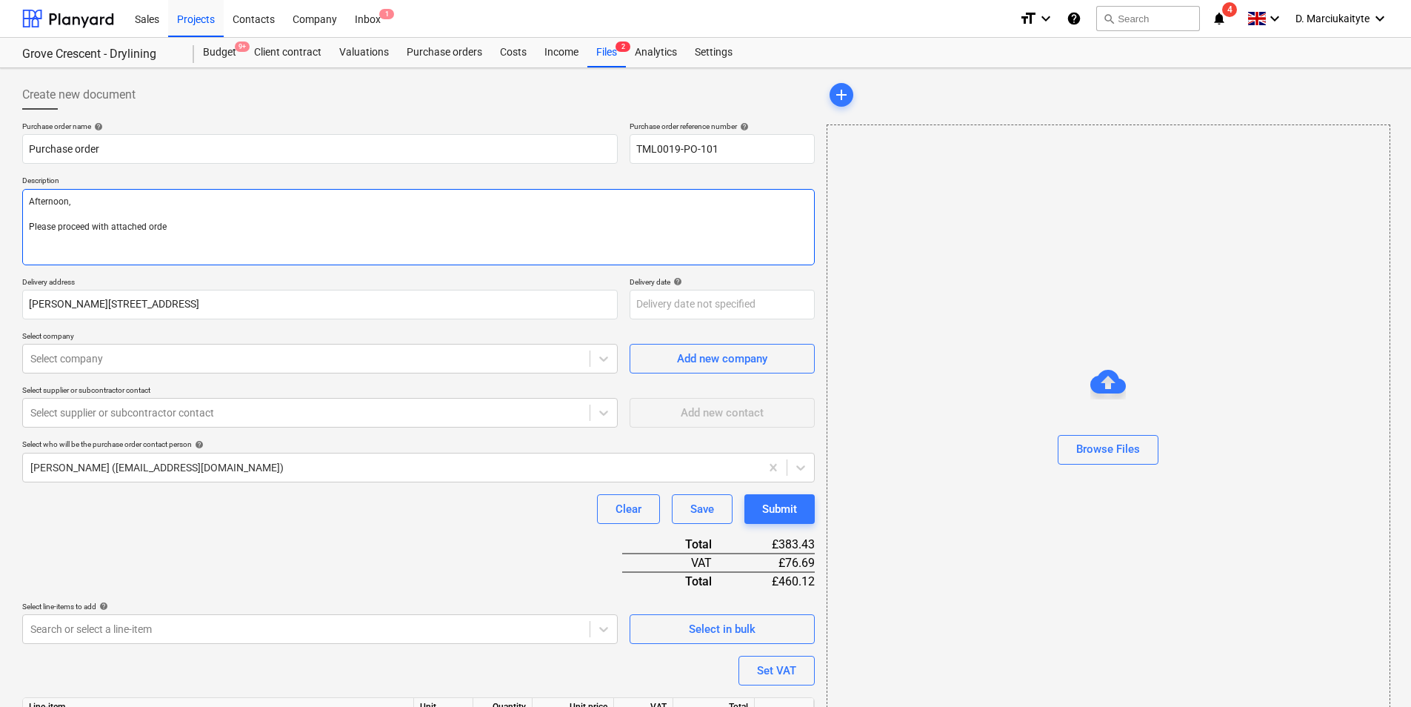
type textarea "x"
type textarea "Afternoon, Please proceed with attached order"
type textarea "x"
type textarea "Afternoon, Please proceed with attached order."
type textarea "x"
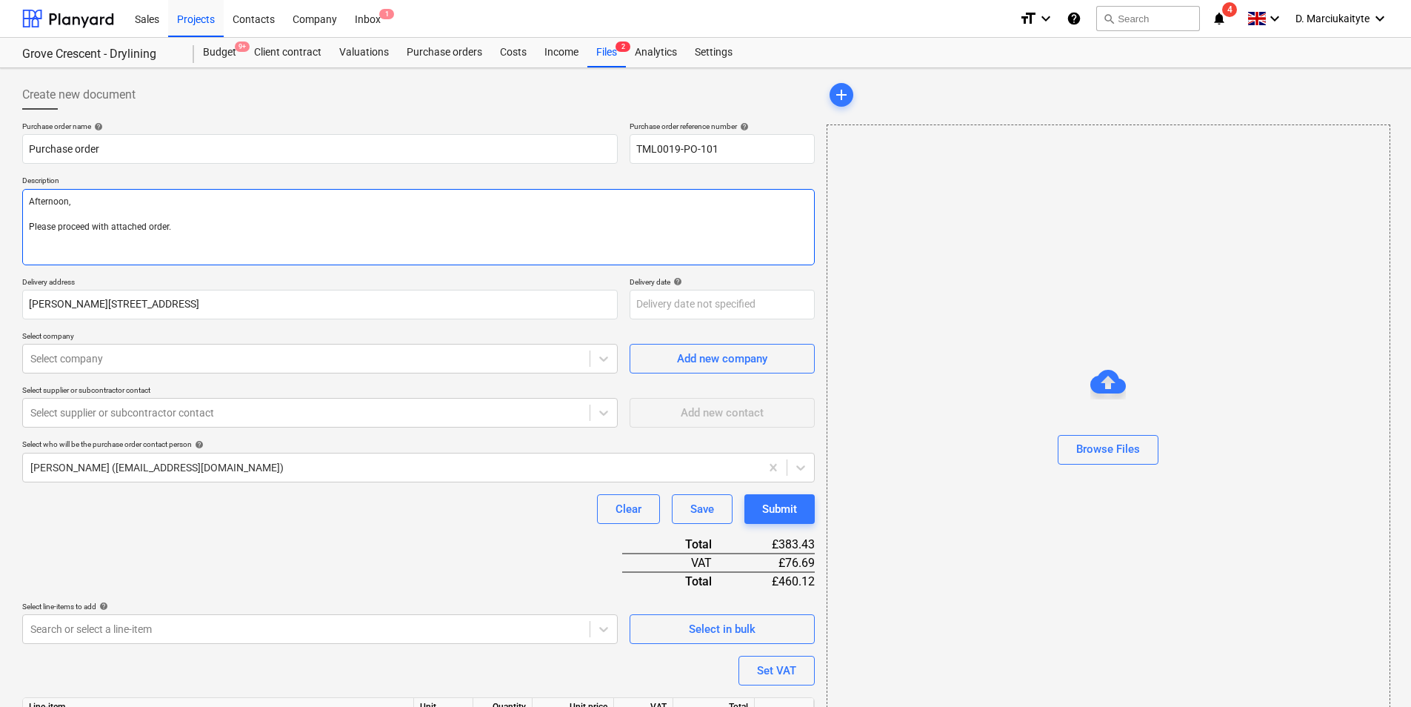
type textarea "Afternoon, Please proceed with attached order."
type textarea "x"
type textarea "Afternoon, Please proceed with attached order. Se"
type textarea "x"
type textarea "Afternoon, Please proceed with attached order. Sew"
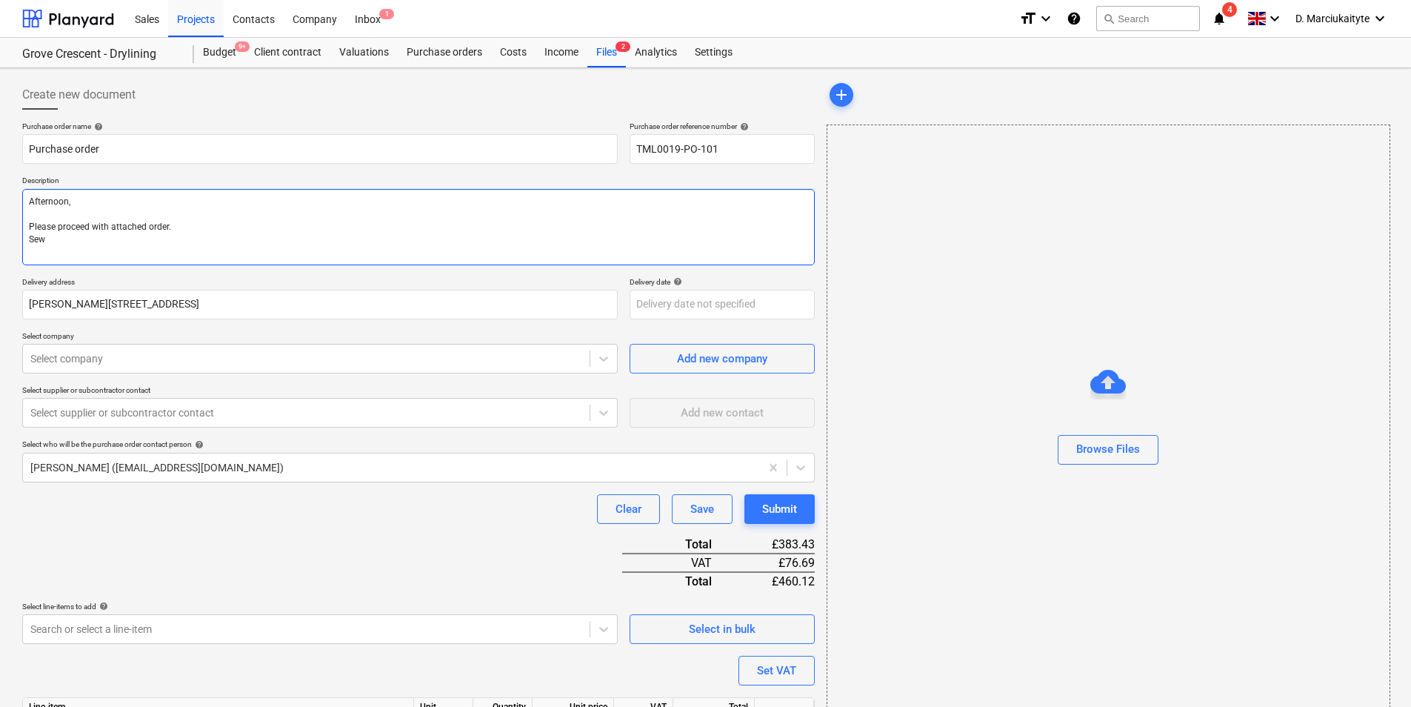
type textarea "x"
type textarea "Afternoon, Please proceed with attached order. Se"
type textarea "x"
type textarea "Afternoon, Please proceed with attached order. S"
type textarea "x"
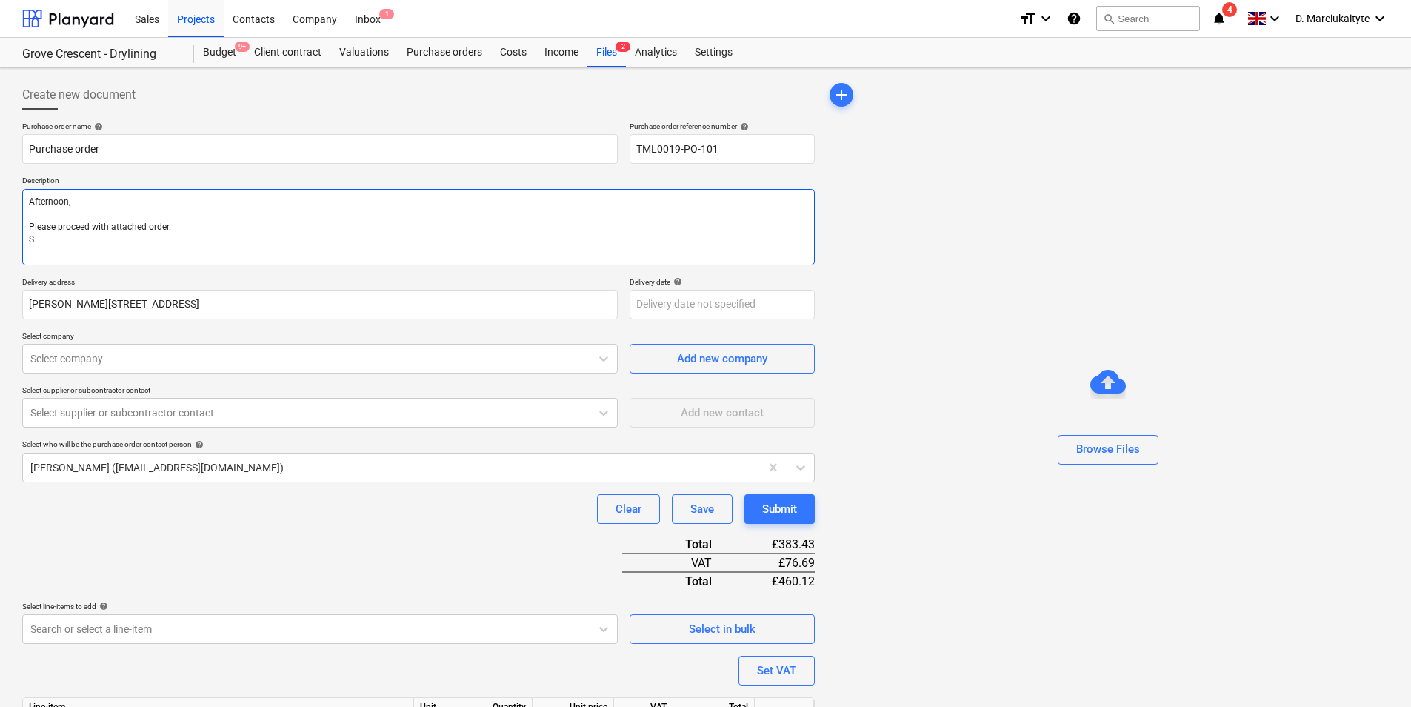
type textarea "Afternoon, Please proceed with attached order. SD"
type textarea "x"
type textarea "Afternoon, Please proceed with attached order. SDe"
type textarea "x"
type textarea "Afternoon, Please proceed with attached order. SDel"
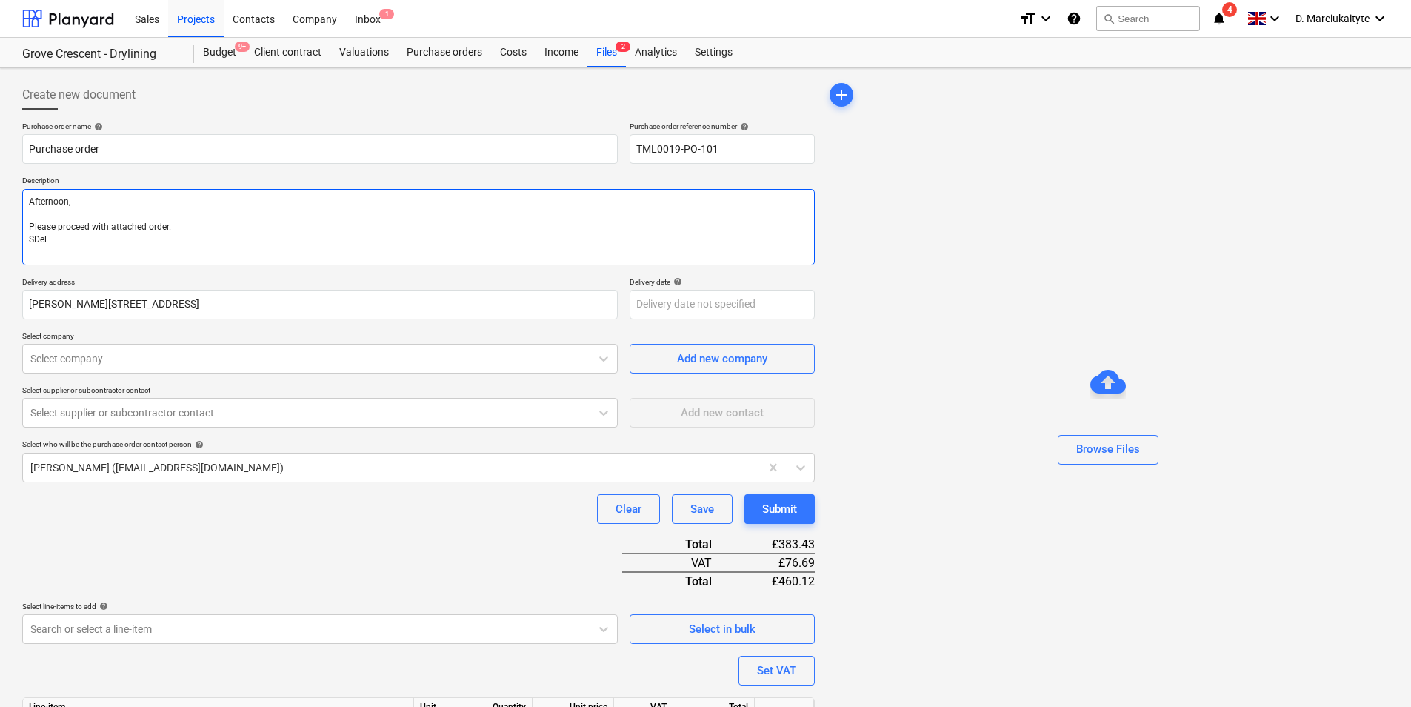
type textarea "x"
type textarea "Afternoon, Please proceed with attached order. SDeli"
type textarea "x"
type textarea "Afternoon, Please proceed with attached order. SDeliv"
type textarea "x"
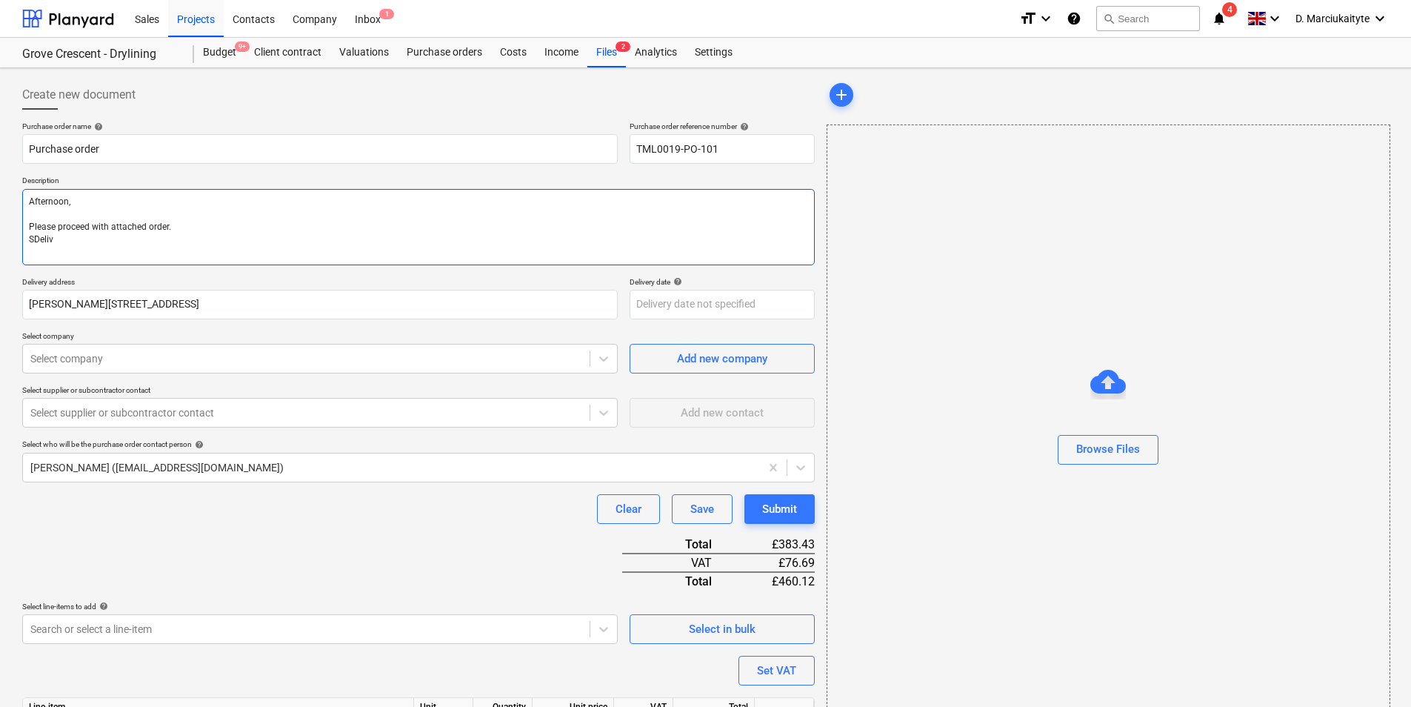
type textarea "Afternoon, Please proceed with attached order. SDelive"
type textarea "x"
type textarea "Afternoon, Please proceed with attached order. SDeliver"
type textarea "x"
type textarea "Afternoon, Please proceed with attached order. SDelivery"
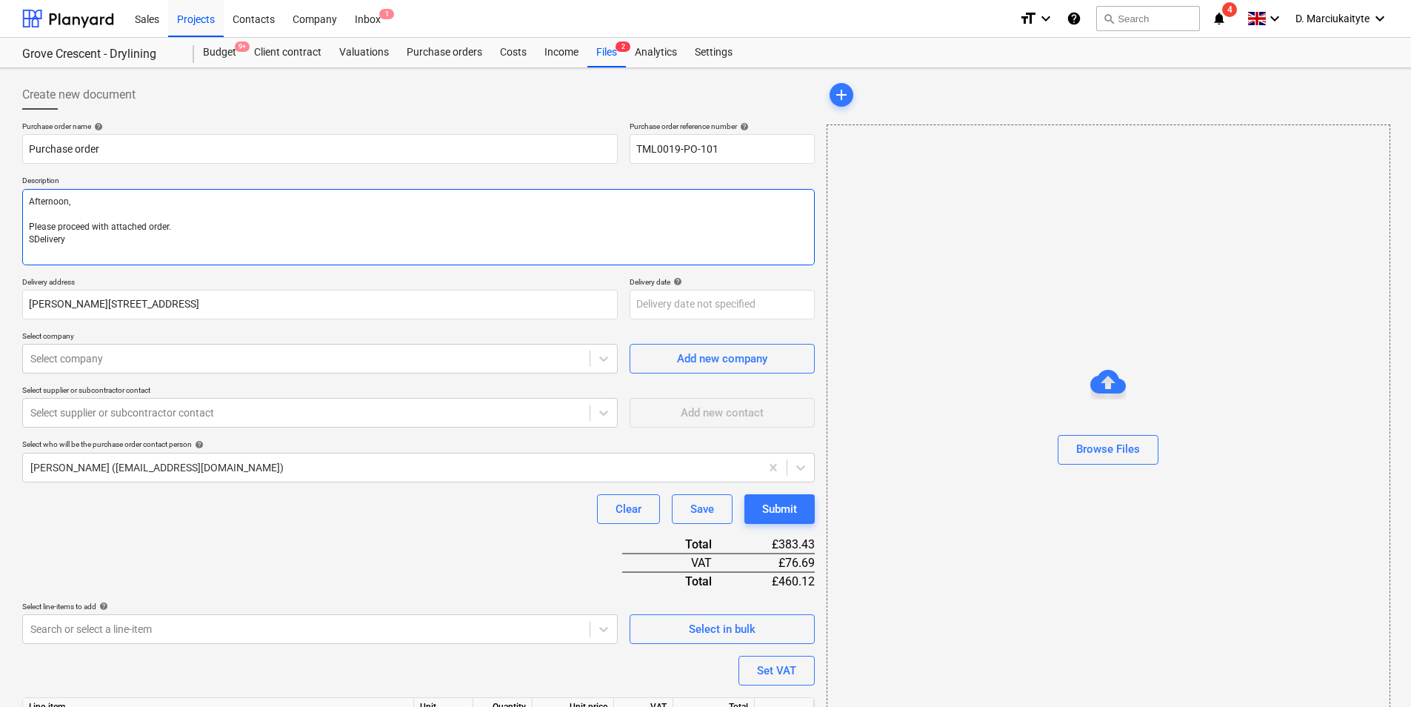
type textarea "x"
type textarea "Afternoon, Please proceed with attached order. SDelivery"
type textarea "x"
type textarea "Afternoon, Please proceed with attached order. SDelivery A"
type textarea "x"
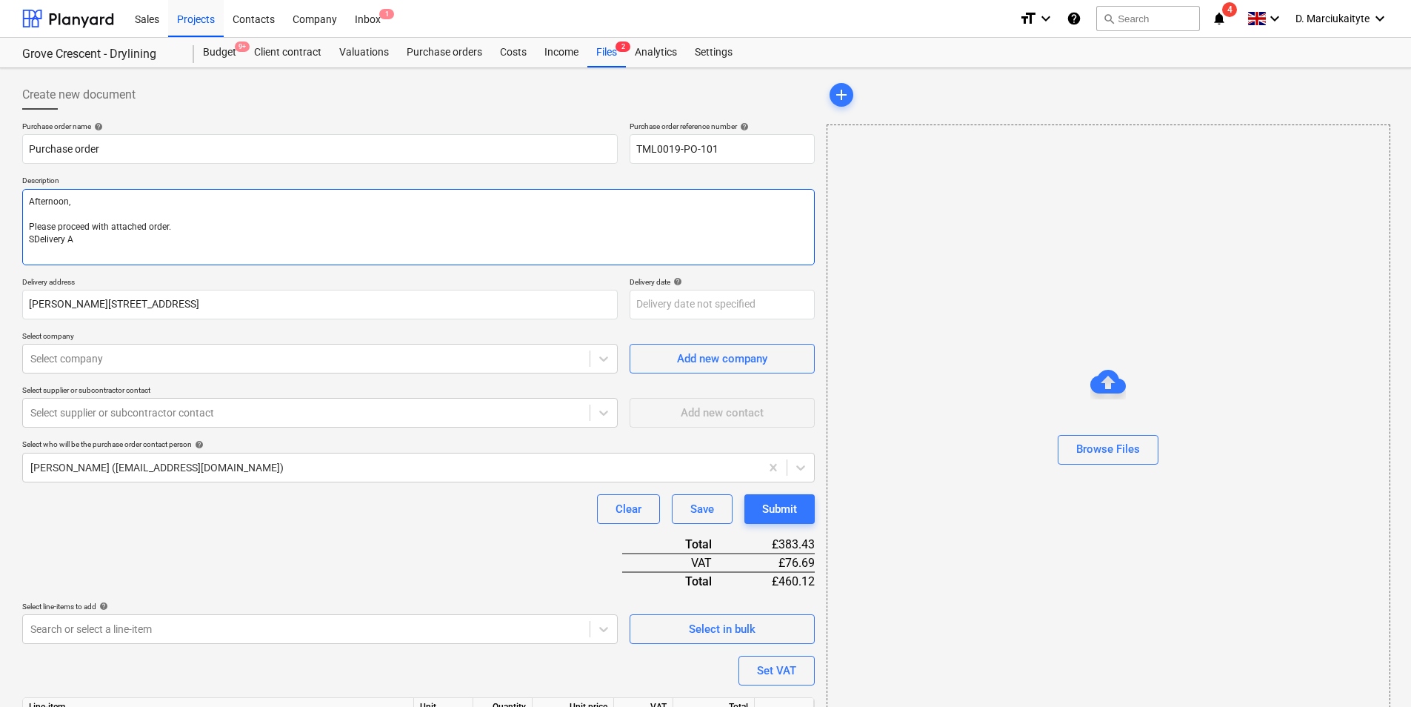
type textarea "Afternoon, Please proceed with attached order. SDelivery AS"
click at [254, 258] on textarea "Afternoon, Please proceed with attached order. Delivery ASAP." at bounding box center [418, 227] width 792 height 76
paste textarea "Site contact [PERSON_NAME] [PHONE_NUMBER]"
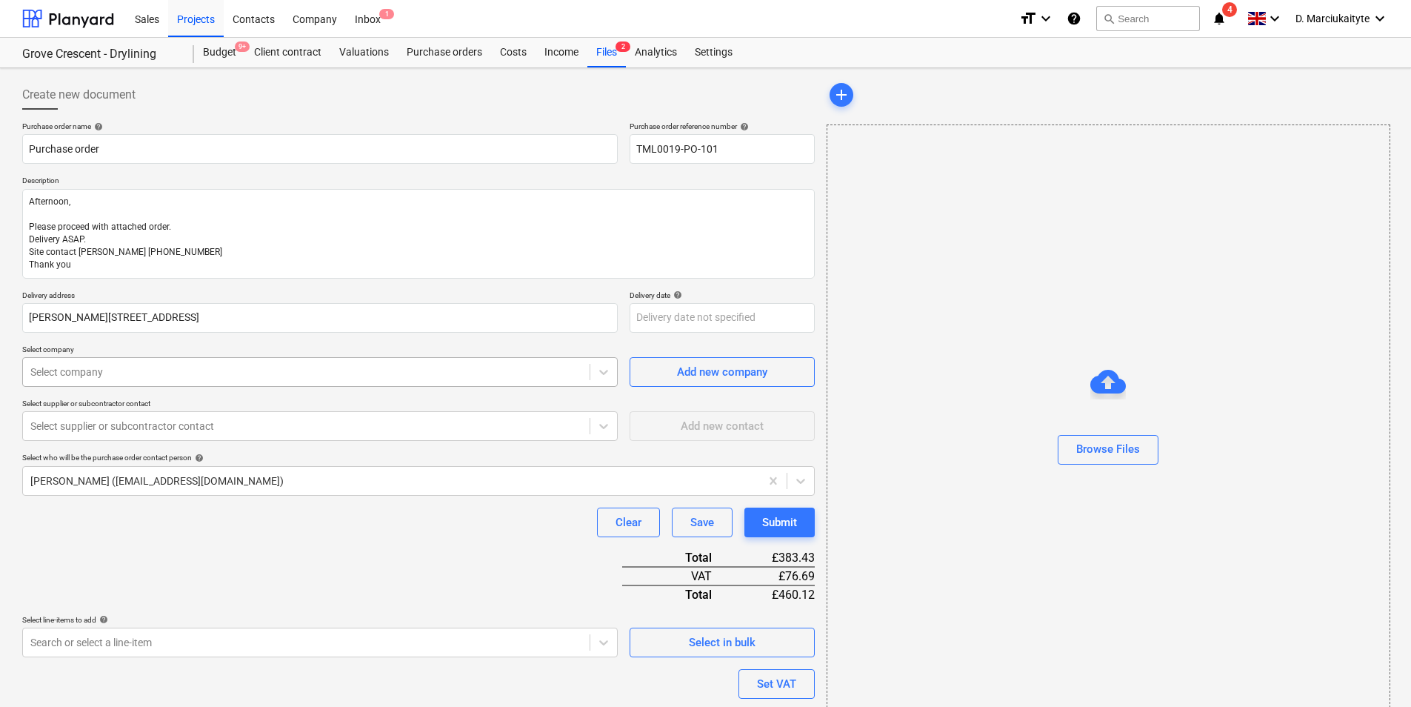
click at [328, 357] on div "Select company Select company" at bounding box center [319, 365] width 595 height 42
drag, startPoint x: 328, startPoint y: 357, endPoint x: 339, endPoint y: 373, distance: 19.7
click at [339, 373] on div at bounding box center [306, 371] width 552 height 15
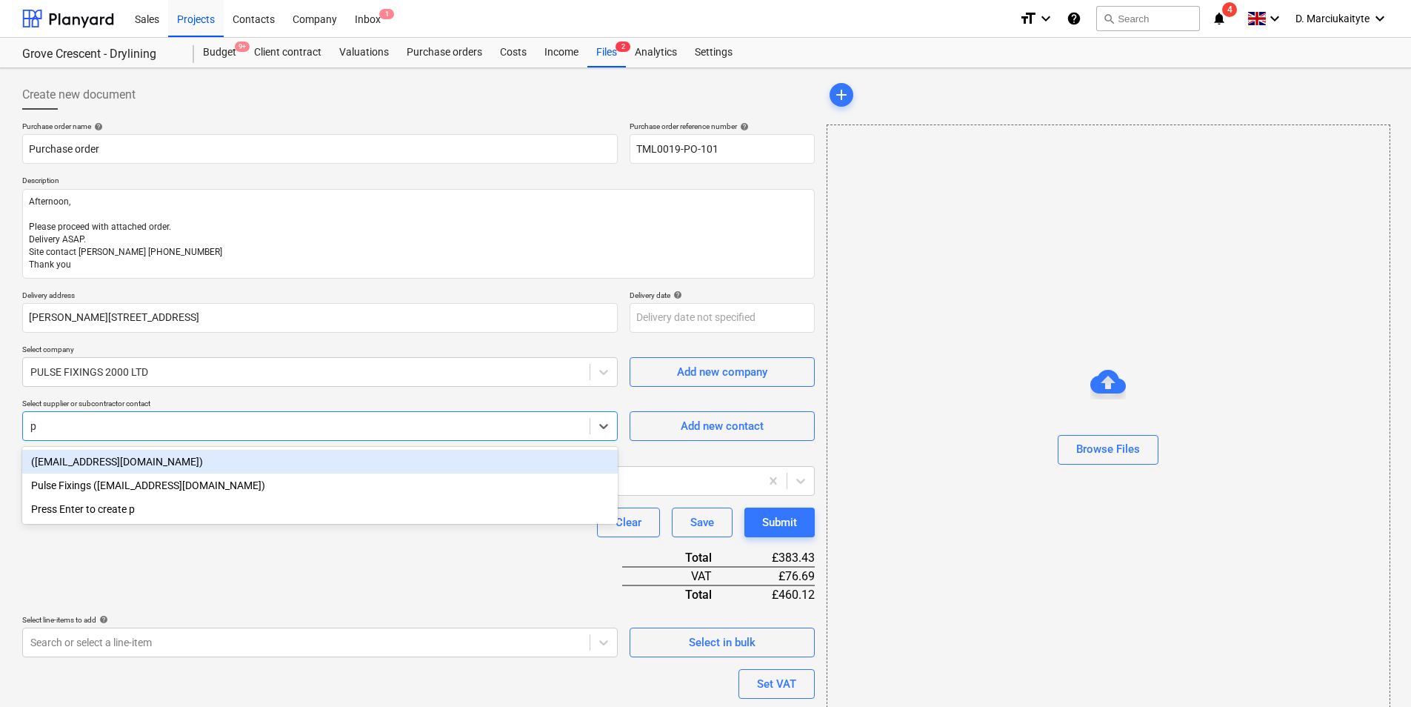
drag, startPoint x: 194, startPoint y: 465, endPoint x: 210, endPoint y: 501, distance: 39.8
click at [195, 465] on div "([EMAIL_ADDRESS][DOMAIN_NAME])" at bounding box center [319, 462] width 595 height 24
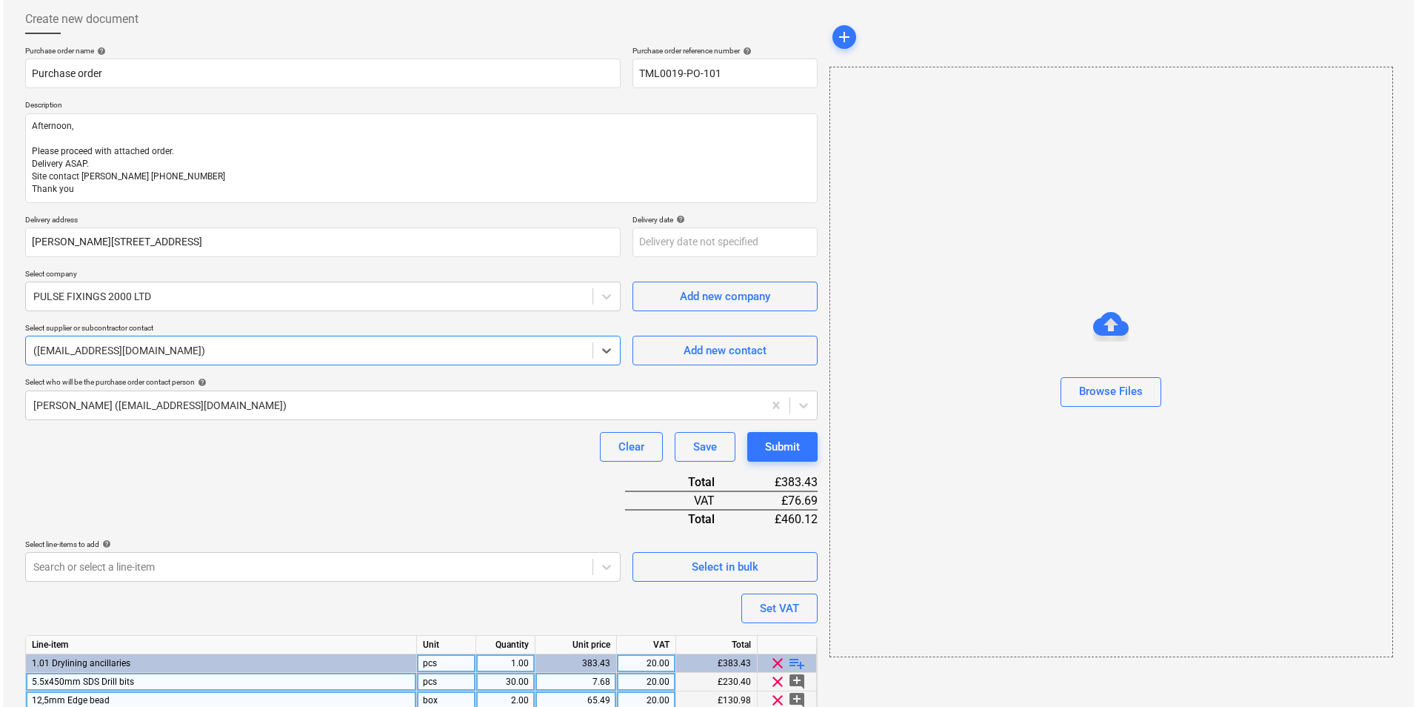
scroll to position [176, 0]
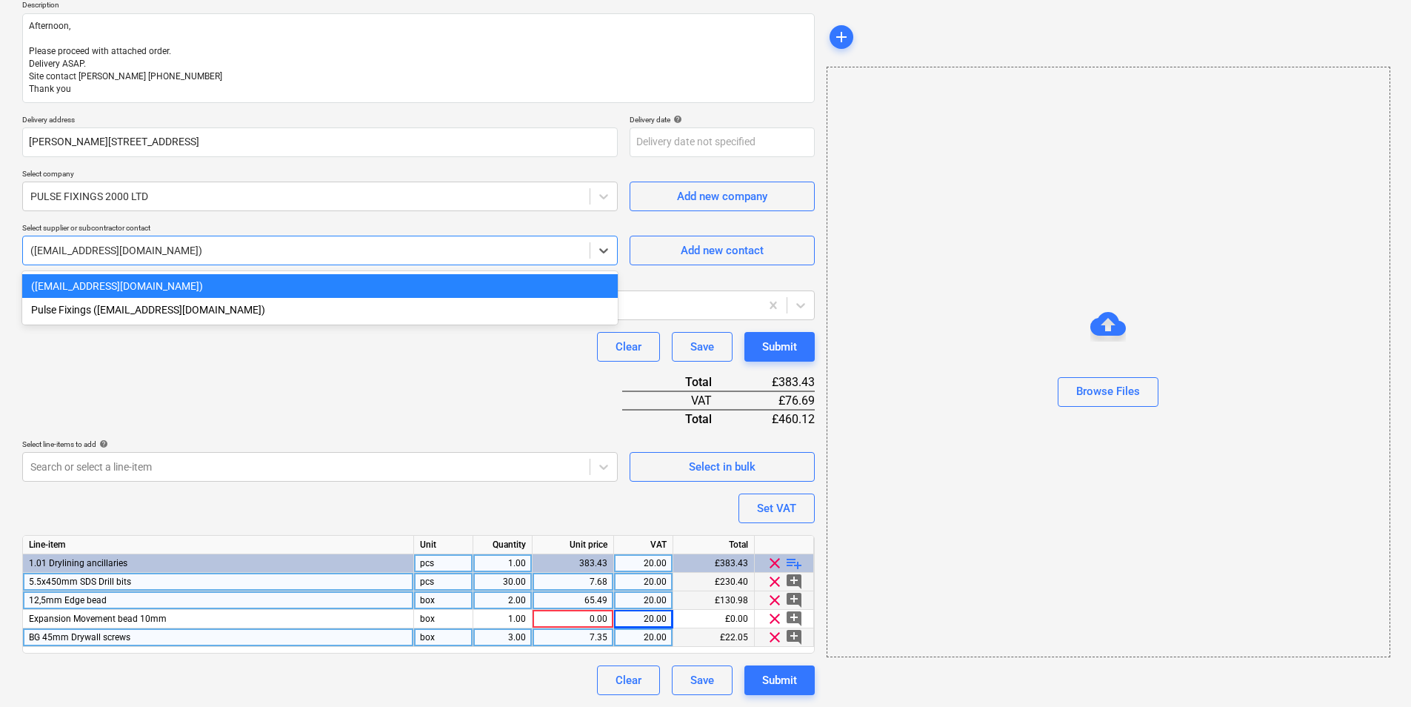
click at [206, 249] on div at bounding box center [306, 250] width 552 height 15
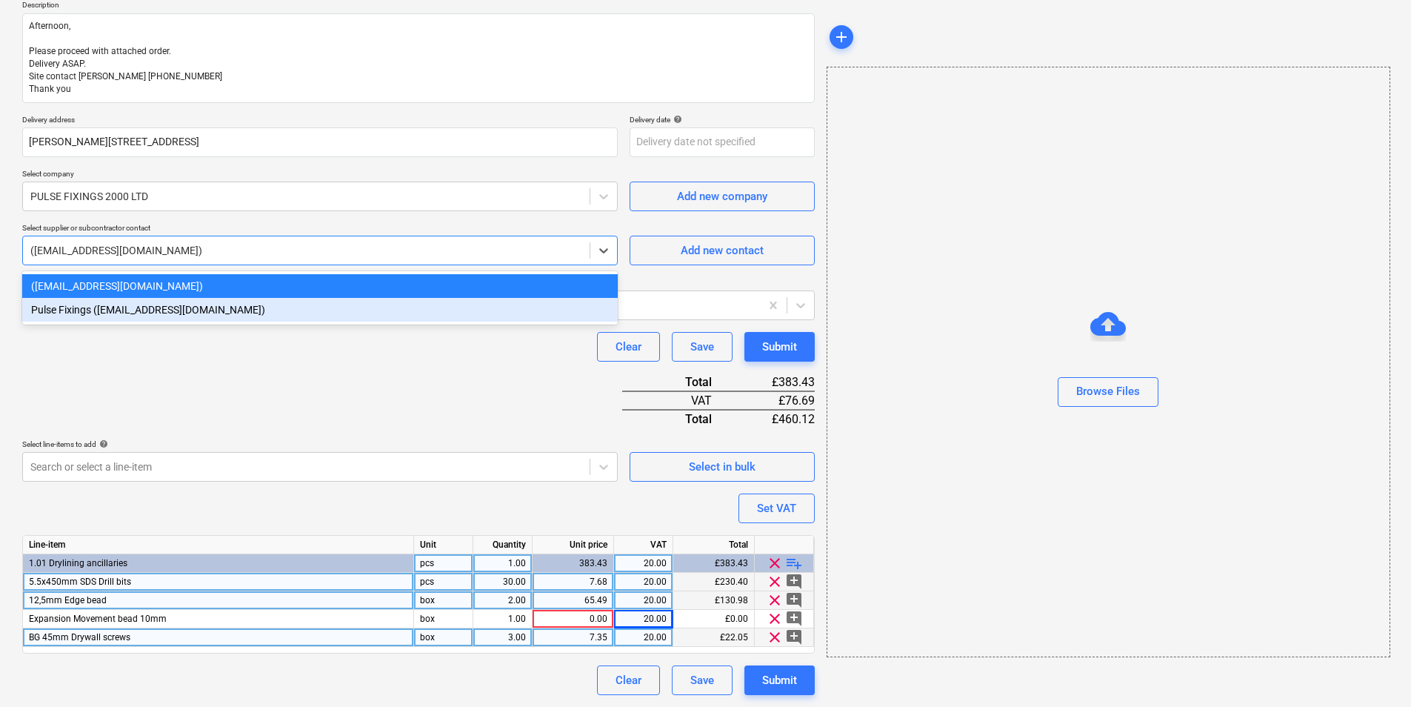
click at [181, 309] on div "Pulse Fixings ([EMAIL_ADDRESS][DOMAIN_NAME])" at bounding box center [319, 310] width 595 height 24
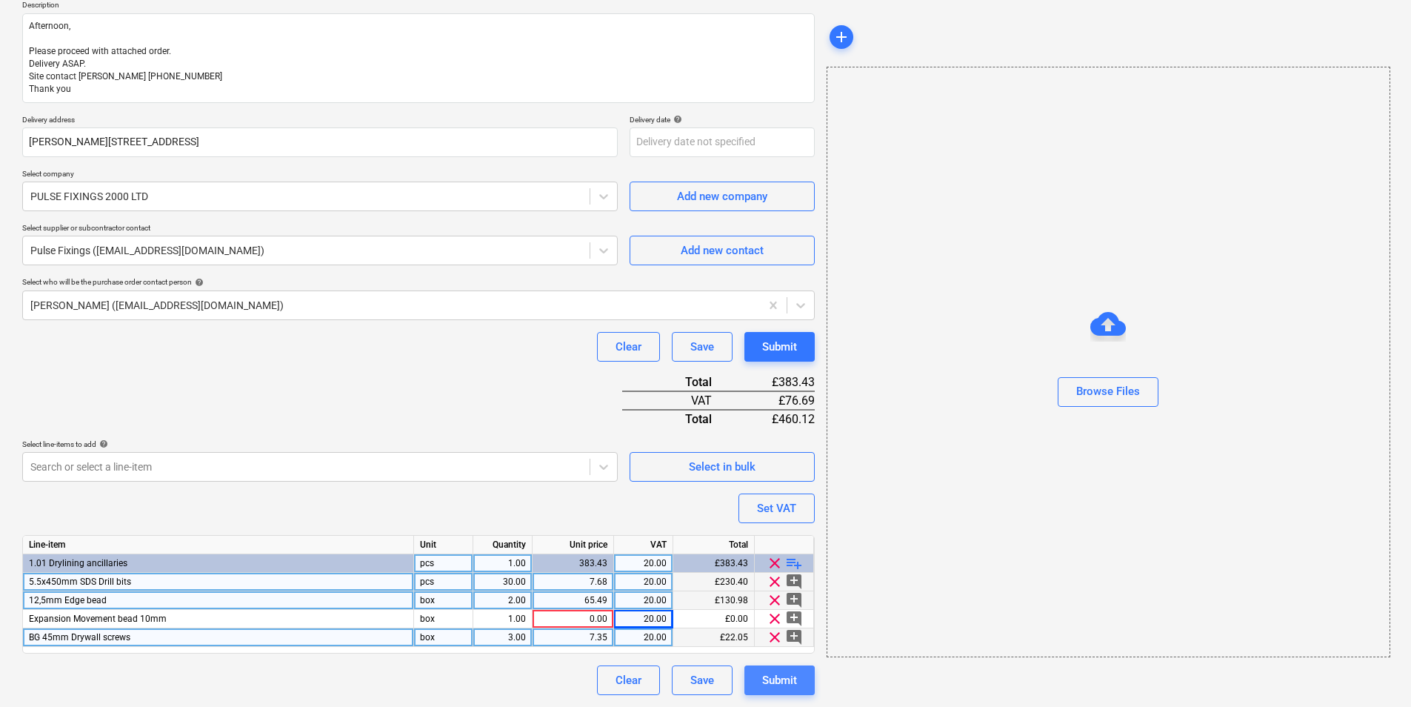
click at [781, 679] on div "Submit" at bounding box center [779, 679] width 35 height 19
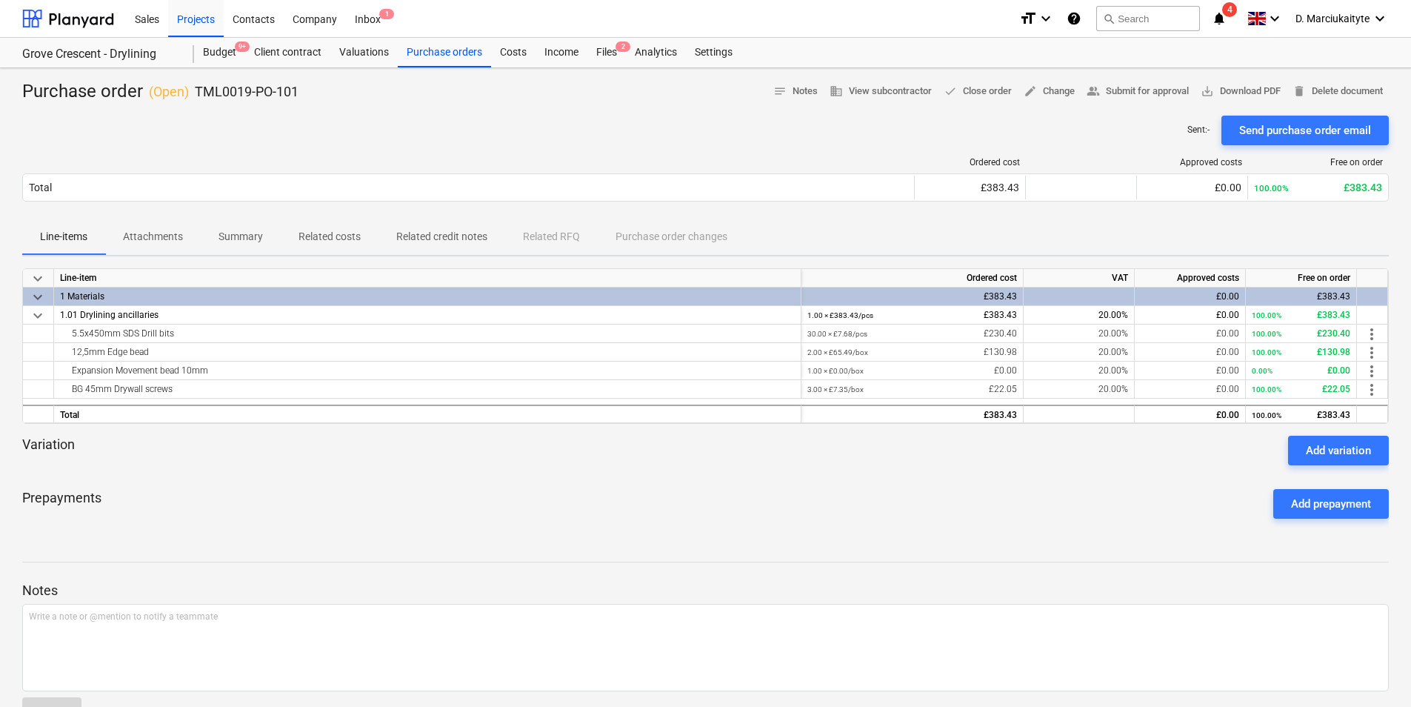
click at [1264, 79] on div "Purchase order ( Open ) TML0019-PO-101 notes Notes business View subcontractor …" at bounding box center [705, 409] width 1411 height 682
click at [1249, 90] on span "save_alt Download PDF" at bounding box center [1241, 91] width 80 height 17
drag, startPoint x: 190, startPoint y: 330, endPoint x: 63, endPoint y: 333, distance: 127.4
click at [63, 333] on div "5.5x450mm SDS Drill bits" at bounding box center [427, 333] width 735 height 18
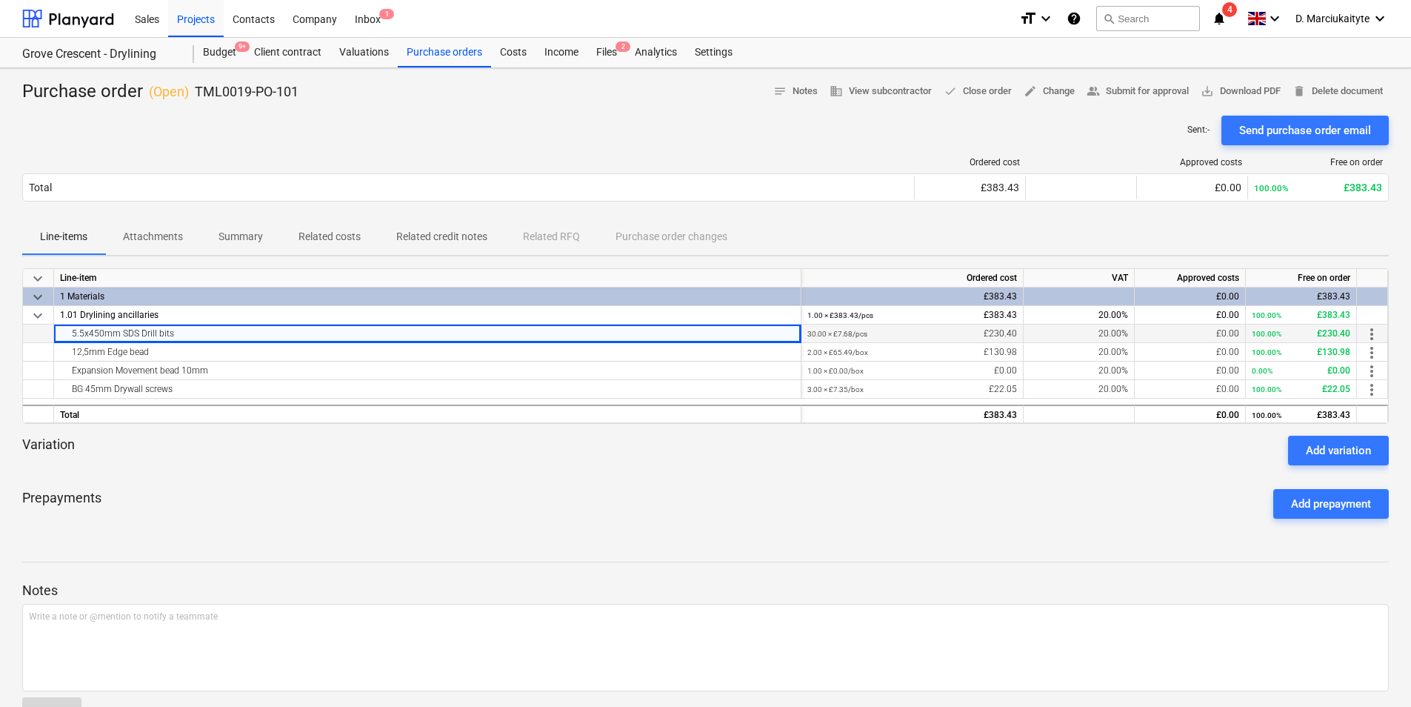
copy div "5.5x450mm SDS Drill bits"
click at [214, 349] on div "12,5mm Edge bead" at bounding box center [427, 352] width 735 height 18
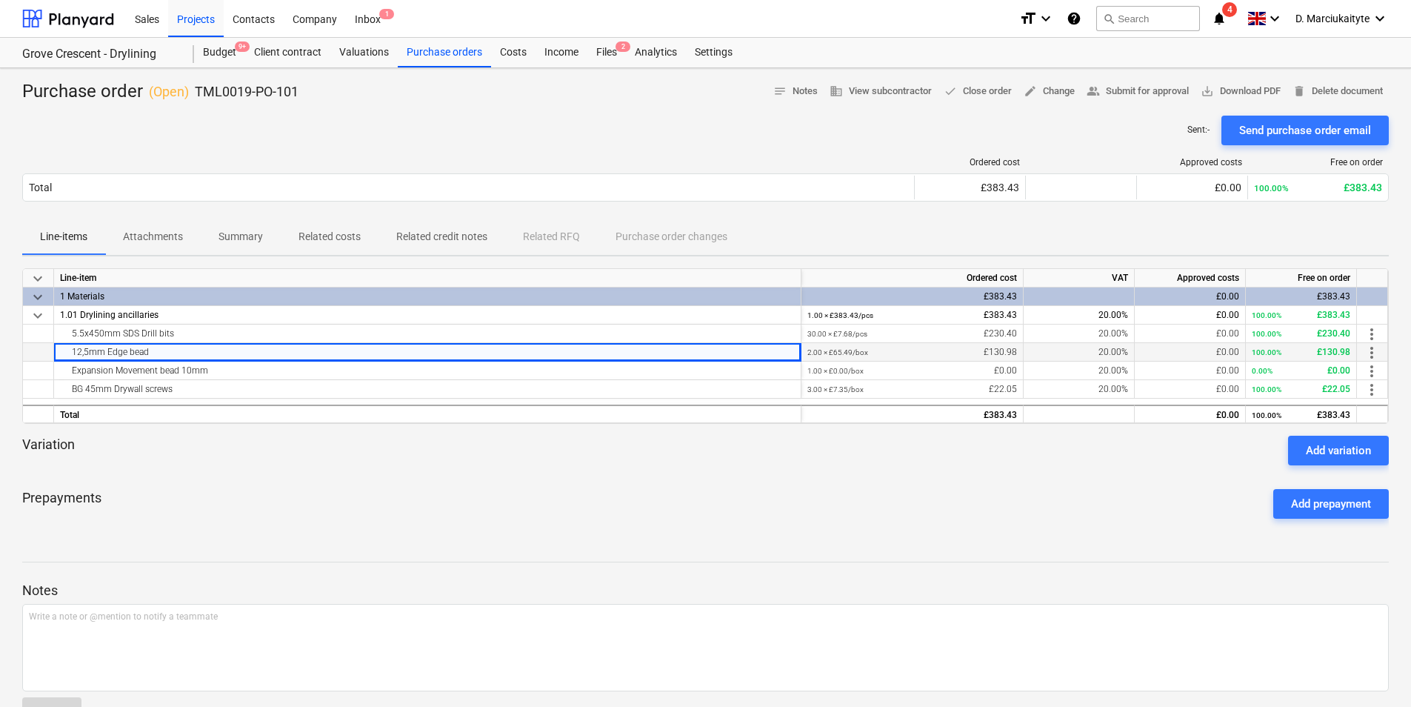
drag, startPoint x: 142, startPoint y: 350, endPoint x: 50, endPoint y: 353, distance: 92.6
click at [0, 0] on div "12,5mm Edge bead 2.00 × £65.49 / box £130.98 20.00% £0.00 100.00% £130.98 more_…" at bounding box center [0, 0] width 0 height 0
copy div "12,5mm Edge bead"
click at [270, 369] on div "Expansion Movement bead 10mm" at bounding box center [427, 370] width 735 height 18
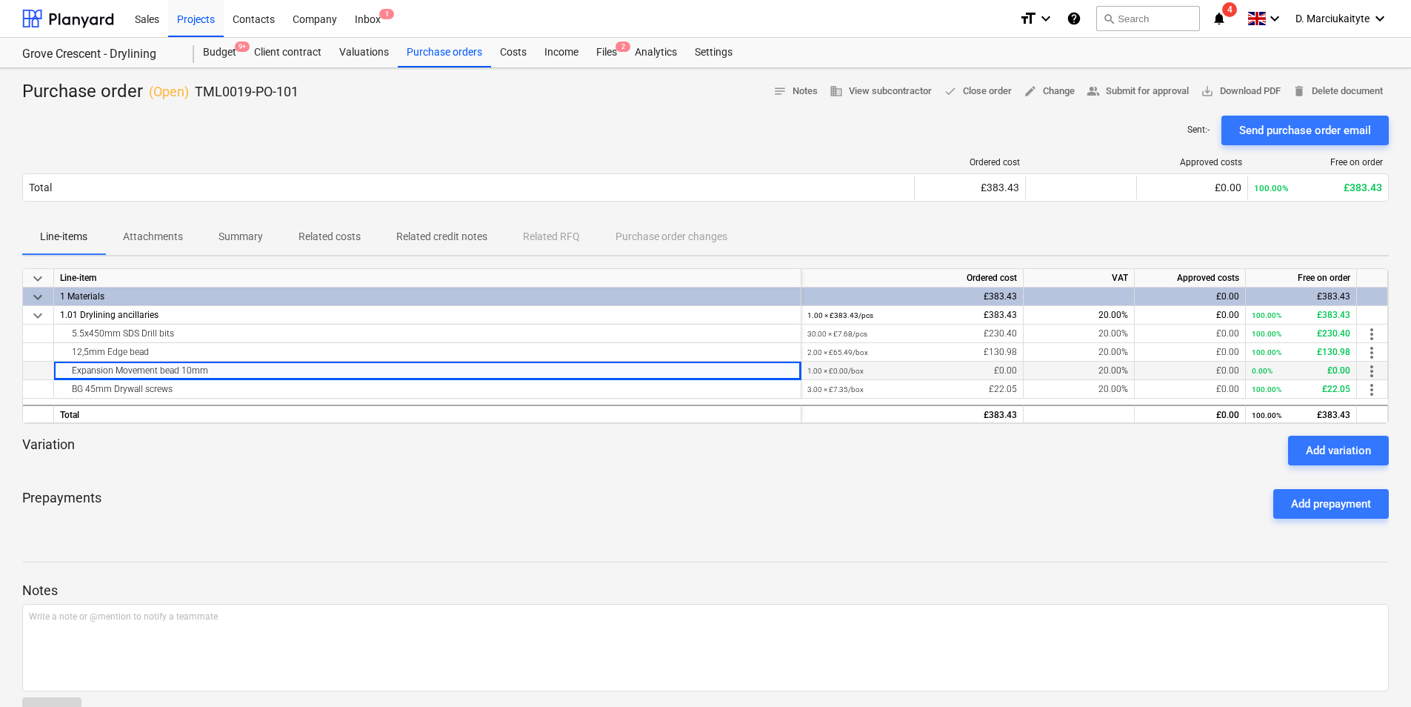
drag, startPoint x: 255, startPoint y: 374, endPoint x: 54, endPoint y: 375, distance: 200.7
click at [54, 375] on div "Expansion Movement bead 10mm" at bounding box center [427, 370] width 747 height 19
copy div "Expansion Movement bead 10mm"
click at [190, 389] on div "BG 45mm Drywall screws" at bounding box center [427, 389] width 735 height 18
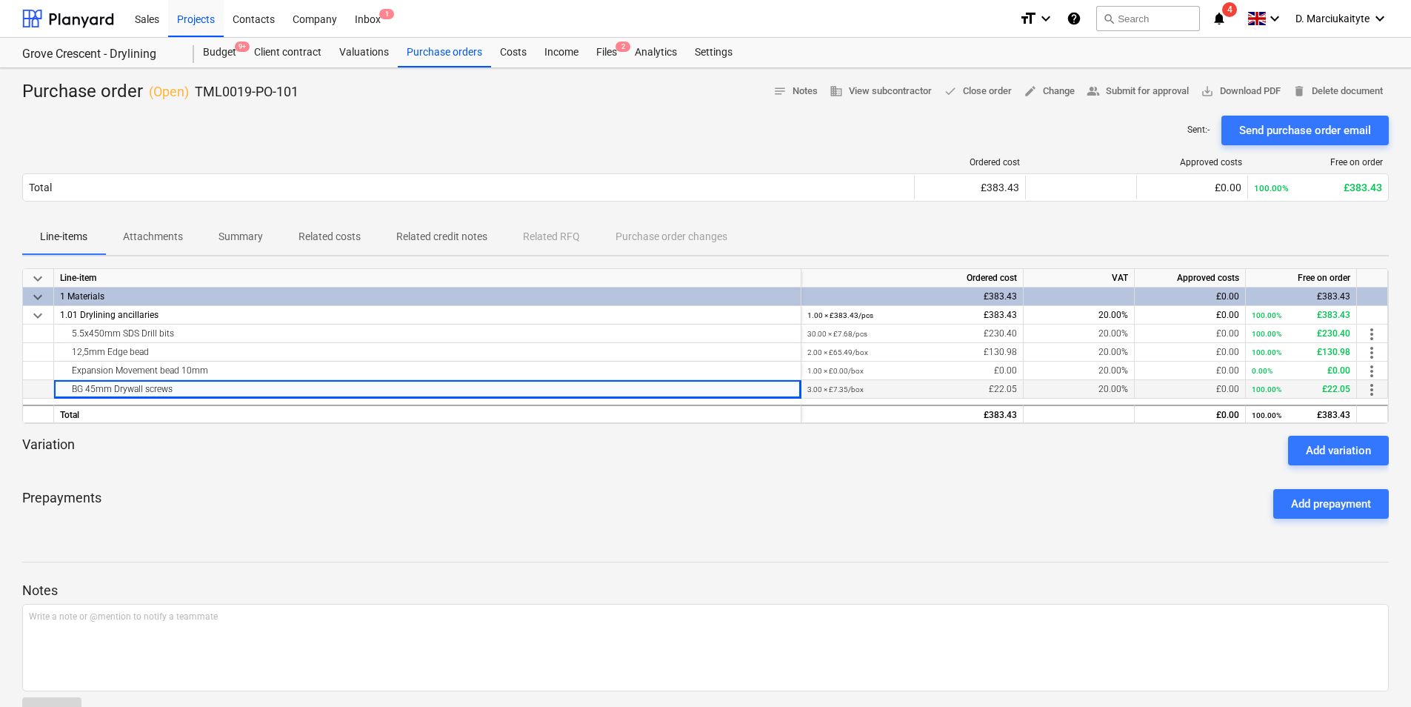
drag, startPoint x: 166, startPoint y: 390, endPoint x: 50, endPoint y: 387, distance: 115.6
click at [0, 0] on div "BG 45mm Drywall screws 3.00 × £7.35 / box £22.05 20.00% £0.00 100.00% £22.05 mo…" at bounding box center [0, 0] width 0 height 0
copy div "BG 45mm Drywall screws"
click at [285, 84] on div "Purchase order ( Open ) TML0019-PO-101 notes Notes business View subcontractor …" at bounding box center [705, 409] width 1411 height 682
drag, startPoint x: 310, startPoint y: 96, endPoint x: 187, endPoint y: 90, distance: 122.3
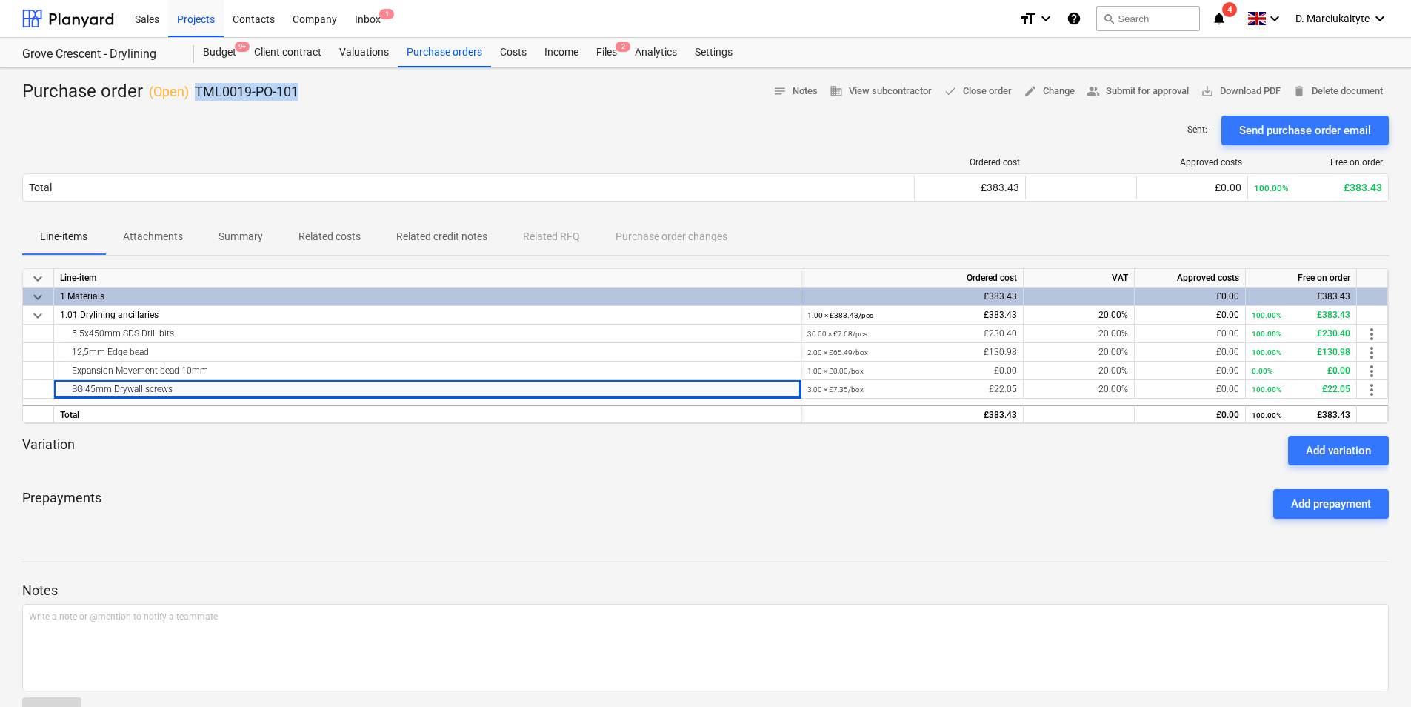
click at [187, 90] on div "Purchase order ( Open ) TML0019-PO-101 notes Notes business View subcontractor …" at bounding box center [705, 92] width 1366 height 24
copy div "TML0019-PO-101"
click at [196, 16] on div "Projects" at bounding box center [196, 18] width 56 height 38
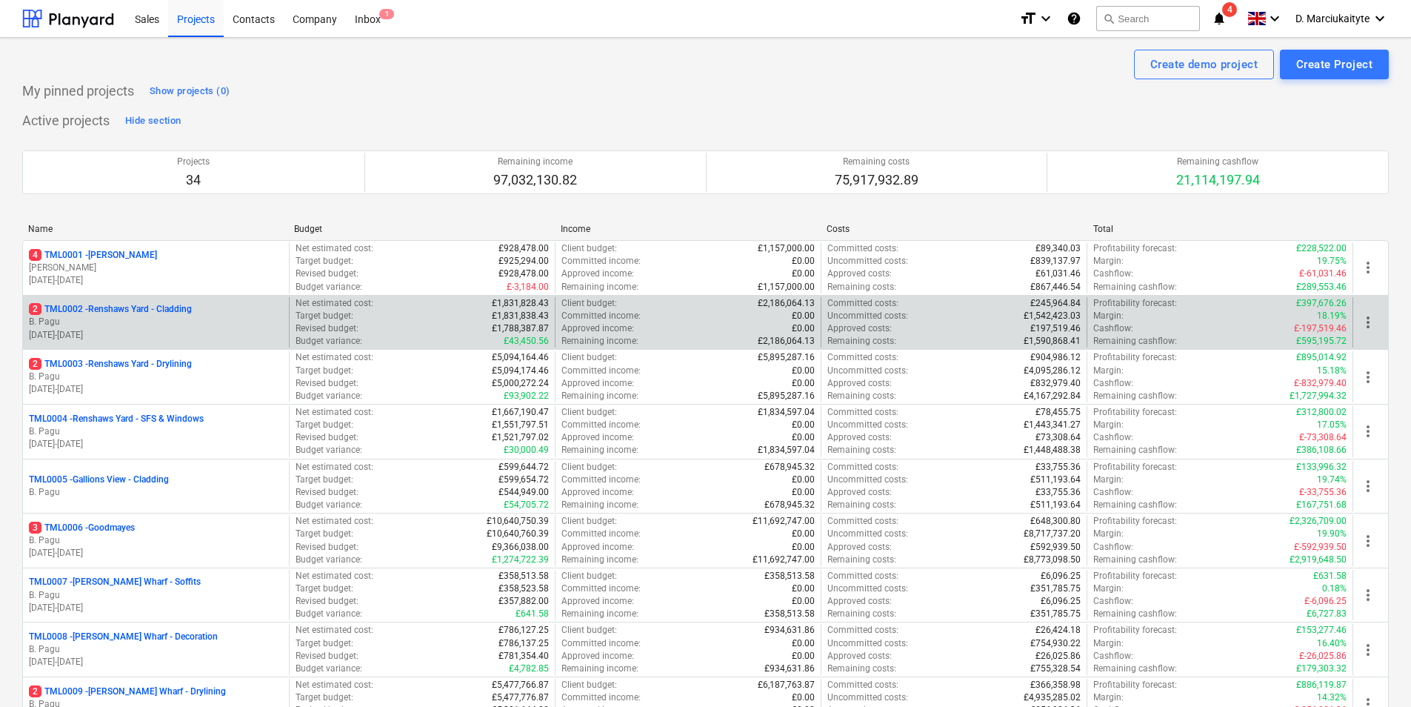
click at [182, 318] on p "B. Pagu" at bounding box center [156, 322] width 254 height 13
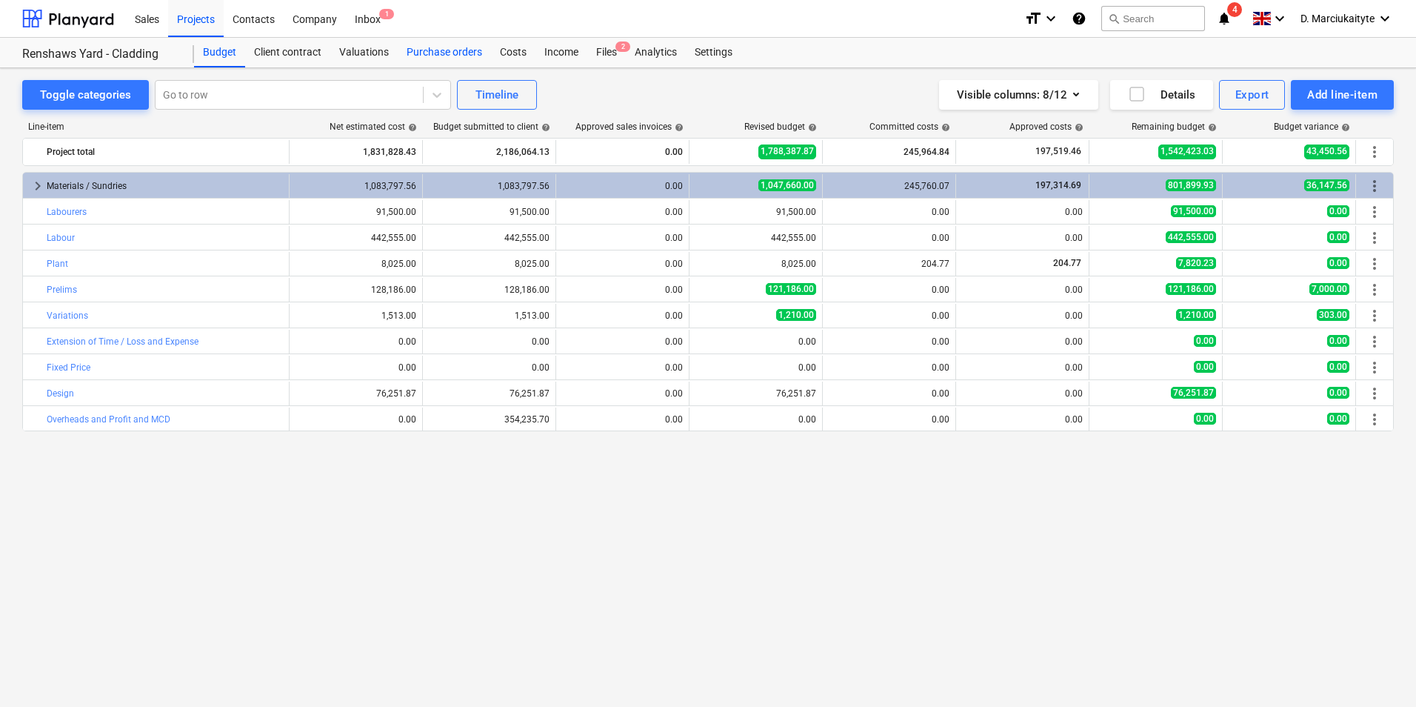
click at [421, 53] on div "Purchase orders" at bounding box center [444, 53] width 93 height 30
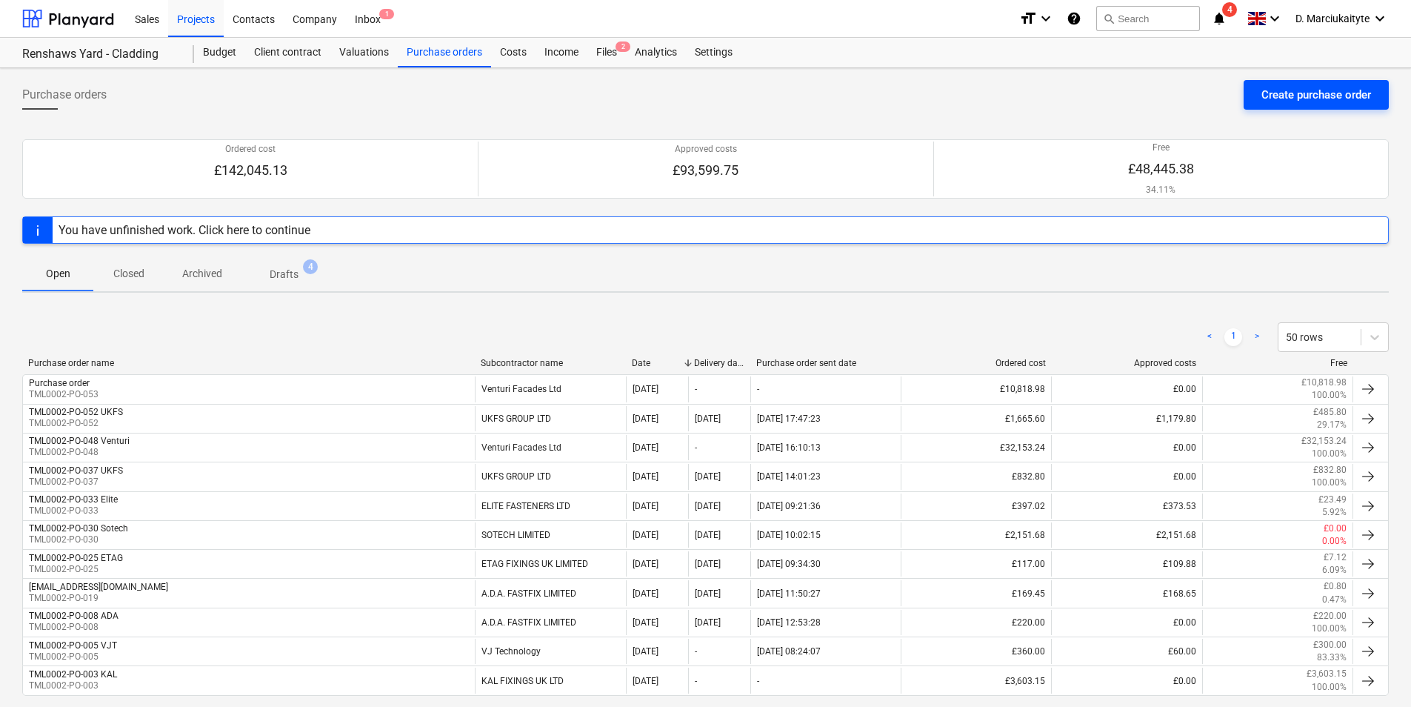
click at [1291, 87] on div "Create purchase order" at bounding box center [1316, 94] width 110 height 19
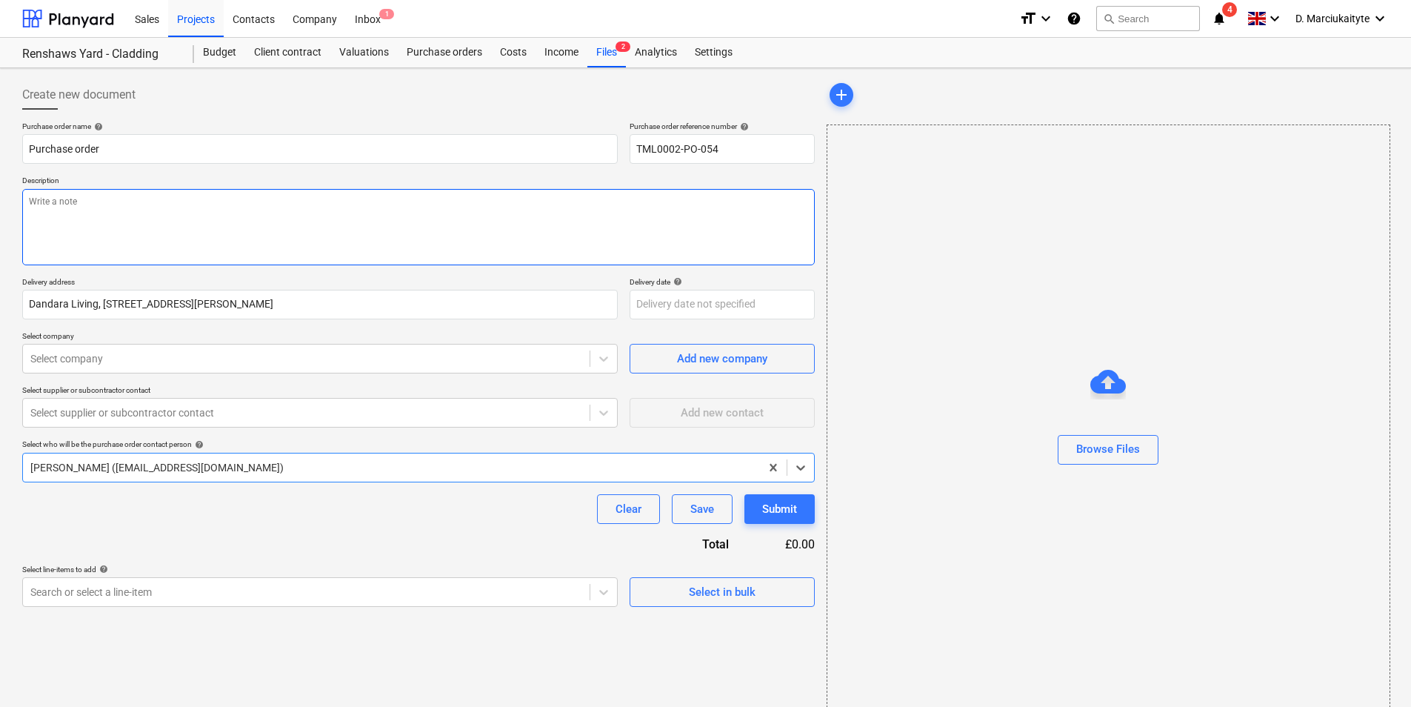
drag, startPoint x: 276, startPoint y: 221, endPoint x: 293, endPoint y: 233, distance: 20.6
click at [276, 222] on textarea at bounding box center [418, 227] width 792 height 76
click at [717, 578] on button "Select in bulk" at bounding box center [722, 592] width 185 height 30
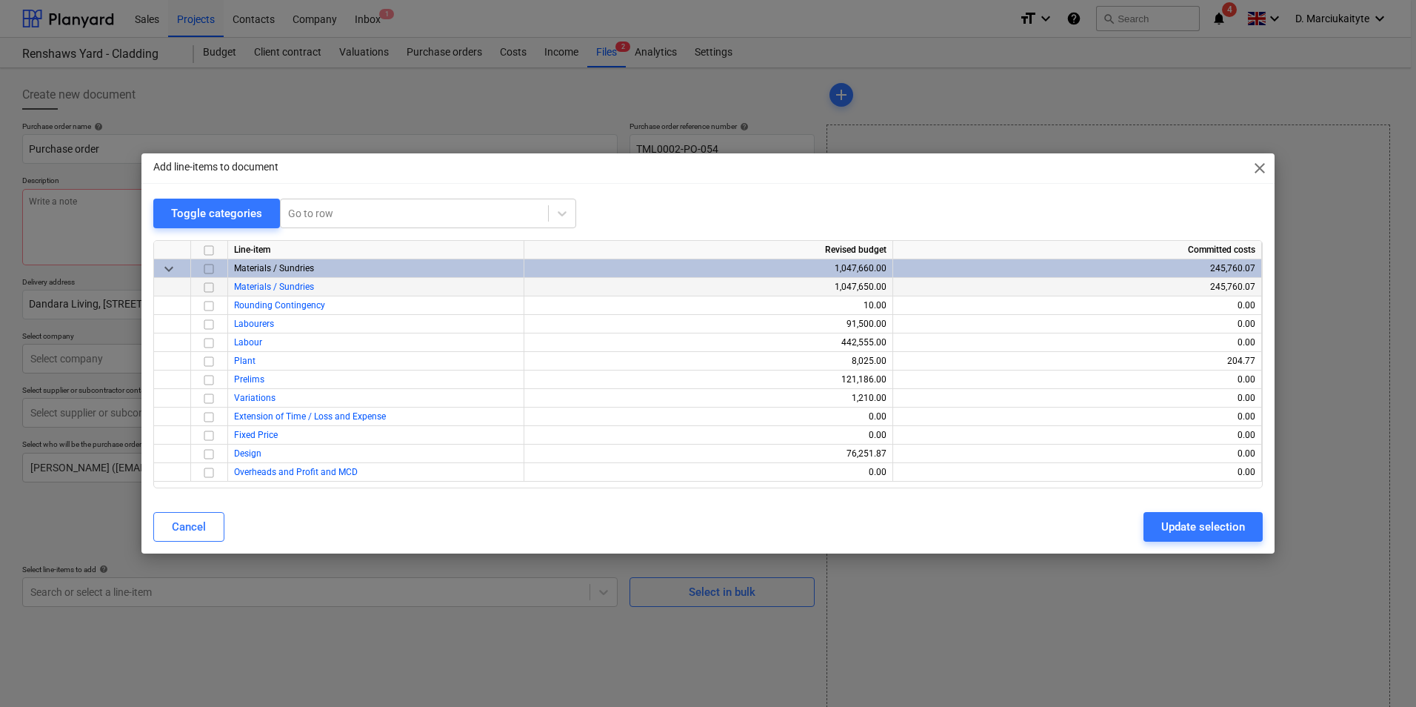
click at [209, 287] on input "checkbox" at bounding box center [209, 287] width 18 height 18
click at [1206, 530] on div "Update selection" at bounding box center [1203, 526] width 84 height 19
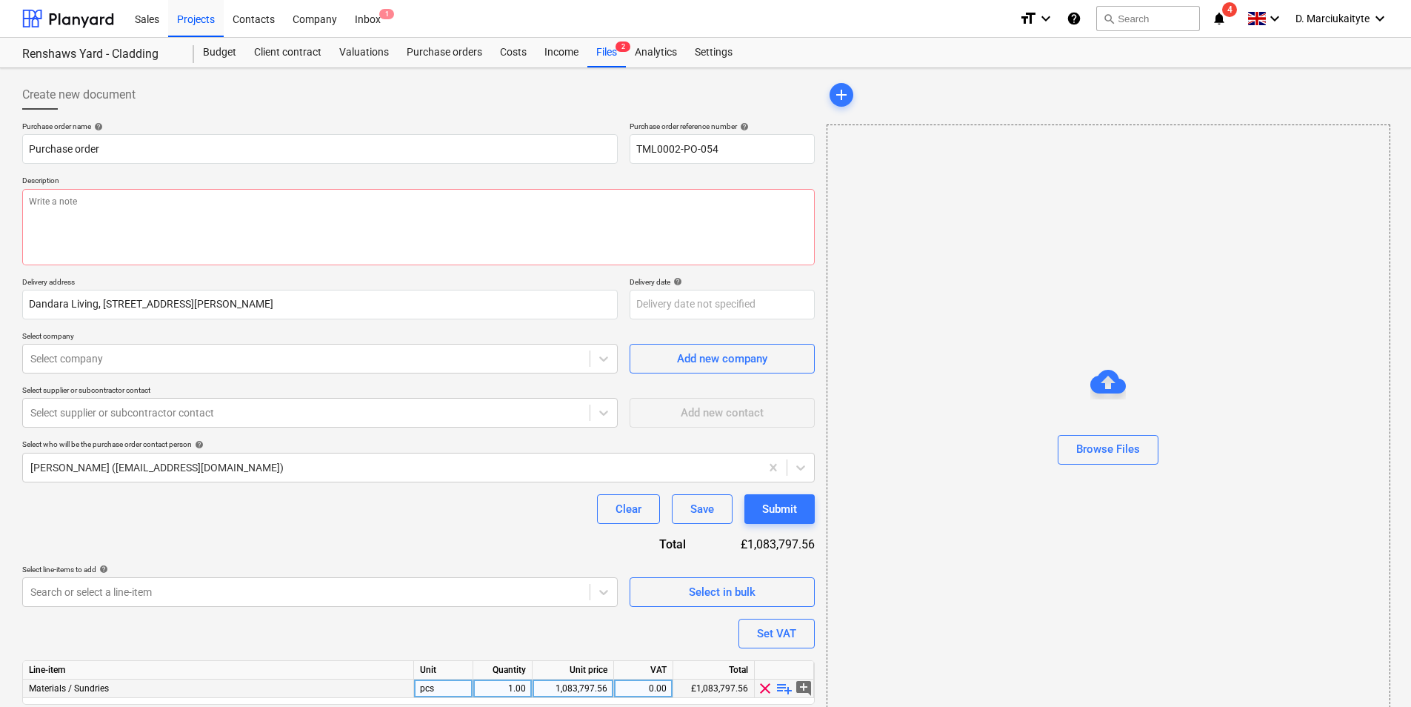
click at [779, 684] on span "playlist_add" at bounding box center [784, 688] width 18 height 18
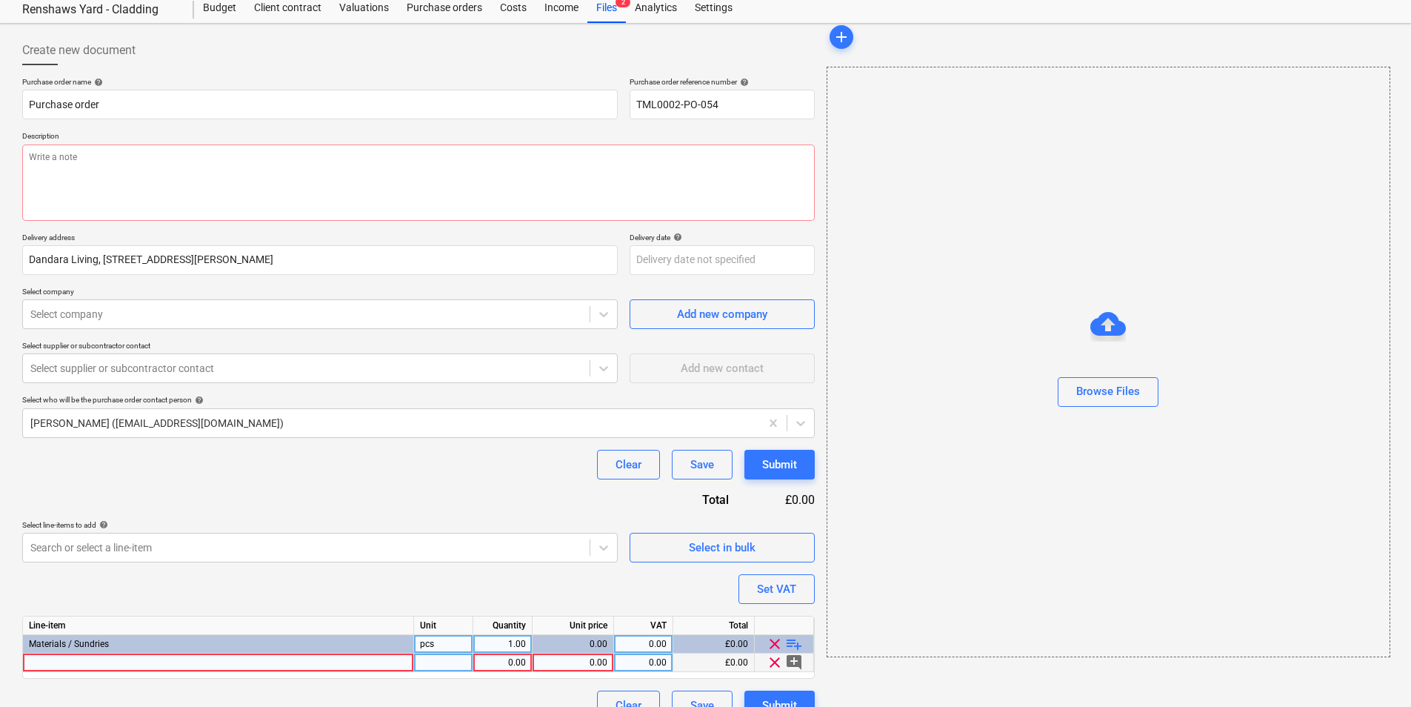
scroll to position [70, 0]
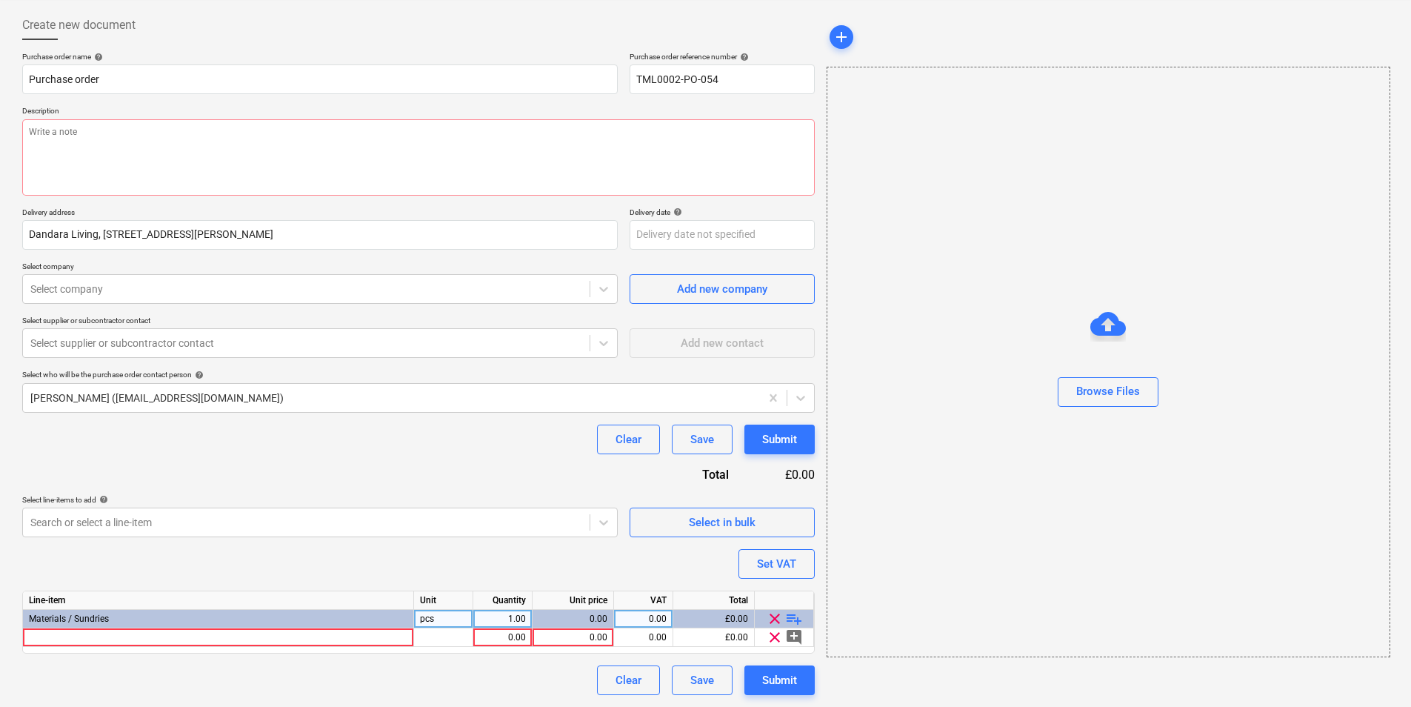
click at [795, 618] on span "playlist_add" at bounding box center [794, 619] width 18 height 18
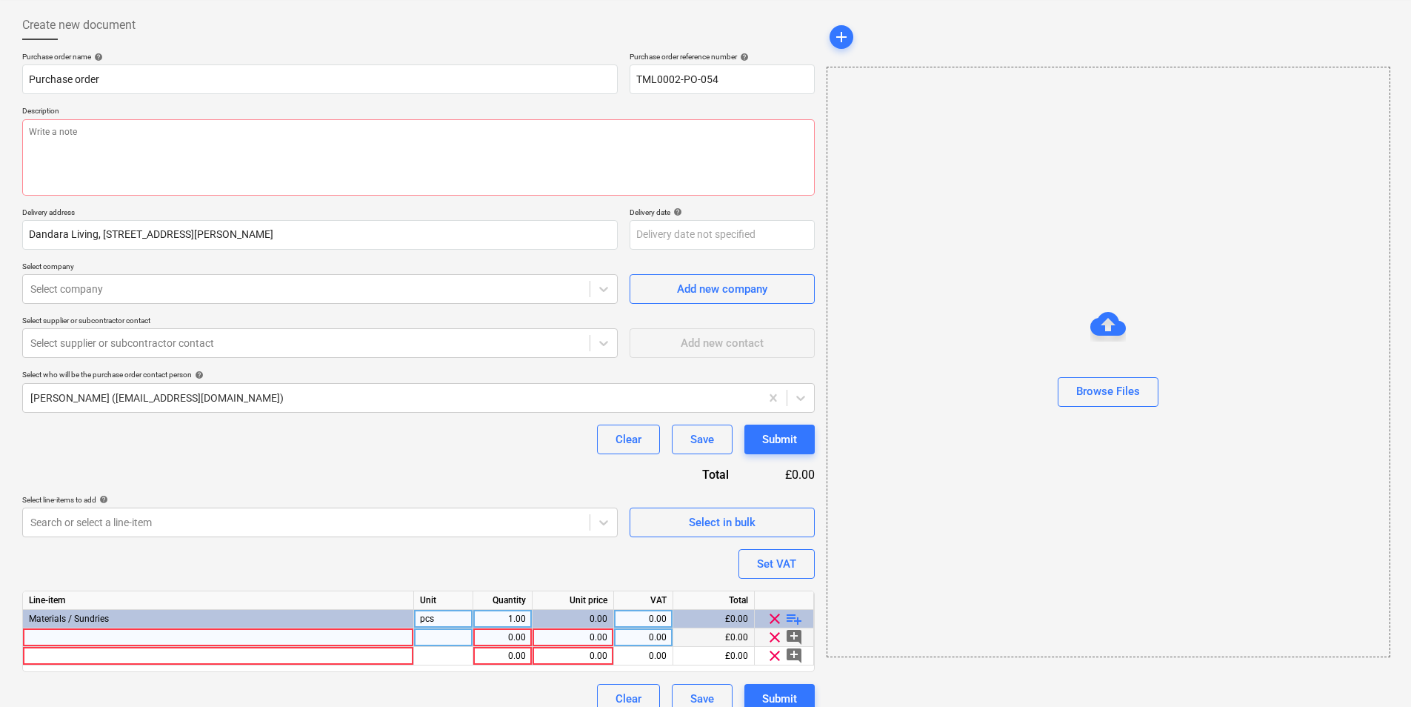
click at [321, 640] on div at bounding box center [218, 637] width 391 height 19
click at [437, 636] on div at bounding box center [443, 637] width 59 height 19
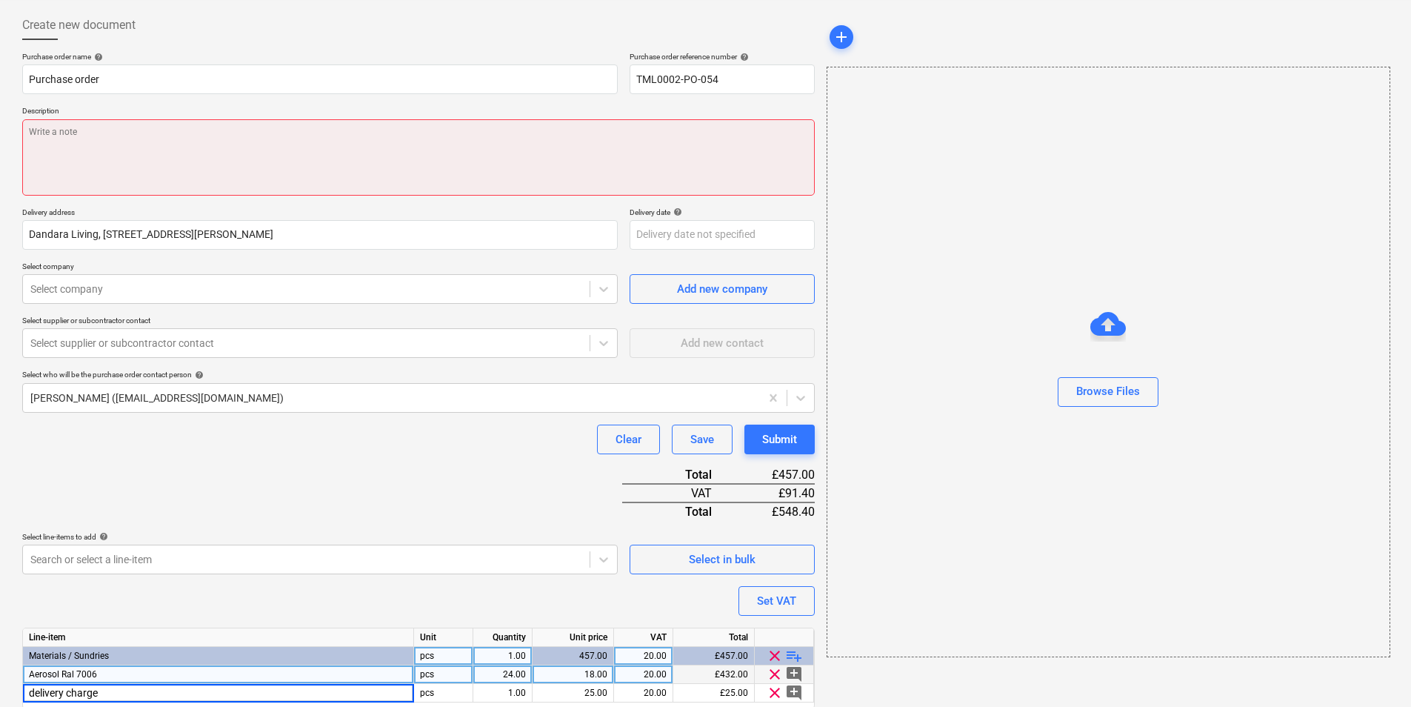
drag, startPoint x: 510, startPoint y: 121, endPoint x: 513, endPoint y: 129, distance: 8.7
click at [511, 127] on textarea at bounding box center [418, 157] width 792 height 76
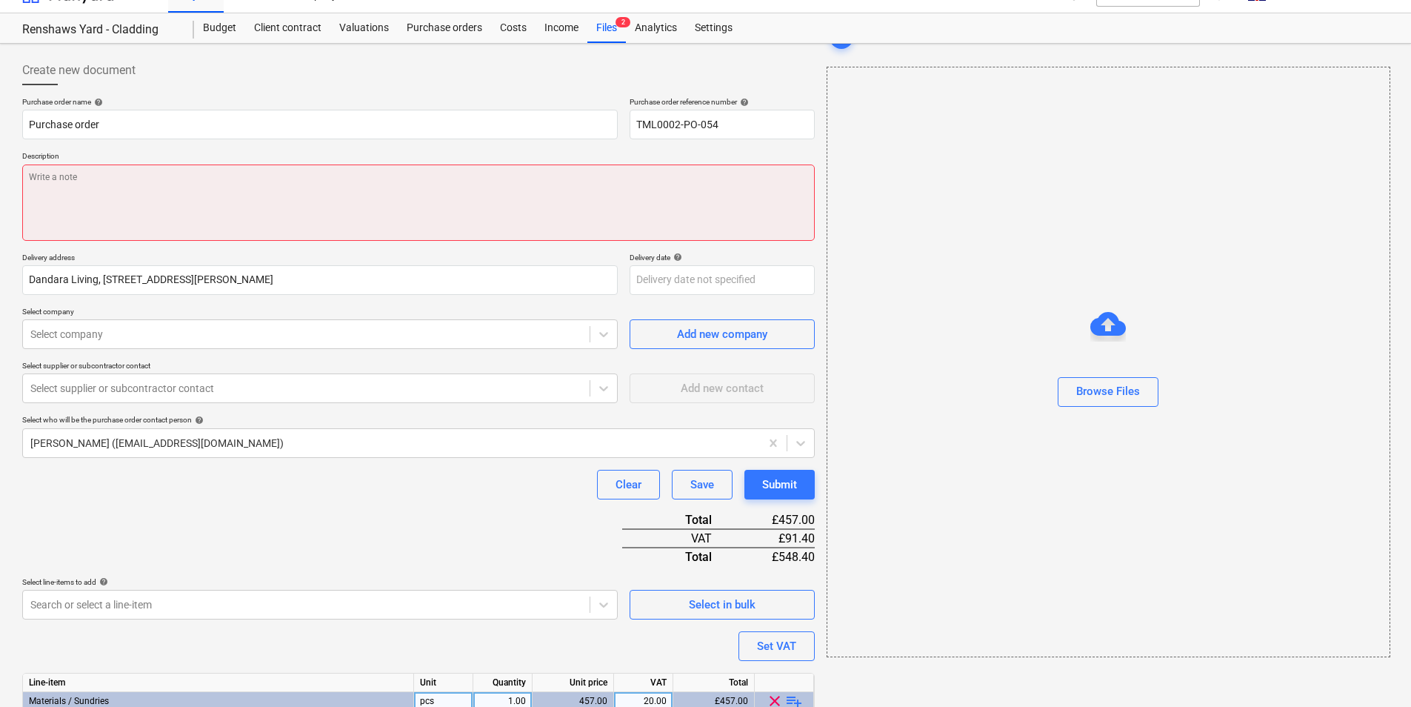
scroll to position [0, 0]
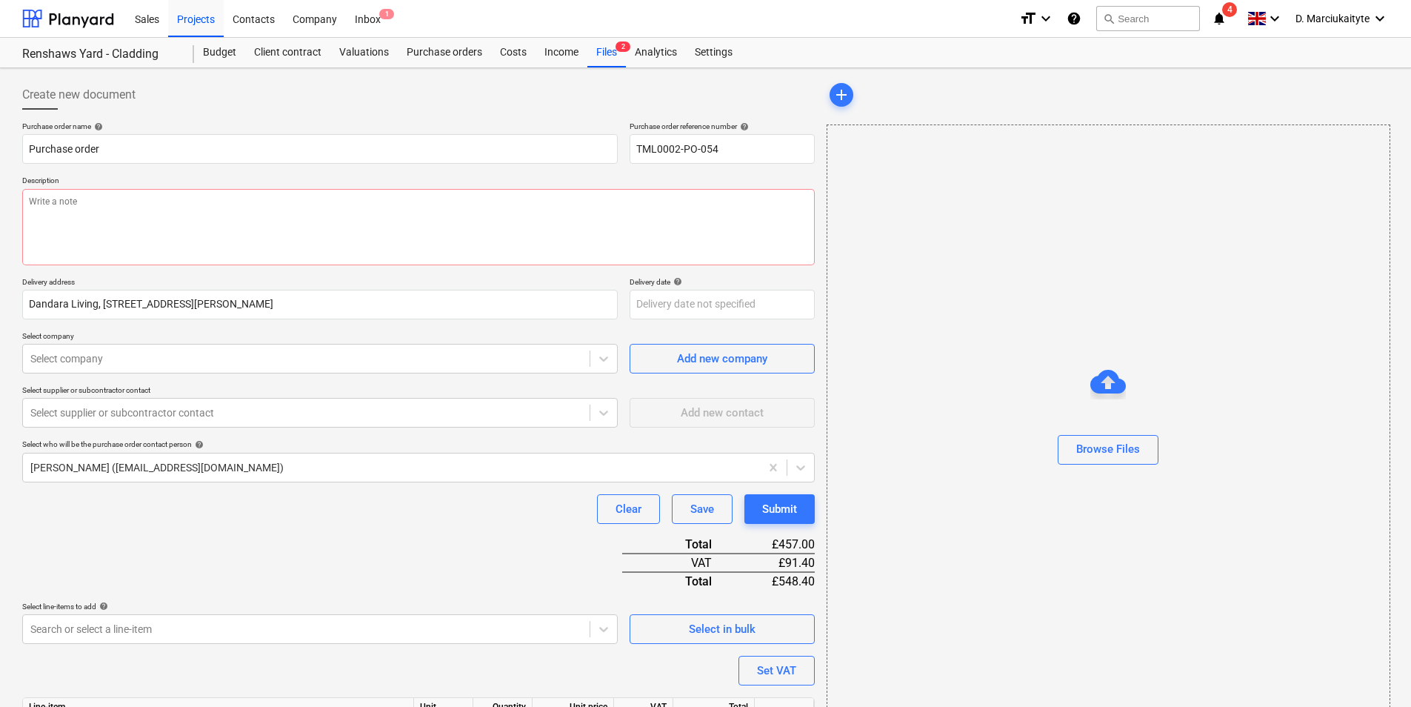
click at [521, 132] on p "Purchase order name help" at bounding box center [319, 127] width 595 height 13
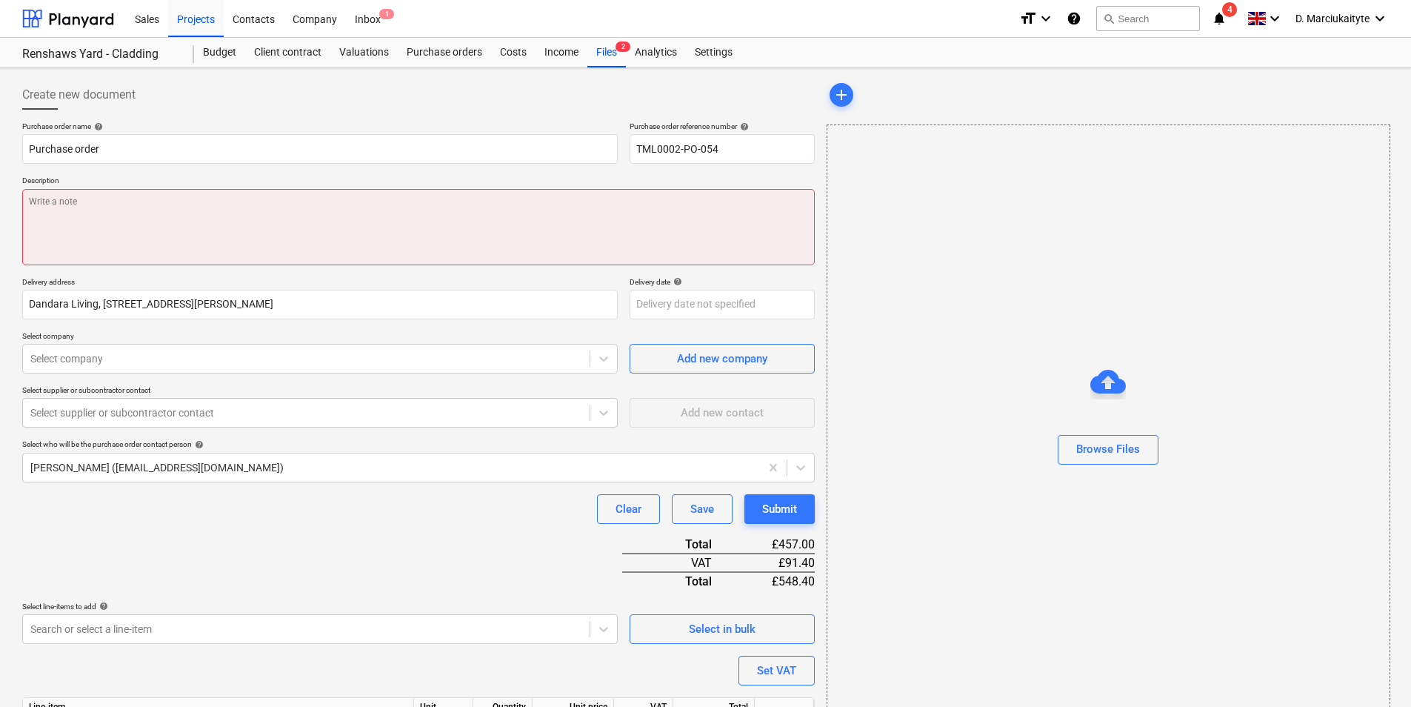
drag, startPoint x: 526, startPoint y: 215, endPoint x: 519, endPoint y: 200, distance: 16.2
click at [527, 215] on textarea at bounding box center [418, 227] width 792 height 76
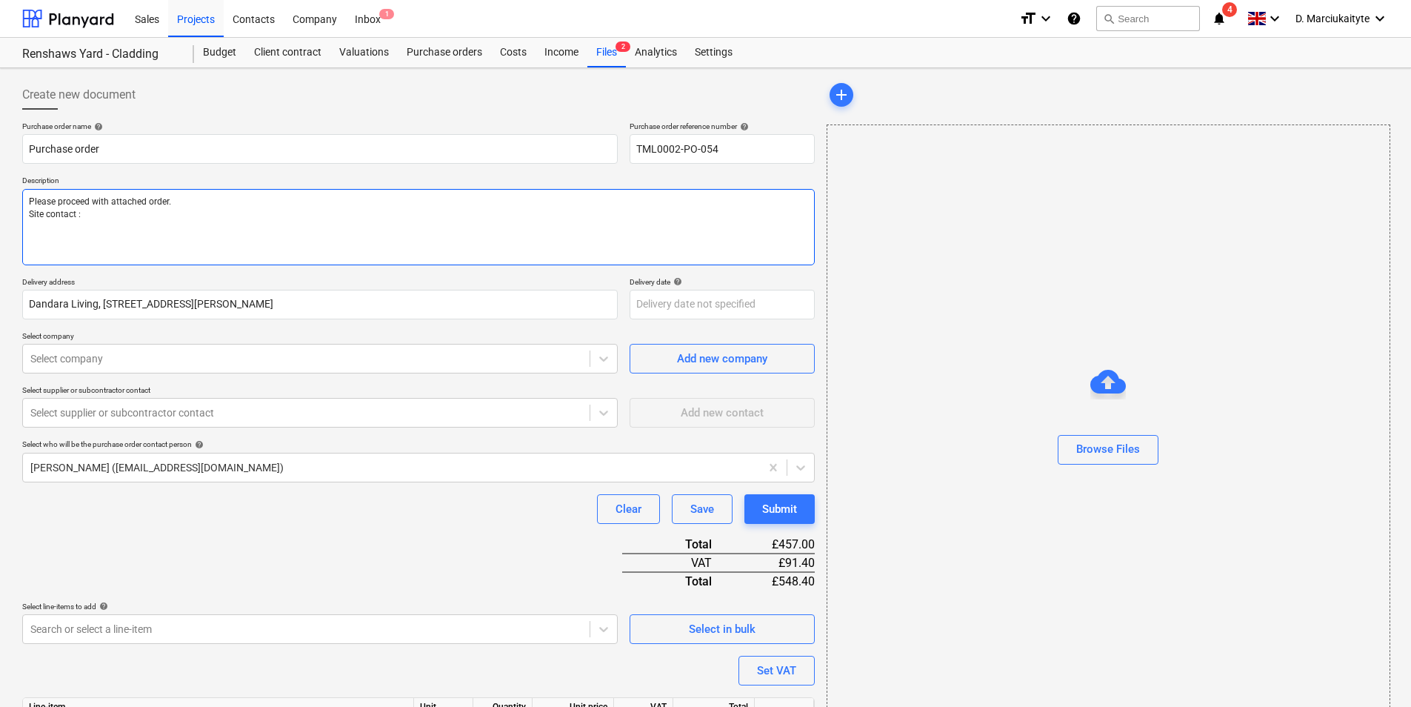
click at [124, 227] on textarea "Please proceed with attached order. Site contact :" at bounding box center [418, 227] width 792 height 76
paste textarea "Site contact Pedzi [PHONE_NUMBER]"
drag, startPoint x: 97, startPoint y: 221, endPoint x: 26, endPoint y: 216, distance: 71.3
click at [26, 216] on textarea "Please proceed with attached order. Site contact : Site contact Pedzi [PHONE_NU…" at bounding box center [418, 227] width 792 height 76
click at [204, 253] on textarea "Please proceed with attached order. Site contact Pedzi [PHONE_NUMBER]" at bounding box center [418, 227] width 792 height 76
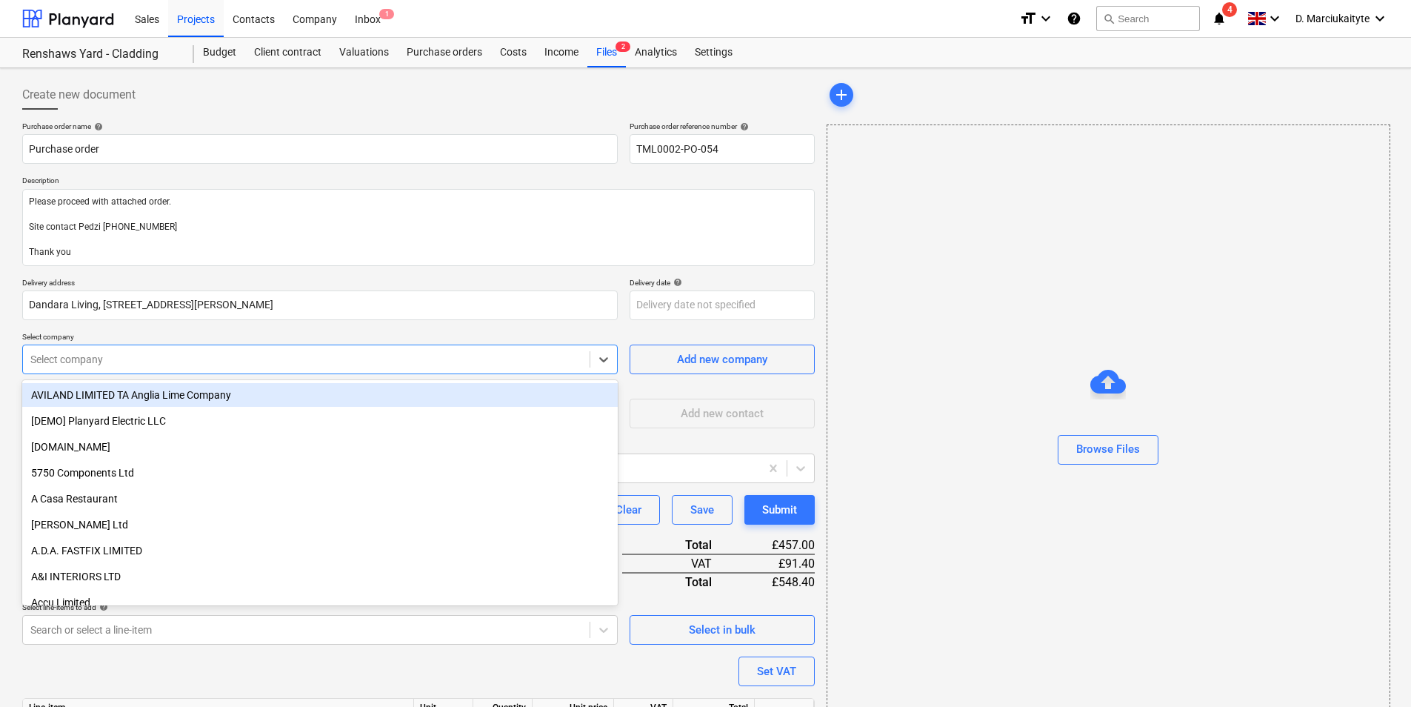
click at [276, 361] on div at bounding box center [306, 359] width 552 height 15
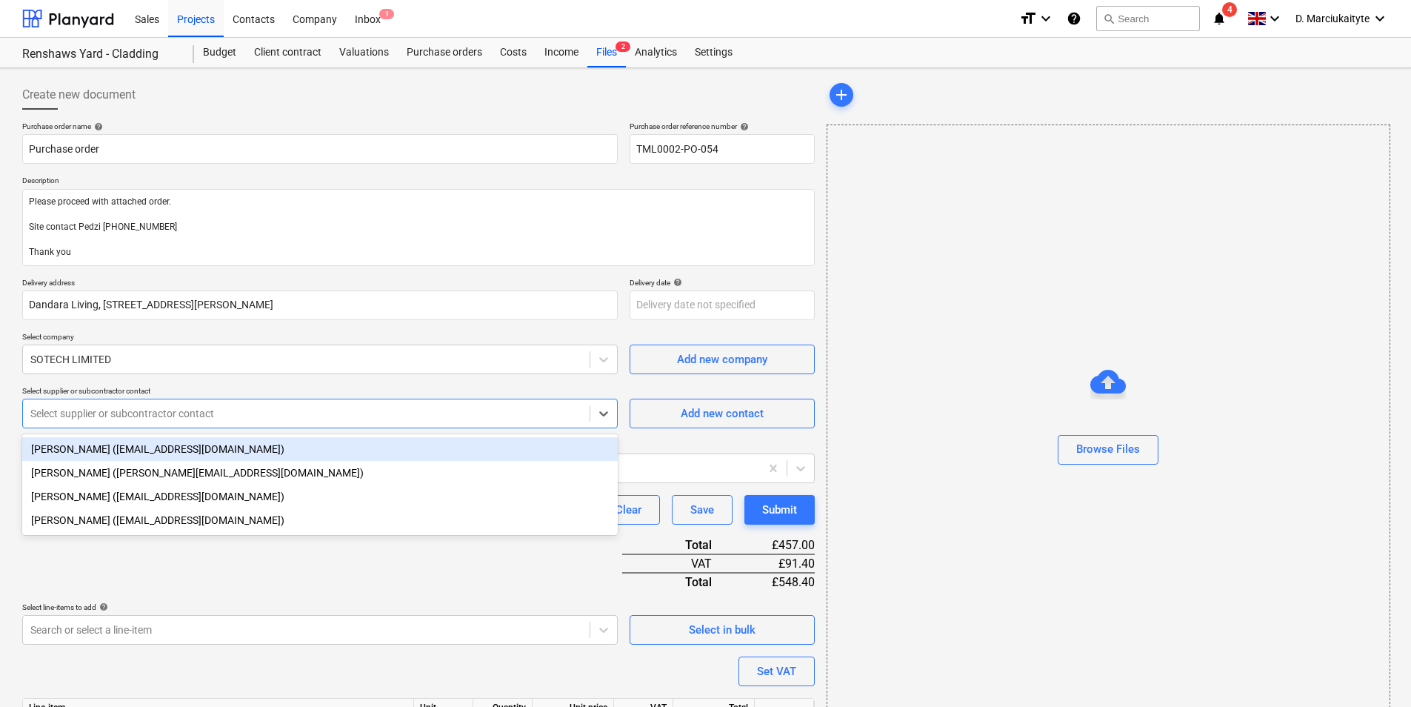
drag, startPoint x: 301, startPoint y: 413, endPoint x: 322, endPoint y: 422, distance: 23.2
click at [301, 414] on div at bounding box center [306, 413] width 552 height 15
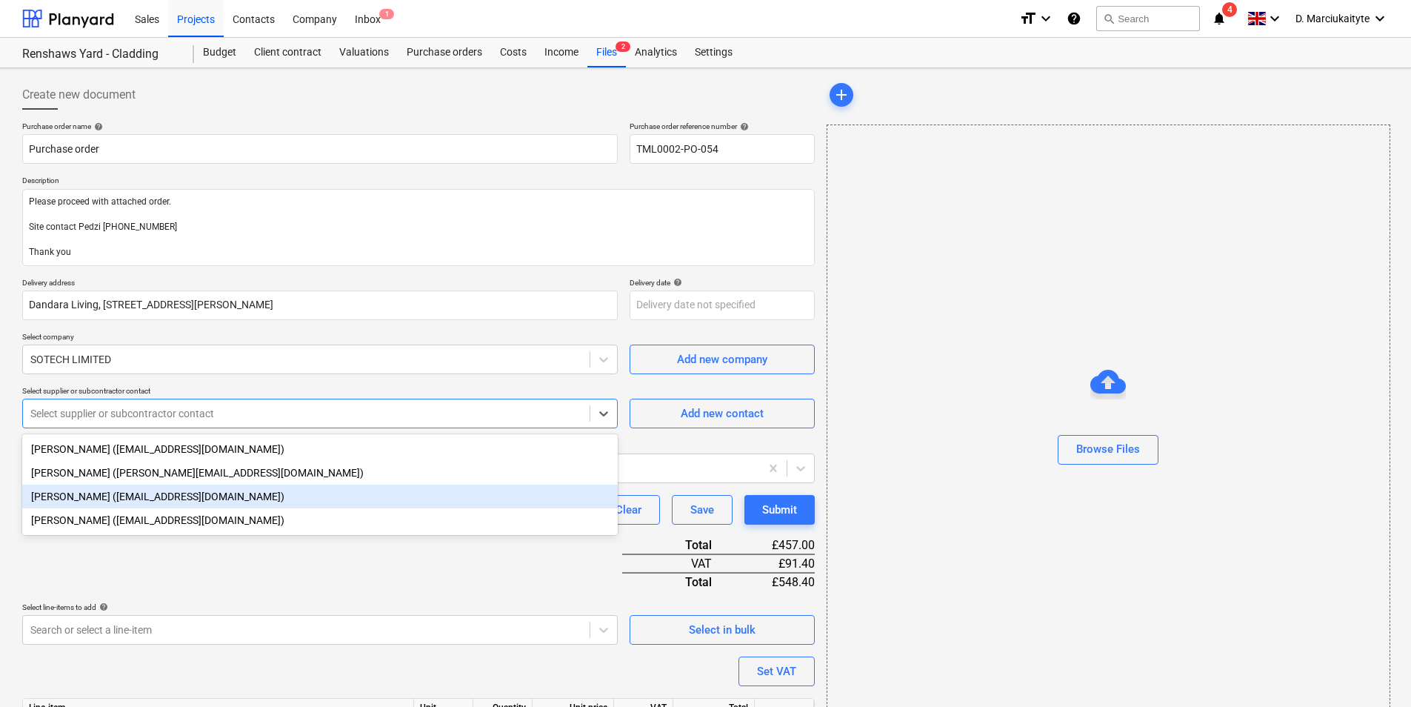
click at [176, 501] on div "[PERSON_NAME] ([EMAIL_ADDRESS][DOMAIN_NAME])" at bounding box center [319, 496] width 595 height 24
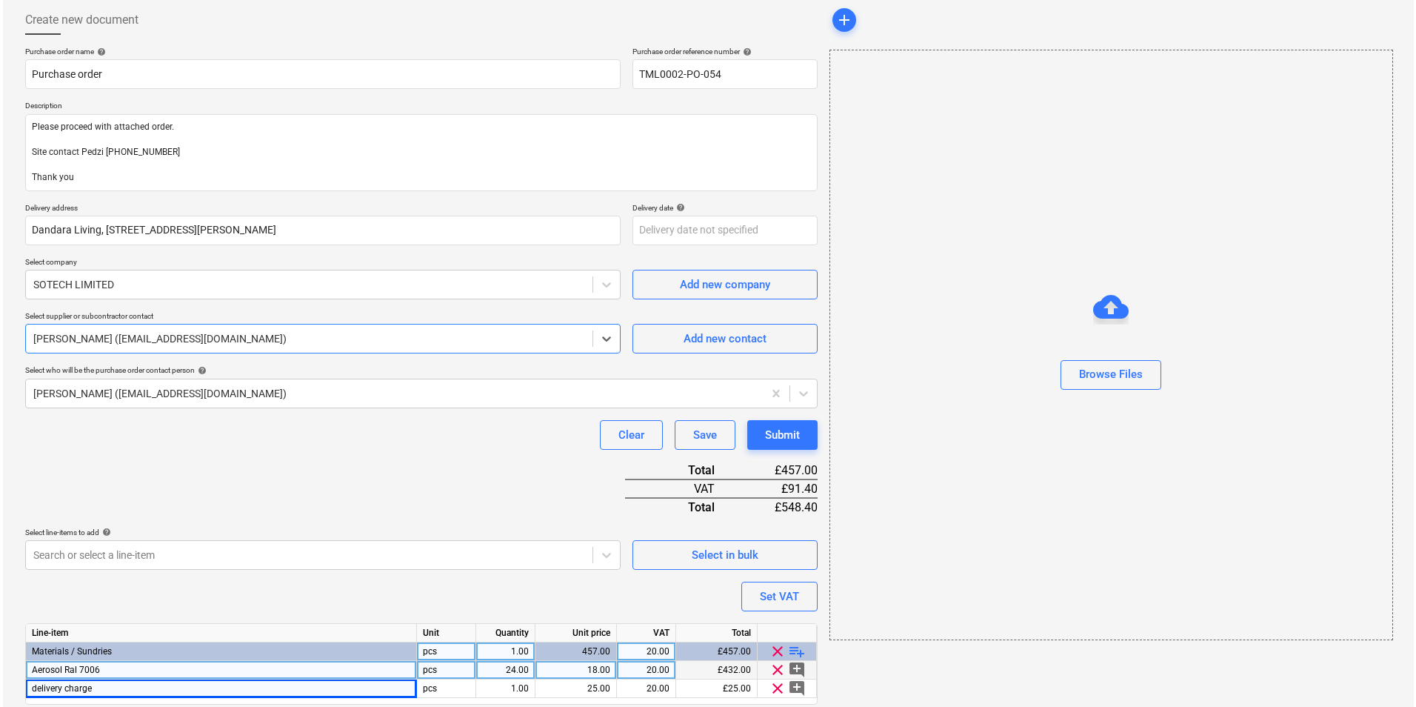
scroll to position [126, 0]
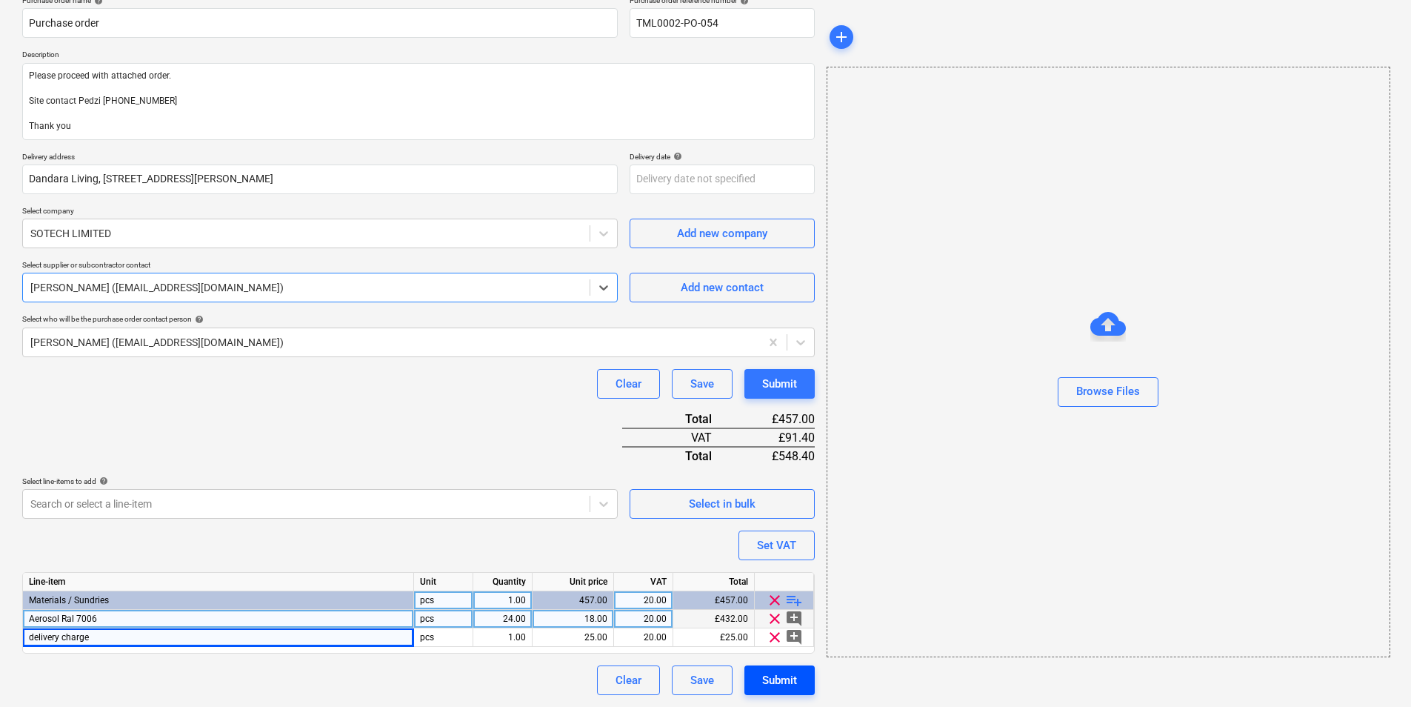
click at [802, 679] on button "Submit" at bounding box center [779, 680] width 70 height 30
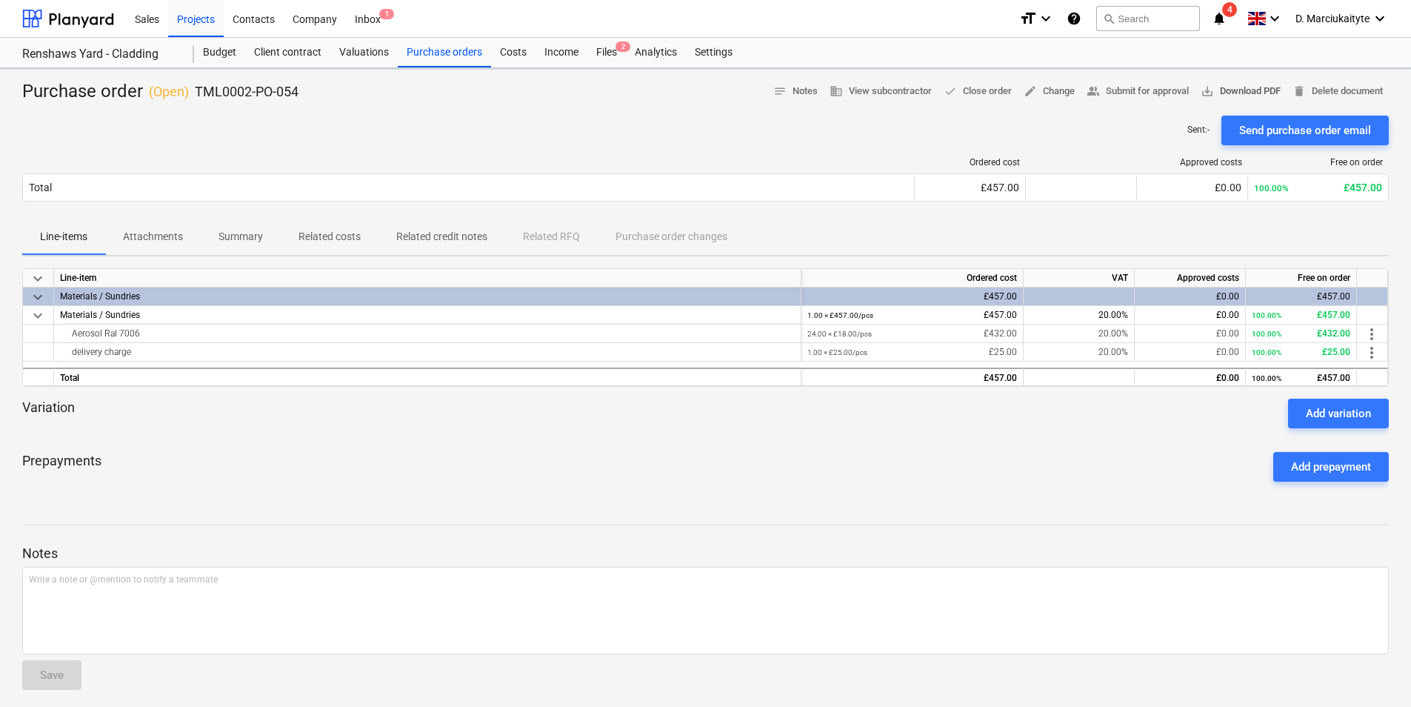
click at [1215, 90] on span "save_alt Download PDF" at bounding box center [1241, 91] width 80 height 17
